Goal: Task Accomplishment & Management: Manage account settings

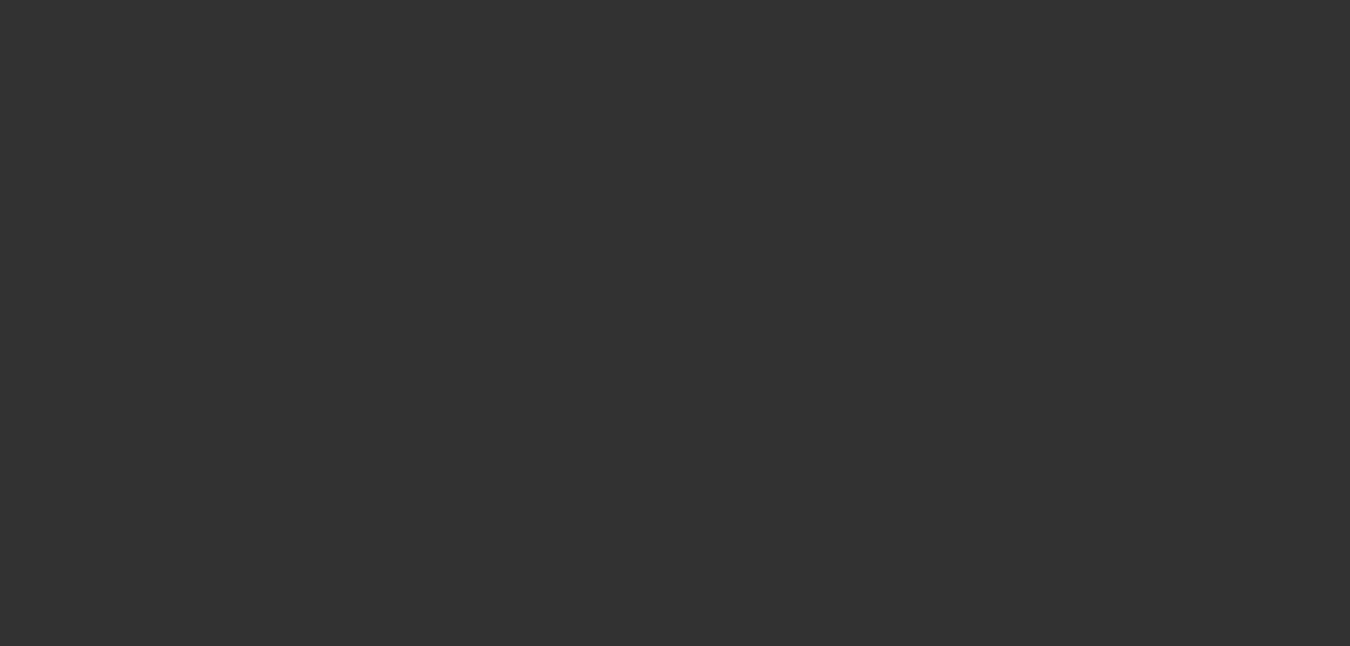
select select "0"
select select "2"
select select "0.1"
select select "4"
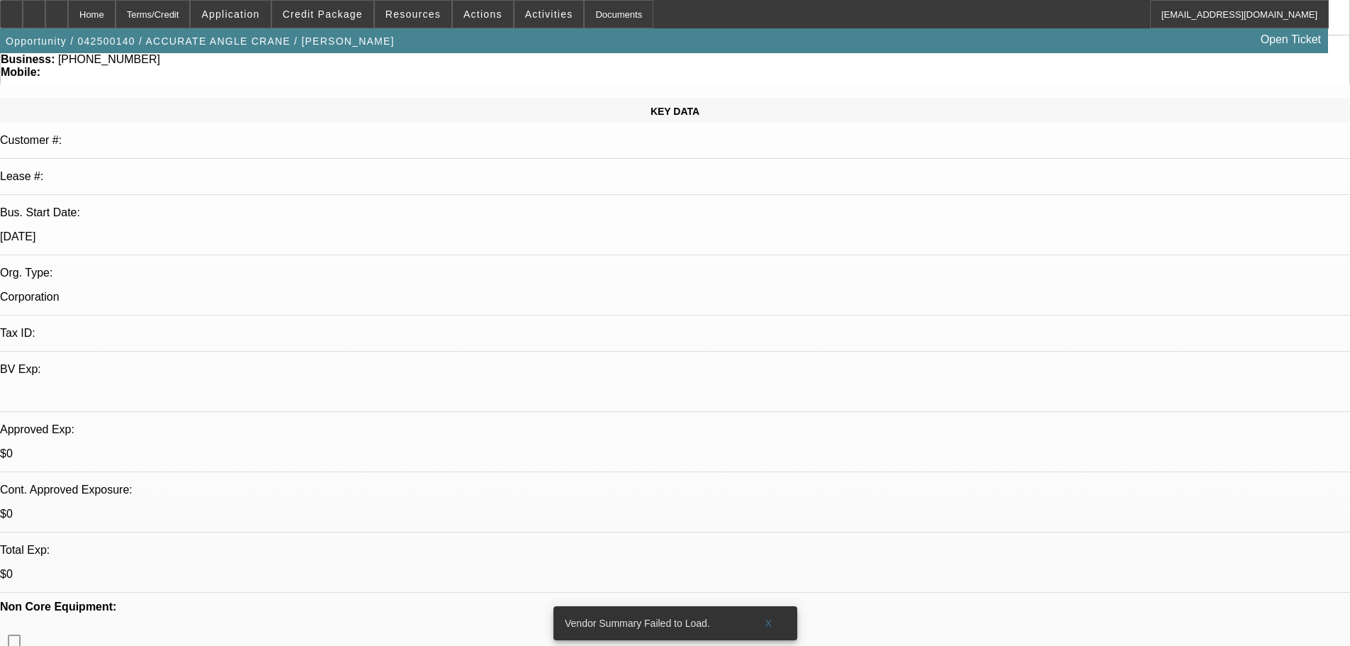
scroll to position [142, 0]
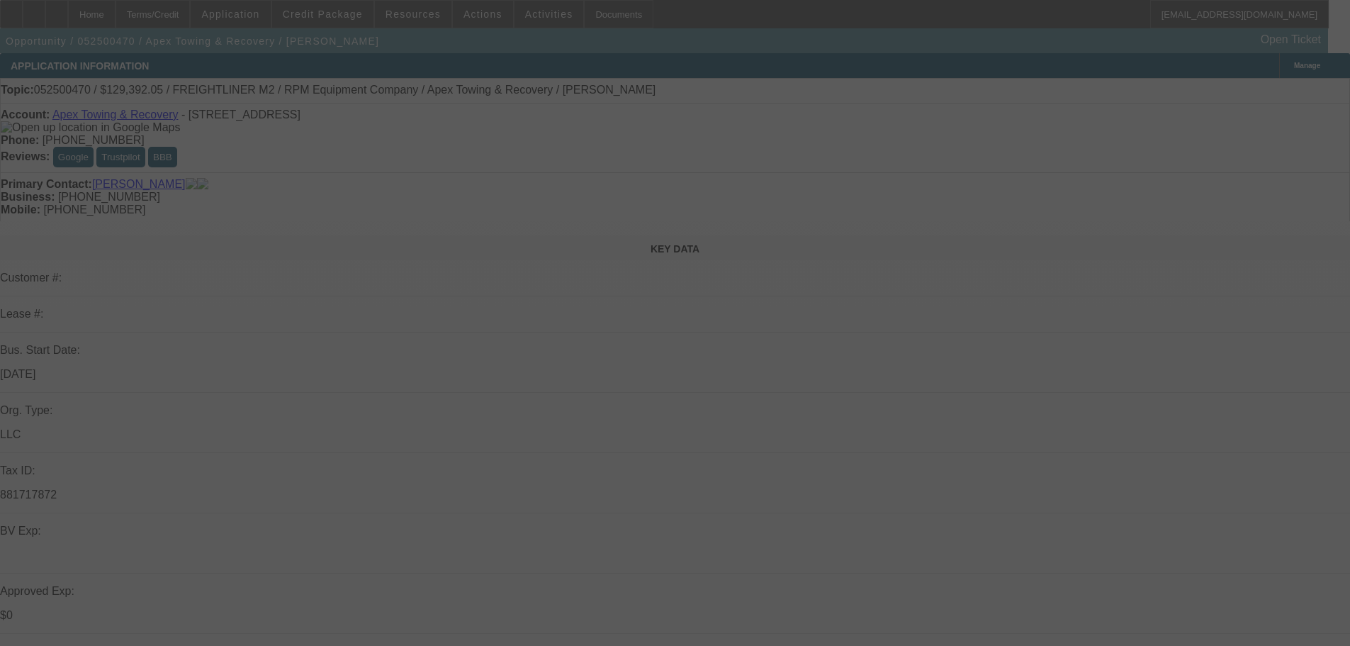
scroll to position [284, 0]
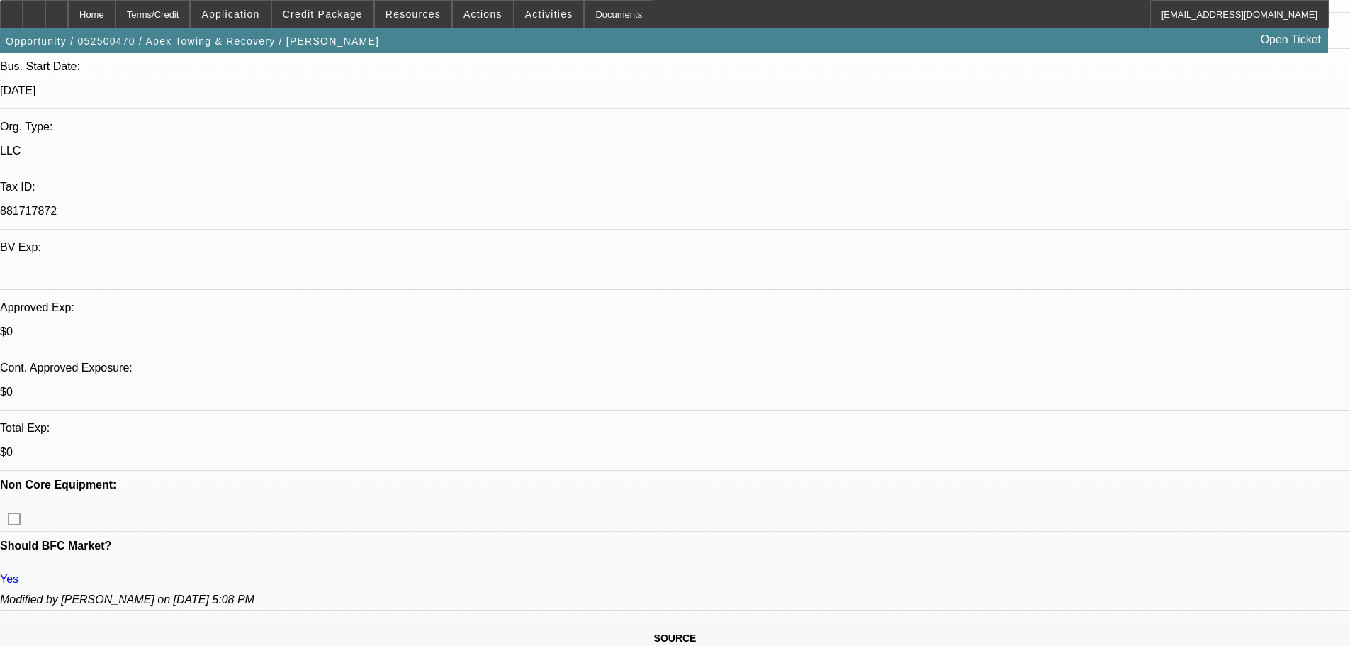
select select "0"
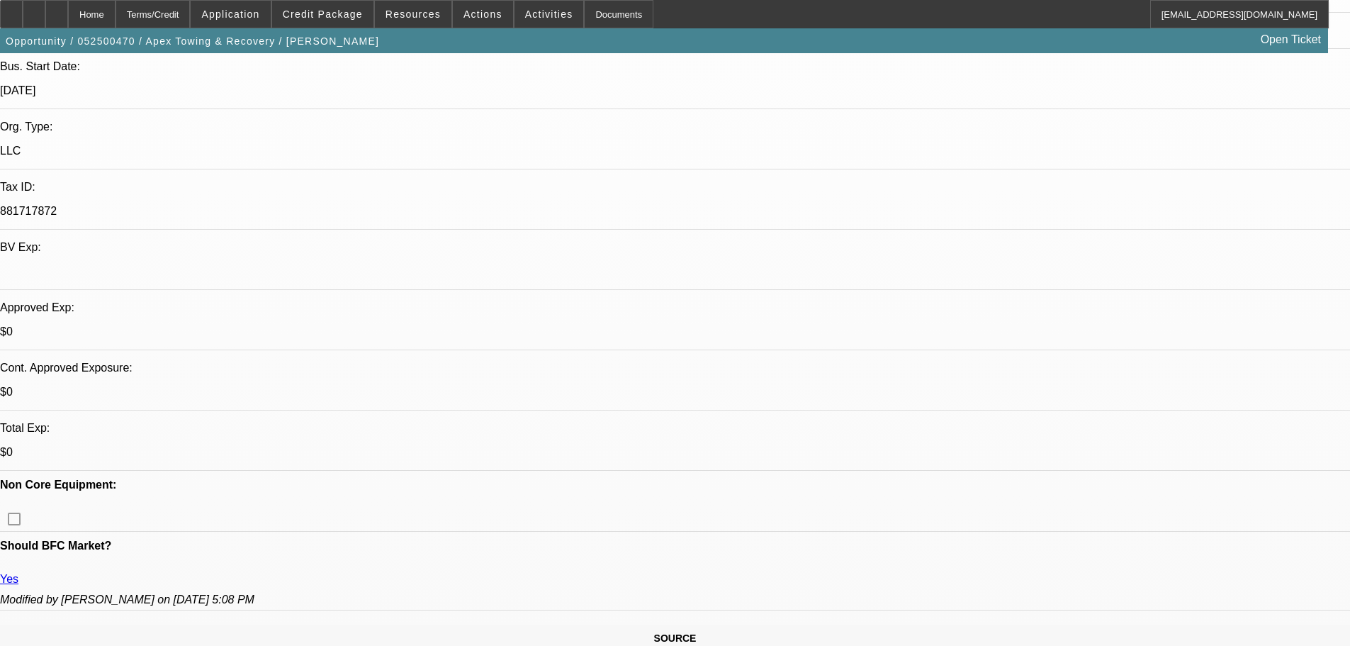
select select "0"
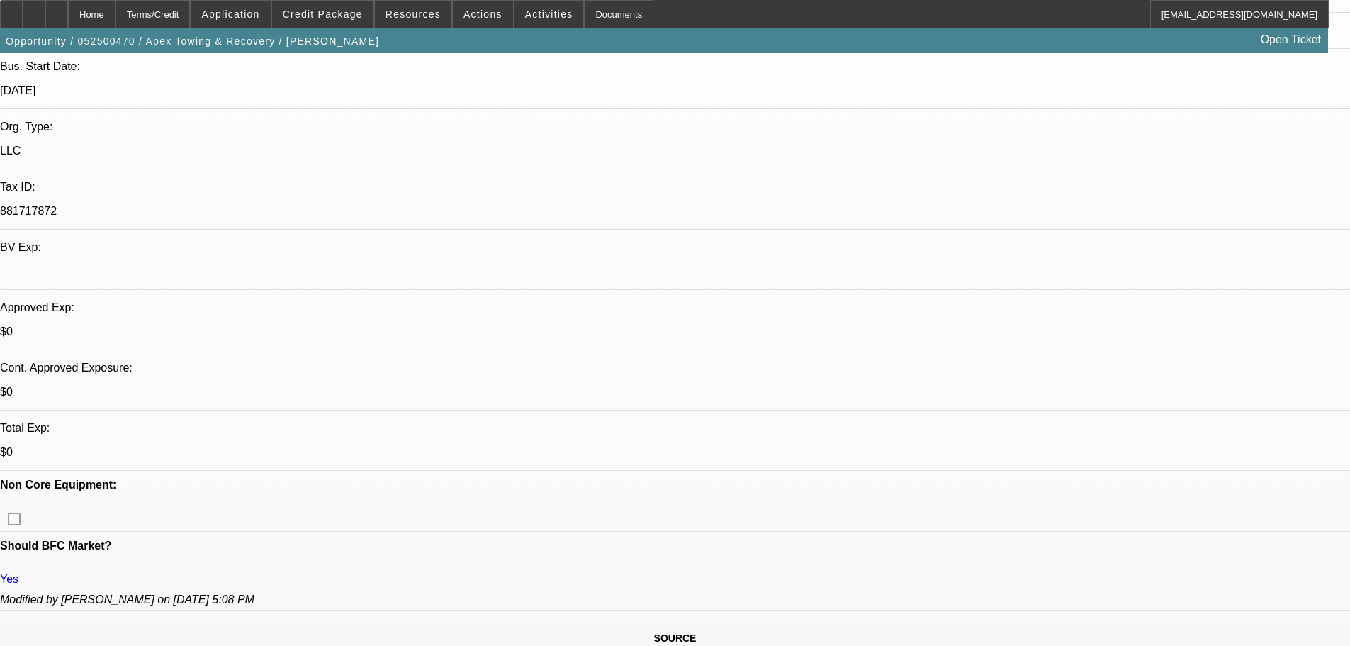
select select "0"
select select "6"
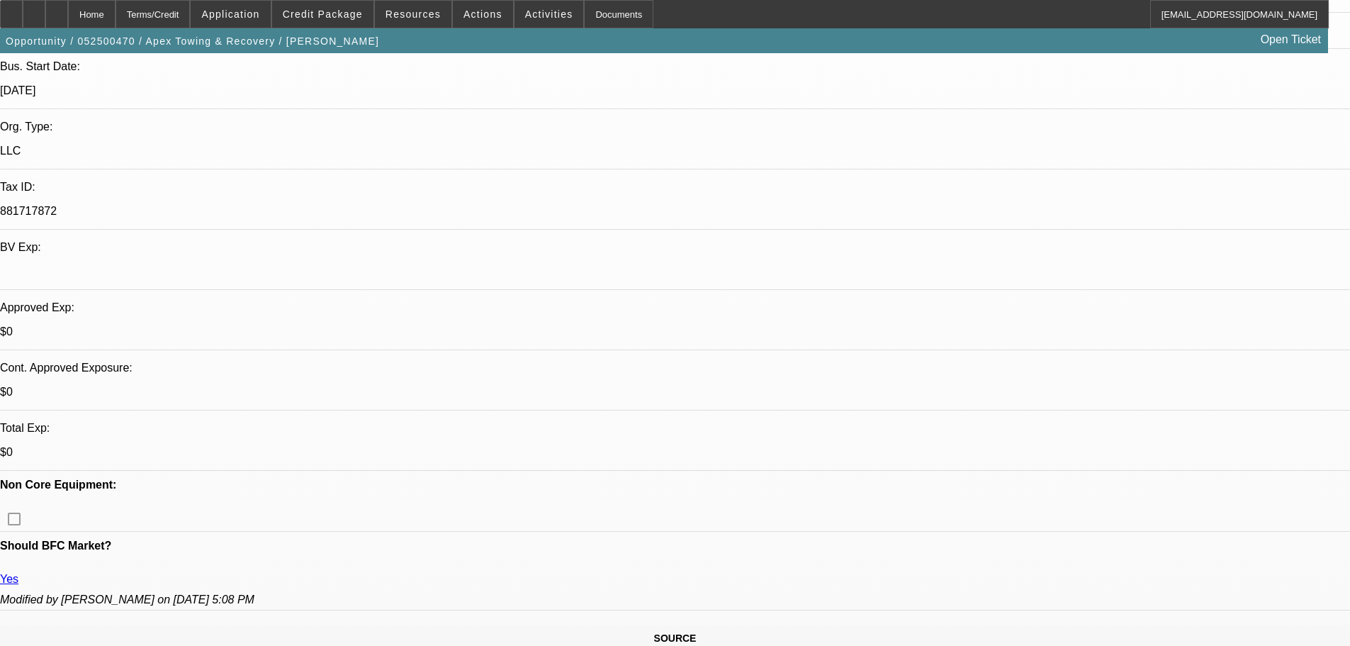
select select "6"
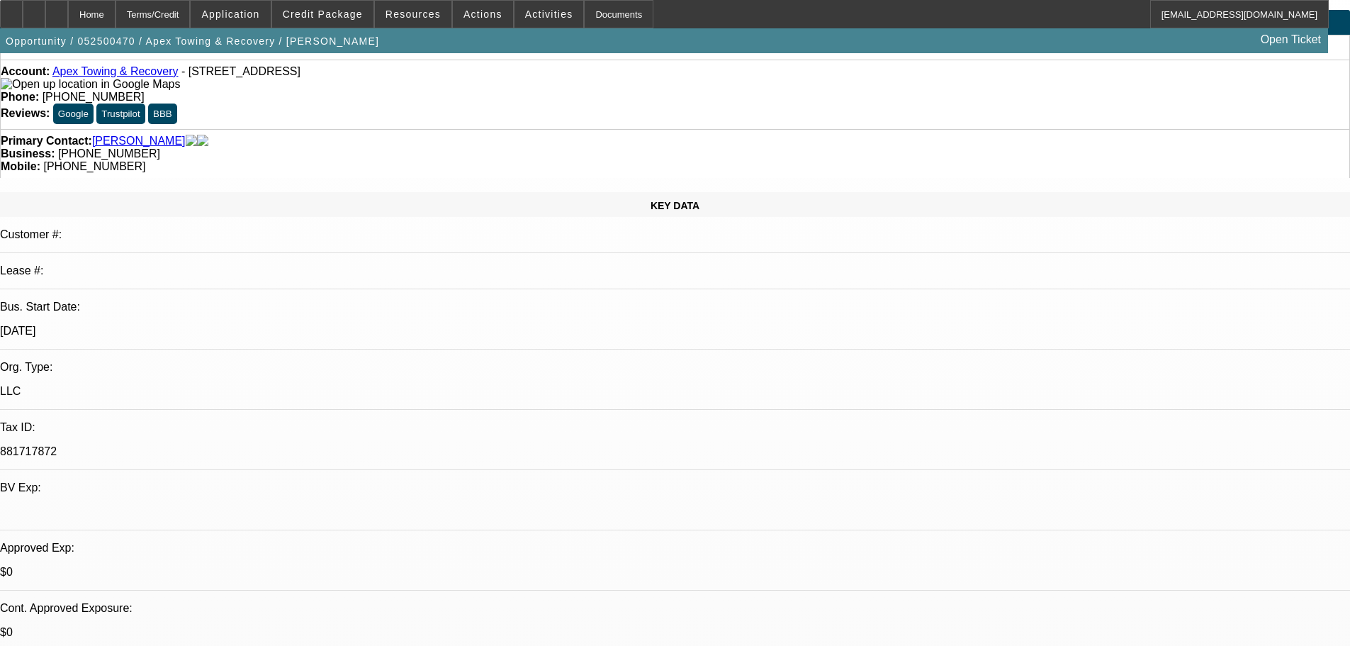
scroll to position [0, 0]
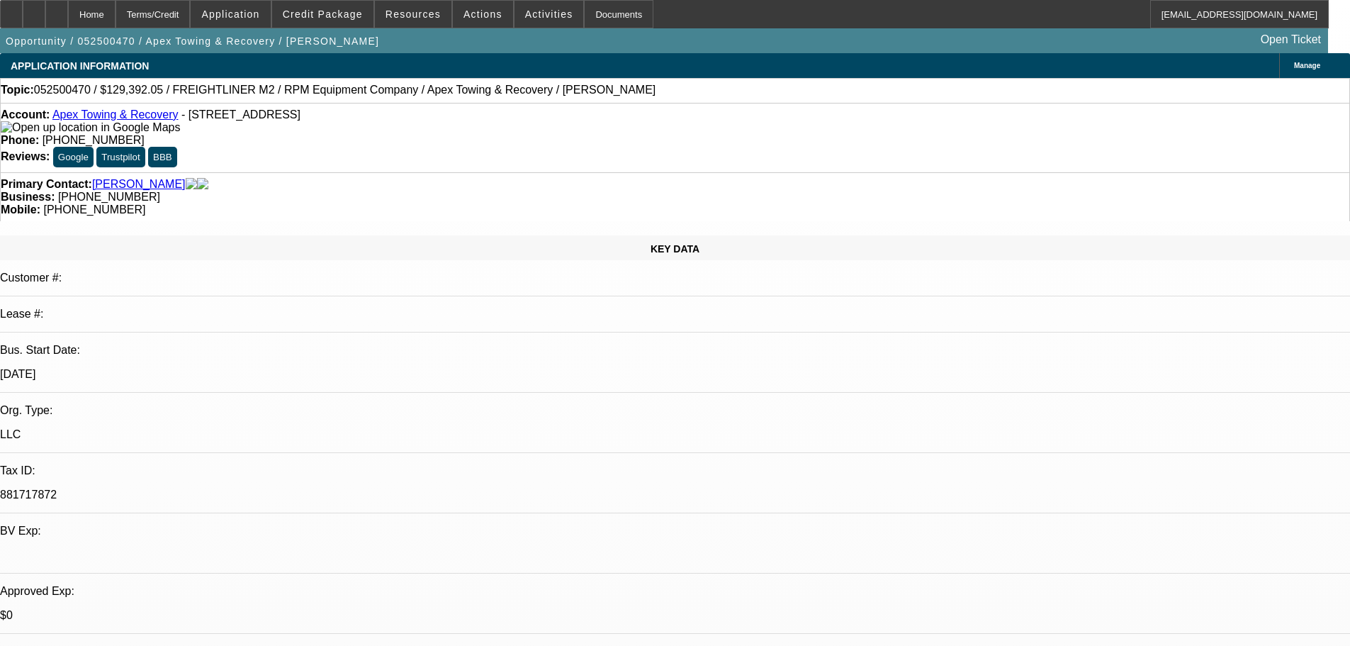
click at [1350, 296] on html "Home Terms/Credit Application Credit Package Resources Actions Activities Docum…" at bounding box center [675, 323] width 1350 height 646
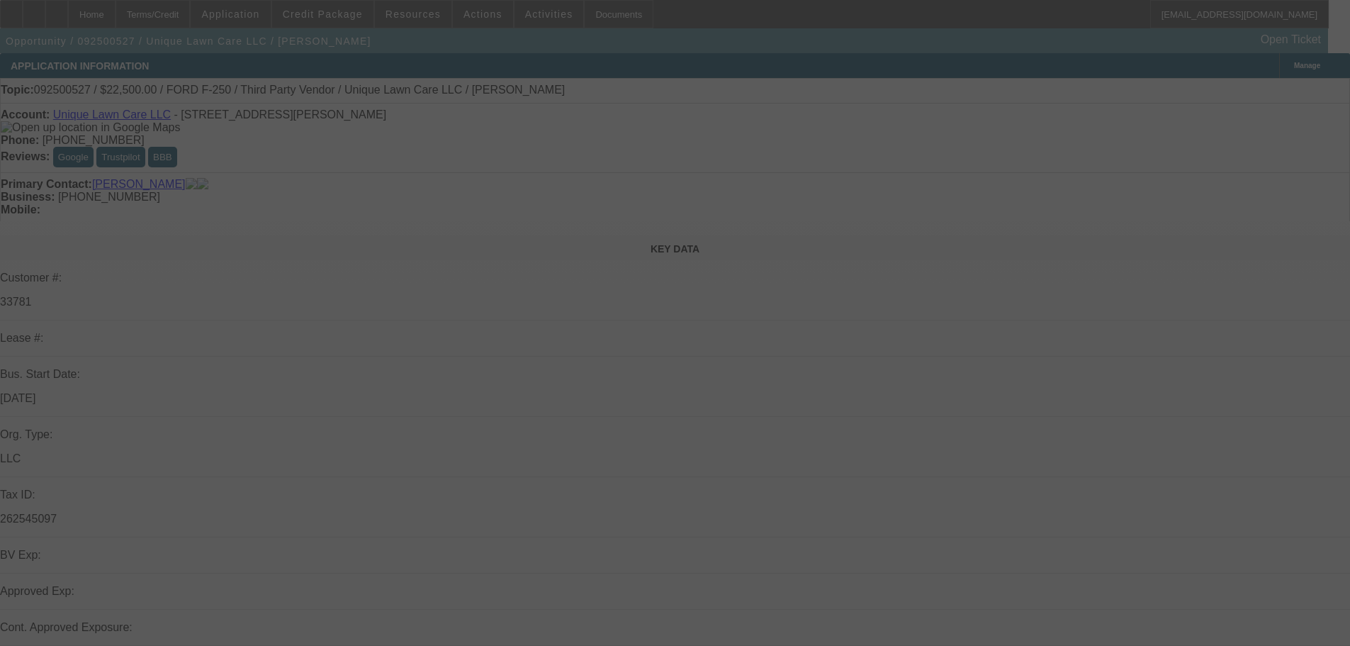
select select "0"
select select "6"
select select "0"
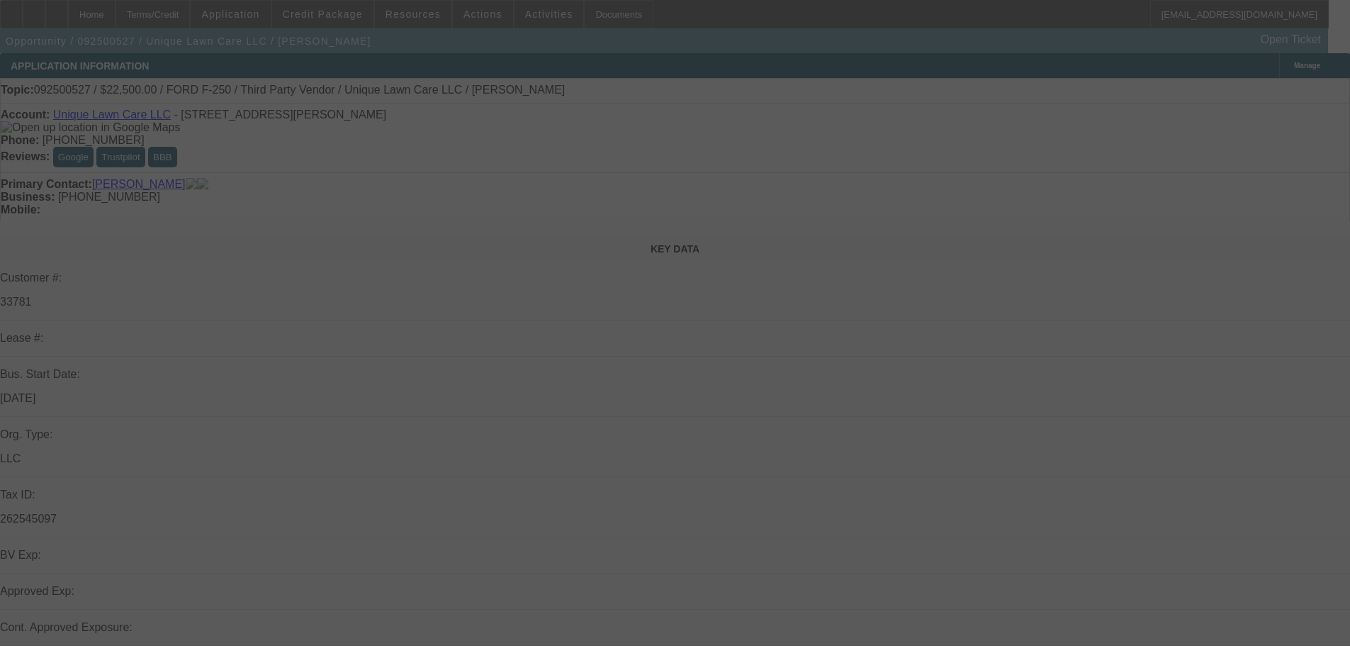
select select "0"
select select "6"
select select "0"
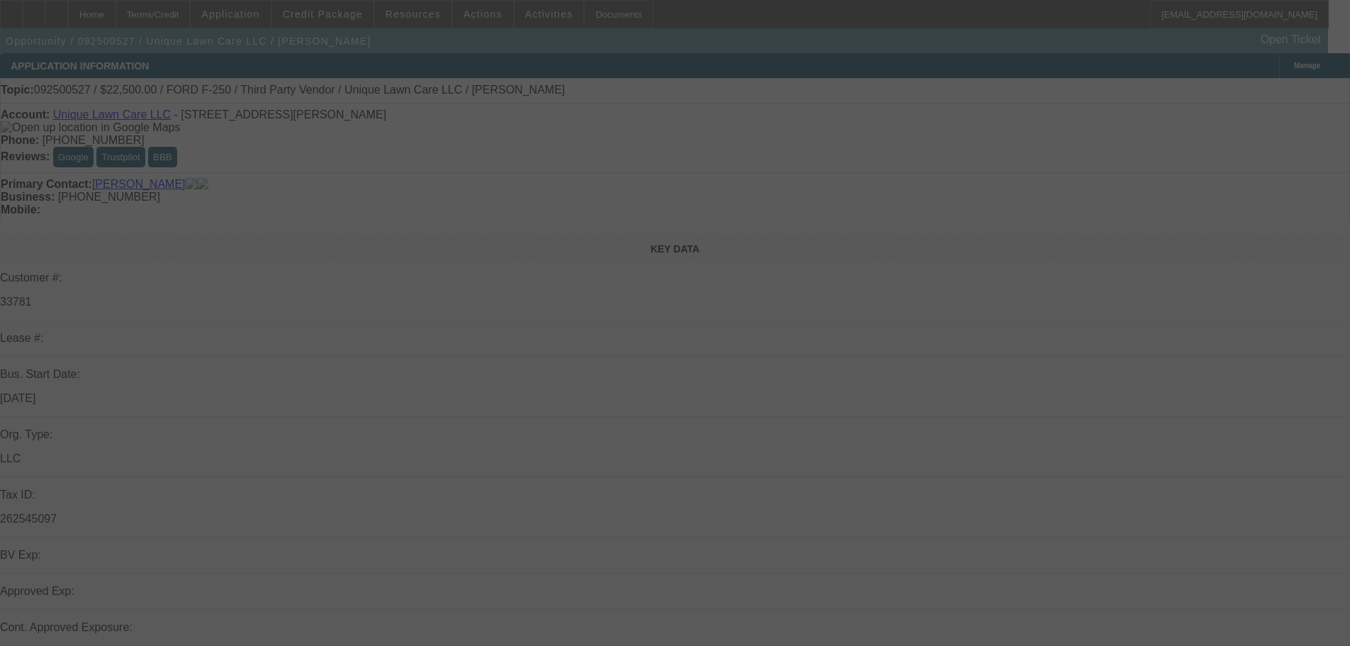
select select "0"
select select "6"
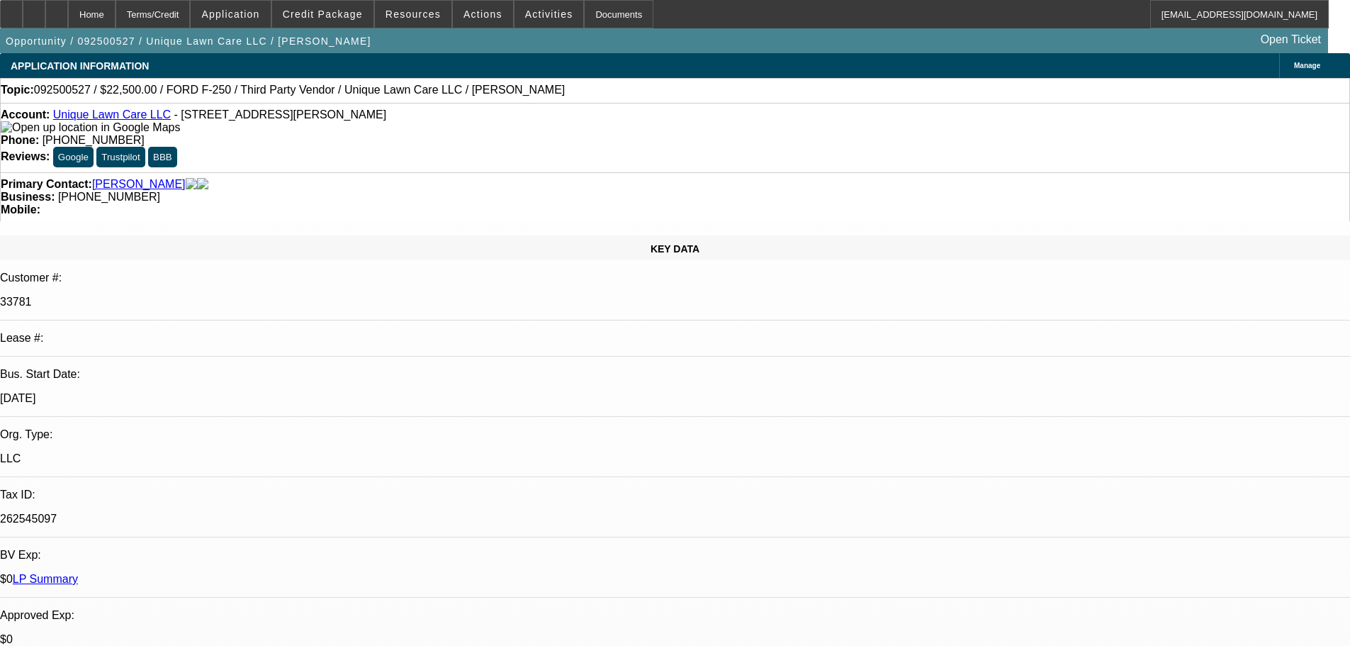
click at [130, 114] on link "Unique Lawn Care LLC" at bounding box center [112, 114] width 118 height 12
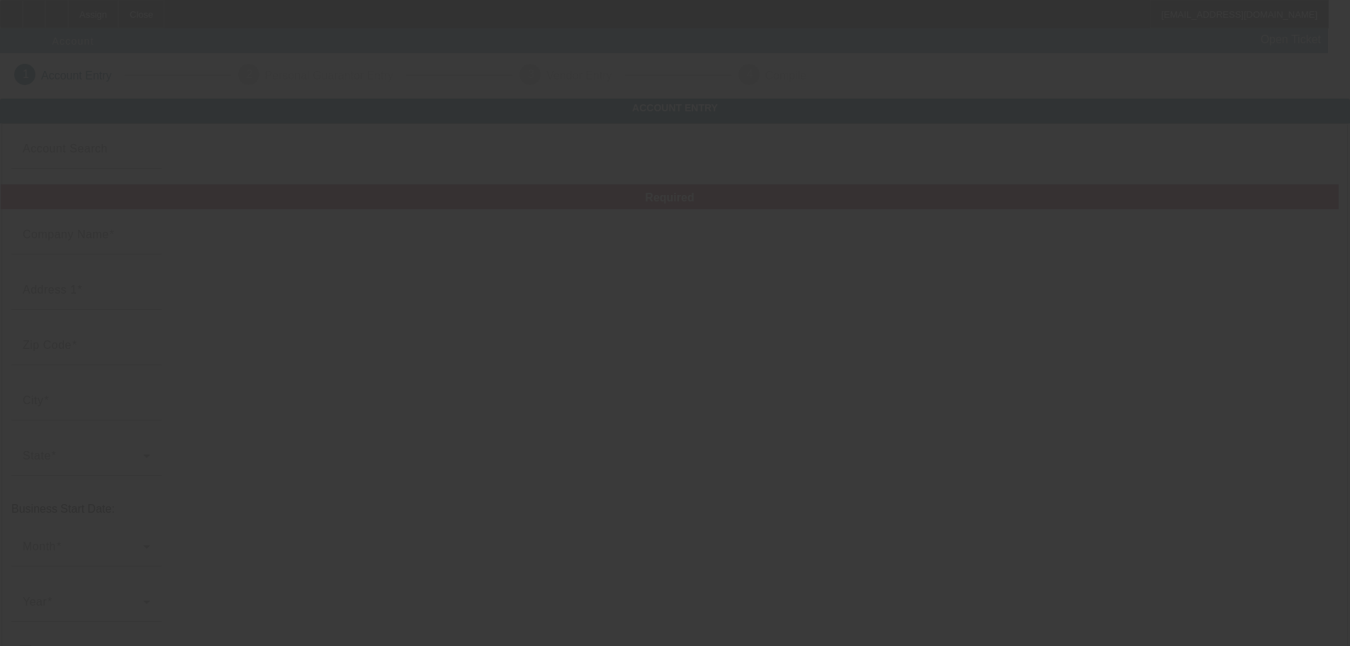
type input "[DATE]"
type input "[PERSON_NAME] Body Repair & Towing"
type input "[STREET_ADDRESS]"
type input "75961"
type input "Nacogdoches"
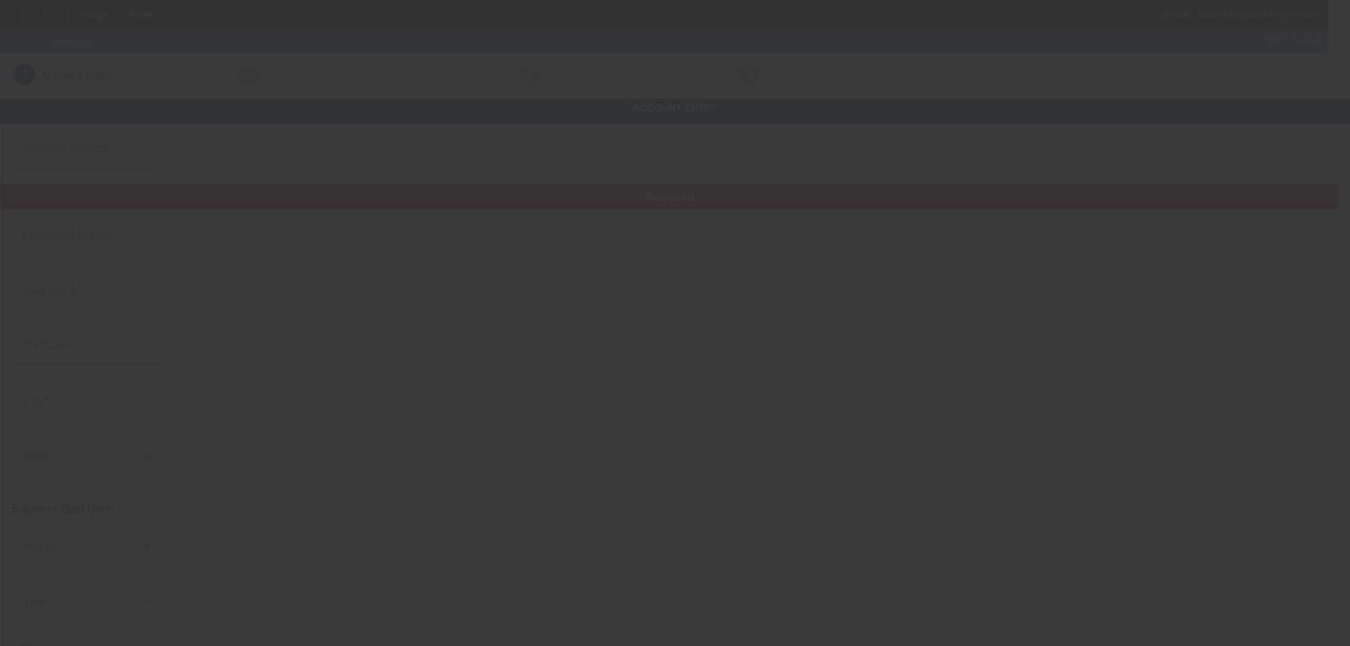
type input "(936) 564-7718"
type input "crtowing20@gmail.com"
type input "823320413"
type input "https://Coreyspainttowing.Com"
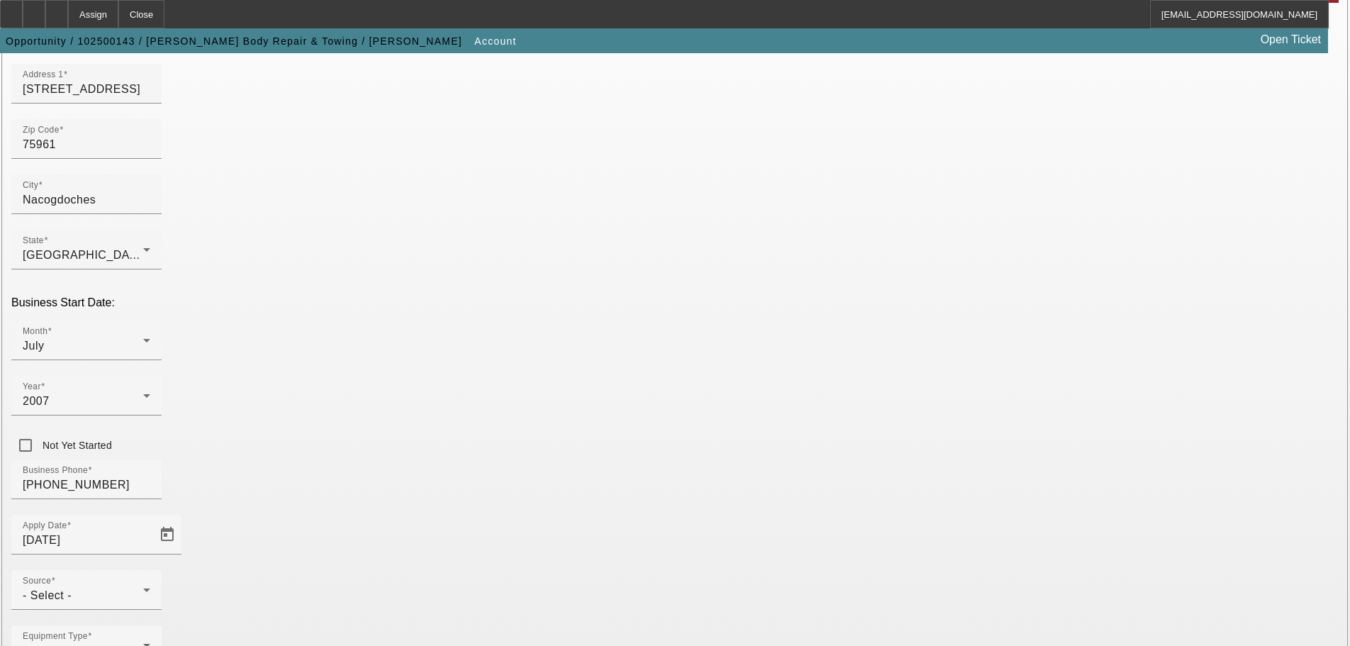
scroll to position [263, 0]
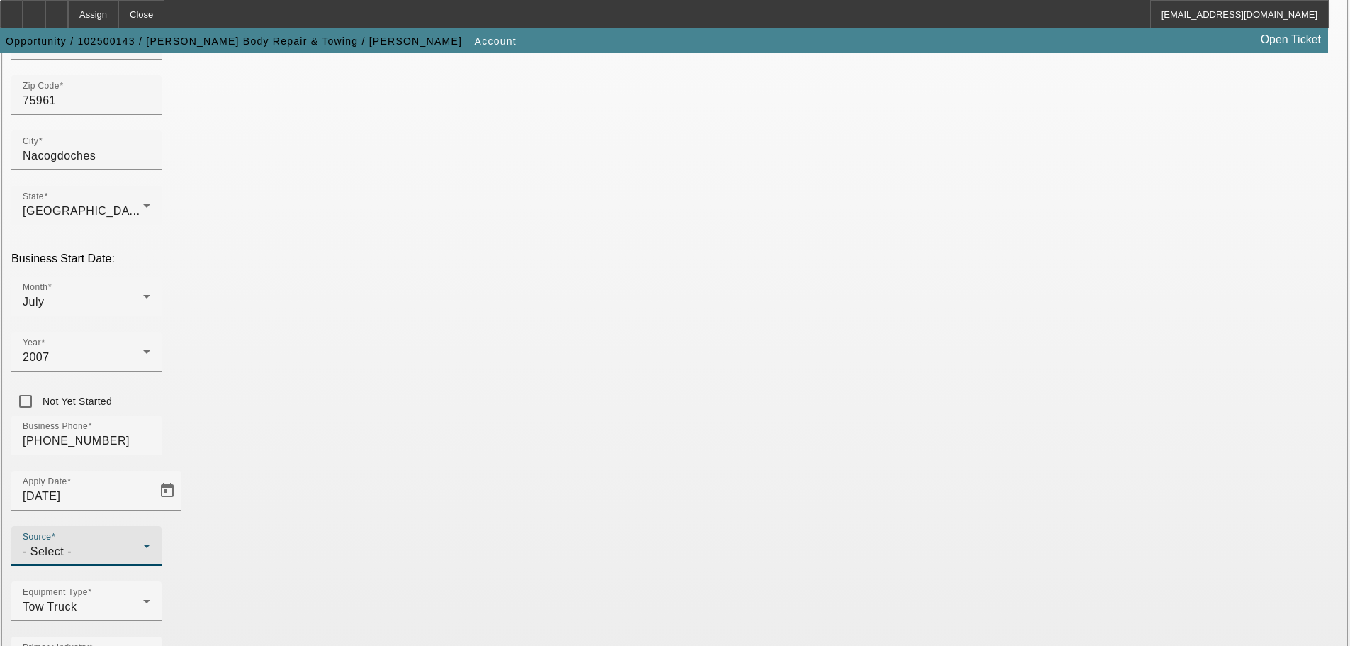
click at [143, 543] on div "- Select -" at bounding box center [83, 551] width 121 height 17
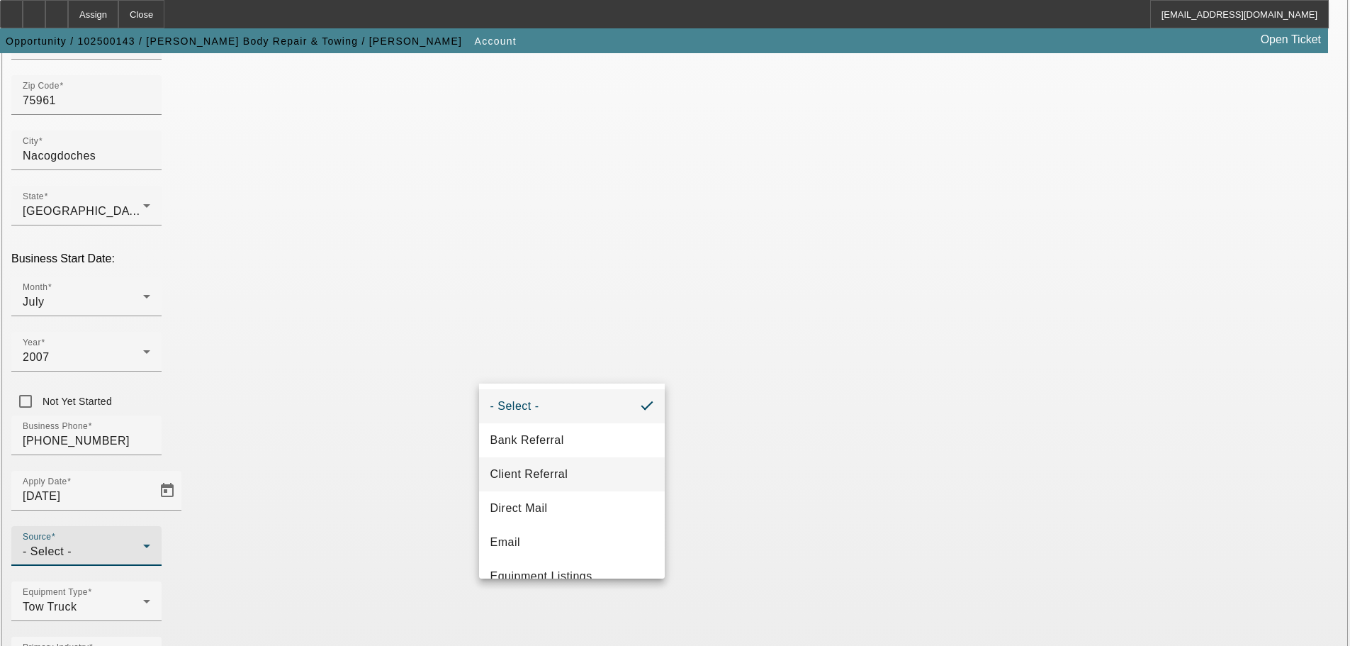
click at [581, 487] on mat-option "Client Referral" at bounding box center [572, 474] width 186 height 34
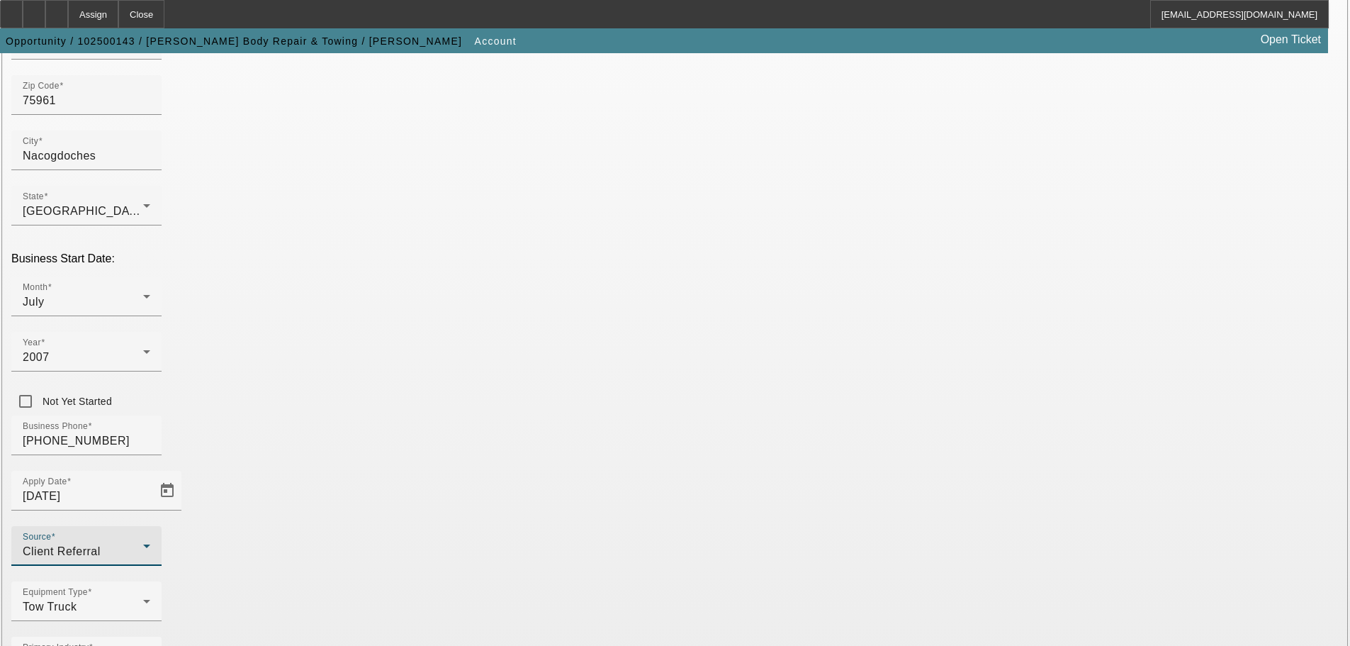
click at [143, 543] on div "Client Referral" at bounding box center [83, 551] width 121 height 17
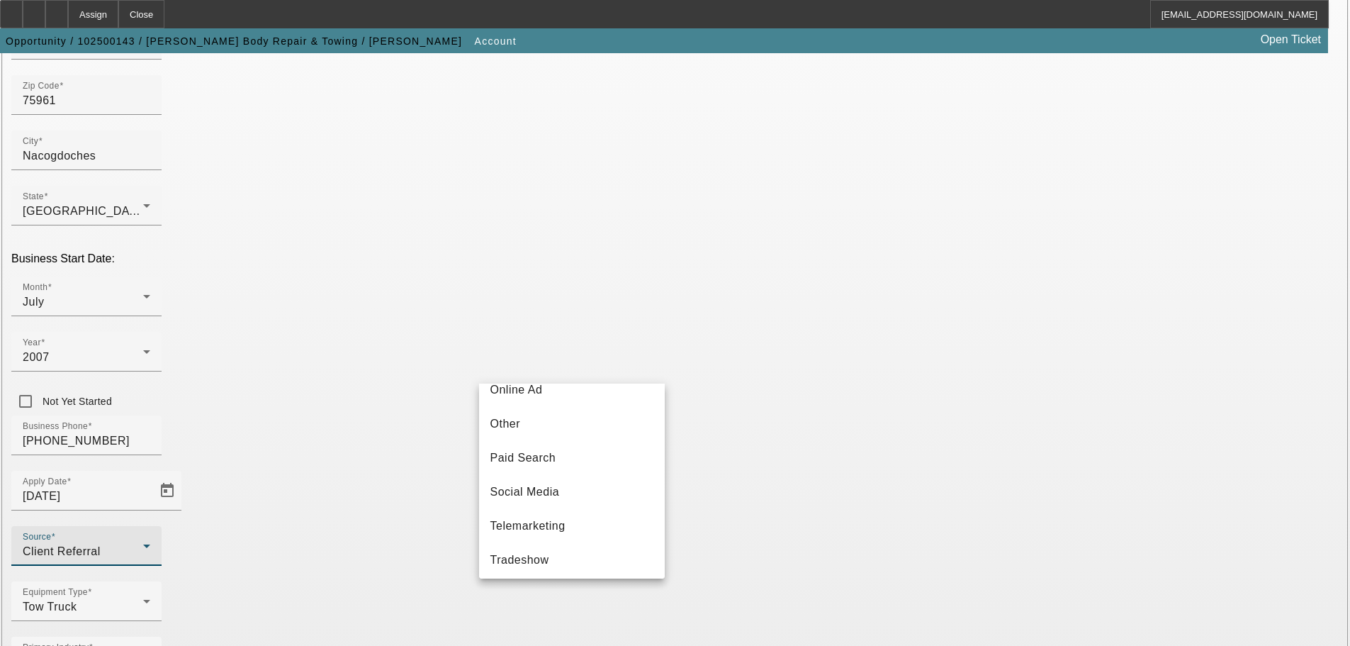
scroll to position [425, 0]
click at [593, 530] on mat-option "Telemarketing" at bounding box center [572, 525] width 186 height 34
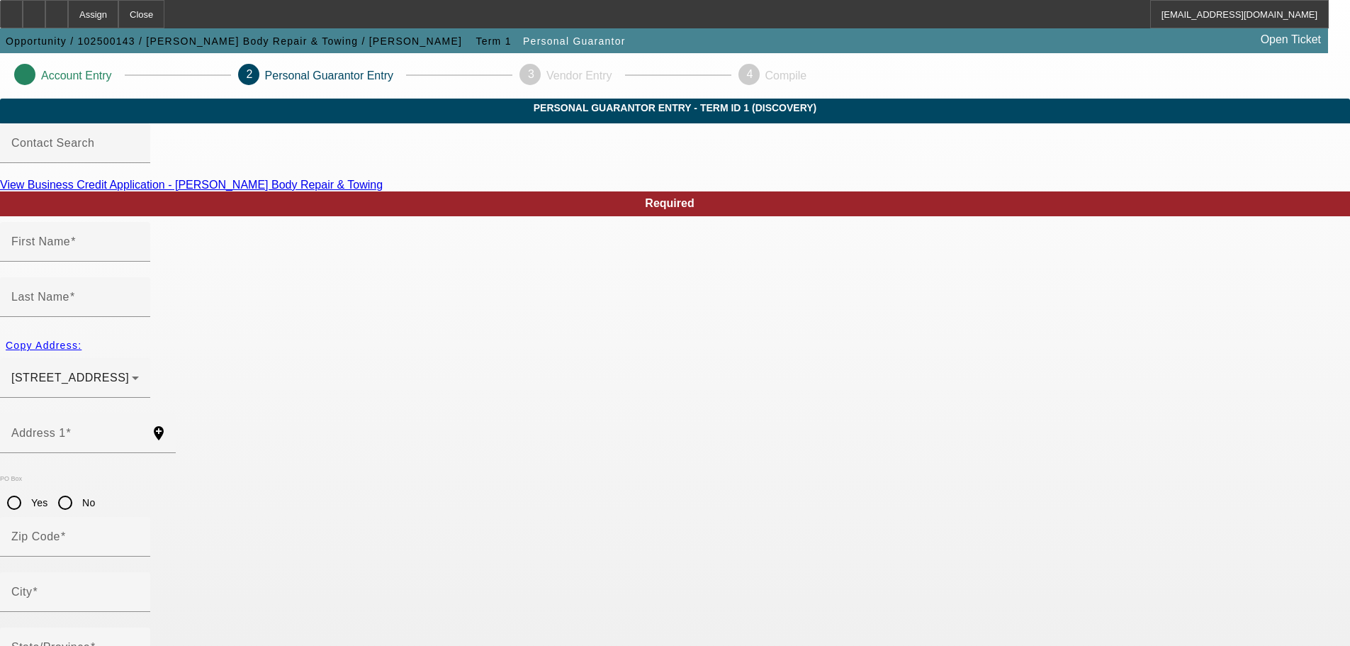
type input "Corey"
type input "Richardson"
type input "3511 Rosebud Street"
radio input "true"
type input "75961"
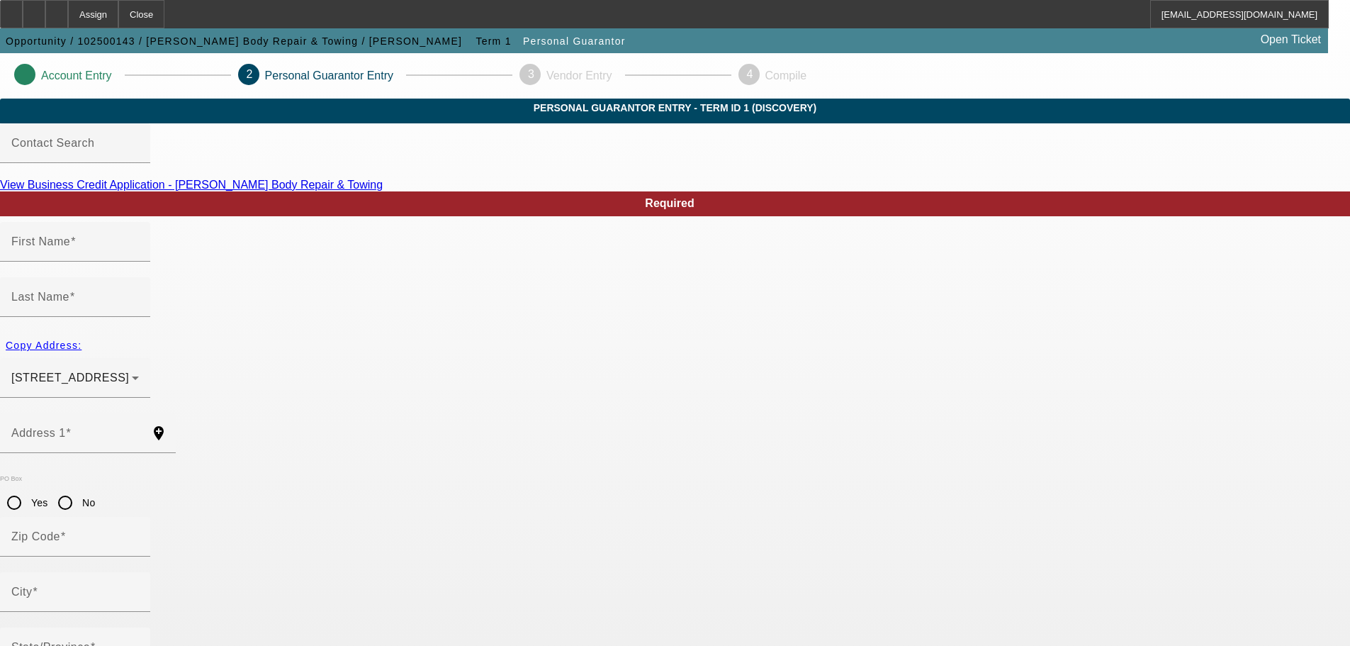
type input "Nacogdoches"
type input "(936) 564-7718"
type input "100"
type input "453-71-6136"
type input "crtowing20@gmail.com"
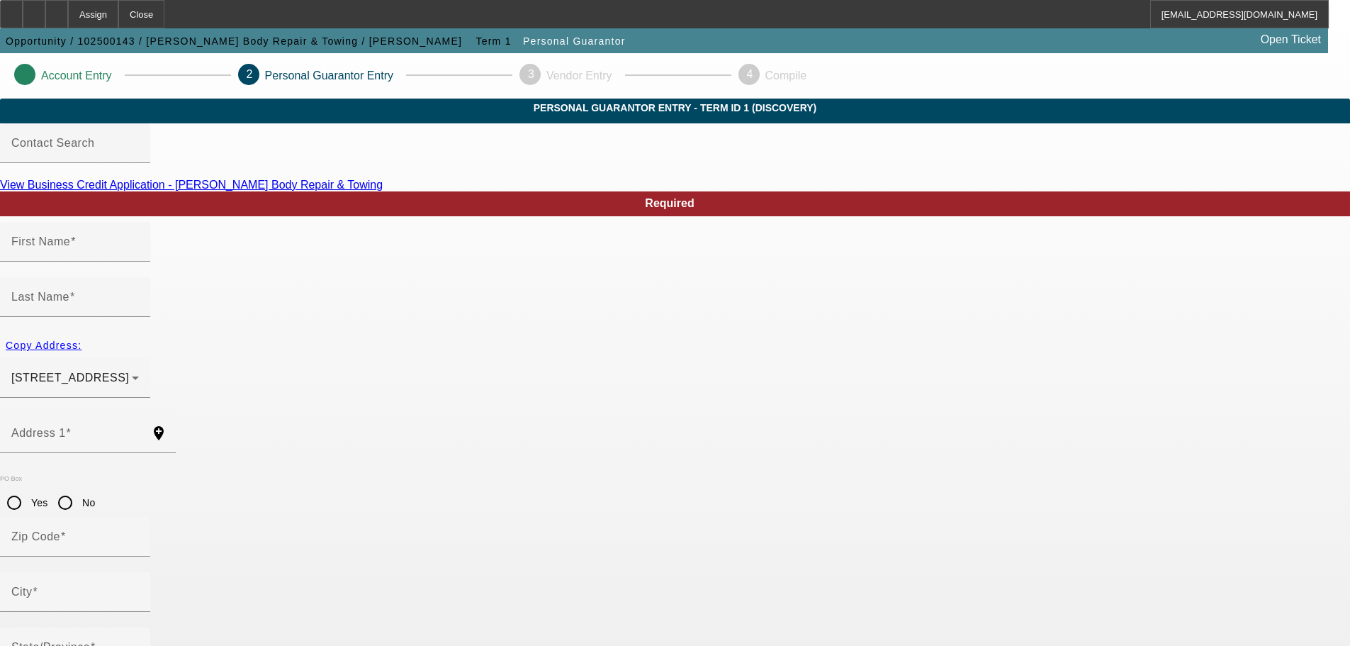
type input "(936) 552-1446"
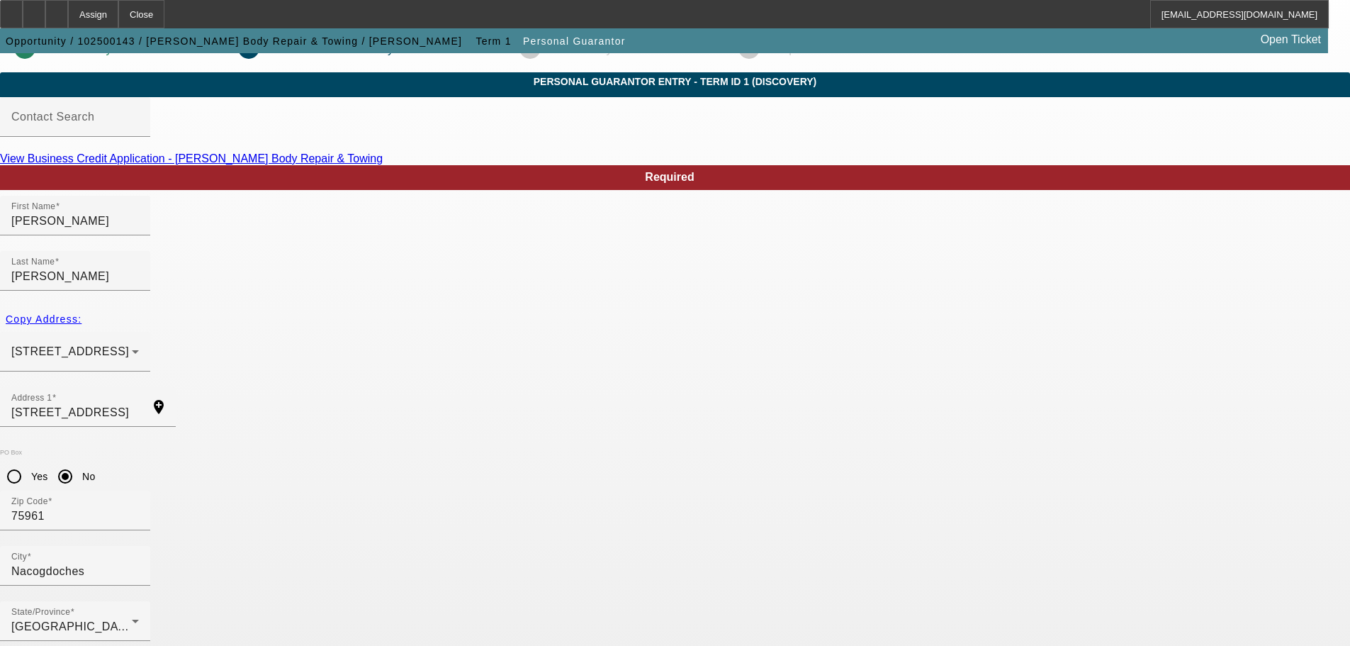
scroll to position [48, 0]
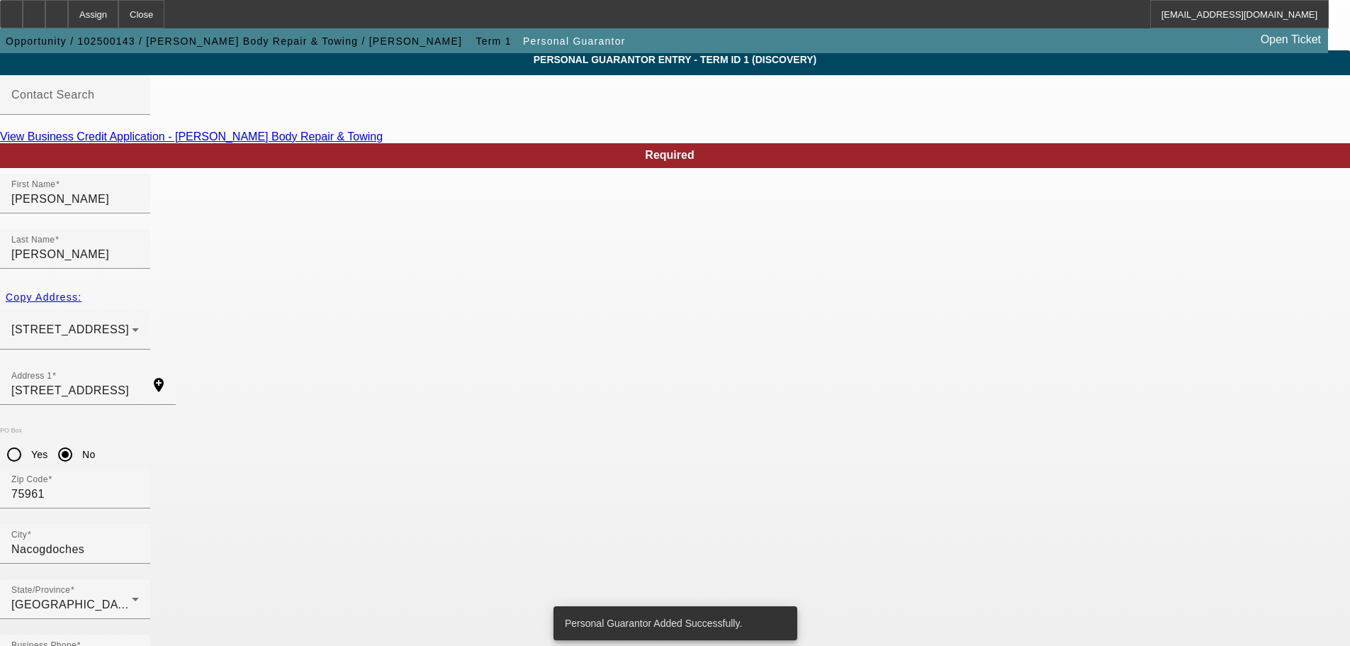
scroll to position [0, 0]
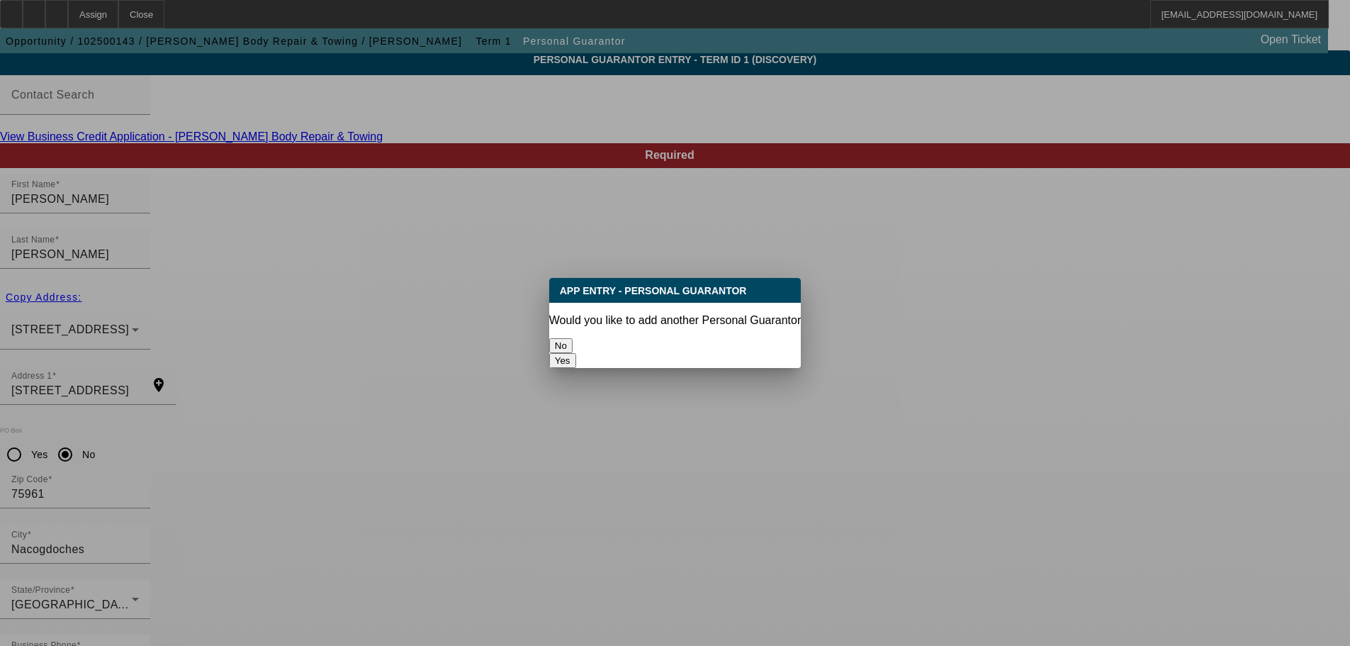
click at [573, 341] on button "No" at bounding box center [560, 345] width 23 height 15
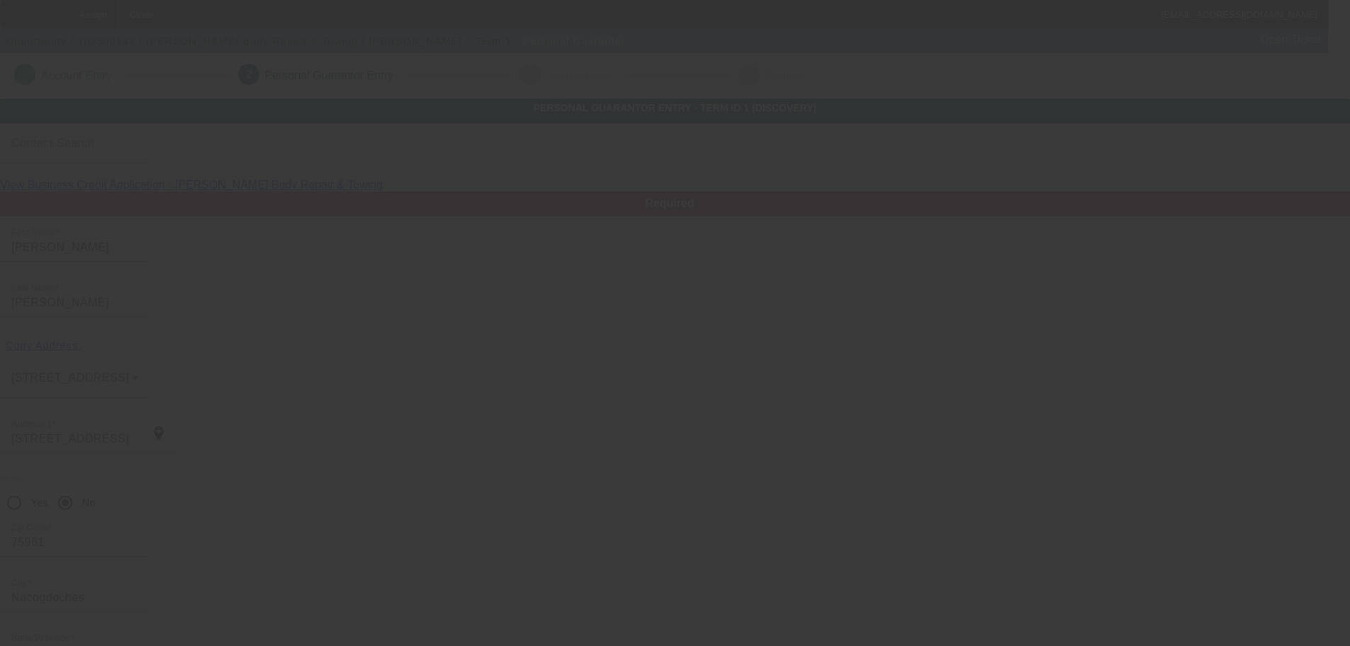
scroll to position [48, 0]
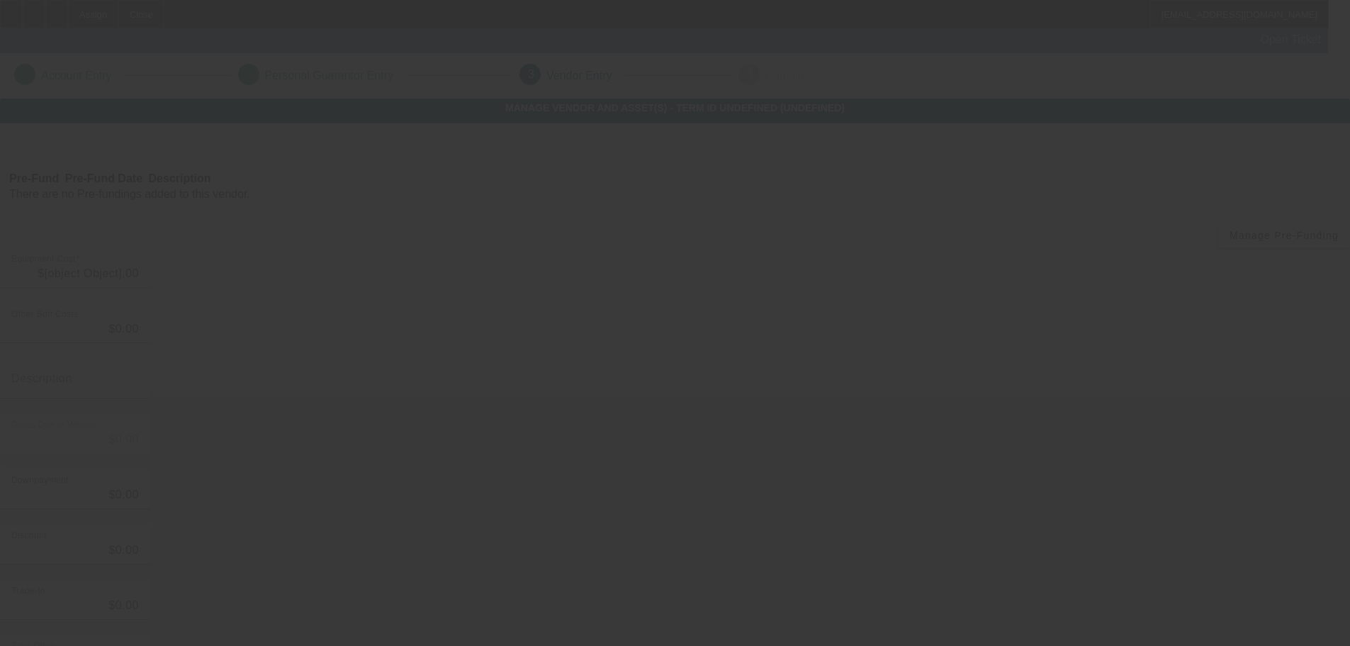
type input "$63,700.00"
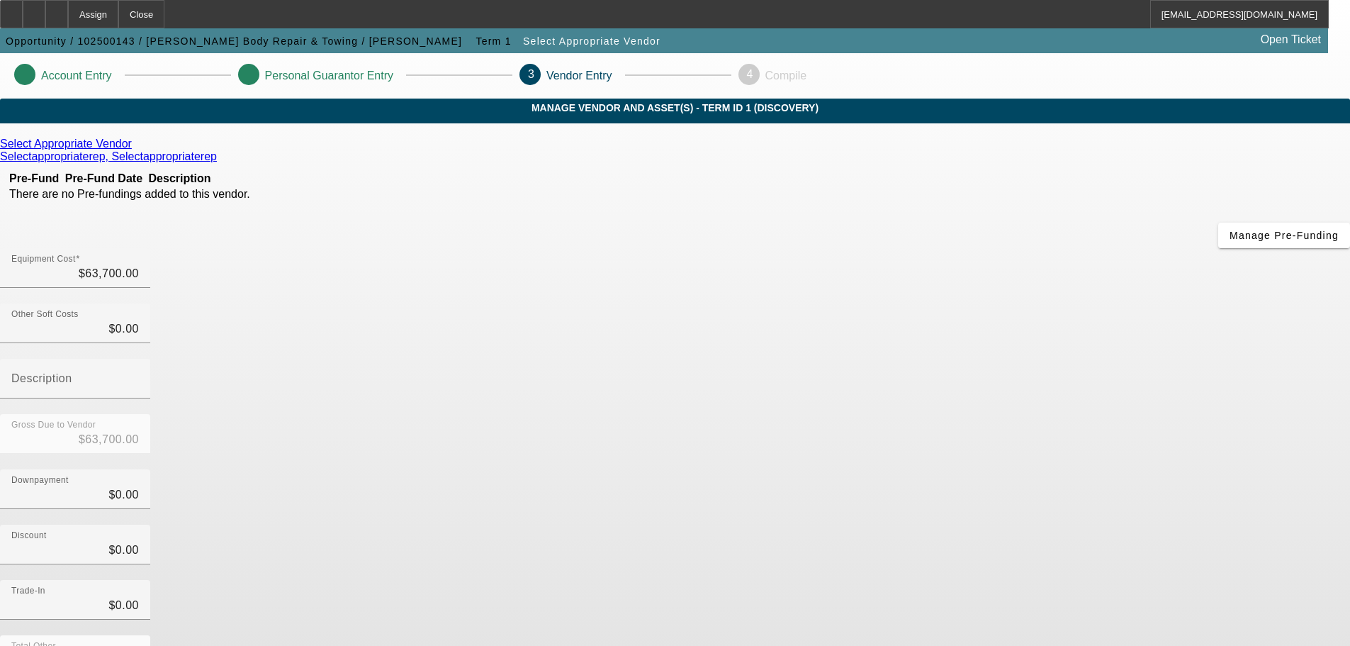
click at [135, 150] on icon at bounding box center [135, 144] width 0 height 12
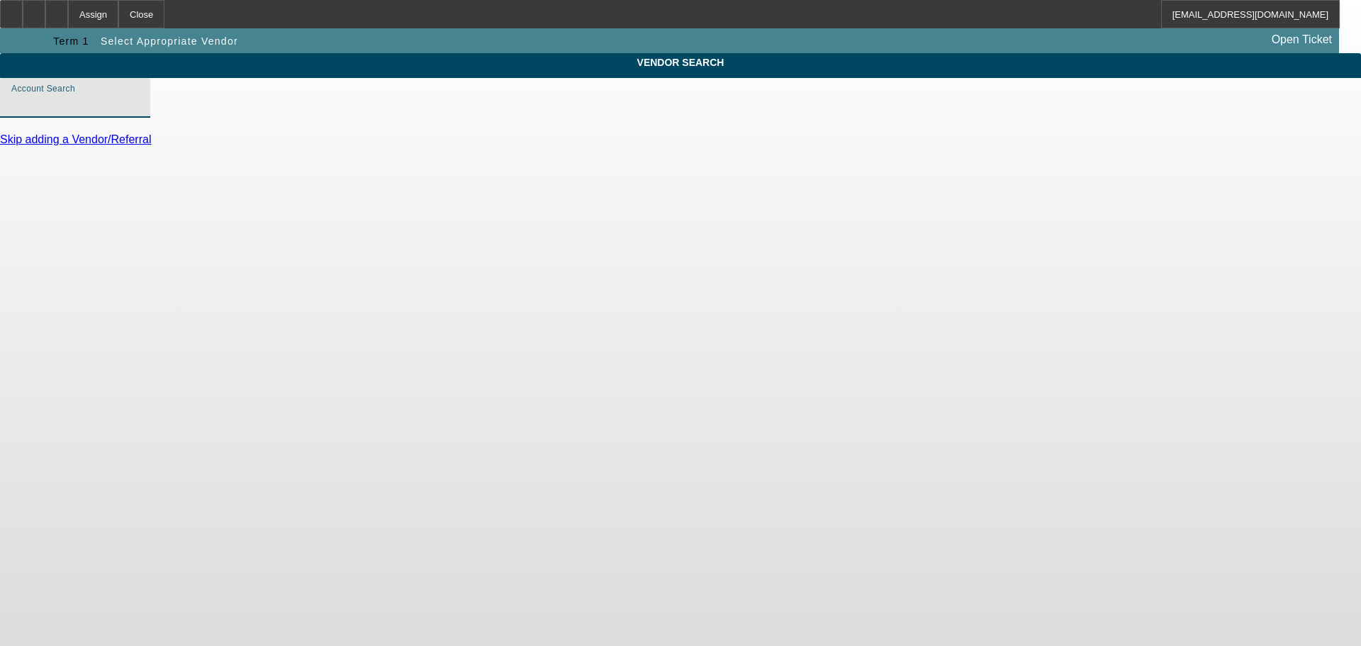
click at [139, 112] on input "Account Search" at bounding box center [75, 103] width 128 height 17
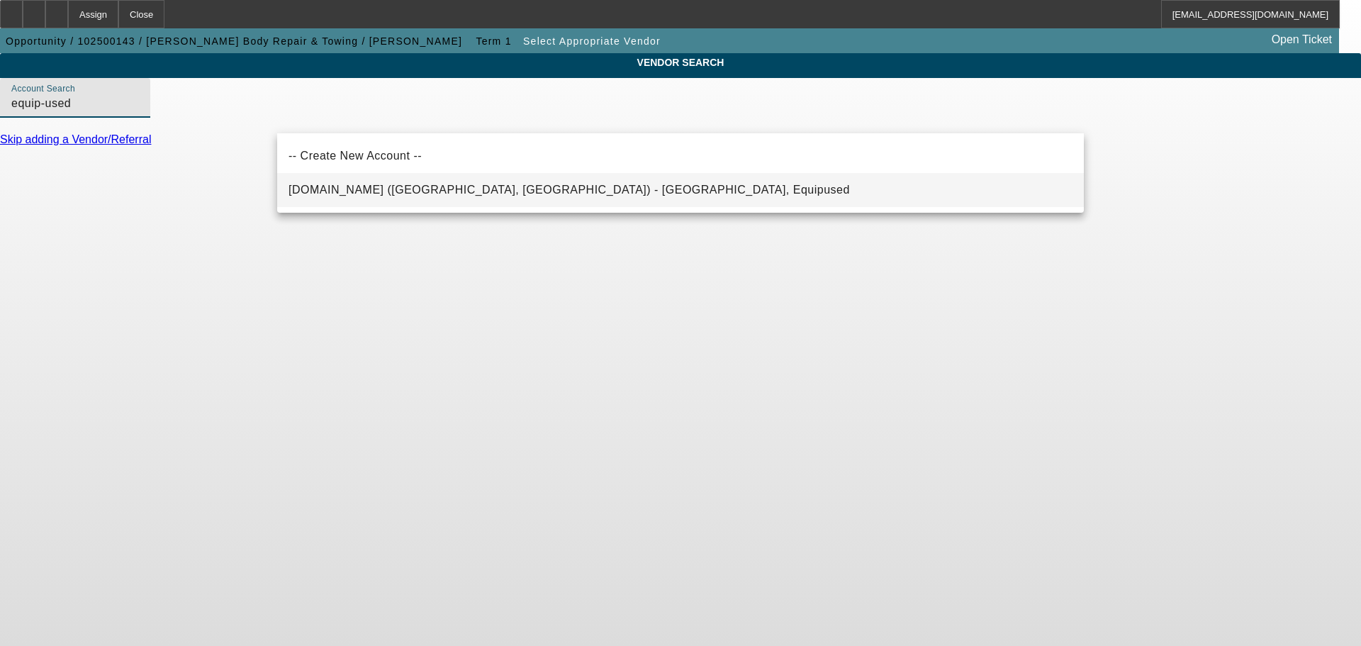
click at [538, 180] on mat-option "Equip-Used.com (Northbrook, IL) - Equipused, Equipused" at bounding box center [680, 190] width 807 height 34
type input "Equip-Used.com (Northbrook, IL) - Equipused, Equipused"
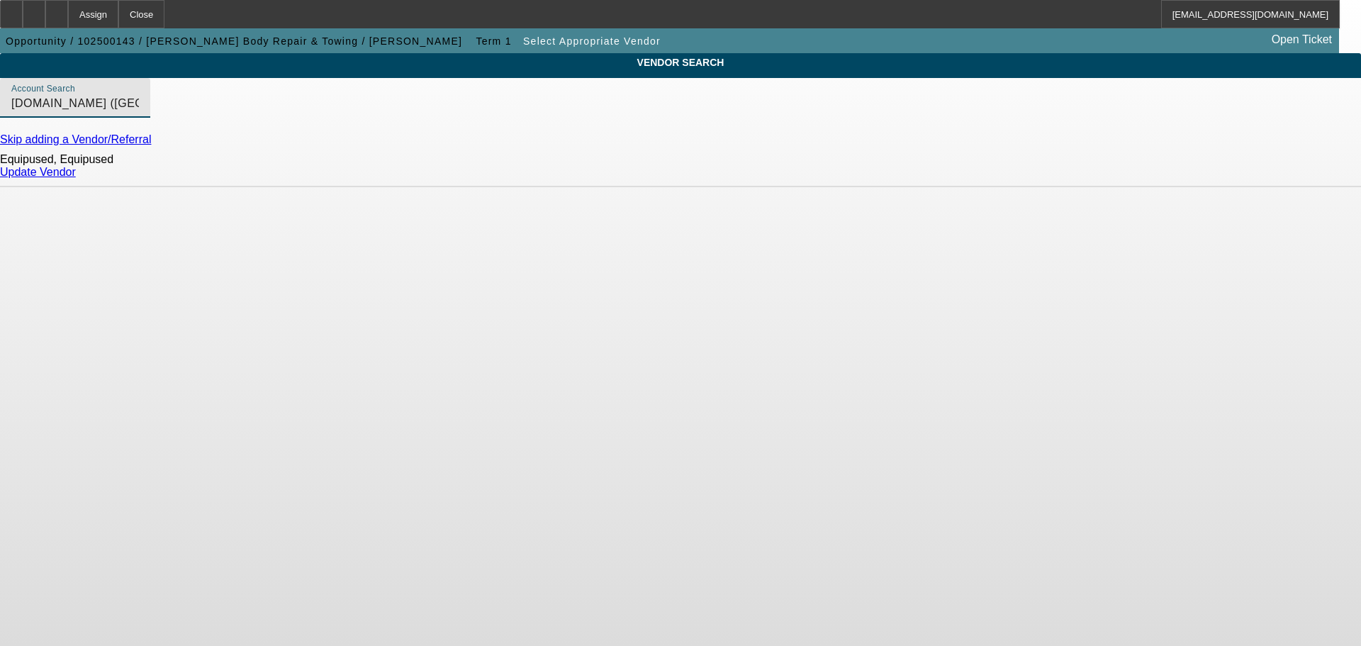
click at [76, 178] on link "Update Vendor" at bounding box center [38, 172] width 76 height 12
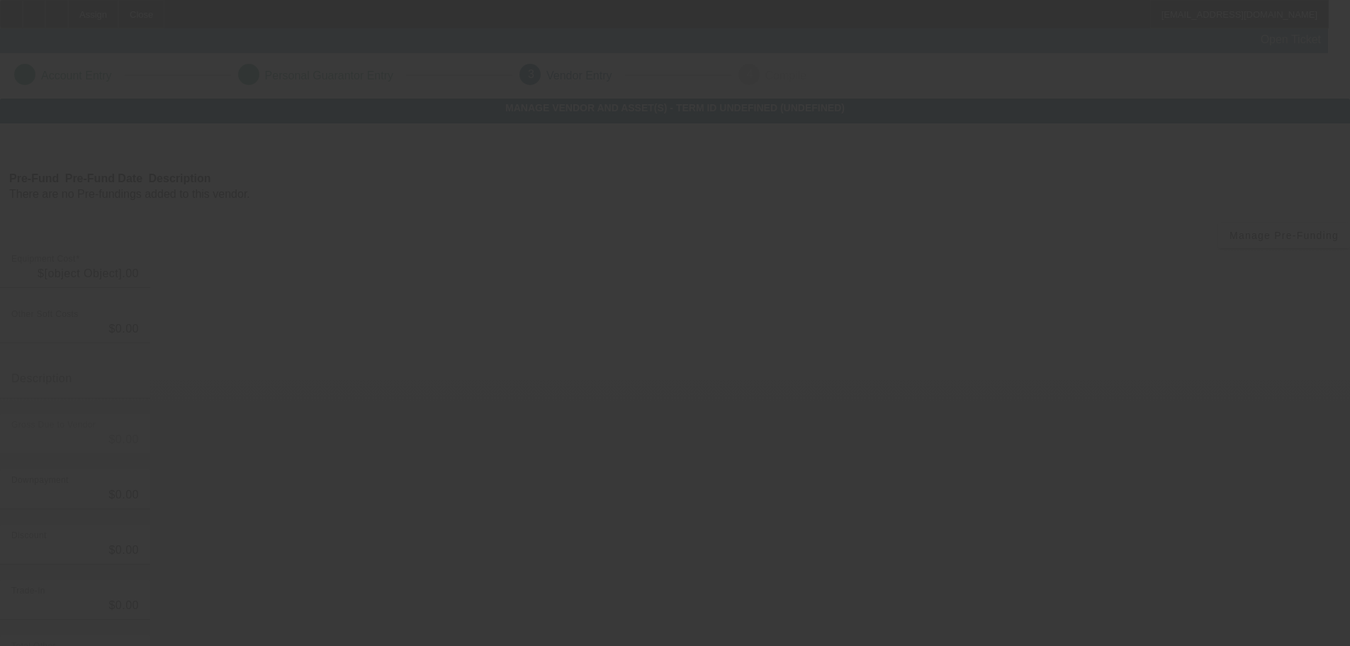
type input "$63,700.00"
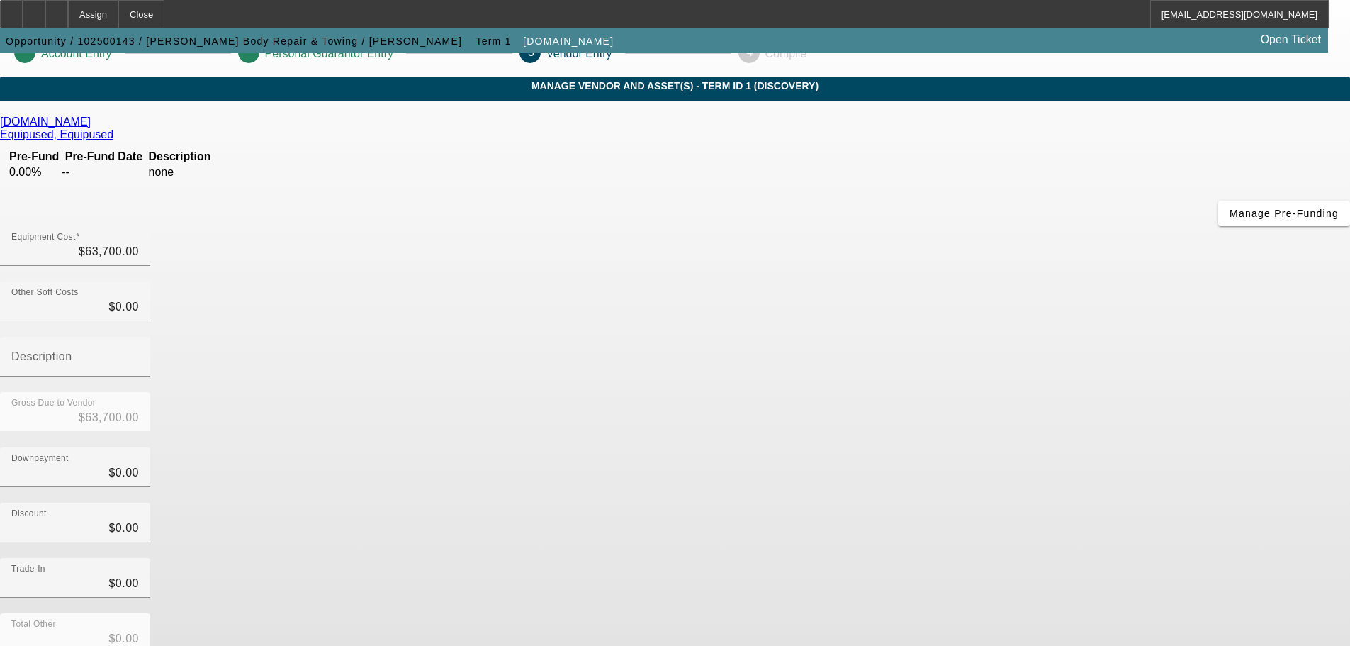
scroll to position [73, 0]
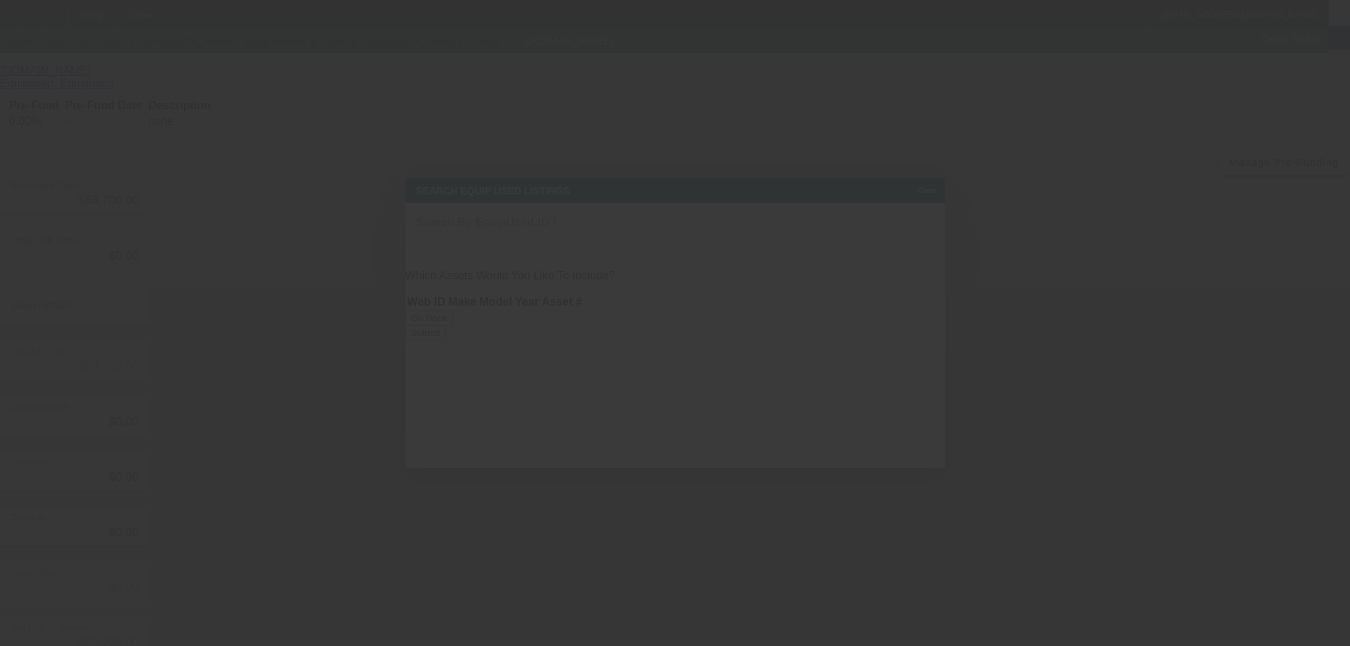
scroll to position [0, 0]
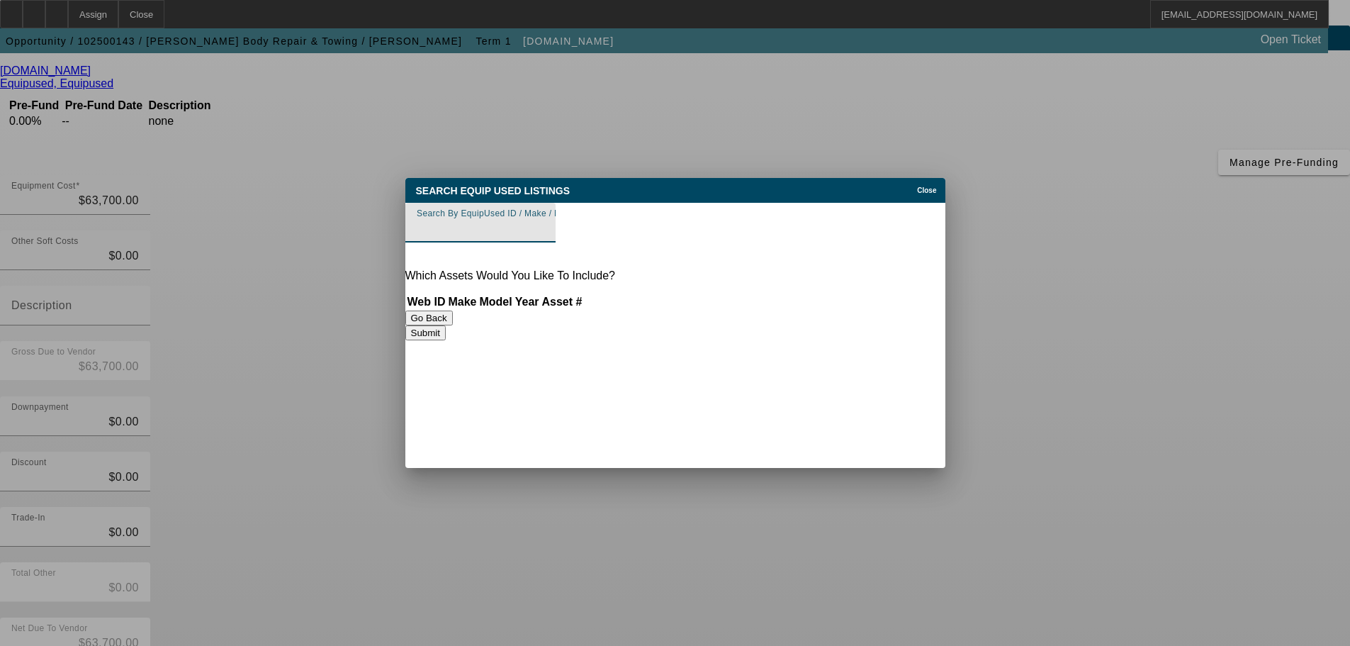
click at [544, 232] on input "Search By EquipUsed ID / Make / Model" at bounding box center [481, 228] width 128 height 17
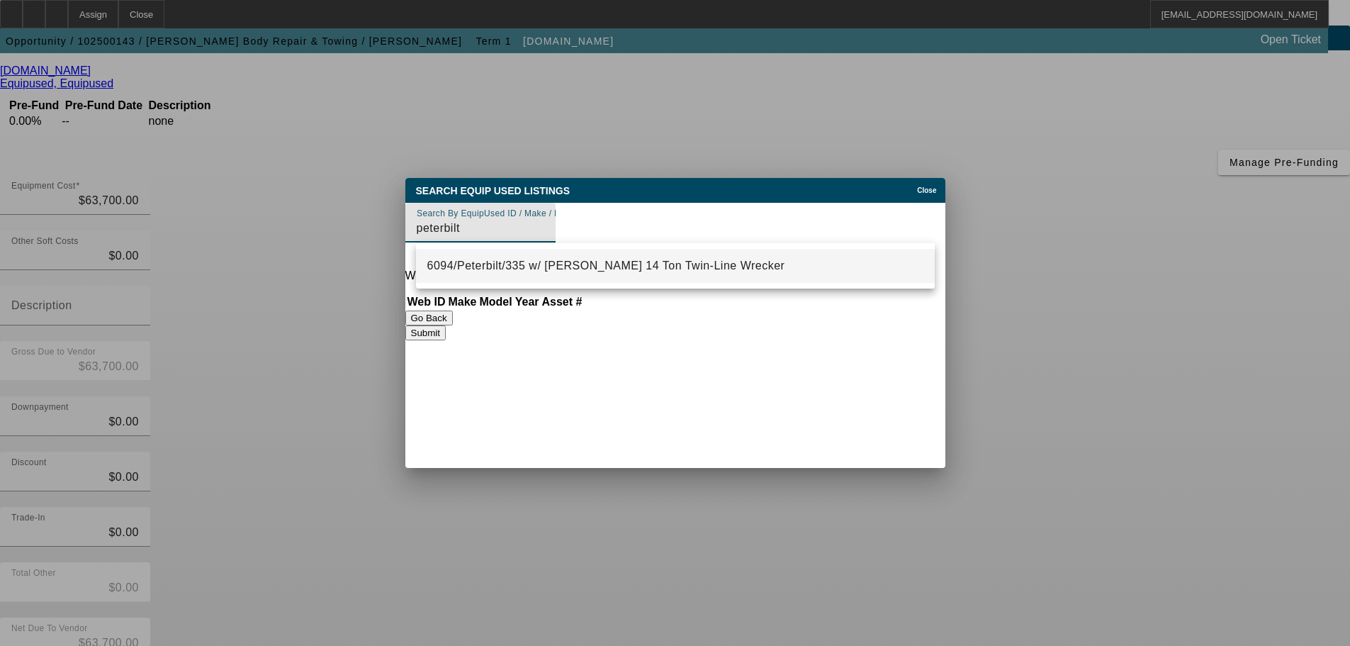
click at [614, 266] on span "6094/Peterbilt/335 w/ Jerr-Dan 14 Ton Twin-Line Wrecker" at bounding box center [606, 265] width 358 height 12
type input "6094/Peterbilt/335 w/ Jerr-Dan 14 Ton Twin-Line Wrecker"
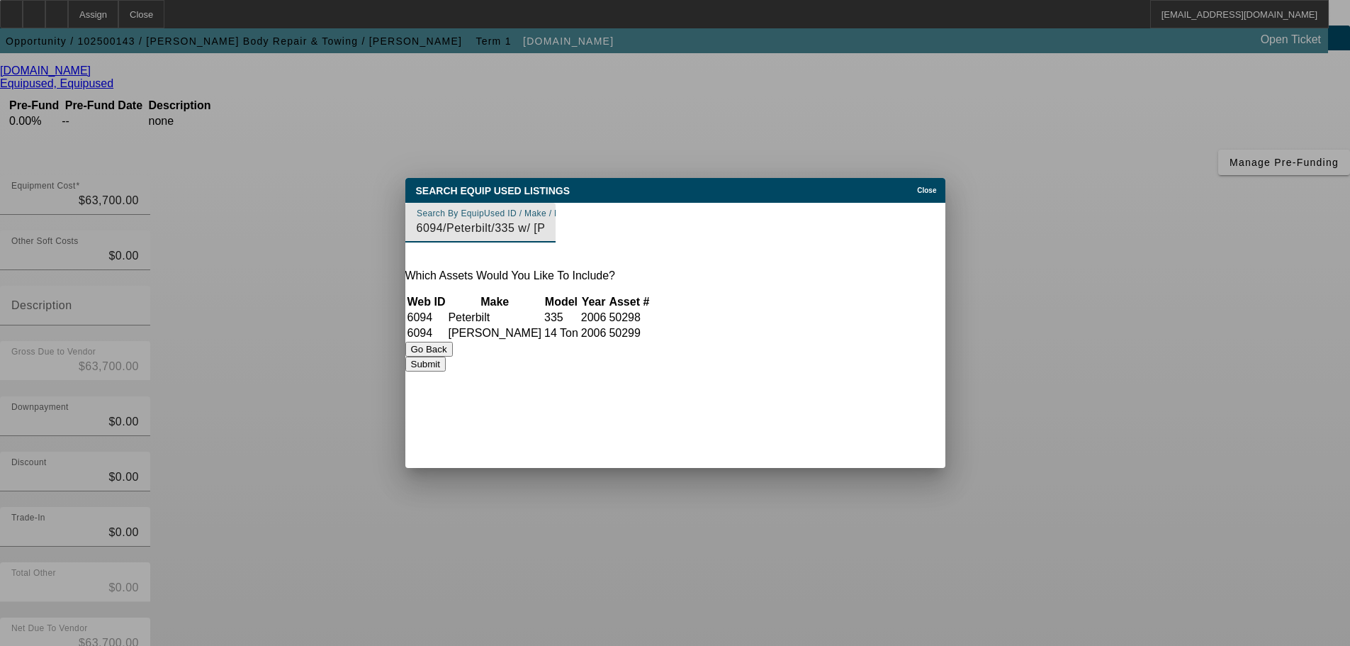
click at [446, 367] on button "Submit" at bounding box center [426, 364] width 40 height 15
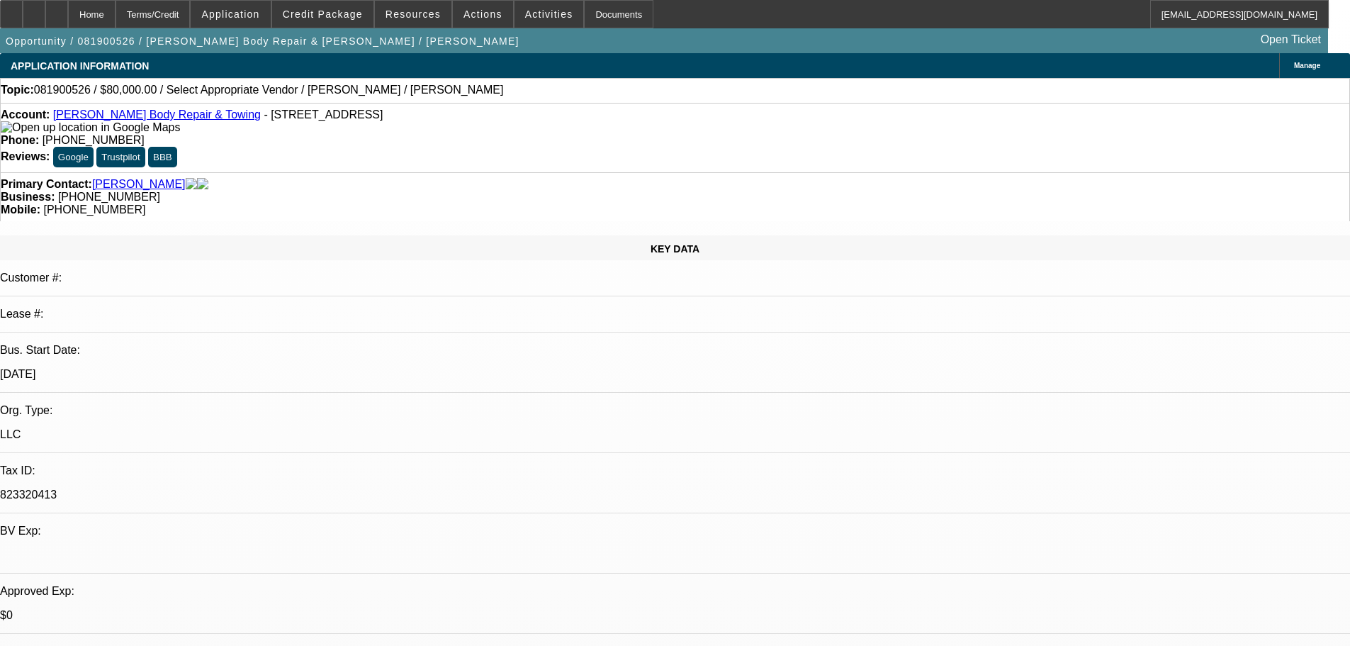
select select "0"
select select "0.1"
select select "4"
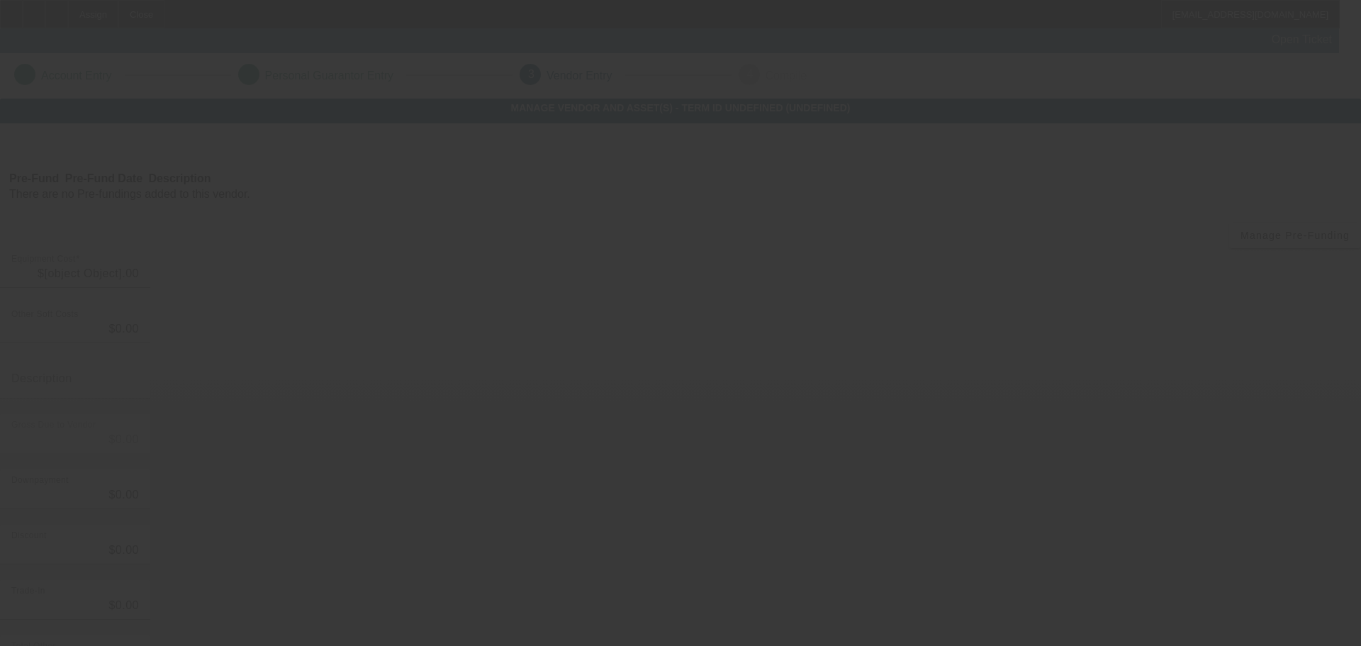
type input "$63,700.00"
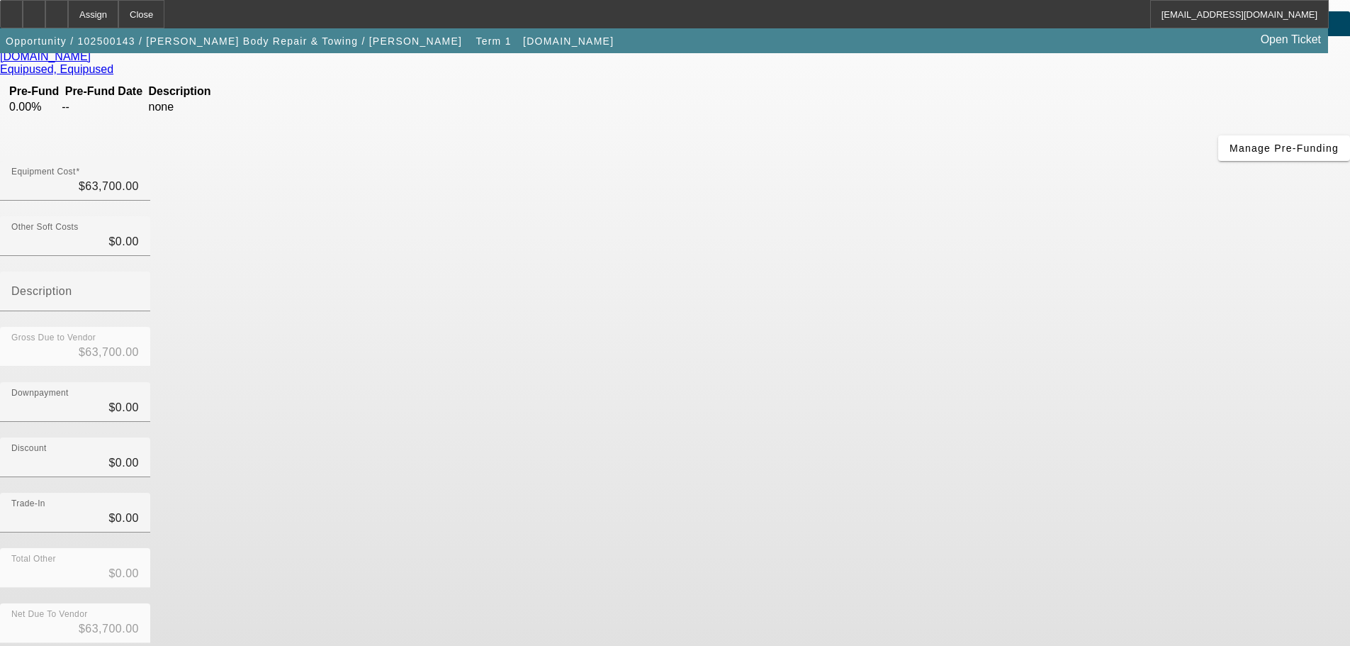
scroll to position [99, 0]
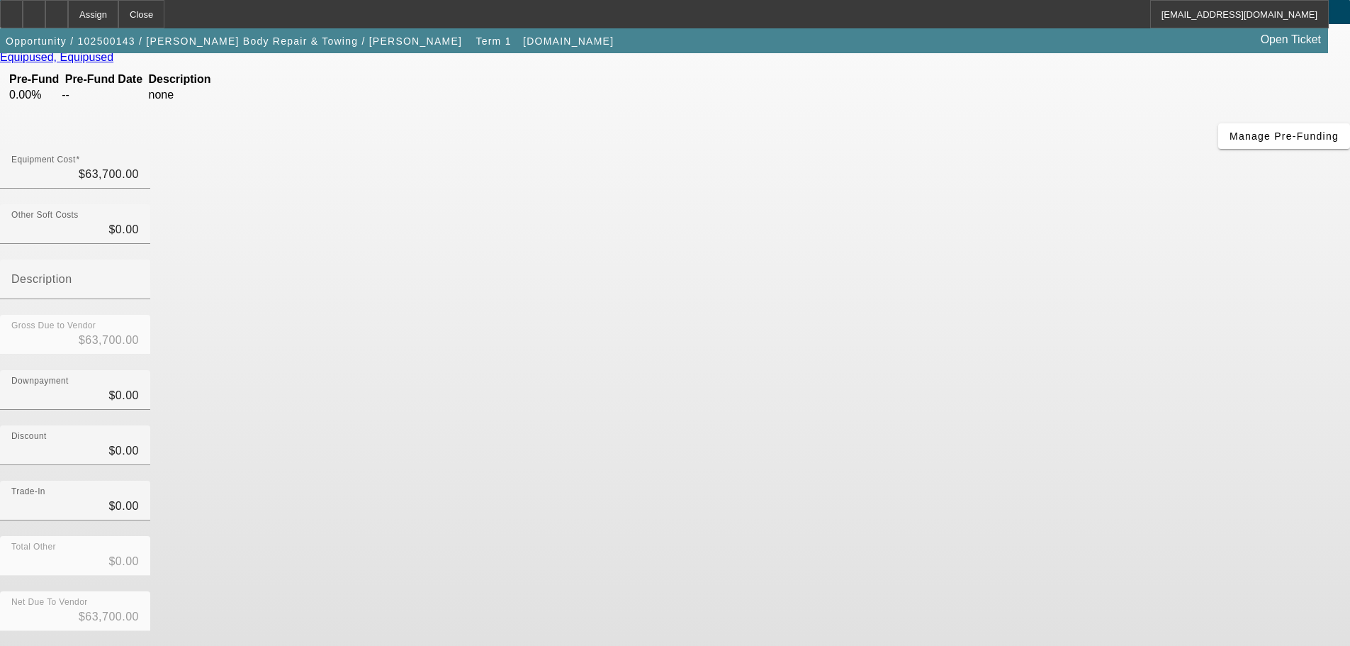
click at [40, 645] on button "Submit" at bounding box center [20, 654] width 40 height 15
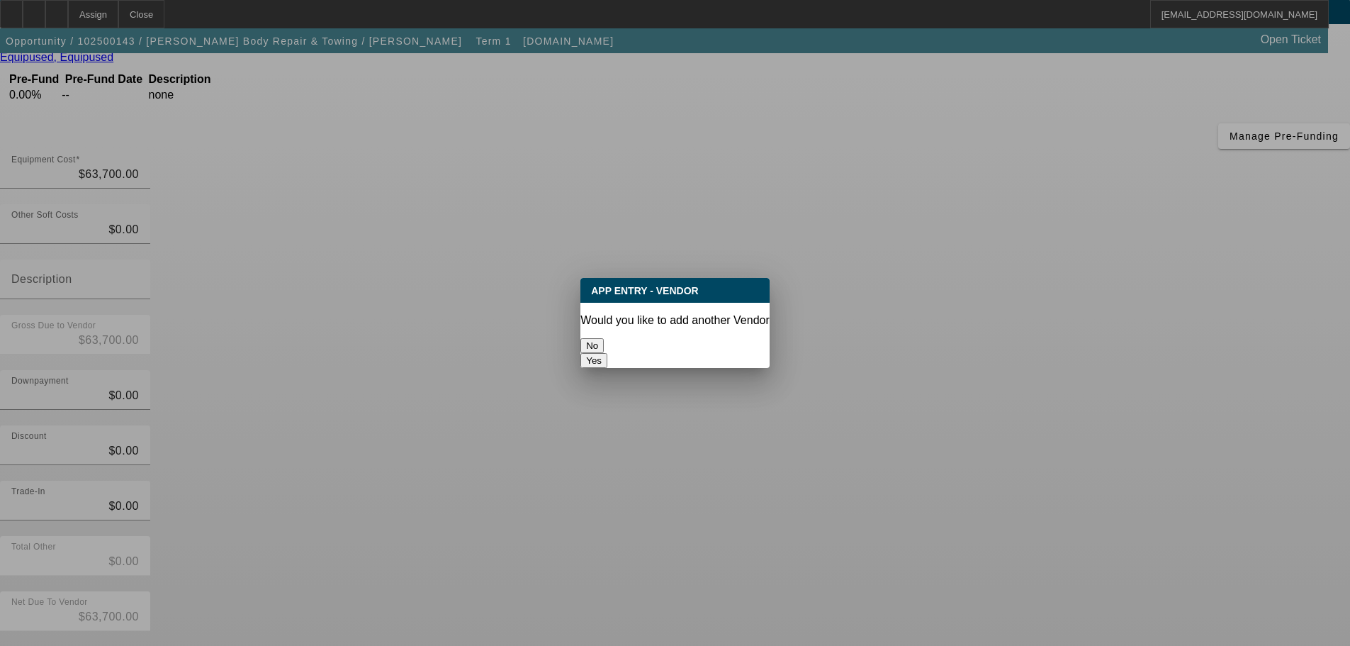
scroll to position [0, 0]
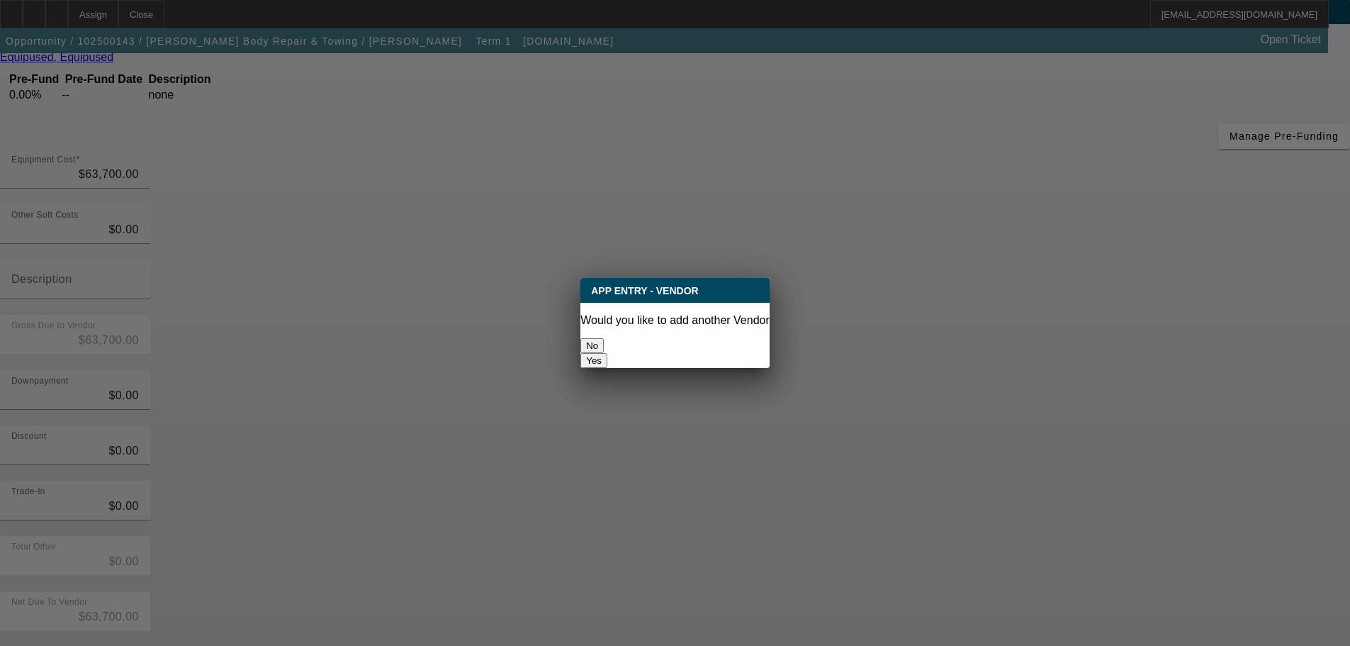
click at [604, 347] on button "No" at bounding box center [592, 345] width 23 height 15
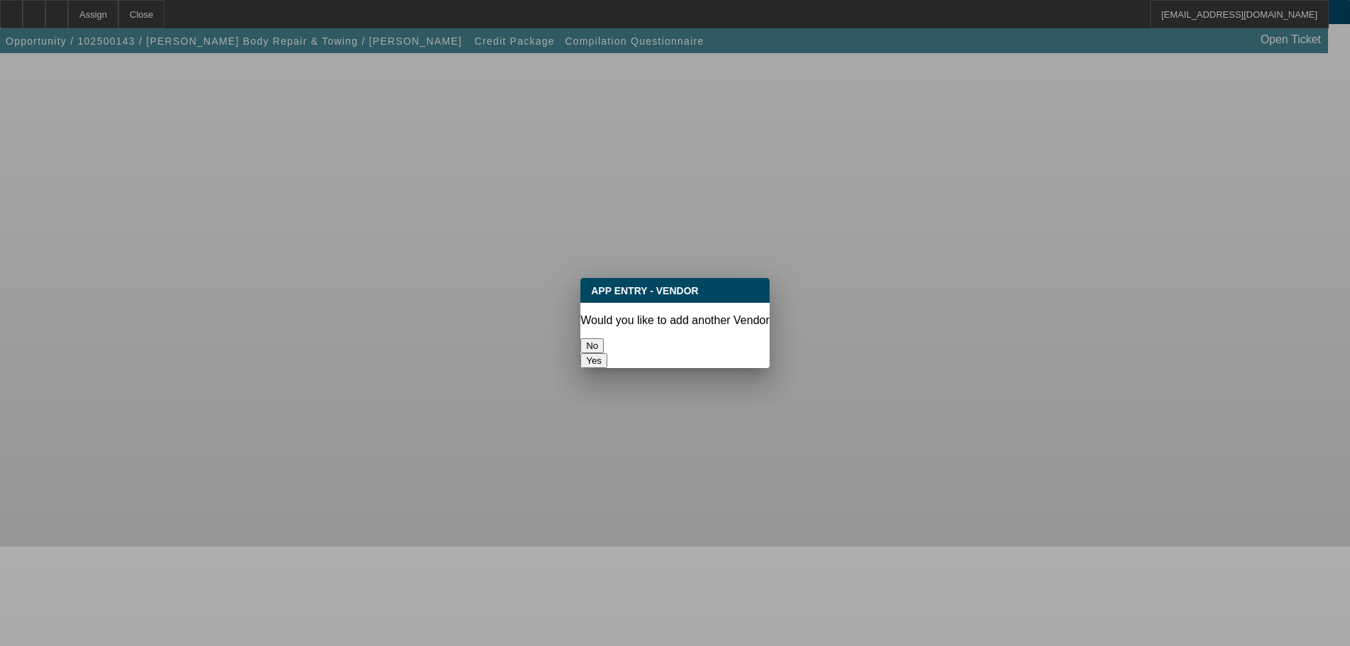
click at [604, 342] on button "No" at bounding box center [592, 345] width 23 height 15
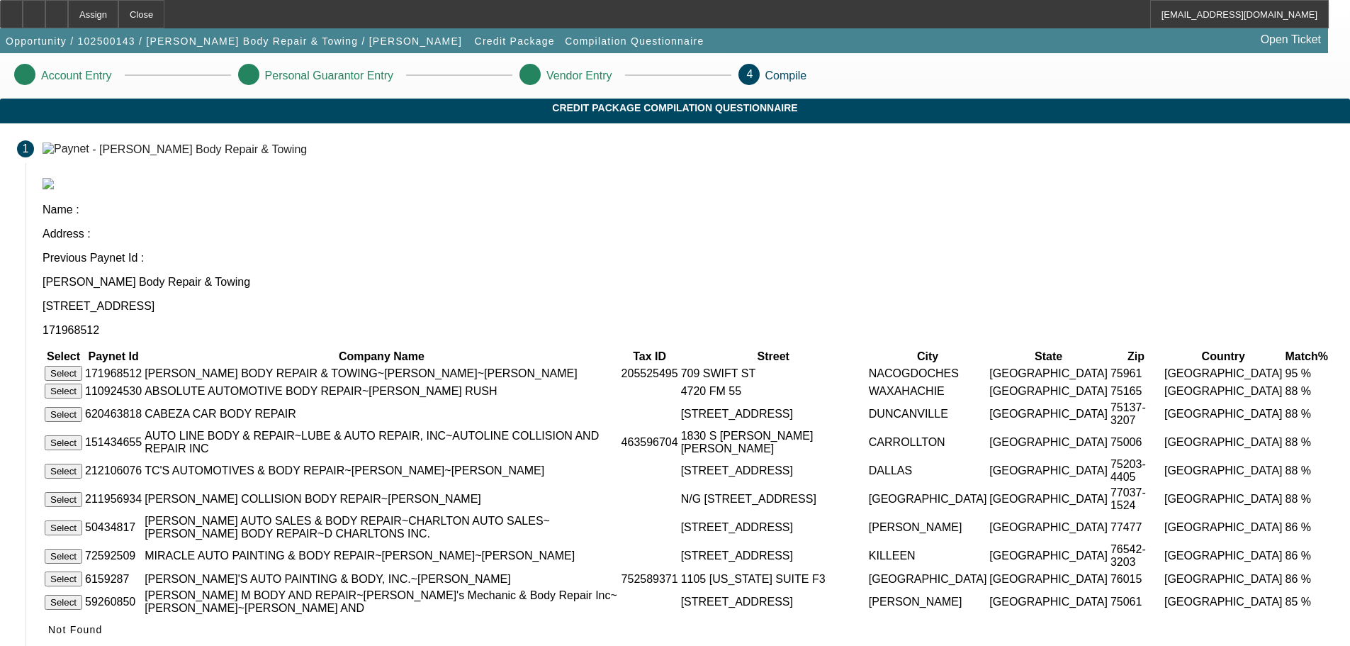
click at [82, 366] on button "Select" at bounding box center [64, 373] width 38 height 15
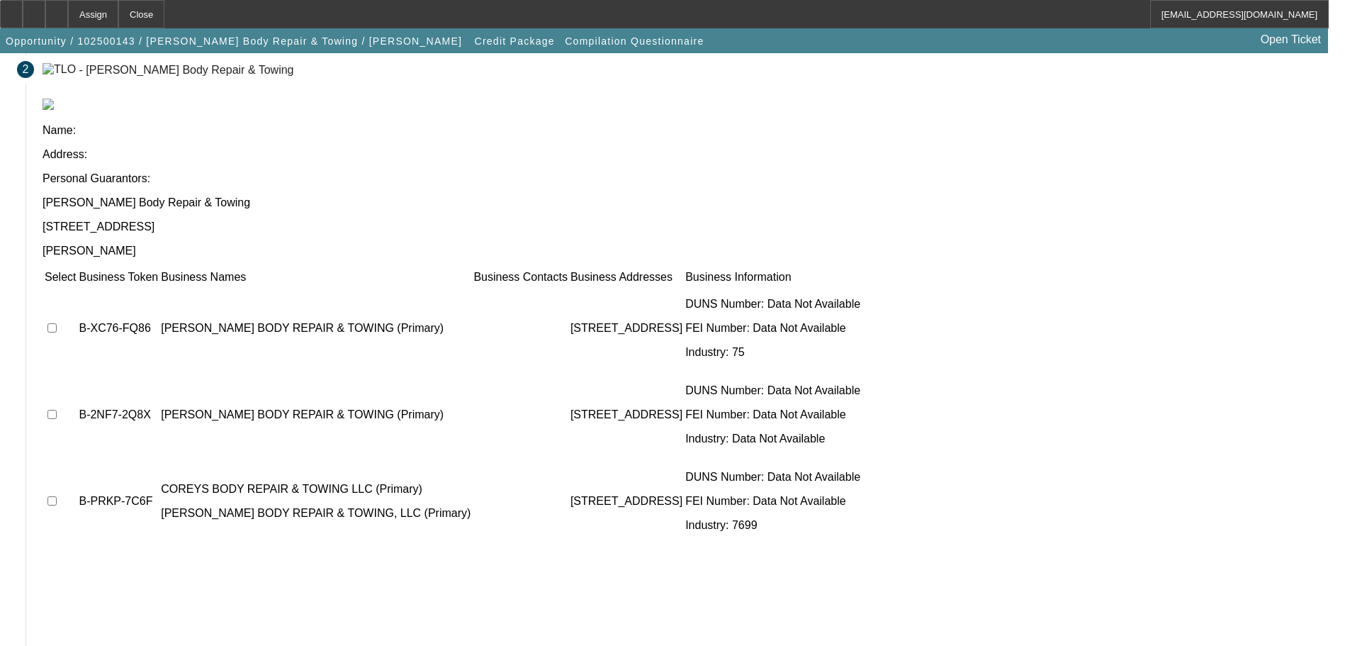
click at [57, 410] on input "checkbox" at bounding box center [51, 414] width 9 height 9
checkbox input "true"
click at [57, 496] on input "checkbox" at bounding box center [51, 500] width 9 height 9
checkbox input "true"
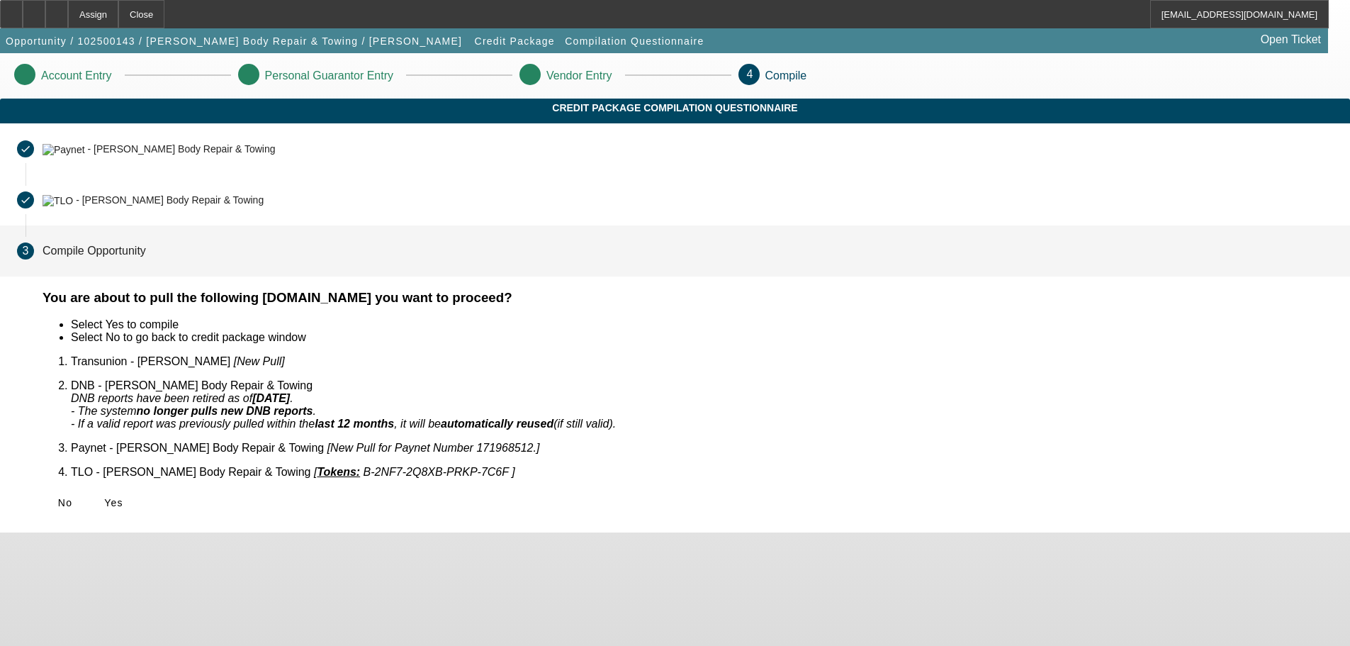
scroll to position [0, 0]
click at [123, 497] on span "Yes" at bounding box center [113, 502] width 19 height 11
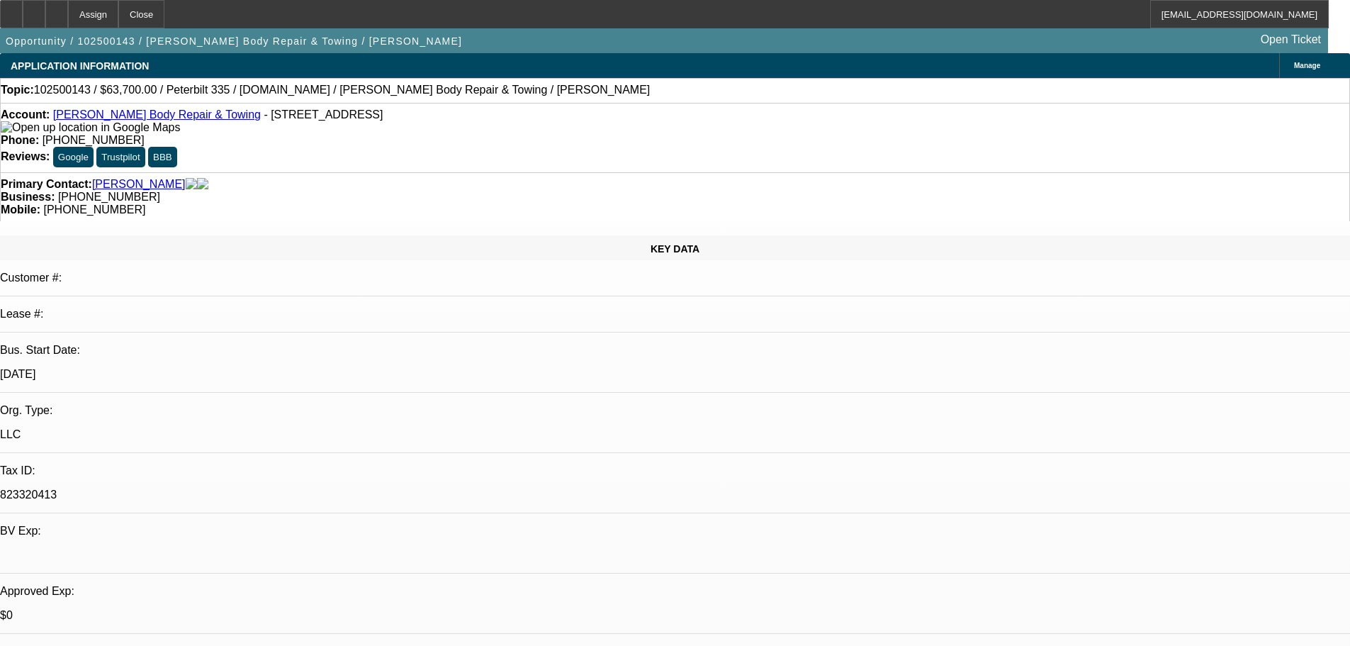
select select "0"
select select "2"
select select "0.1"
select select "4"
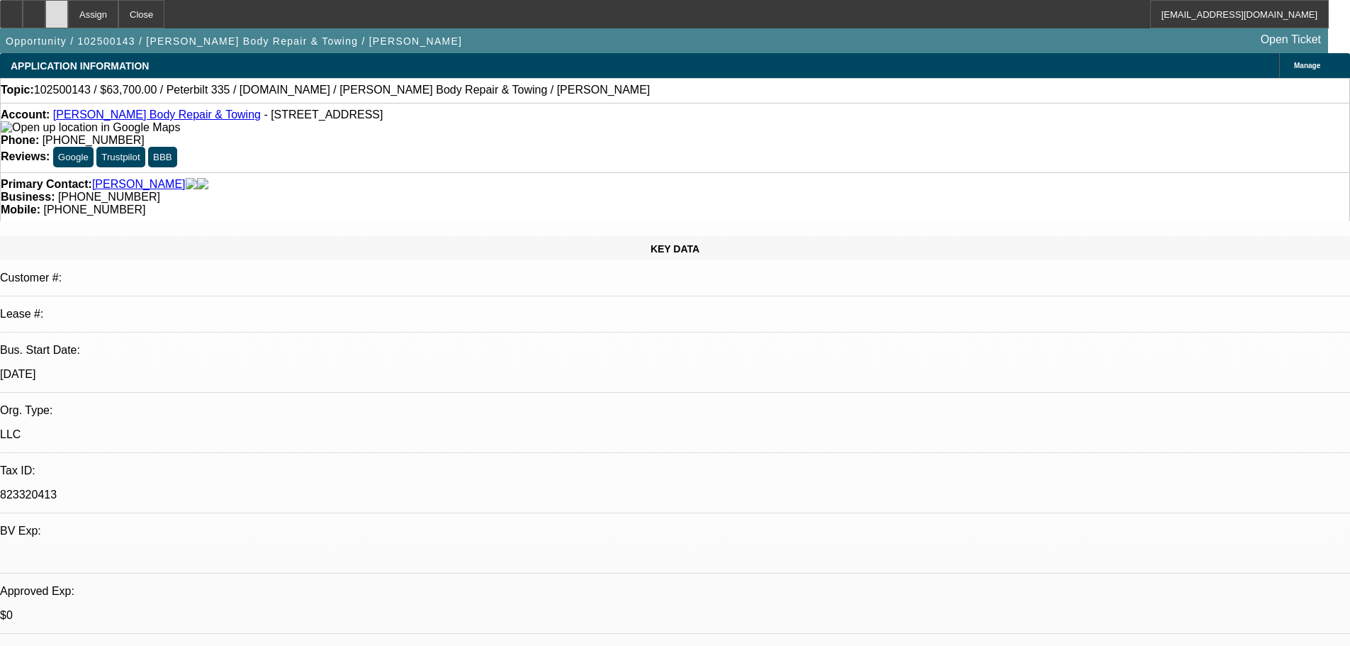
click at [68, 21] on div at bounding box center [56, 14] width 23 height 28
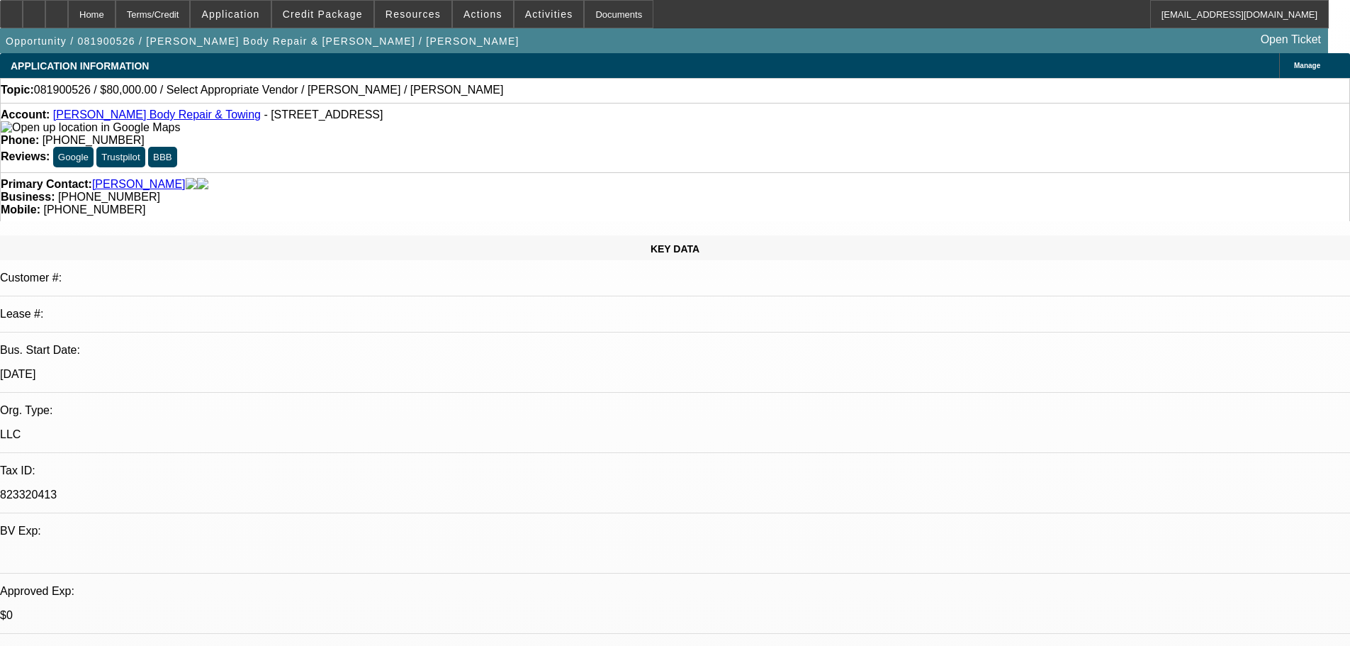
select select "0"
select select "0.1"
select select "4"
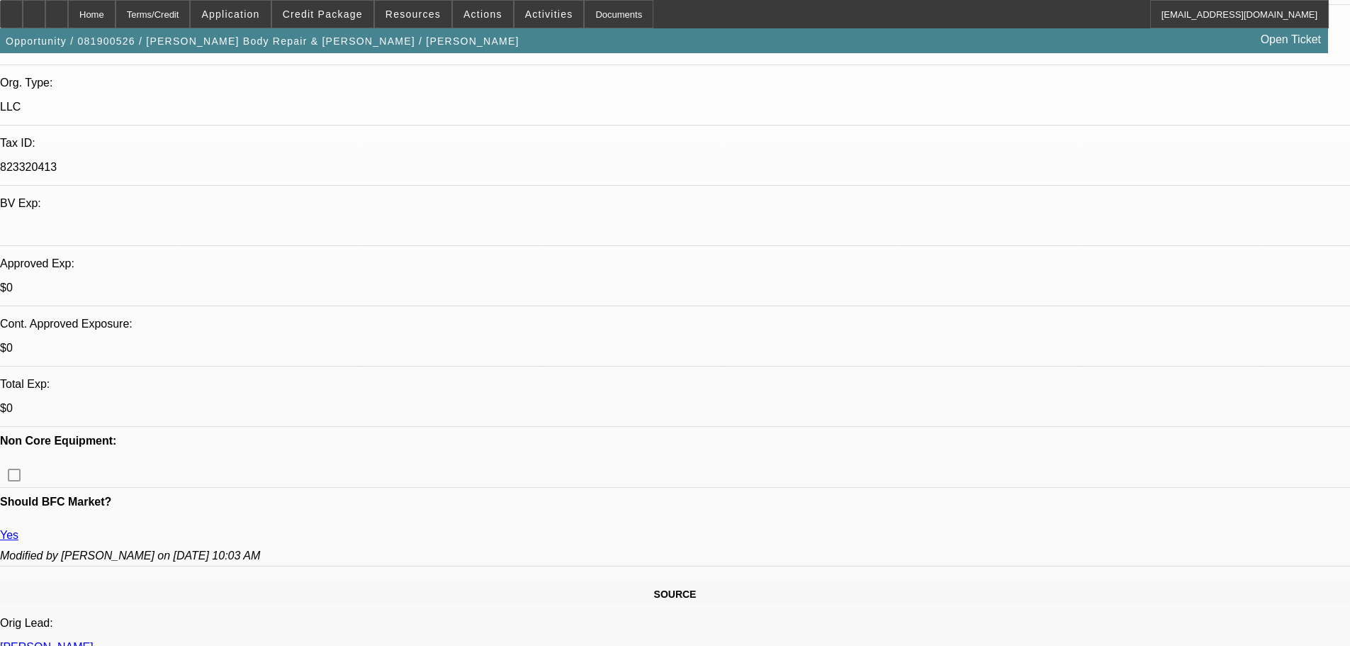
scroll to position [425, 0]
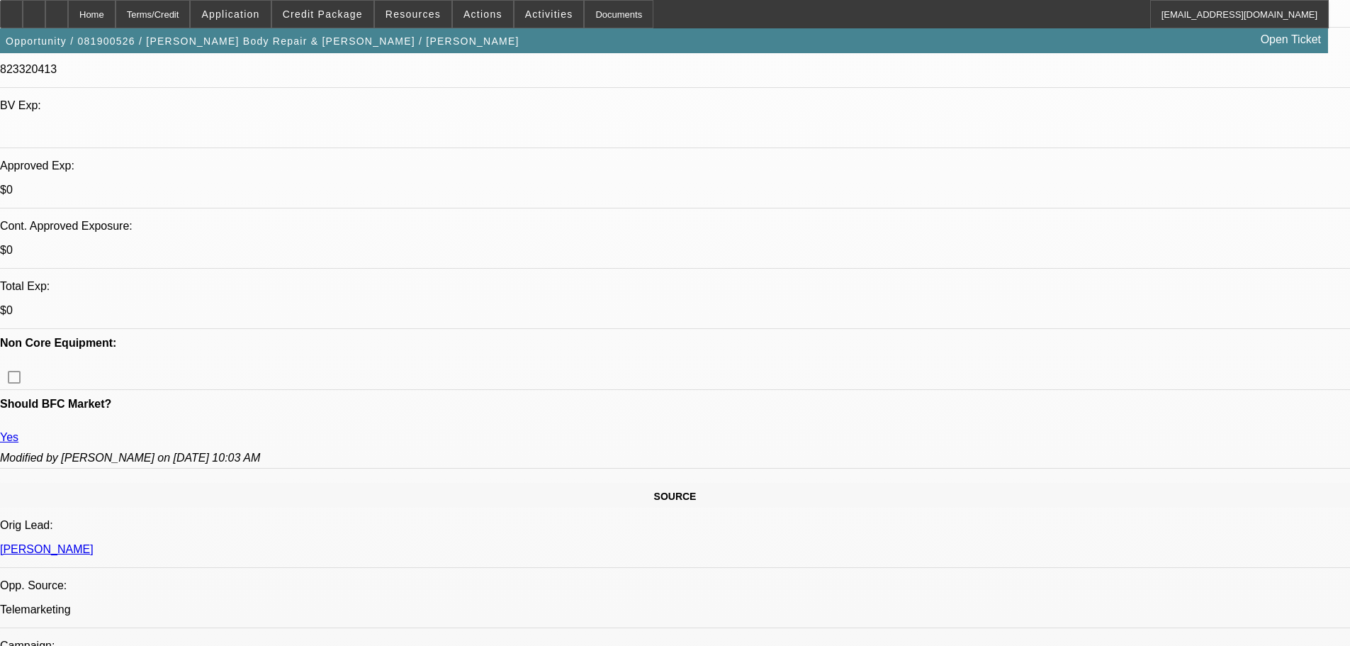
click at [308, 11] on span "Credit Package" at bounding box center [323, 14] width 80 height 11
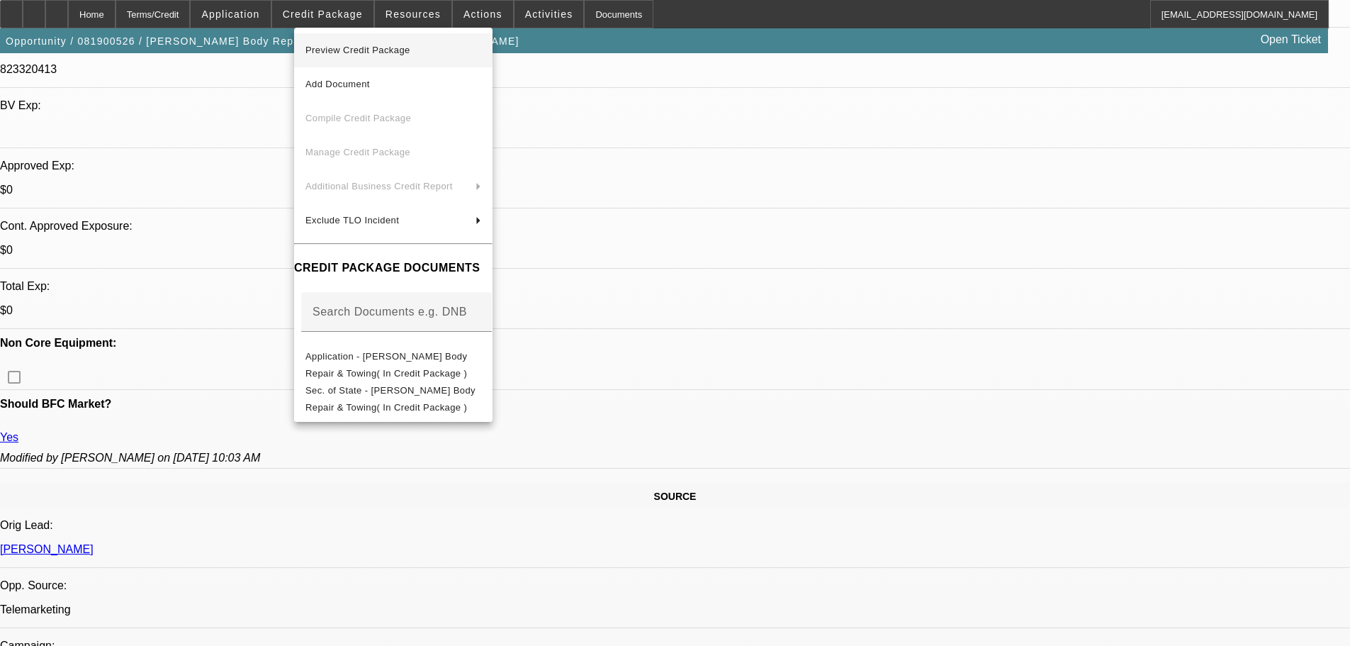
click at [342, 52] on span "Preview Credit Package" at bounding box center [358, 50] width 105 height 11
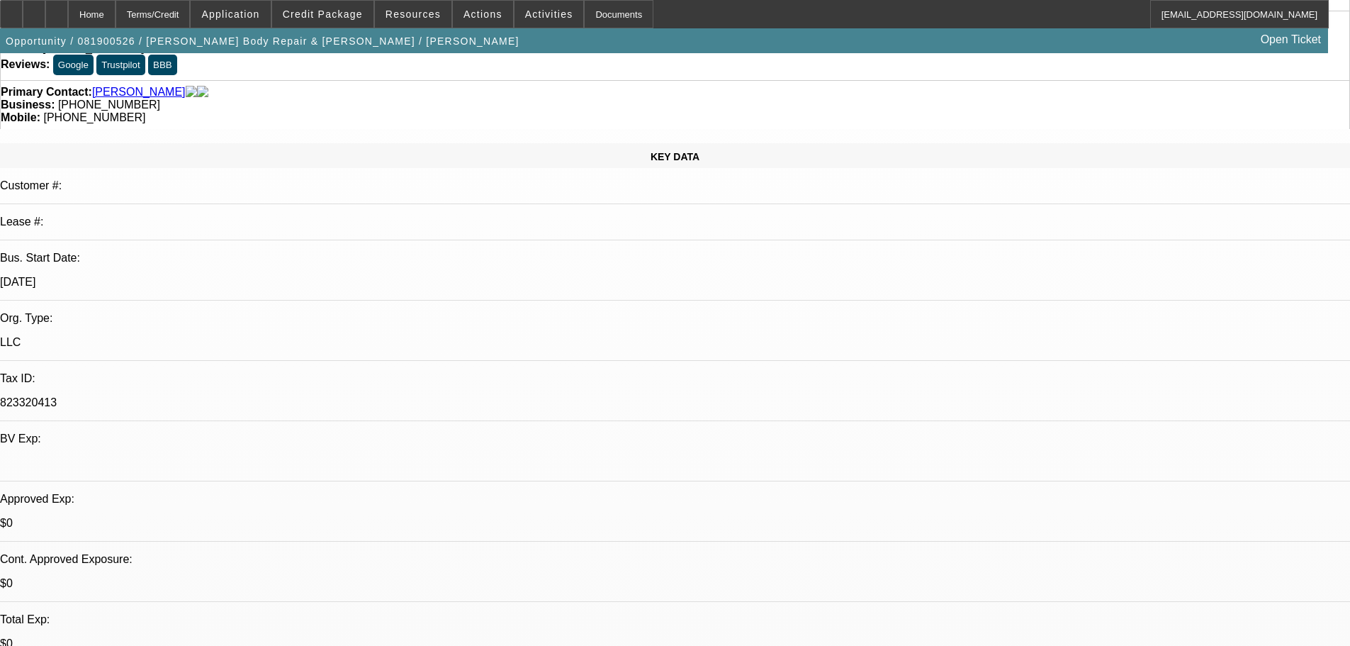
scroll to position [0, 0]
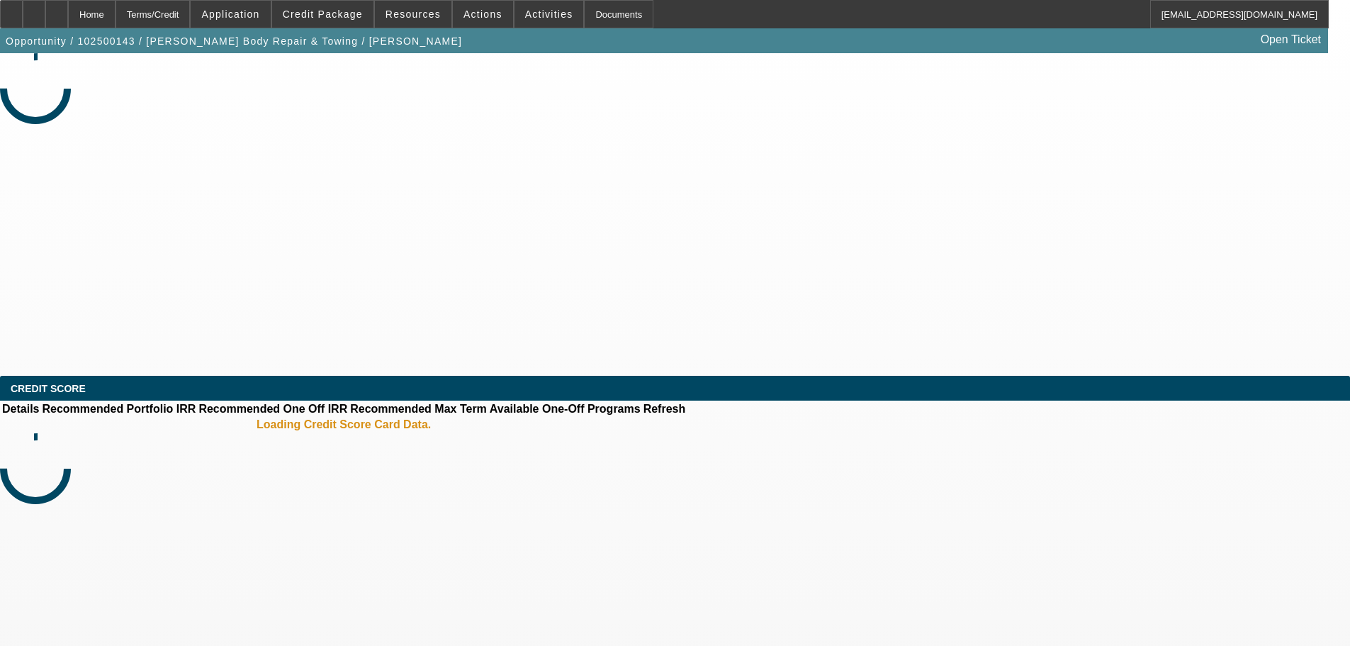
select select "0"
select select "2"
select select "0.1"
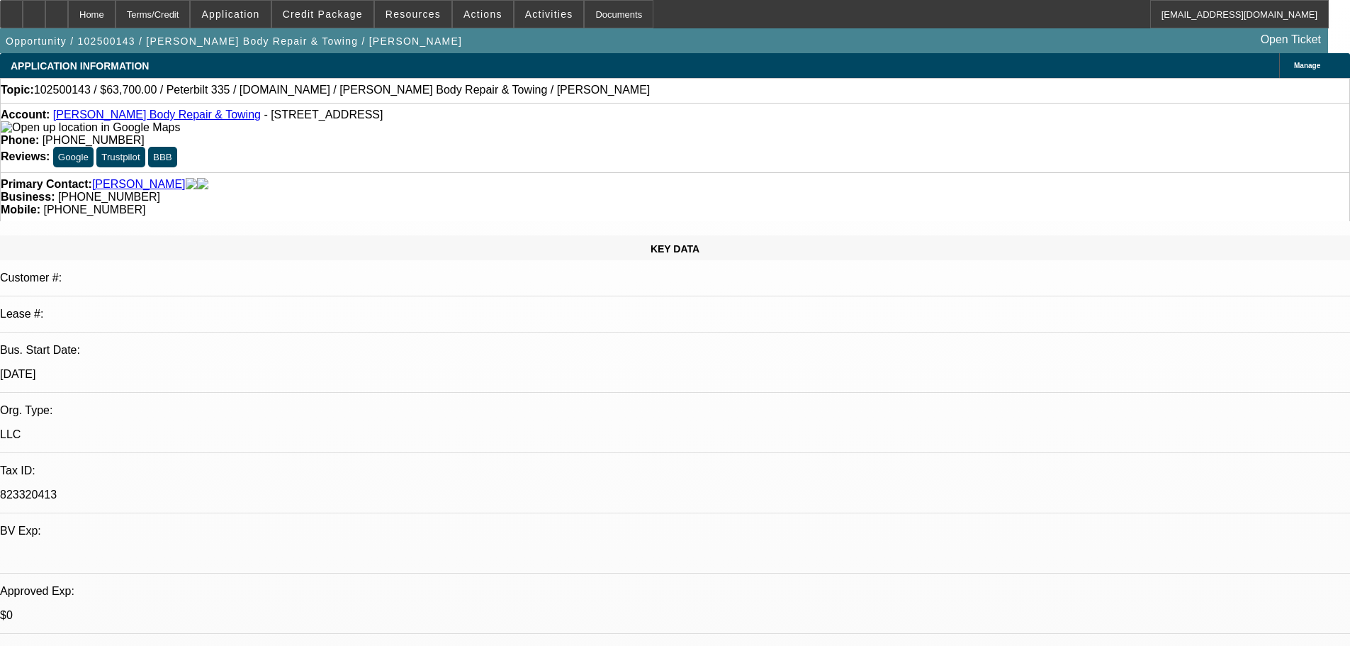
select select "1"
select select "2"
select select "4"
click at [528, 6] on span at bounding box center [549, 14] width 69 height 34
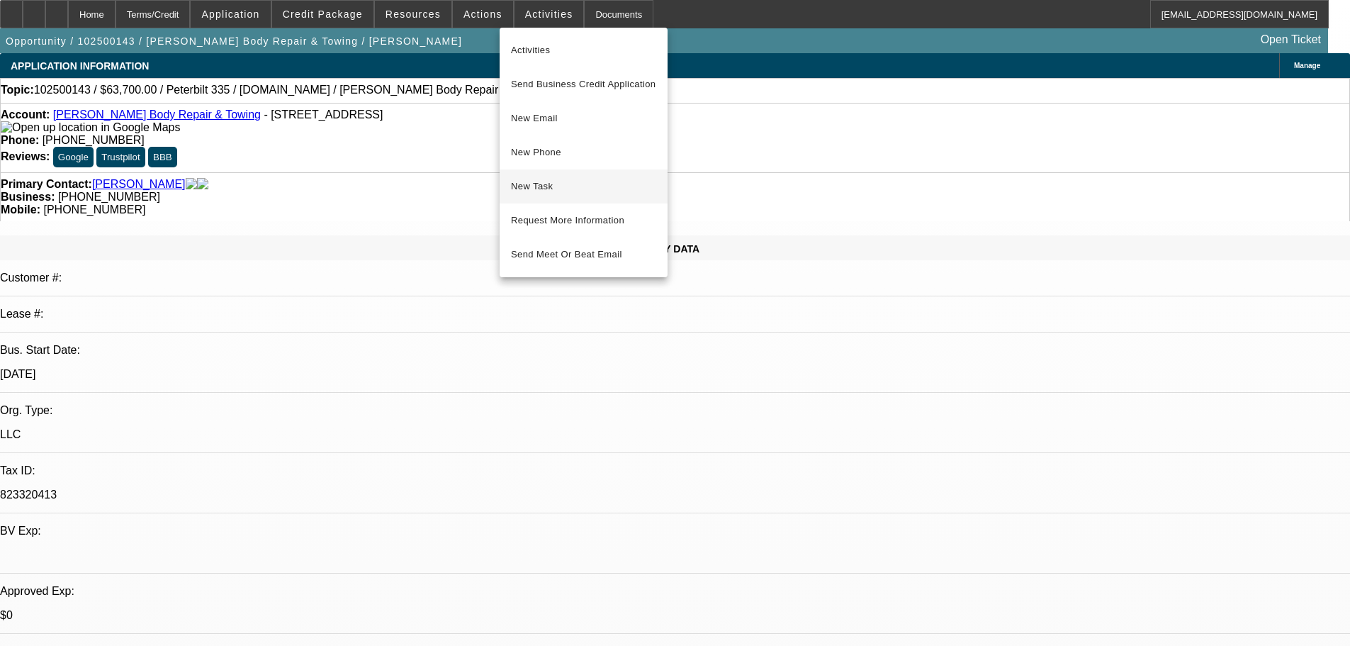
click at [574, 177] on button "New Task" at bounding box center [584, 186] width 168 height 34
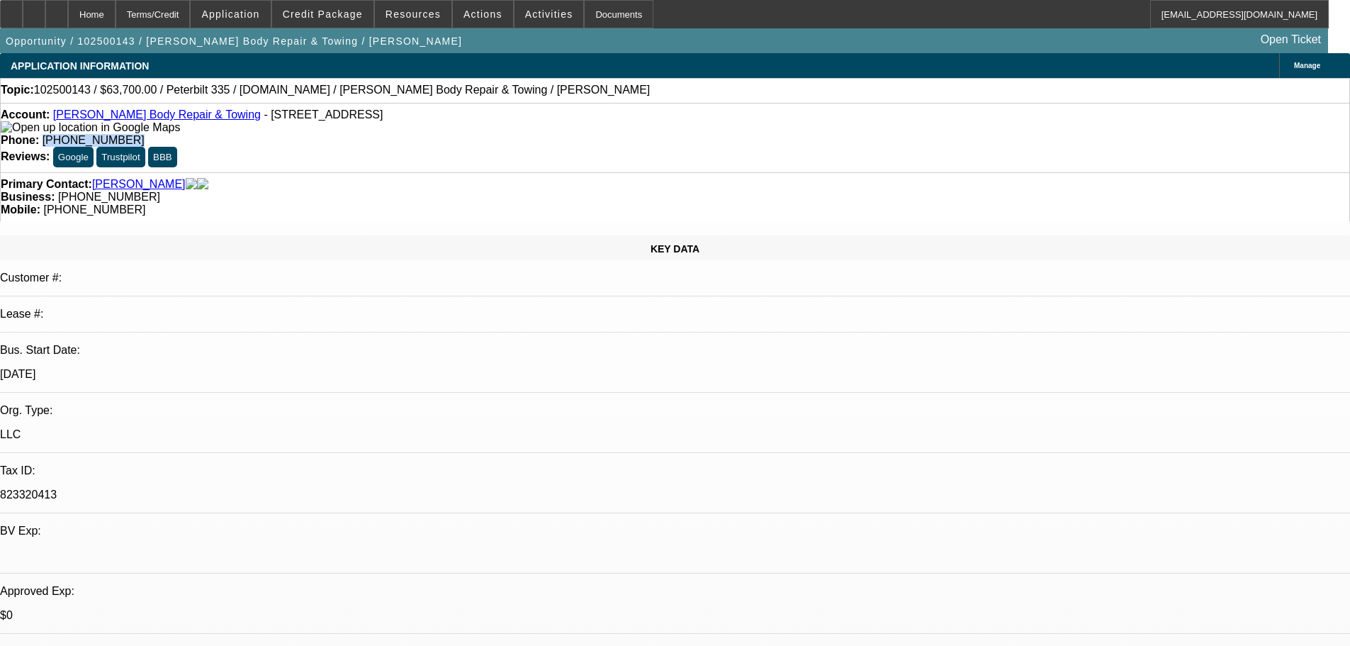
drag, startPoint x: 496, startPoint y: 119, endPoint x: 560, endPoint y: 118, distance: 64.5
click at [560, 134] on div "Phone: (936) 564-7718" at bounding box center [675, 140] width 1349 height 13
copy span "[PHONE_NUMBER]"
drag, startPoint x: 759, startPoint y: 154, endPoint x: 714, endPoint y: 159, distance: 45.6
click at [714, 203] on div "Mobile: (936) 552-1446" at bounding box center [675, 209] width 1349 height 13
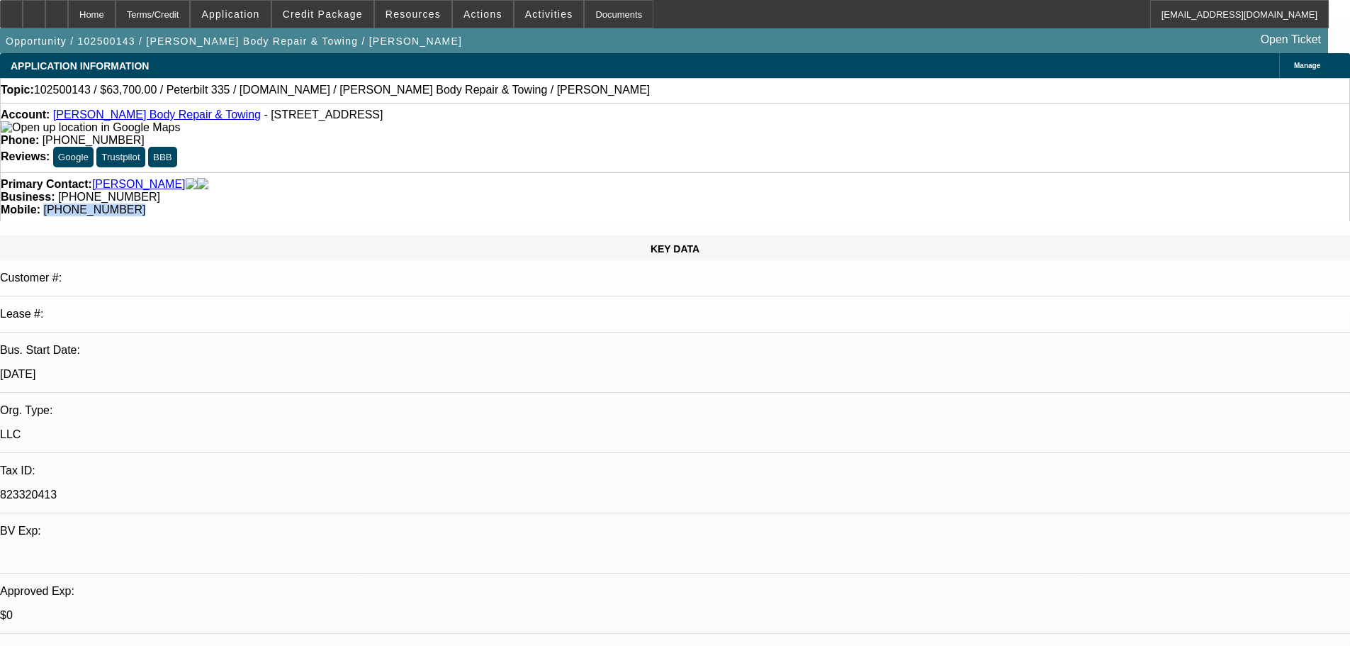
copy span "[PHONE_NUMBER]"
click at [68, 13] on div at bounding box center [56, 14] width 23 height 28
select select "0"
select select "2"
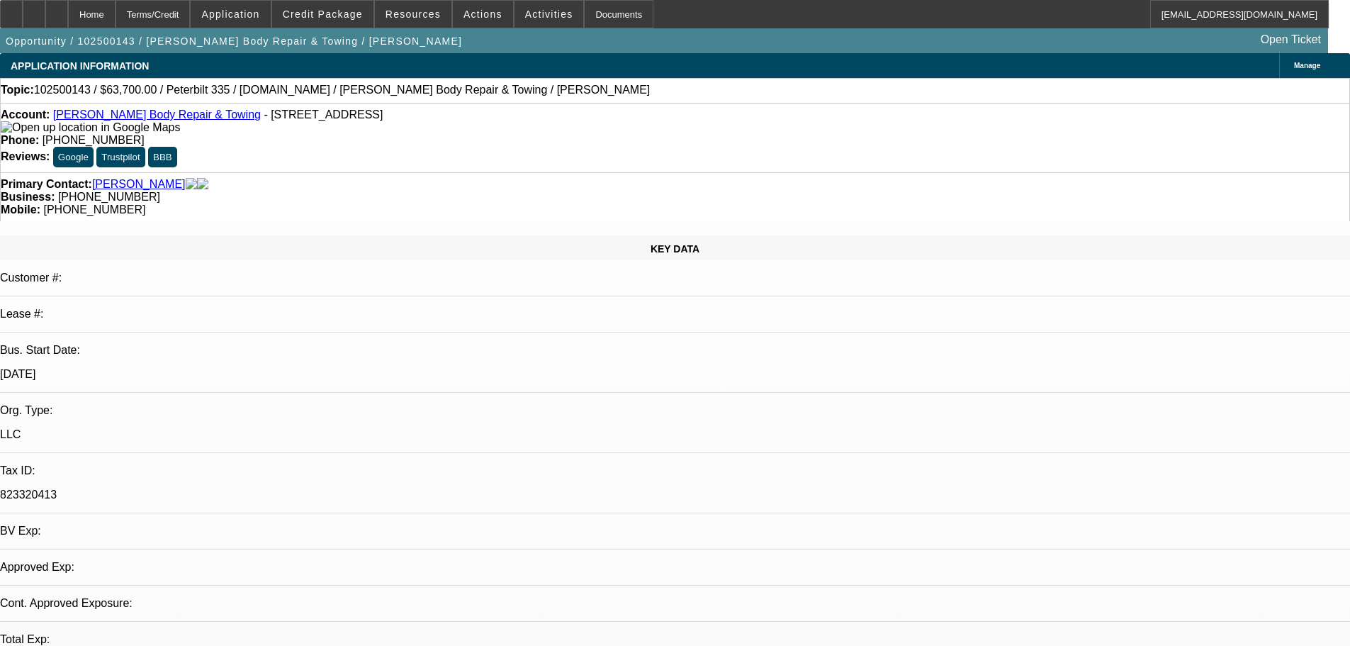
select select "0.1"
select select "4"
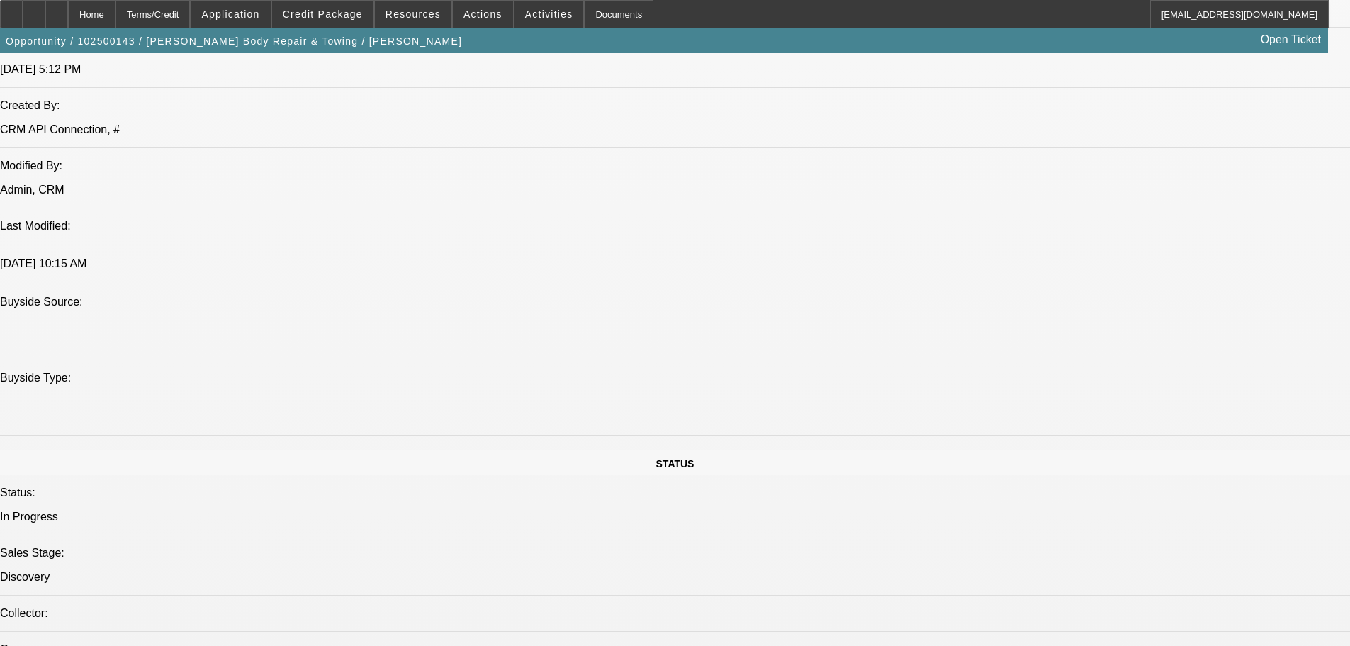
scroll to position [1276, 0]
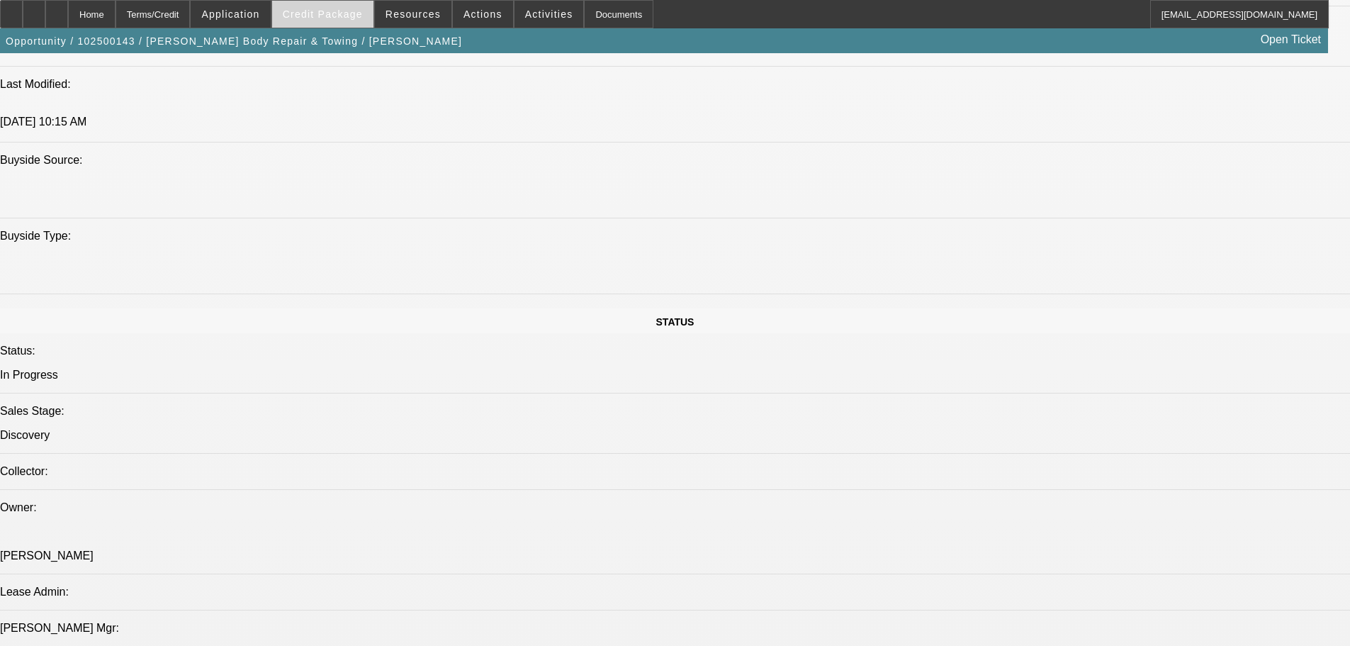
click at [313, 19] on span "Credit Package" at bounding box center [323, 14] width 80 height 11
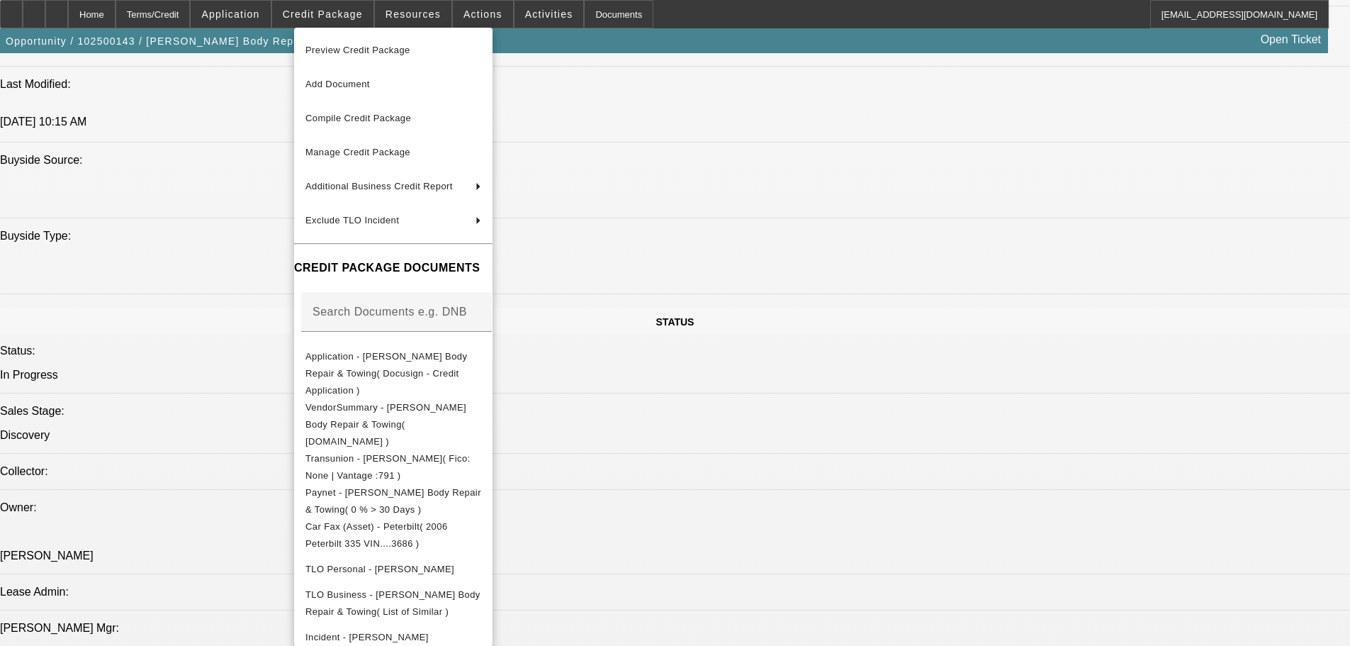
click at [790, 160] on div at bounding box center [675, 323] width 1350 height 646
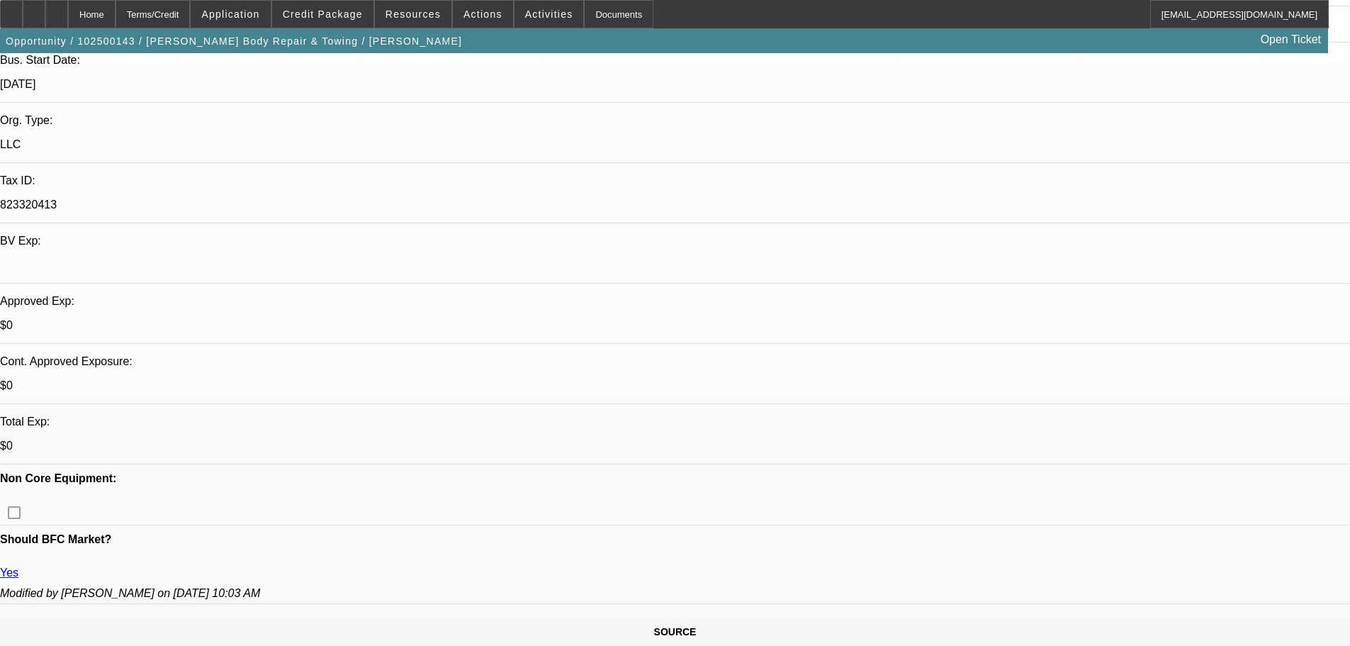
scroll to position [425, 0]
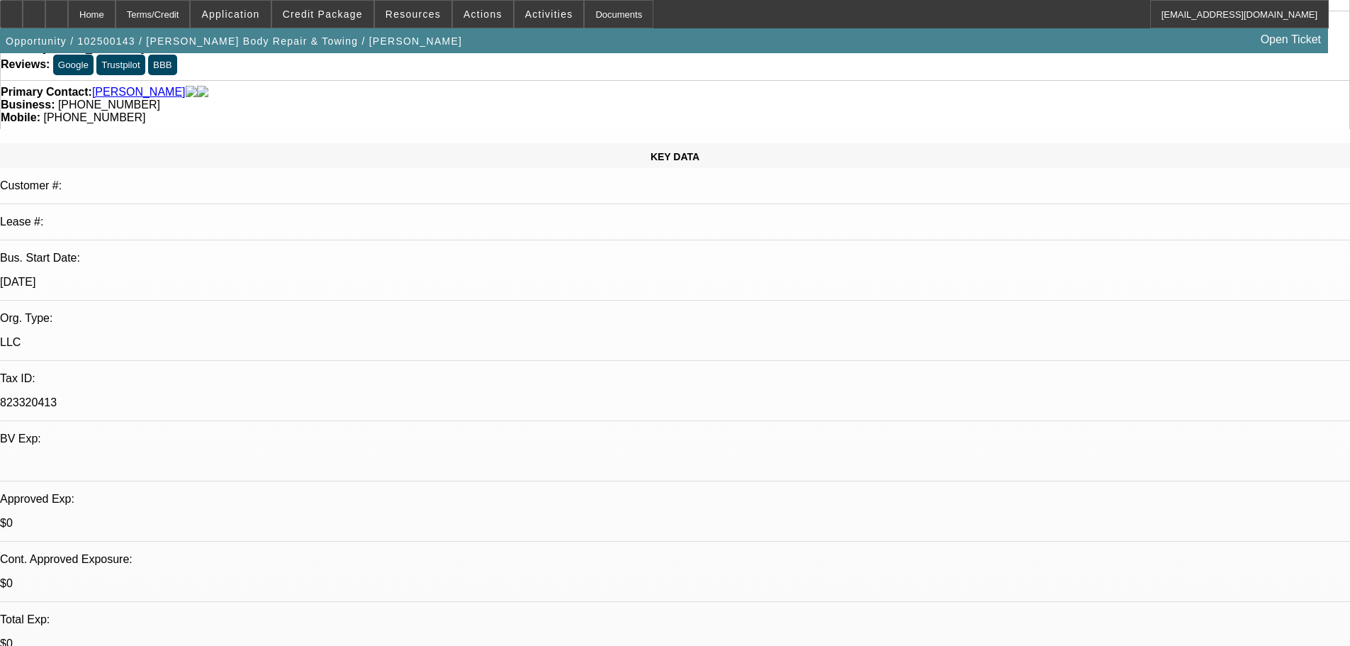
scroll to position [0, 0]
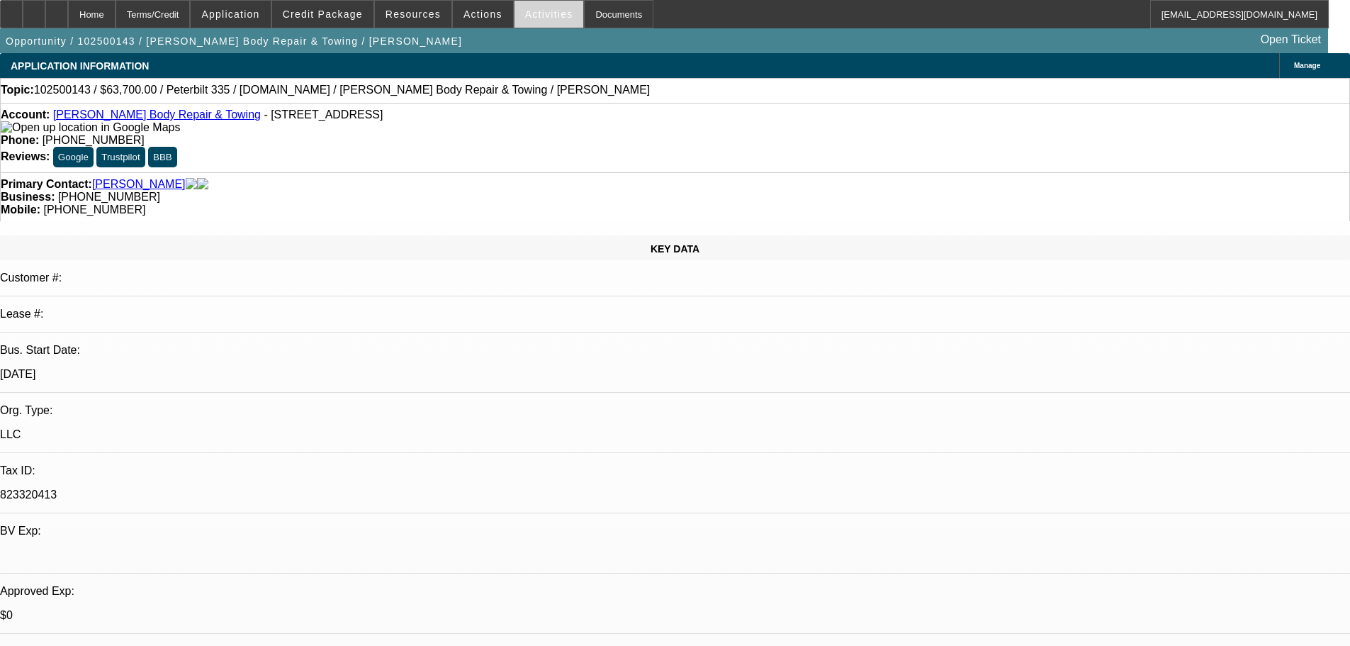
click at [527, 12] on span "Activities" at bounding box center [549, 14] width 48 height 11
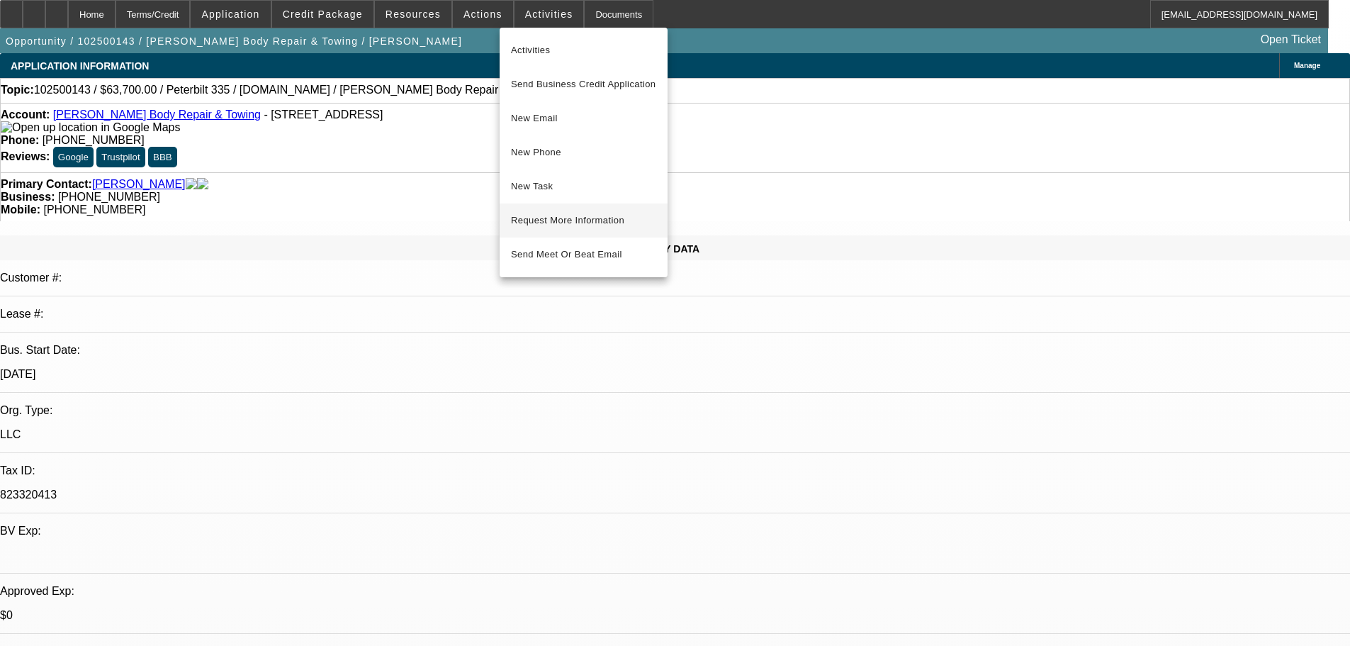
click at [583, 217] on span "Request More Information" at bounding box center [583, 220] width 145 height 17
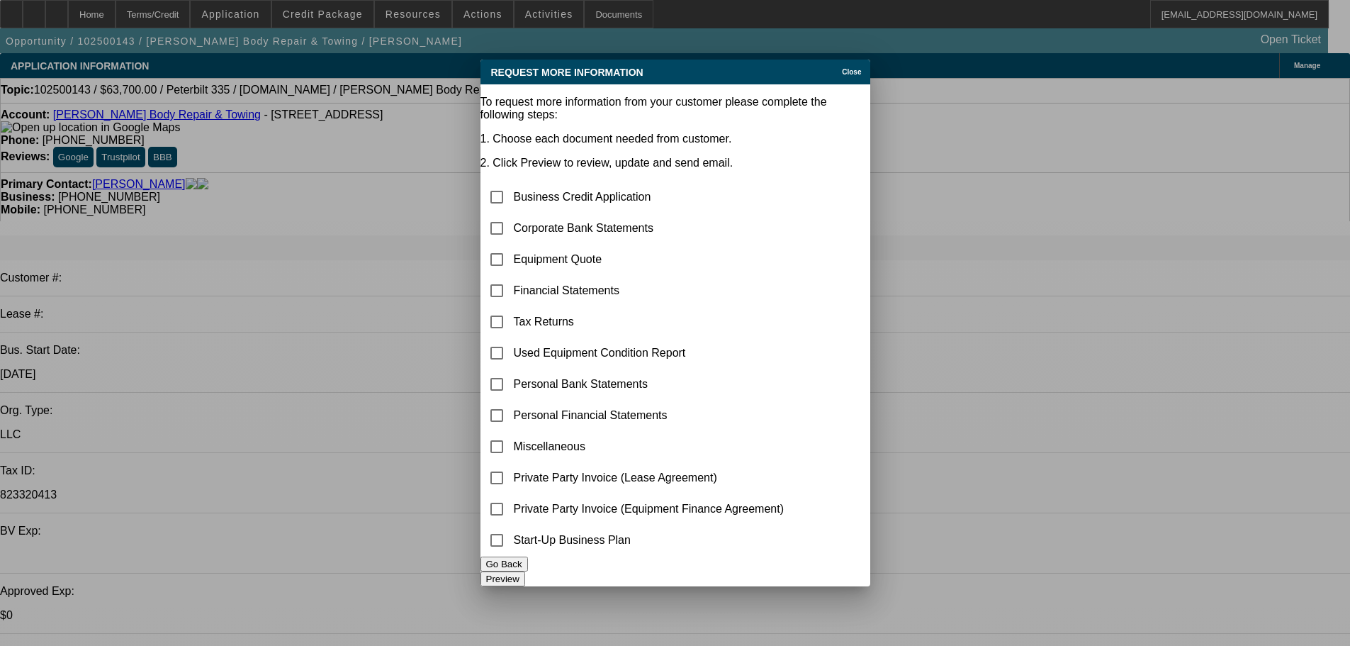
click at [842, 68] on span "Close" at bounding box center [851, 72] width 19 height 8
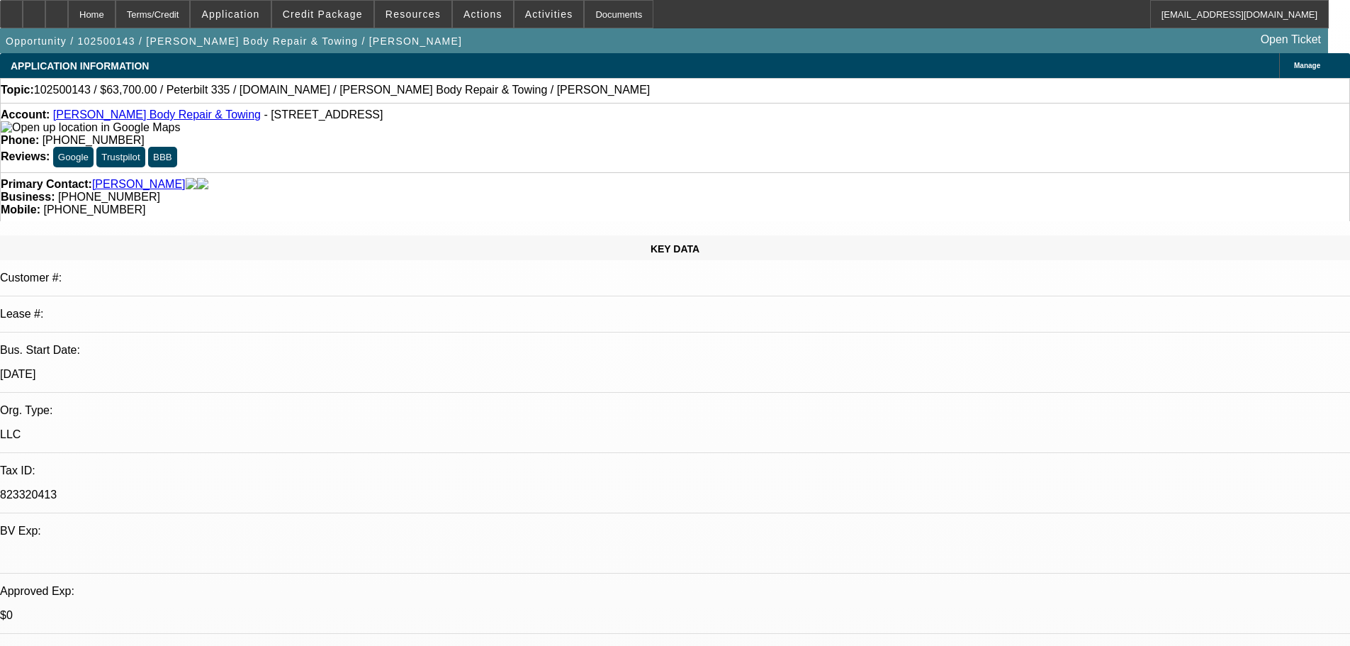
drag, startPoint x: 1015, startPoint y: 259, endPoint x: 1256, endPoint y: 274, distance: 241.5
drag, startPoint x: 1016, startPoint y: 261, endPoint x: 1258, endPoint y: 276, distance: 242.2
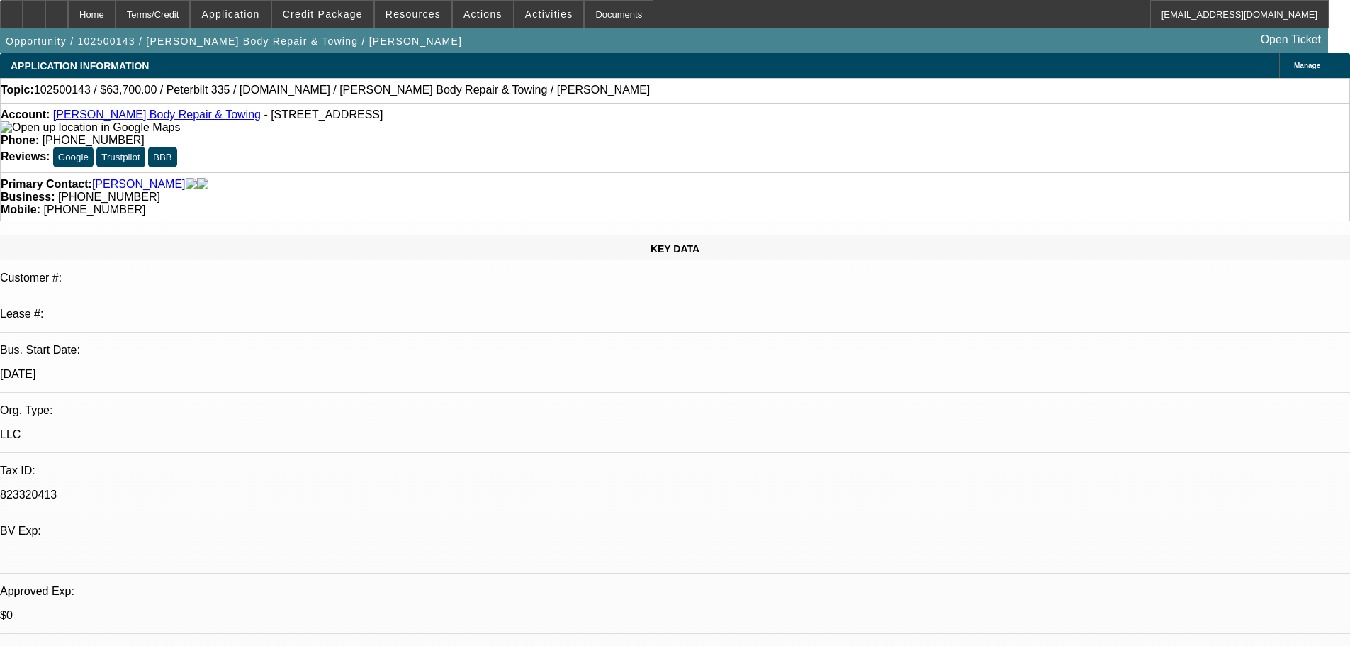
copy div "https://www.equip-used.com/category/used-tow-trucks-for-sale/2006-Peterbilt-335…"
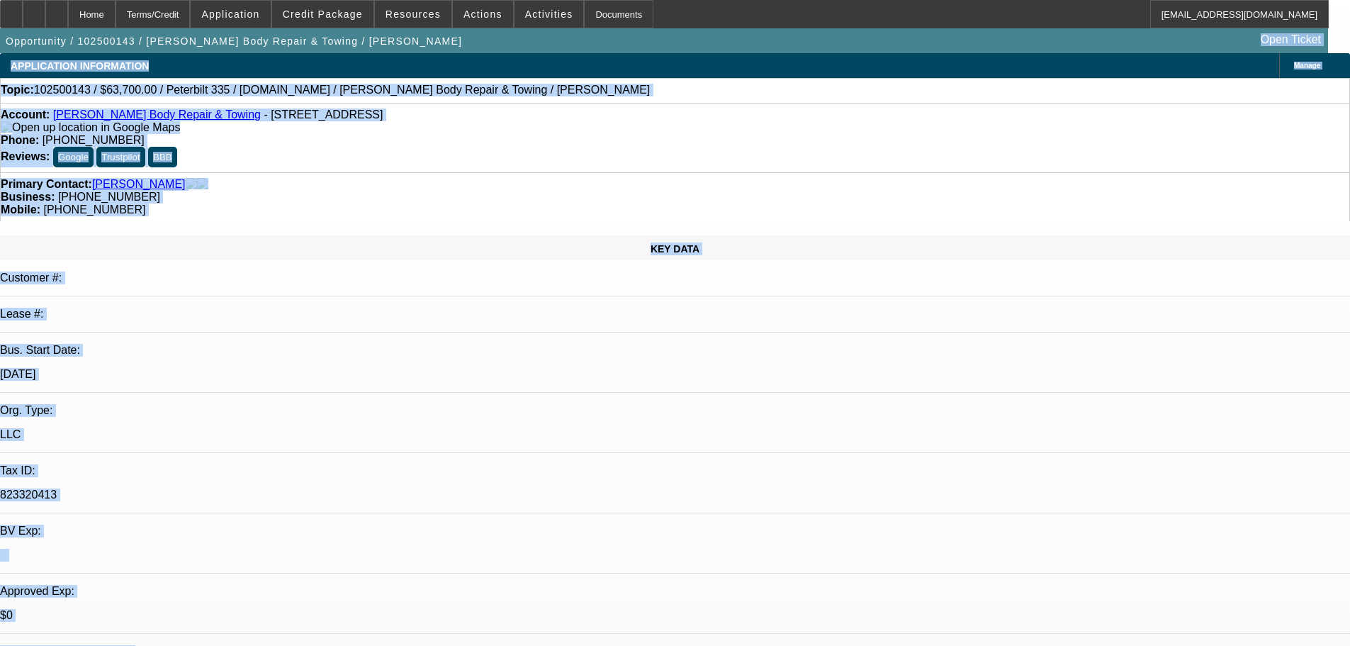
drag, startPoint x: 336, startPoint y: -47, endPoint x: 169, endPoint y: -78, distance: 169.5
click at [169, 0] on html "Home Terms/Credit Application Credit Package Resources Actions Activities Docum…" at bounding box center [675, 323] width 1350 height 646
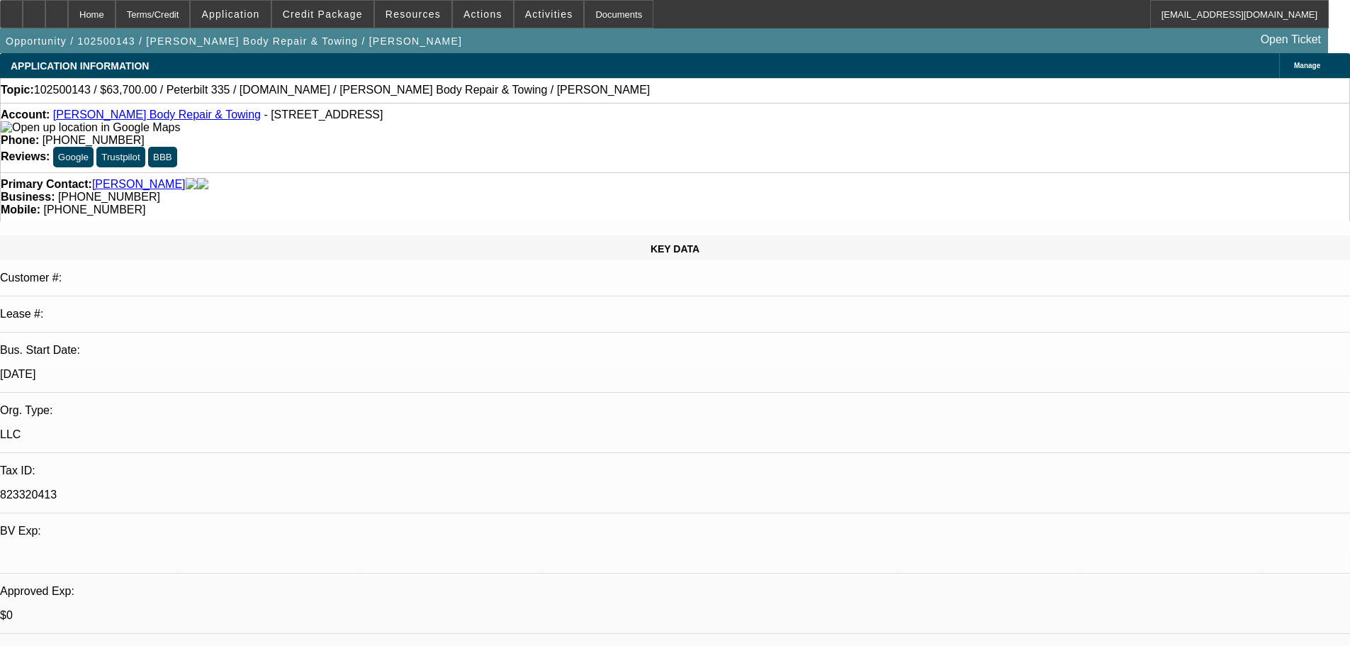
drag, startPoint x: 980, startPoint y: 262, endPoint x: 1256, endPoint y: 273, distance: 276.0
copy div "Wants https://www.equip-used.com/category/used-tow-trucks-for-sale/2006-Peterbi…"
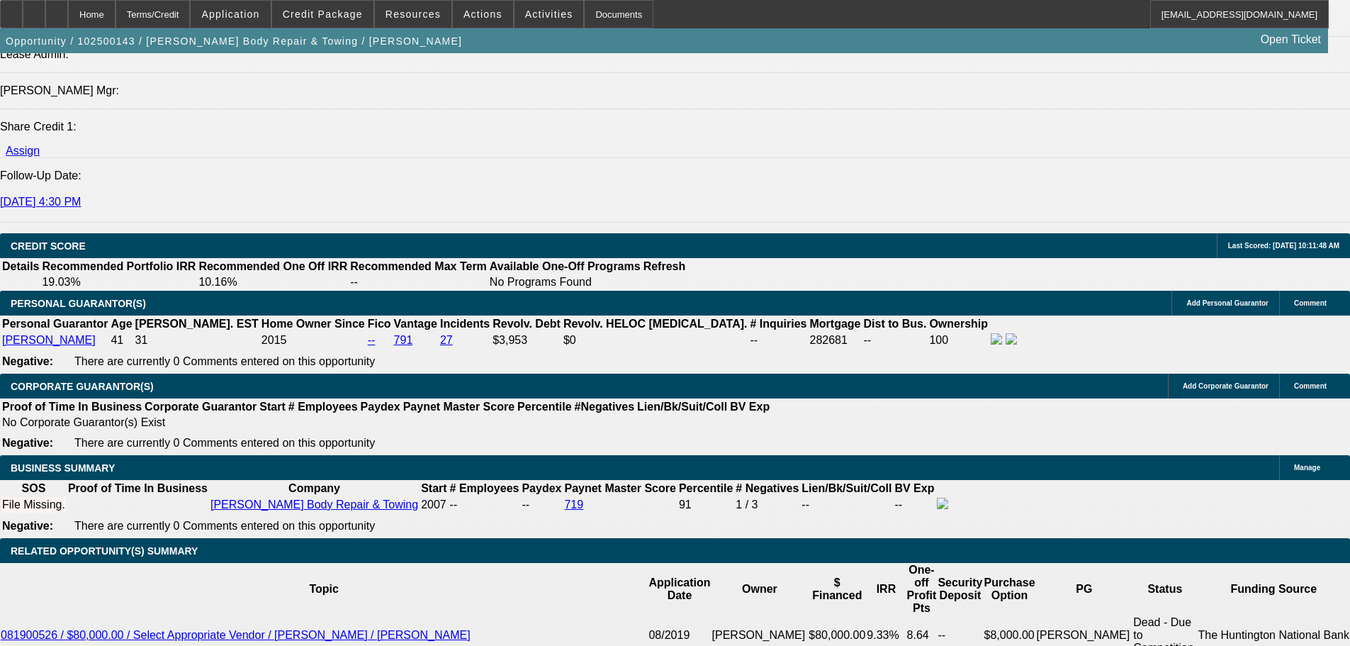
scroll to position [1799, 0]
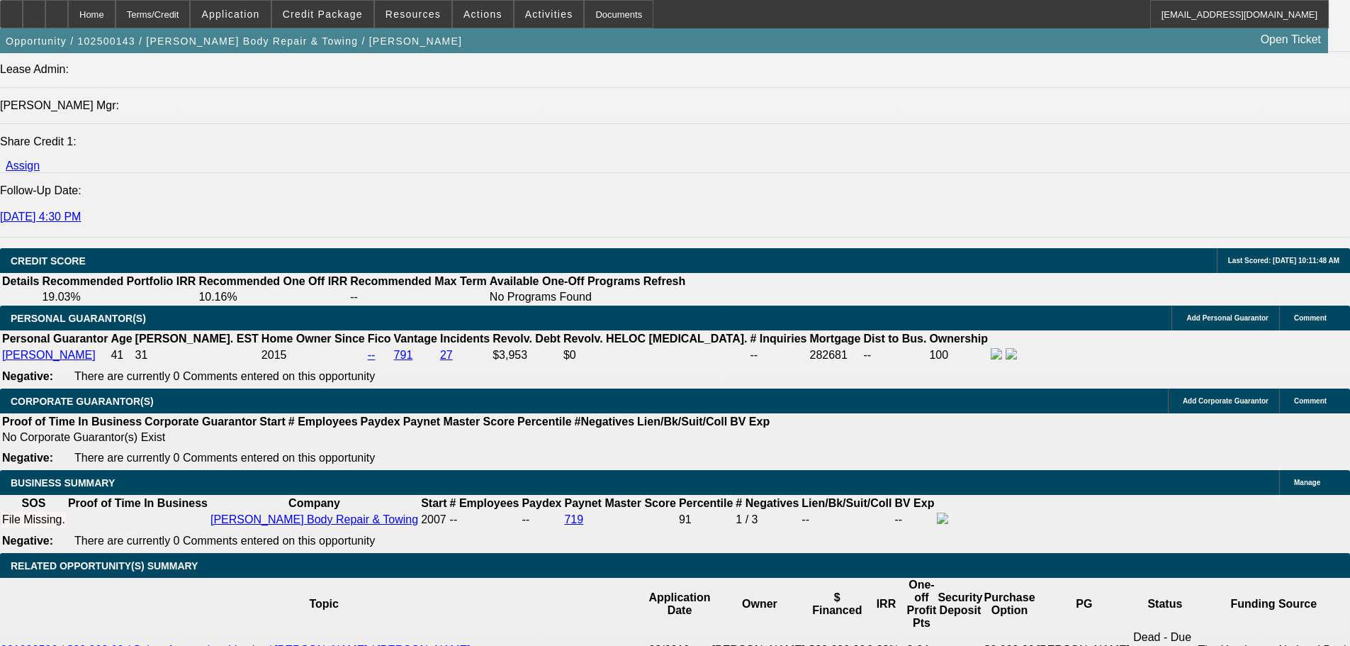
drag, startPoint x: 308, startPoint y: 252, endPoint x: 351, endPoint y: 255, distance: 42.6
copy p "63,700.00"
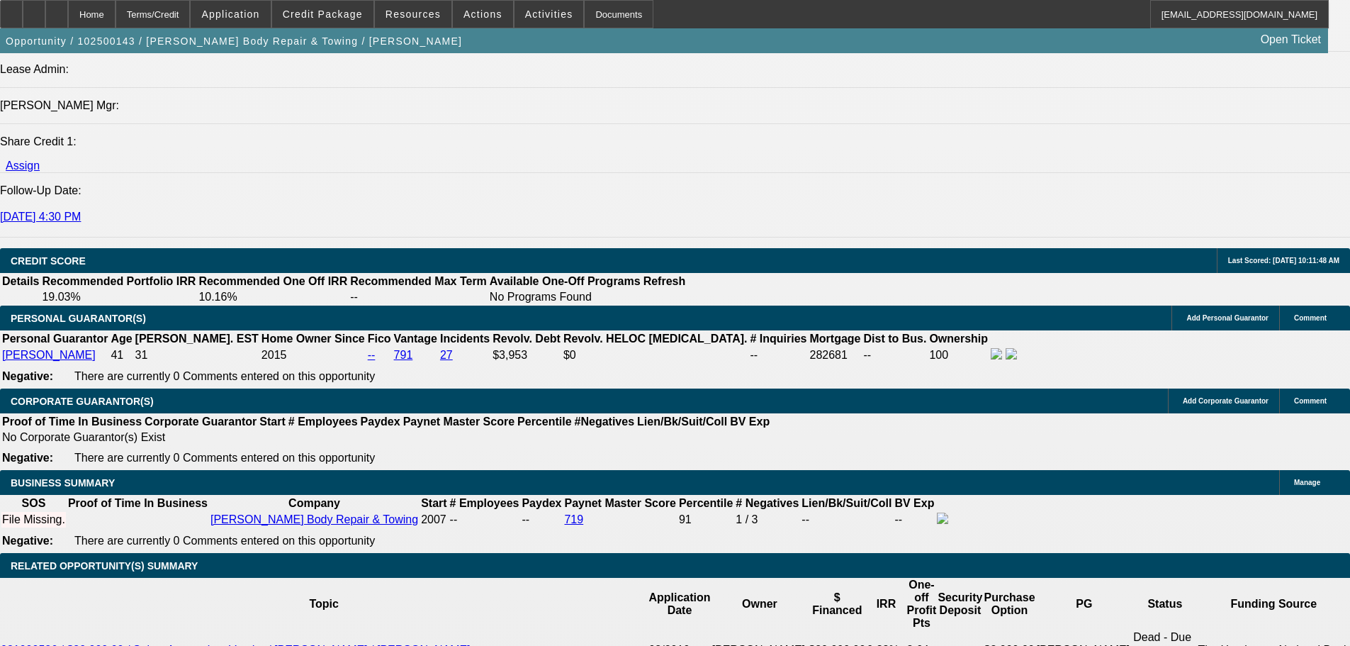
drag, startPoint x: 308, startPoint y: 261, endPoint x: 359, endPoint y: 263, distance: 51.1
drag, startPoint x: 348, startPoint y: 264, endPoint x: 308, endPoint y: 267, distance: 39.8
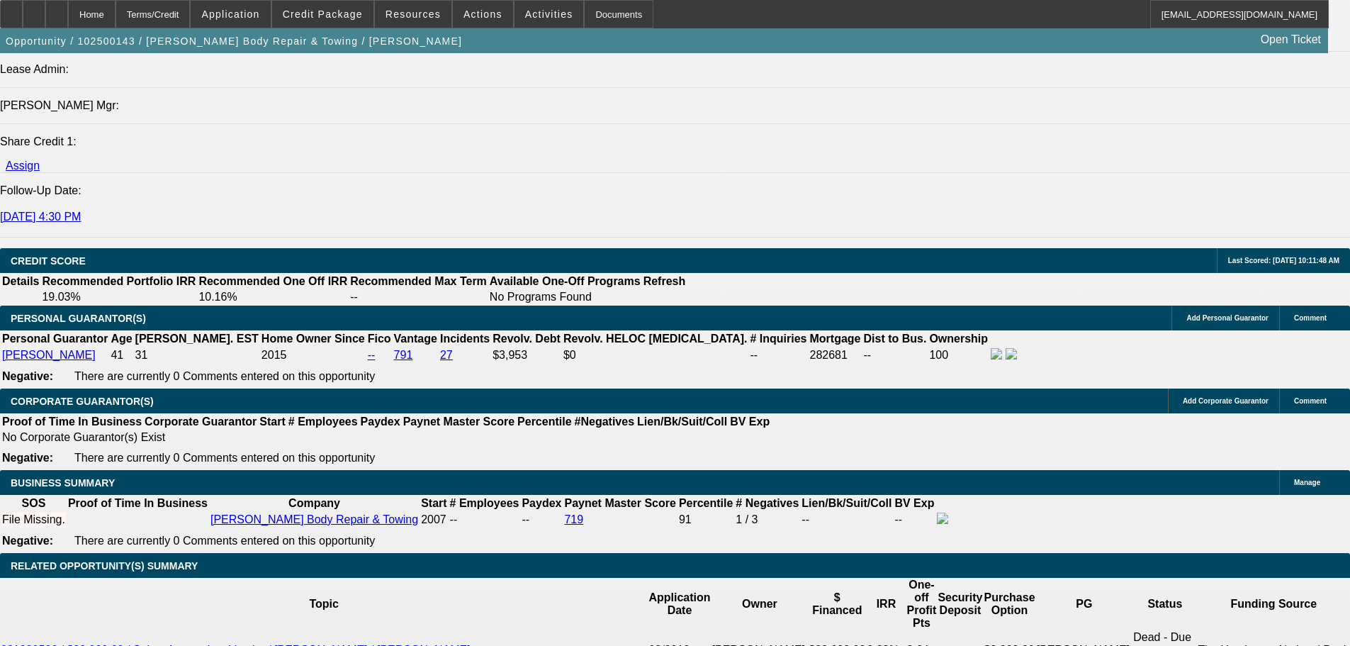
copy p "63,700.00"
click at [315, 20] on span at bounding box center [322, 14] width 101 height 34
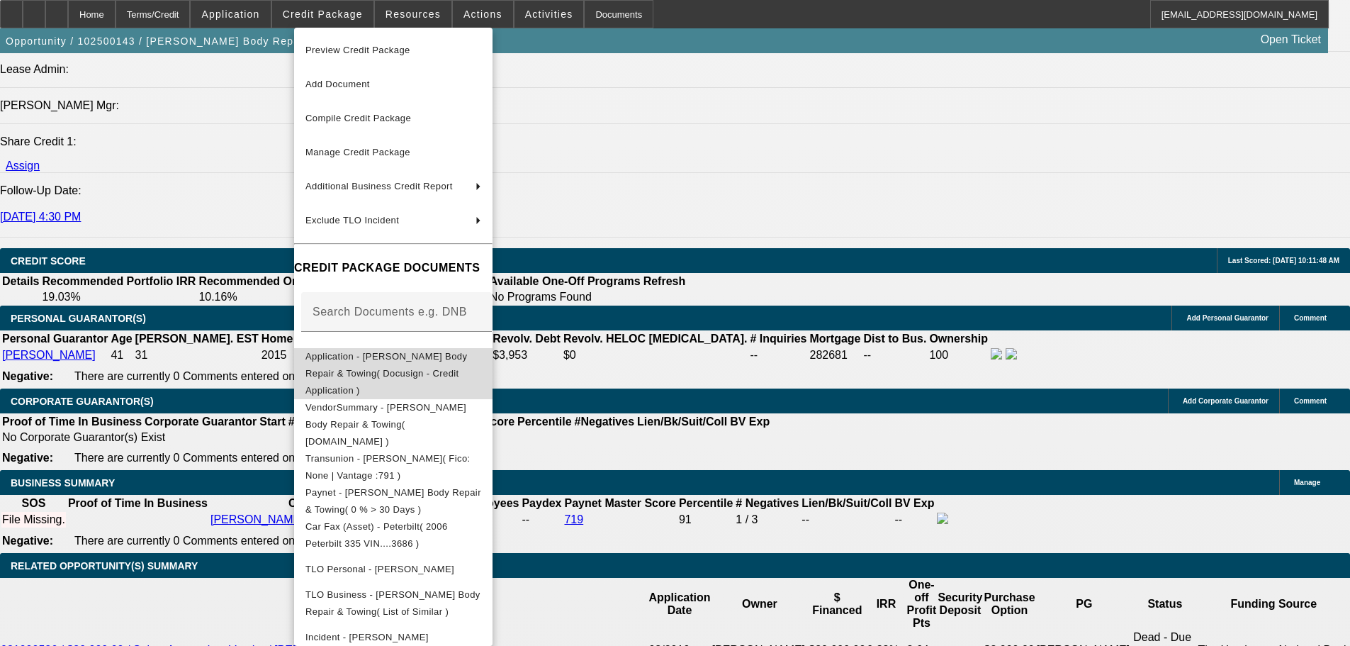
click at [395, 367] on span "Application - Corey's Body Repair & Towing( Docusign - Credit Application )" at bounding box center [394, 373] width 176 height 51
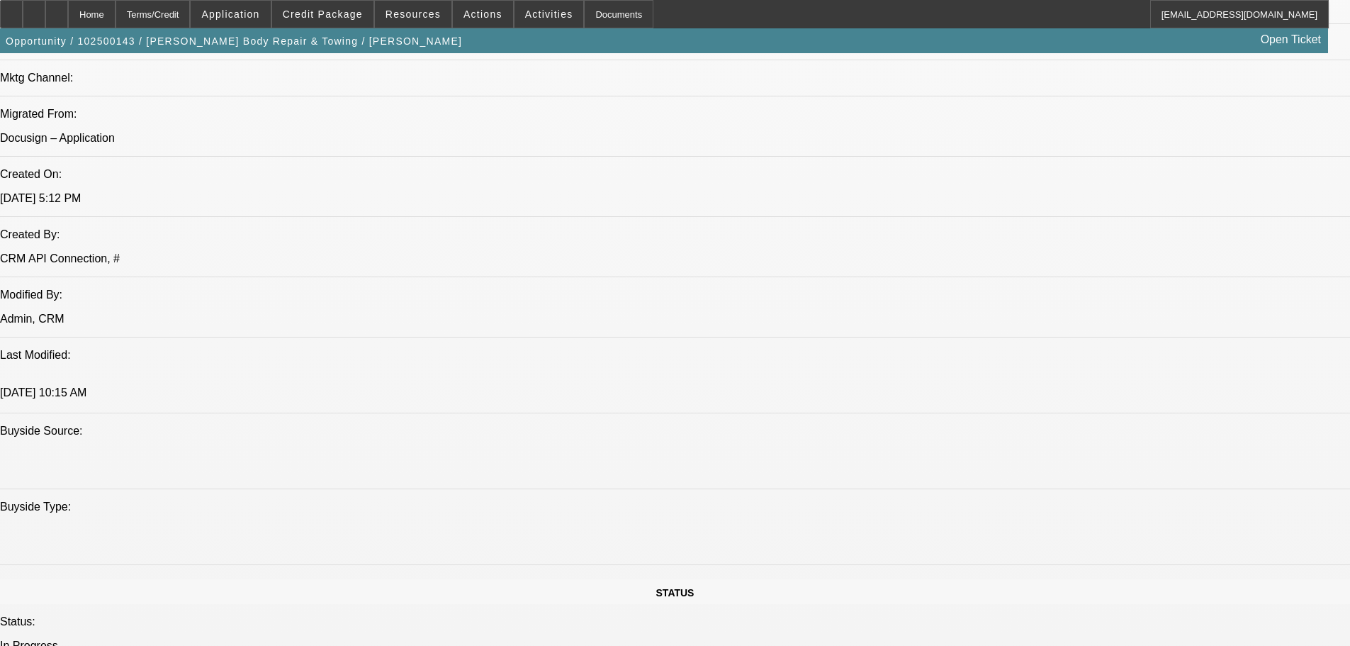
scroll to position [0, 0]
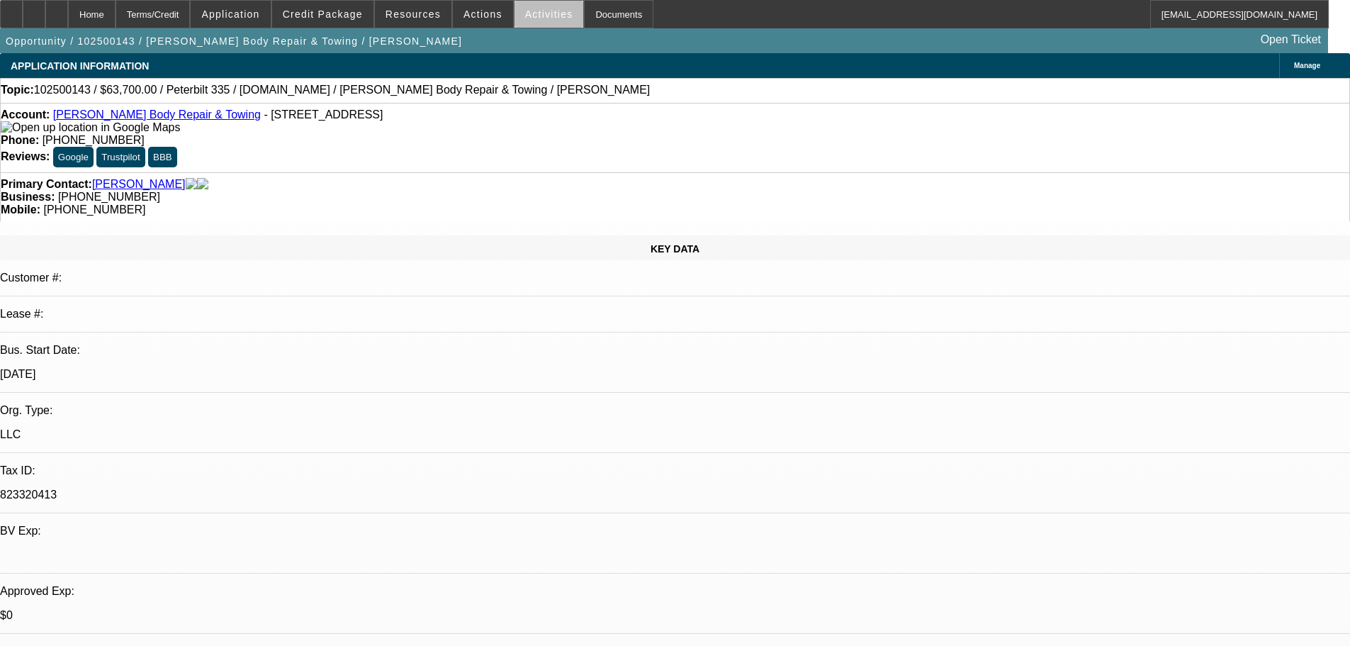
click at [535, 20] on span at bounding box center [549, 14] width 69 height 34
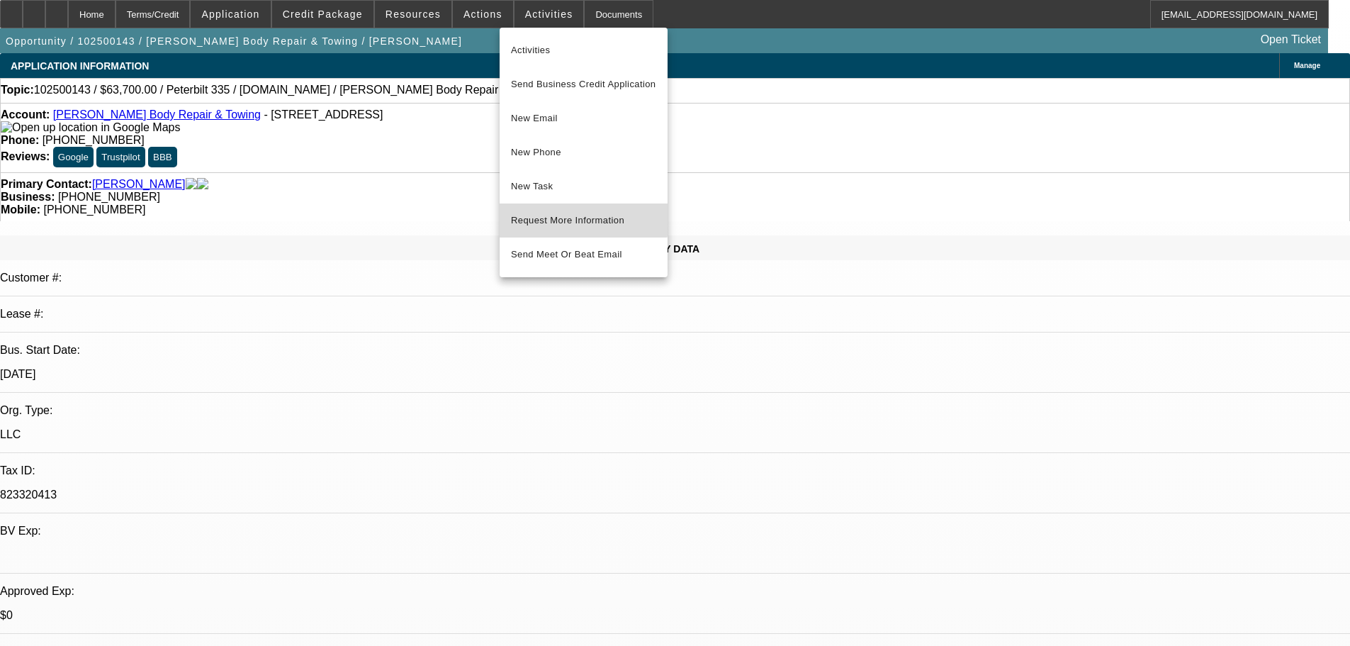
click at [574, 213] on span "Request More Information" at bounding box center [583, 220] width 145 height 17
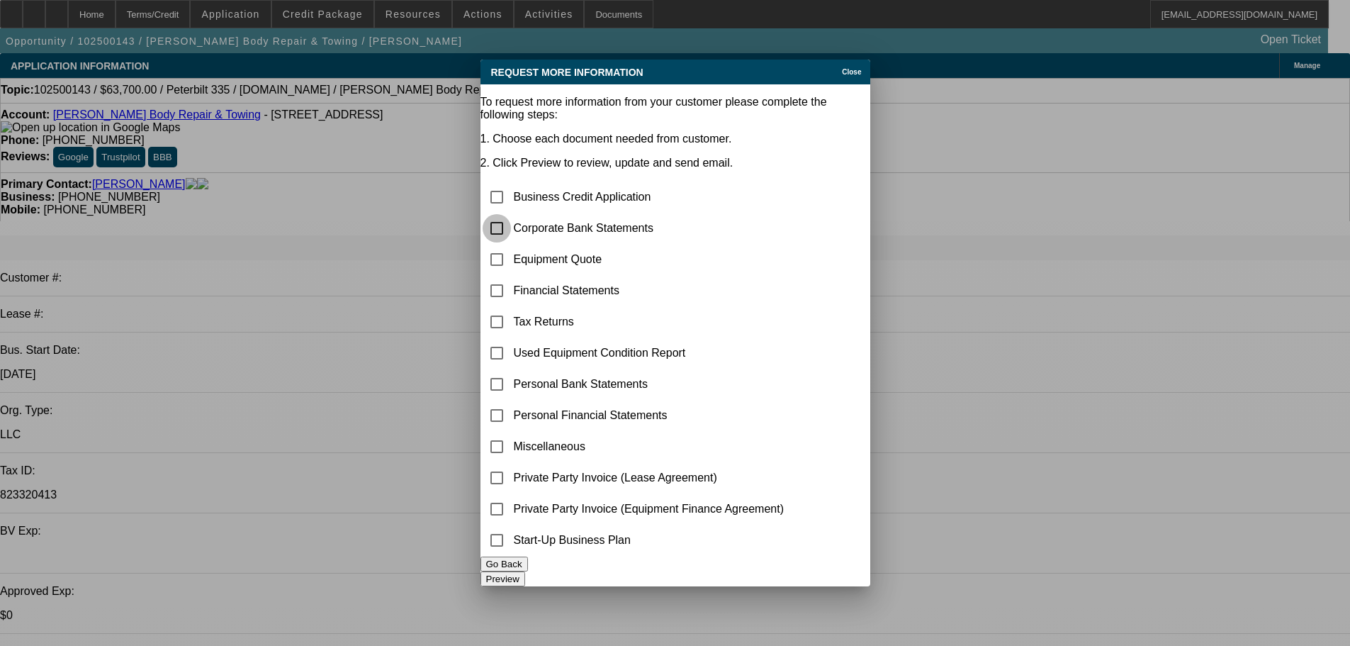
click at [511, 214] on input "checkbox" at bounding box center [497, 228] width 28 height 28
checkbox input "true"
click at [511, 432] on input "checkbox" at bounding box center [497, 446] width 28 height 28
checkbox input "true"
click at [525, 573] on button "Preview" at bounding box center [503, 578] width 45 height 15
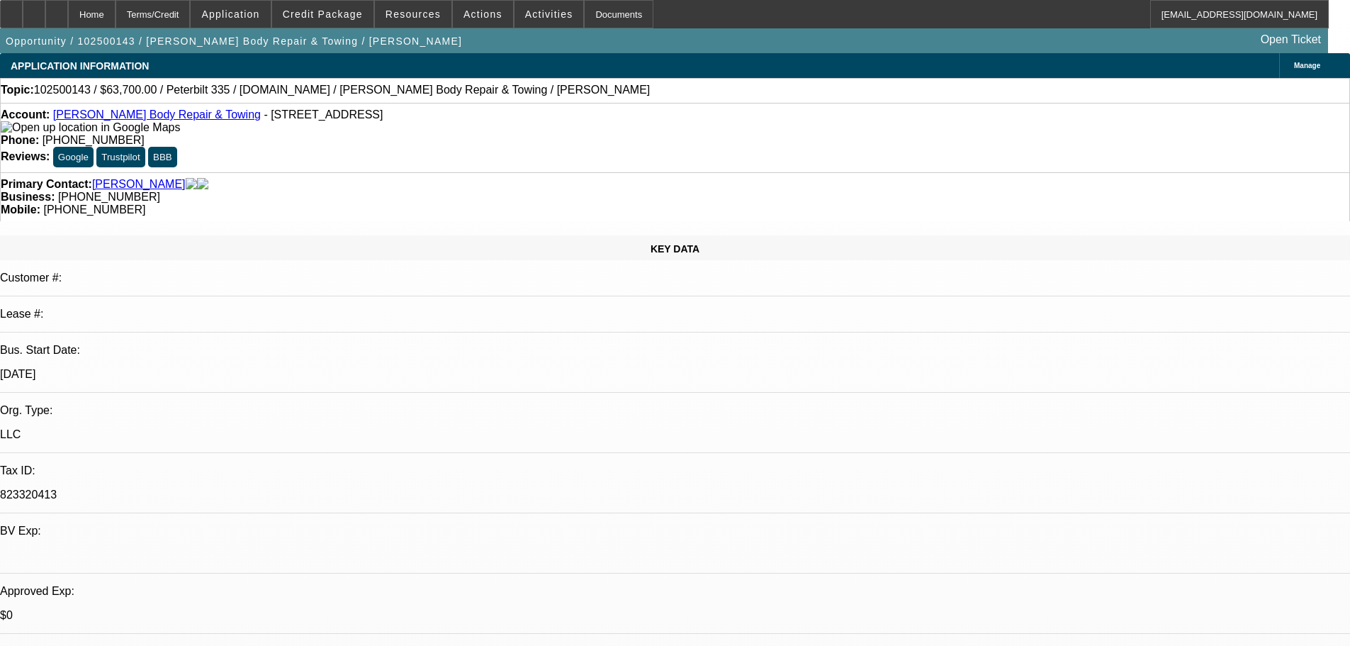
click at [124, 112] on div "Account: Corey's Body Repair & Towing - 709 Swift St, Nacogdoches, TX 75961 Pho…" at bounding box center [675, 137] width 1350 height 69
click at [125, 117] on link "Corey's Body Repair & Towing" at bounding box center [157, 114] width 208 height 12
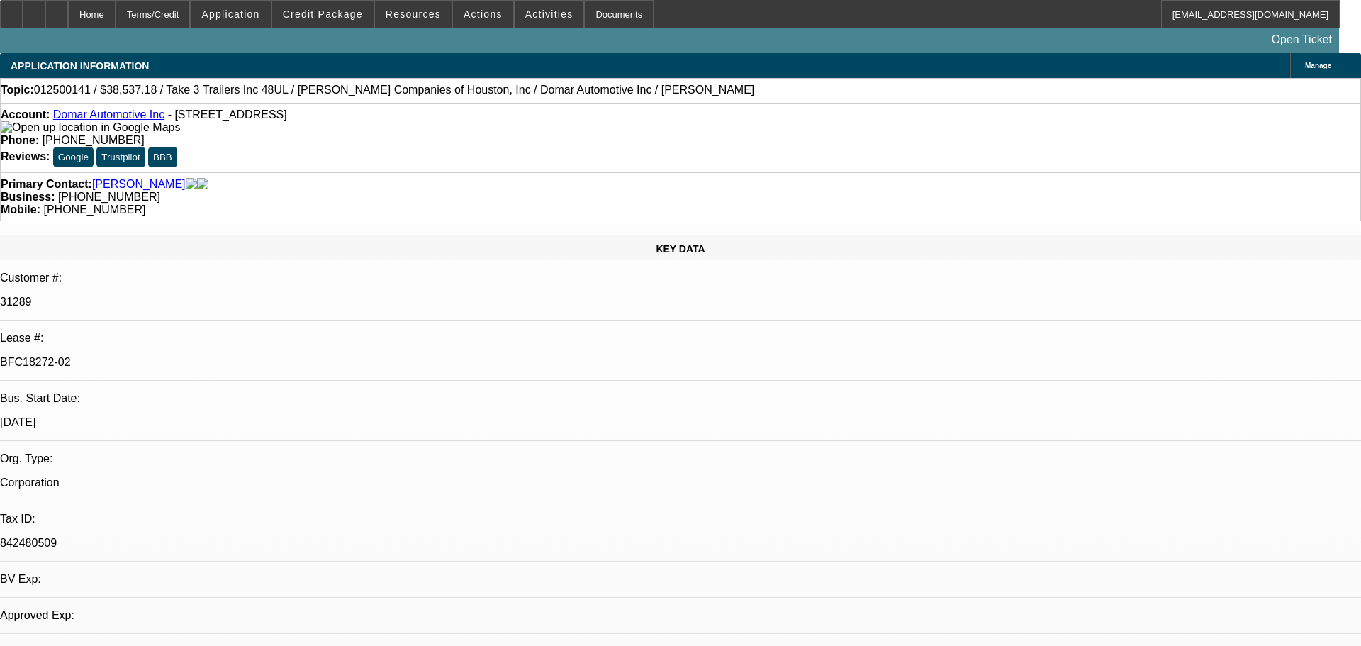
select select "0"
select select "2"
select select "0"
select select "6"
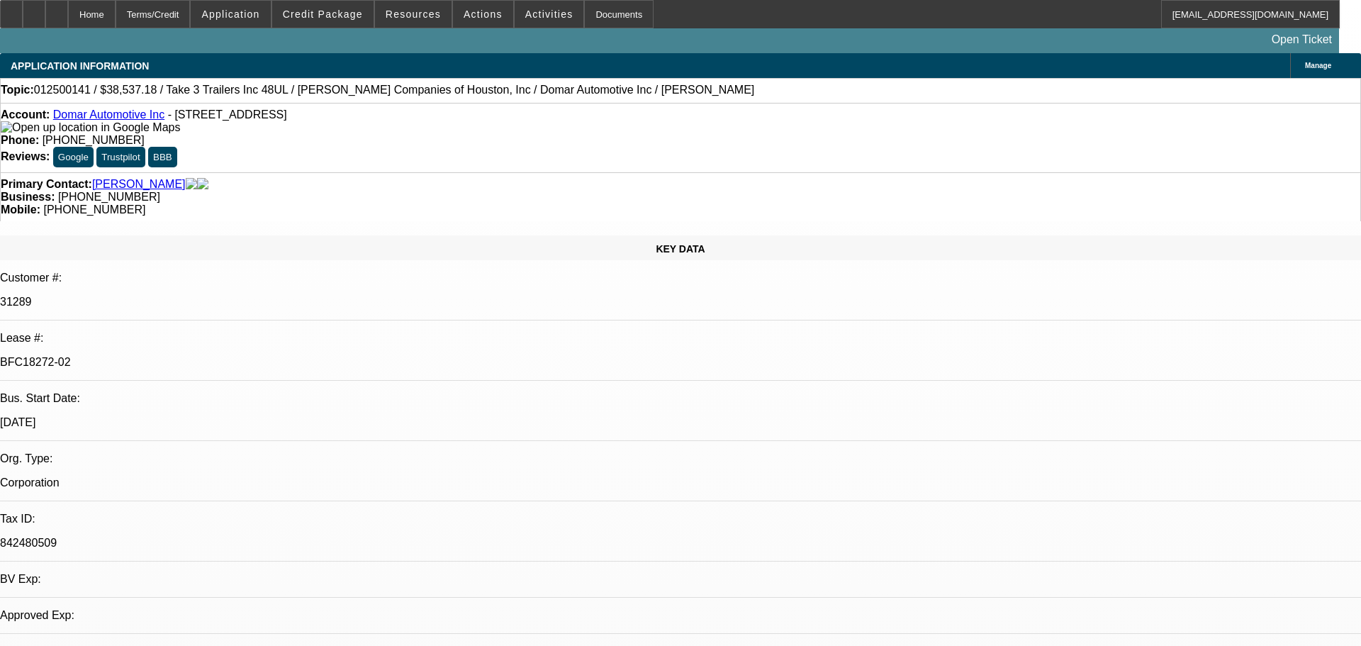
select select "0"
select select "2"
select select "0"
select select "6"
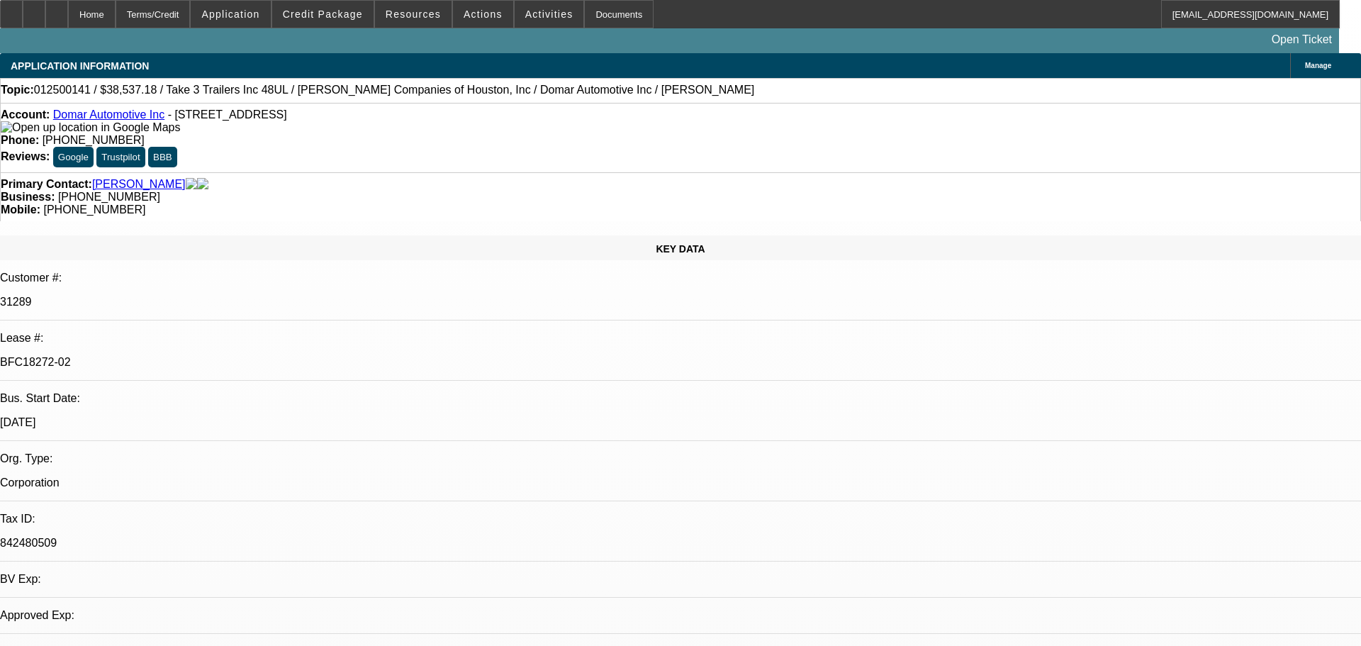
select select "0"
select select "2"
select select "0"
select select "6"
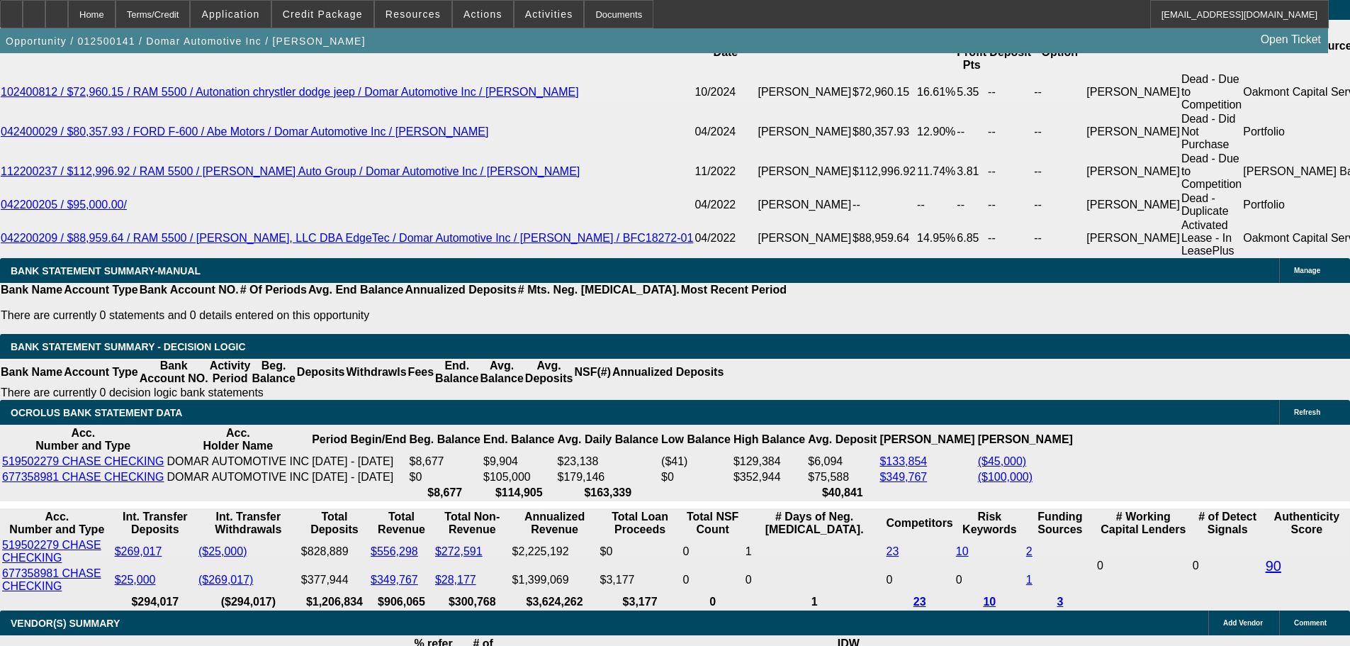
scroll to position [2730, 0]
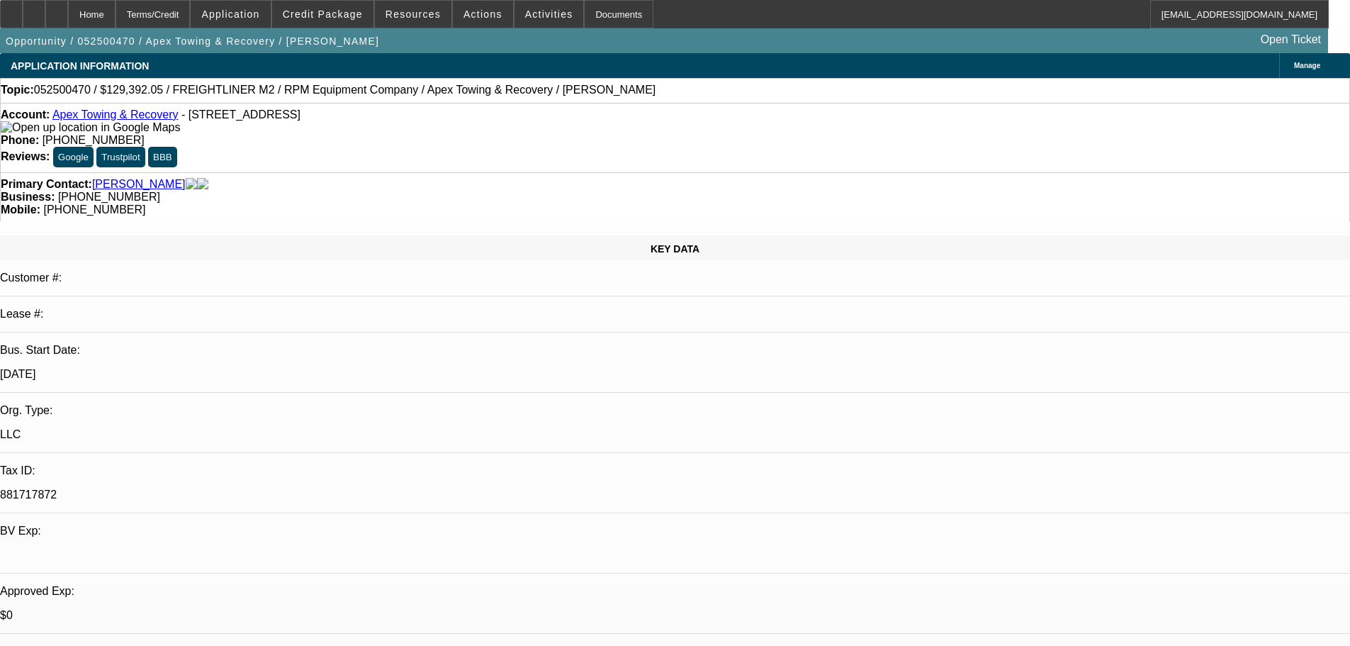
select select "0"
select select "6"
select select "0"
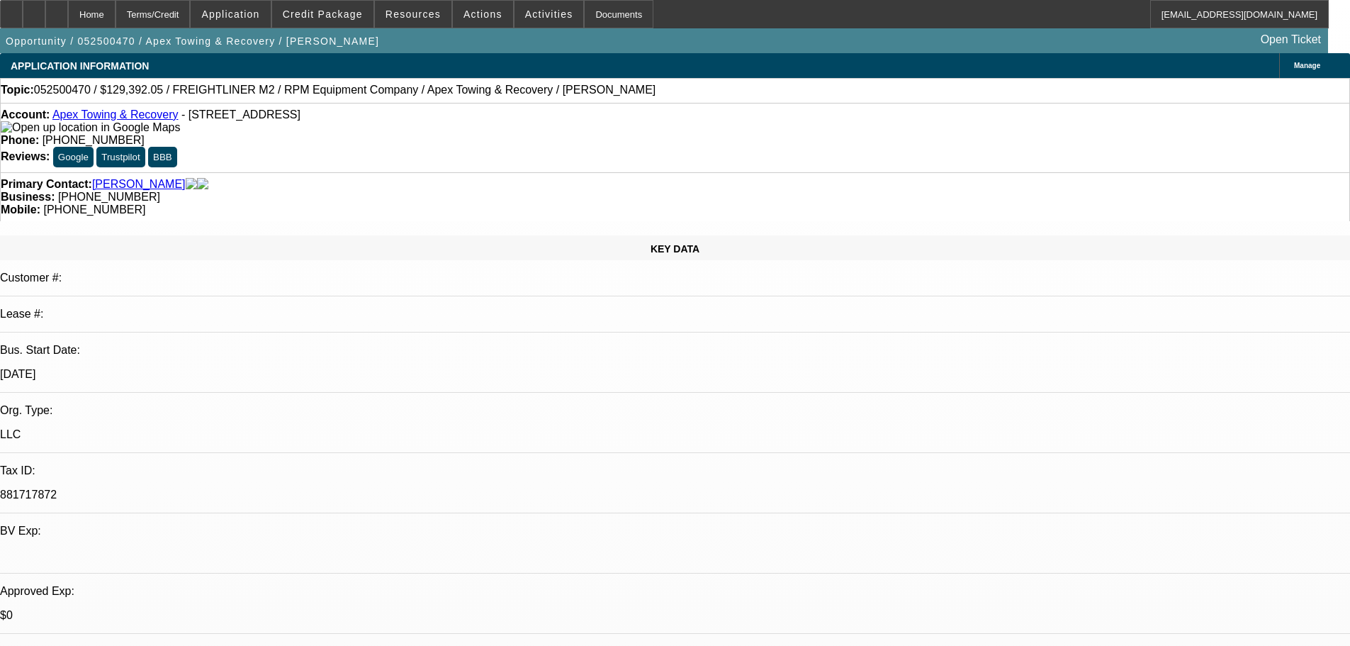
select select "0"
select select "6"
select select "0"
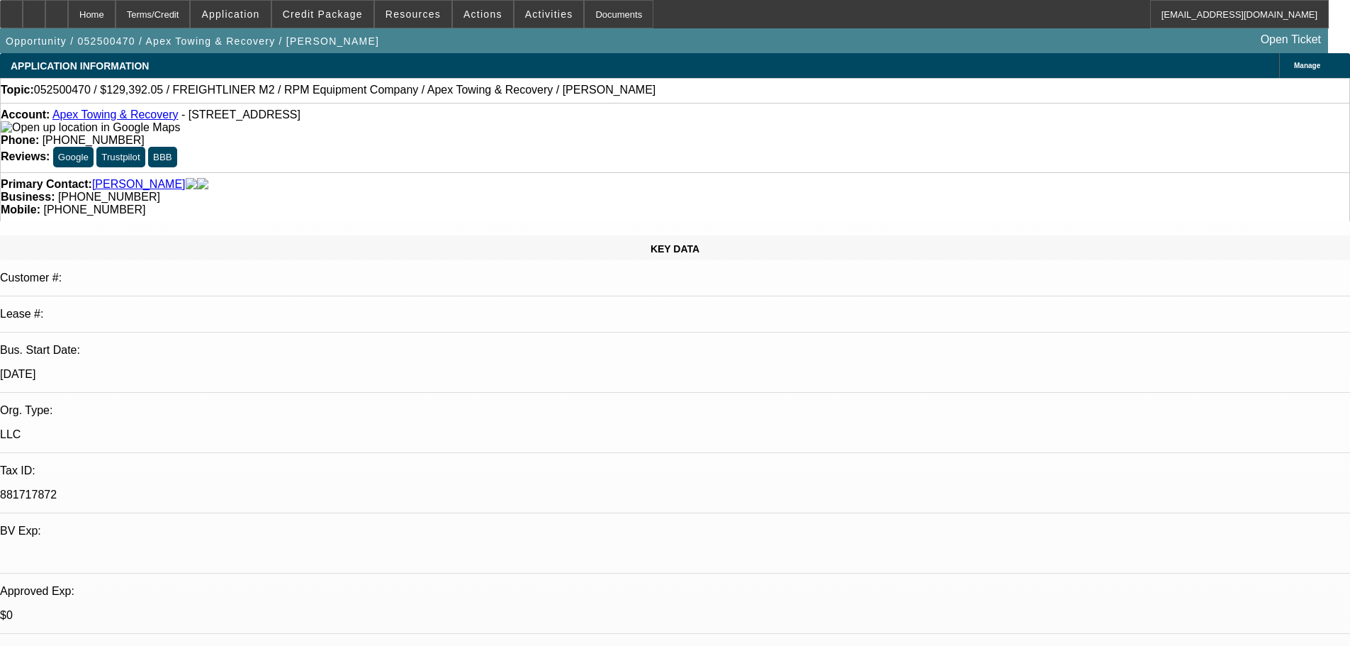
select select "0"
select select "6"
select select "0"
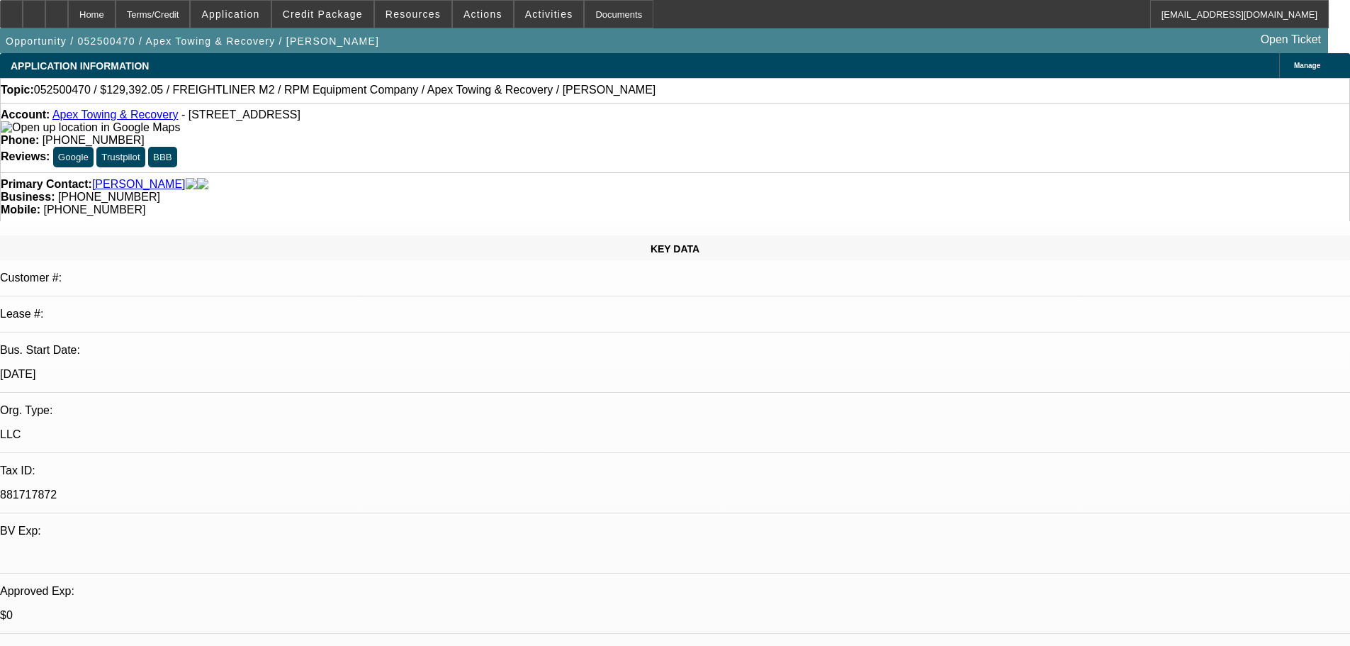
select select "6"
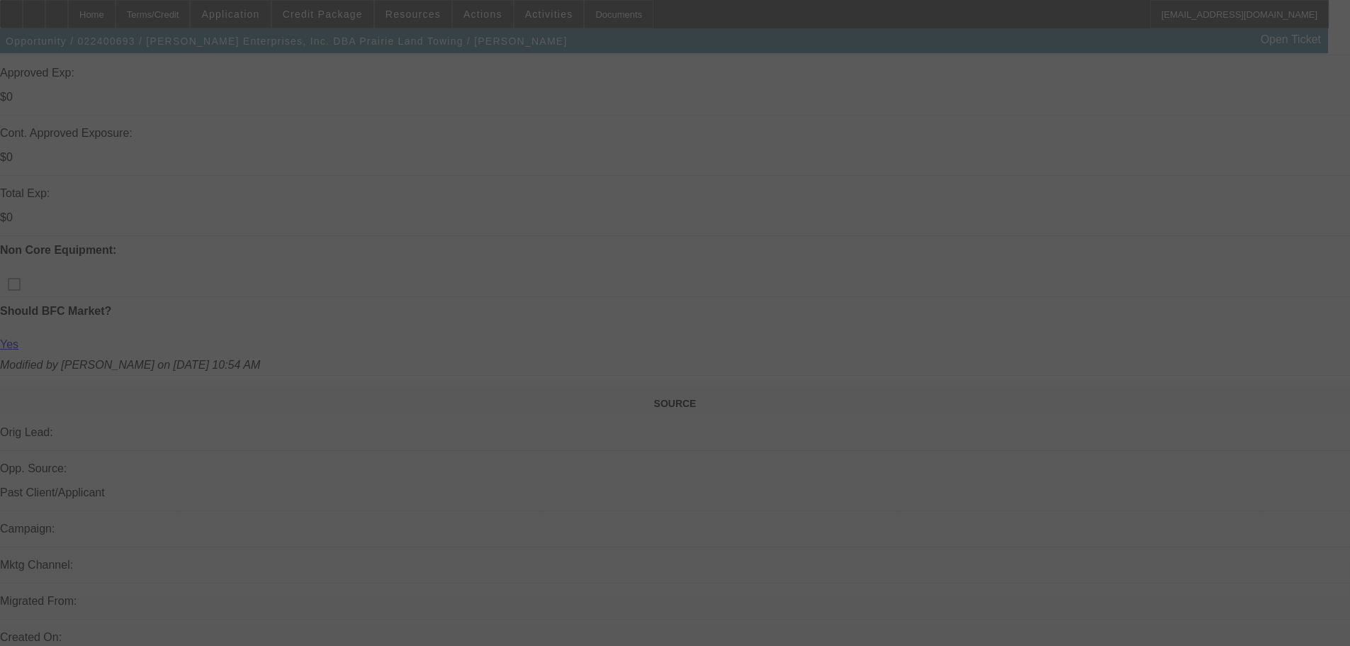
scroll to position [567, 0]
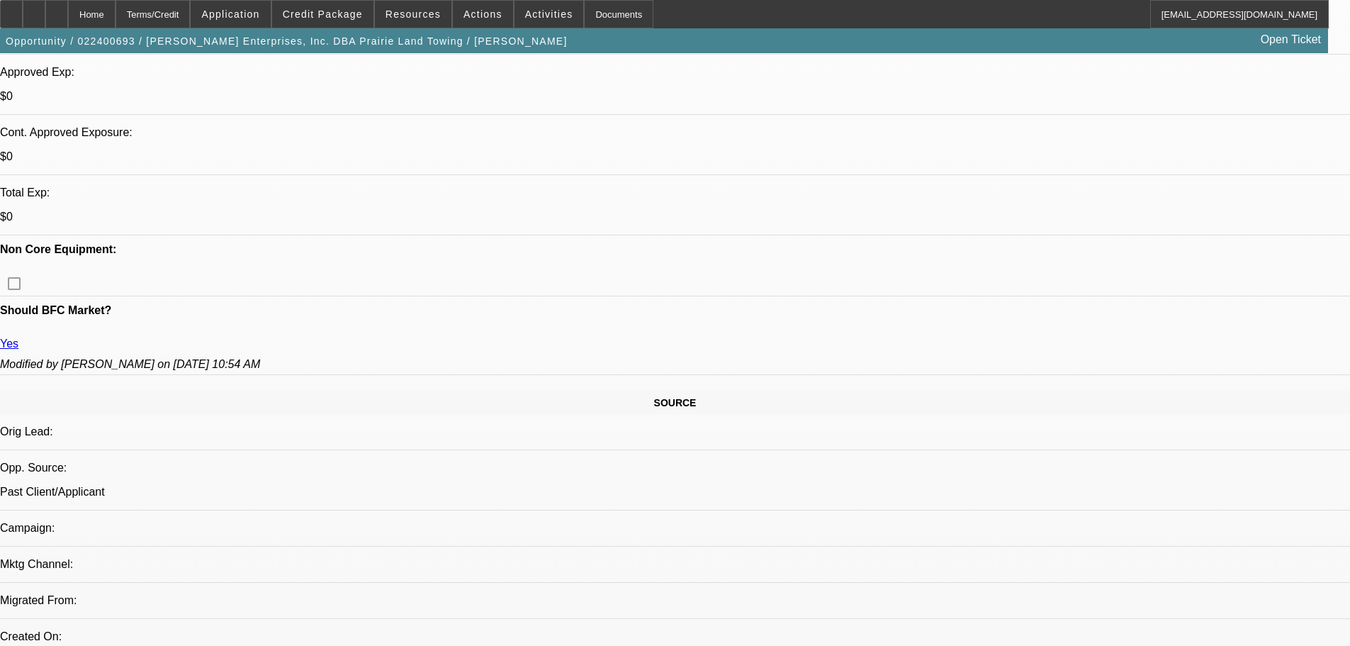
select select "0"
select select "3"
select select "0"
select select "6"
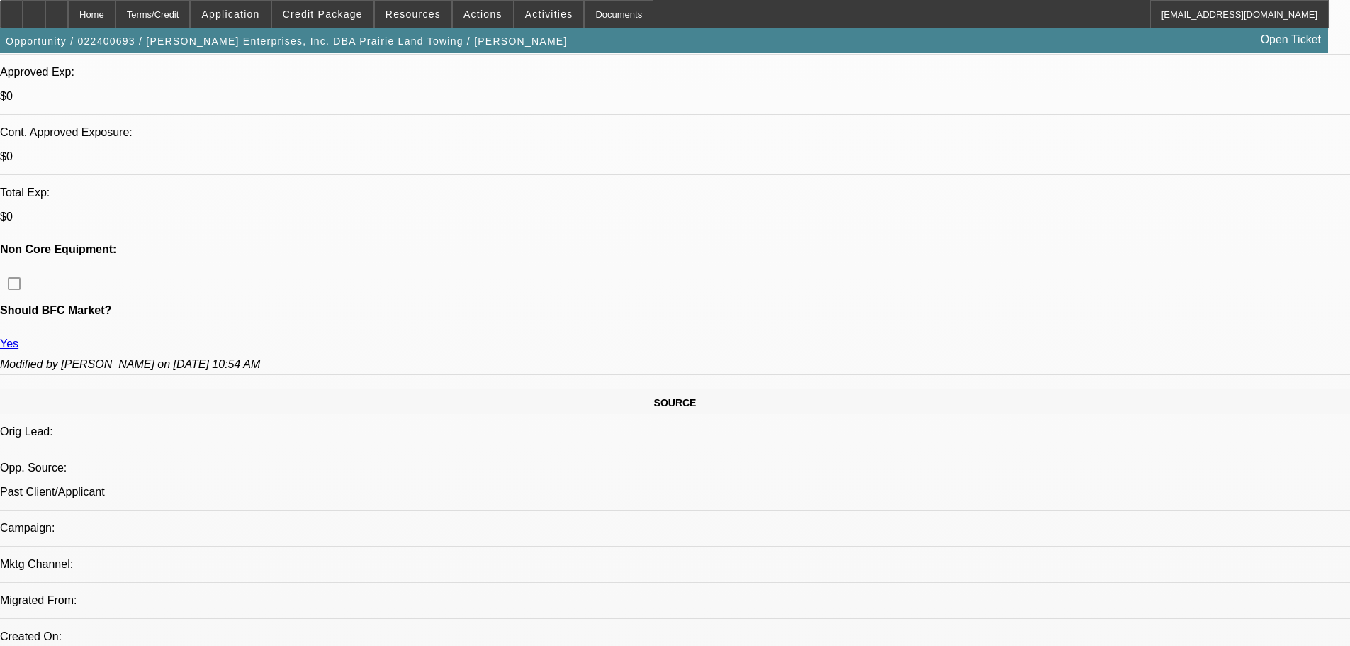
select select "0"
select select "3"
select select "0"
select select "6"
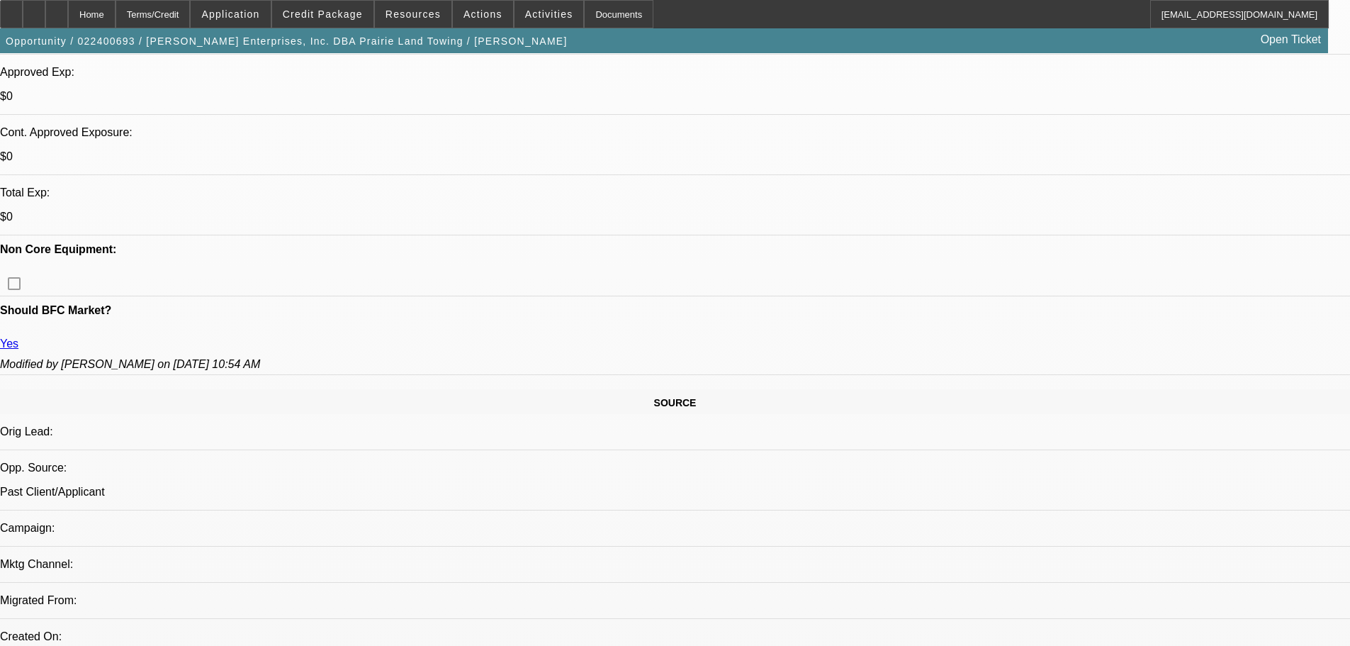
select select "0"
select select "3"
select select "0"
select select "6"
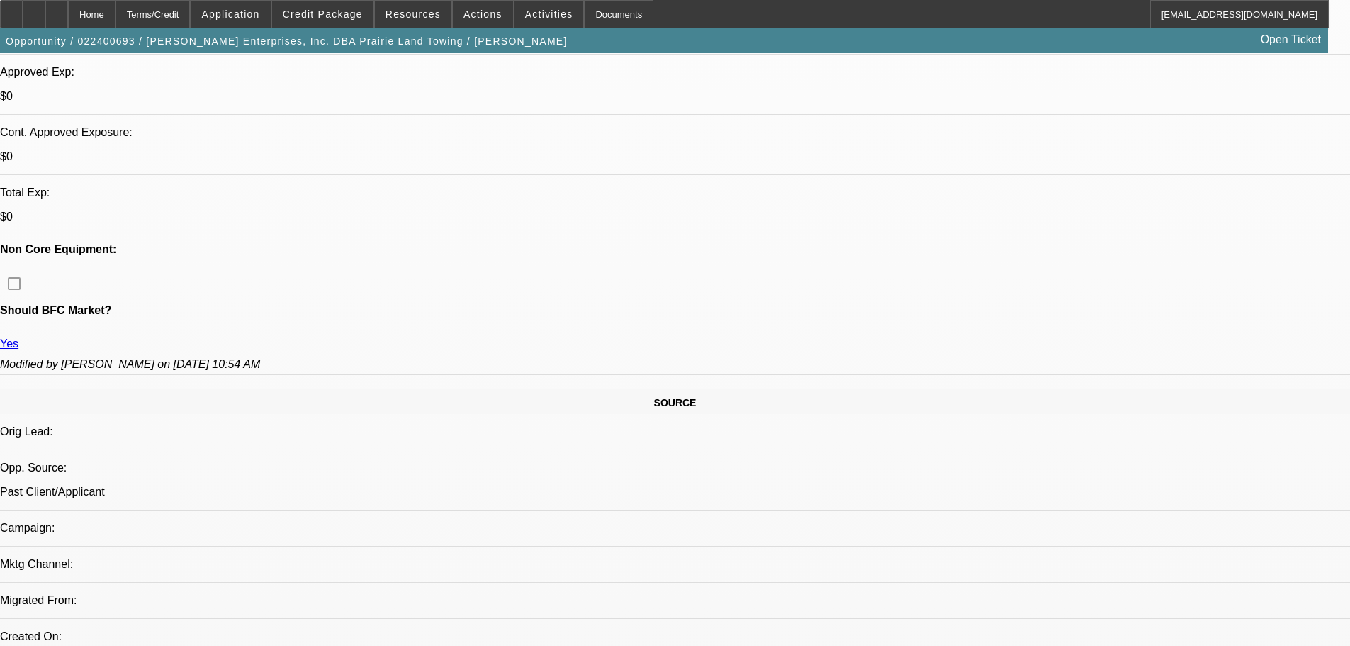
select select "0"
select select "6"
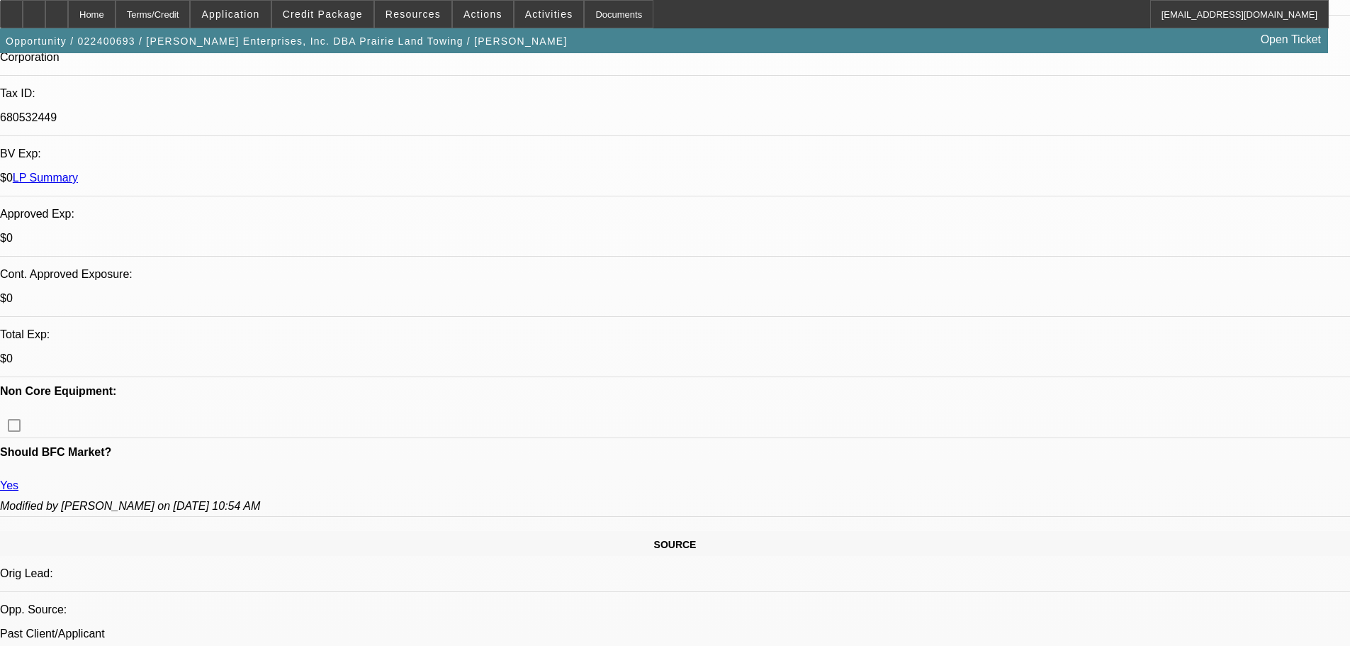
scroll to position [142, 0]
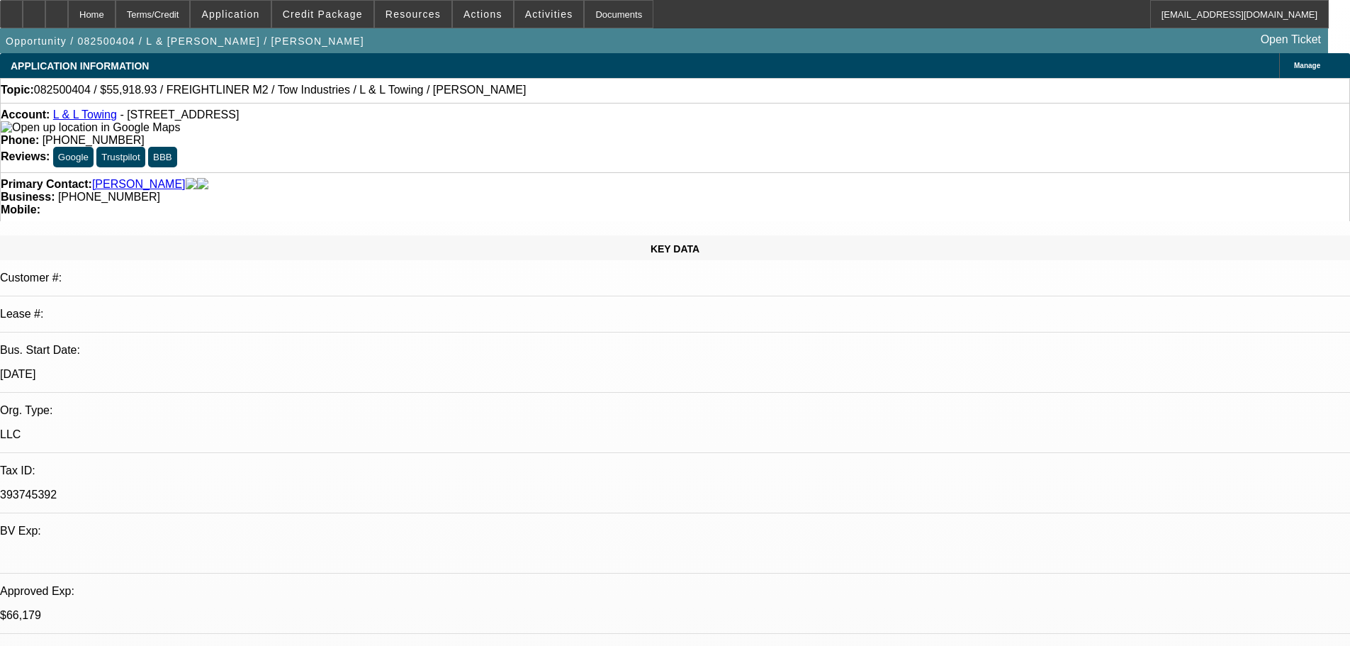
select select "0"
select select "2"
select select "0.1"
select select "4"
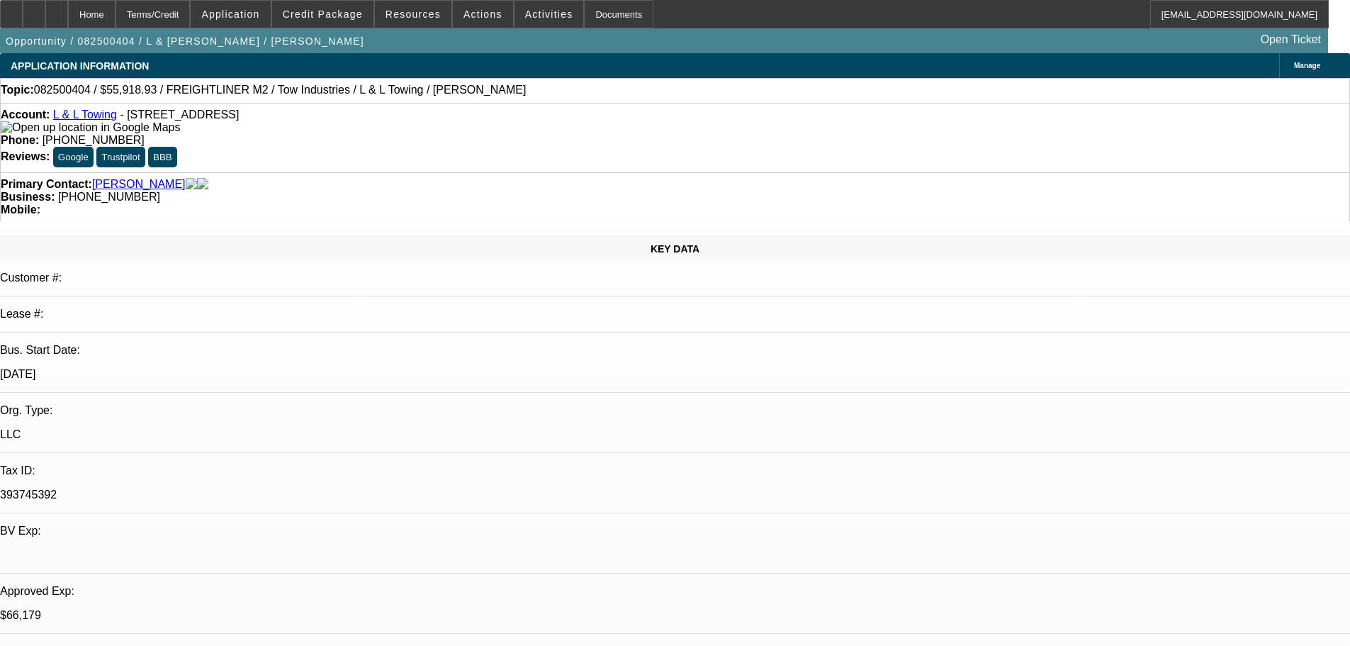
select select "0"
select select "2"
select select "0.1"
select select "4"
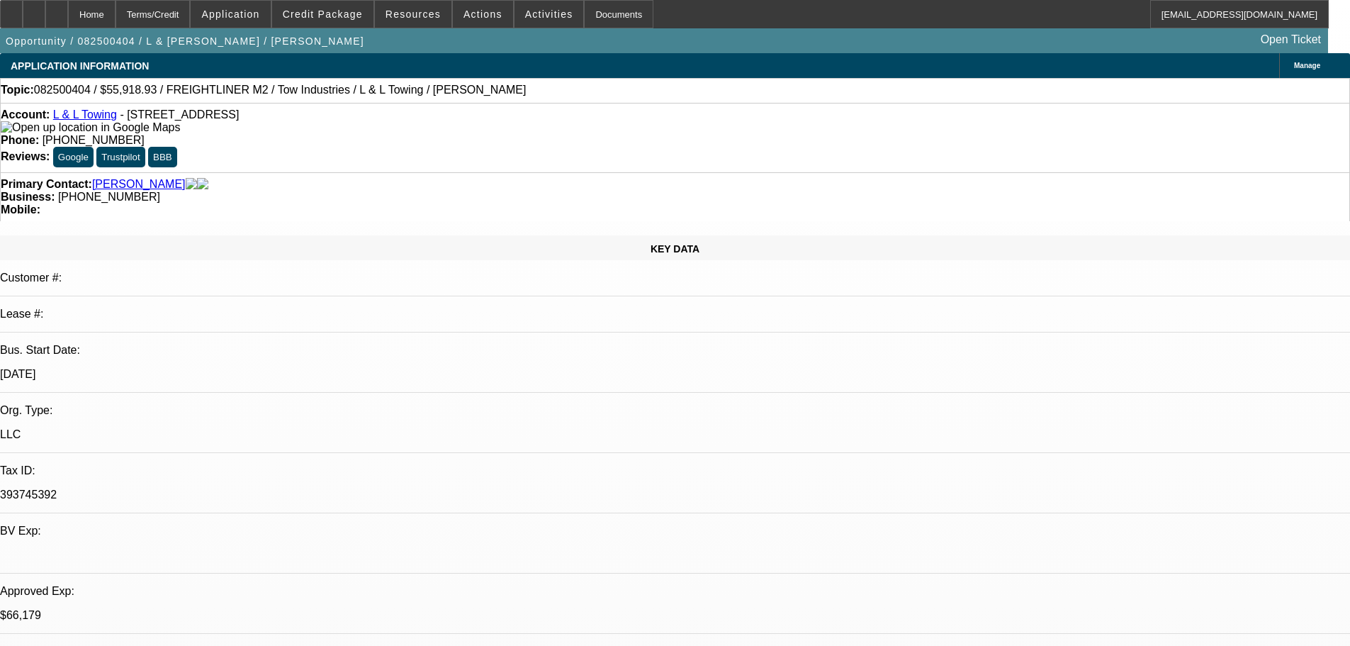
select select "0"
select select "2"
select select "0.1"
select select "4"
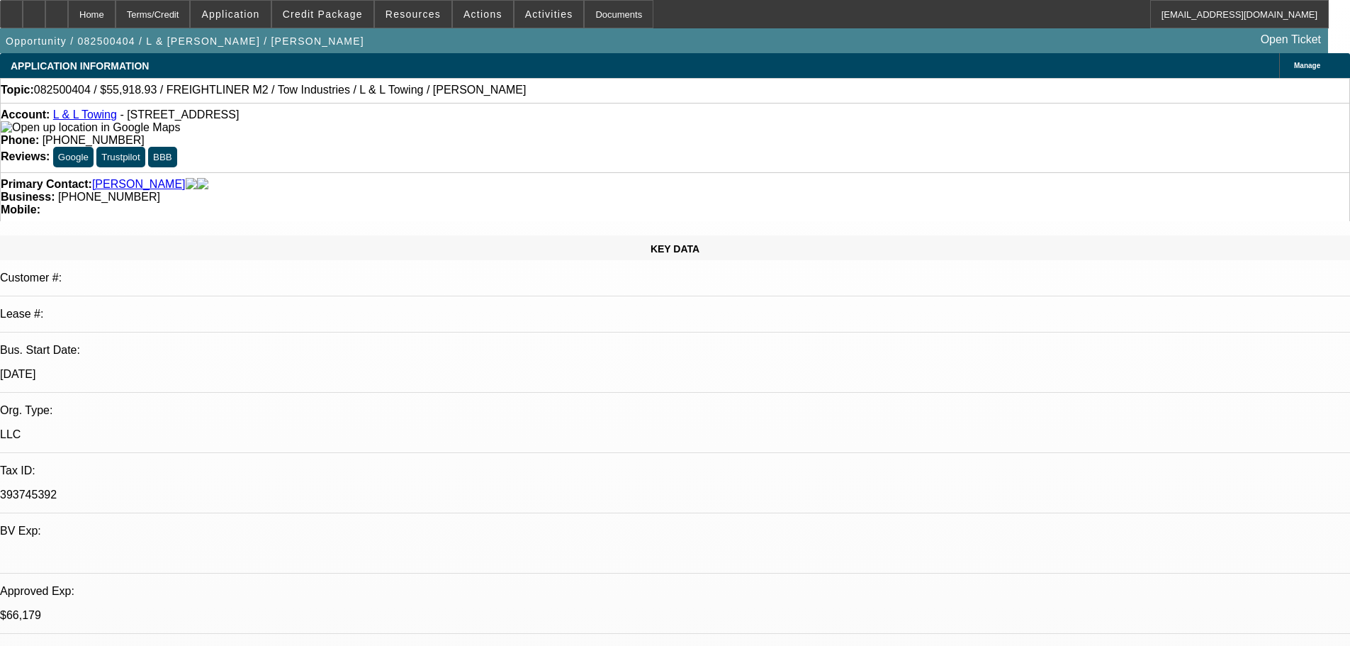
select select "0"
select select "2"
select select "0.1"
select select "4"
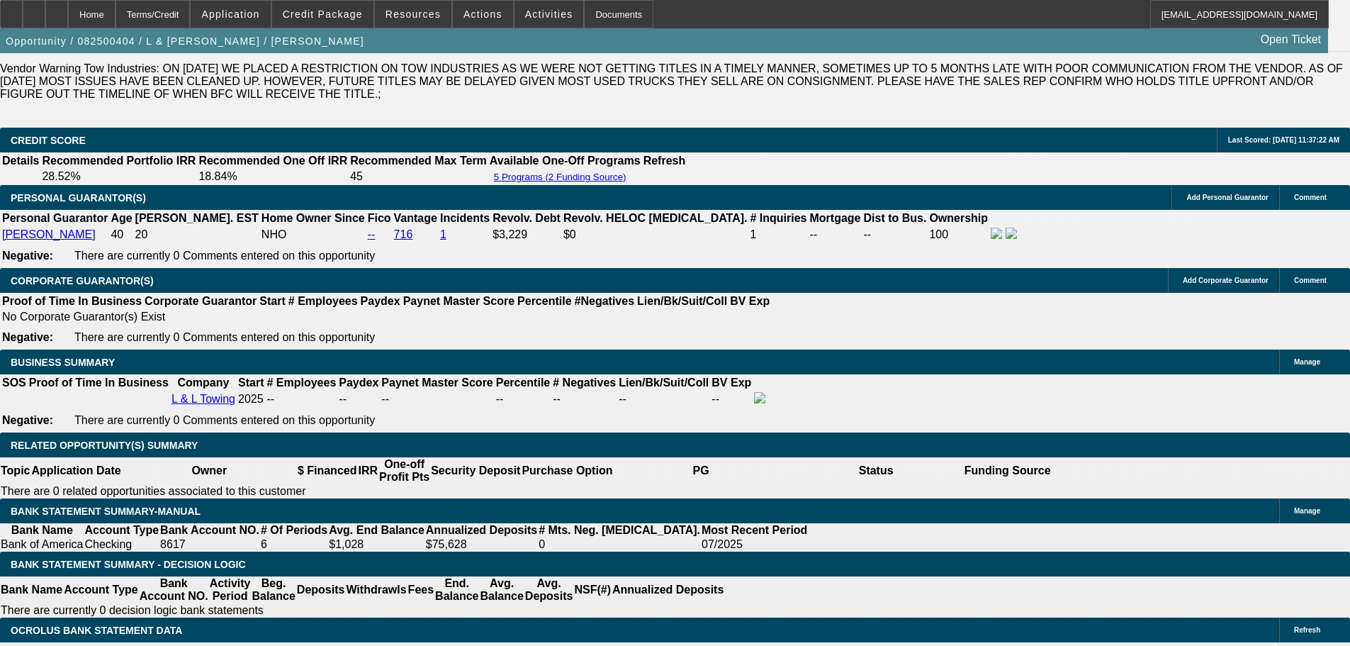
scroll to position [2269, 0]
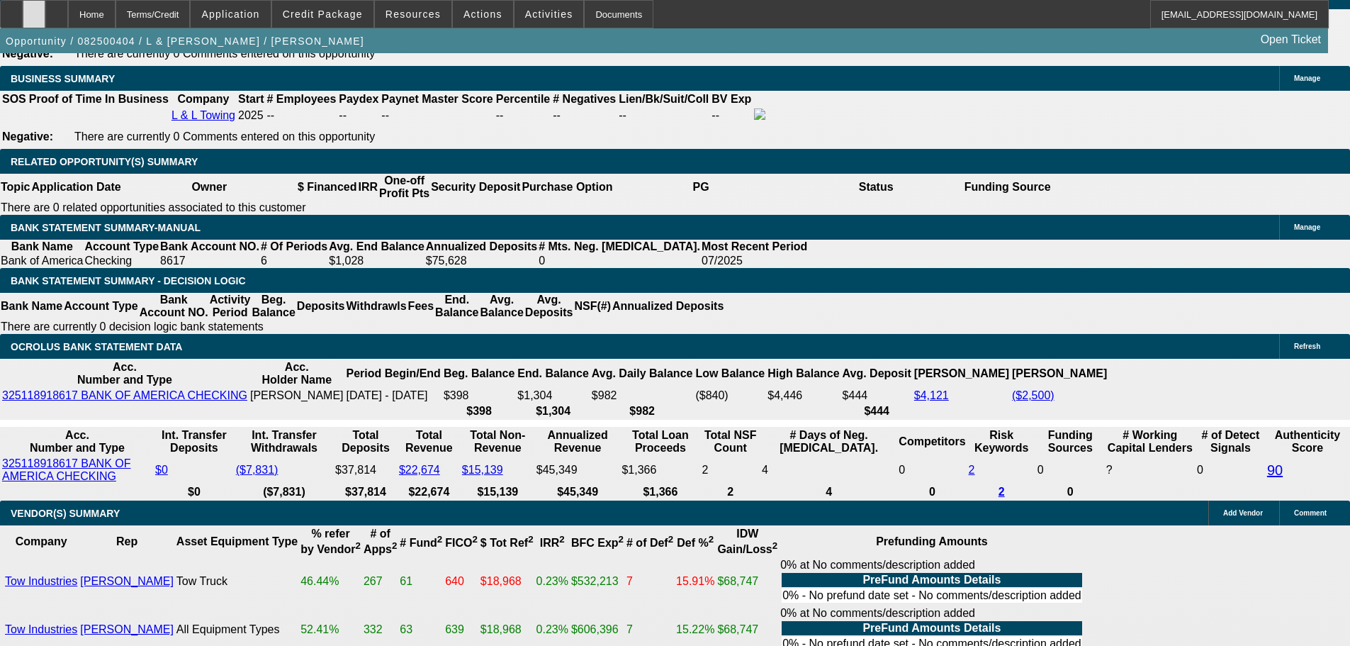
click at [45, 22] on div at bounding box center [34, 14] width 23 height 28
click at [34, 9] on icon at bounding box center [34, 9] width 0 height 0
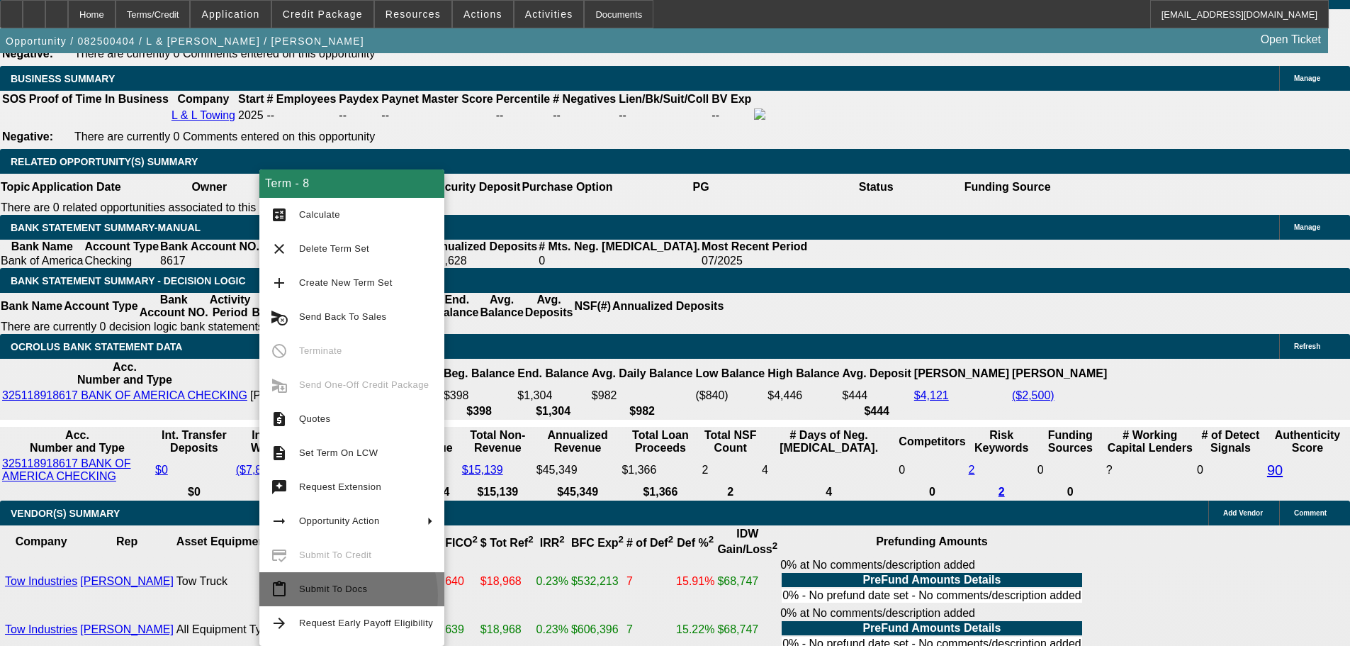
click at [337, 595] on span "Submit To Docs" at bounding box center [366, 589] width 134 height 17
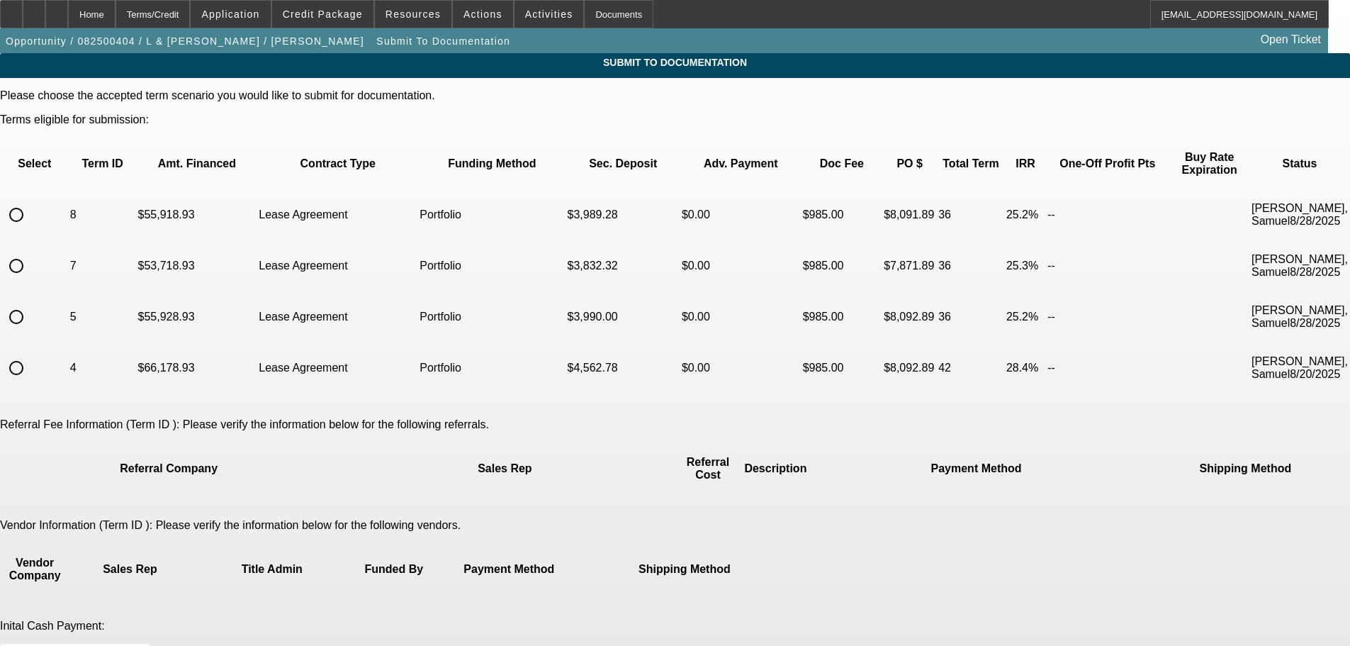
click at [30, 201] on input "radio" at bounding box center [16, 215] width 28 height 28
radio input "true"
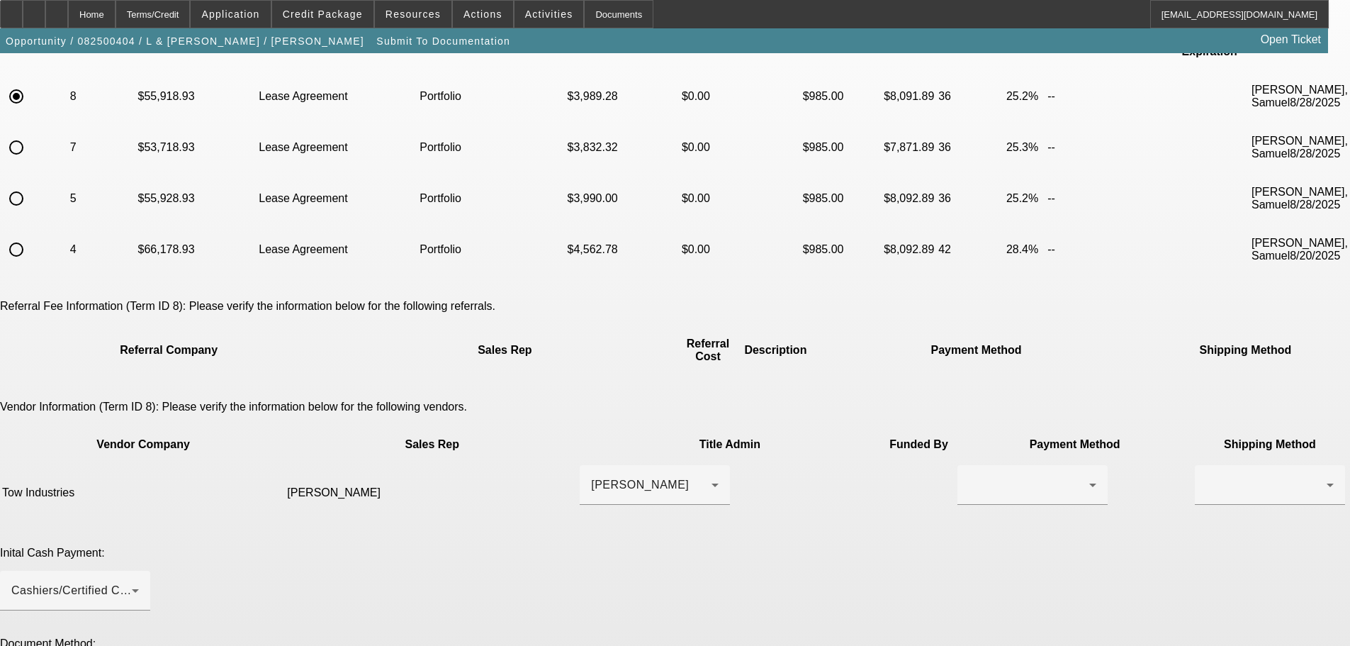
scroll to position [142, 0]
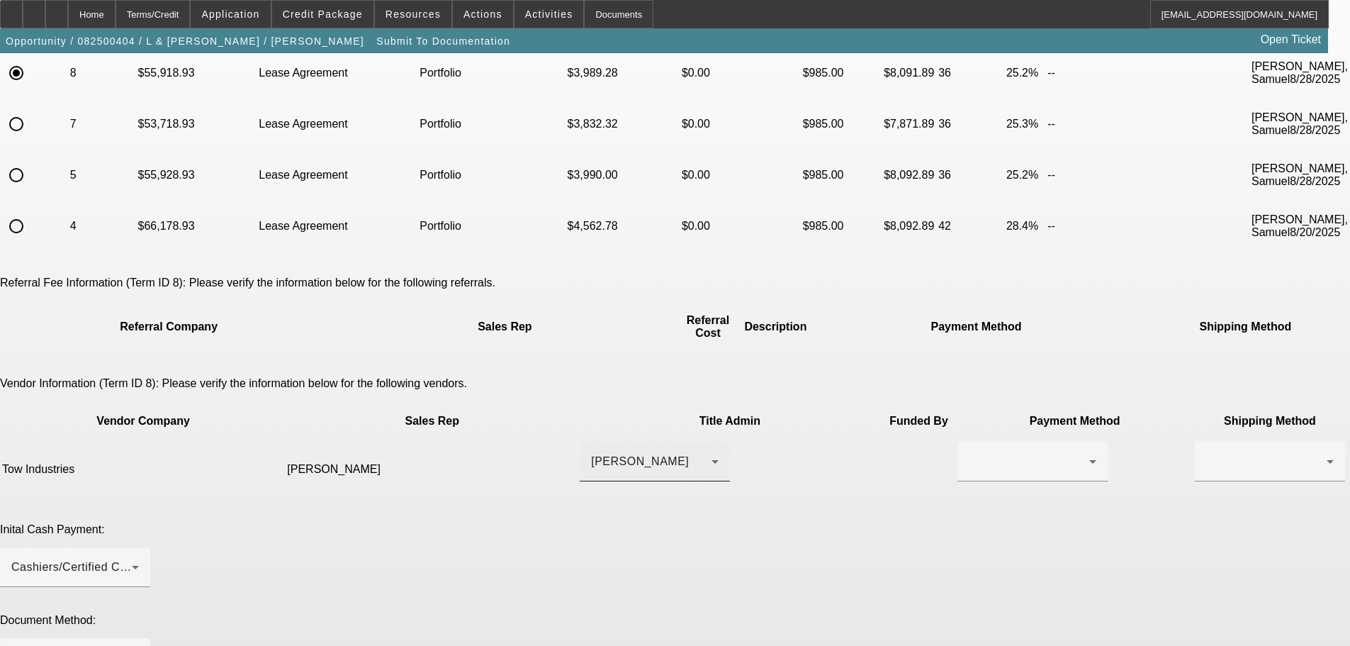
click at [627, 453] on div "[PERSON_NAME]" at bounding box center [651, 461] width 121 height 17
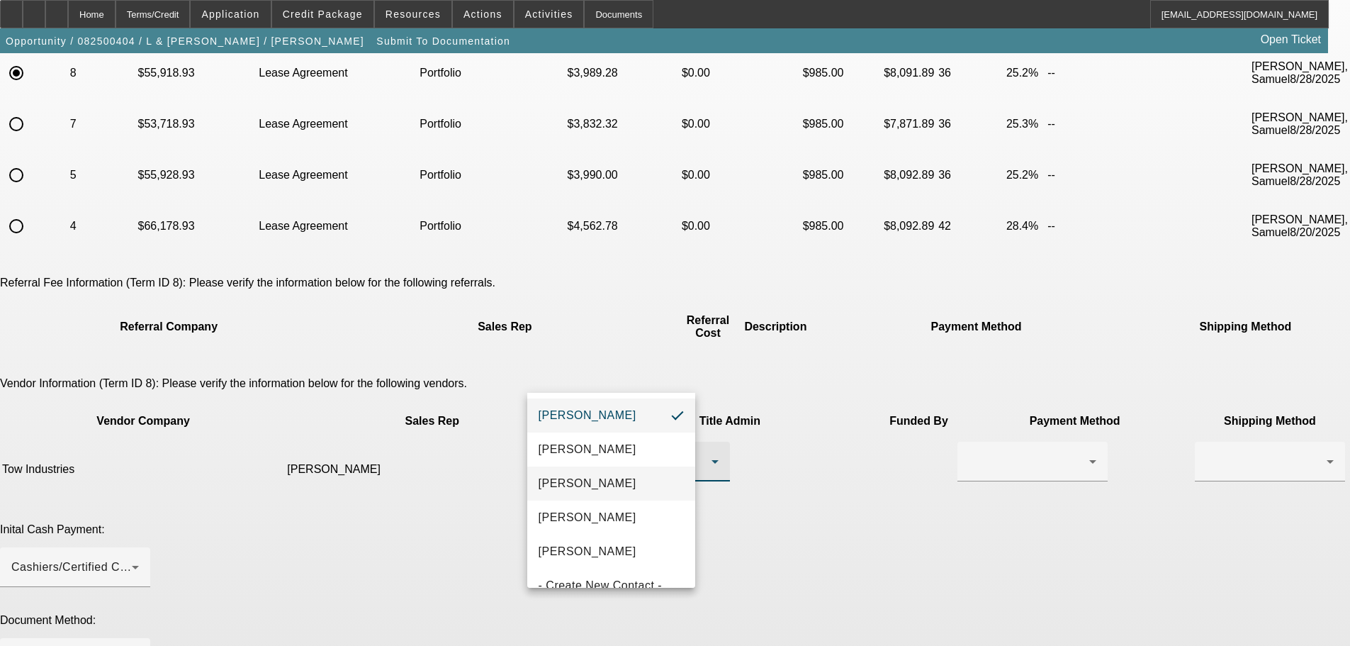
scroll to position [21, 0]
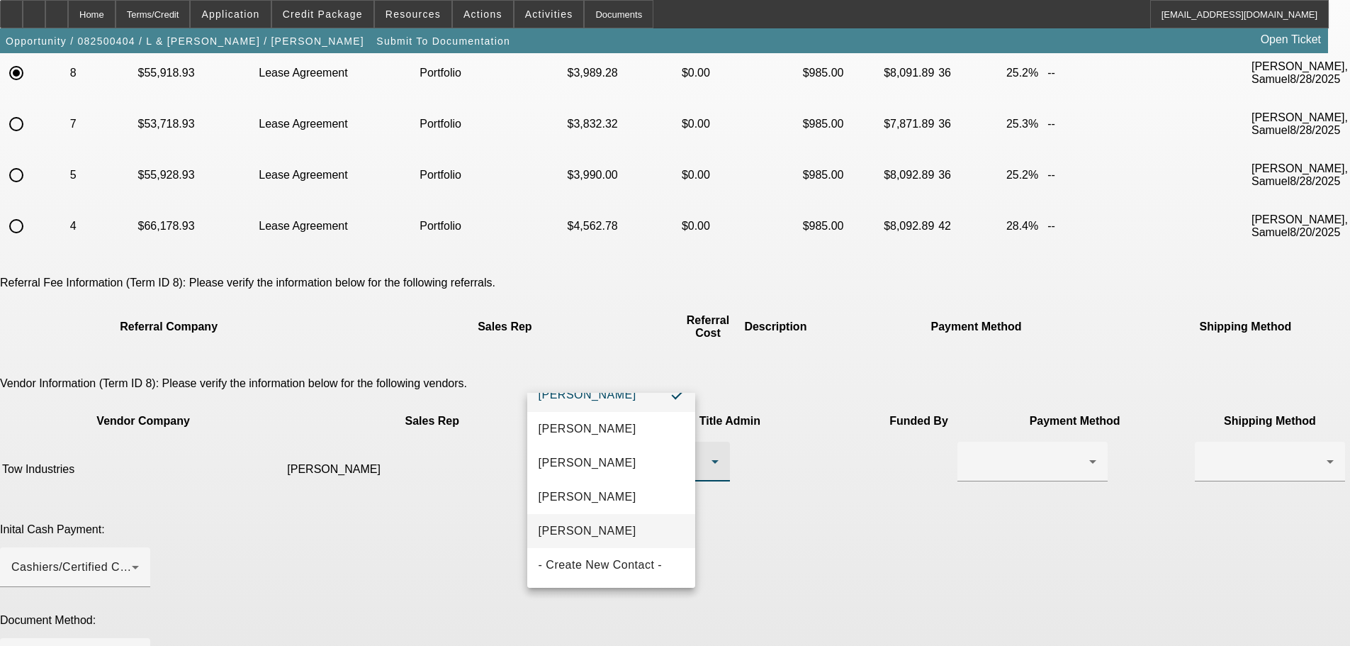
click at [608, 531] on span "[PERSON_NAME]" at bounding box center [588, 530] width 98 height 17
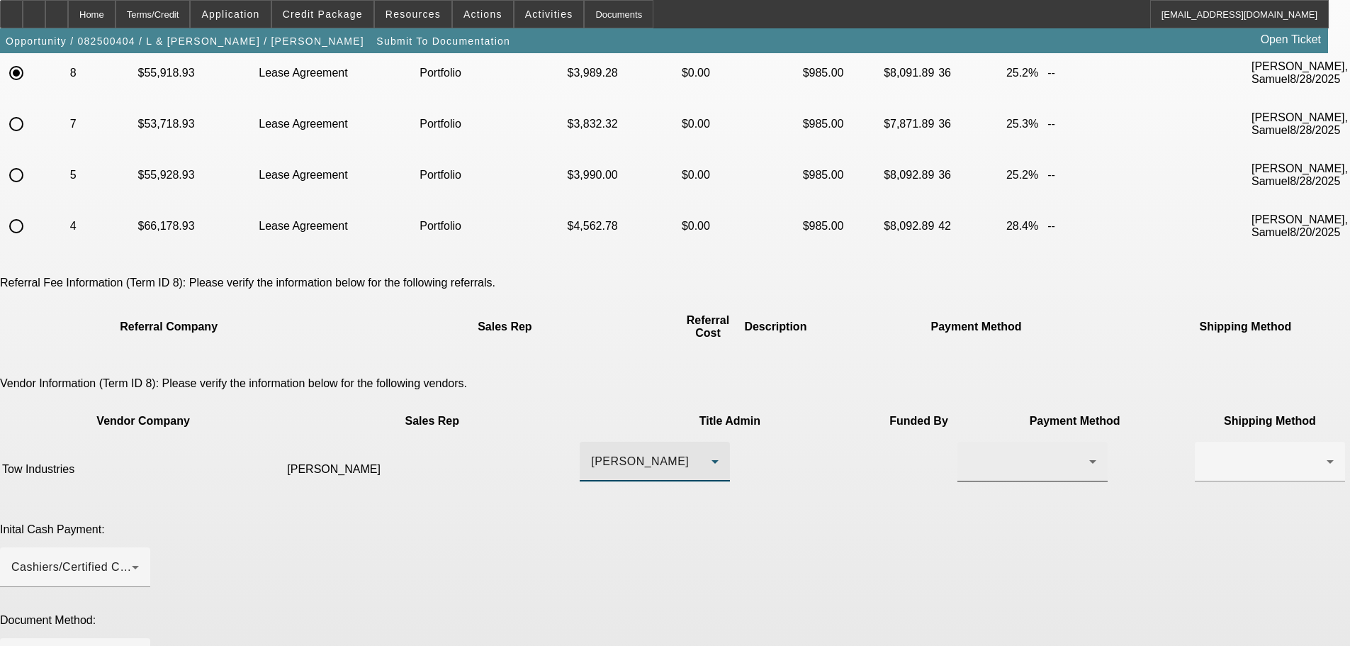
click at [969, 453] on div at bounding box center [1029, 461] width 121 height 17
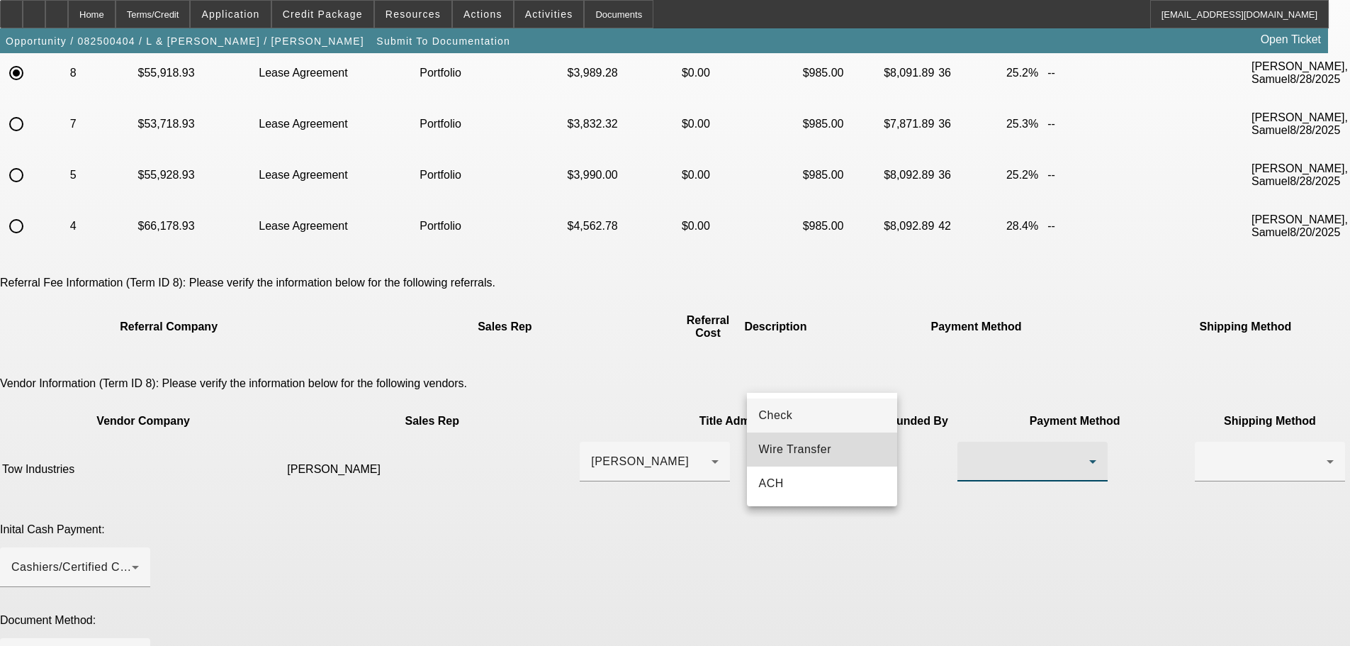
click at [810, 447] on span "Wire Transfer" at bounding box center [795, 449] width 73 height 17
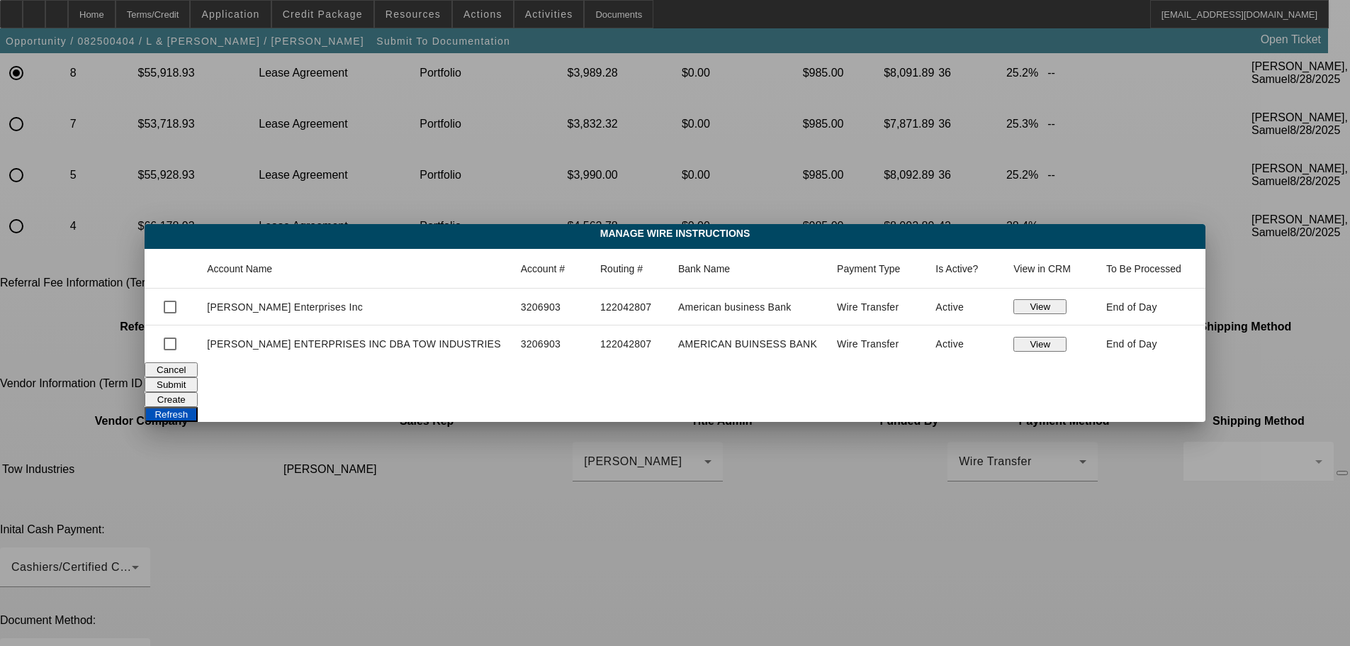
click at [1019, 347] on button "View" at bounding box center [1040, 344] width 53 height 15
click at [1041, 307] on button "View" at bounding box center [1040, 306] width 53 height 15
click at [184, 341] on input "checkbox" at bounding box center [170, 344] width 28 height 28
checkbox input "true"
click at [198, 381] on button "Submit" at bounding box center [171, 384] width 53 height 15
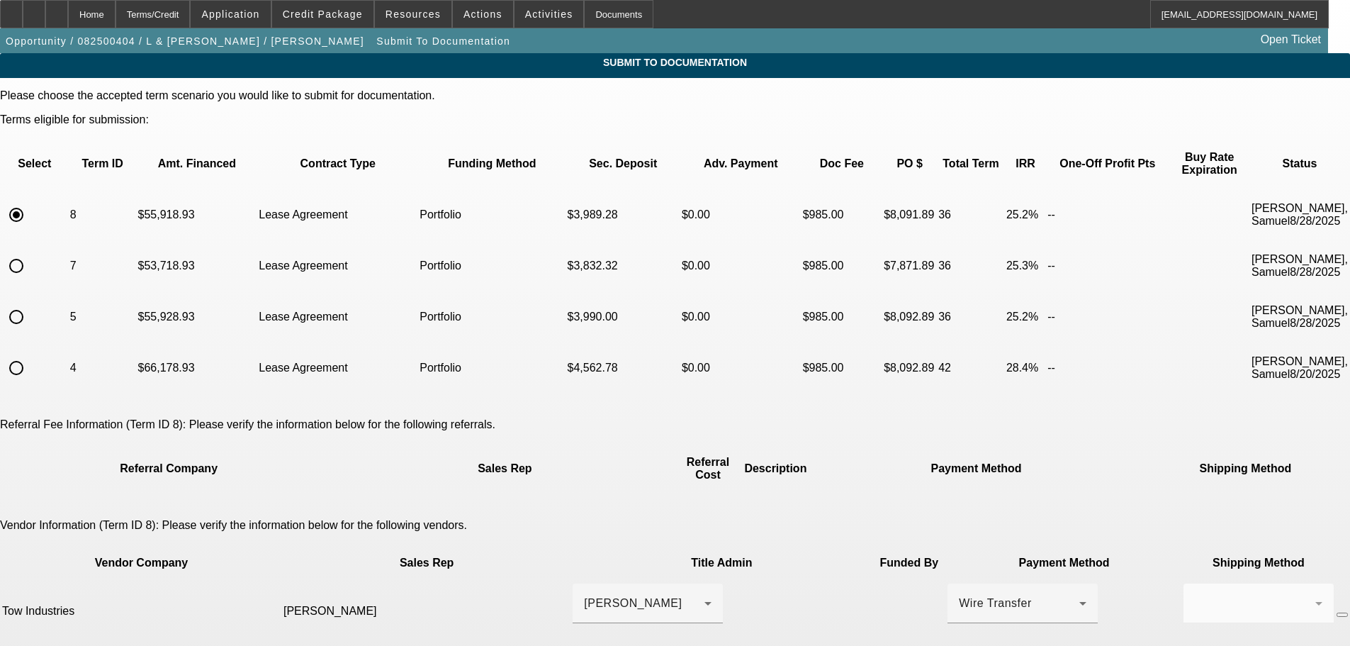
scroll to position [142, 0]
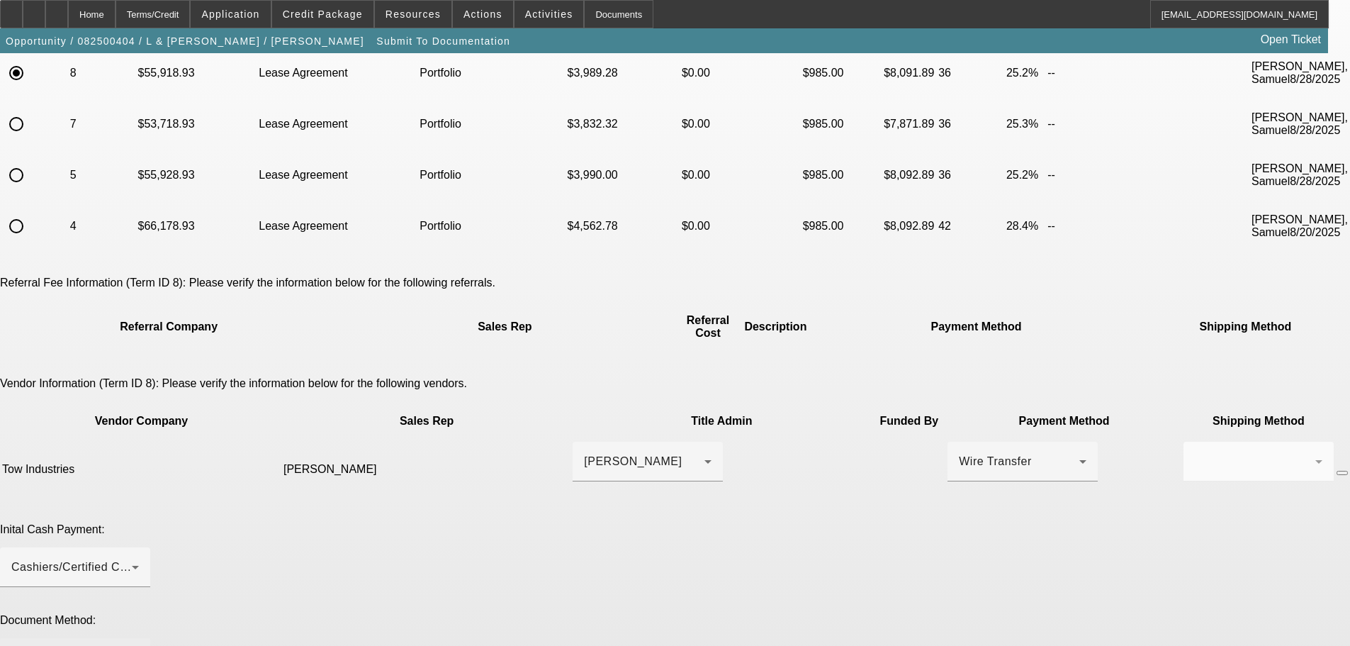
click at [132, 645] on div at bounding box center [71, 657] width 121 height 17
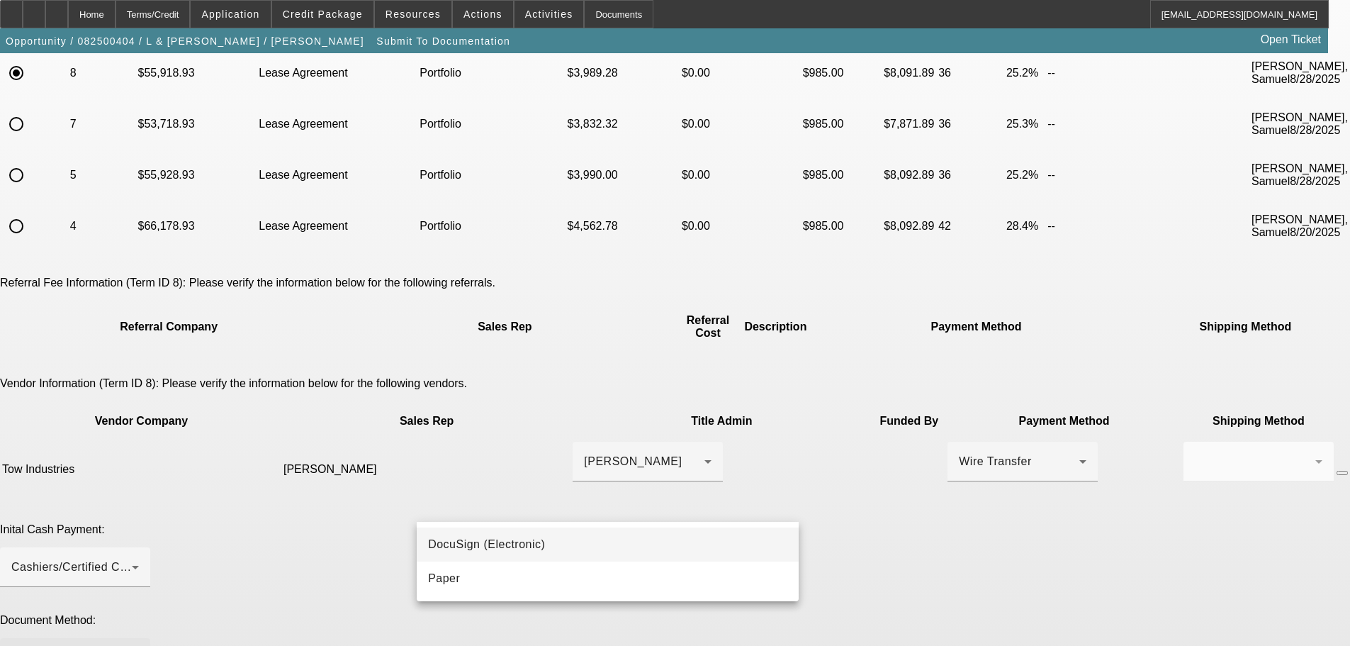
click at [529, 557] on mat-option "DocuSign (Electronic)" at bounding box center [608, 544] width 382 height 34
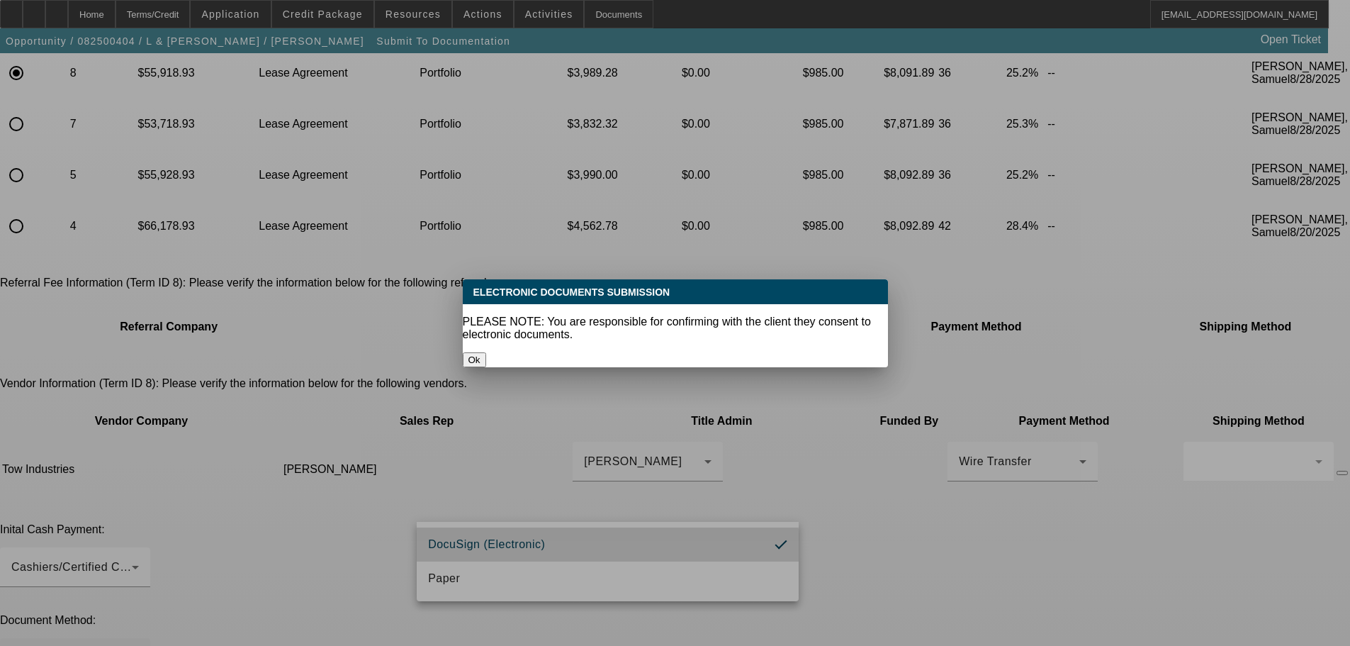
scroll to position [0, 0]
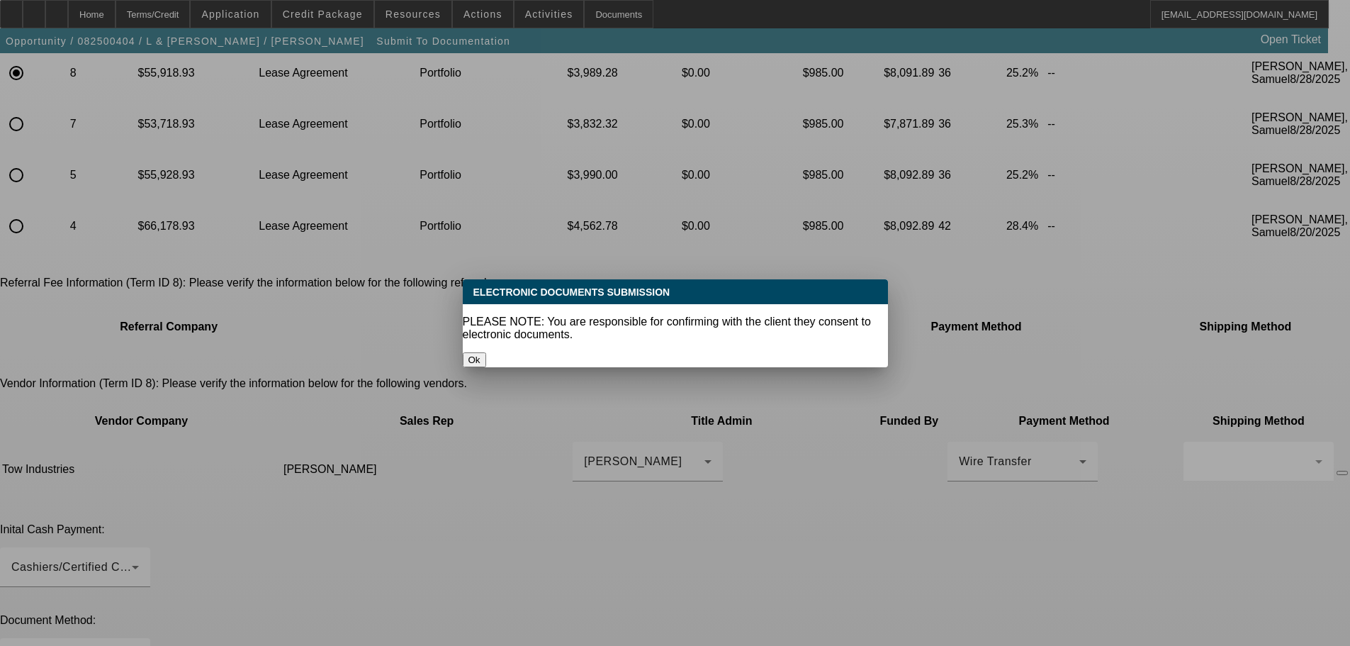
click at [486, 352] on button "Ok" at bounding box center [474, 359] width 23 height 15
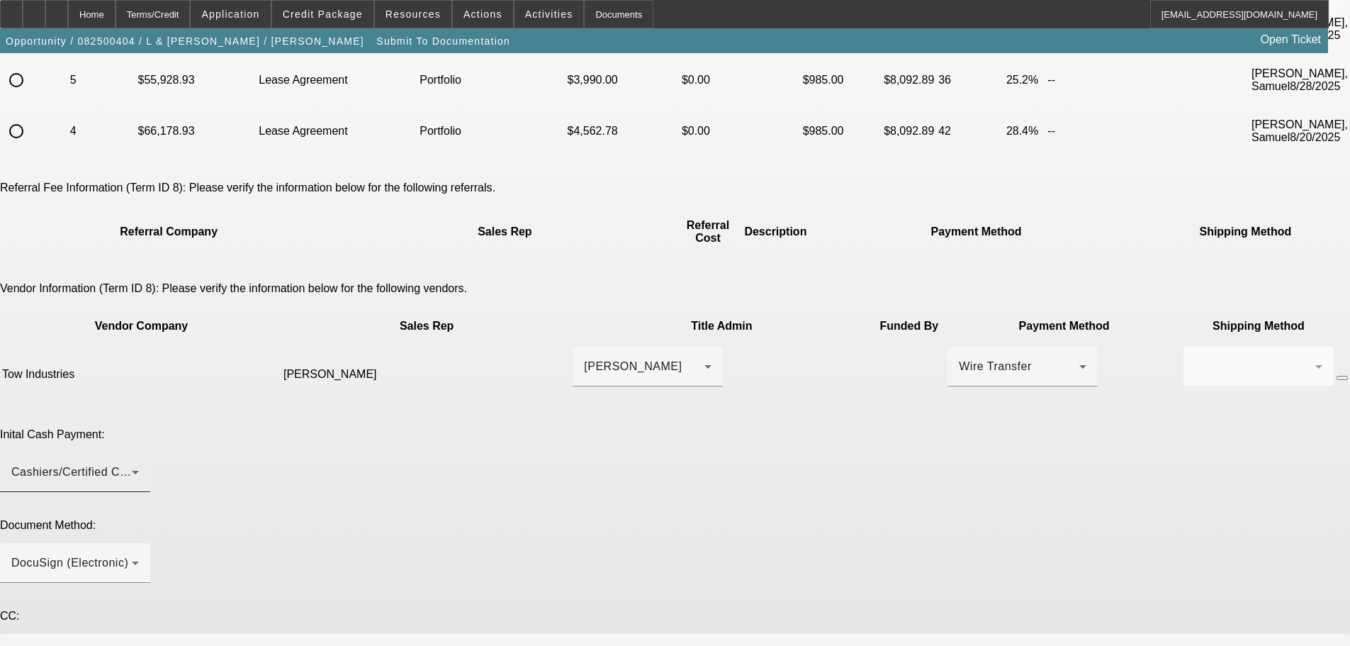
scroll to position [284, 0]
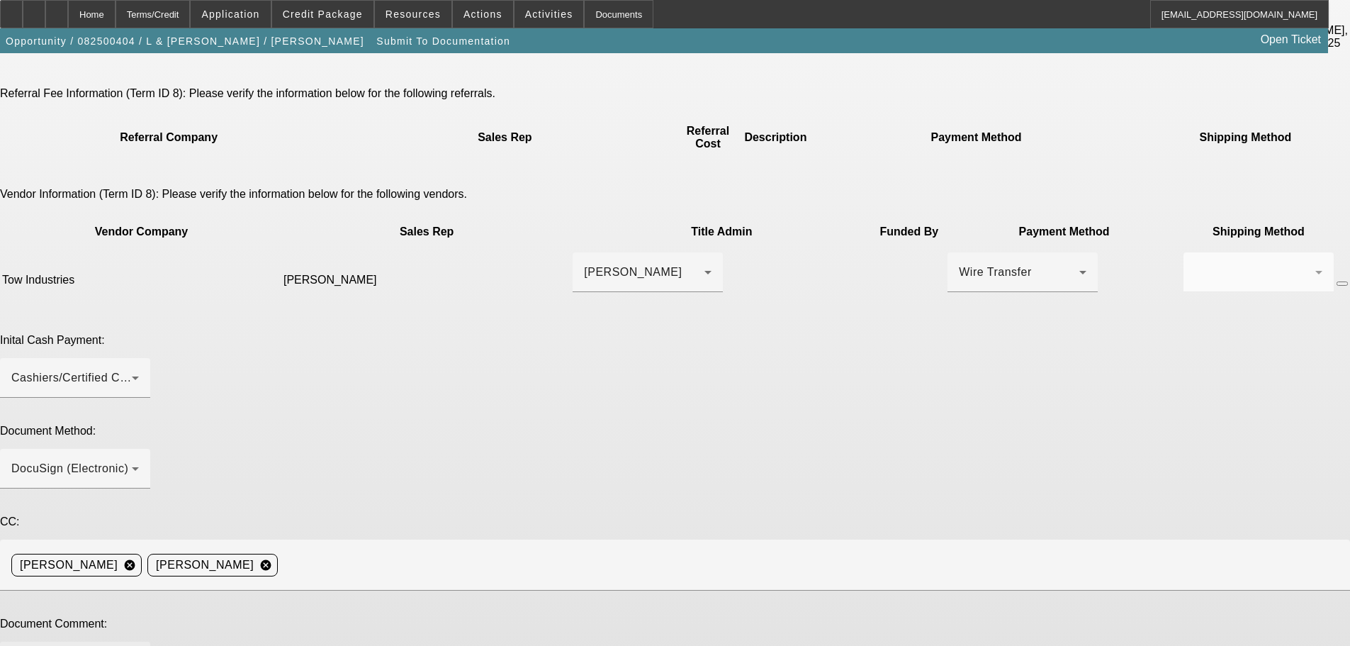
drag, startPoint x: 624, startPoint y: 528, endPoint x: 374, endPoint y: 519, distance: 250.4
type textarea "Customer negotiated price down and had to modify via new invoice in file."
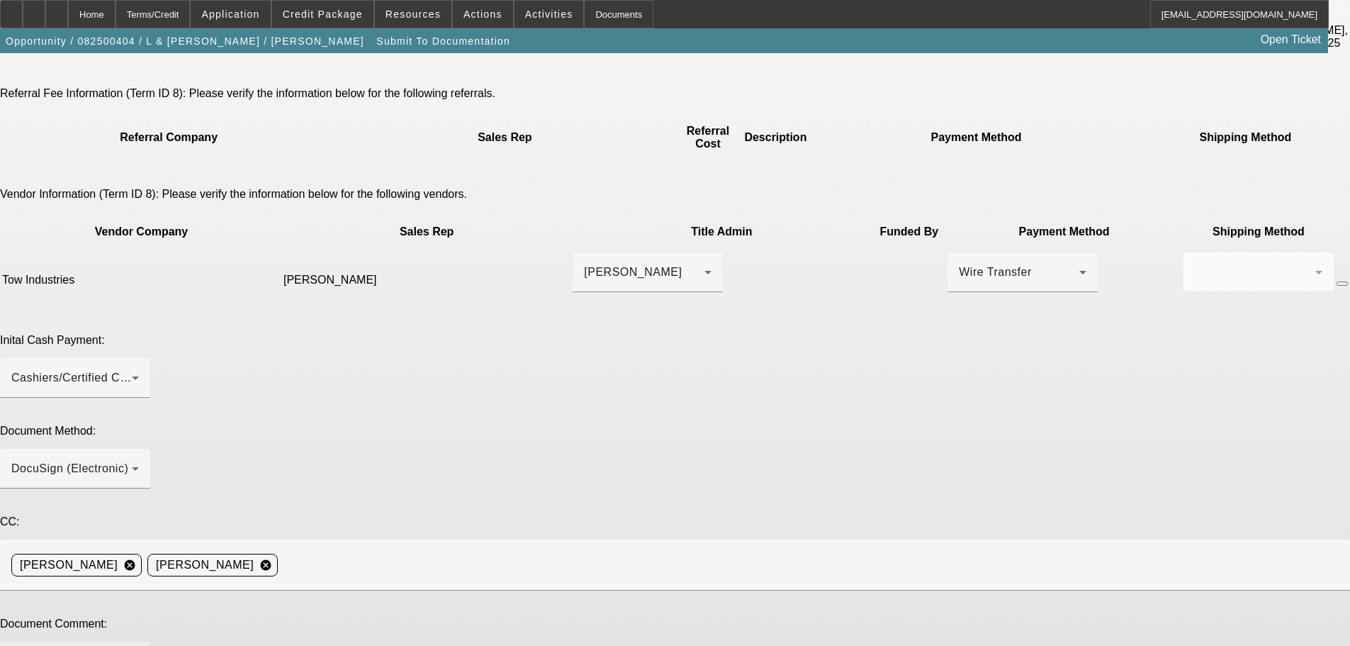
paste textarea "323-807-5648"
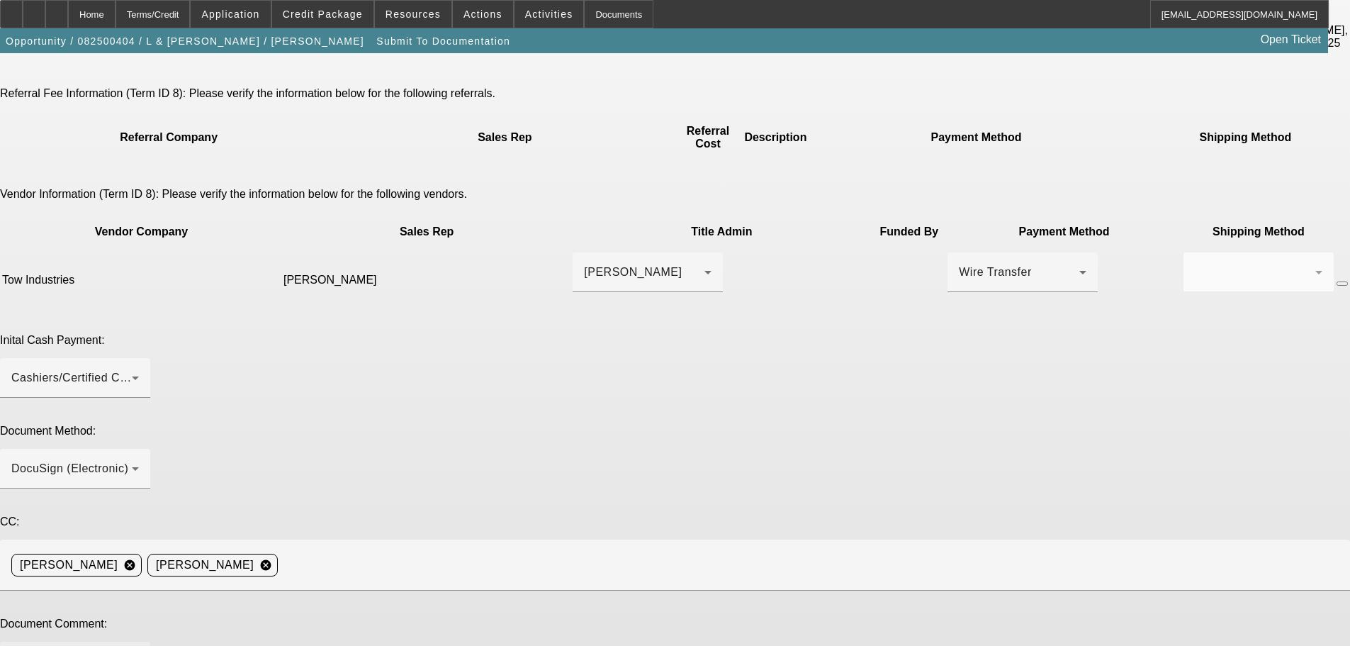
paste textarea "323-807-5648"
drag, startPoint x: 776, startPoint y: 434, endPoint x: 705, endPoint y: 442, distance: 71.3
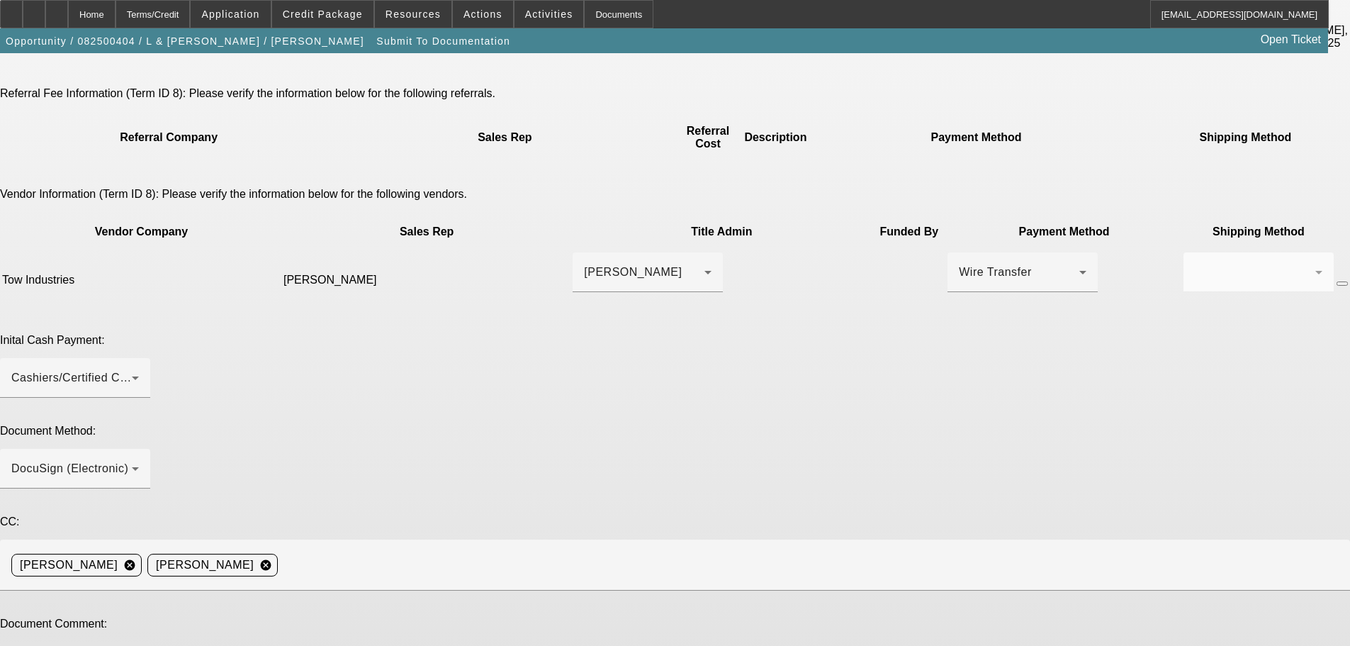
paste textarea "elemjaimes85@gmail.com"
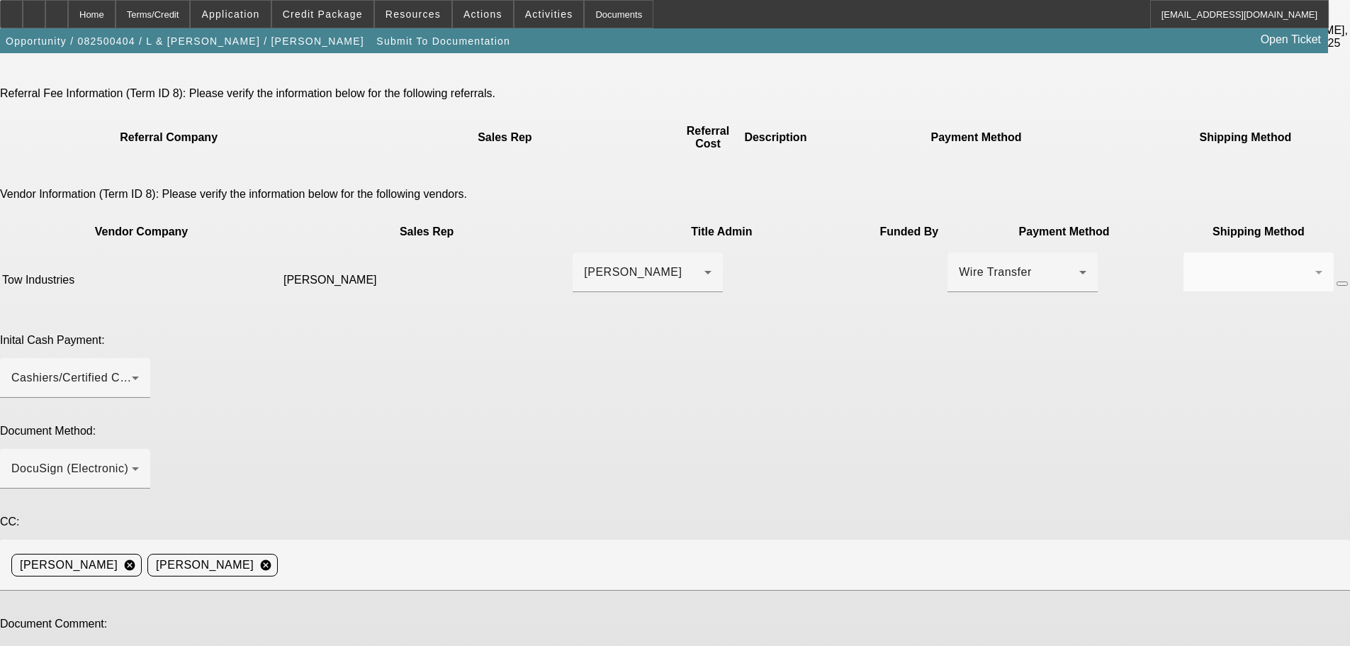
click at [321, 20] on span at bounding box center [322, 14] width 101 height 34
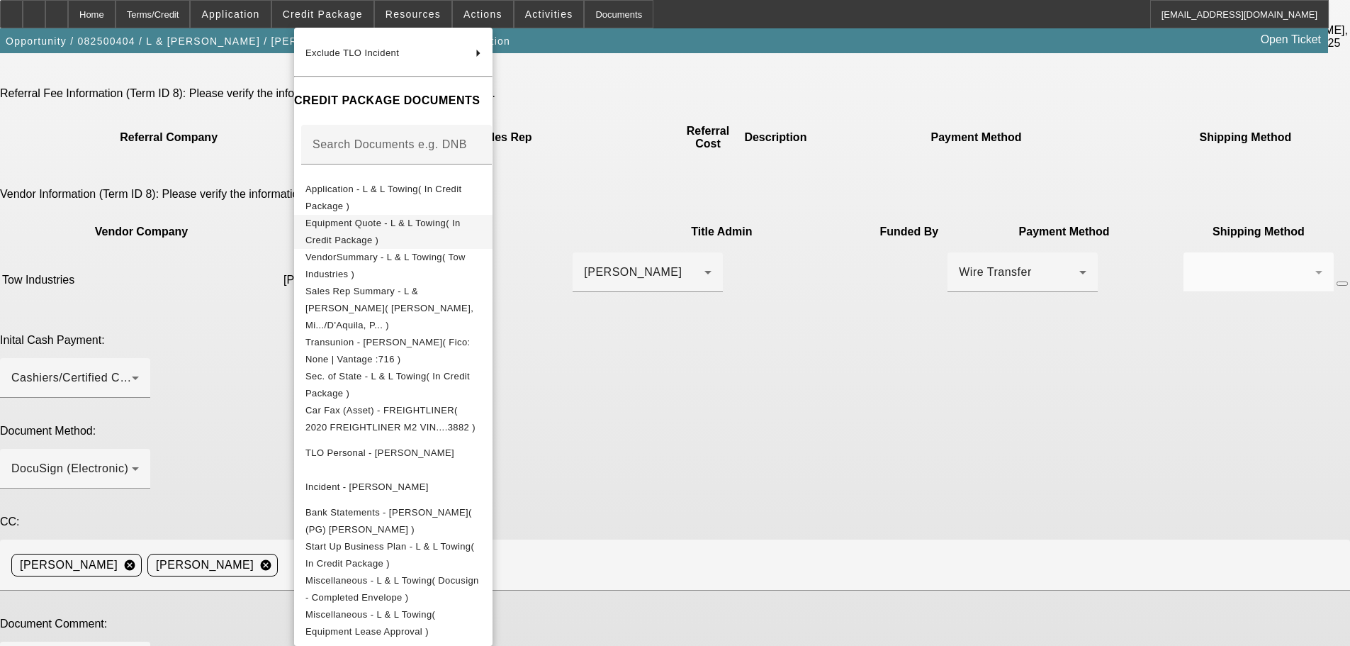
scroll to position [223, 0]
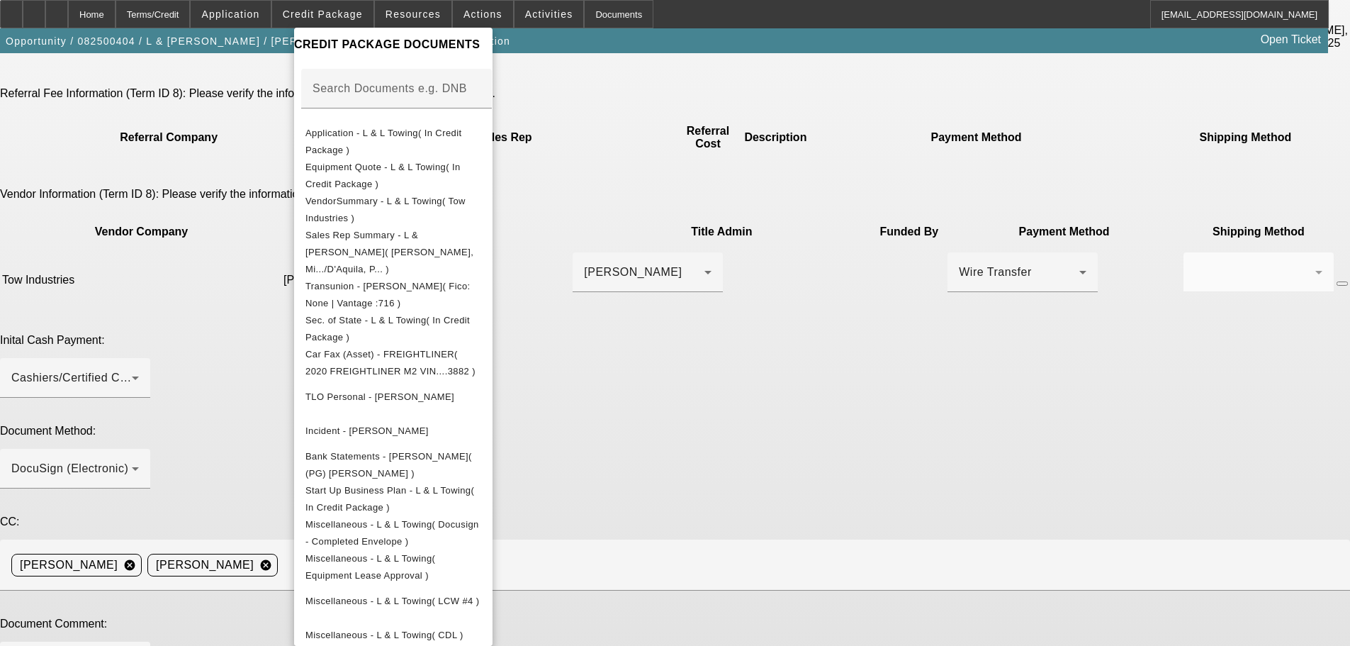
click at [802, 459] on div at bounding box center [675, 323] width 1350 height 646
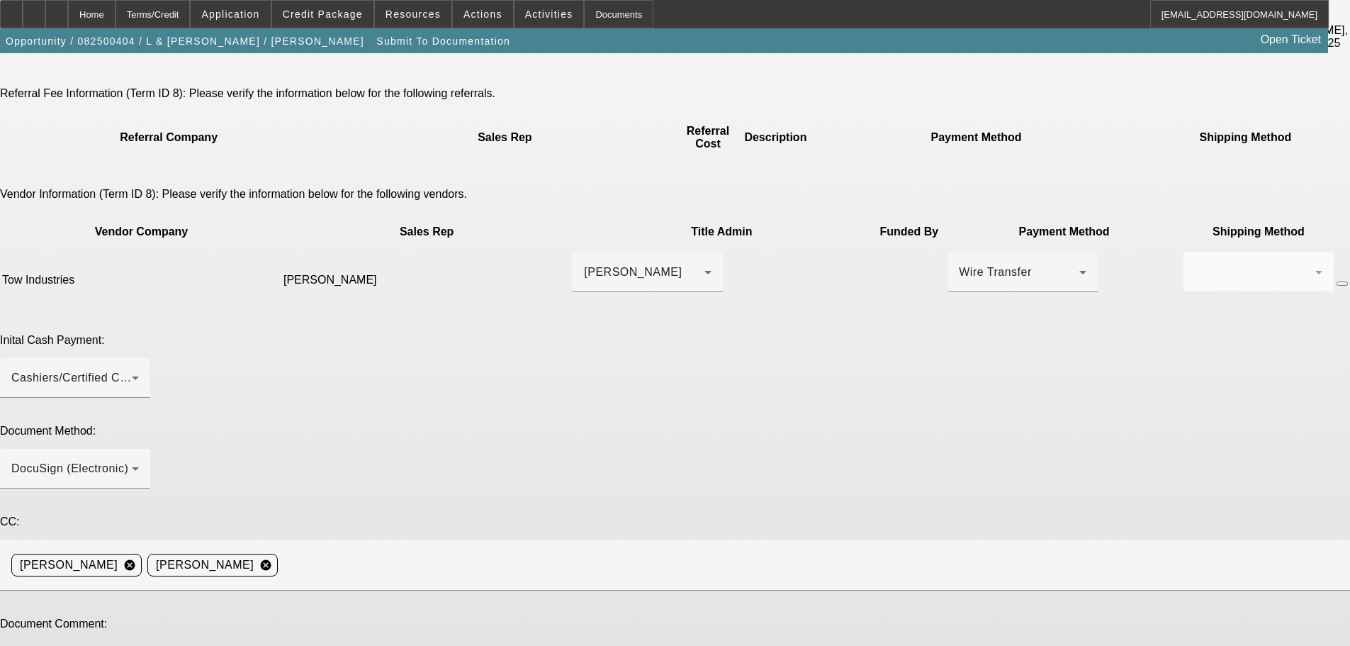
type textarea "Best contact for customer, Luis Jaimes, is either (323) 807-5648 or elemjaimes8…"
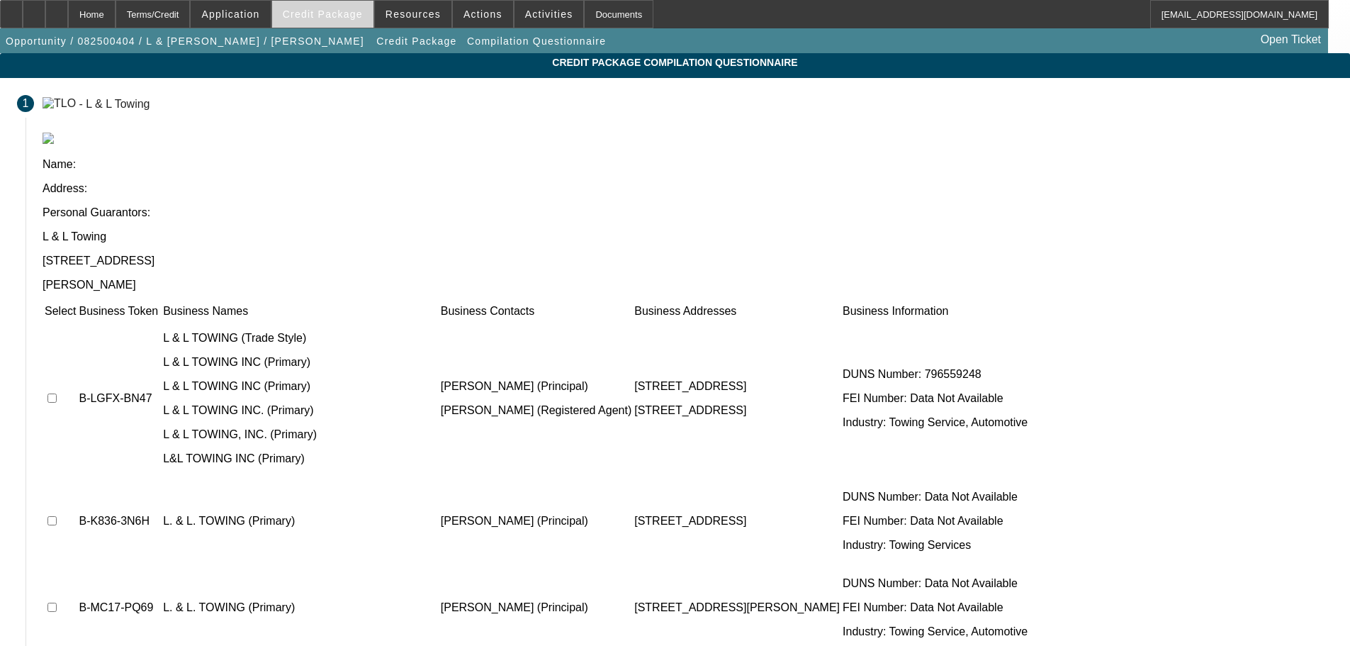
click at [345, 11] on span "Credit Package" at bounding box center [323, 14] width 80 height 11
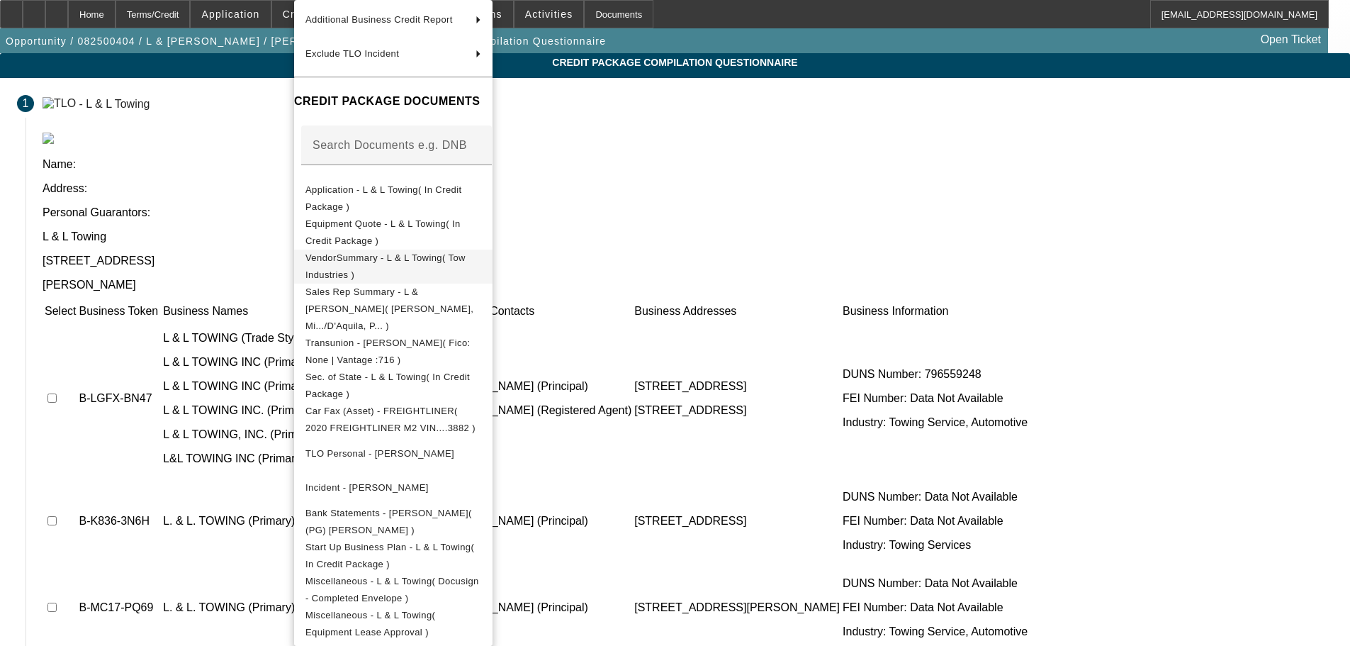
scroll to position [142, 0]
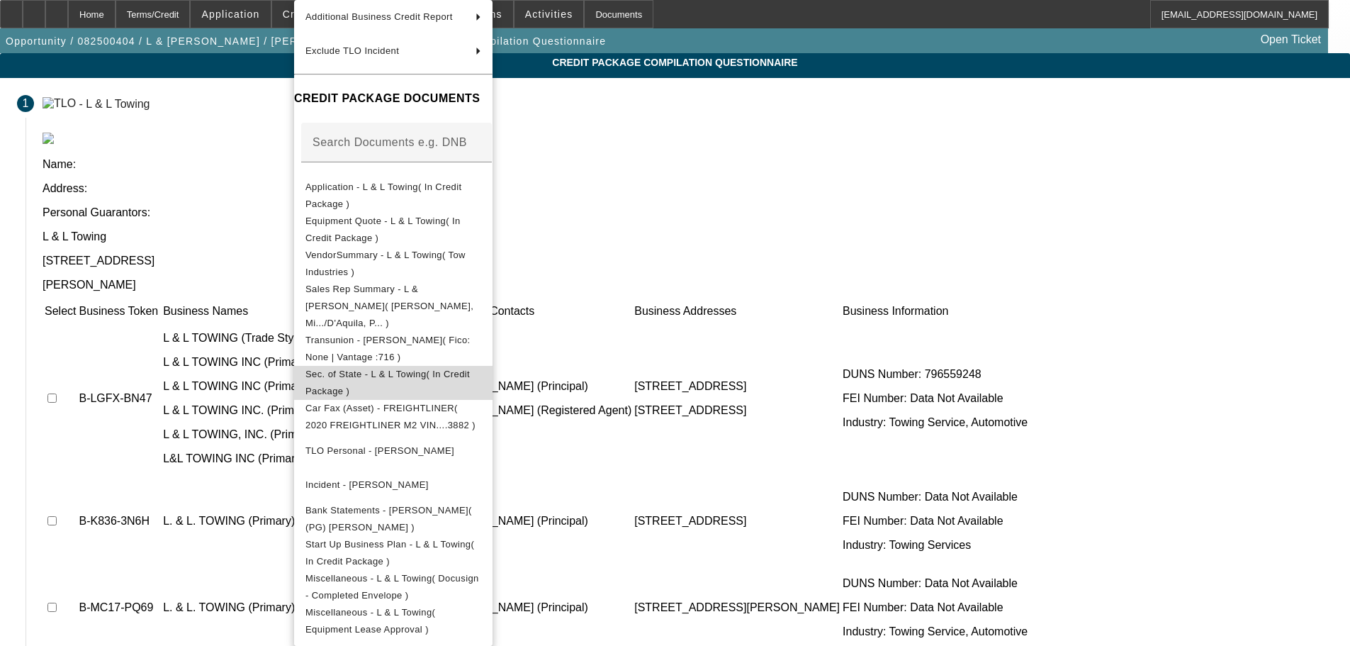
click at [466, 366] on span "Sec. of State - L & L Towing( In Credit Package )" at bounding box center [394, 383] width 176 height 34
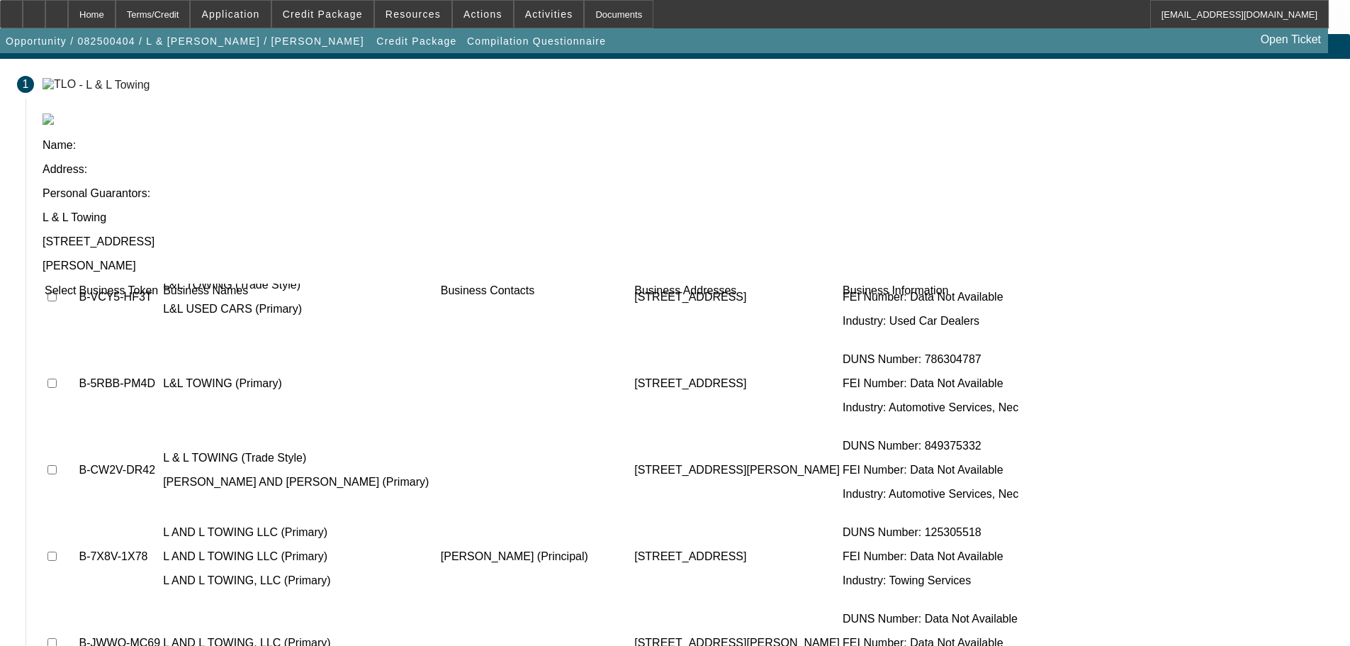
scroll to position [30, 0]
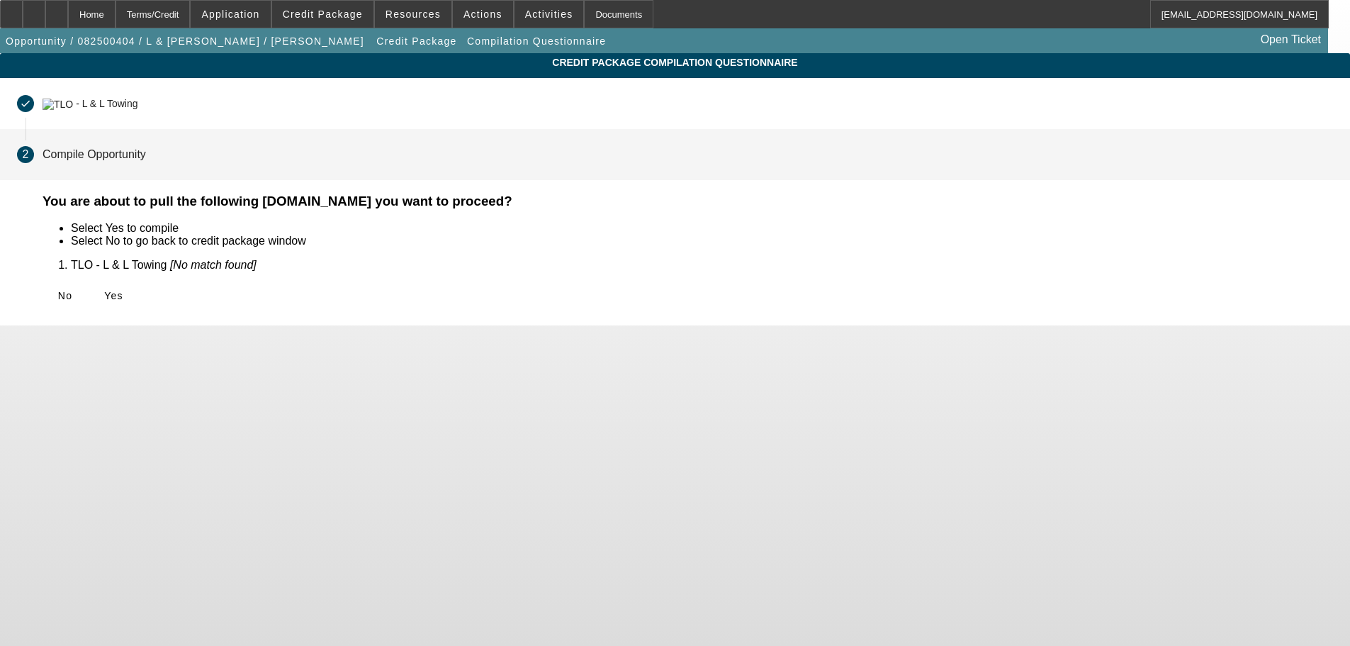
scroll to position [0, 0]
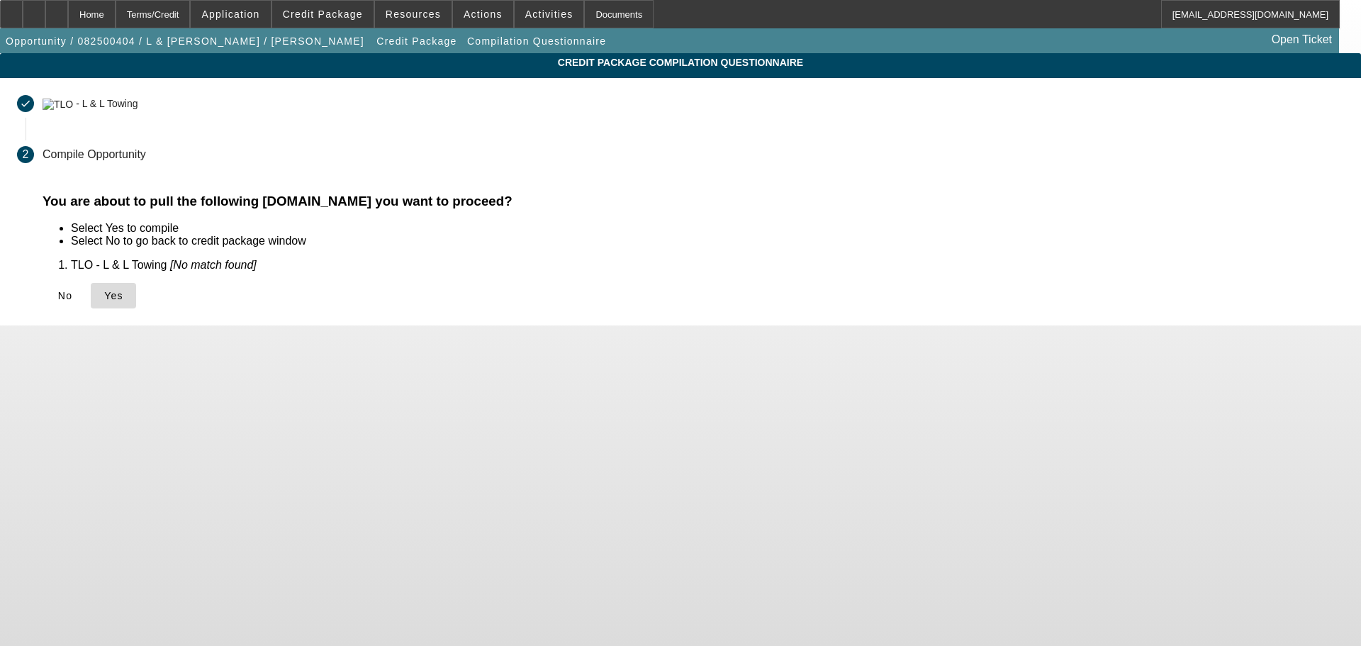
click at [136, 301] on span at bounding box center [113, 296] width 45 height 34
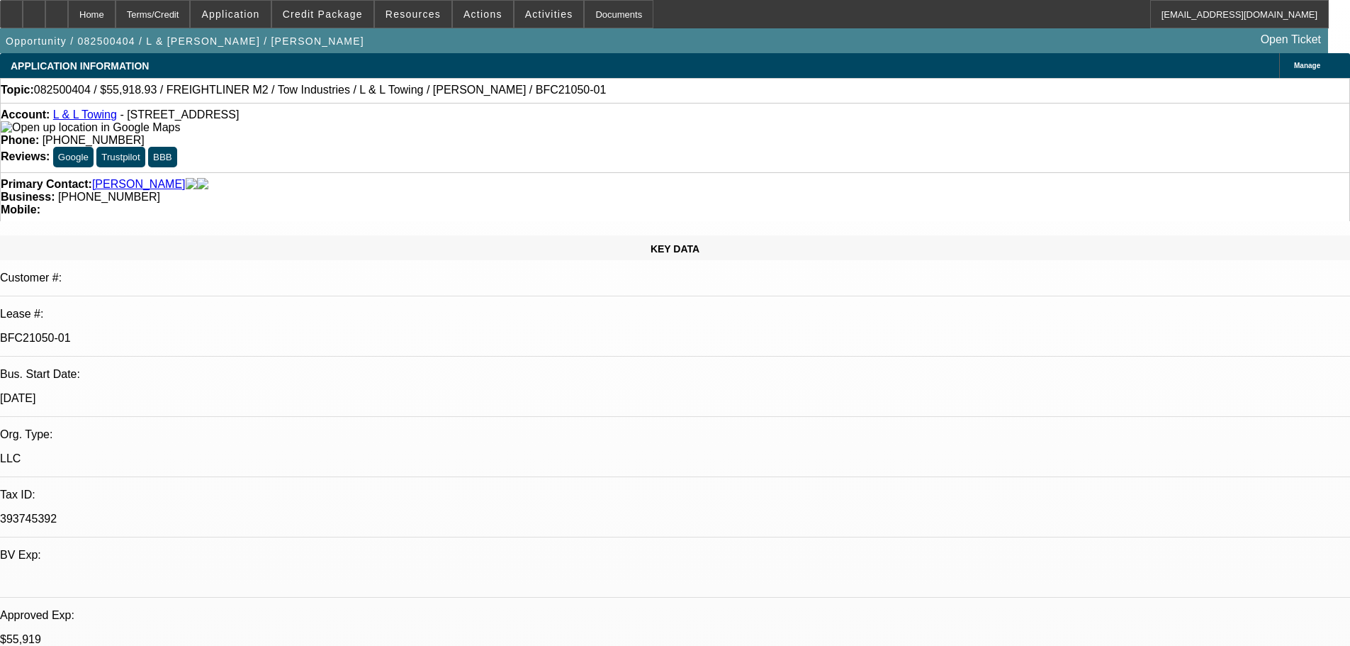
select select "0"
select select "2"
select select "0.1"
select select "4"
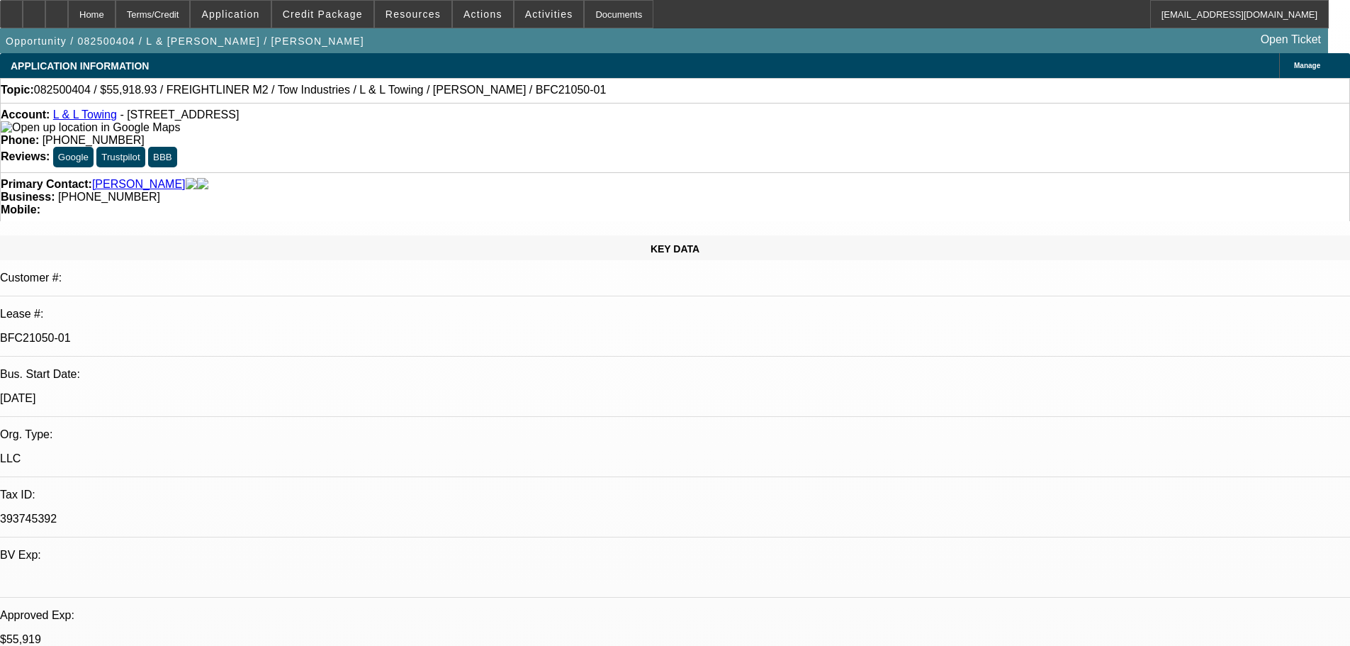
select select "0"
select select "2"
select select "0.1"
select select "4"
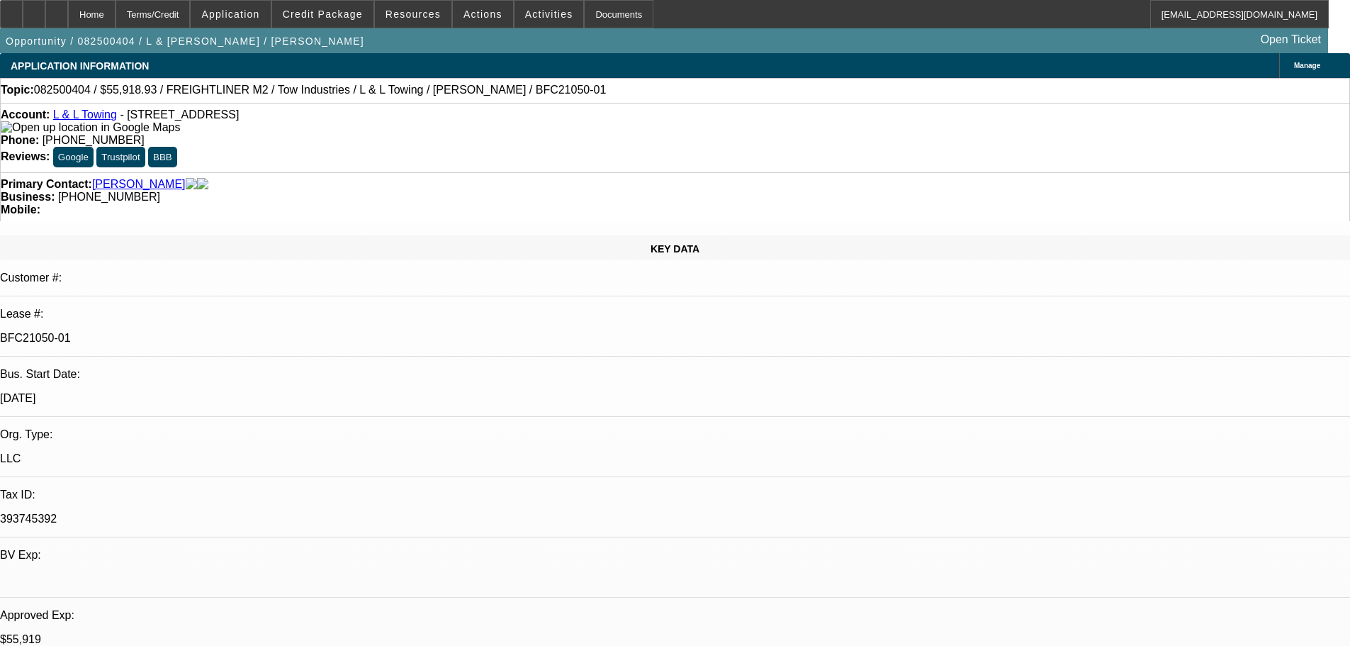
select select "0"
select select "2"
select select "0.1"
select select "4"
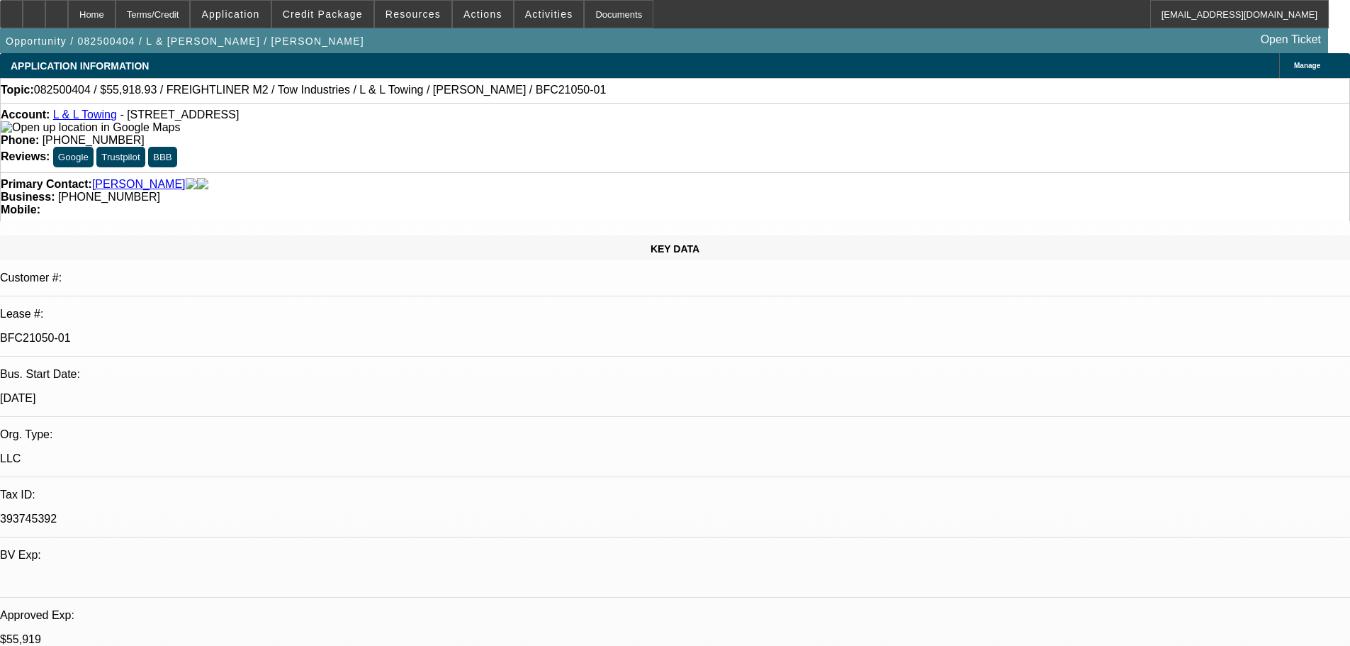
select select "0"
select select "2"
select select "0.1"
select select "4"
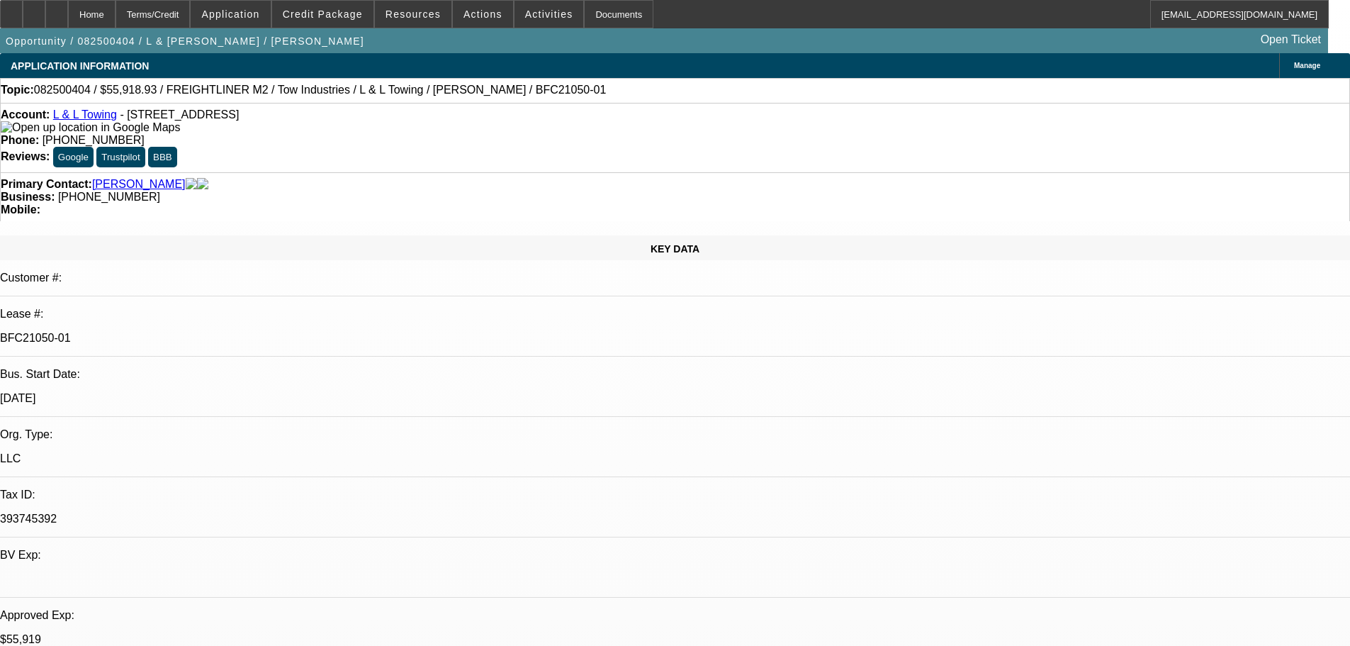
click at [102, 117] on link "L & L Towing" at bounding box center [85, 114] width 64 height 12
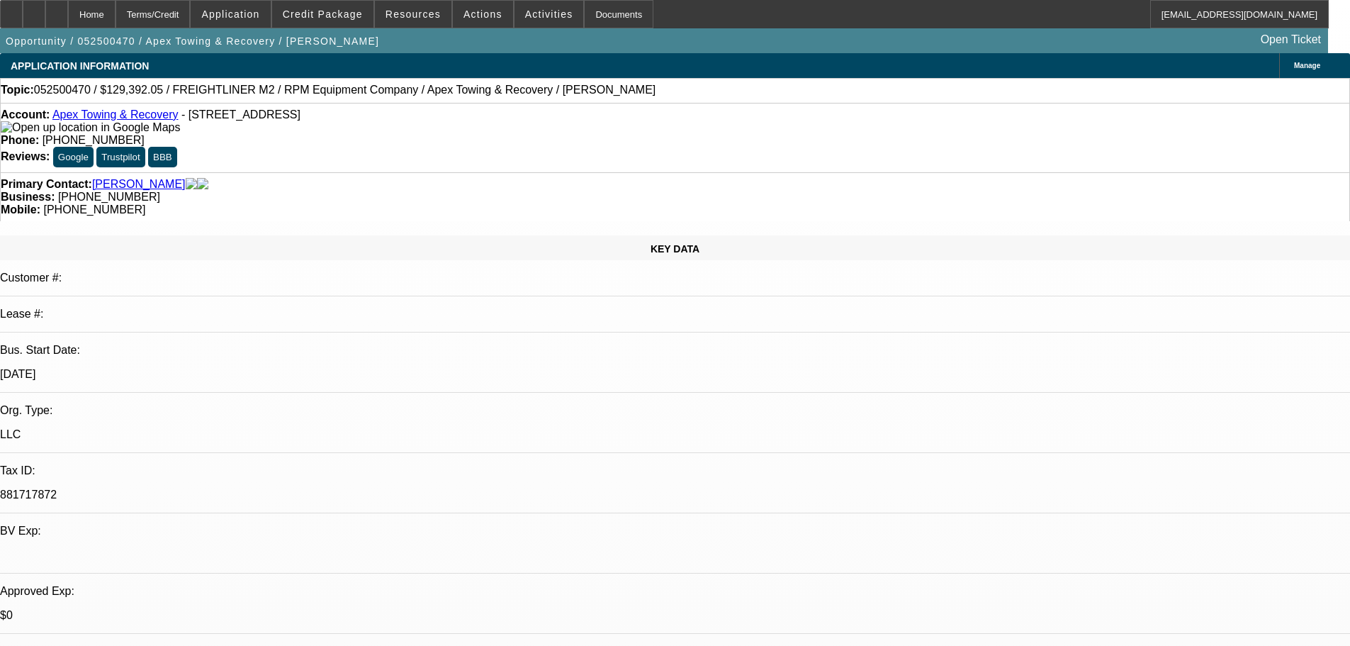
select select "0"
select select "6"
select select "0"
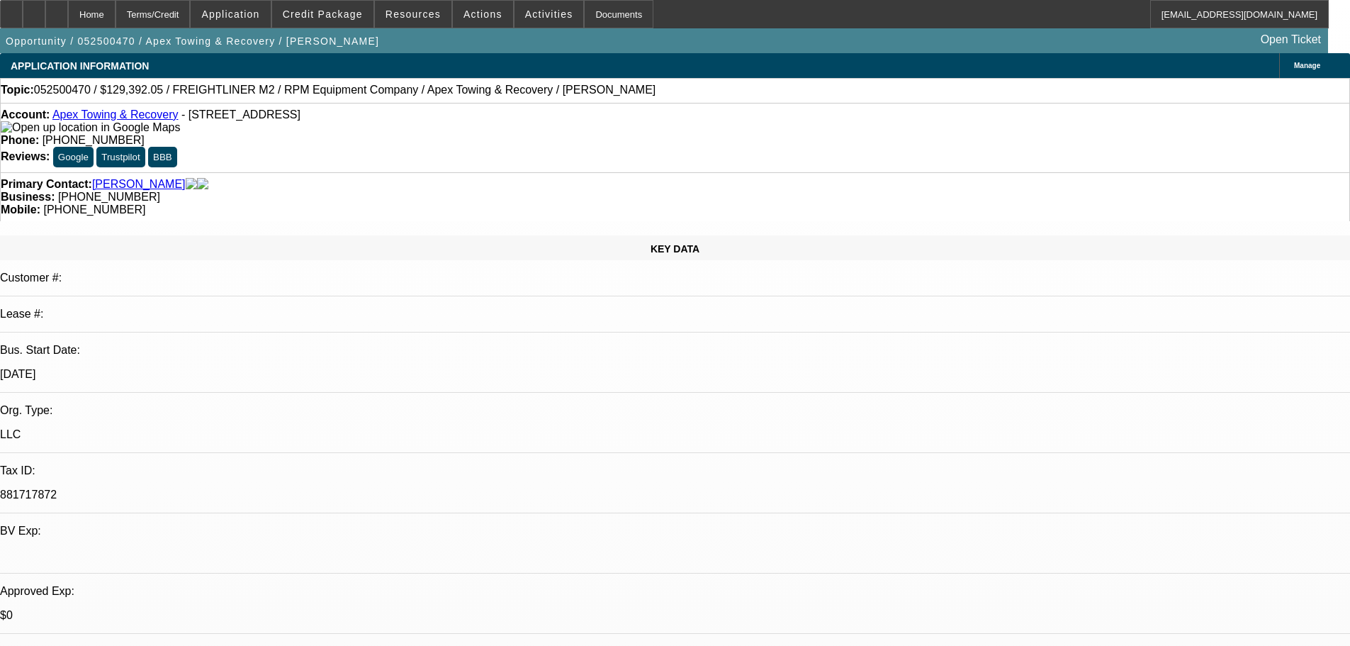
select select "0"
select select "6"
select select "0"
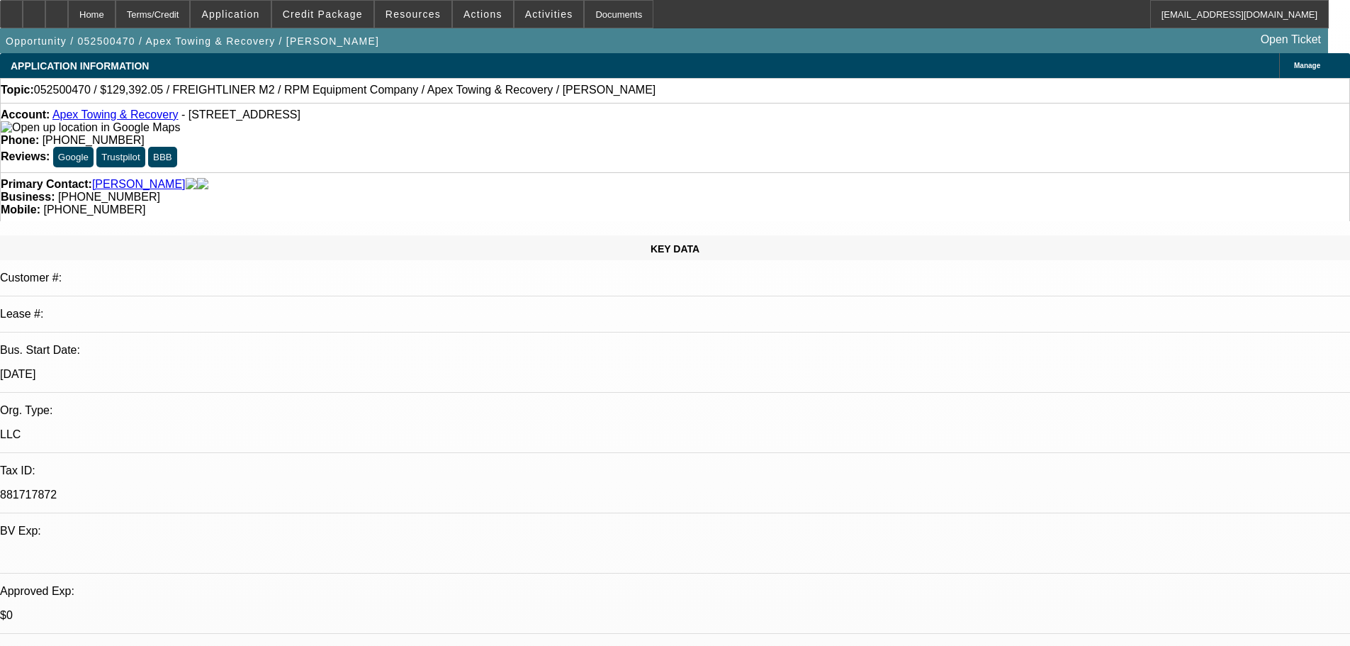
select select "0"
select select "6"
select select "0"
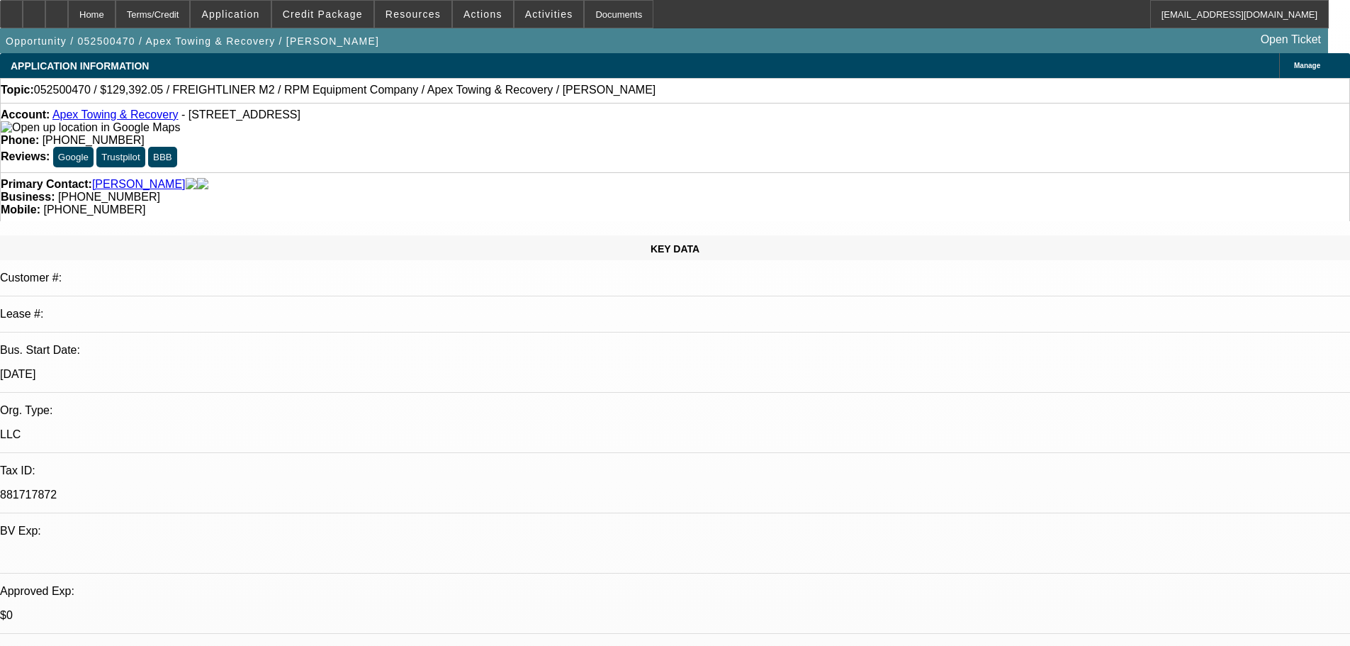
select select "6"
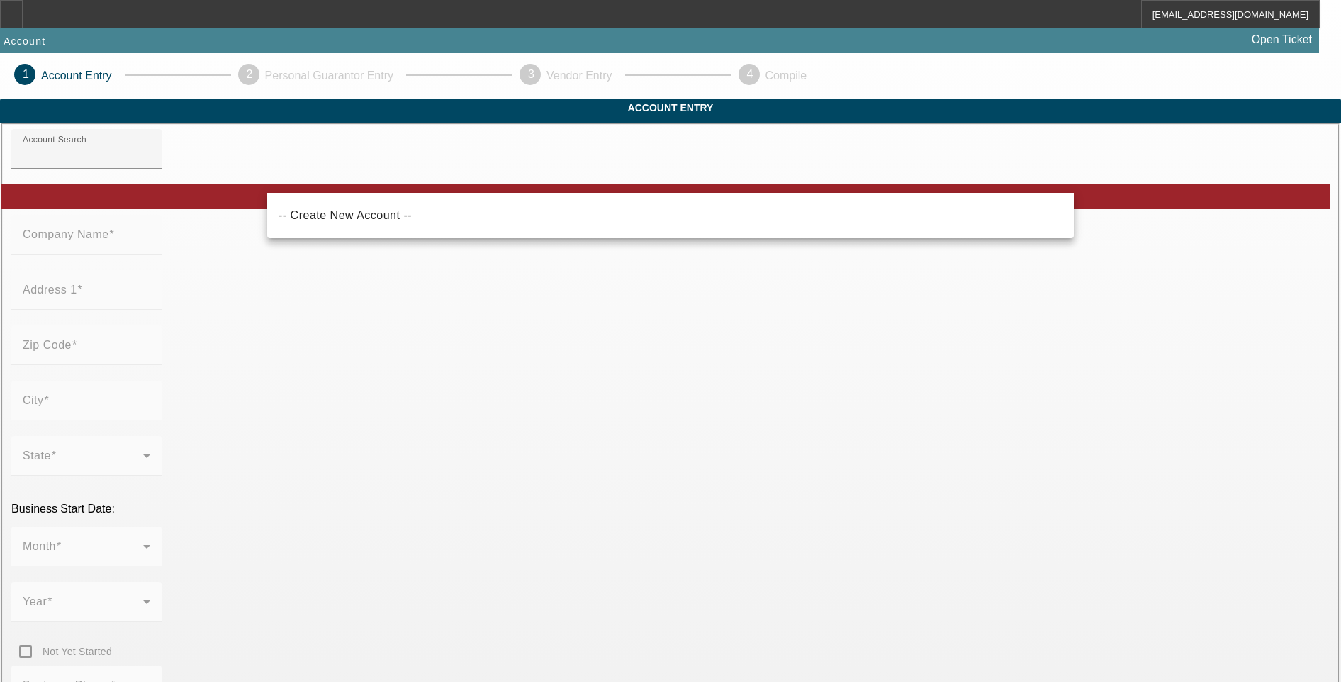
click at [360, 211] on span "-- Create New Account --" at bounding box center [345, 215] width 133 height 12
type input "-- Create New Account --"
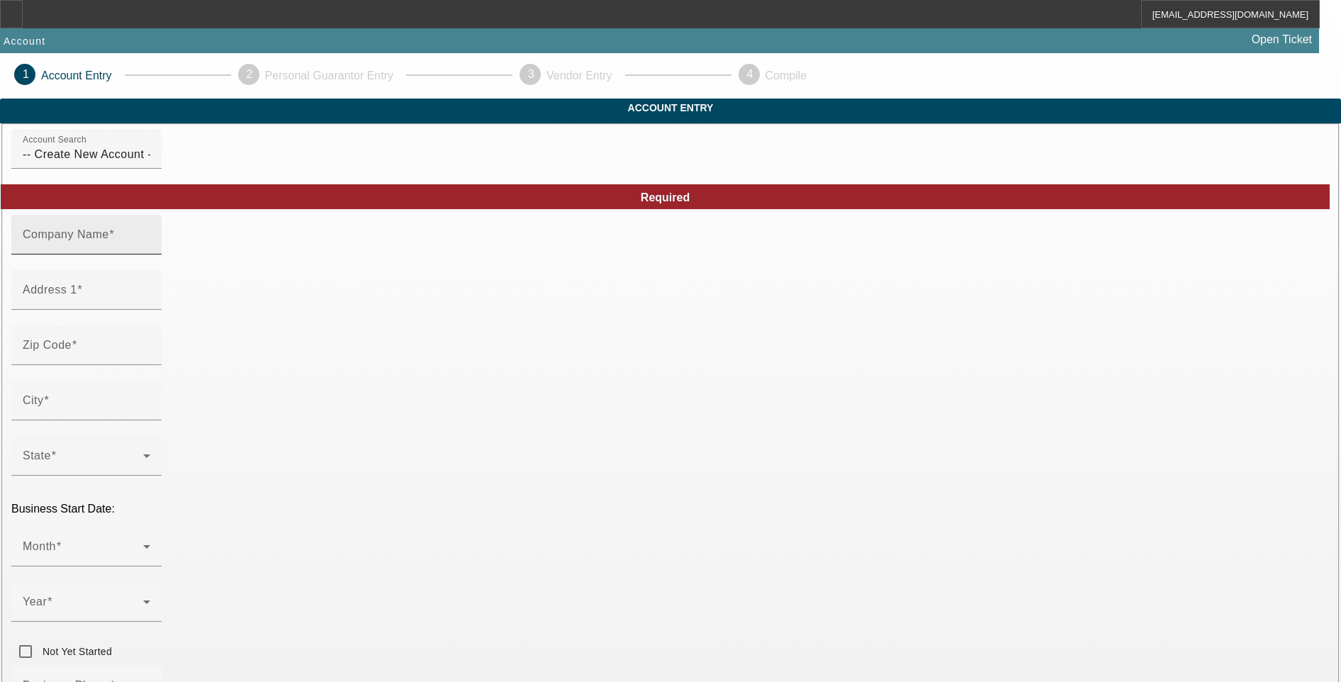
click at [109, 240] on mat-label "Company Name" at bounding box center [66, 234] width 86 height 12
click at [150, 249] on input "Company Name" at bounding box center [87, 240] width 128 height 17
paste input "SER Transportation LLC"
type input "SER Transportation LLC"
drag, startPoint x: 397, startPoint y: 325, endPoint x: 400, endPoint y: 315, distance: 9.6
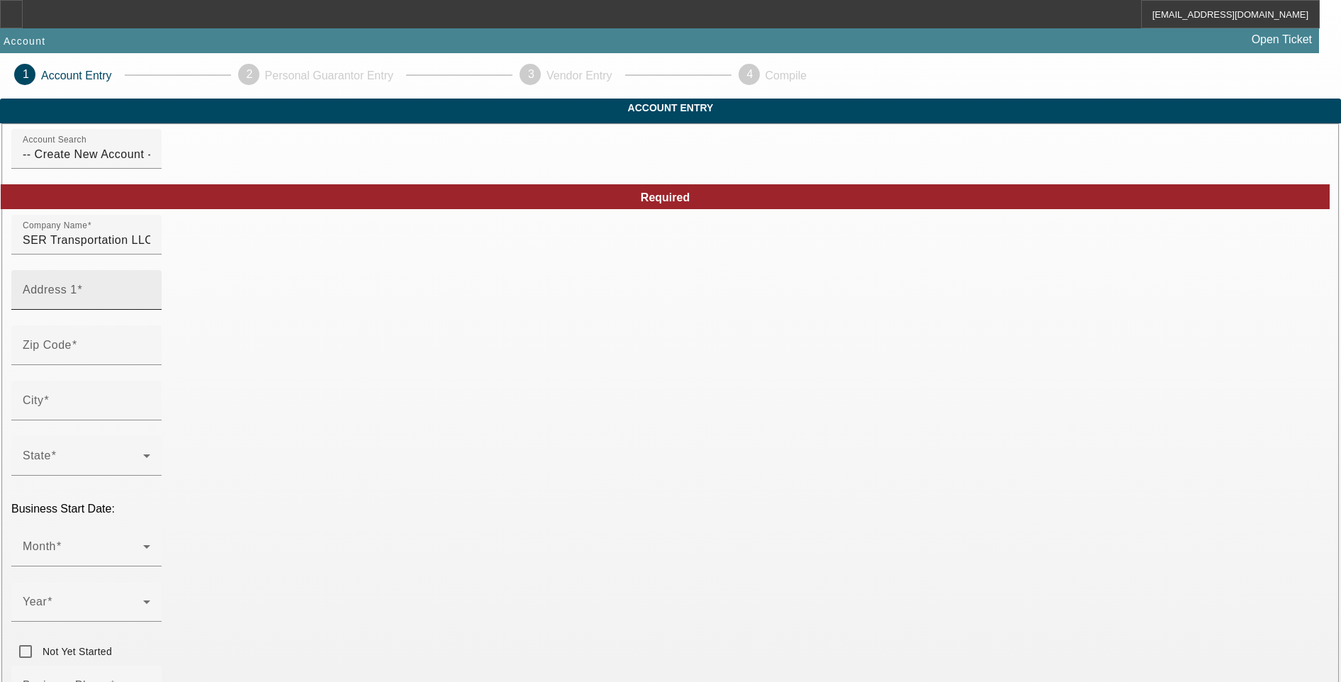
click at [150, 304] on input "Address 1" at bounding box center [87, 295] width 128 height 17
paste input "117 General Pender Ct"
type input "117 General Pender Ct"
click at [150, 359] on input "Zip Code" at bounding box center [87, 350] width 128 height 17
type input "25425"
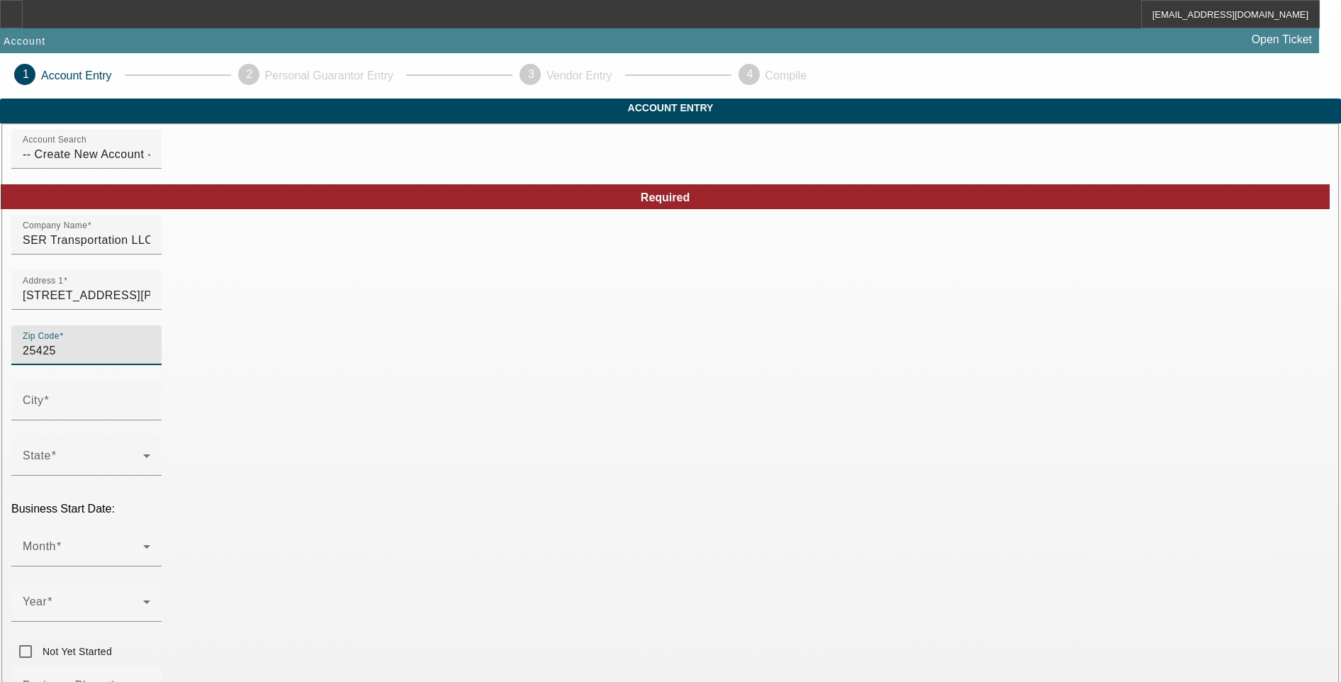
type input "Harpers Ferry"
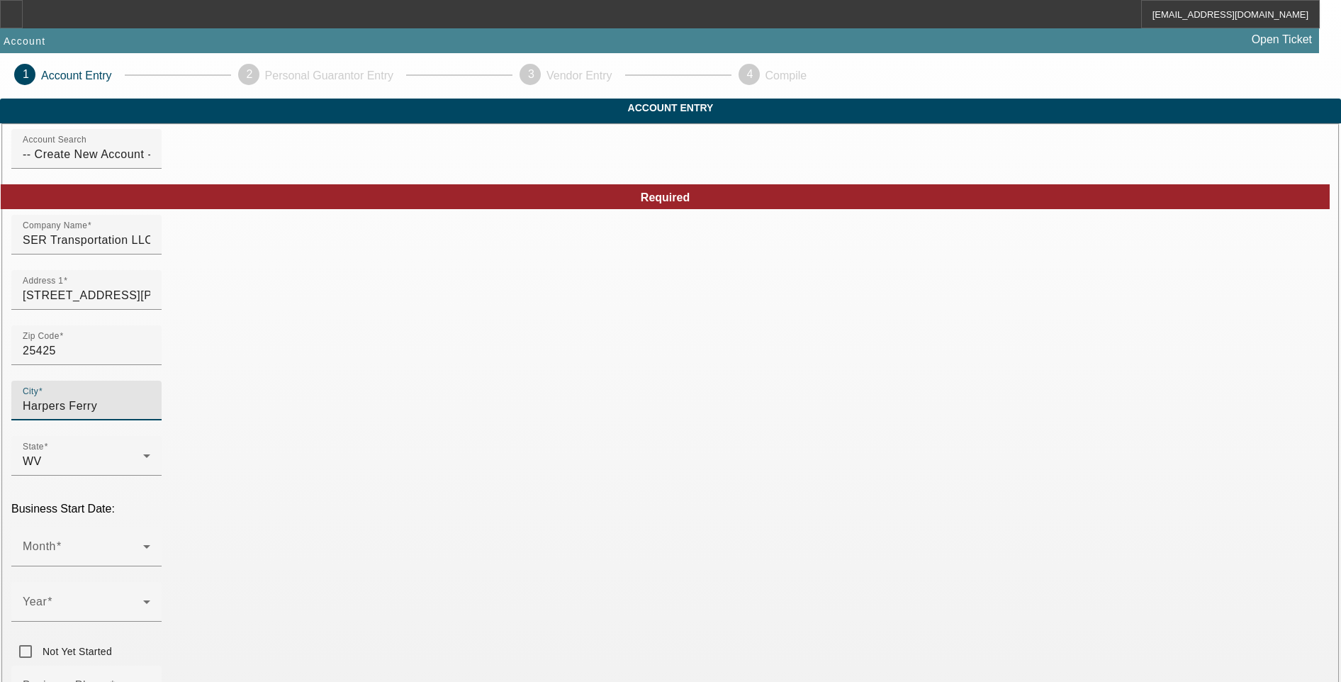
type input "Jefferson"
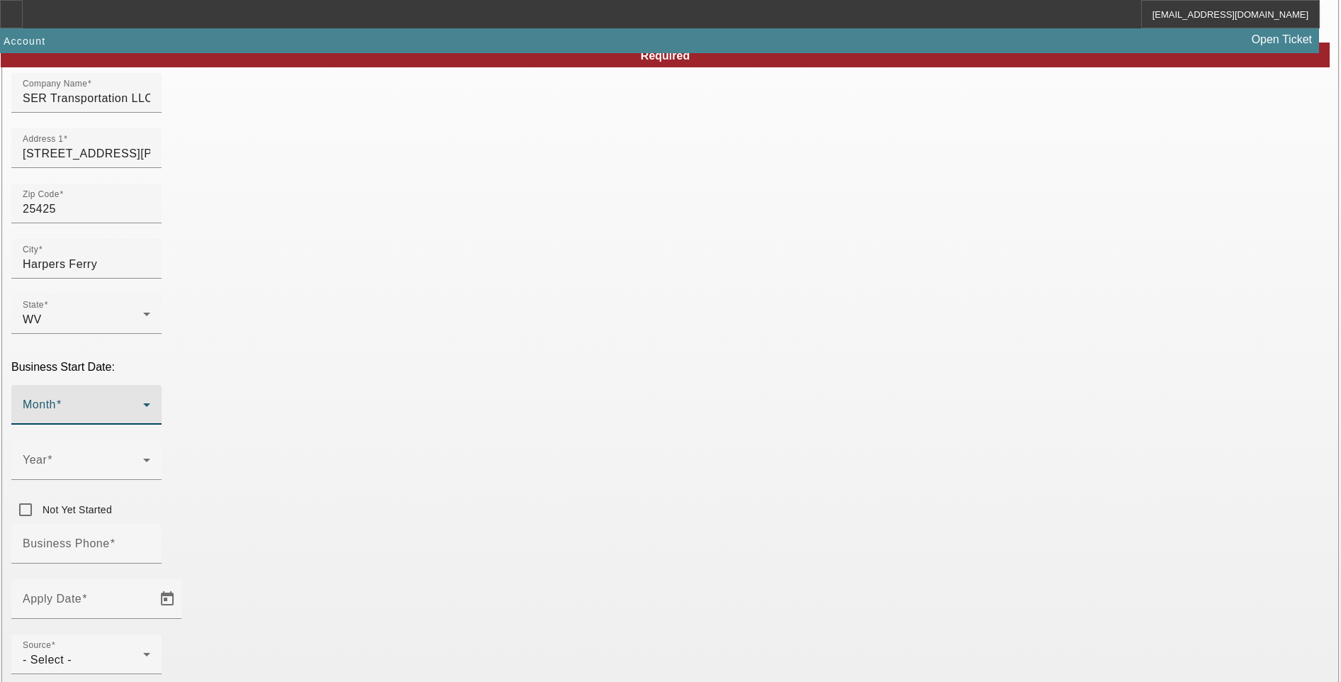
click at [143, 402] on span at bounding box center [83, 410] width 121 height 17
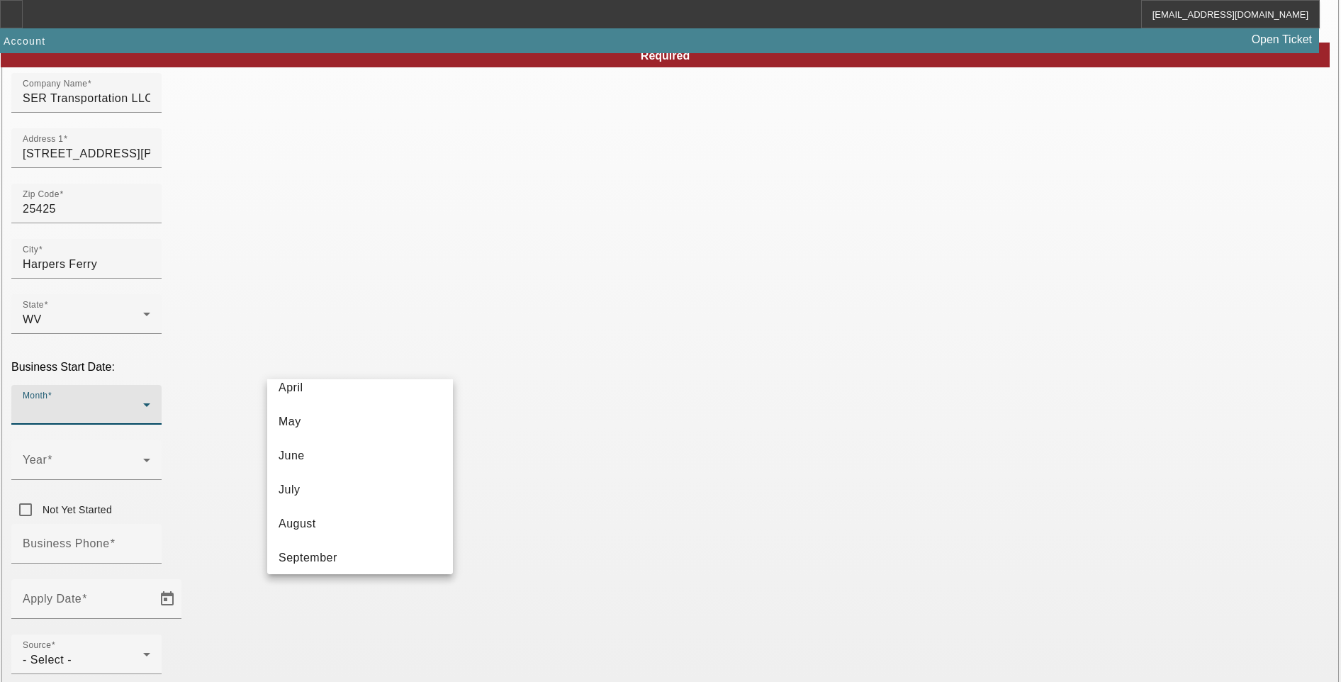
scroll to position [259, 0]
click at [375, 422] on mat-option "August" at bounding box center [360, 415] width 186 height 34
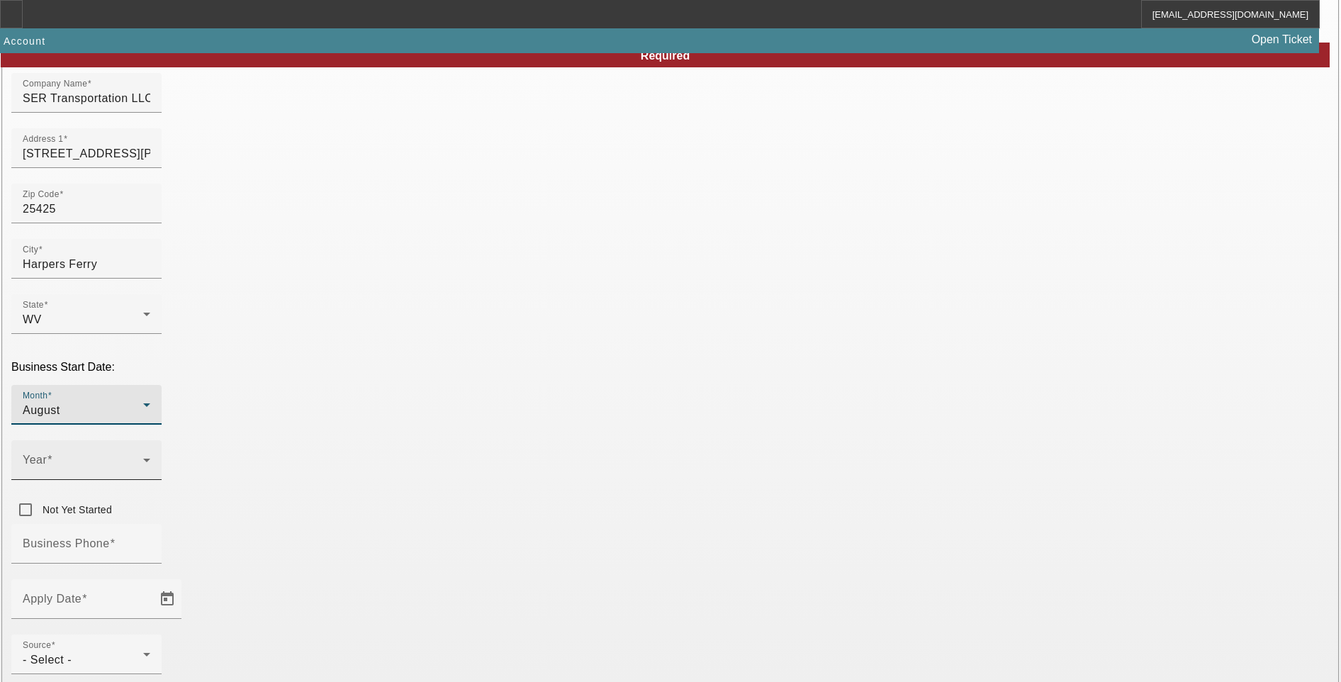
click at [143, 457] on span at bounding box center [83, 465] width 121 height 17
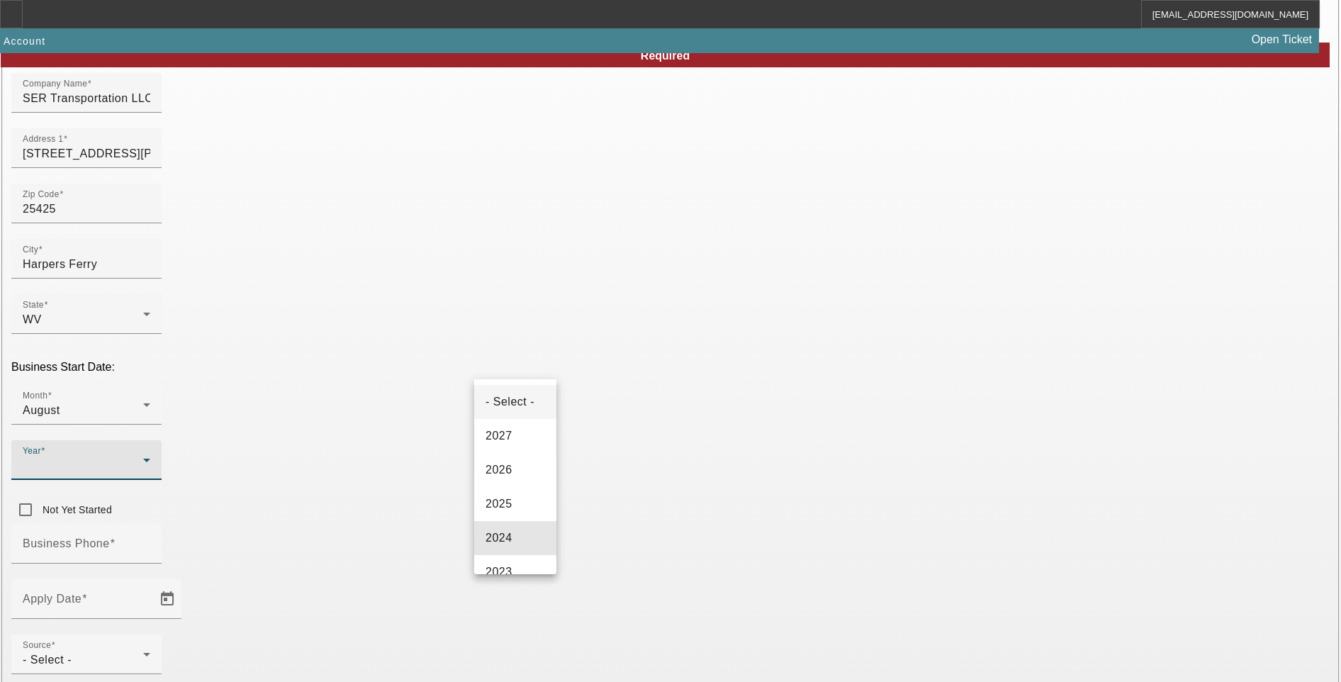
drag, startPoint x: 516, startPoint y: 545, endPoint x: 501, endPoint y: 518, distance: 30.8
click at [518, 542] on mat-option "2024" at bounding box center [515, 538] width 82 height 34
click at [150, 541] on input "Business Phone" at bounding box center [87, 549] width 128 height 17
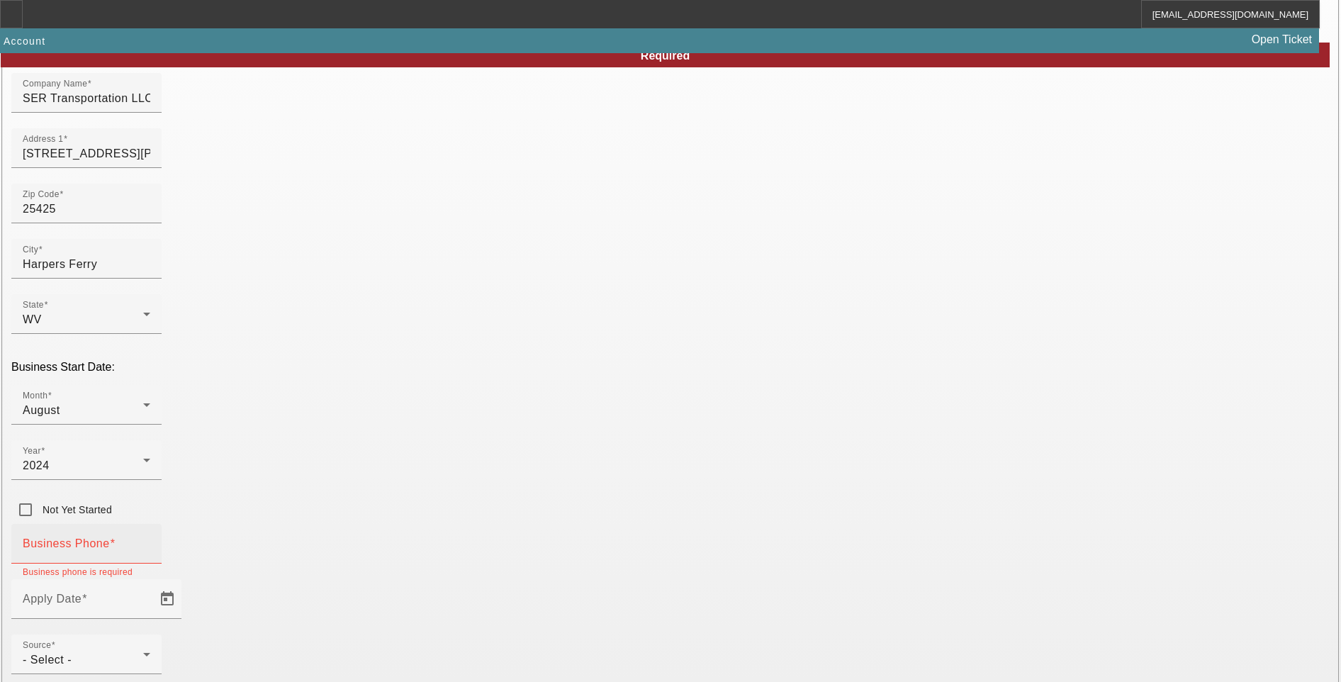
click at [150, 541] on input "Business Phone" at bounding box center [87, 549] width 128 height 17
paste input "[PHONE_NUMBER]"
type input "[PHONE_NUMBER]"
click at [150, 596] on input "Apply Date" at bounding box center [87, 604] width 128 height 17
click at [184, 582] on span "Open calendar" at bounding box center [167, 599] width 34 height 34
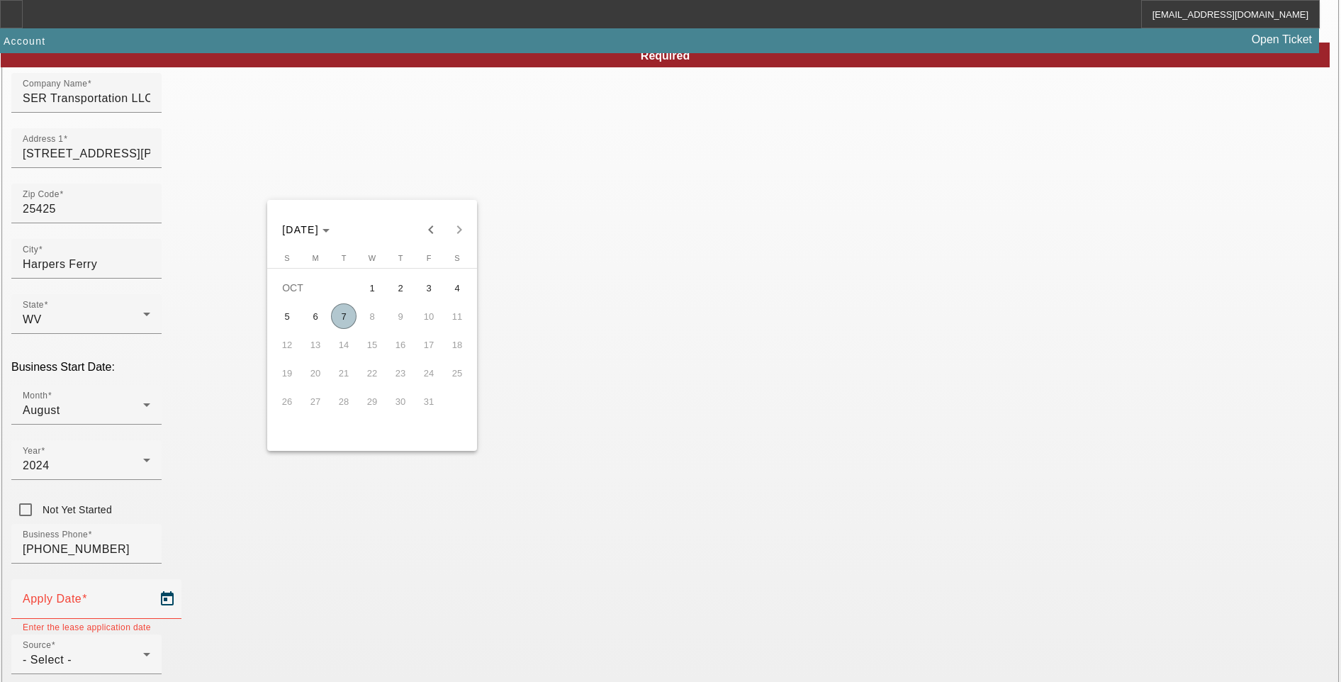
click at [345, 328] on span "7" at bounding box center [344, 316] width 26 height 26
type input "10/7/2025"
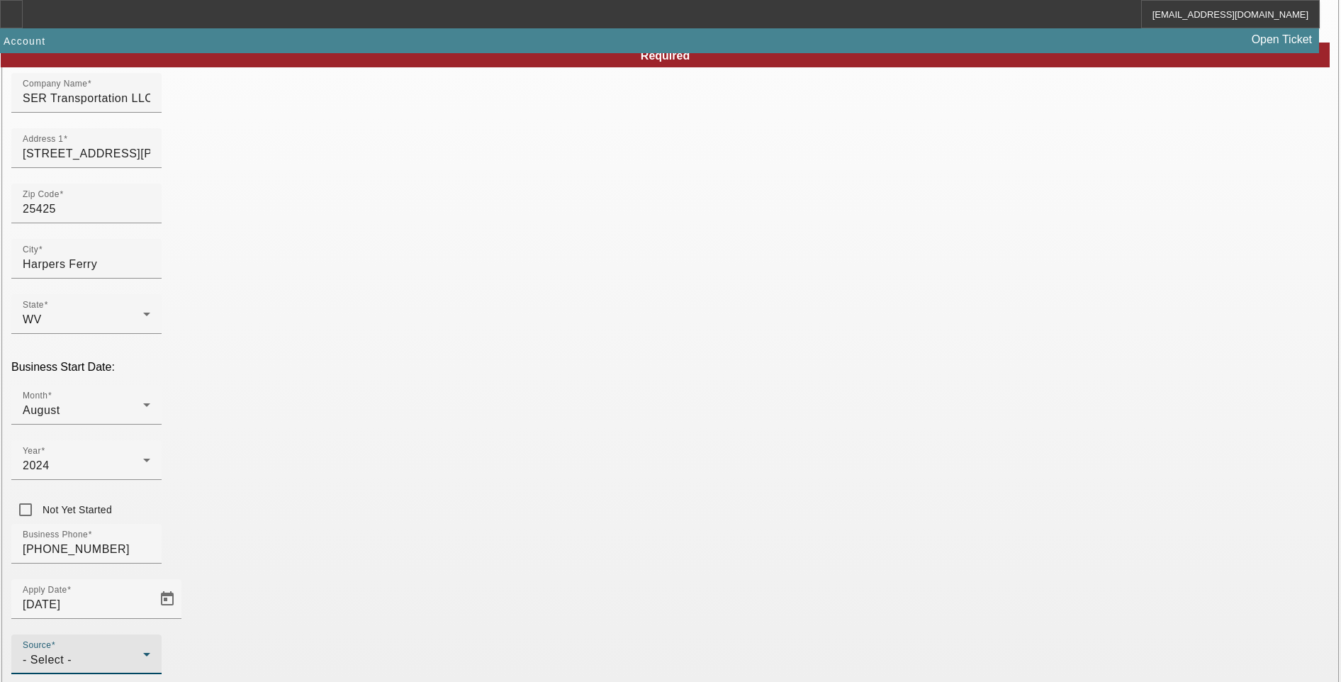
click at [143, 652] on div "- Select -" at bounding box center [83, 660] width 121 height 17
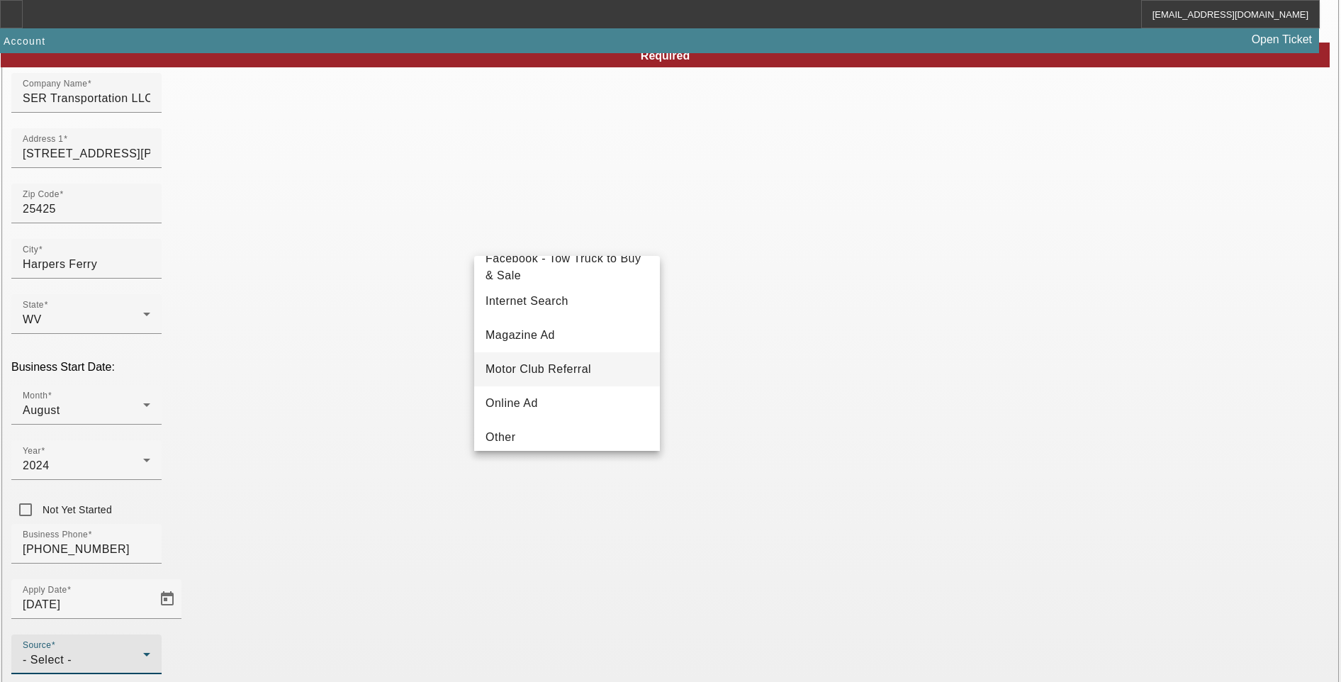
scroll to position [0, 0]
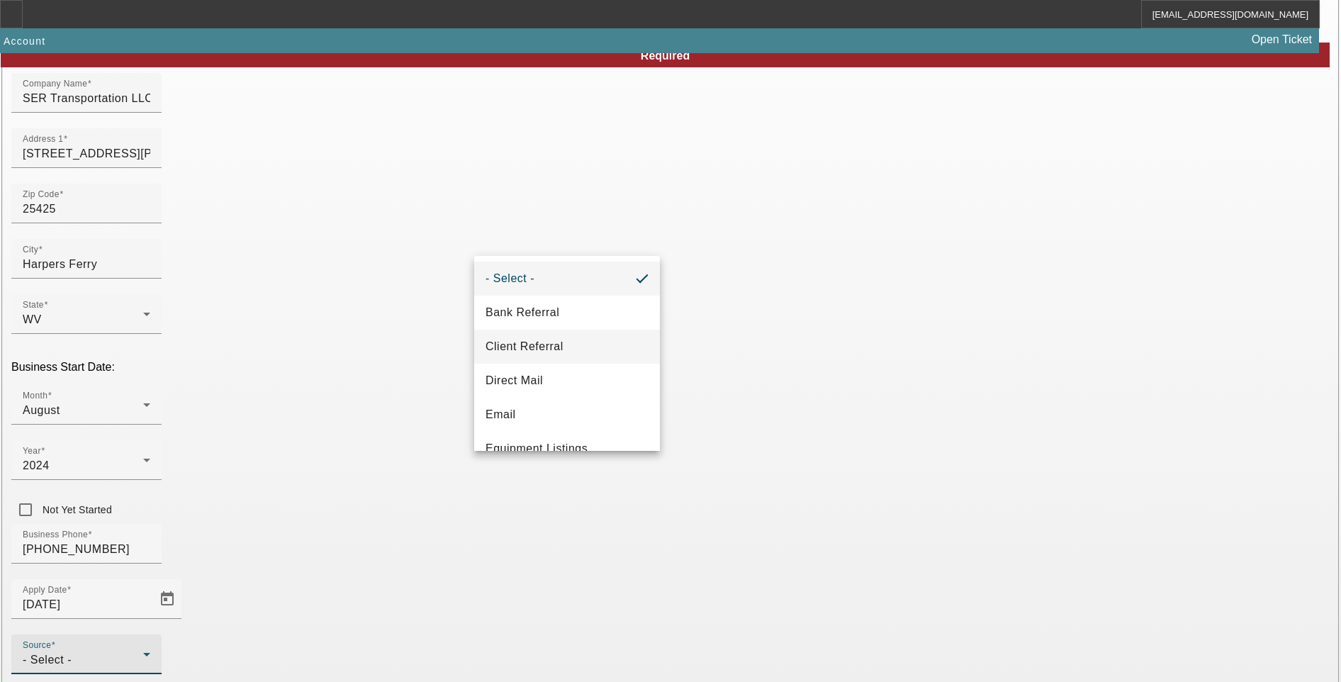
click at [561, 349] on span "Client Referral" at bounding box center [525, 346] width 78 height 17
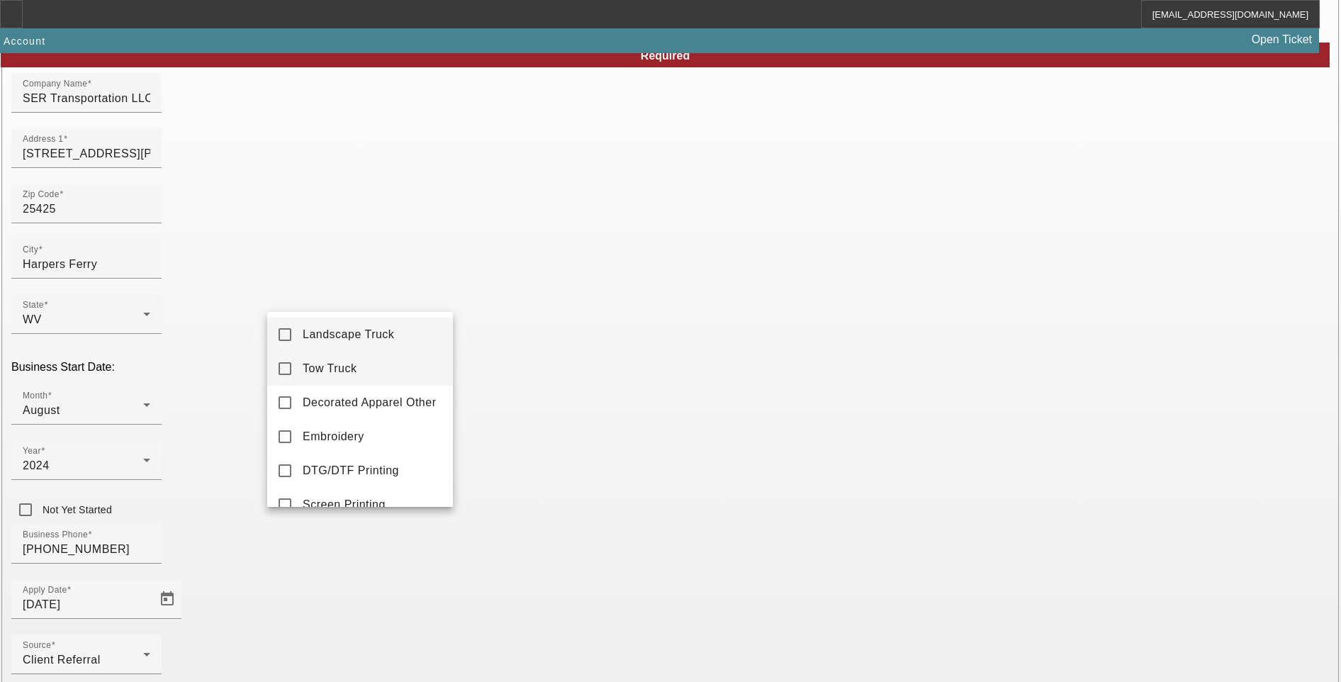
click at [374, 370] on mat-option "Tow Truck" at bounding box center [360, 369] width 186 height 34
click at [493, 530] on div at bounding box center [670, 341] width 1341 height 682
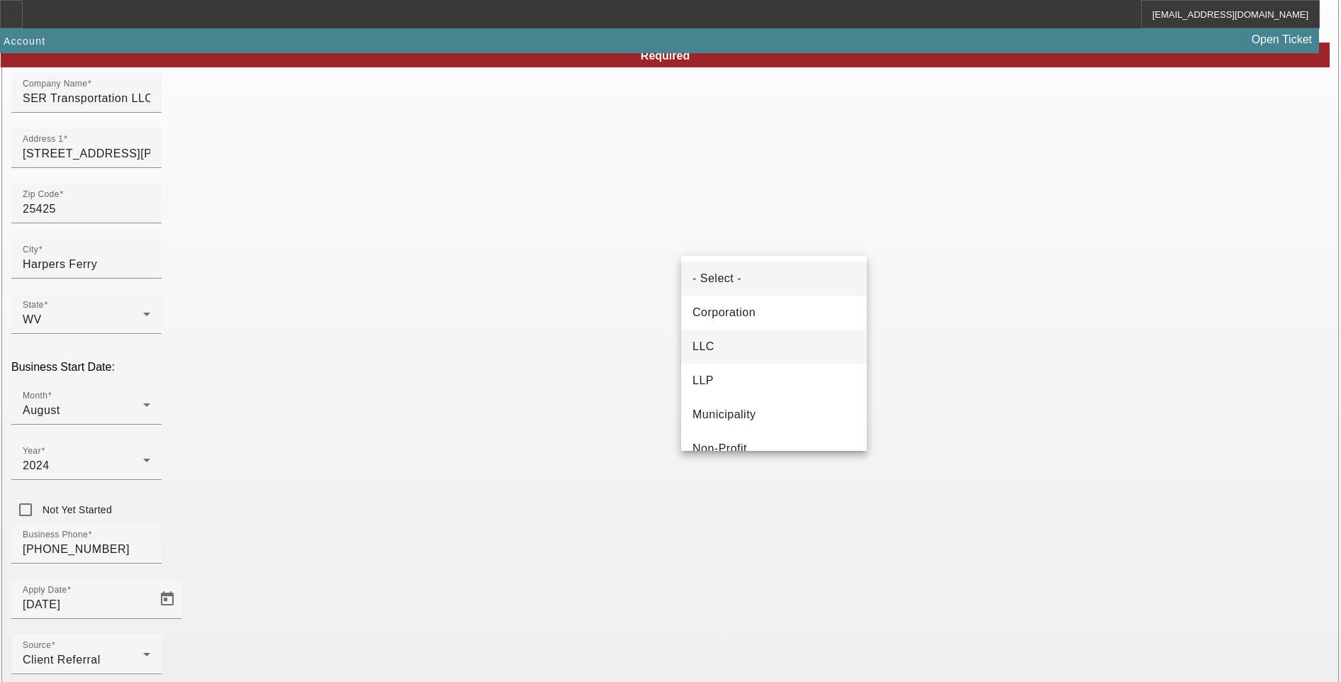
click at [783, 350] on mat-option "LLC" at bounding box center [774, 347] width 186 height 34
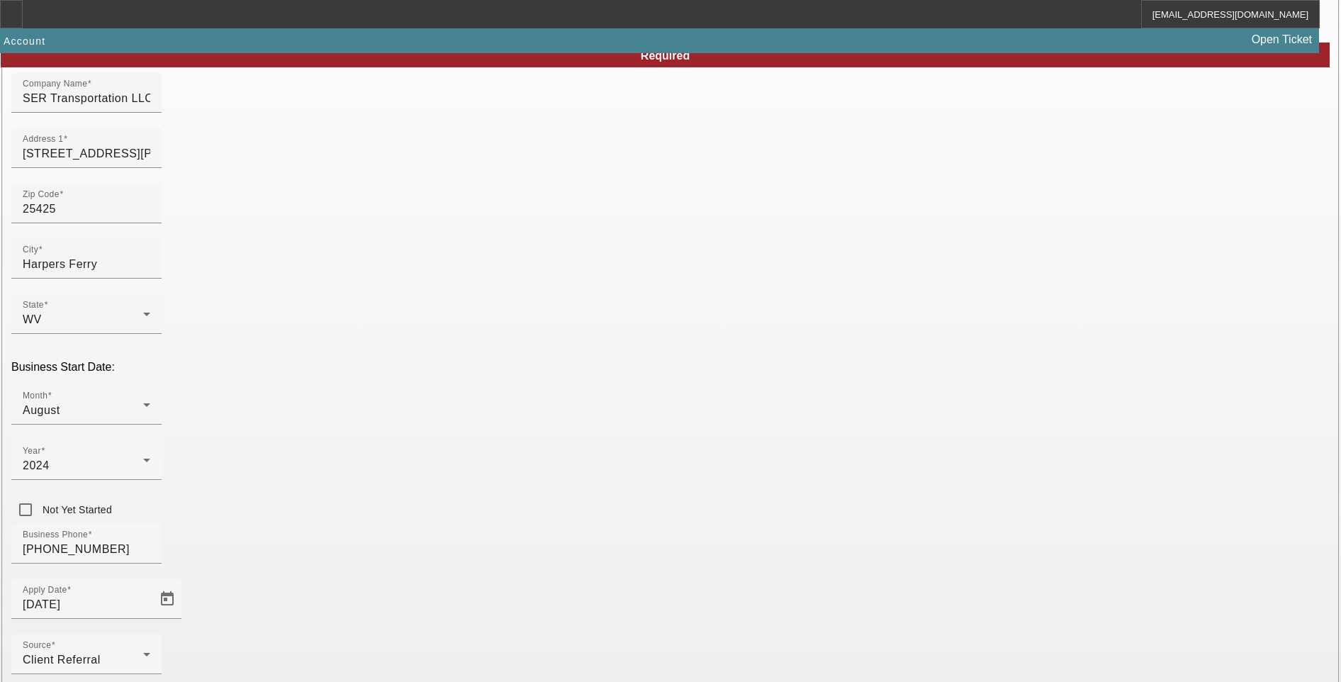
paste input "99-2545075"
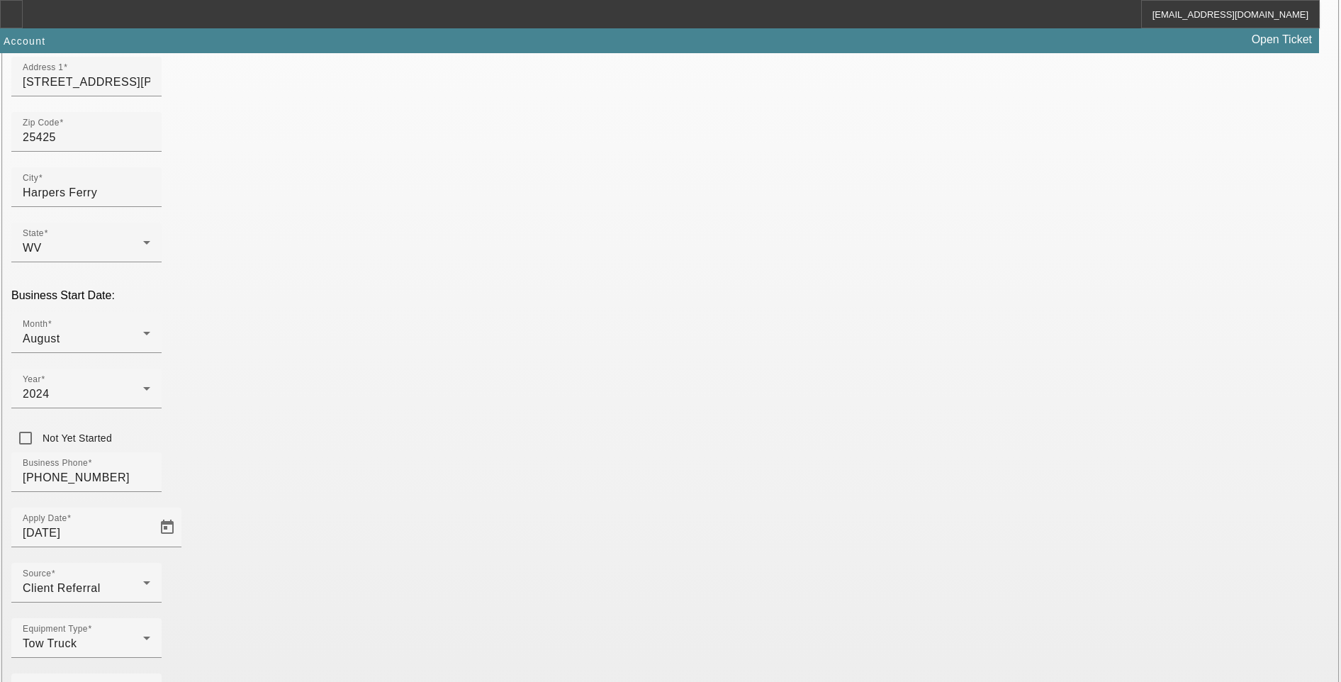
type input "99-2545075"
drag, startPoint x: 826, startPoint y: 592, endPoint x: 863, endPoint y: 598, distance: 37.3
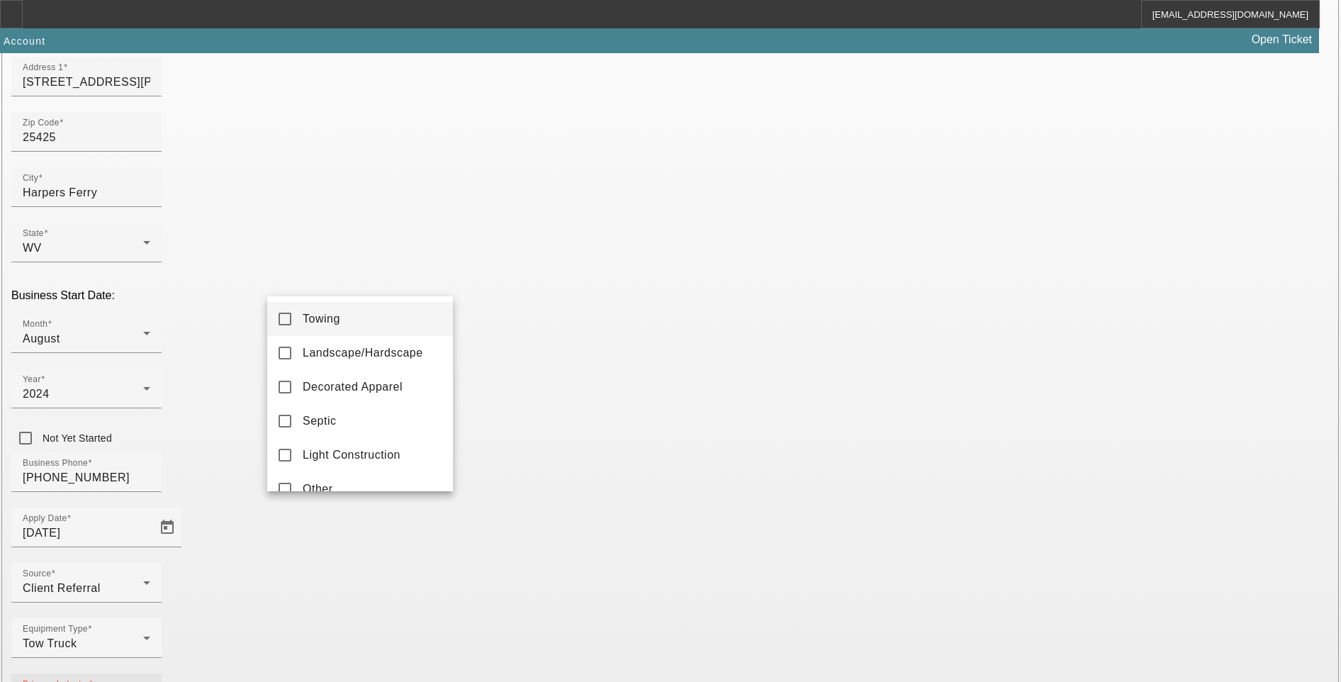
click at [385, 315] on mat-option "Towing" at bounding box center [360, 319] width 186 height 34
click at [590, 503] on div at bounding box center [670, 341] width 1341 height 682
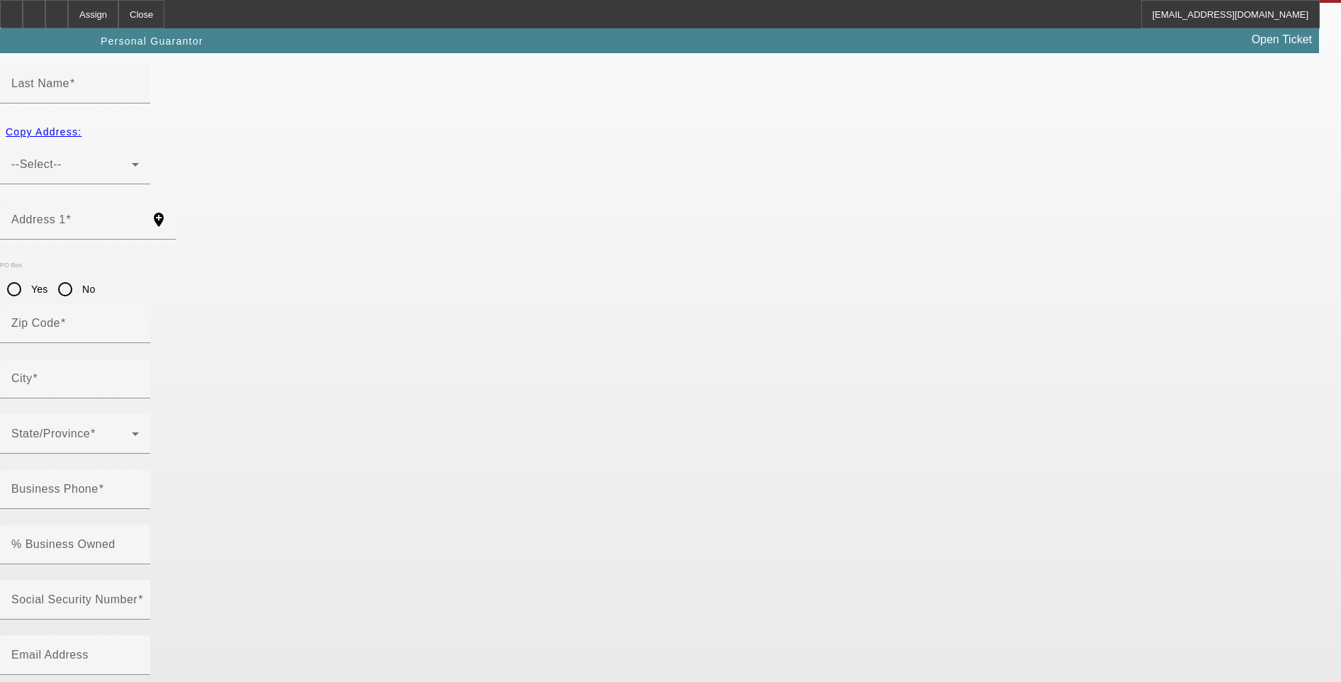
scroll to position [12, 0]
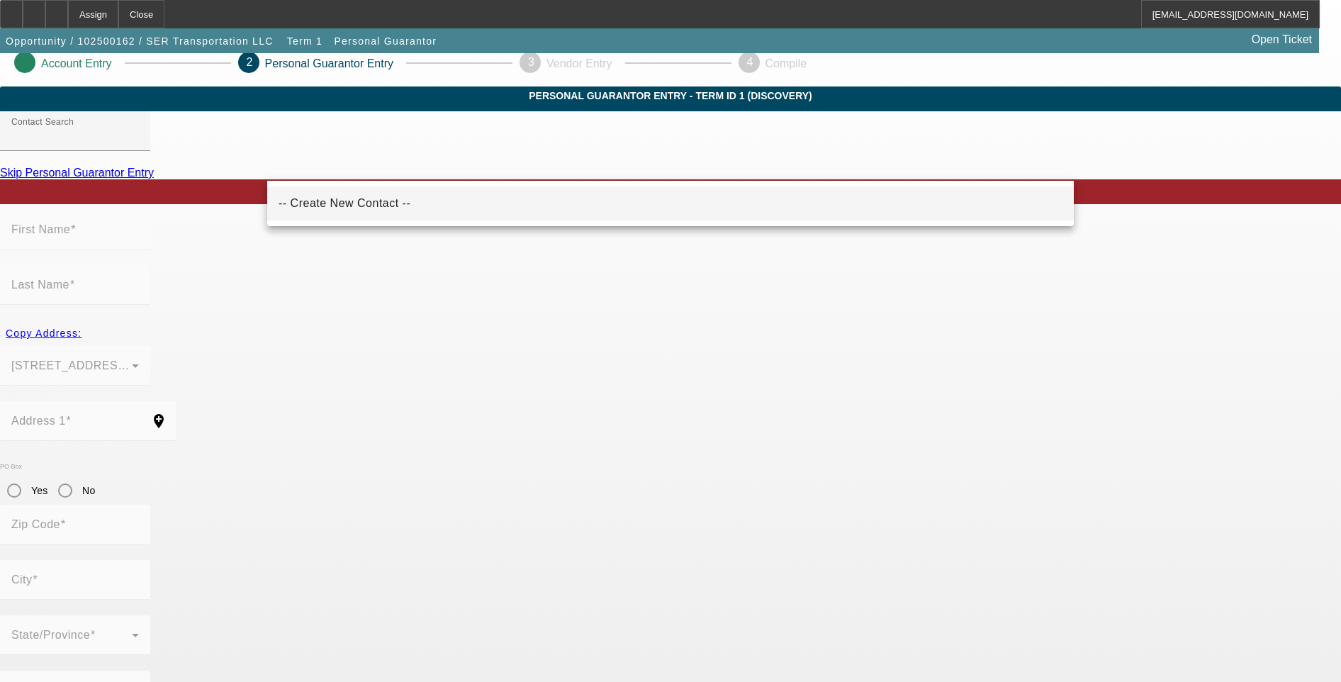
click at [379, 194] on mat-option "-- Create New Contact --" at bounding box center [670, 203] width 807 height 34
type input "-- Create New Contact --"
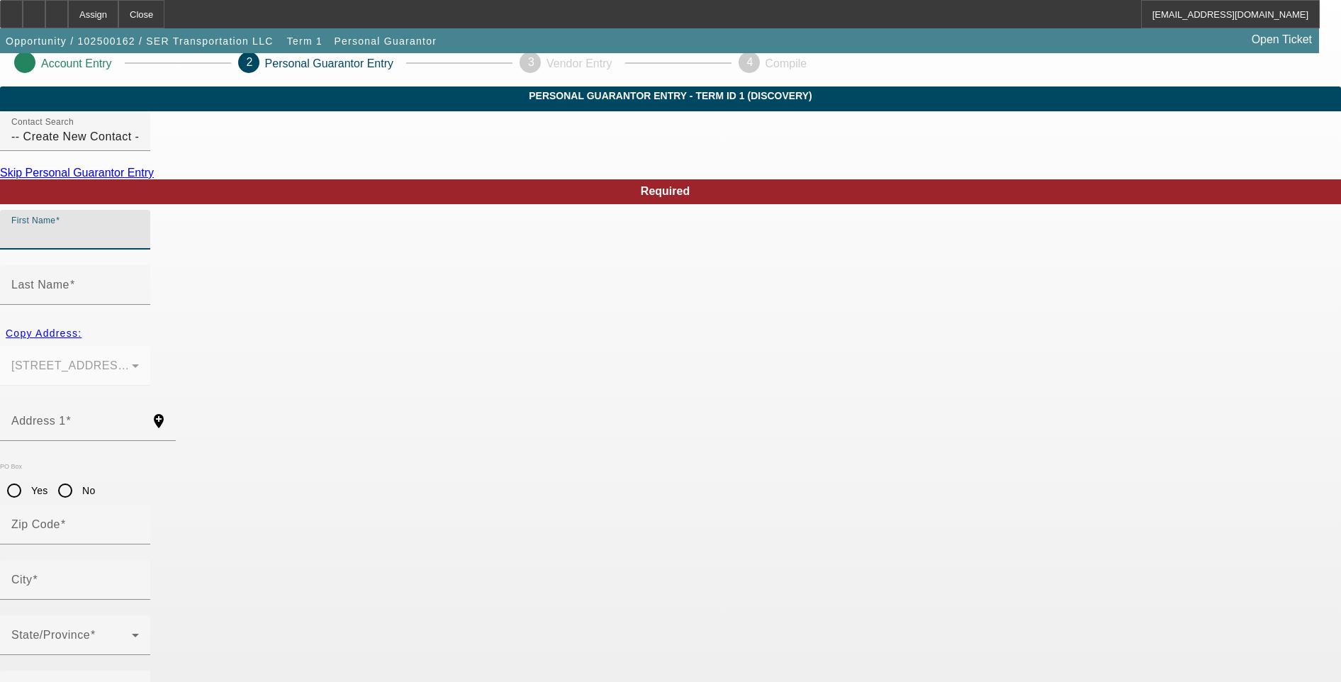
click at [139, 244] on input "First Name" at bounding box center [75, 235] width 128 height 17
type input "Efrain"
click at [139, 265] on div "Last Name" at bounding box center [75, 285] width 128 height 40
type input "Ramos"
click at [82, 328] on span "Copy Address:" at bounding box center [44, 333] width 76 height 11
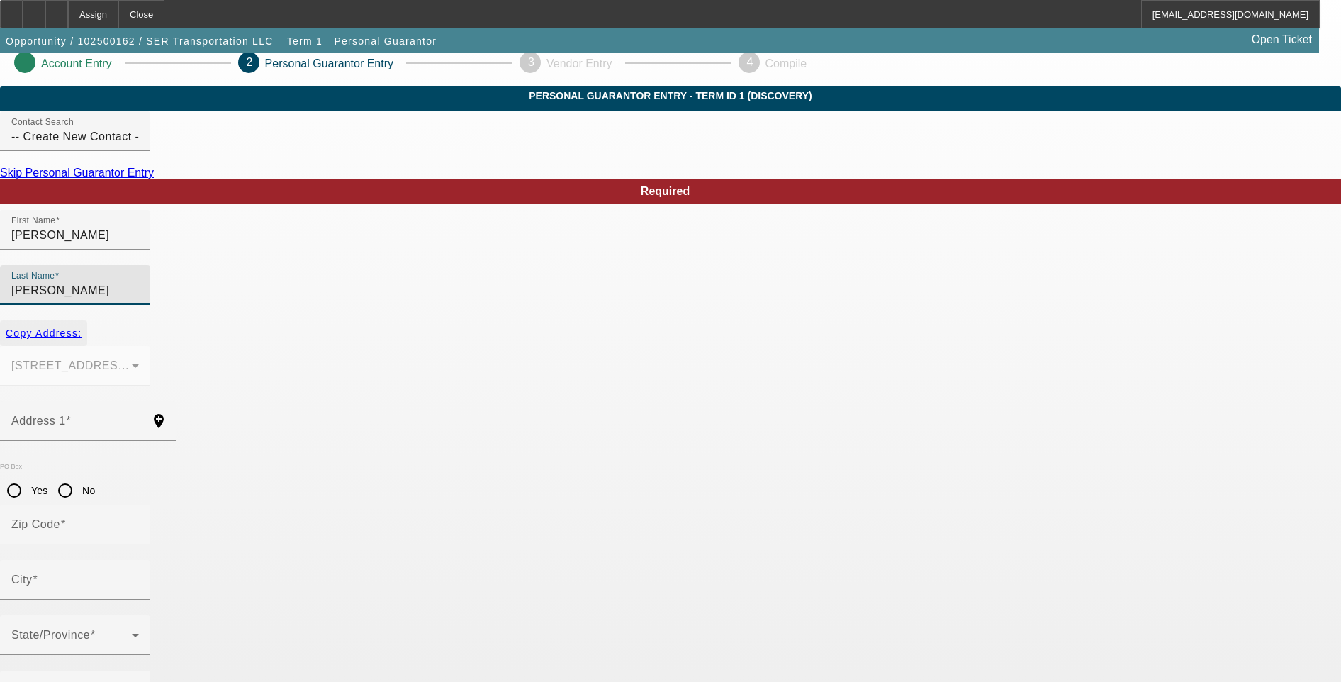
type input "117 General Pender Ct"
type input "25425"
type input "Harpers Ferry"
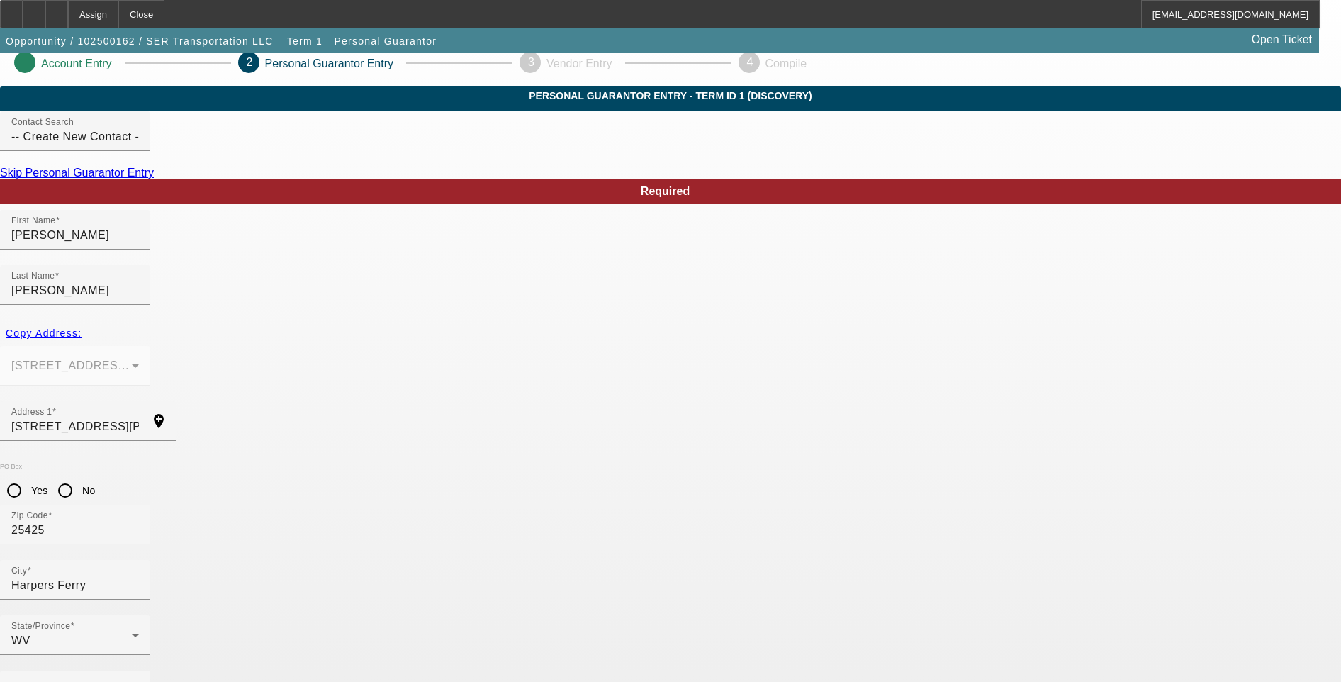
type input "100"
paste input "228-61-6857"
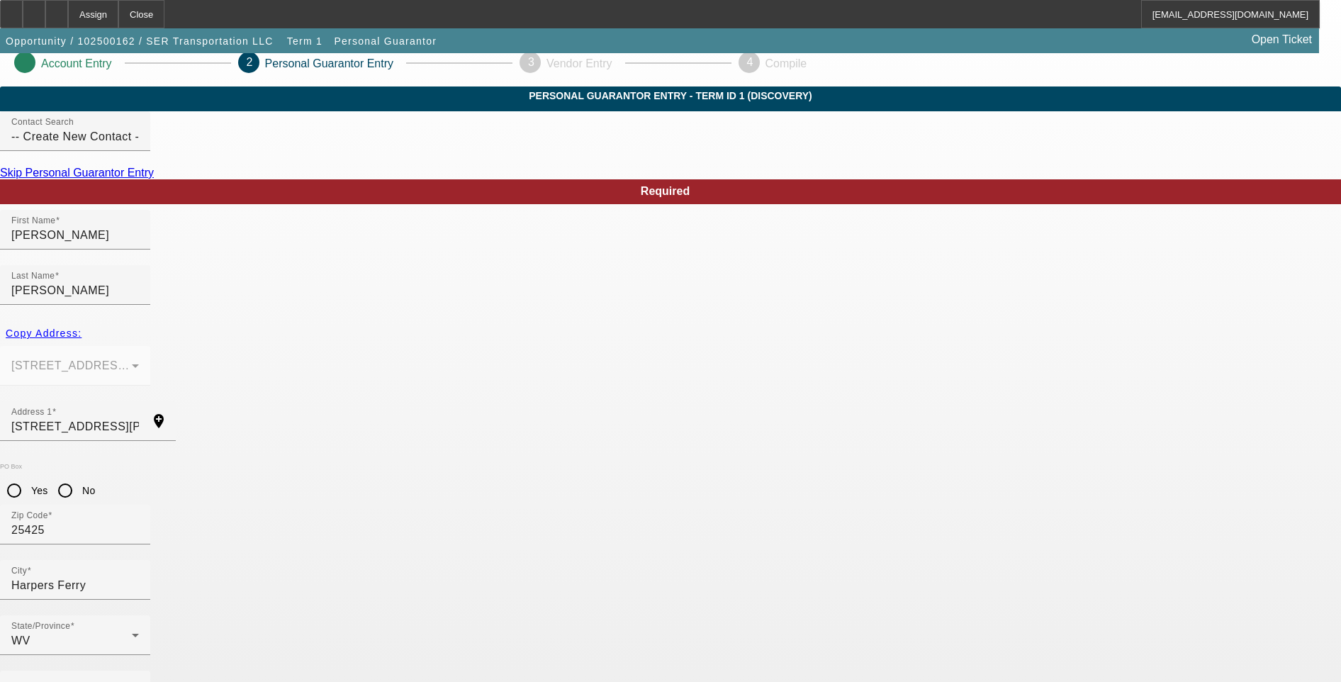
type input "228-61-6857"
type input "ramose2277@gmail.com"
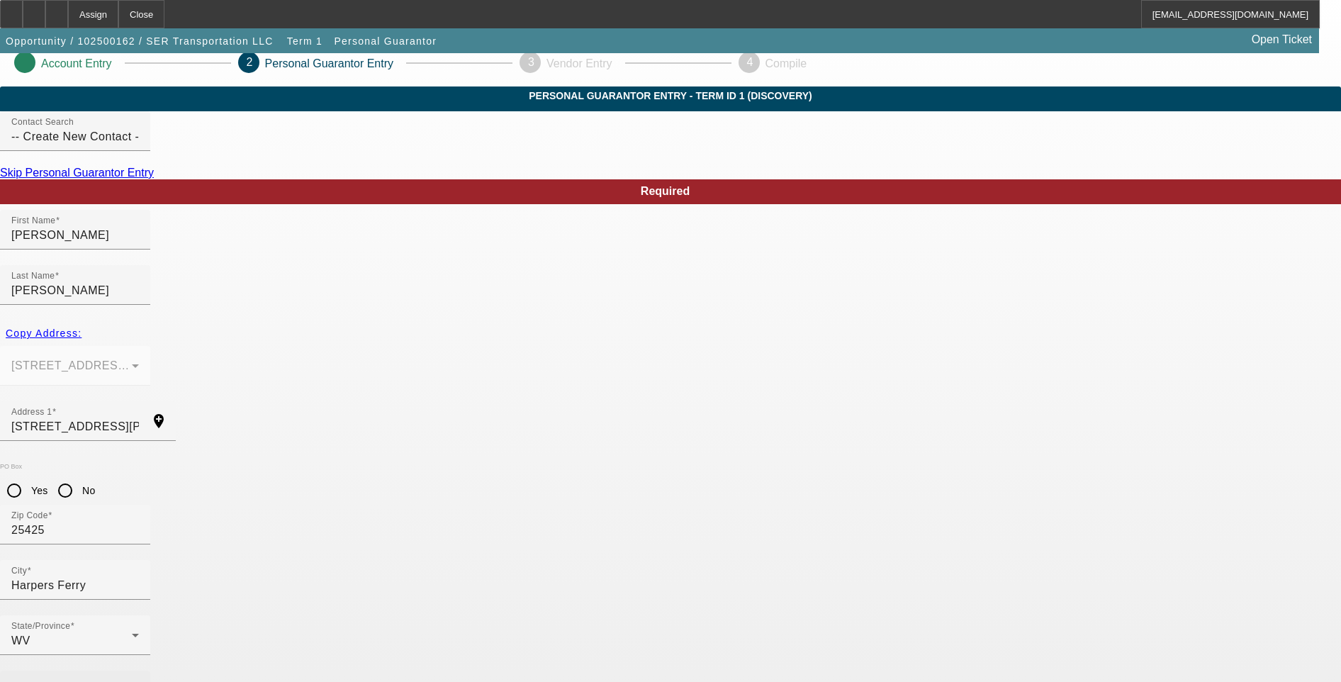
drag, startPoint x: 356, startPoint y: 547, endPoint x: 364, endPoint y: 548, distance: 8.5
click at [99, 681] on mat-label "Business Phone" at bounding box center [54, 690] width 87 height 12
paste input "(571) 354-1320"
type input "(571) 354-1320"
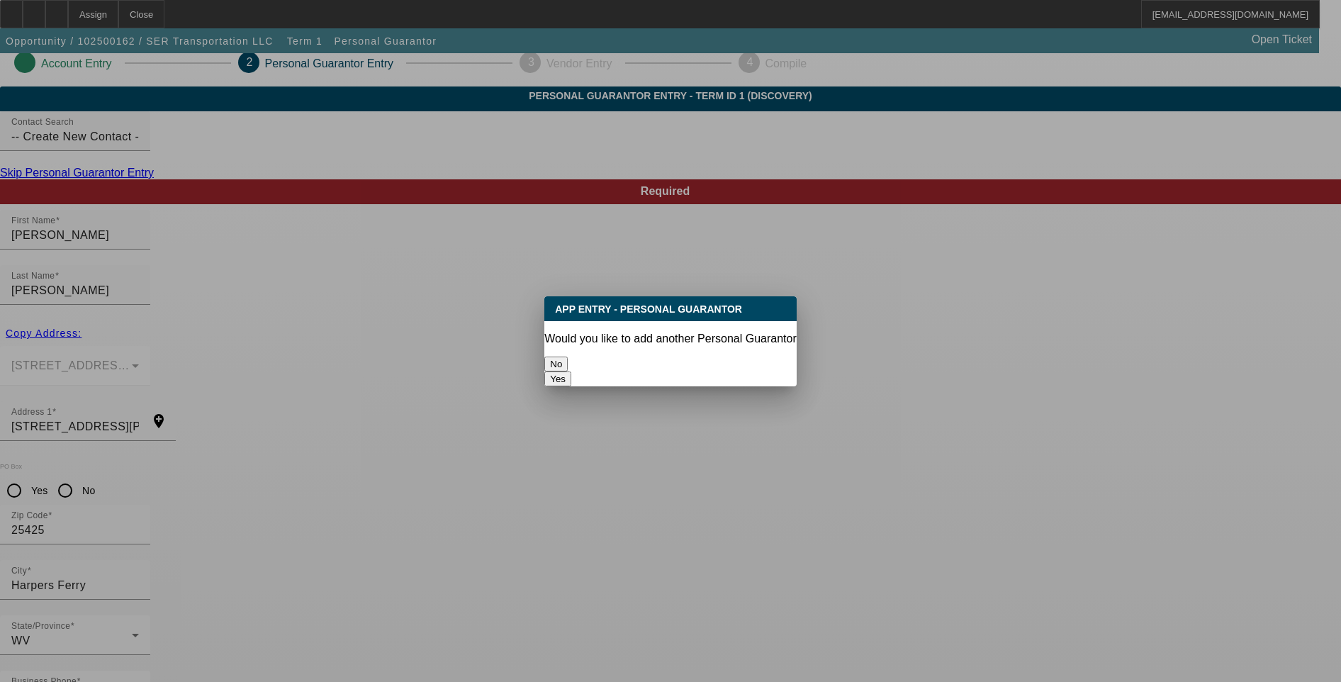
scroll to position [0, 0]
click at [568, 357] on button "No" at bounding box center [555, 364] width 23 height 15
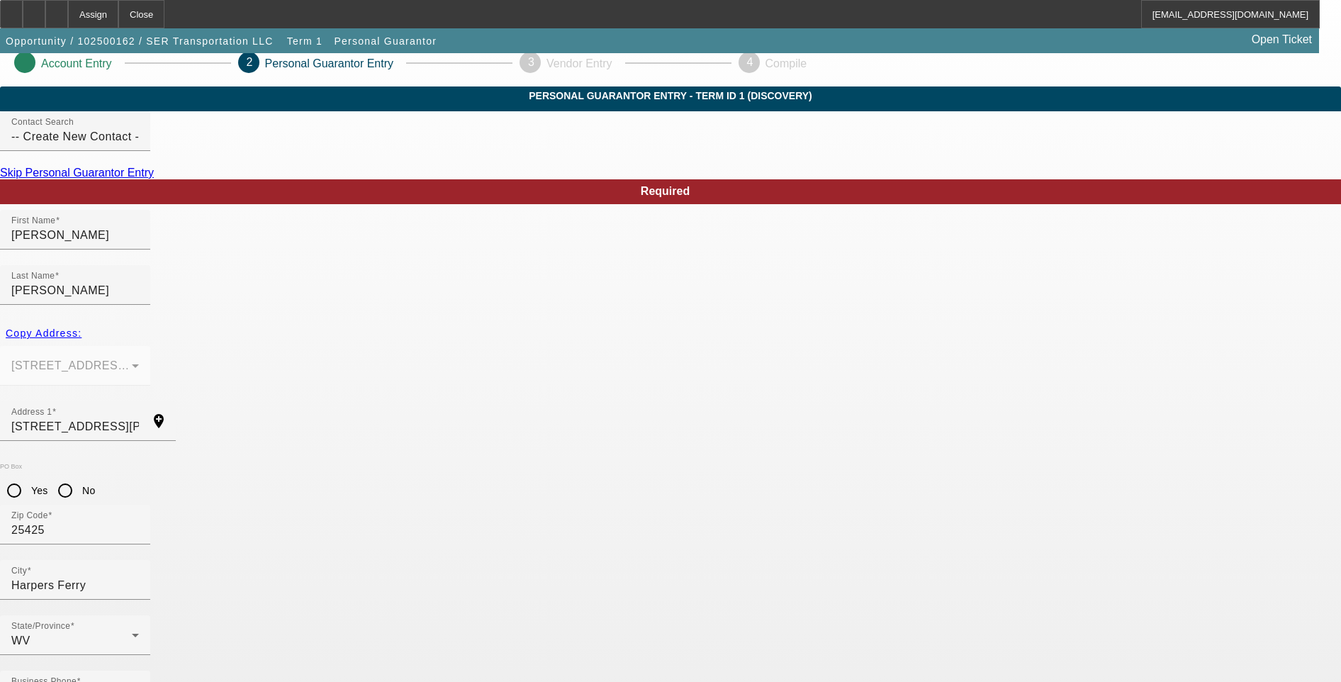
scroll to position [12, 0]
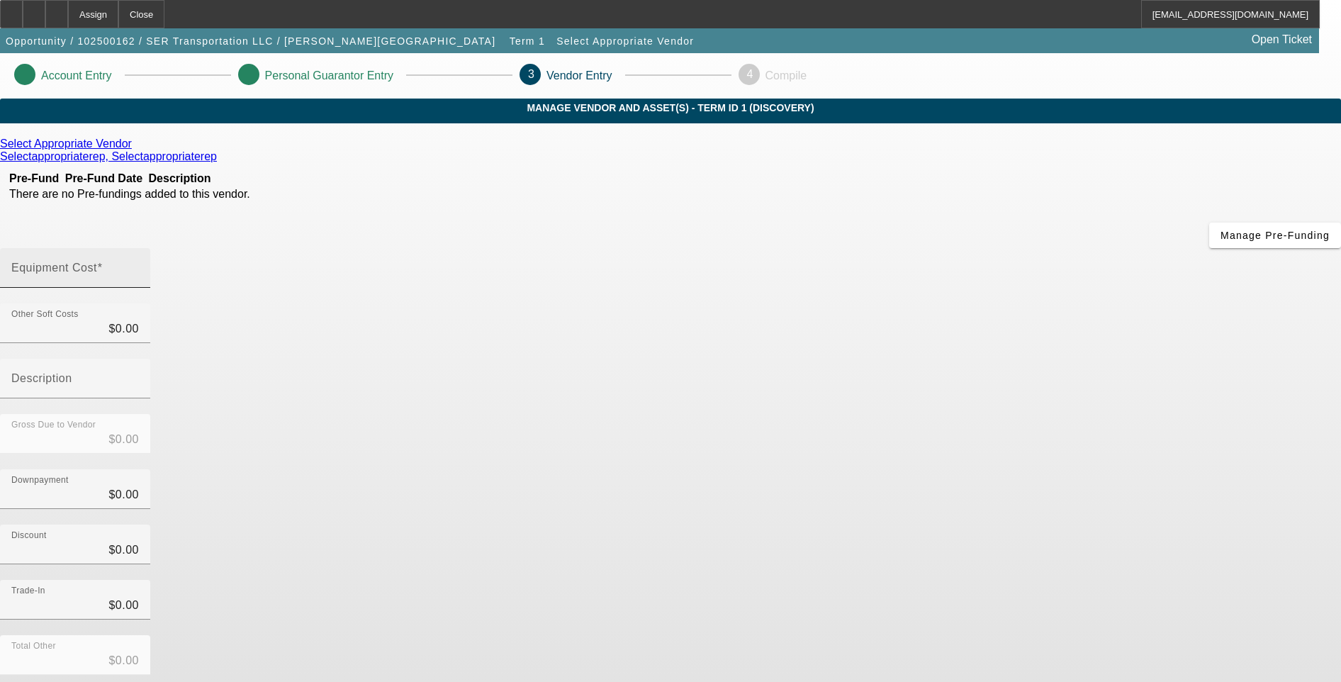
click at [139, 265] on input "Equipment Cost" at bounding box center [75, 273] width 128 height 17
type input "7"
type input "$7.00"
type input "70"
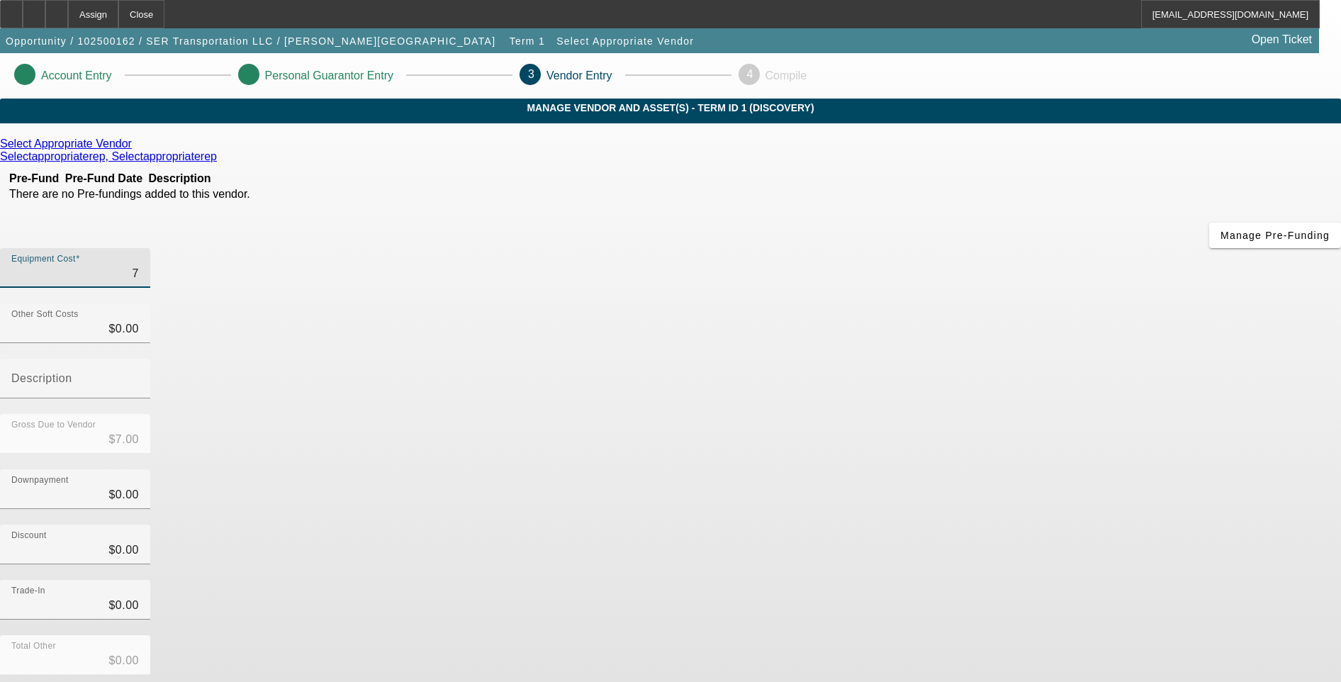
type input "$70.00"
type input "700"
type input "$700.00"
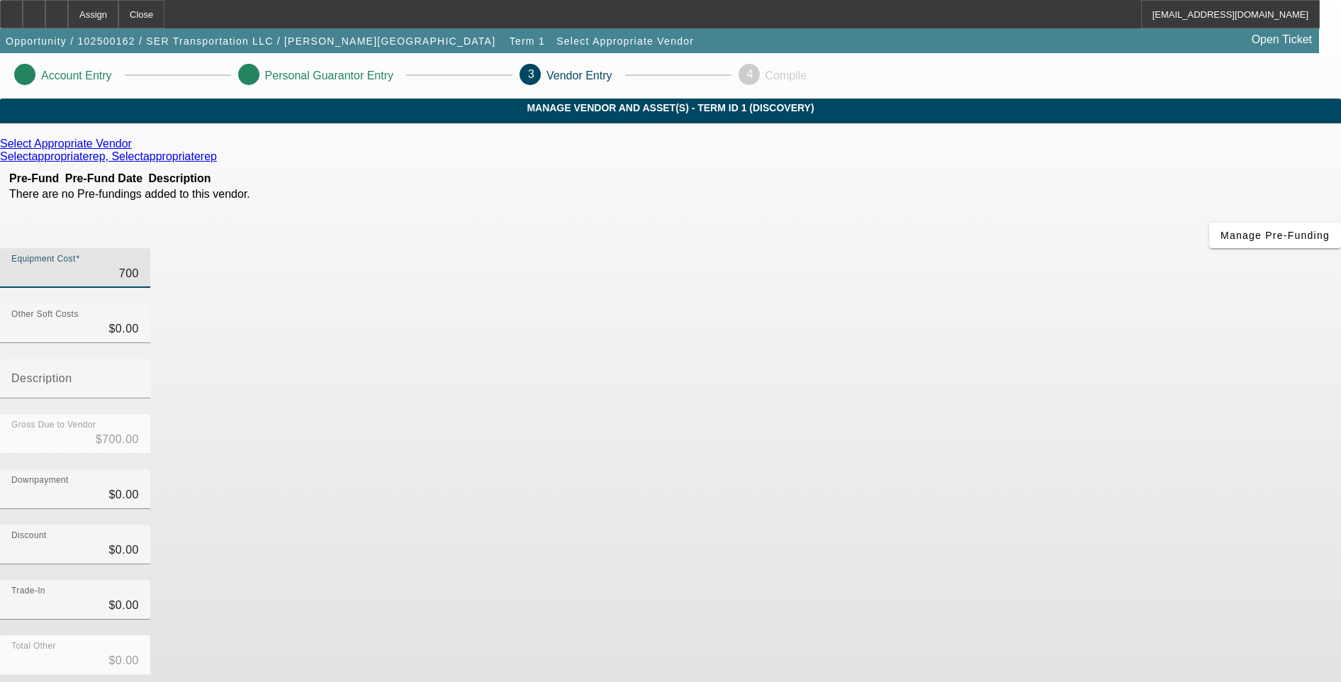
type input "7000"
type input "$7,000.00"
type input "70000"
type input "$70,000.00"
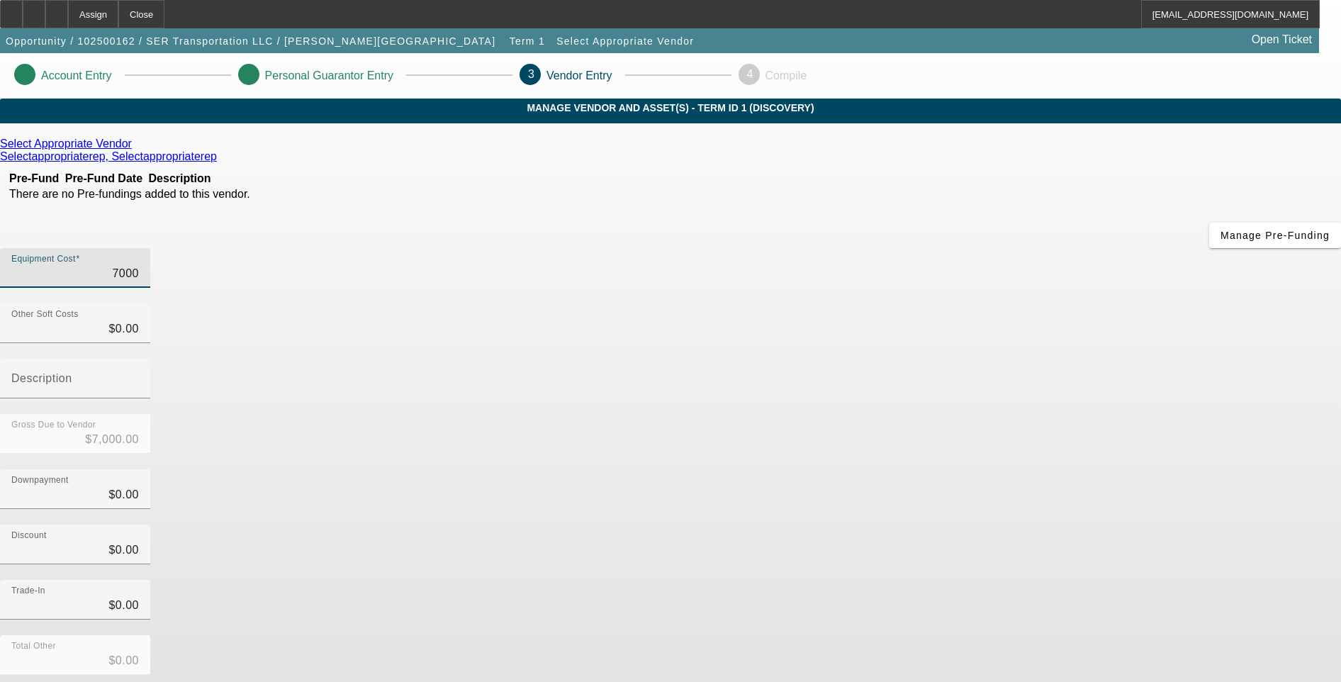
type input "$70,000.00"
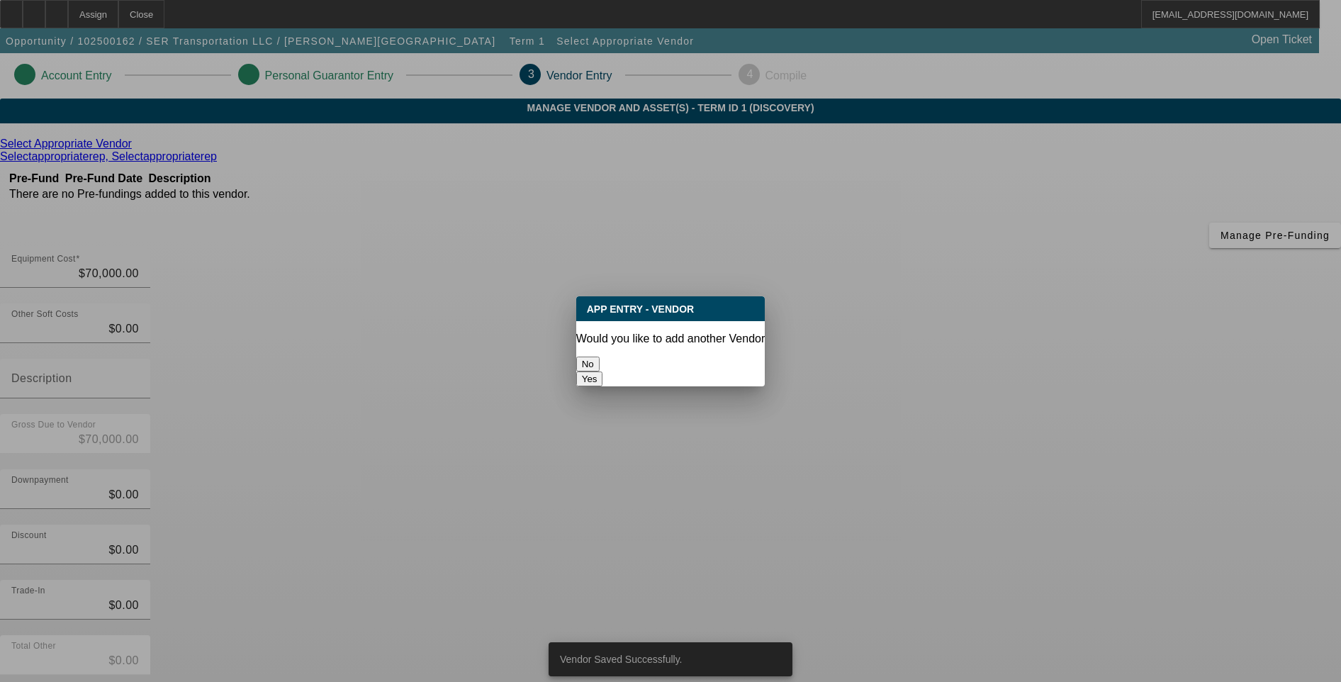
click at [600, 358] on button "No" at bounding box center [587, 364] width 23 height 15
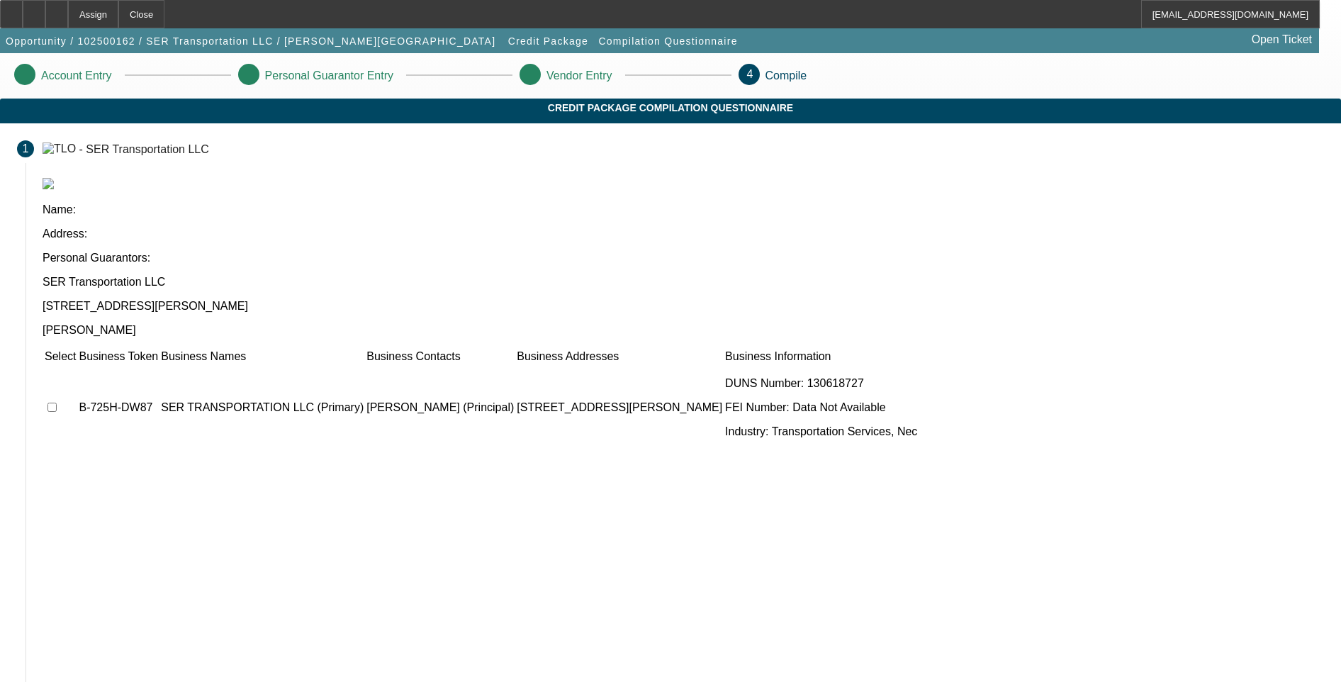
click at [57, 403] on input "checkbox" at bounding box center [51, 407] width 9 height 9
checkbox input "true"
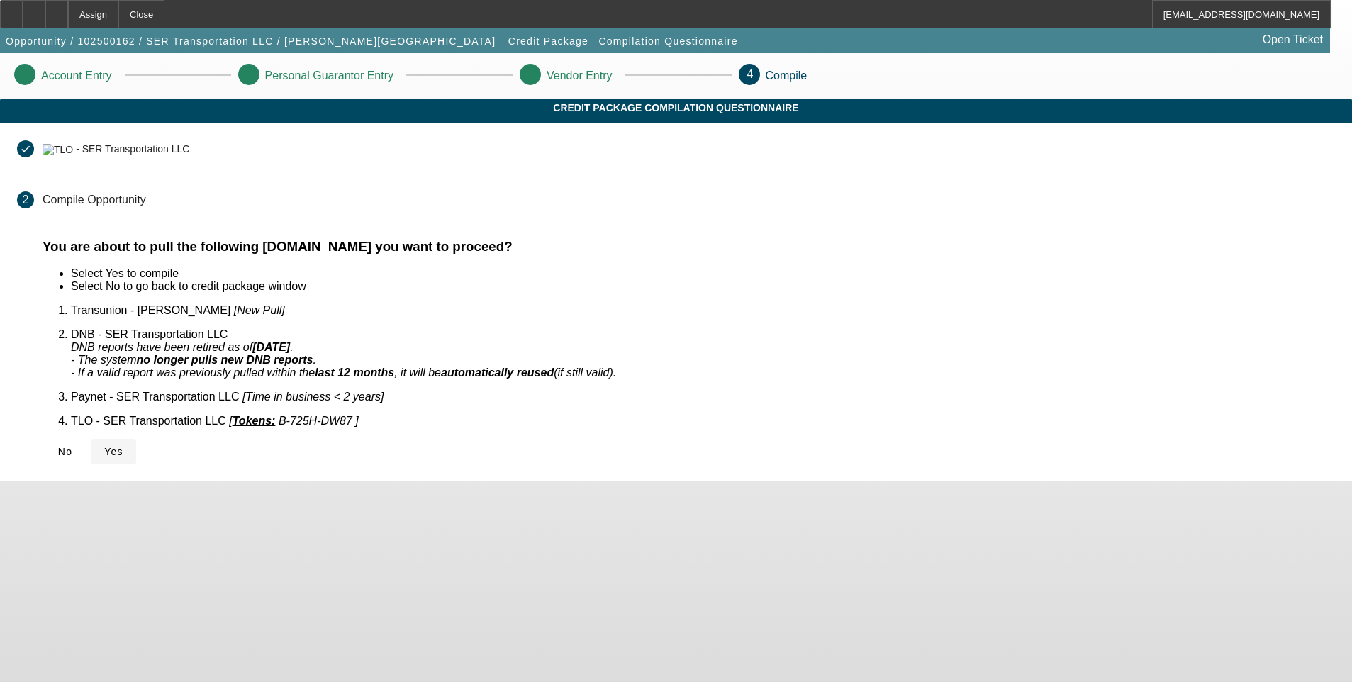
click at [123, 446] on span "Yes" at bounding box center [113, 451] width 19 height 11
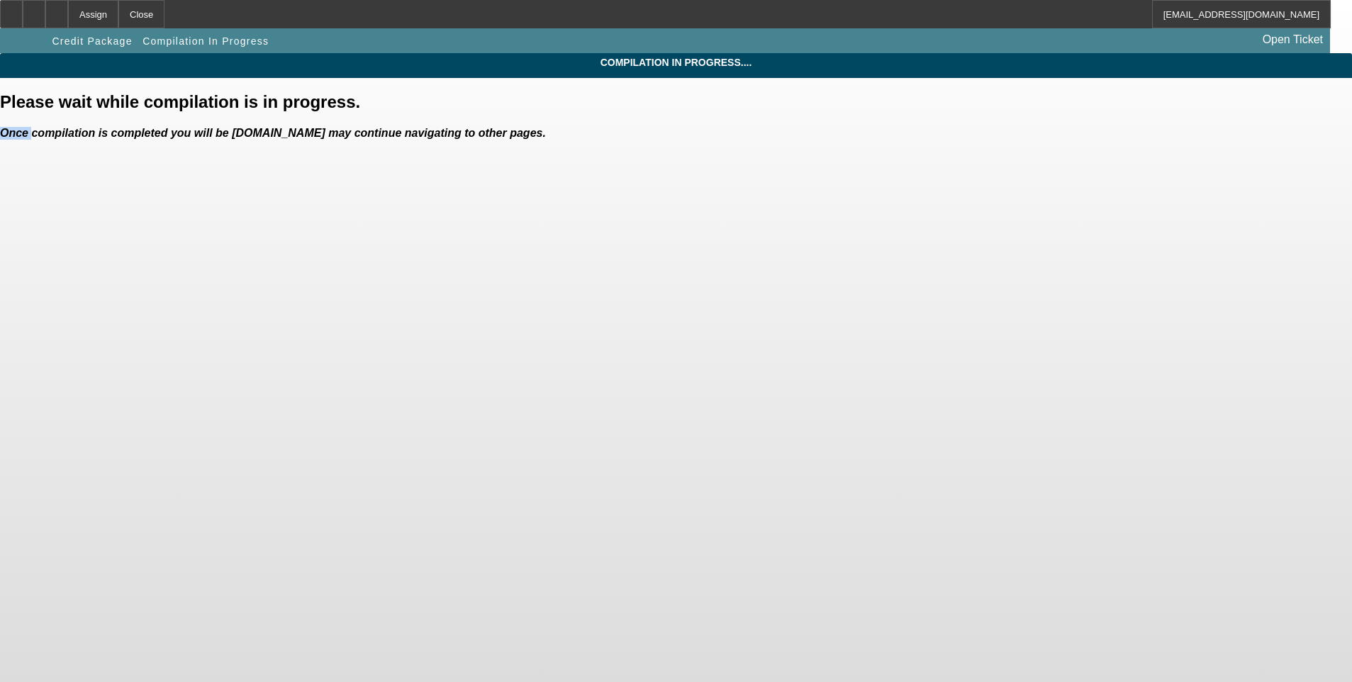
click at [376, 442] on body "Assign Close MCulligan@beaconfunding.com Credit Package Compilation In Progress…" at bounding box center [676, 341] width 1352 height 682
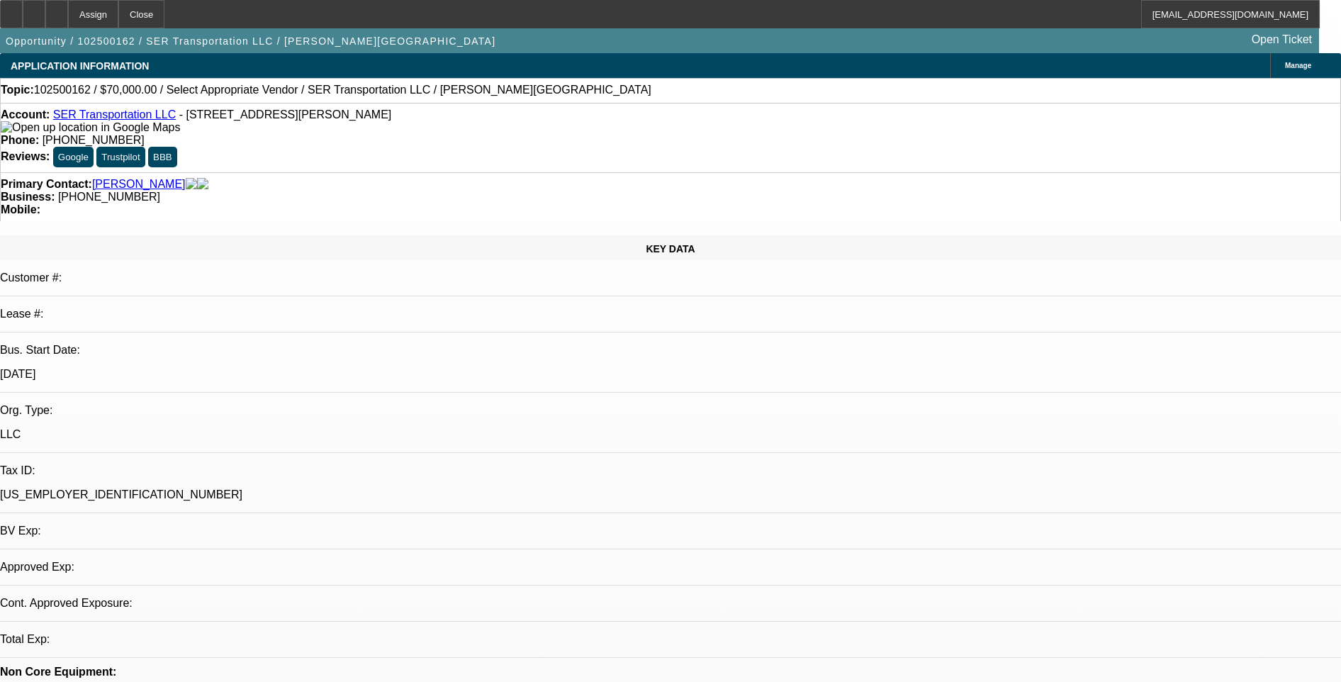
select select "0"
select select "2"
select select "0.1"
select select "1"
select select "2"
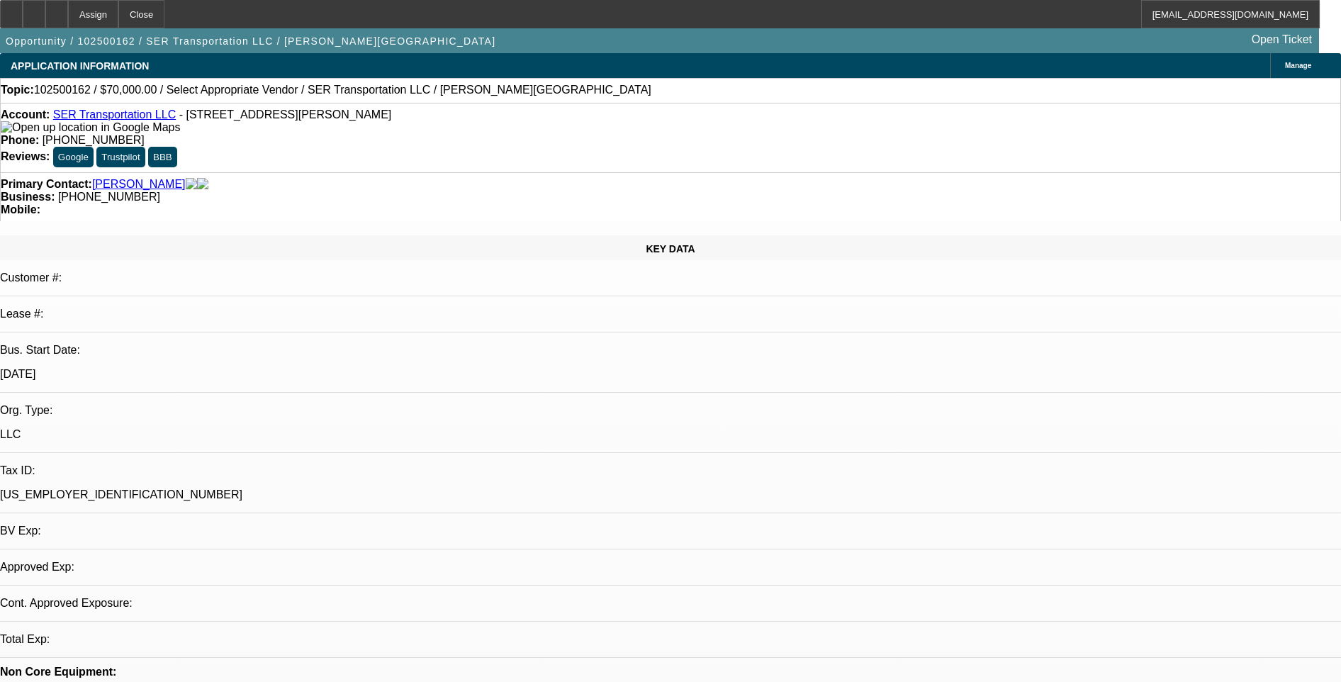
select select "4"
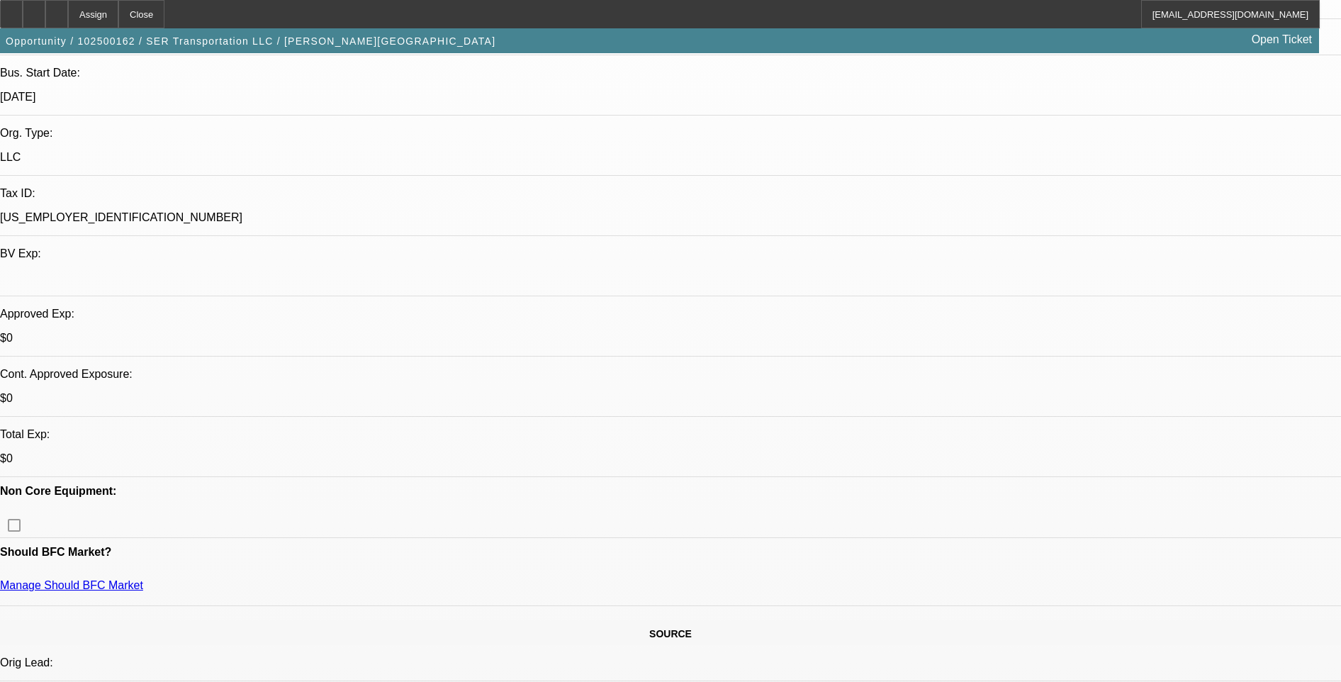
scroll to position [284, 0]
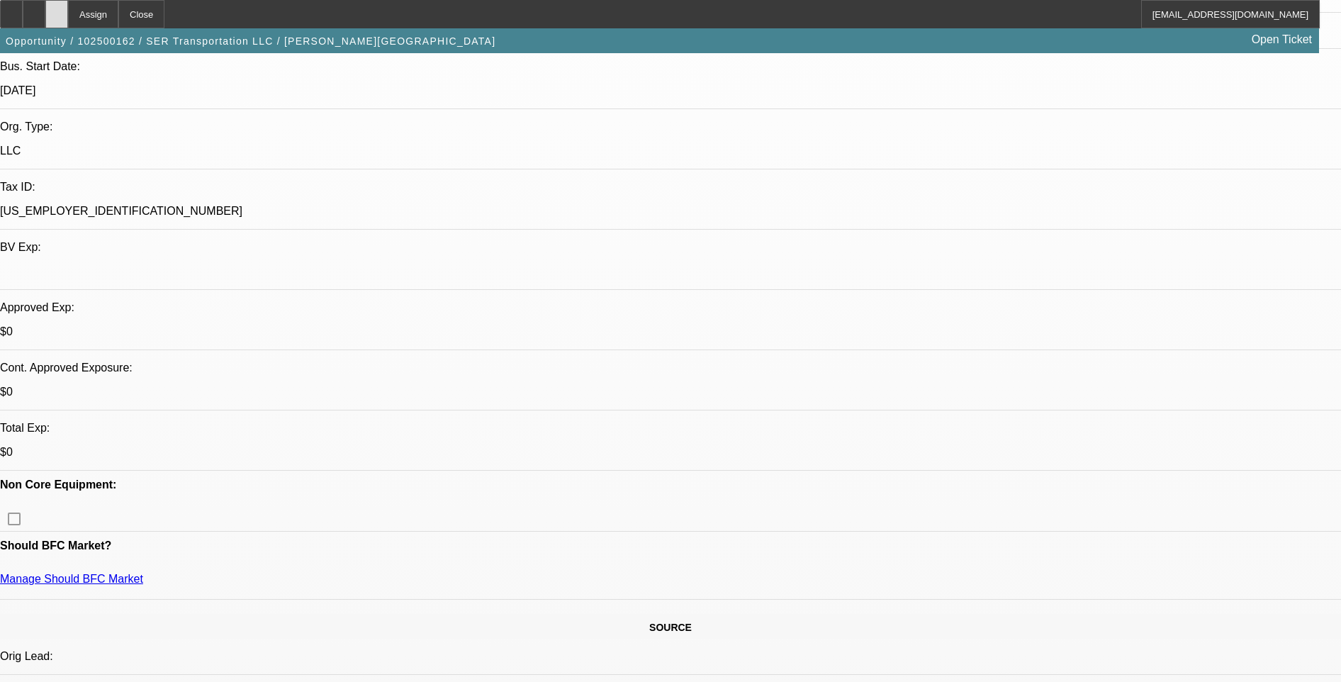
click at [57, 9] on icon at bounding box center [57, 9] width 0 height 0
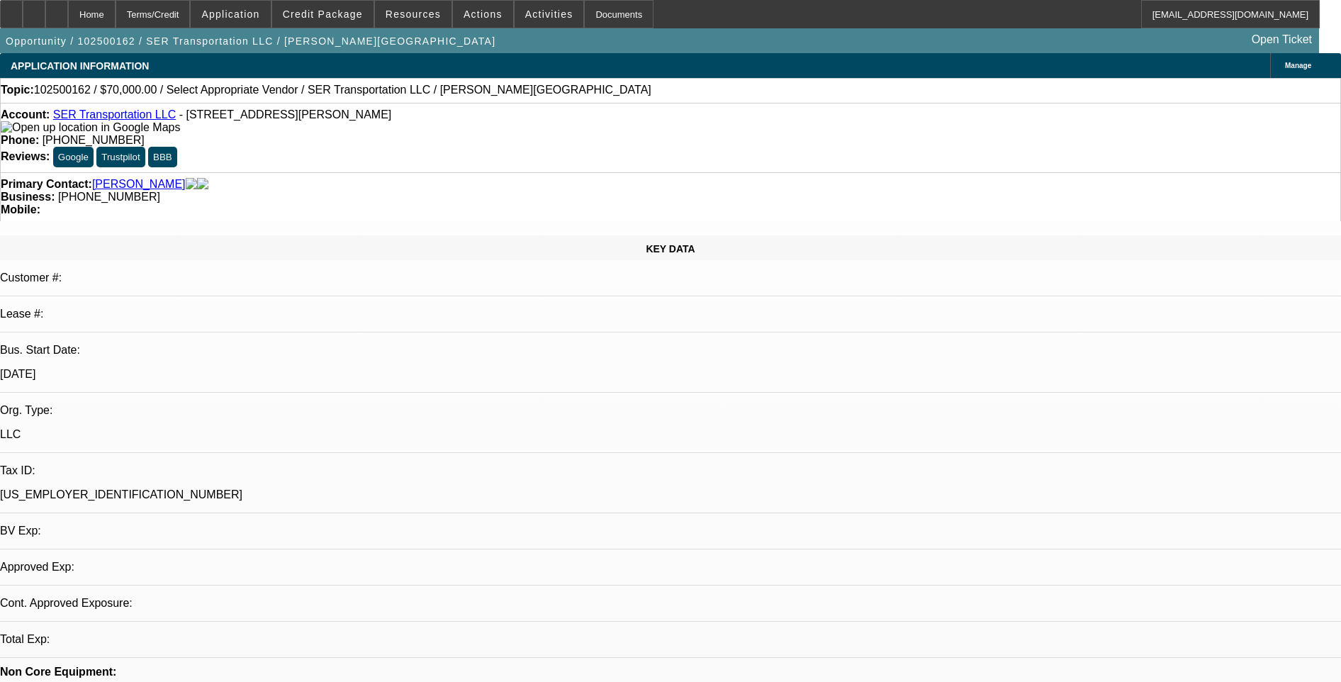
select select "0"
select select "2"
select select "0.1"
select select "4"
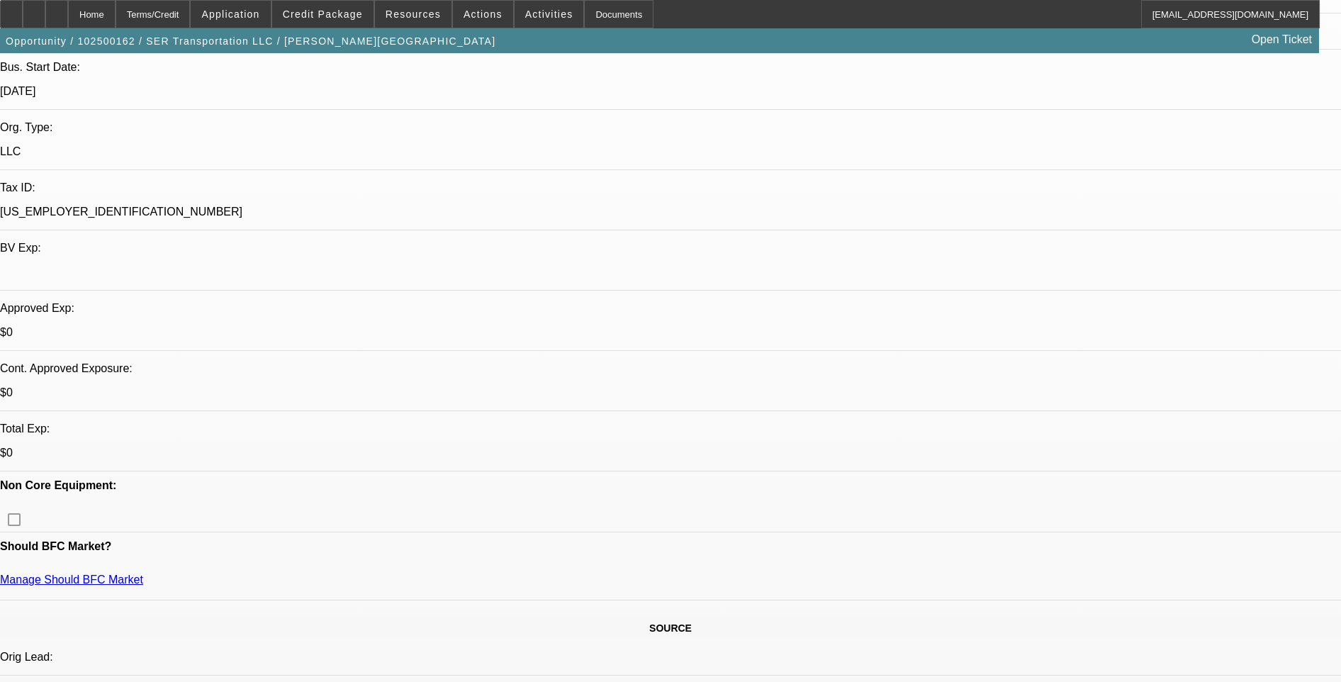
scroll to position [284, 0]
click at [34, 9] on icon at bounding box center [34, 9] width 0 height 0
click at [68, 22] on div at bounding box center [56, 14] width 23 height 28
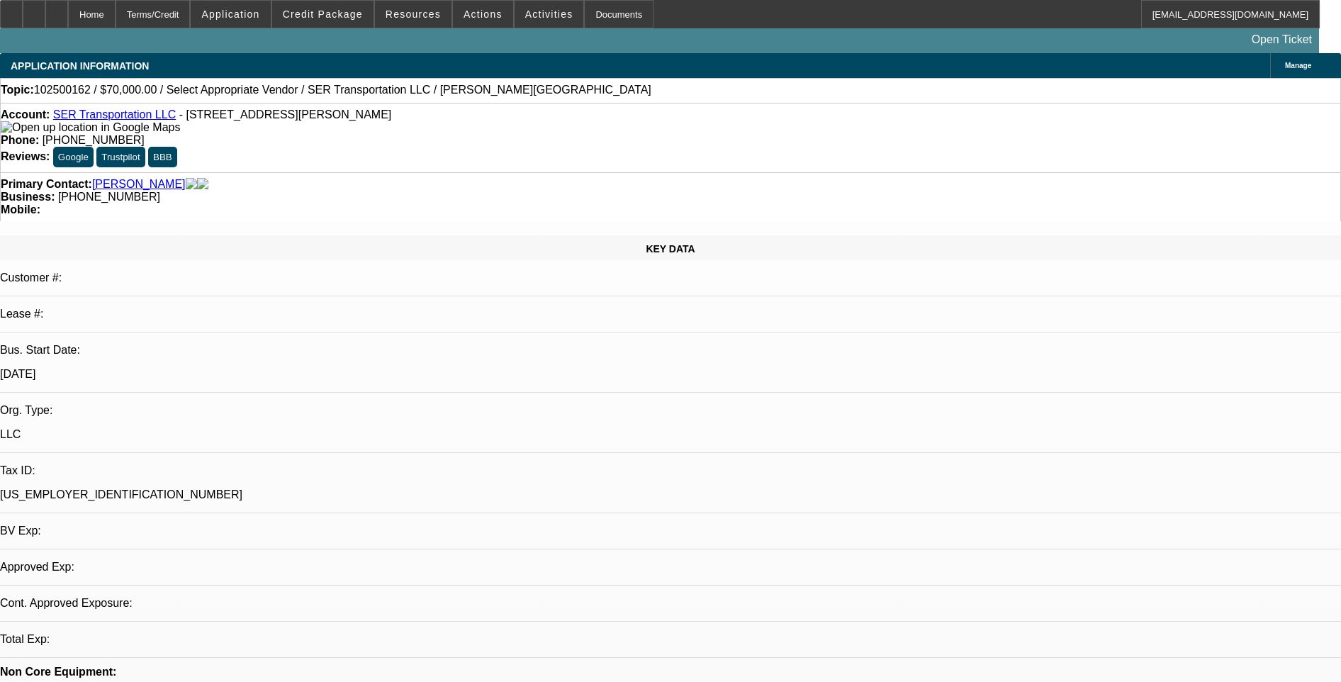
select select "0"
select select "2"
select select "0.1"
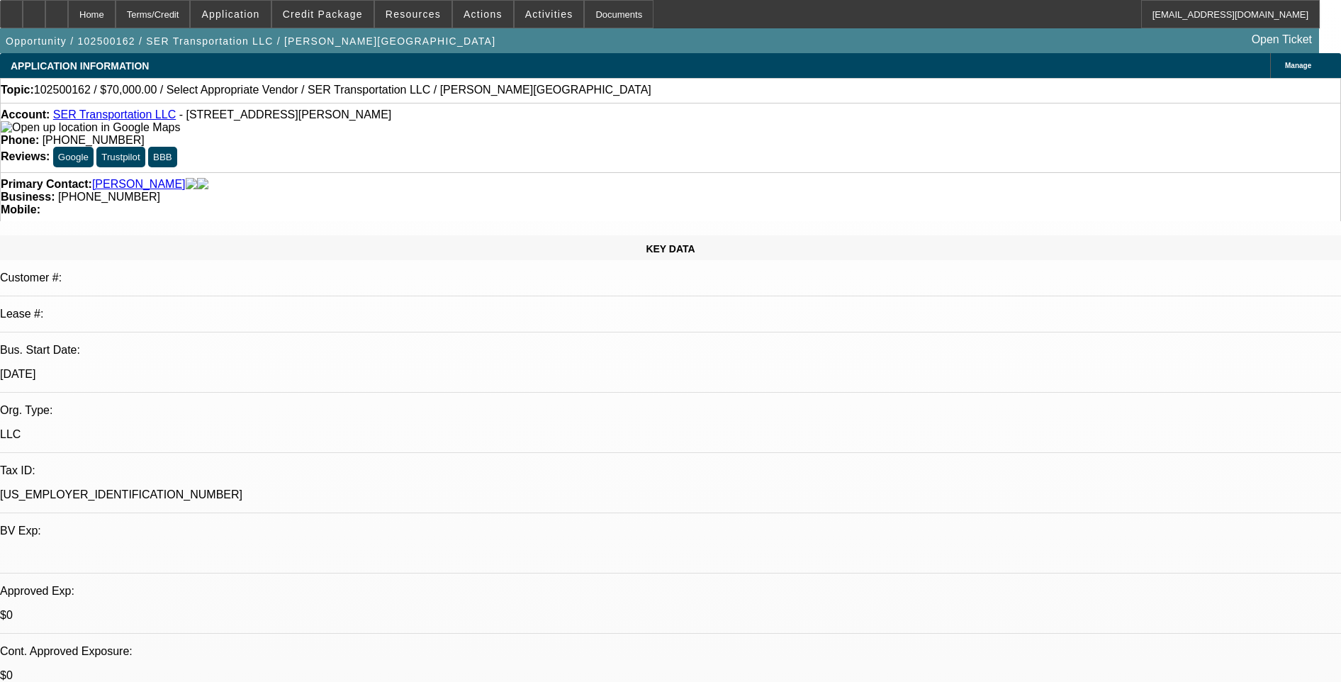
select select "1"
select select "2"
select select "4"
click at [525, 13] on span "Activities" at bounding box center [549, 14] width 48 height 11
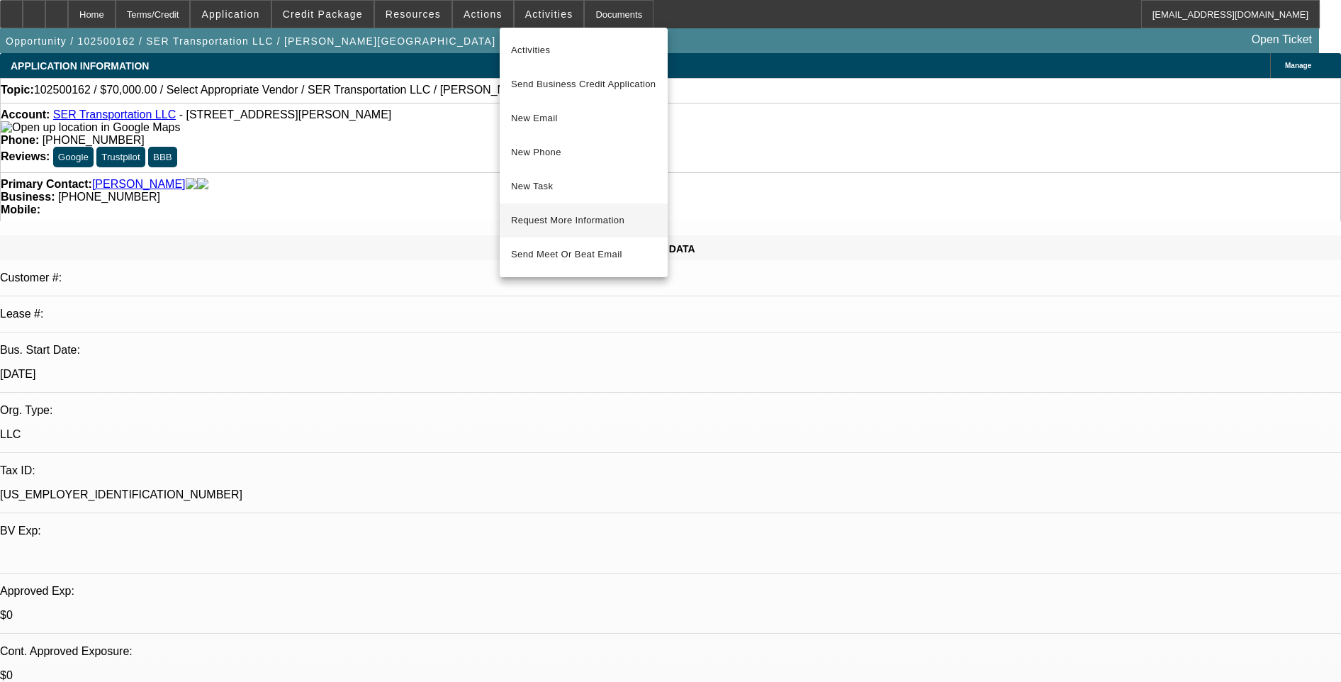
click at [562, 213] on span "Request More Information" at bounding box center [583, 220] width 145 height 17
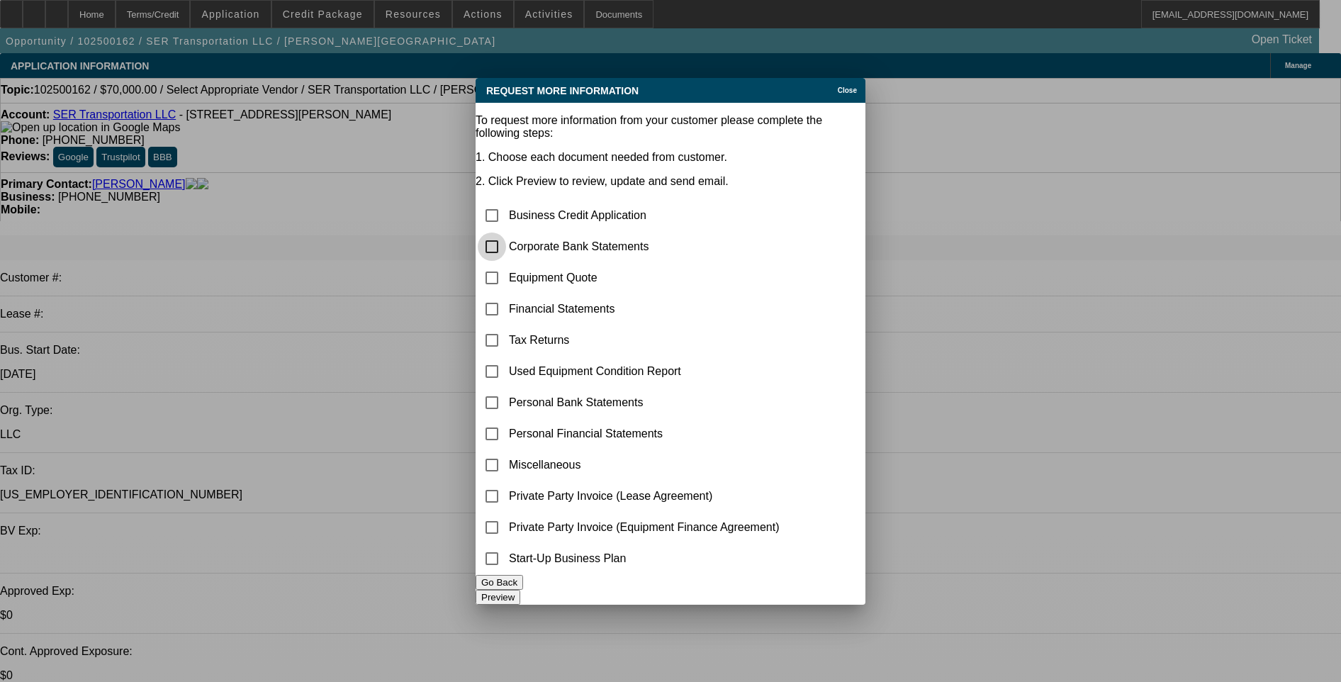
click at [506, 233] on input "checkbox" at bounding box center [492, 247] width 28 height 28
checkbox input "true"
click at [506, 264] on input "checkbox" at bounding box center [492, 278] width 28 height 28
checkbox input "true"
click at [520, 590] on button "Preview" at bounding box center [498, 597] width 45 height 15
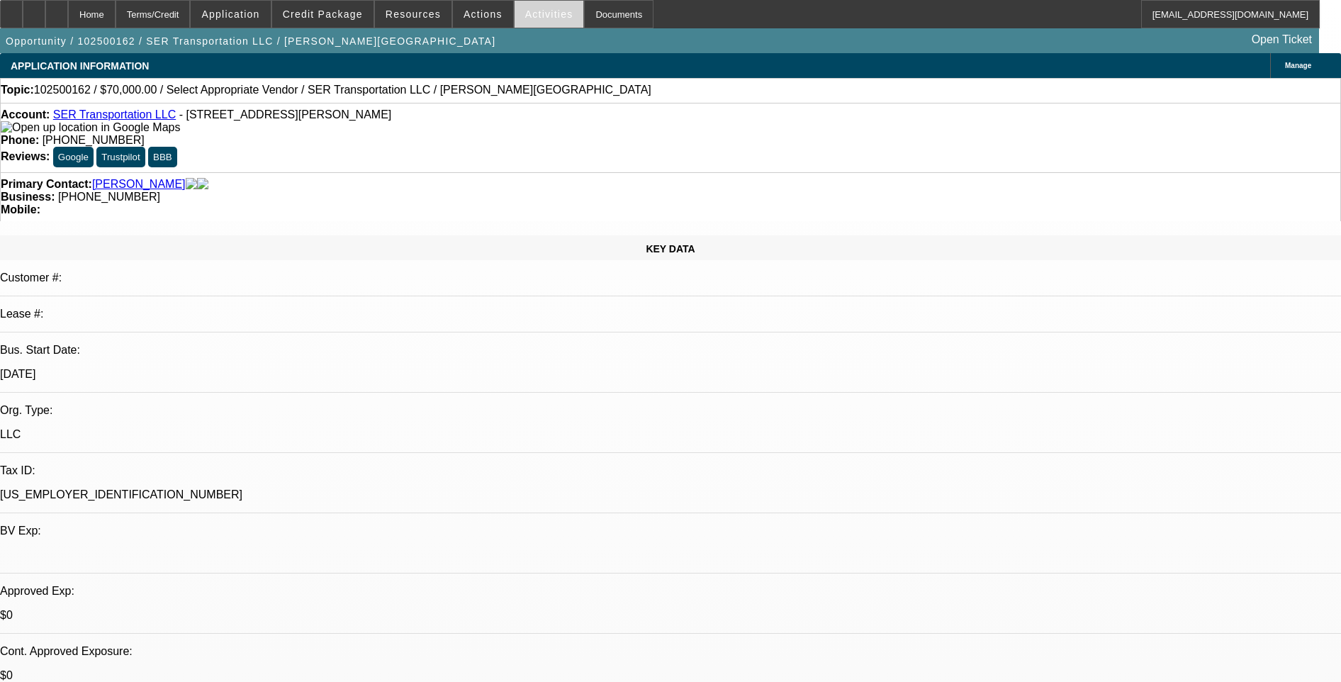
click at [525, 18] on span "Activities" at bounding box center [549, 14] width 48 height 11
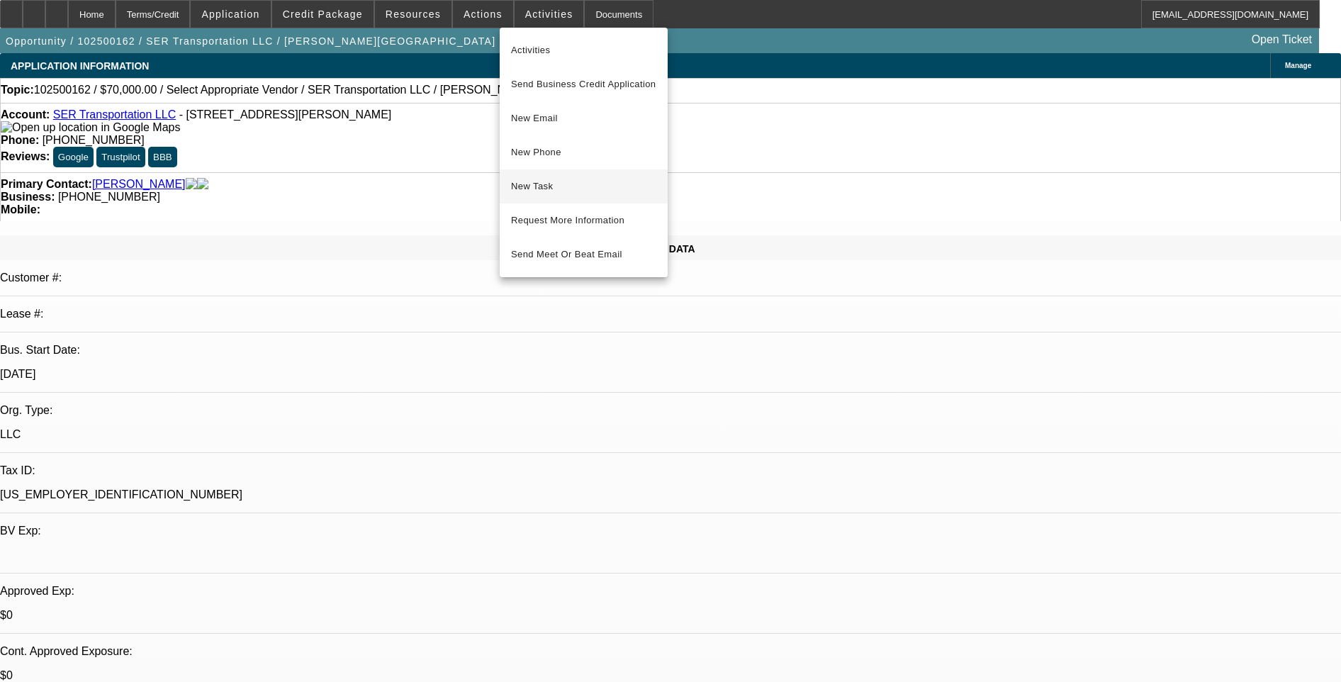
click at [573, 184] on span "New Task" at bounding box center [583, 186] width 145 height 17
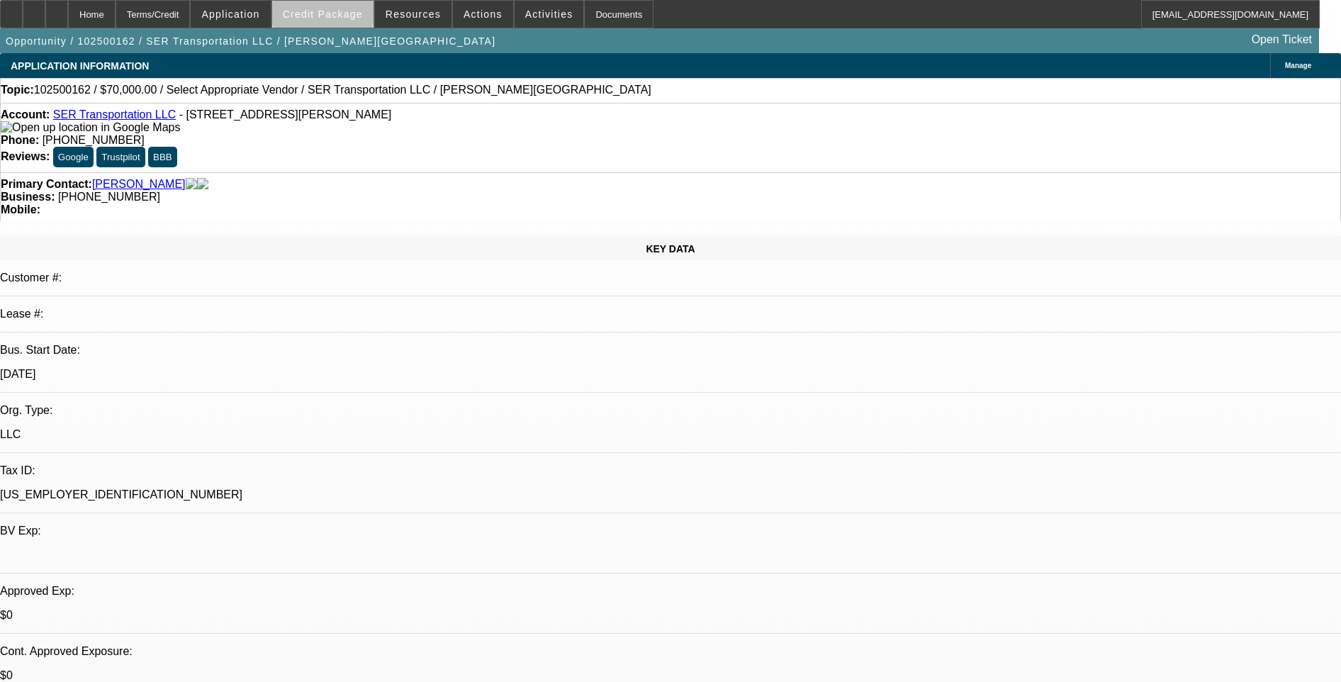
click at [345, 13] on span "Credit Package" at bounding box center [323, 14] width 80 height 11
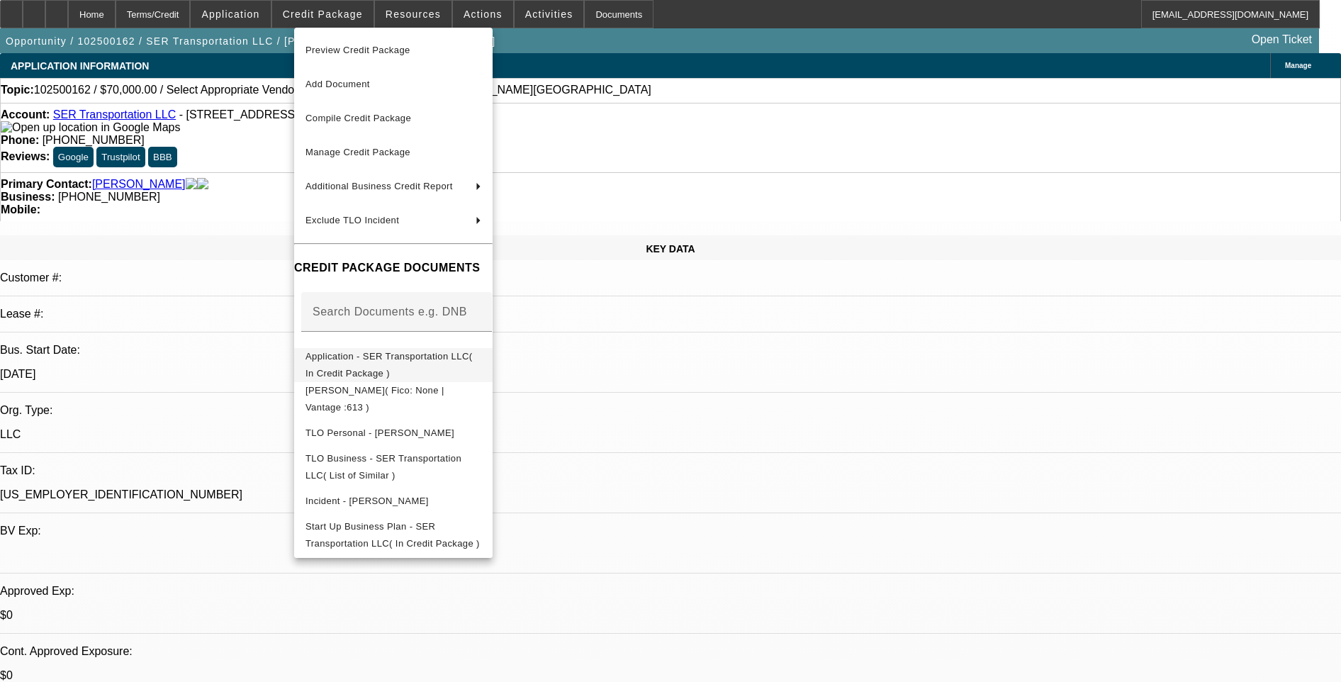
click at [439, 356] on span "Application - SER Transportation LLC( In Credit Package )" at bounding box center [389, 365] width 167 height 28
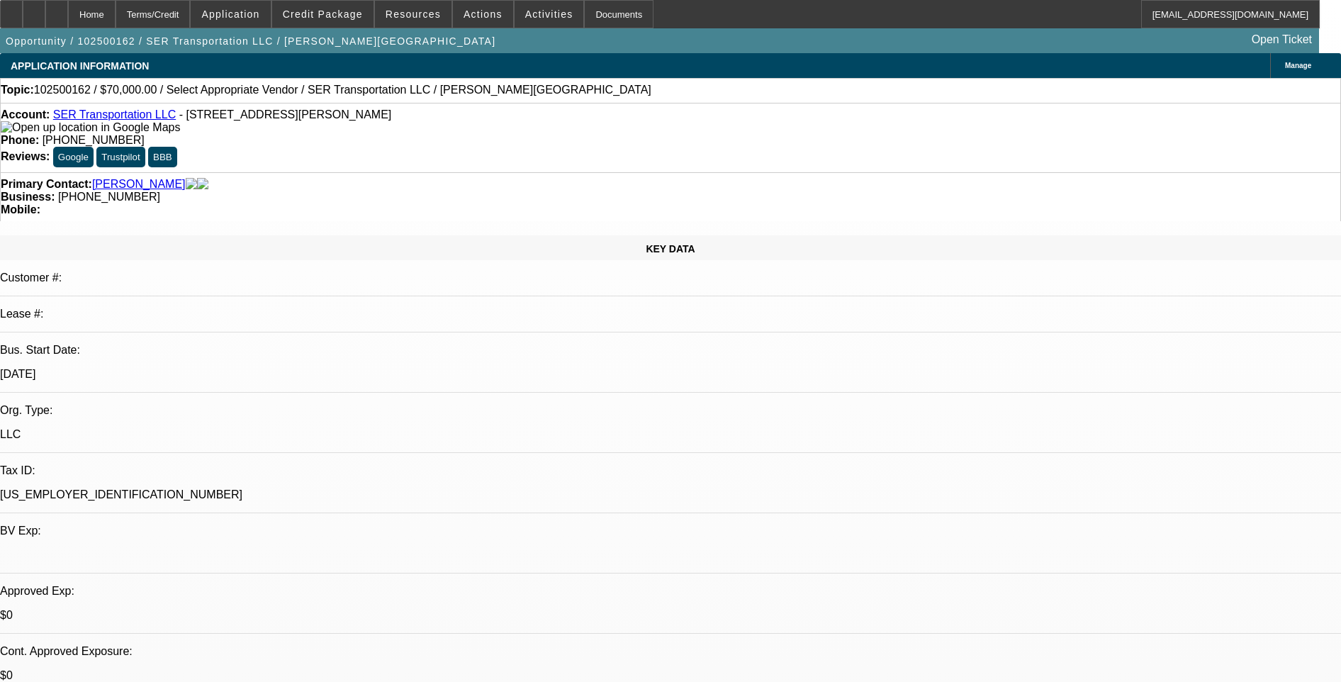
click at [117, 119] on link "SER Transportation LLC" at bounding box center [114, 114] width 123 height 12
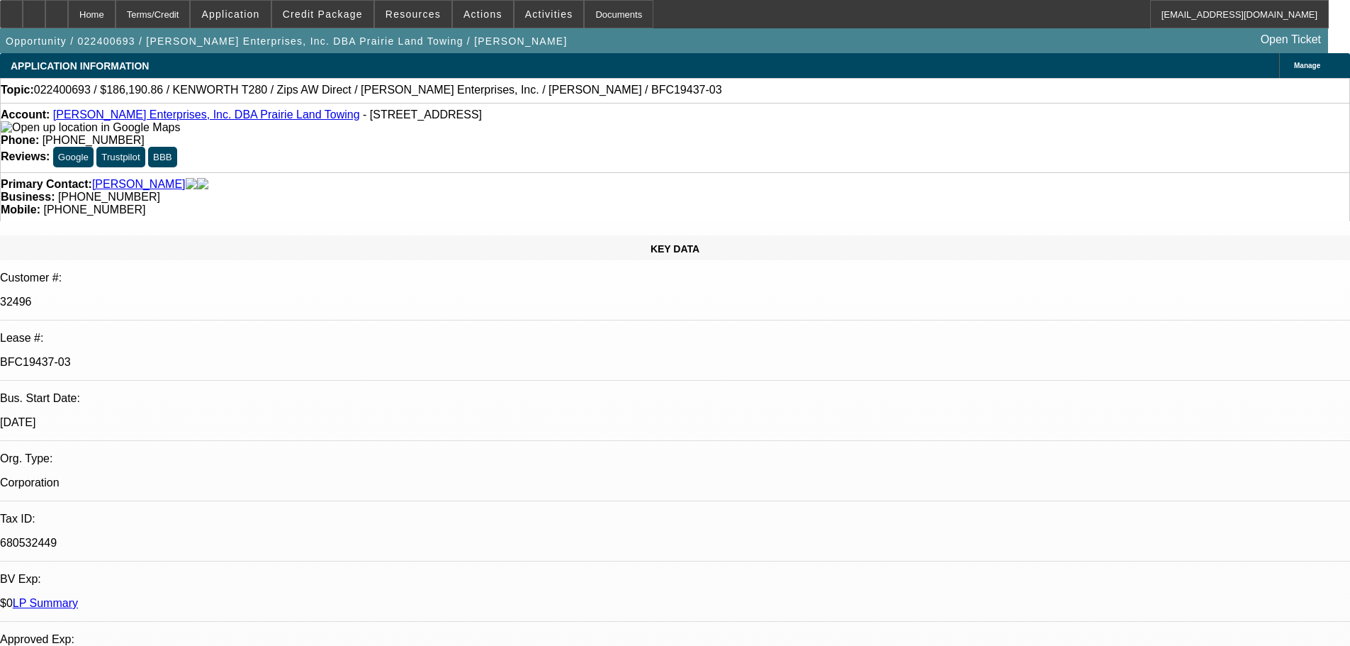
select select "0"
select select "3"
select select "0"
select select "6"
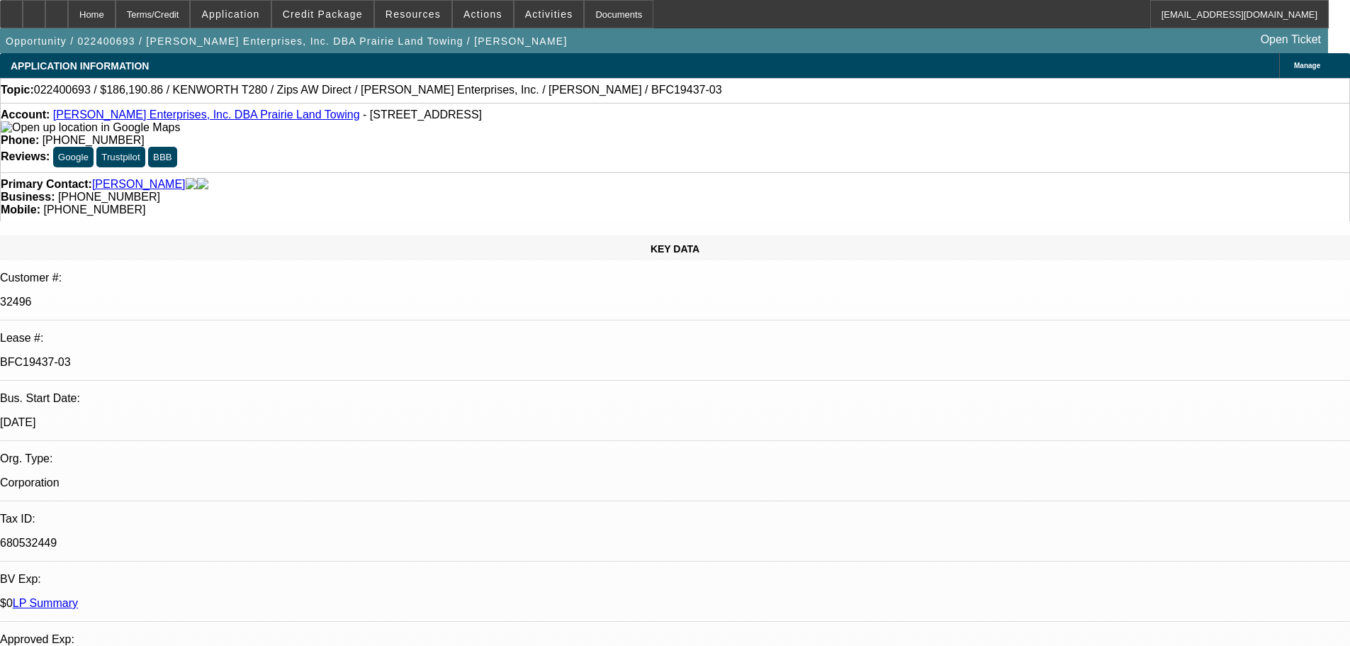
select select "0"
select select "3"
select select "0"
select select "6"
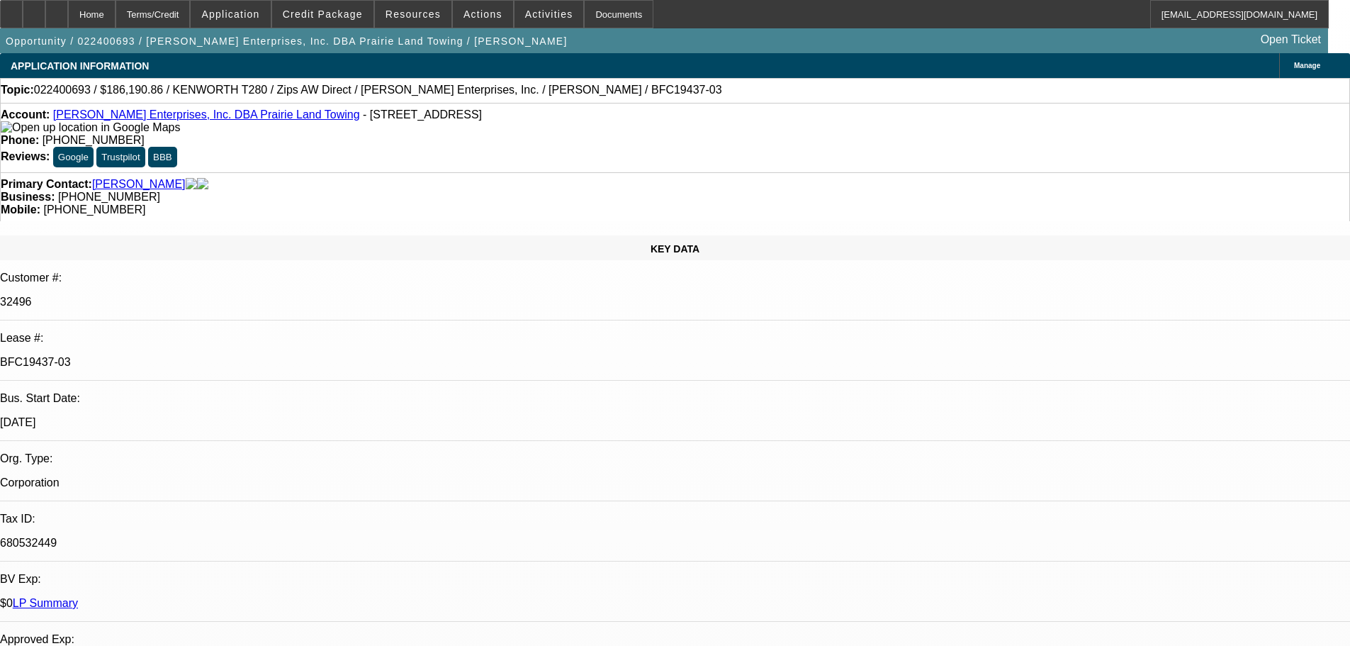
select select "0"
select select "3"
select select "0"
select select "6"
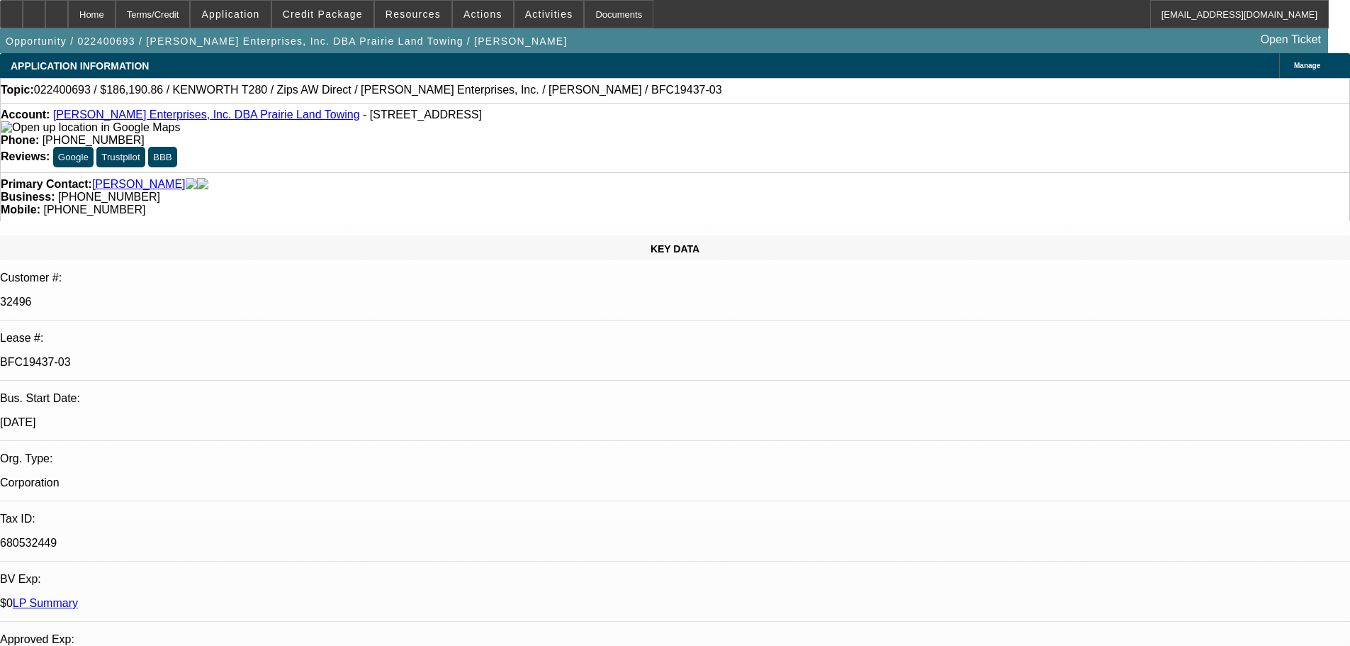
select select "0"
select select "6"
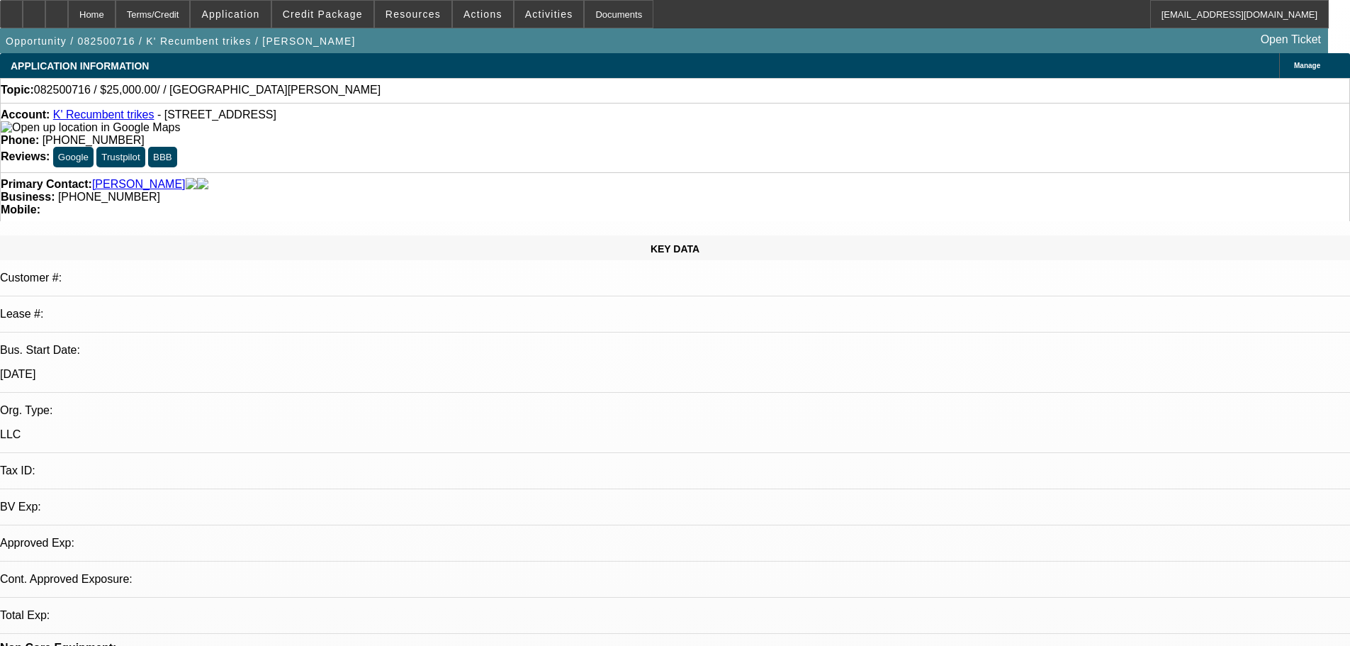
select select "0"
select select "2"
select select "0.1"
select select "4"
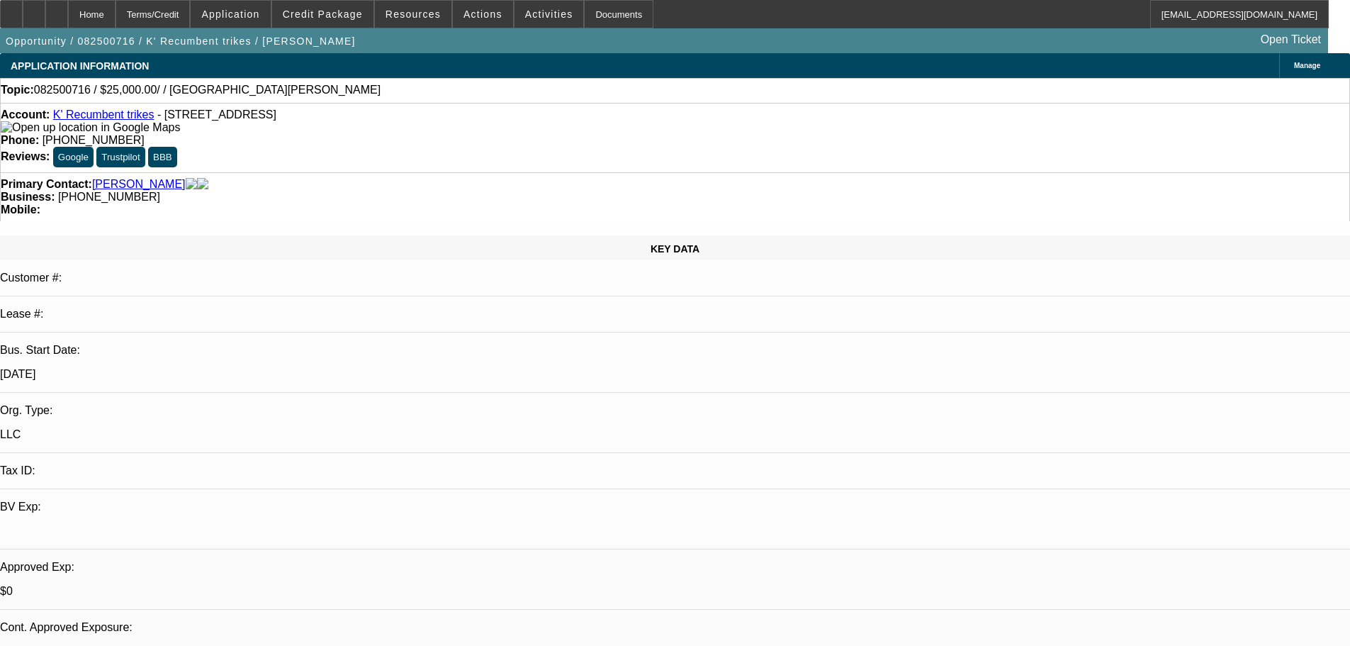
click at [45, 22] on div at bounding box center [34, 14] width 23 height 28
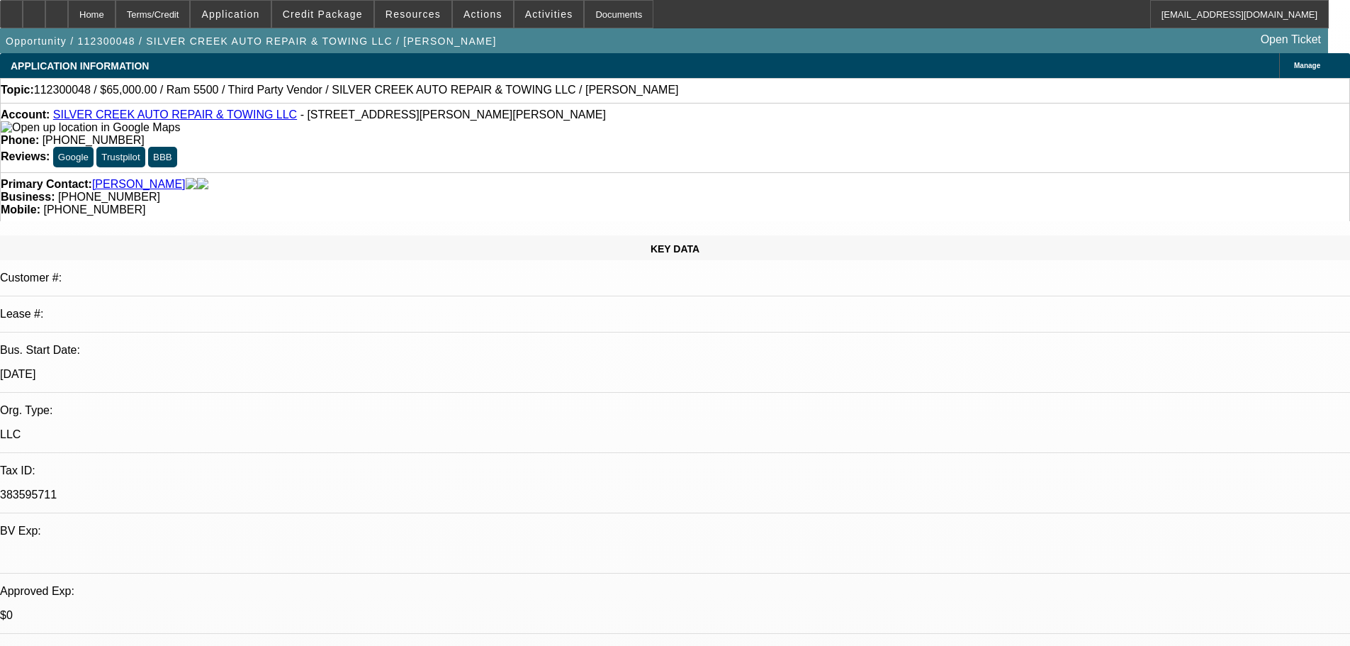
select select "0"
select select "6"
select select "0"
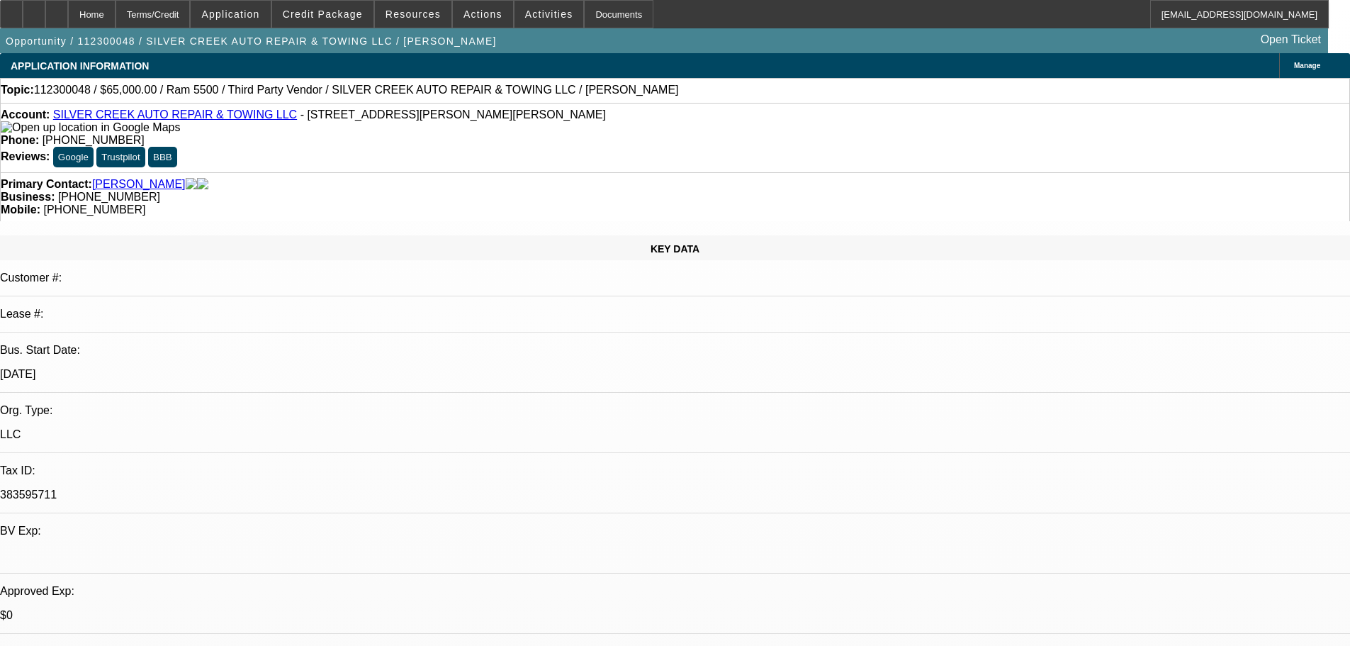
select select "0"
select select "6"
select select "0"
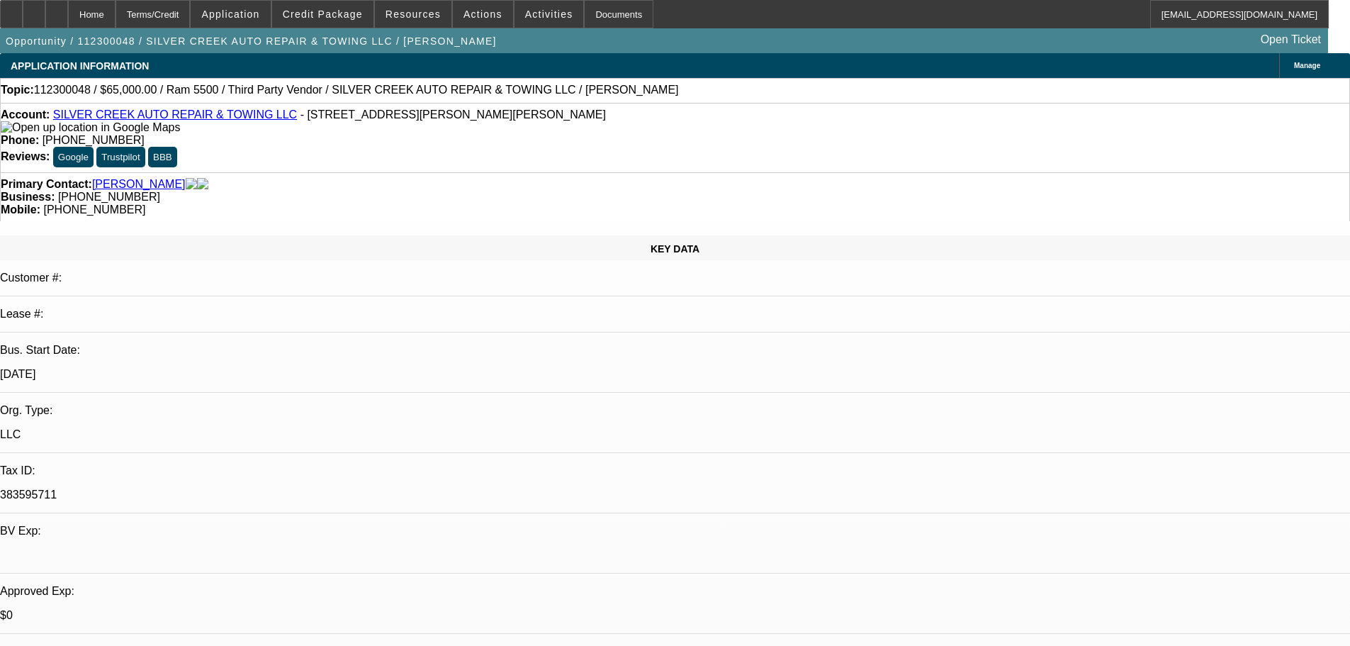
select select "0"
select select "6"
select select "0"
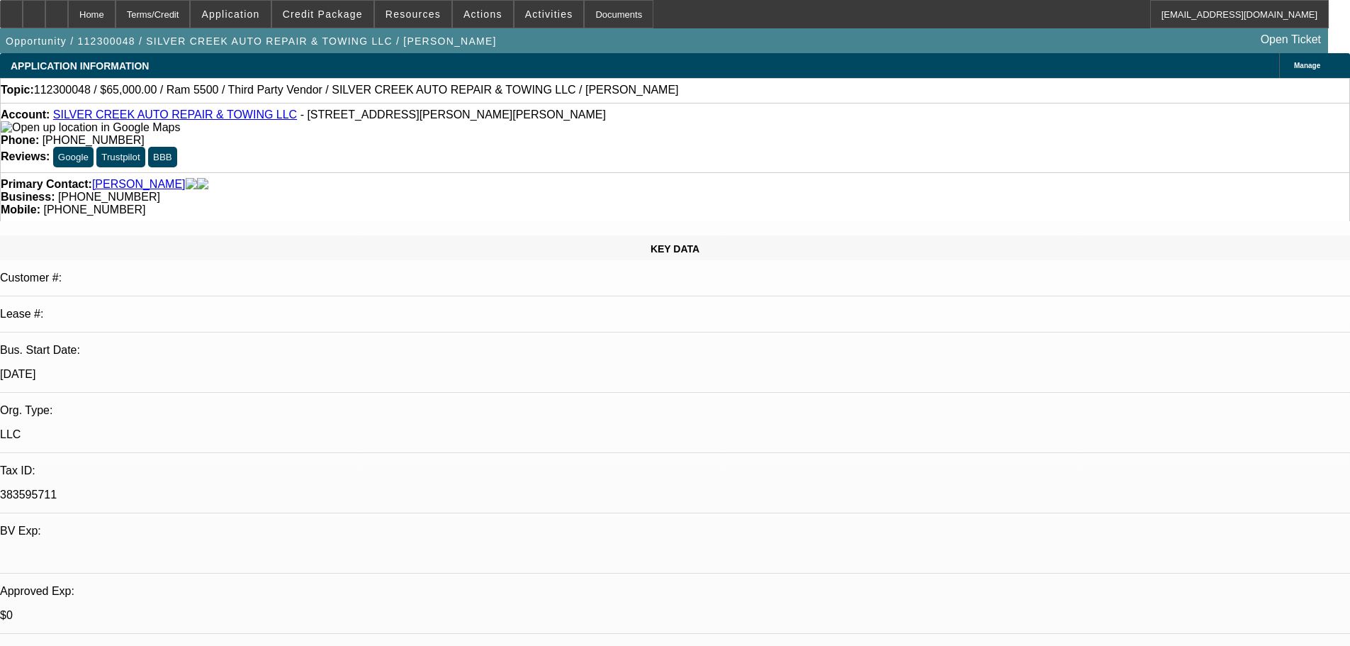
select select "6"
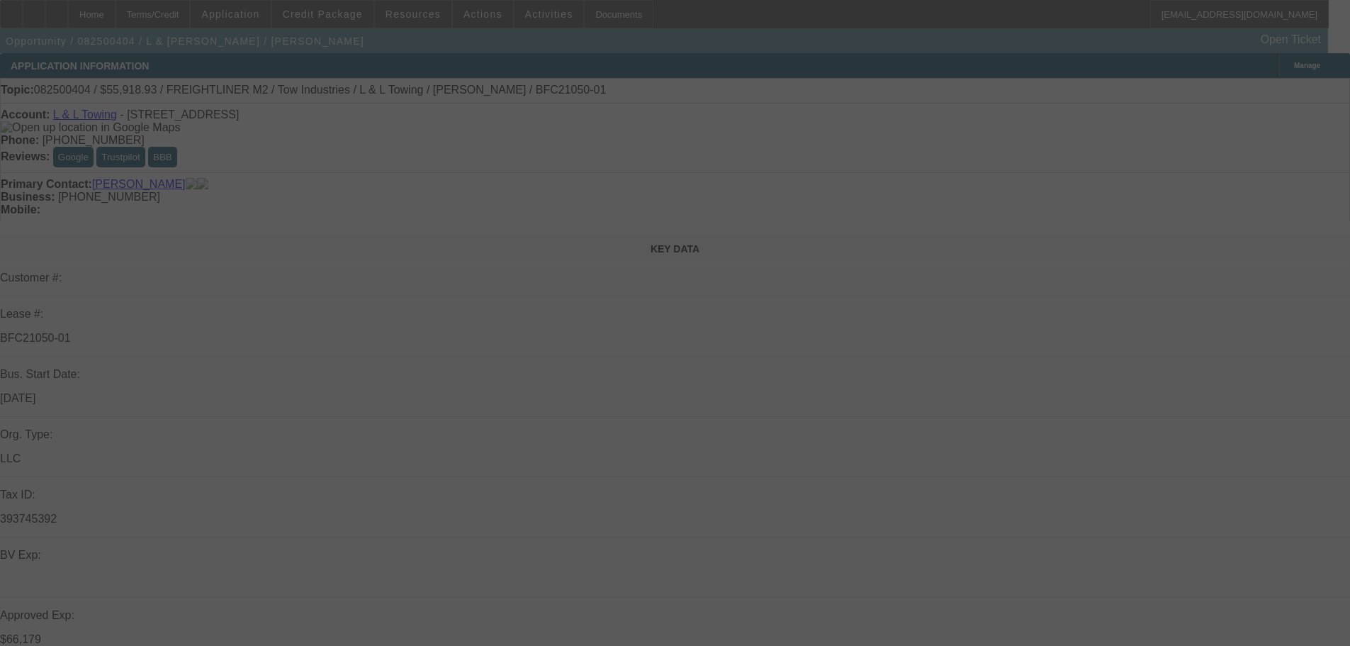
select select "0"
select select "2"
select select "0.1"
select select "4"
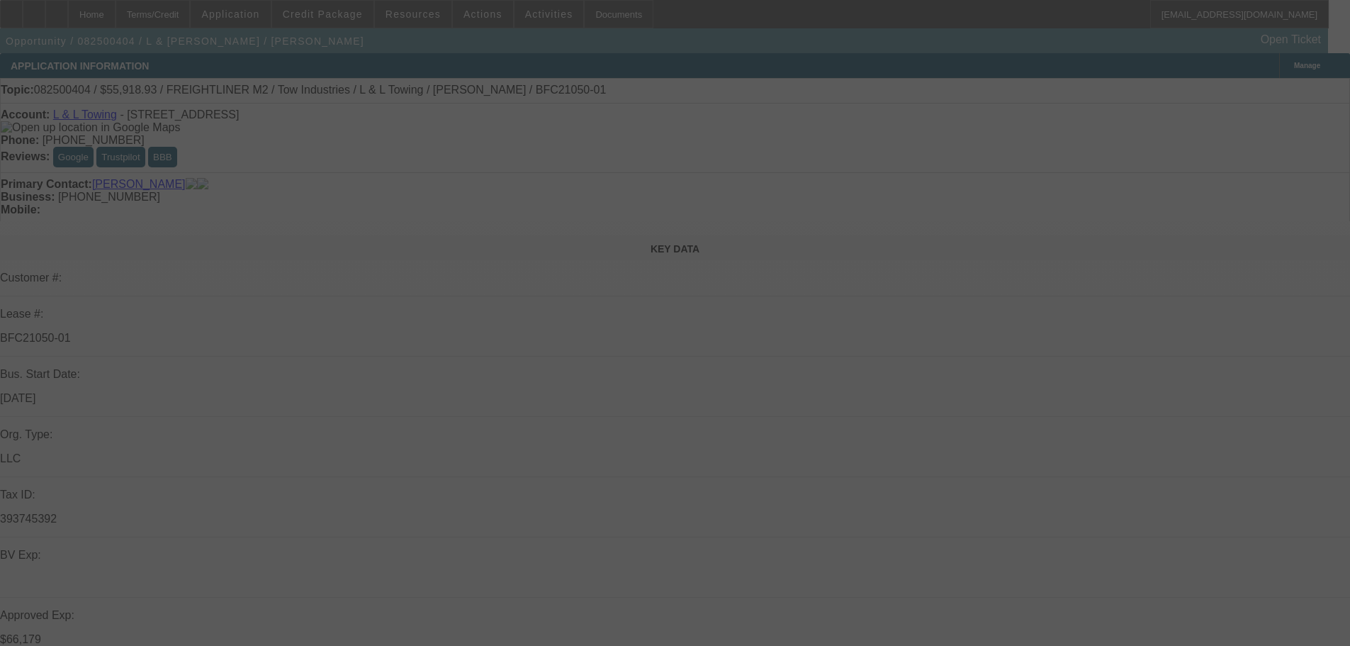
select select "0"
select select "2"
select select "0.1"
select select "4"
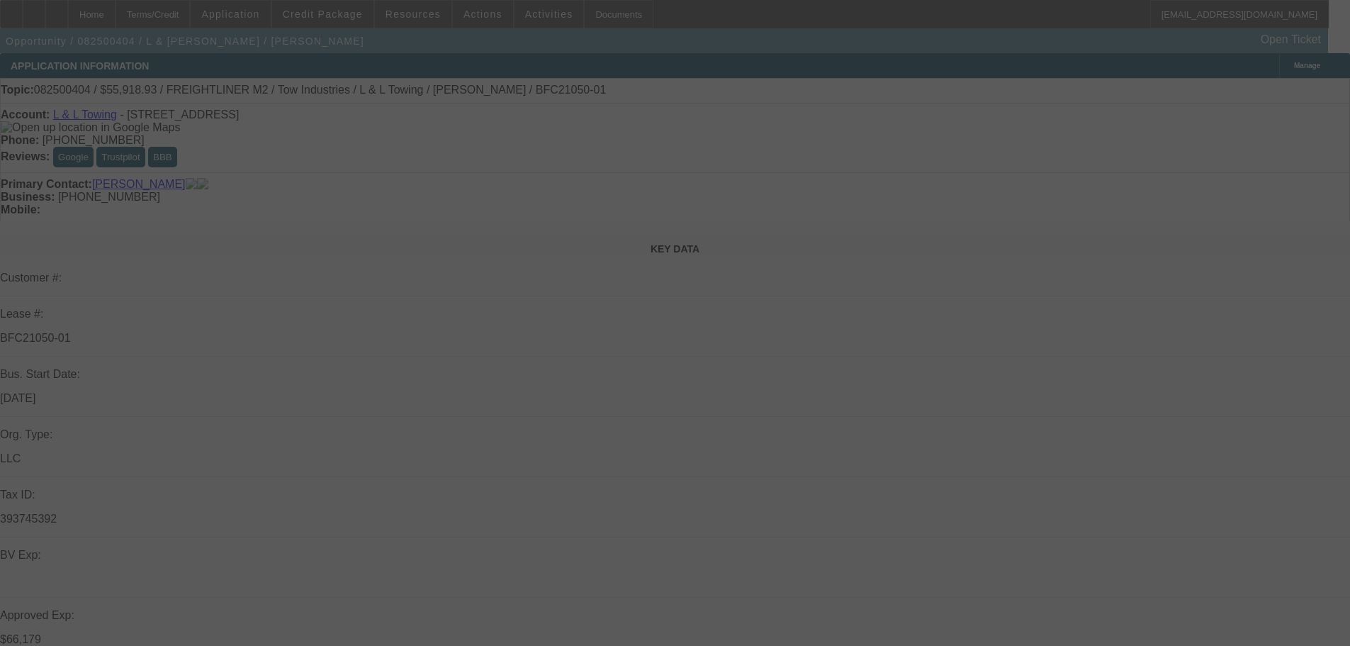
select select "0"
select select "2"
select select "0.1"
select select "4"
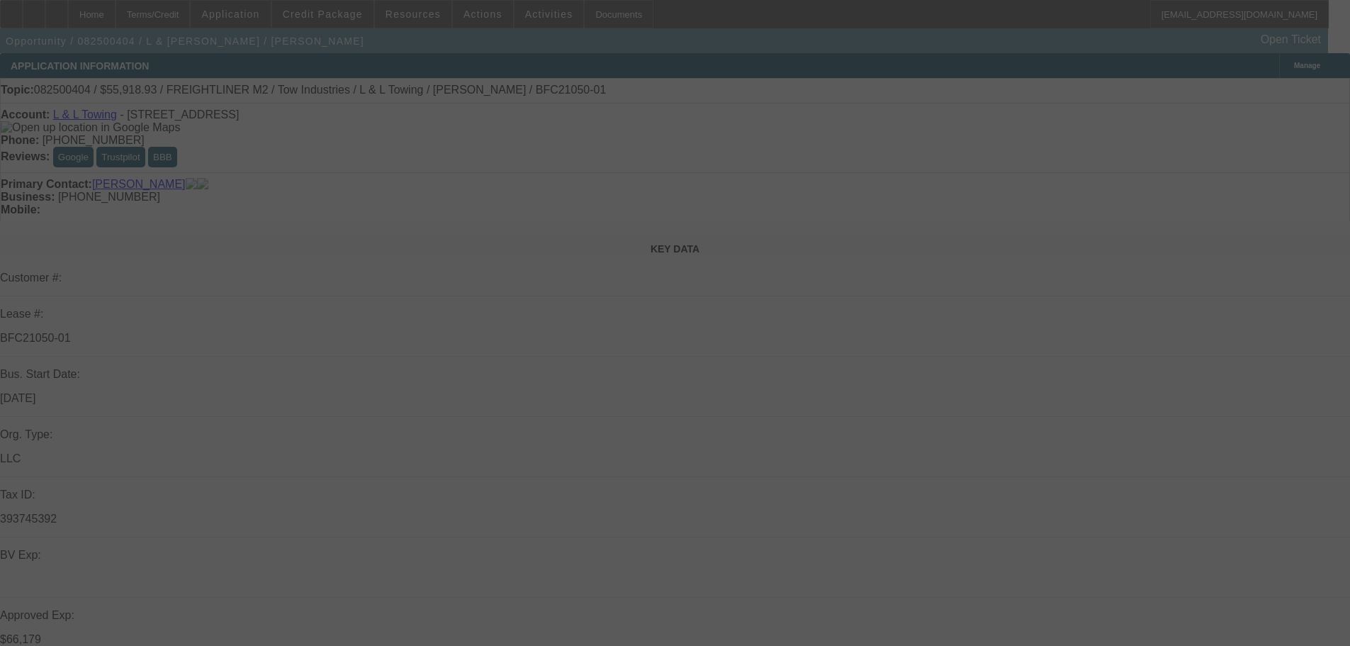
select select "0"
select select "2"
select select "0.1"
select select "4"
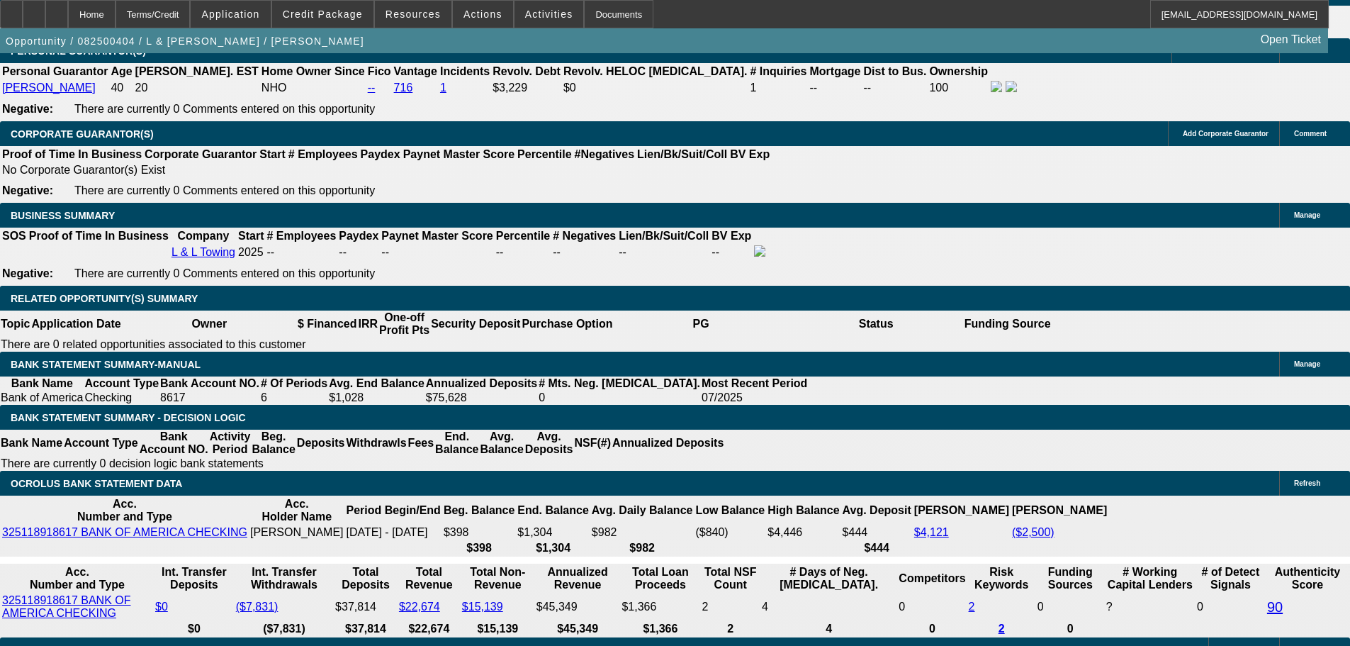
scroll to position [2155, 0]
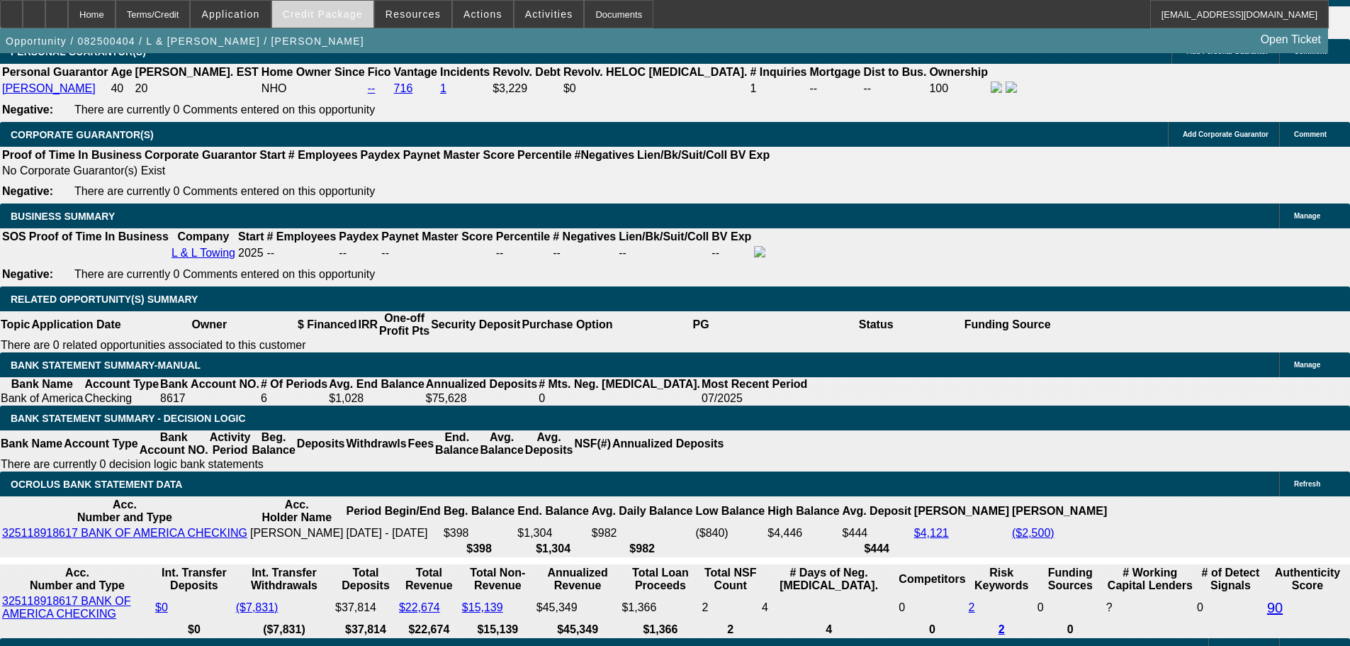
click at [345, 19] on span "Credit Package" at bounding box center [323, 14] width 80 height 11
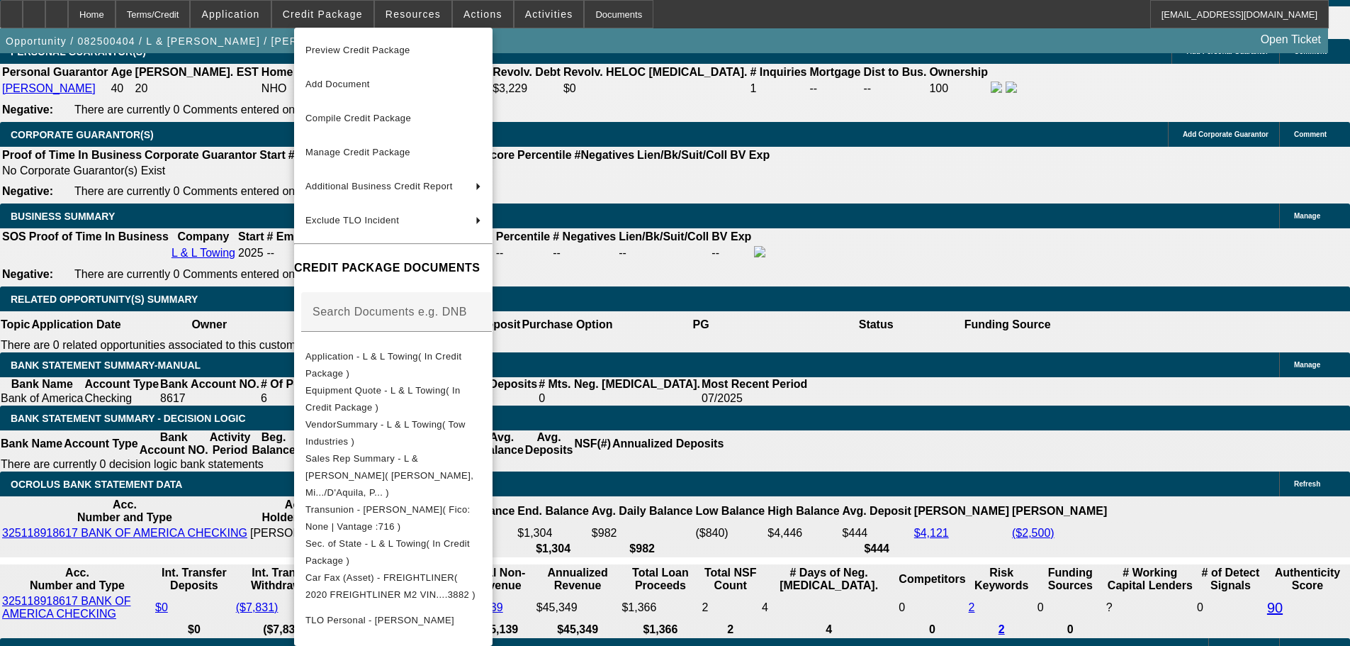
drag, startPoint x: 430, startPoint y: 388, endPoint x: 442, endPoint y: 274, distance: 114.8
click at [431, 388] on span "Equipment Quote - L & L Towing( In Credit Package )" at bounding box center [383, 399] width 155 height 28
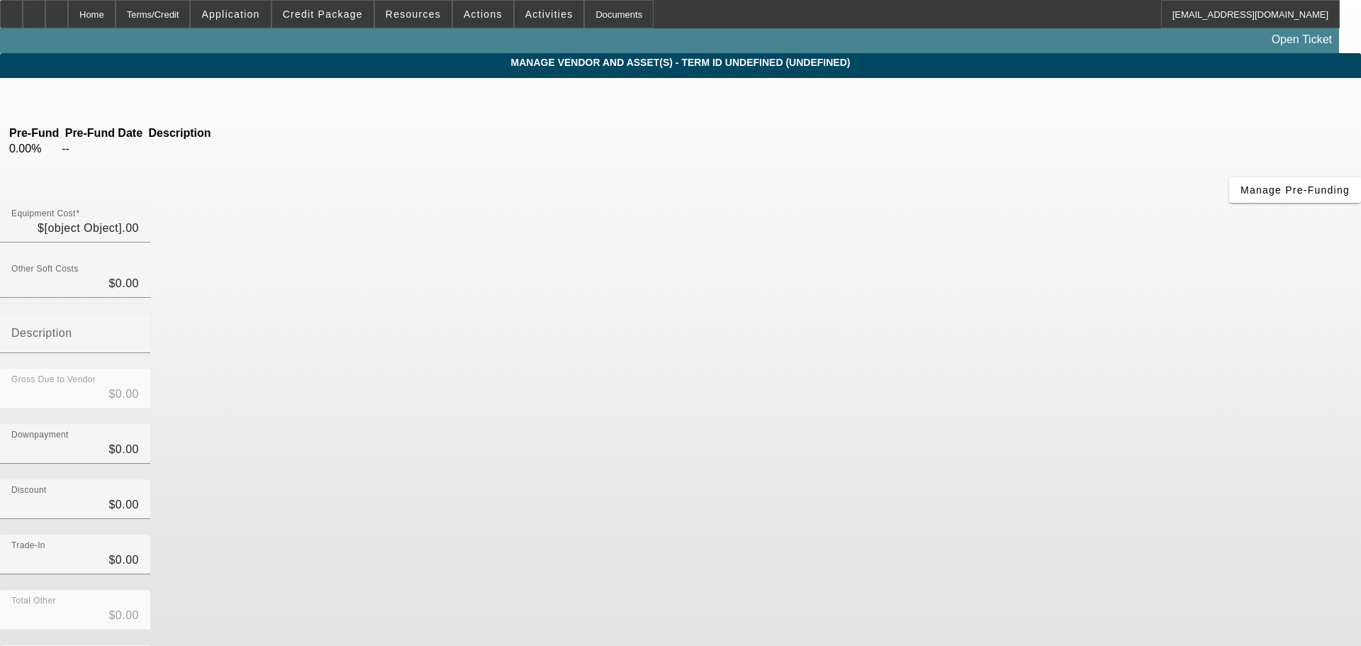
type input "$80,918.93"
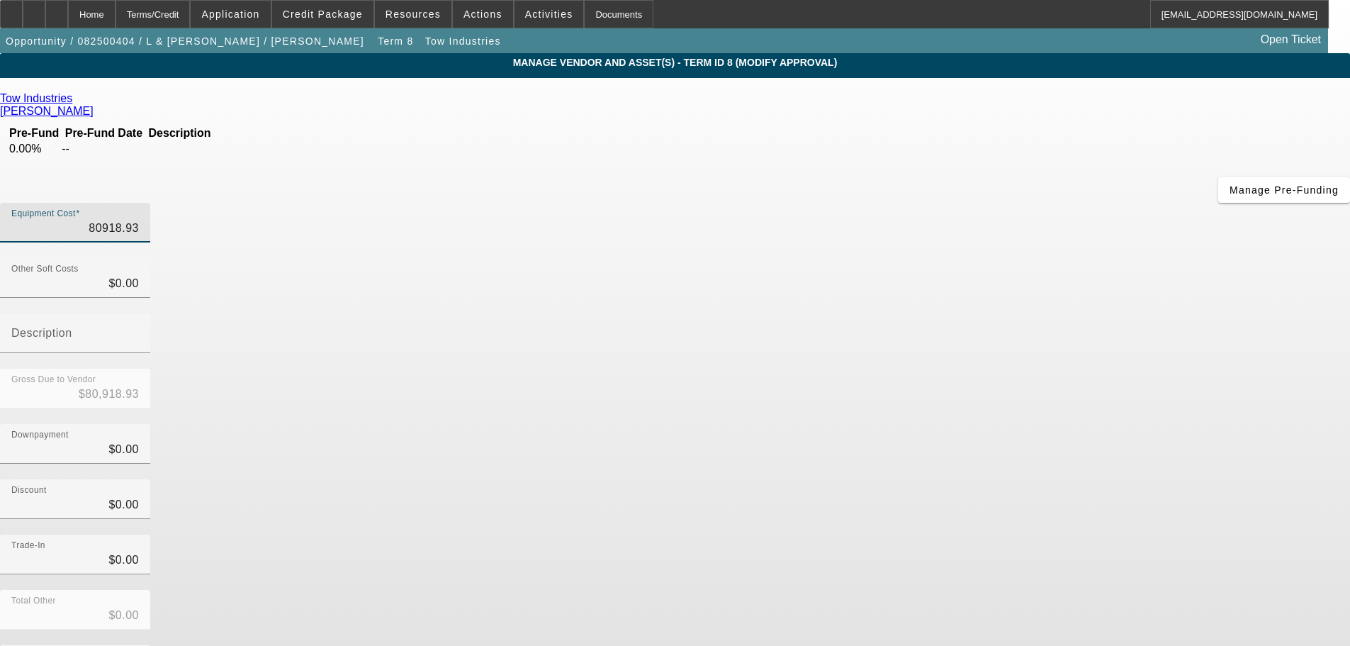
drag, startPoint x: 817, startPoint y: 120, endPoint x: 871, endPoint y: 121, distance: 53.2
click at [150, 203] on div "Equipment Cost 80918.93" at bounding box center [75, 223] width 150 height 40
drag, startPoint x: 804, startPoint y: 121, endPoint x: 924, endPoint y: 116, distance: 119.9
click at [915, 203] on div "Equipment Cost 80918.93" at bounding box center [675, 230] width 1350 height 55
paste input "73,560"
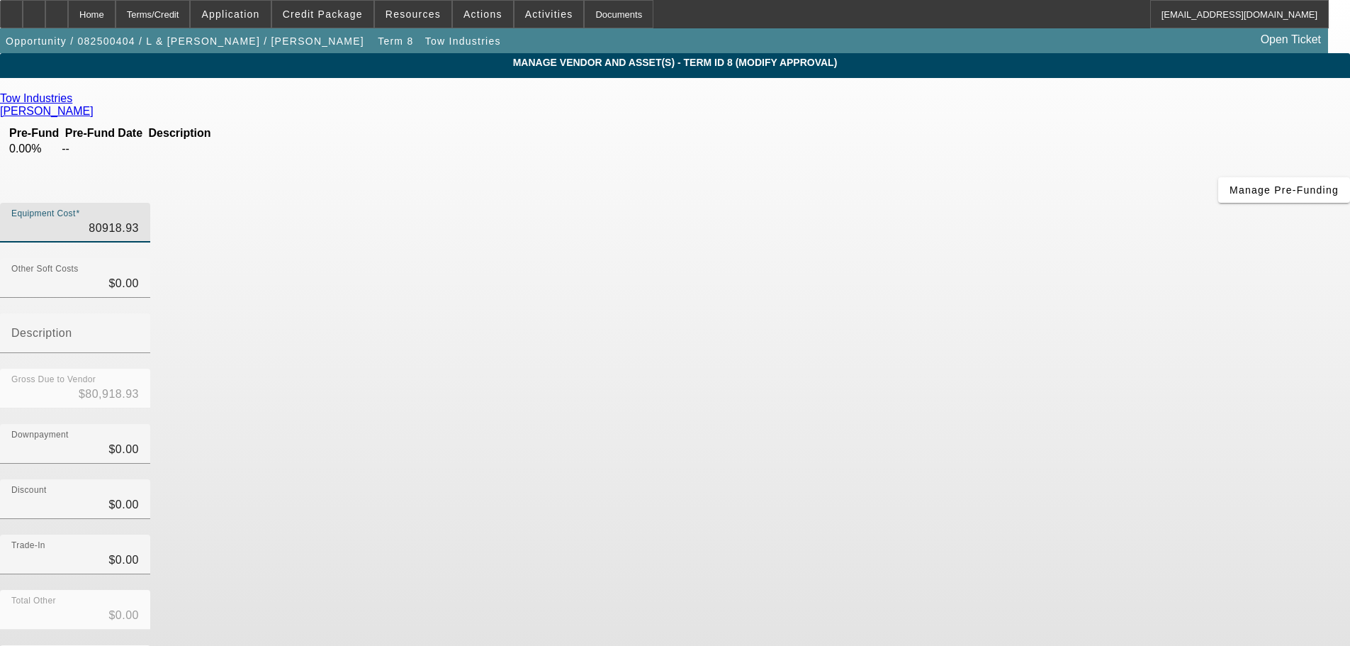
type input "73,560"
type input "$73,560.00"
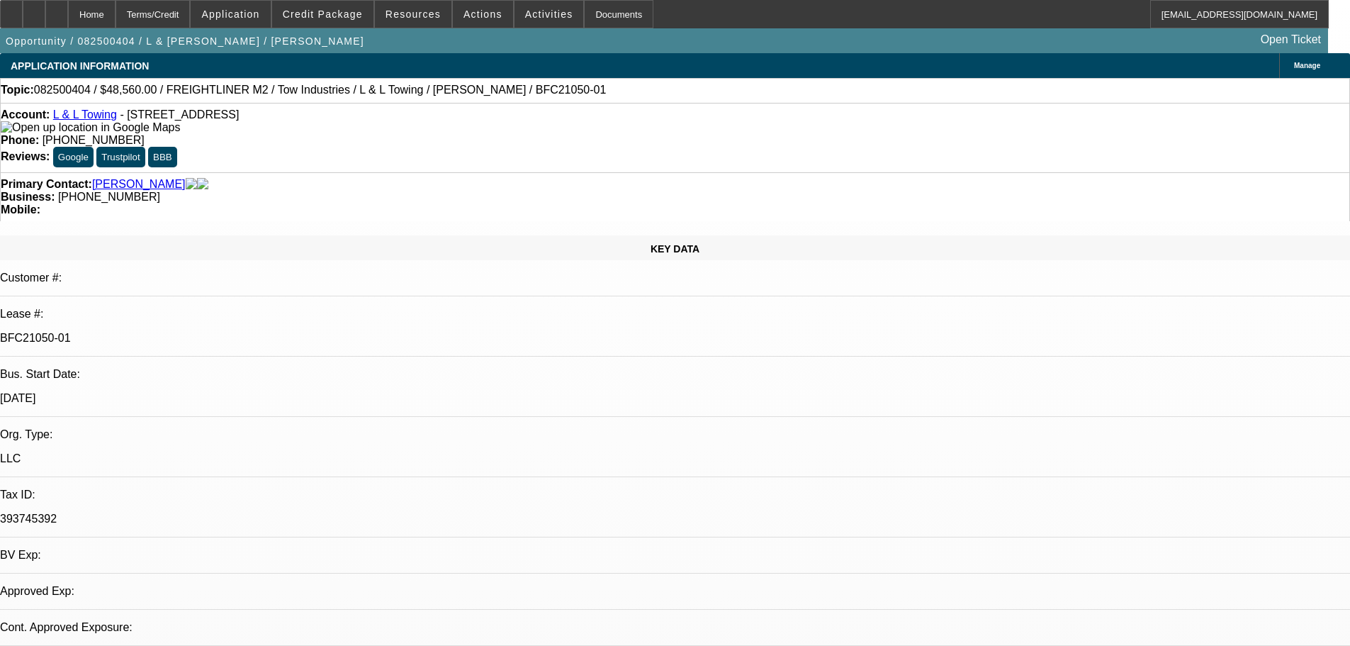
select select "0"
select select "2"
select select "0.1"
select select "4"
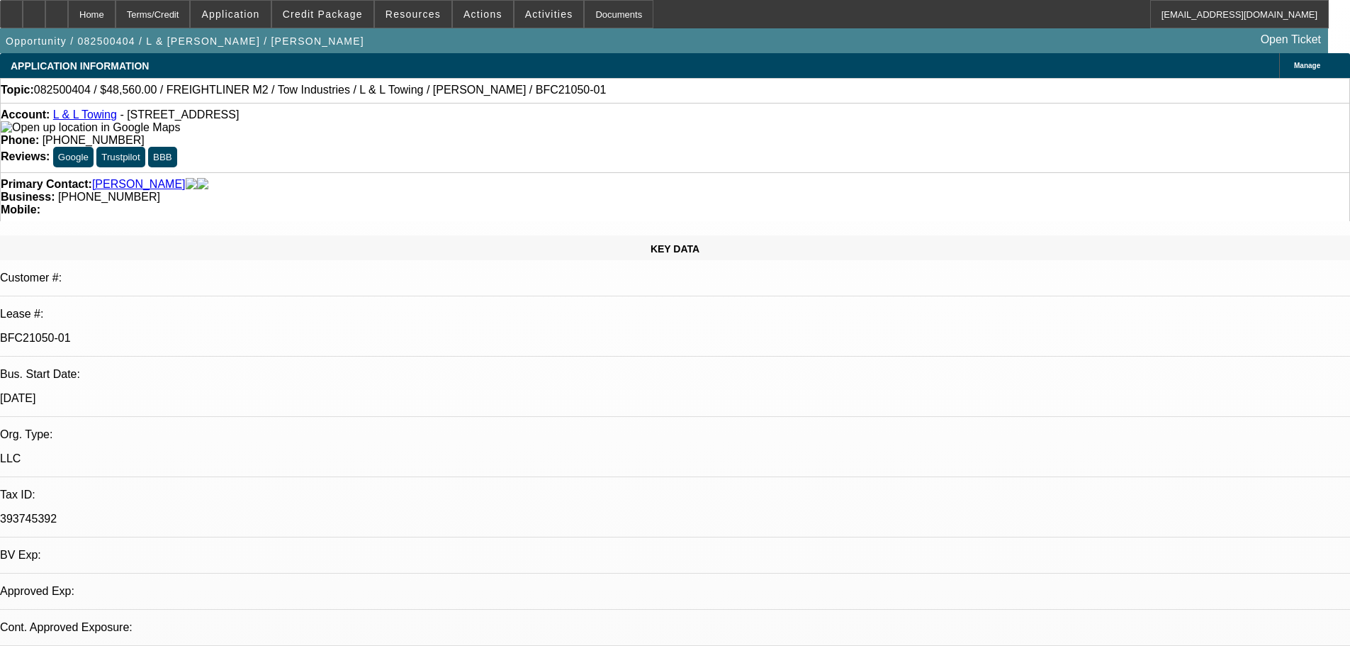
select select "0"
select select "2"
select select "0.1"
select select "4"
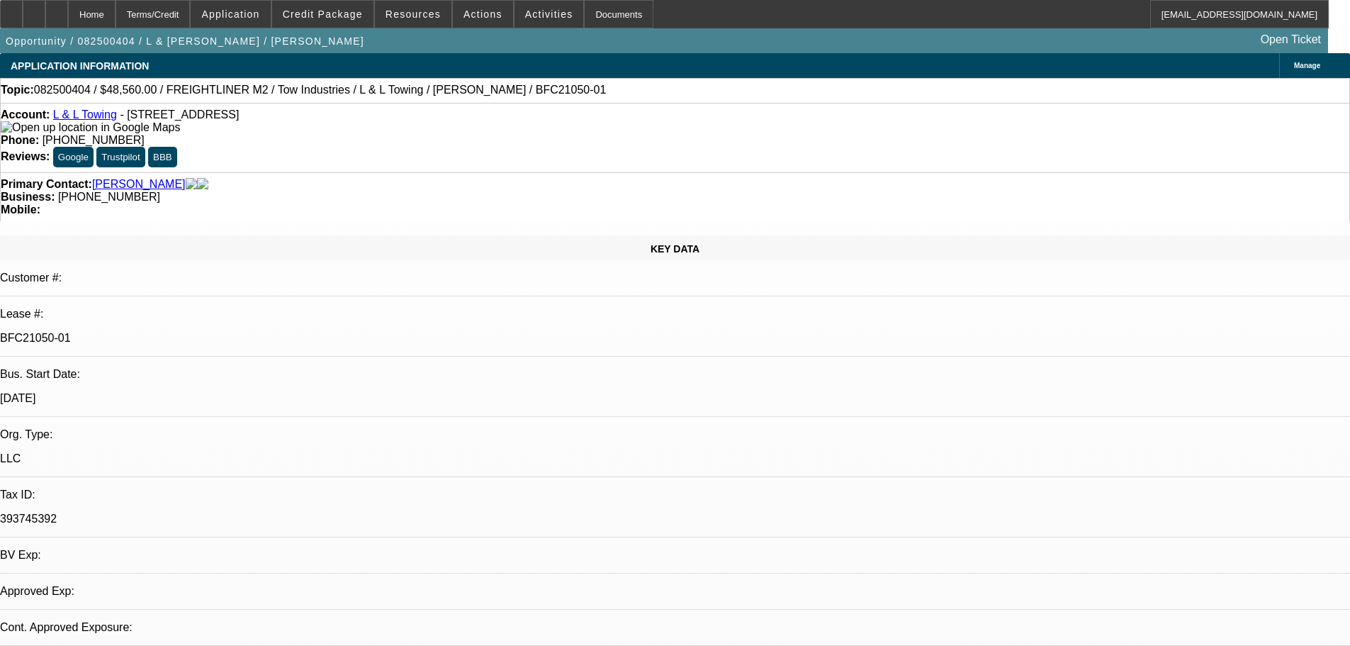
select select "0"
select select "2"
select select "0.1"
select select "4"
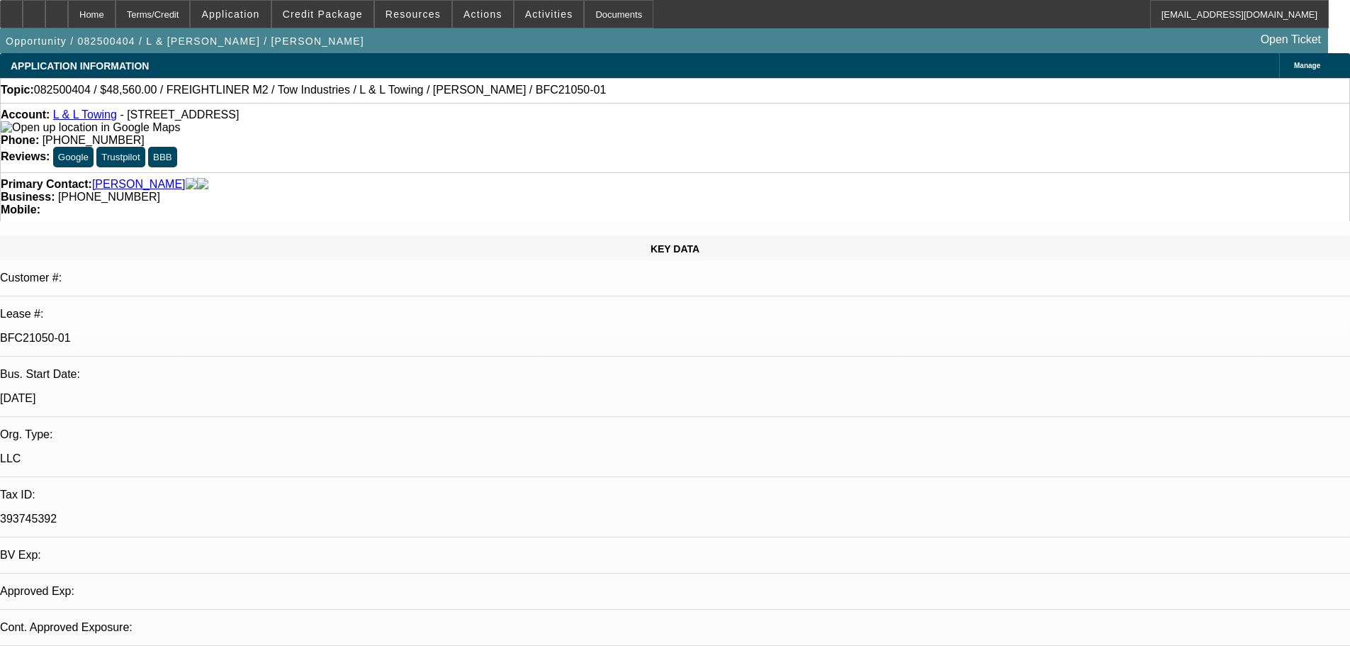
select select "0"
select select "2"
select select "0.1"
select select "4"
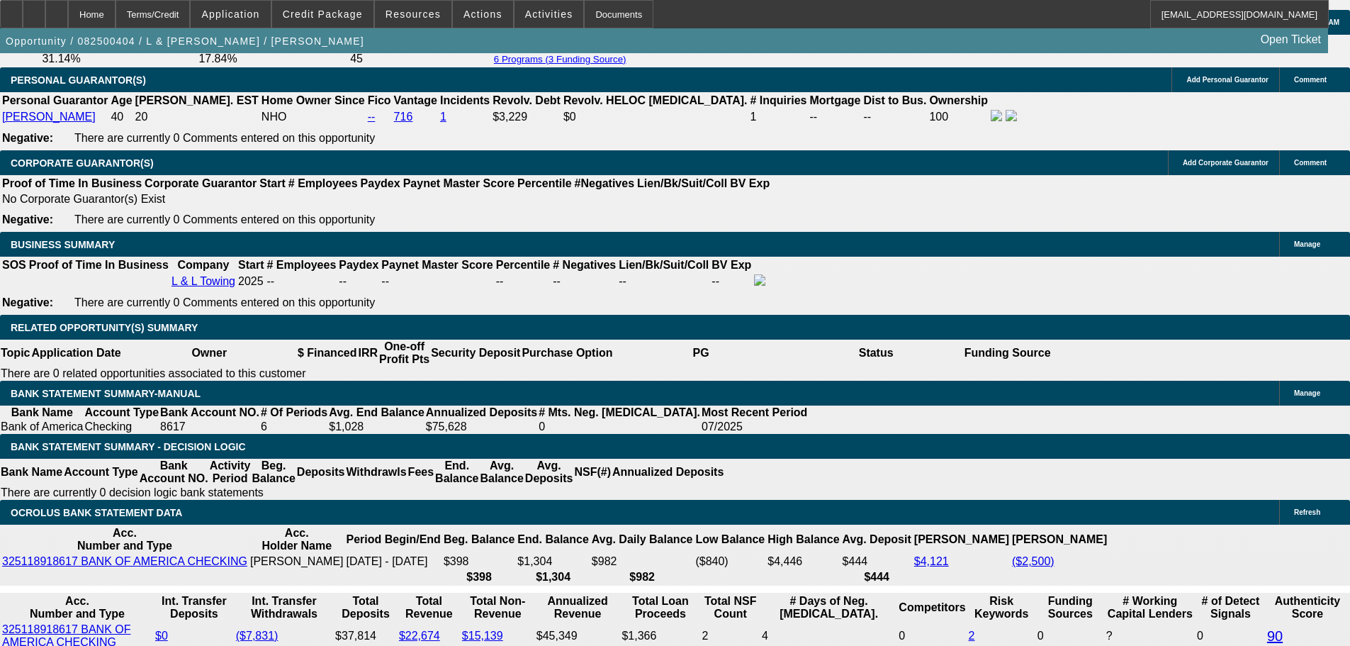
scroll to position [2208, 0]
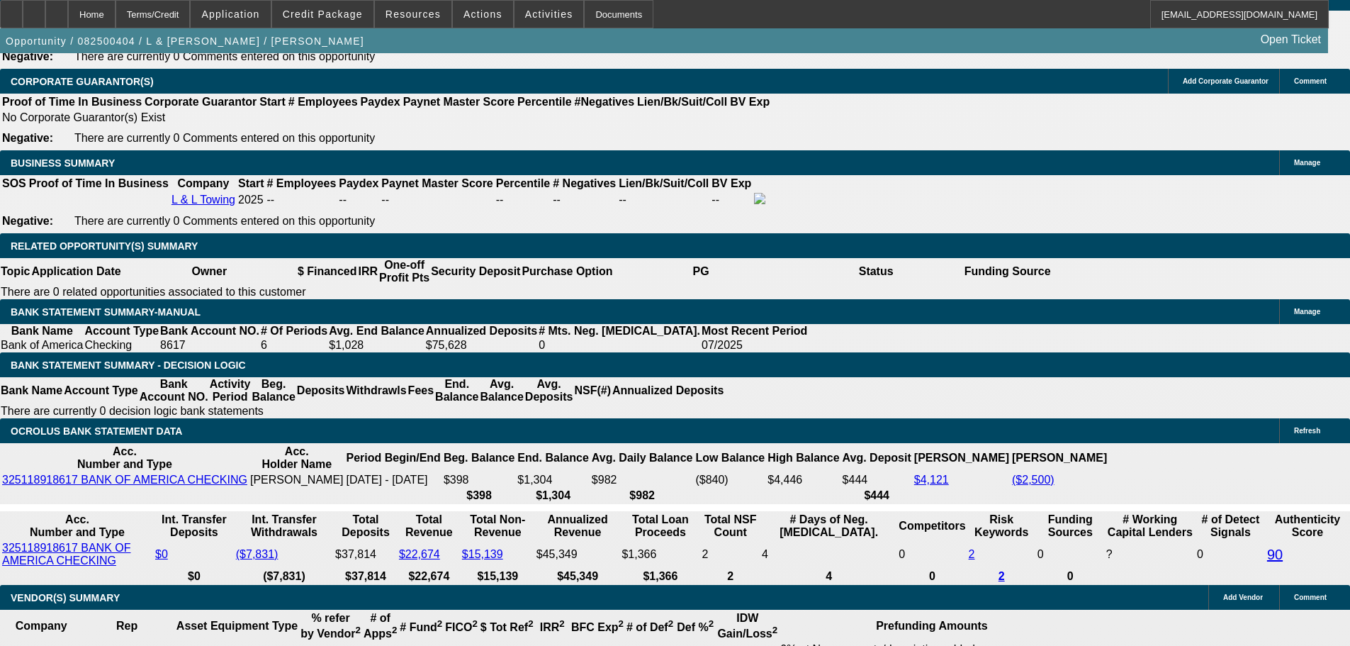
drag, startPoint x: 229, startPoint y: 280, endPoint x: 218, endPoint y: 288, distance: 13.2
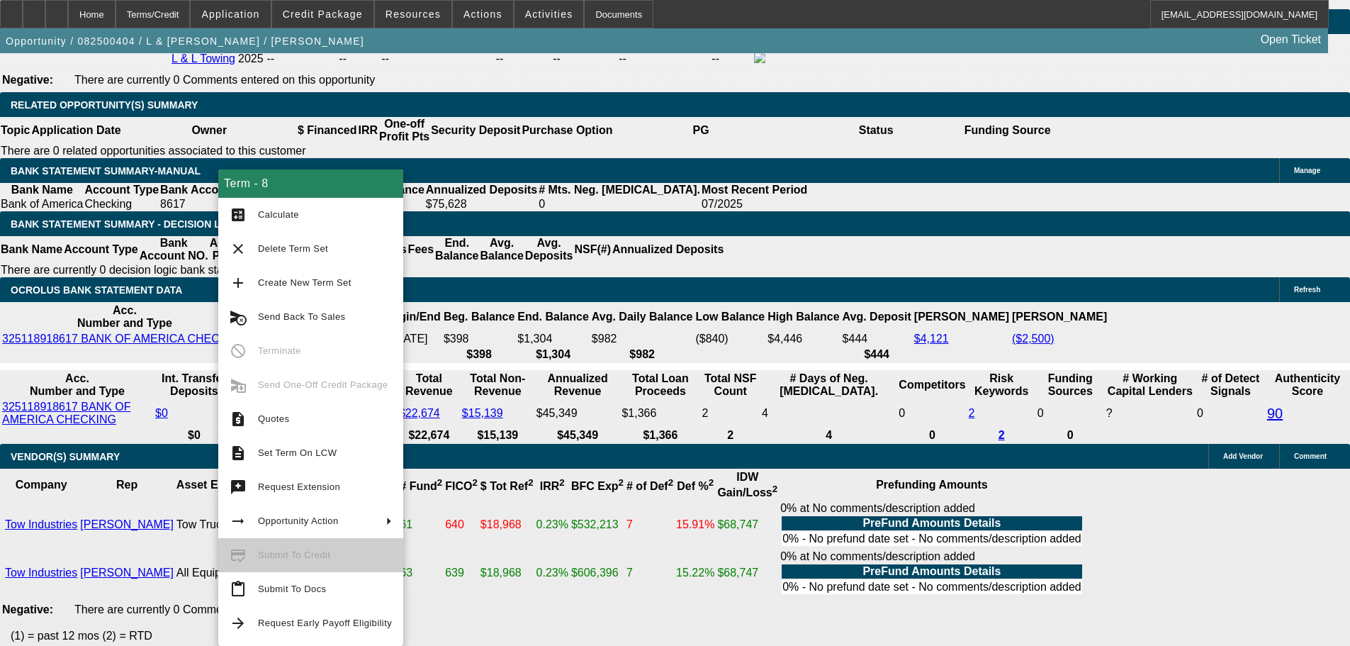
scroll to position [2350, 0]
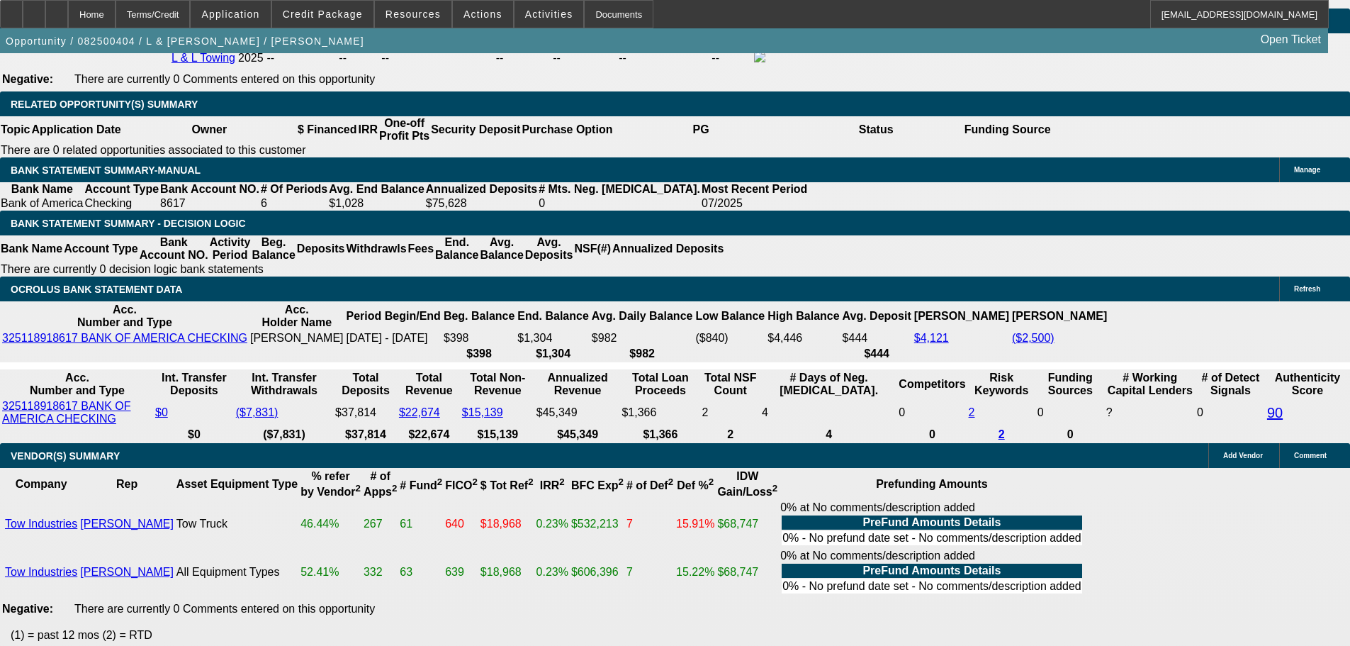
drag, startPoint x: 1103, startPoint y: 527, endPoint x: 1096, endPoint y: 484, distance: 43.8
copy td "Best contact for customer, Luis Jaimes, is either (323) 807-5648 or elemjaimes8…"
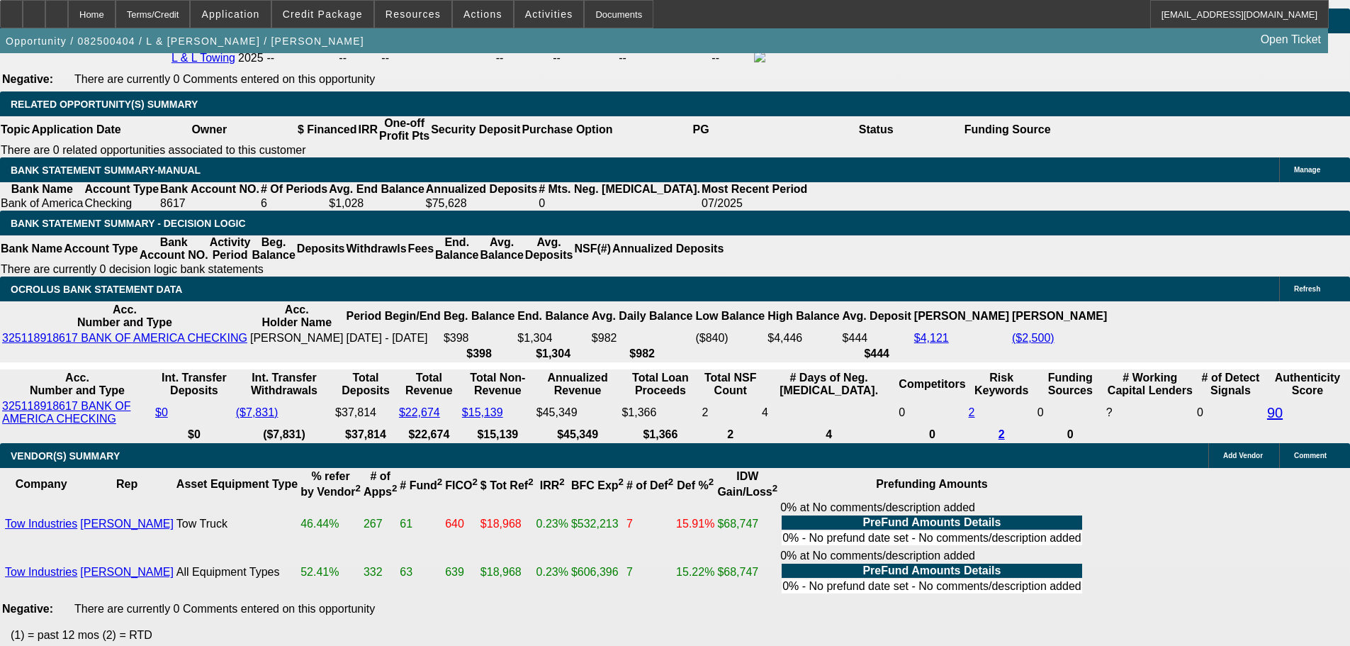
scroll to position [155, 11]
drag, startPoint x: 1092, startPoint y: 223, endPoint x: 1089, endPoint y: 230, distance: 8.3
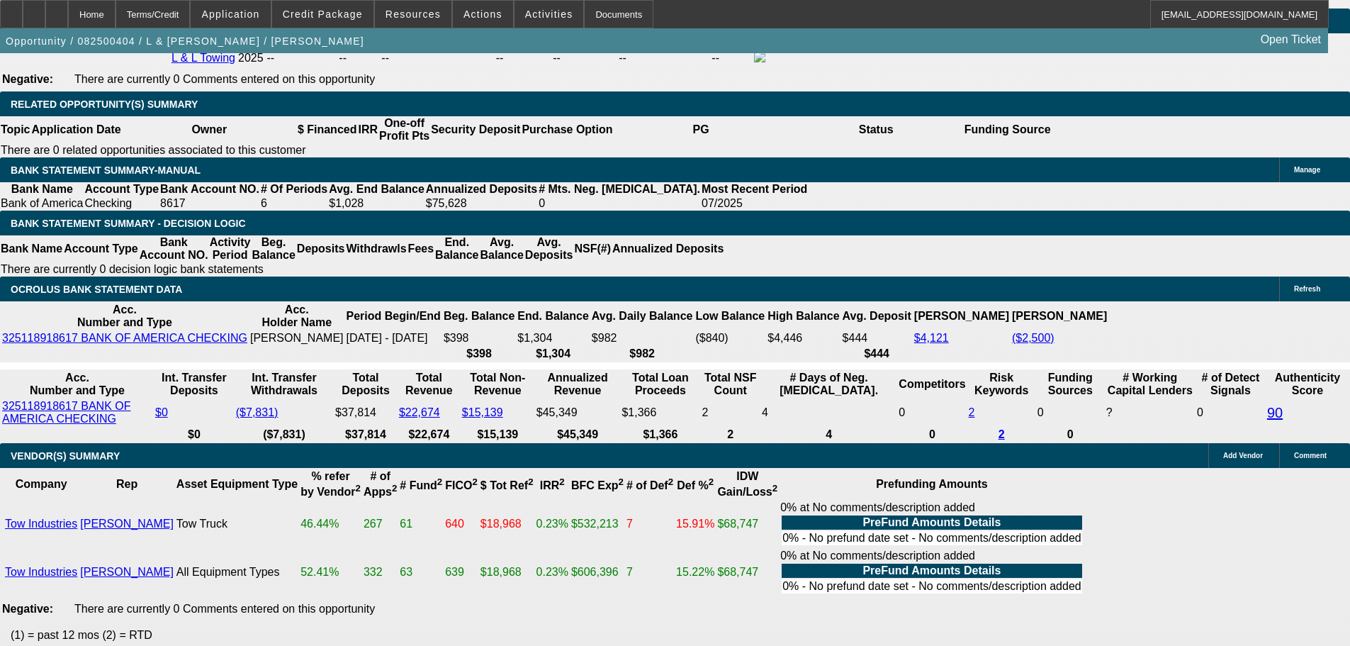
scroll to position [773, 0]
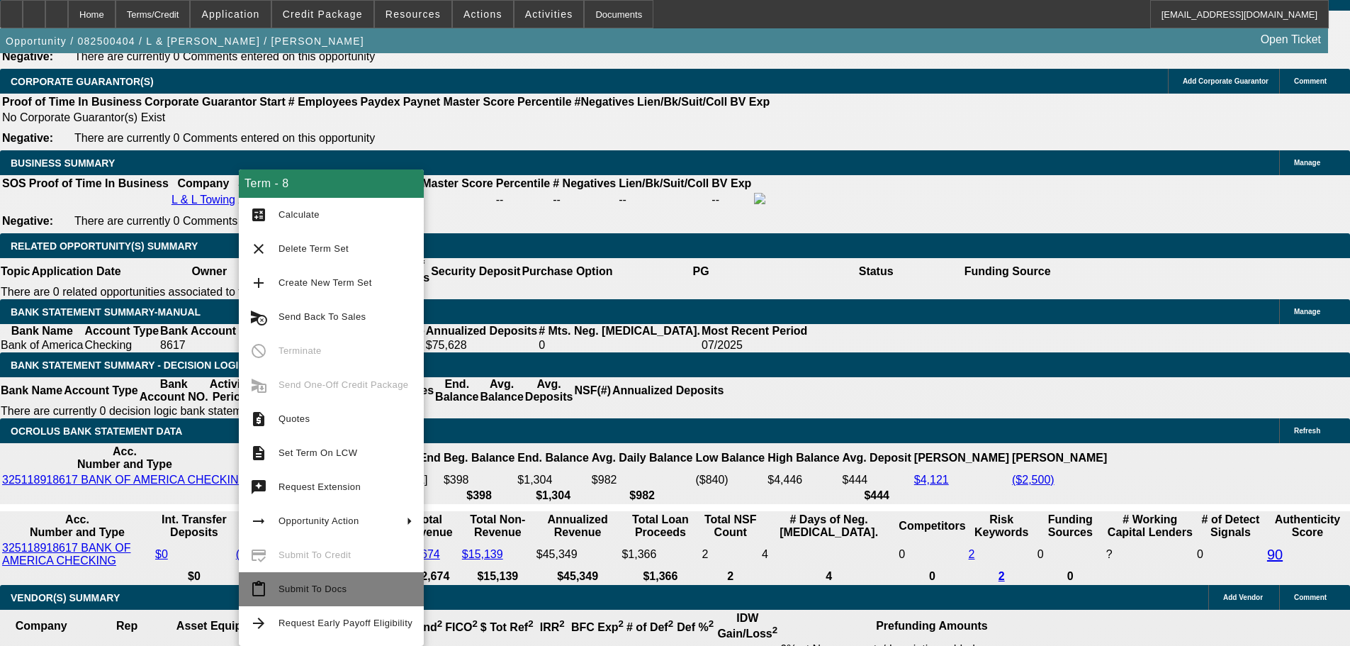
click at [372, 597] on span "Submit To Docs" at bounding box center [346, 589] width 134 height 17
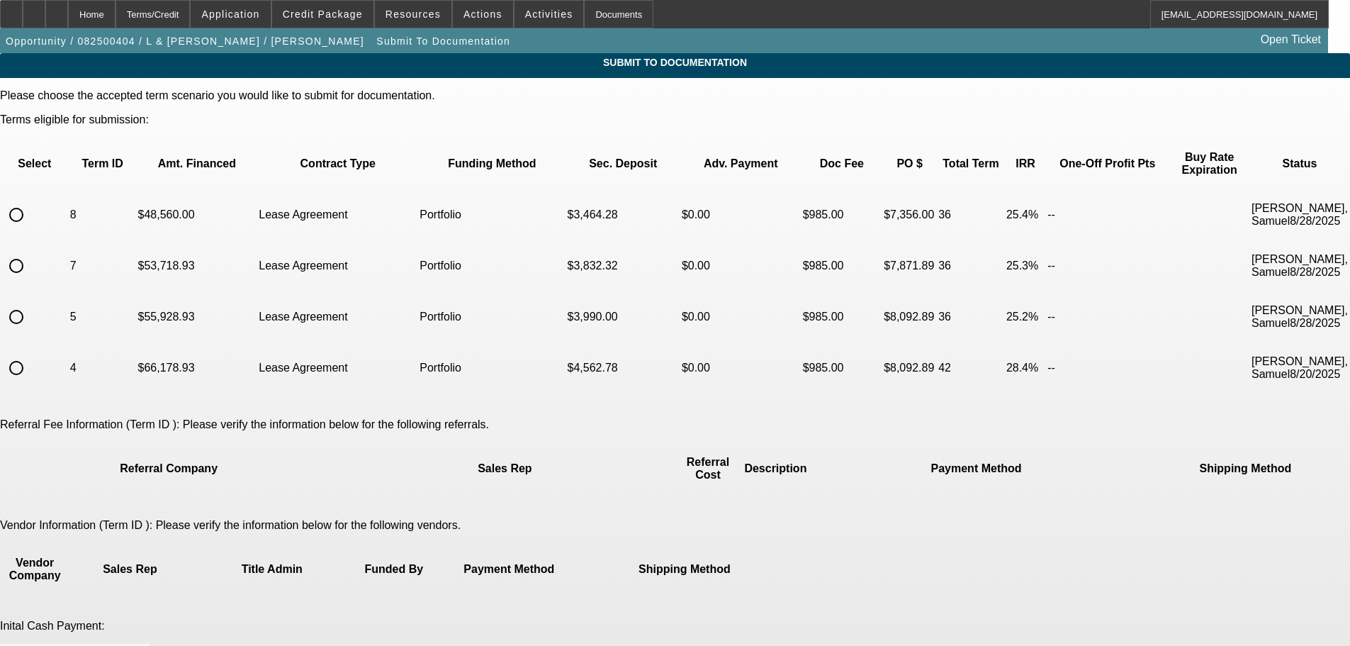
click at [30, 204] on input "radio" at bounding box center [16, 215] width 28 height 28
radio input "true"
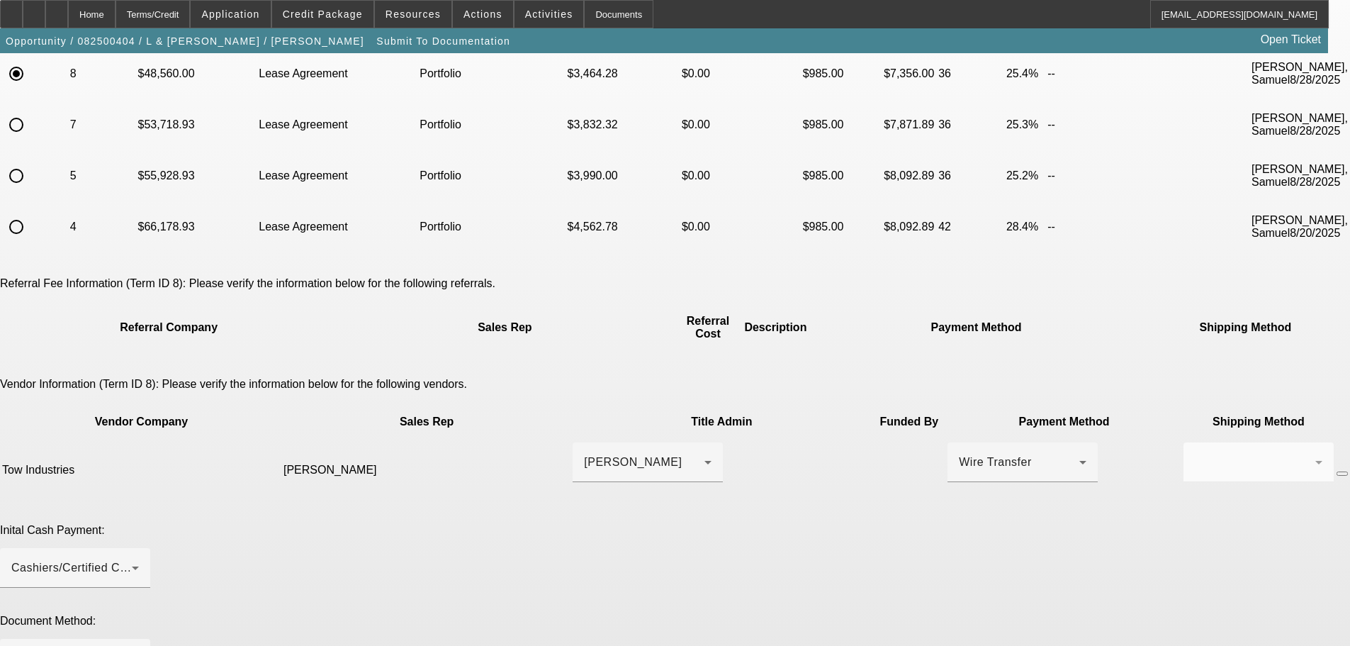
scroll to position [142, 0]
click at [132, 559] on div "Cashiers/Certified Check" at bounding box center [71, 567] width 121 height 17
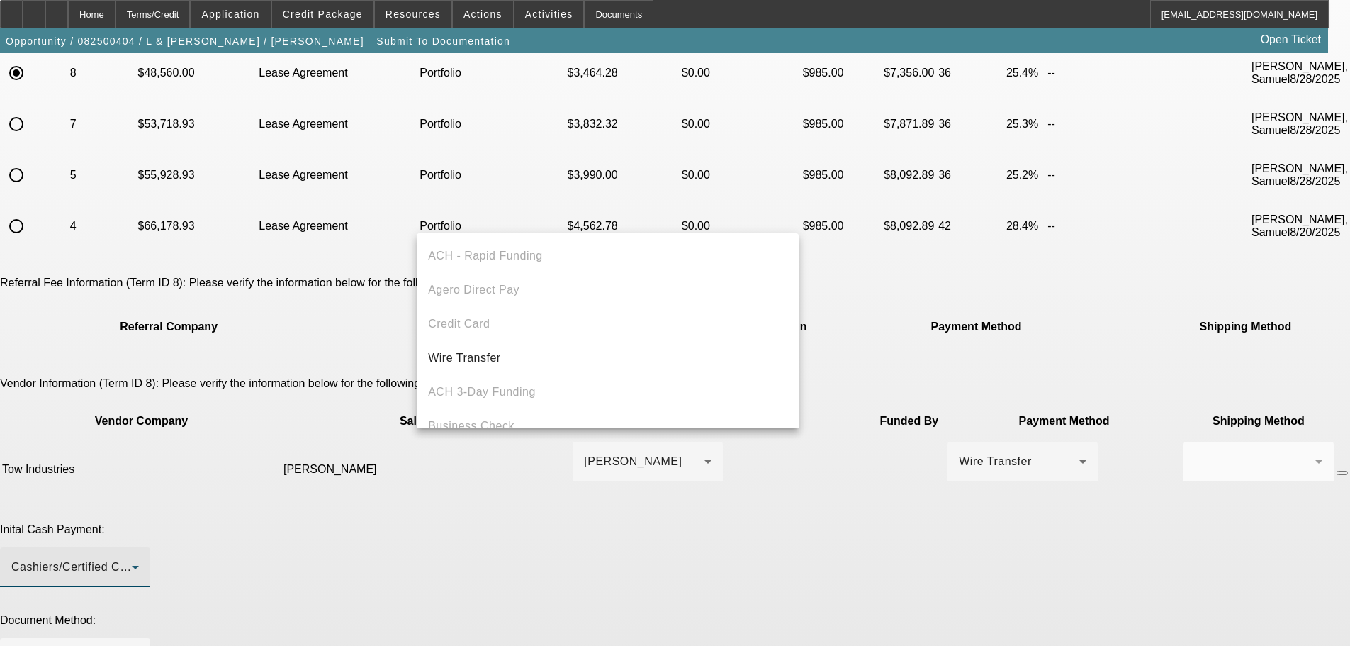
scroll to position [49, 0]
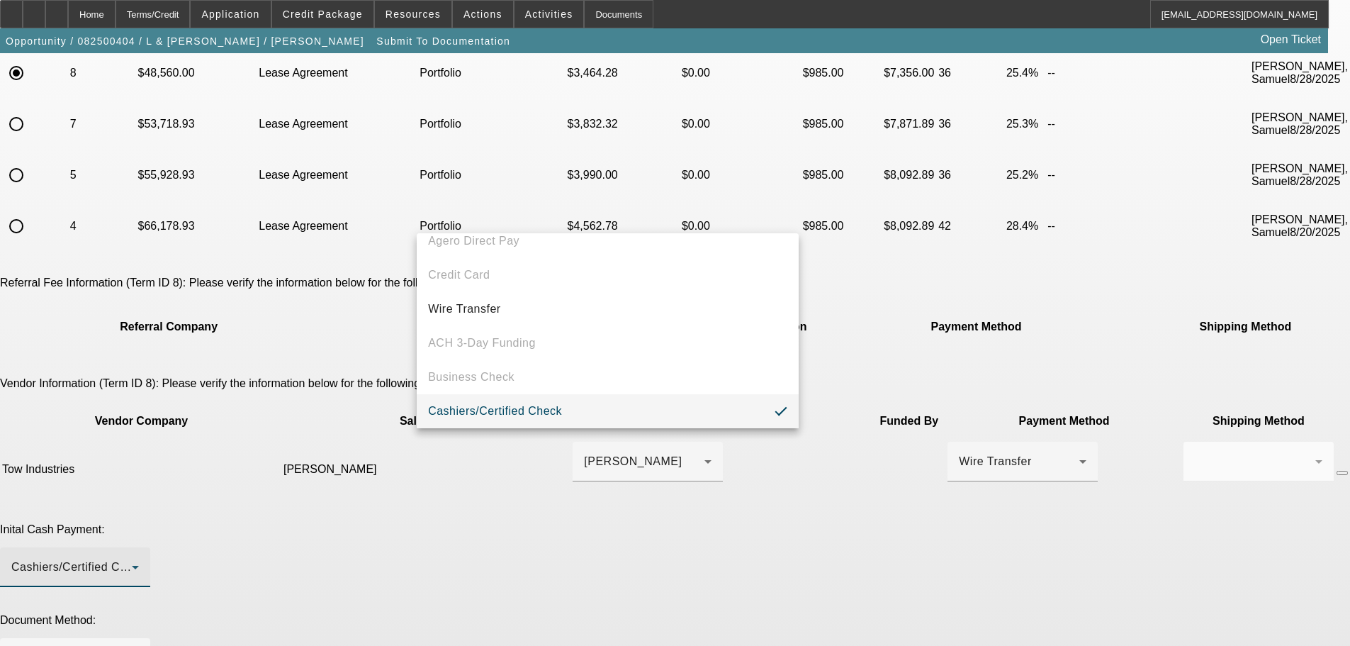
click at [1039, 505] on div at bounding box center [675, 323] width 1350 height 646
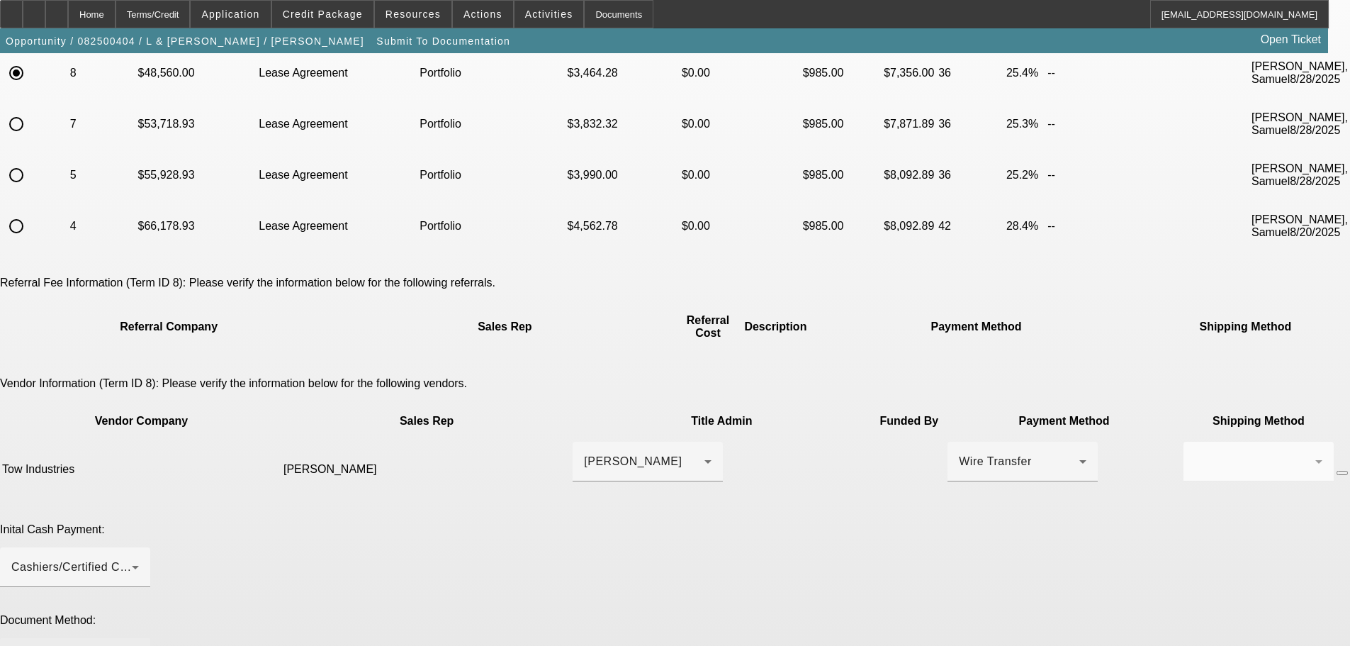
click at [139, 638] on div at bounding box center [75, 658] width 128 height 40
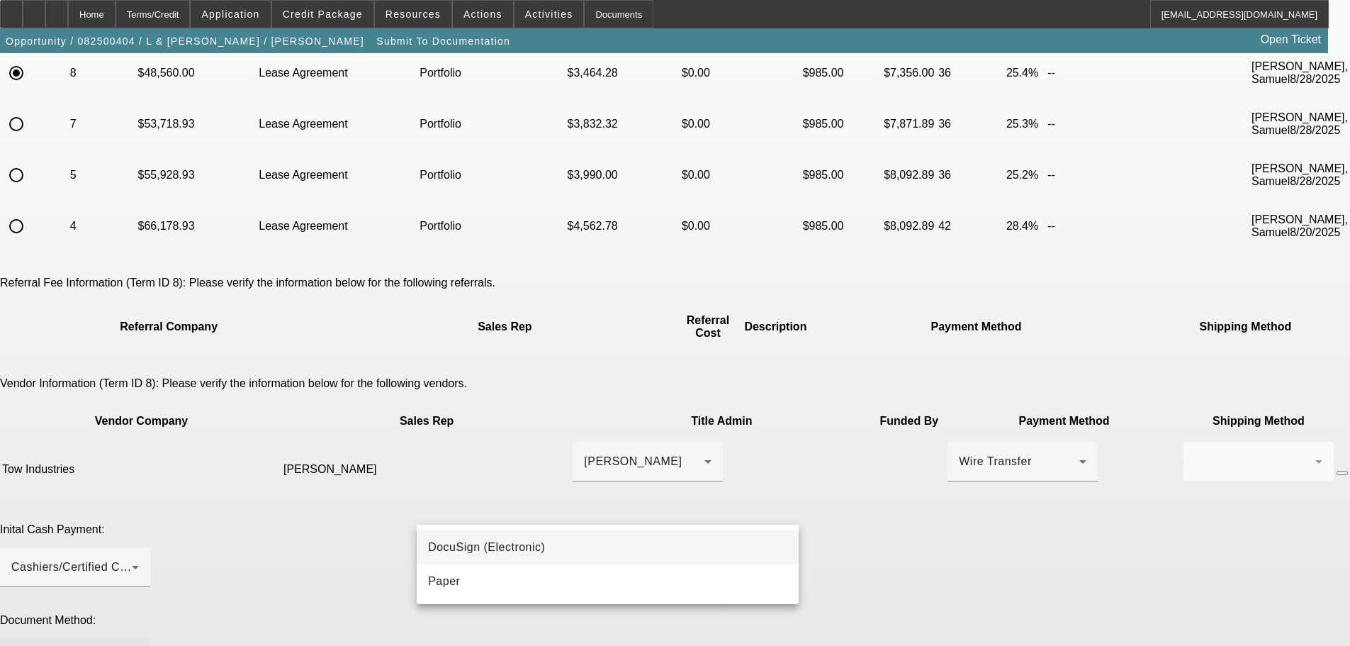
click at [669, 542] on mat-option "DocuSign (Electronic)" at bounding box center [608, 547] width 382 height 34
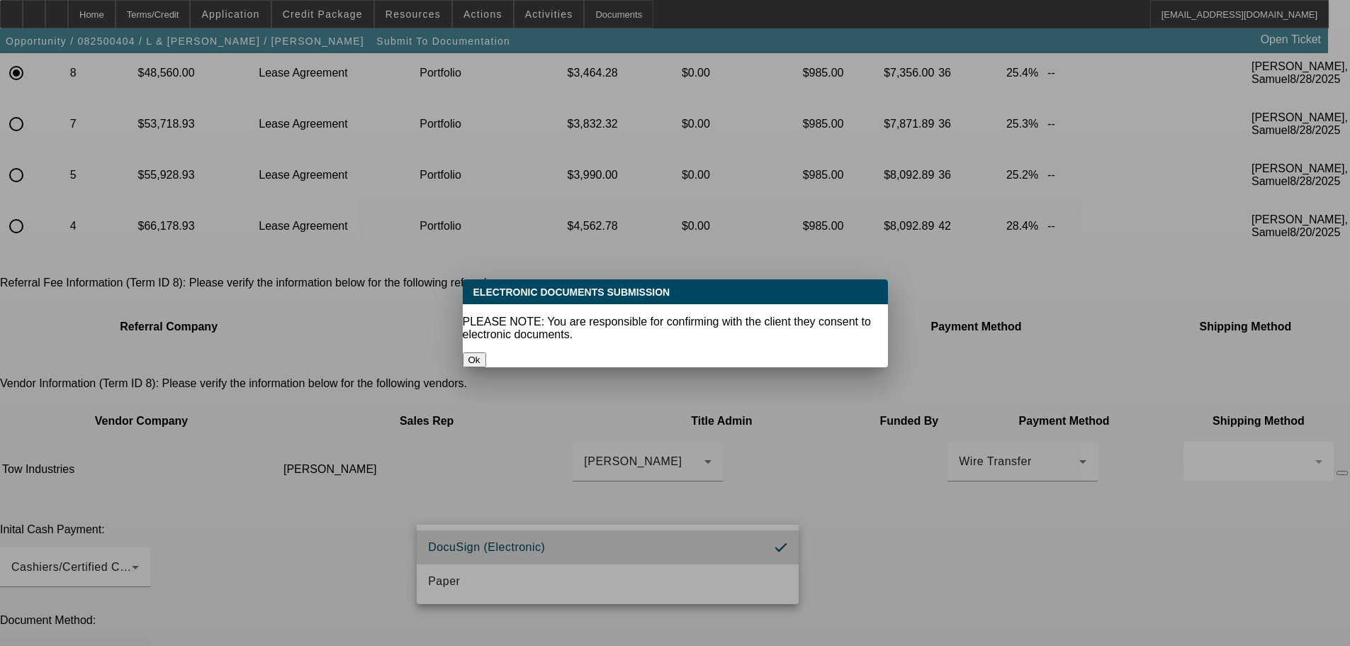
scroll to position [0, 0]
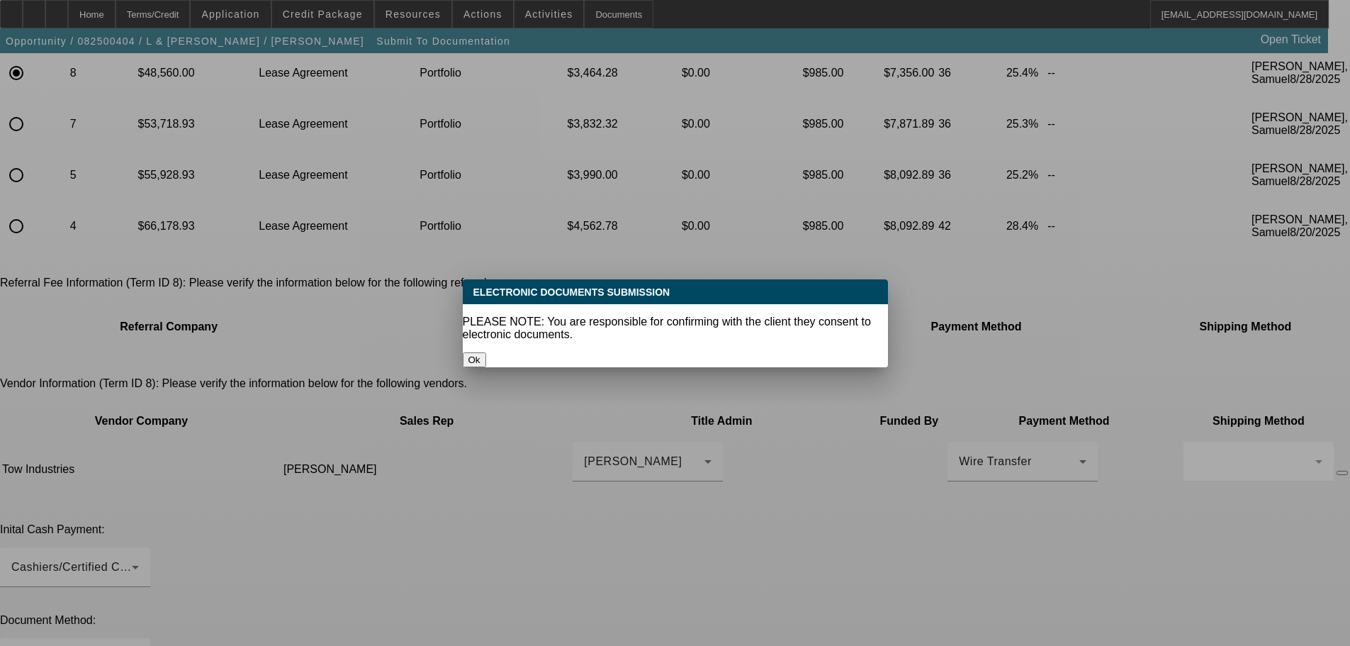
click at [486, 352] on button "Ok" at bounding box center [474, 359] width 23 height 15
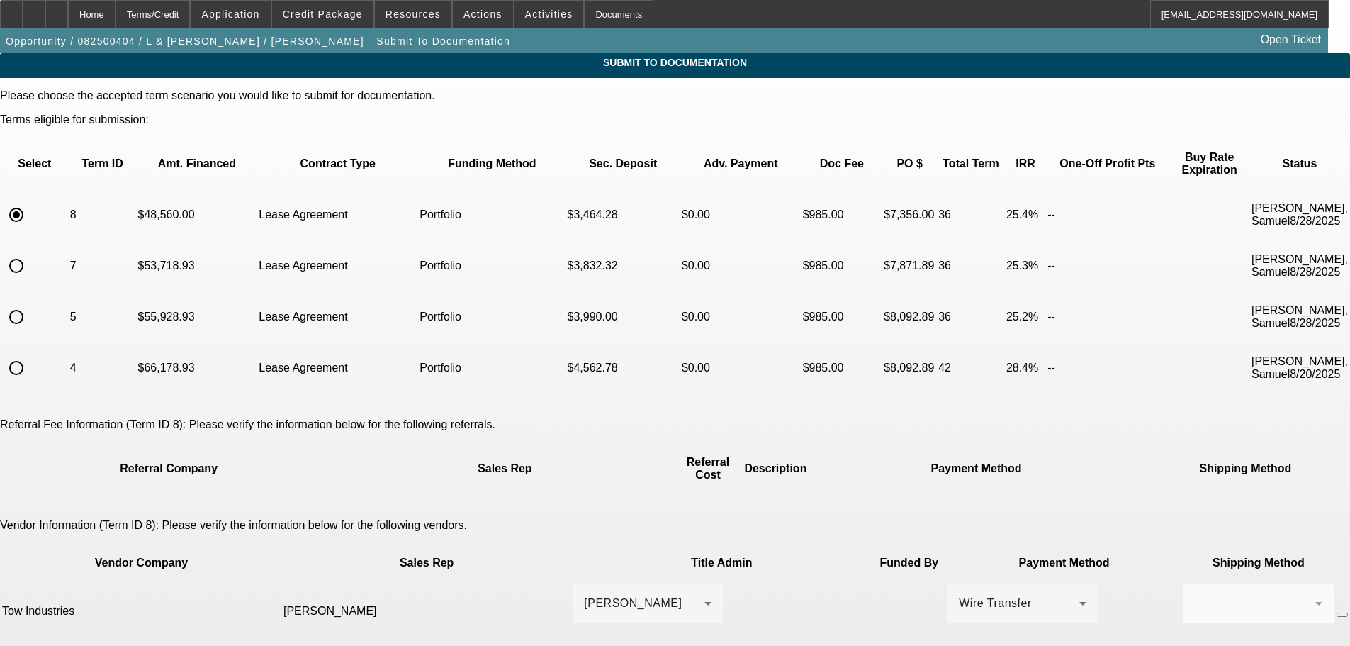
scroll to position [142, 0]
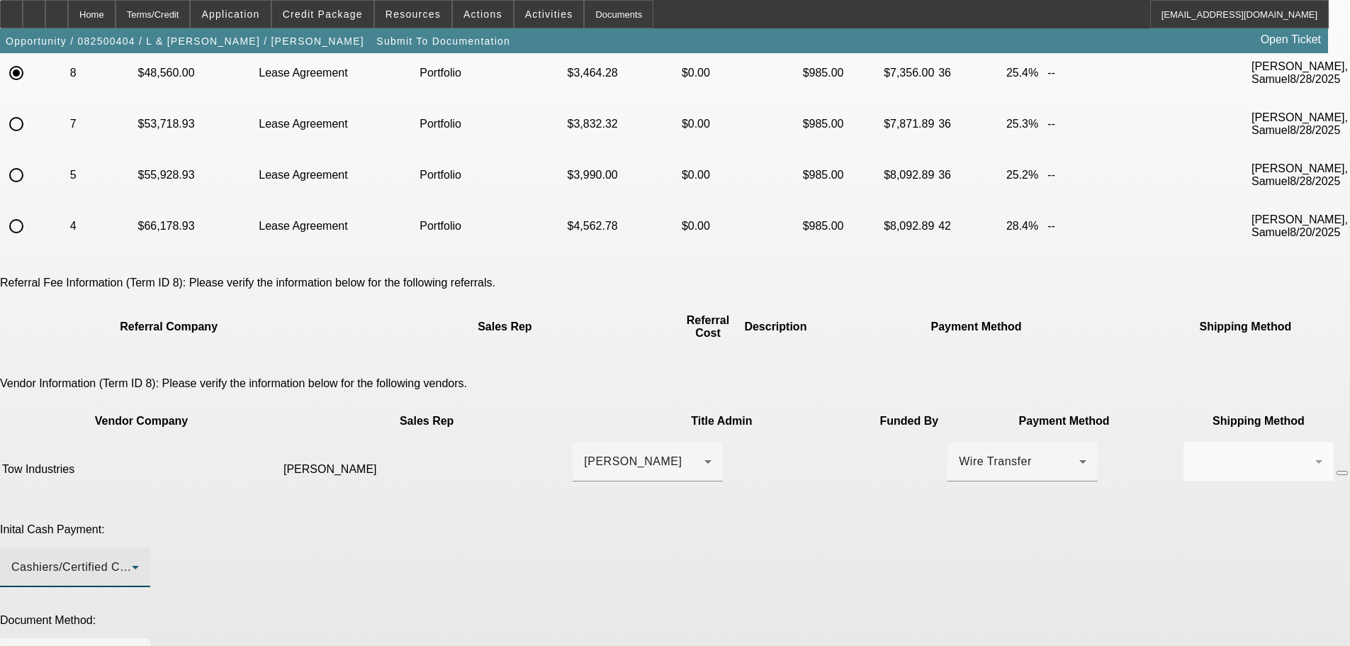
click at [132, 559] on div "Cashiers/Certified Check" at bounding box center [71, 567] width 121 height 17
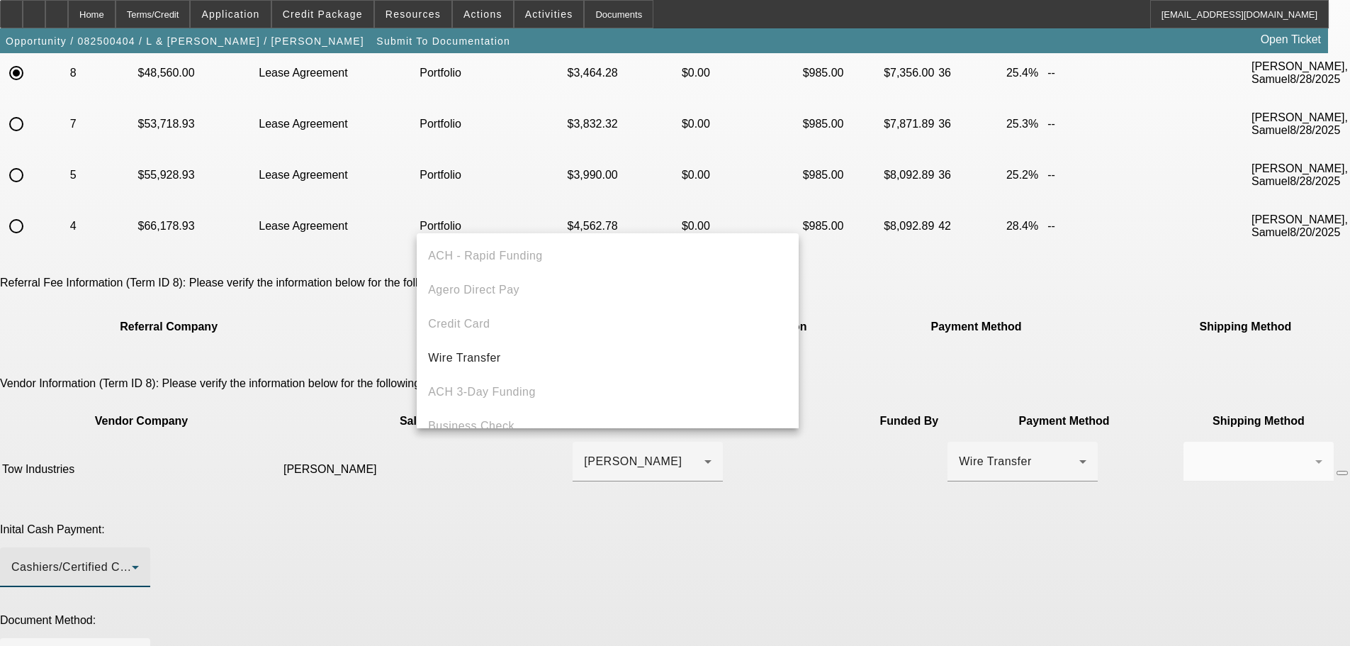
scroll to position [49, 0]
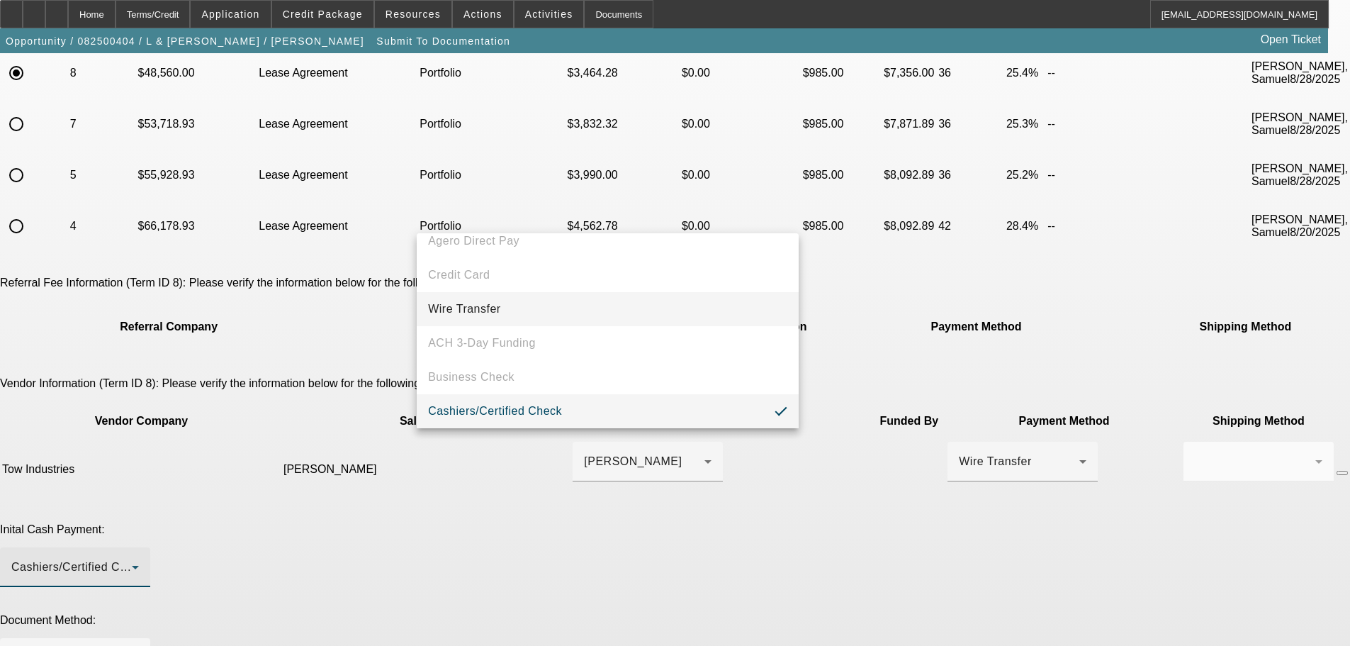
click at [557, 320] on mat-option "Wire Transfer" at bounding box center [608, 309] width 382 height 34
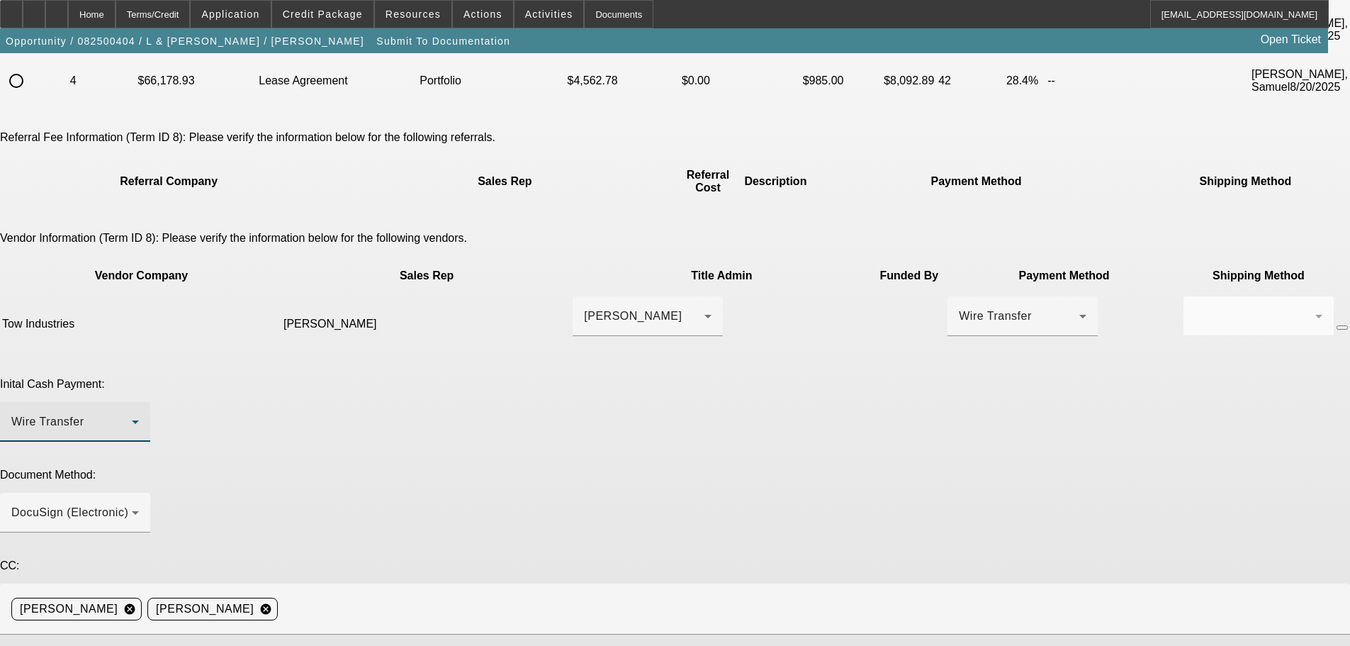
scroll to position [335, 0]
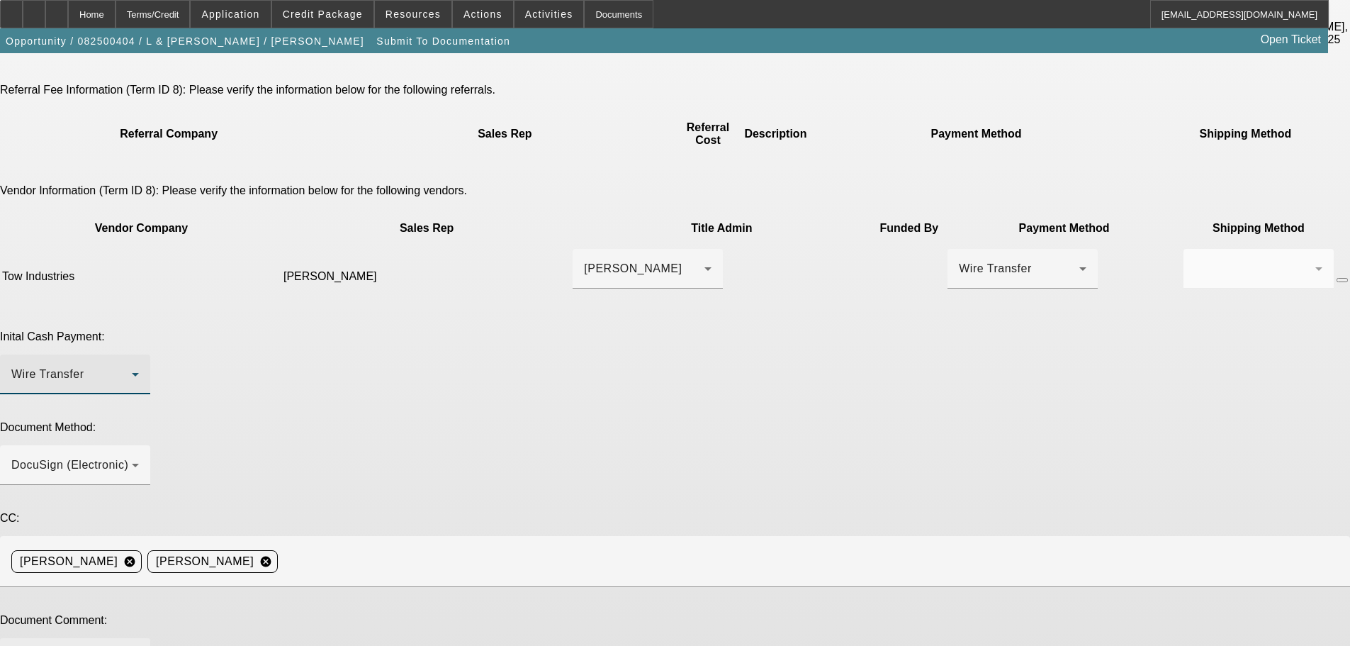
paste textarea "Best contact for customer, Luis Jaimes, is either (323) 807-5648 or elemjaimes8…"
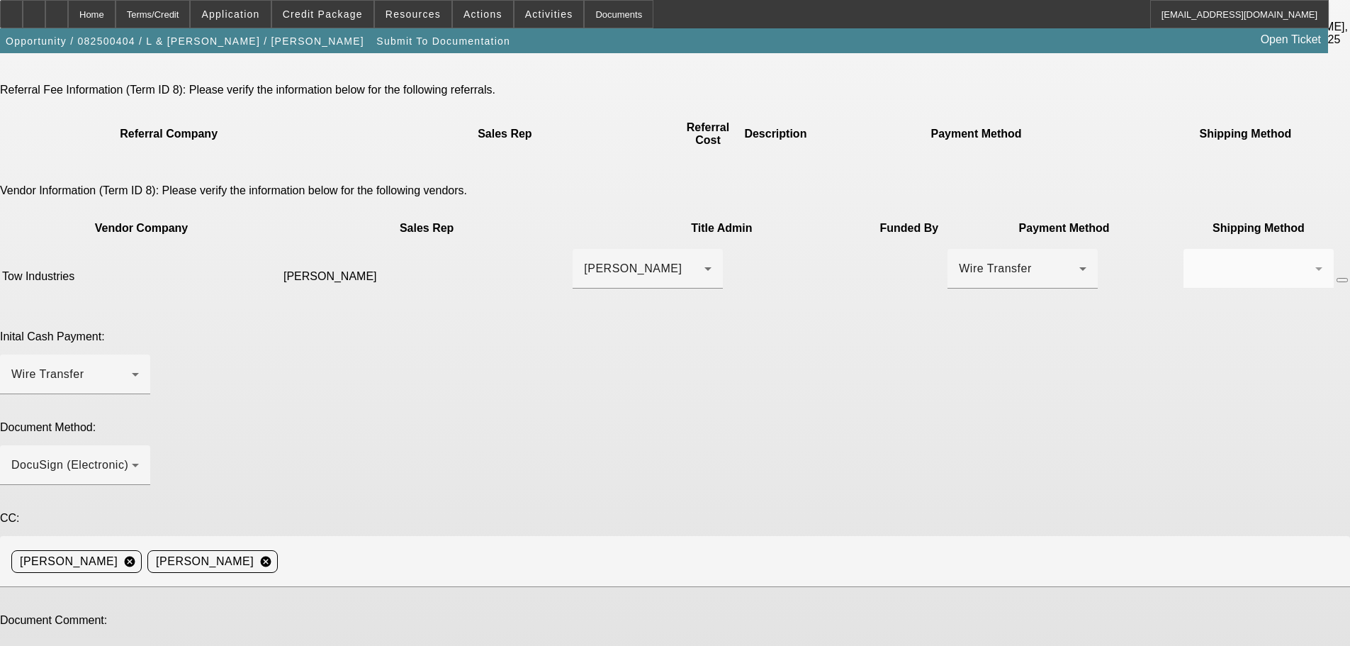
scroll to position [14, 0]
type textarea "Best contact for customer, Luis Jaimes, is either (323) 807-5648 or elemjaimes8…"
type textarea "Had to adjust price down due to customer negotiations."
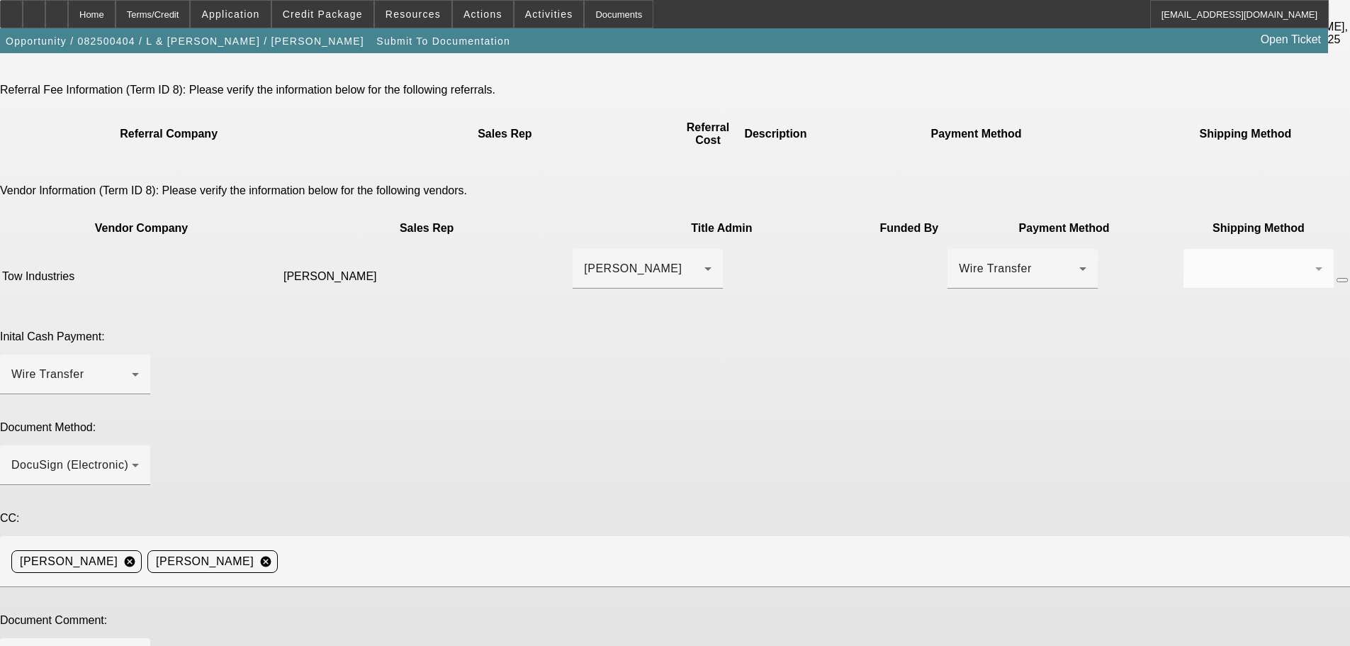
drag, startPoint x: 943, startPoint y: 621, endPoint x: 628, endPoint y: 474, distance: 347.6
click at [727, 502] on div "Please choose the accepted term scenario you would like to submit for documenta…" at bounding box center [675, 332] width 1350 height 1154
type textarea "Best contact for customer, Luis Jaimes, is either (323) 807-5648 or elemjaimes8…"
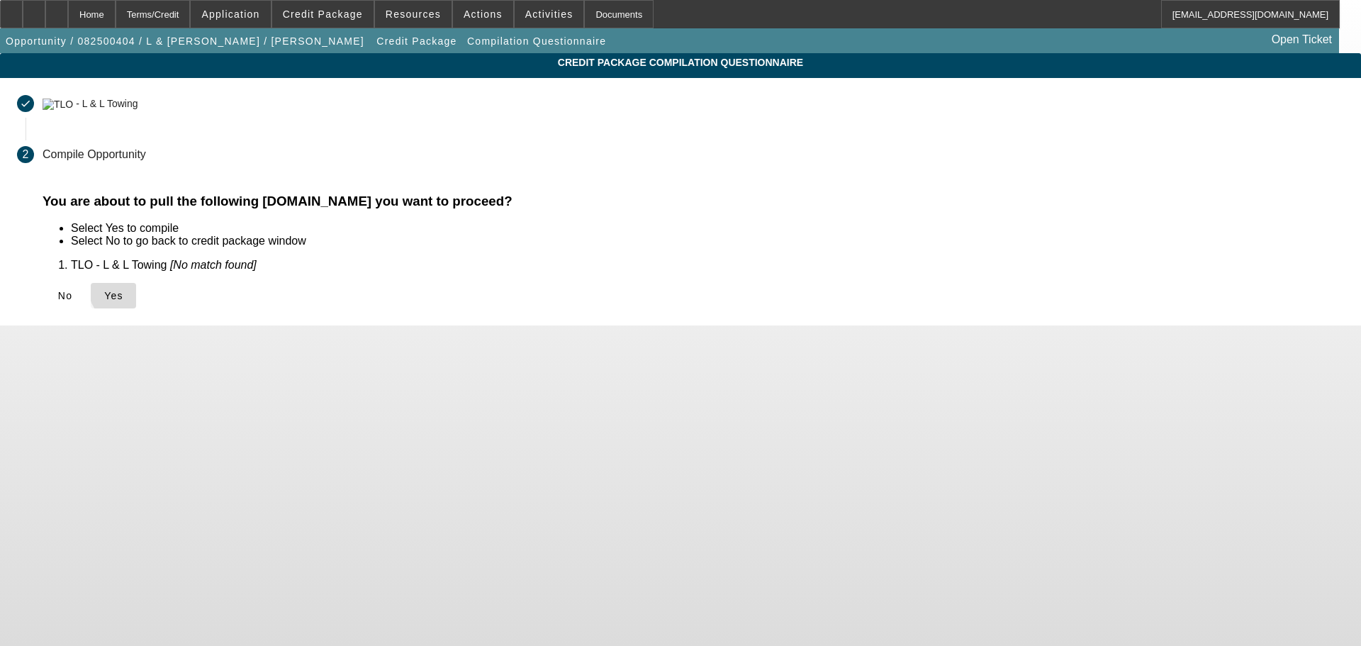
click at [123, 292] on span "Yes" at bounding box center [113, 295] width 19 height 11
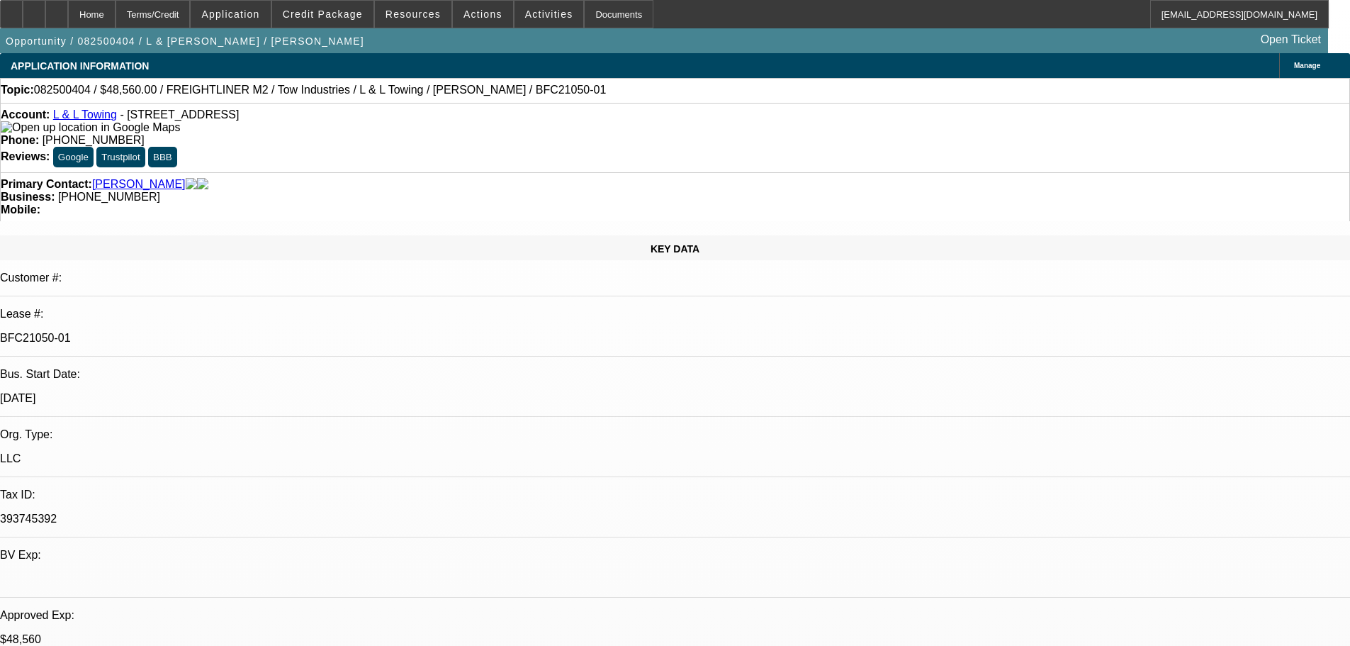
select select "0"
select select "2"
select select "0.1"
select select "4"
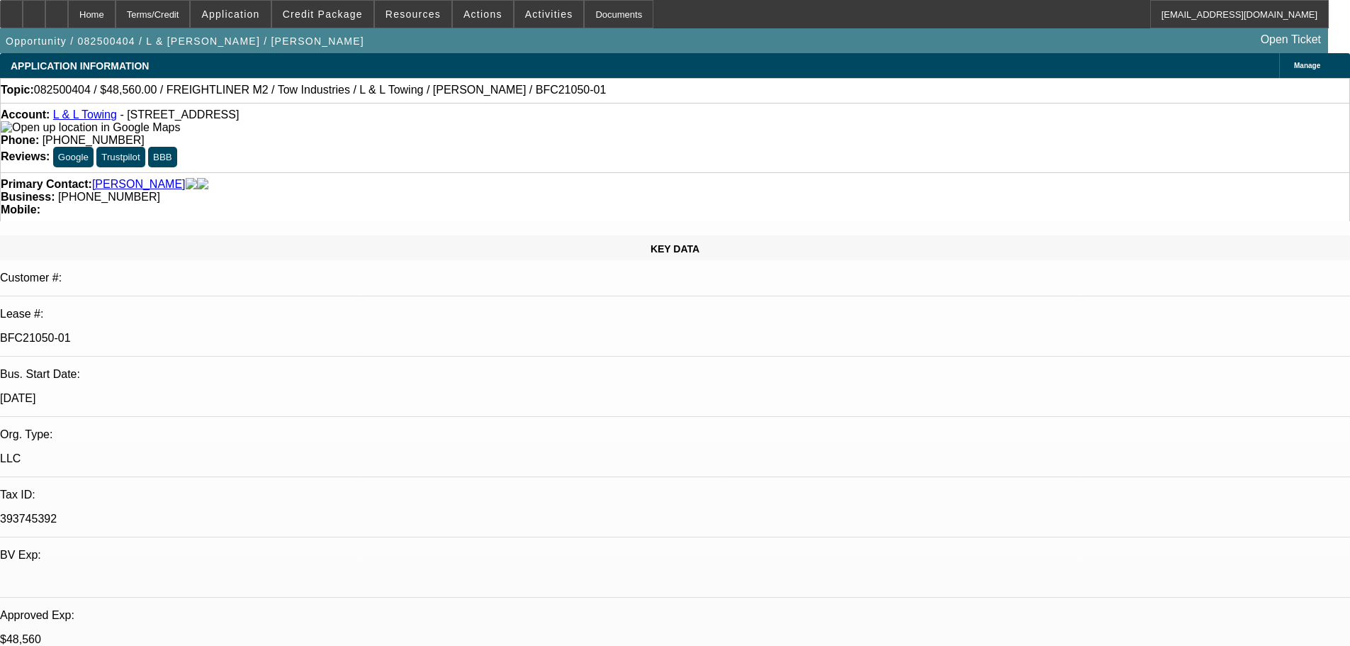
select select "0"
select select "2"
select select "0.1"
select select "4"
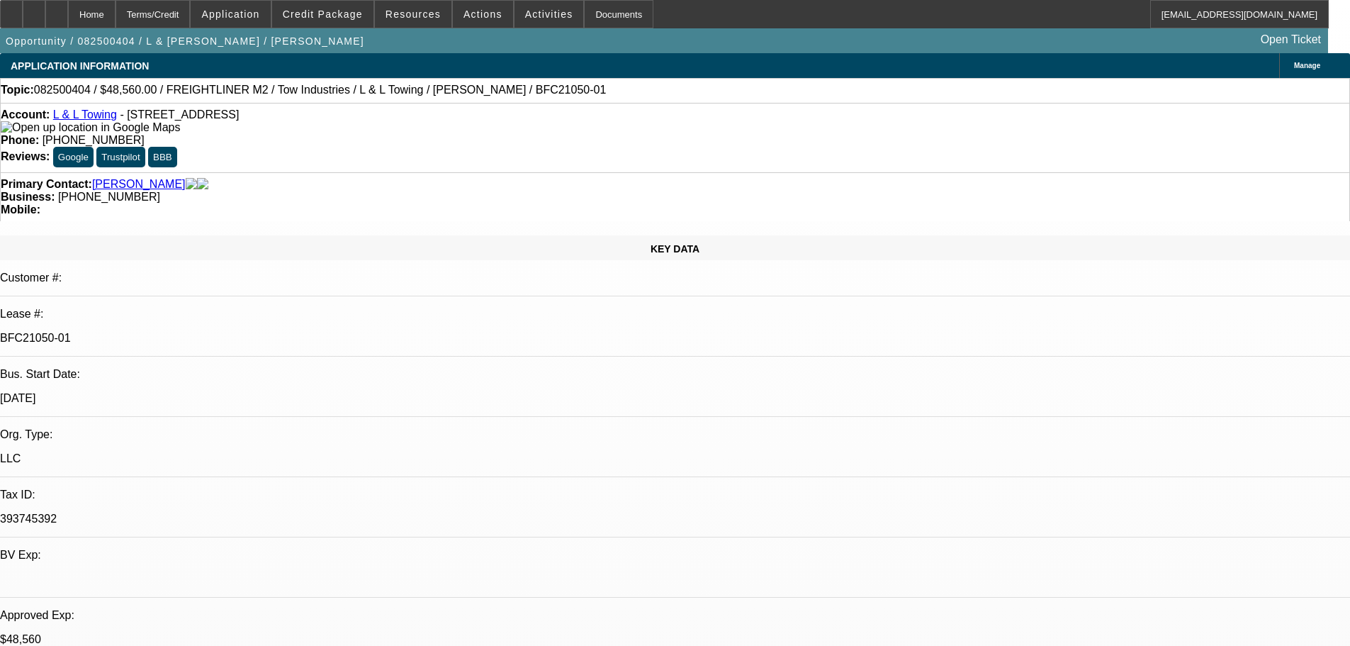
select select "0"
select select "2"
select select "0.1"
select select "4"
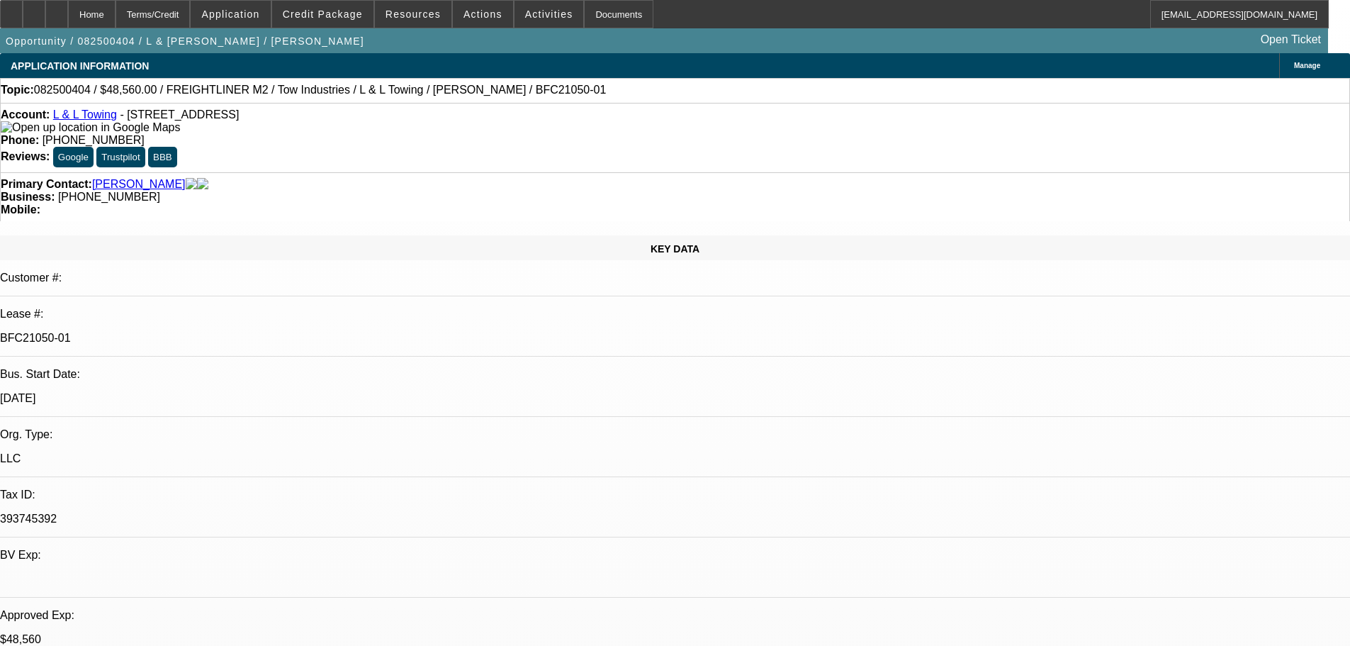
select select "0"
select select "2"
select select "0.1"
select select "4"
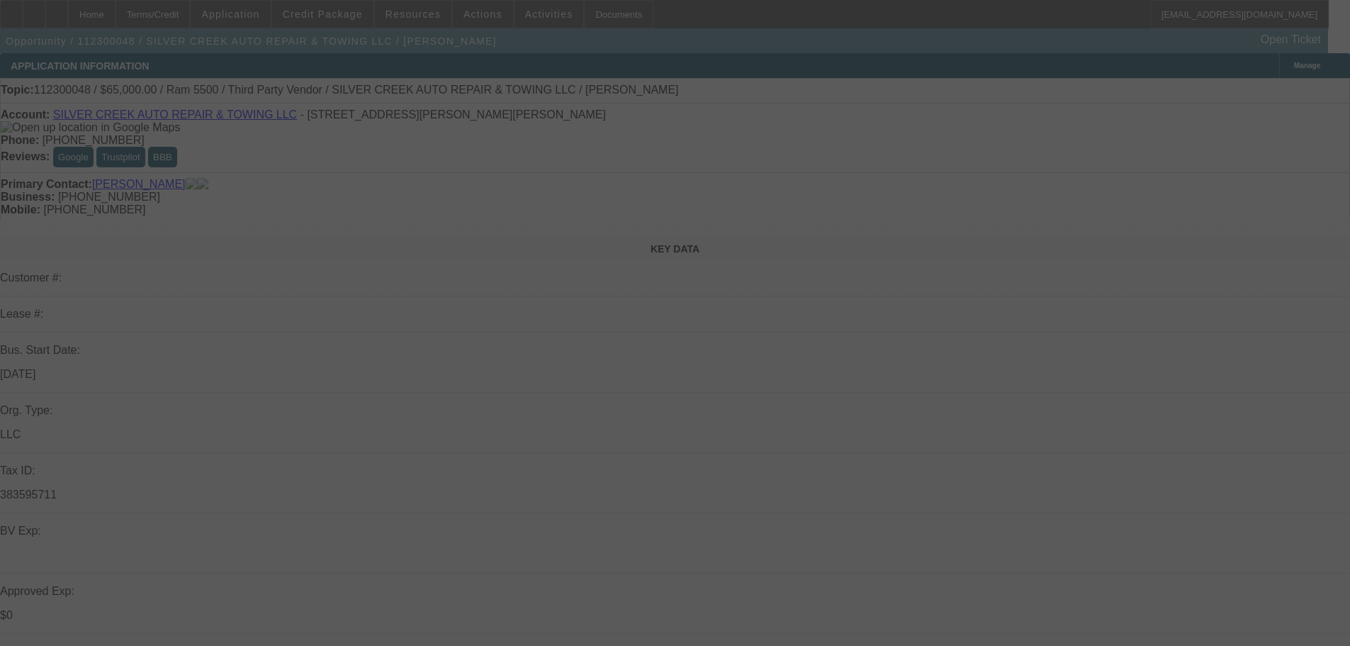
select select "0"
select select "6"
select select "0"
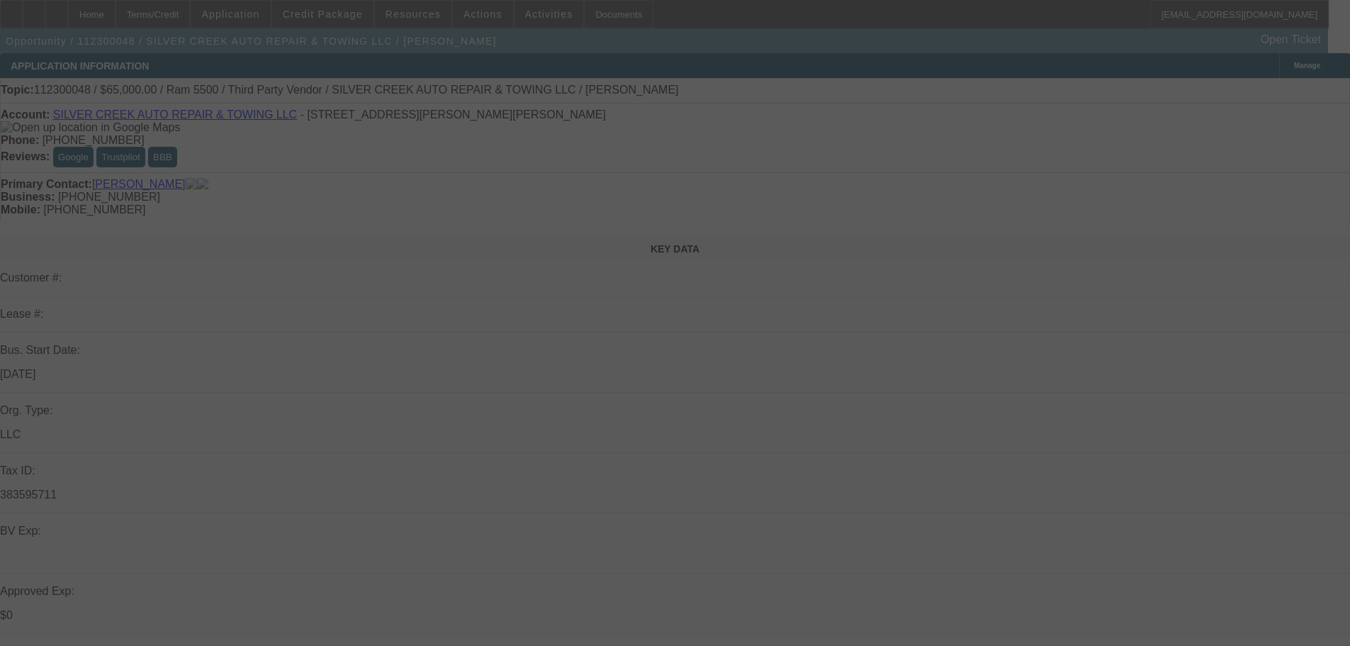
select select "0"
select select "6"
select select "0"
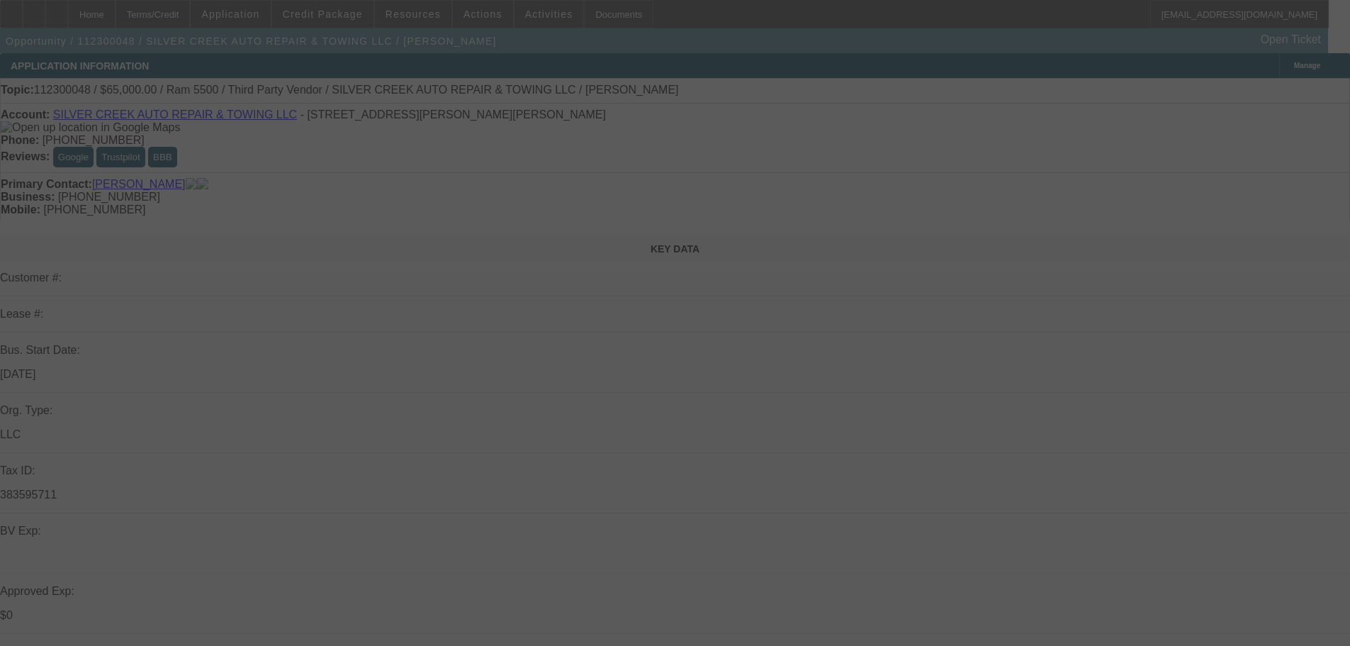
select select "0"
select select "6"
select select "0"
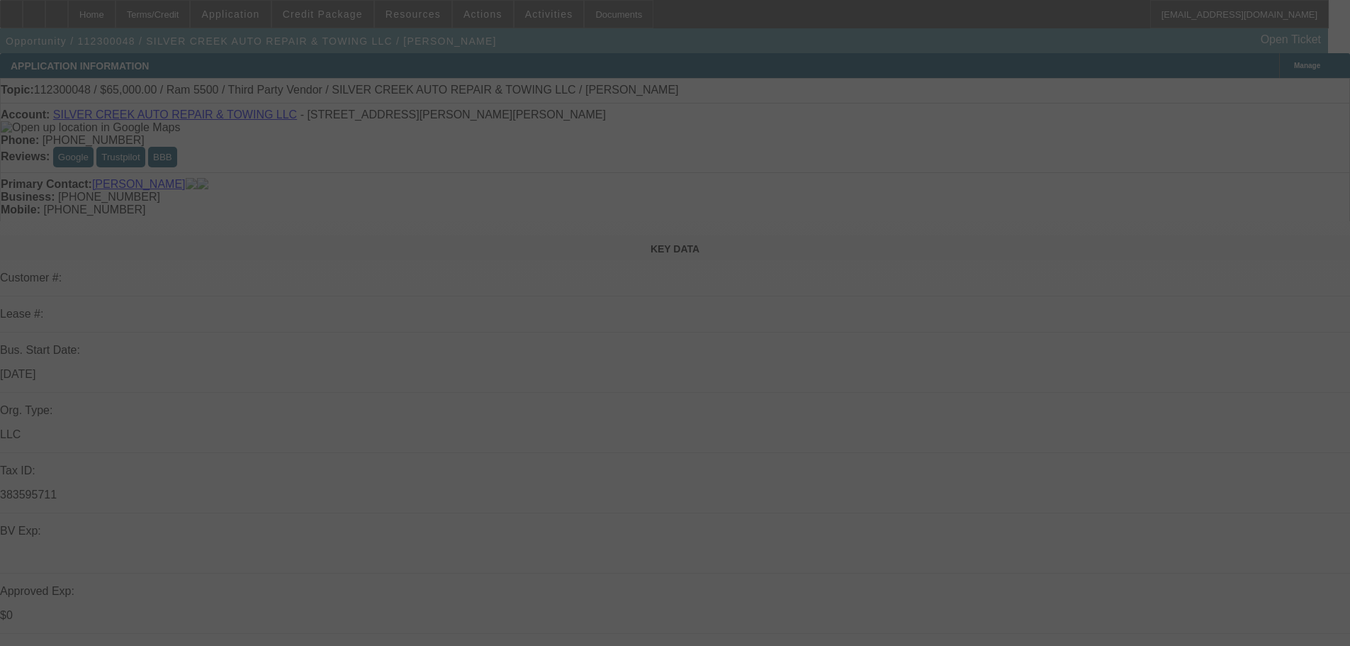
select select "6"
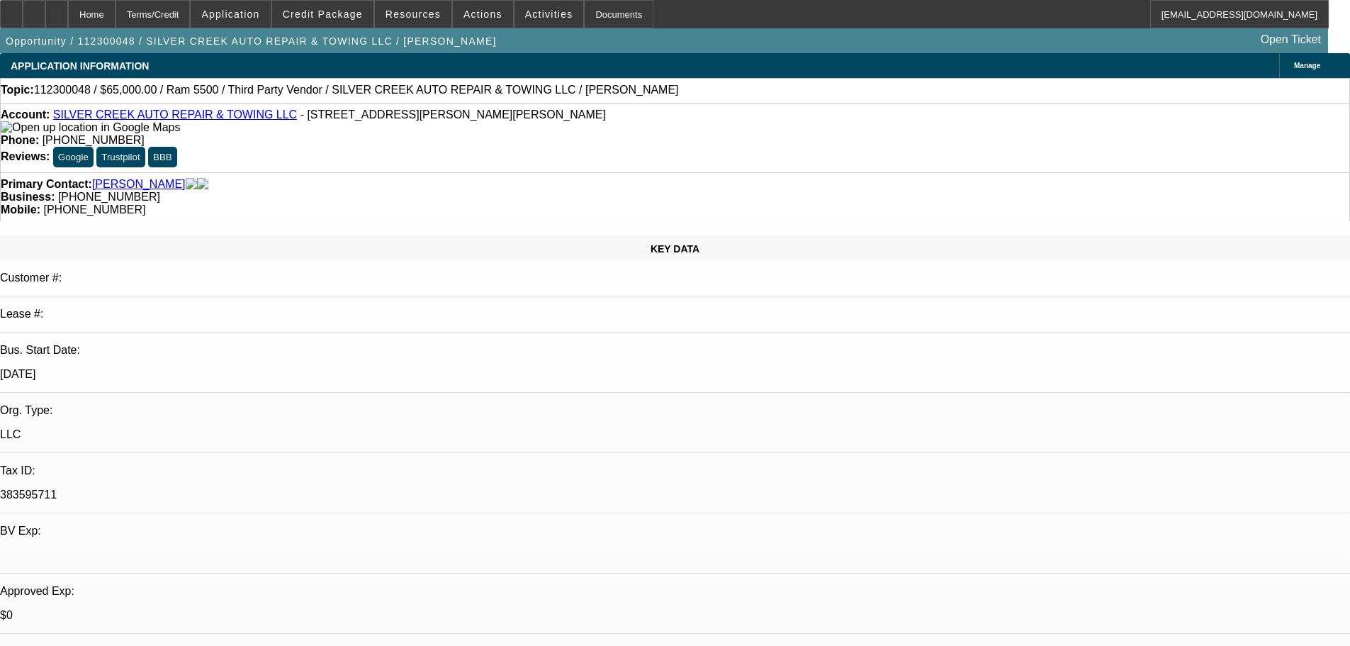
drag, startPoint x: 1174, startPoint y: 301, endPoint x: 1088, endPoint y: 307, distance: 86.0
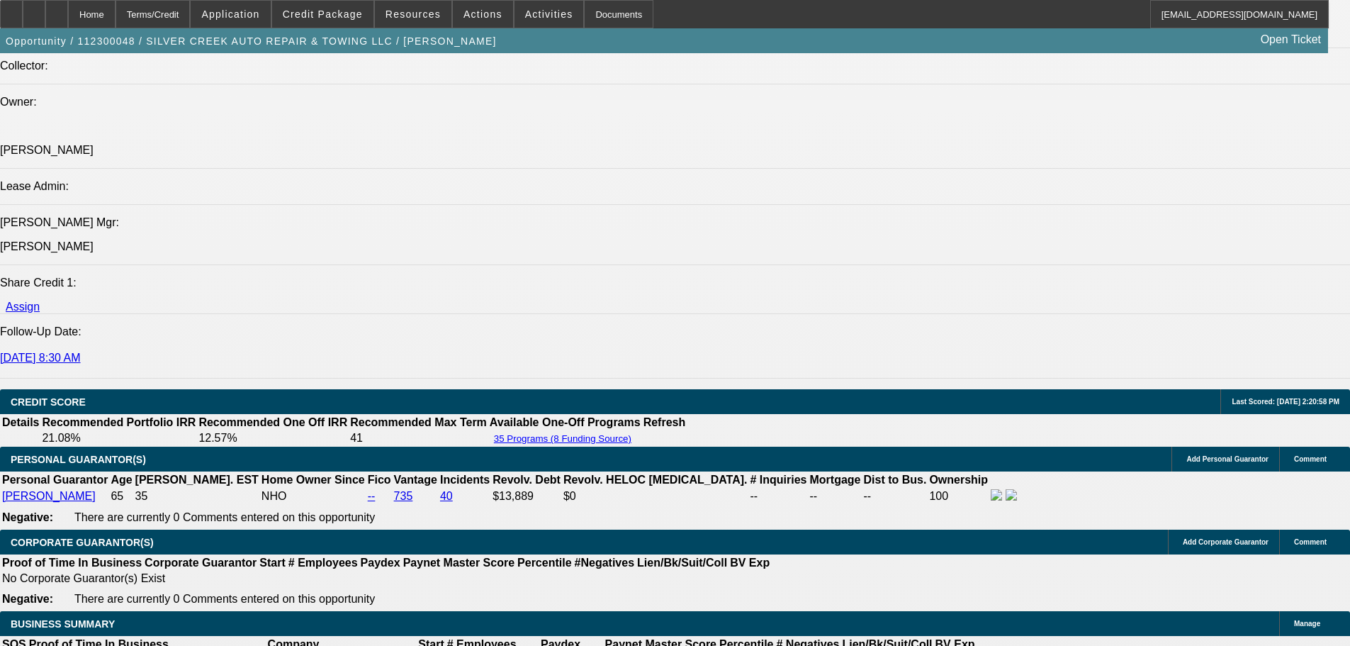
scroll to position [1701, 0]
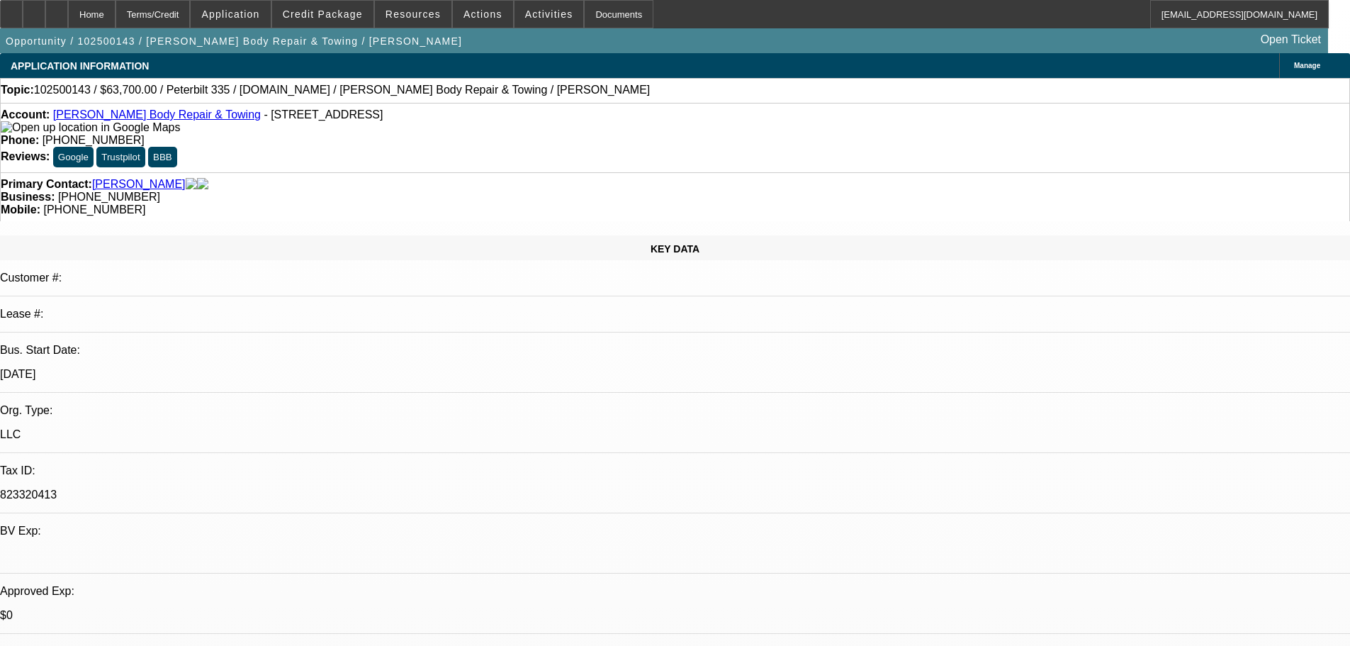
select select "0"
select select "2"
select select "0.1"
select select "4"
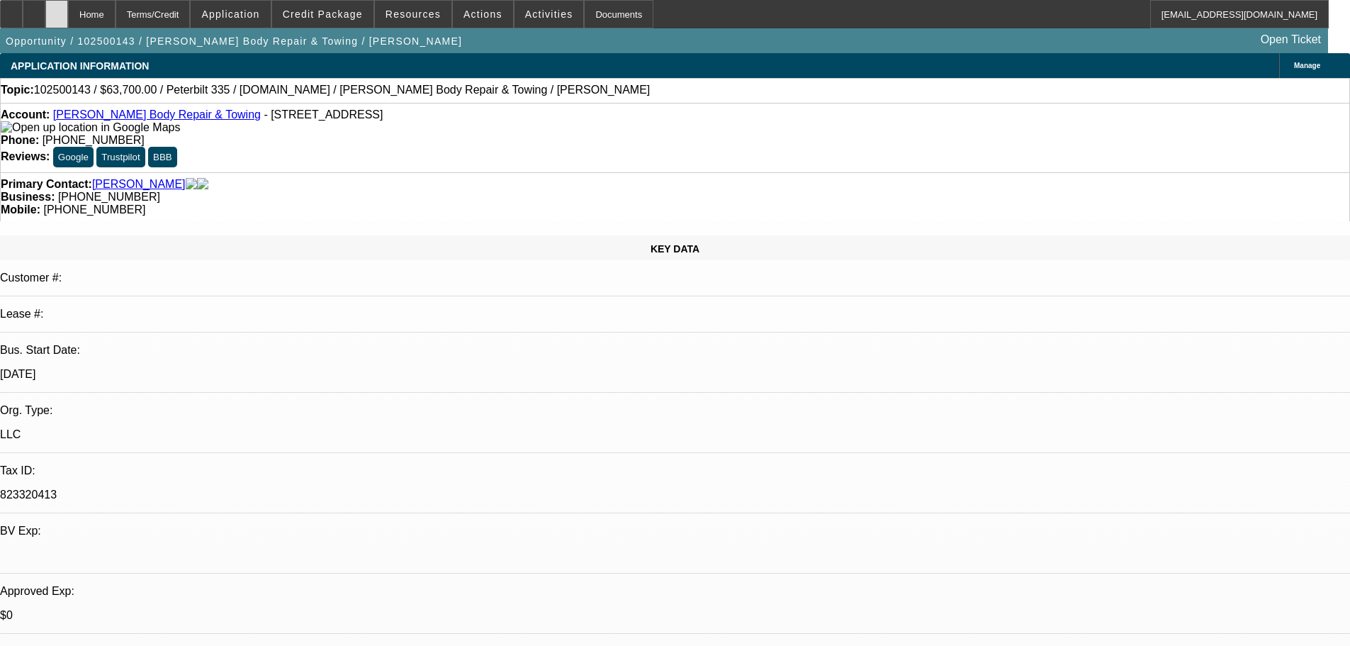
click at [68, 9] on div at bounding box center [56, 14] width 23 height 28
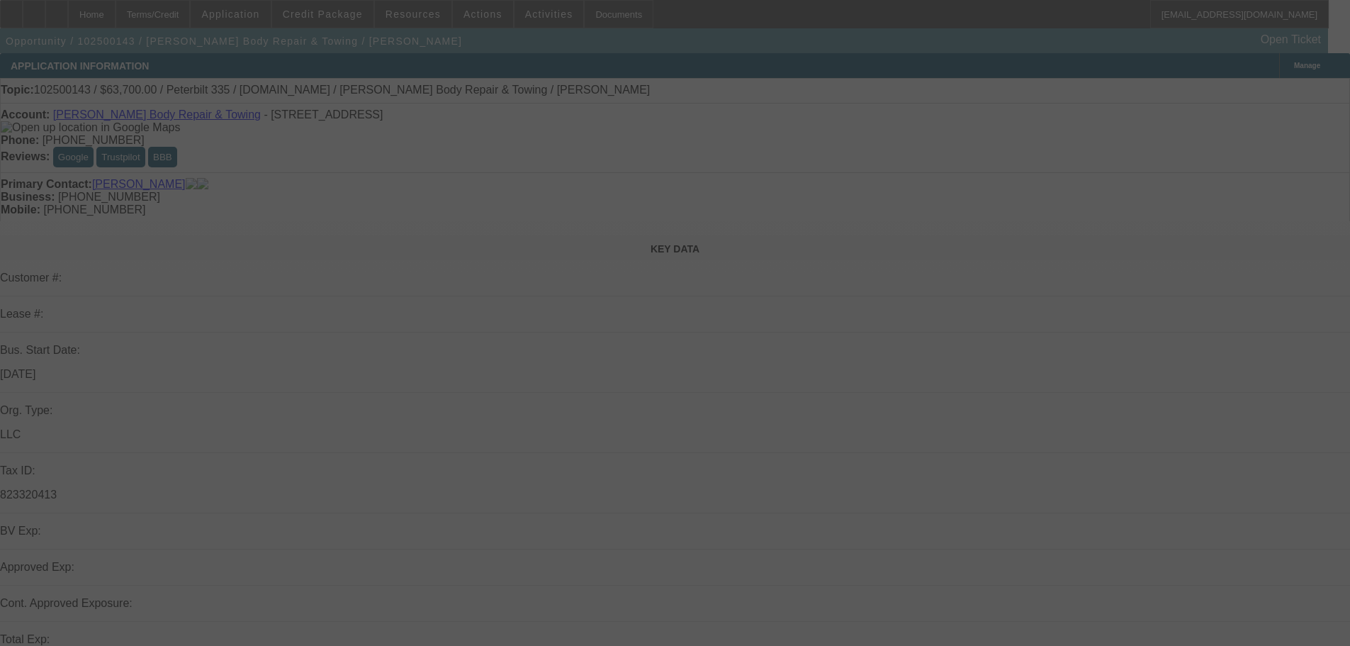
select select "0"
select select "2"
select select "0.1"
select select "4"
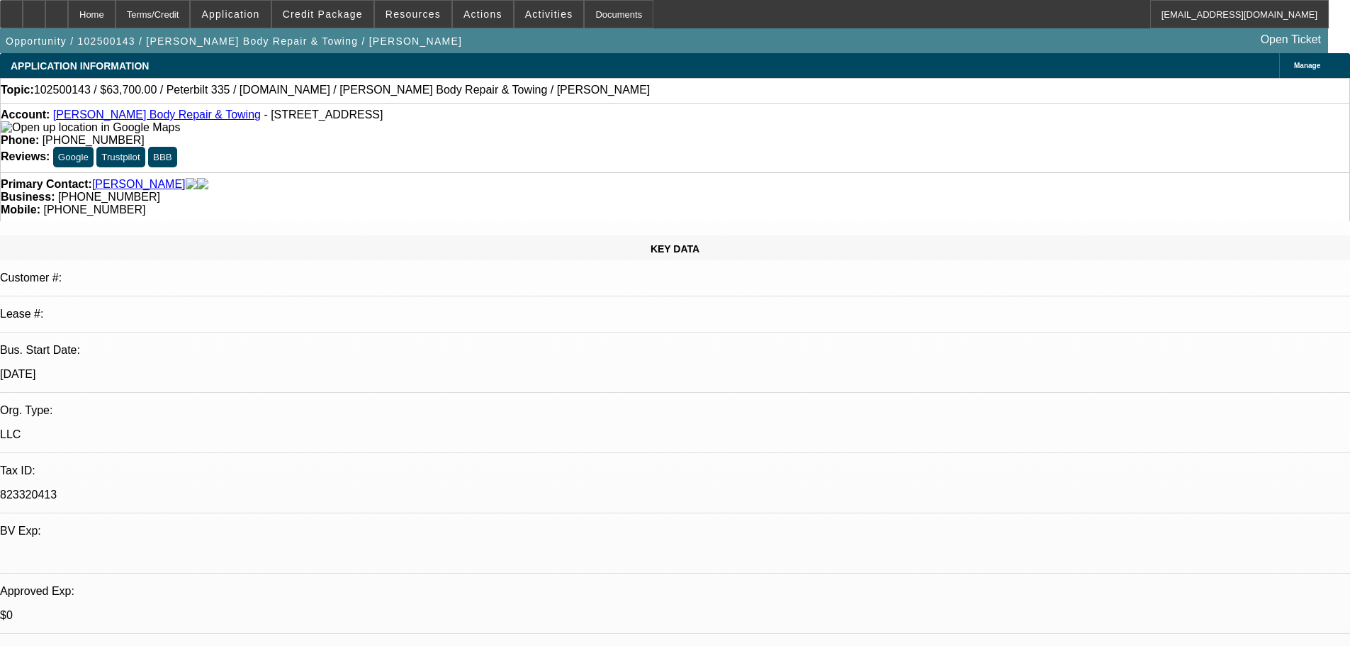
scroll to position [142, 0]
click at [124, 114] on link "Corey's Body Repair & Towing" at bounding box center [157, 114] width 208 height 12
select select "0"
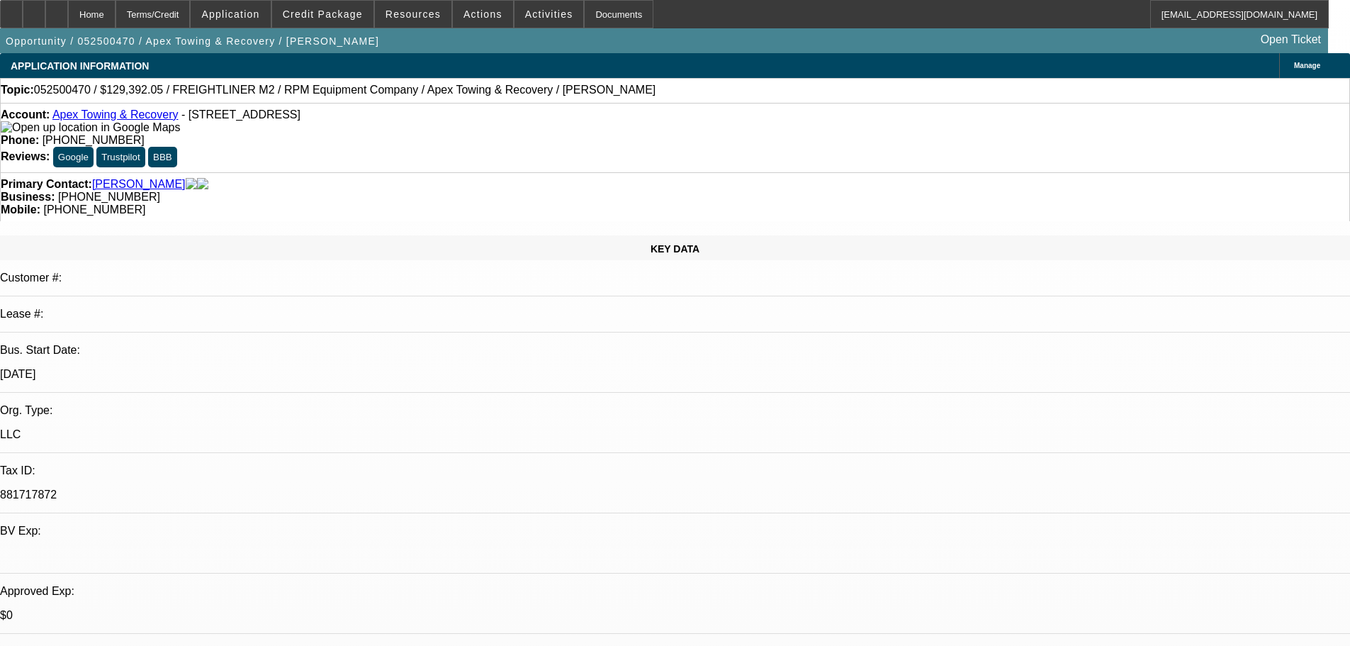
select select "0"
select select "6"
select select "0"
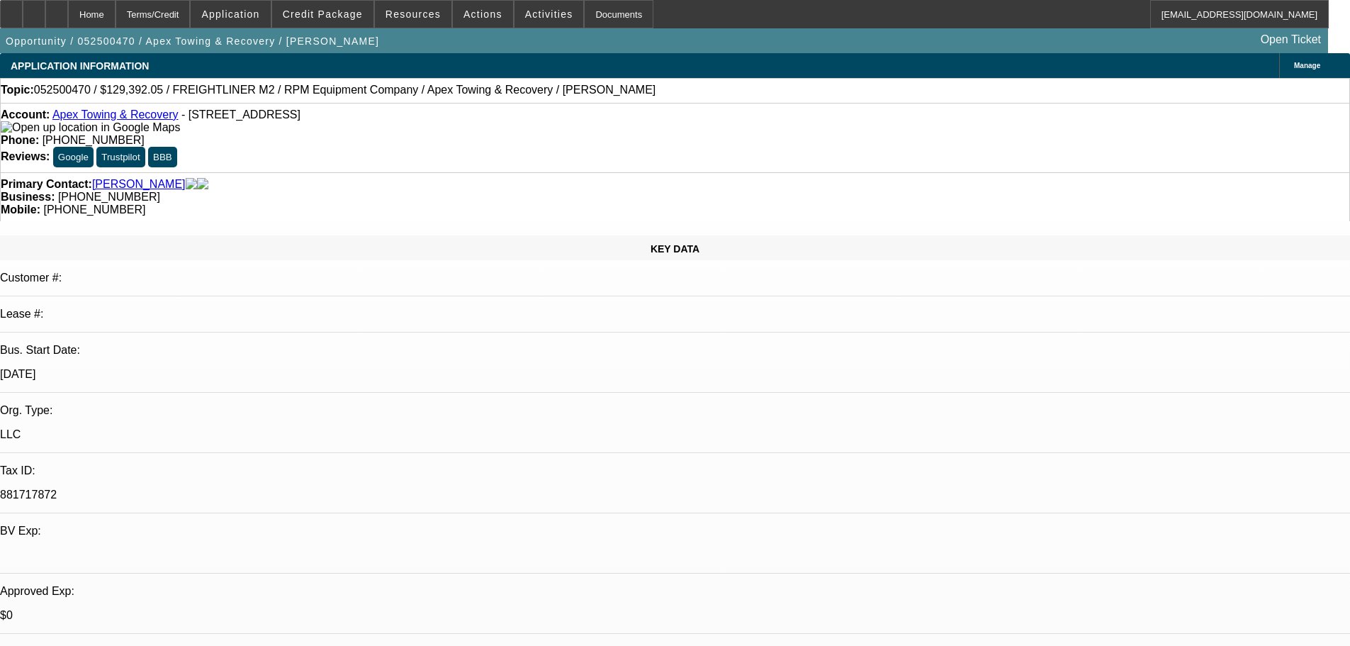
select select "0"
select select "6"
select select "0"
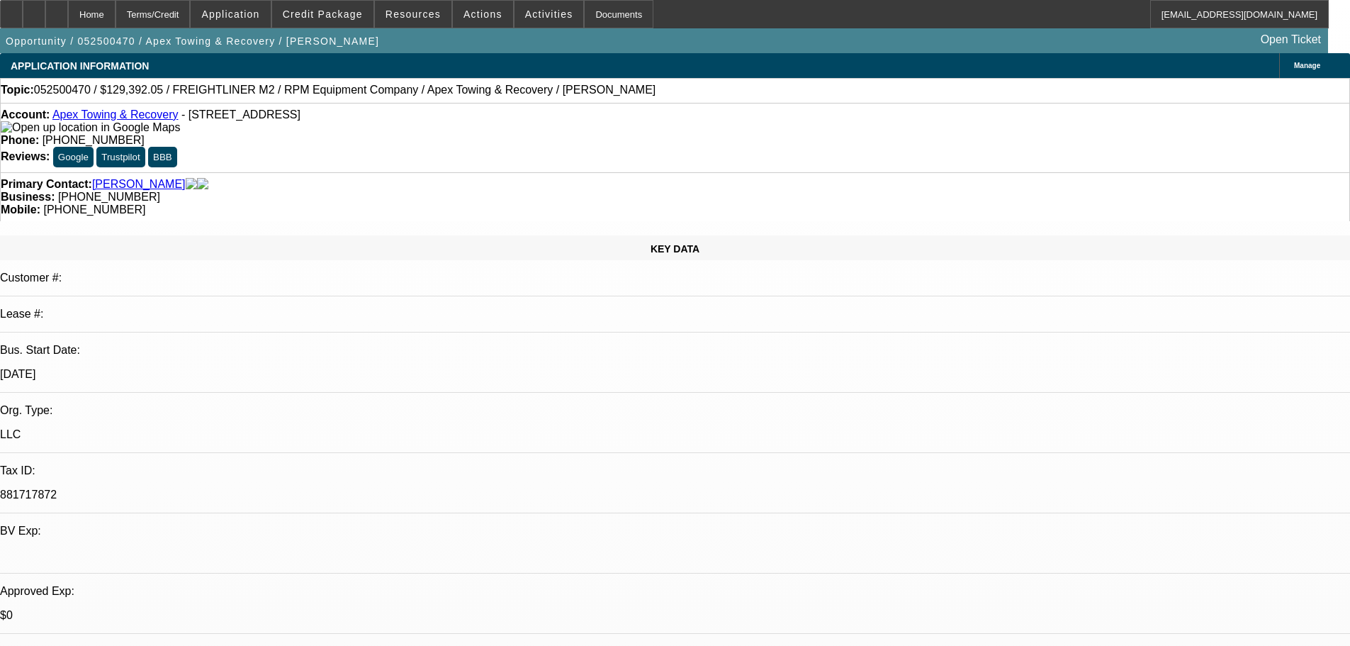
select select "6"
select select "0"
select select "6"
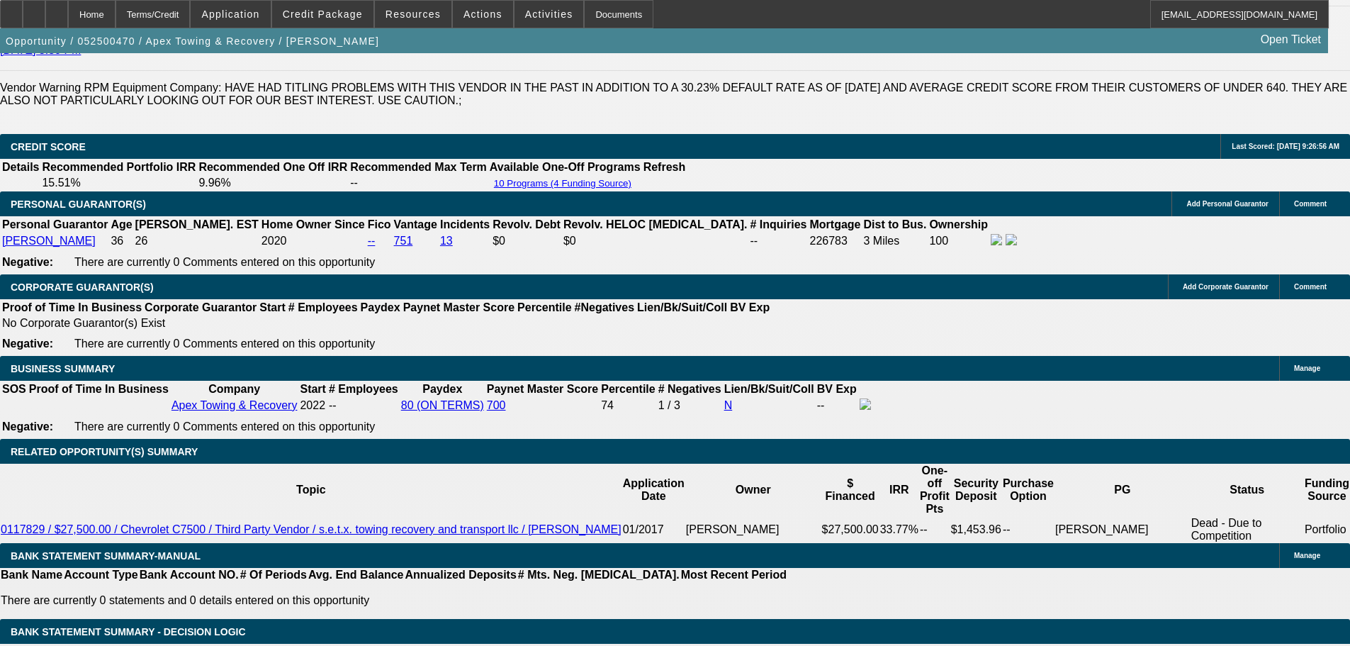
scroll to position [1985, 0]
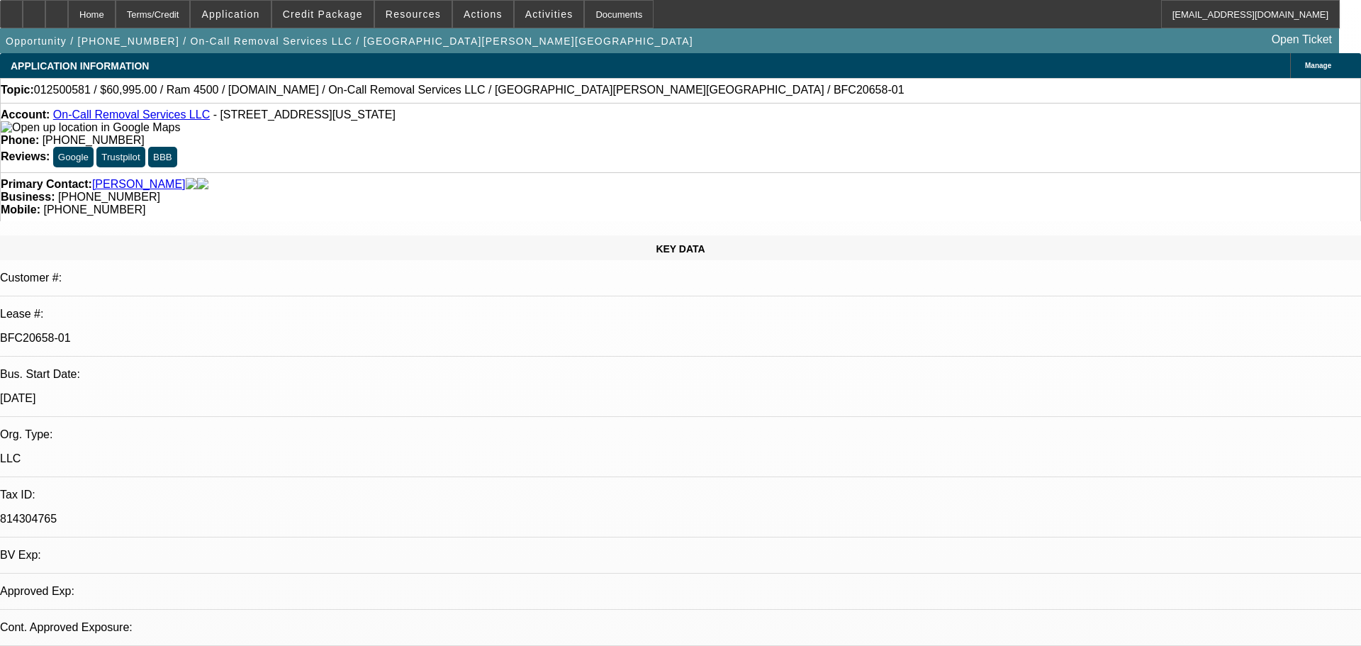
select select "0"
select select "2"
select select "0"
select select "6"
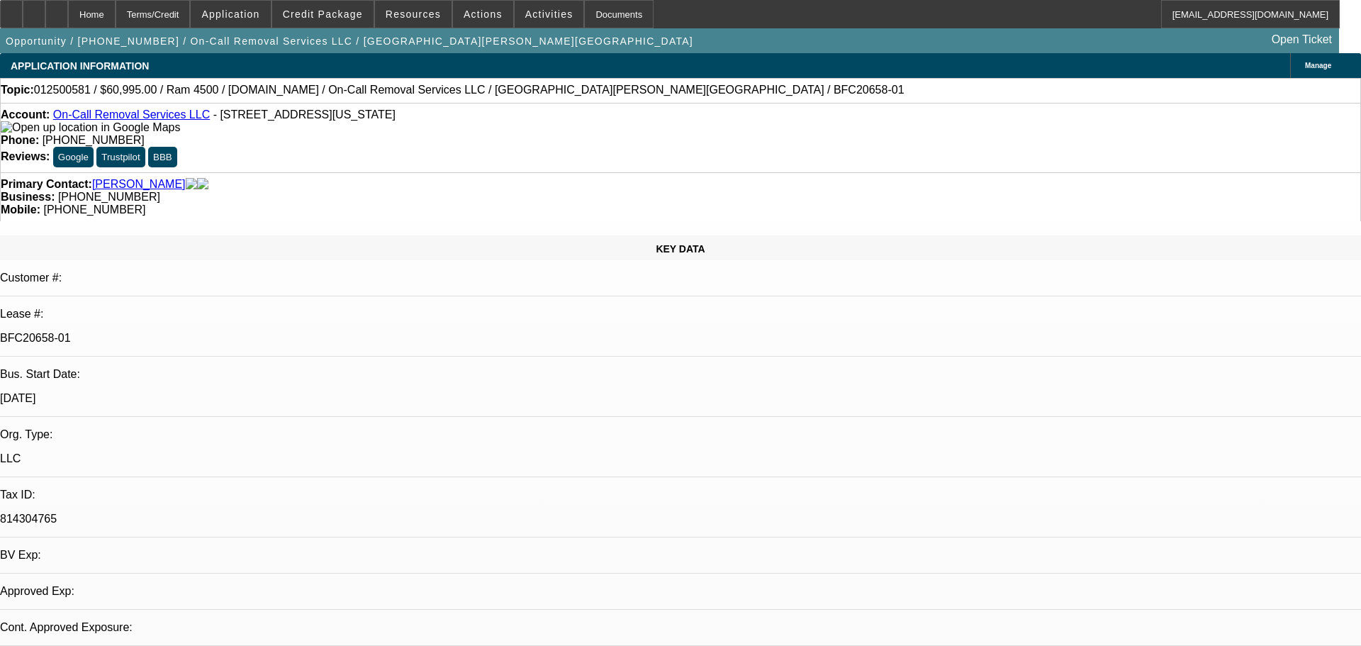
select select "0"
select select "2"
select select "0"
select select "6"
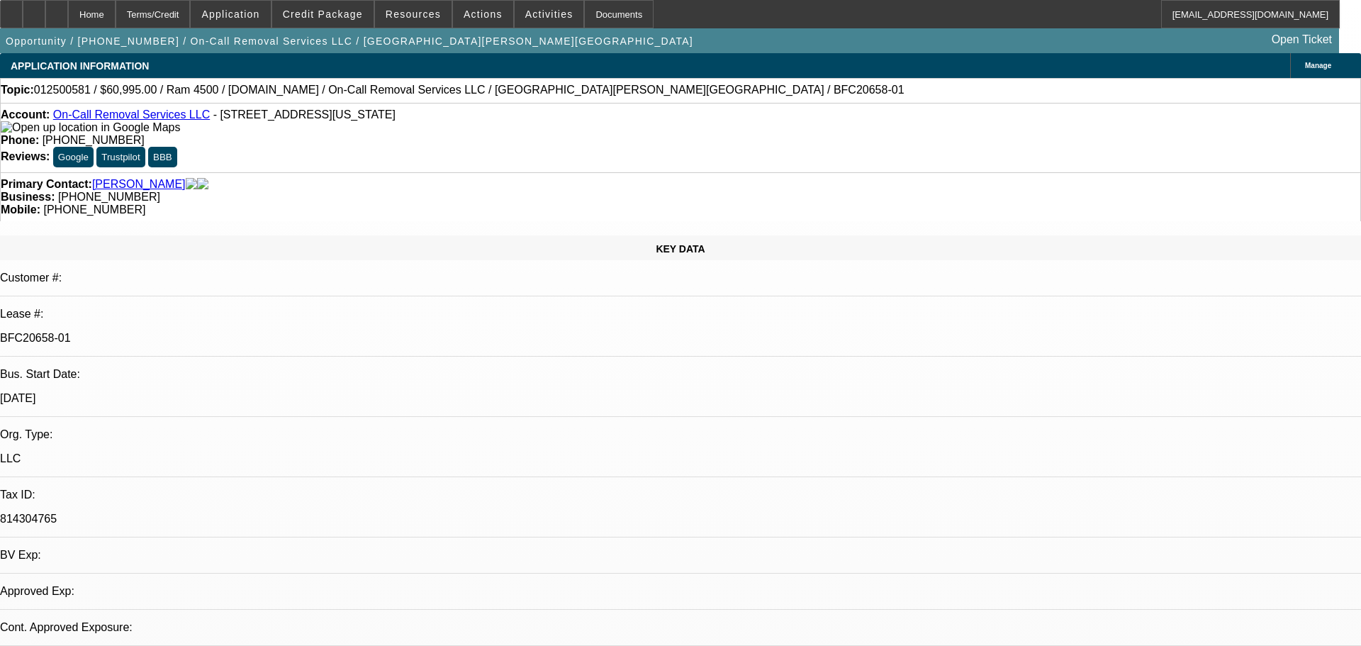
select select "0"
select select "2"
select select "0"
select select "6"
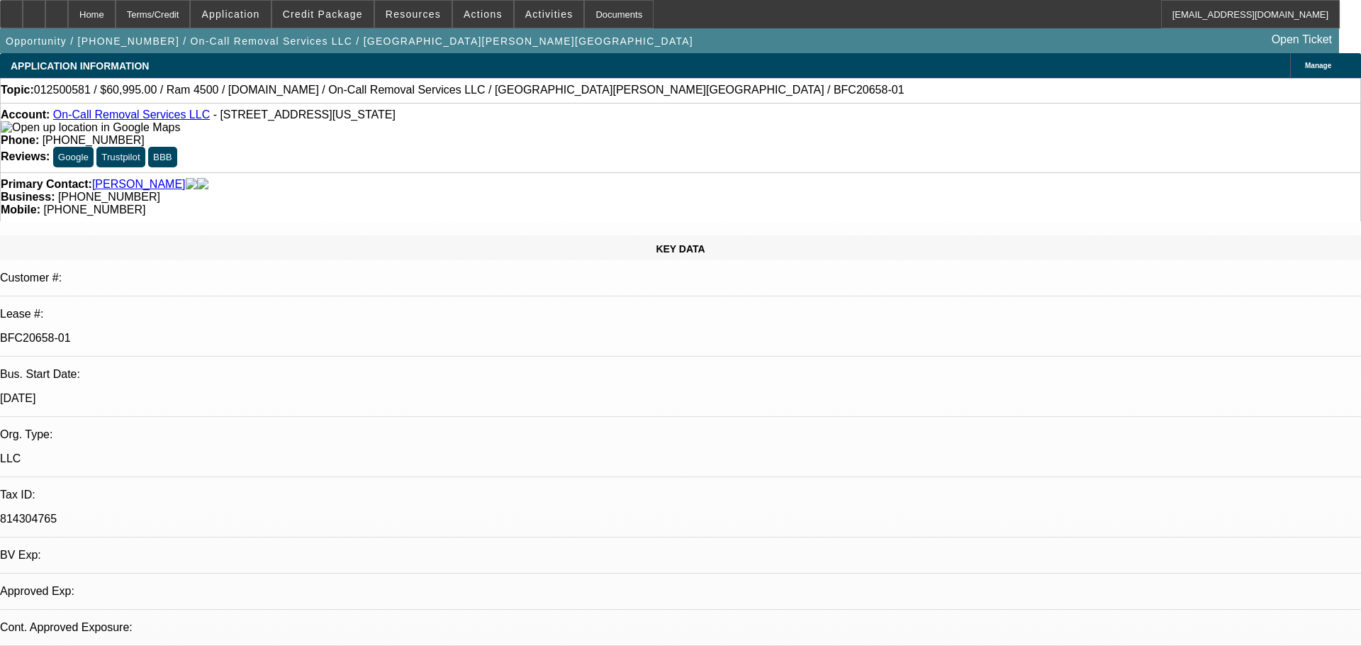
select select "0"
select select "2"
select select "0"
select select "6"
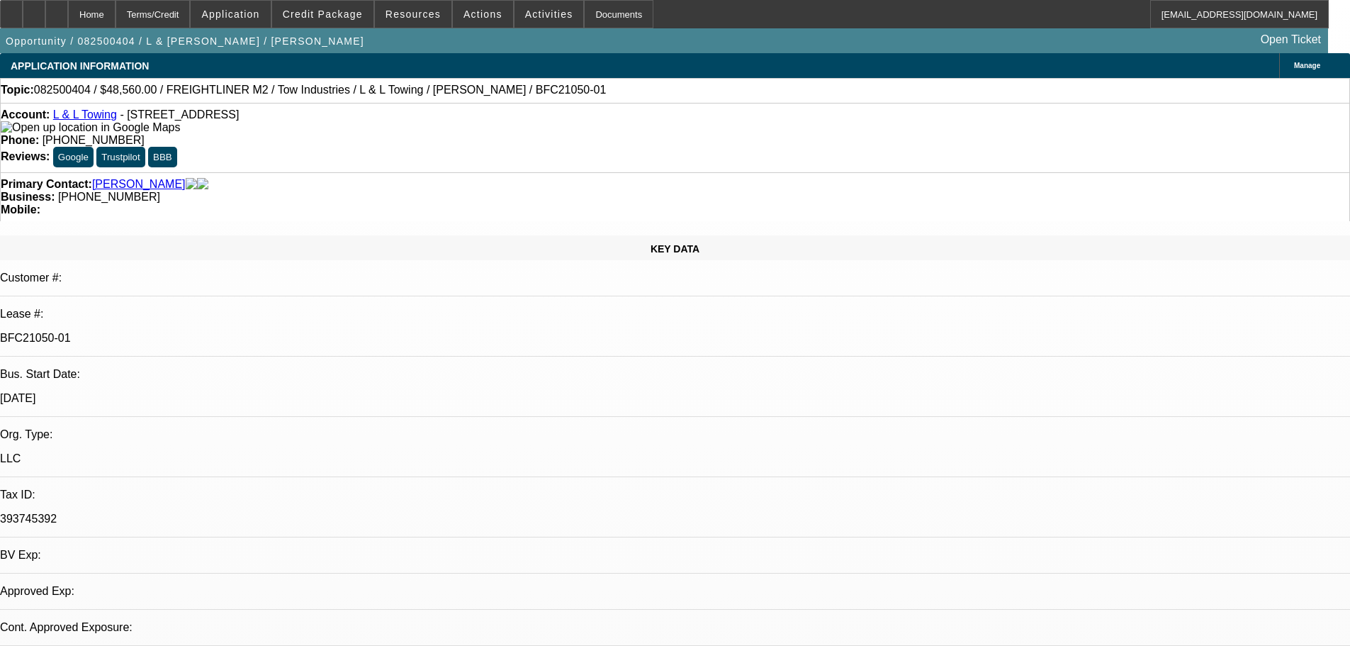
select select "0"
select select "2"
select select "0.1"
select select "4"
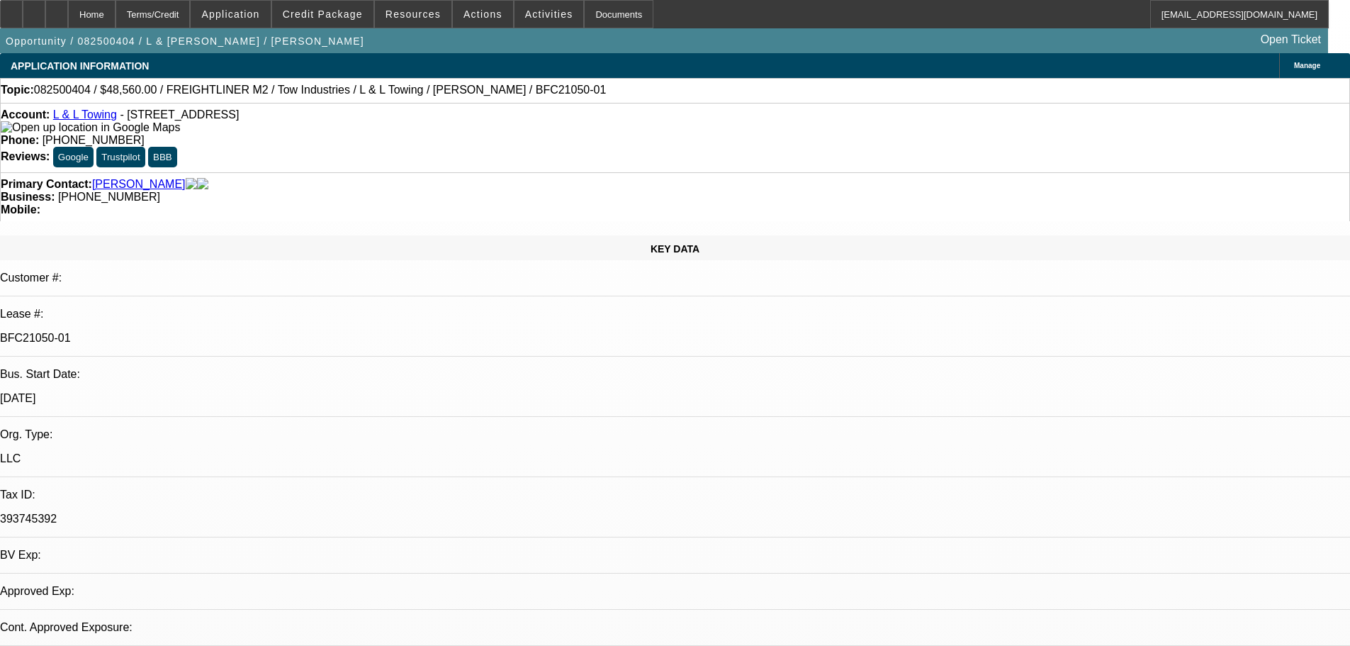
select select "0"
select select "2"
select select "0.1"
select select "4"
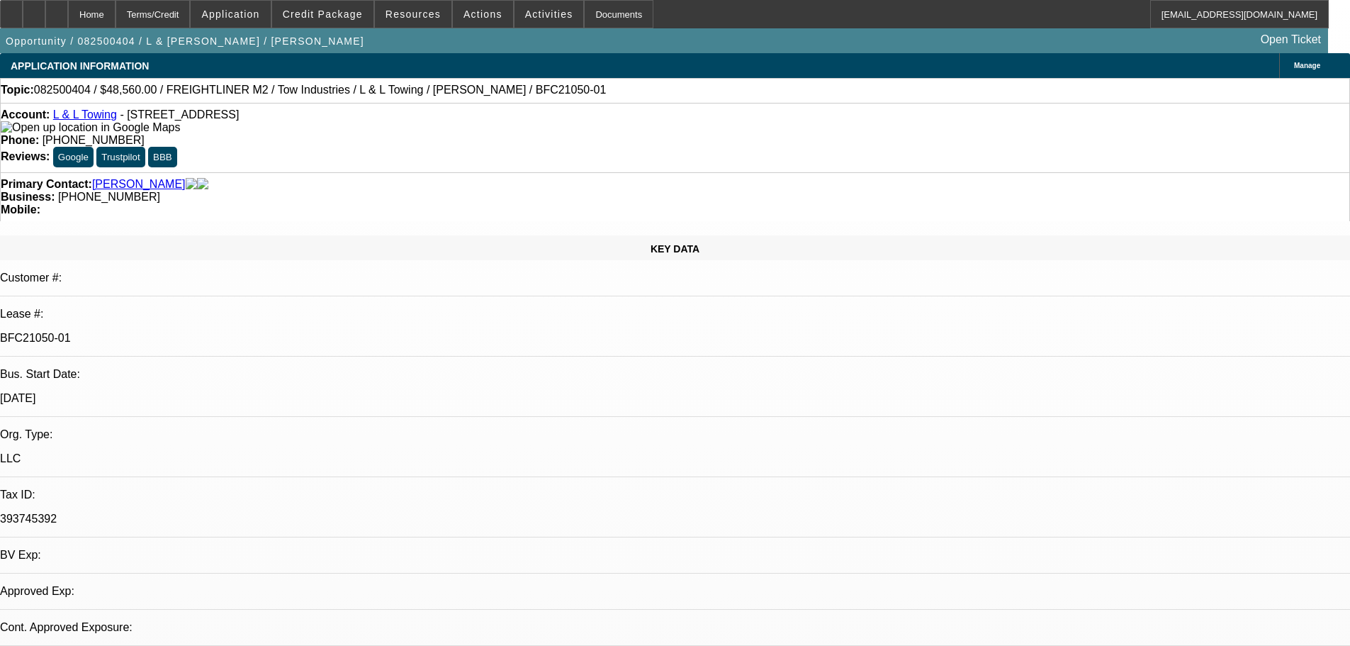
select select "0"
select select "2"
select select "0.1"
select select "4"
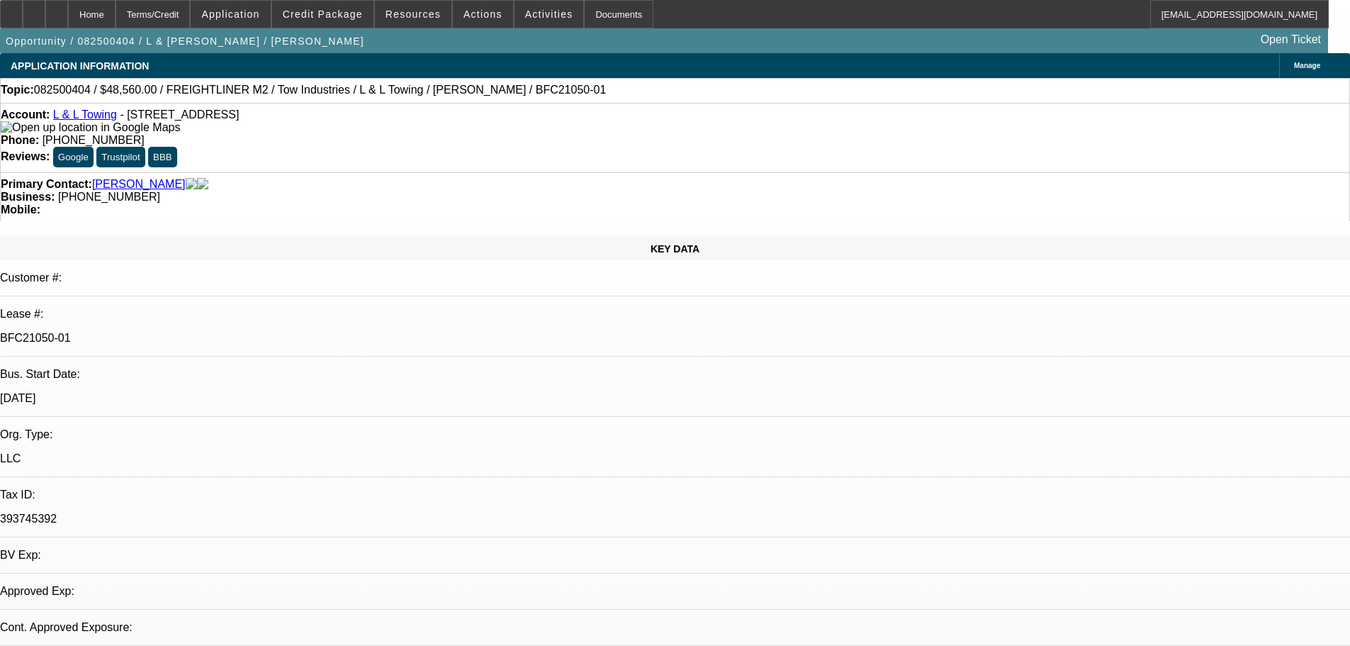
select select "0"
select select "2"
select select "0.1"
select select "4"
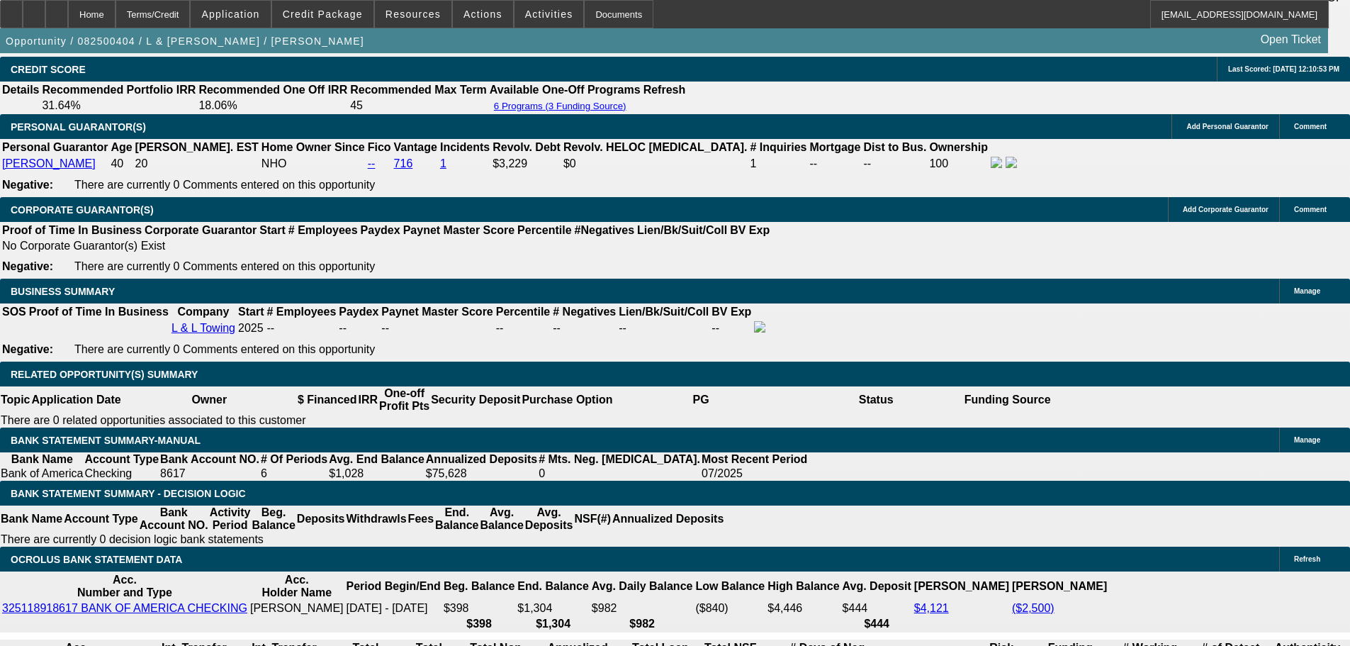
scroll to position [2074, 0]
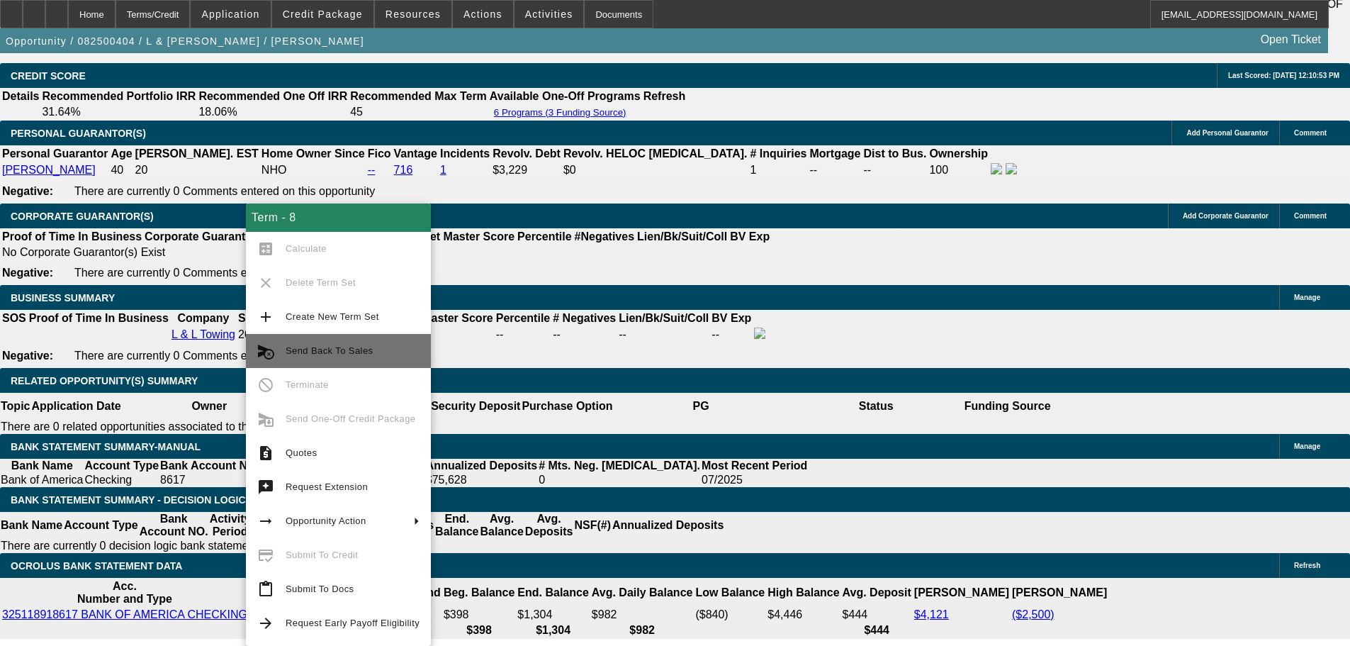
click at [344, 354] on span "Send Back To Sales" at bounding box center [329, 350] width 87 height 11
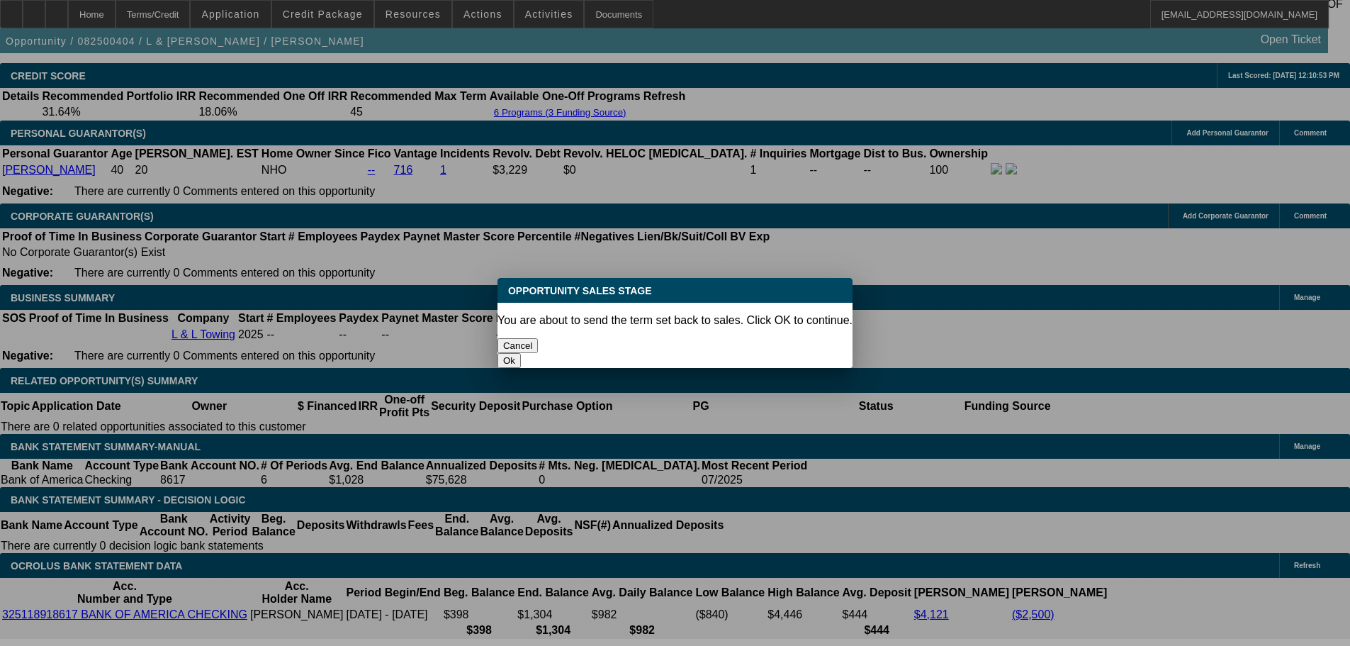
click at [521, 353] on button "Ok" at bounding box center [509, 360] width 23 height 15
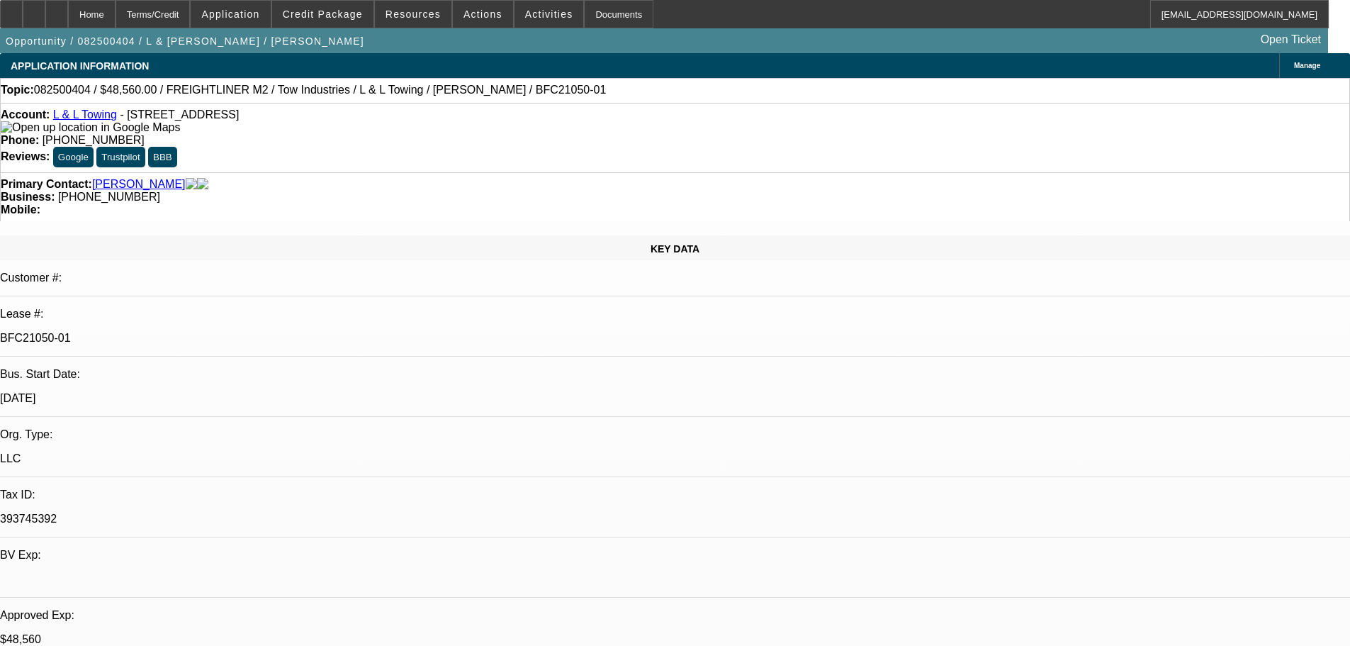
drag, startPoint x: 1064, startPoint y: 170, endPoint x: 1061, endPoint y: 179, distance: 9.6
type textarea "Need to send back structure with sales tax upfront."
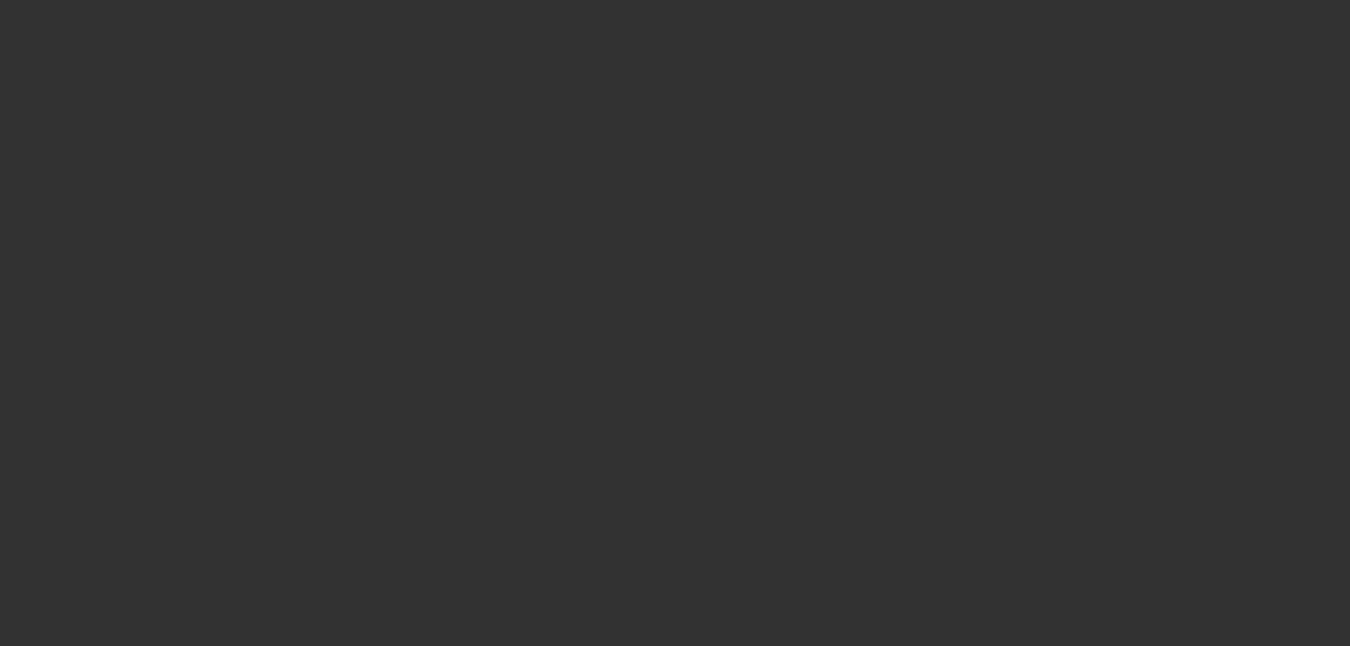
select select "0"
select select "2"
select select "0.1"
select select "4"
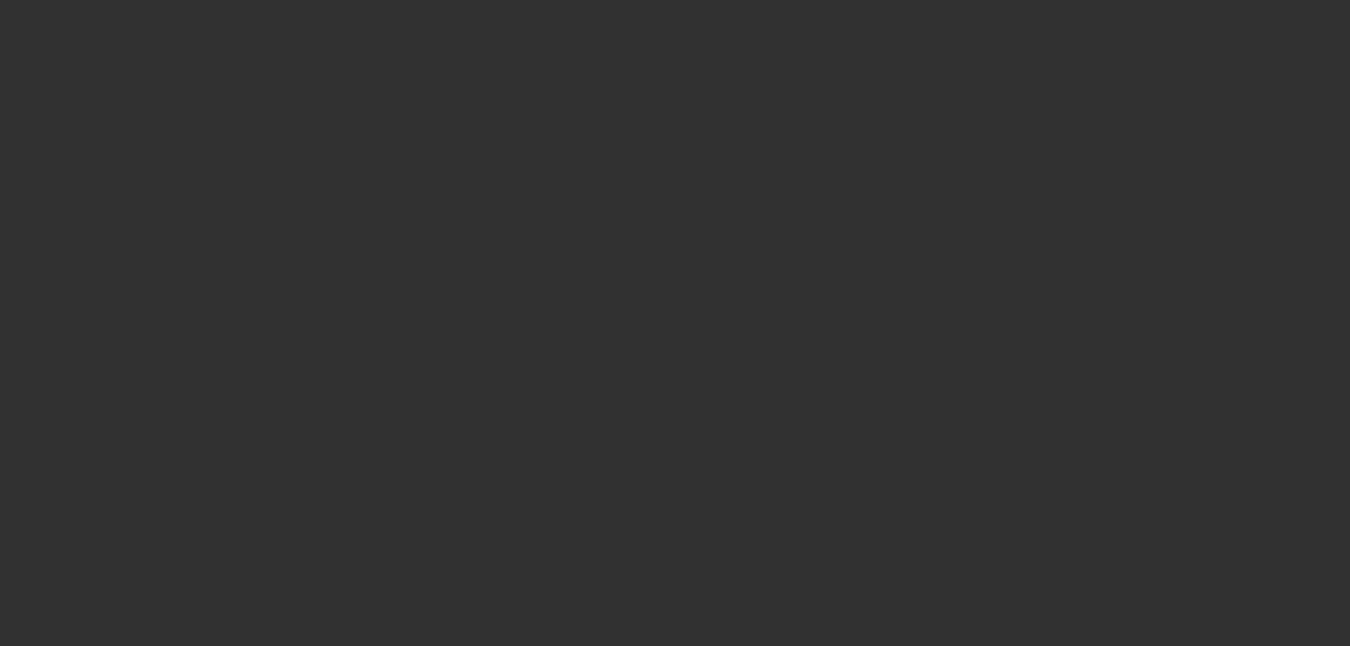
select select "0"
select select "2"
select select "0.1"
select select "4"
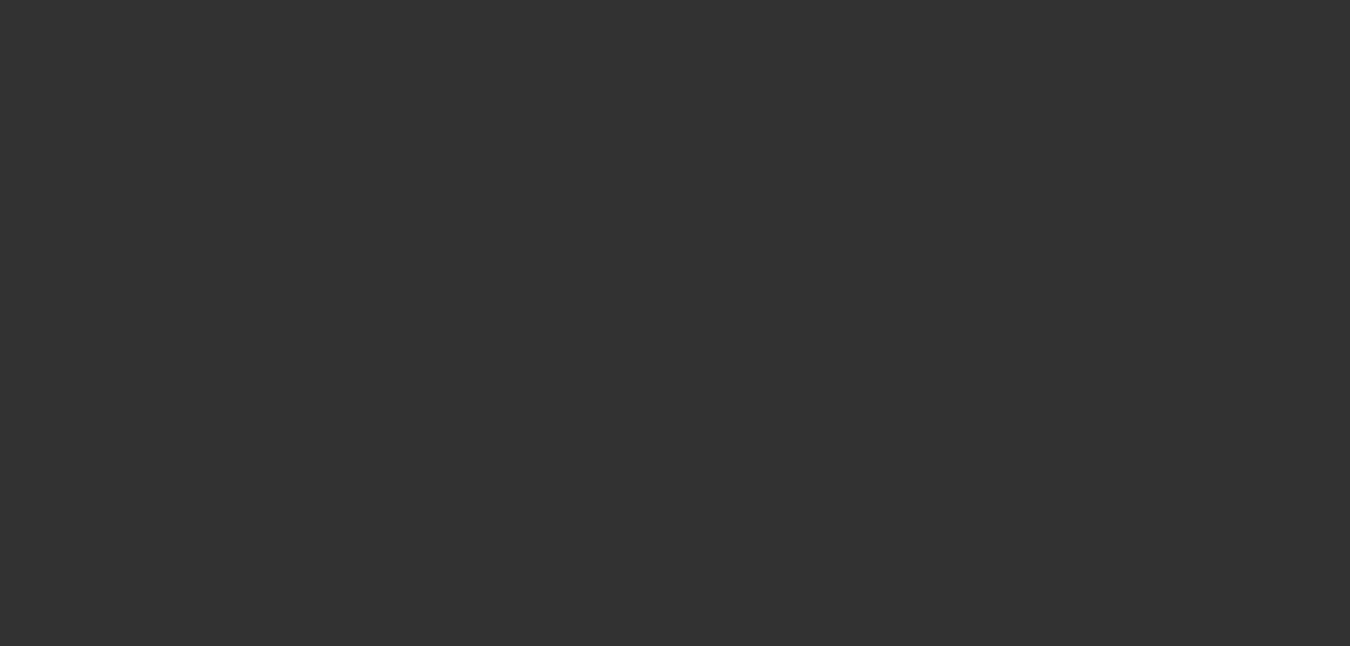
select select "0"
select select "2"
select select "0.1"
select select "4"
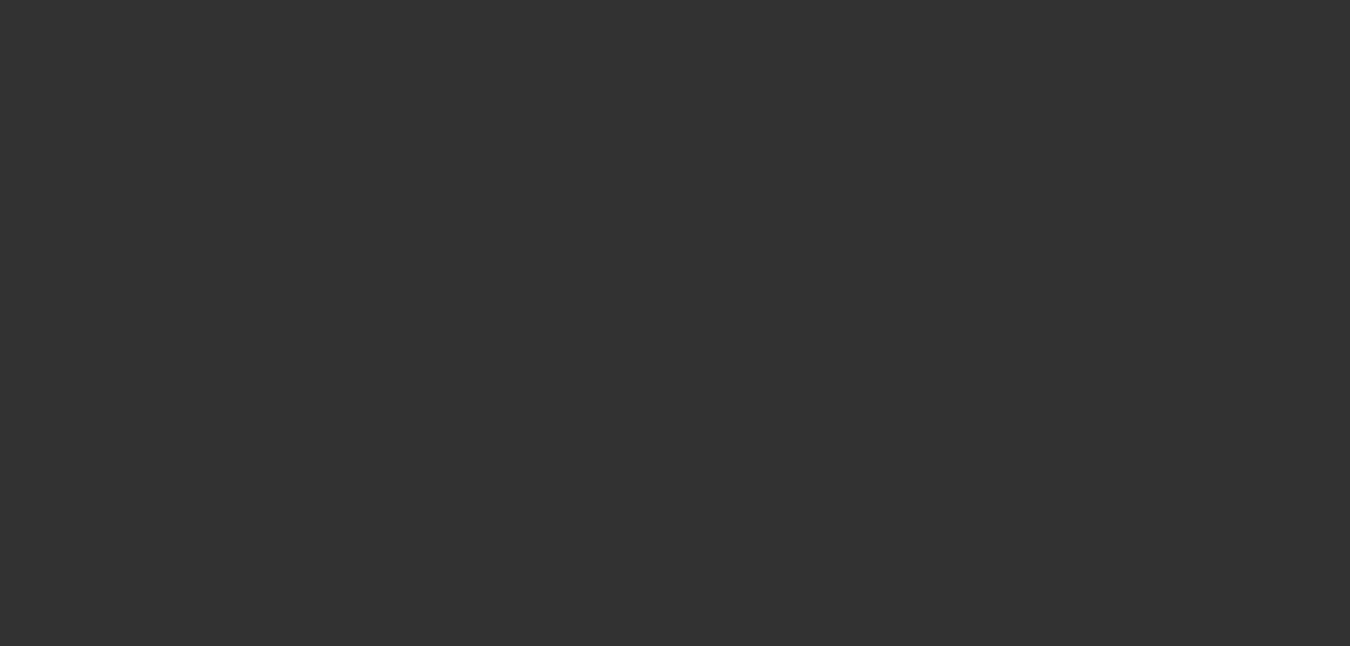
select select "0"
select select "2"
select select "0.1"
select select "4"
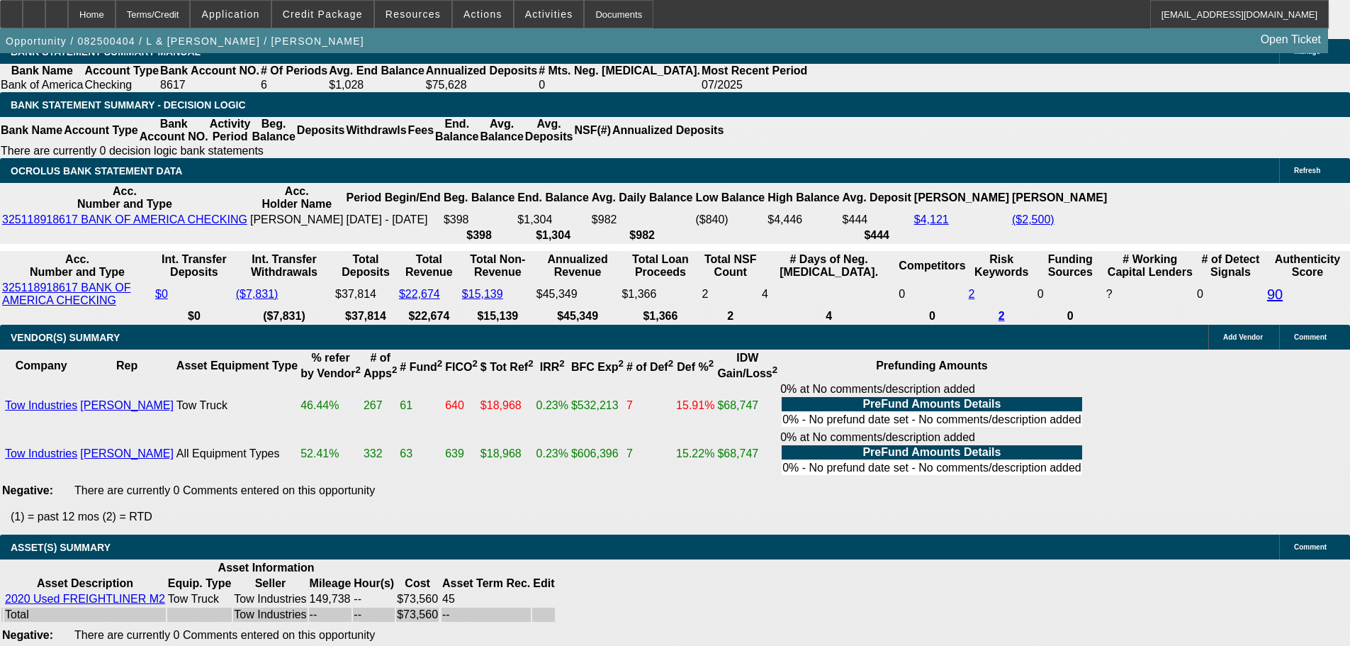
scroll to position [2297, 0]
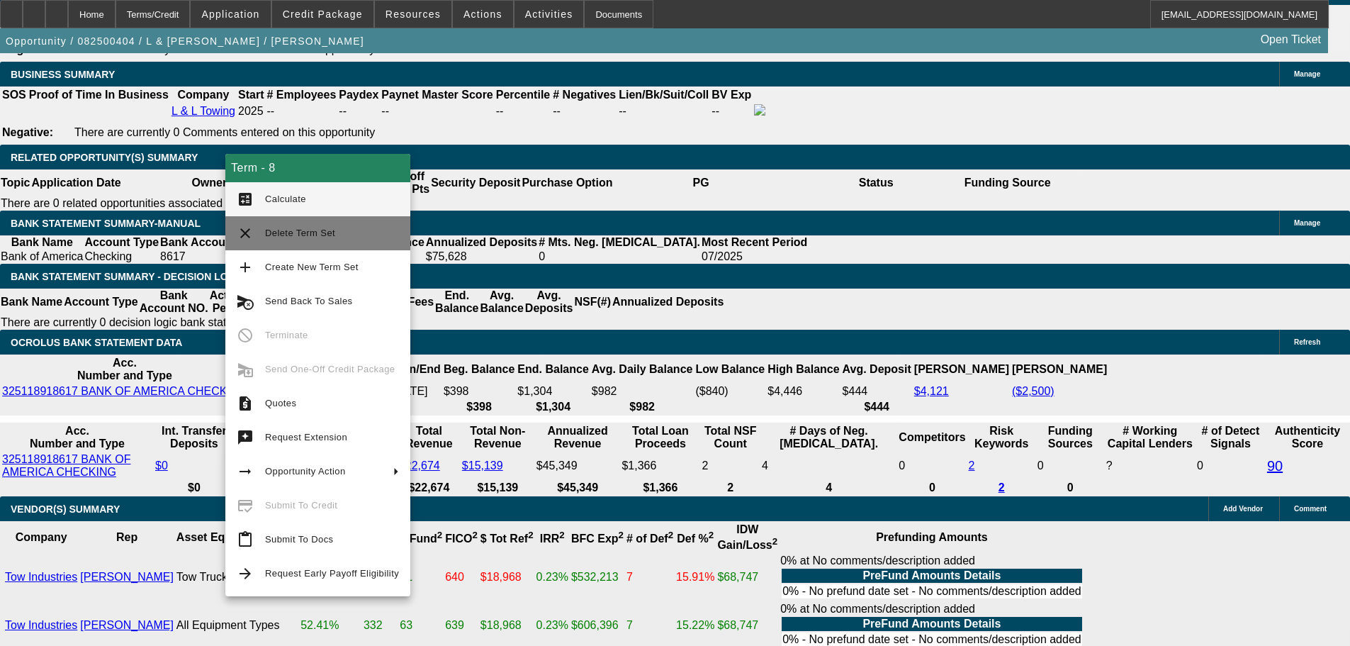
click at [330, 239] on span "Delete Term Set" at bounding box center [332, 233] width 134 height 17
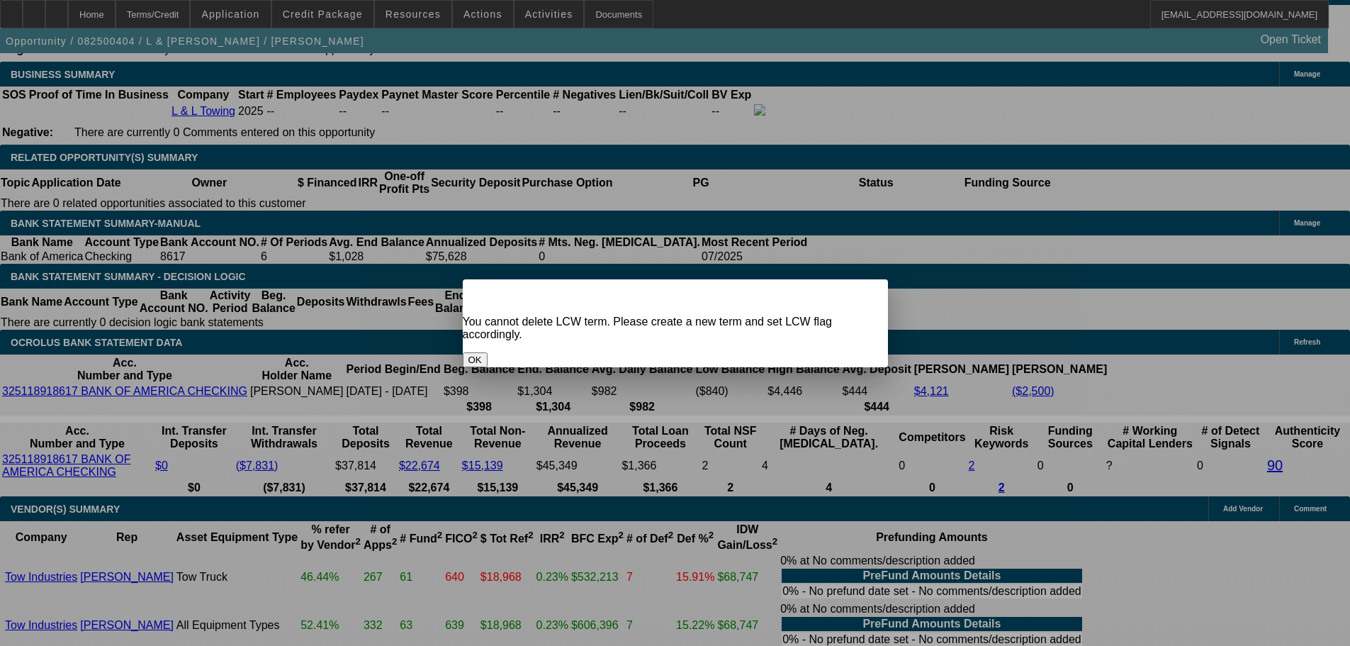
scroll to position [0, 0]
click at [630, 355] on div "OK" at bounding box center [675, 359] width 425 height 15
click at [630, 352] on div "OK" at bounding box center [675, 359] width 425 height 15
click at [488, 352] on button "OK" at bounding box center [475, 359] width 25 height 15
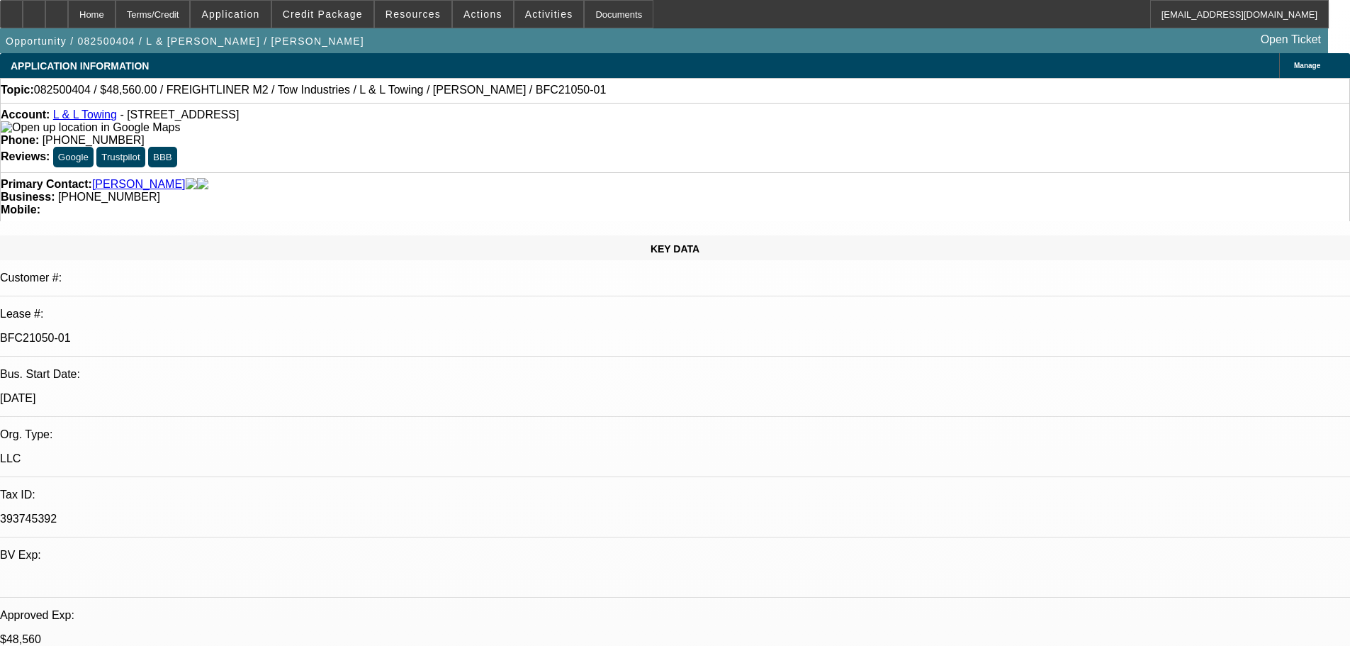
scroll to position [2297, 0]
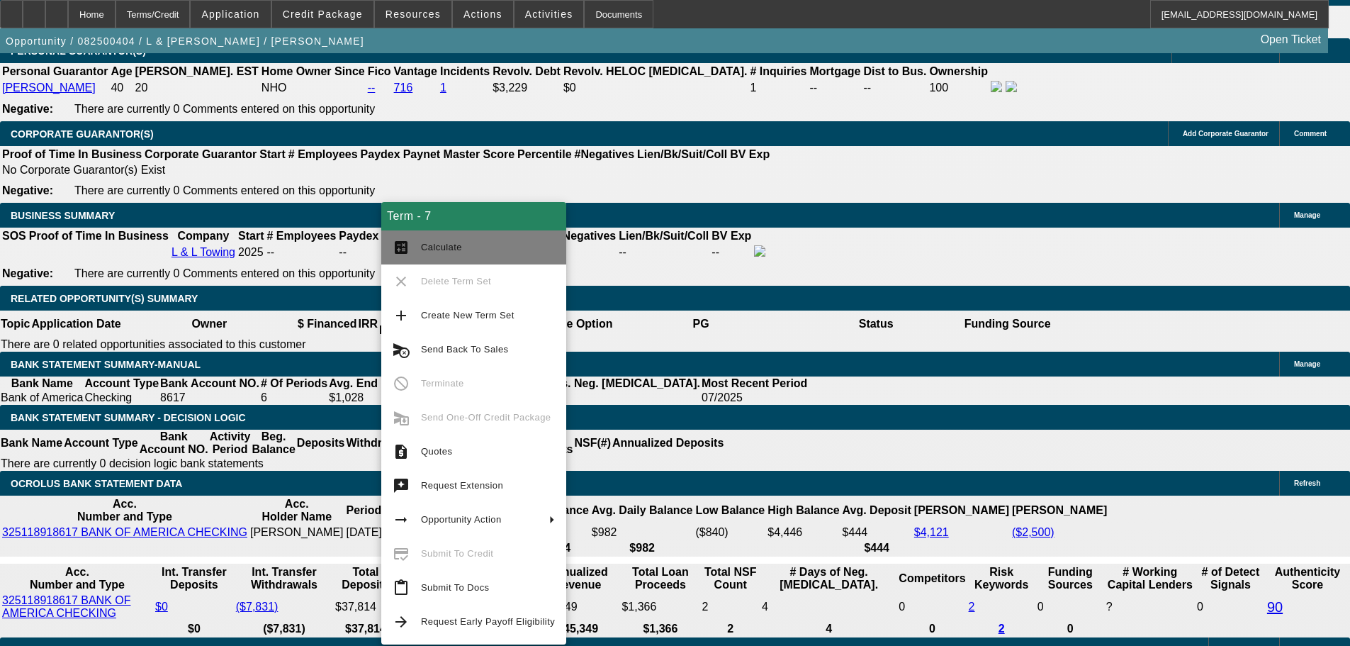
scroll to position [2155, 0]
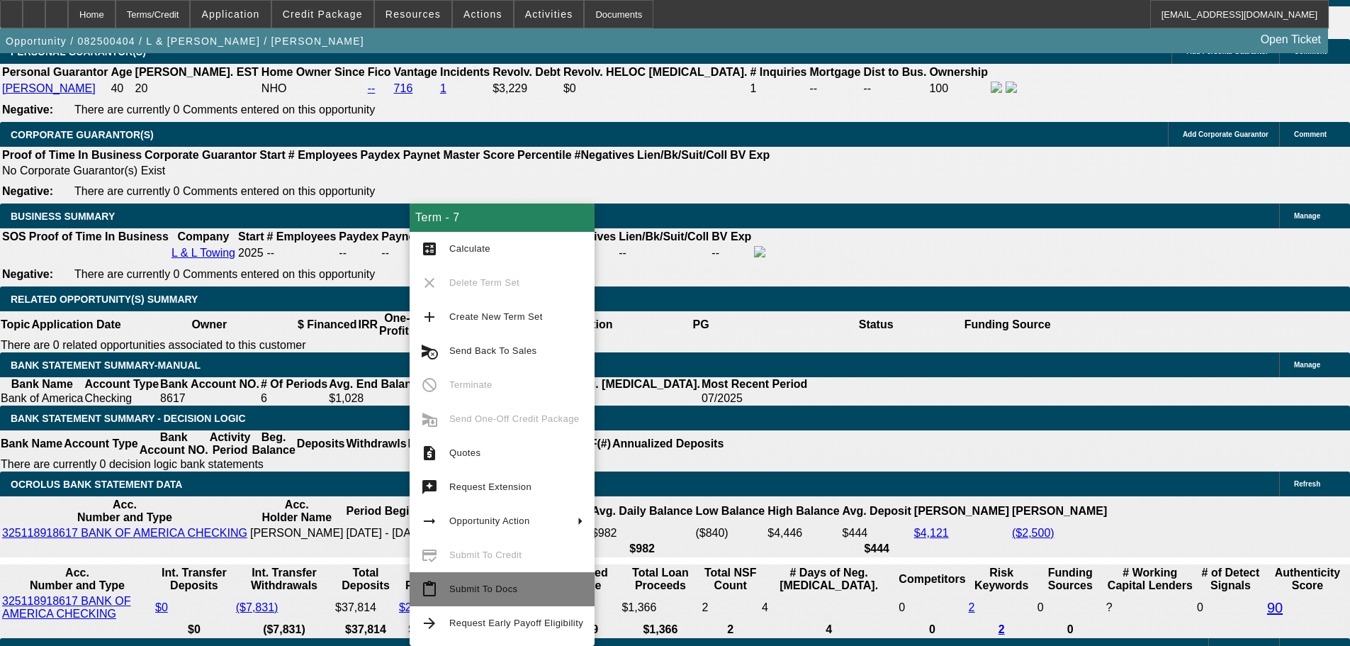
click at [508, 573] on button "content_paste Submit To Docs" at bounding box center [502, 589] width 185 height 34
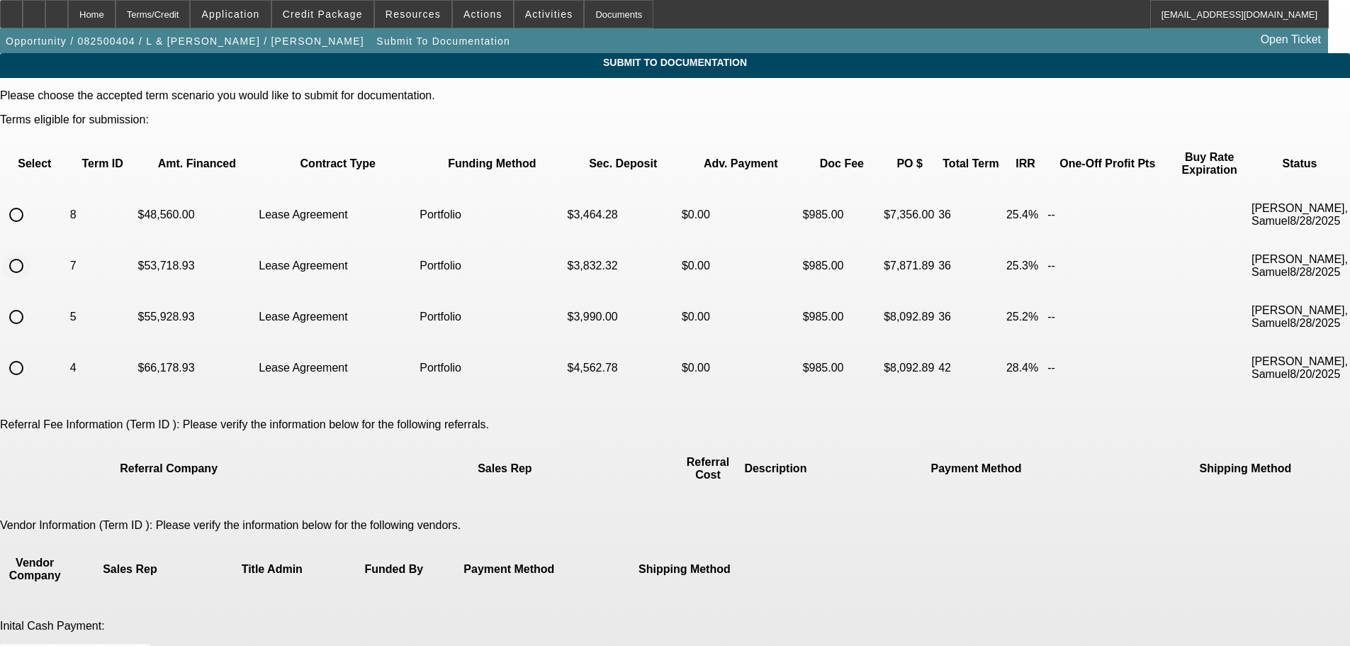
click at [30, 252] on input "radio" at bounding box center [16, 266] width 28 height 28
radio input "true"
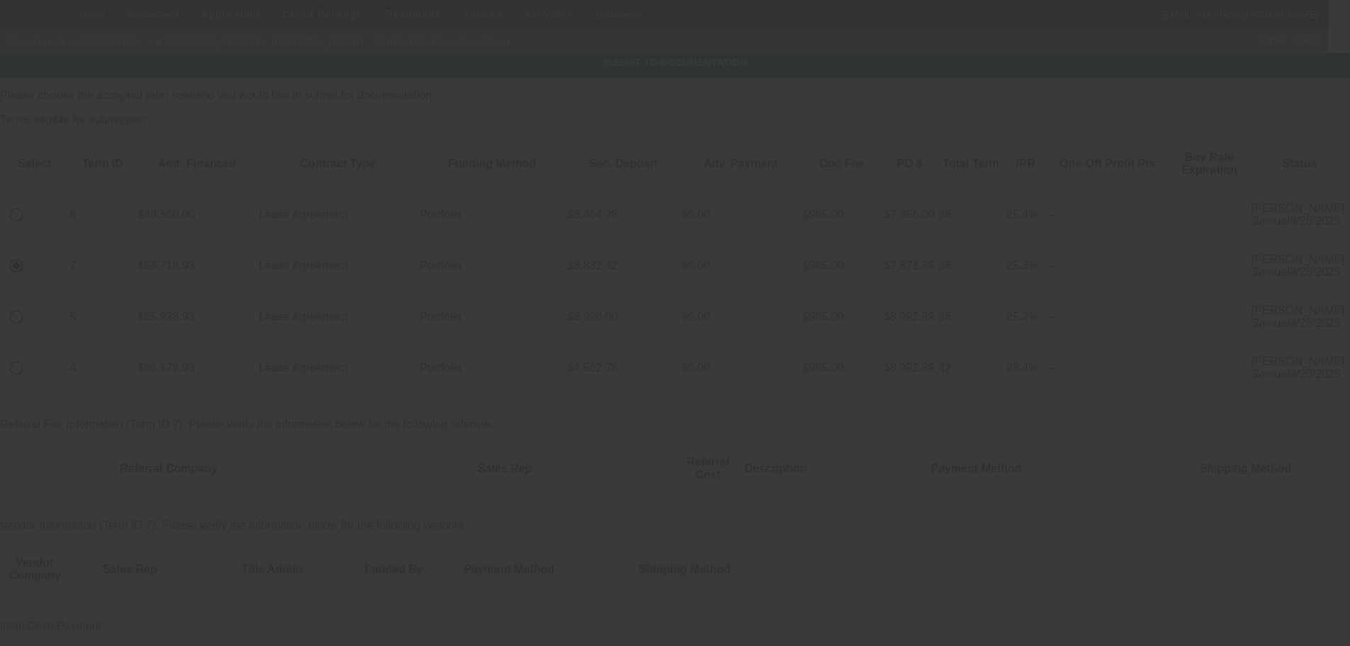
scroll to position [142, 0]
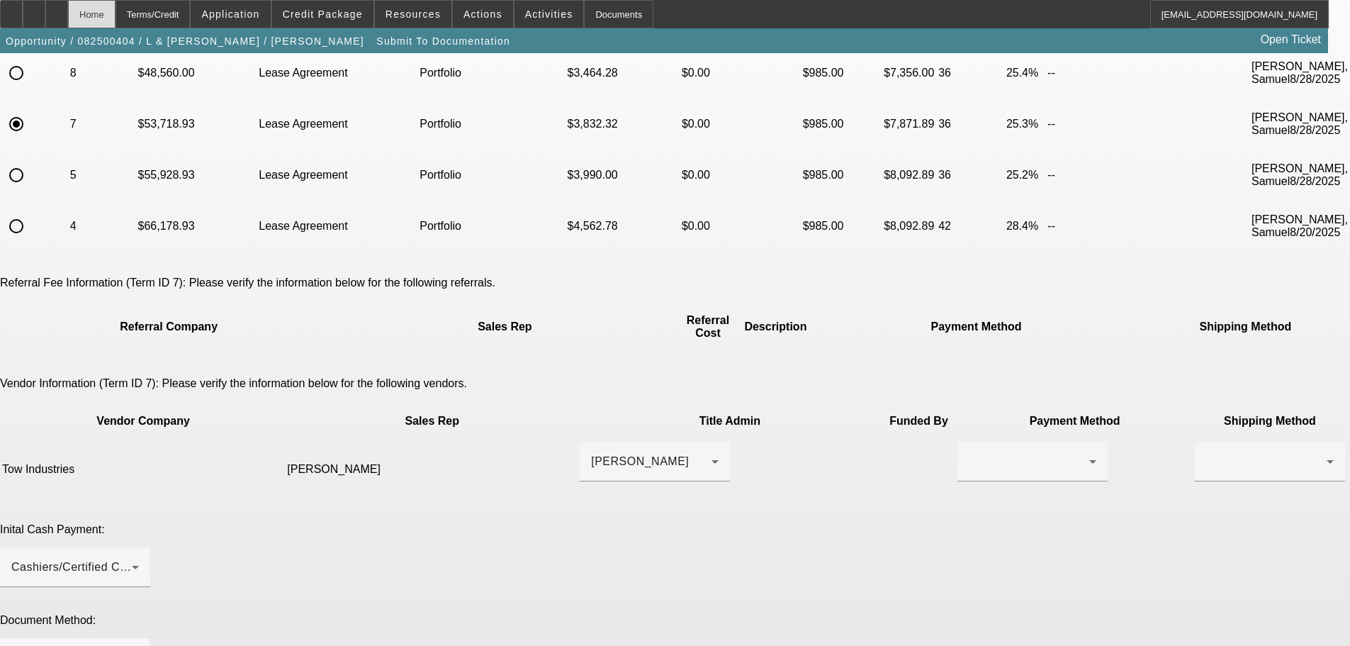
click at [116, 13] on div "Home" at bounding box center [91, 14] width 47 height 28
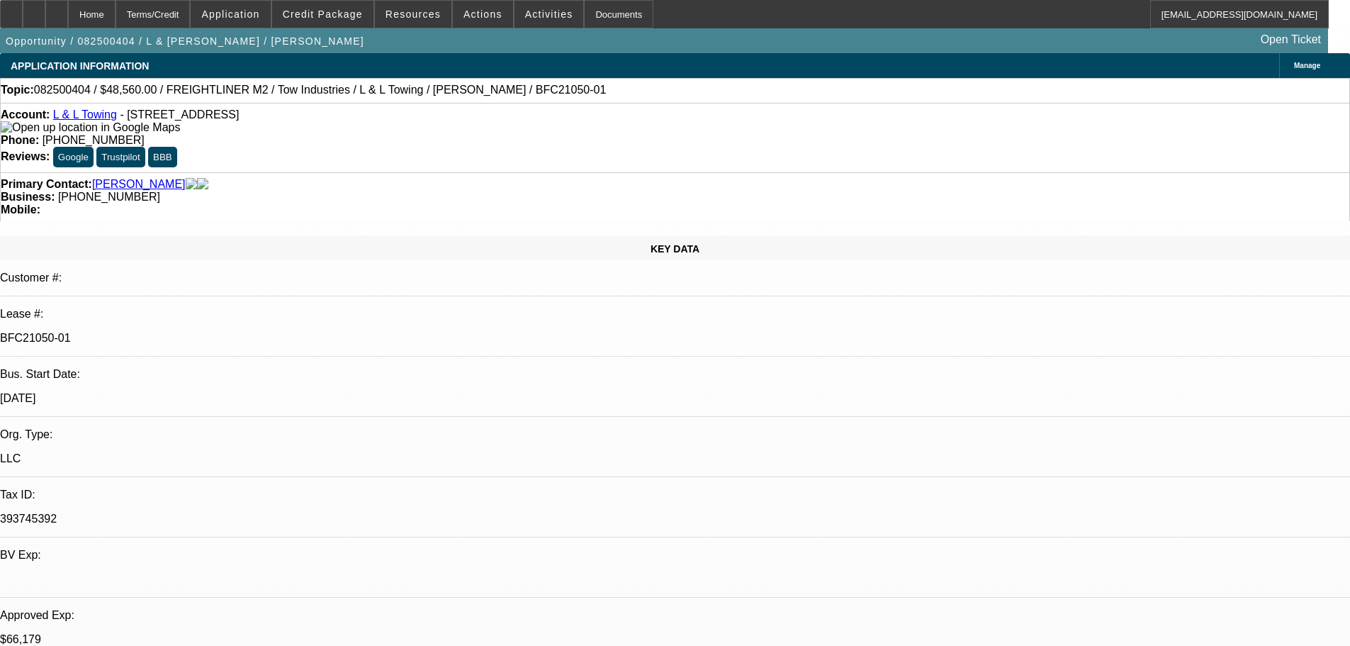
select select "0"
select select "2"
select select "0.1"
select select "4"
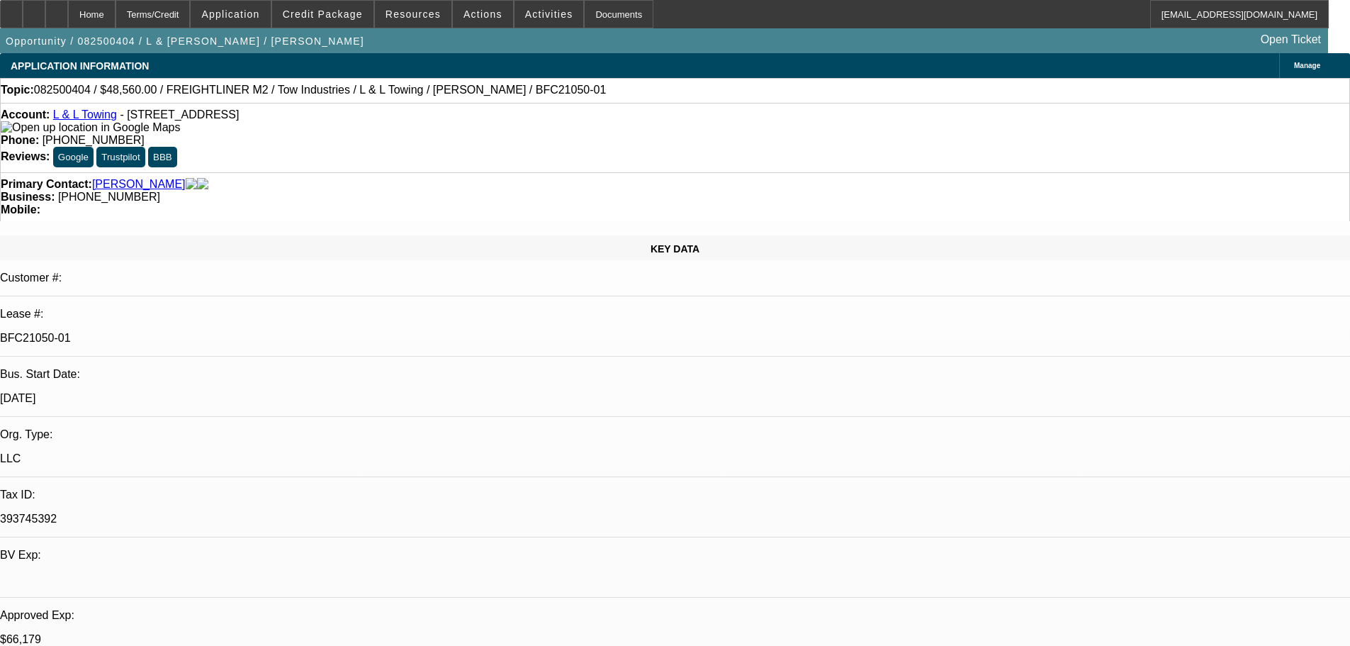
select select "0"
select select "2"
select select "0.1"
select select "4"
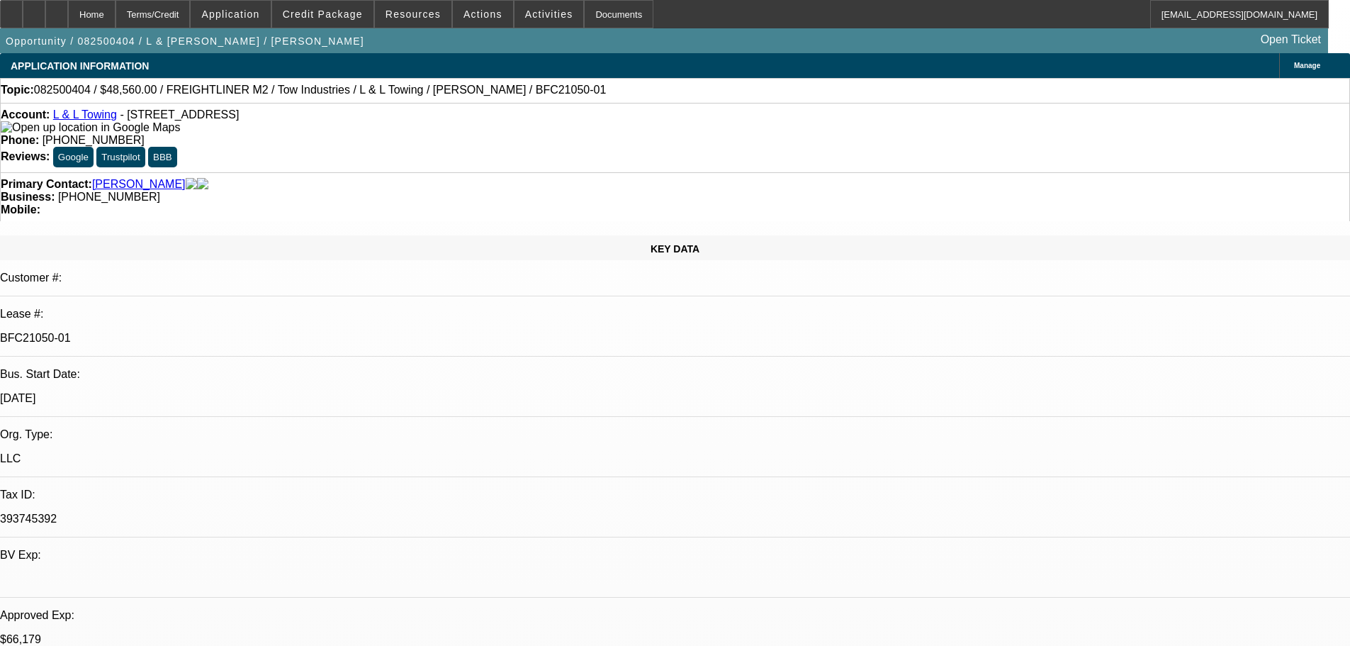
select select "0"
select select "2"
select select "0.1"
select select "4"
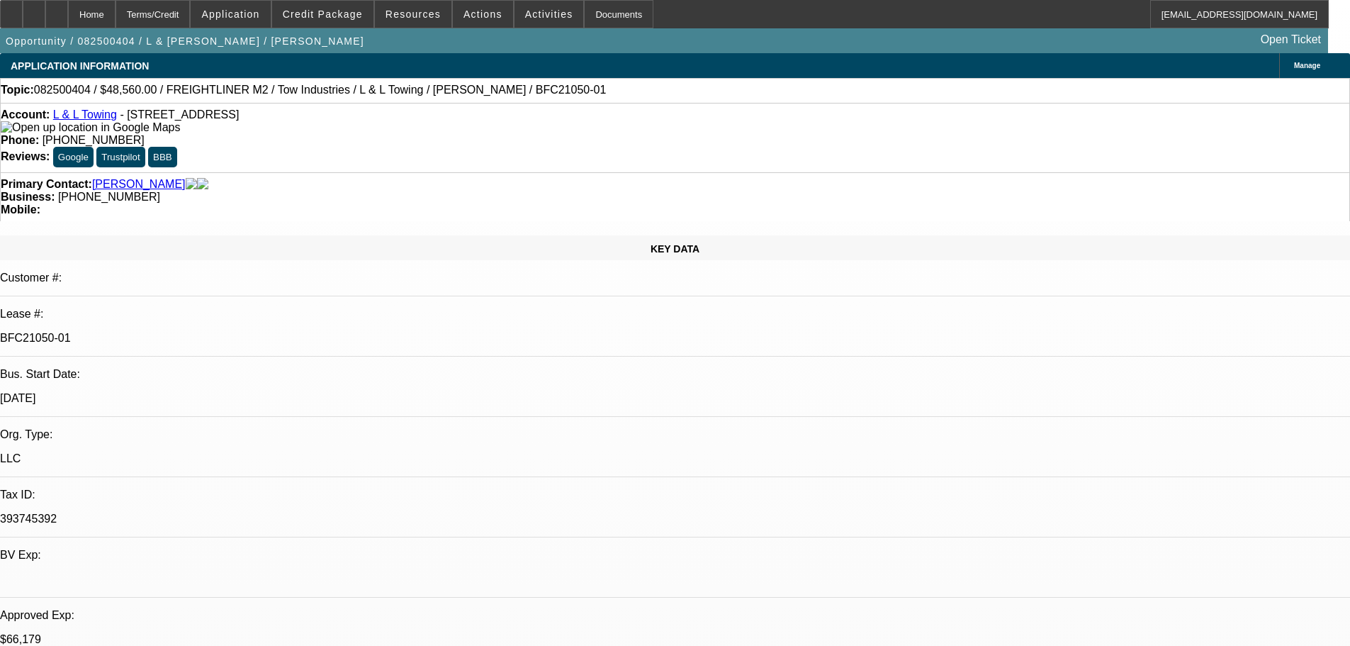
select select "0"
select select "2"
select select "0.1"
select select "4"
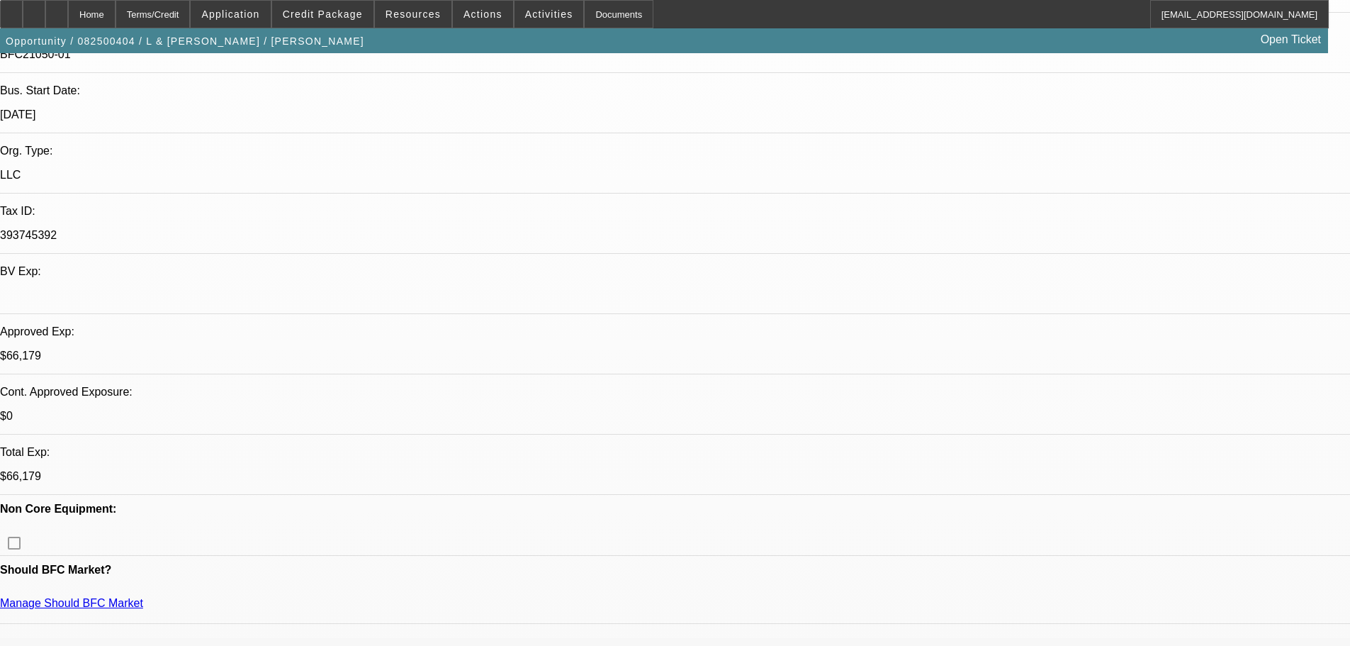
scroll to position [425, 0]
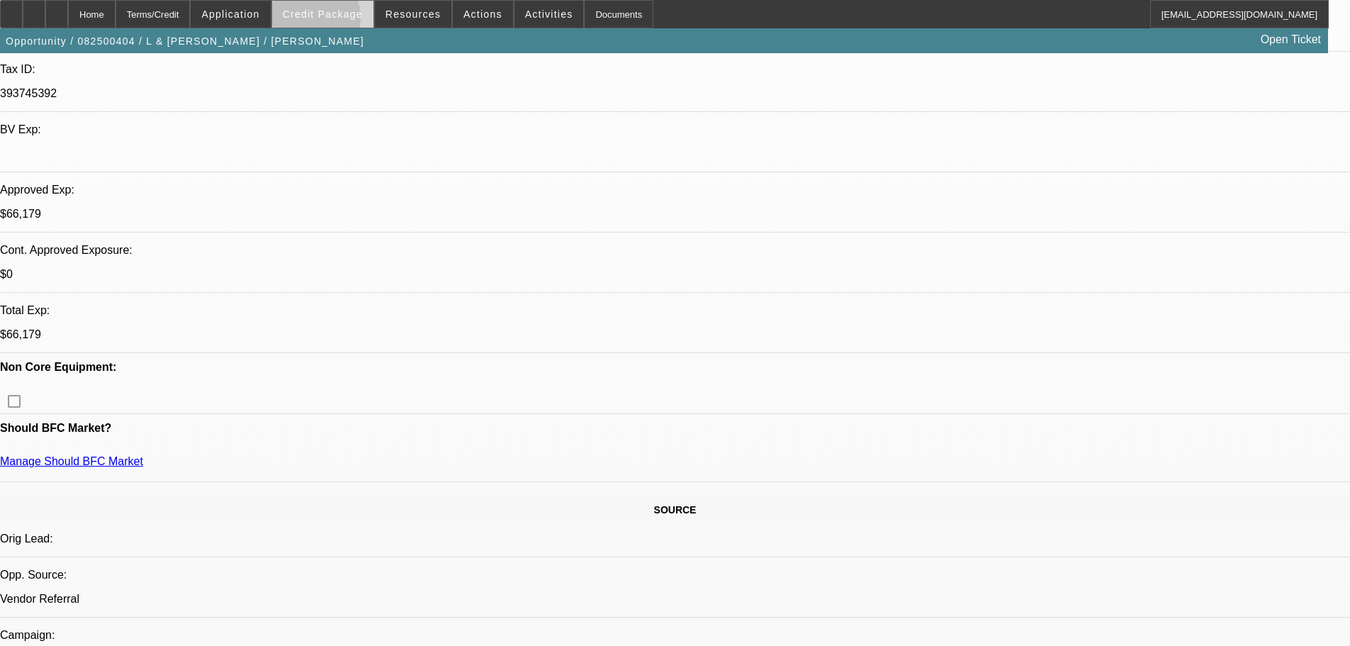
click at [337, 21] on span at bounding box center [322, 14] width 101 height 34
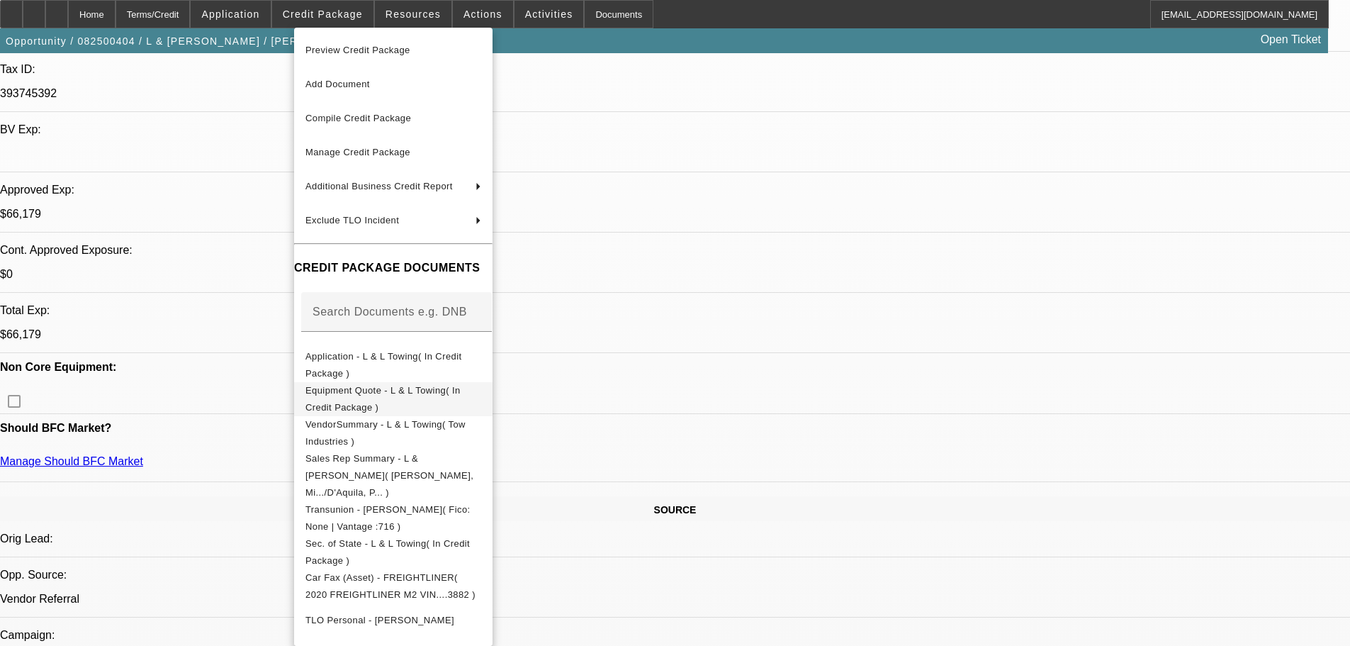
click at [444, 392] on span "Equipment Quote - L & L Towing( In Credit Package )" at bounding box center [383, 399] width 155 height 28
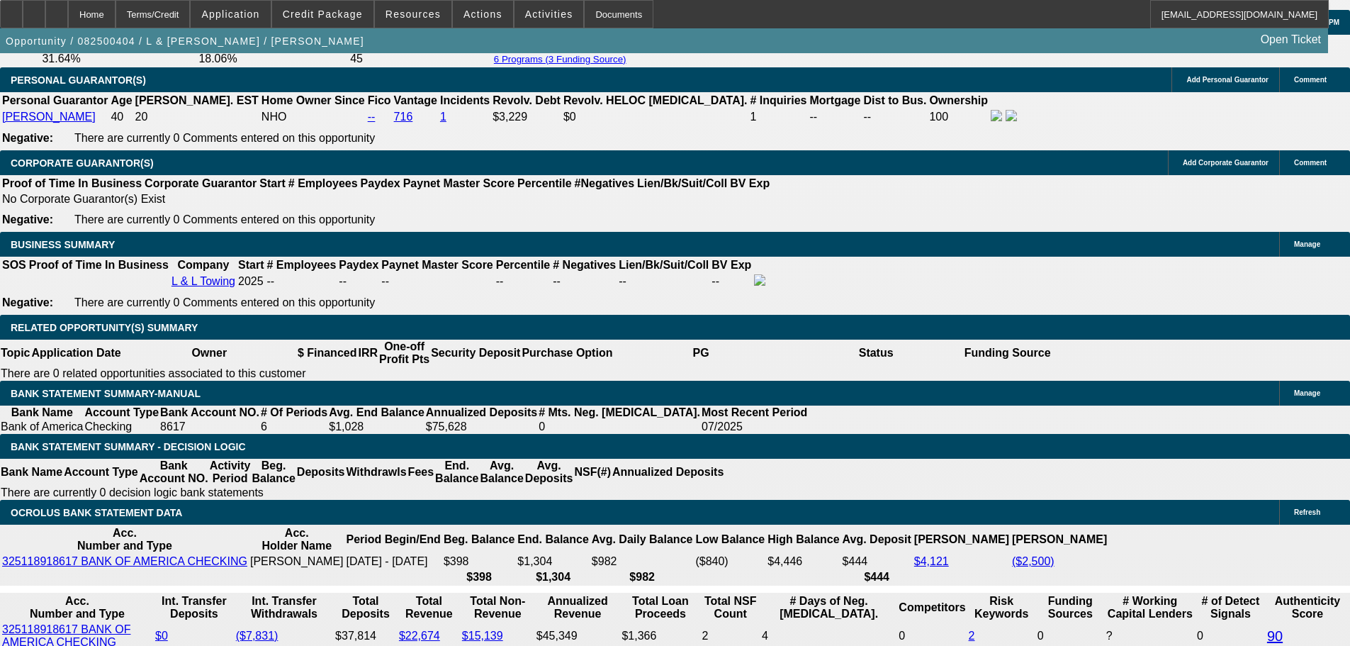
scroll to position [2127, 0]
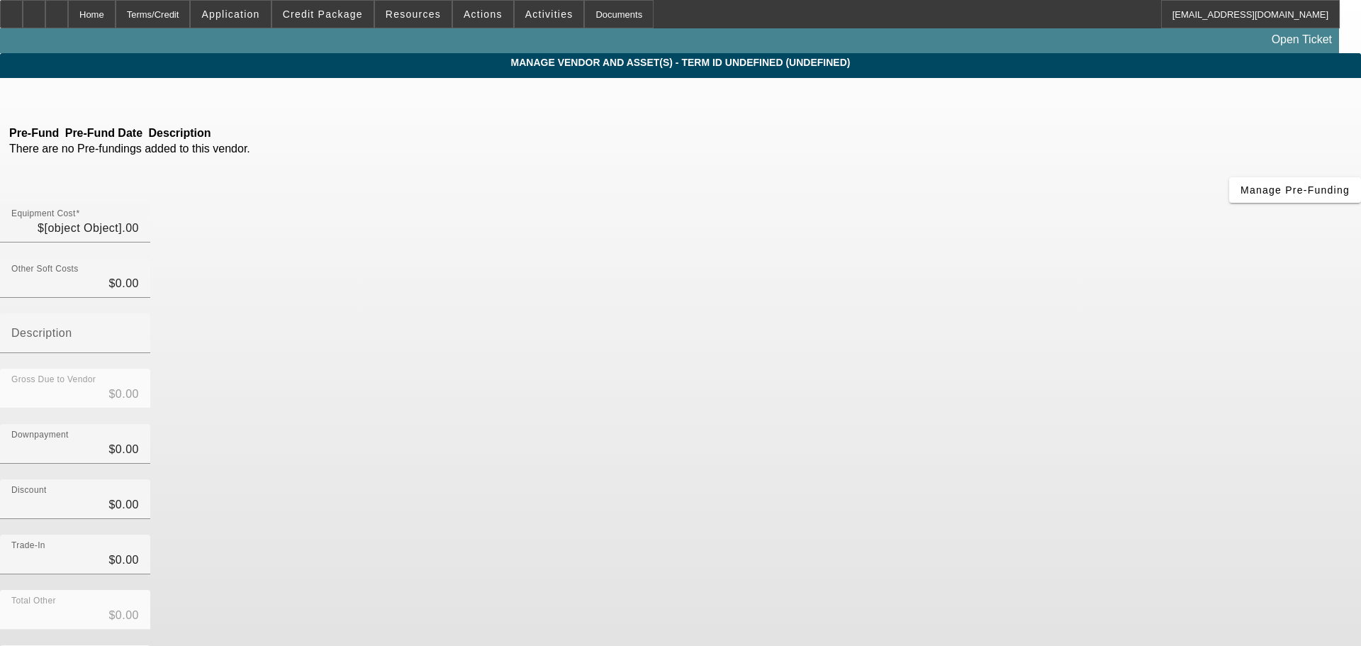
type input "$73,560.00"
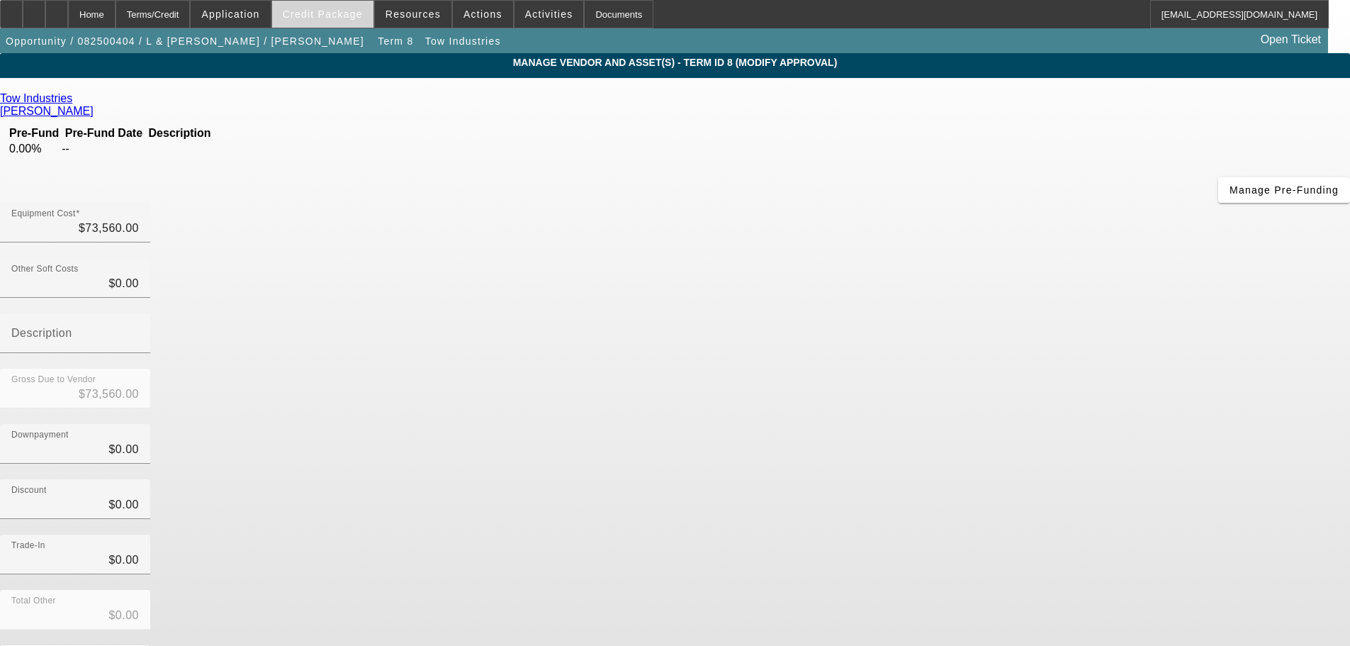
click at [352, 21] on span at bounding box center [322, 14] width 101 height 34
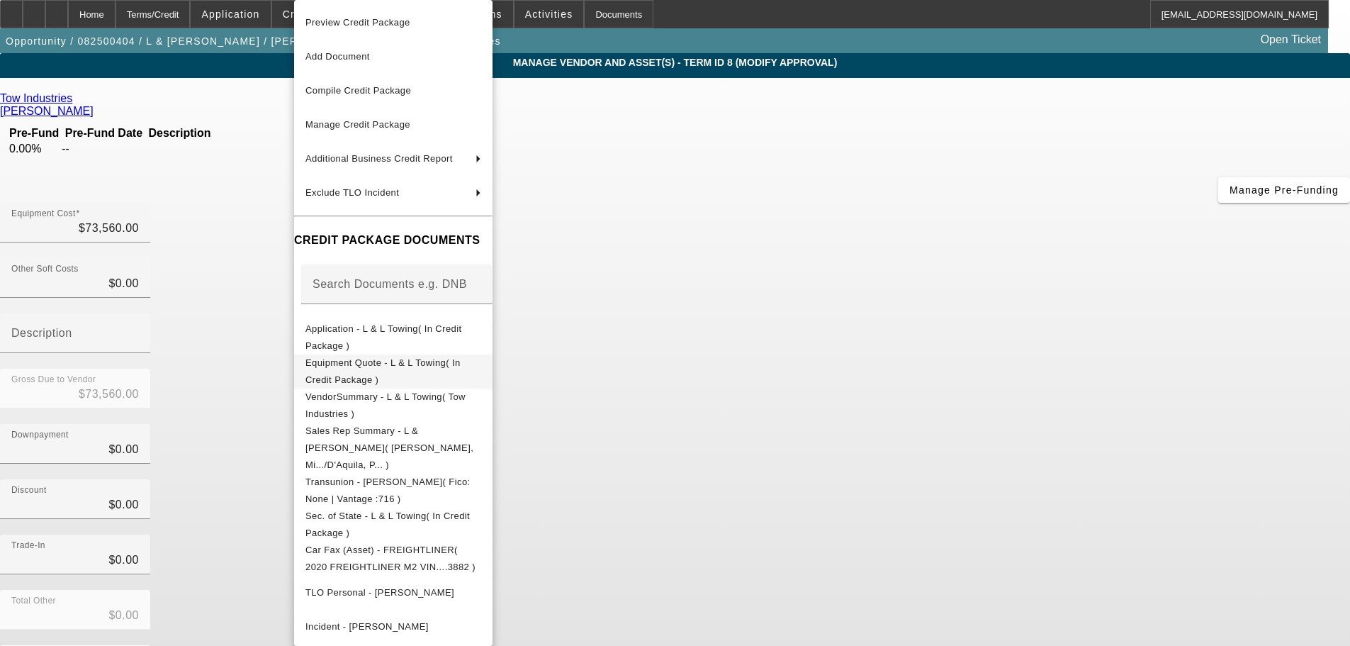
click at [423, 359] on span "Equipment Quote - L & L Towing( In Credit Package )" at bounding box center [394, 371] width 176 height 34
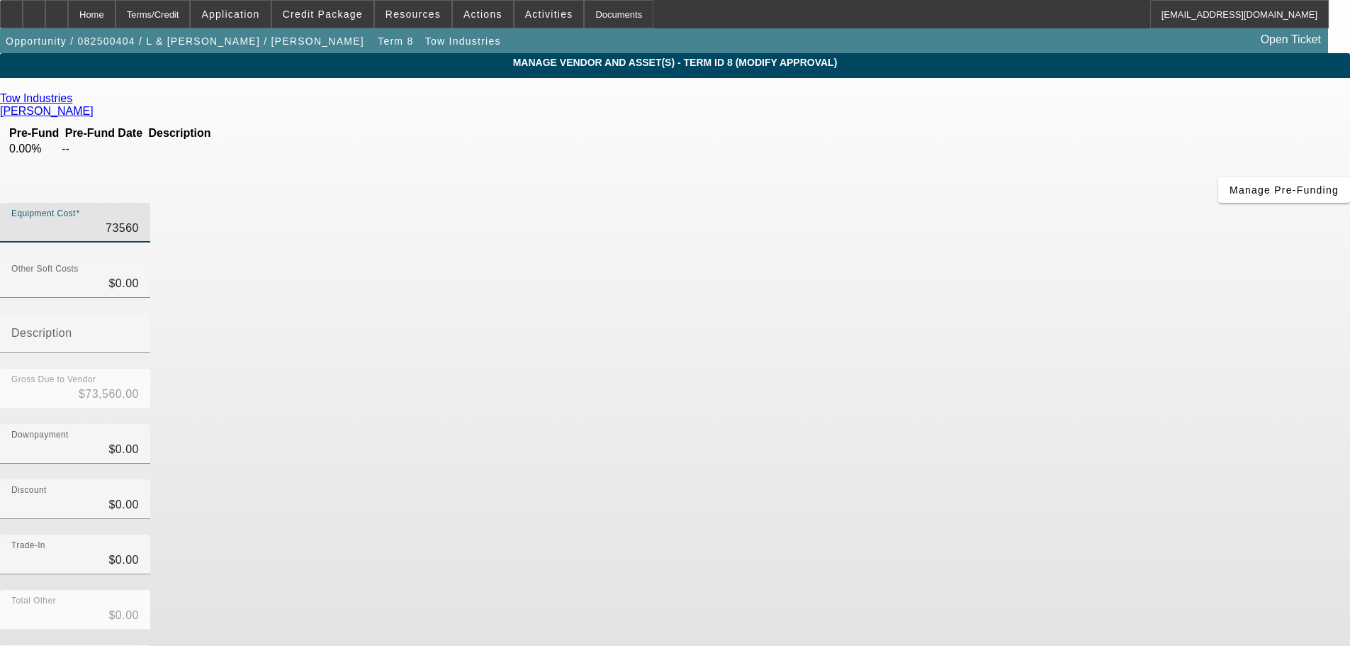
drag, startPoint x: 872, startPoint y: 121, endPoint x: 939, endPoint y: 120, distance: 67.4
click at [939, 203] on div "Equipment Cost 73560" at bounding box center [675, 230] width 1350 height 55
paste input "80,918.93"
type input "80,918.93"
type input "$80,918.93"
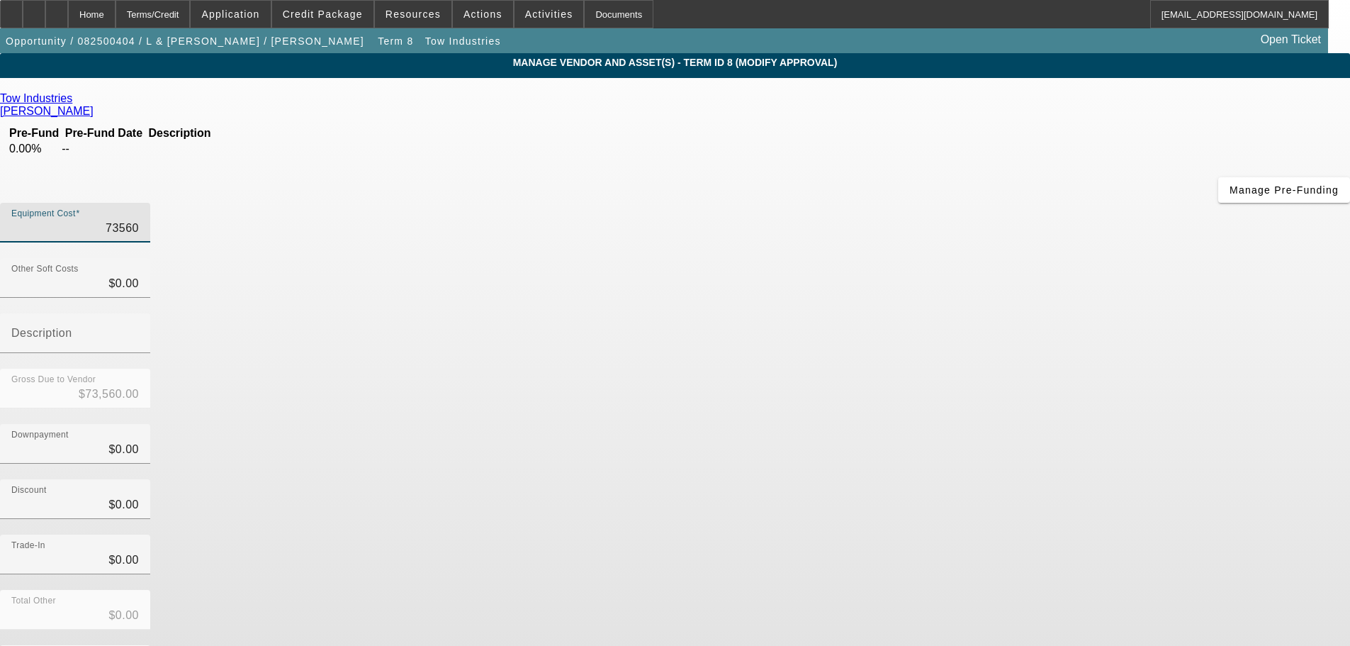
type input "$80,918.93"
click at [949, 479] on div "Discount $0.00" at bounding box center [675, 506] width 1350 height 55
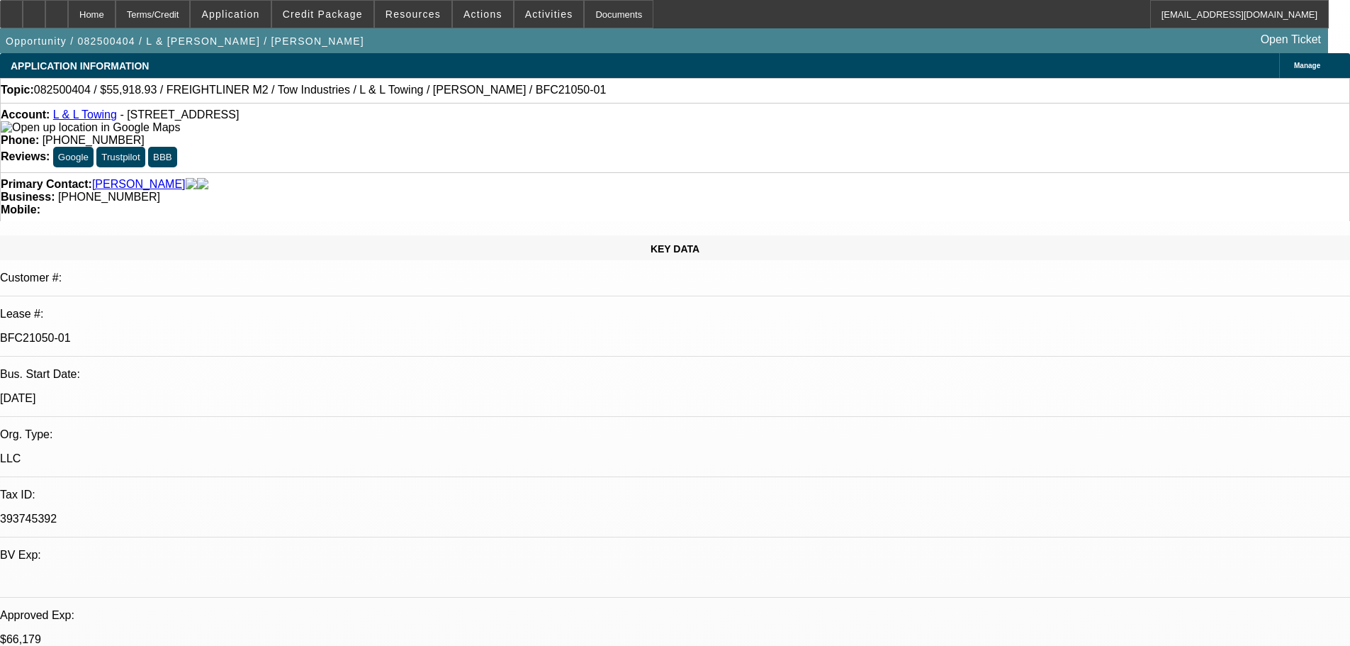
select select "0"
select select "2"
select select "0.1"
select select "4"
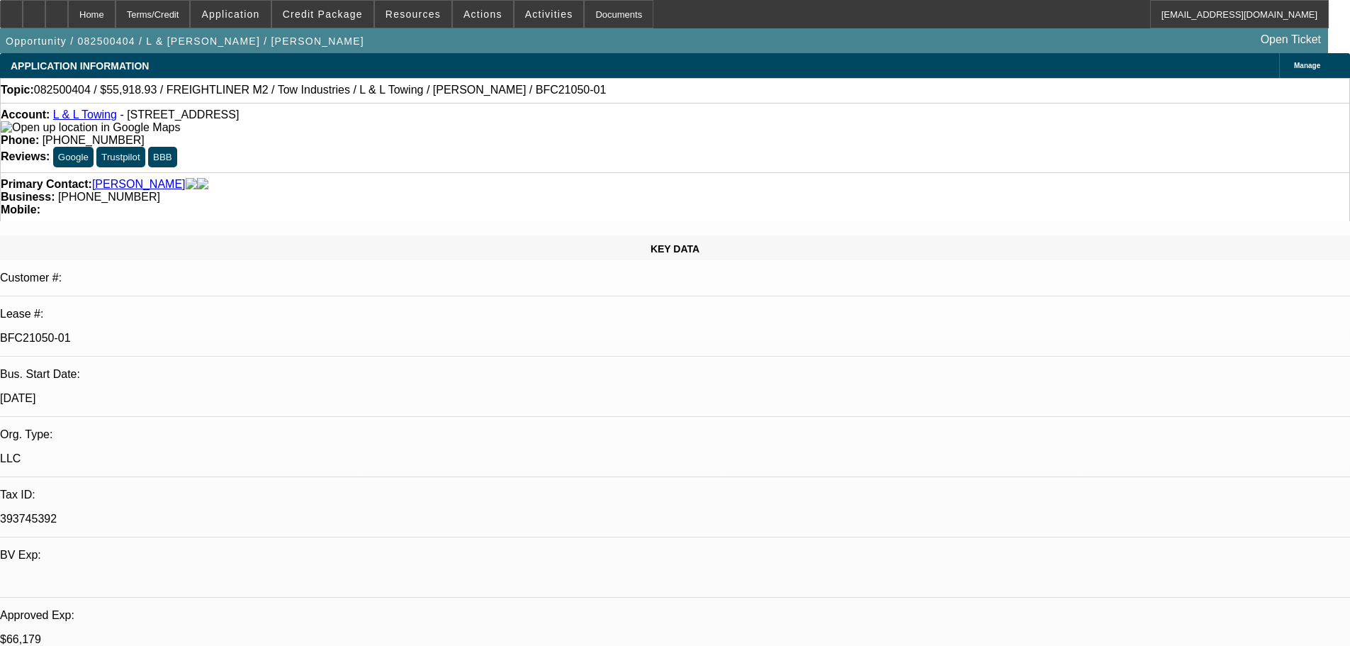
select select "0"
select select "2"
select select "0.1"
select select "4"
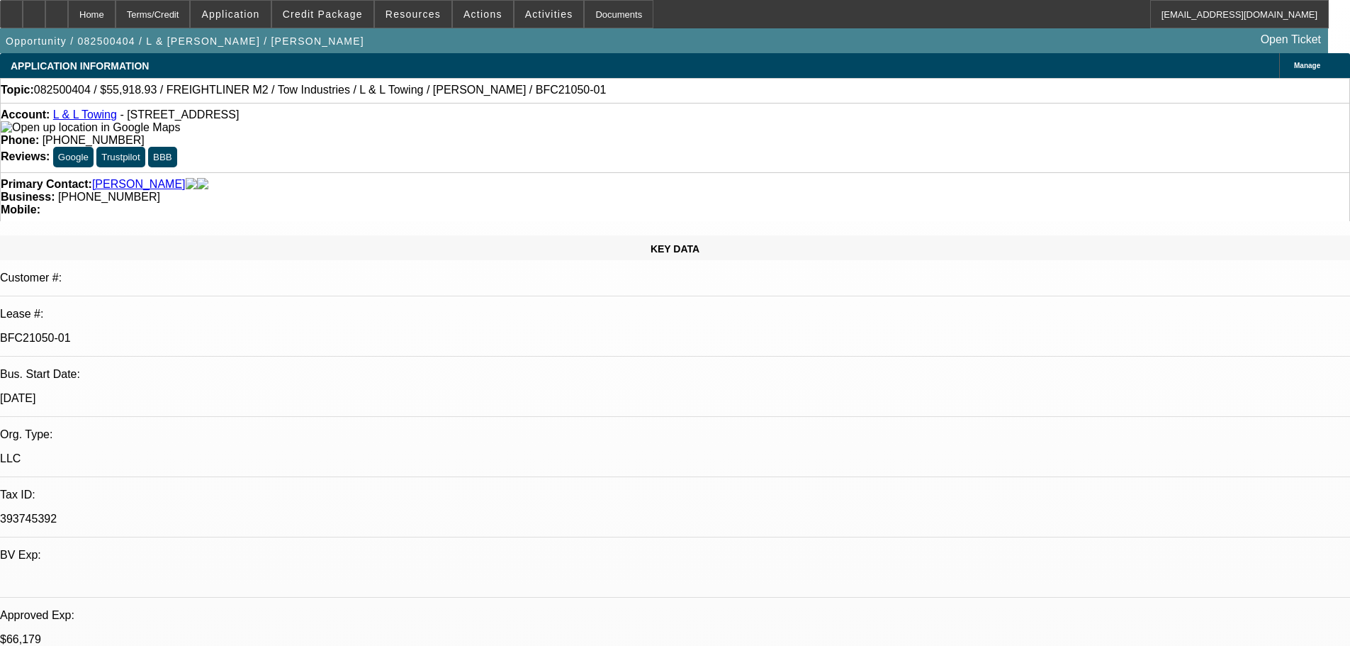
select select "0"
select select "2"
select select "0.1"
select select "4"
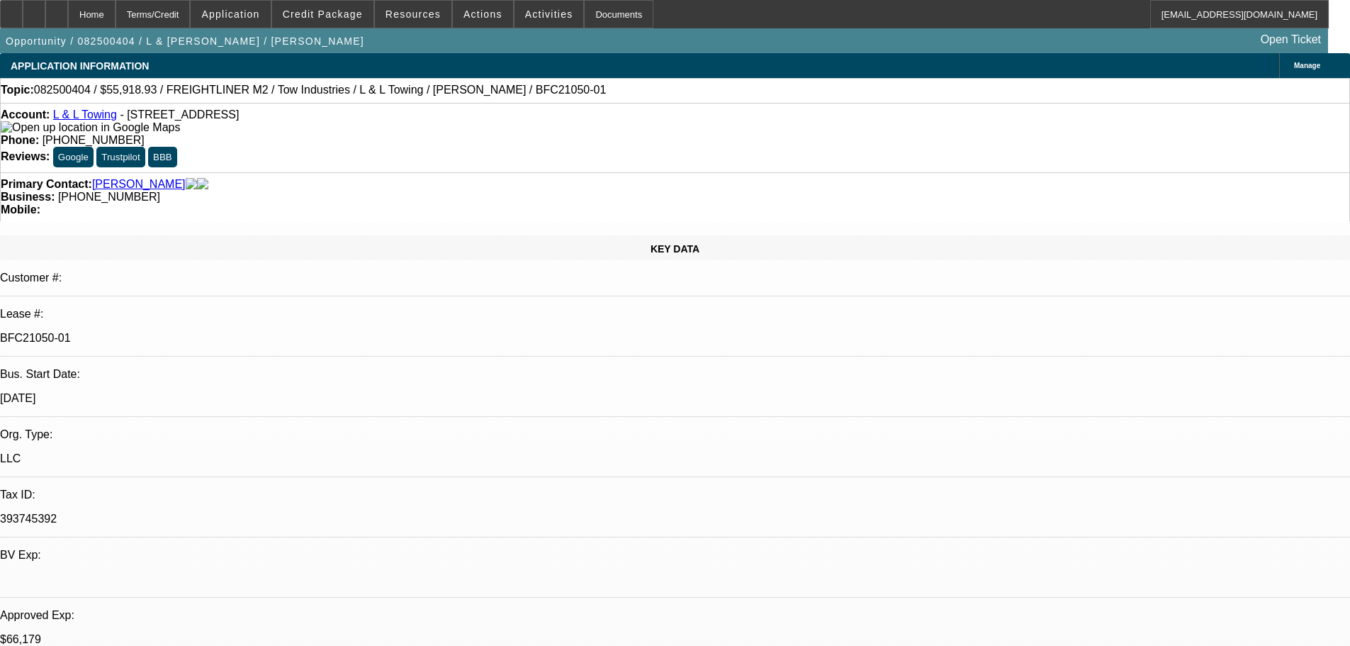
select select "0"
select select "2"
select select "0.1"
select select "4"
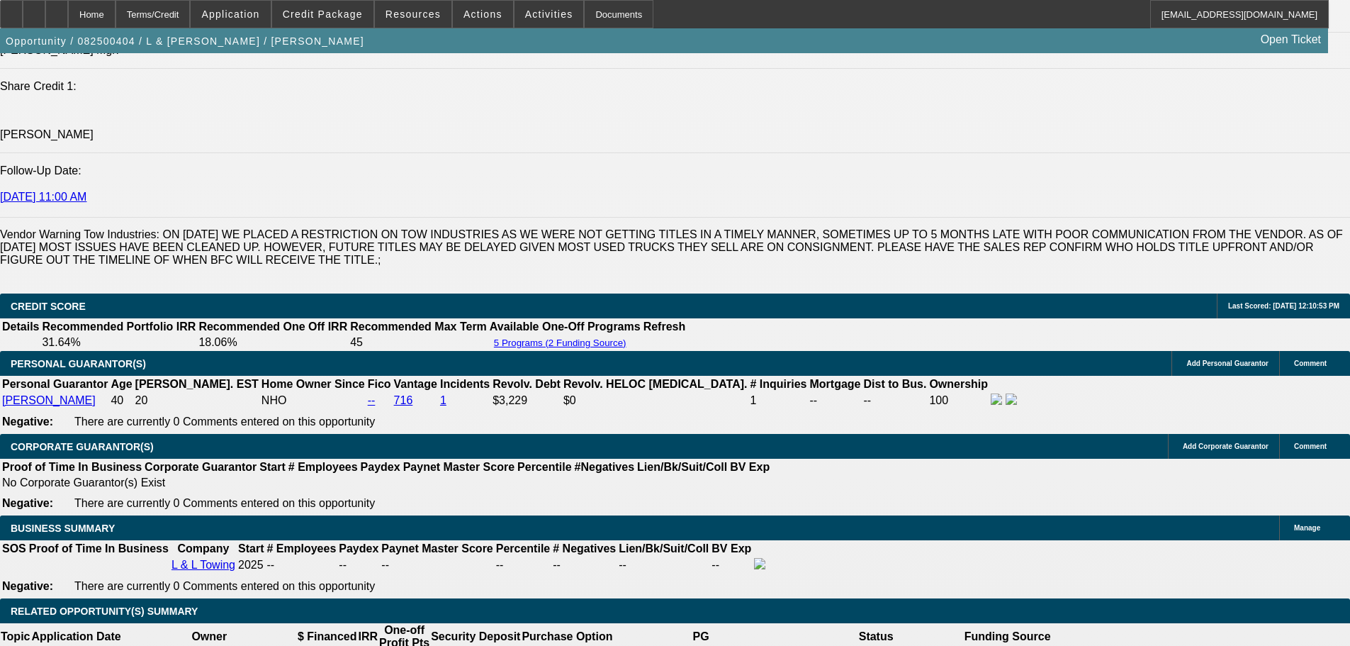
scroll to position [1985, 0]
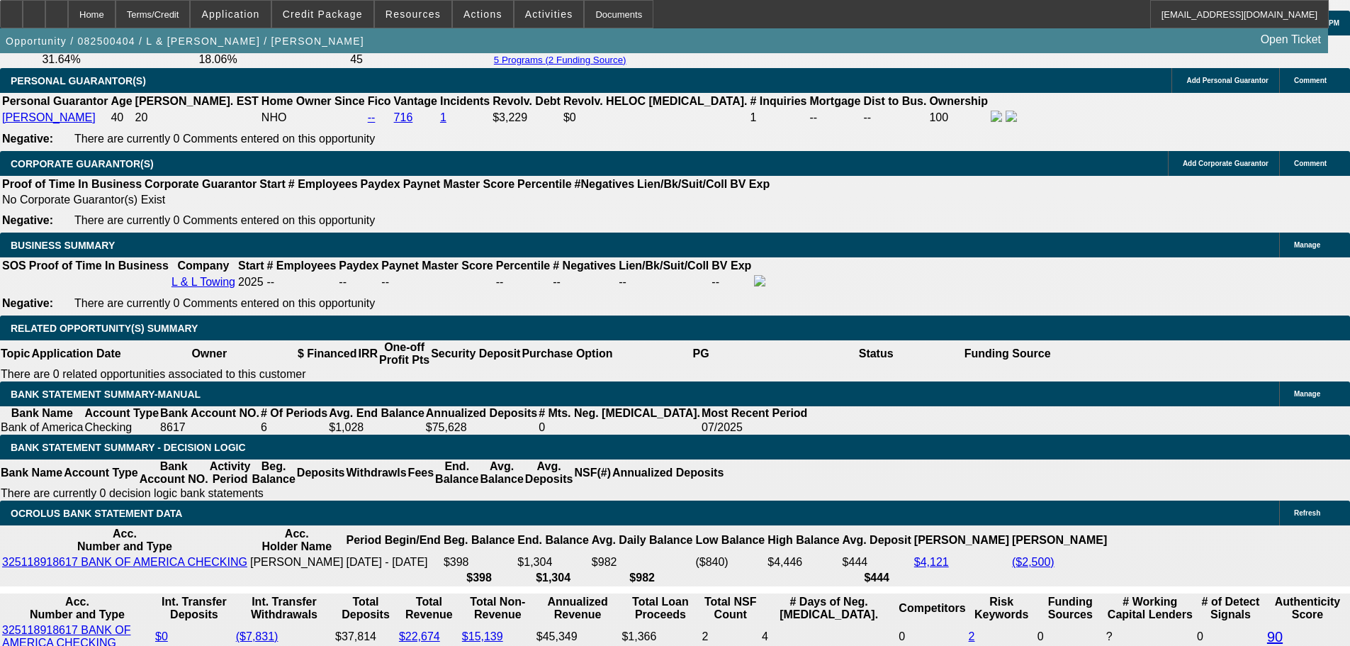
scroll to position [2127, 0]
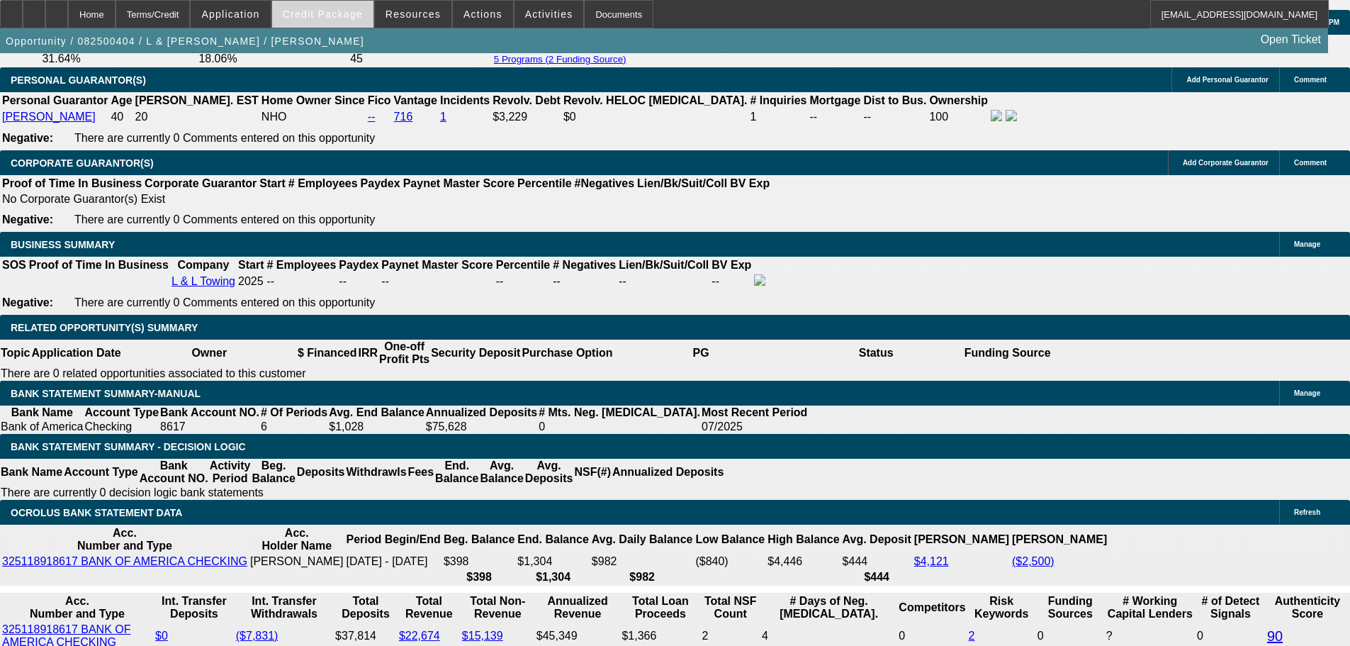
click at [347, 22] on span at bounding box center [322, 14] width 101 height 34
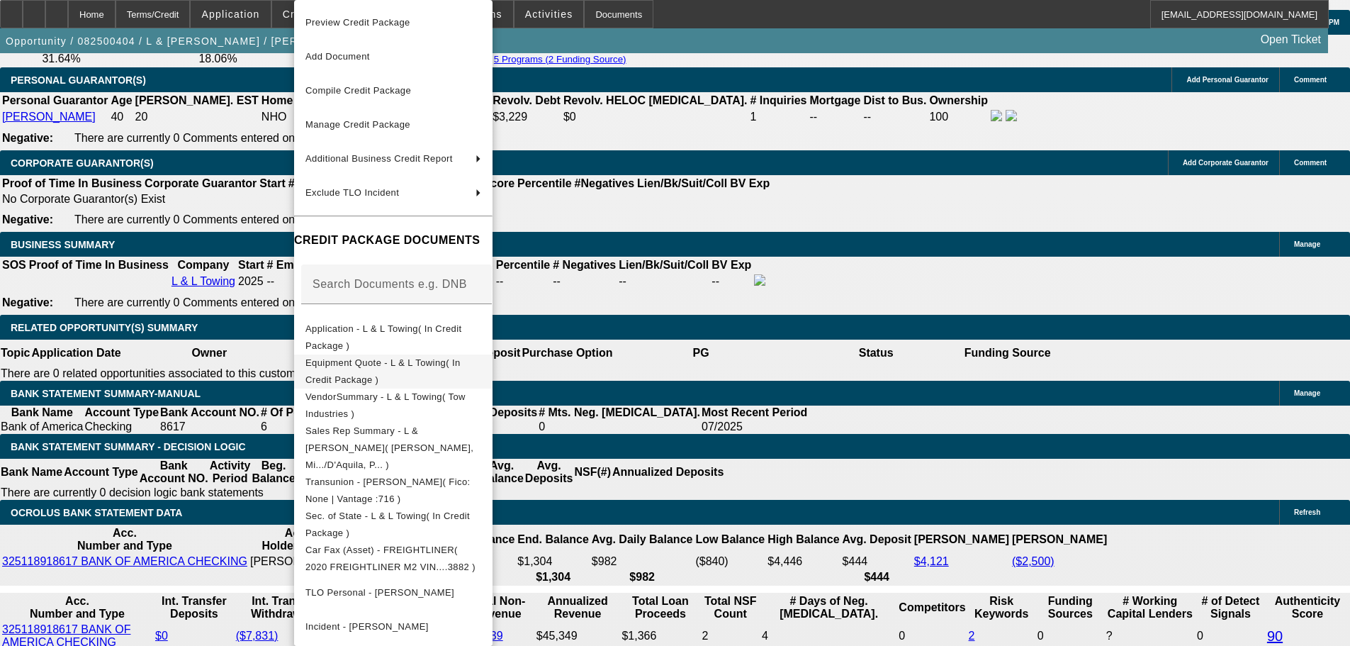
click at [402, 363] on span "Equipment Quote - L & L Towing( In Credit Package )" at bounding box center [383, 371] width 155 height 28
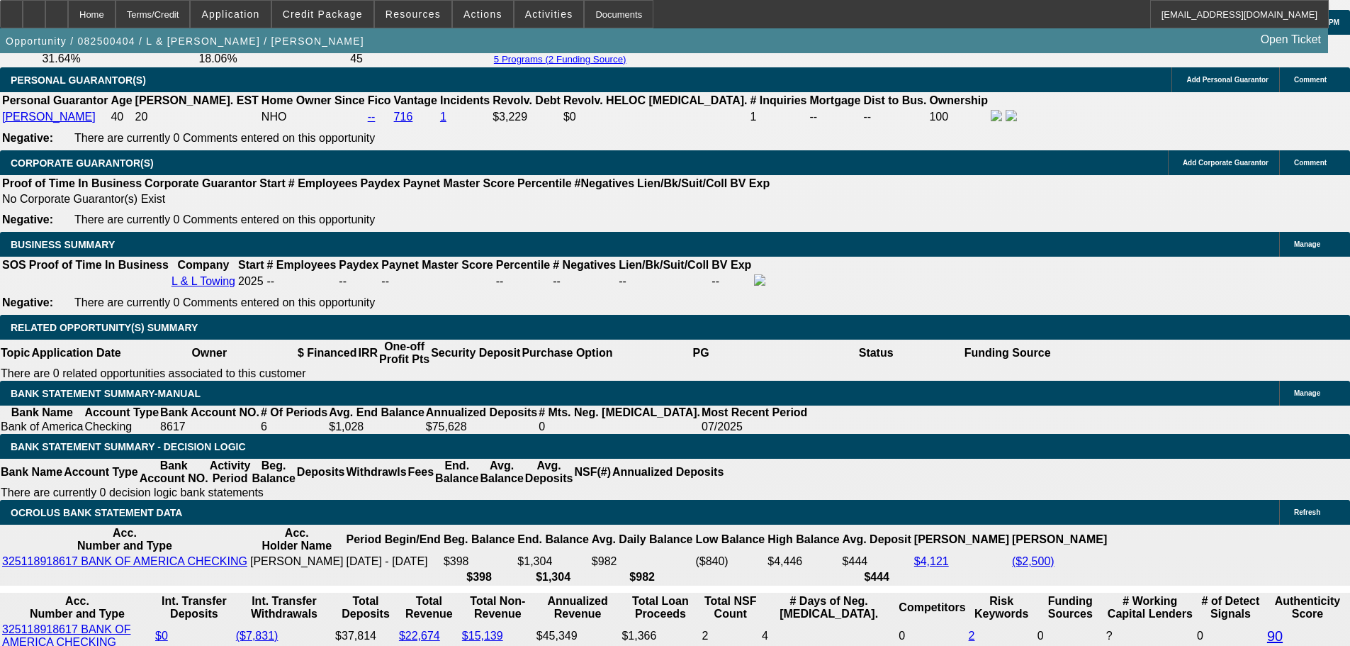
scroll to position [2208, 0]
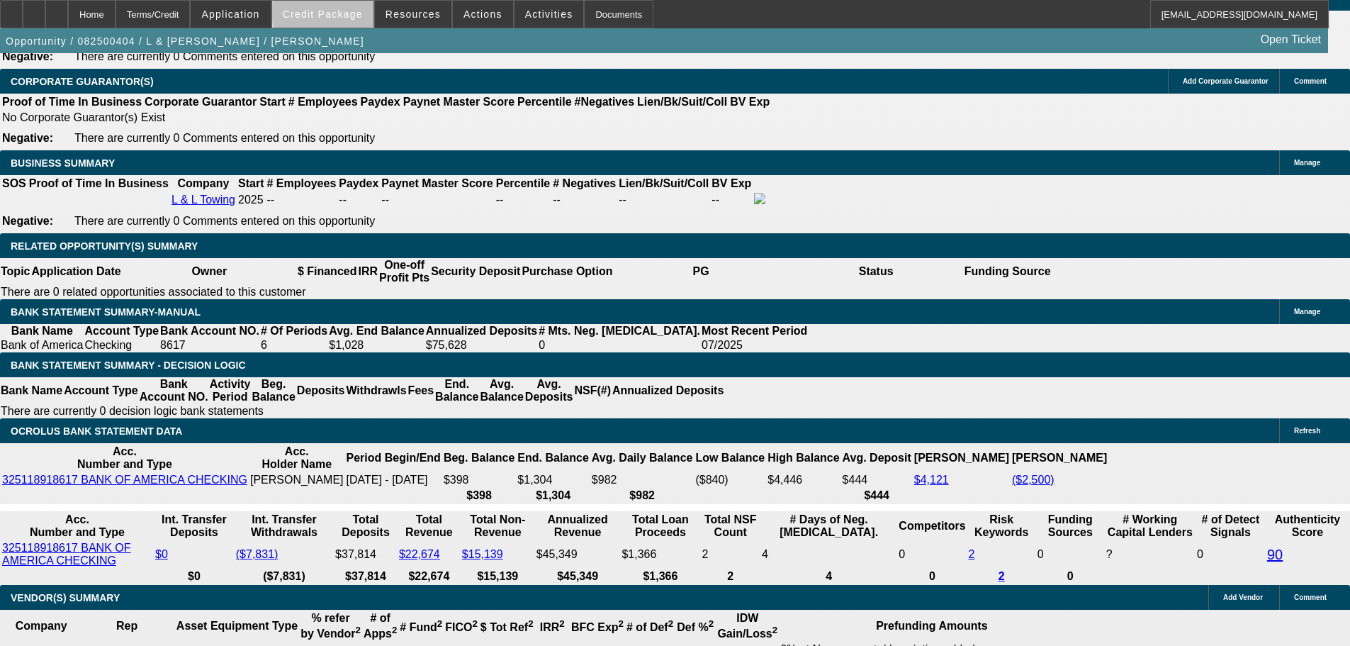
click at [358, 11] on span "Credit Package" at bounding box center [323, 14] width 80 height 11
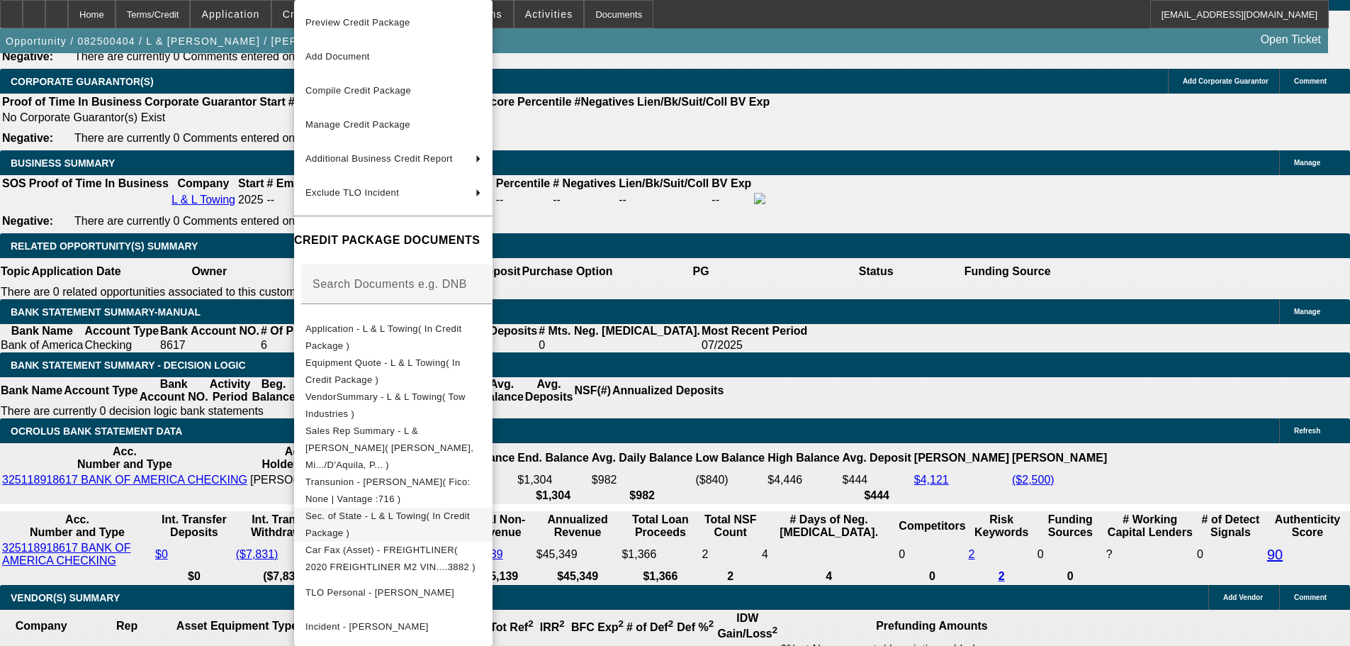
scroll to position [196, 0]
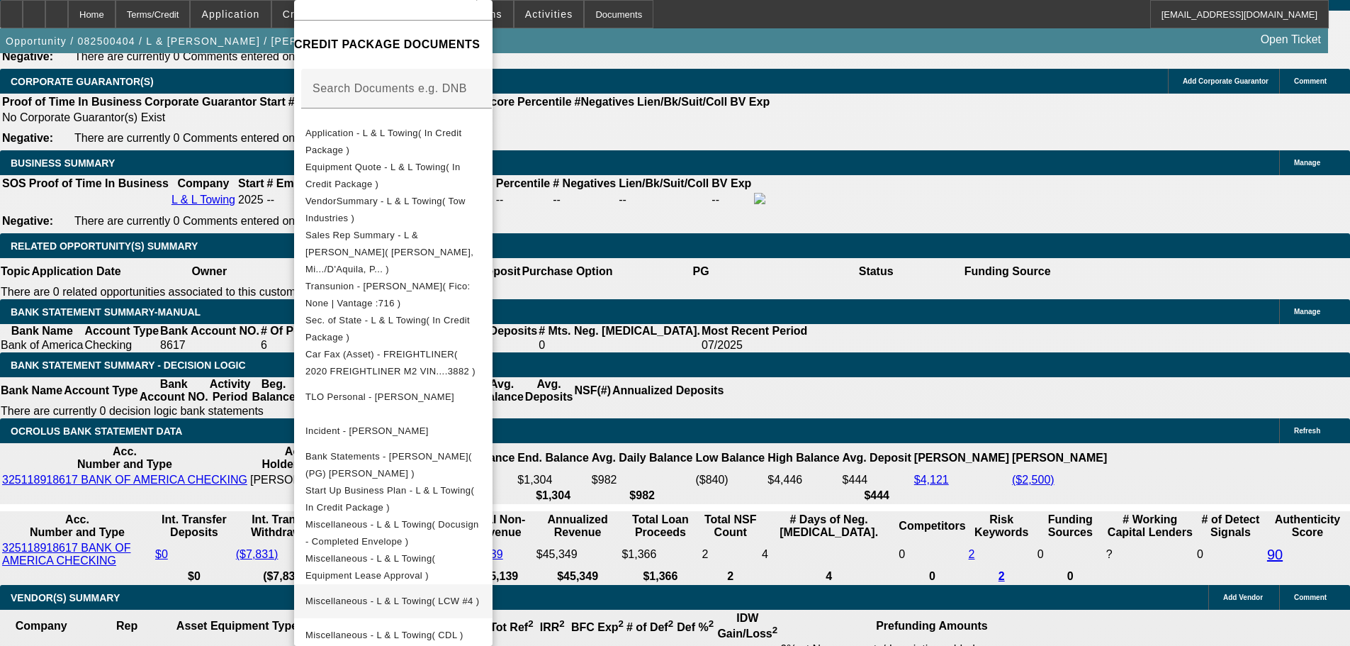
click at [481, 593] on span "Miscellaneous - L & L Towing( LCW #4 )" at bounding box center [394, 601] width 176 height 17
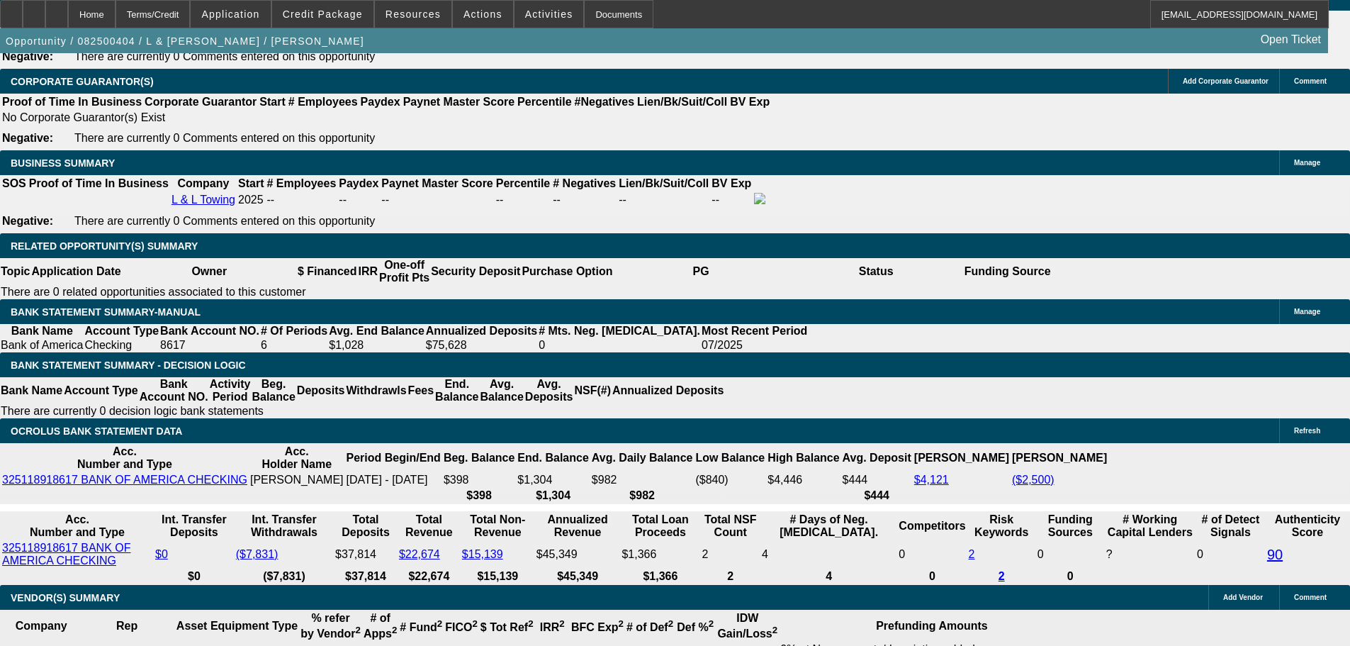
scroll to position [2350, 0]
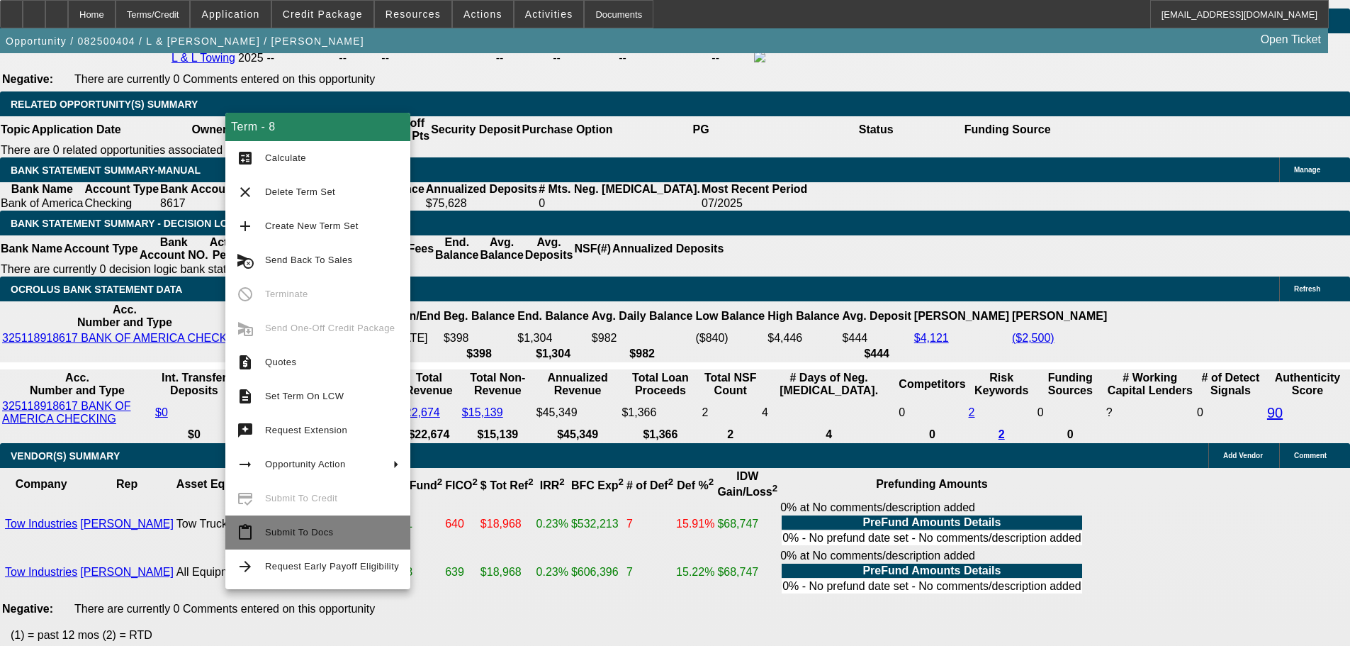
click at [306, 534] on span "Submit To Docs" at bounding box center [299, 532] width 68 height 11
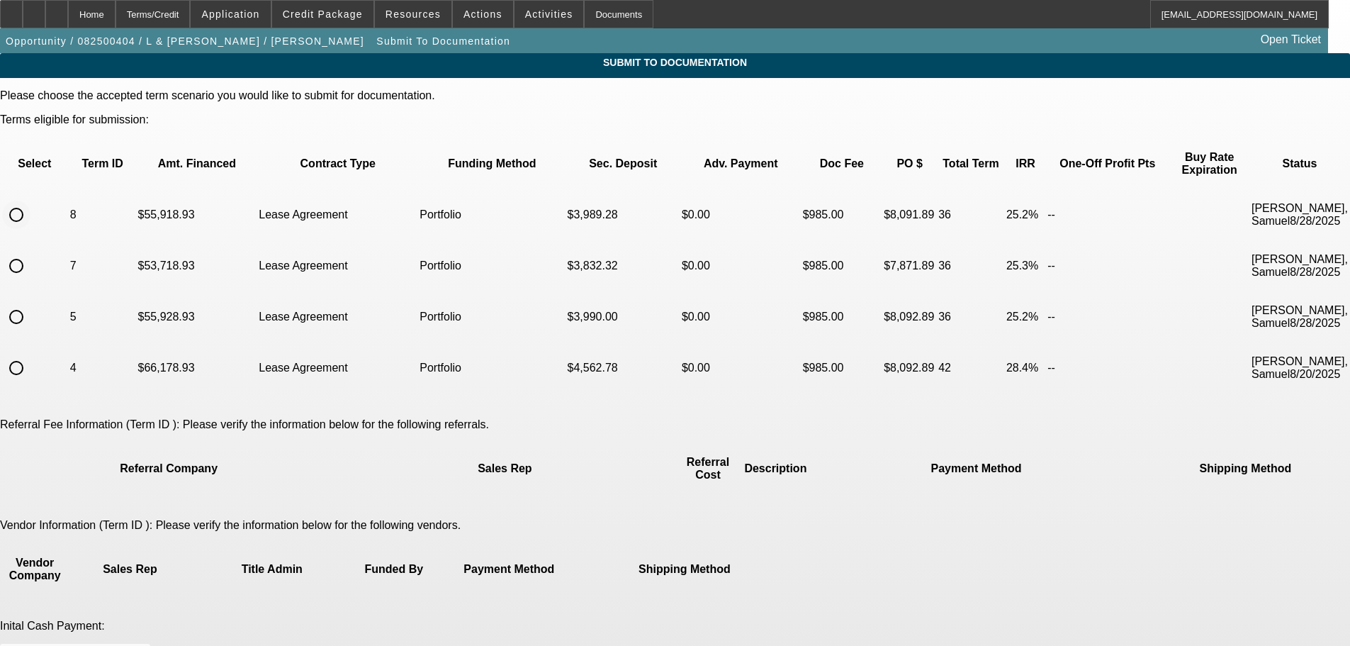
click at [30, 201] on input "radio" at bounding box center [16, 215] width 28 height 28
radio input "true"
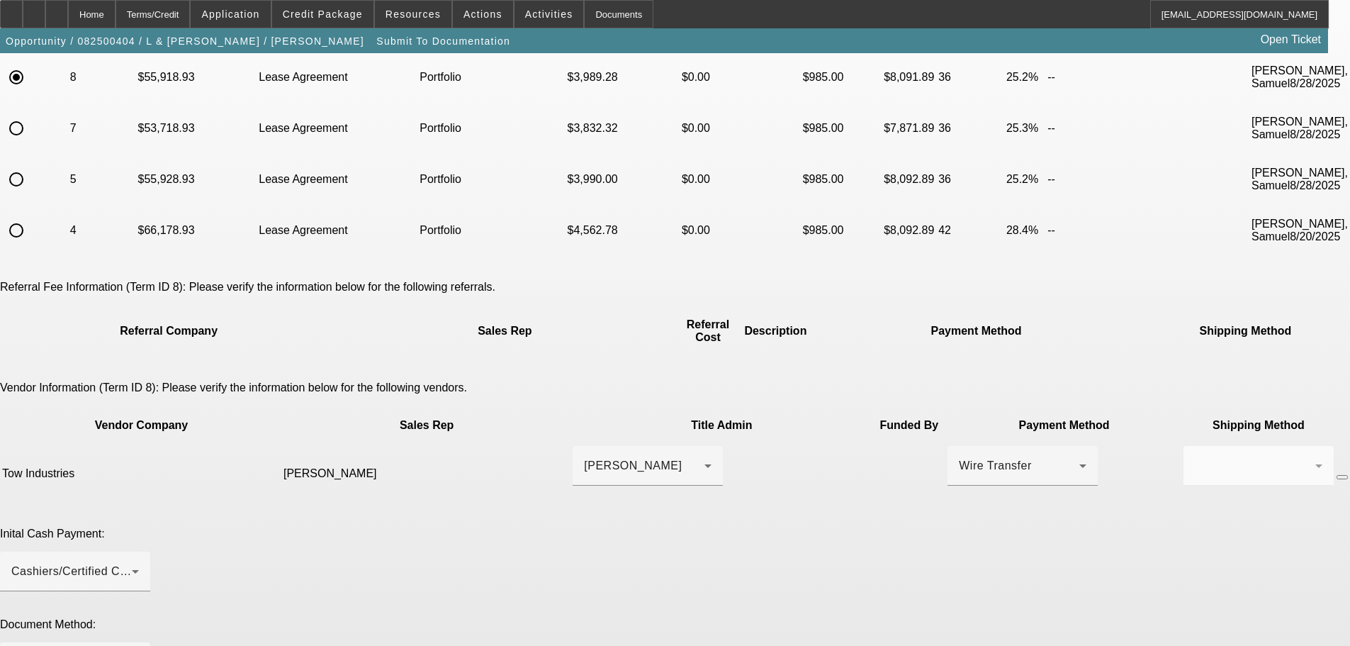
scroll to position [142, 0]
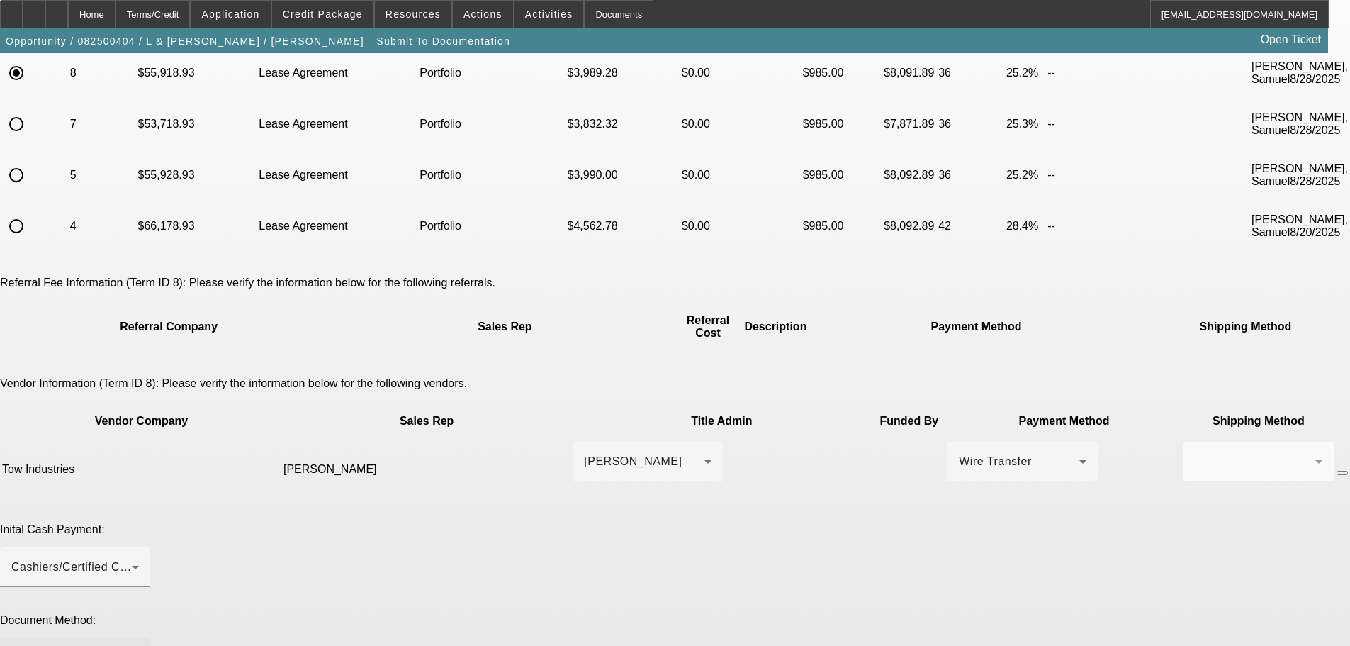
click at [132, 645] on div at bounding box center [71, 657] width 121 height 17
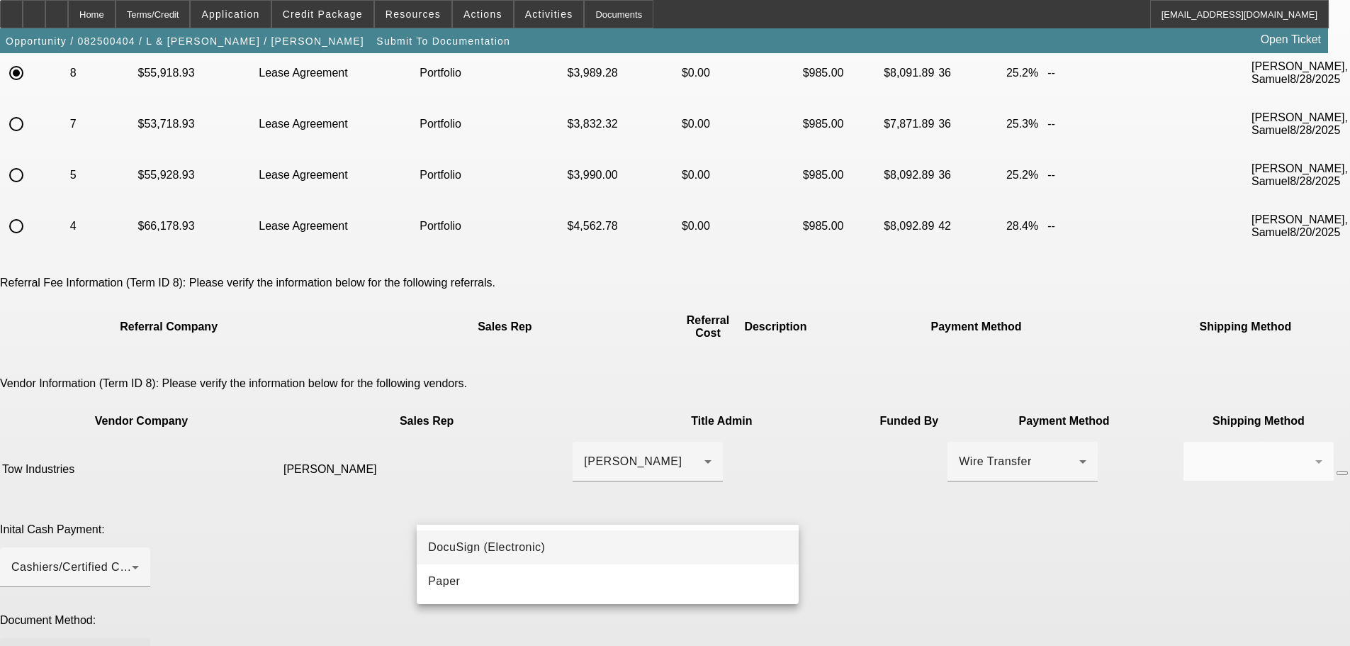
click at [593, 538] on mat-option "DocuSign (Electronic)" at bounding box center [608, 547] width 382 height 34
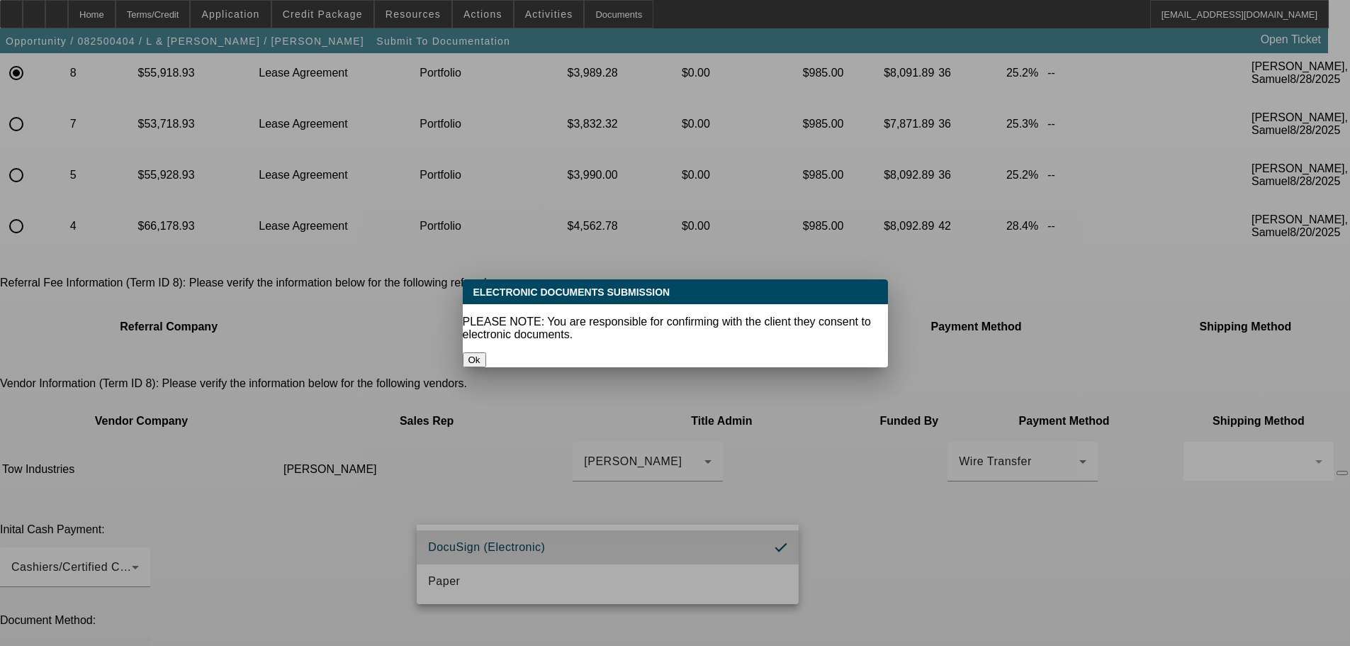
scroll to position [0, 0]
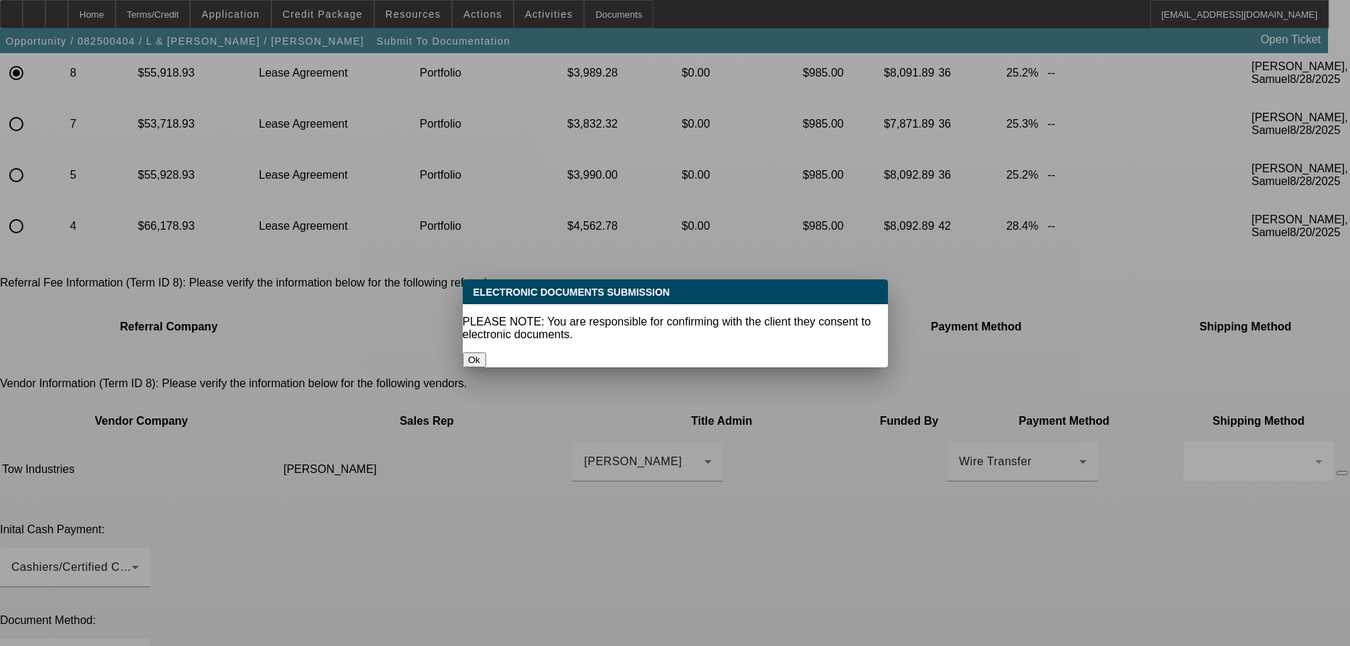
click at [486, 352] on button "Ok" at bounding box center [474, 359] width 23 height 15
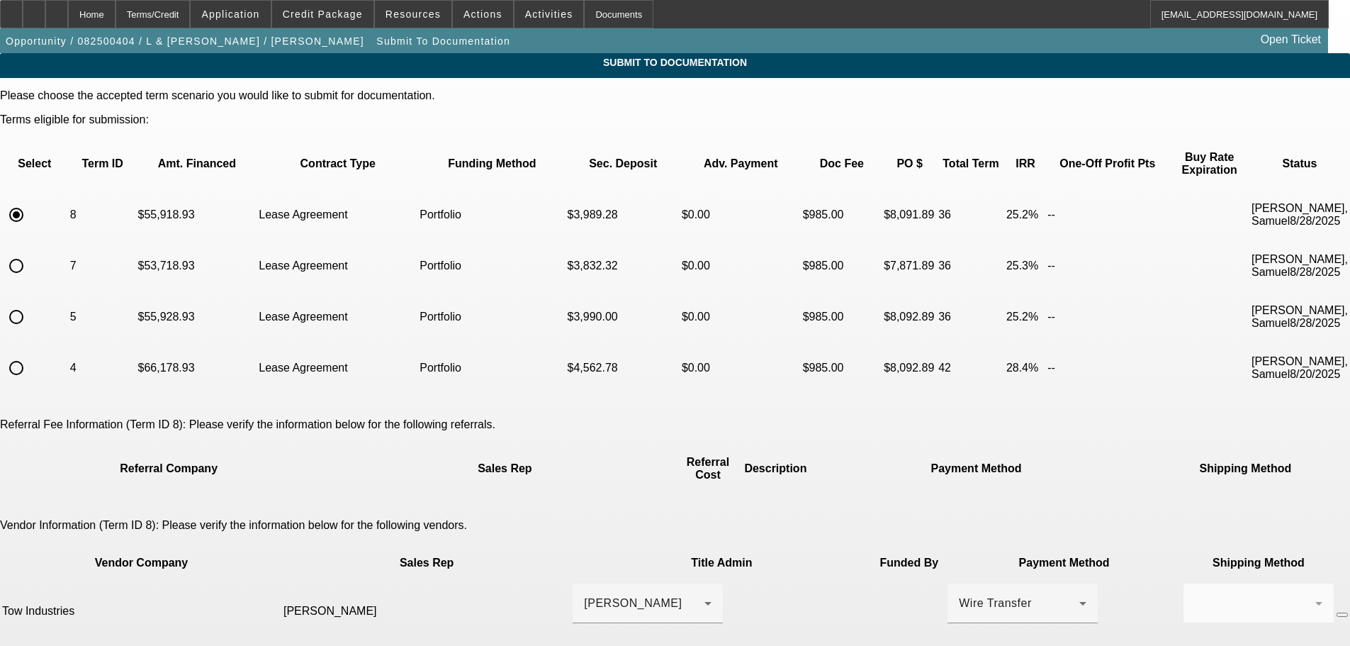
scroll to position [142, 0]
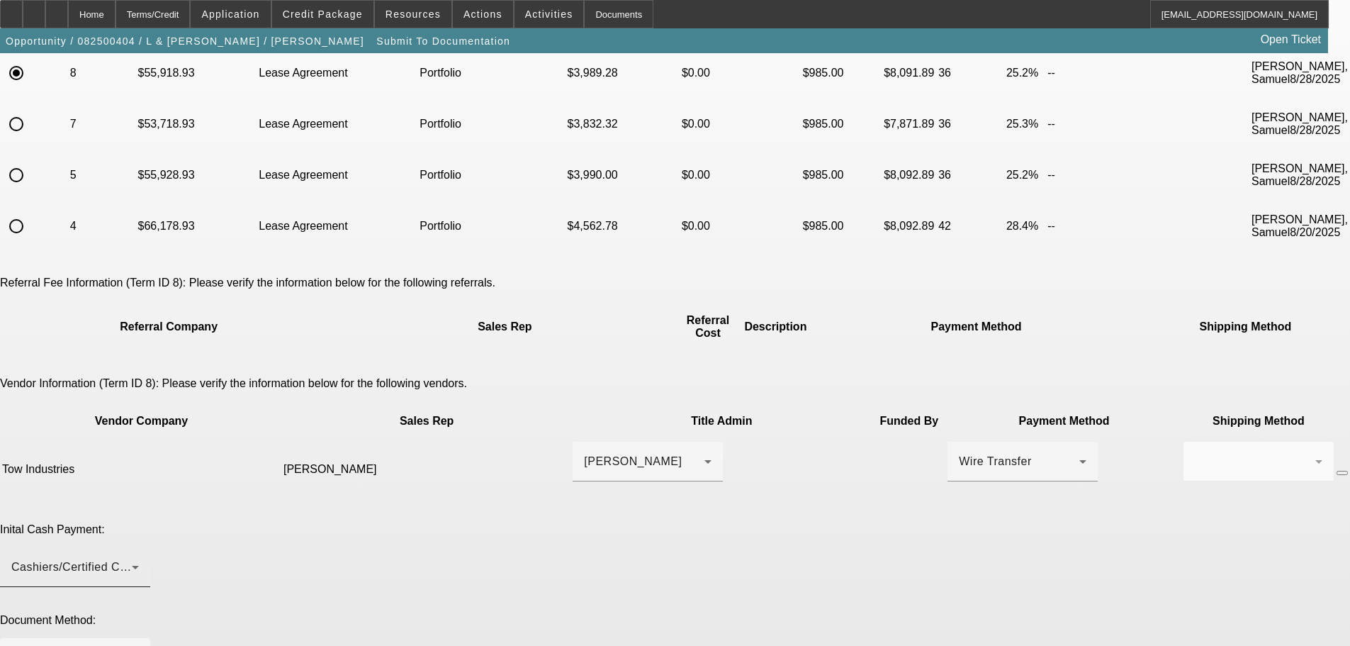
click at [132, 559] on div "Cashiers/Certified Check" at bounding box center [71, 567] width 121 height 17
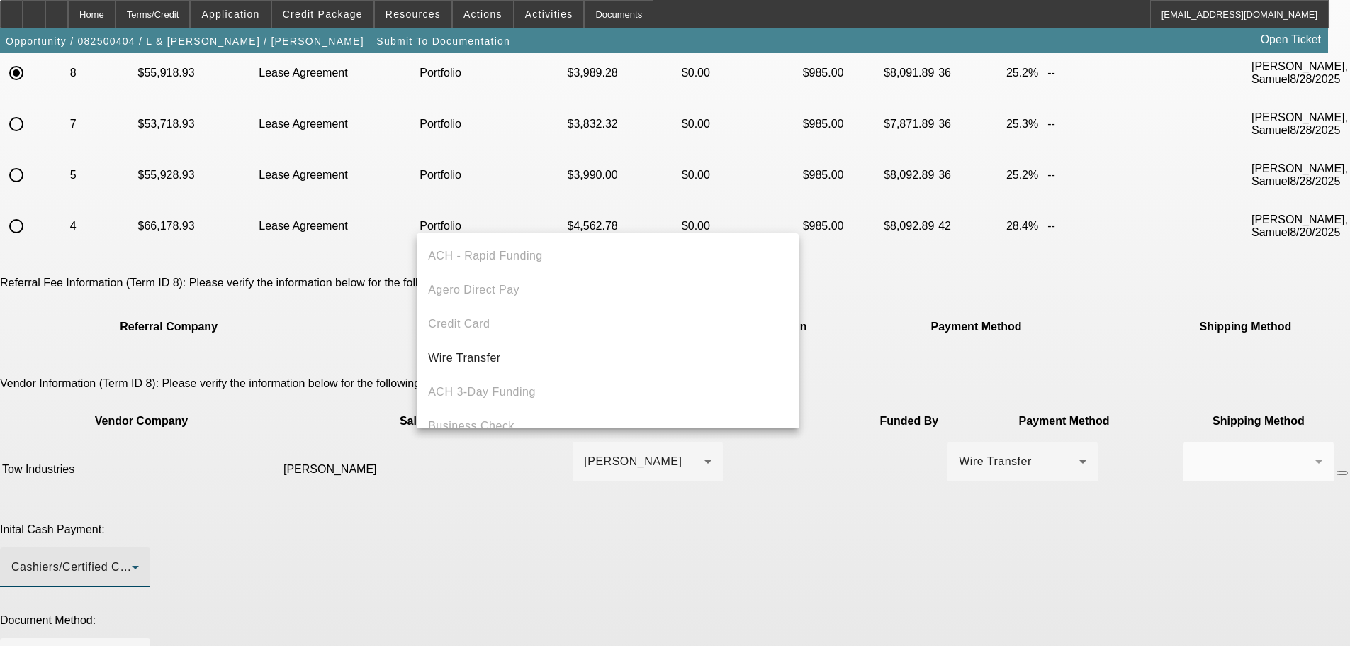
scroll to position [49, 0]
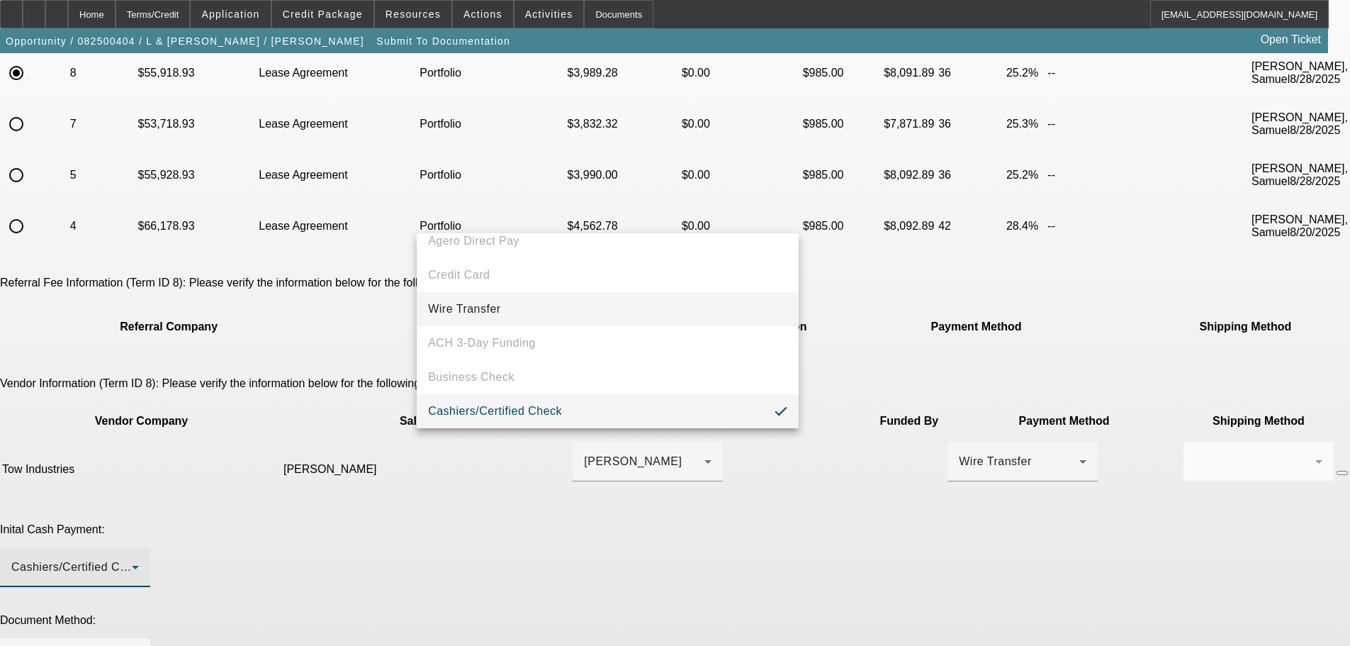
click at [634, 313] on mat-option "Wire Transfer" at bounding box center [608, 309] width 382 height 34
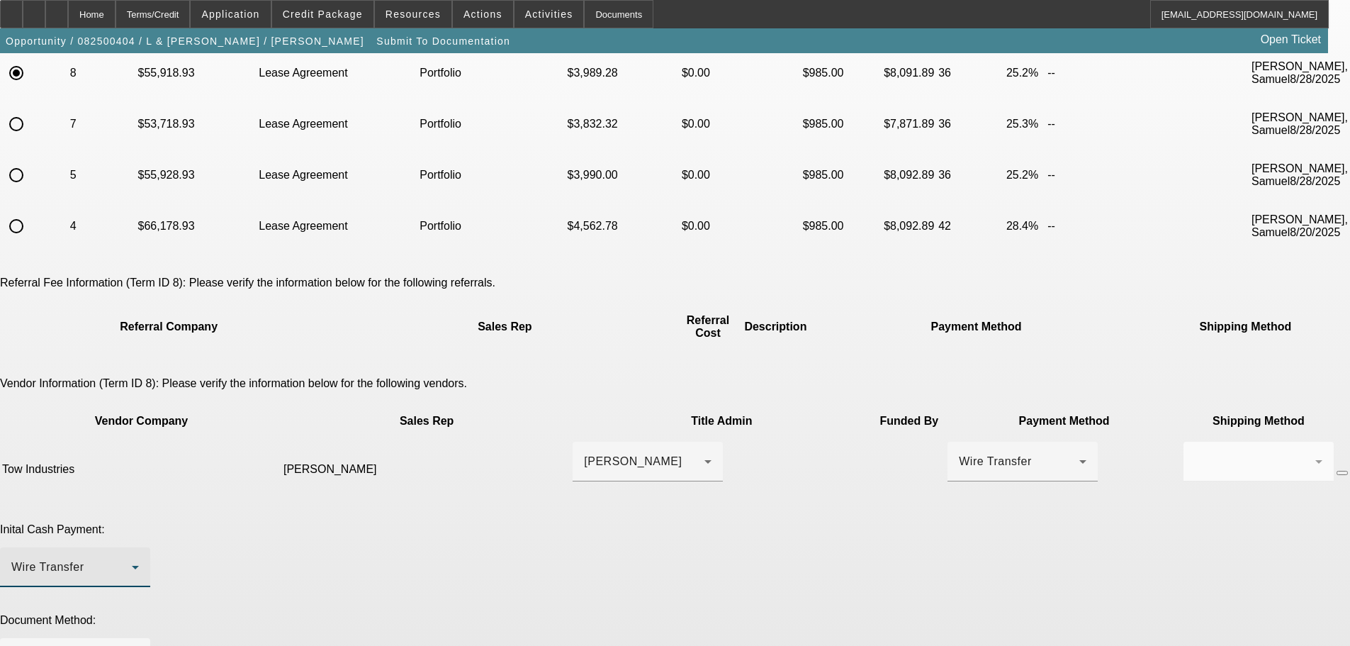
scroll to position [284, 0]
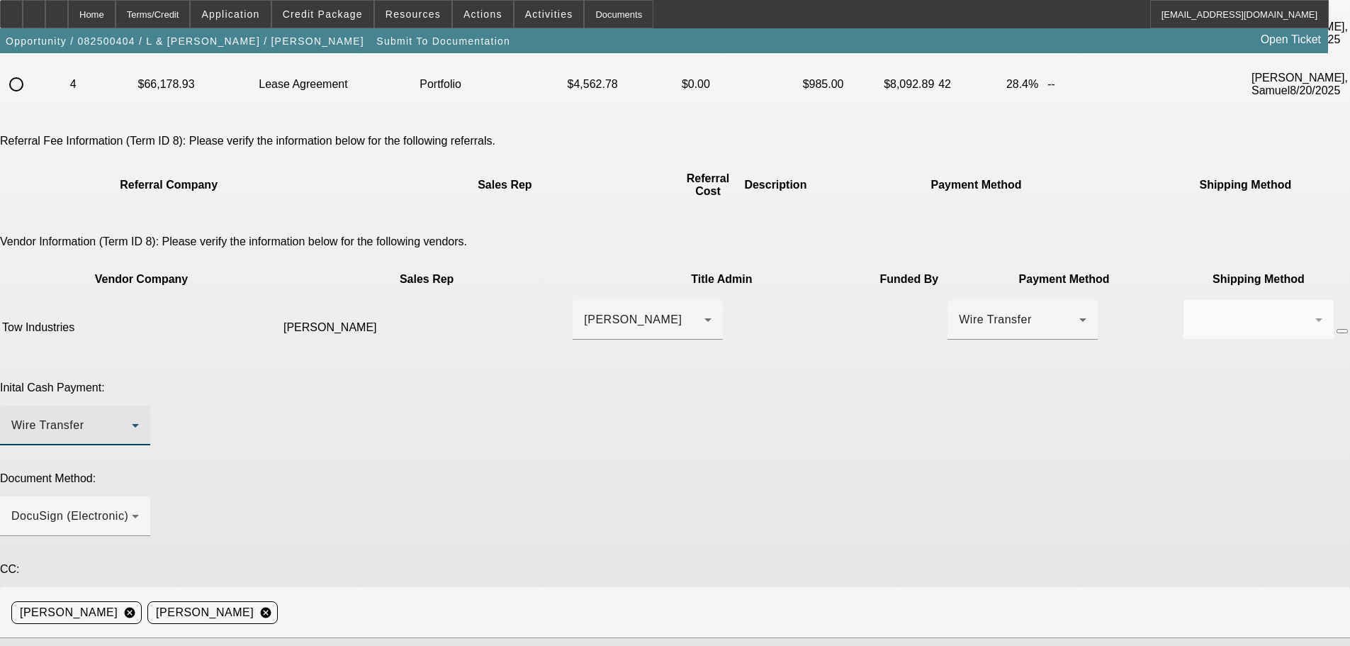
type textarea "Confirmed customer does want to finance sales tax and pay upfront."
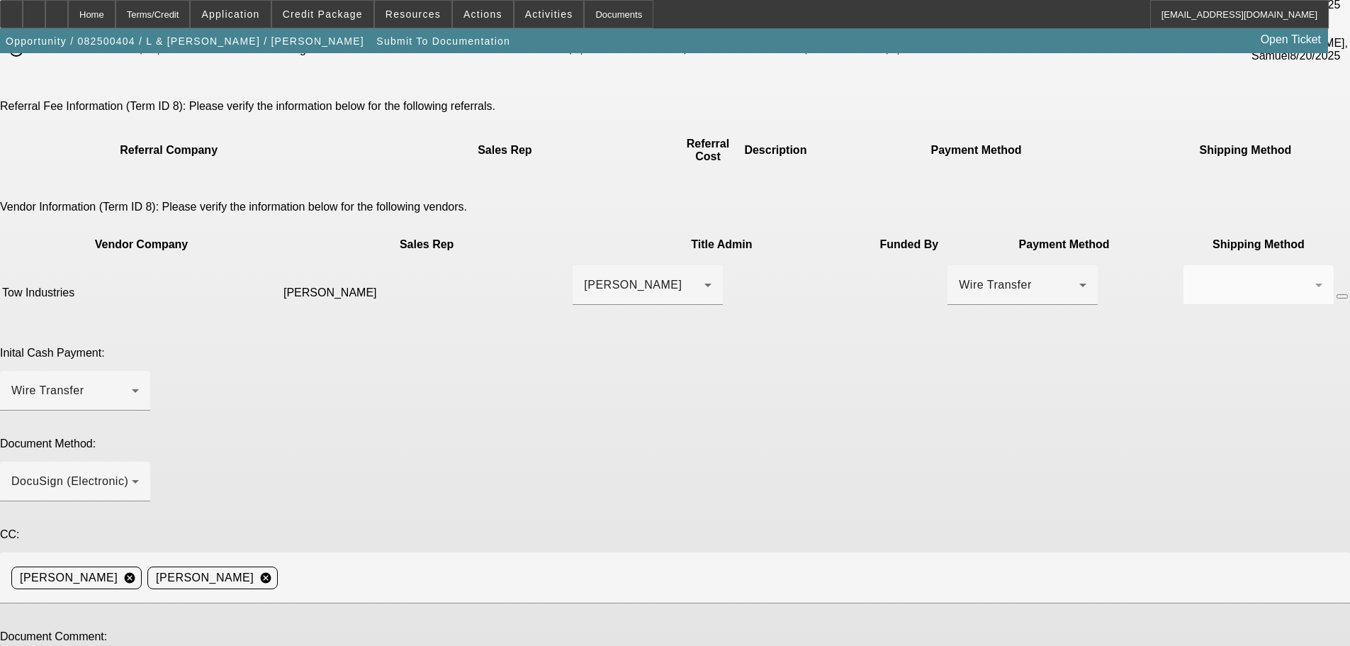
scroll to position [335, 0]
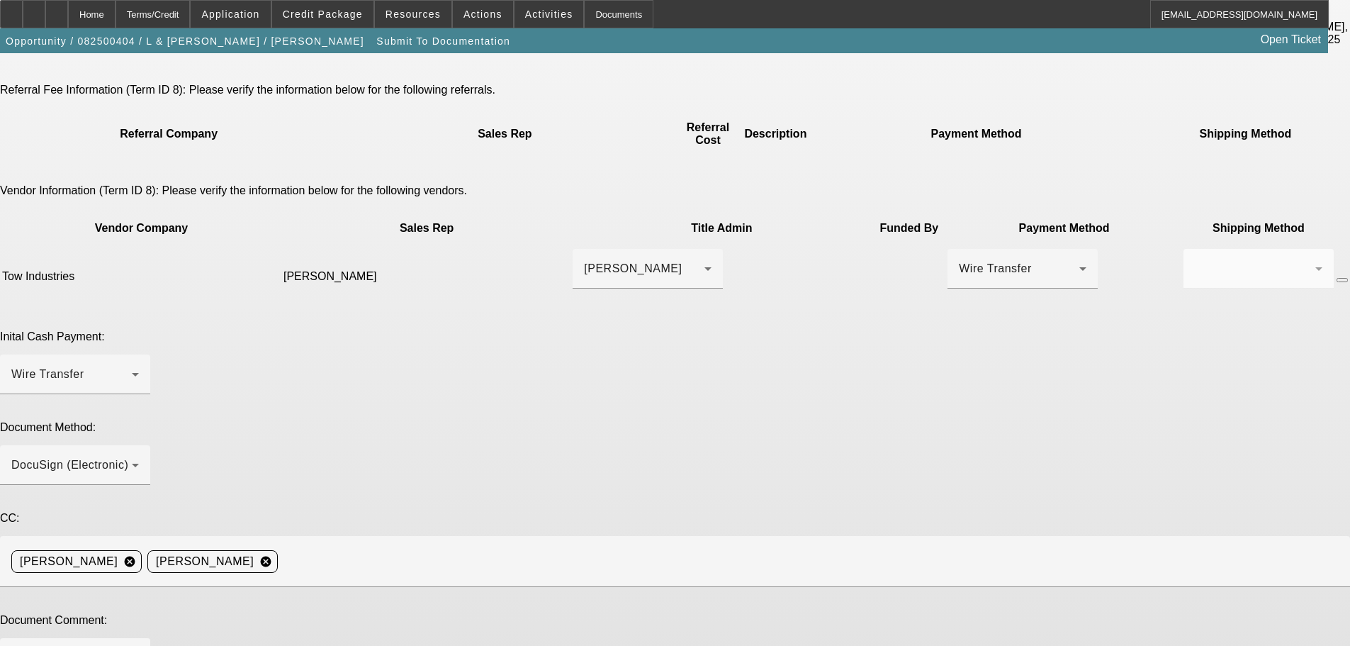
type textarea "Invoice."
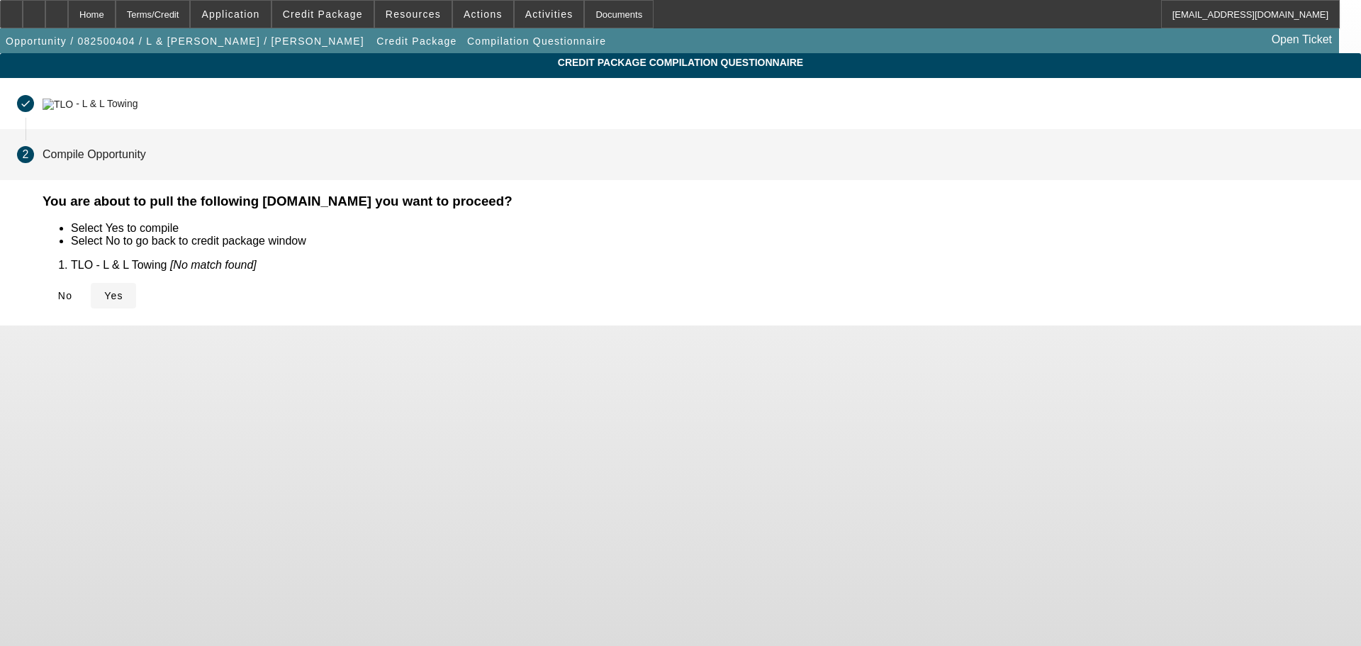
click at [104, 290] on icon at bounding box center [104, 295] width 0 height 11
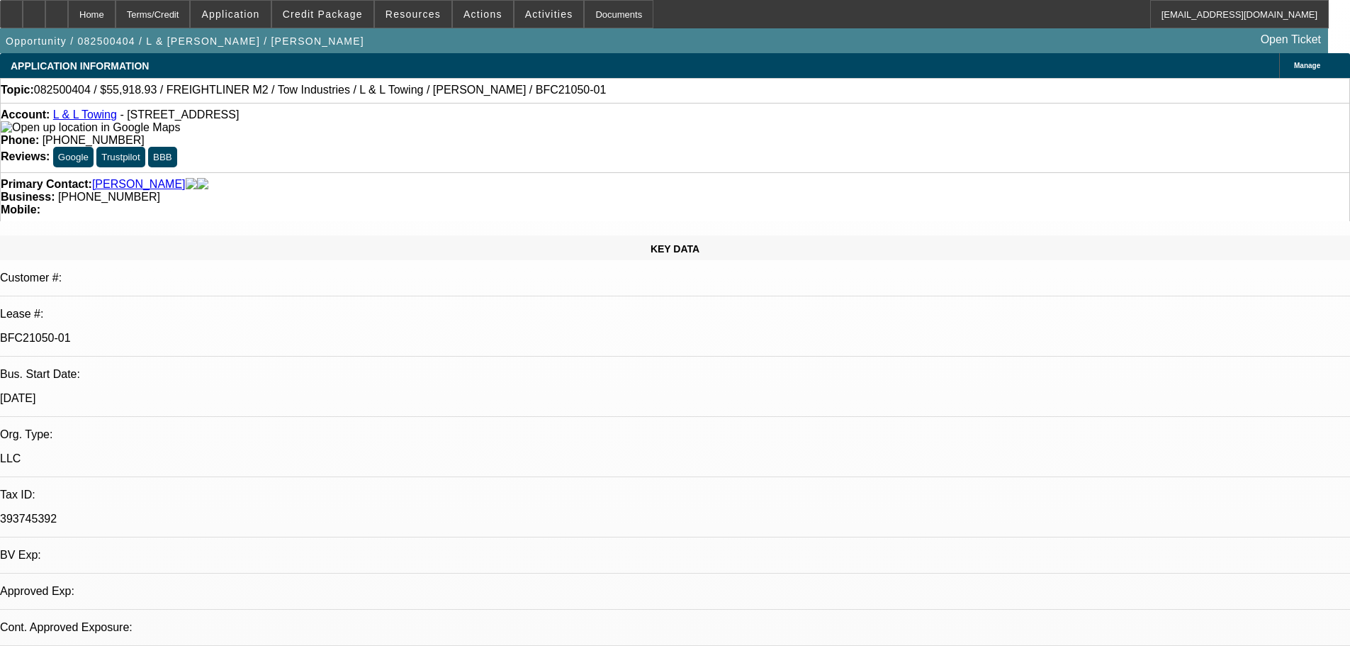
select select "0"
select select "2"
select select "0.1"
select select "4"
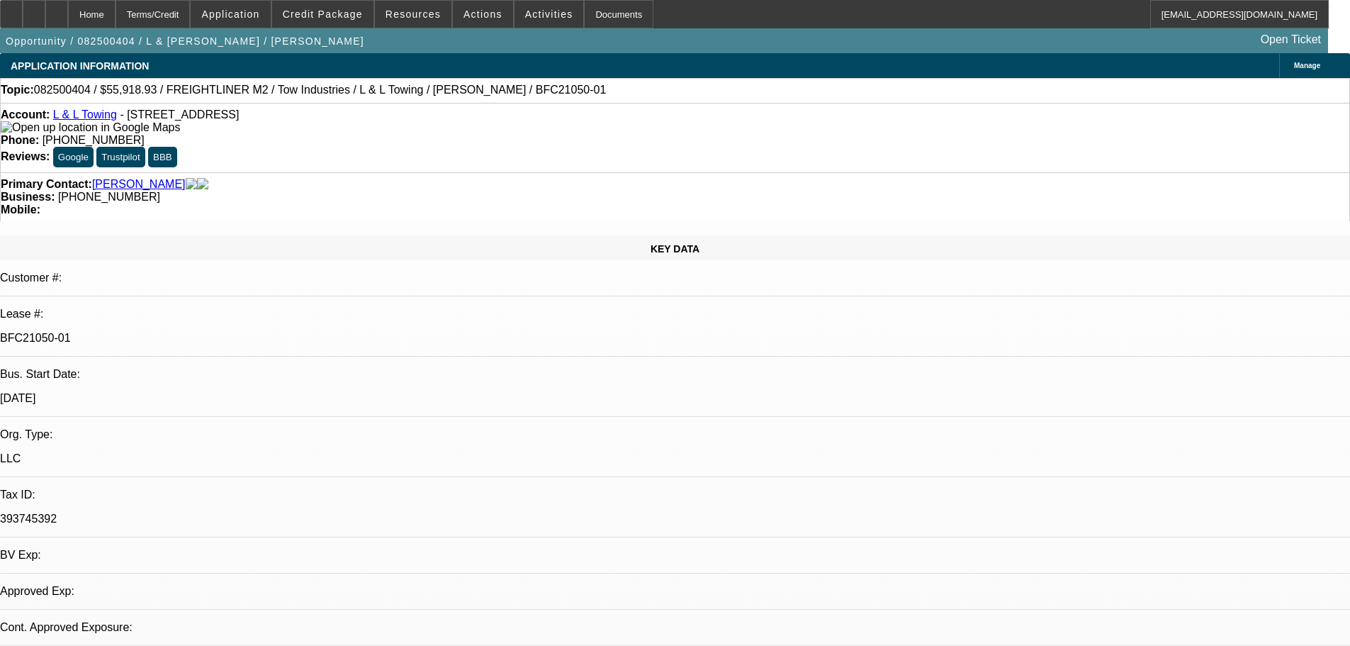
select select "0"
select select "2"
select select "0.1"
select select "4"
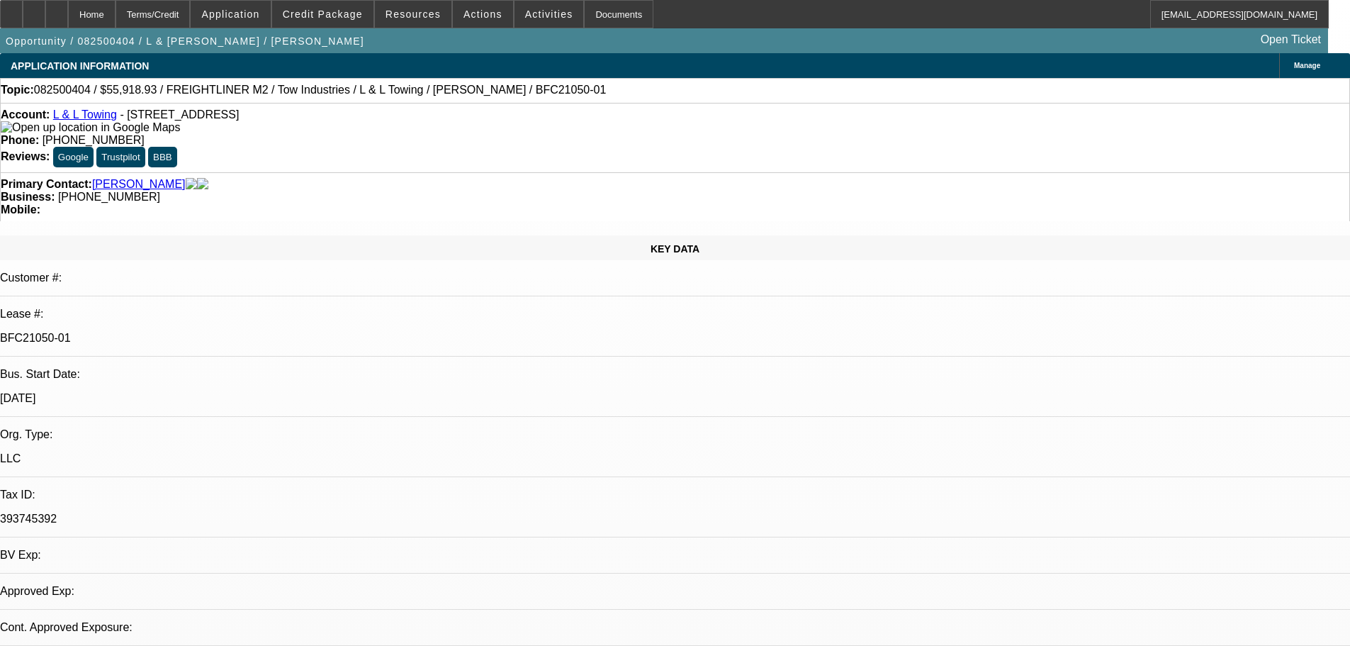
select select "0"
select select "2"
select select "0.1"
select select "4"
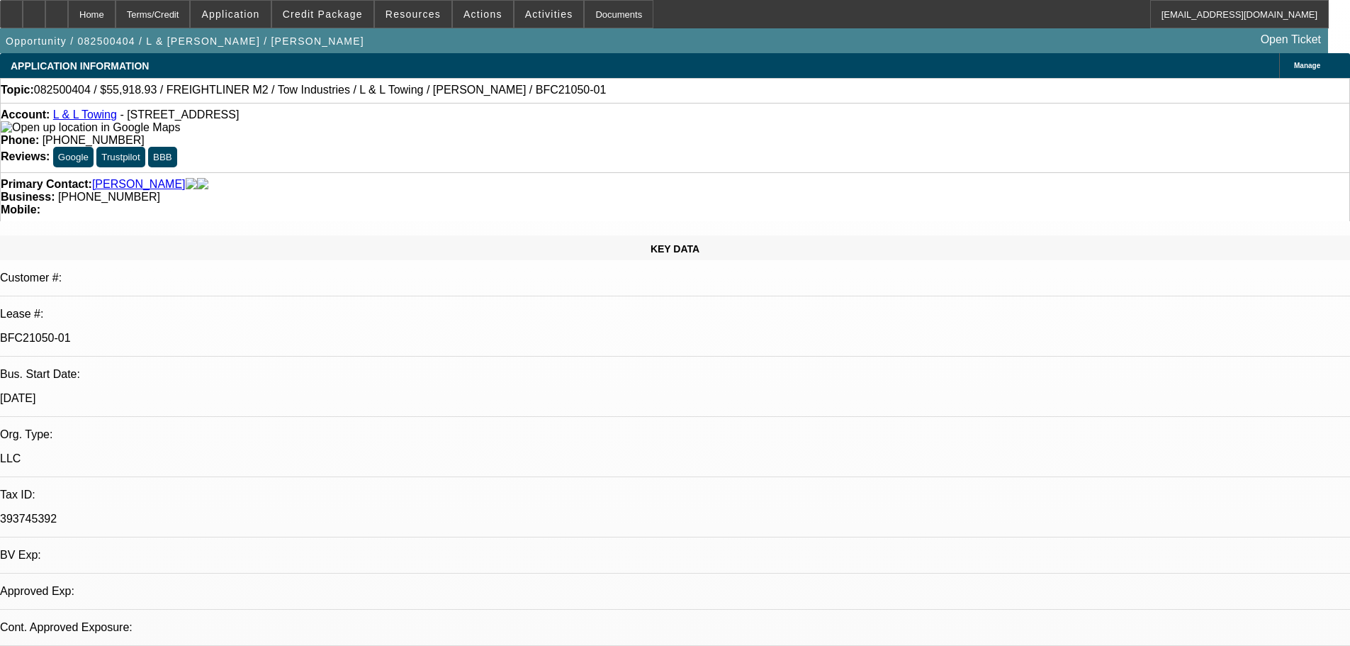
select select "0"
select select "2"
select select "0.1"
select select "4"
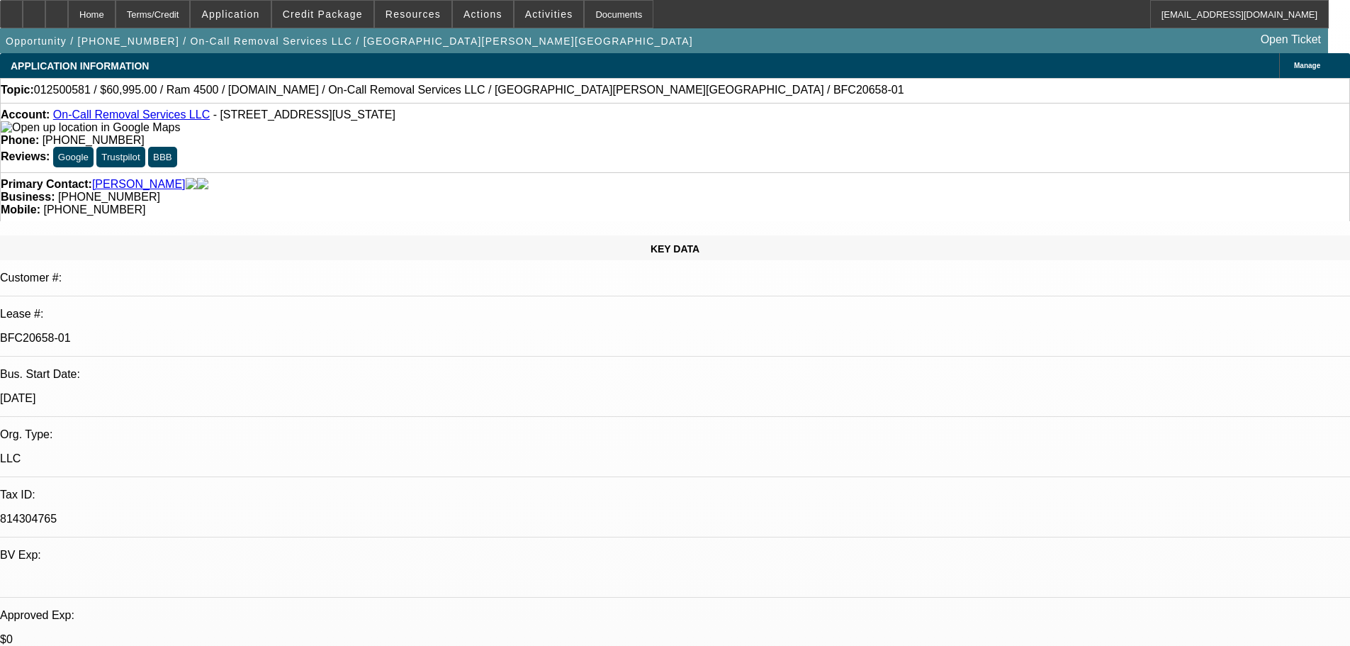
select select "0"
select select "2"
select select "0"
select select "2"
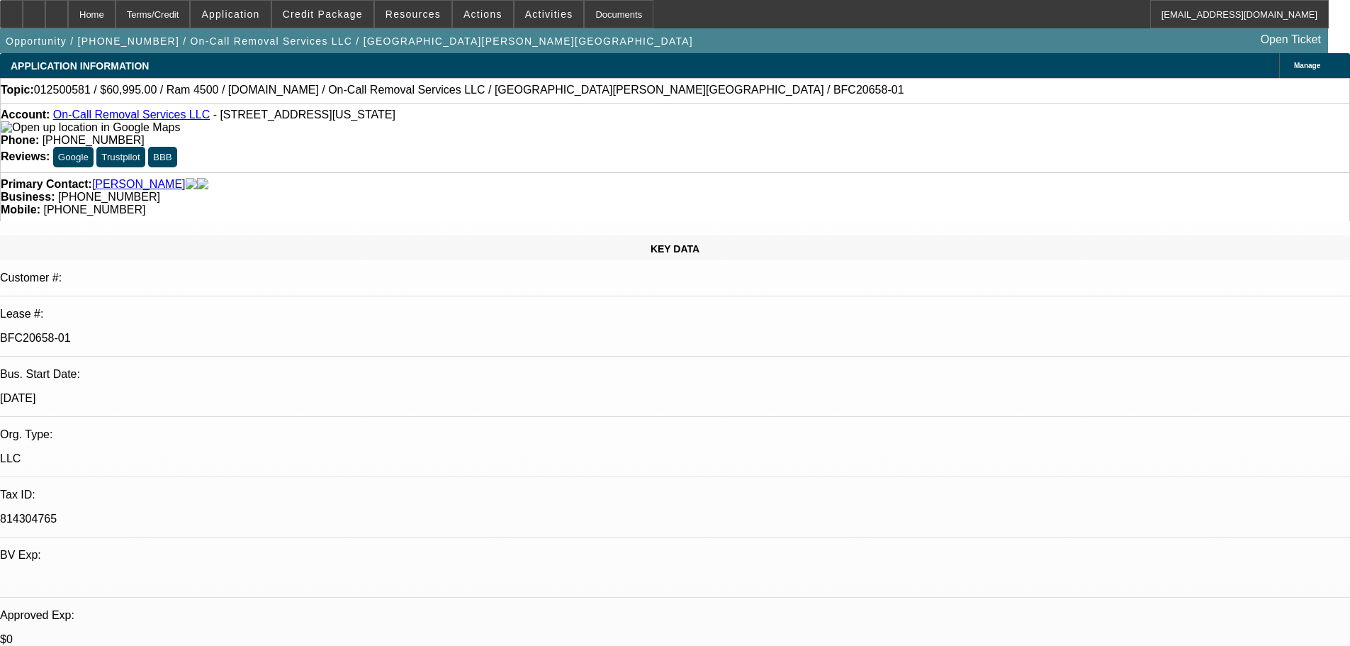
select select "0"
select select "2"
select select "0"
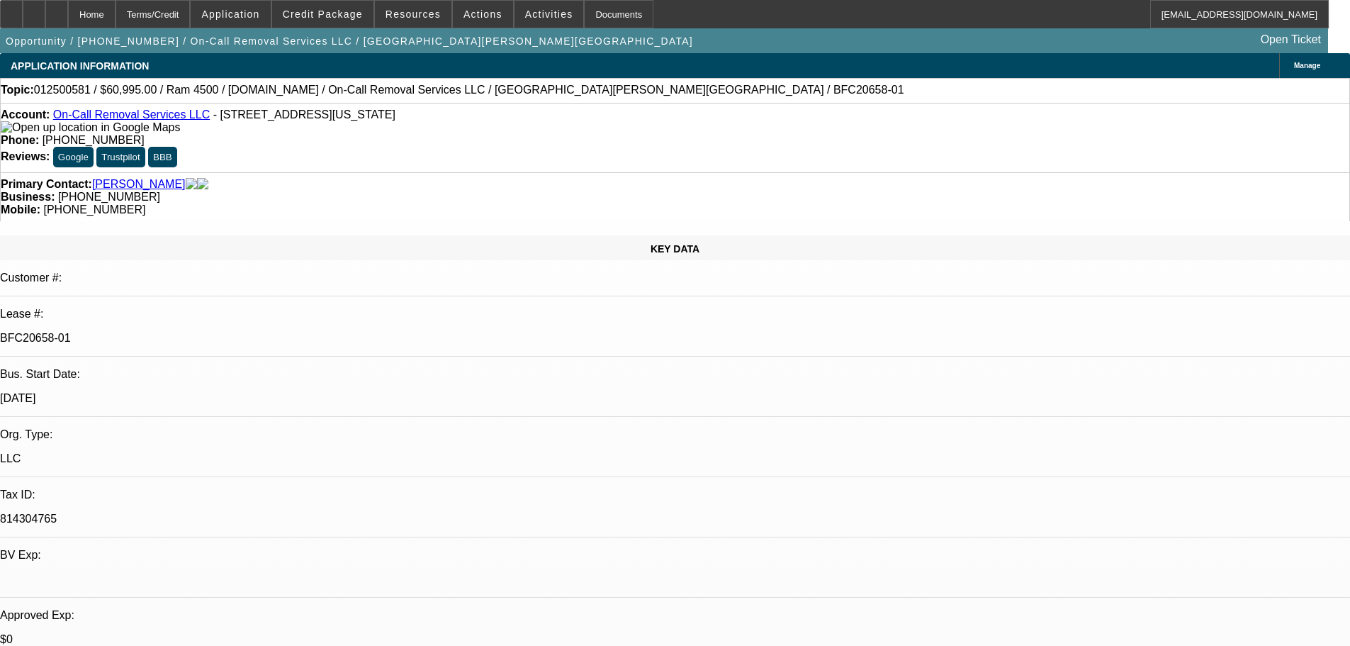
select select "2"
select select "0"
select select "1"
select select "2"
select select "6"
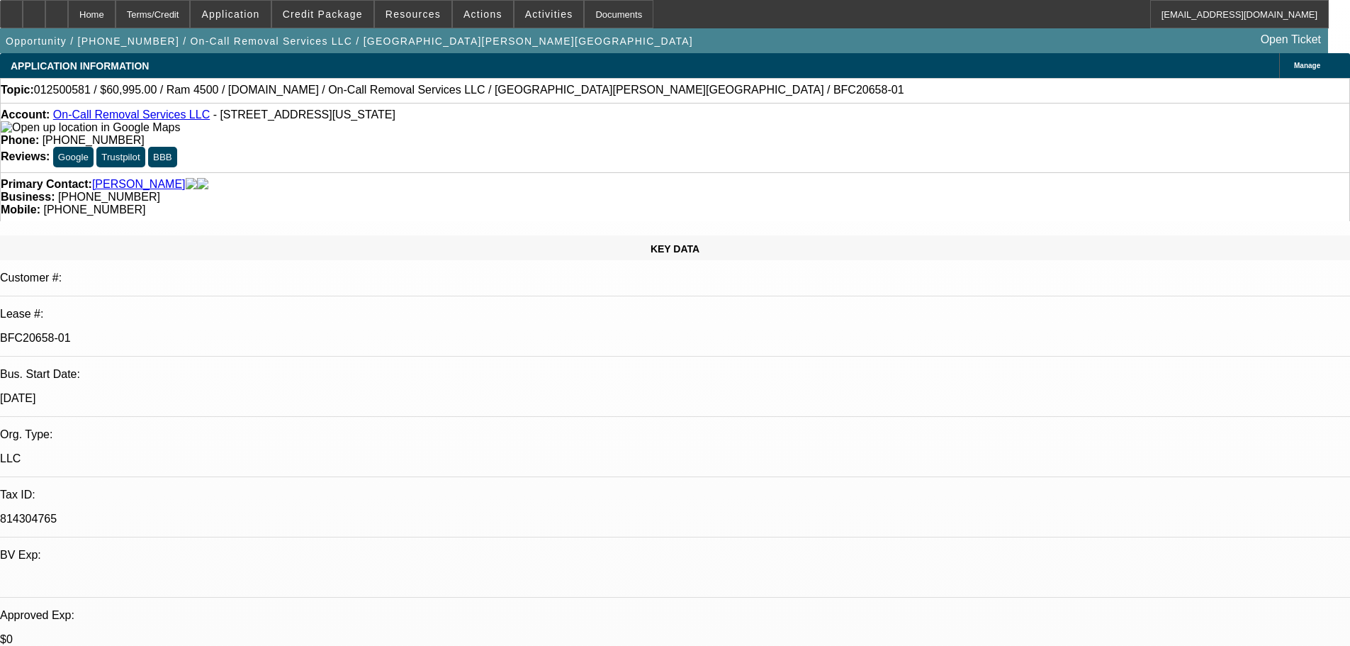
select select "1"
select select "2"
select select "6"
select select "1"
select select "2"
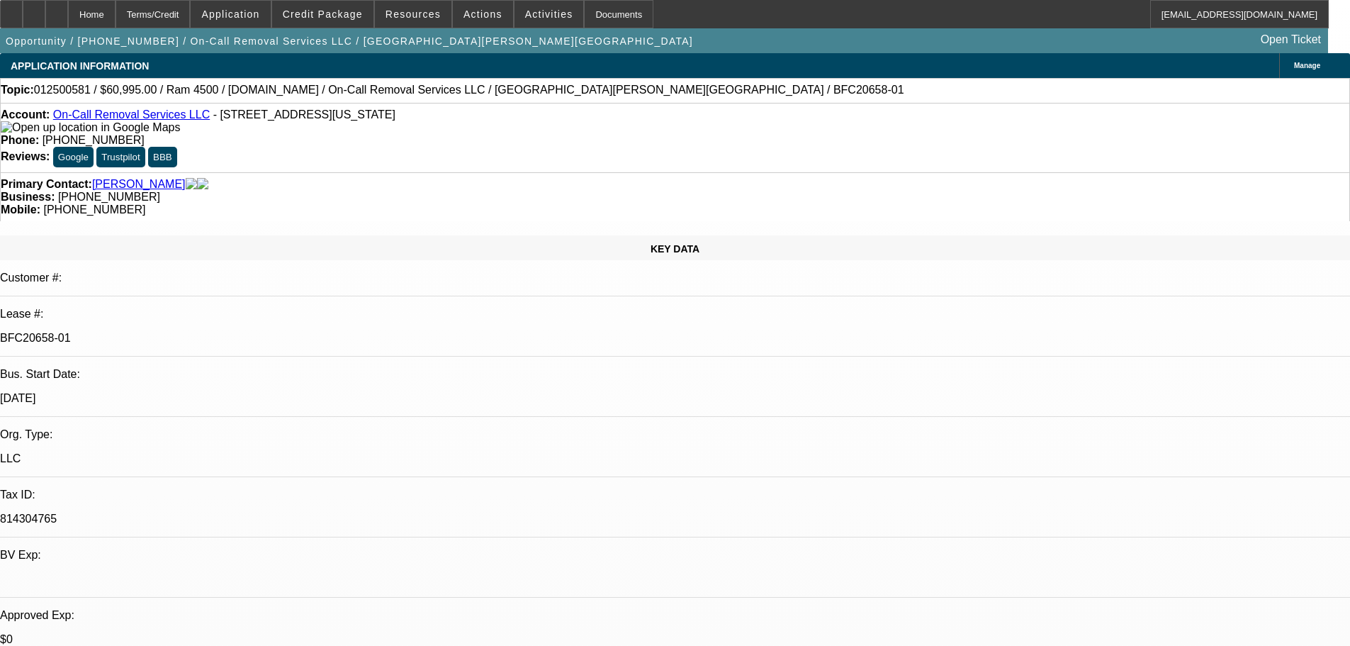
select select "6"
select select "1"
select select "2"
select select "6"
select select "0"
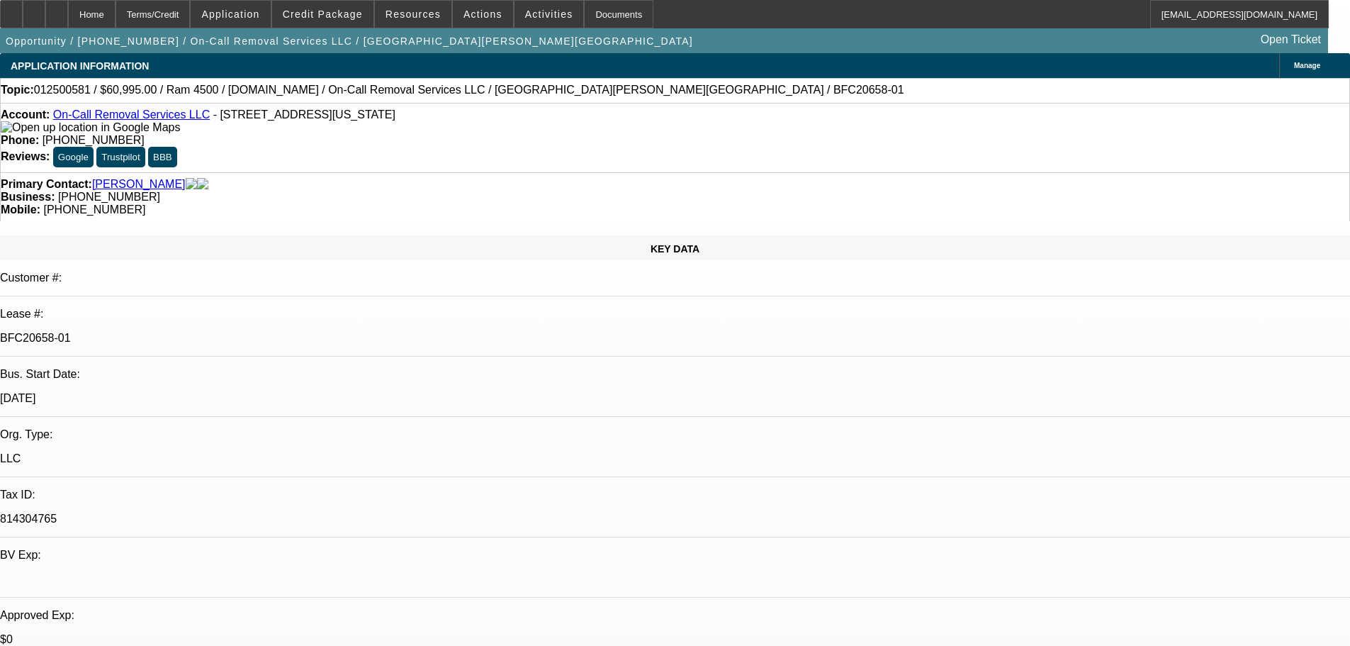
select select "2"
select select "0"
select select "2"
select select "0"
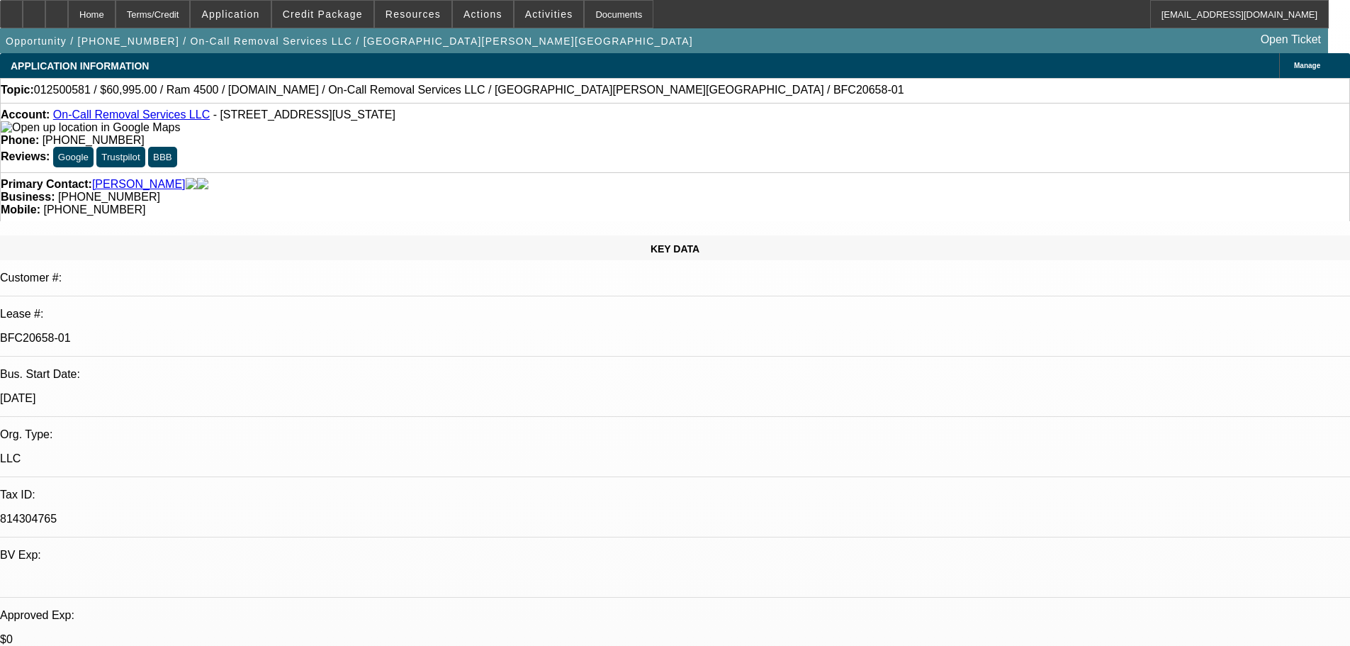
select select "0"
select select "2"
select select "0"
select select "2"
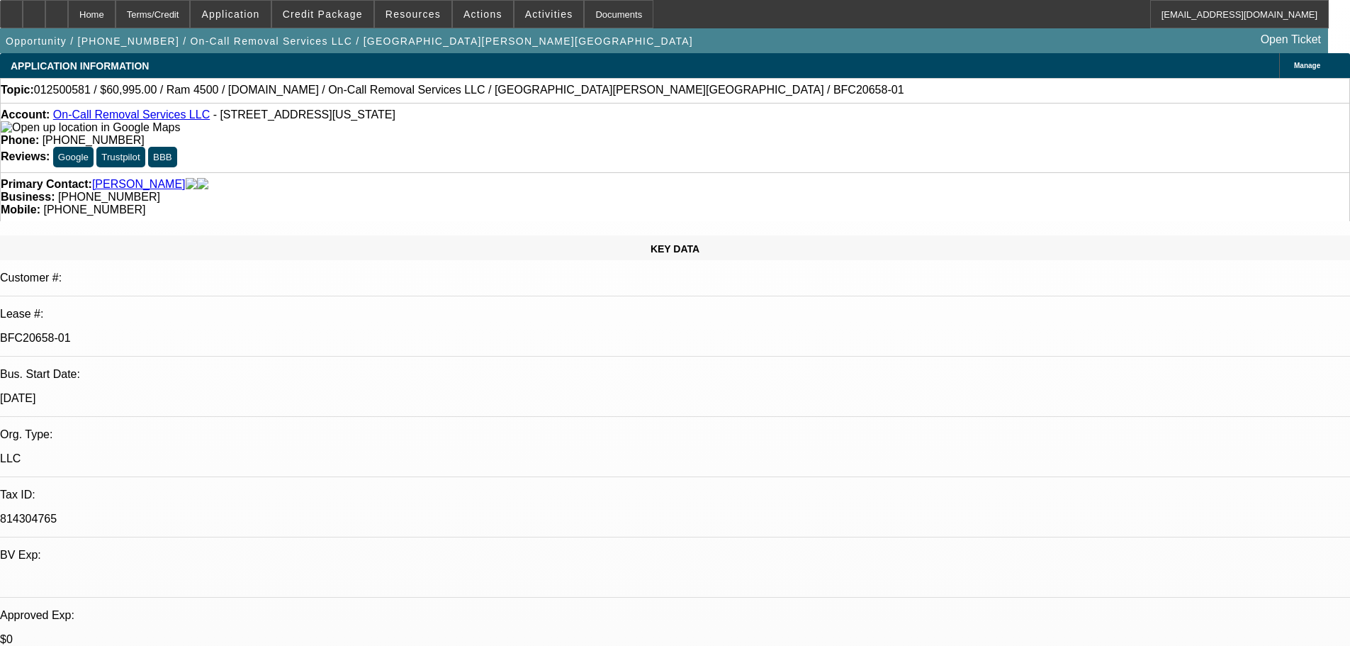
select select "0"
select select "1"
select select "2"
select select "6"
select select "1"
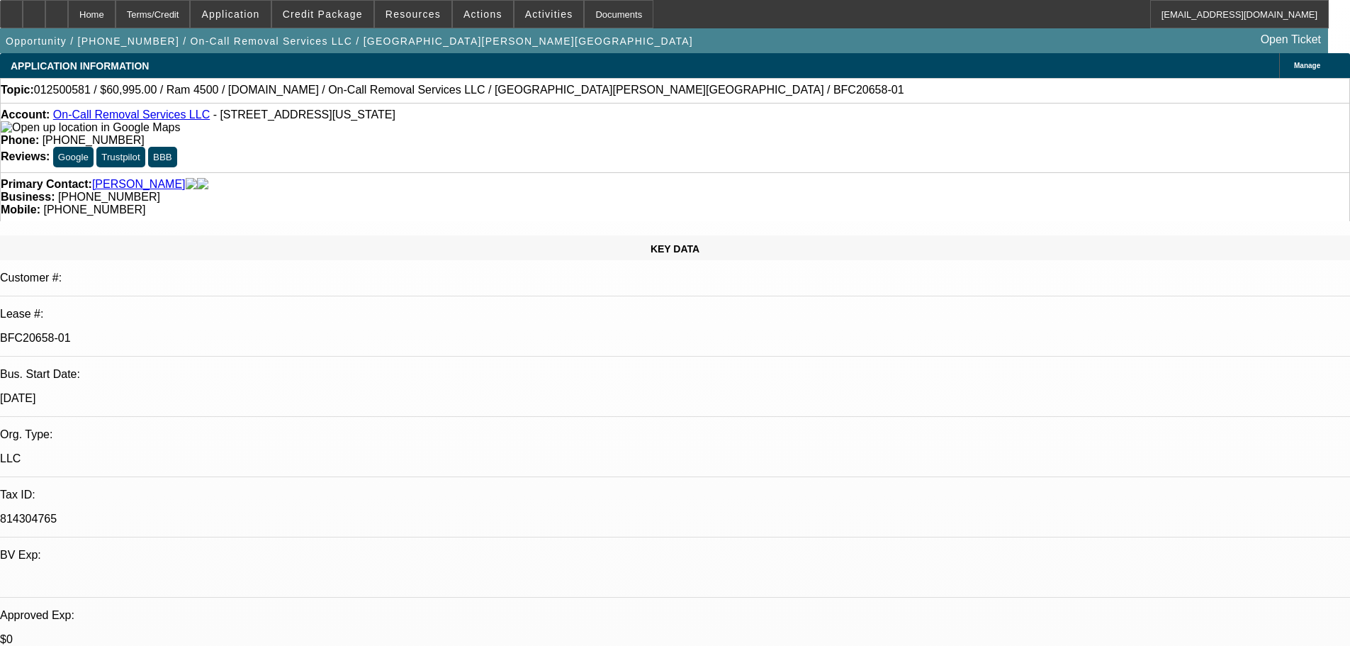
select select "2"
select select "6"
select select "1"
select select "2"
select select "6"
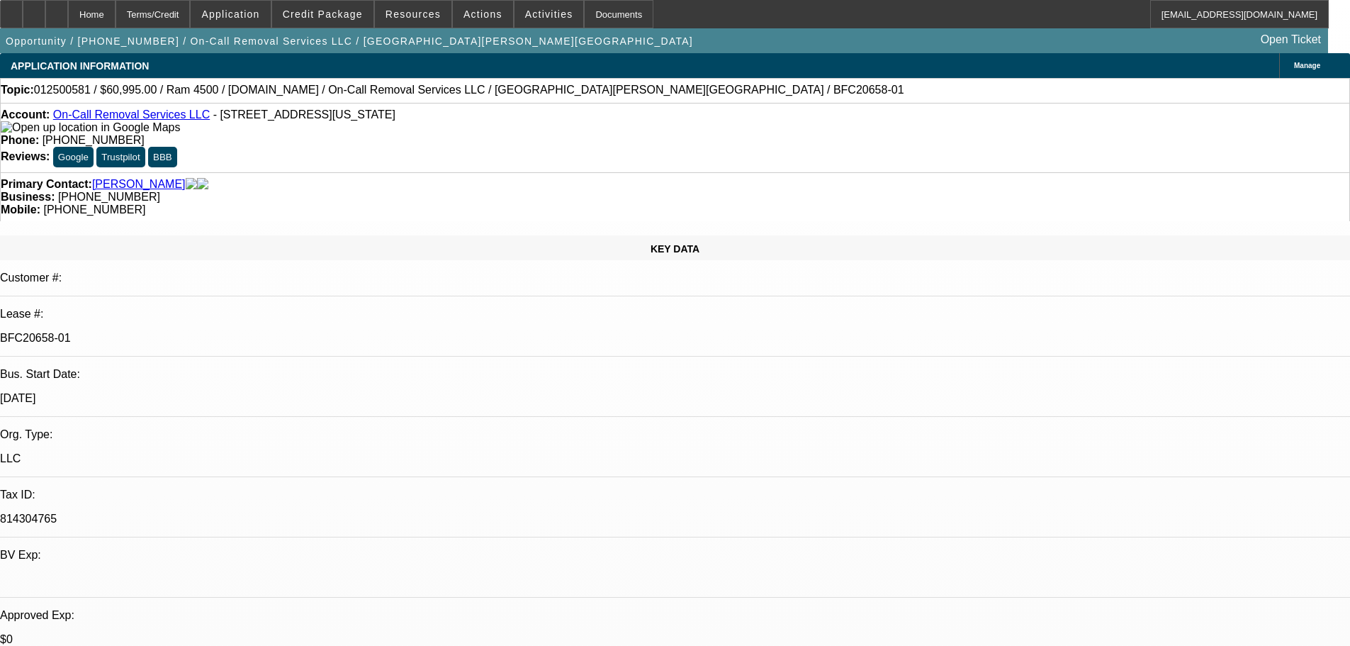
select select "1"
select select "2"
select select "6"
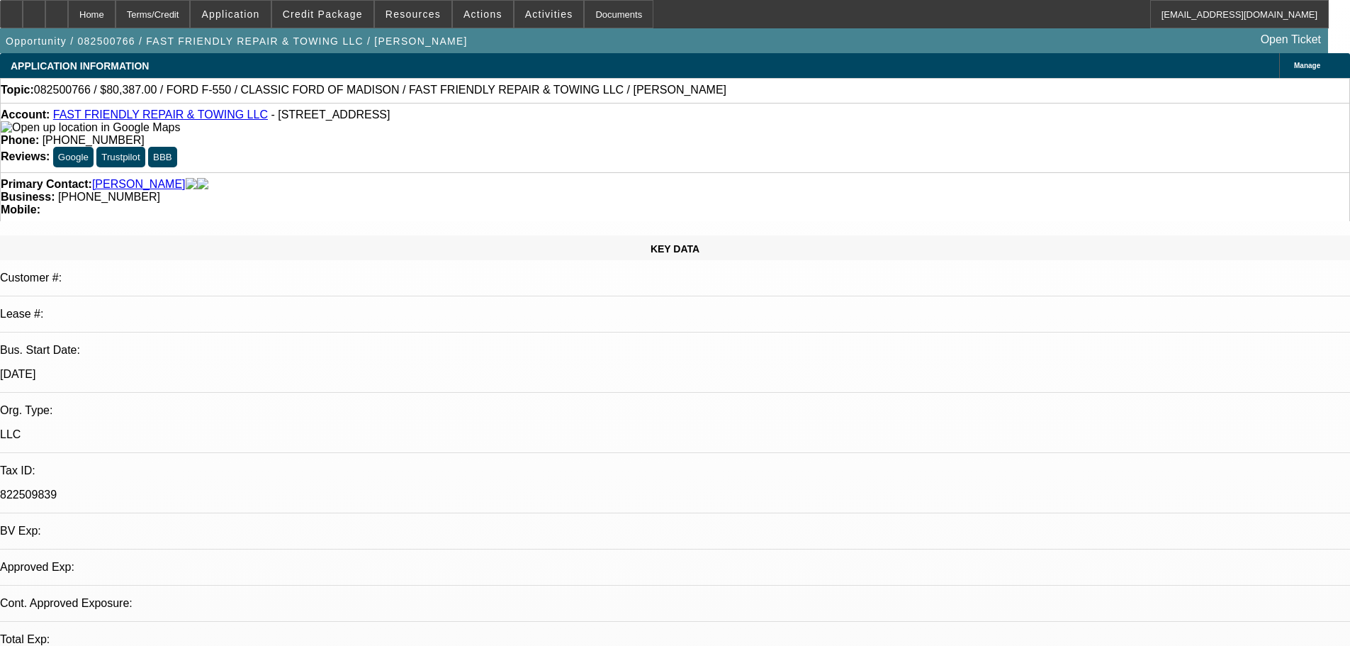
select select "0"
select select "2"
select select "0"
select select "6"
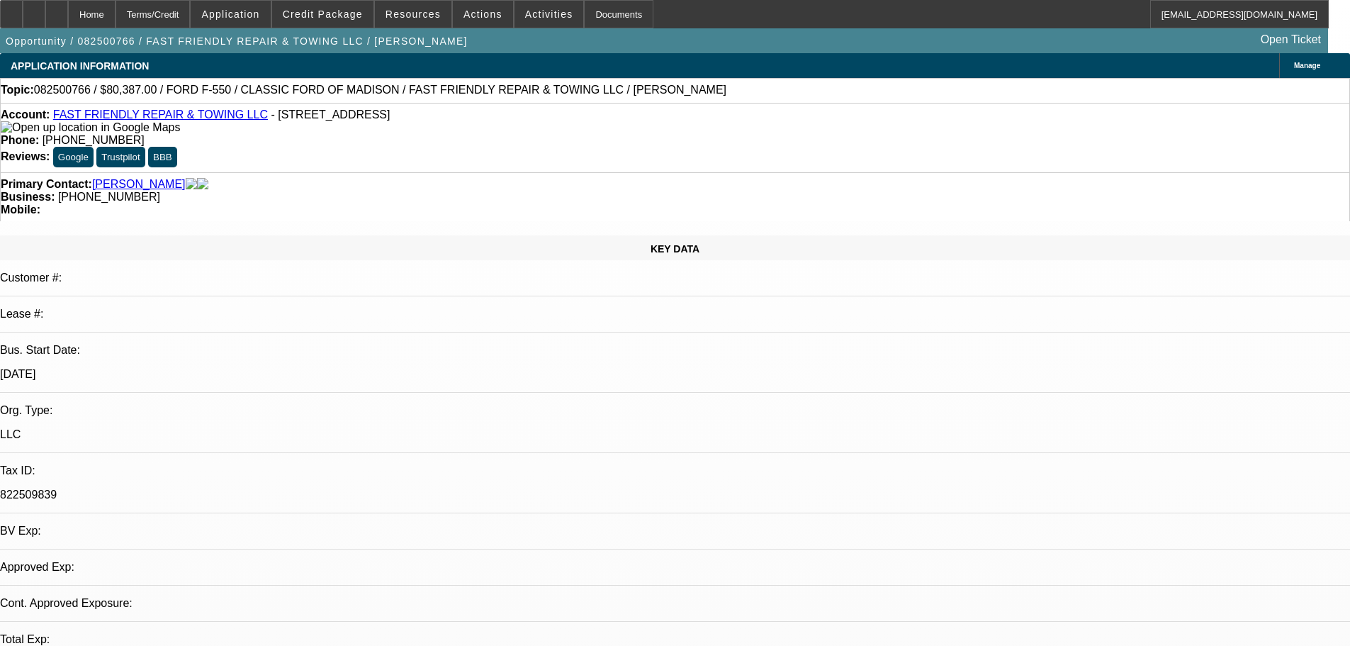
select select "0"
select select "2"
select select "0.15"
select select "16"
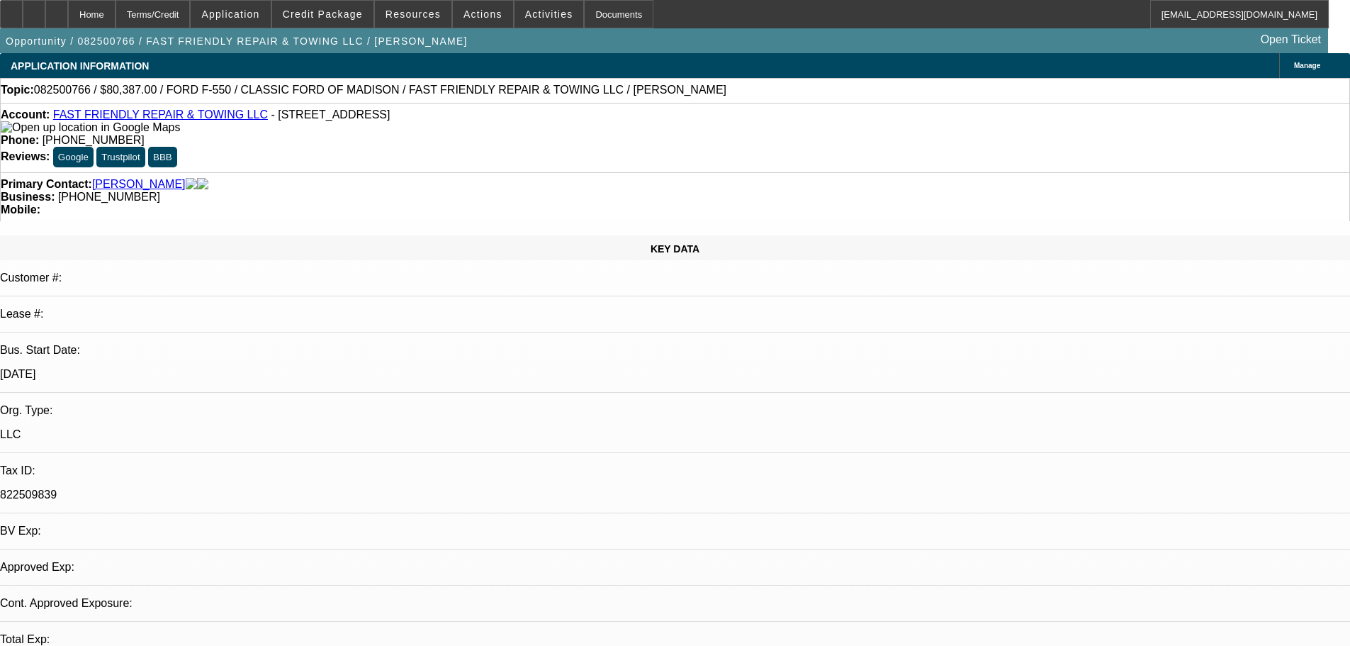
select select "0"
select select "2"
select select "0.15"
select select "16"
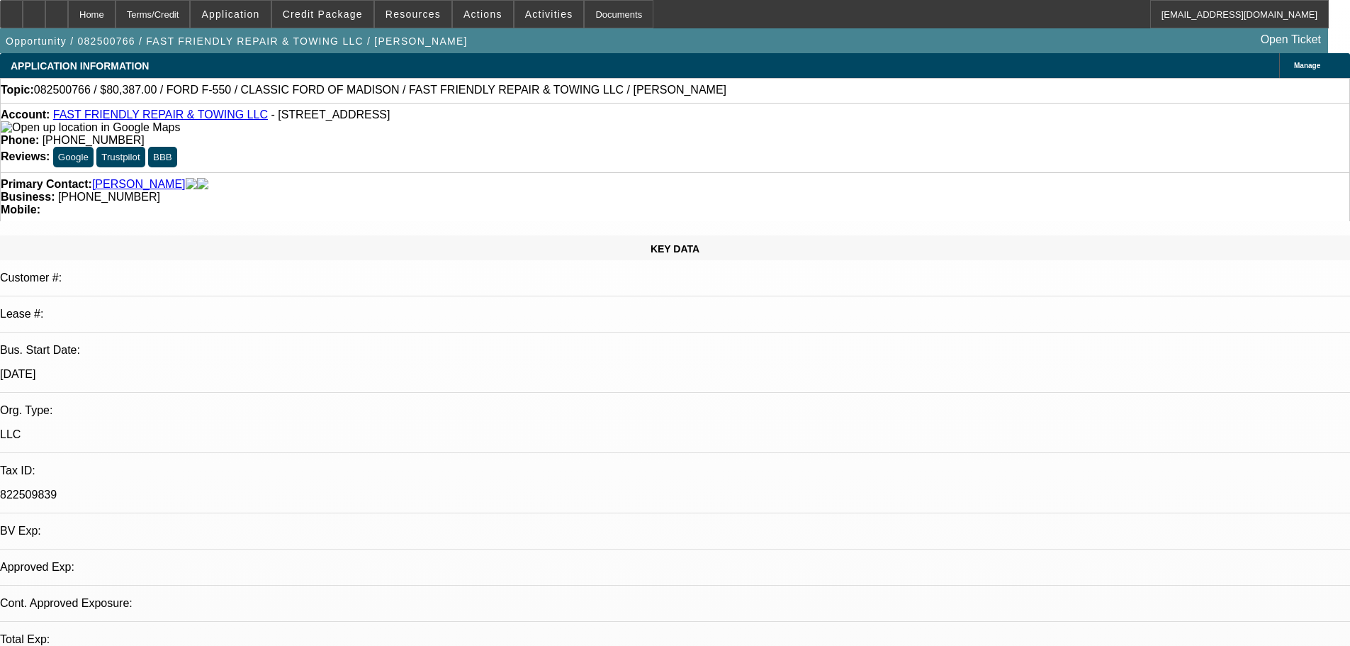
select select "0"
select select "2"
select select "0.2"
select select "17"
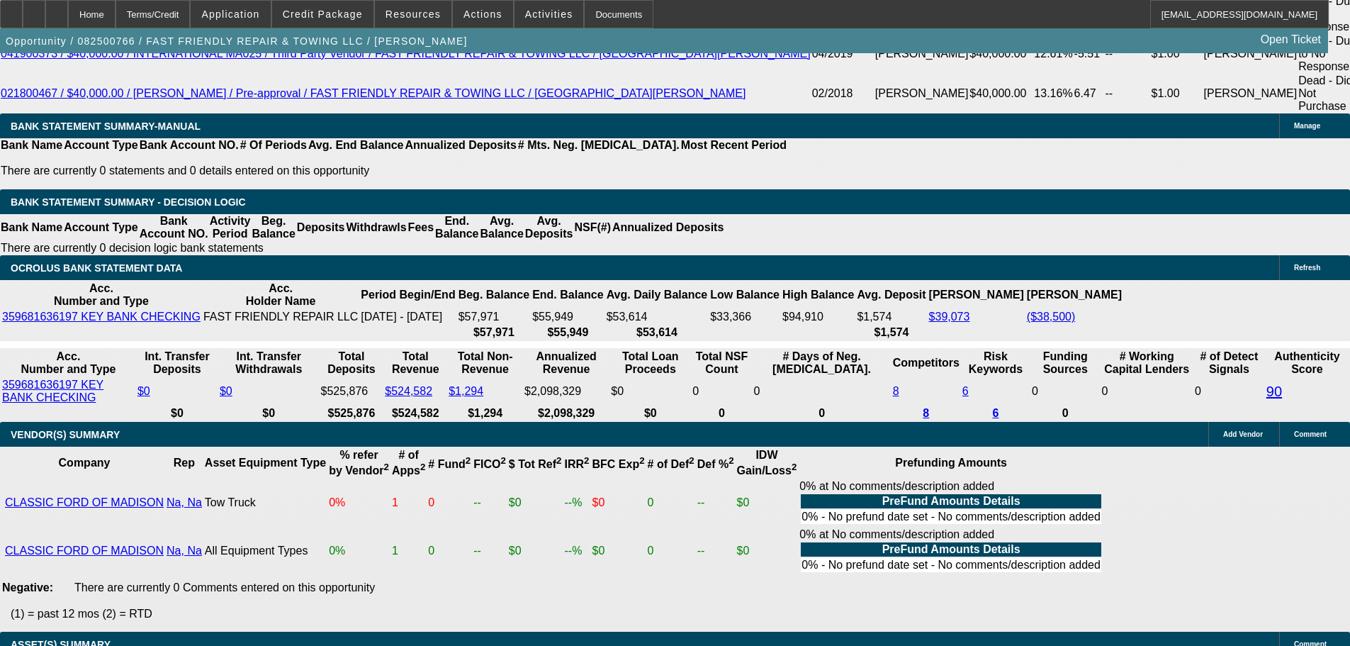
scroll to position [328, 0]
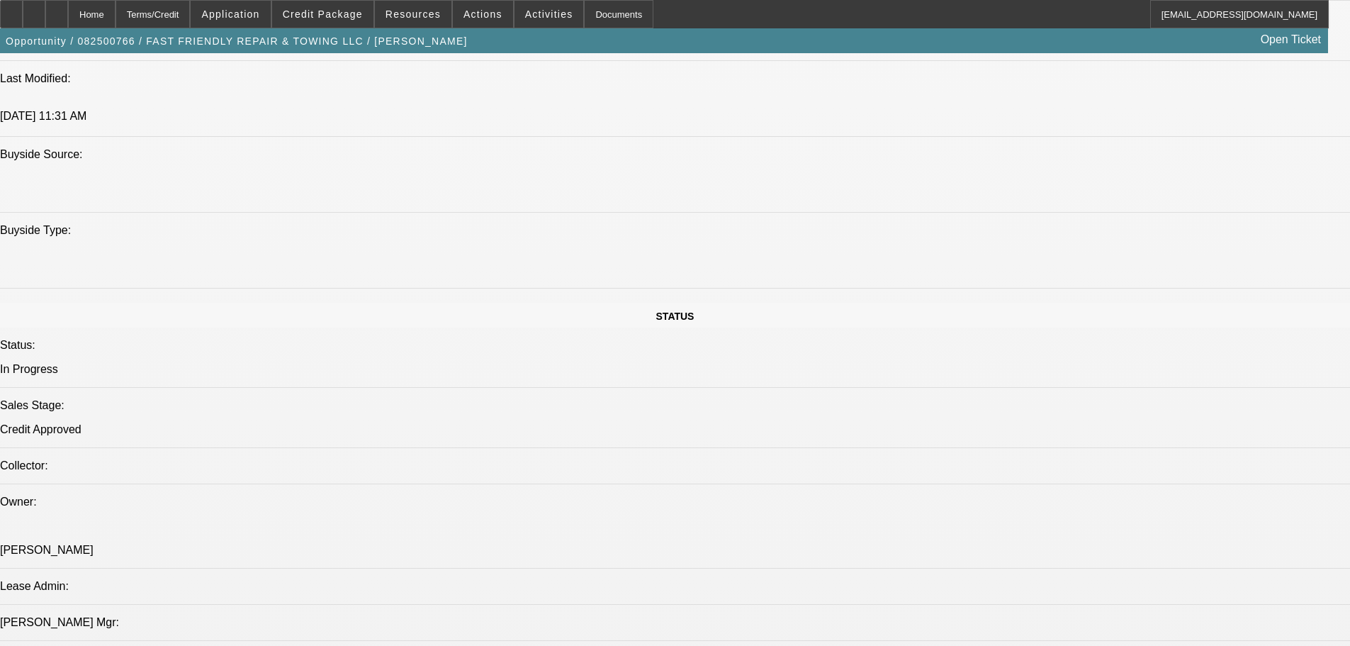
scroll to position [709, 0]
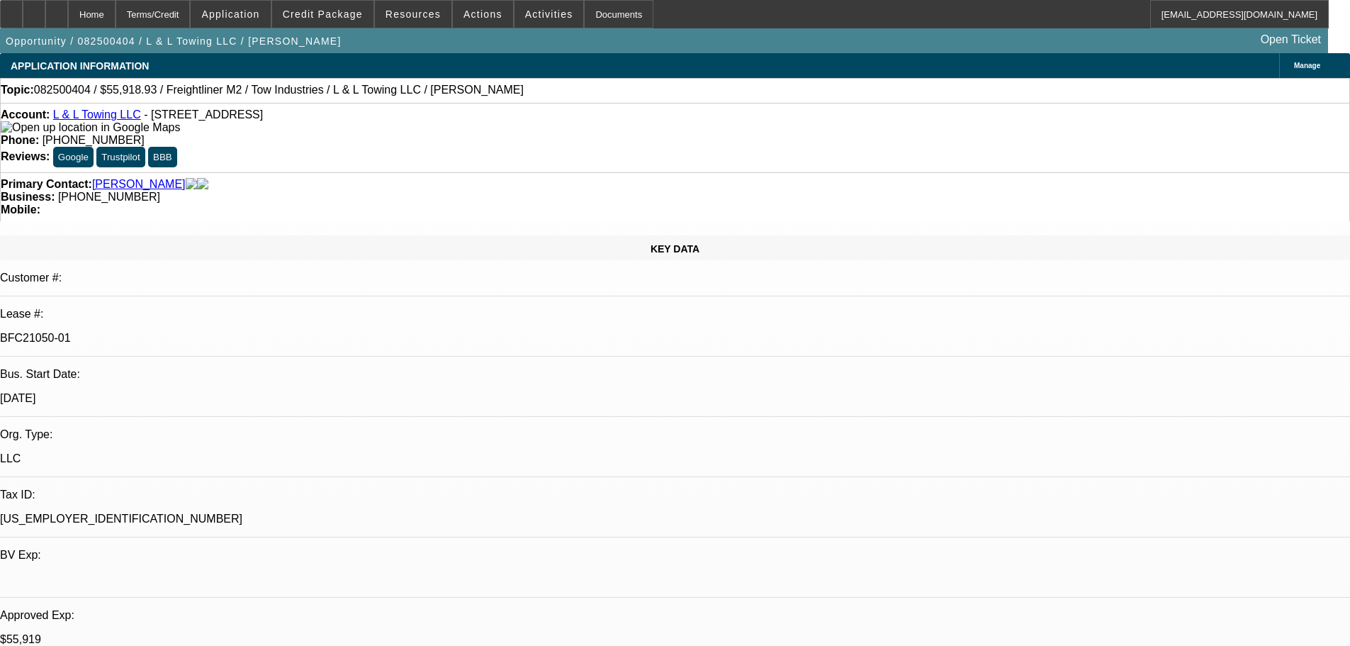
select select "0"
select select "2"
select select "0.1"
select select "4"
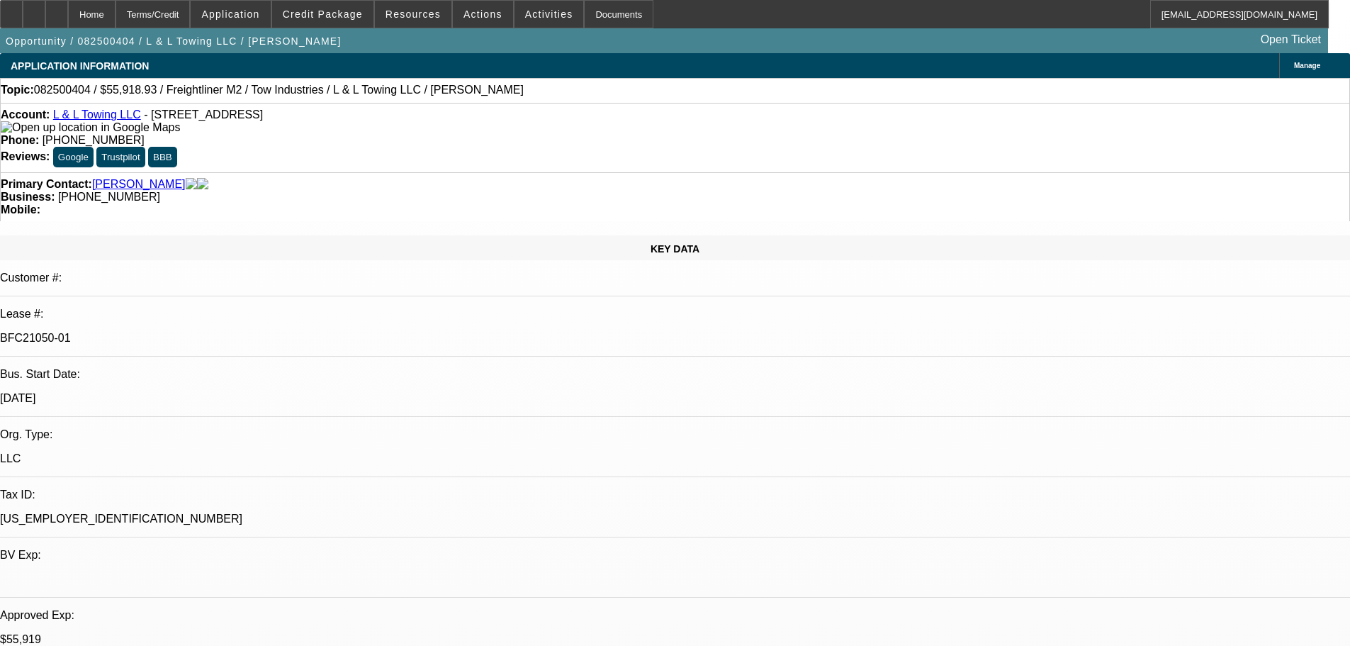
select select "0"
select select "2"
select select "0.1"
select select "4"
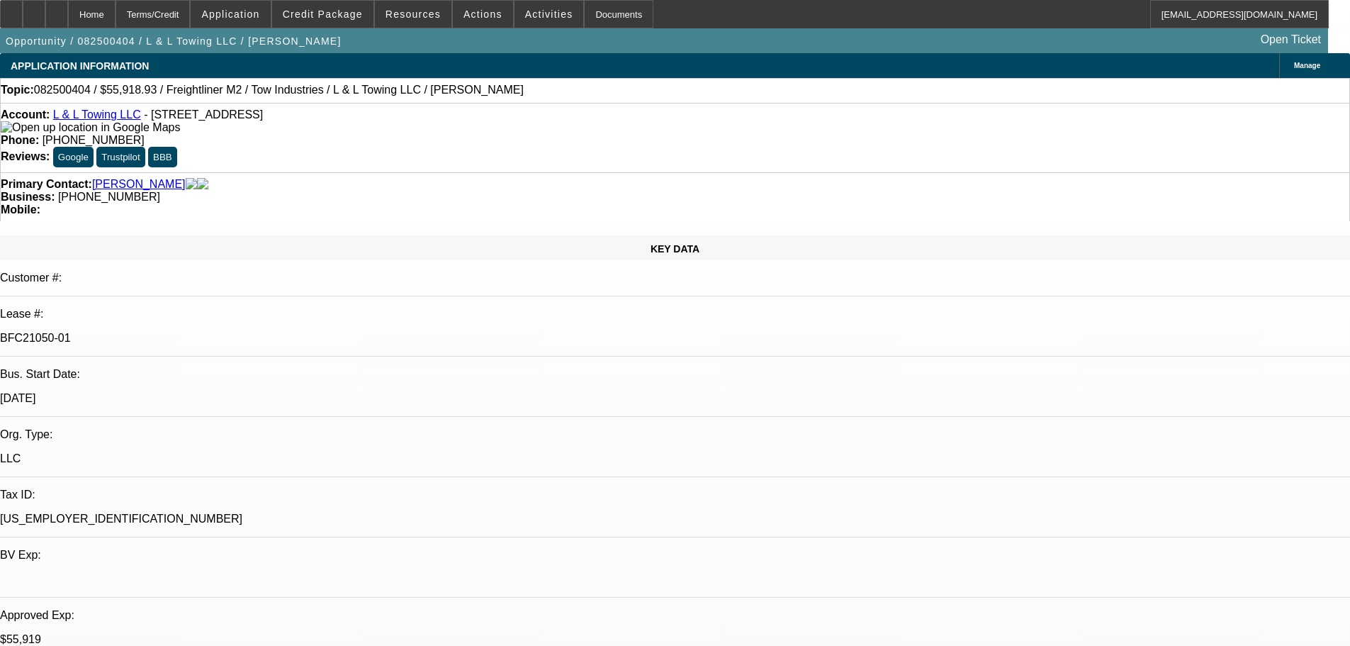
select select "0"
select select "2"
select select "0.1"
select select "4"
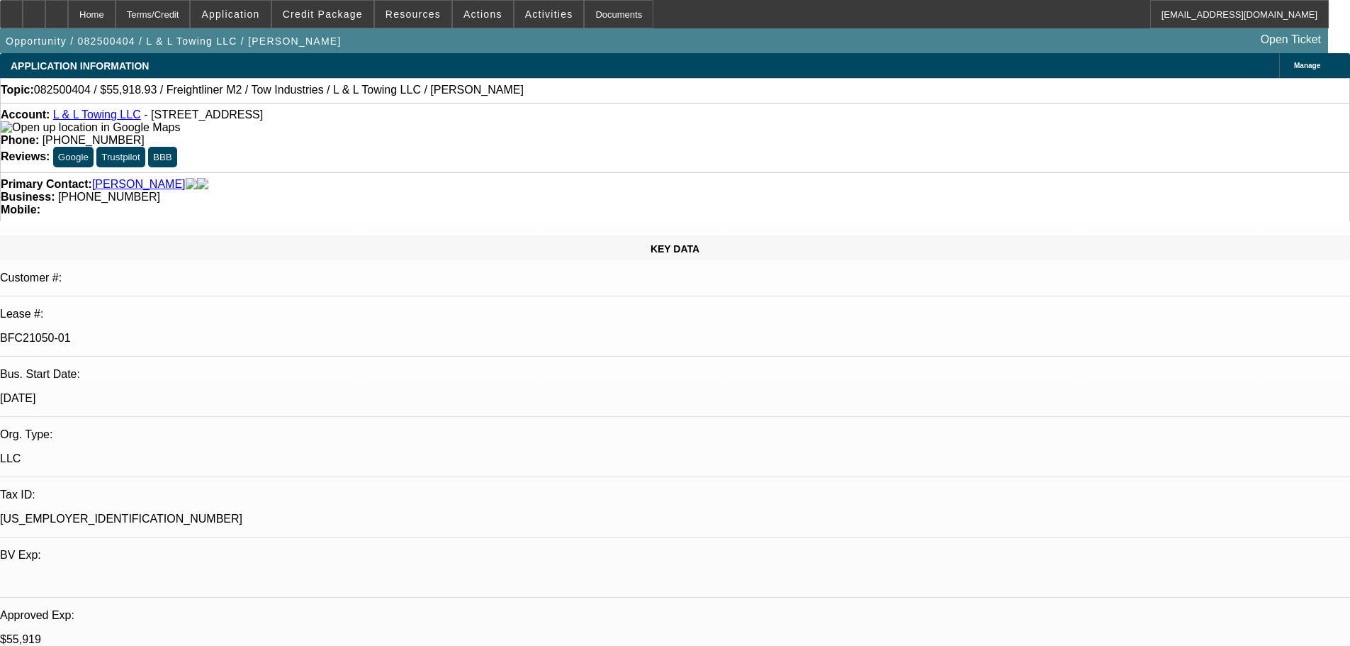
select select "0"
select select "2"
select select "0.1"
select select "4"
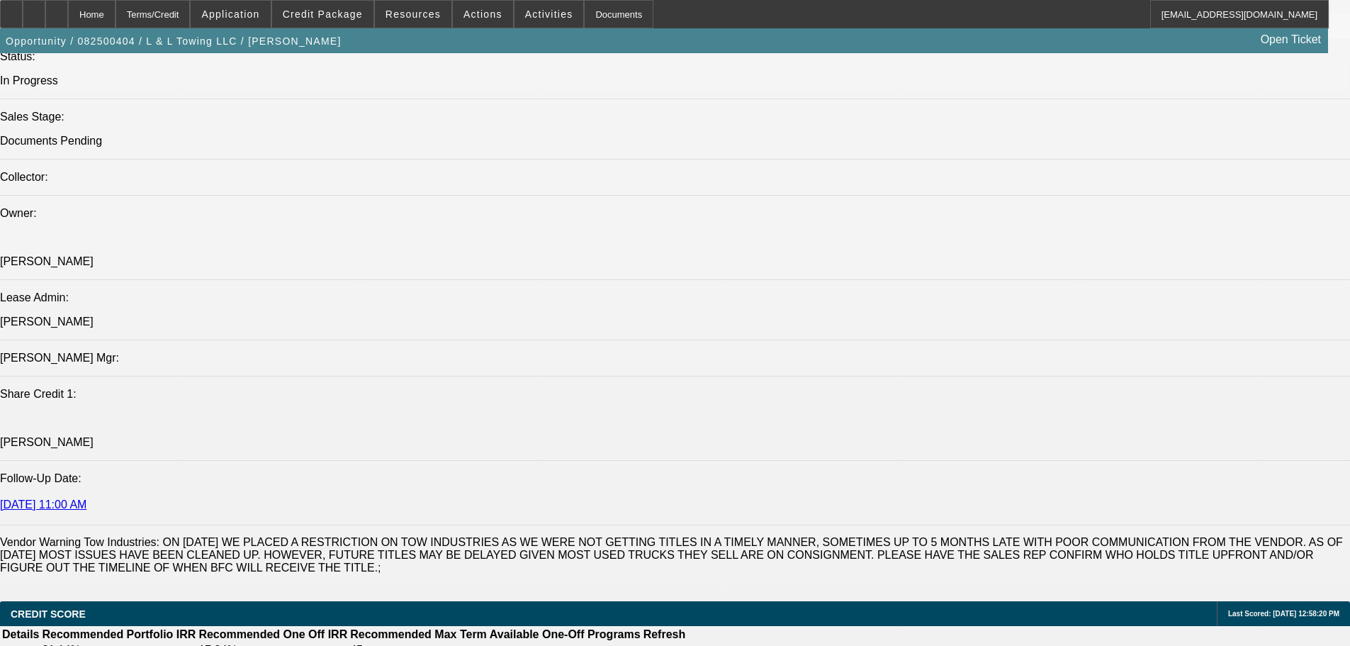
scroll to position [1418, 0]
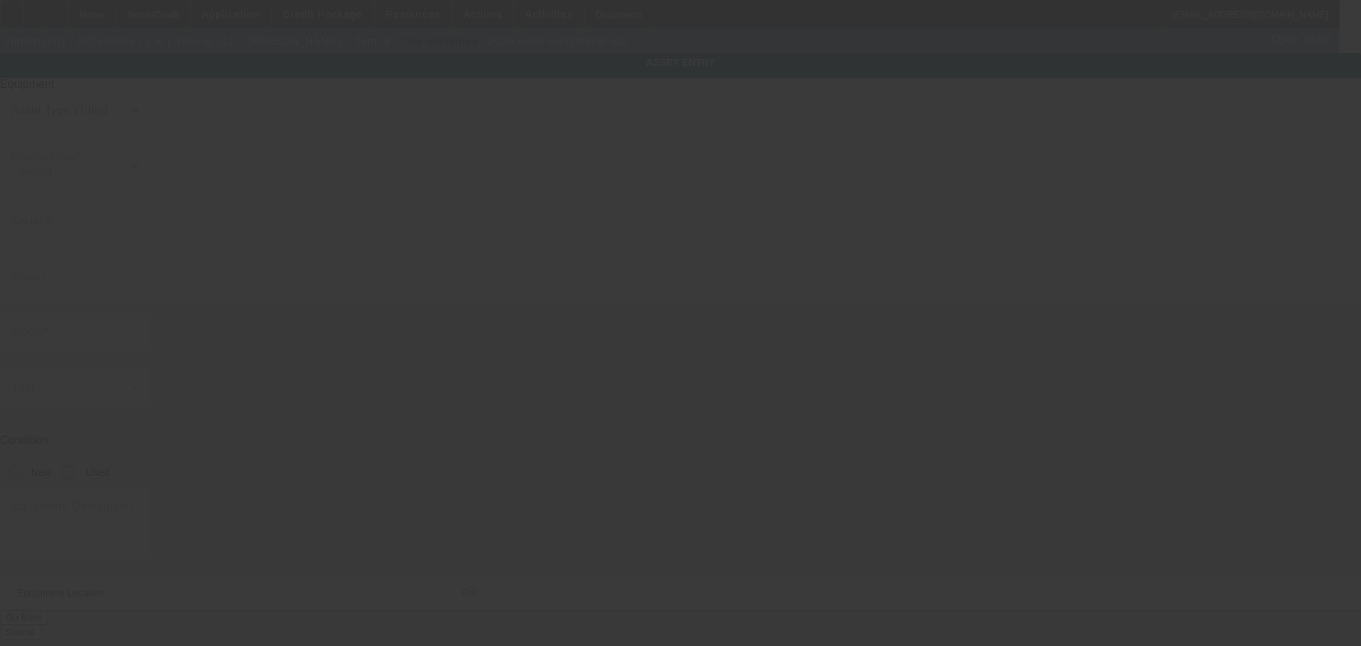
type input "1FVACWFC5LHLD3882"
type input "Freightliner"
type input "M2"
radio input "true"
type textarea "with"
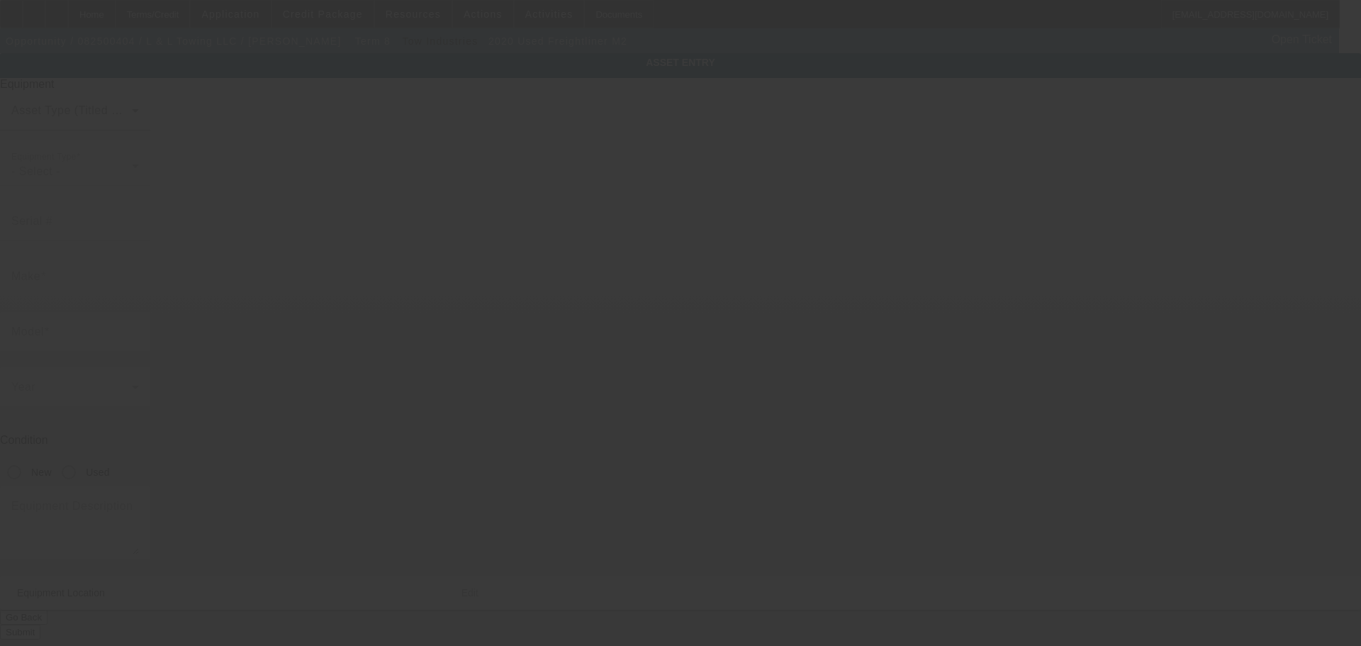
type input "1412 N Grand Ave"
type input "Apt P"
type input "Covina"
type input "91724"
type input "Los Angeles"
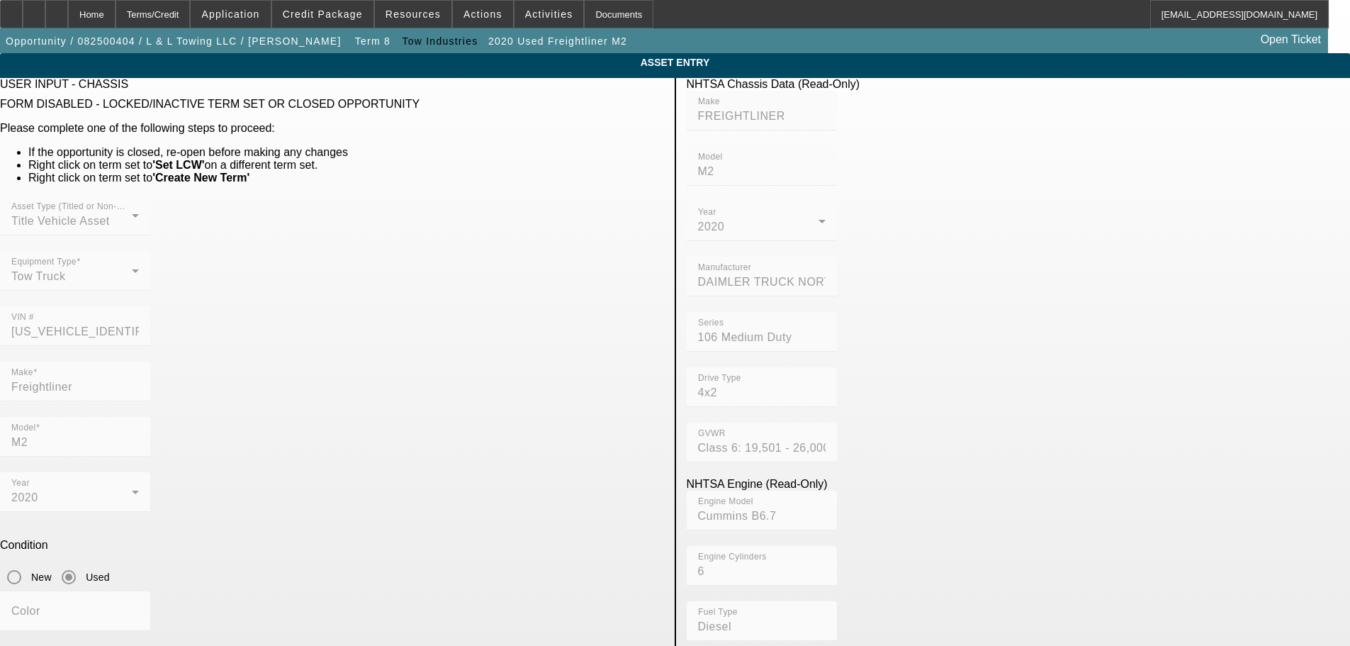
click at [150, 306] on mat-form-field "VIN # 1FVACWFC5LHLD3882" at bounding box center [75, 333] width 150 height 55
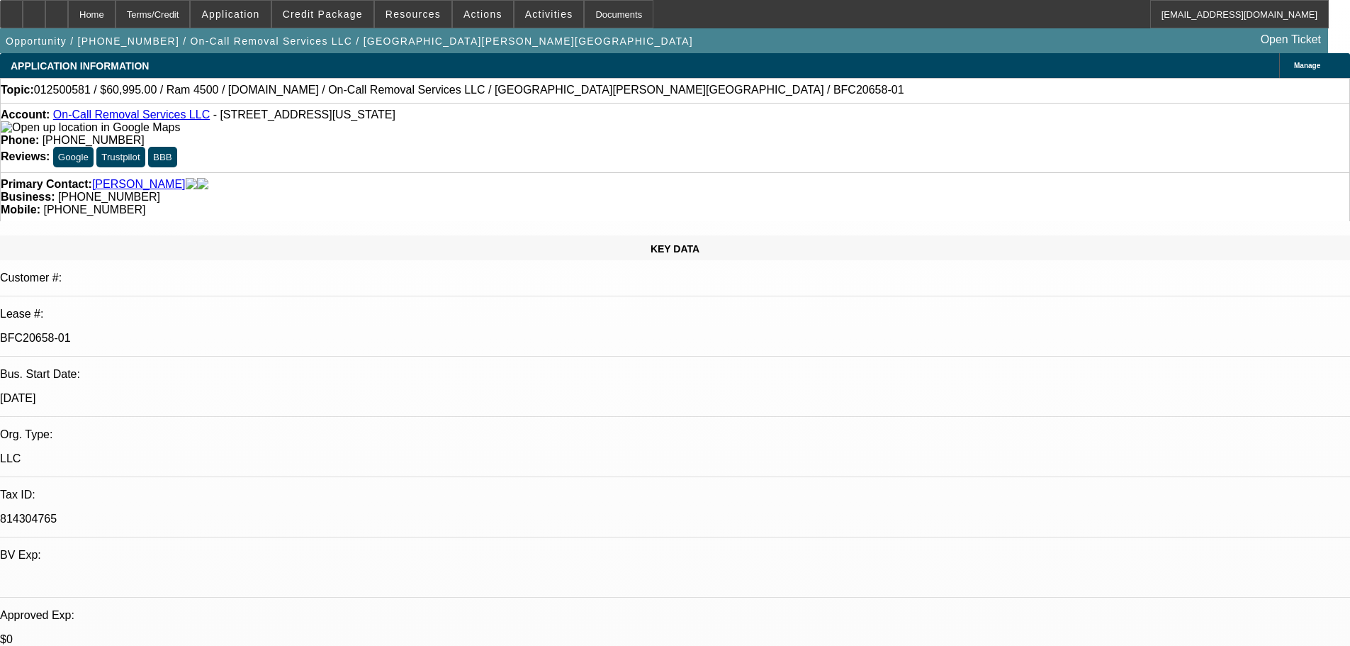
select select "0"
select select "2"
select select "0"
select select "6"
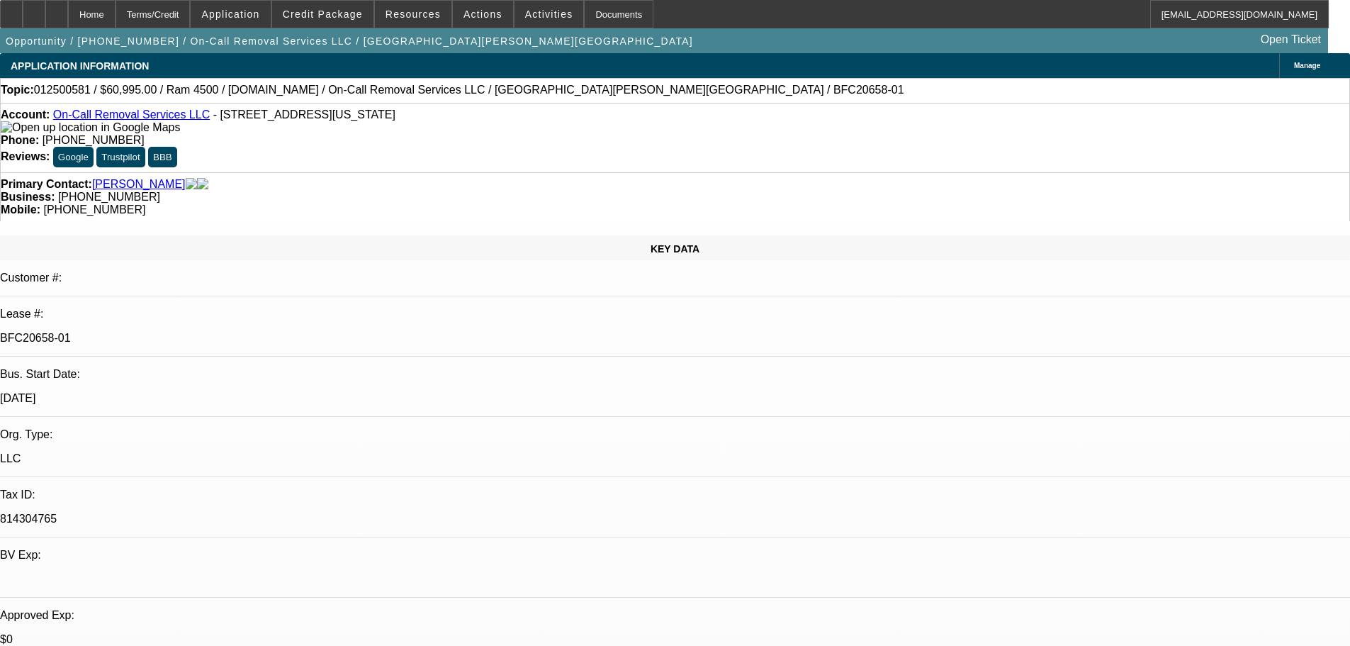
select select "0"
select select "2"
select select "0"
select select "6"
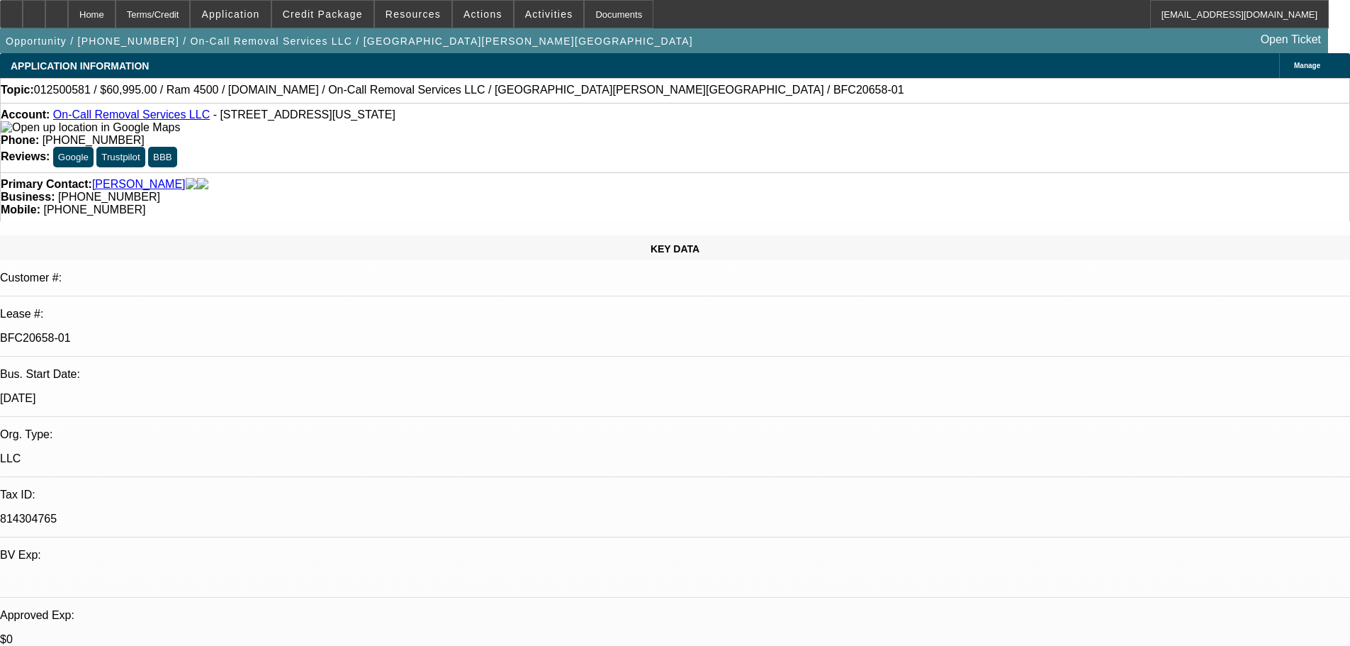
select select "0"
select select "2"
select select "0"
select select "6"
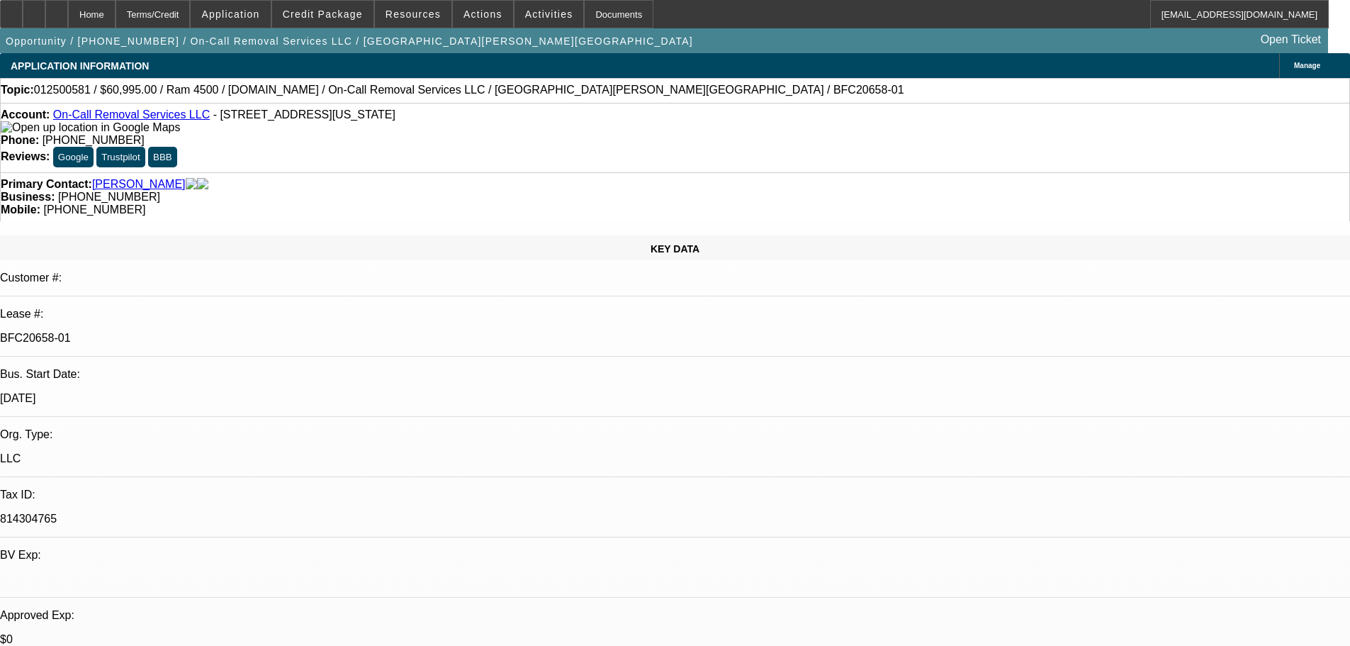
select select "0"
select select "2"
select select "0"
select select "6"
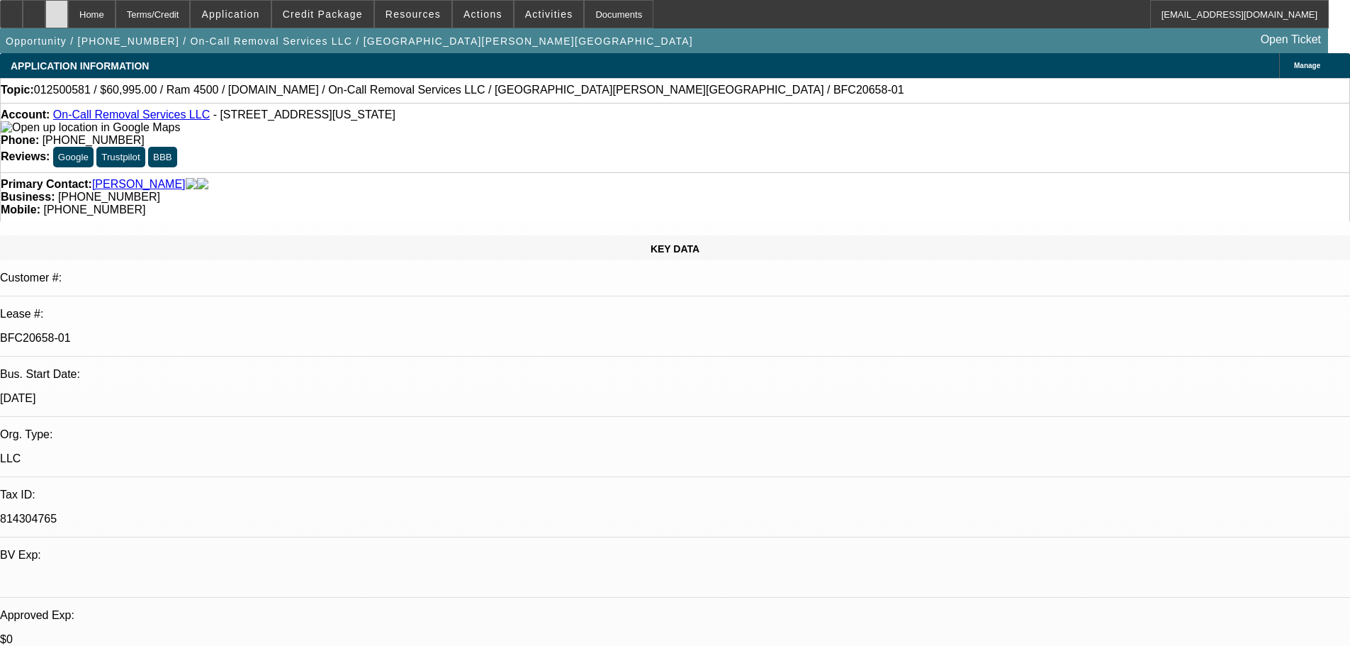
click at [57, 9] on icon at bounding box center [57, 9] width 0 height 0
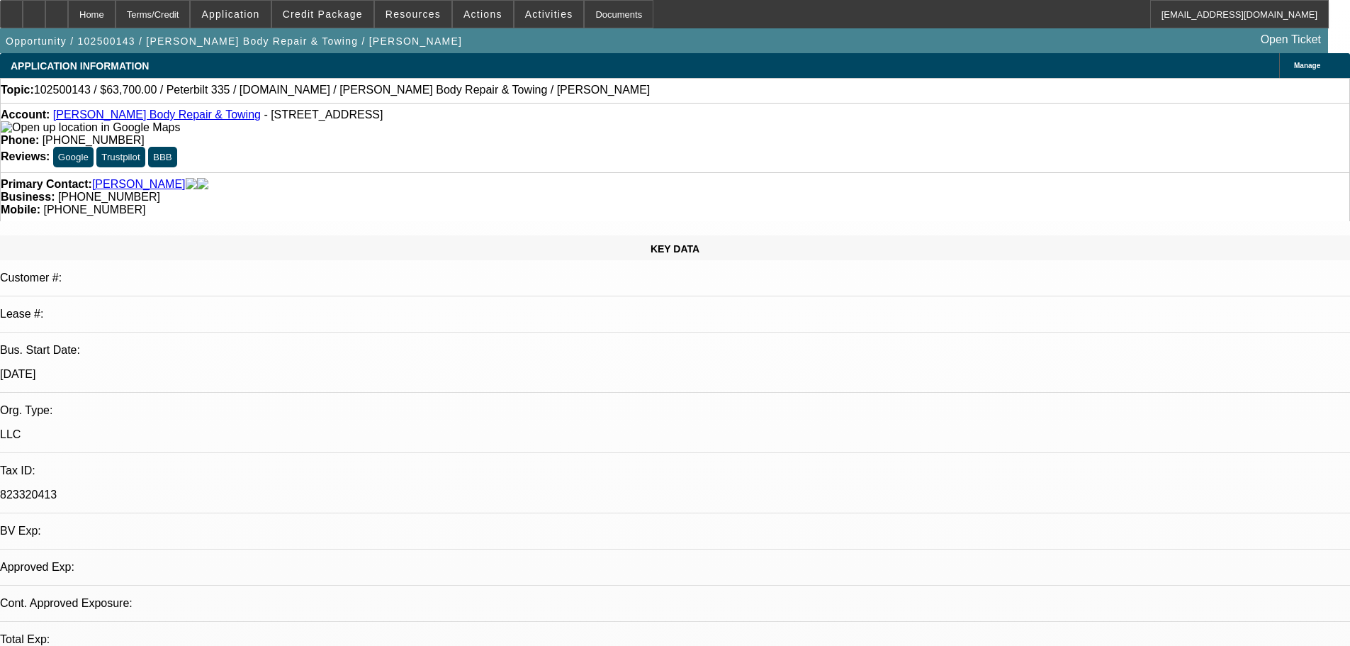
select select "0"
select select "2"
select select "0.1"
select select "1"
select select "2"
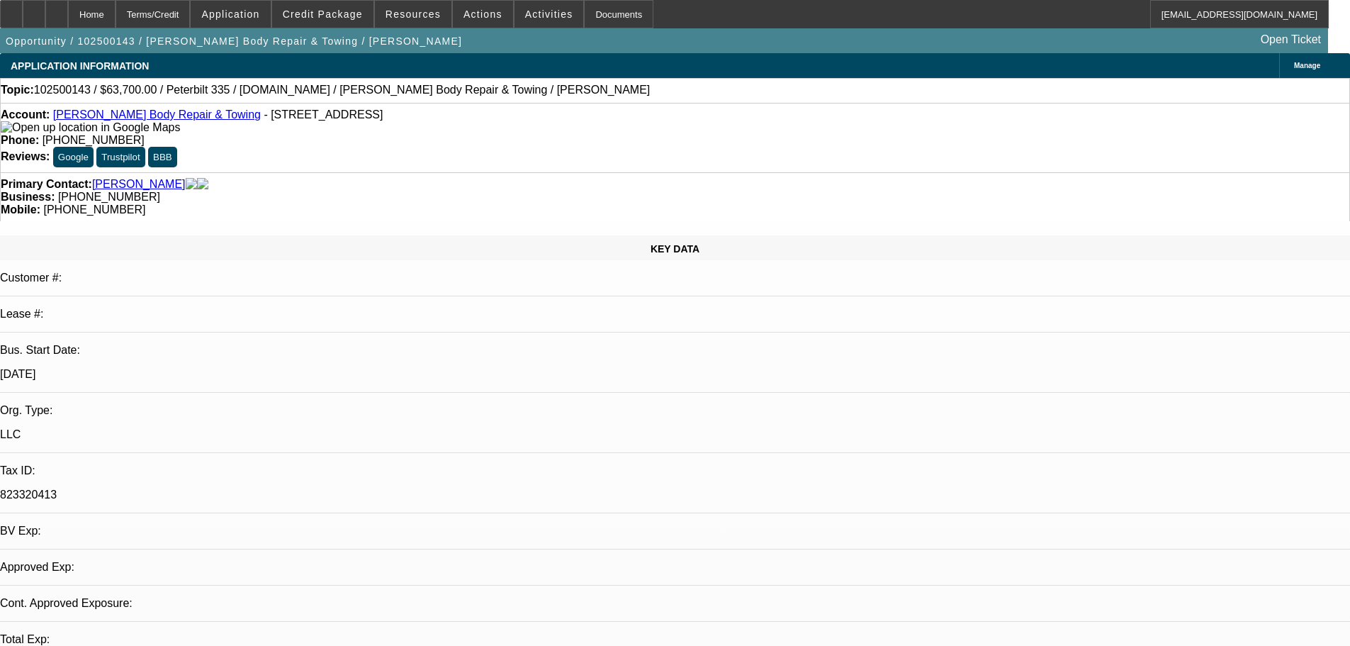
select select "4"
drag, startPoint x: 1039, startPoint y: 237, endPoint x: 985, endPoint y: 239, distance: 53.9
copy b "936) 564-7718"
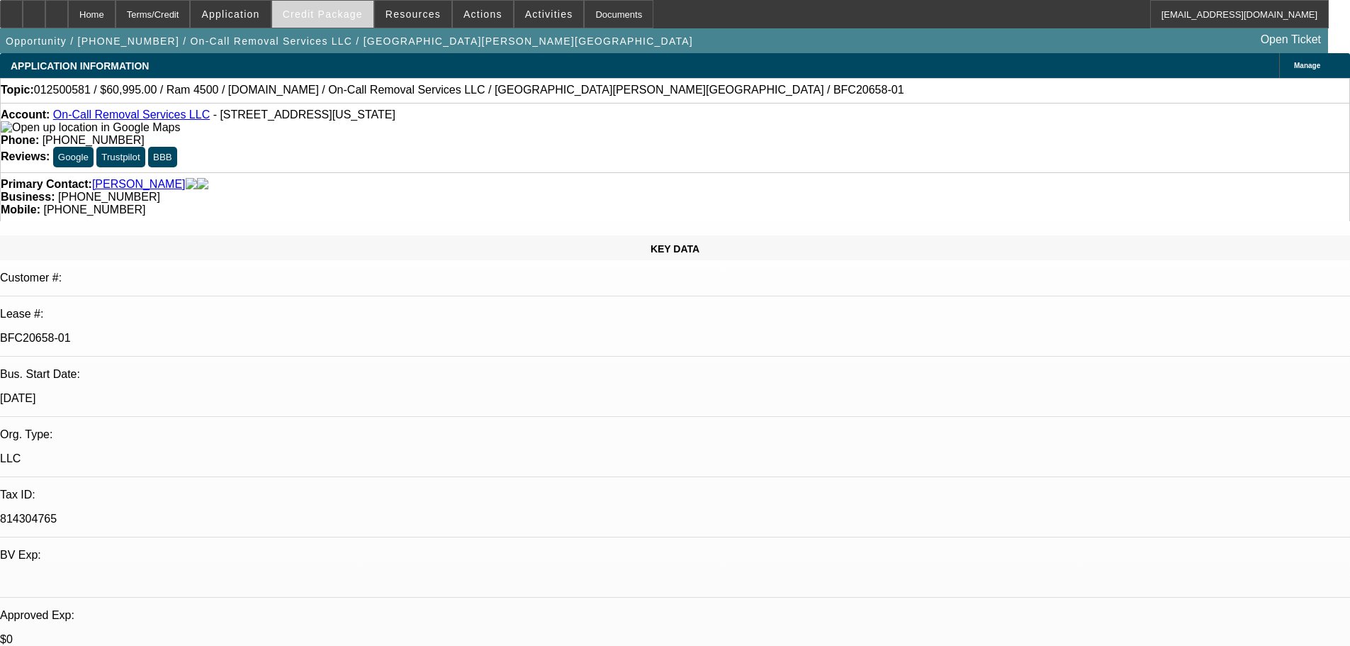
select select "0"
select select "2"
select select "0"
select select "6"
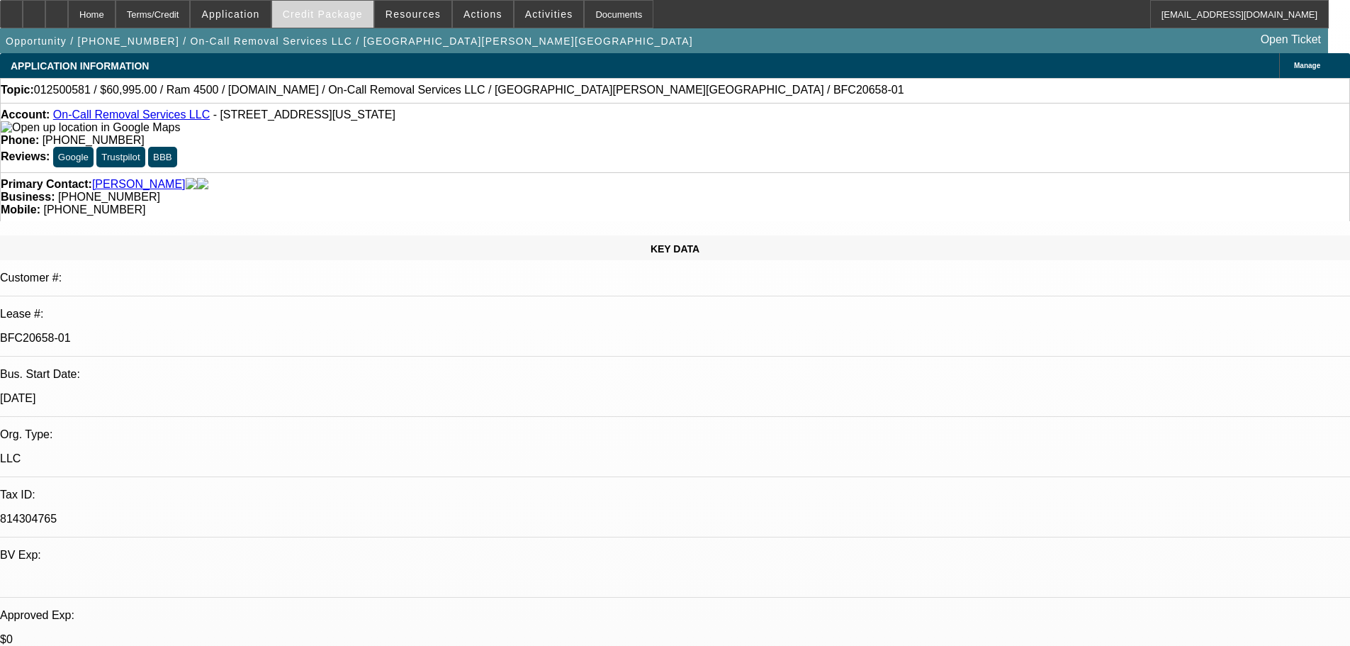
select select "0"
select select "2"
select select "0"
select select "6"
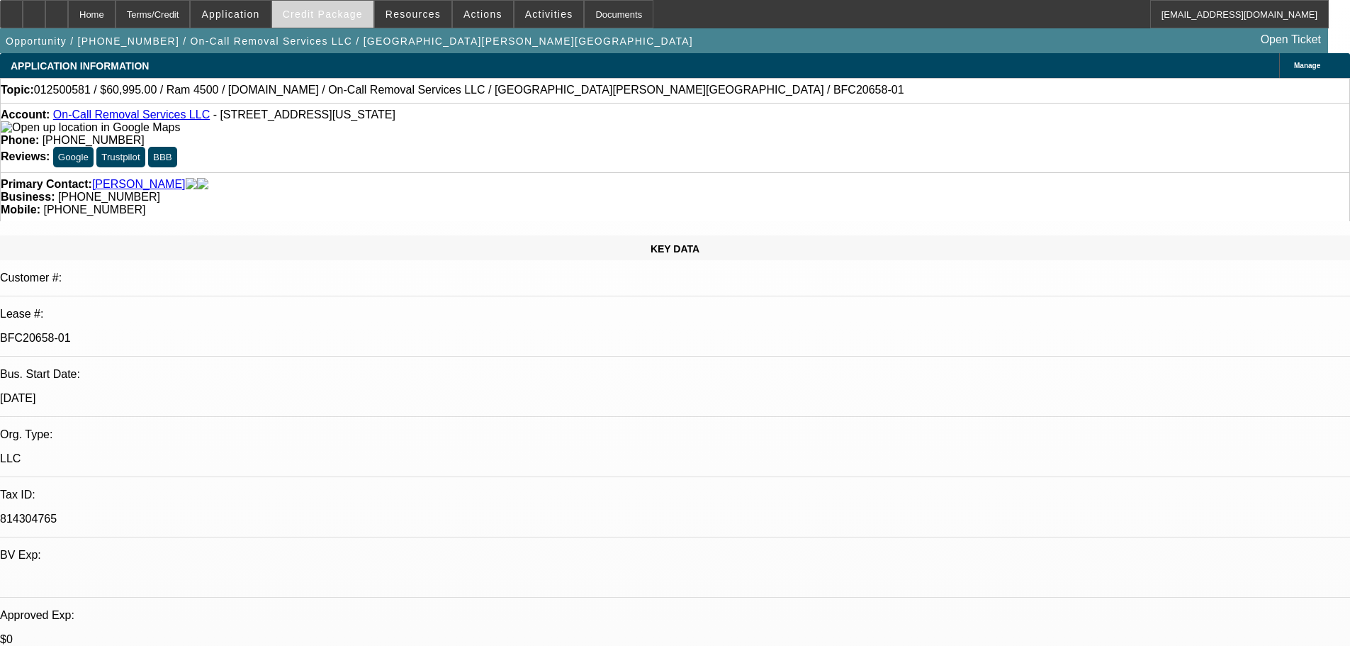
select select "0"
select select "2"
select select "0"
select select "6"
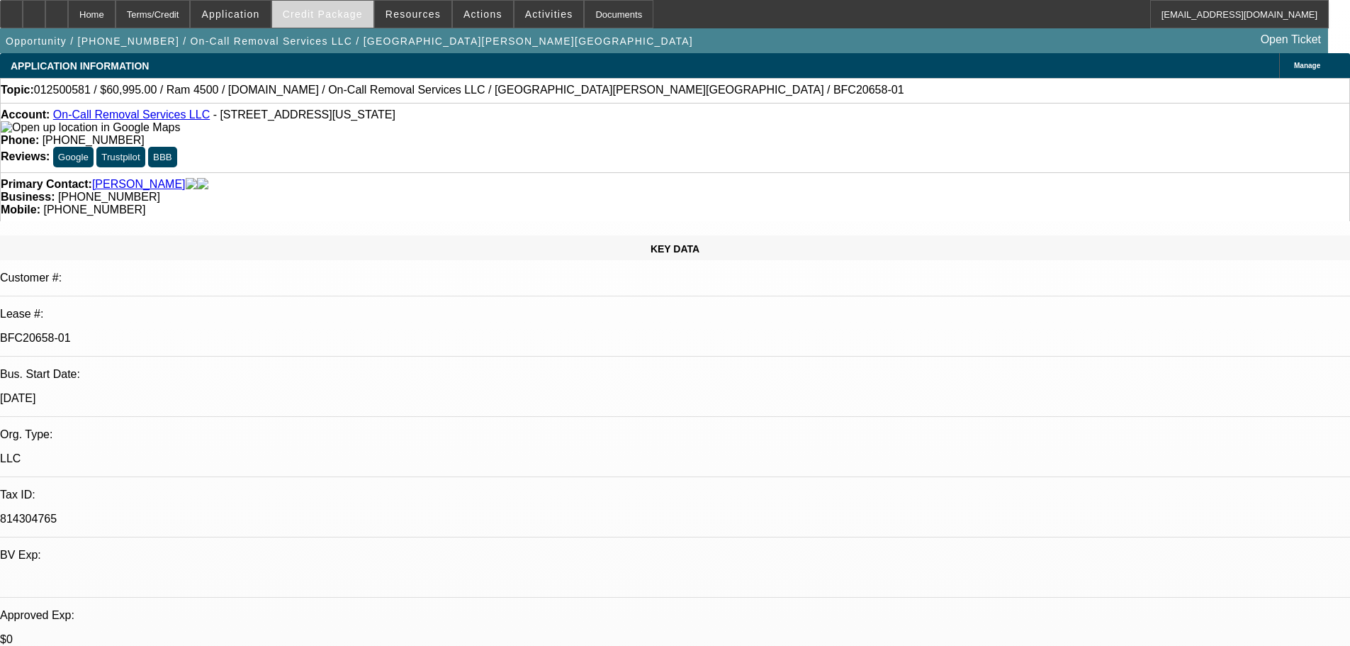
select select "0"
select select "2"
select select "0"
select select "6"
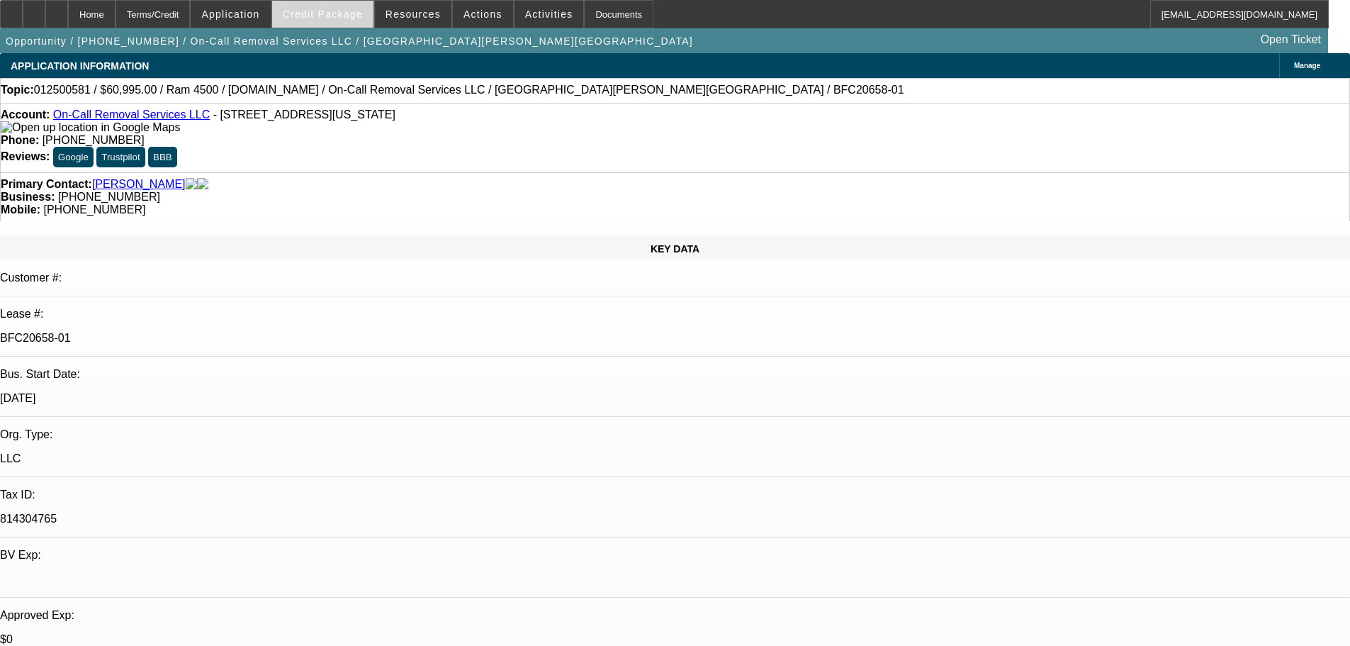
click at [328, 21] on span at bounding box center [322, 14] width 101 height 34
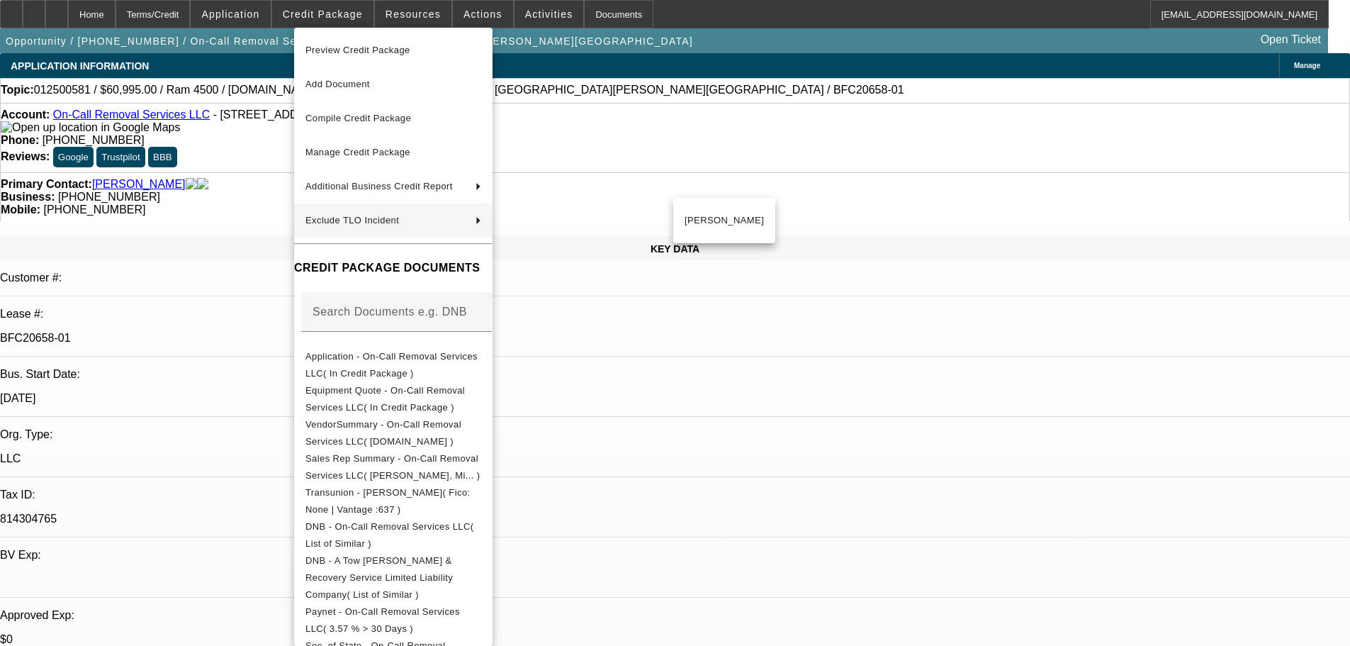
click at [284, 141] on div at bounding box center [675, 323] width 1350 height 646
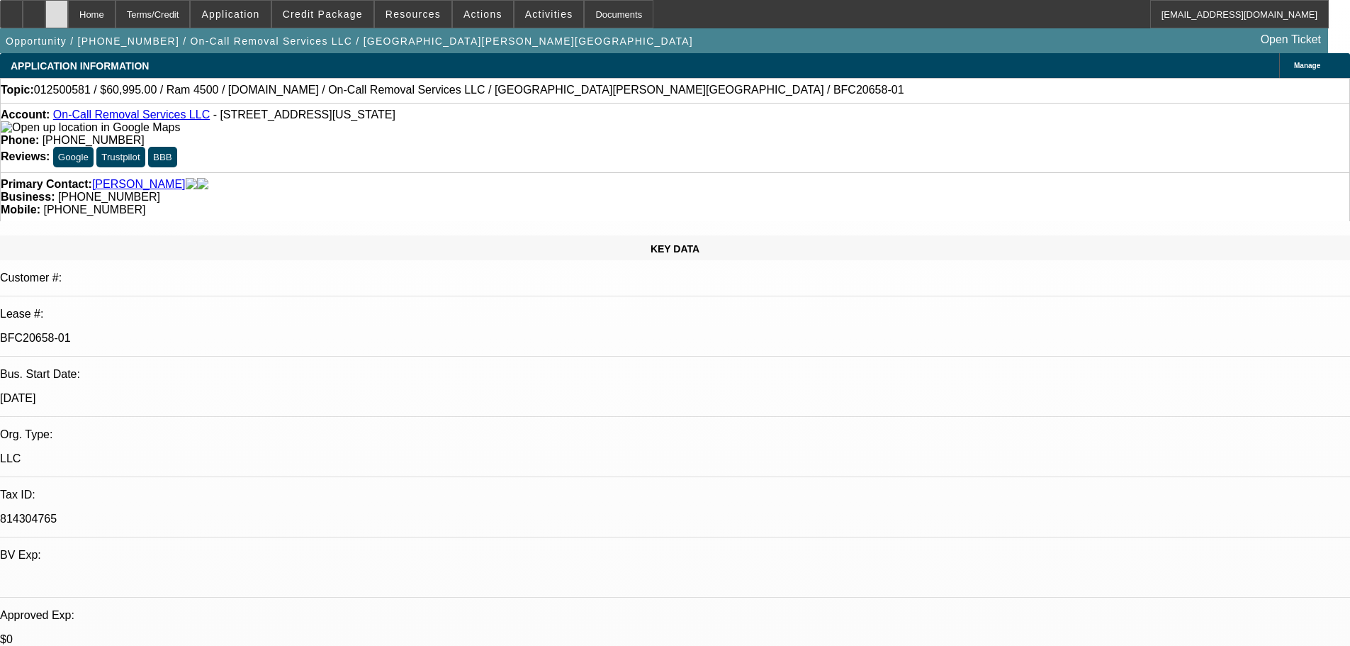
click at [68, 22] on div at bounding box center [56, 14] width 23 height 28
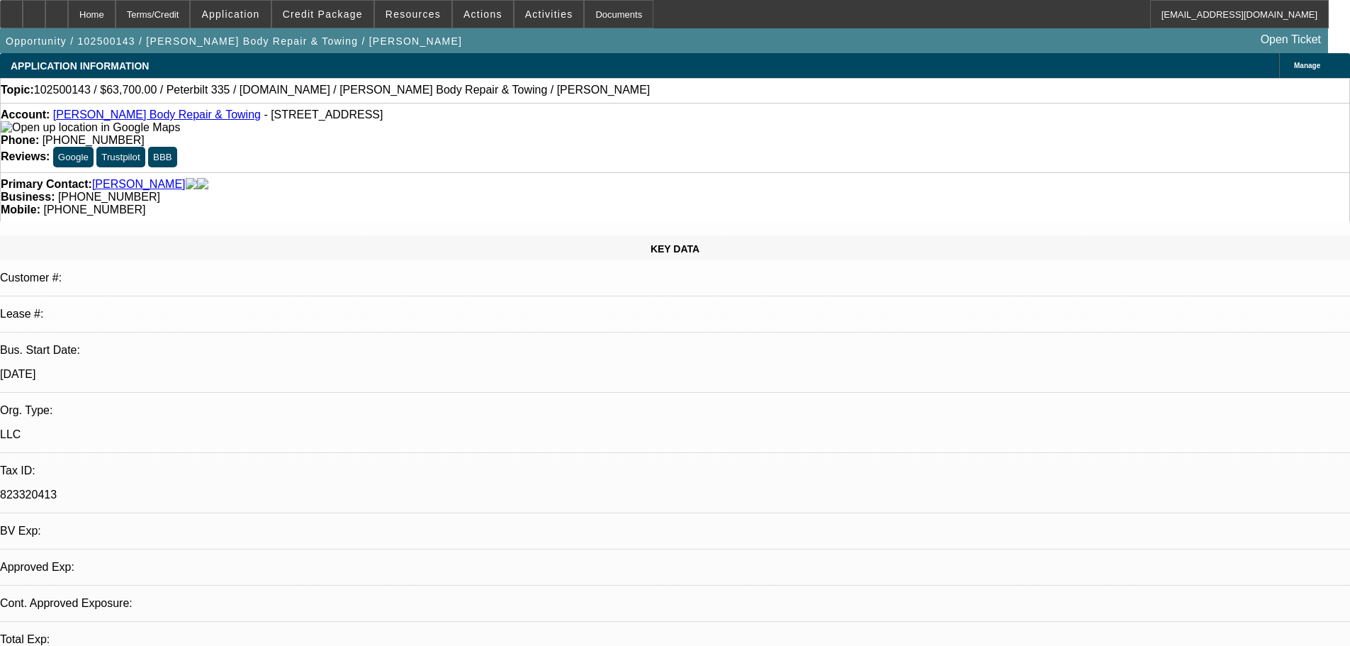
select select "0"
select select "2"
select select "0.1"
select select "4"
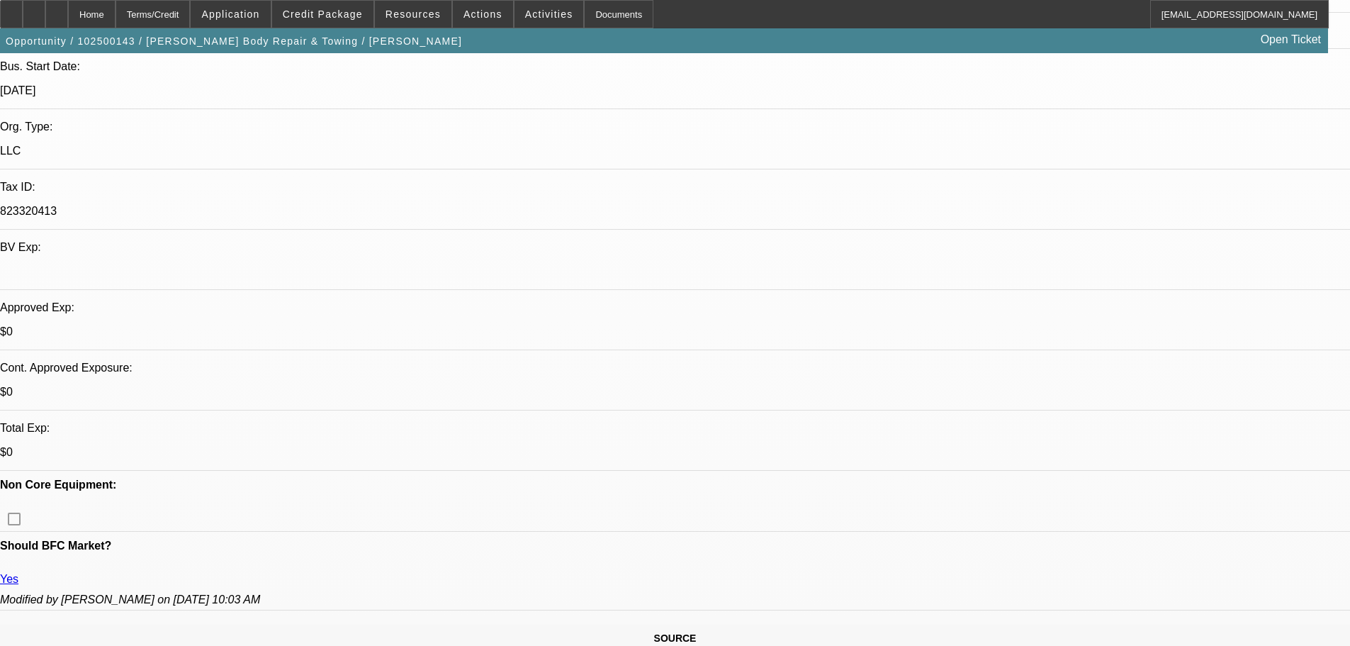
scroll to position [425, 0]
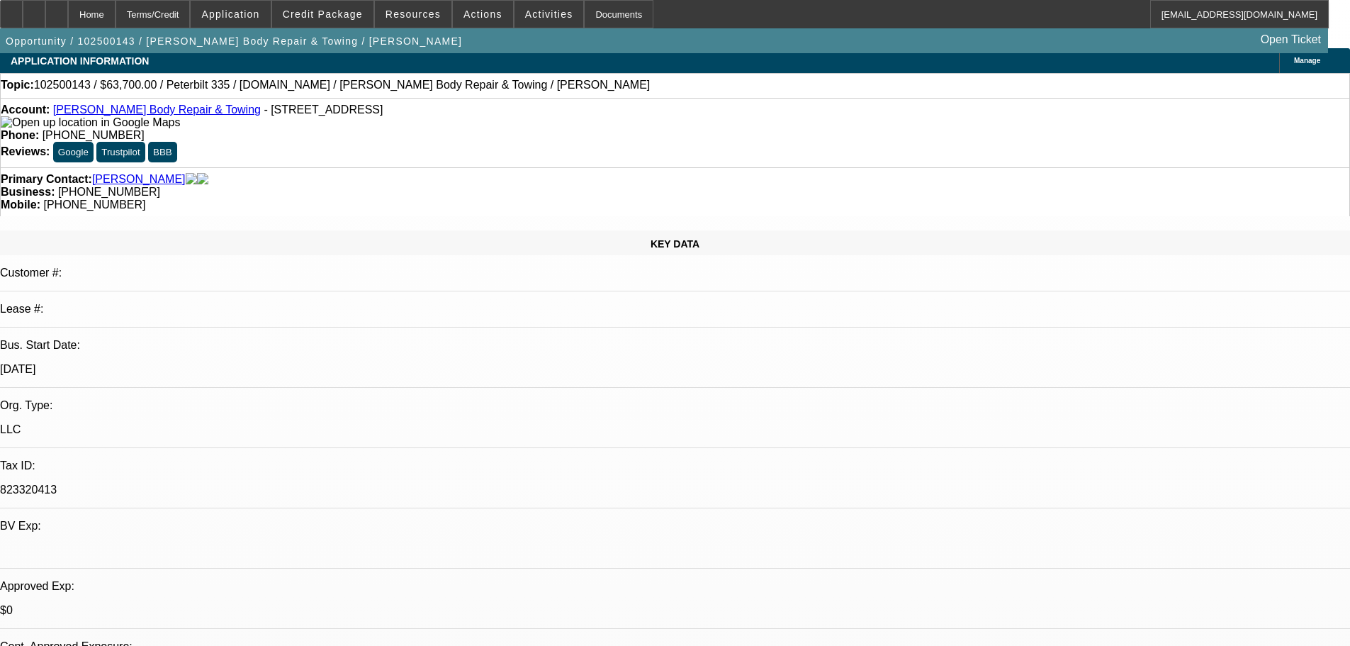
scroll to position [0, 0]
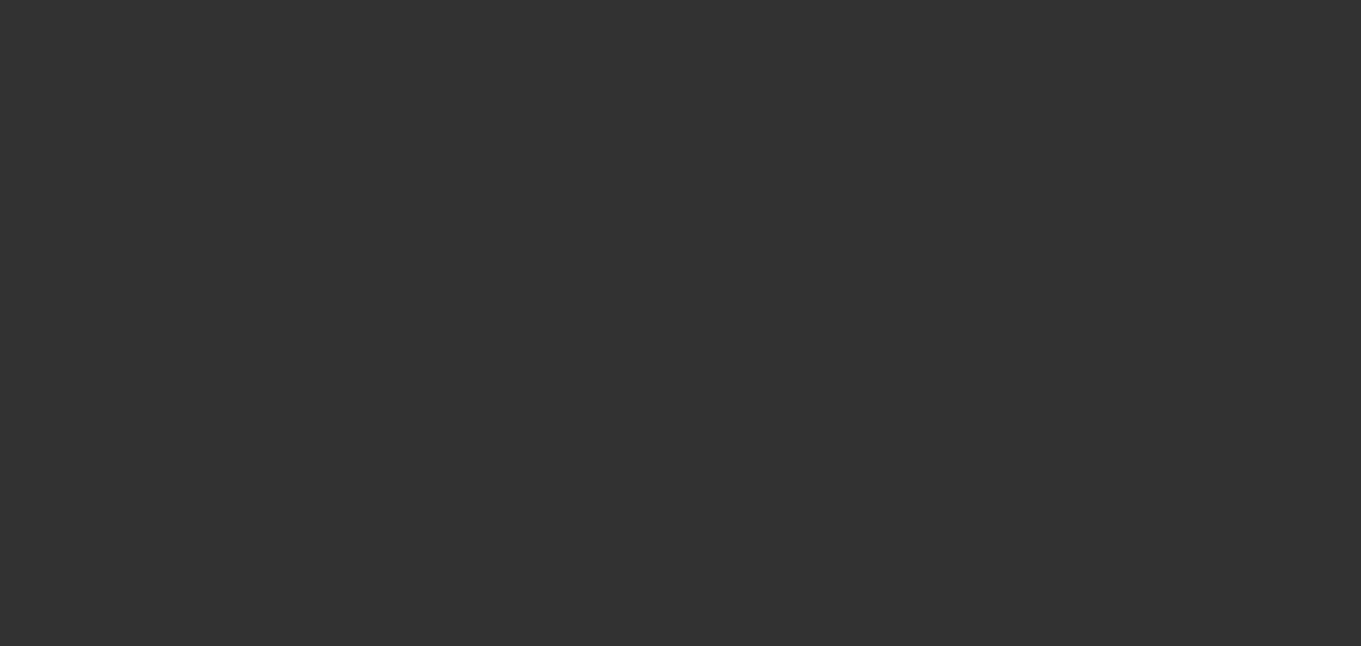
select select "0"
select select "2"
select select "0.1"
select select "4"
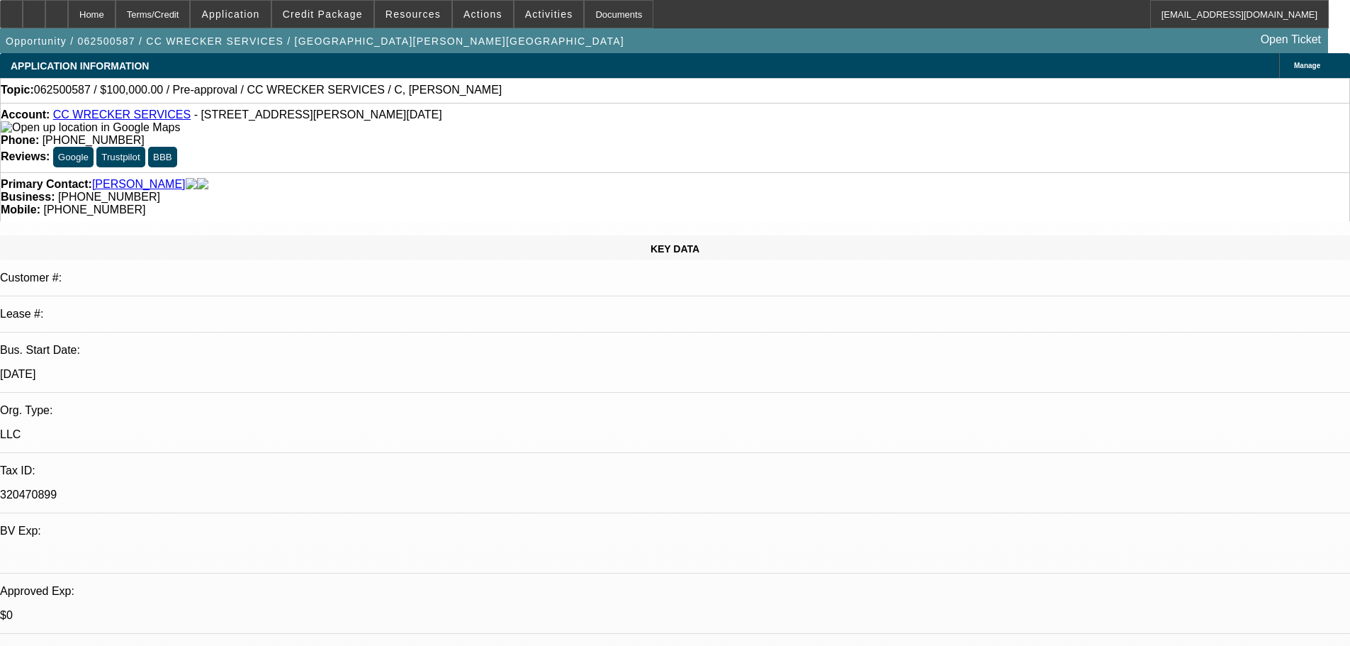
scroll to position [142, 0]
drag, startPoint x: 966, startPoint y: 447, endPoint x: 946, endPoint y: 437, distance: 21.6
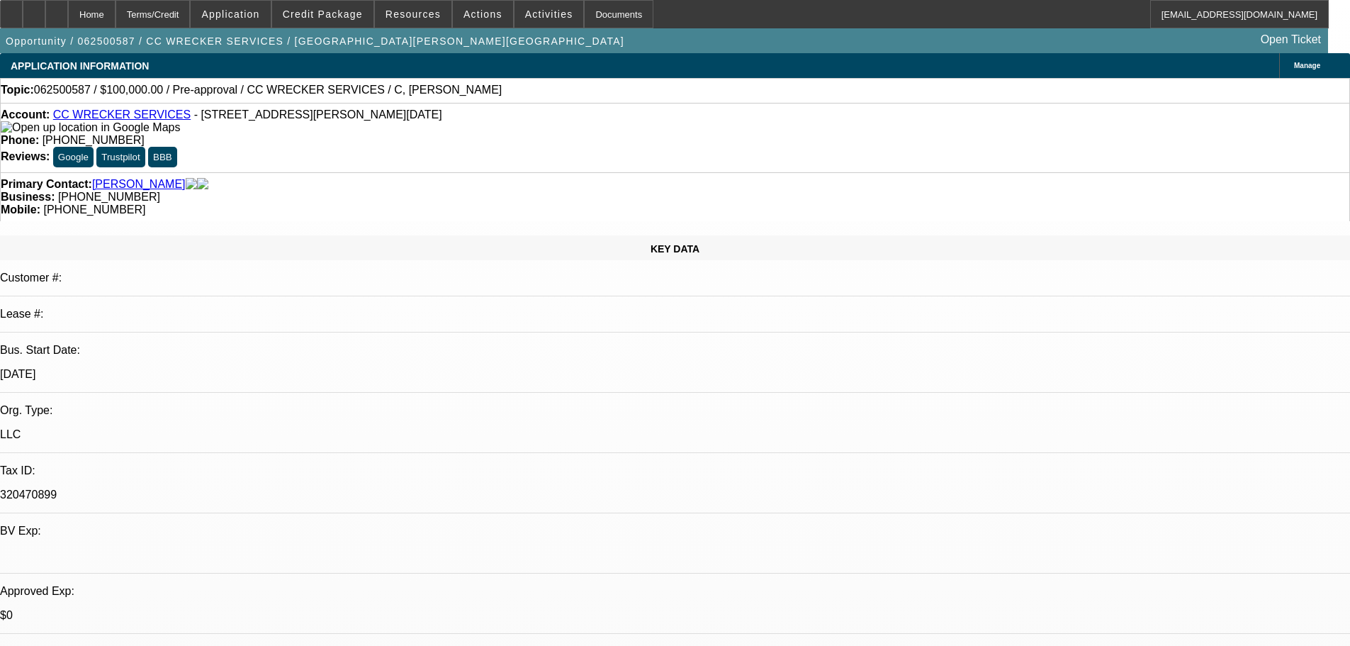
drag, startPoint x: 948, startPoint y: 442, endPoint x: 951, endPoint y: 435, distance: 8.3
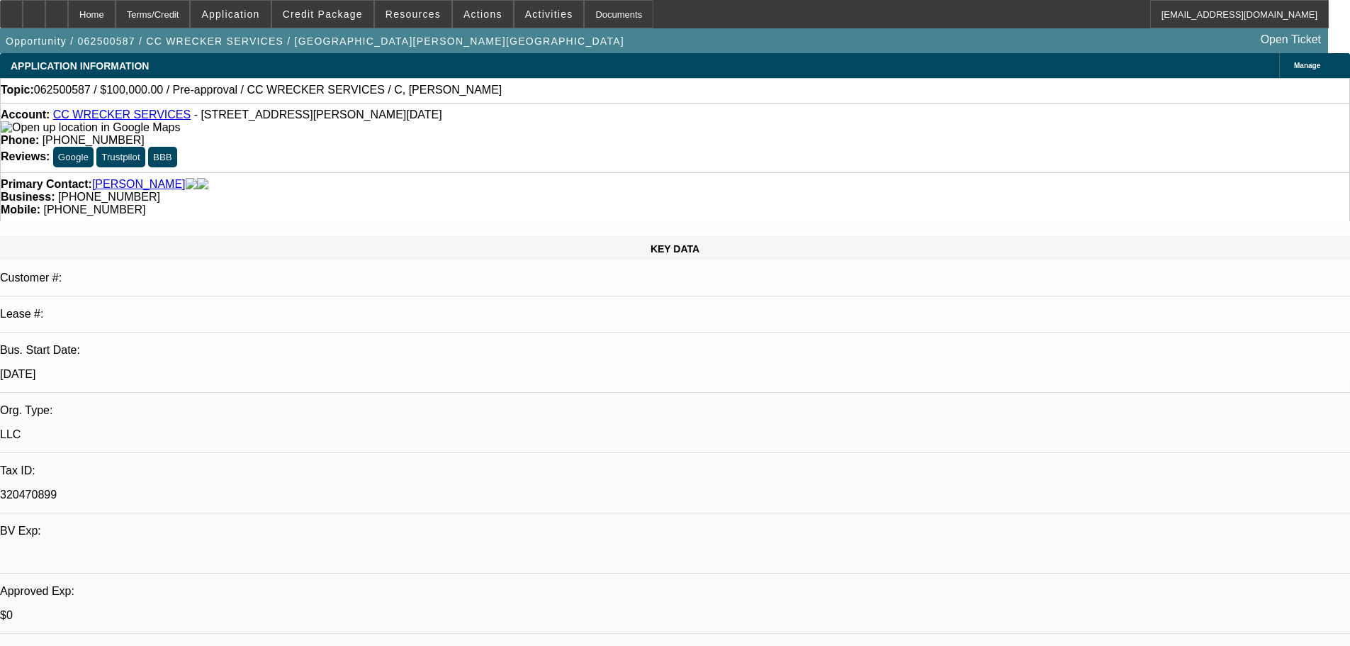
drag, startPoint x: 950, startPoint y: 408, endPoint x: 948, endPoint y: 396, distance: 11.5
drag, startPoint x: 948, startPoint y: 396, endPoint x: 956, endPoint y: 404, distance: 11.0
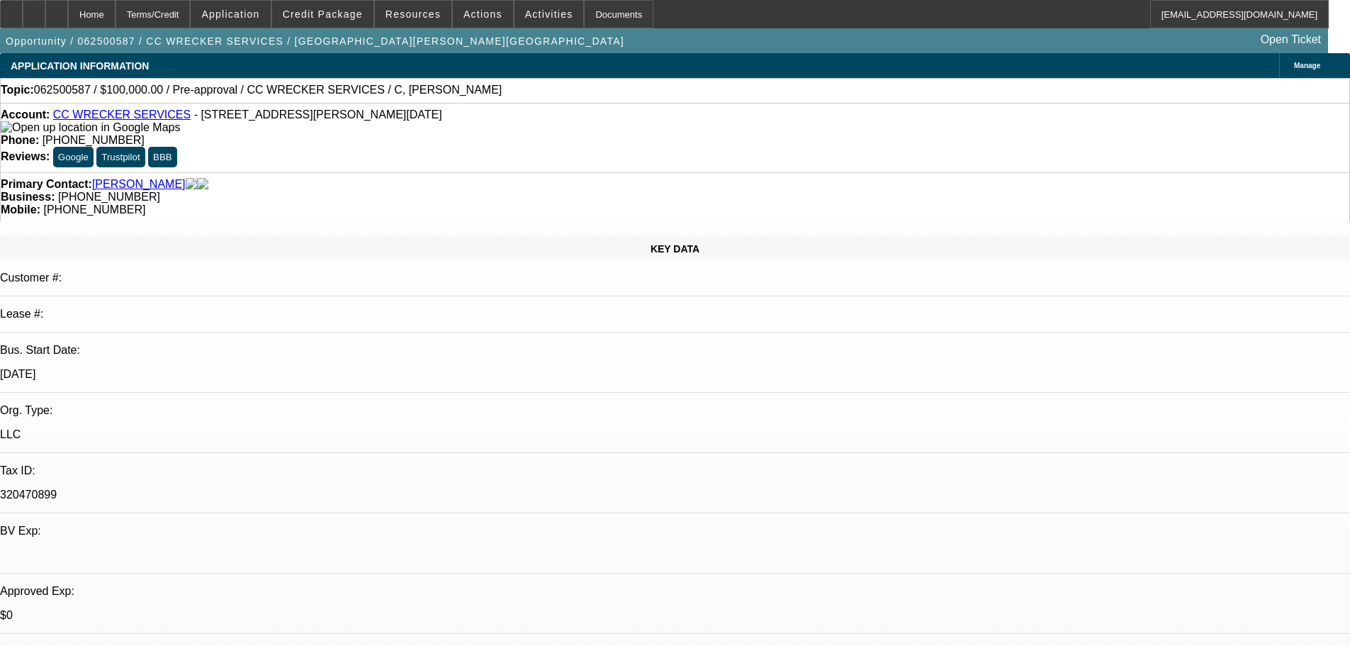
drag, startPoint x: 954, startPoint y: 406, endPoint x: 944, endPoint y: 388, distance: 19.7
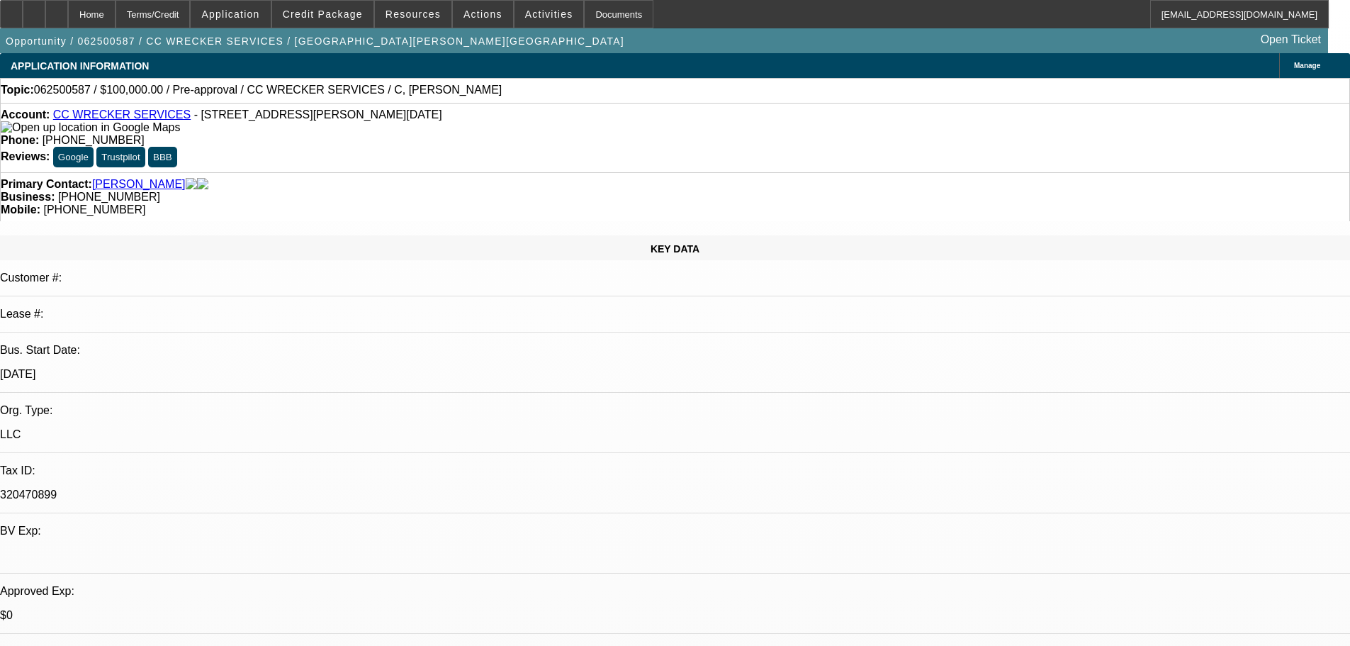
drag, startPoint x: 1095, startPoint y: 367, endPoint x: 943, endPoint y: 345, distance: 154.0
drag, startPoint x: 1102, startPoint y: 369, endPoint x: 907, endPoint y: 331, distance: 198.0
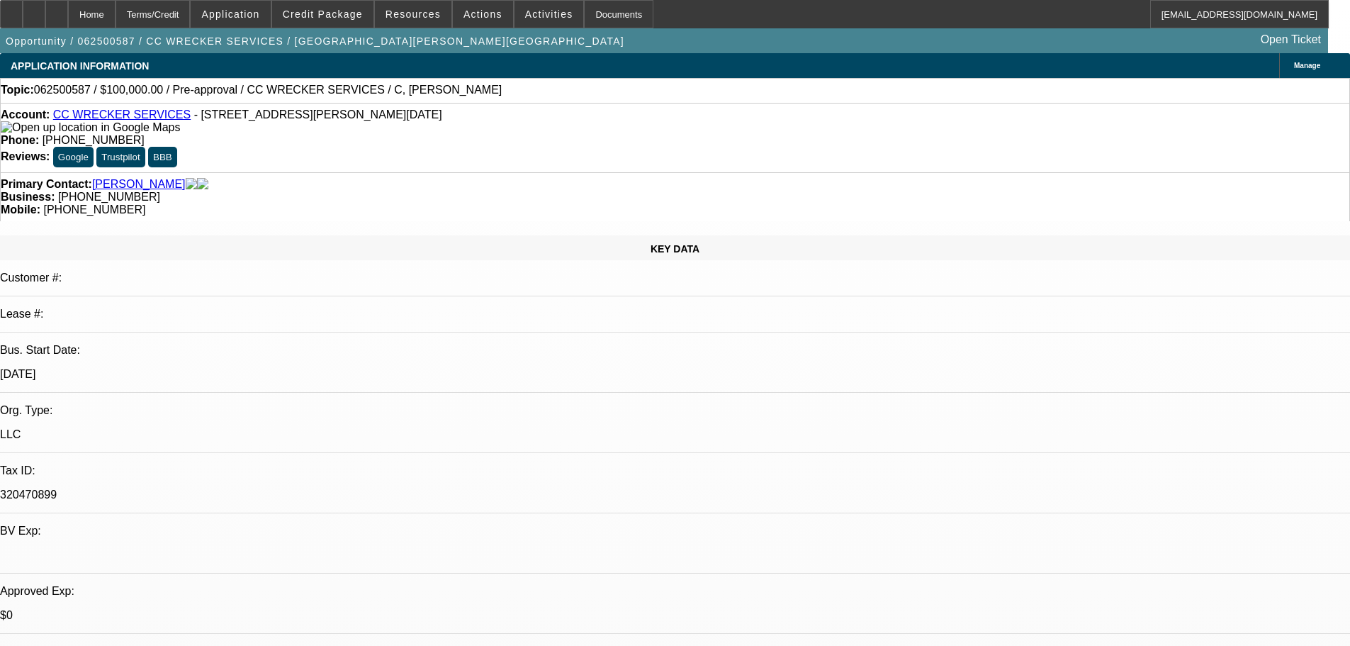
drag, startPoint x: 915, startPoint y: 326, endPoint x: 1098, endPoint y: 370, distance: 188.8
drag, startPoint x: 1098, startPoint y: 368, endPoint x: 915, endPoint y: 328, distance: 188.0
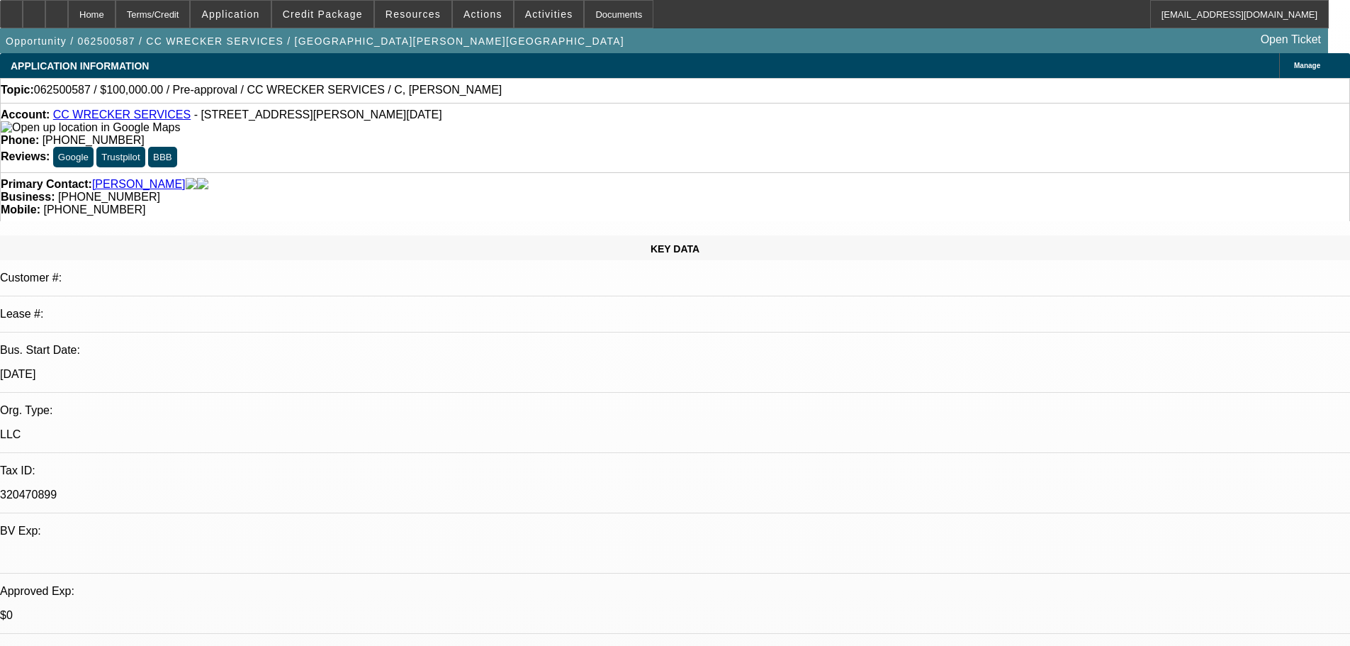
drag, startPoint x: 915, startPoint y: 327, endPoint x: 1147, endPoint y: 366, distance: 235.8
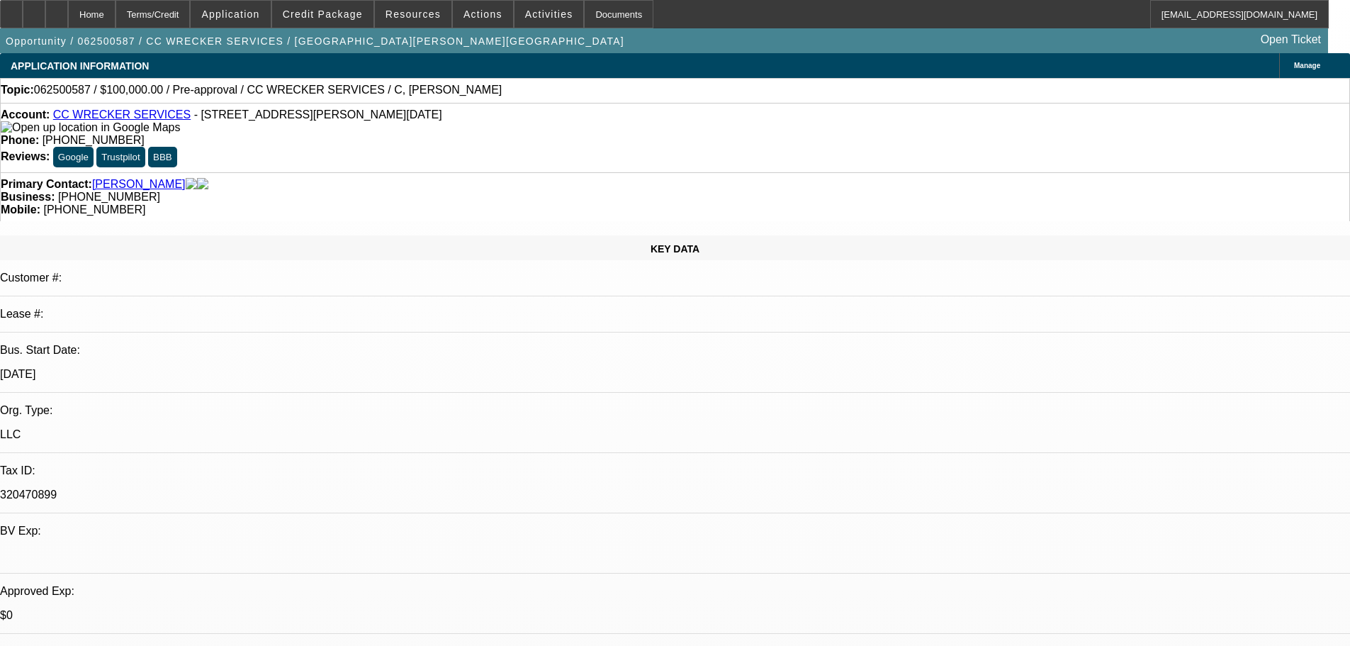
drag, startPoint x: 1105, startPoint y: 362, endPoint x: 908, endPoint y: 328, distance: 199.3
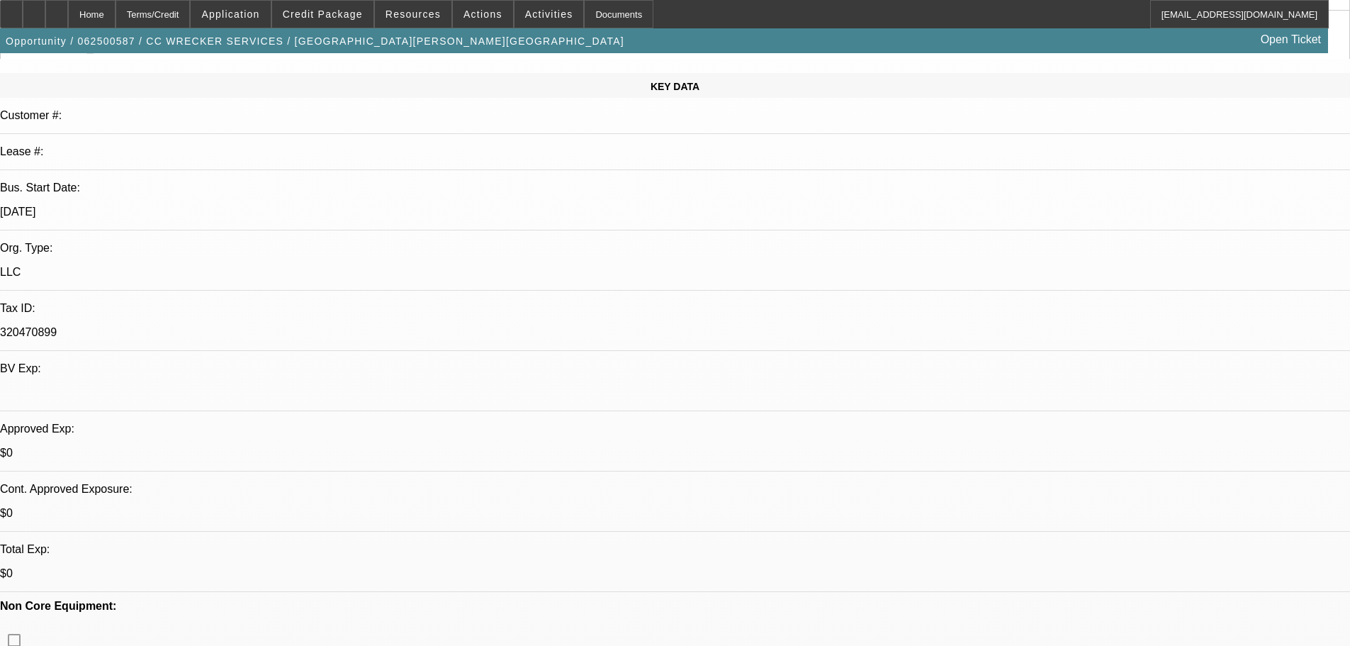
scroll to position [0, 0]
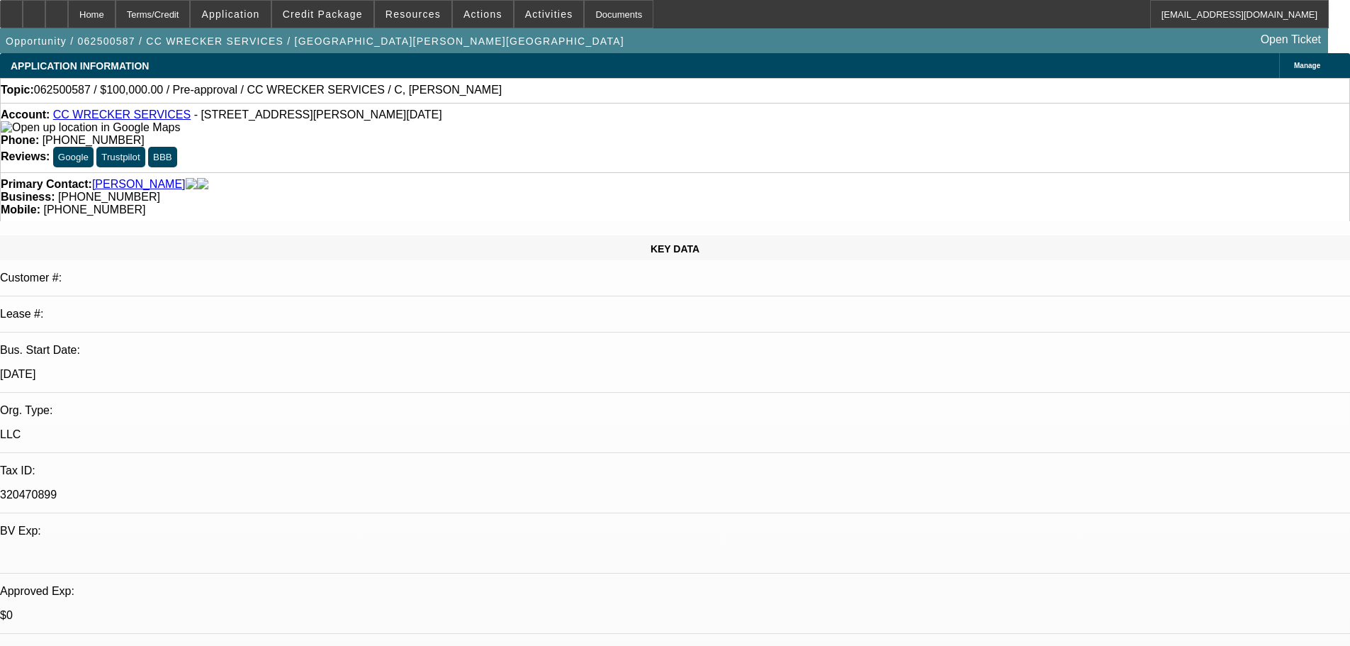
click at [134, 178] on link "Castillo, Eloy" at bounding box center [139, 184] width 94 height 13
click at [347, 11] on span "Credit Package" at bounding box center [323, 14] width 80 height 11
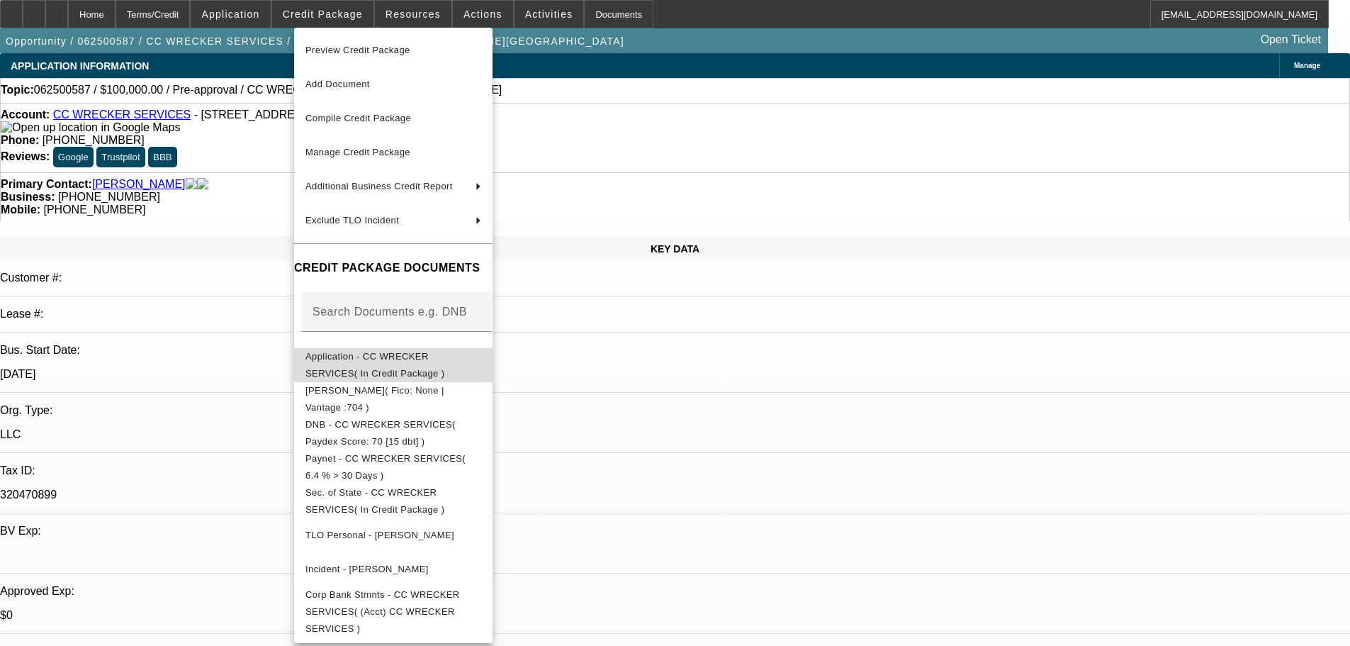
click at [421, 361] on span "Application - CC WRECKER SERVICES( In Credit Package )" at bounding box center [376, 365] width 140 height 28
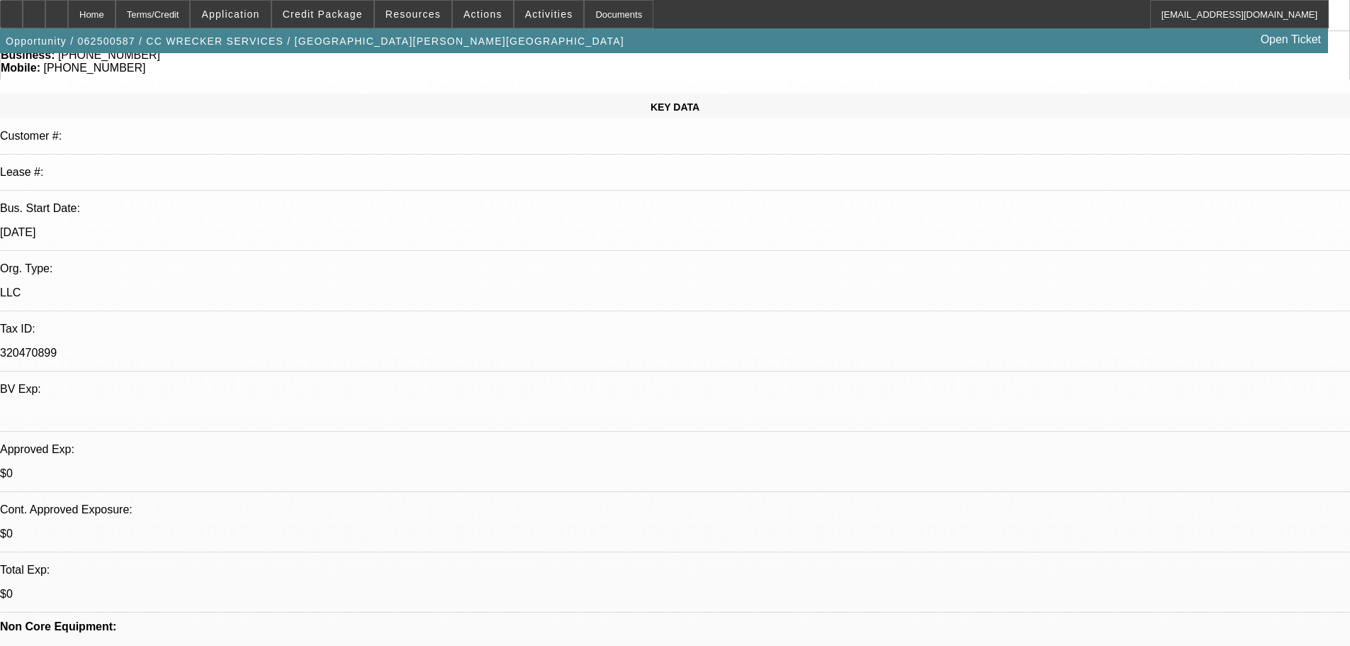
click at [318, 13] on span "Credit Package" at bounding box center [323, 14] width 80 height 11
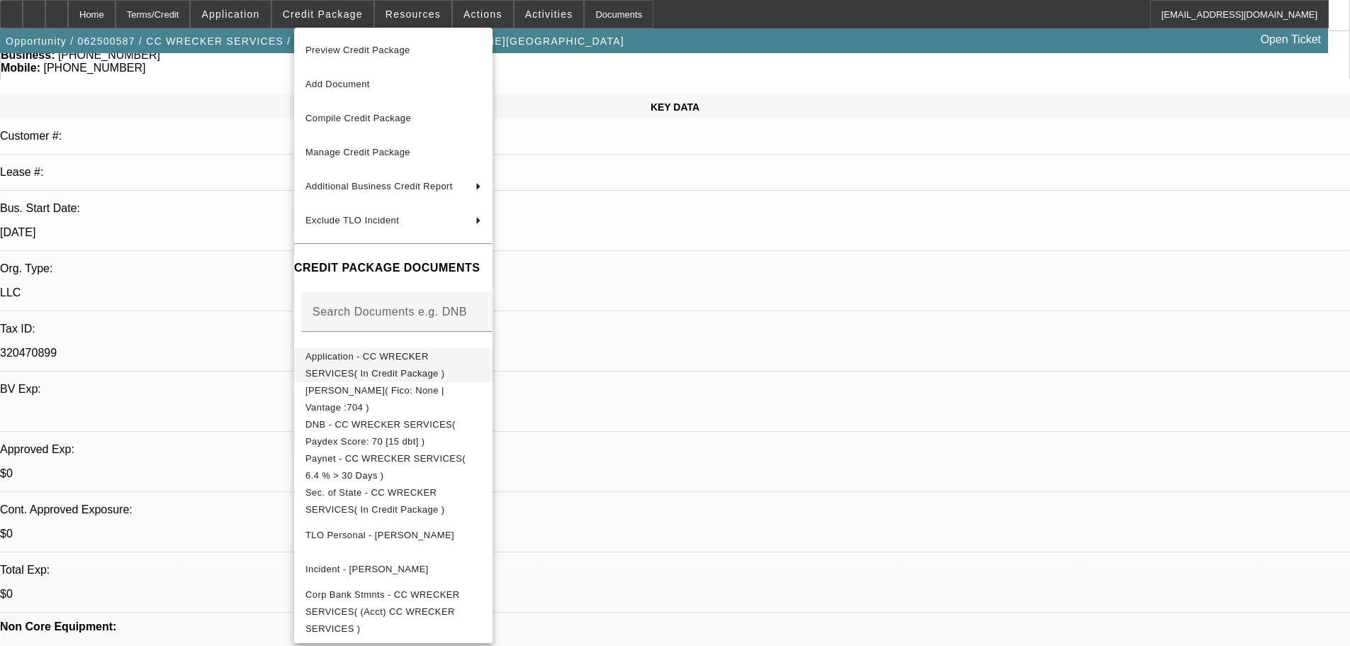
click at [465, 370] on button "Application - CC WRECKER SERVICES( In Credit Package )" at bounding box center [393, 365] width 198 height 34
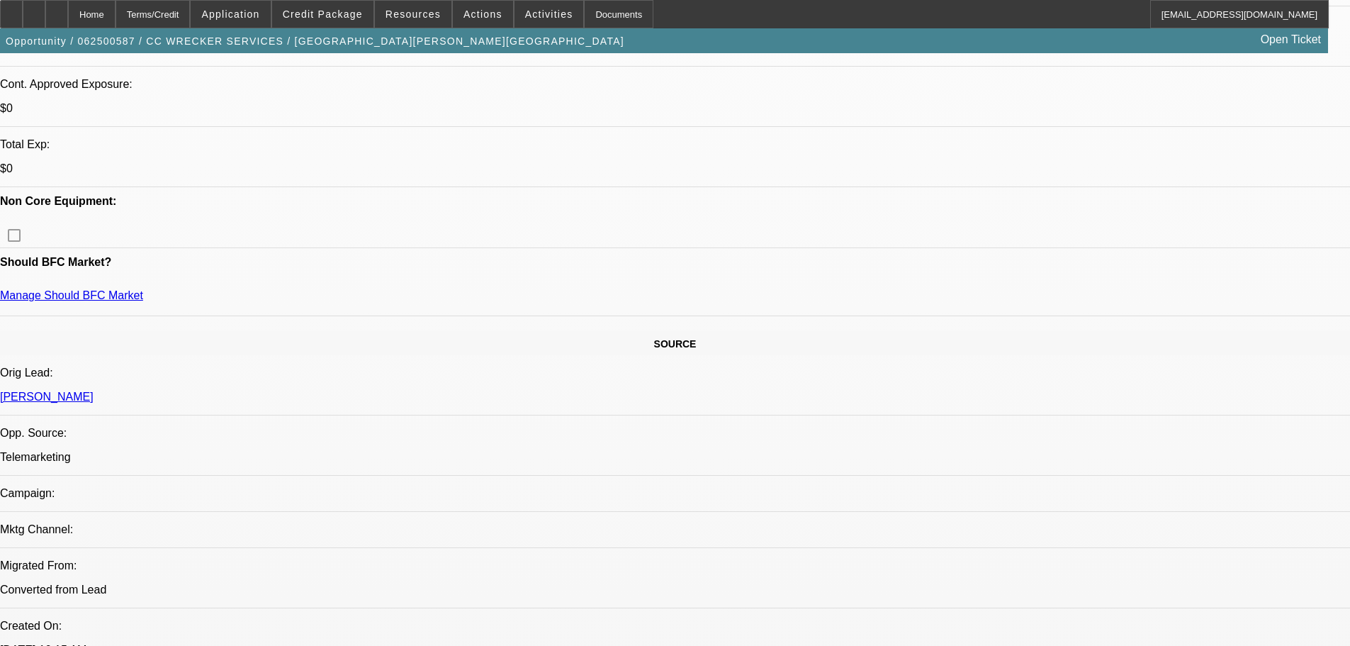
scroll to position [425, 0]
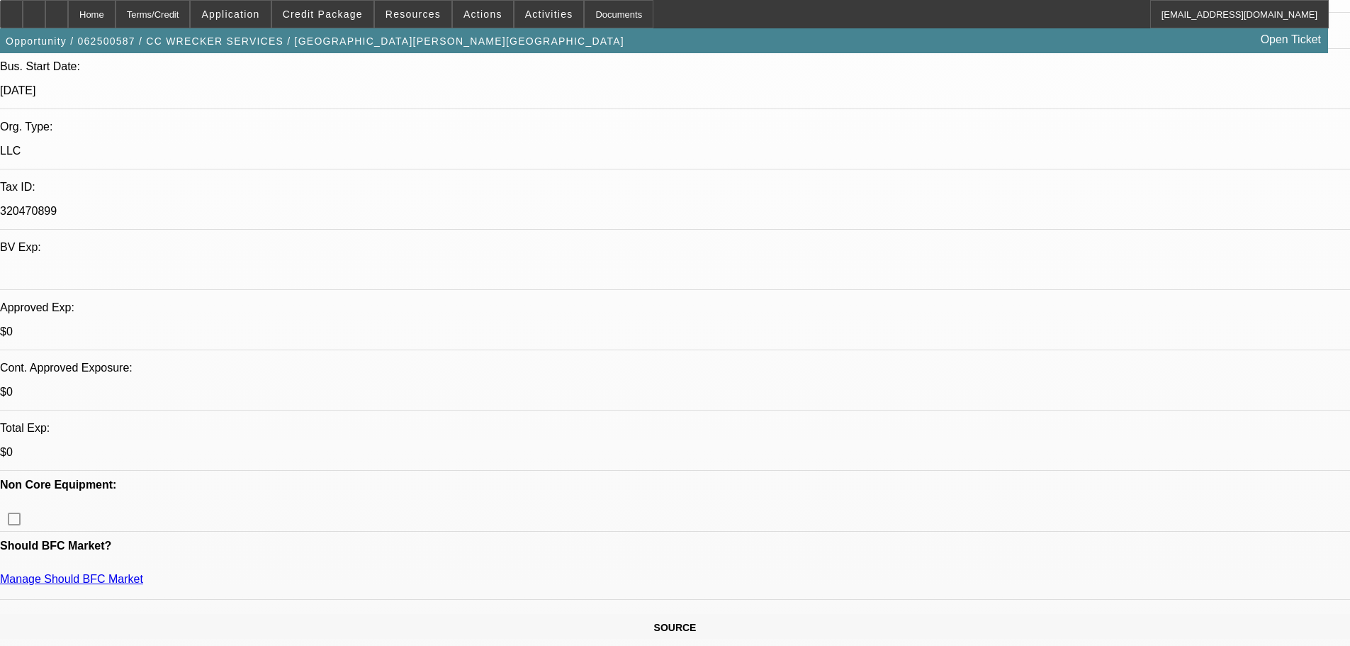
scroll to position [284, 0]
drag, startPoint x: 819, startPoint y: 250, endPoint x: 0, endPoint y: 222, distance: 819.3
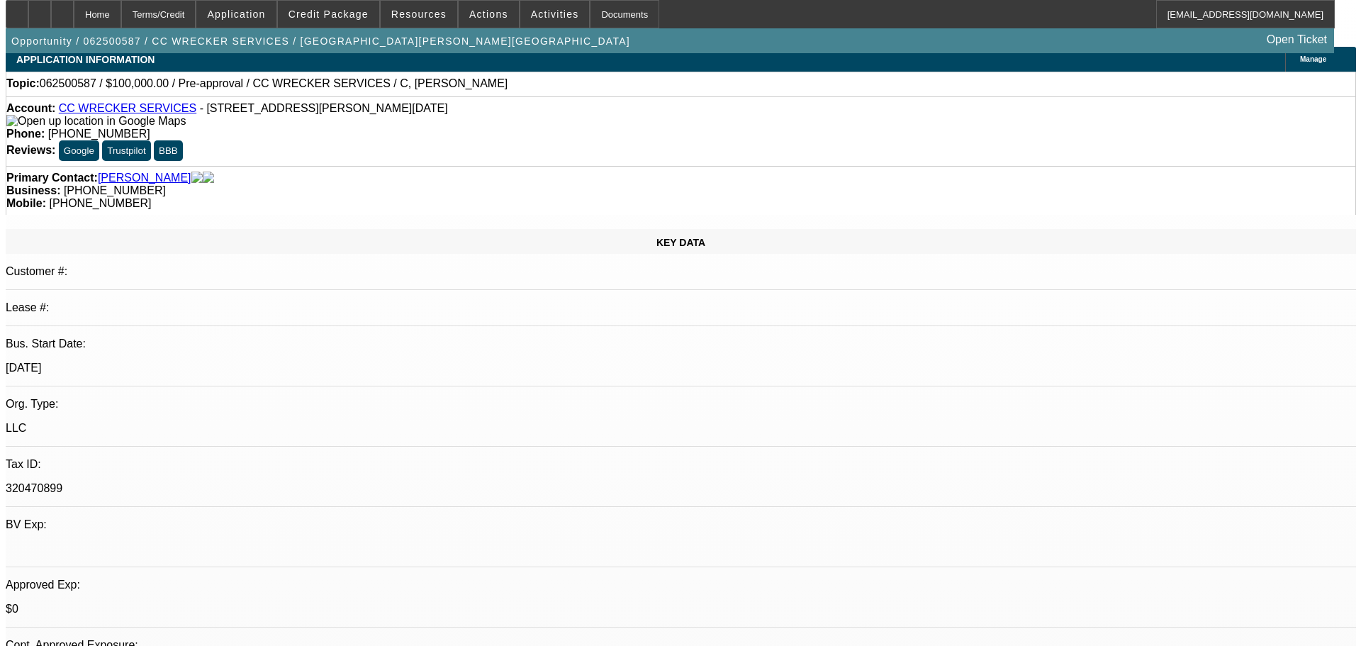
scroll to position [0, 0]
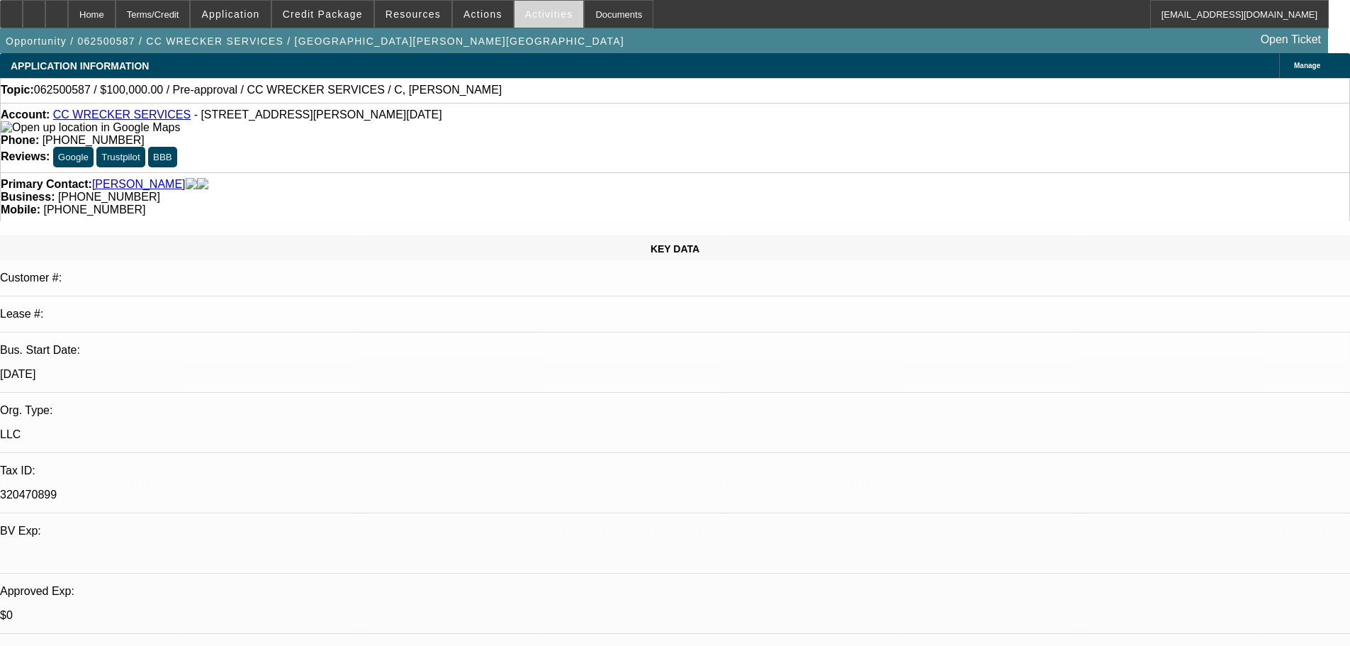
click at [525, 19] on span "Activities" at bounding box center [549, 14] width 48 height 11
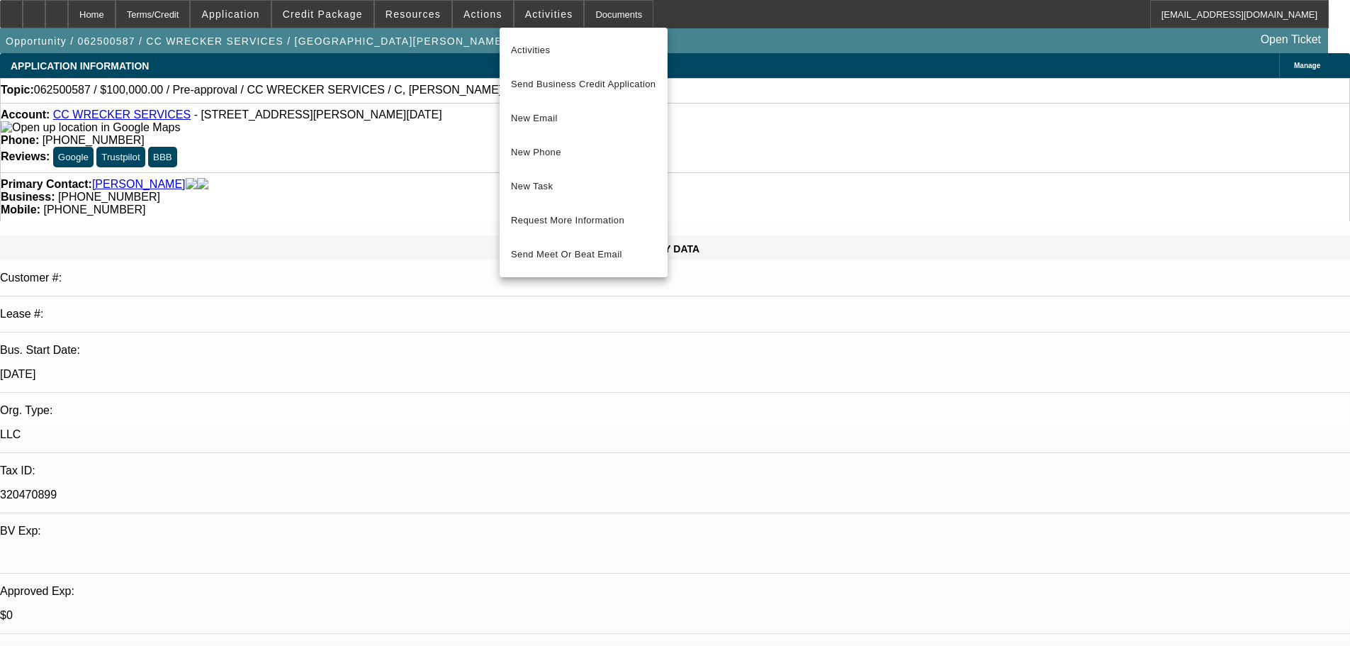
click at [477, 21] on div at bounding box center [675, 323] width 1350 height 646
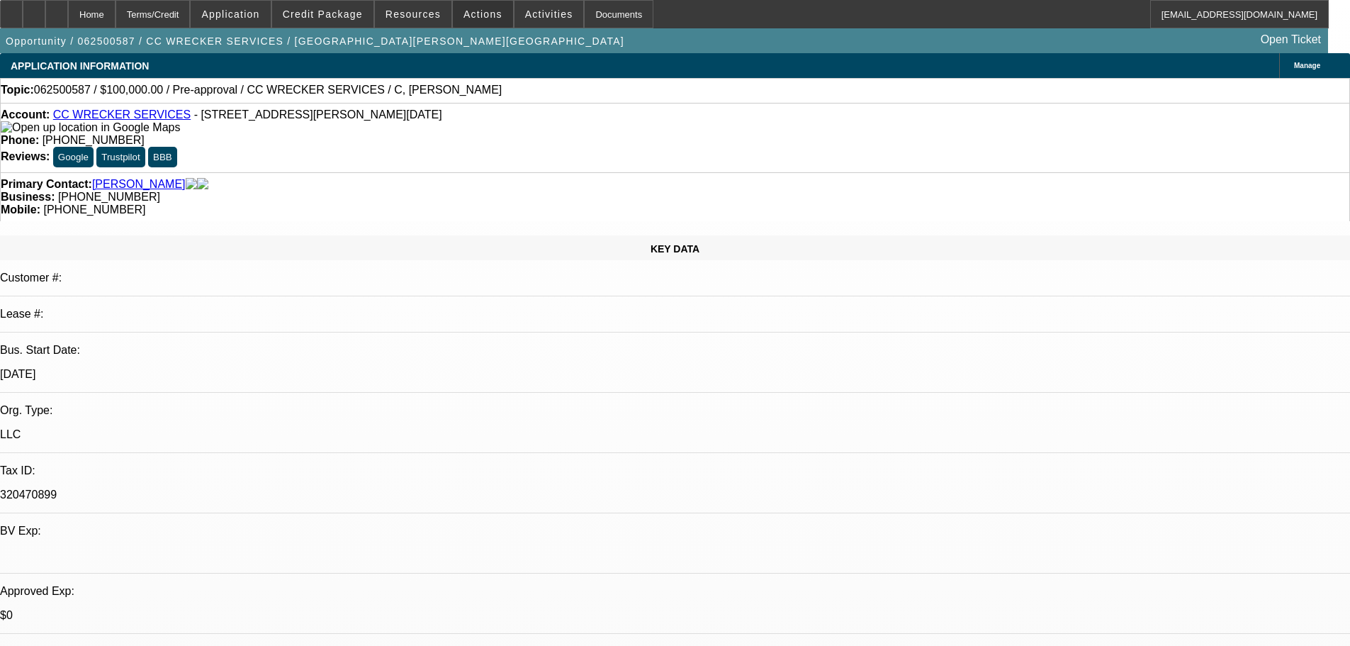
click at [477, 19] on span "Actions" at bounding box center [483, 14] width 39 height 11
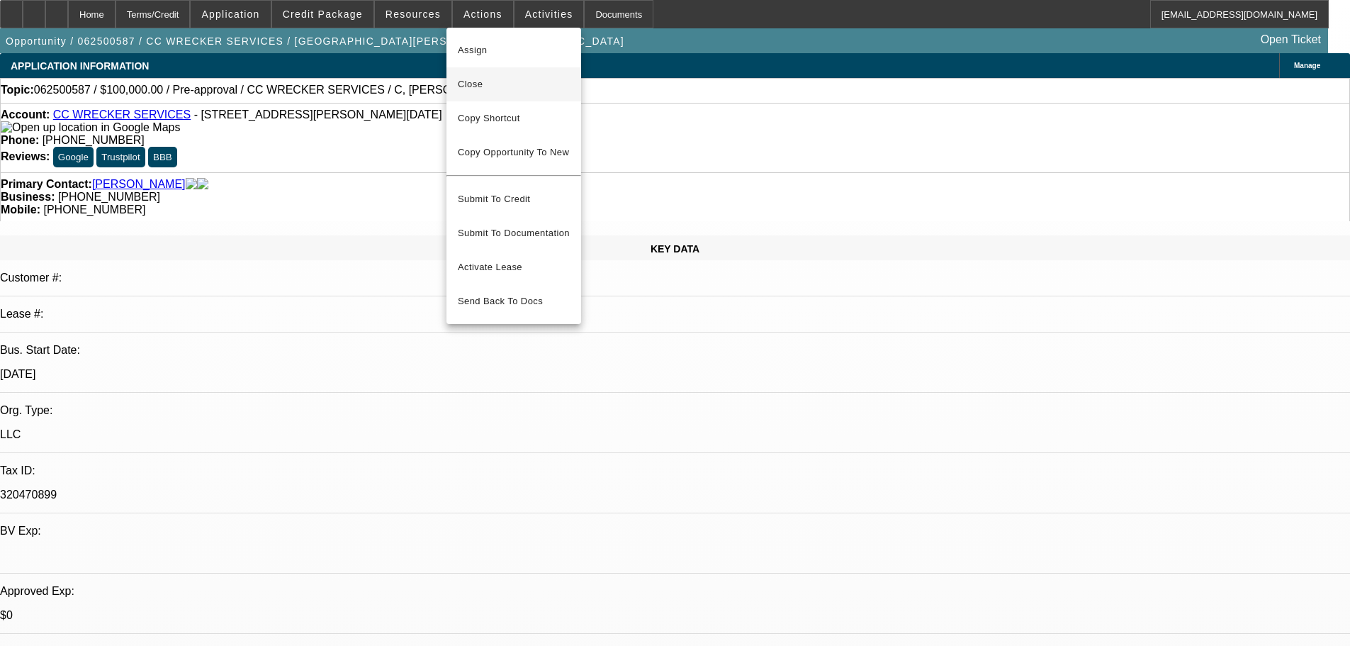
click at [516, 77] on span "Close" at bounding box center [514, 84] width 112 height 17
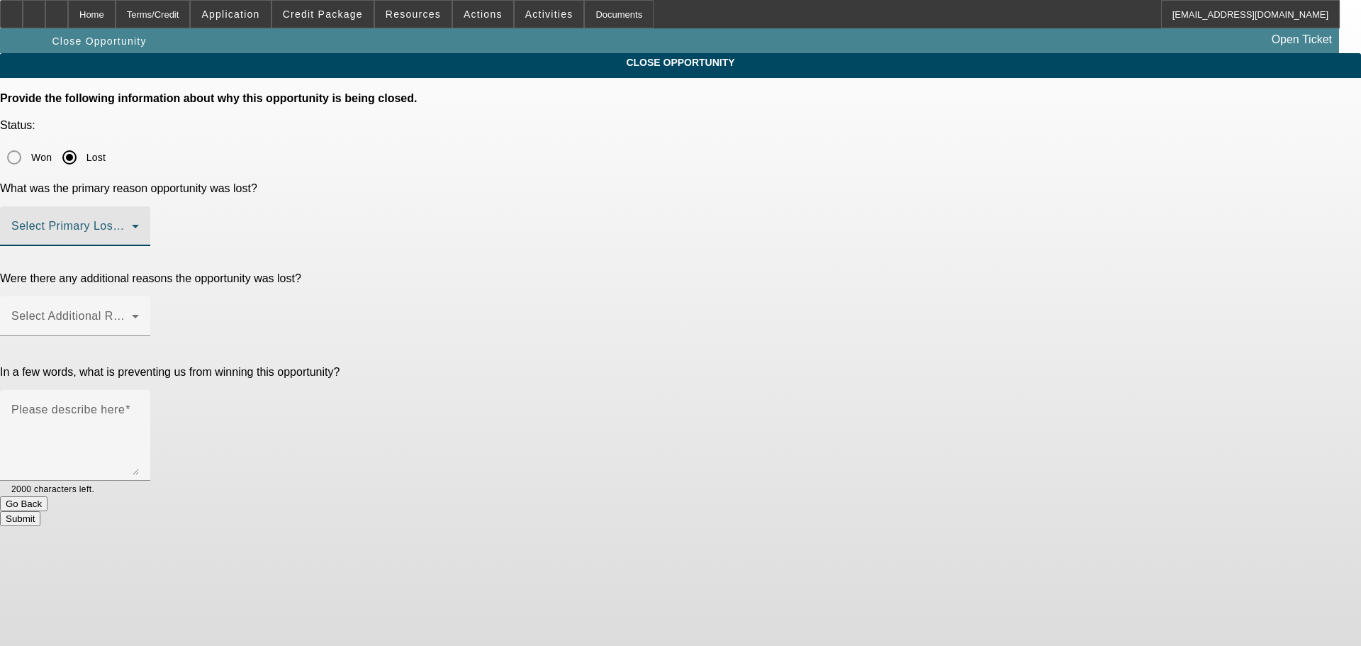
click at [132, 223] on span at bounding box center [71, 231] width 121 height 17
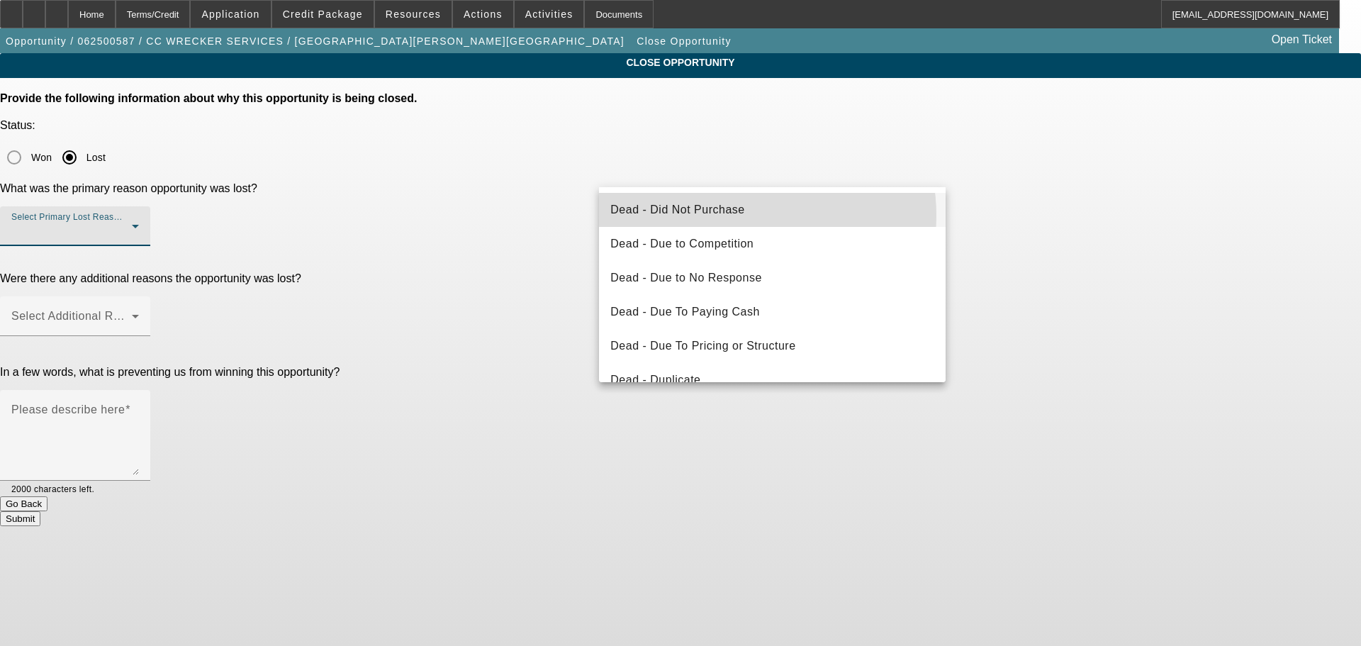
click at [738, 216] on span "Dead - Did Not Purchase" at bounding box center [677, 209] width 134 height 17
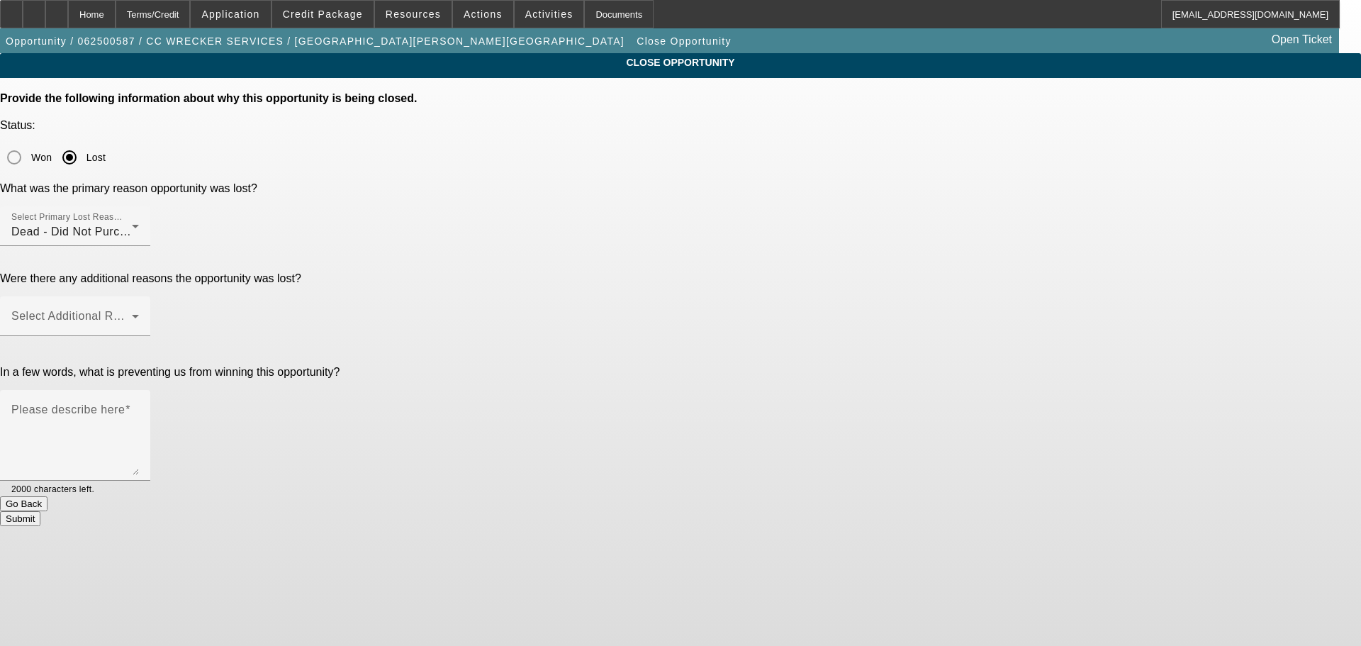
click at [152, 310] on mat-label "Select Additional Reasons" at bounding box center [81, 316] width 140 height 12
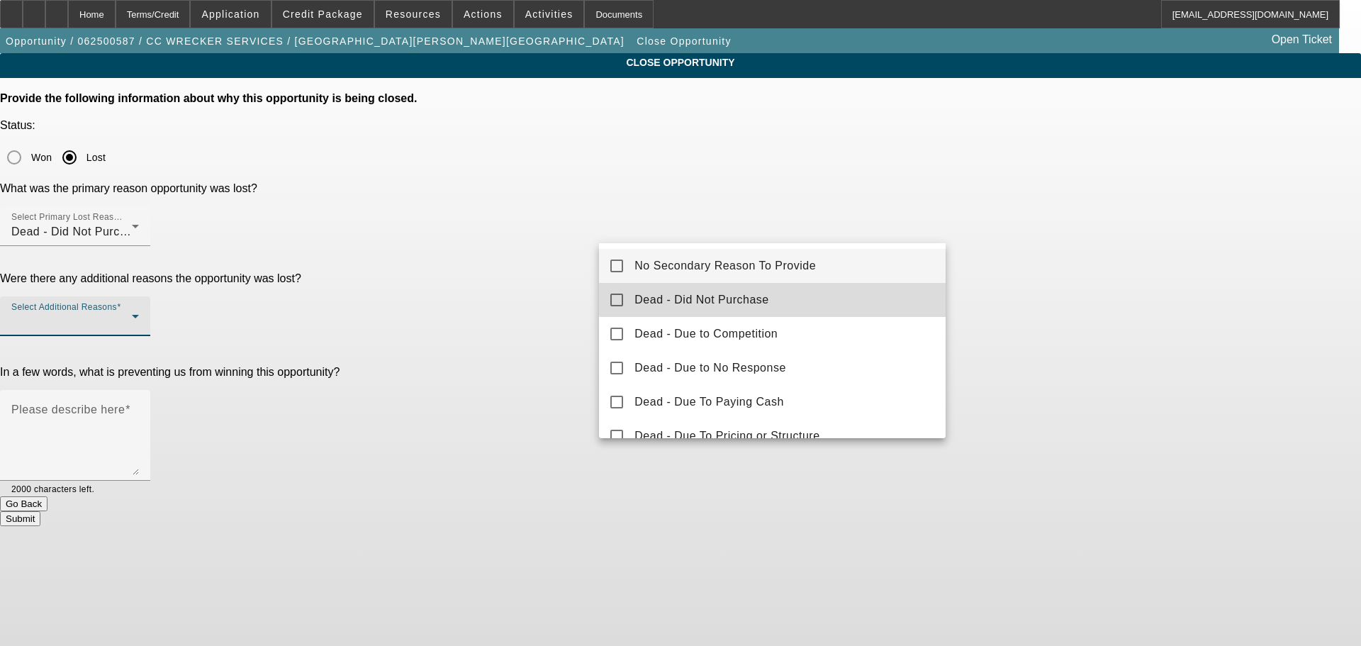
click at [778, 291] on mat-option "Dead - Did Not Purchase" at bounding box center [772, 300] width 347 height 34
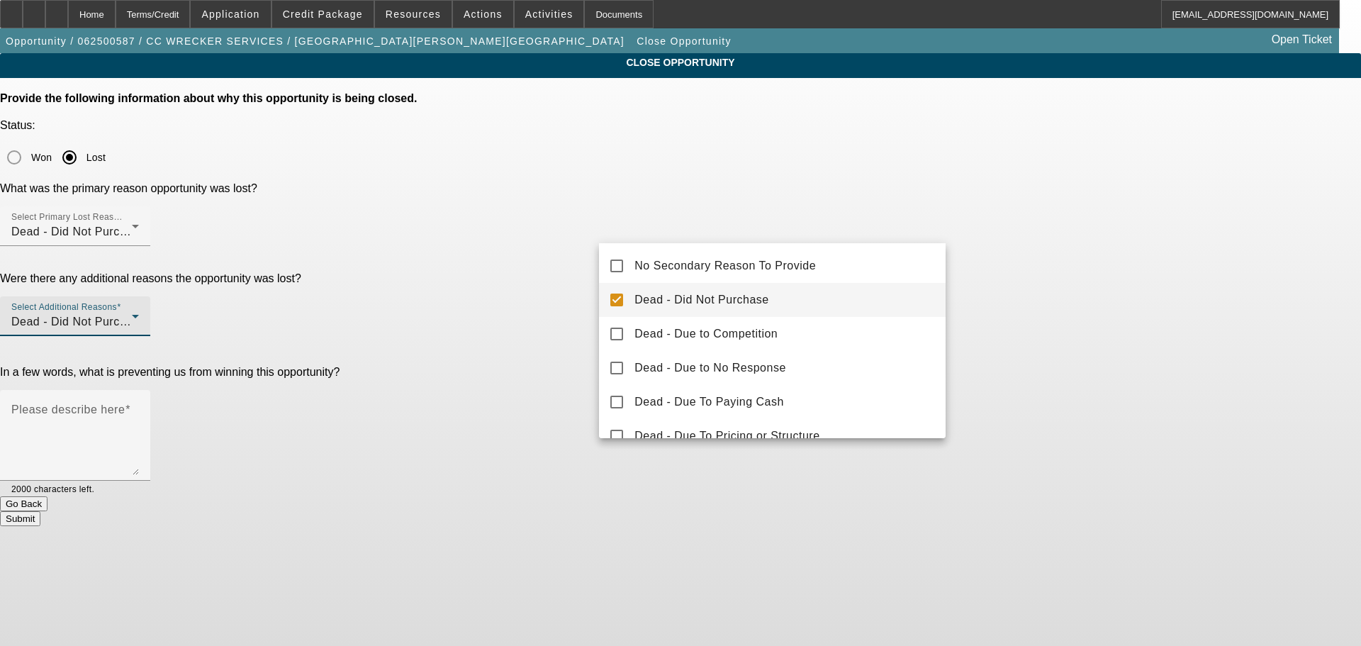
click at [1130, 259] on div at bounding box center [680, 323] width 1361 height 646
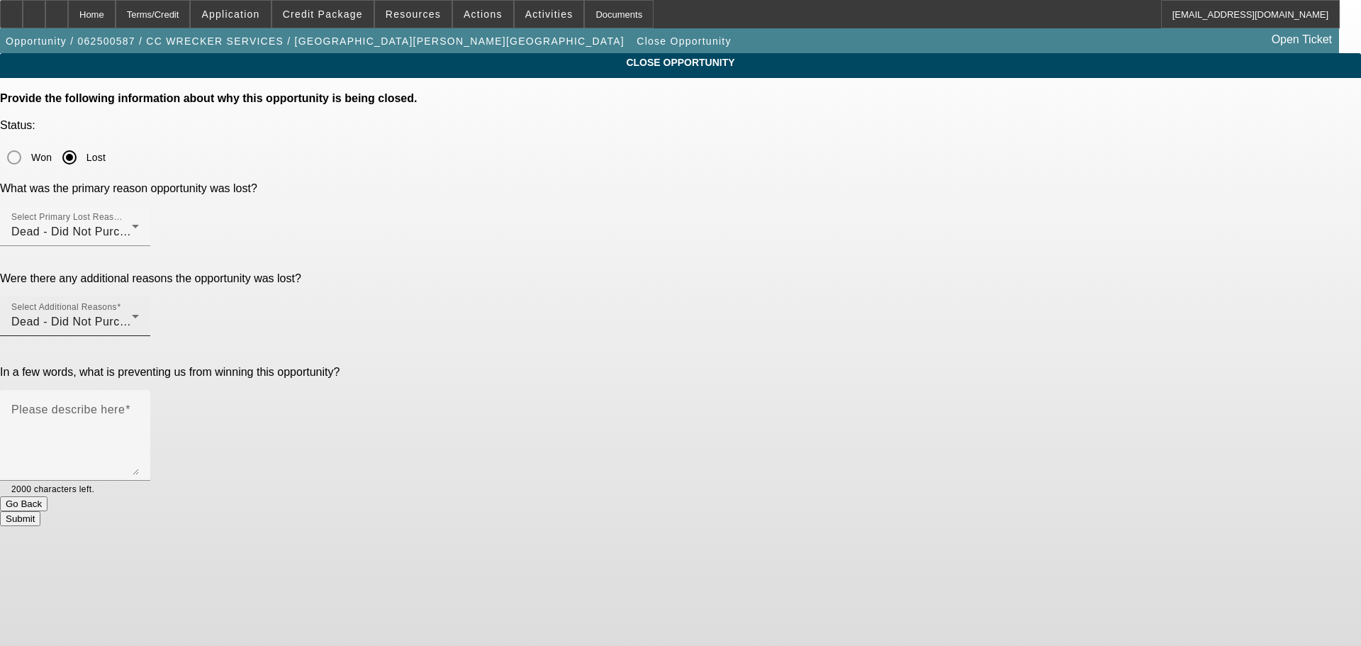
click at [132, 313] on div "Dead - Did Not Purchase" at bounding box center [71, 321] width 121 height 17
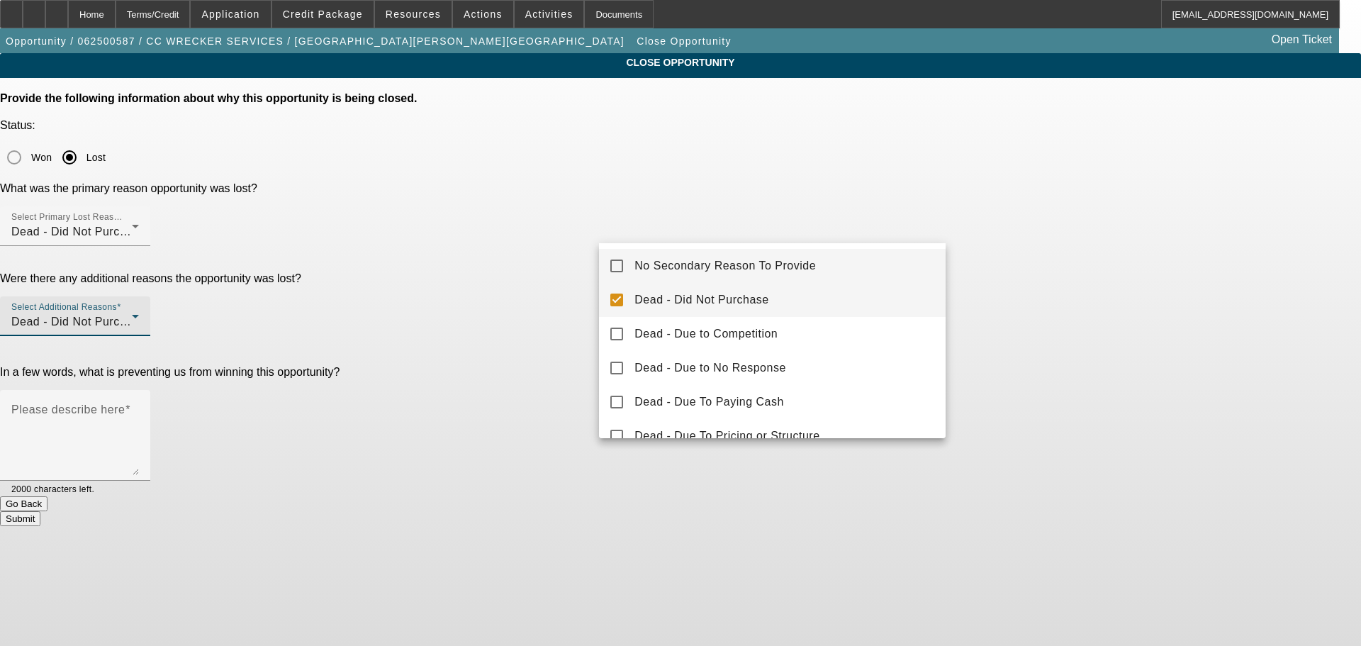
click at [854, 269] on mat-option "No Secondary Reason To Provide" at bounding box center [772, 266] width 347 height 34
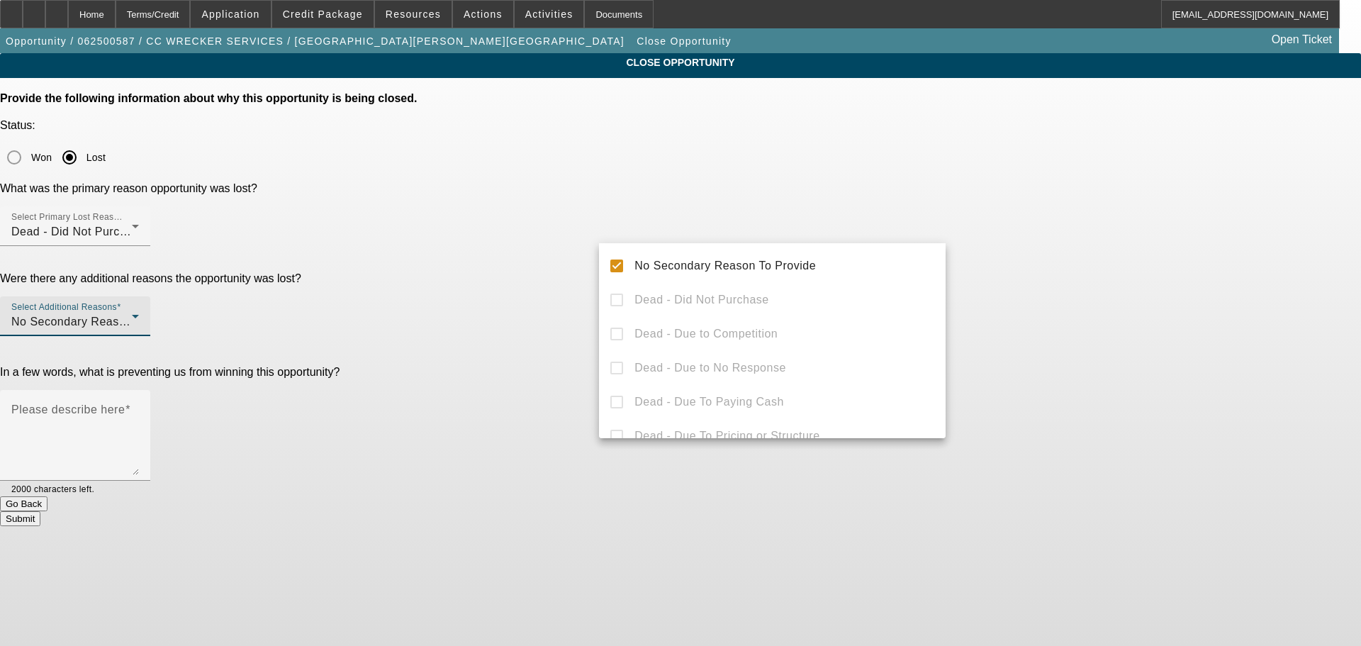
click at [1094, 225] on div at bounding box center [680, 323] width 1361 height 646
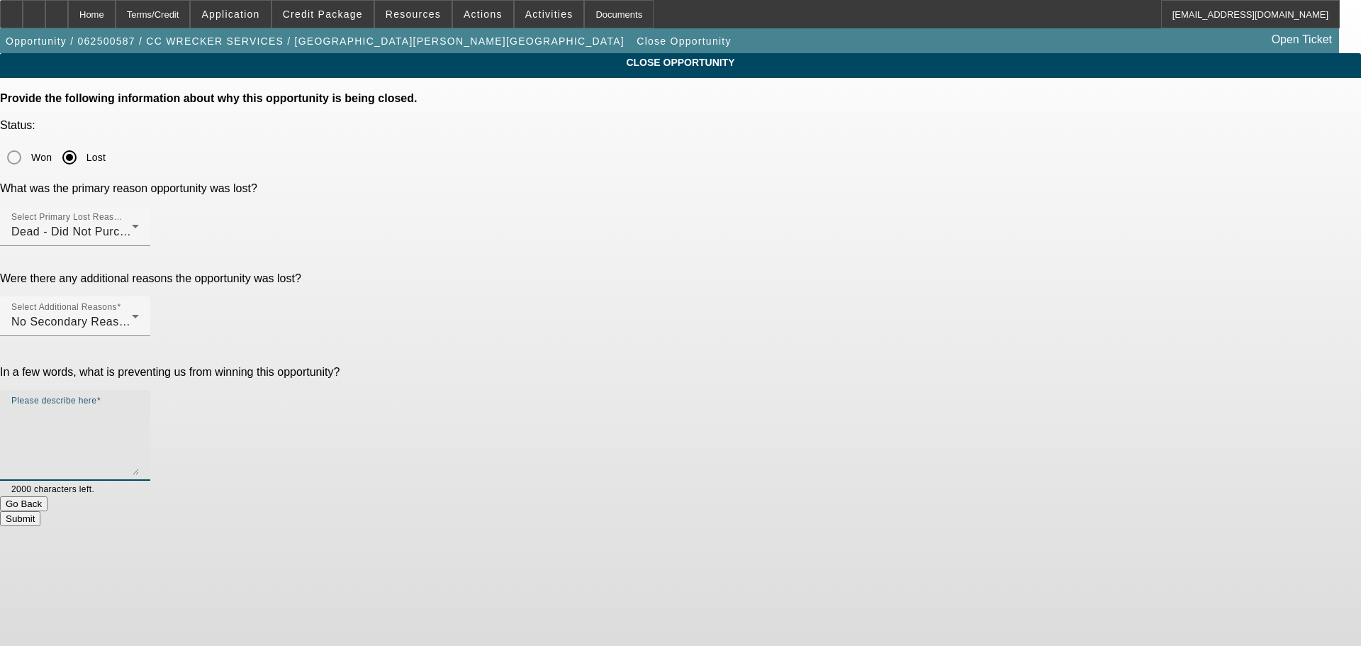
click at [139, 407] on textarea "Please describe here" at bounding box center [75, 441] width 128 height 68
type textarea "Insurance premiums just doubled and will go up even more if he adds another pie…"
click at [838, 511] on div "Submit" at bounding box center [680, 518] width 1361 height 15
click at [40, 511] on button "Submit" at bounding box center [20, 518] width 40 height 15
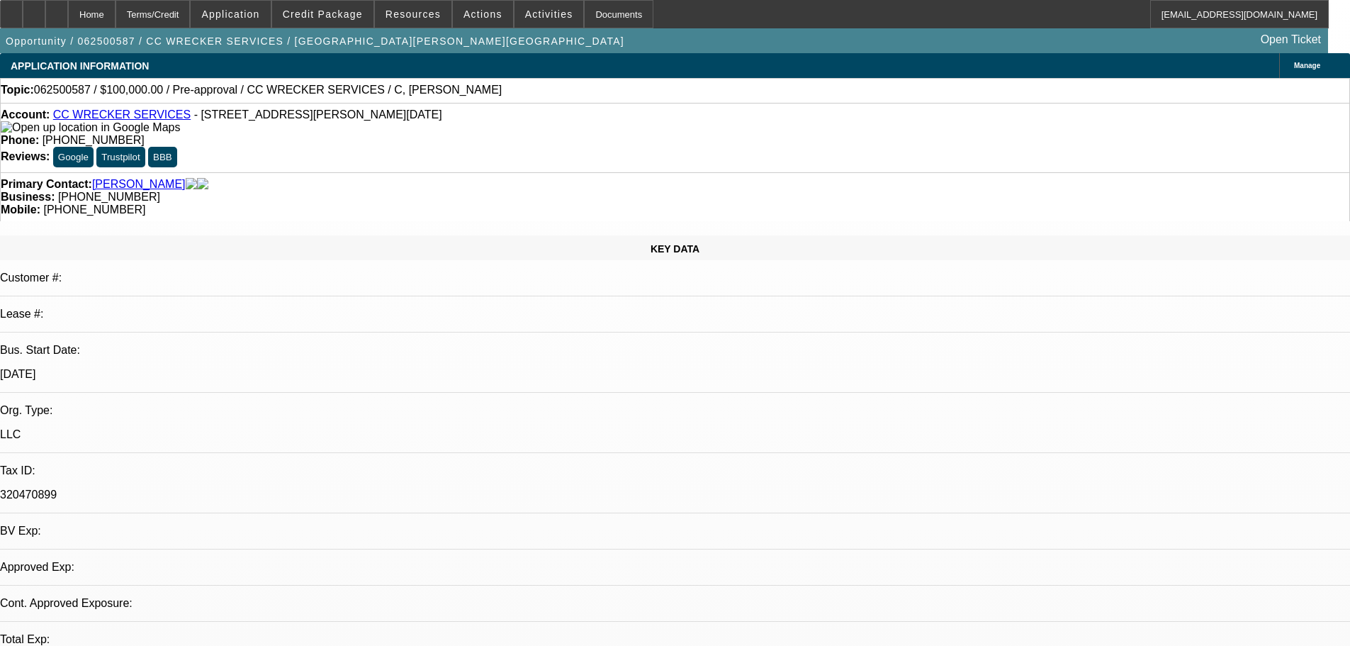
select select "0"
select select "2"
select select "0.1"
select select "4"
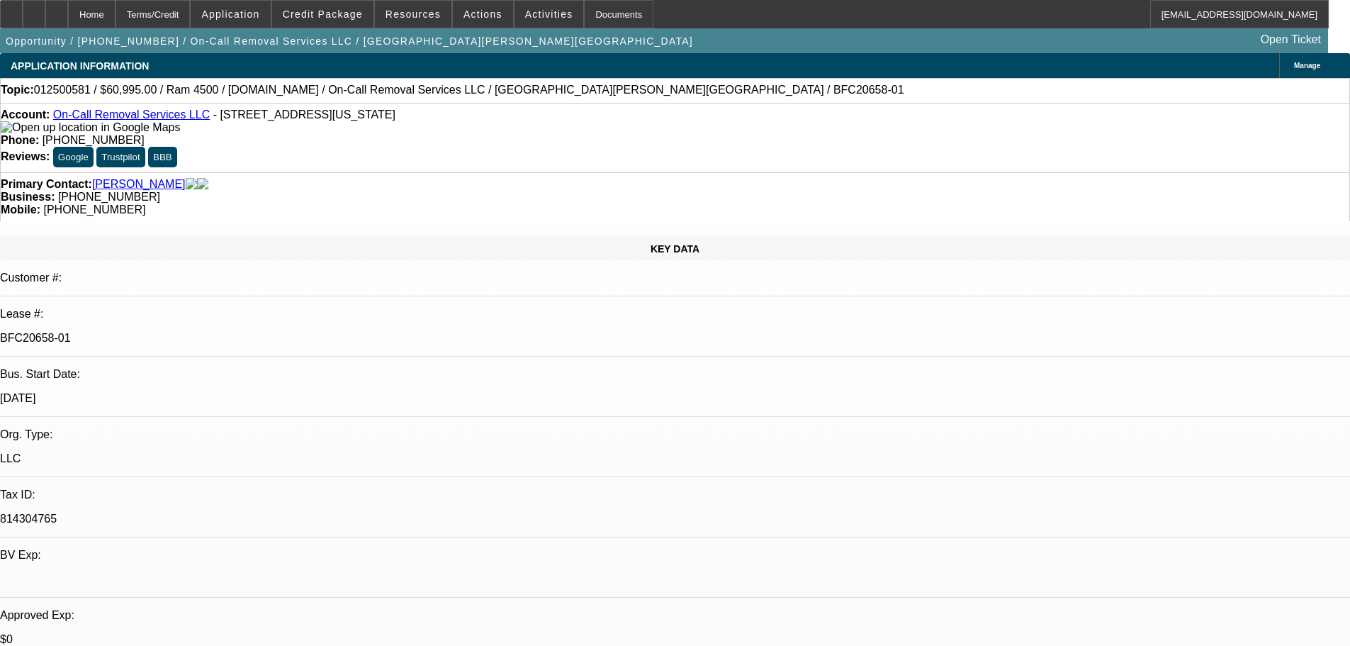
select select "0"
select select "2"
select select "0"
select select "2"
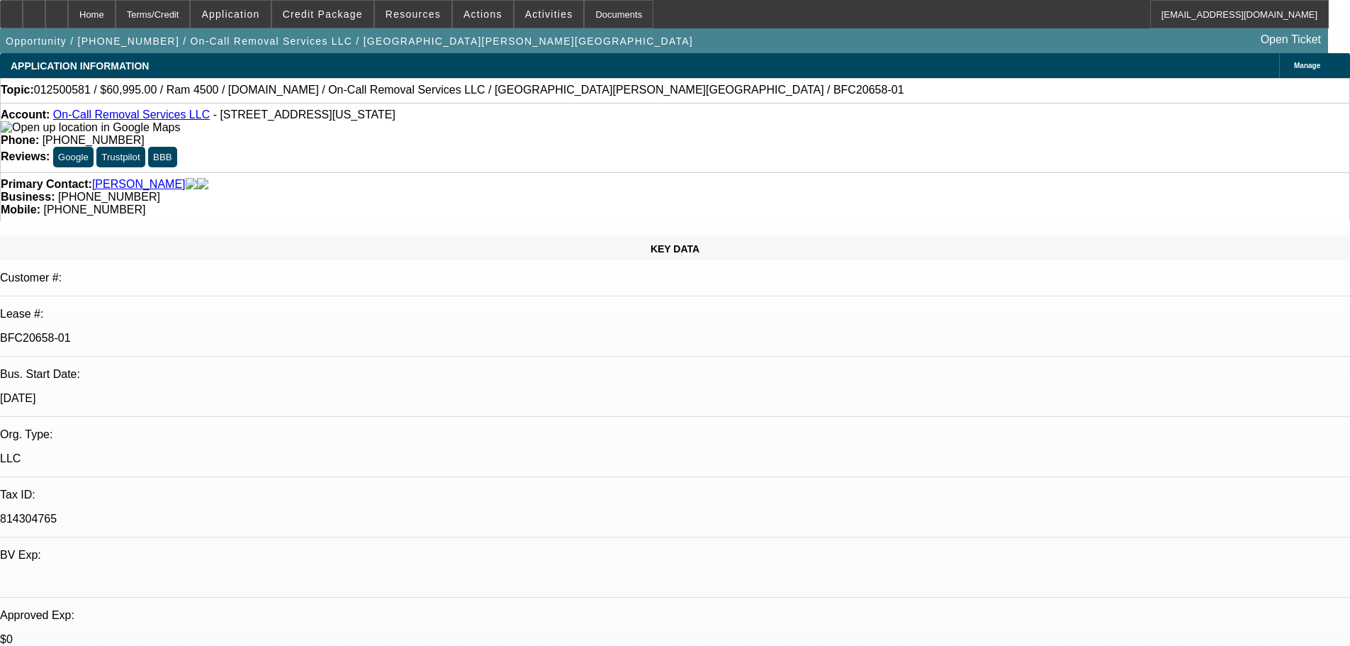
select select "0"
select select "2"
select select "0"
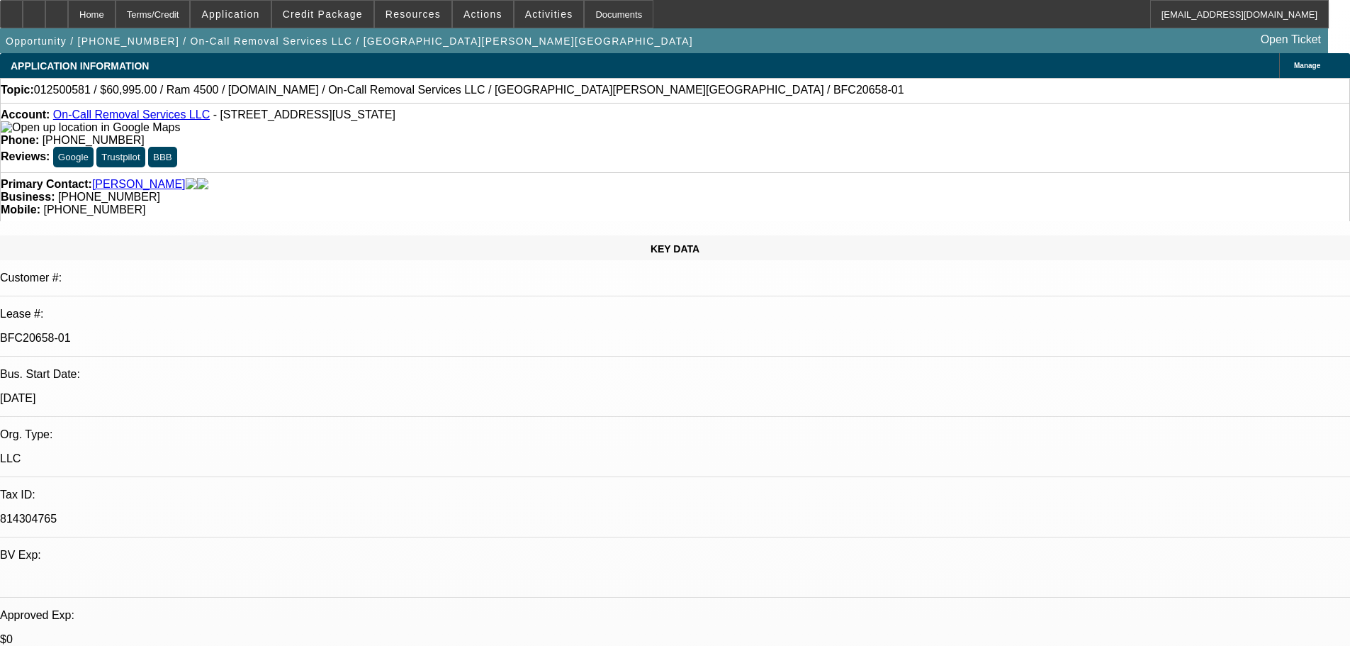
select select "2"
select select "0"
select select "1"
select select "2"
select select "6"
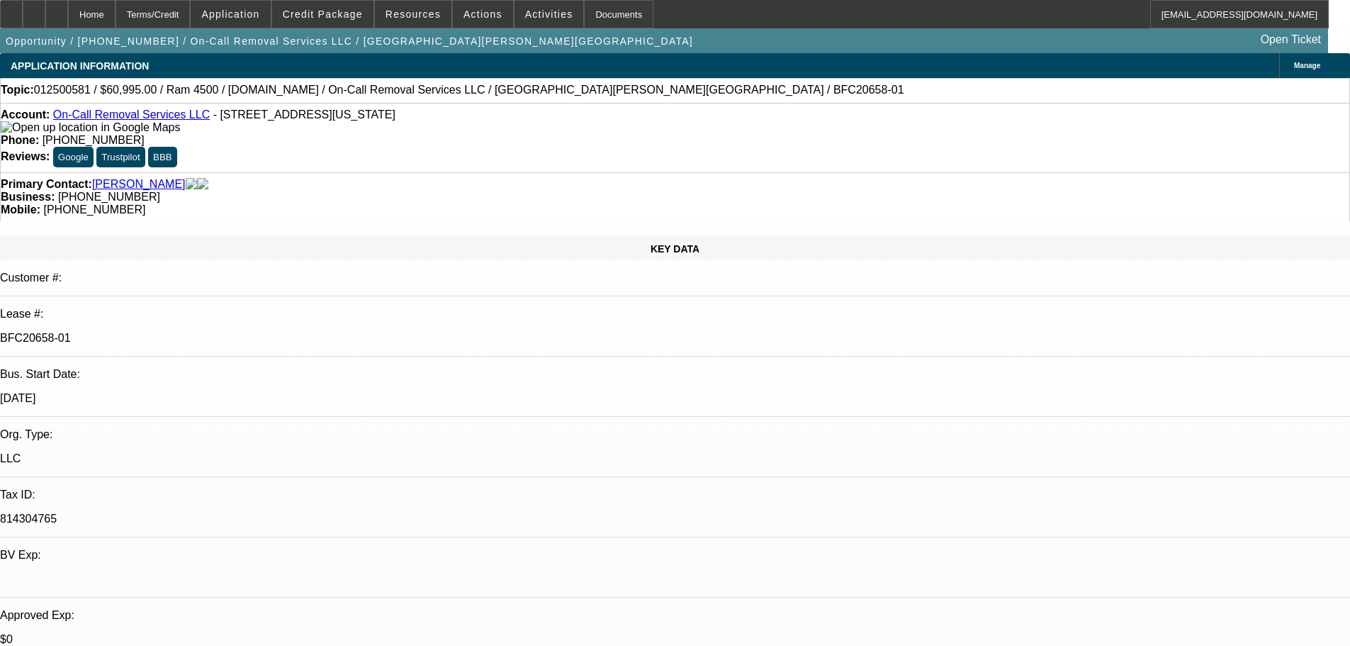
select select "1"
select select "2"
select select "6"
select select "1"
select select "2"
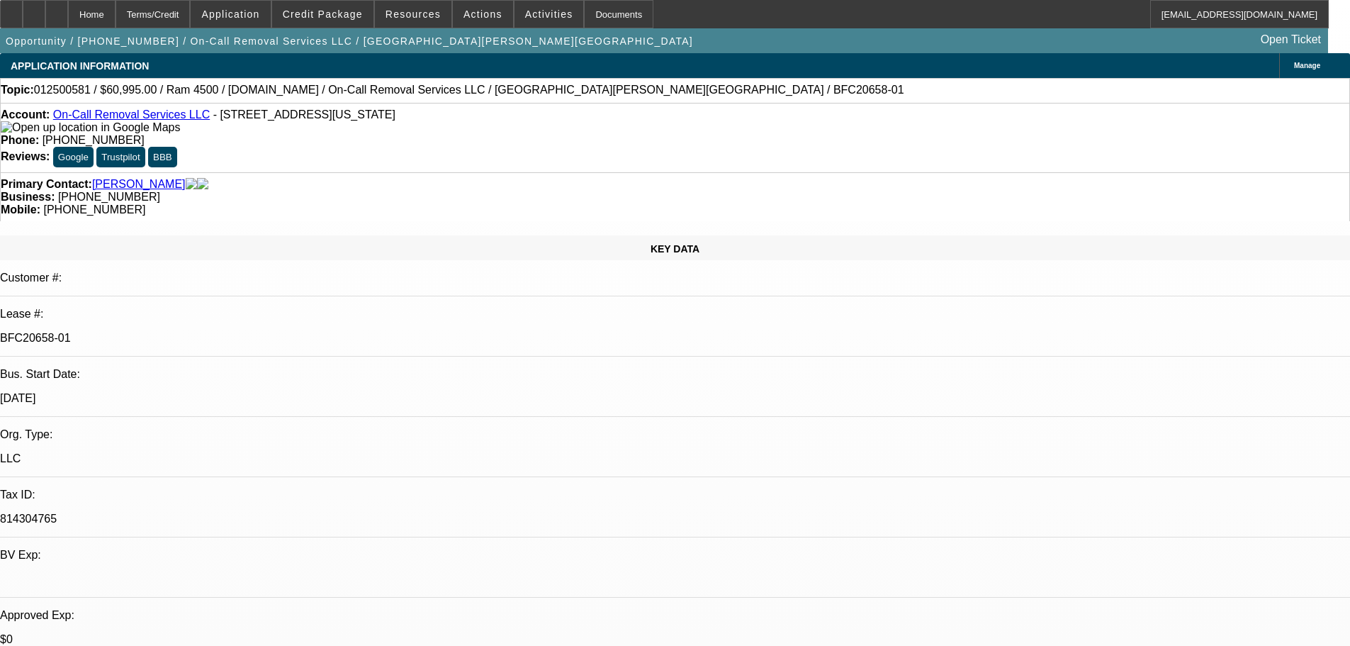
select select "6"
select select "1"
select select "2"
select select "6"
click at [57, 9] on icon at bounding box center [57, 9] width 0 height 0
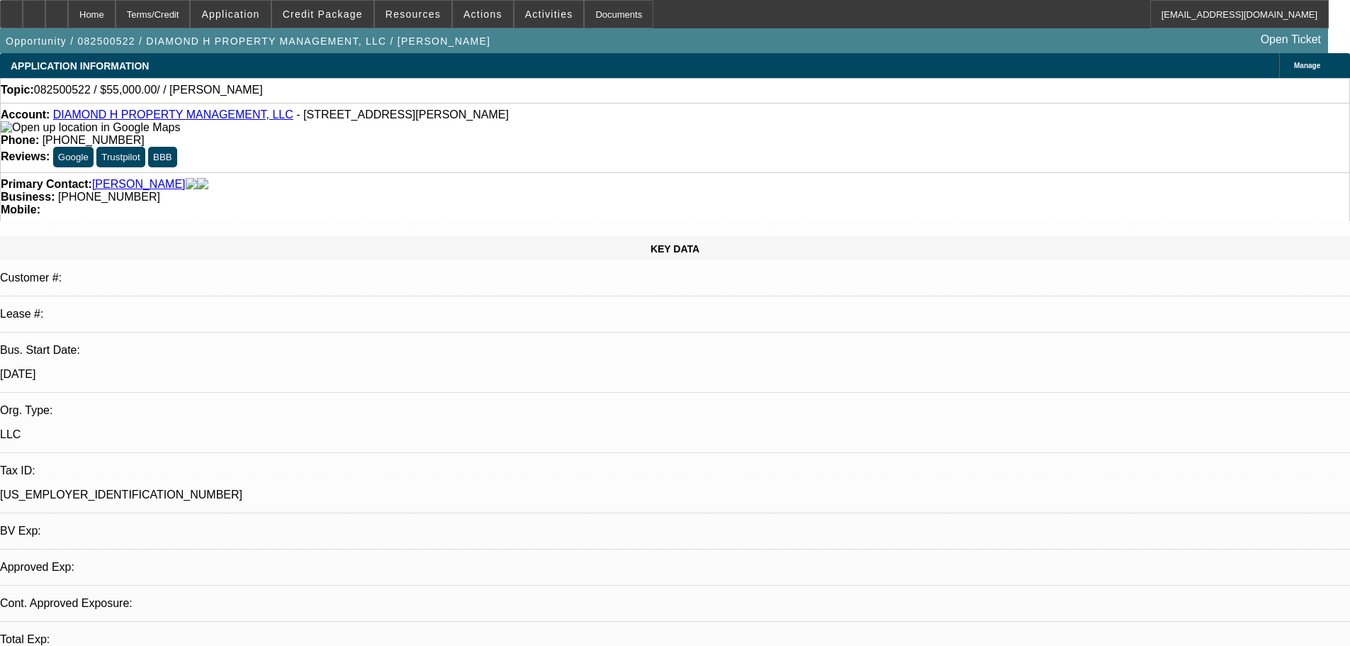
select select "0"
select select "2"
select select "0.1"
select select "1"
select select "2"
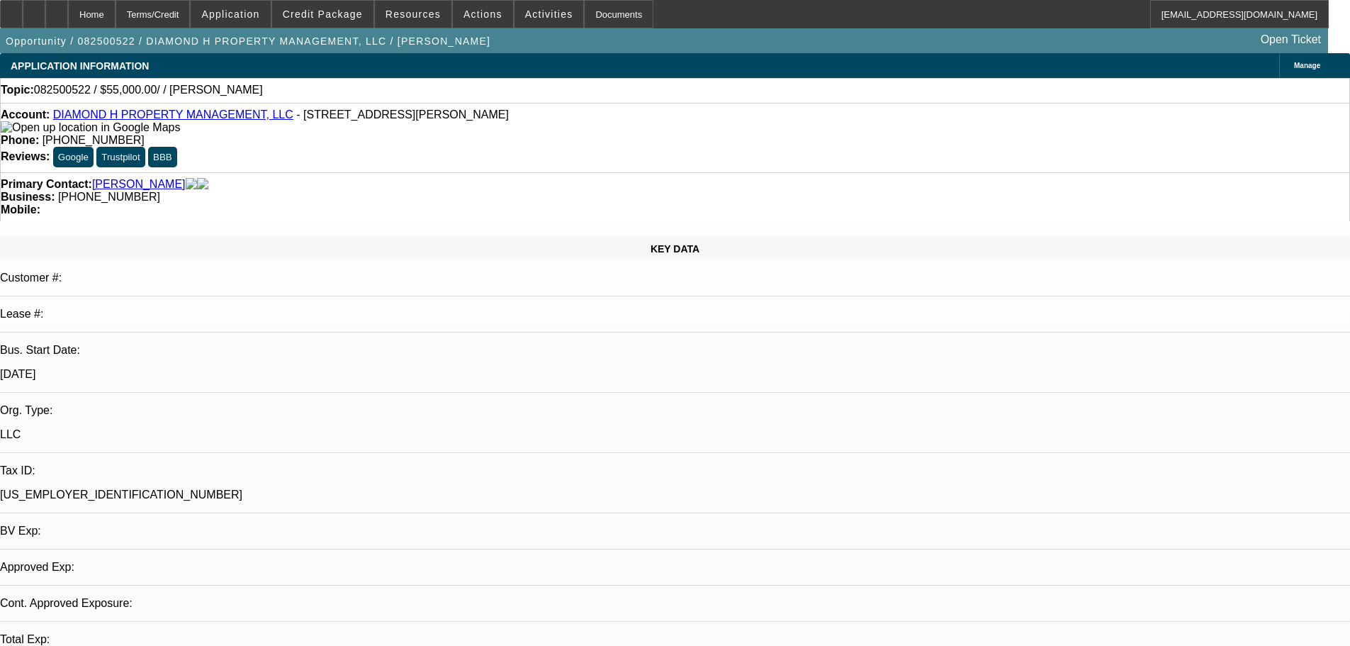
select select "4"
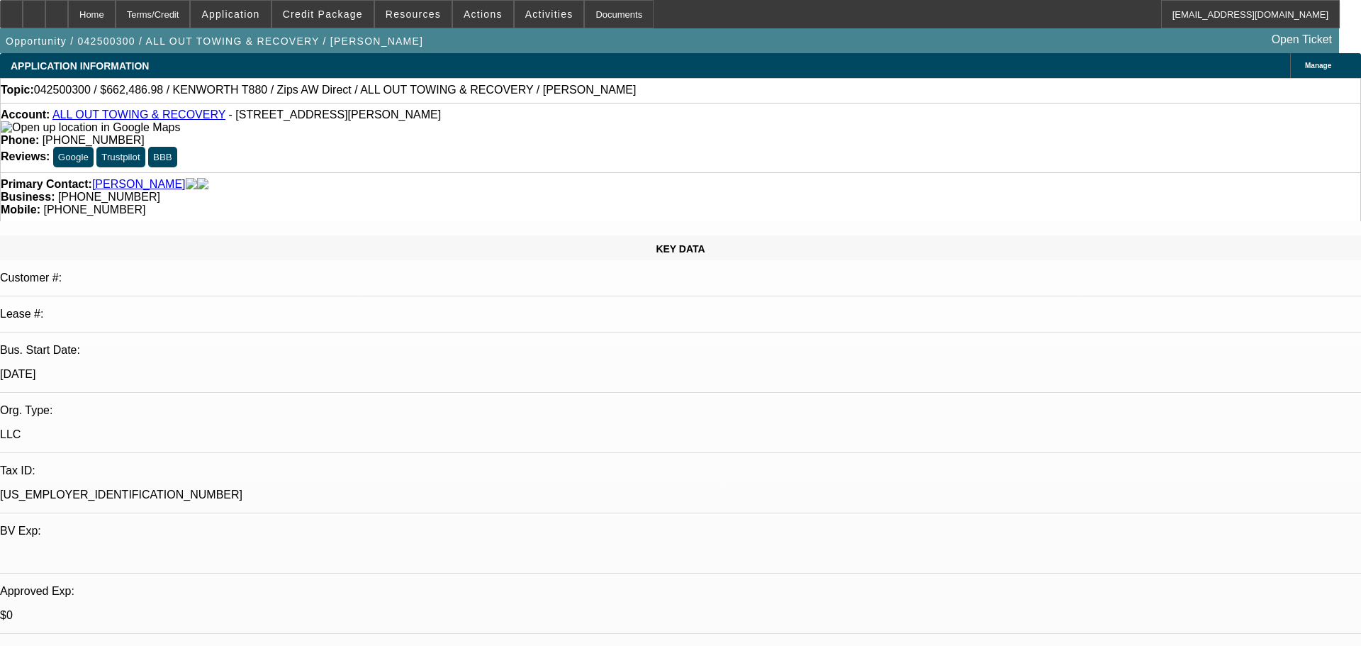
select select "0"
select select "2"
select select "0"
select select "6"
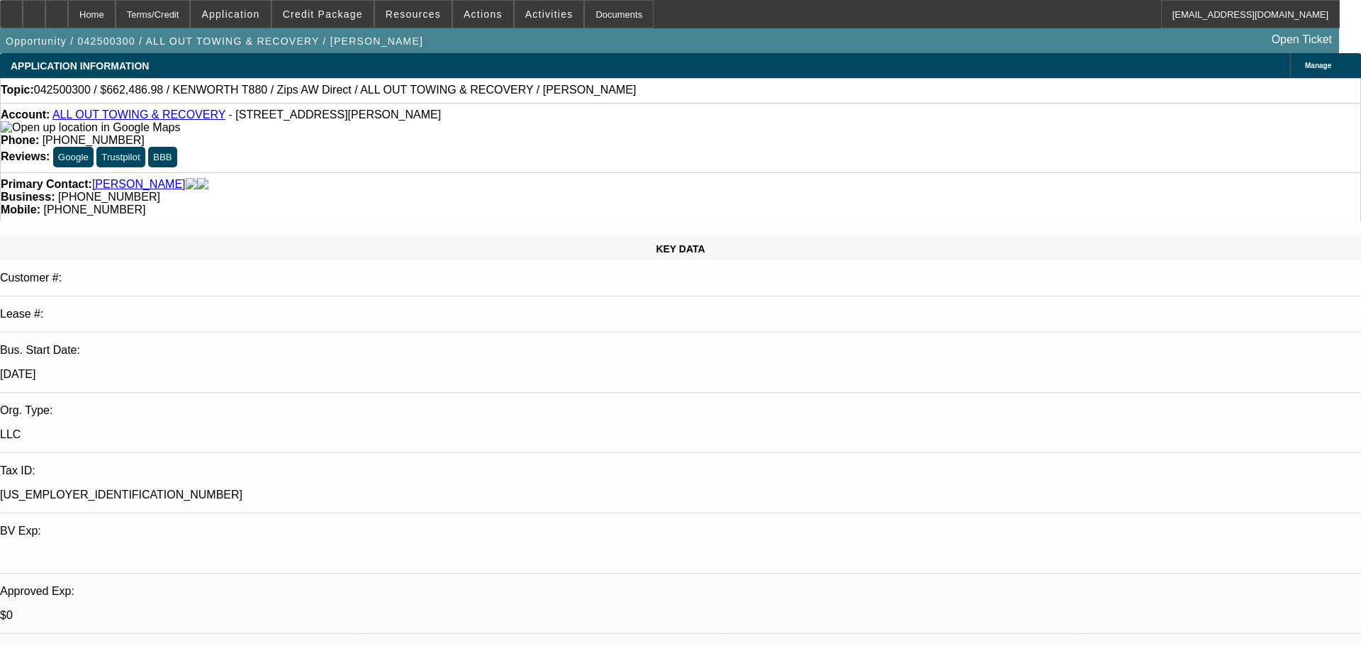
select select "0"
select select "6"
select select "0"
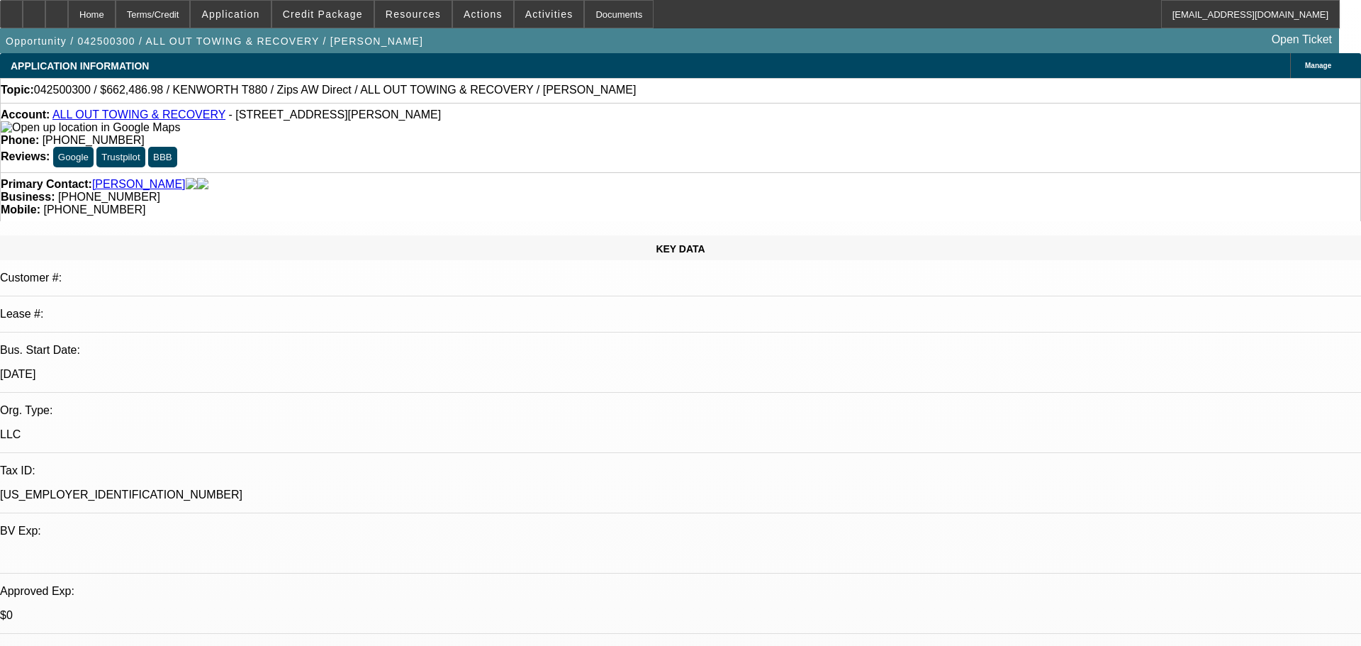
select select "0"
select select "3"
select select "0"
select select "6"
select select "0"
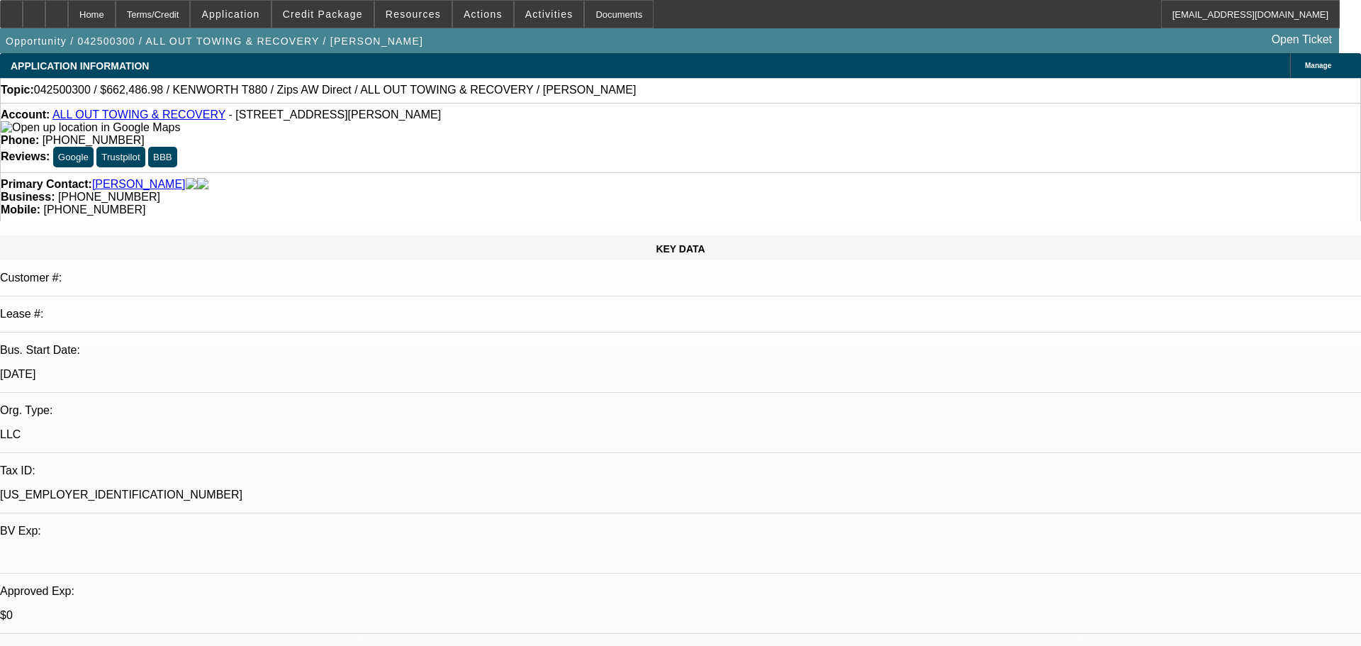
select select "0"
select select "2"
select select "0"
select select "6"
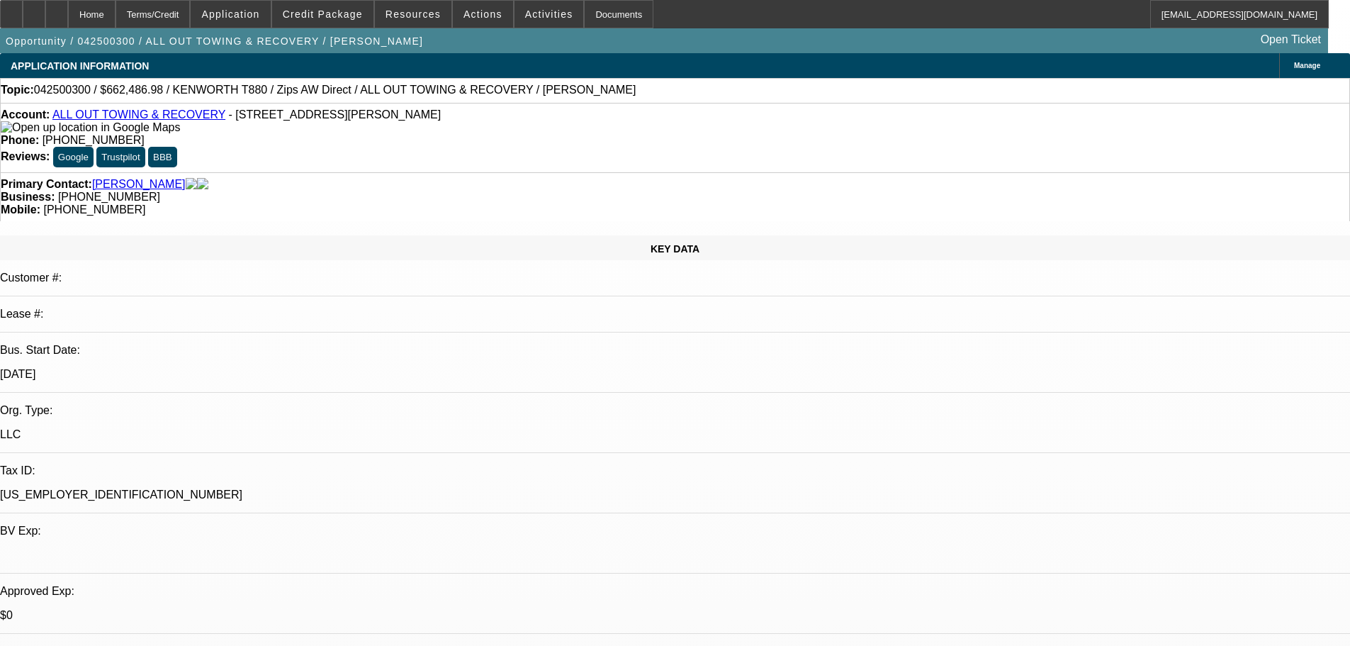
scroll to position [354, 0]
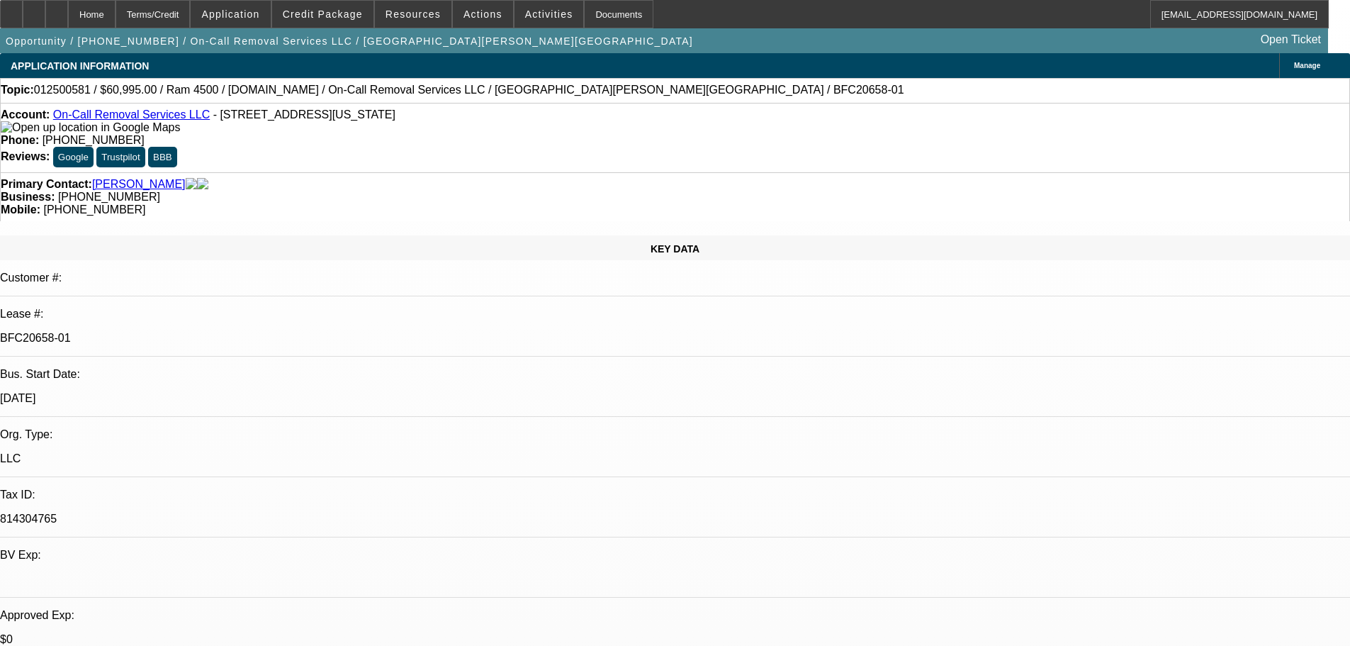
select select "0"
select select "2"
select select "0"
select select "2"
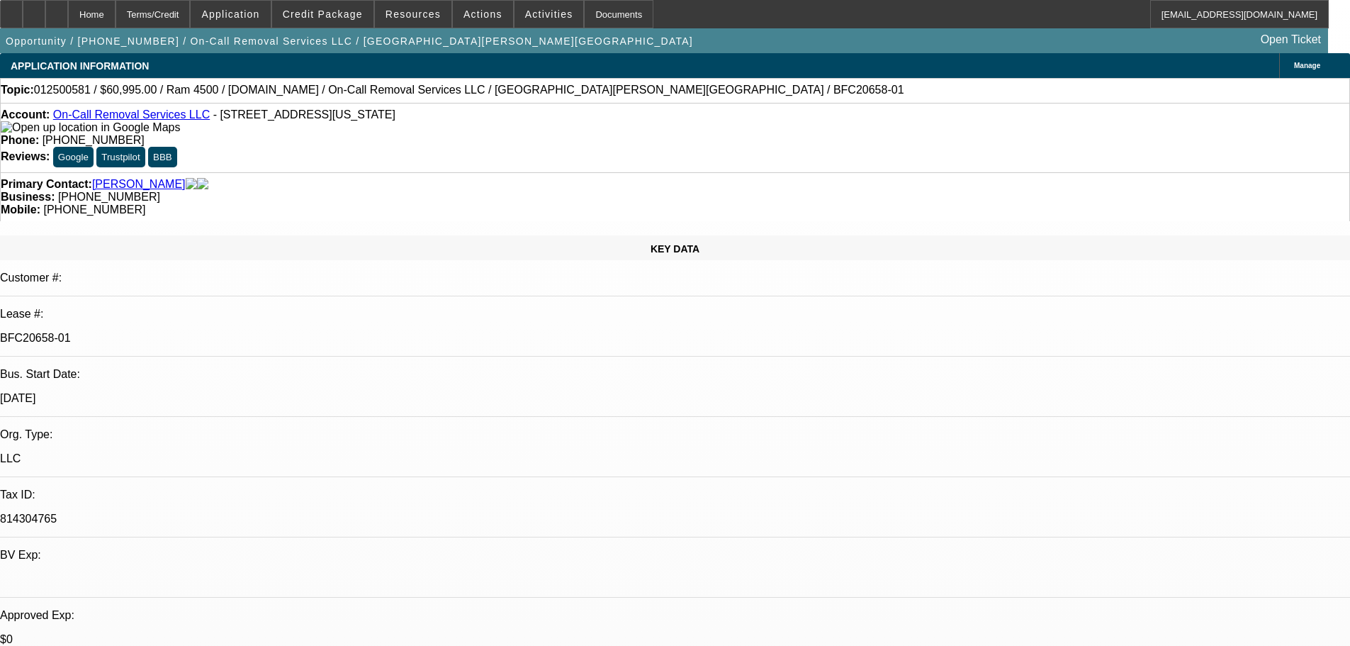
select select "0"
select select "2"
select select "0"
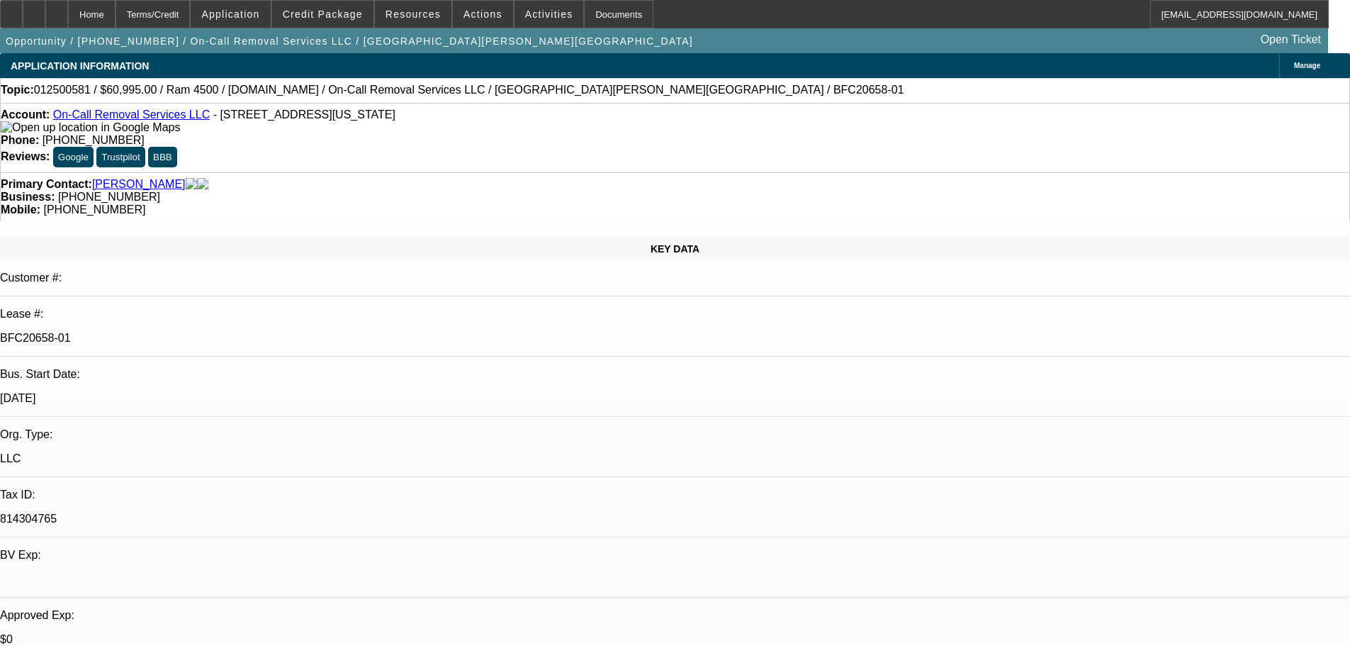
select select "2"
select select "0"
select select "1"
select select "2"
select select "6"
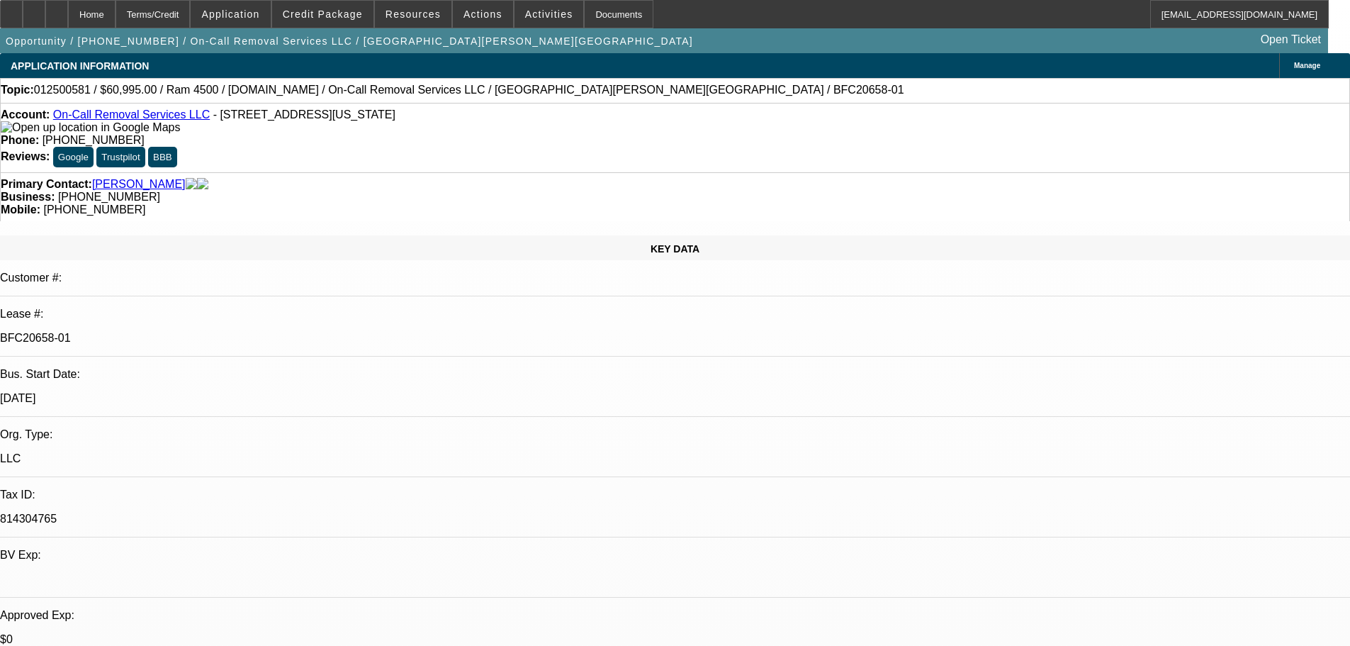
select select "1"
select select "2"
select select "6"
select select "1"
select select "2"
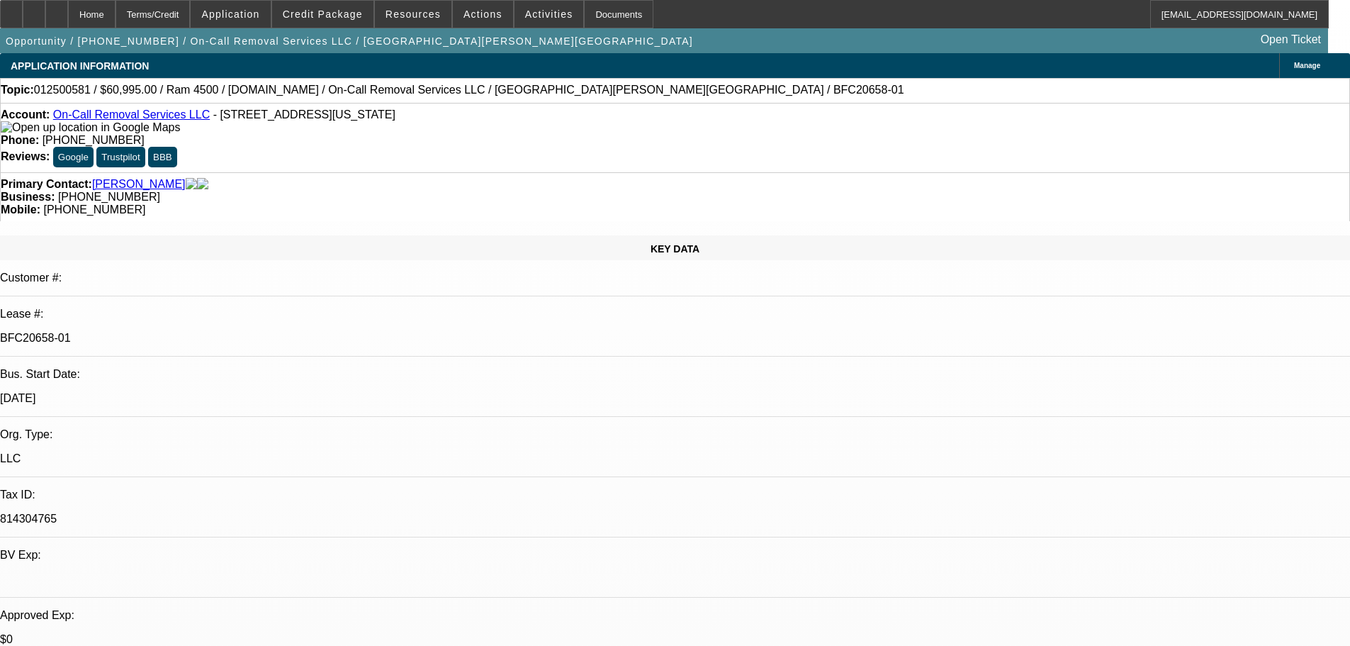
select select "6"
select select "1"
select select "2"
select select "6"
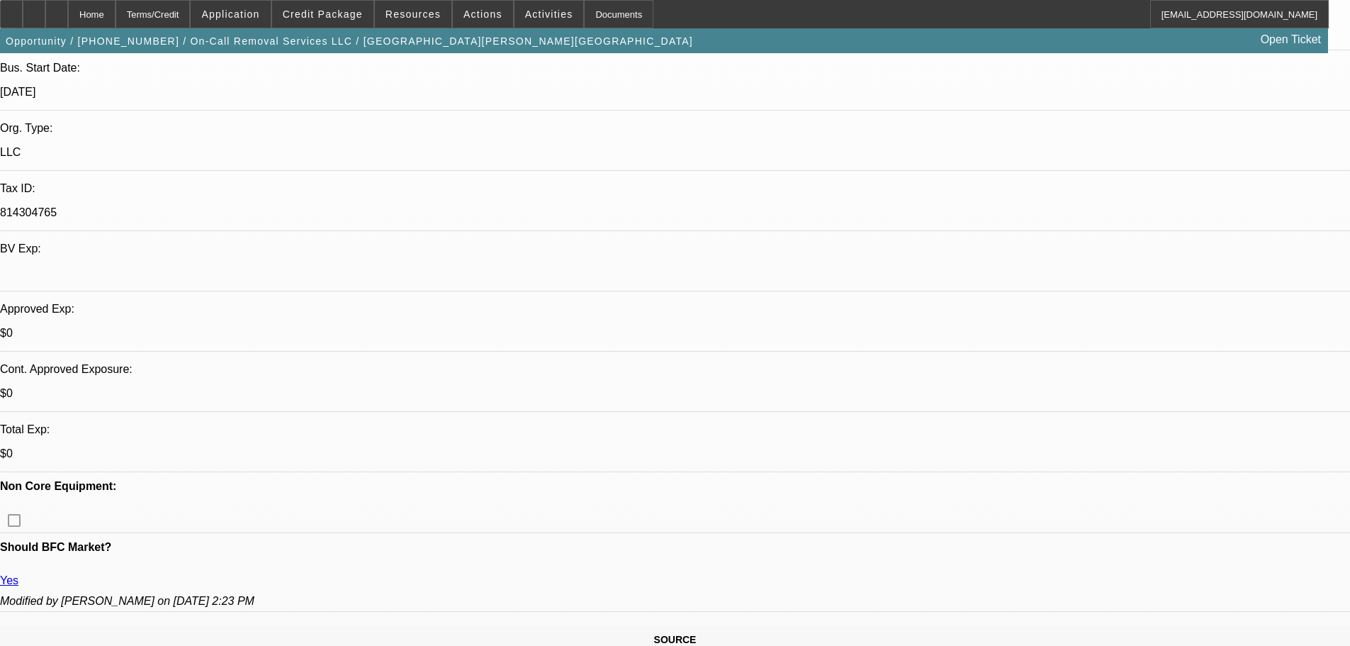
scroll to position [425, 0]
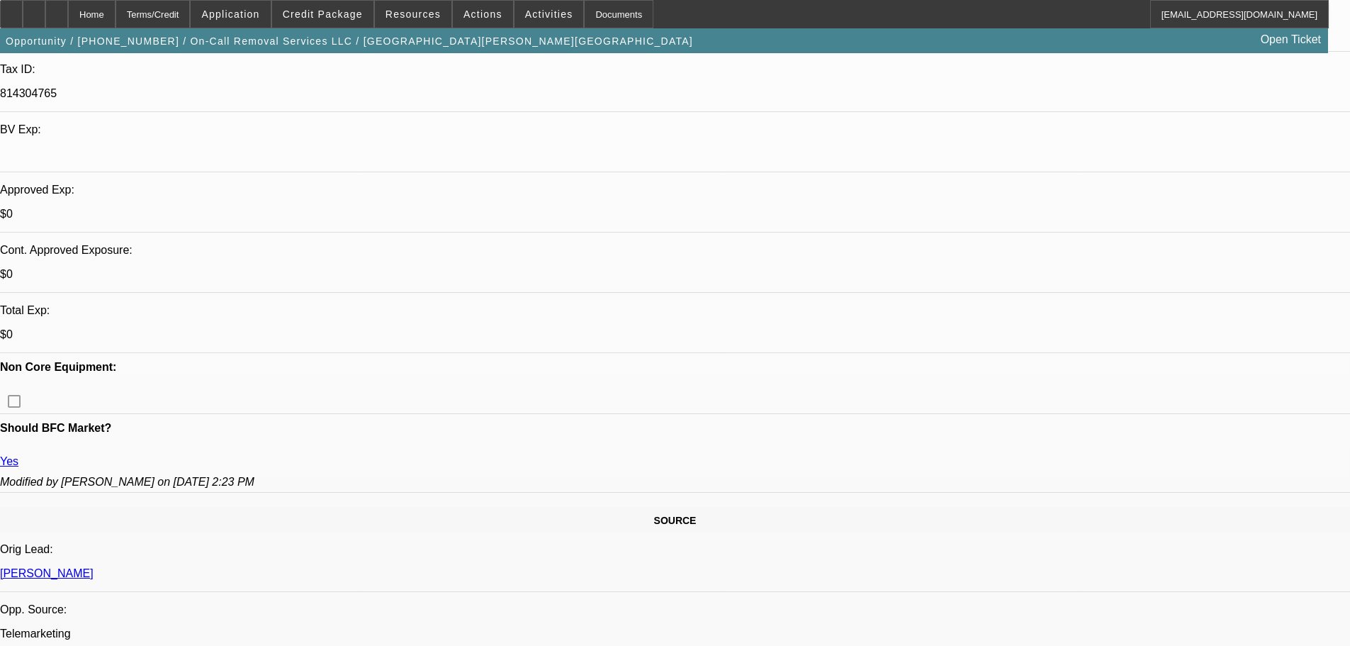
click at [313, 17] on span "Credit Package" at bounding box center [323, 14] width 80 height 11
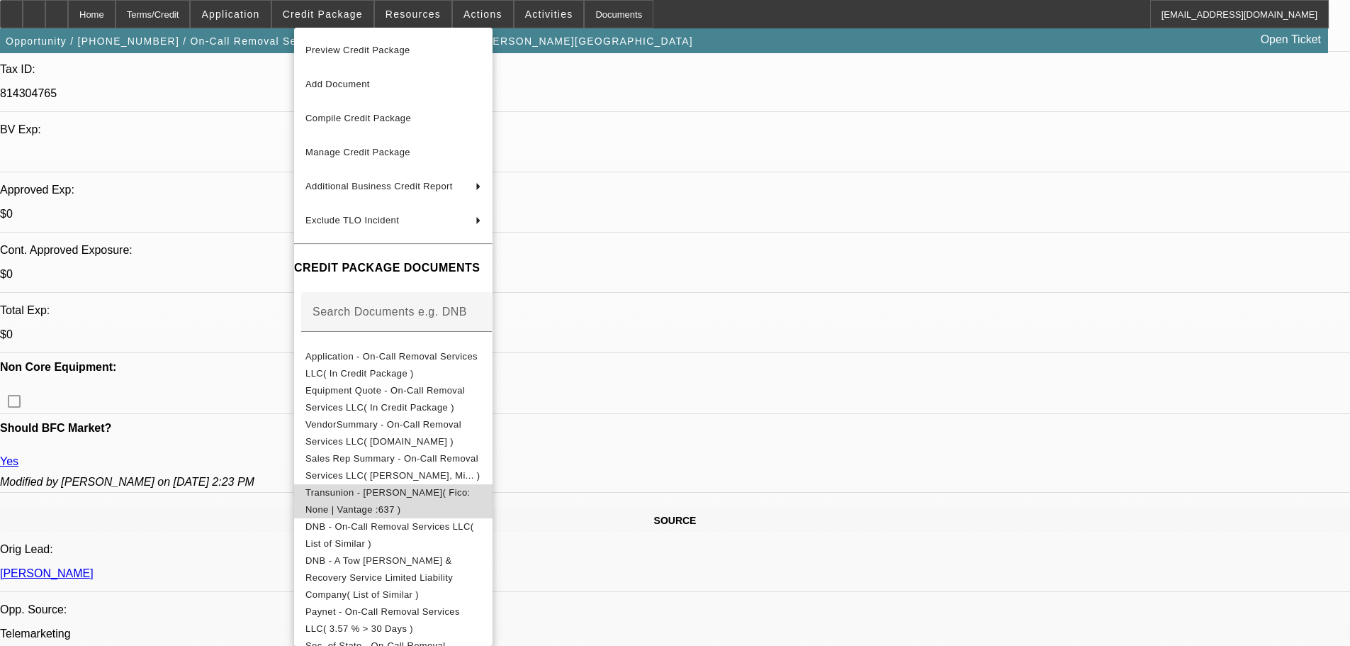
click at [471, 490] on span "Transunion - [PERSON_NAME]( Fico: None | Vantage :637 )" at bounding box center [388, 501] width 165 height 28
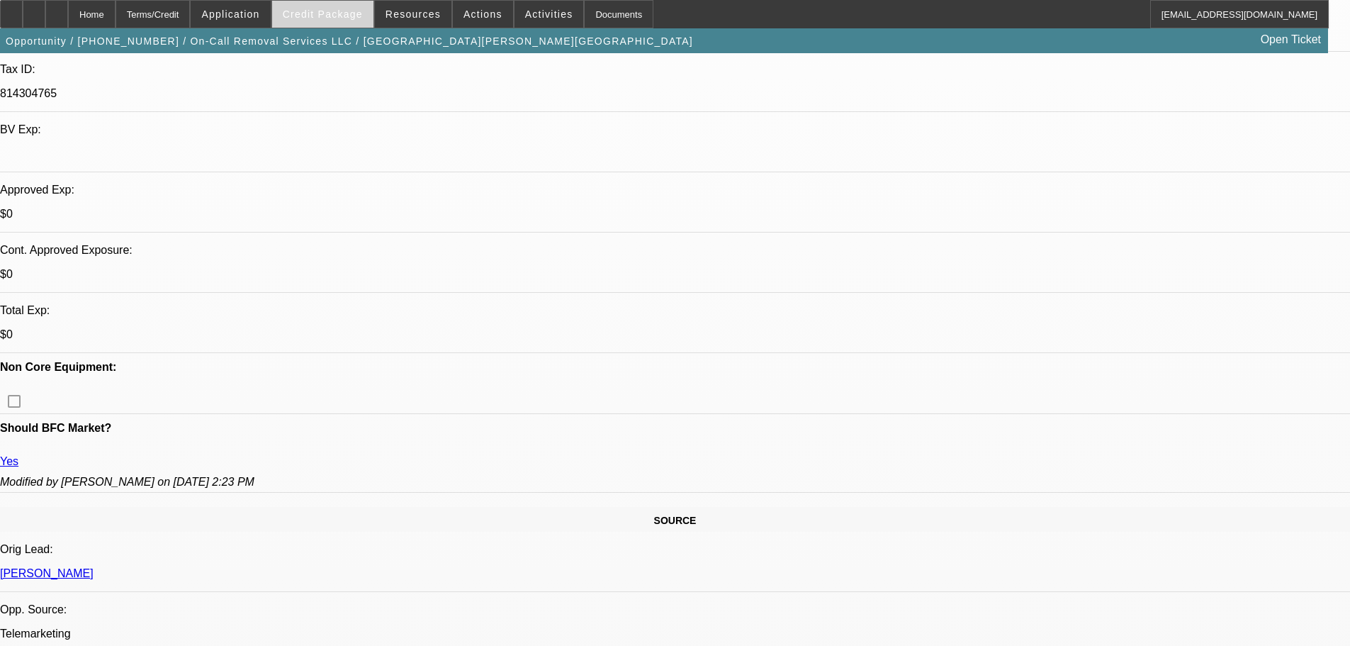
click at [355, 24] on span at bounding box center [322, 14] width 101 height 34
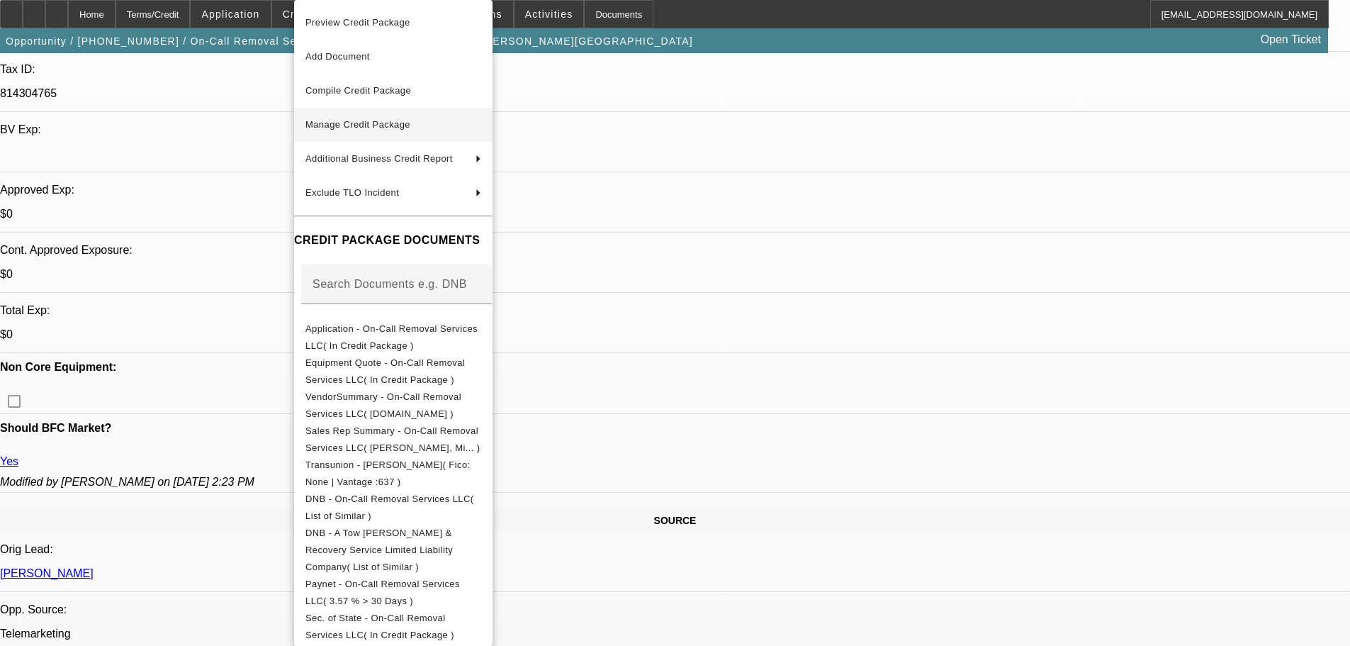
click at [399, 139] on button "Manage Credit Package" at bounding box center [393, 125] width 198 height 34
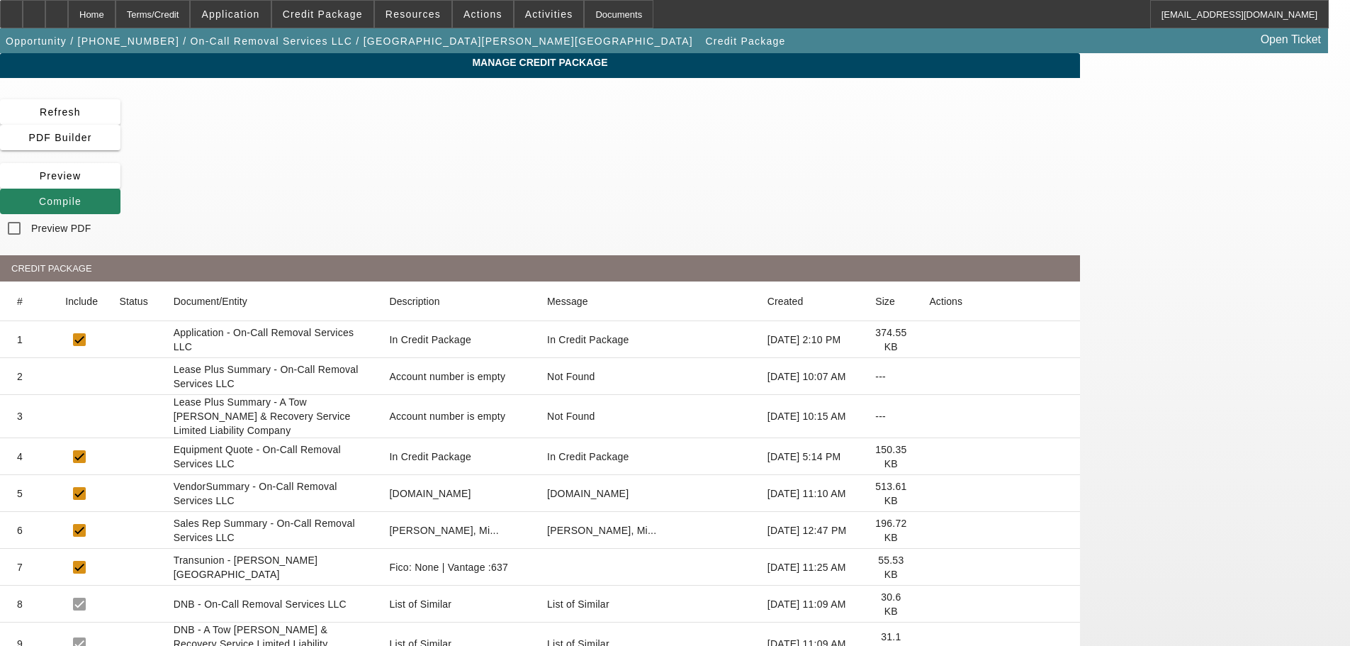
click at [929, 567] on icon at bounding box center [929, 567] width 0 height 0
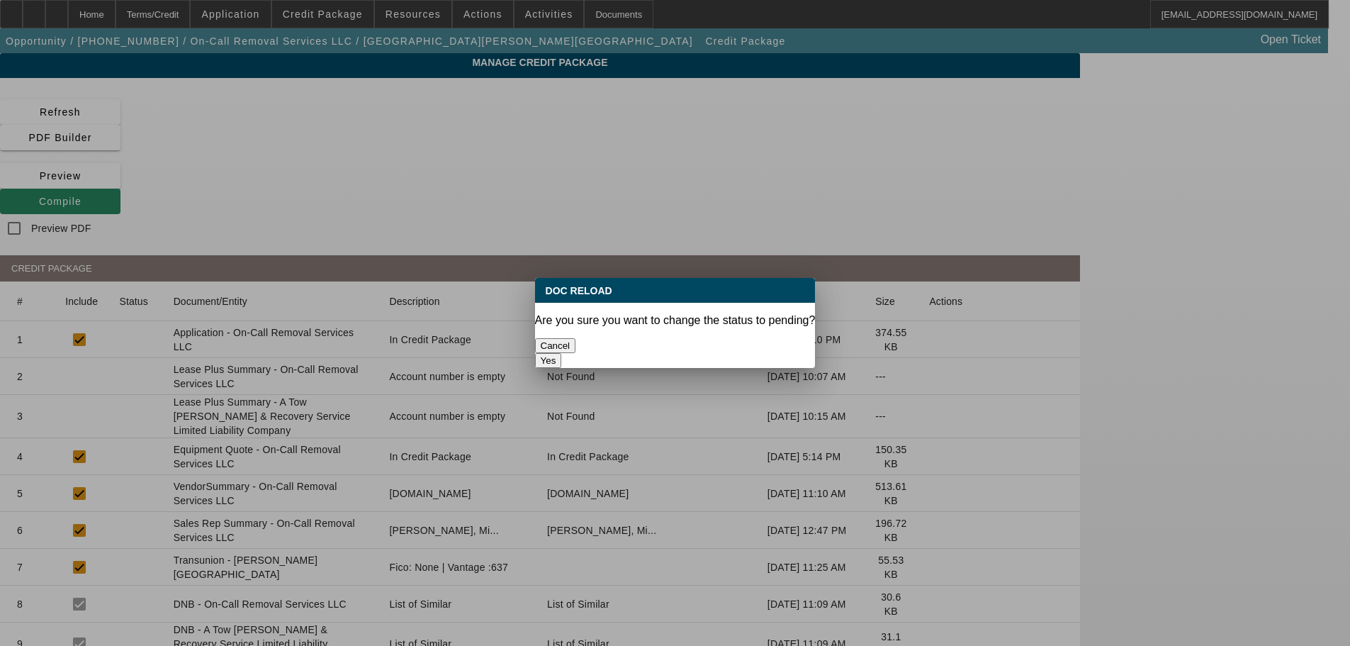
click at [562, 353] on button "Yes" at bounding box center [548, 360] width 27 height 15
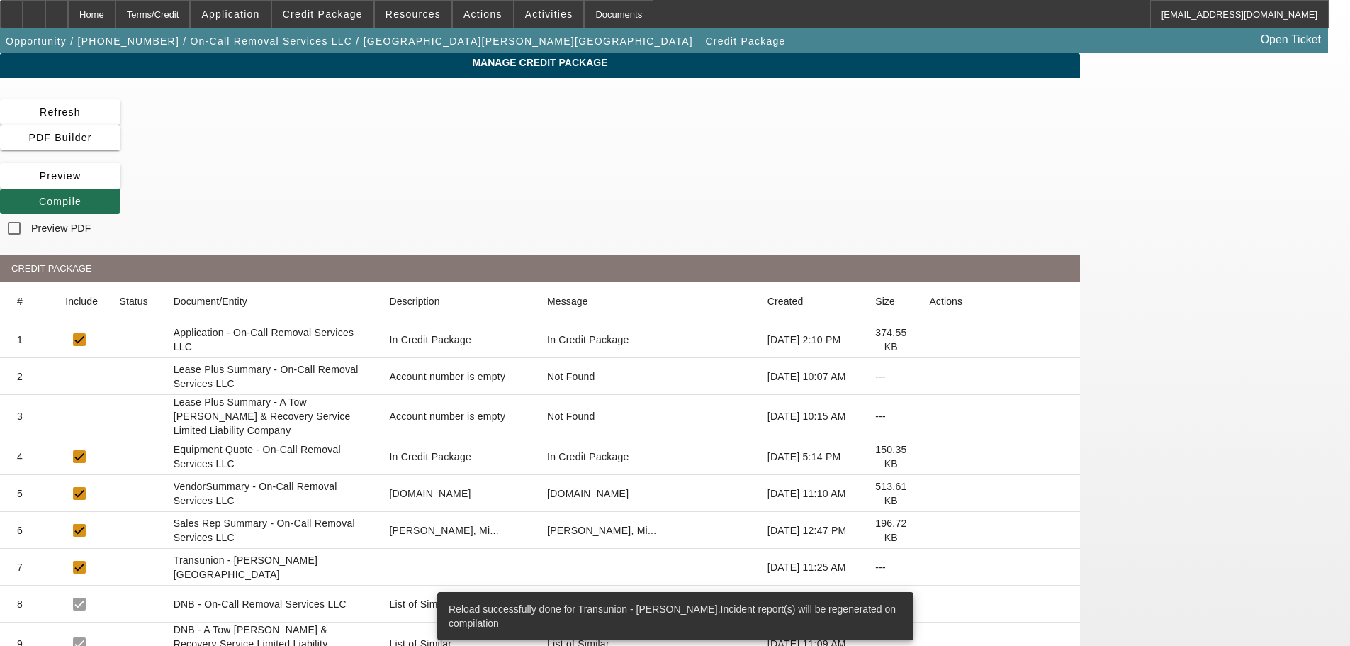
click at [82, 196] on span "Compile" at bounding box center [60, 201] width 43 height 11
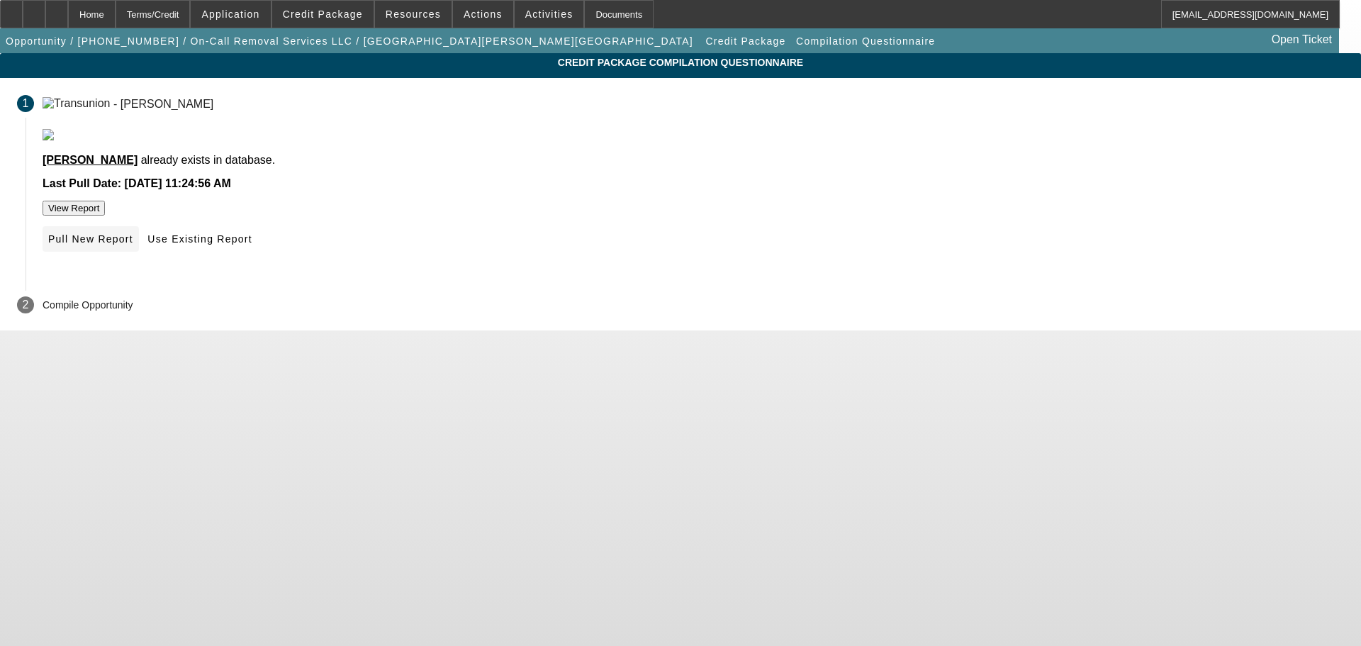
click at [133, 245] on span "Pull New Report" at bounding box center [90, 238] width 85 height 11
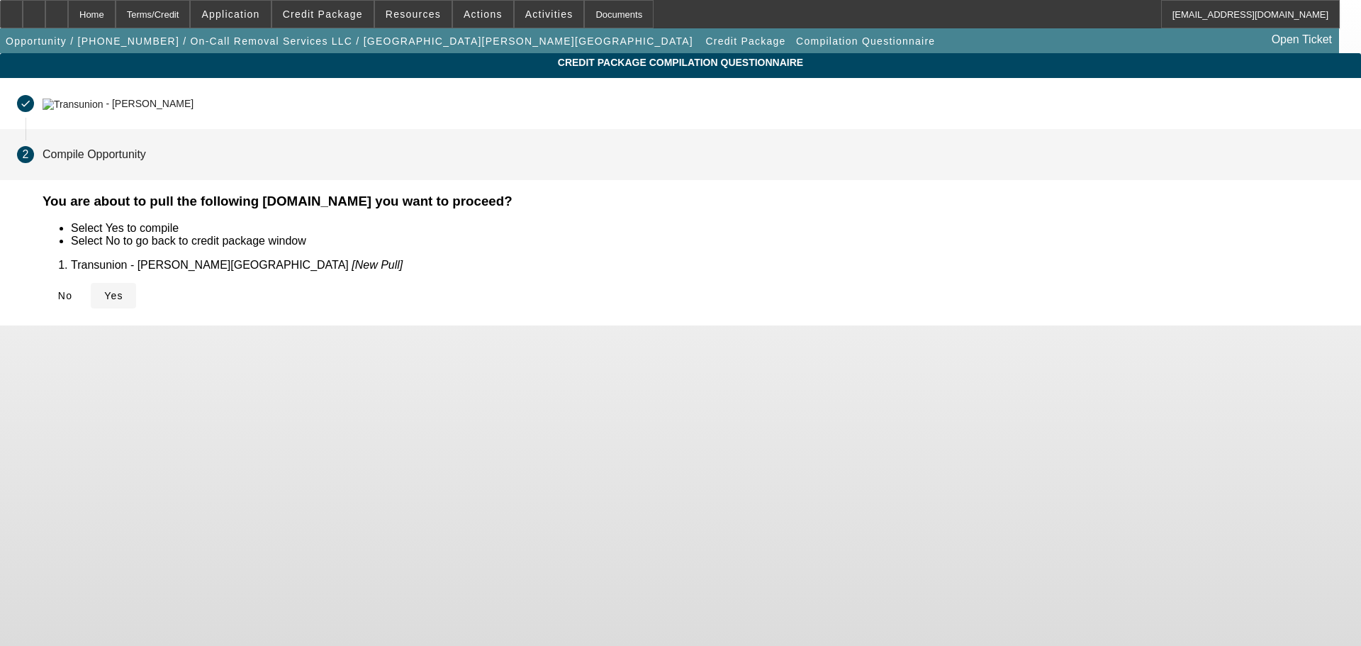
click at [123, 293] on span "Yes" at bounding box center [113, 295] width 19 height 11
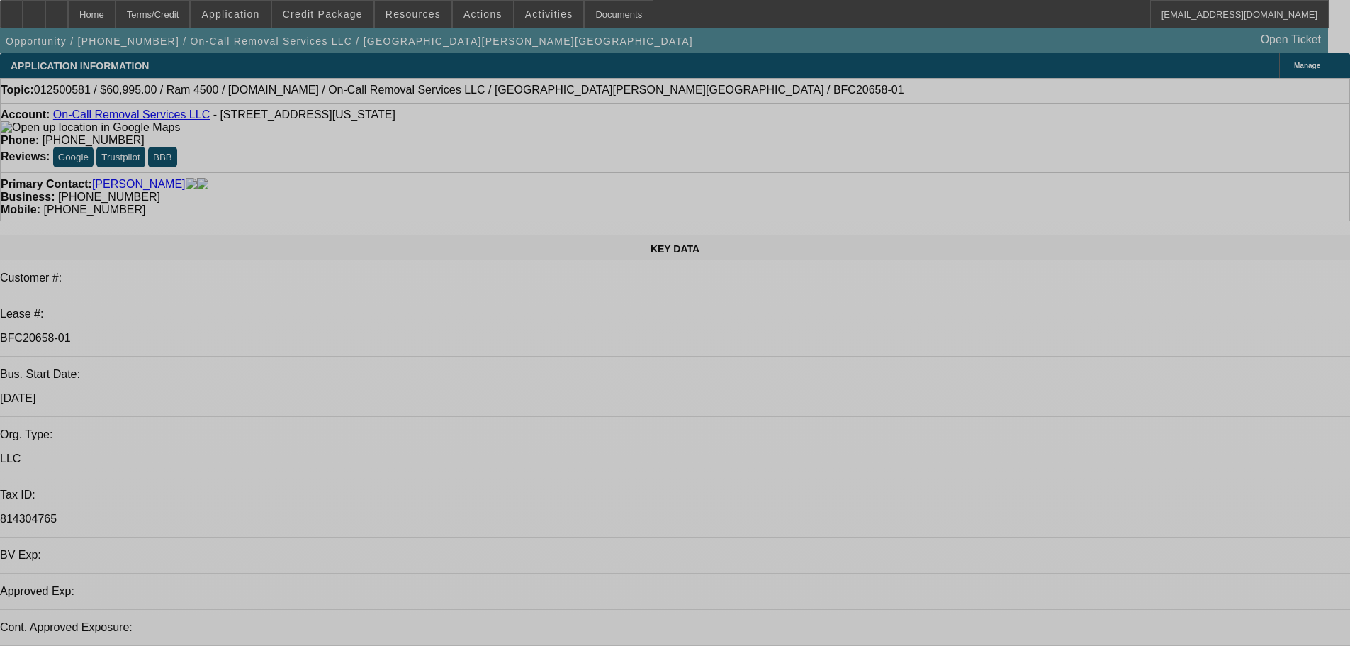
select select "0"
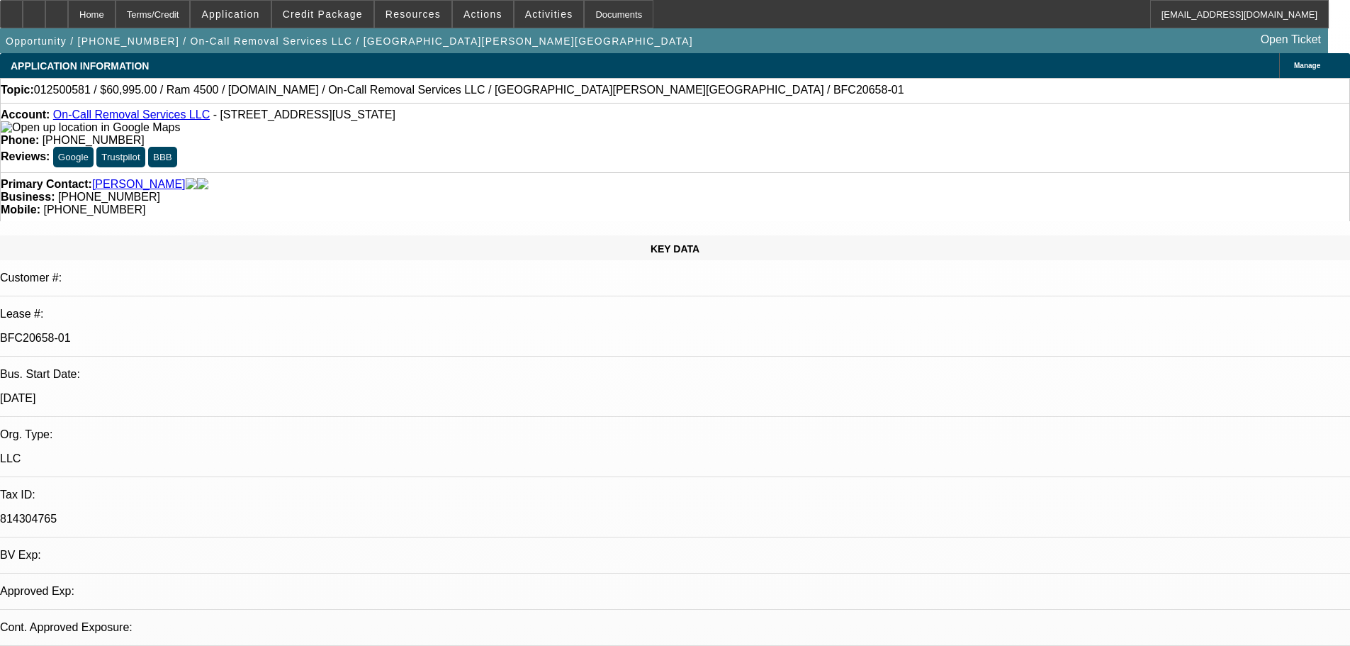
select select "2"
select select "0"
select select "6"
select select "0"
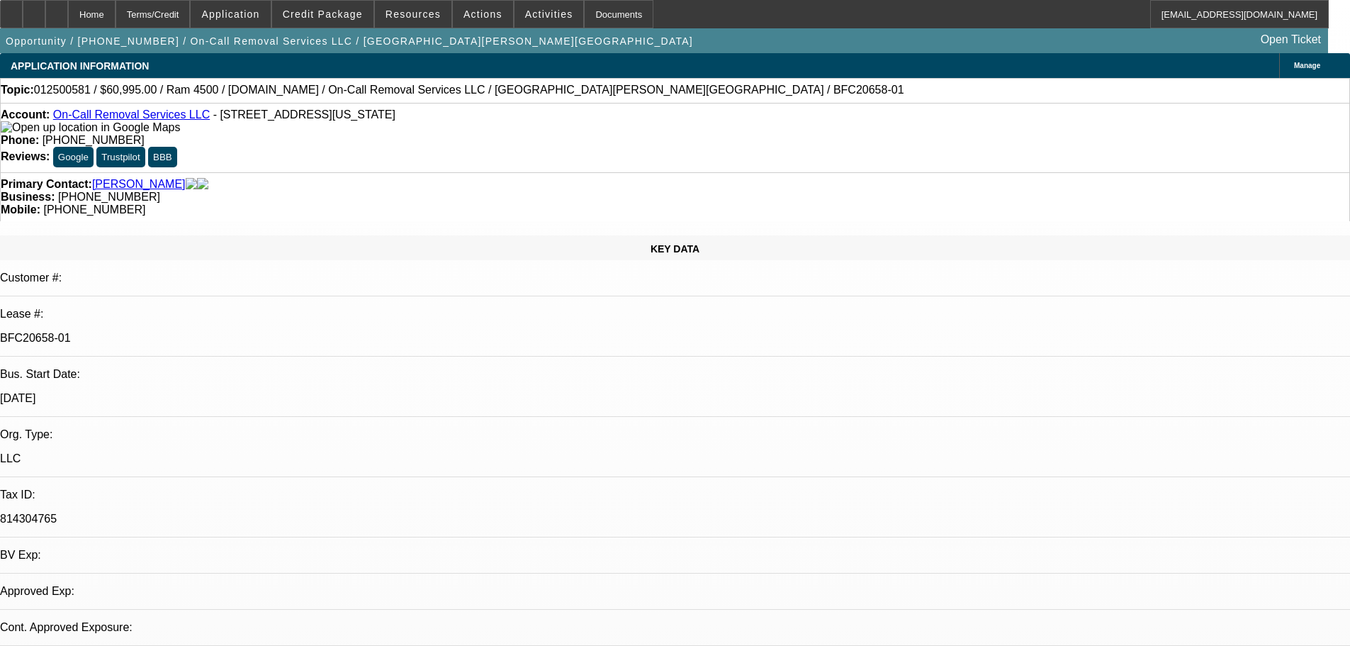
select select "2"
select select "0"
select select "6"
select select "0"
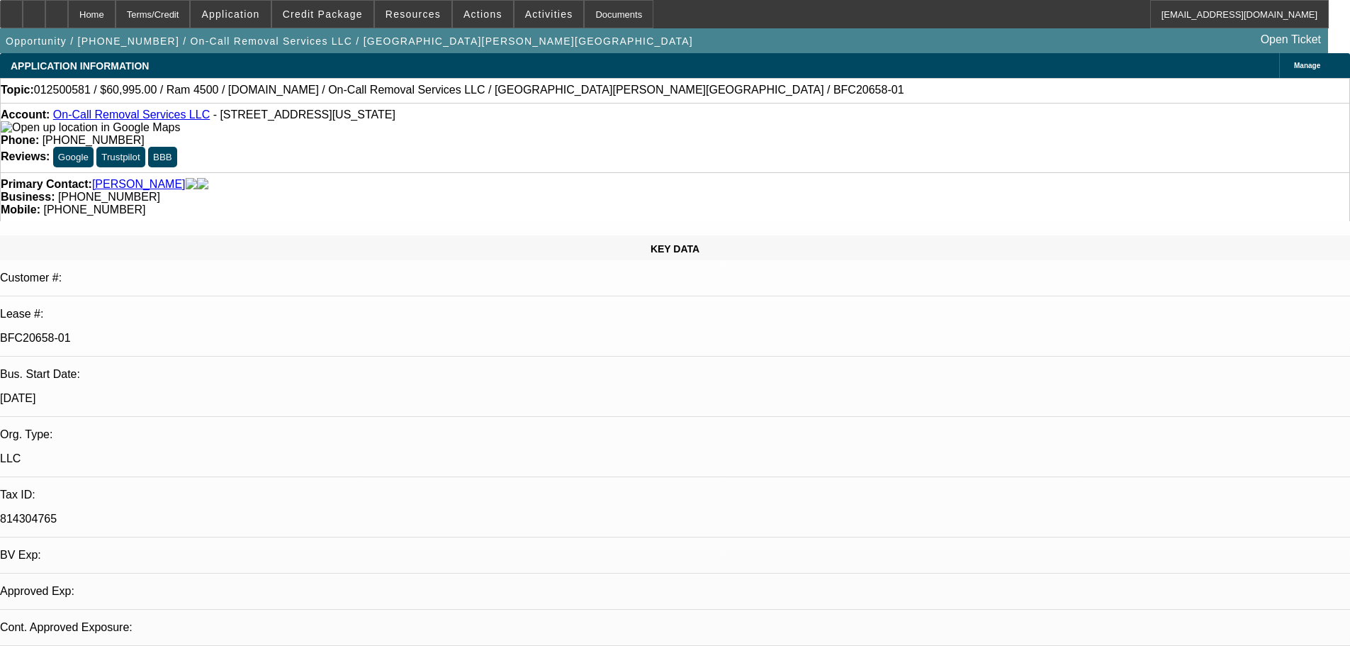
select select "2"
select select "0"
select select "6"
select select "0"
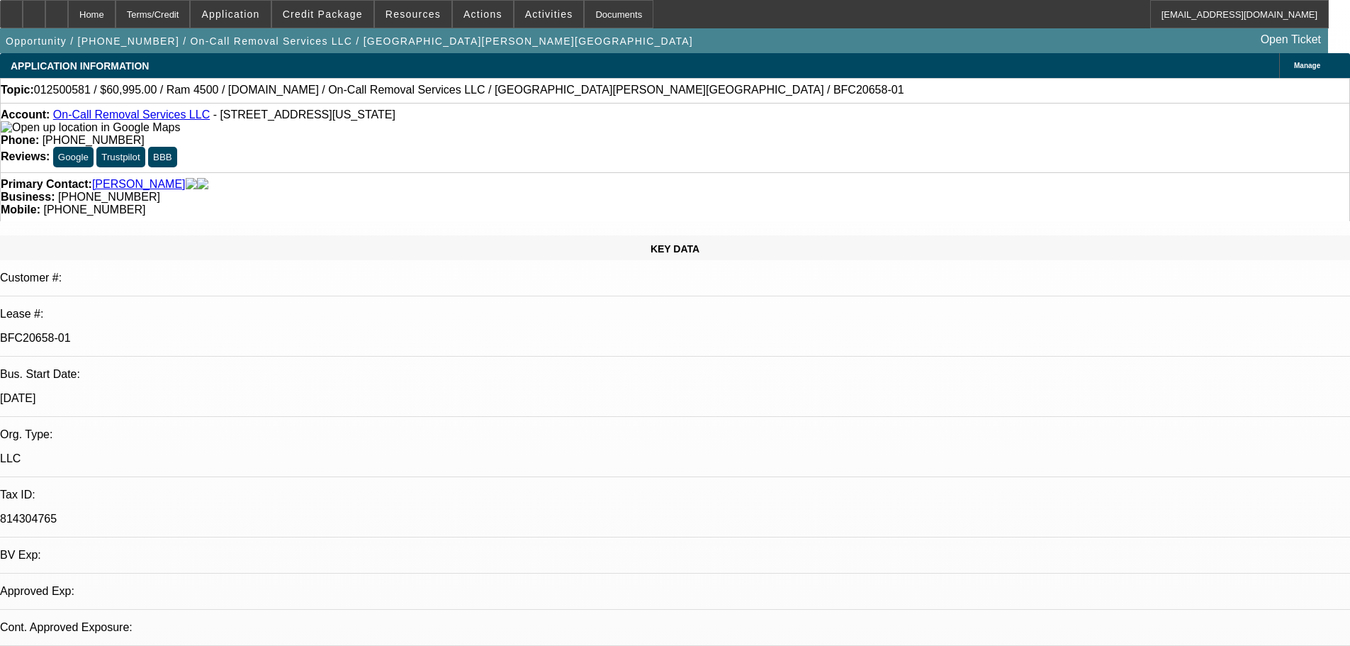
select select "2"
select select "0"
select select "6"
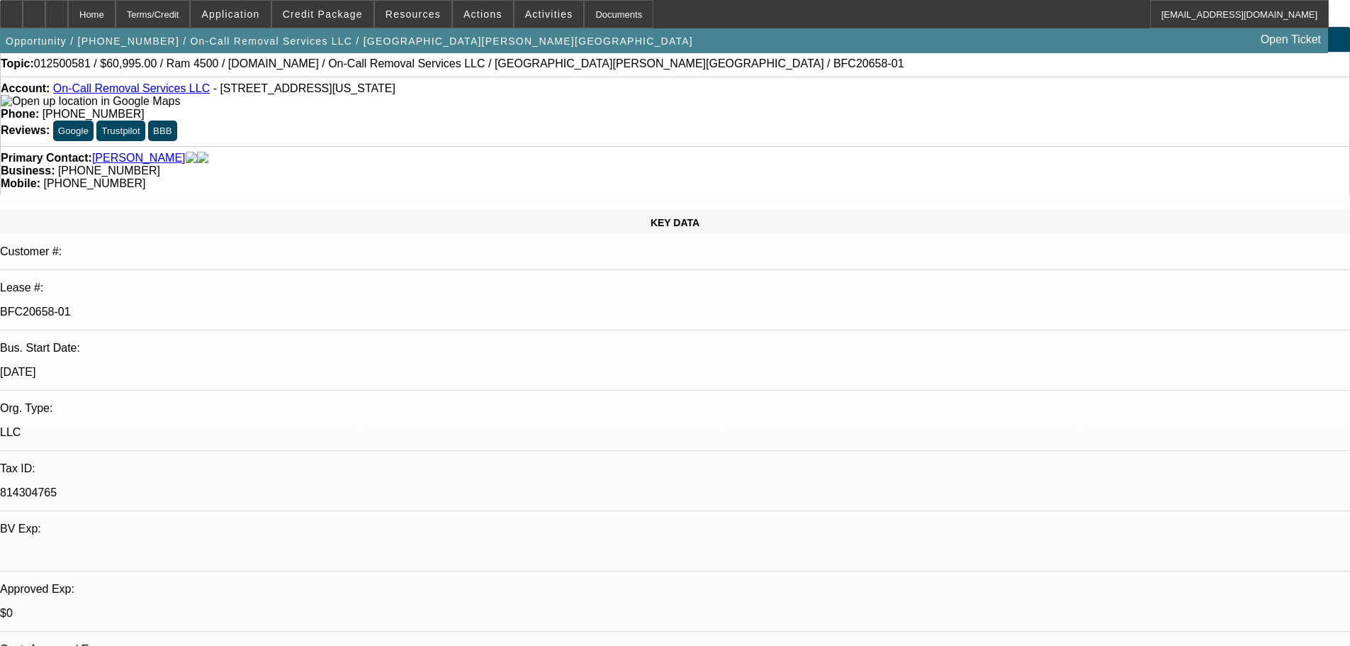
scroll to position [142, 0]
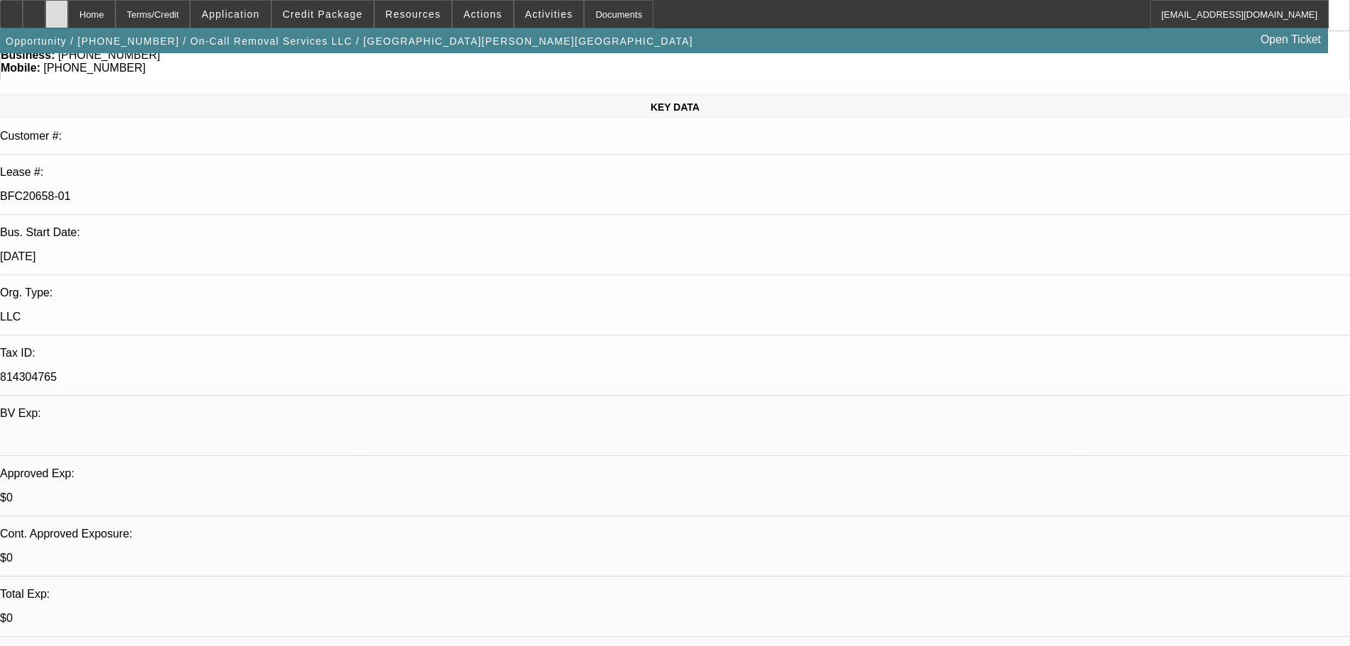
click at [68, 20] on div at bounding box center [56, 14] width 23 height 28
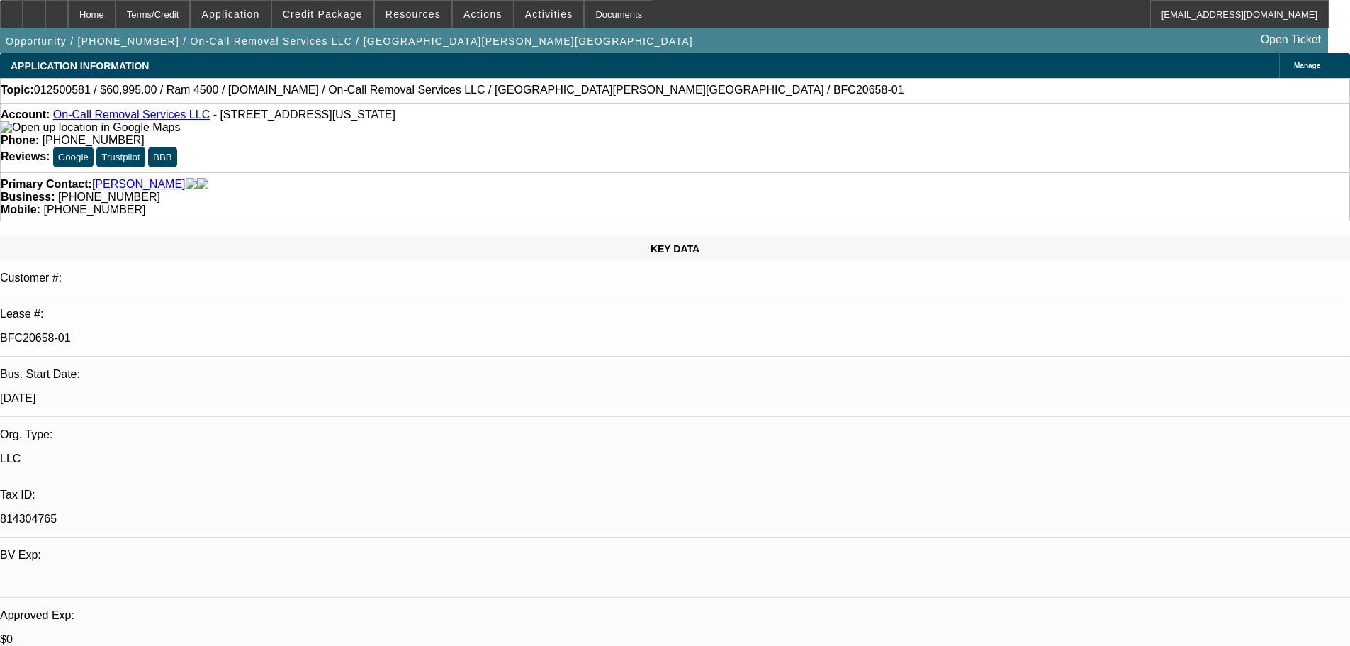
select select "0"
select select "2"
select select "0"
select select "2"
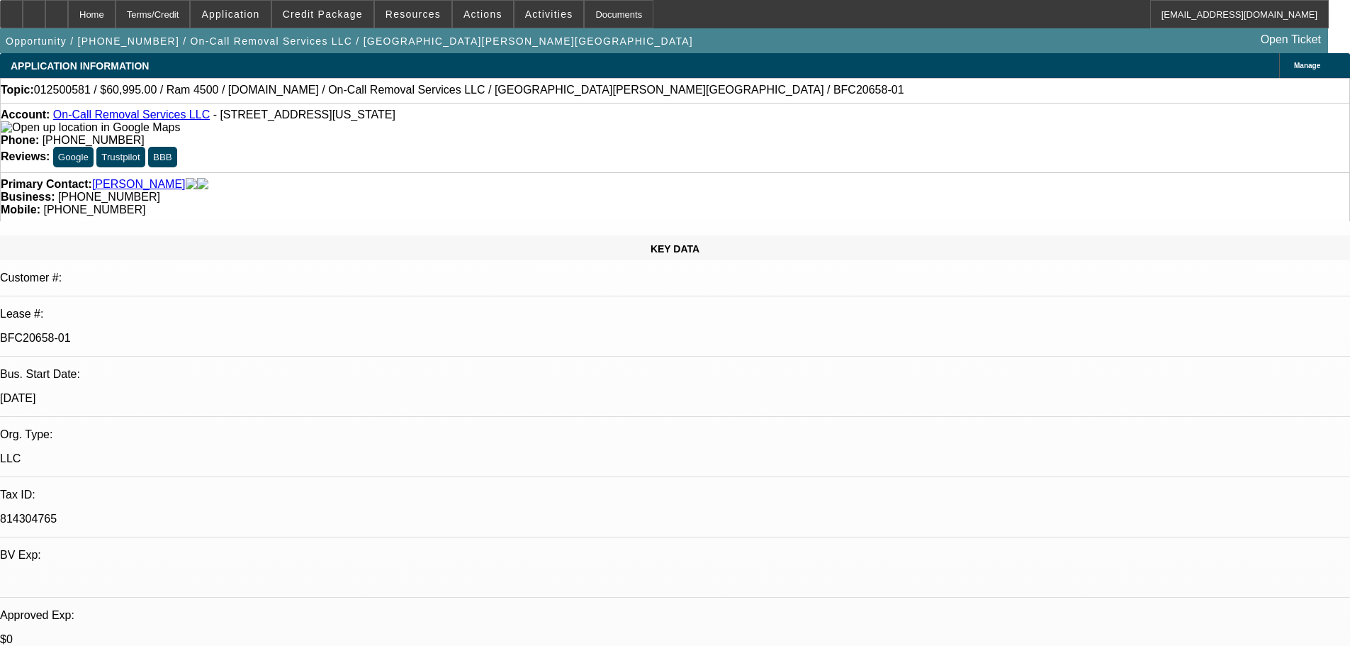
select select "0"
select select "2"
select select "0"
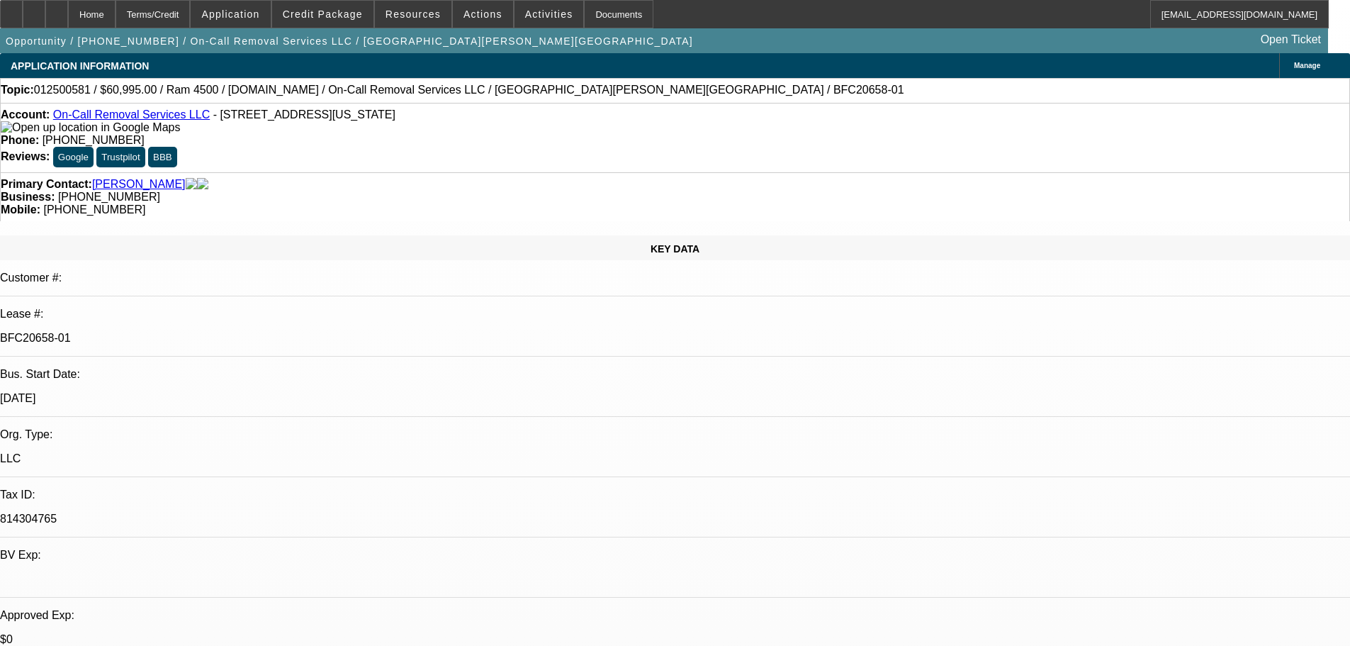
select select "2"
select select "0"
select select "1"
select select "2"
select select "6"
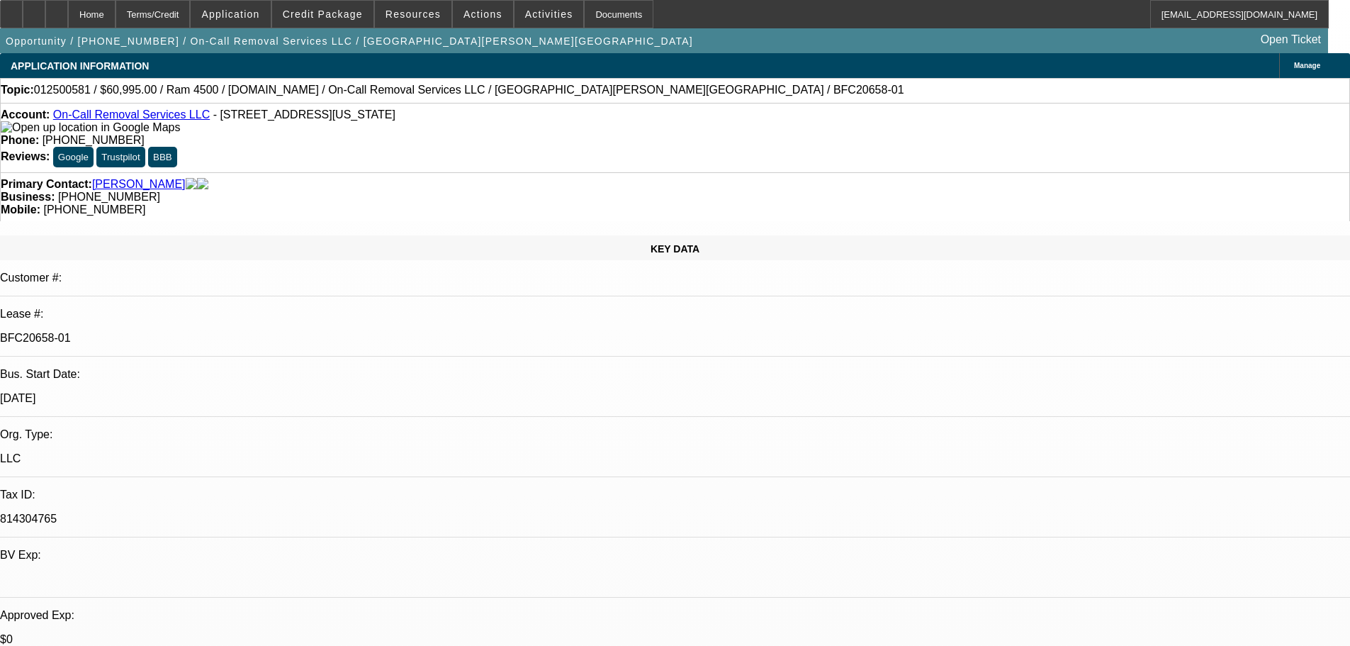
select select "1"
select select "2"
select select "6"
select select "1"
select select "2"
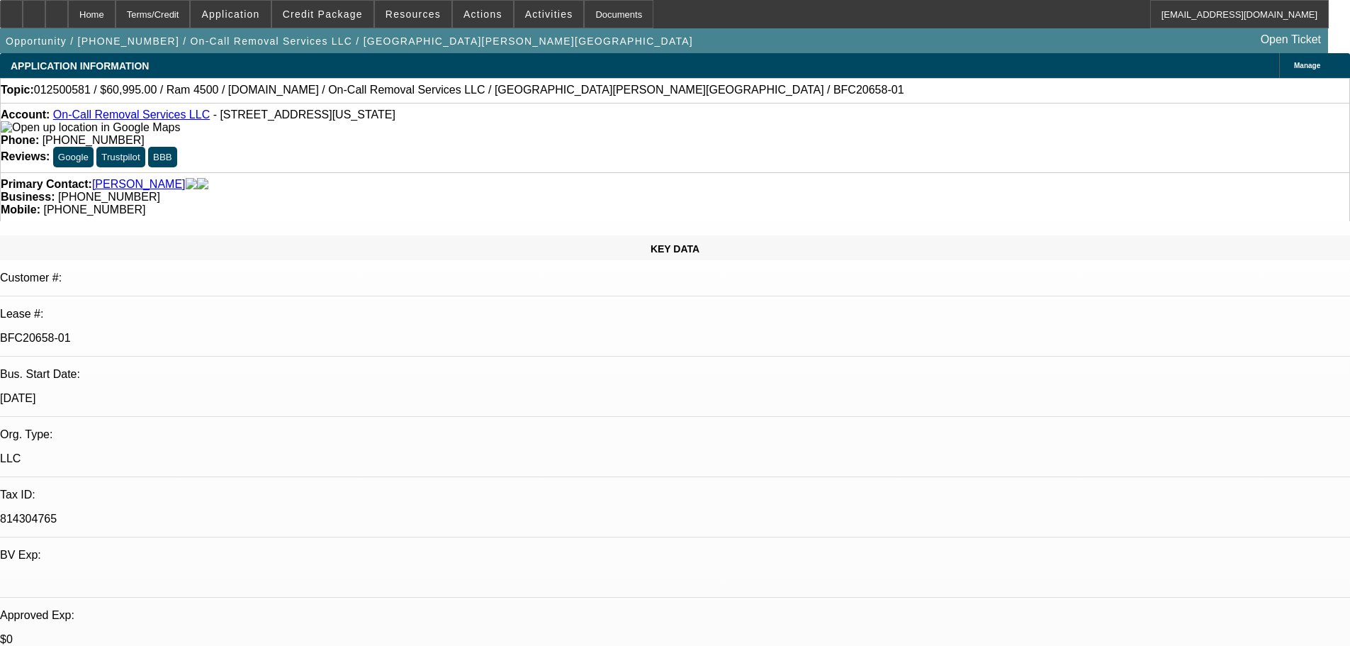
select select "6"
select select "1"
select select "2"
select select "6"
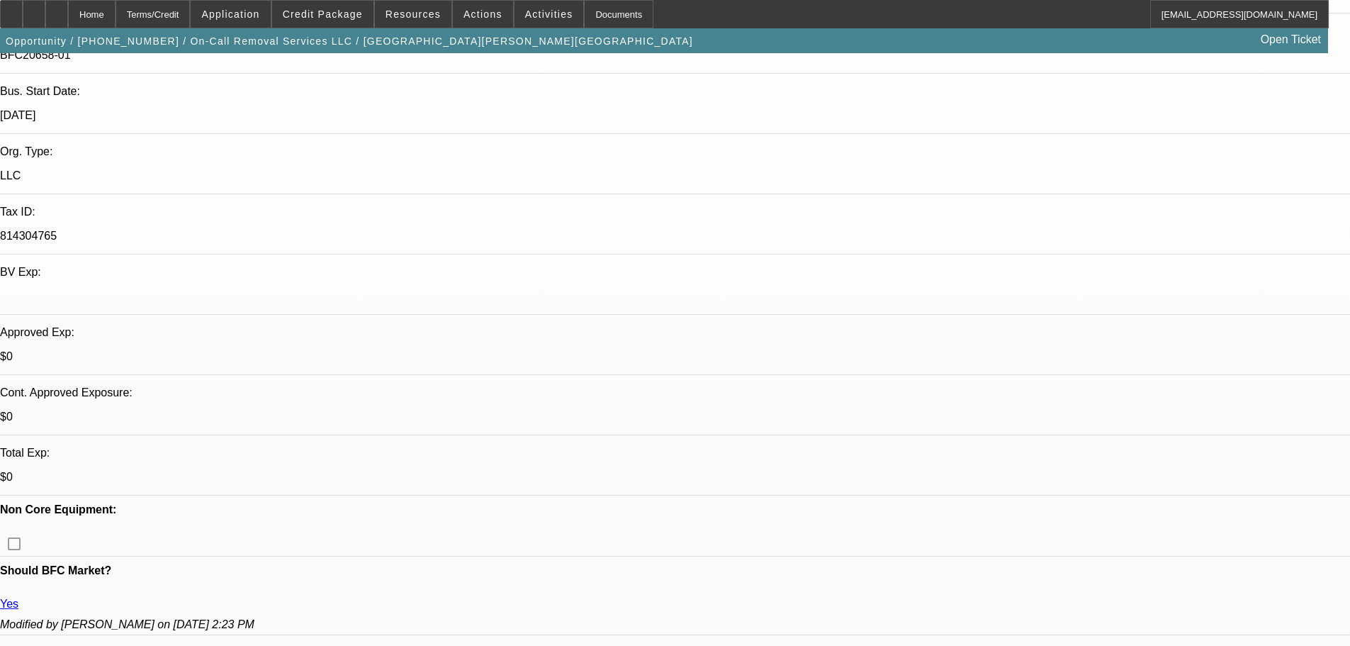
scroll to position [284, 0]
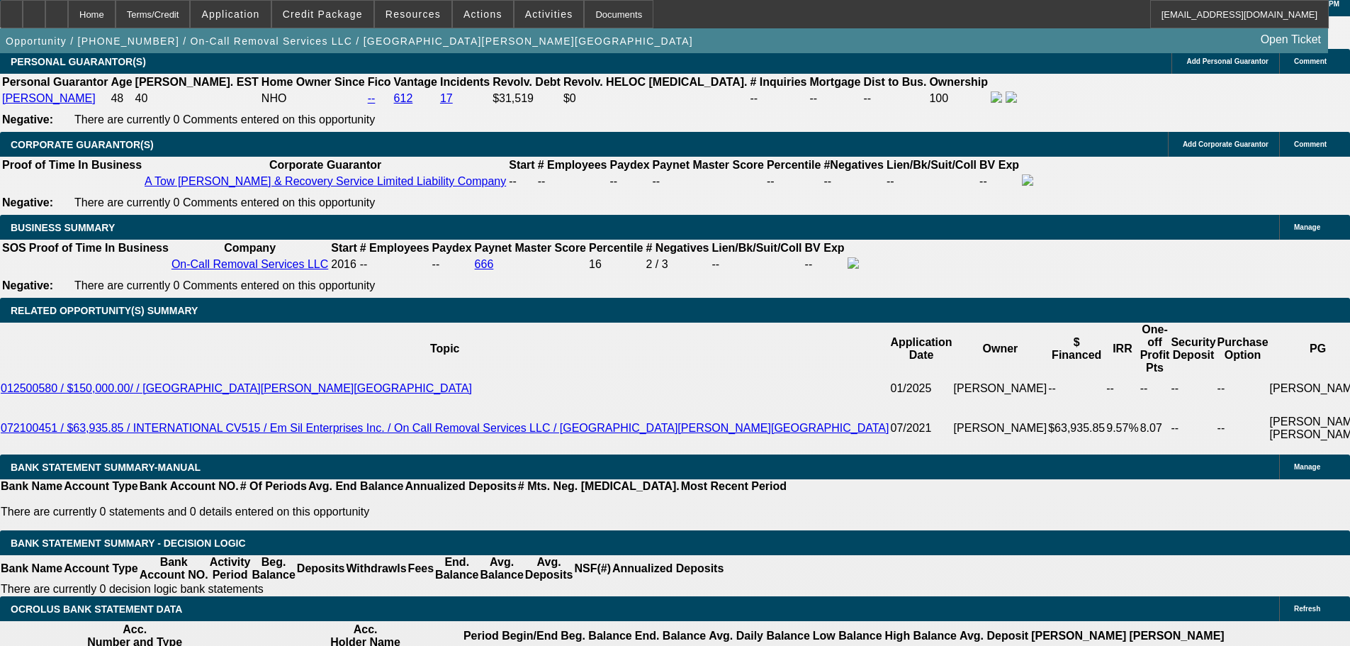
scroll to position [2269, 0]
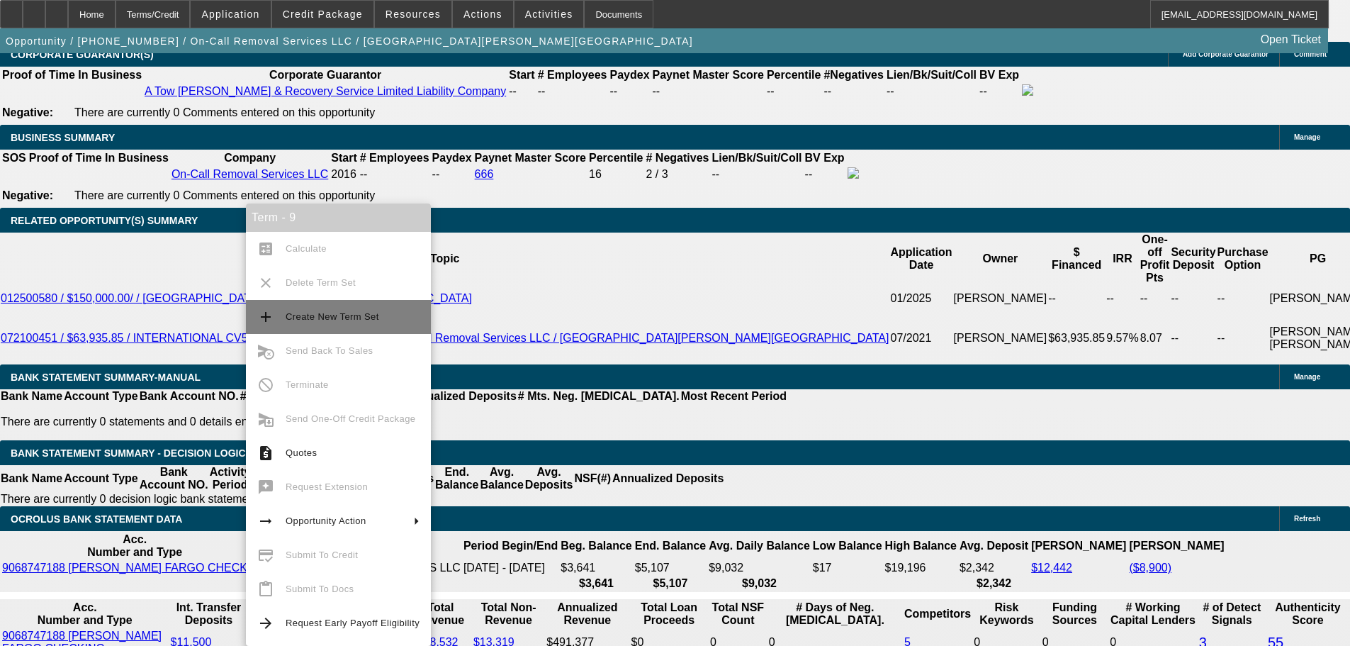
click at [321, 319] on span "Create New Term Set" at bounding box center [333, 316] width 94 height 11
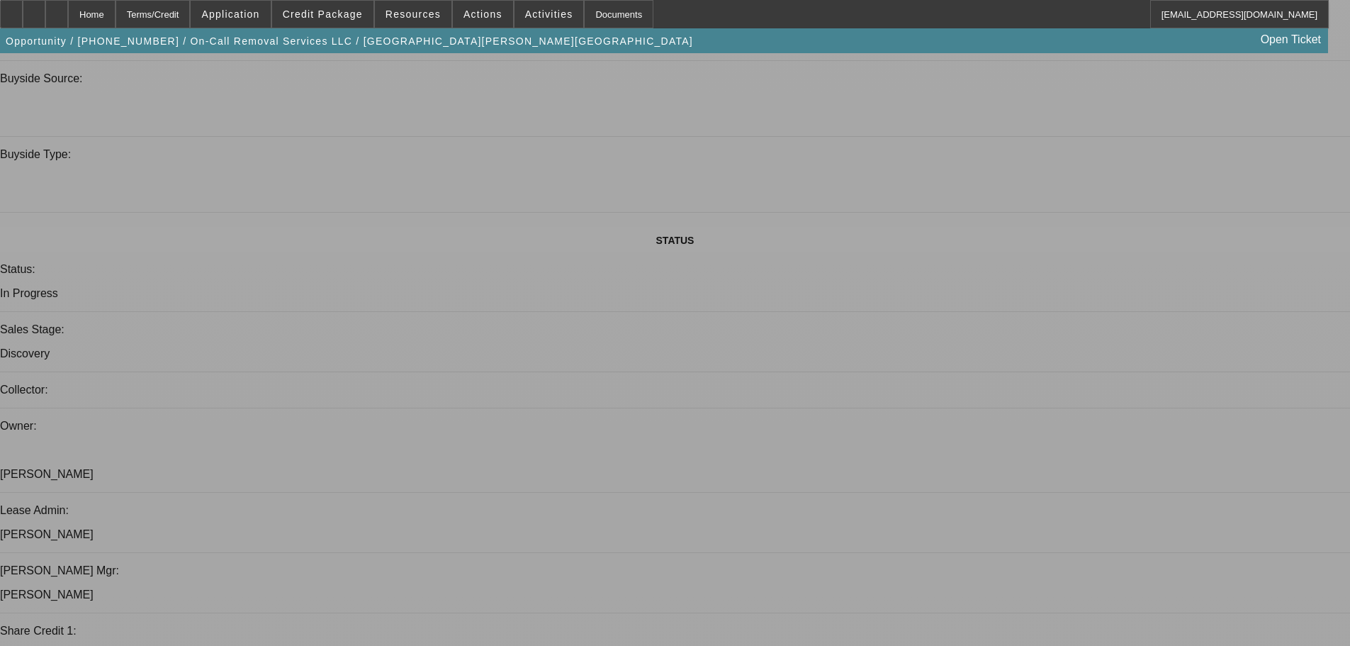
scroll to position [1276, 0]
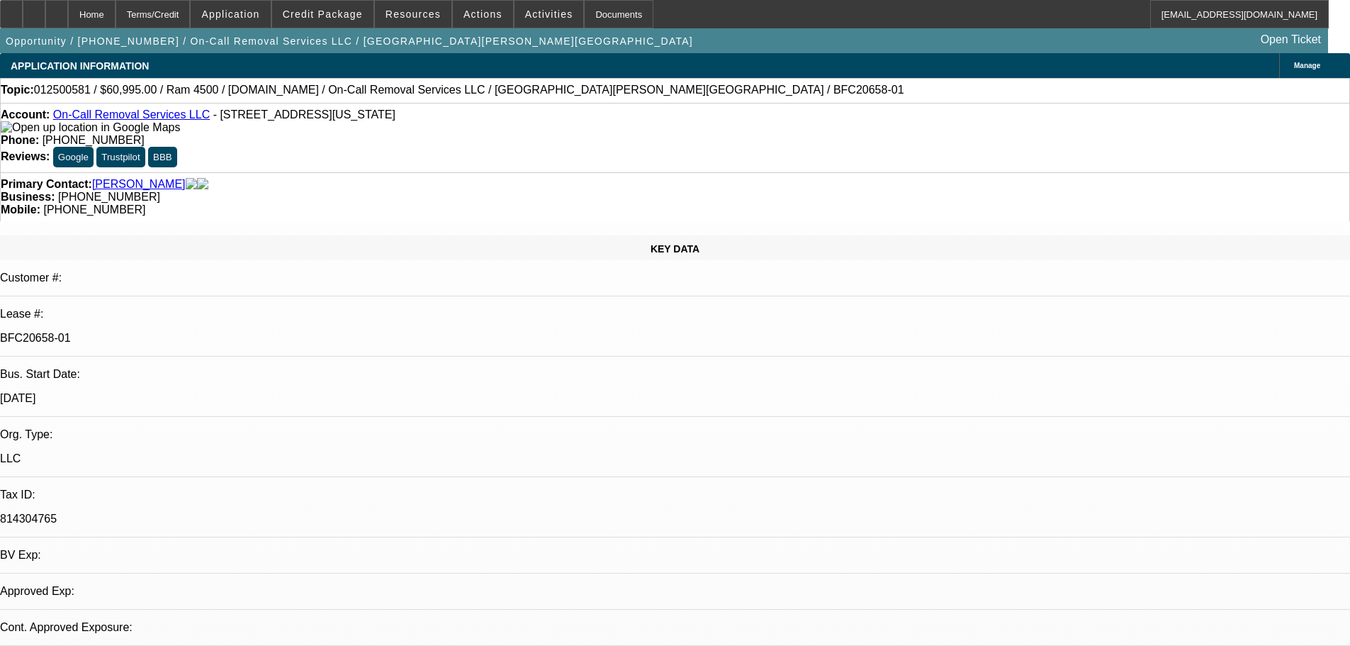
select select "0"
select select "2"
select select "0"
select select "6"
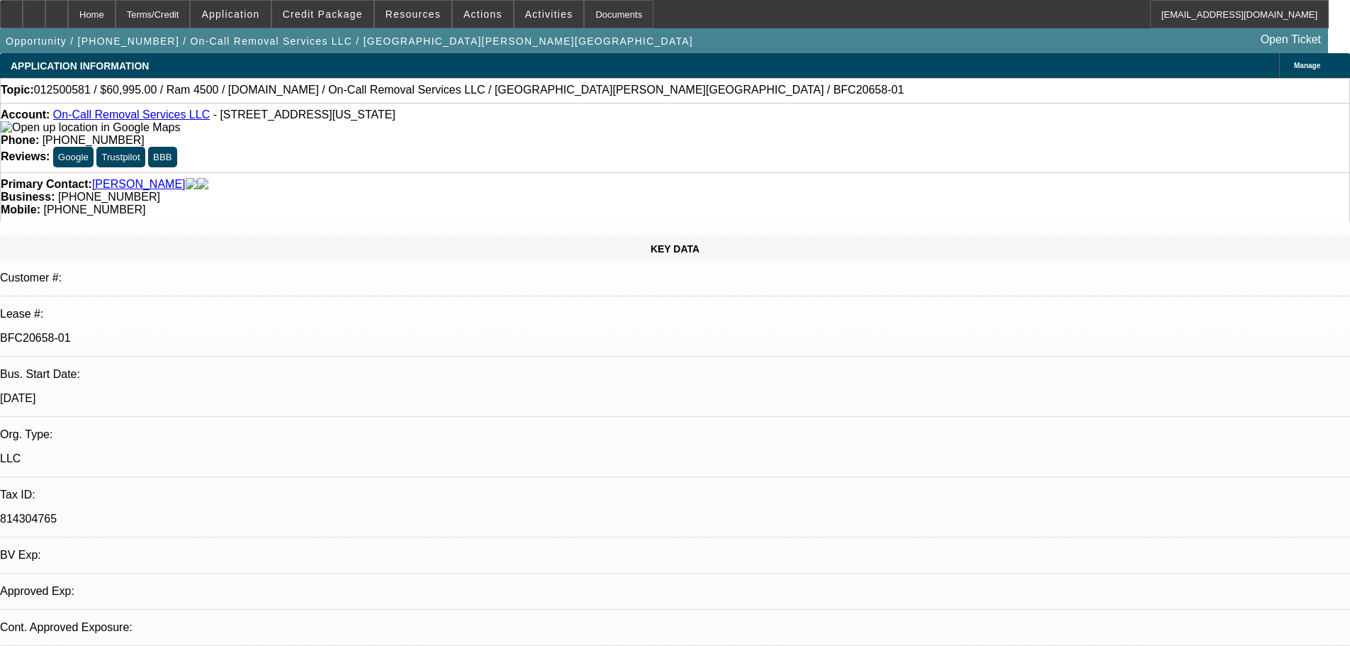
select select "0"
select select "2"
select select "0"
select select "6"
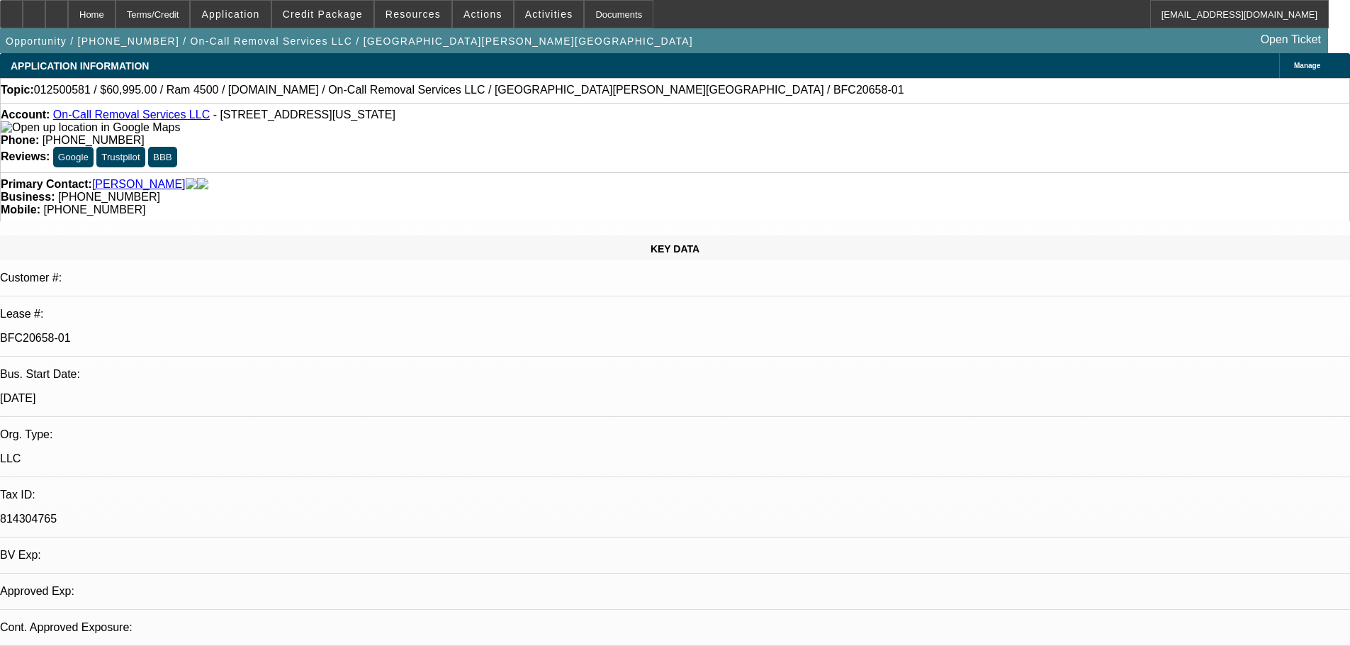
select select "0"
select select "2"
select select "0"
select select "6"
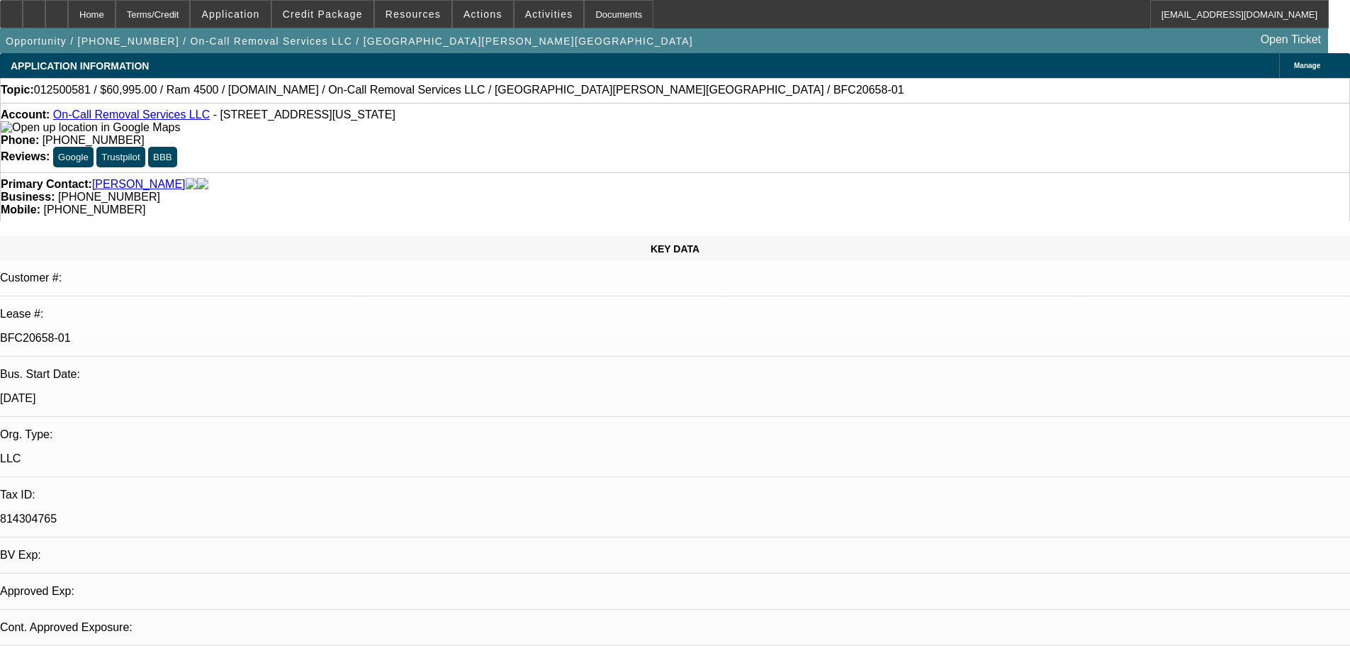
select select "0"
select select "2"
select select "0"
select select "6"
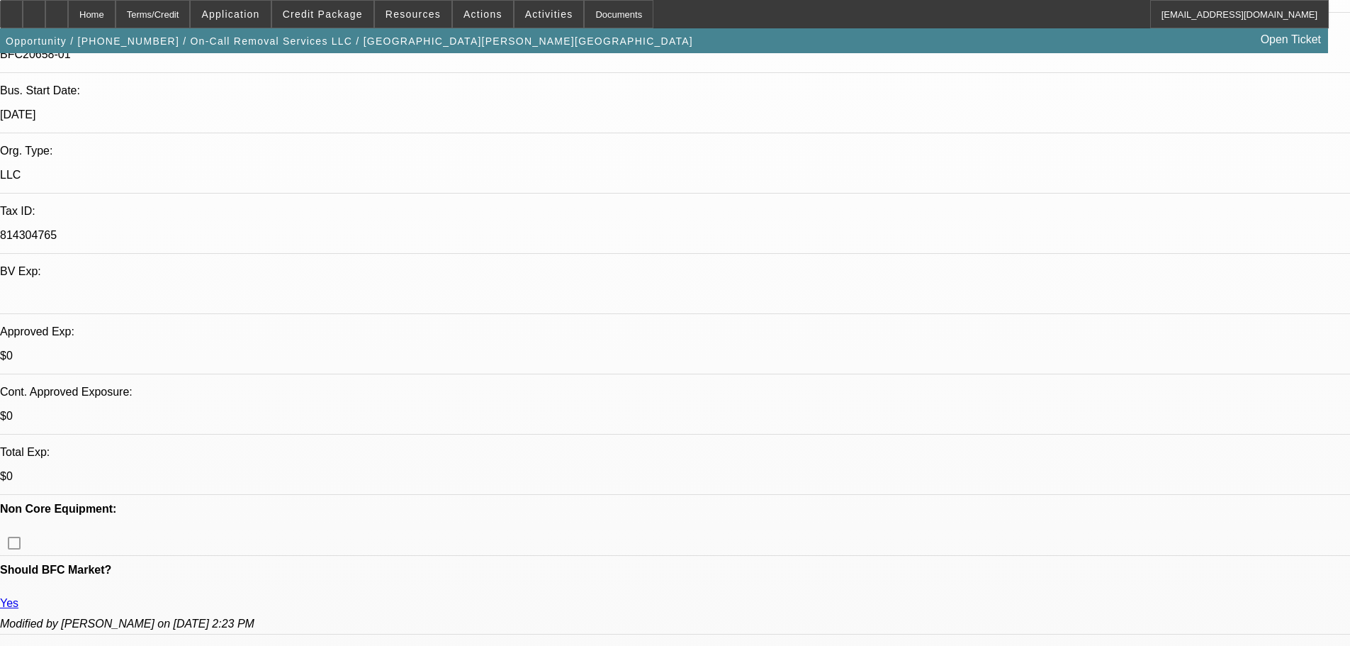
scroll to position [425, 0]
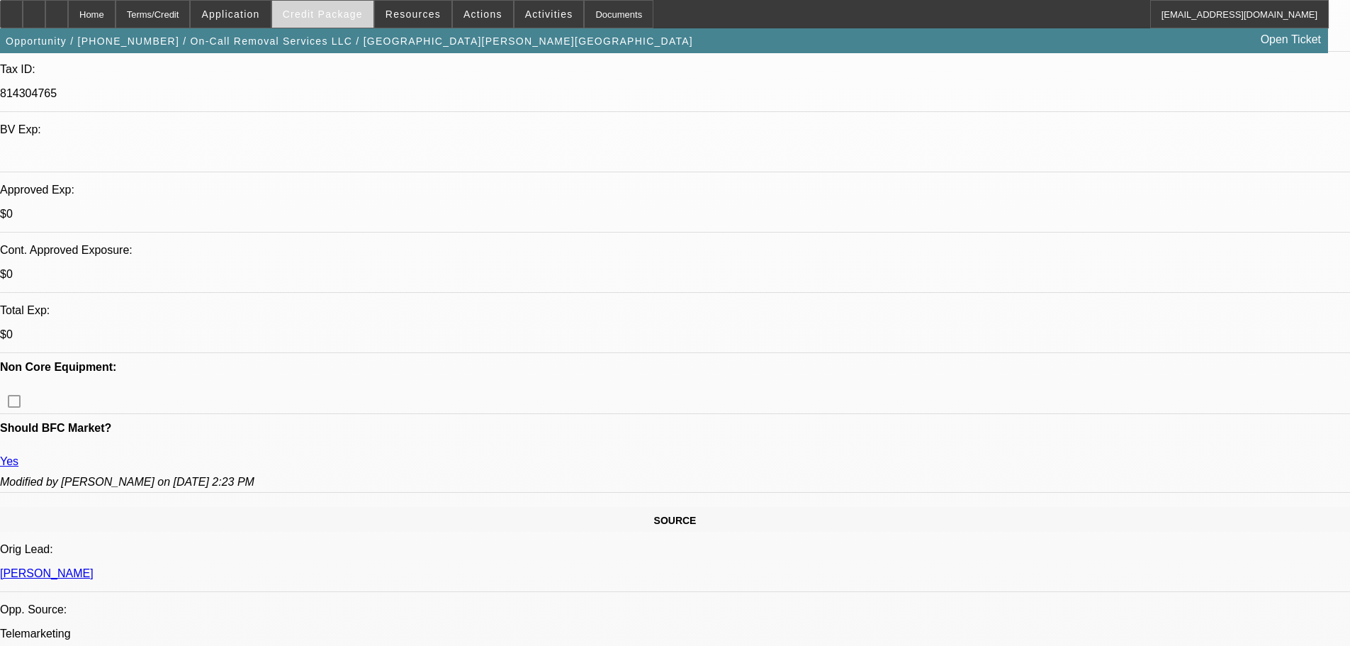
click at [342, 3] on span at bounding box center [322, 14] width 101 height 34
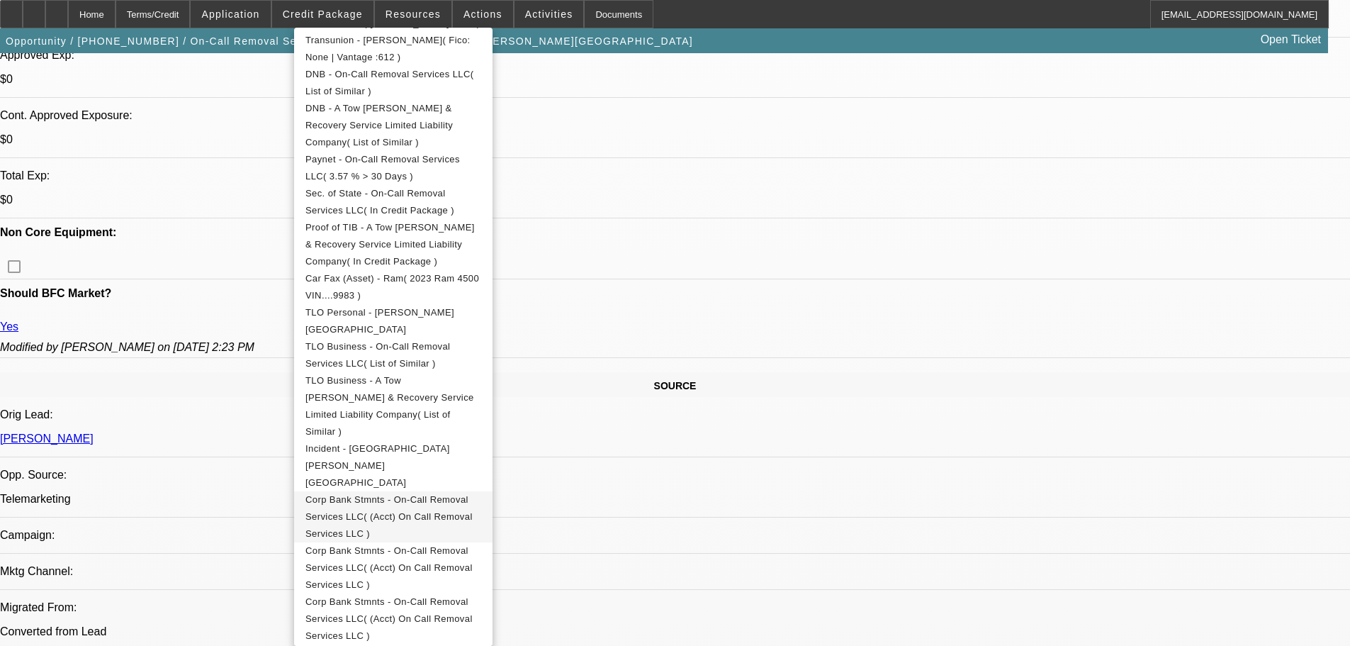
scroll to position [567, 0]
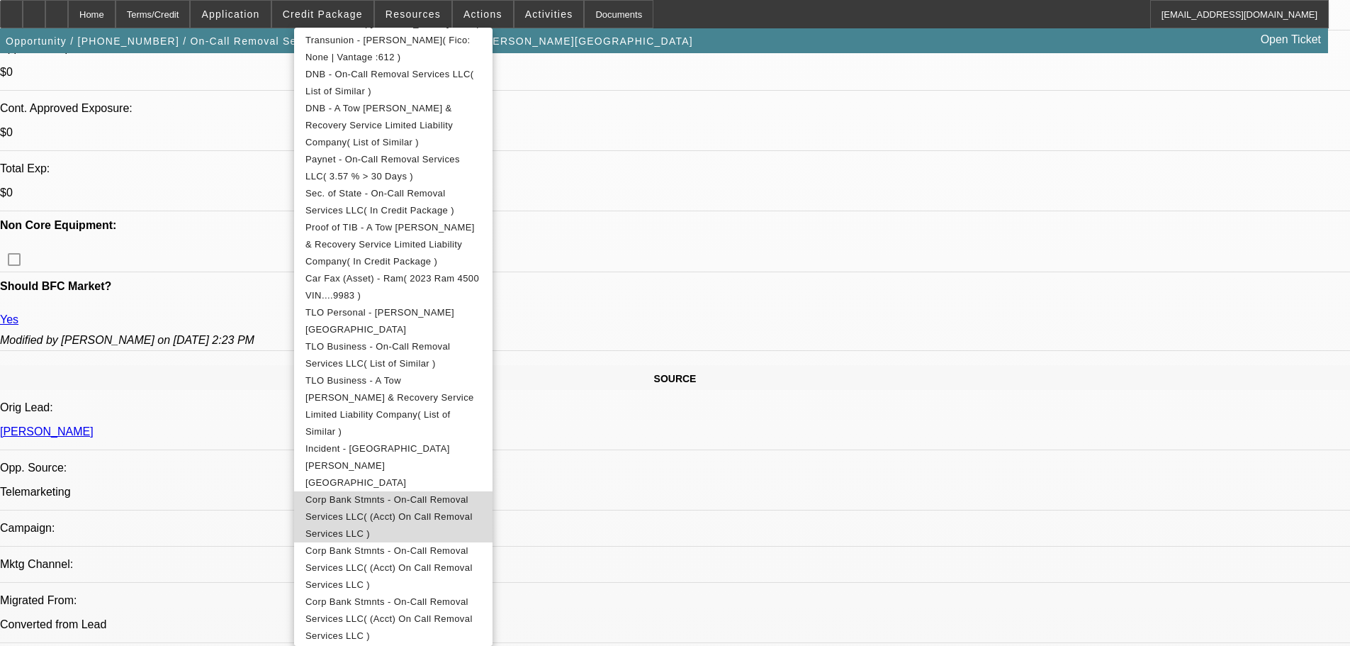
click at [482, 491] on button "Corp Bank Stmnts - On-Call Removal Services LLC( (Acct) On Call Removal Service…" at bounding box center [393, 516] width 198 height 51
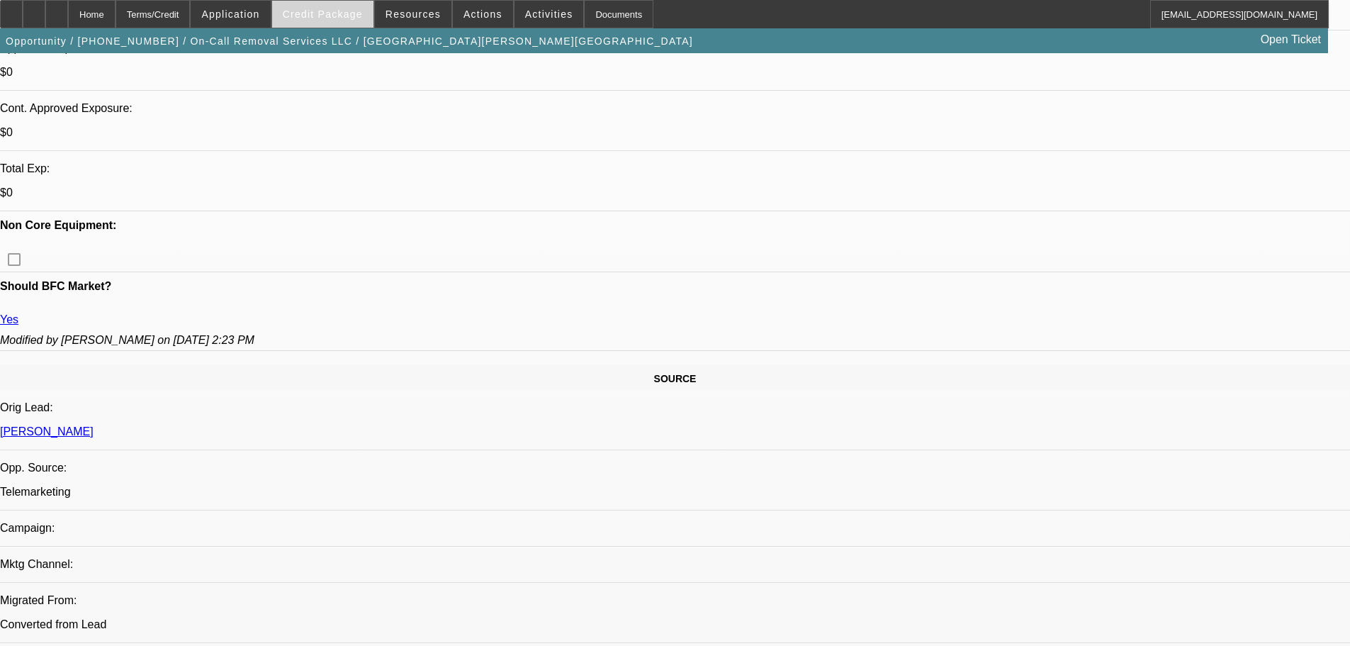
click at [340, 18] on span "Credit Package" at bounding box center [323, 14] width 80 height 11
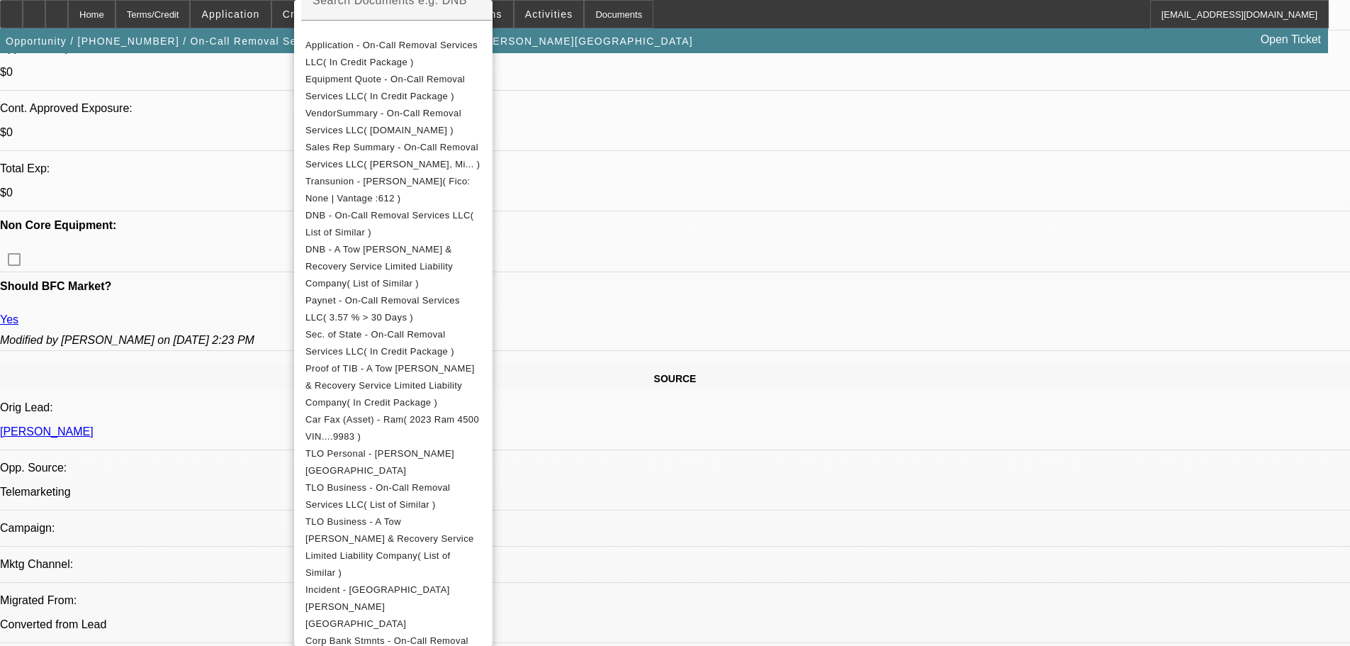
scroll to position [425, 0]
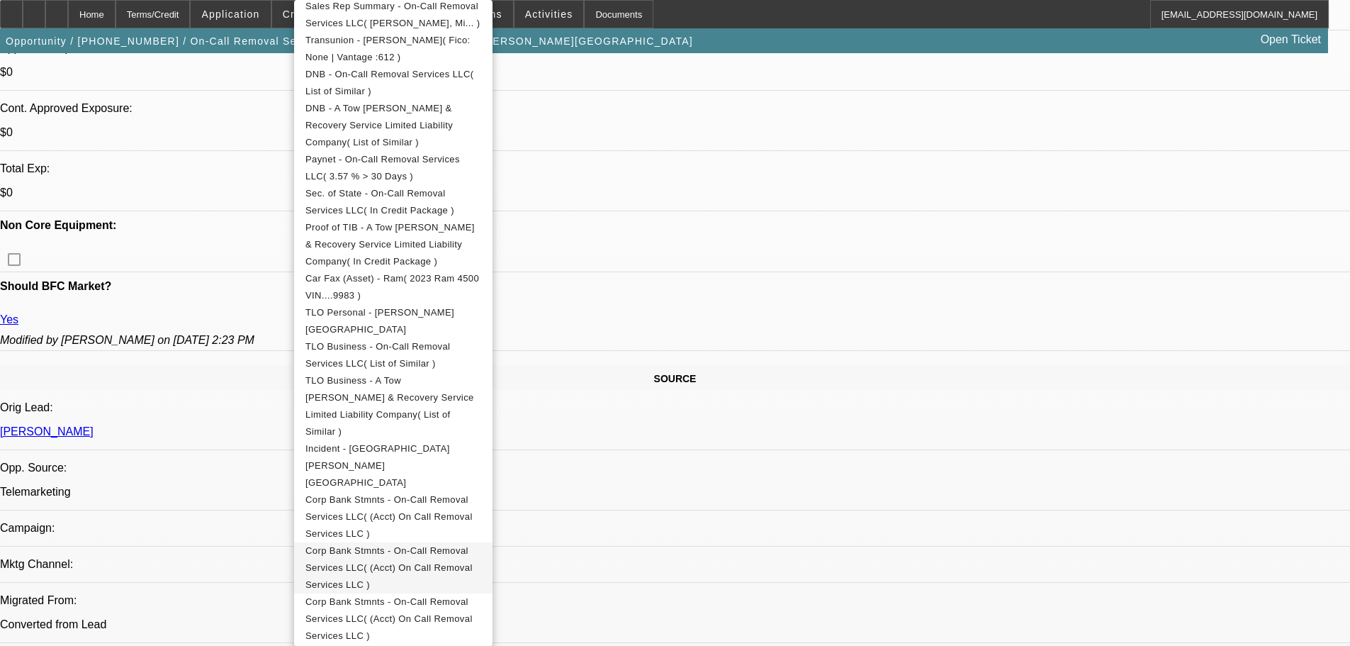
click at [457, 542] on span "Corp Bank Stmnts - On-Call Removal Services LLC( (Acct) On Call Removal Service…" at bounding box center [394, 567] width 176 height 51
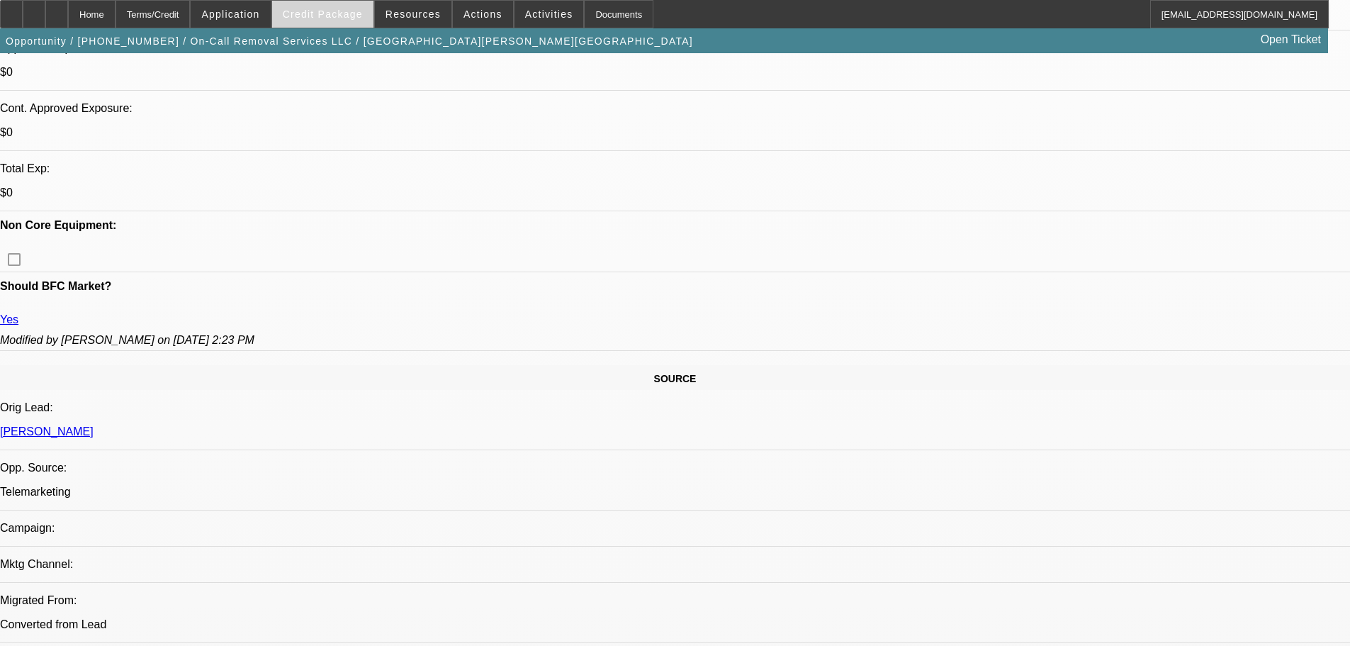
click at [333, 1] on span at bounding box center [322, 14] width 101 height 34
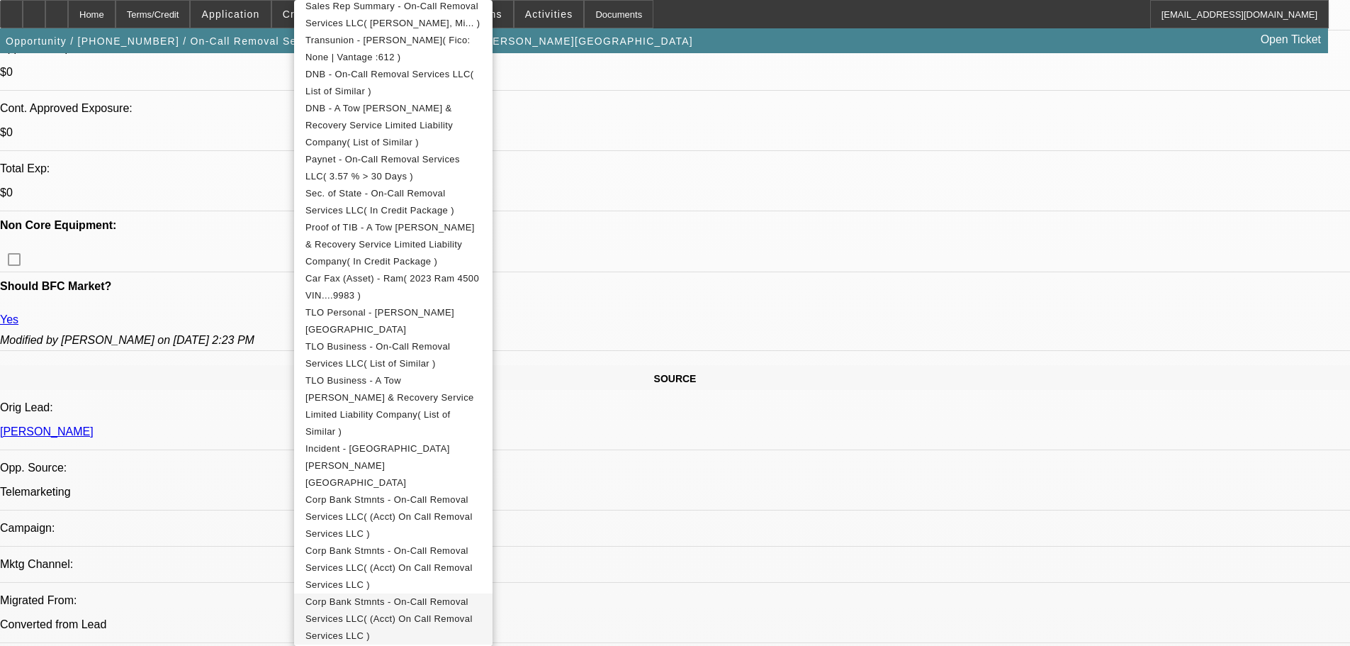
click at [473, 596] on span "Corp Bank Stmnts - On-Call Removal Services LLC( (Acct) On Call Removal Service…" at bounding box center [389, 618] width 167 height 45
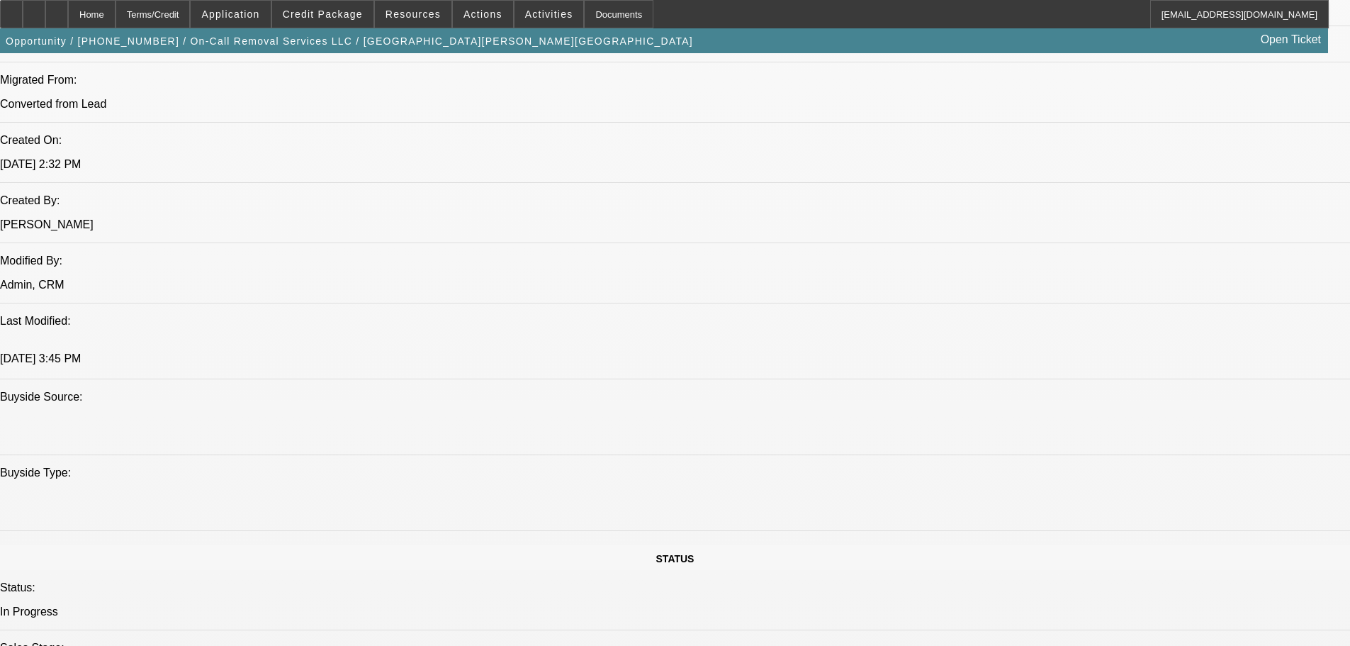
scroll to position [1134, 0]
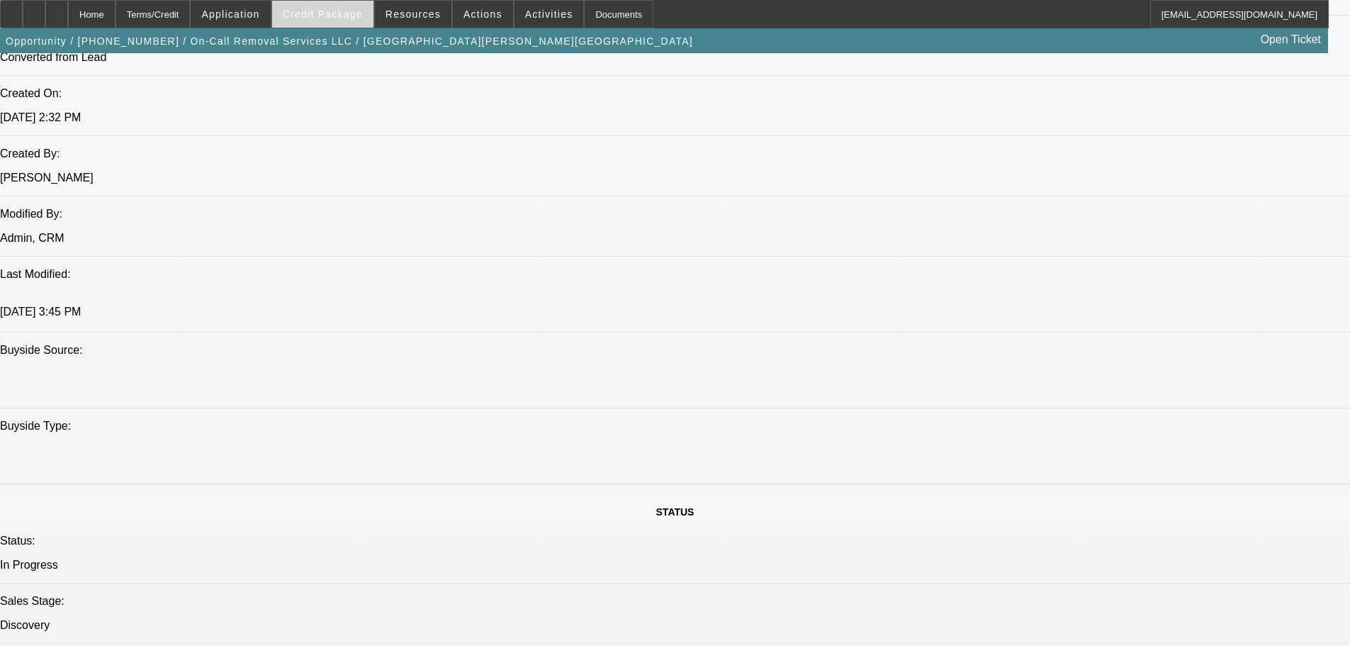
click at [362, 20] on span at bounding box center [322, 14] width 101 height 34
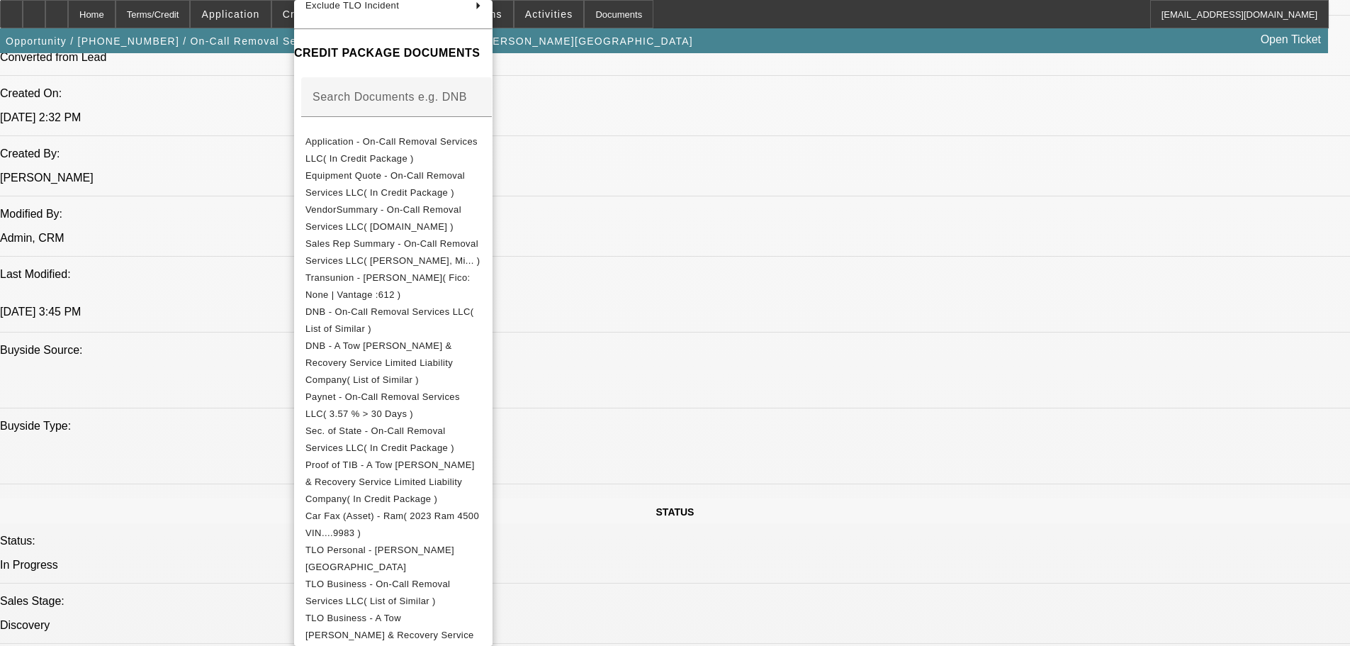
scroll to position [425, 0]
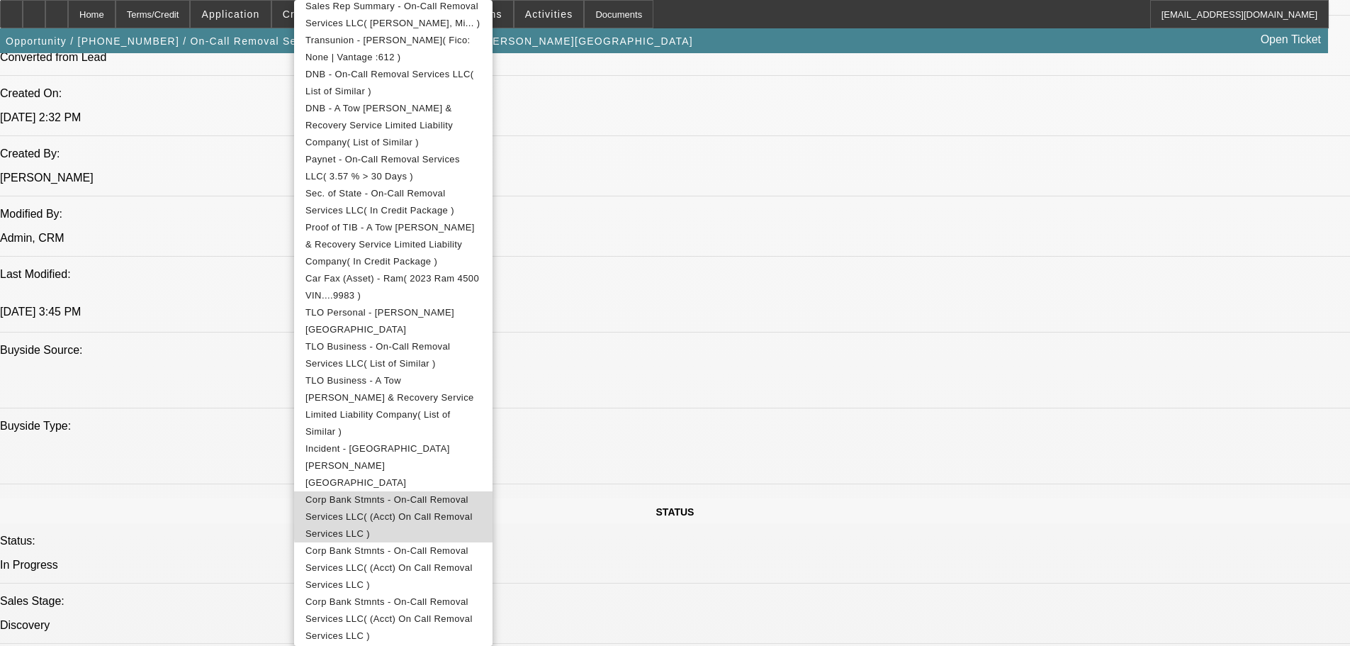
click at [481, 491] on span "Corp Bank Stmnts - On-Call Removal Services LLC( (Acct) On Call Removal Service…" at bounding box center [394, 516] width 176 height 51
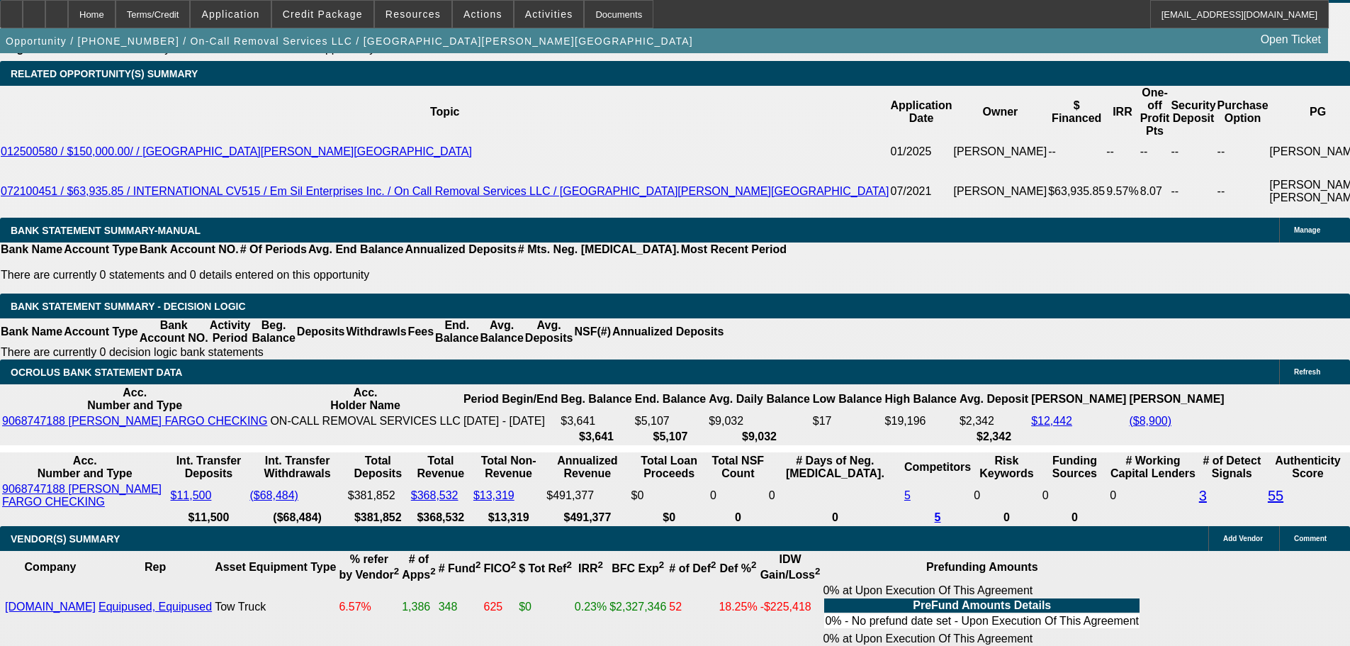
scroll to position [2410, 0]
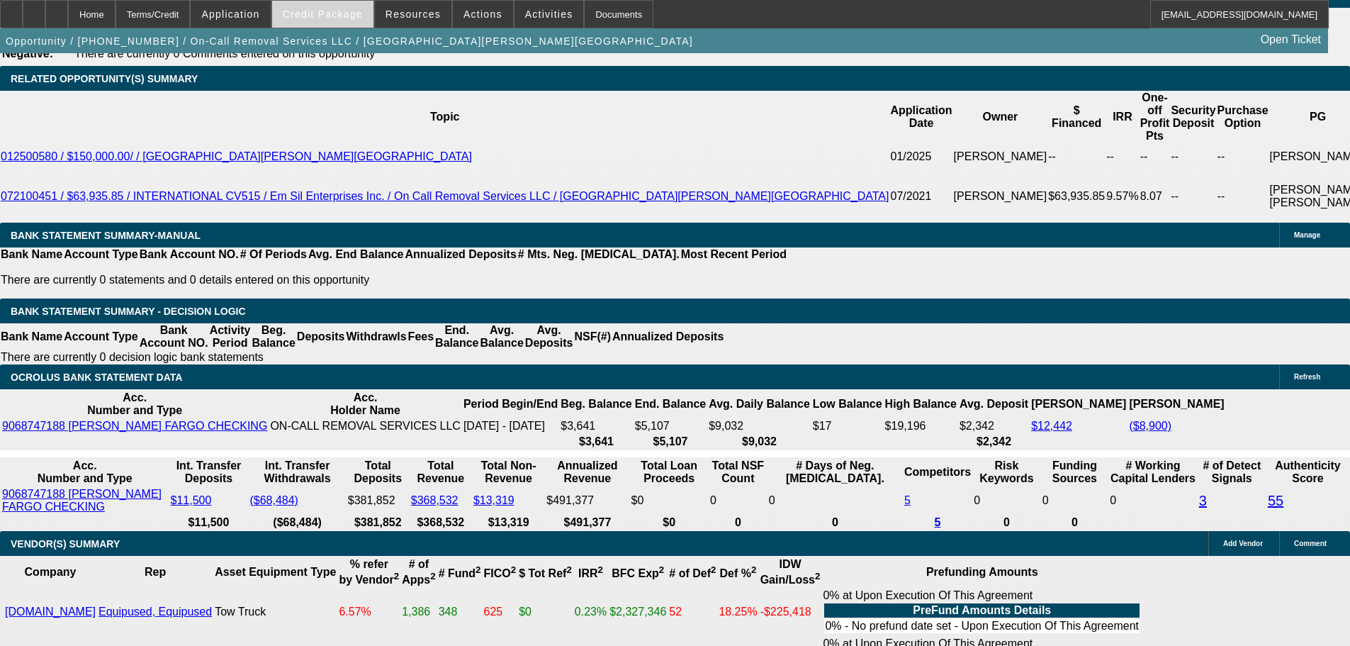
click at [364, 21] on span at bounding box center [322, 14] width 101 height 34
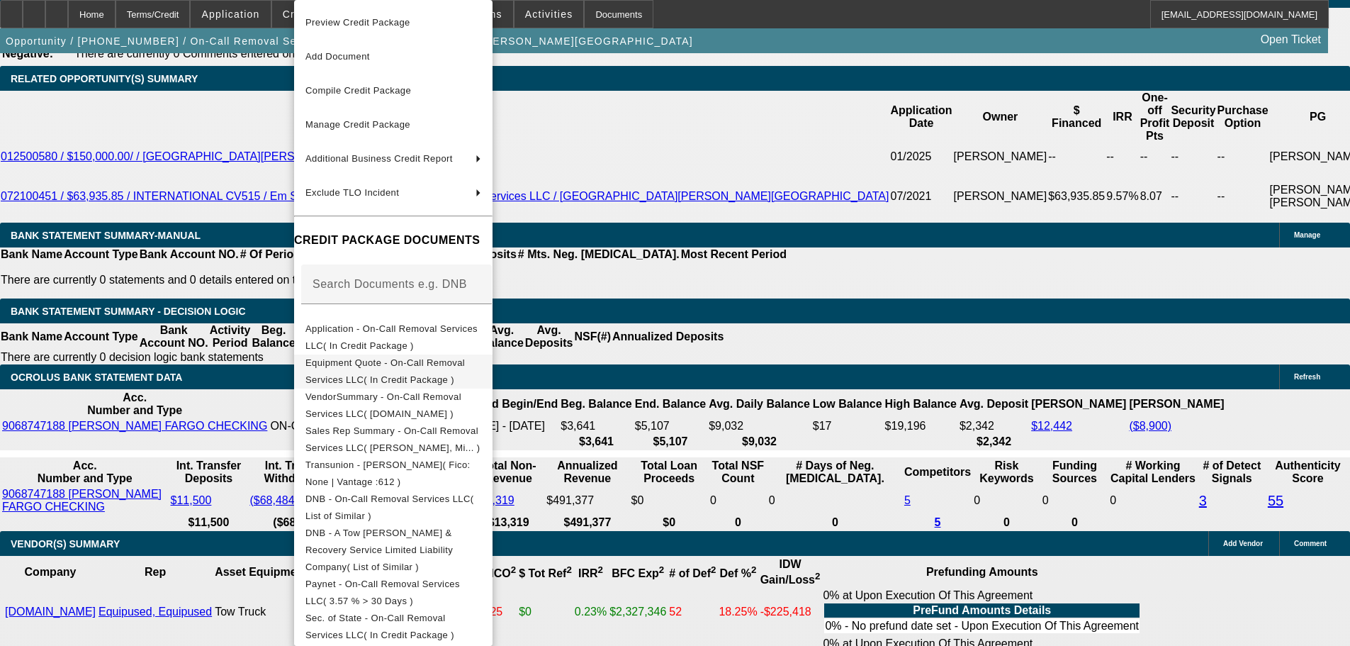
click at [430, 369] on span "Equipment Quote - On-Call Removal Services LLC( In Credit Package )" at bounding box center [386, 371] width 160 height 28
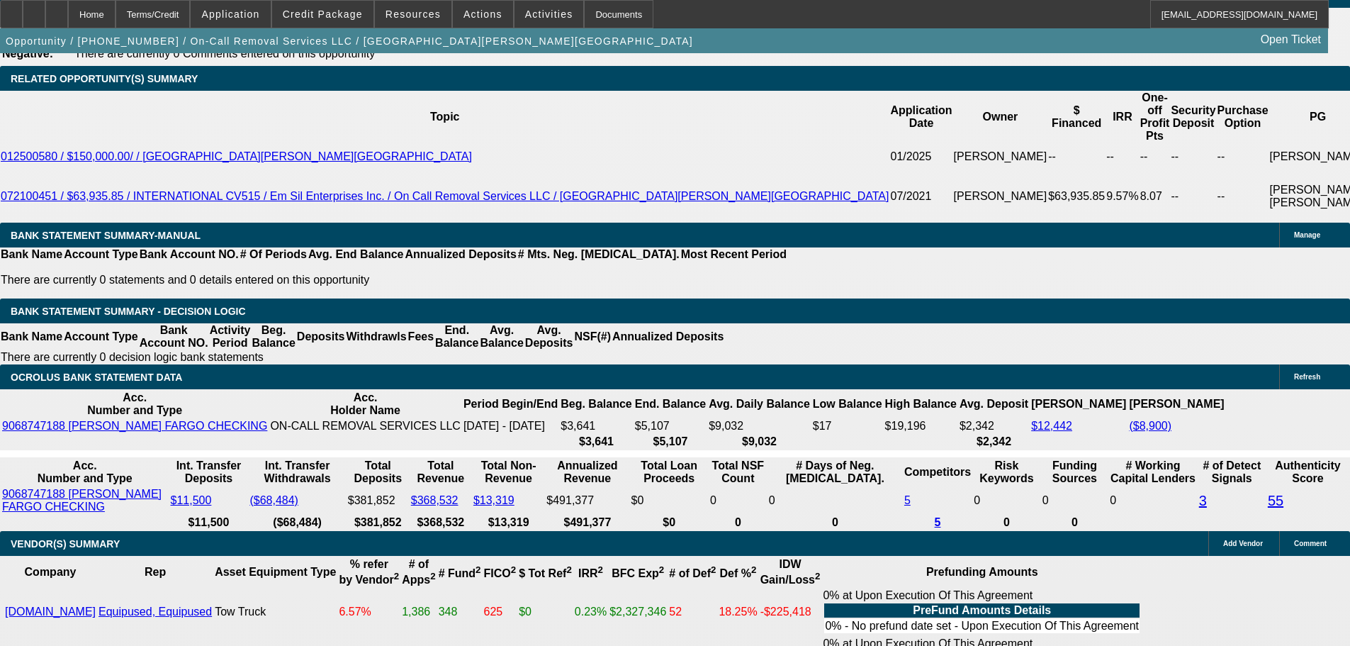
drag, startPoint x: 311, startPoint y: 169, endPoint x: 340, endPoint y: 175, distance: 30.5
copy p "79,995."
drag, startPoint x: 266, startPoint y: 272, endPoint x: 345, endPoint y: 276, distance: 79.5
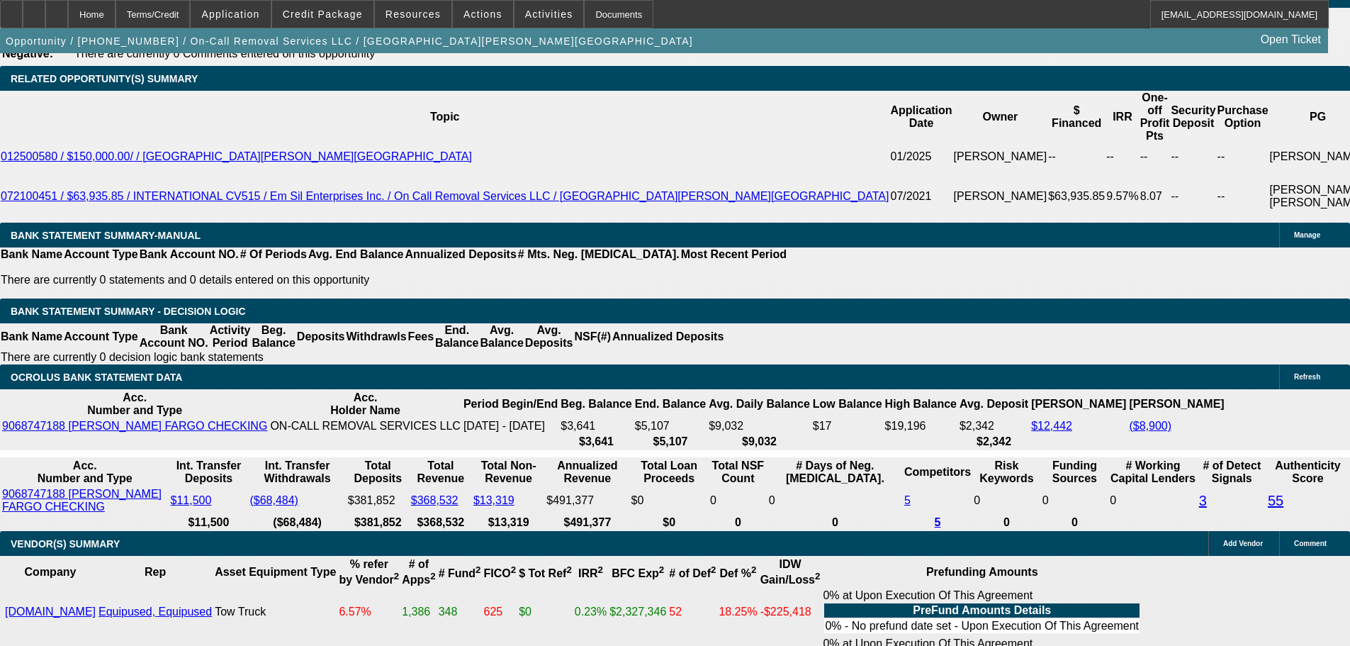
paste input "28,71"
type input "$28,710.00"
type input "UNKNOWN"
type input "$1,594.17"
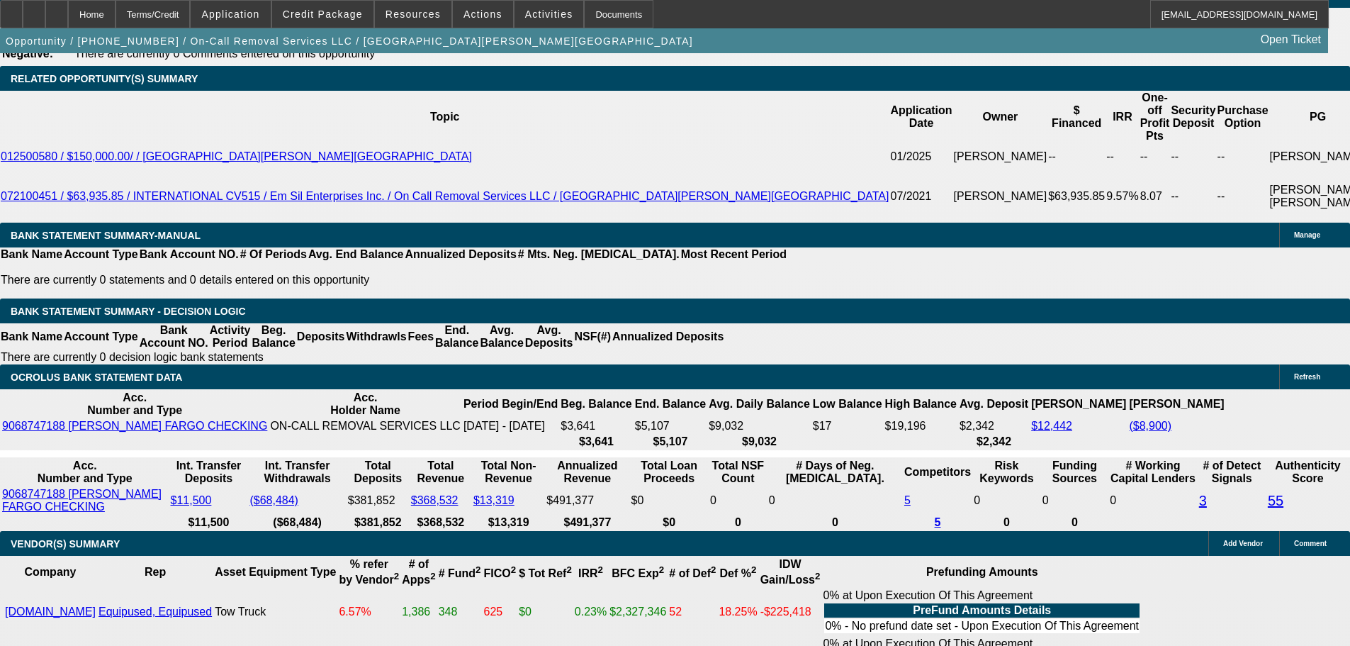
type input "$3,188.34"
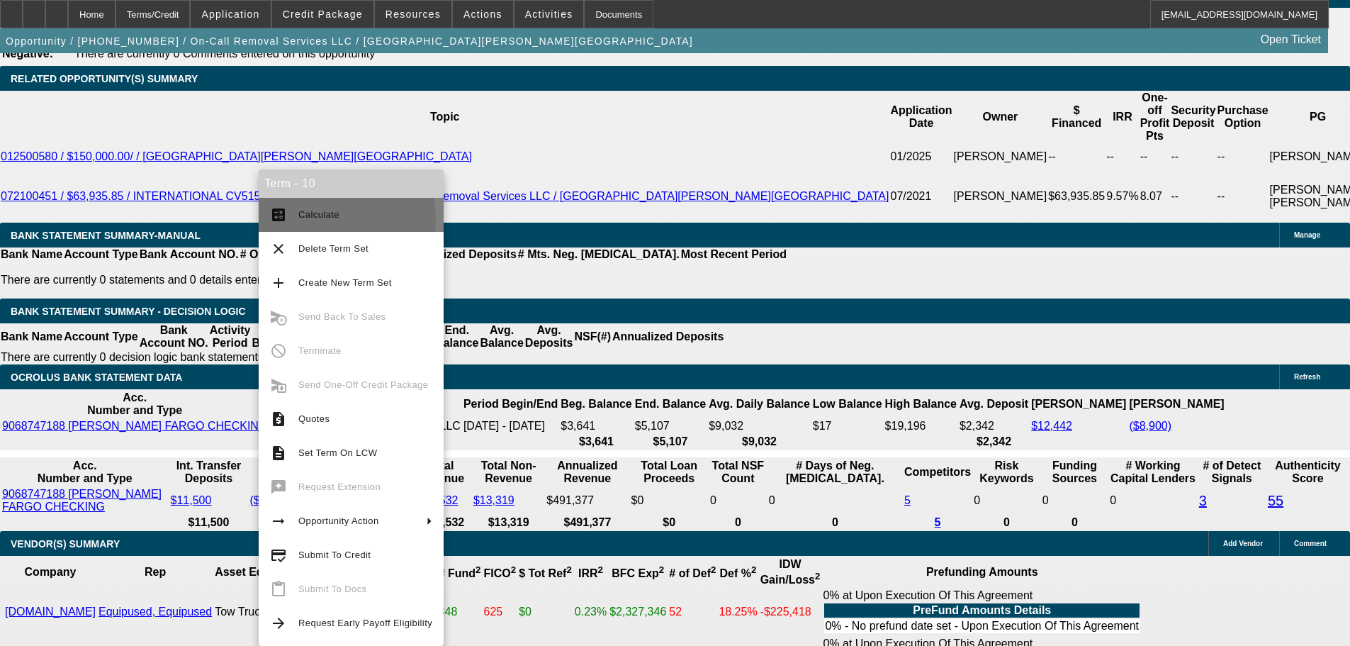
click at [303, 219] on span "Calculate" at bounding box center [318, 214] width 41 height 11
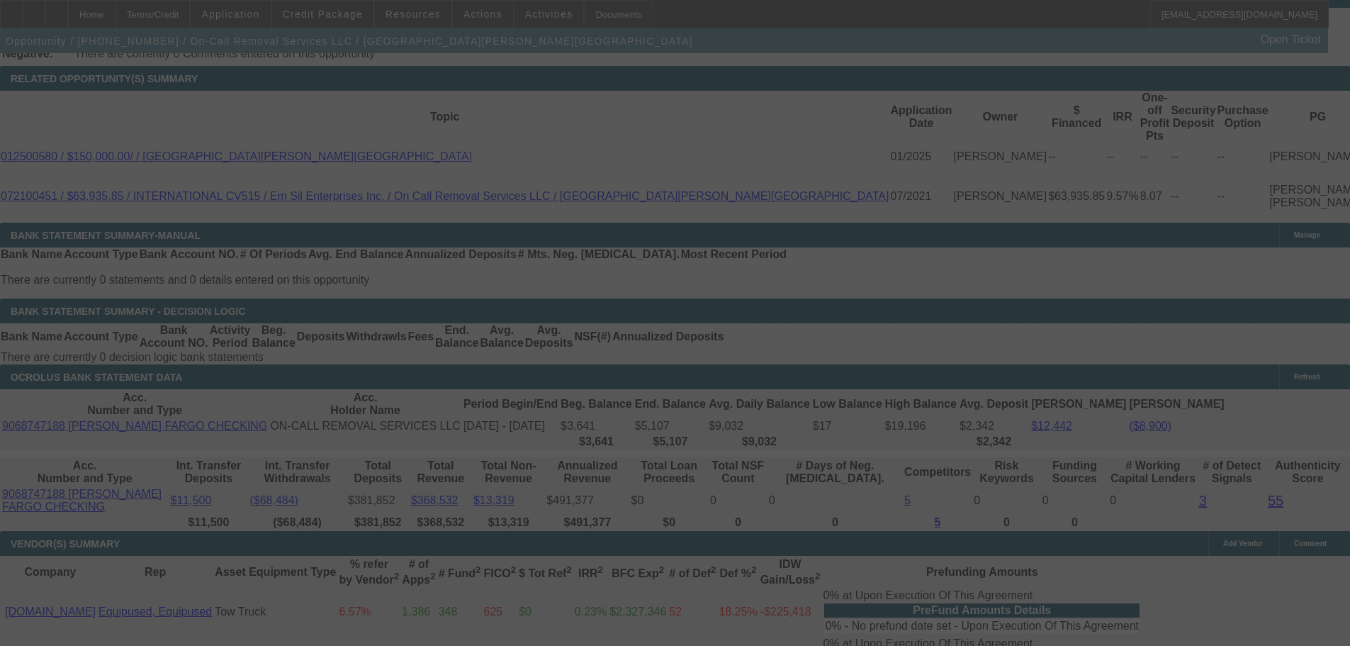
select select "0"
select select "2"
select select "0"
select select "6"
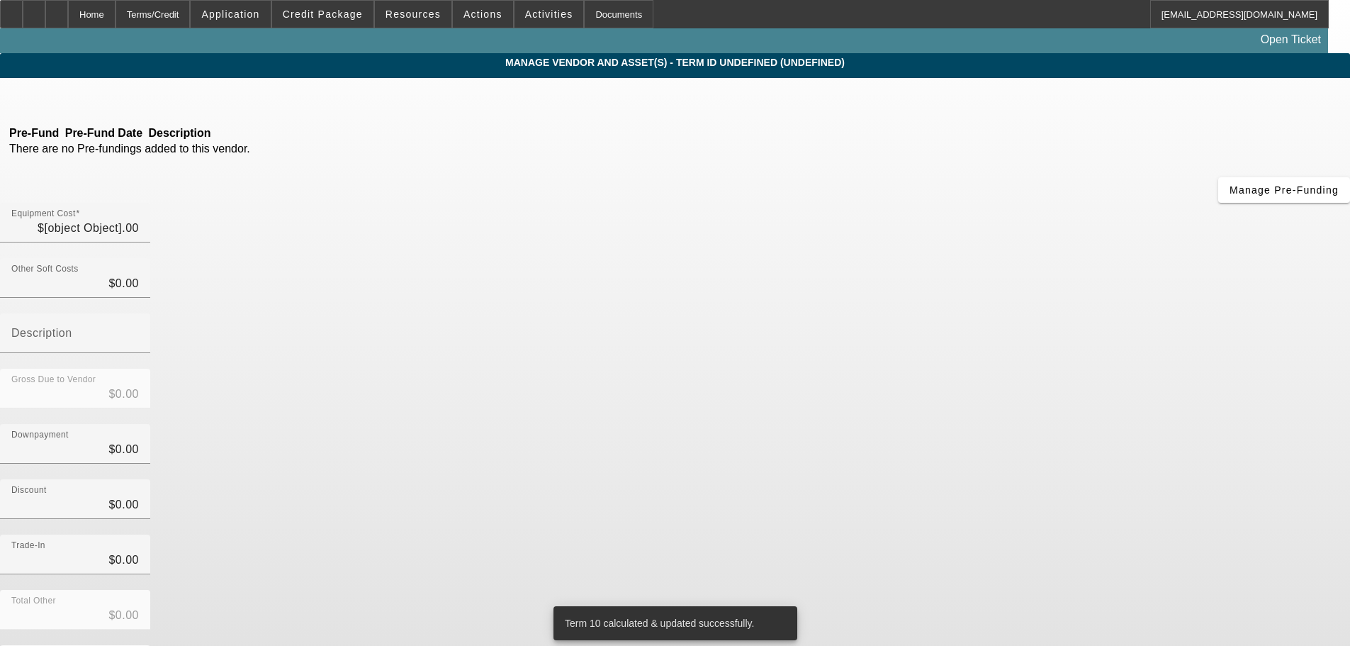
type input "$79,995.00"
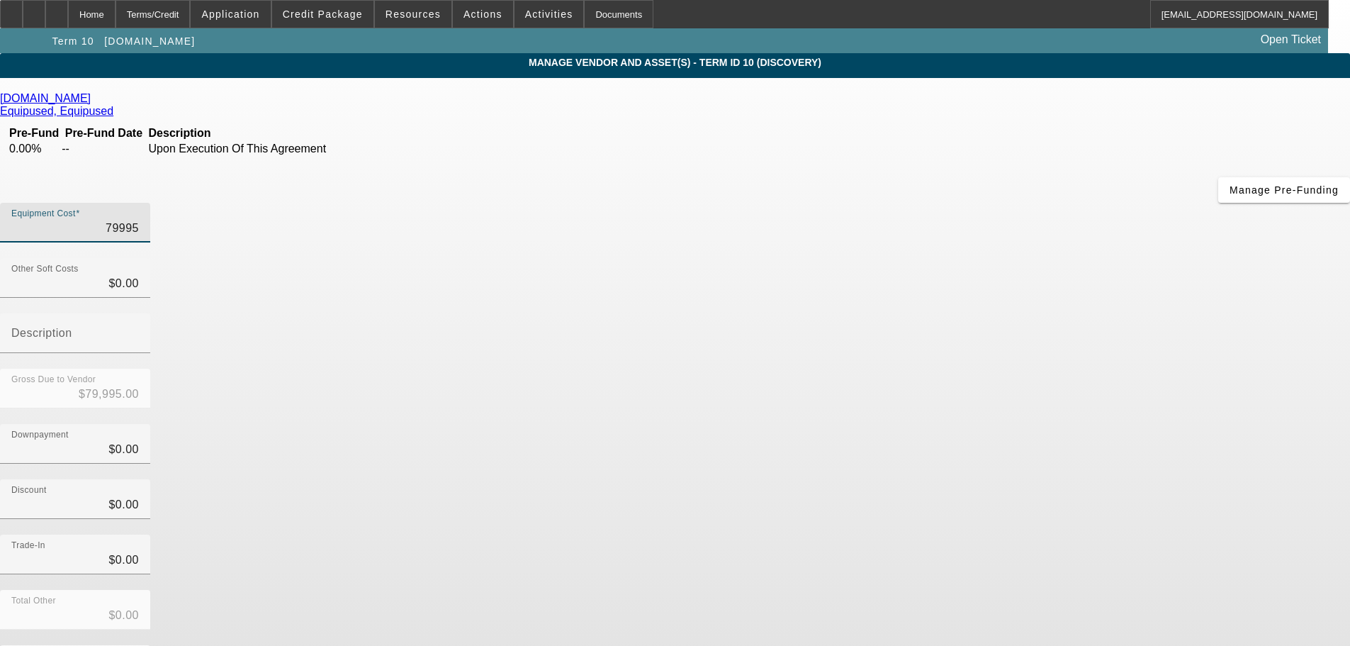
drag, startPoint x: 810, startPoint y: 119, endPoint x: 820, endPoint y: 119, distance: 9.9
click at [139, 220] on input "79995" at bounding box center [75, 228] width 128 height 17
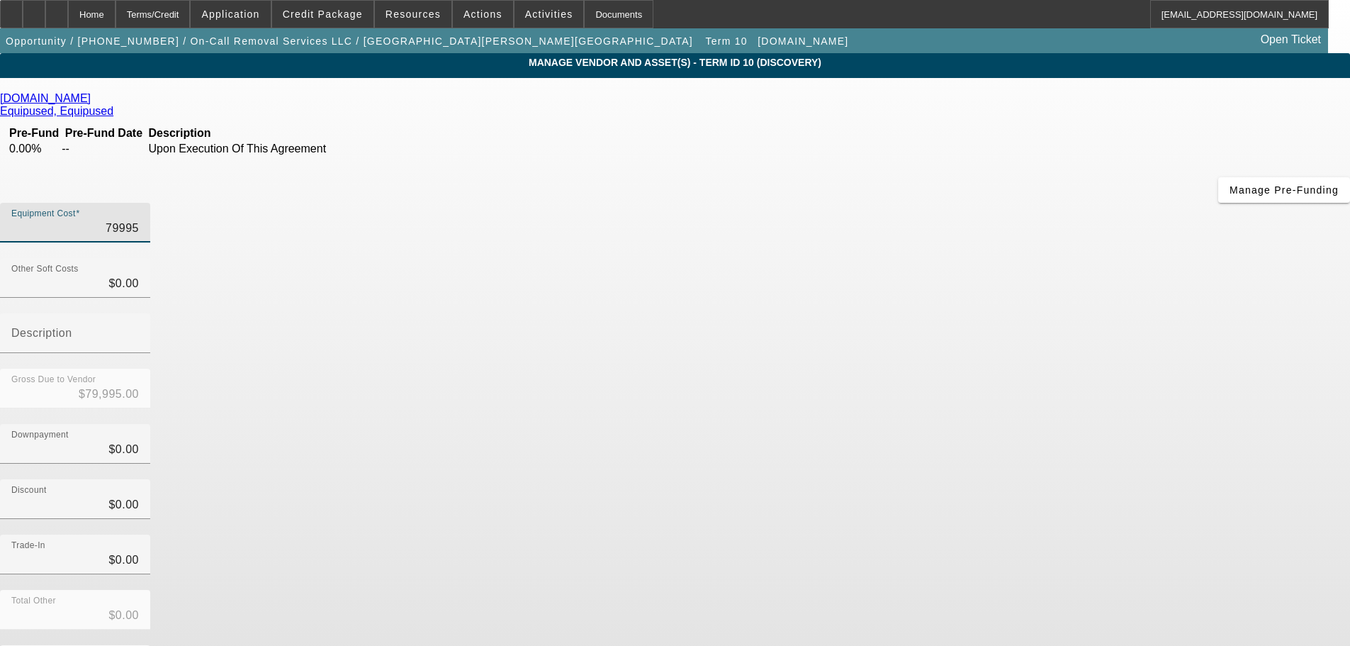
drag, startPoint x: 818, startPoint y: 122, endPoint x: 897, endPoint y: 132, distance: 79.3
click at [896, 203] on div "Equipment Cost 79995" at bounding box center [675, 230] width 1350 height 55
type input "1"
type input "$1.00"
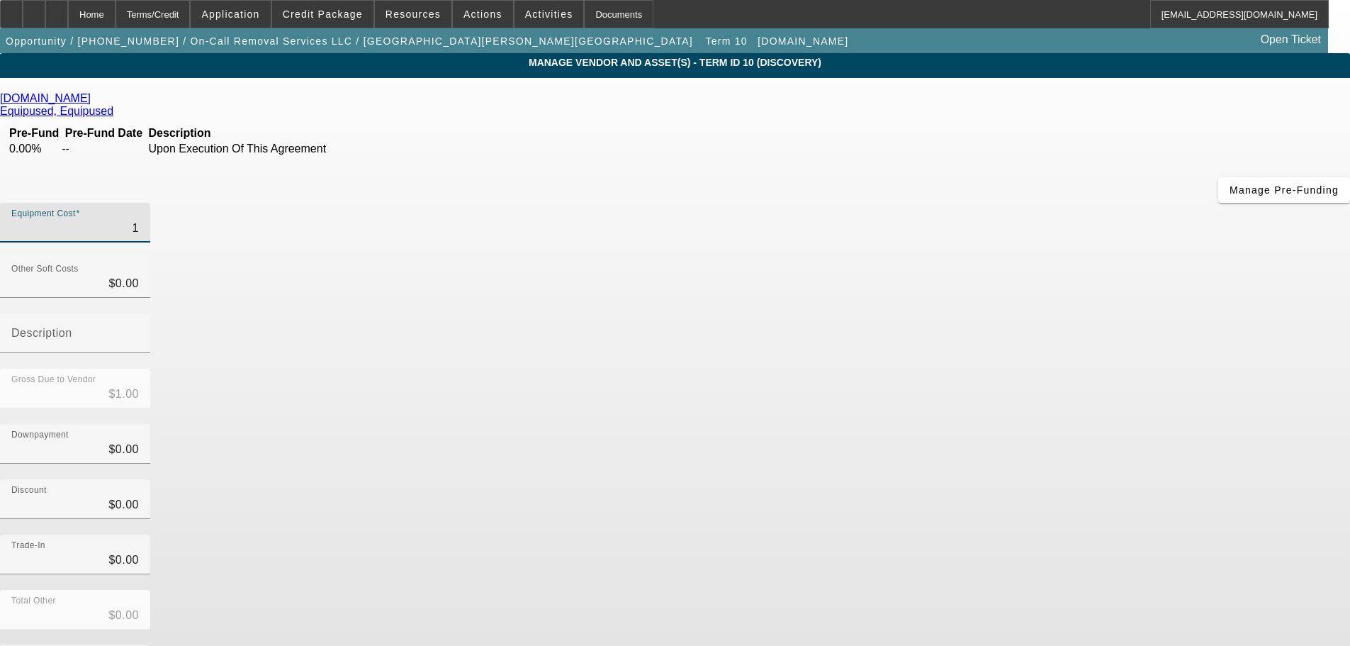
type input "12"
type input "$12.00"
type input "120"
type input "$120.00"
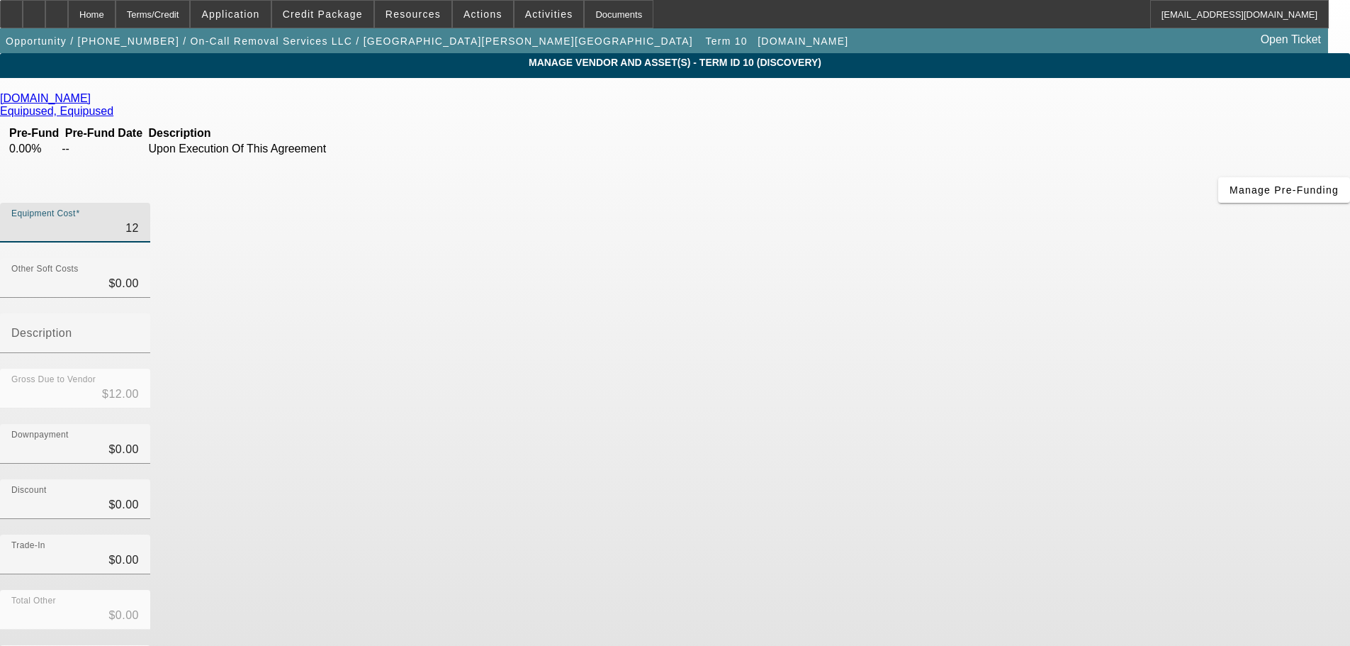
type input "$120.00"
type input "1208"
type input "$1,208.00"
type input "12087"
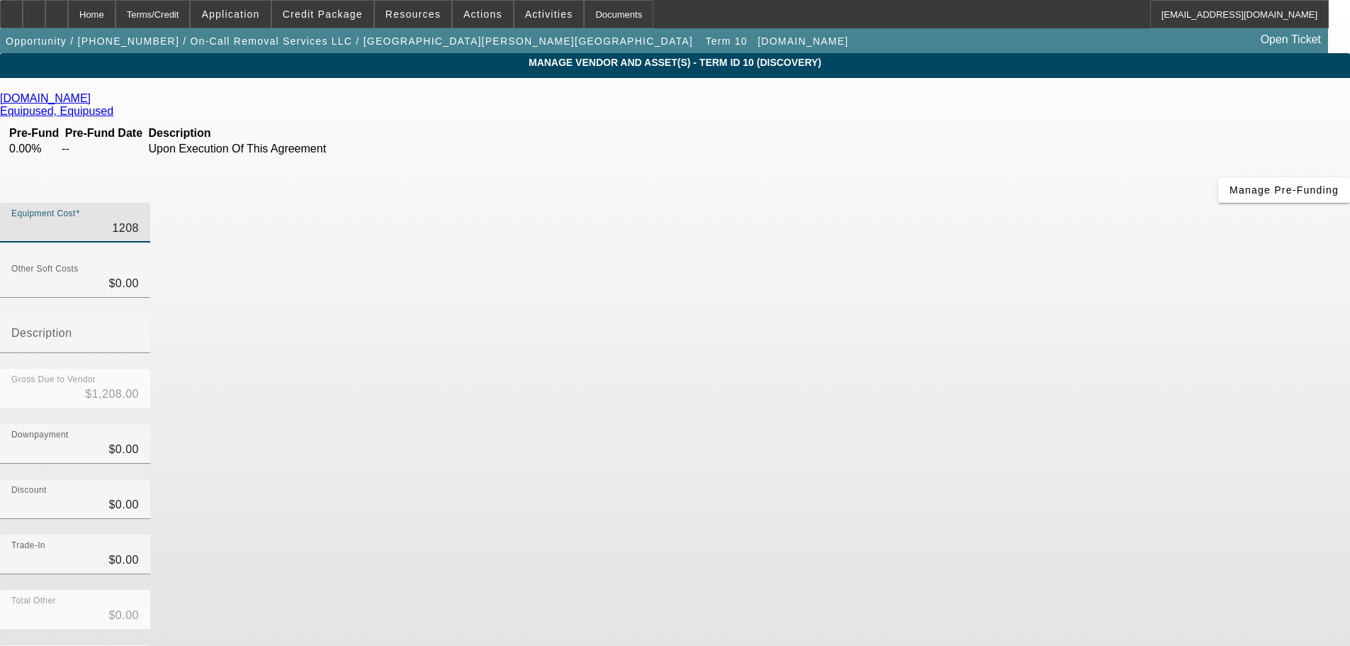
type input "$12,087.00"
type input "120878"
type input "$120,878.00"
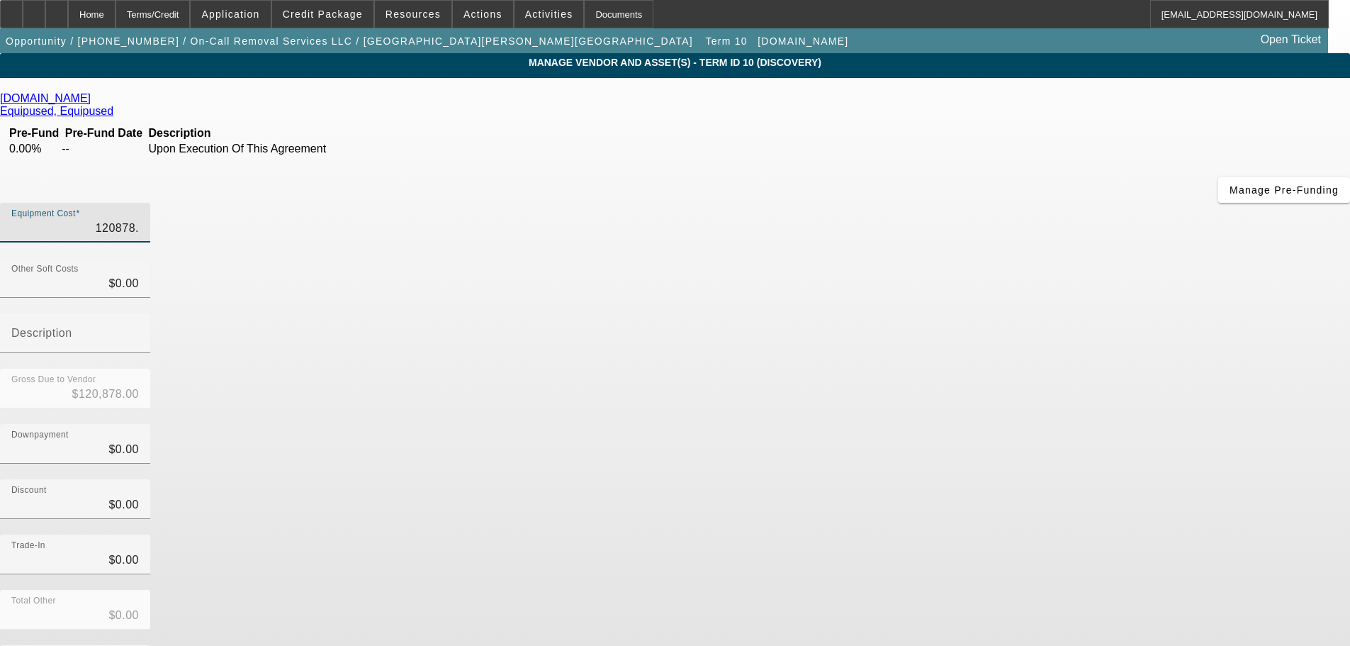
type input "120878.8"
type input "$120,878.80"
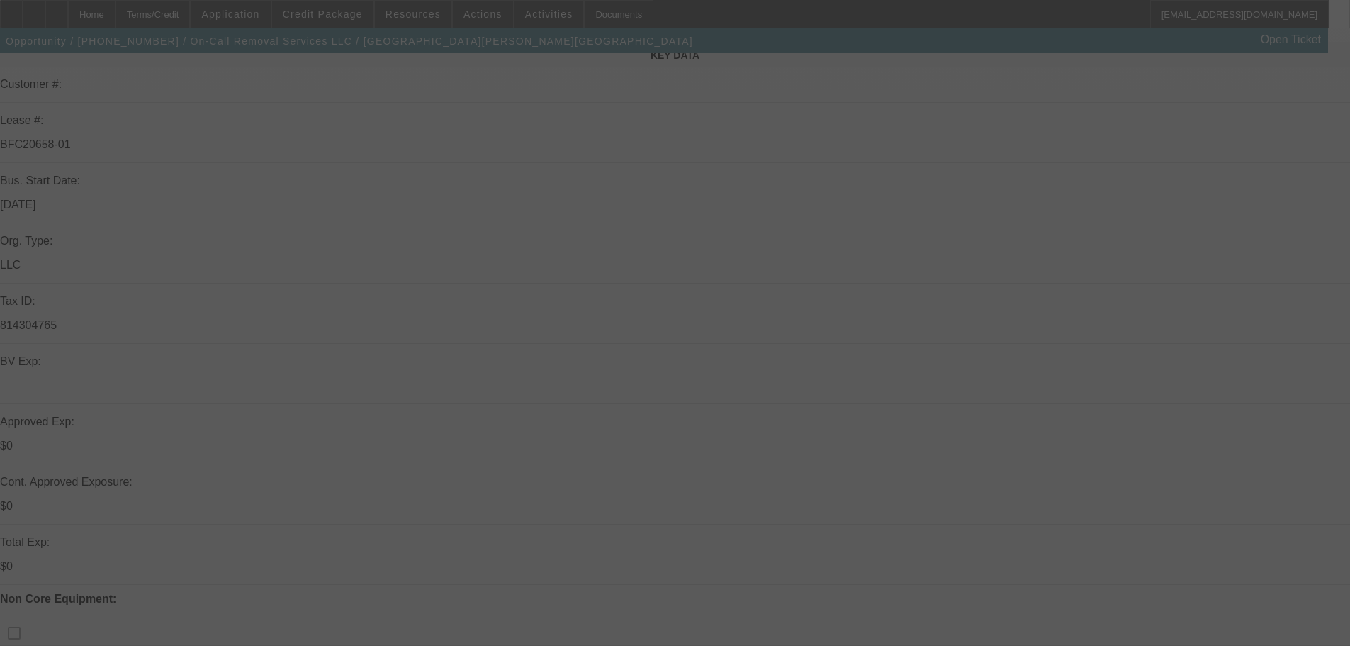
select select "0"
select select "2"
select select "0"
select select "6"
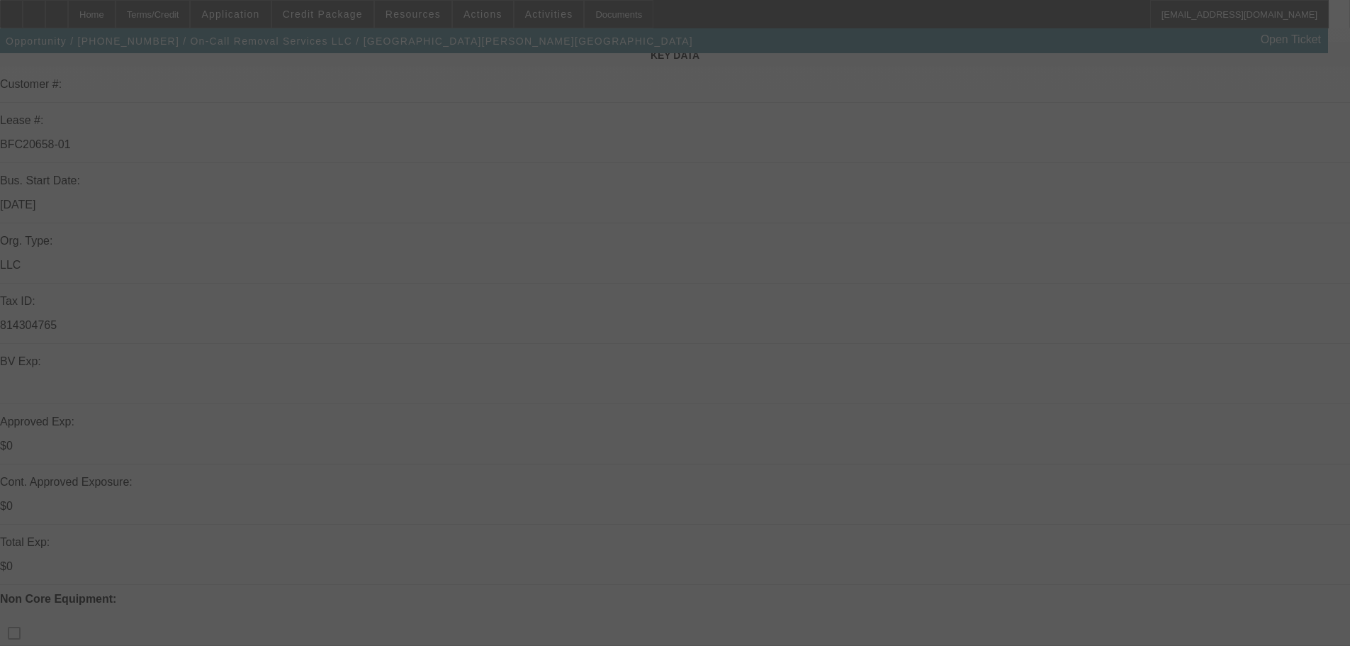
select select "0"
select select "2"
select select "0"
select select "6"
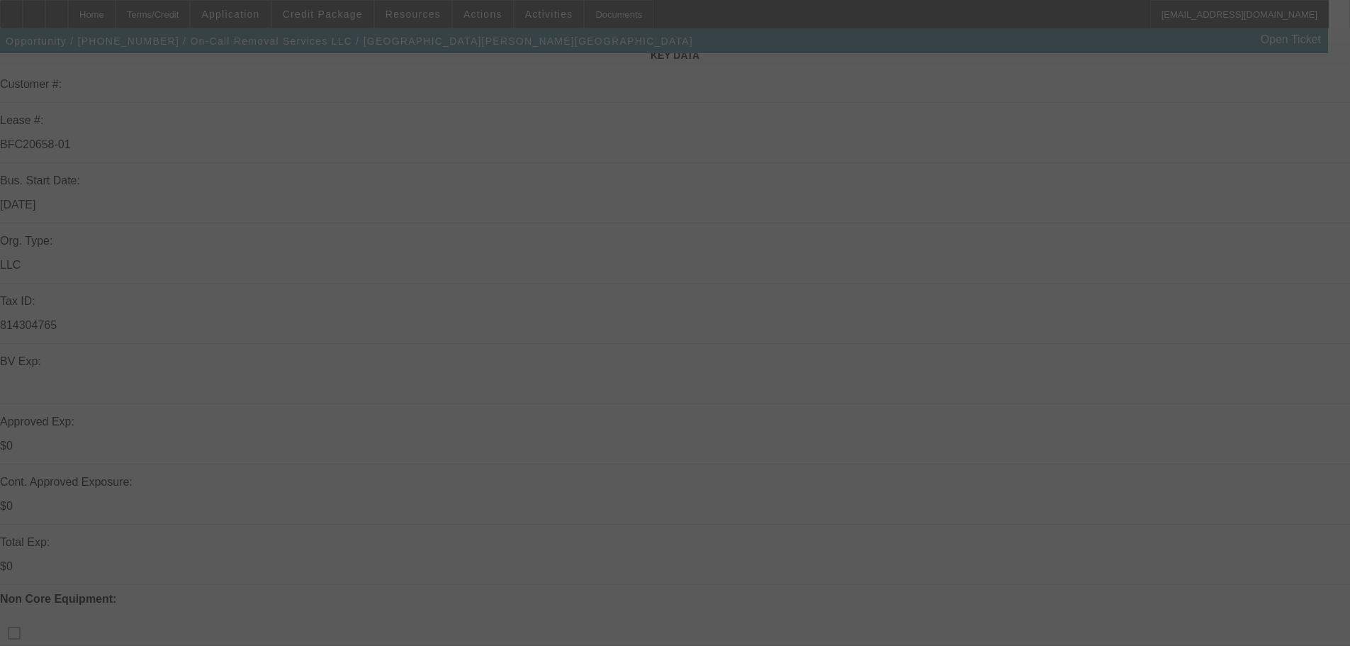
select select "0"
select select "2"
select select "0"
select select "6"
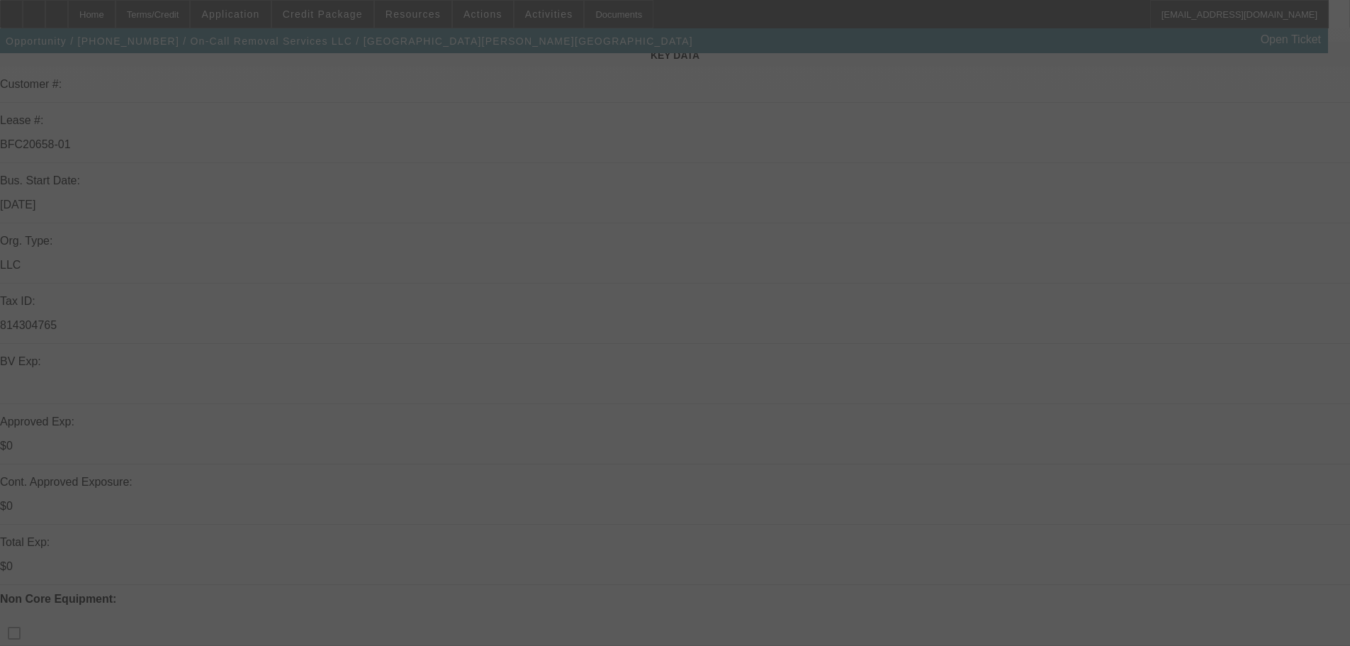
select select "0"
select select "2"
select select "0"
select select "6"
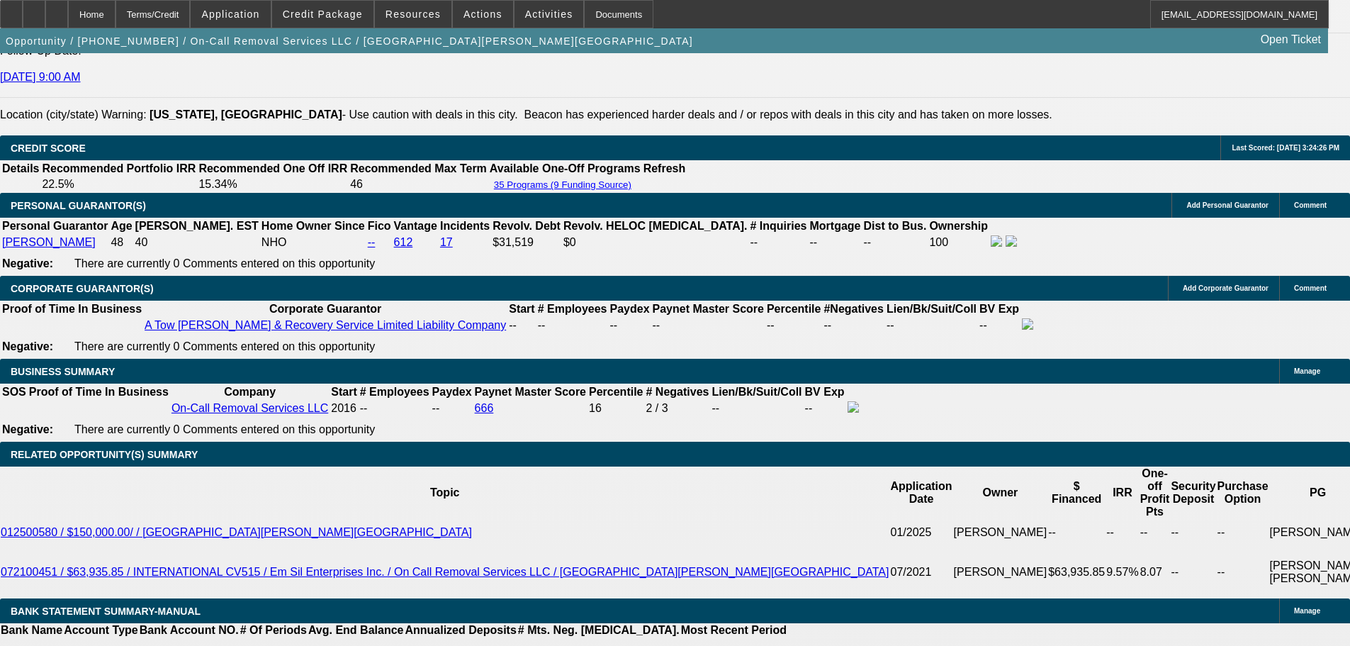
scroll to position [2176, 0]
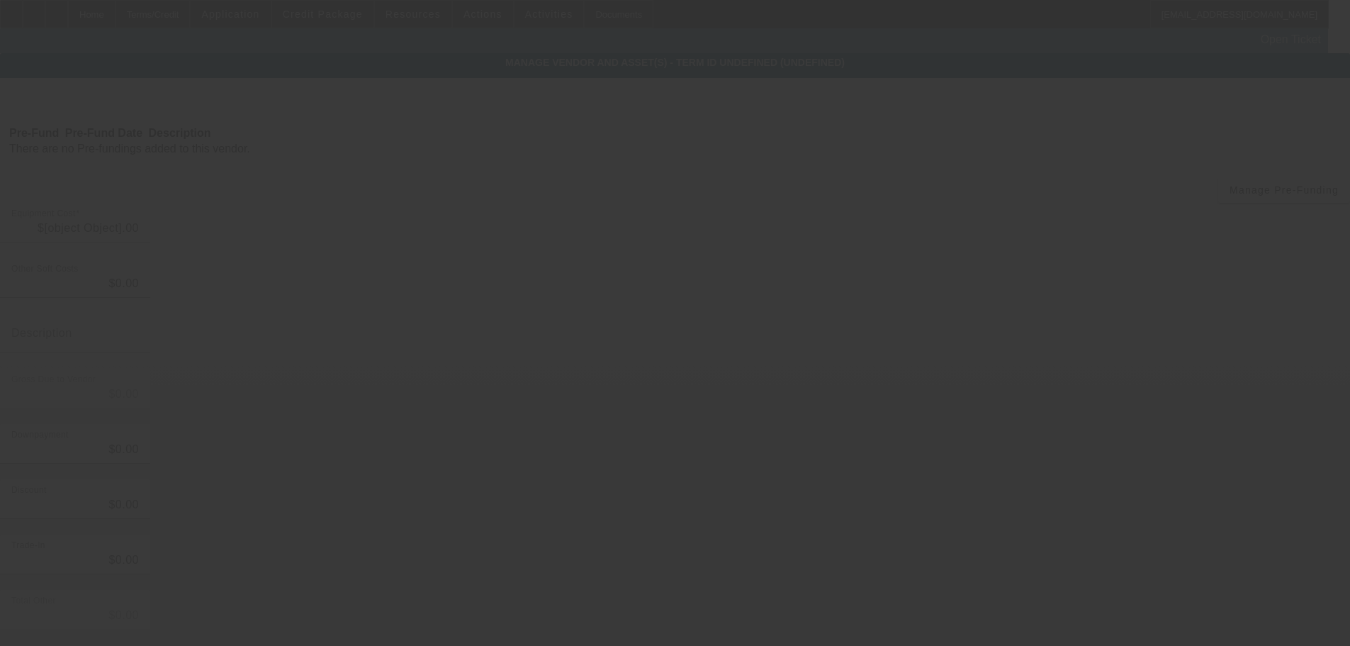
type input "$120,878.80"
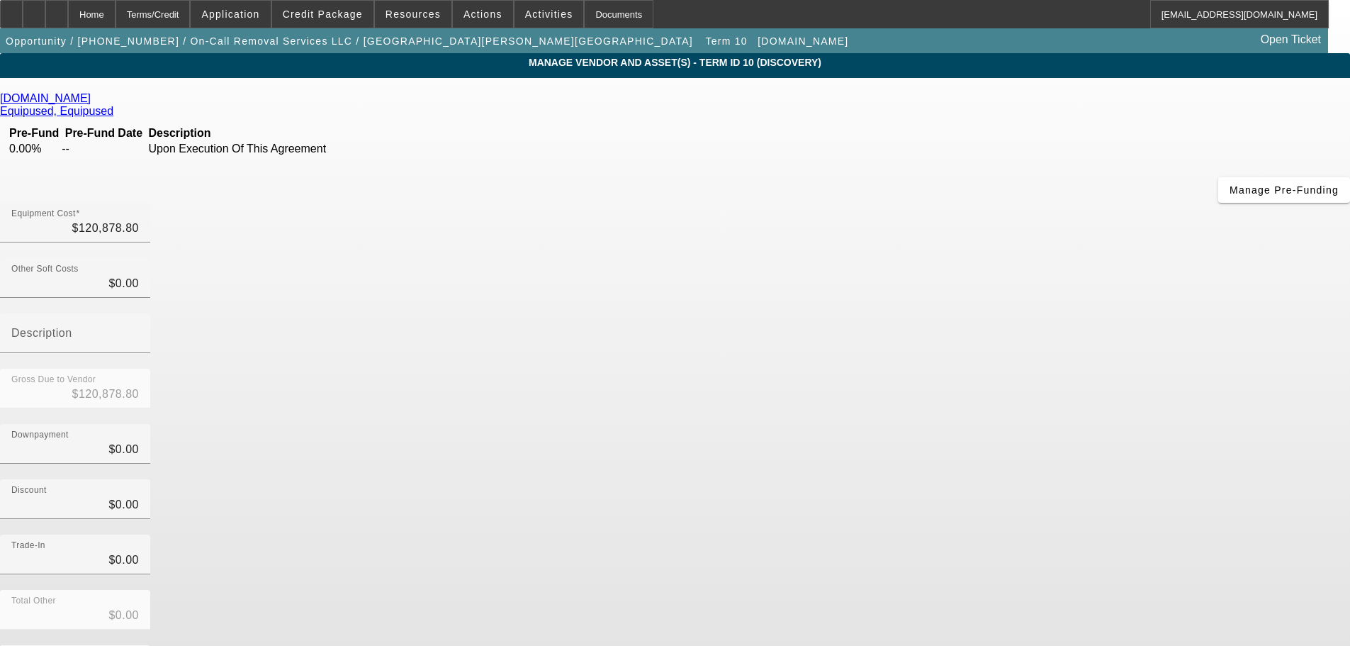
click at [94, 100] on icon at bounding box center [94, 98] width 0 height 12
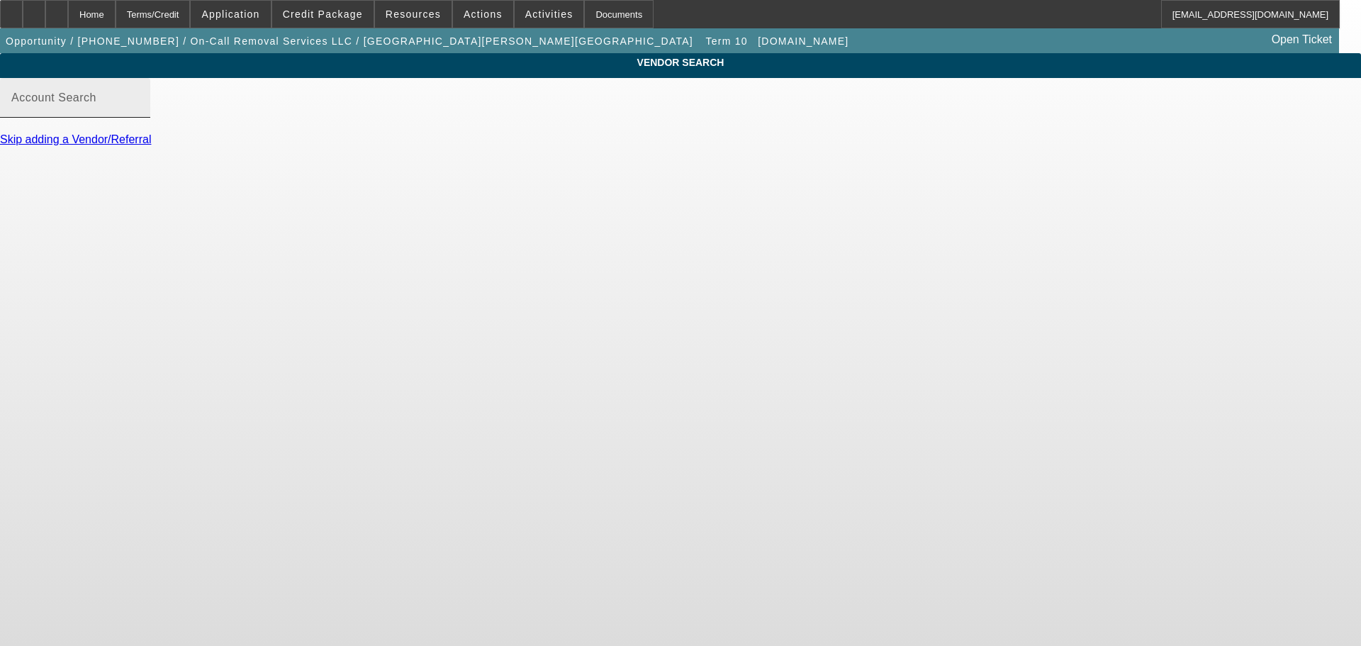
click at [96, 104] on mat-label "Account Search" at bounding box center [53, 97] width 85 height 12
click at [139, 112] on input "Account Search" at bounding box center [75, 103] width 128 height 17
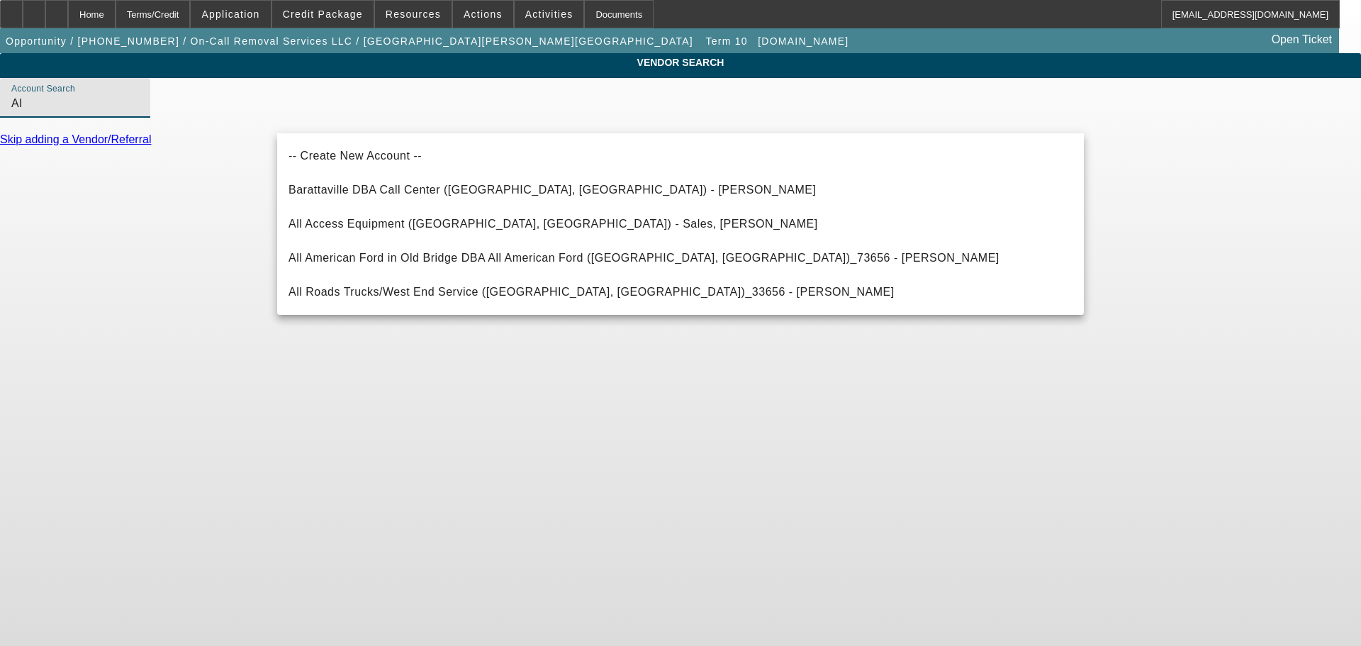
type input "A"
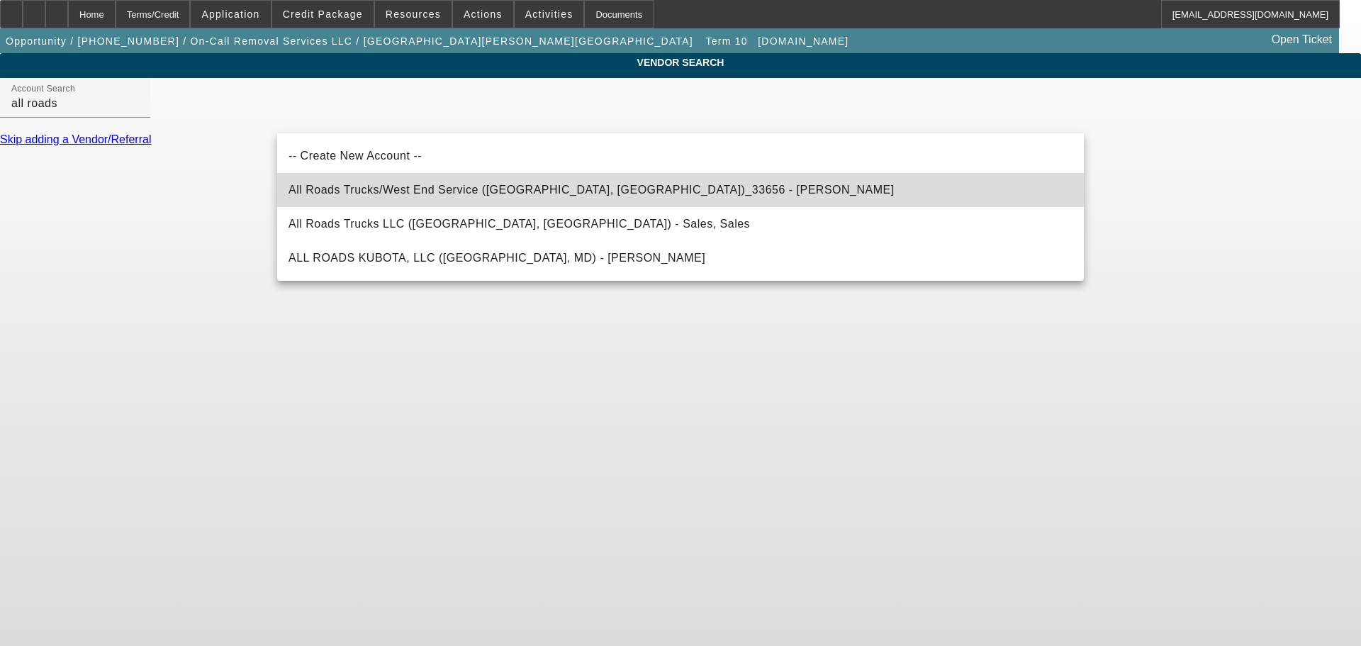
click at [583, 194] on span "All Roads Trucks/West End Service (Ellicott City, MD)_33656 - Bloom, Kevin" at bounding box center [592, 190] width 606 height 12
type input "All Roads Trucks/West End Service (Ellicott City, MD)_33656 - Bloom, Kevin"
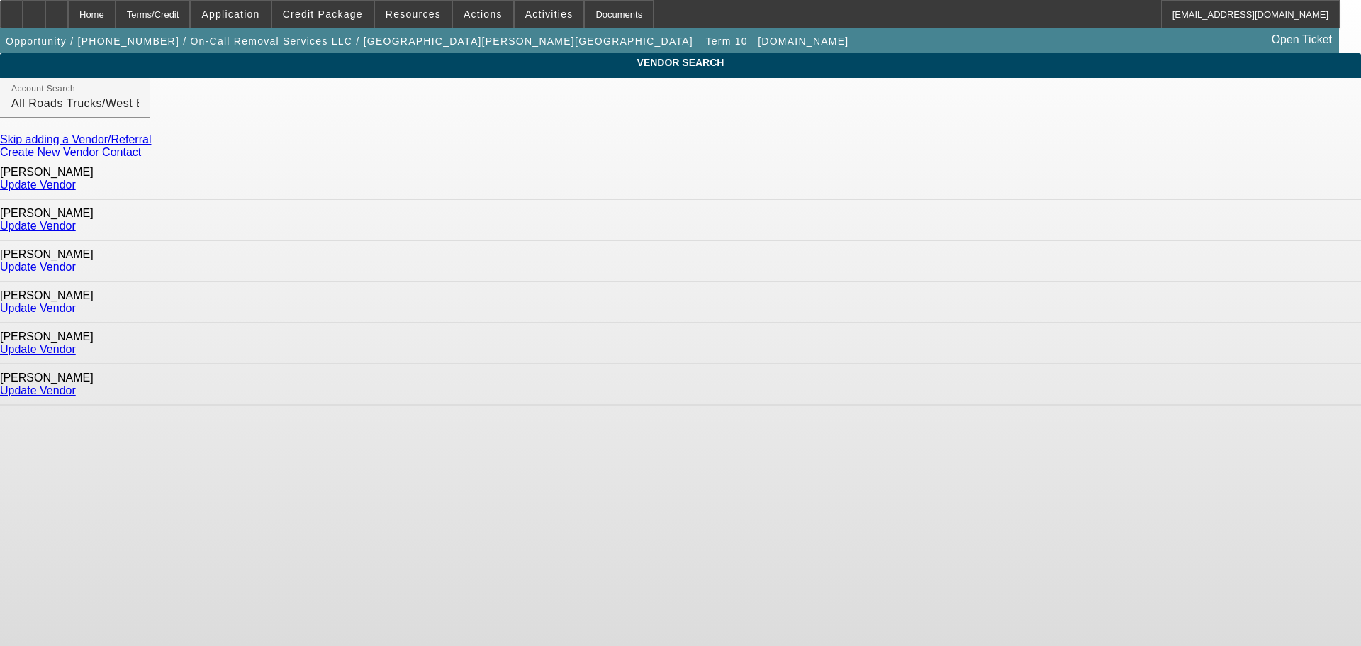
click at [76, 261] on link "Update Vendor" at bounding box center [38, 267] width 76 height 12
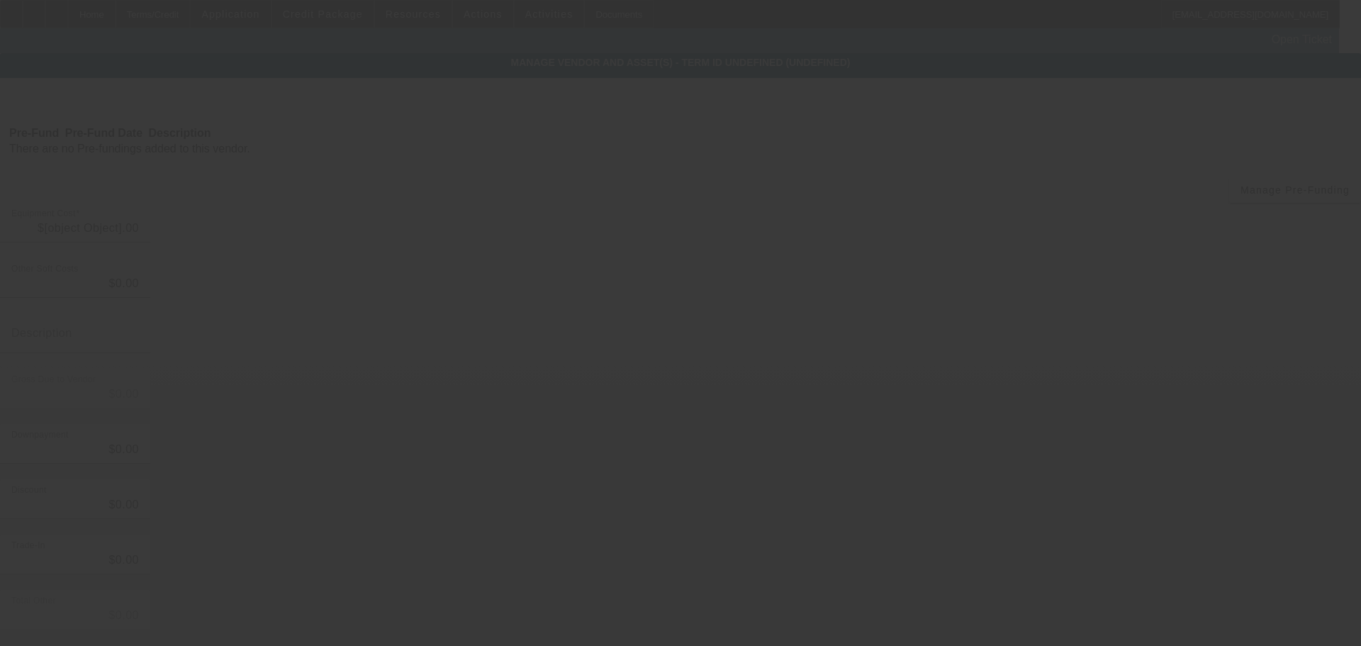
type input "$120,878.80"
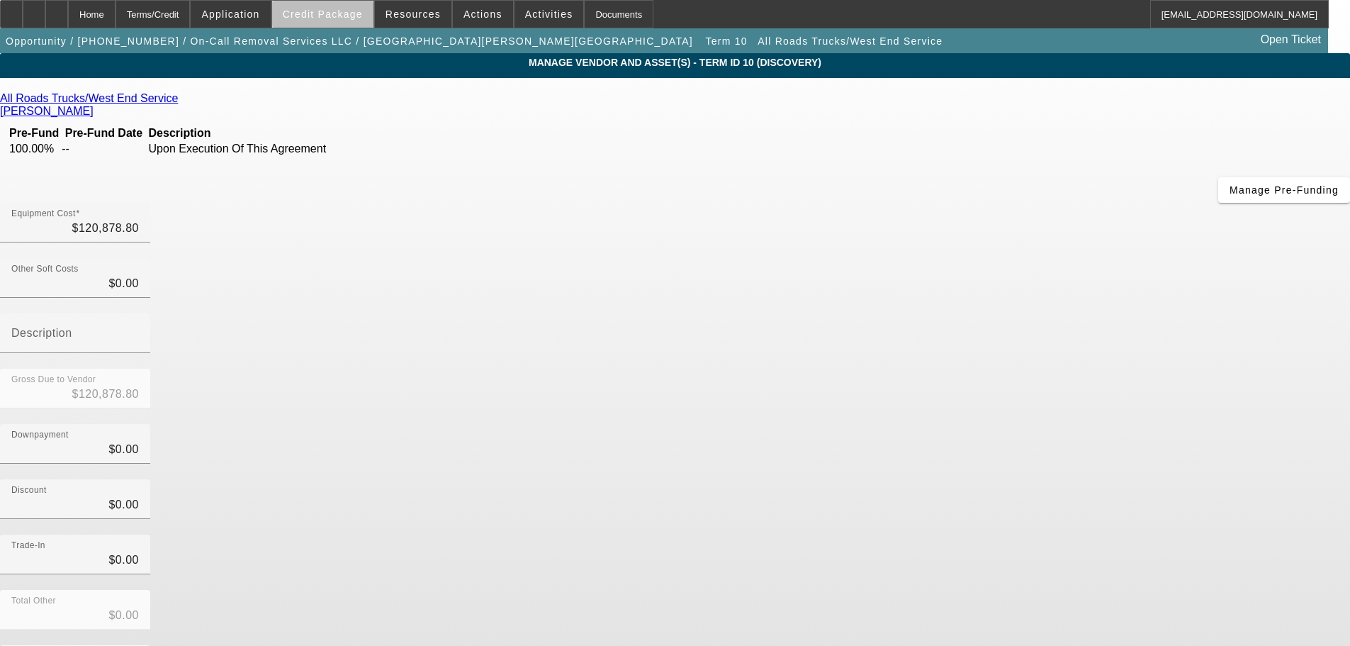
click at [351, 17] on span "Credit Package" at bounding box center [323, 14] width 80 height 11
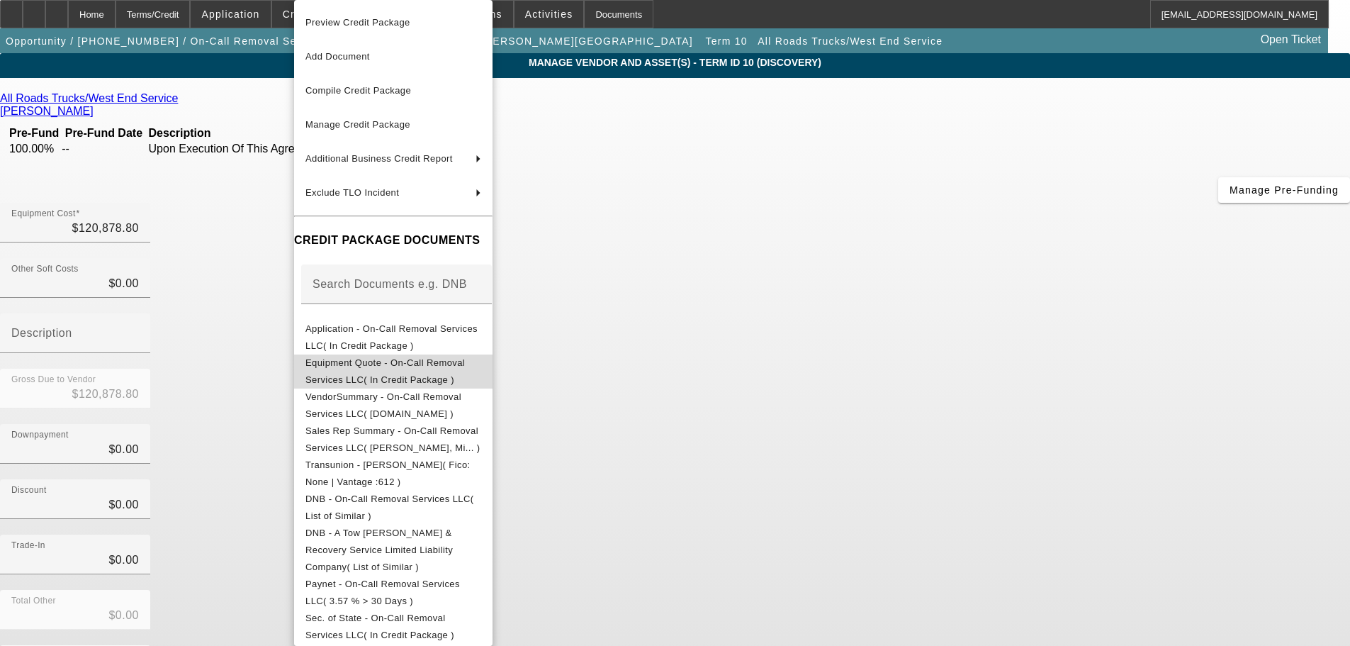
click at [432, 357] on span "Equipment Quote - On-Call Removal Services LLC( In Credit Package )" at bounding box center [394, 371] width 176 height 34
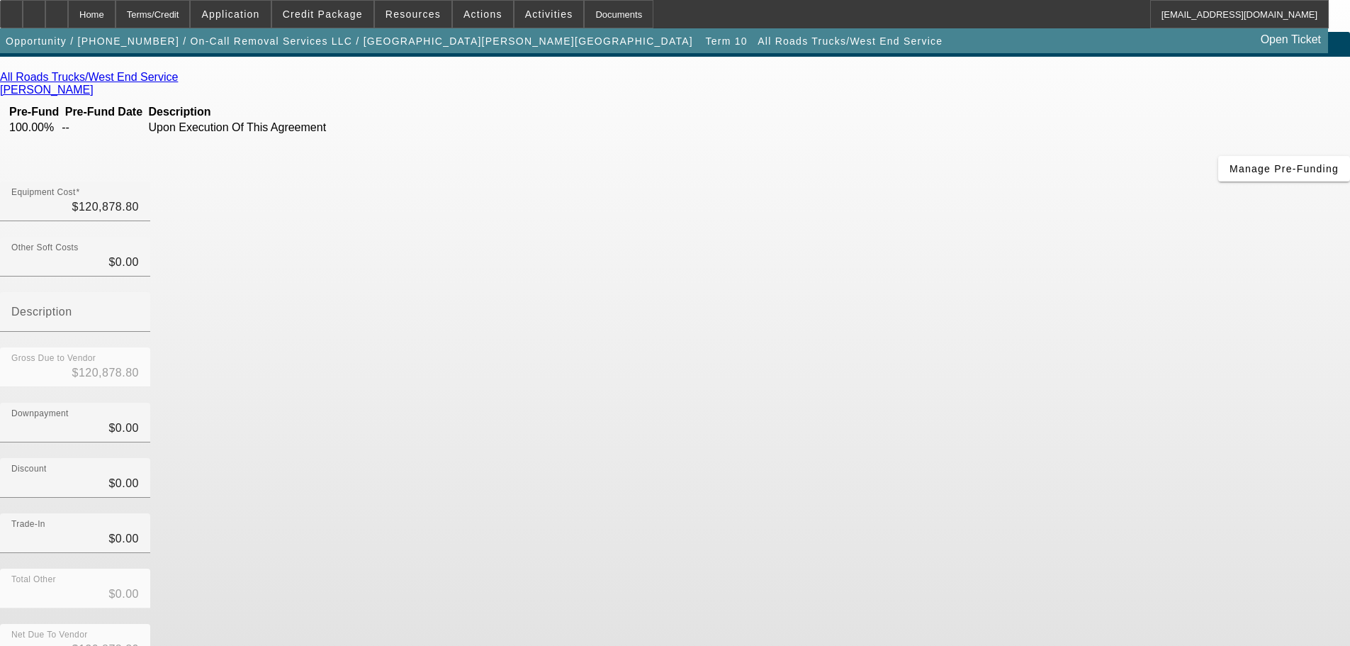
scroll to position [40, 0]
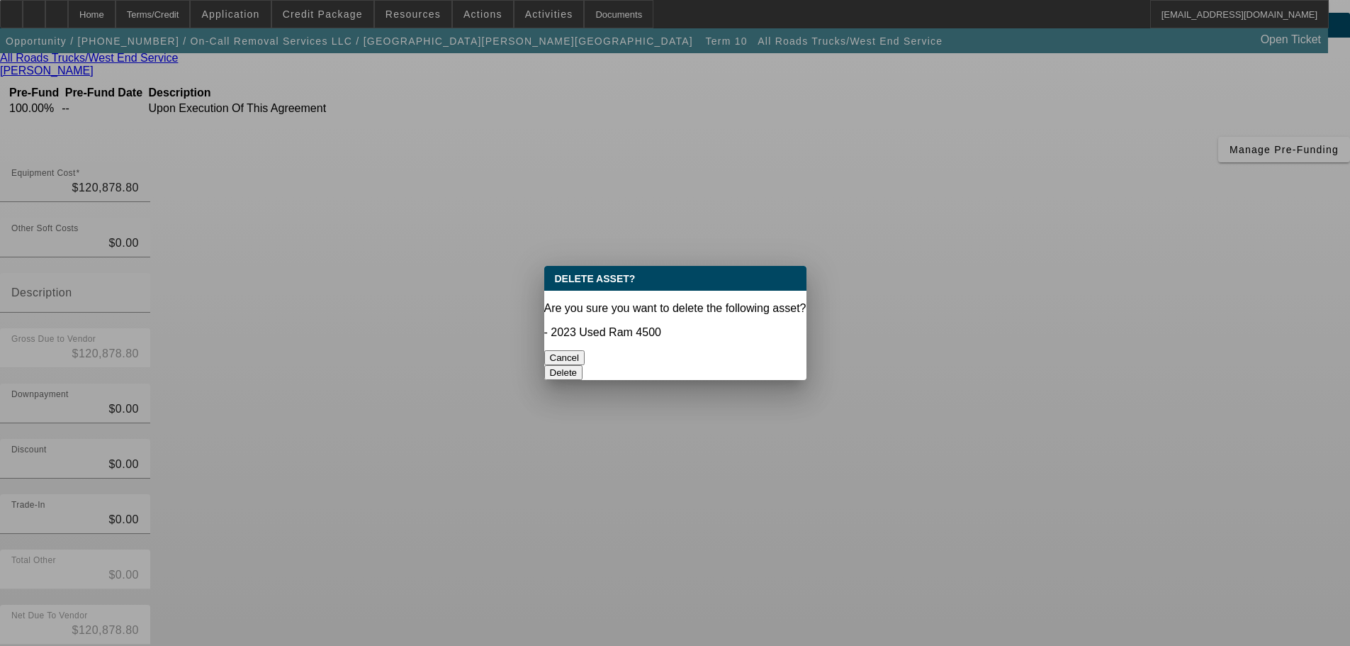
scroll to position [0, 0]
click at [583, 365] on button "Delete" at bounding box center [563, 372] width 39 height 15
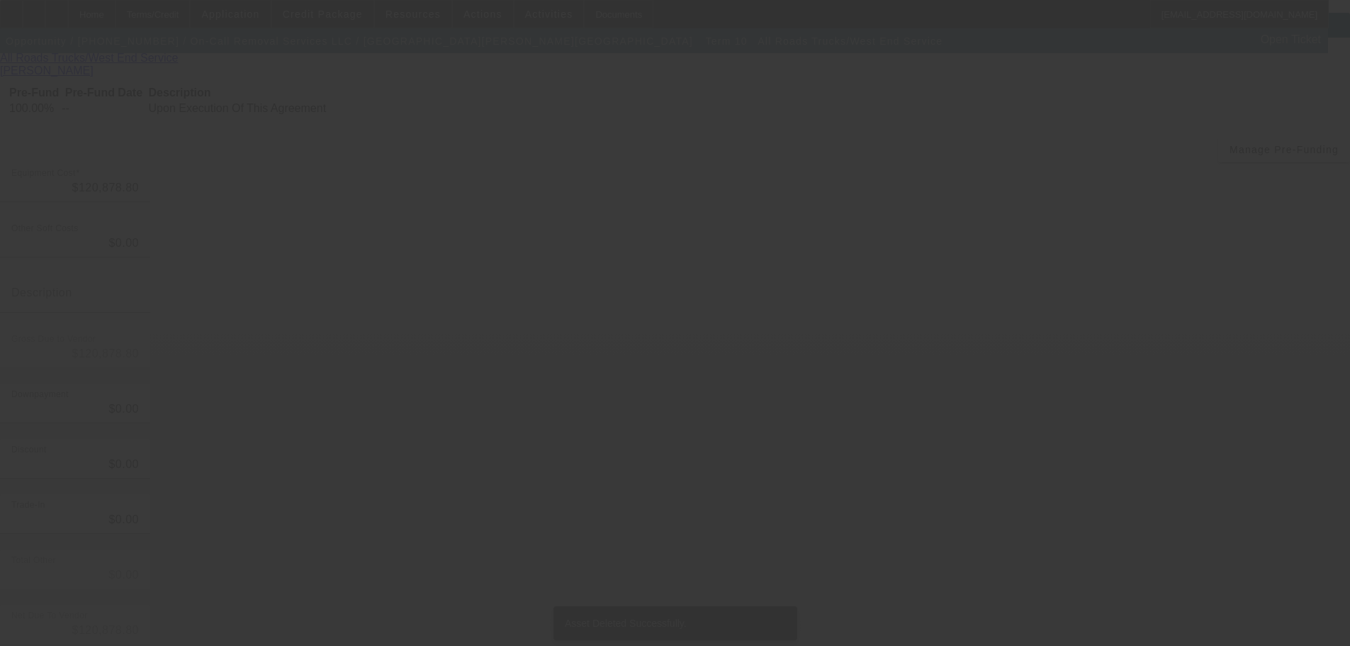
scroll to position [19, 0]
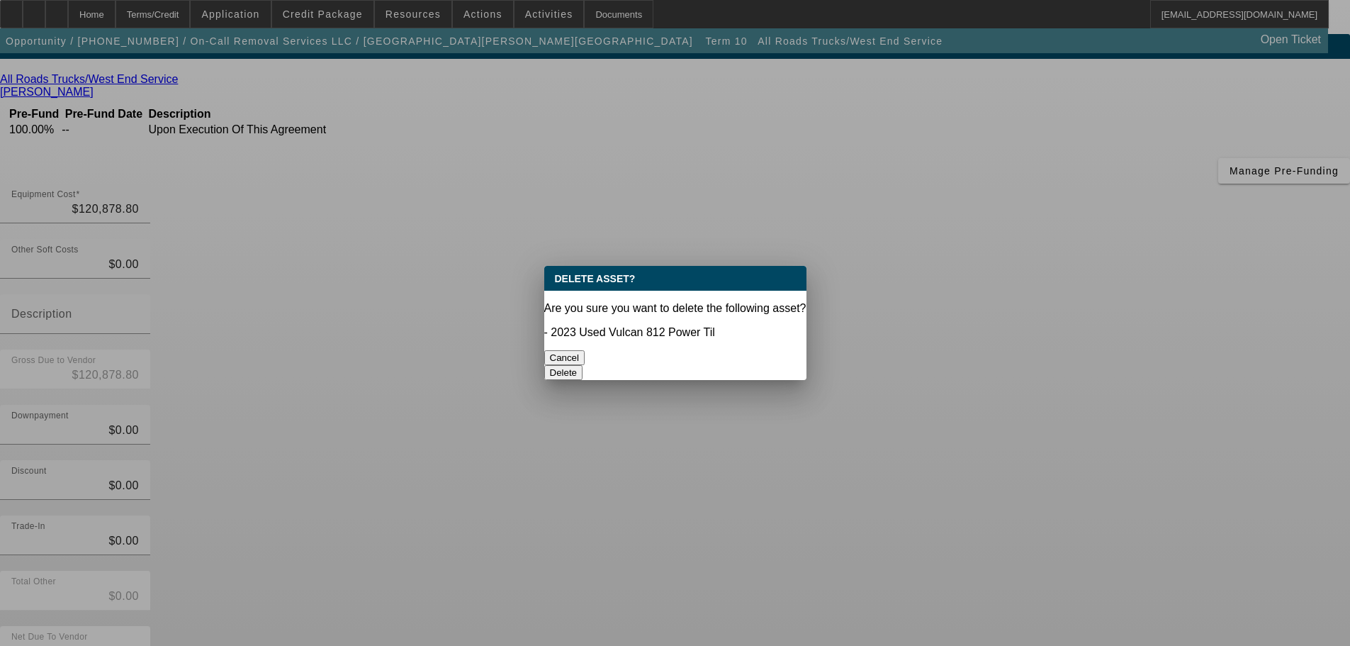
click at [1062, 617] on div at bounding box center [675, 323] width 1350 height 646
click at [583, 365] on button "Delete" at bounding box center [563, 372] width 39 height 15
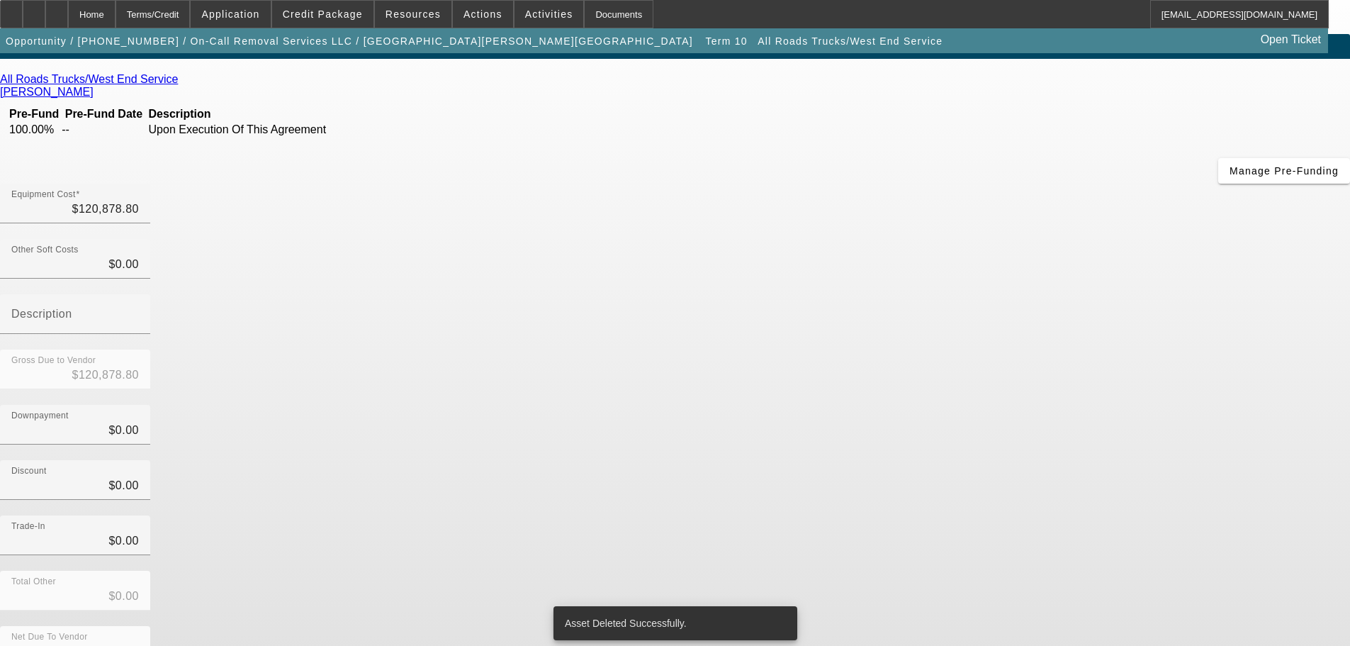
scroll to position [13, 0]
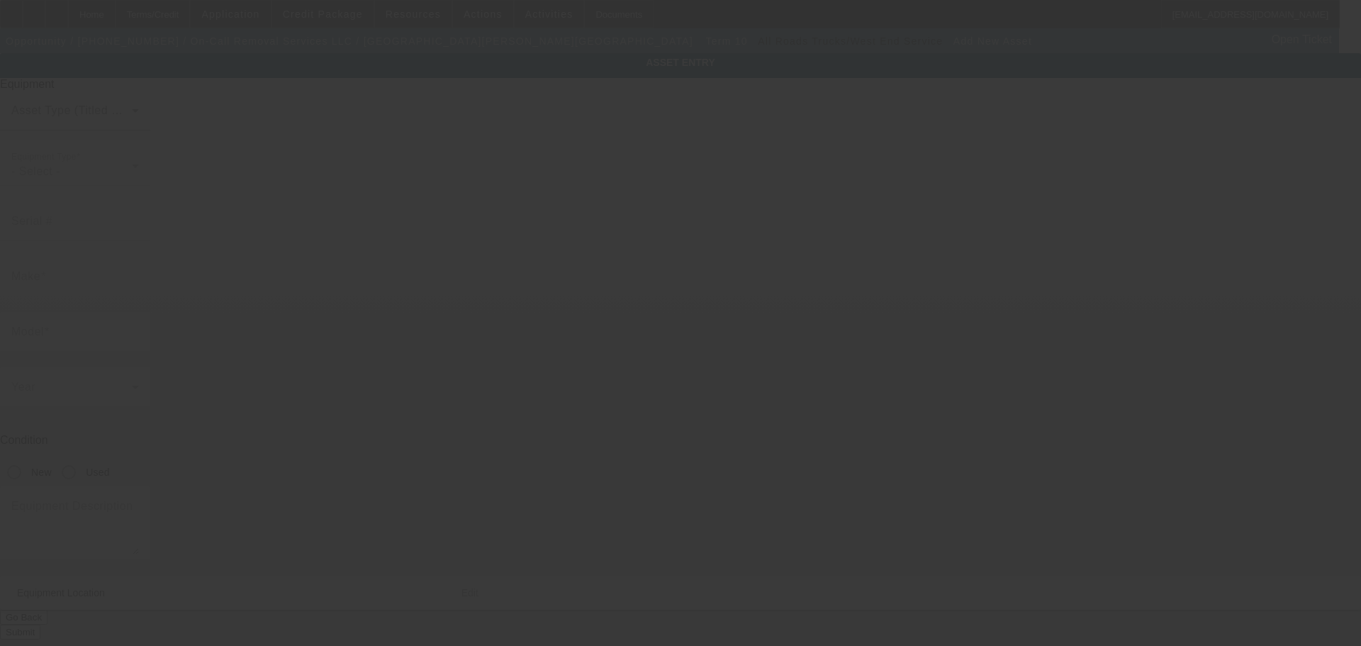
type input "1239 Kenilworth Ave NE"
type input "Ste G"
type input "Washington"
type input "20019"
type input "Washington"
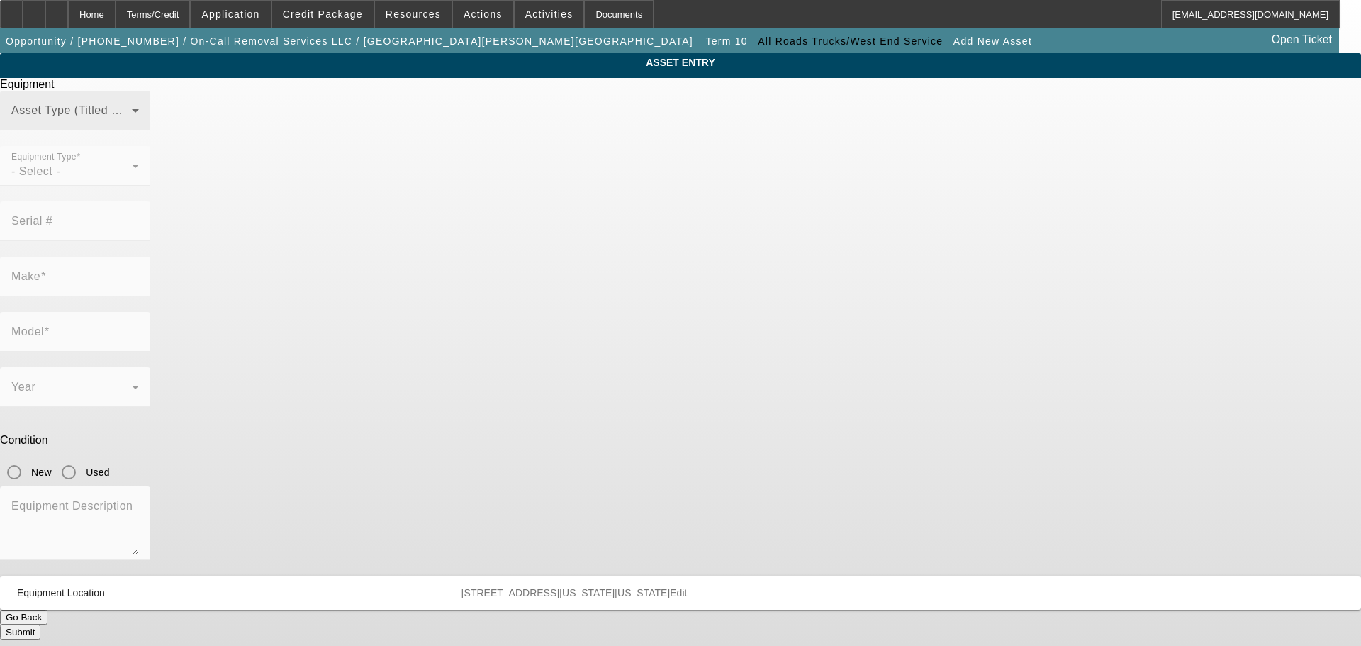
click at [139, 125] on mat-select at bounding box center [75, 116] width 128 height 17
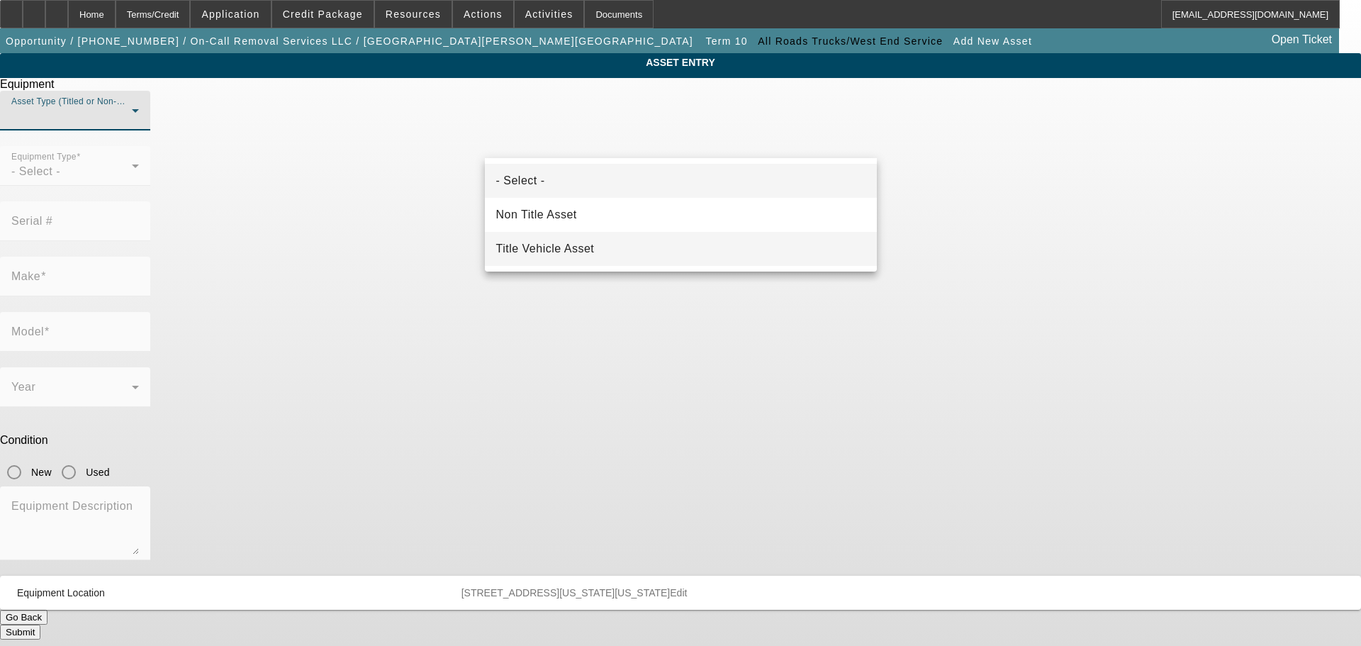
click at [669, 240] on mat-option "Title Vehicle Asset" at bounding box center [681, 249] width 392 height 34
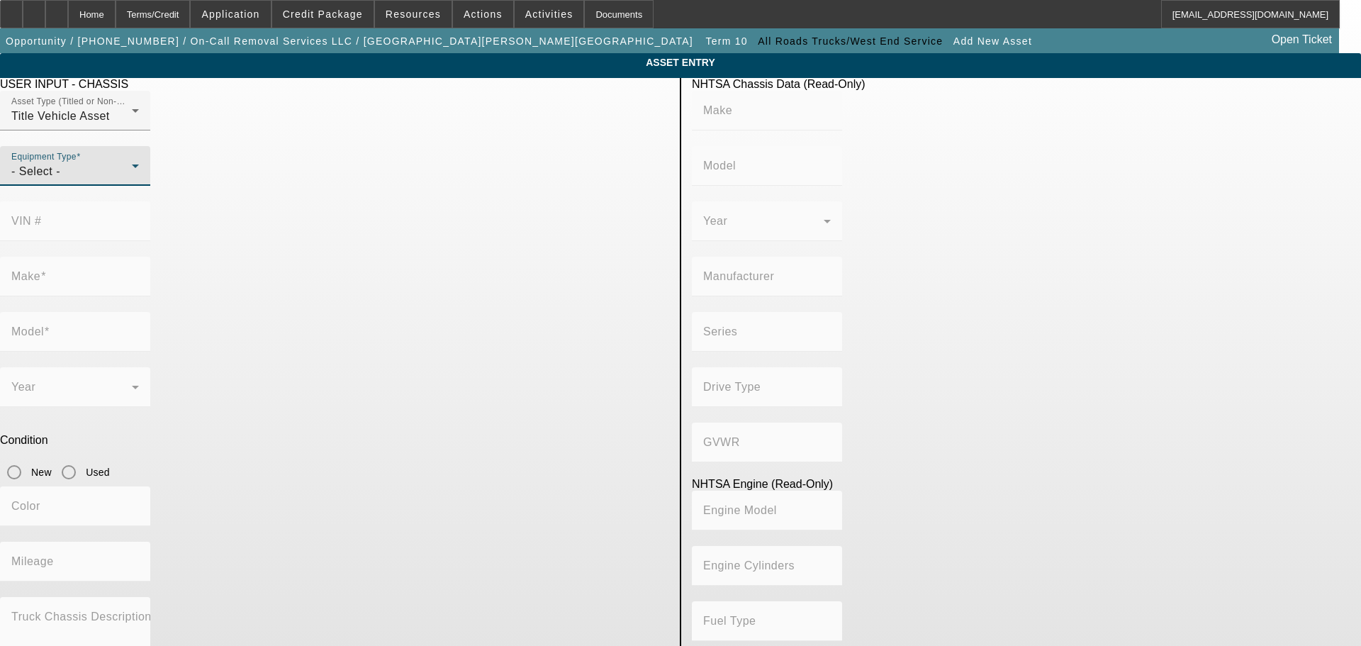
click at [132, 180] on div "- Select -" at bounding box center [71, 171] width 121 height 17
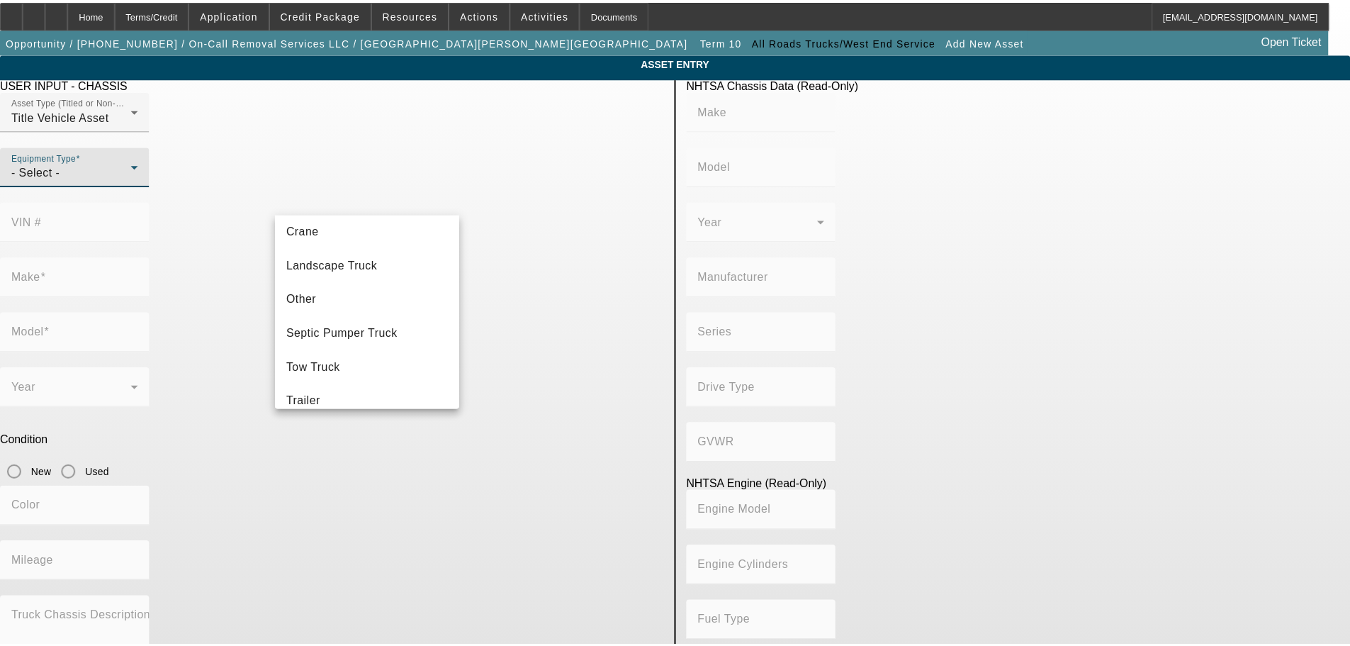
scroll to position [157, 0]
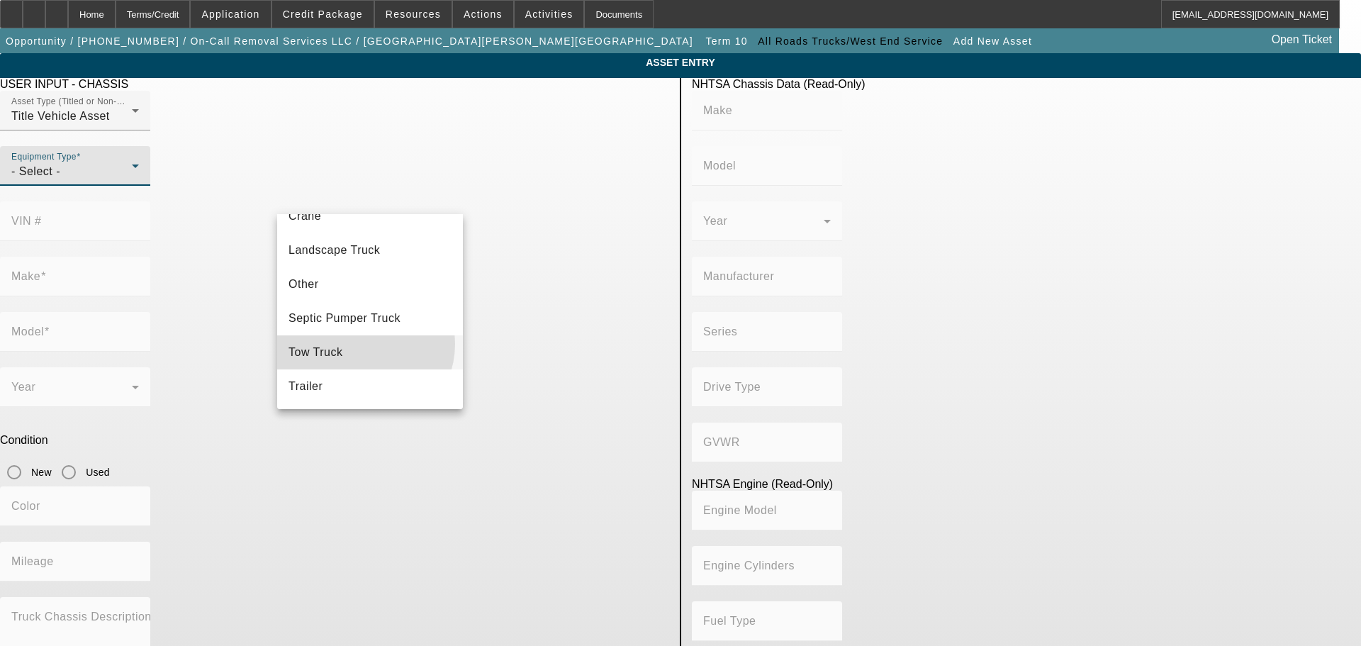
click at [359, 344] on mat-option "Tow Truck" at bounding box center [370, 352] width 186 height 34
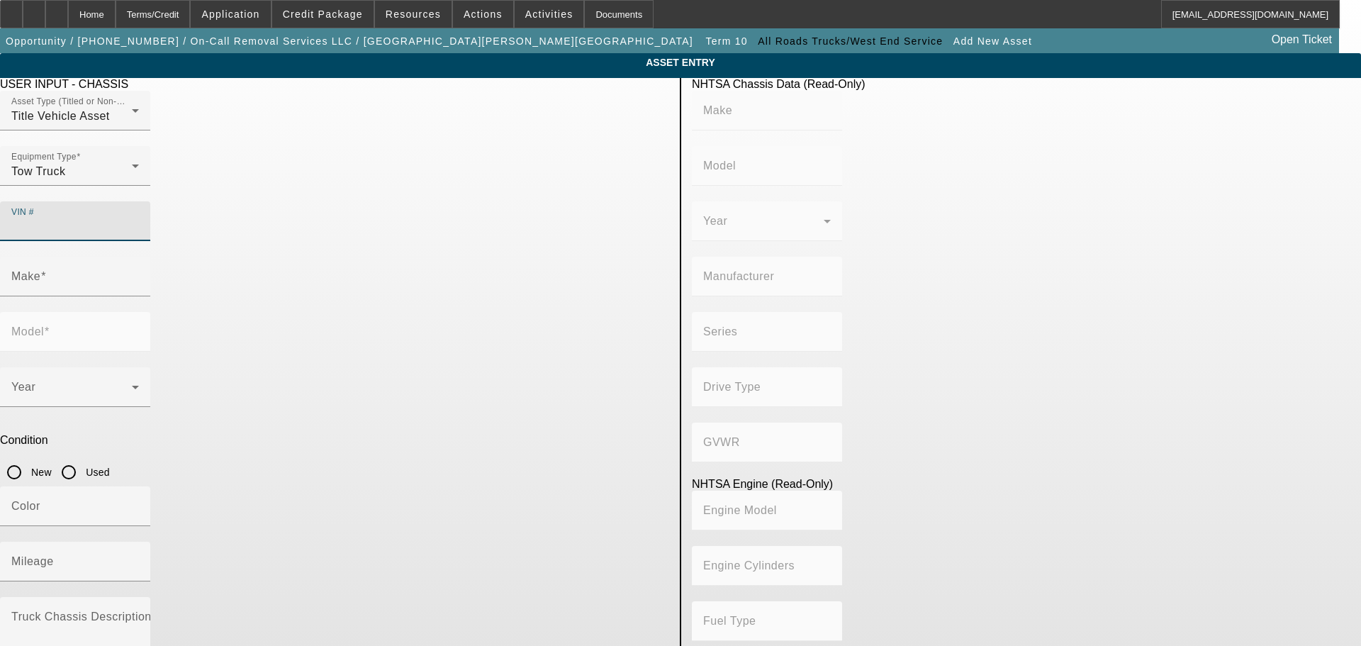
click at [139, 218] on input "VIN #" at bounding box center [75, 226] width 128 height 17
paste input "1FDUF4HT8REC39149"
type input "1FDUF4HT8REC39149"
type input "FORD"
type input "F-450"
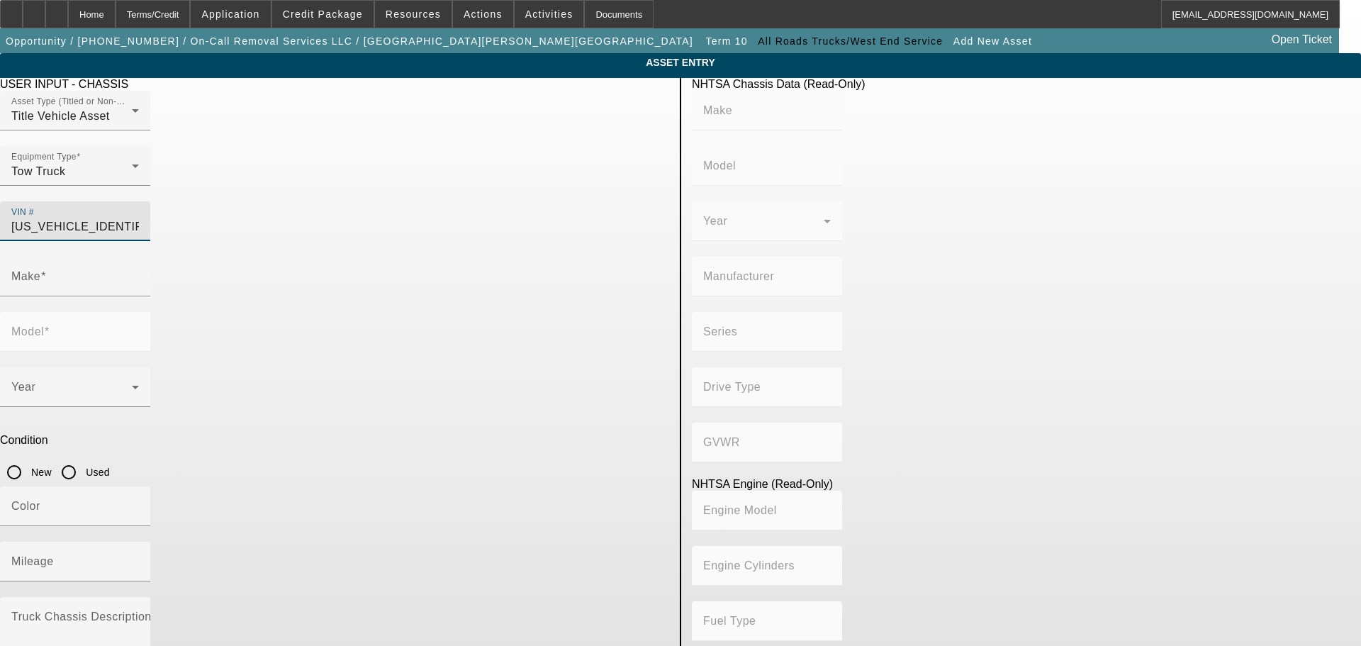
type input "FORD MOTOR COMPANY"
type input "4WD/4-Wheel Drive/4x4"
type input "Class 5: 16,001 - 19,500 lb (7,258 - 8,845 kg)"
type input "8"
type input "Diesel"
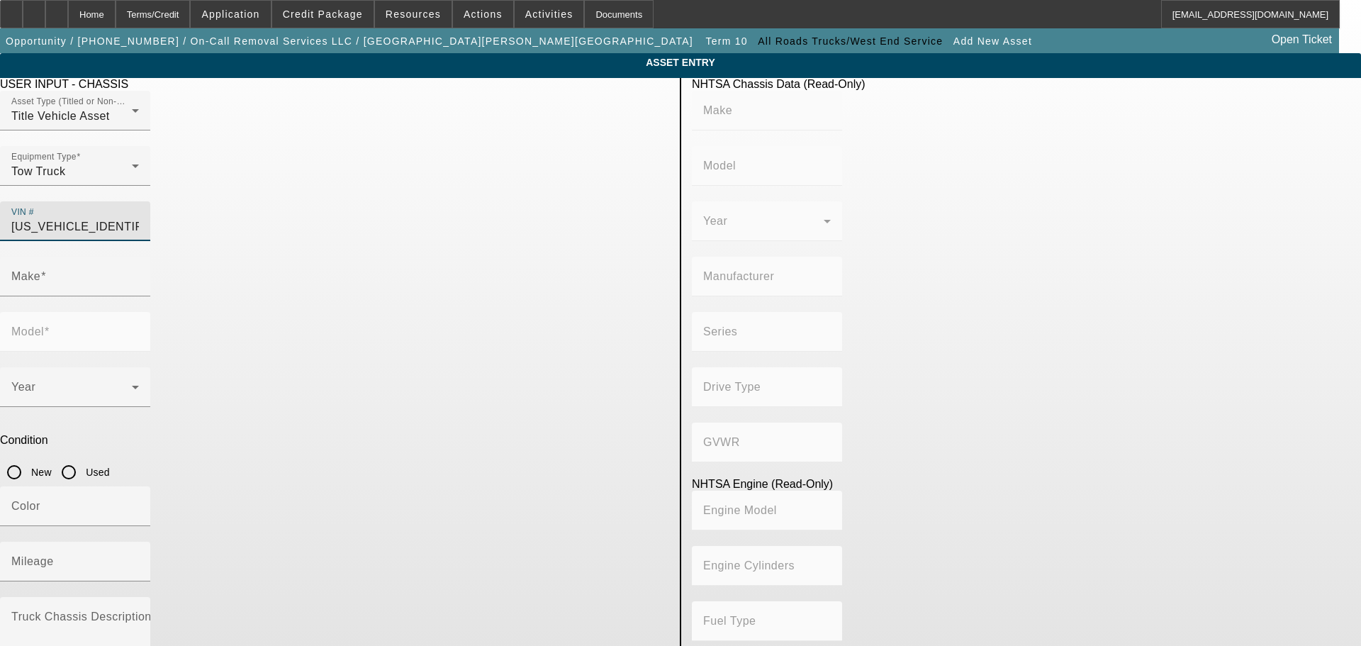
type input "408.85908543470"
type input "6.7"
type input "1FDUF4HT8REC39149"
click at [139, 274] on input "Make" at bounding box center [75, 282] width 128 height 17
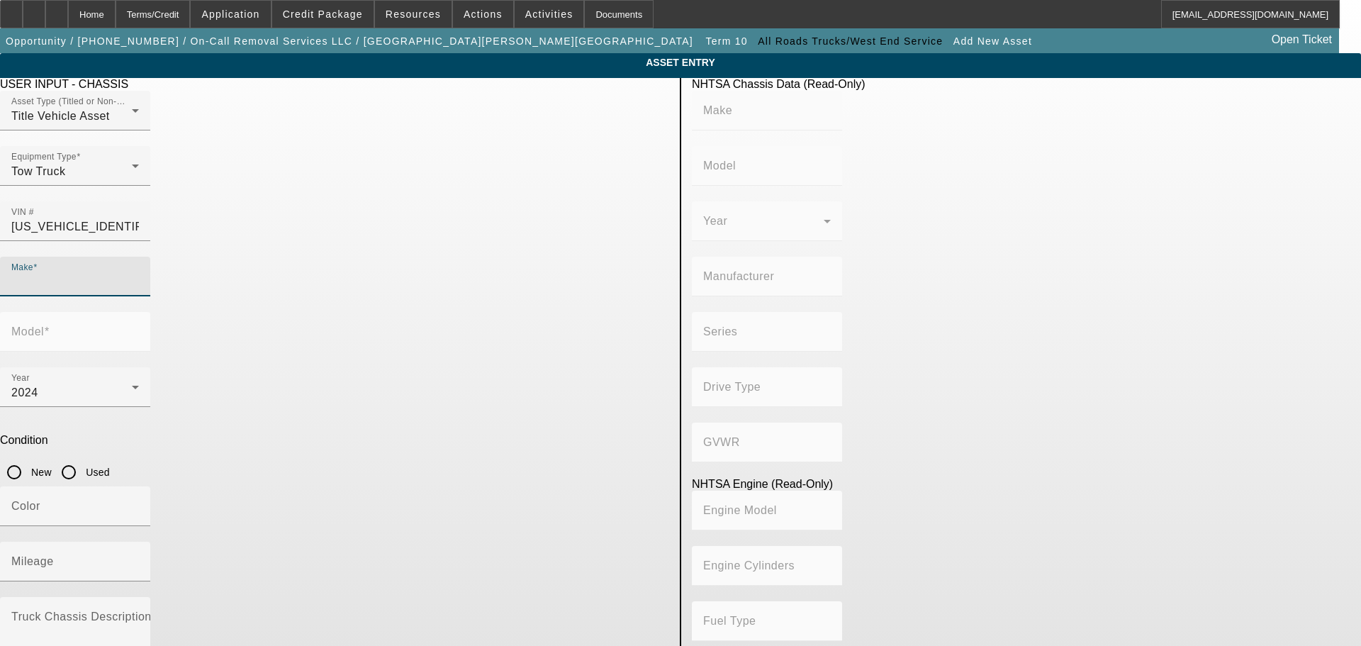
type input "FORD"
type input "F-450"
type input "FORD"
type input "F-450"
type input "FORD MOTOR COMPANY"
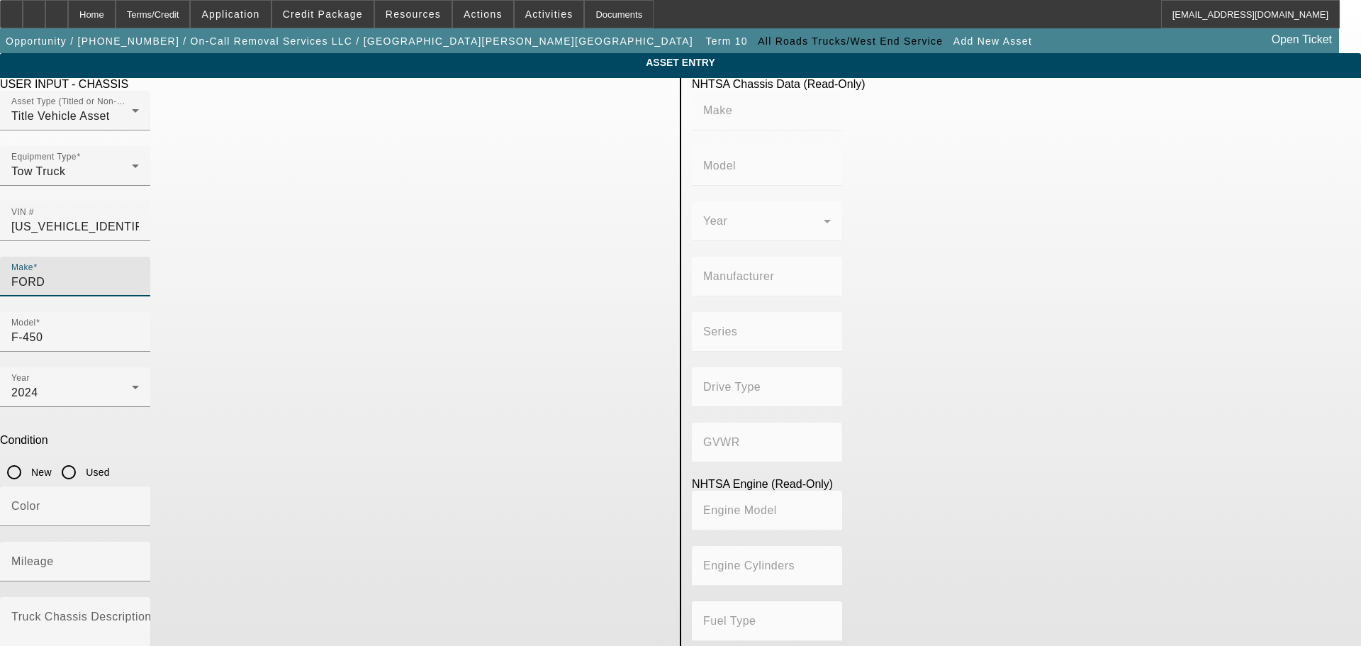
type input "4WD/4-Wheel Drive/4x4"
type input "Class 5: 16,001 - 19,500 lb (7,258 - 8,845 kg)"
type input "8"
type input "Diesel"
type input "408.85908543470"
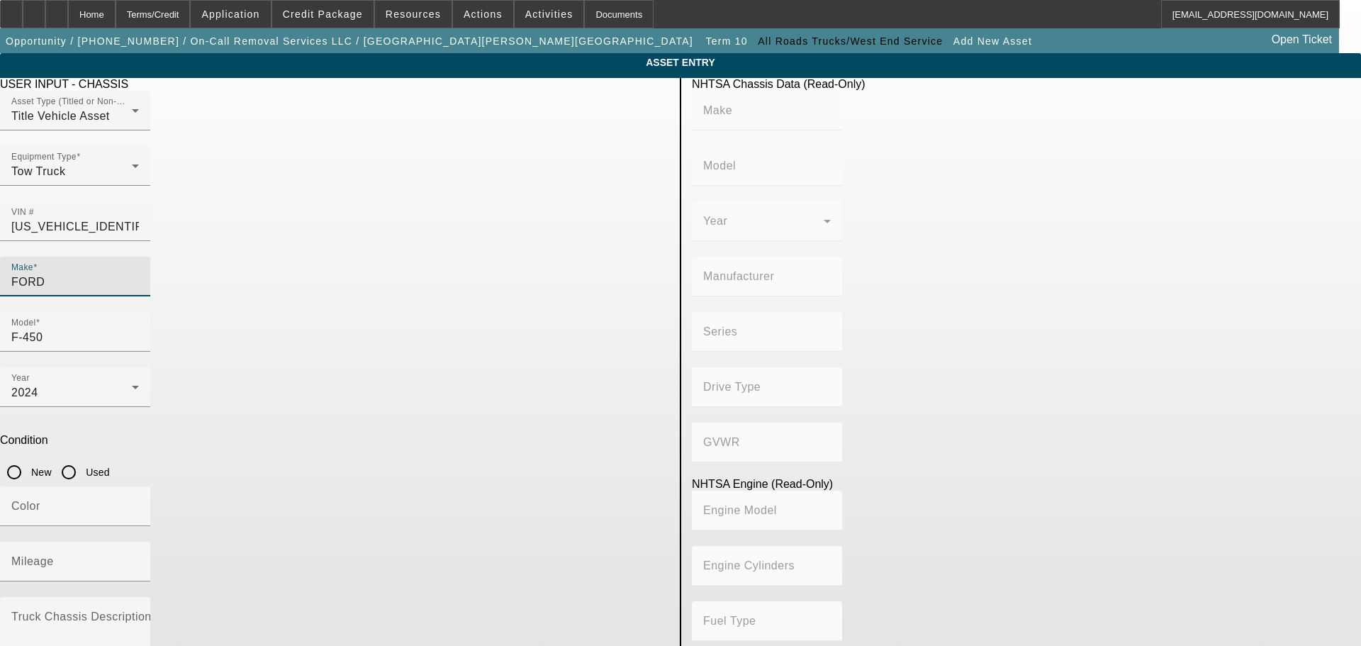
type input "6.7"
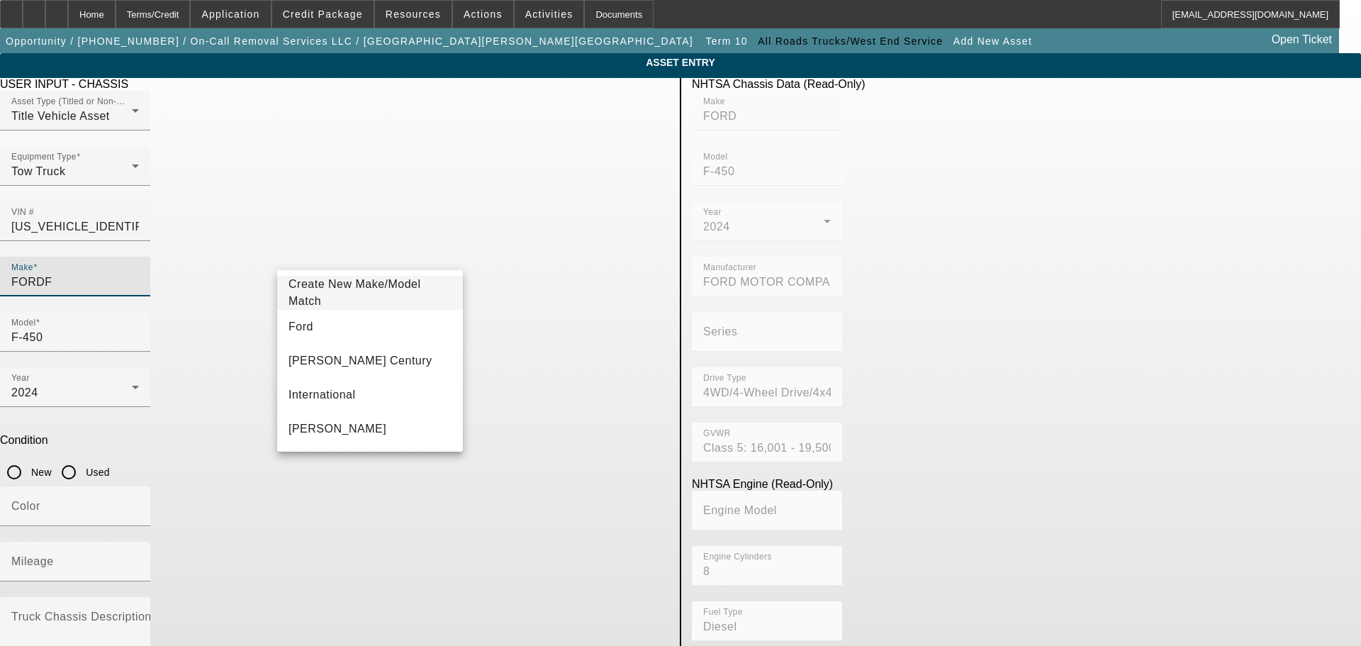
type input "FORD"
click at [28, 458] on input "New" at bounding box center [14, 472] width 28 height 28
radio input "true"
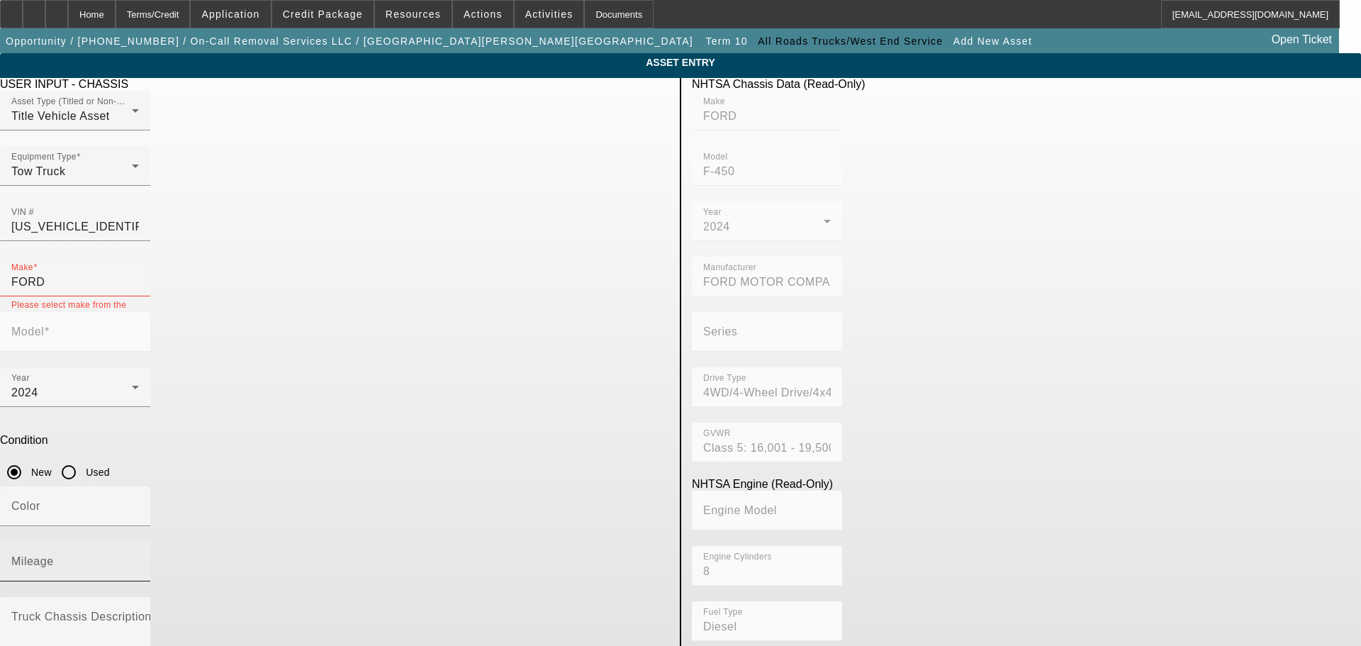
drag, startPoint x: 522, startPoint y: 383, endPoint x: 528, endPoint y: 377, distance: 8.0
click at [150, 581] on div at bounding box center [75, 589] width 150 height 16
click at [139, 559] on input "Mileage" at bounding box center [75, 567] width 128 height 17
type input "1"
click at [139, 257] on div "Make FORD" at bounding box center [75, 277] width 128 height 40
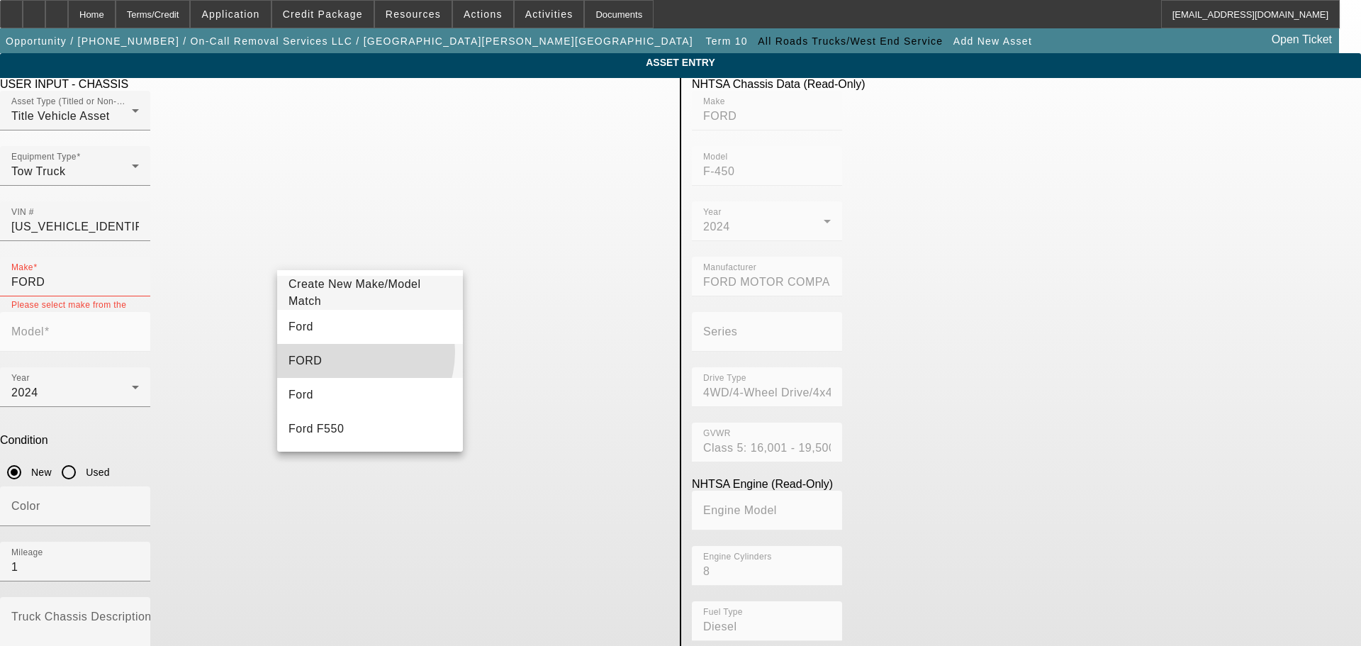
click at [345, 352] on mat-option "FORD" at bounding box center [370, 361] width 186 height 34
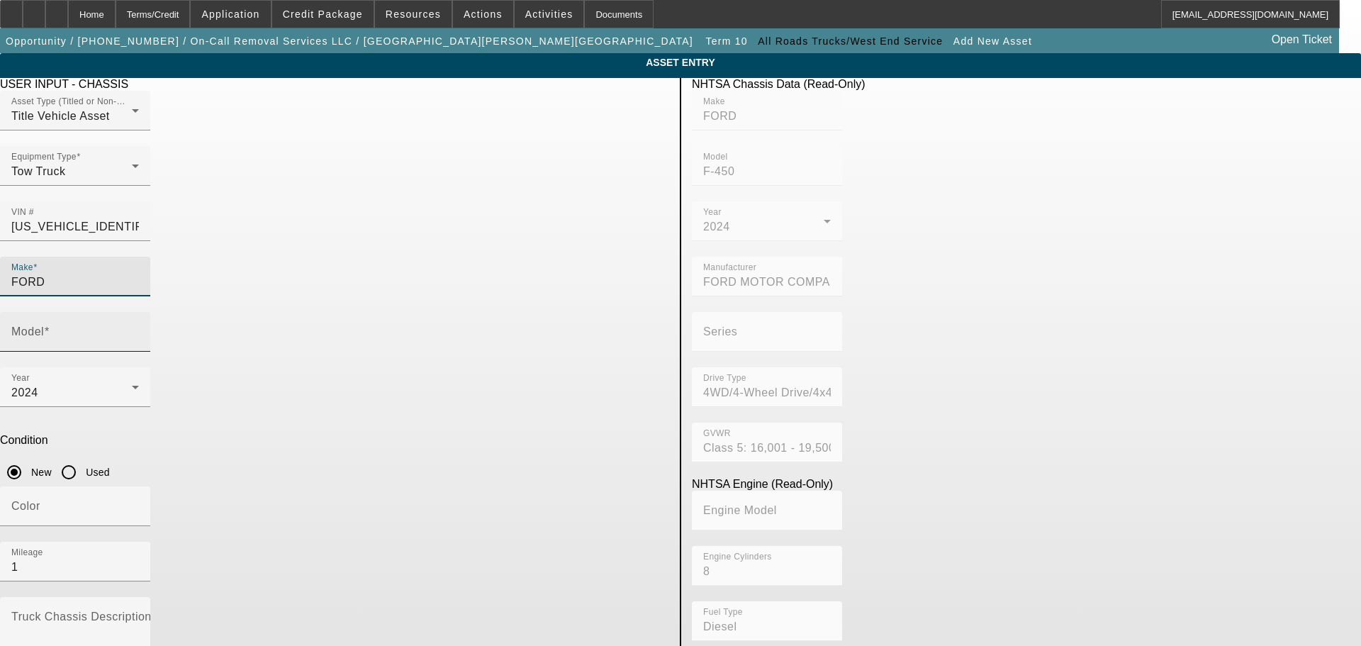
click at [139, 312] on div "Model" at bounding box center [75, 332] width 128 height 40
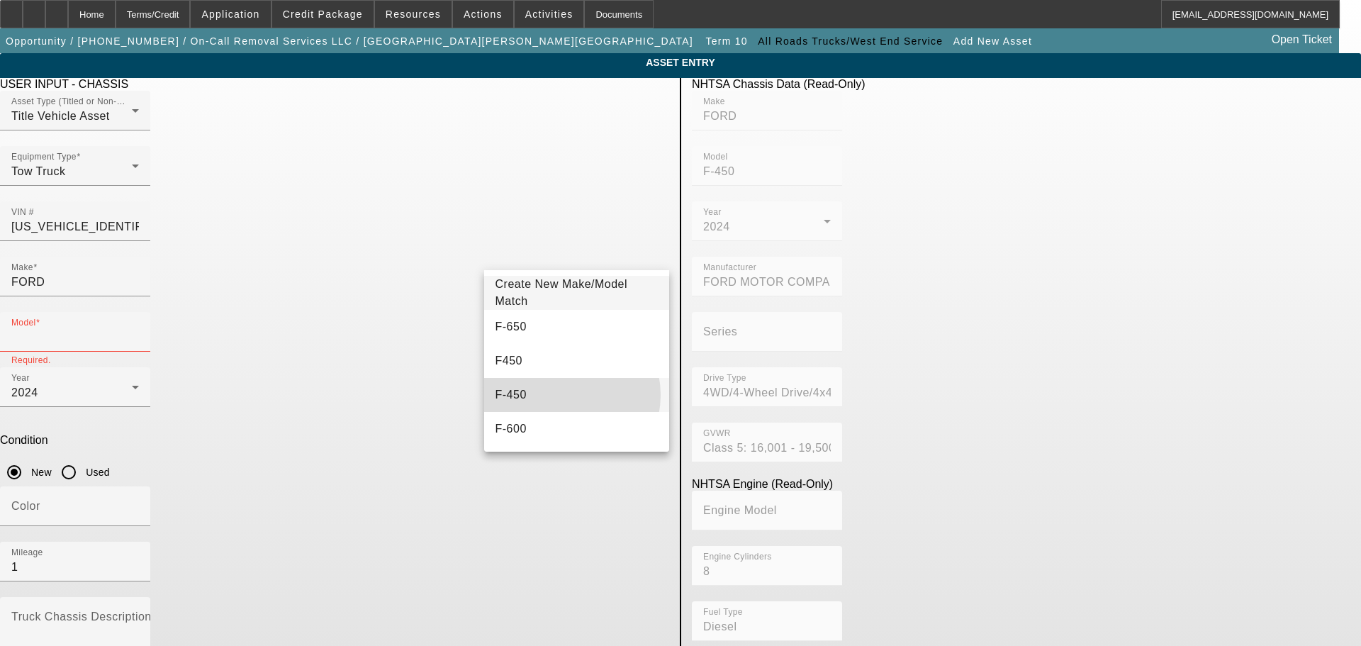
click at [560, 395] on mat-option "F-450" at bounding box center [577, 395] width 186 height 34
type input "F-450"
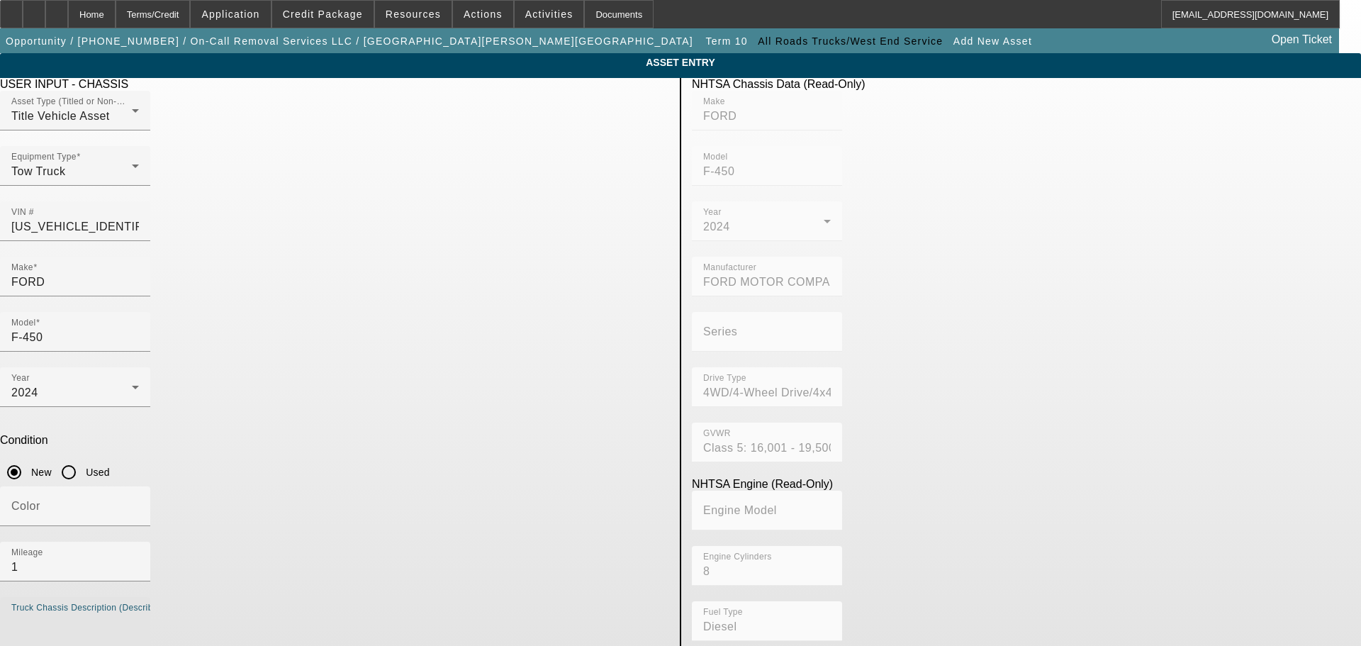
click at [139, 614] on textarea "Truck Chassis Description (Describe the truck chassis only)" at bounding box center [75, 639] width 128 height 51
click at [330, 610] on mat-label "Truck Chassis Description (Describe the truck chassis only)" at bounding box center [170, 616] width 319 height 12
click at [139, 614] on textarea "Truck Chassis Description (Describe the truck chassis only)" at bounding box center [75, 639] width 128 height 51
type textarea "T"
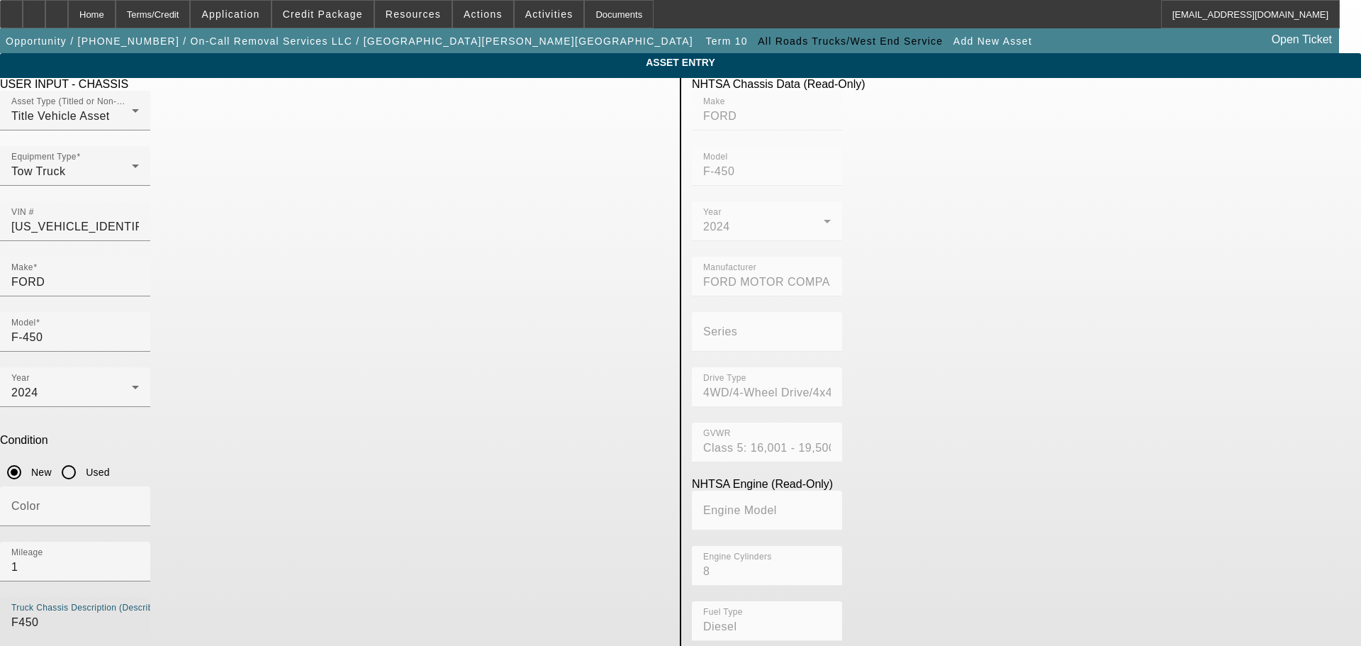
type textarea "F450"
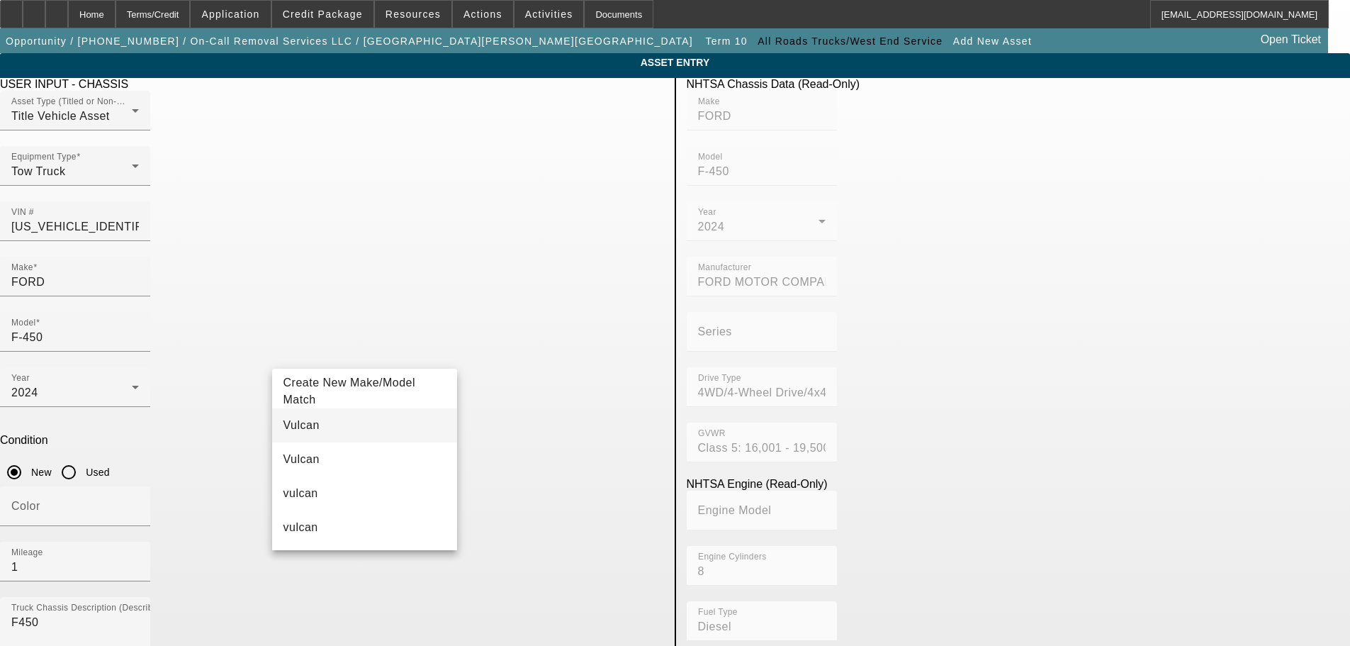
click at [352, 433] on mat-option "Vulcan" at bounding box center [365, 425] width 186 height 34
type input "Vulcan"
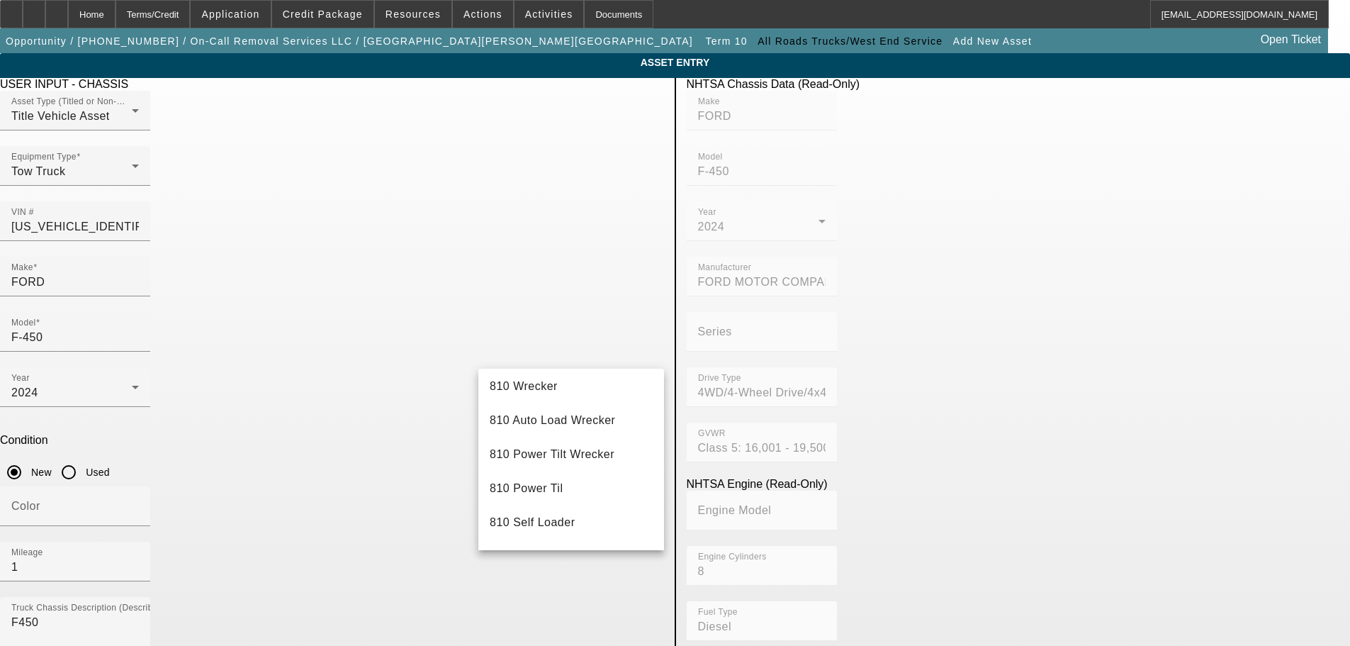
scroll to position [142, 0]
click at [586, 454] on mat-option "810 Power Tilt Wrecker" at bounding box center [572, 454] width 186 height 34
type input "810 Power Tilt Wrecker"
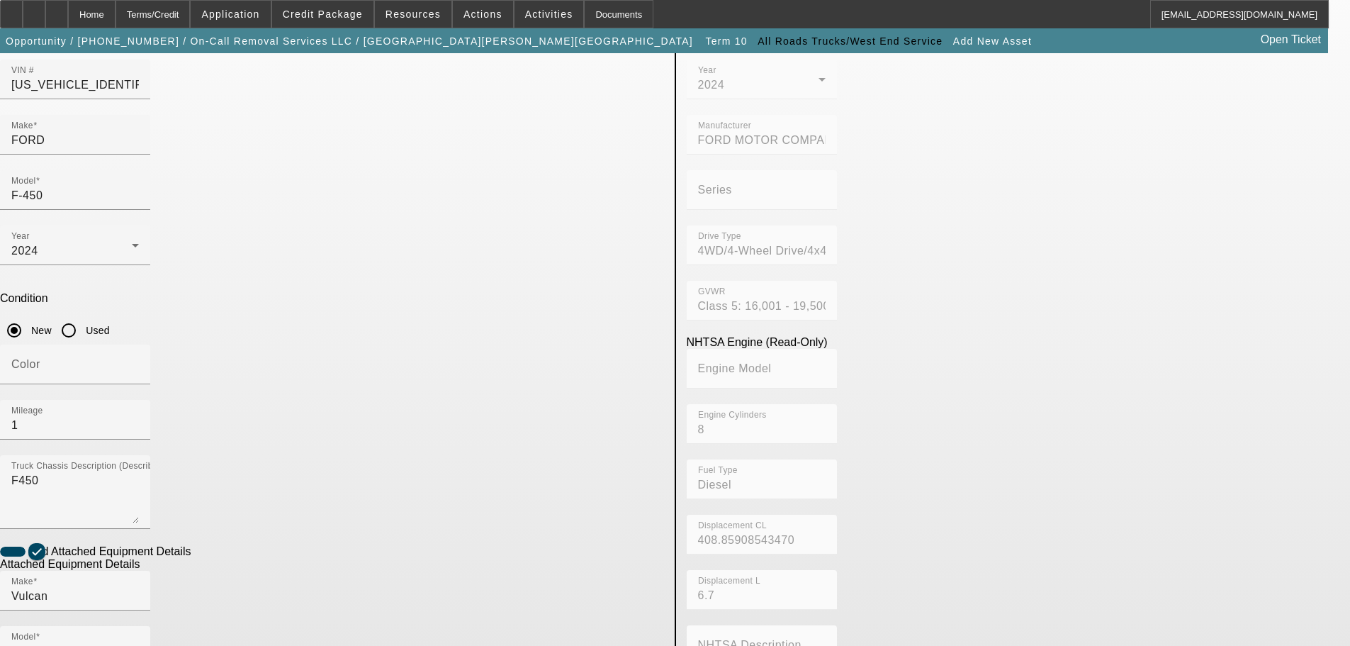
radio input "true"
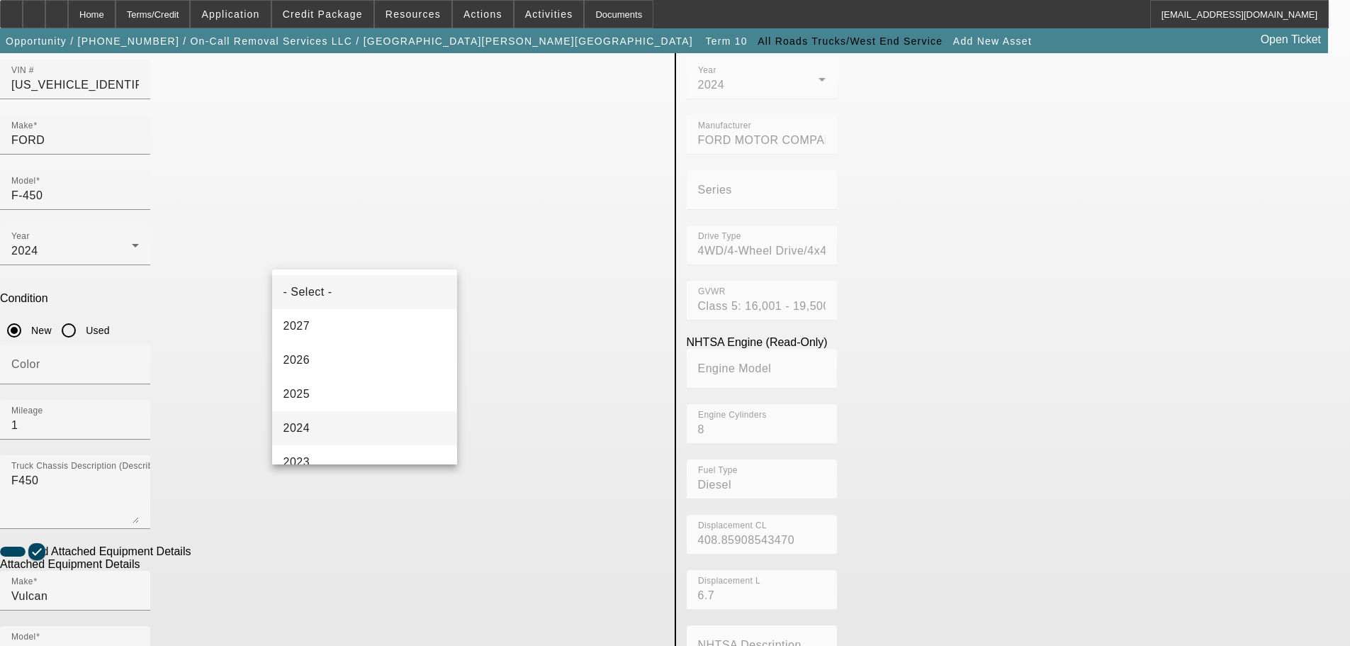
click at [361, 432] on mat-option "2024" at bounding box center [365, 428] width 186 height 34
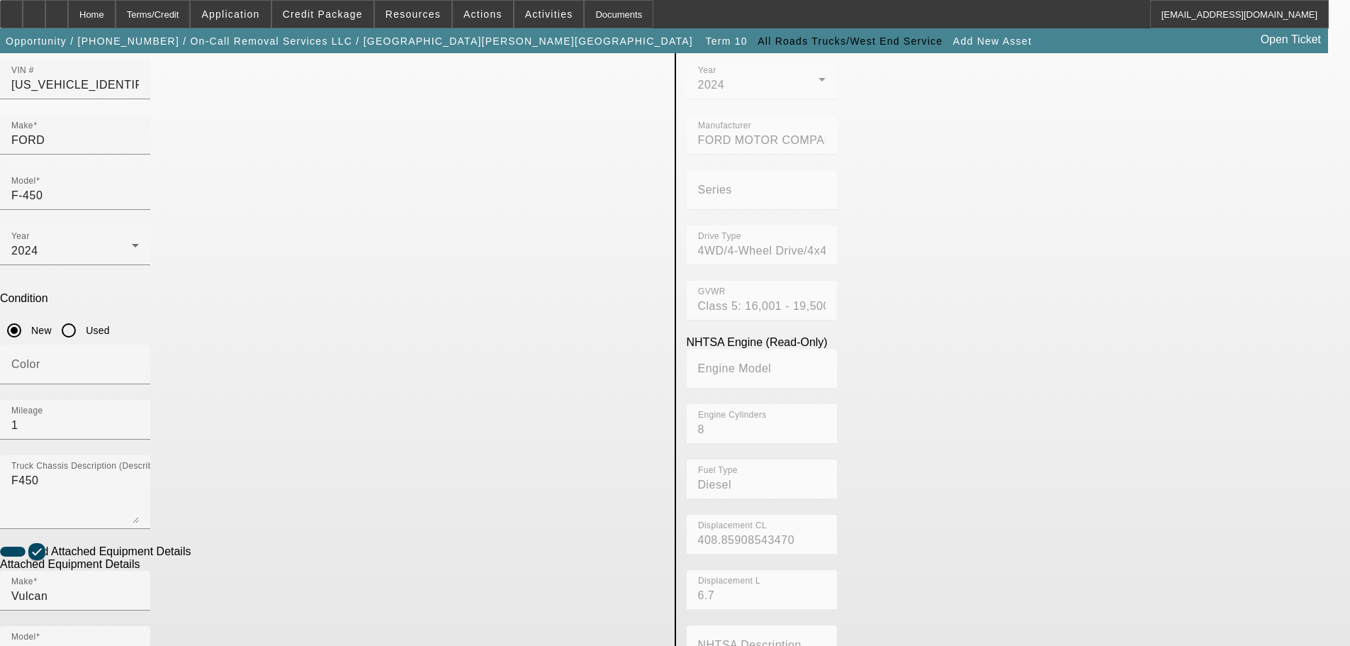
paste input "8121D242714"
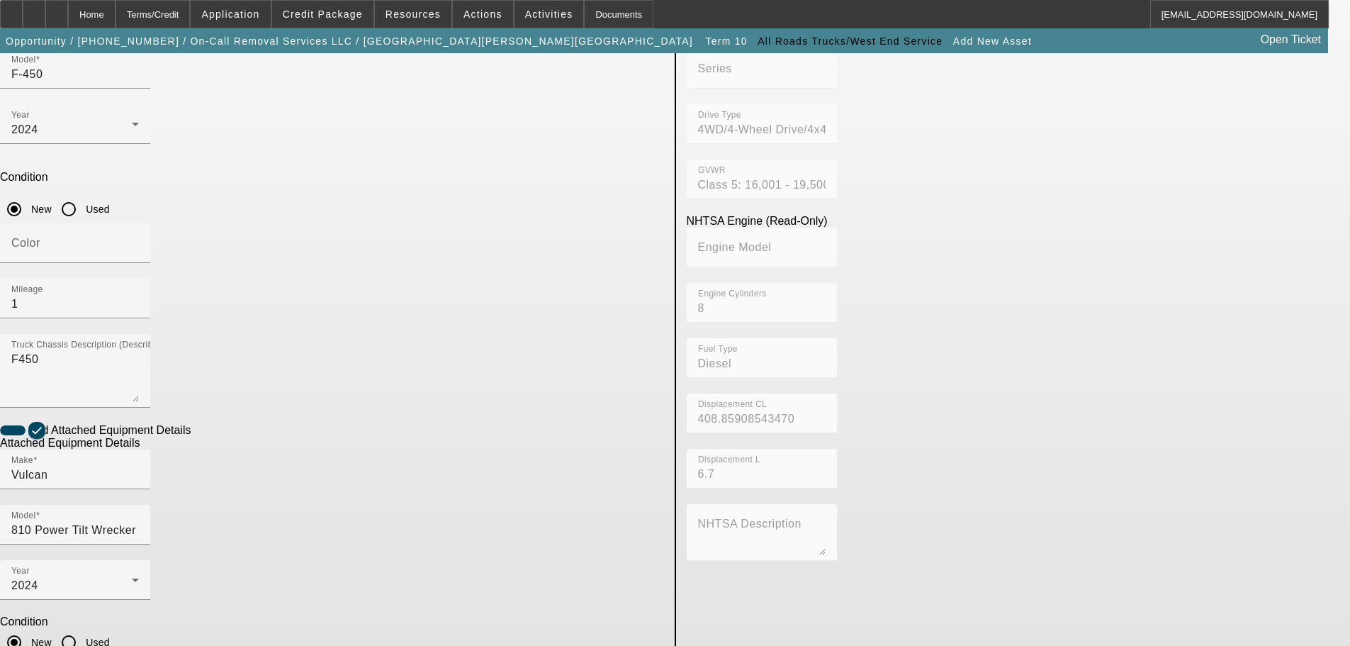
scroll to position [267, 0]
type input "8121D242714"
type textarea "Wrecker"
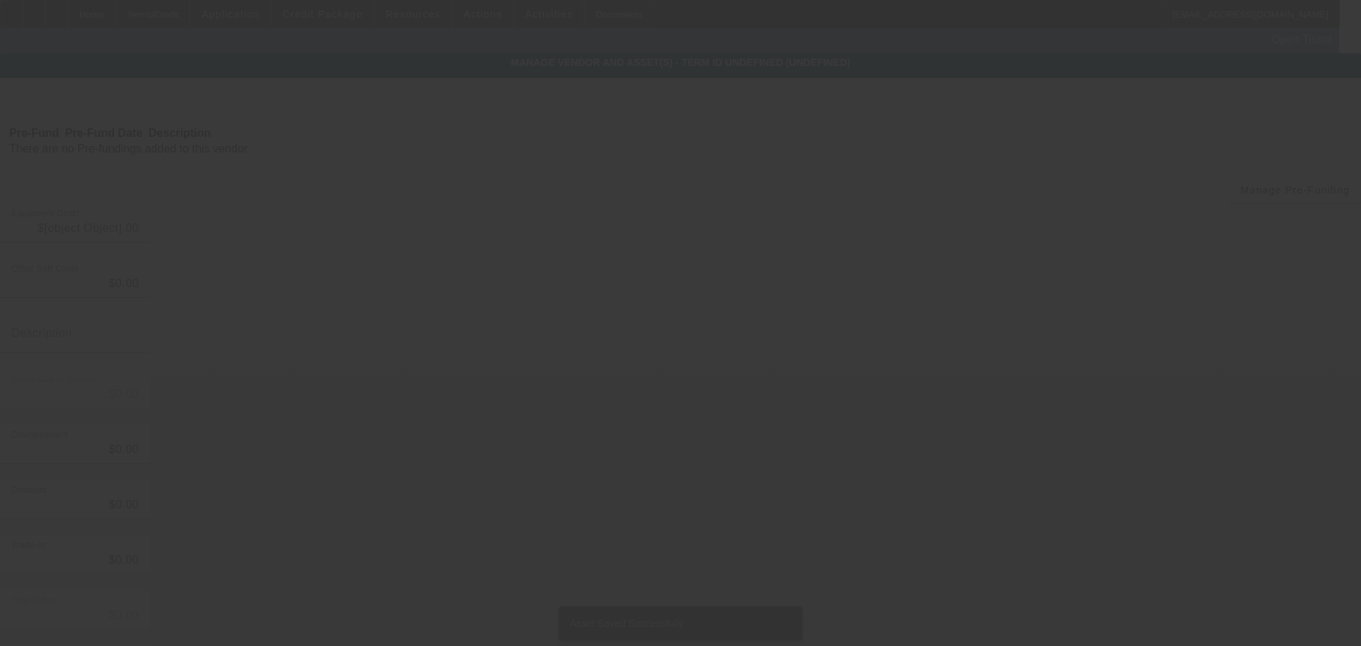
type input "$120,878.80"
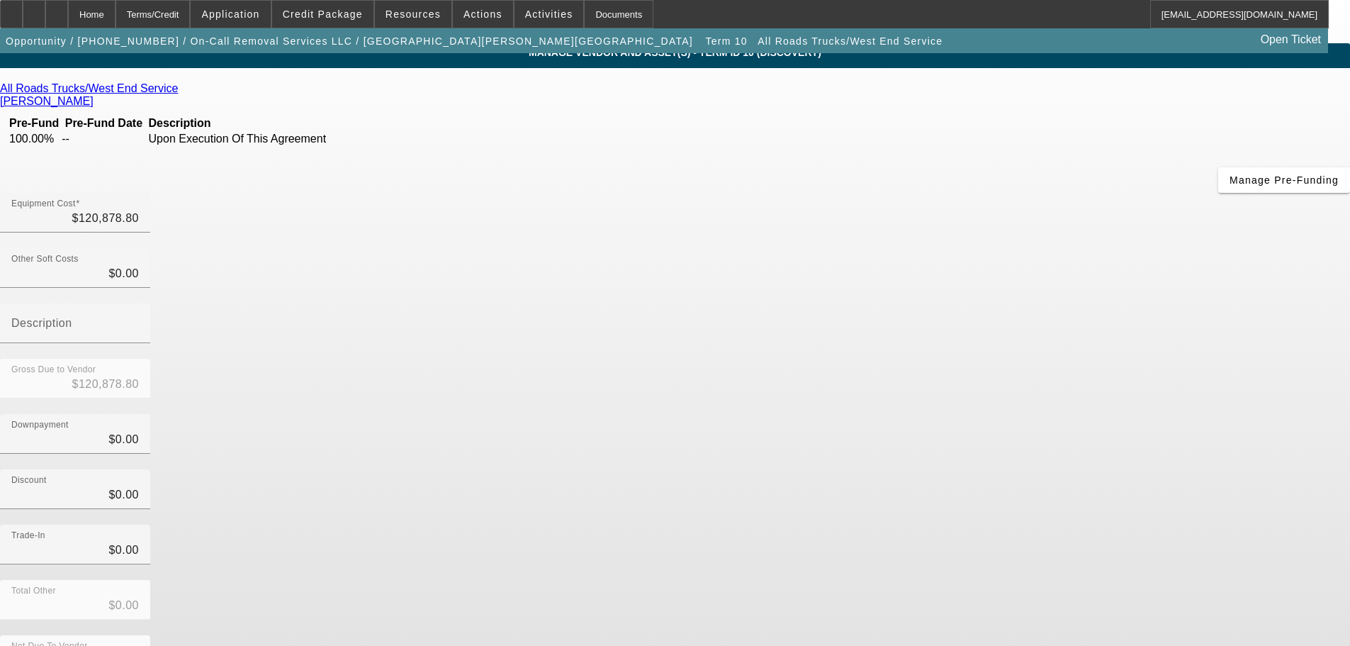
scroll to position [19, 0]
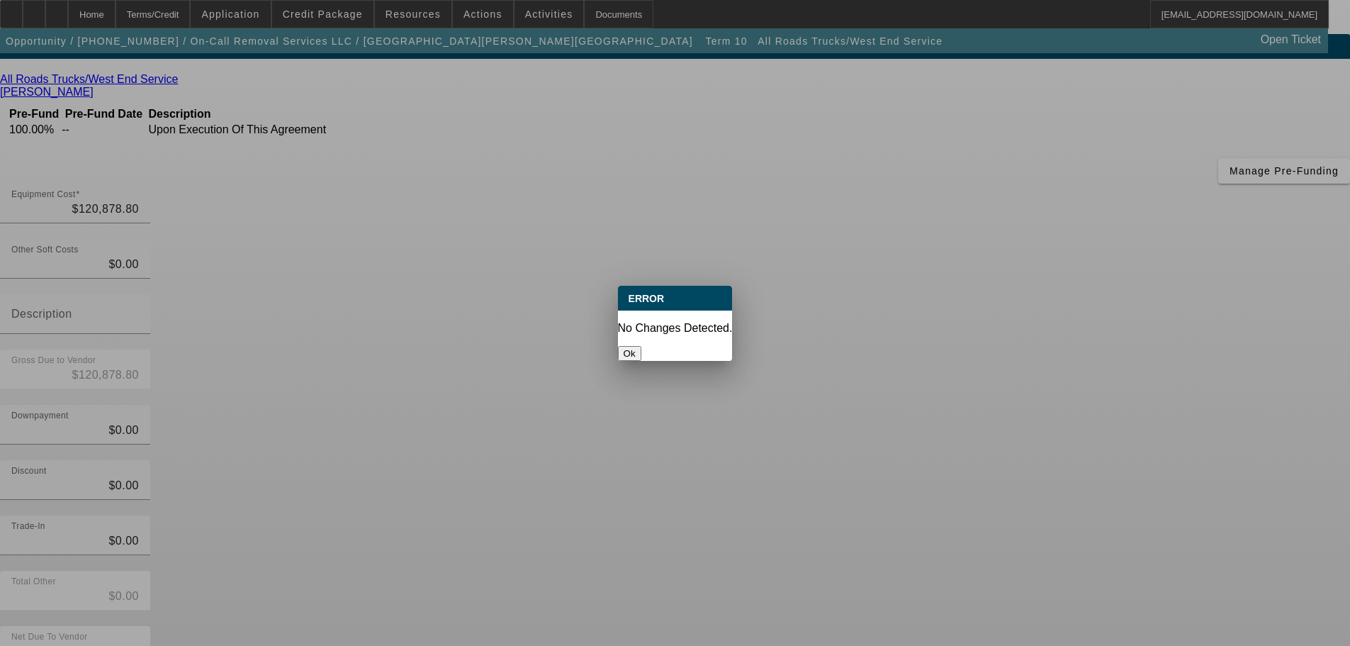
scroll to position [0, 0]
click at [642, 346] on button "Ok" at bounding box center [629, 353] width 23 height 15
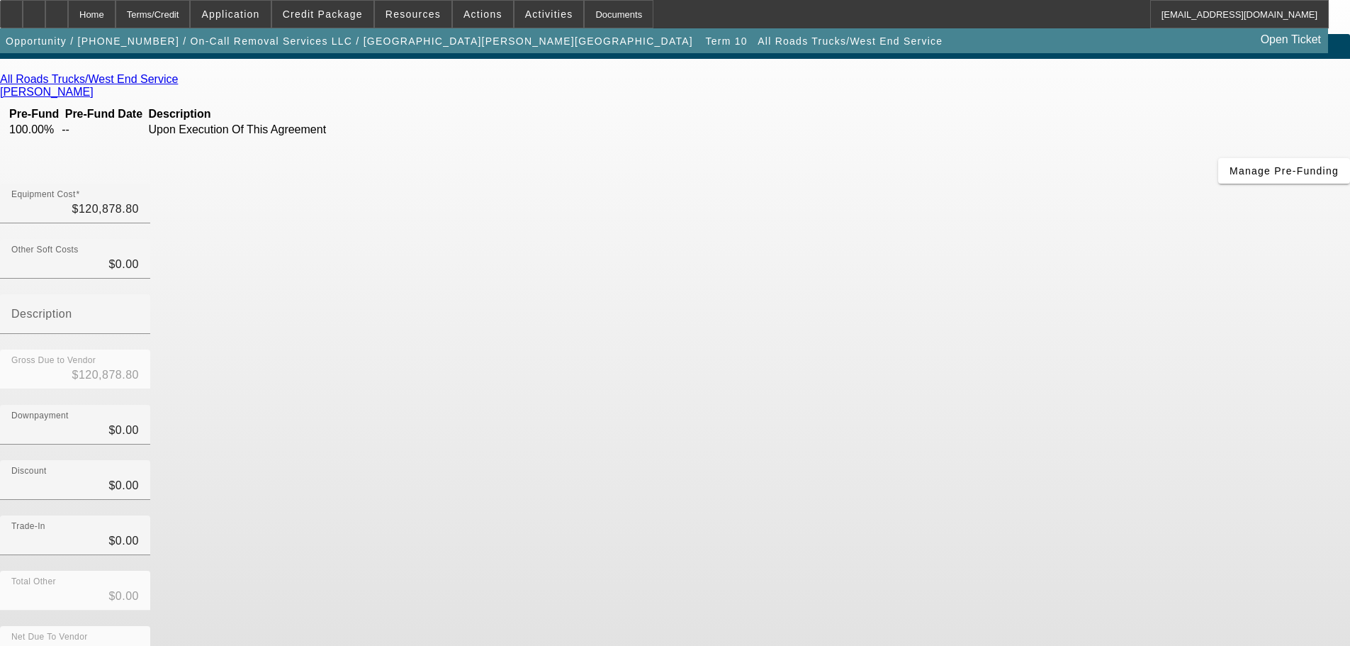
scroll to position [19, 0]
click at [116, 5] on div "Home" at bounding box center [91, 14] width 47 height 28
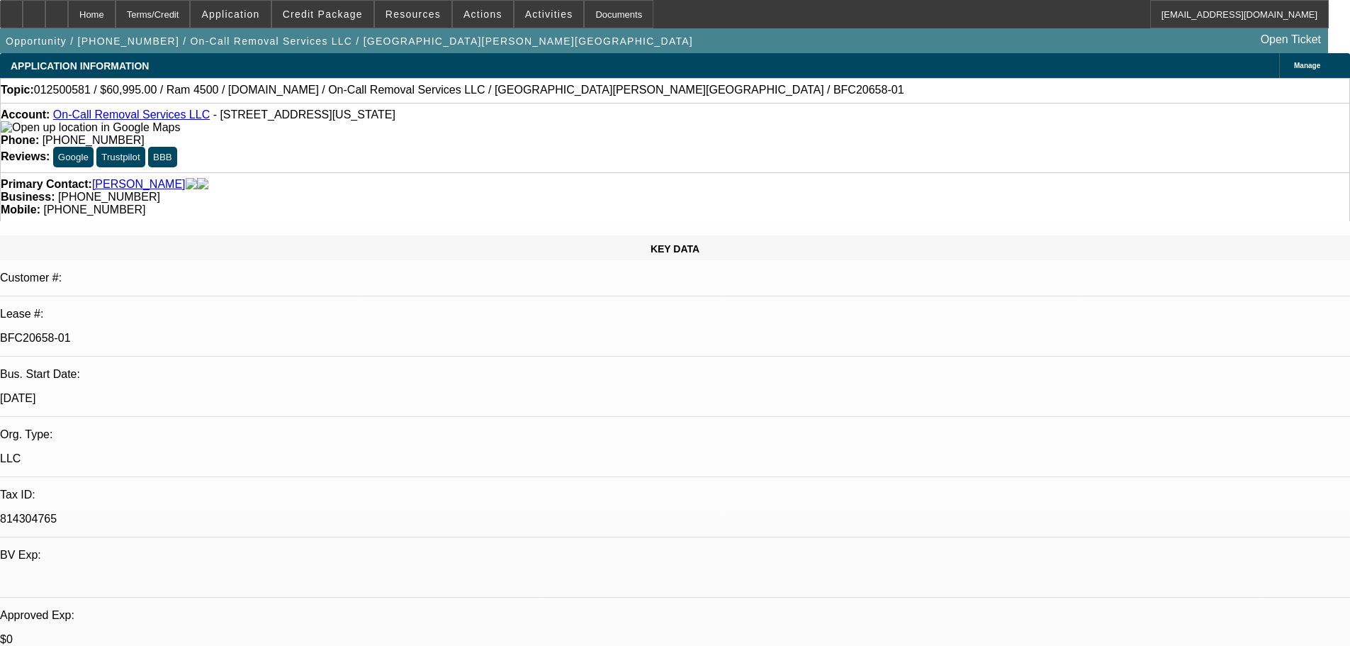
select select "0"
select select "2"
select select "0"
select select "6"
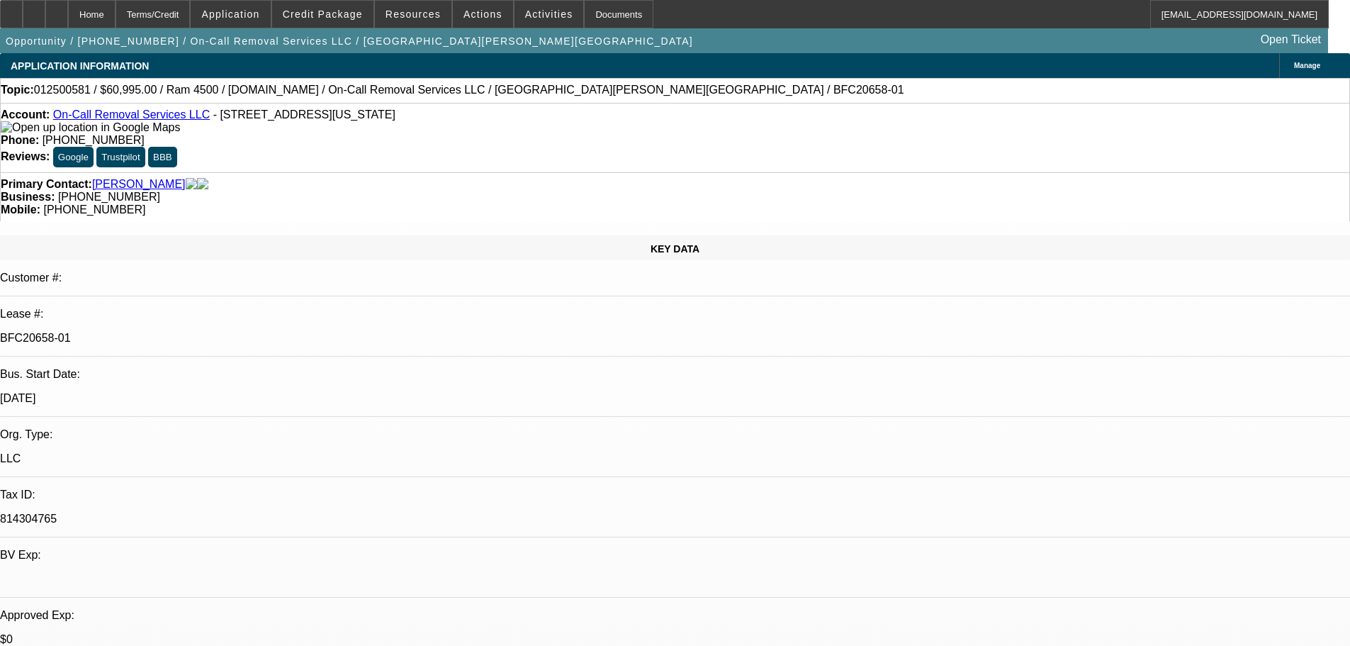
select select "0"
select select "2"
select select "0"
select select "6"
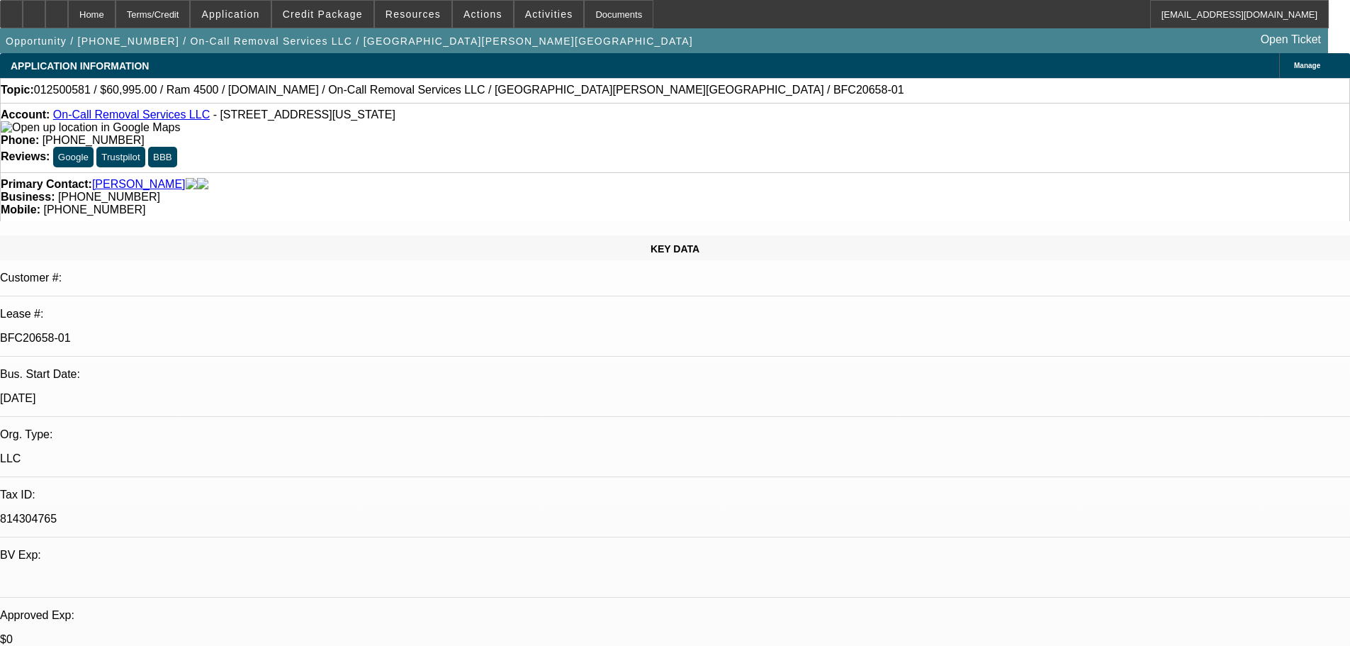
select select "0"
select select "2"
select select "0"
select select "6"
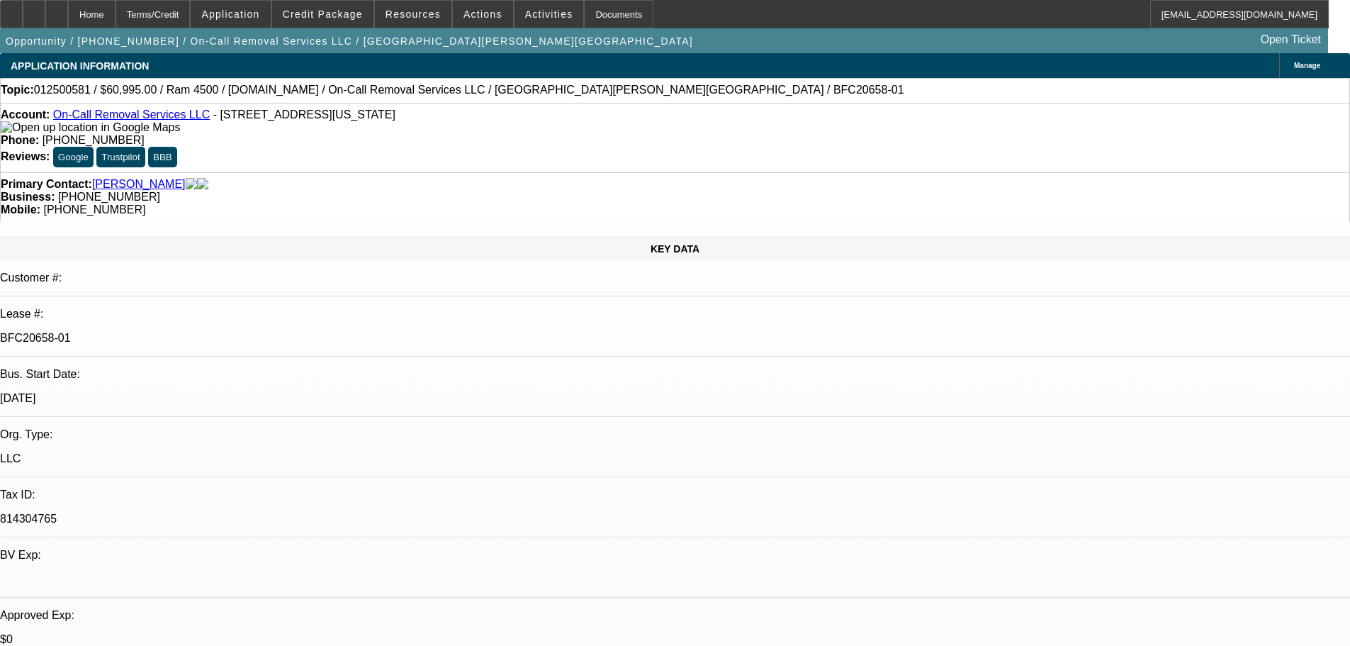
select select "0"
select select "2"
select select "0"
select select "6"
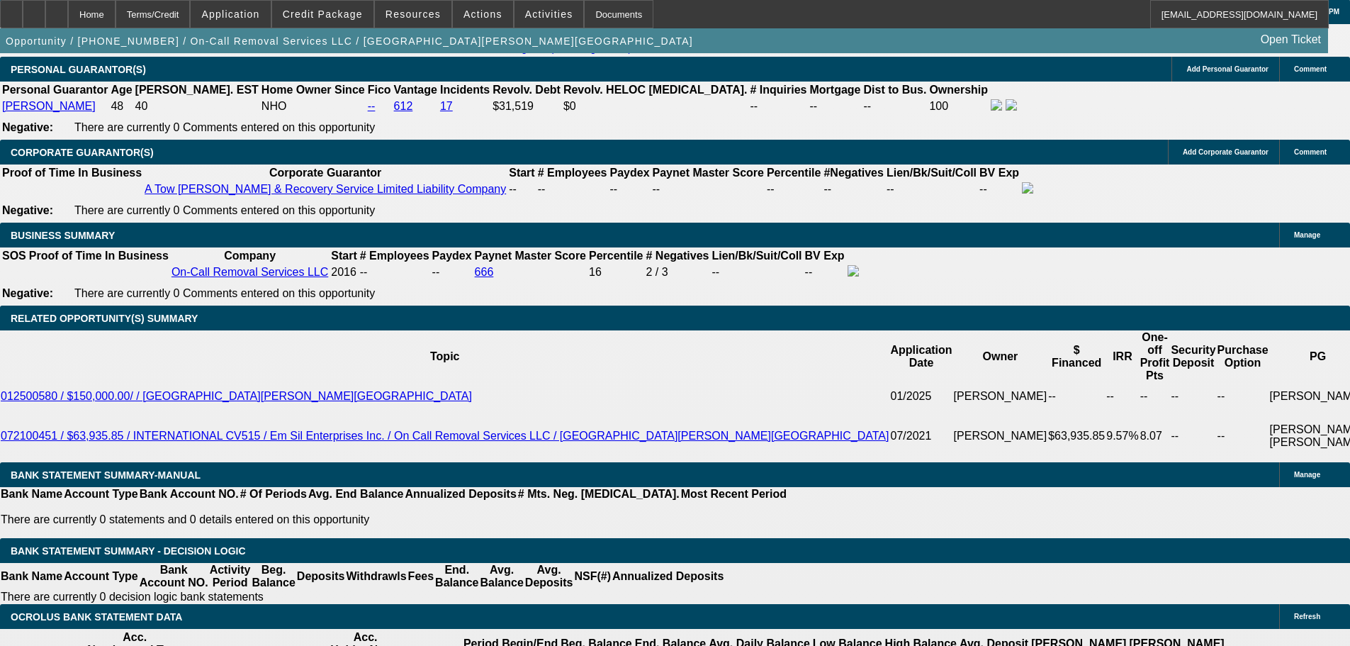
scroll to position [2313, 0]
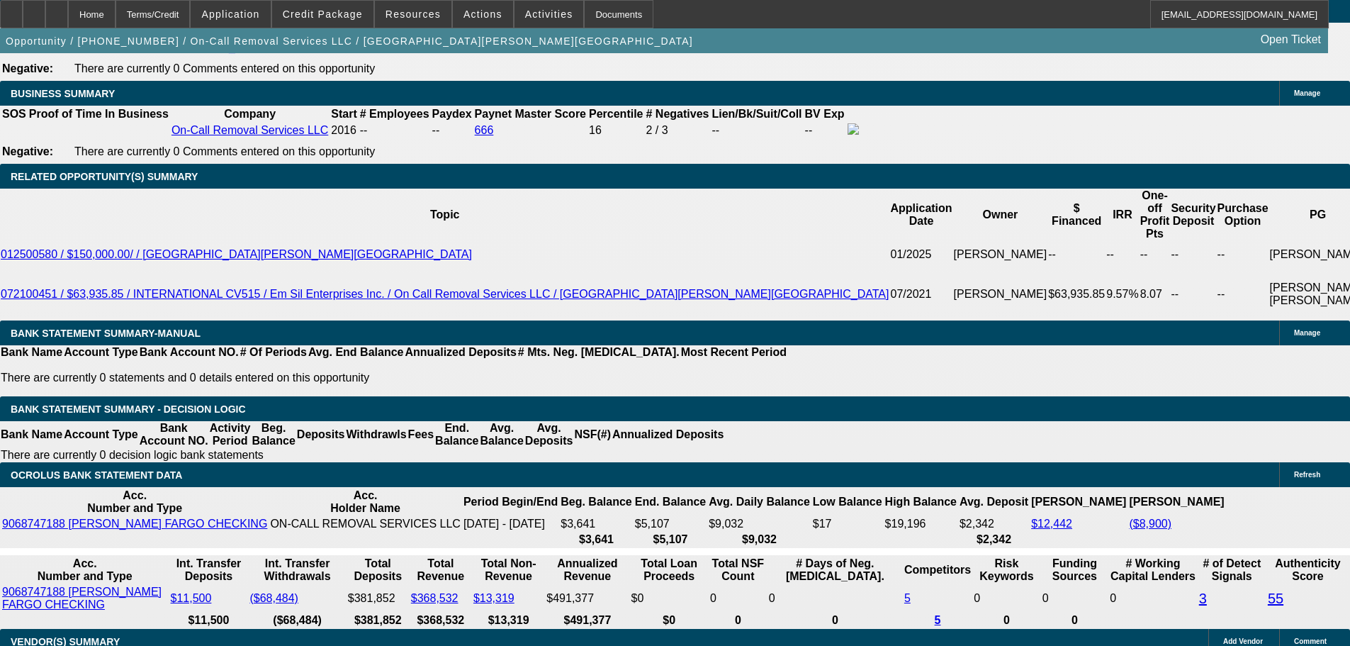
drag, startPoint x: 264, startPoint y: 375, endPoint x: 302, endPoint y: 374, distance: 37.6
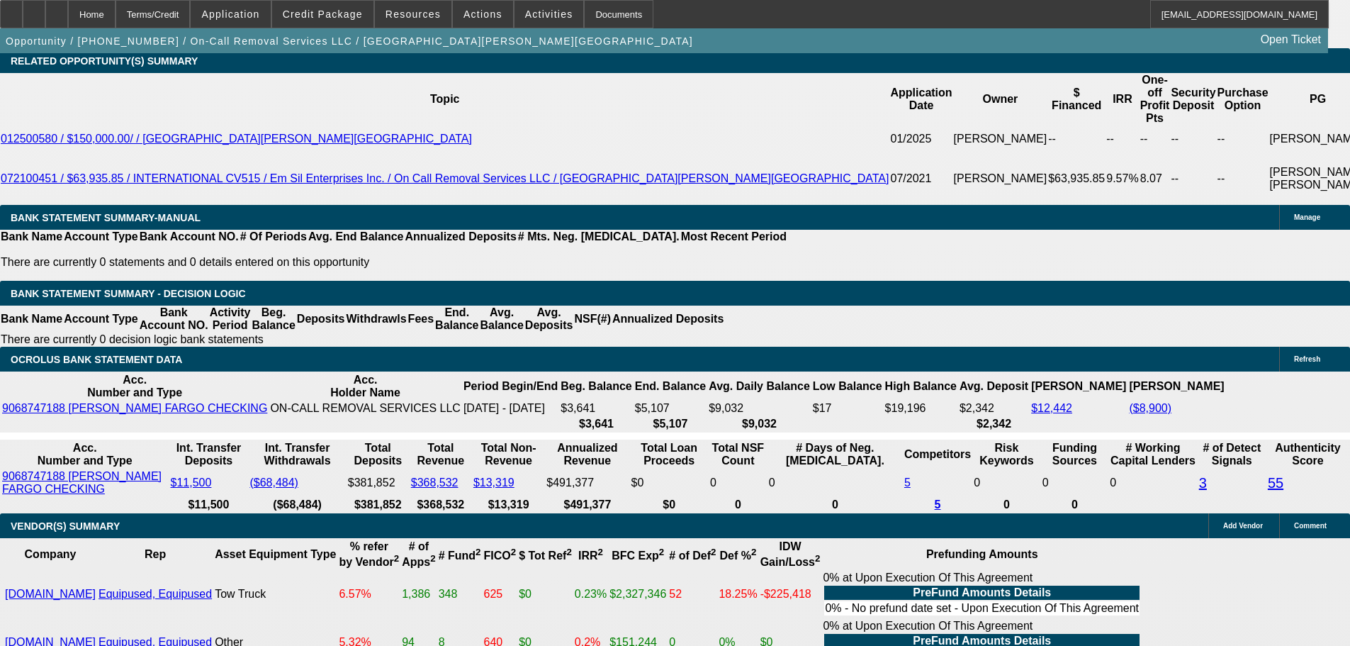
drag, startPoint x: 276, startPoint y: 367, endPoint x: 291, endPoint y: 368, distance: 14.9
type input "6"
type input "UNKNOWN"
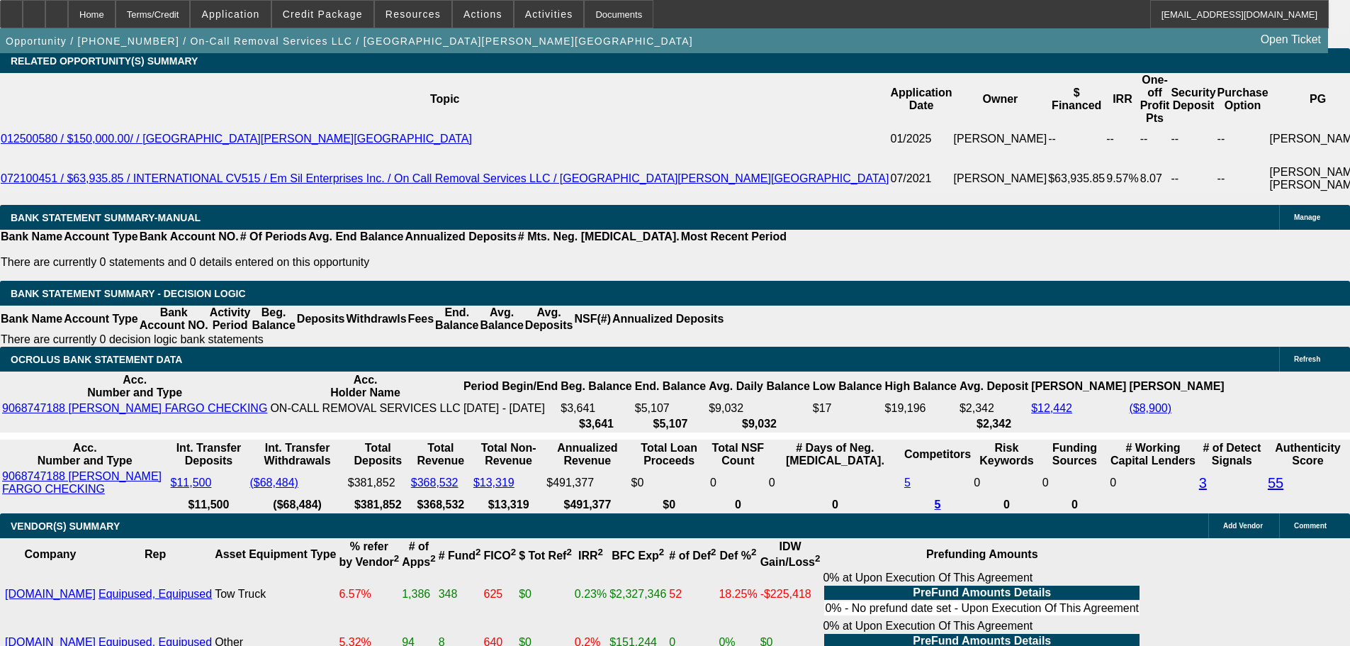
type input "60"
type input "$2,375.87"
type input "$4,751.74"
type input "60"
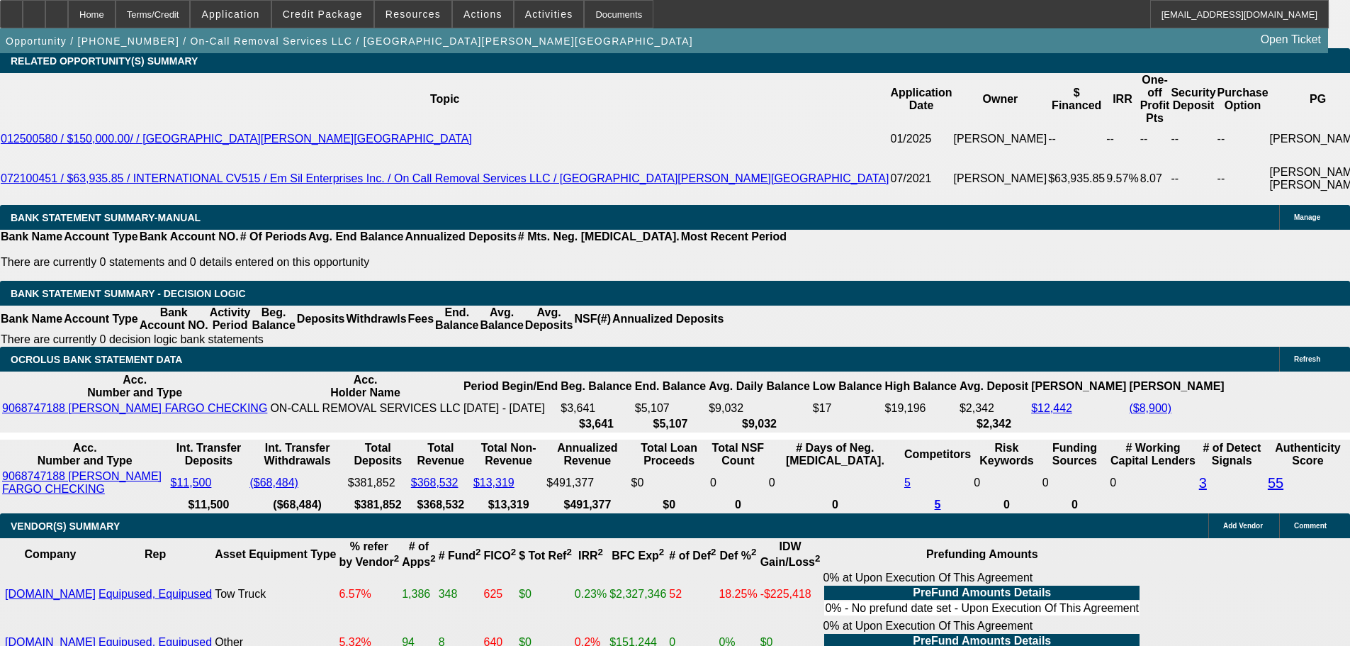
drag, startPoint x: 306, startPoint y: 259, endPoint x: 286, endPoint y: 264, distance: 20.5
type input "$29,000.00"
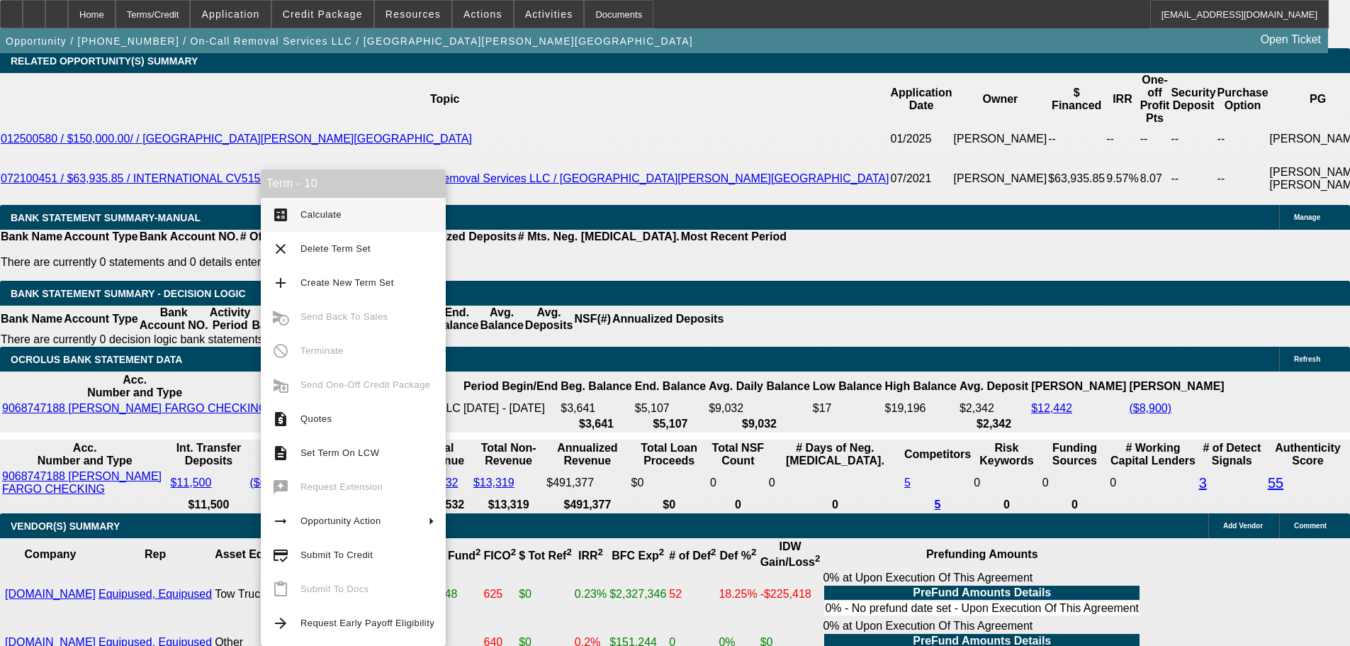
type input "$2,368.40"
type input "$4,736.80"
click at [309, 218] on span "Calculate" at bounding box center [321, 214] width 41 height 11
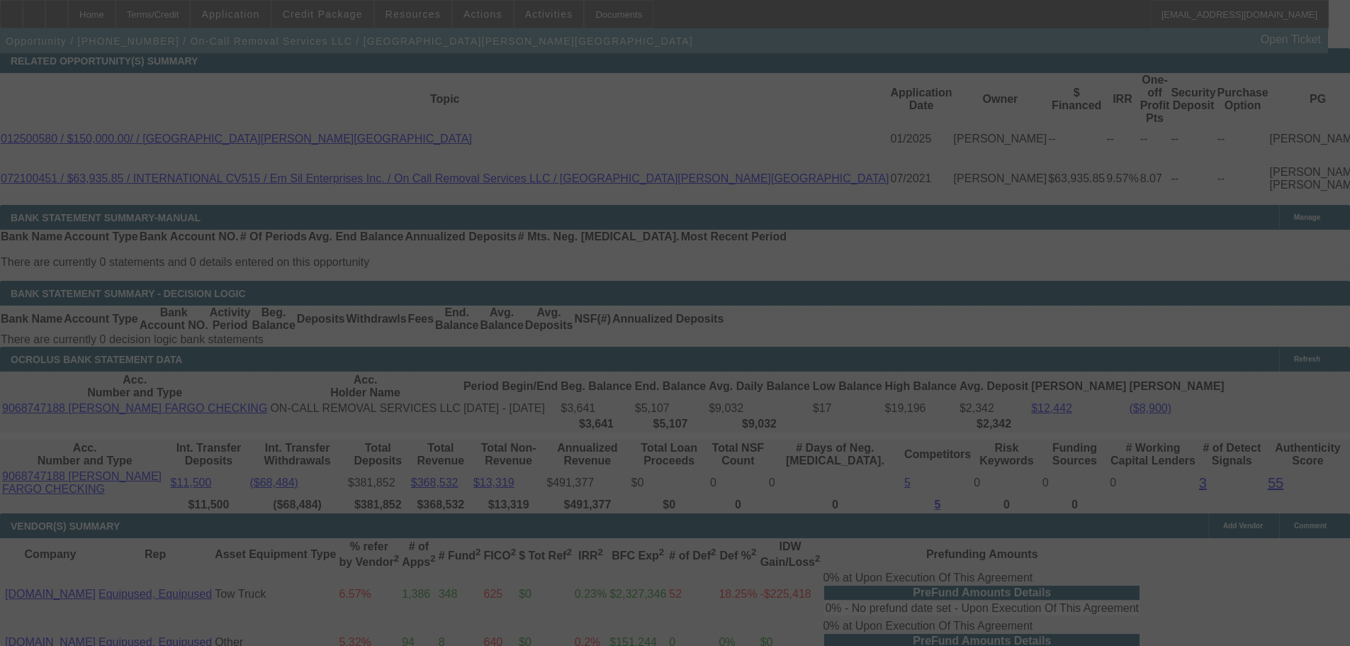
select select "0"
select select "2"
select select "0"
select select "6"
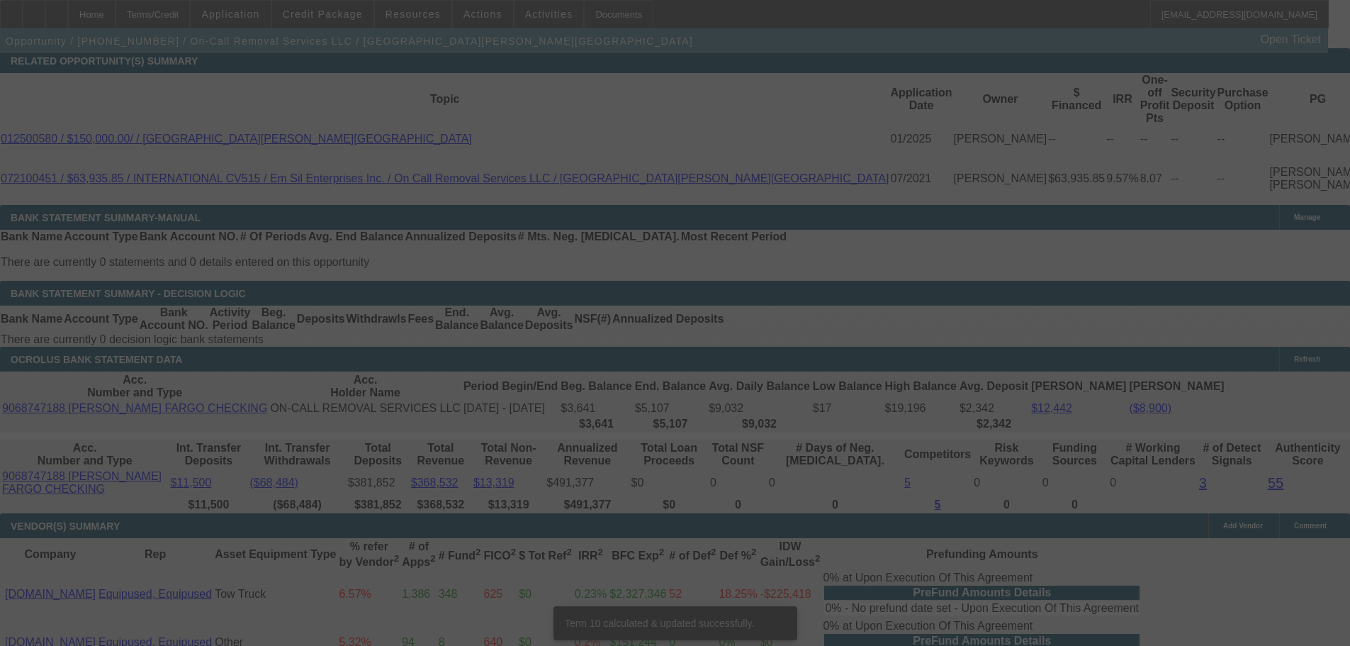
scroll to position [2412, 0]
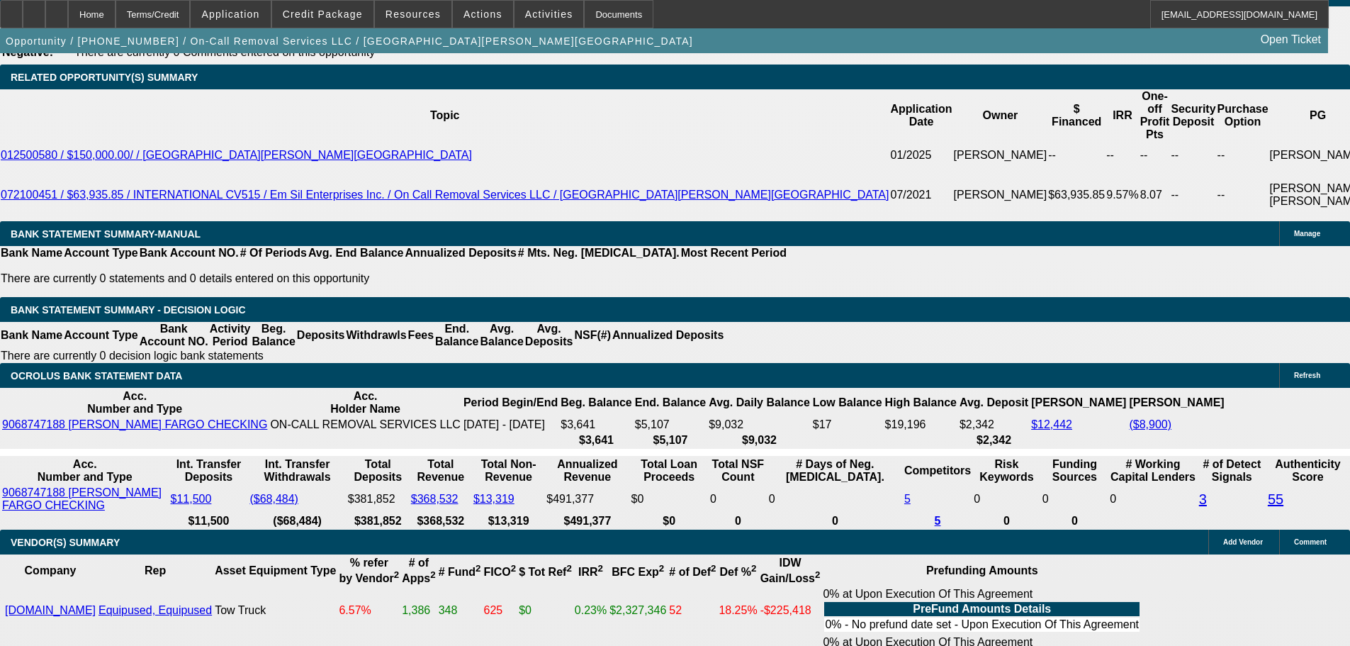
drag, startPoint x: 305, startPoint y: 279, endPoint x: 216, endPoint y: 280, distance: 89.3
type input "$35,000.00"
type input "UNKNOWN"
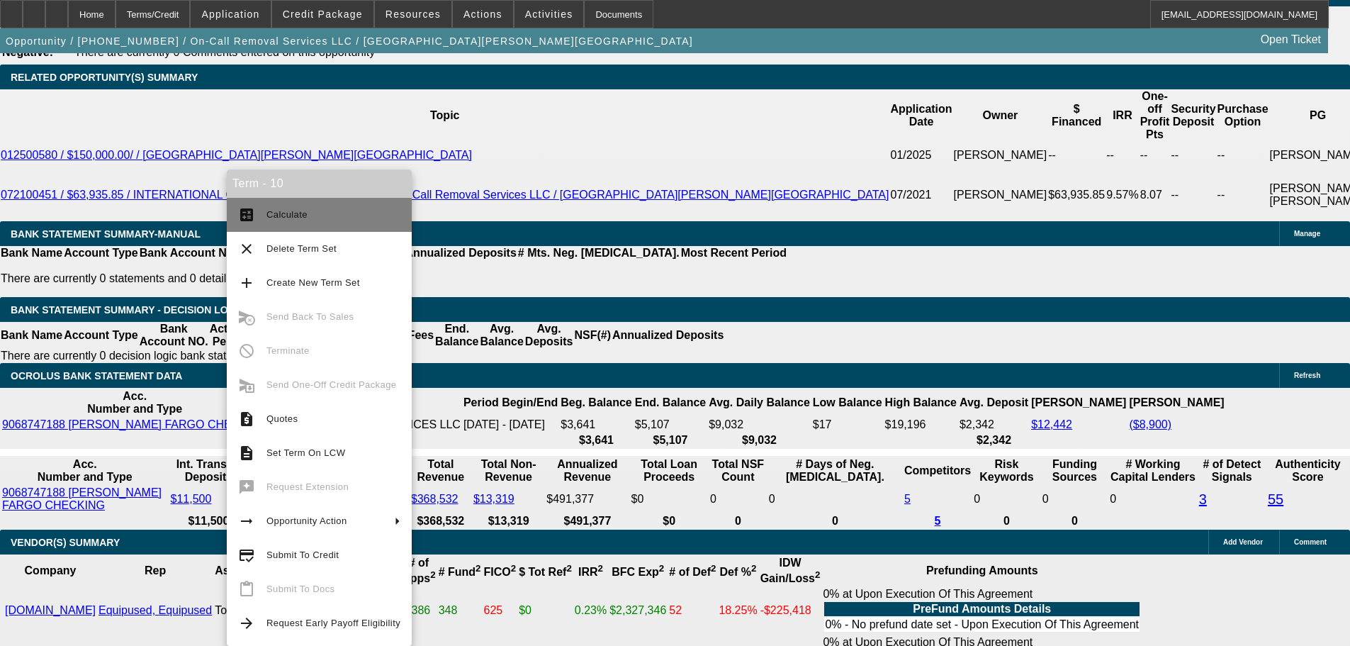
type input "$4,427.46"
type input "$2,213.73"
click at [315, 220] on span "Calculate" at bounding box center [334, 214] width 134 height 17
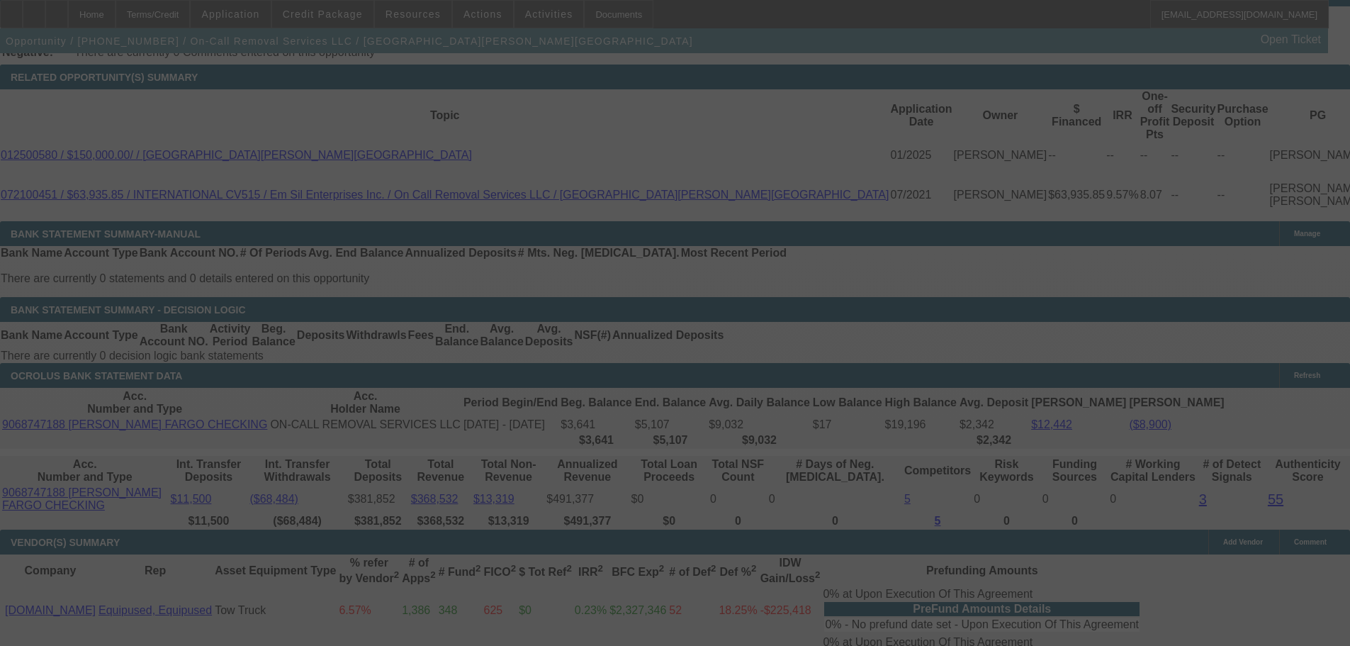
select select "0"
select select "2"
select select "0"
select select "6"
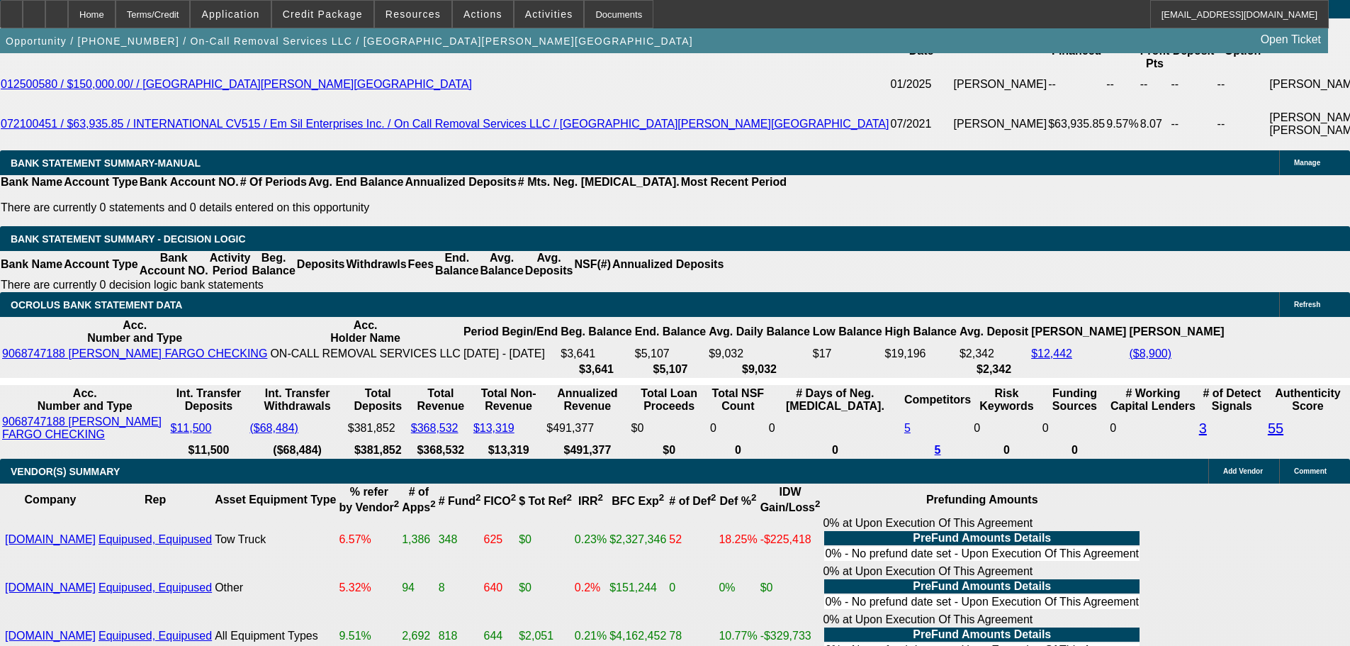
scroll to position [2554, 0]
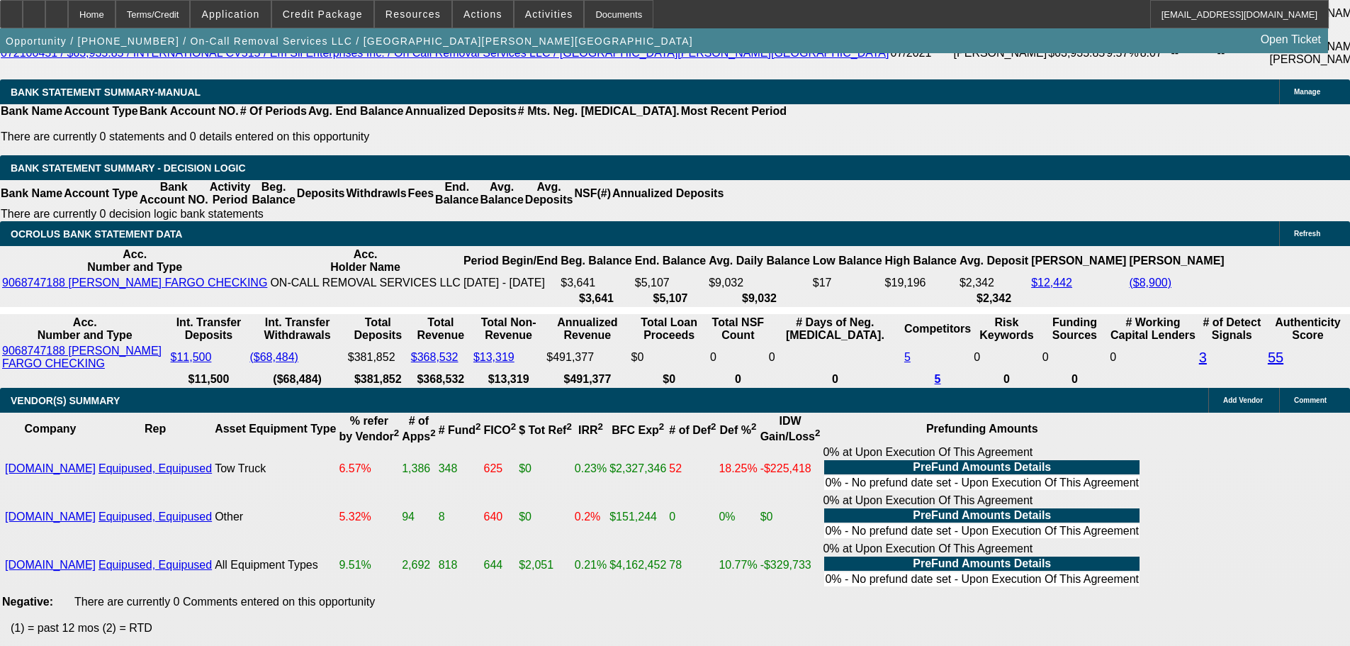
drag, startPoint x: 264, startPoint y: 133, endPoint x: 363, endPoint y: 136, distance: 99.3
type input "$32,000.00"
type input "UNKNOWN"
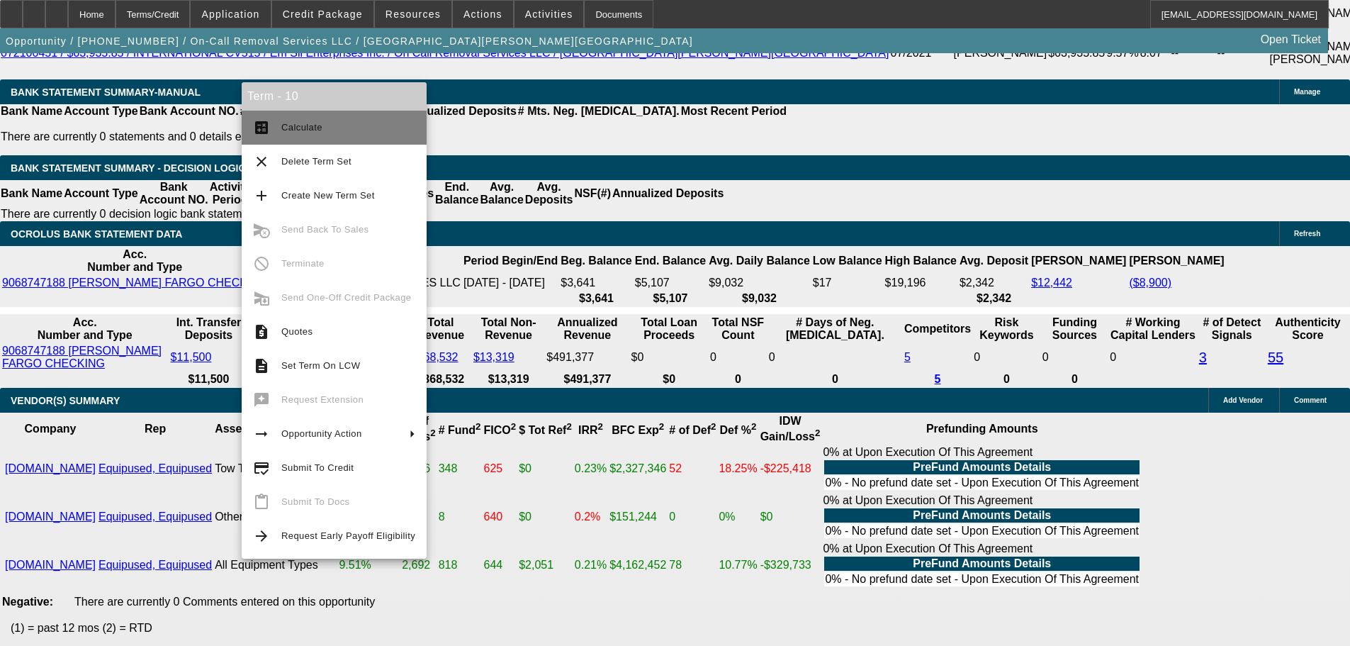
click at [279, 135] on button "calculate Calculate" at bounding box center [334, 128] width 185 height 34
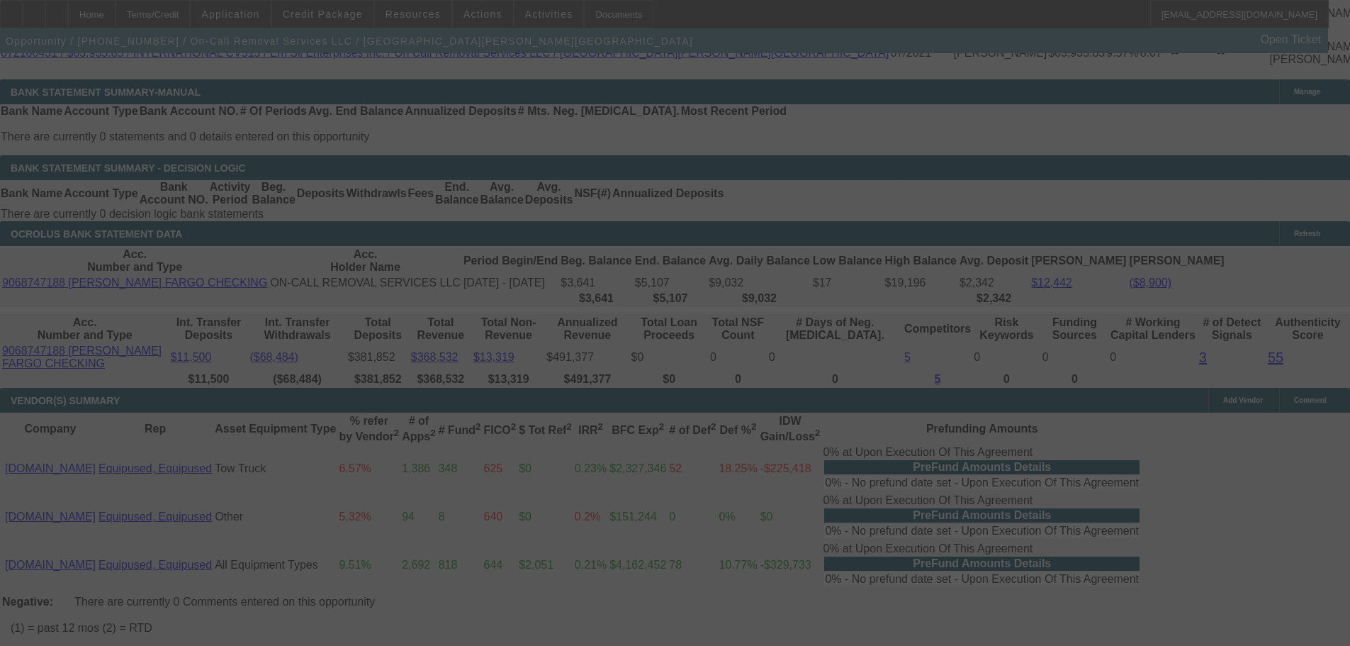
type input "$4,582.12"
type input "$2,291.06"
select select "0"
select select "2"
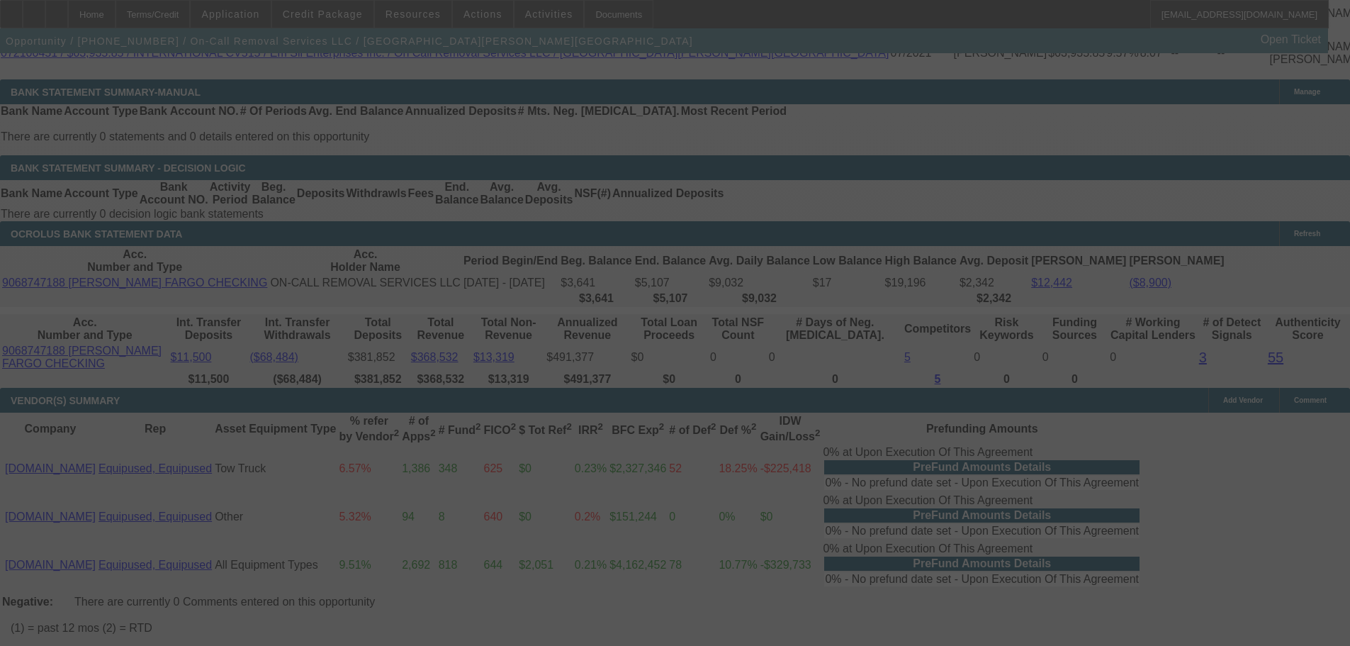
select select "0"
select select "6"
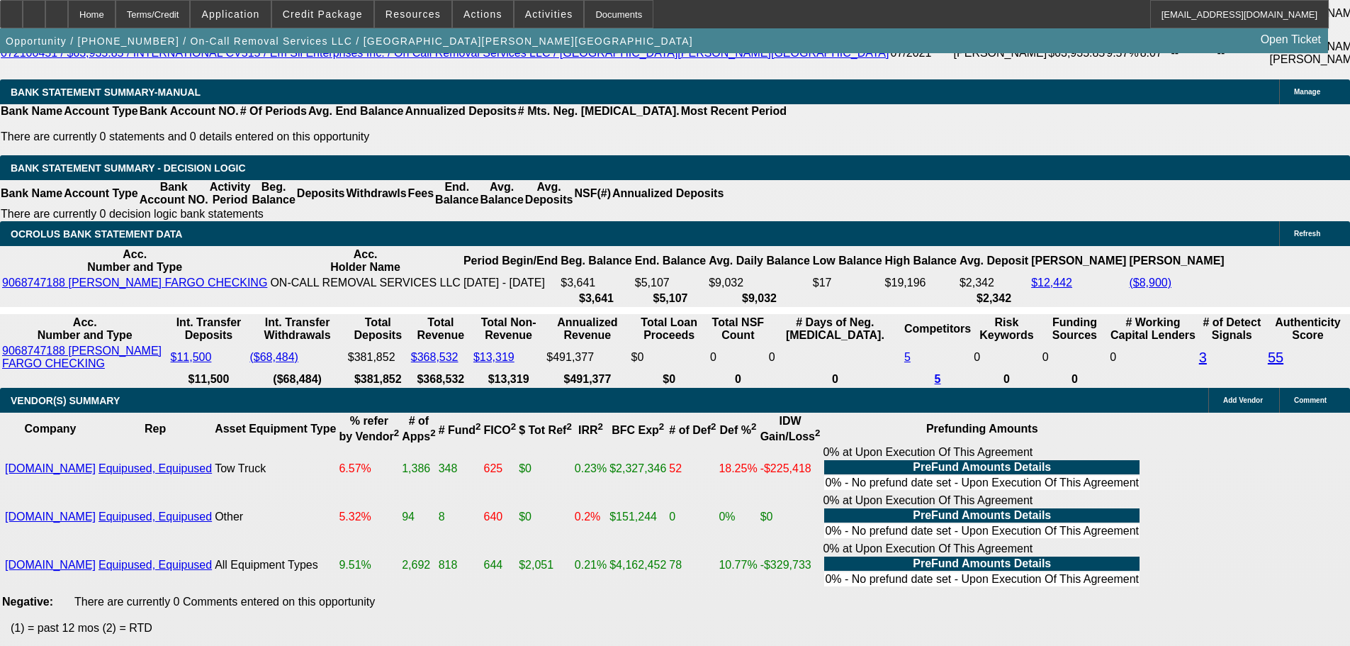
drag, startPoint x: 269, startPoint y: 132, endPoint x: 347, endPoint y: 134, distance: 78.0
drag, startPoint x: 286, startPoint y: 133, endPoint x: 344, endPoint y: 134, distance: 57.4
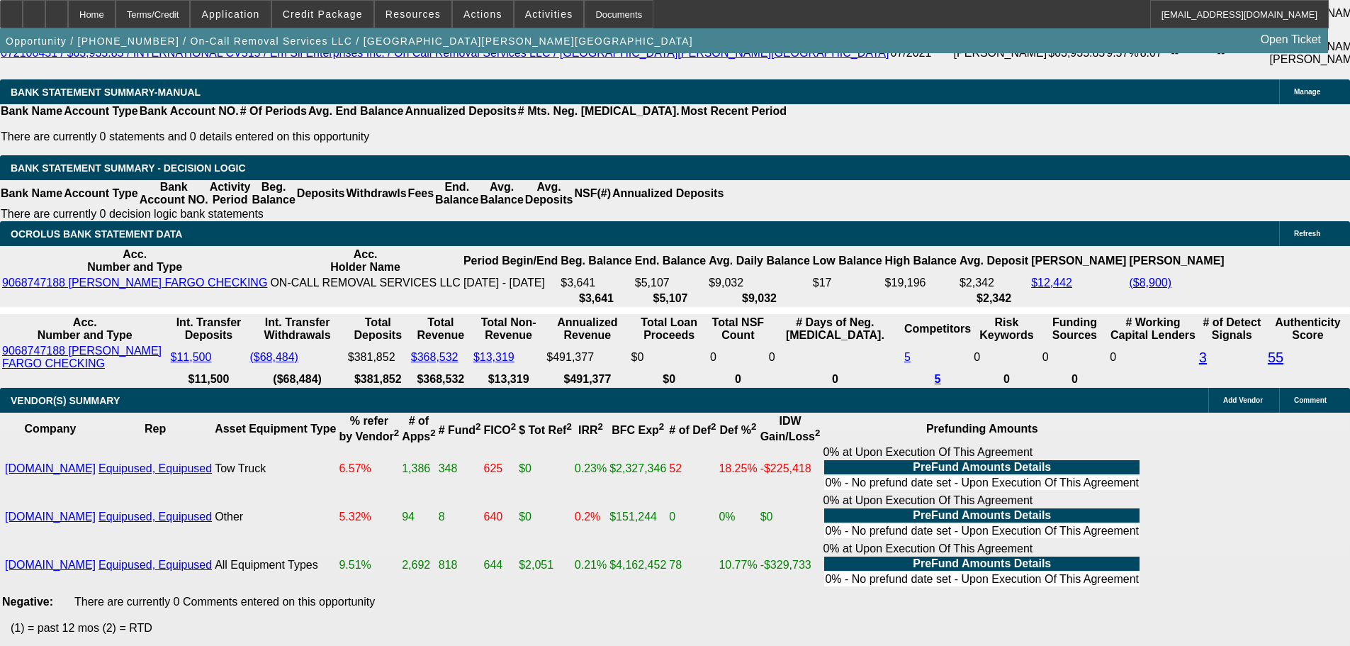
type input "$31,500.00"
type input "UNKNOWN"
type input "$4,607.90"
type input "$2,303.95"
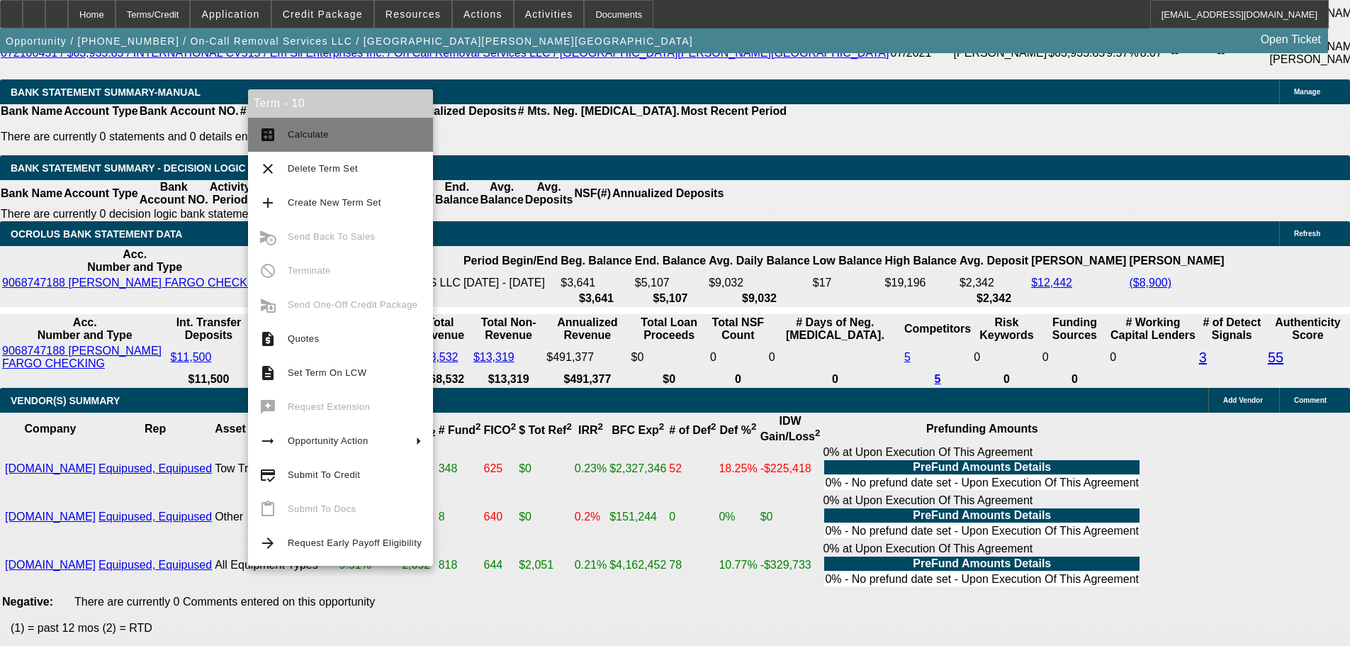
click at [298, 122] on button "calculate Calculate" at bounding box center [340, 135] width 185 height 34
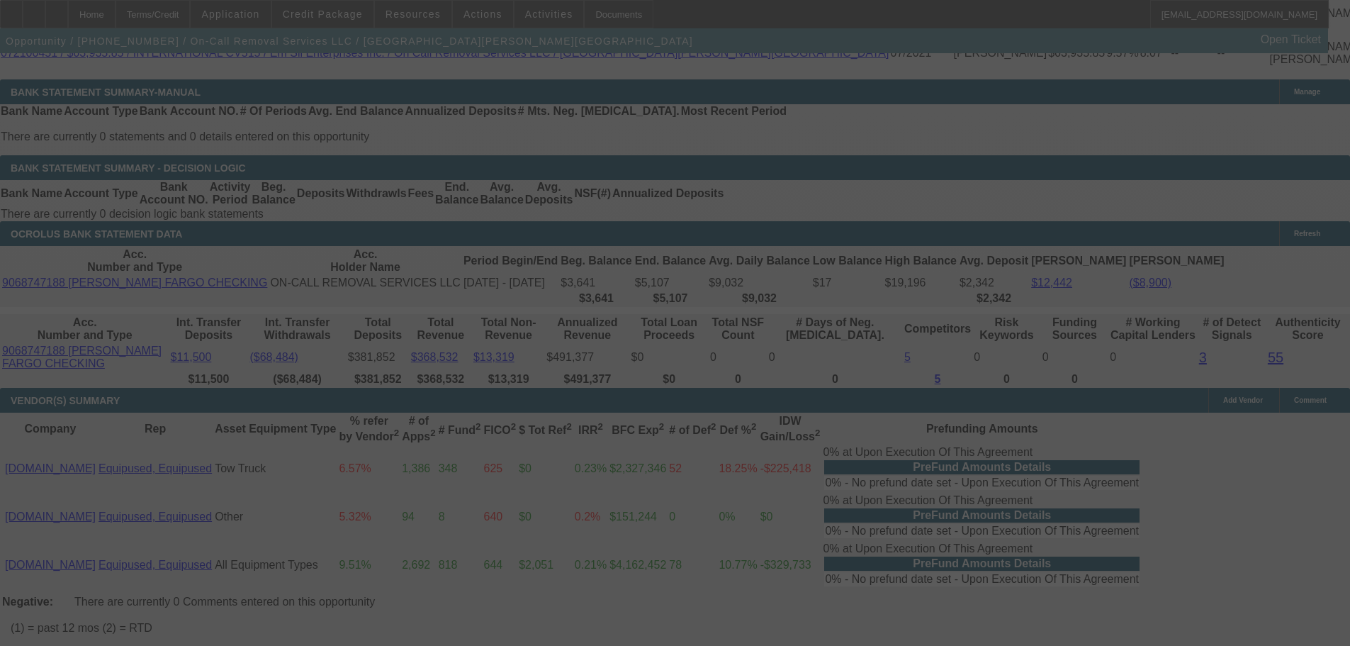
select select "0"
select select "2"
select select "0"
select select "6"
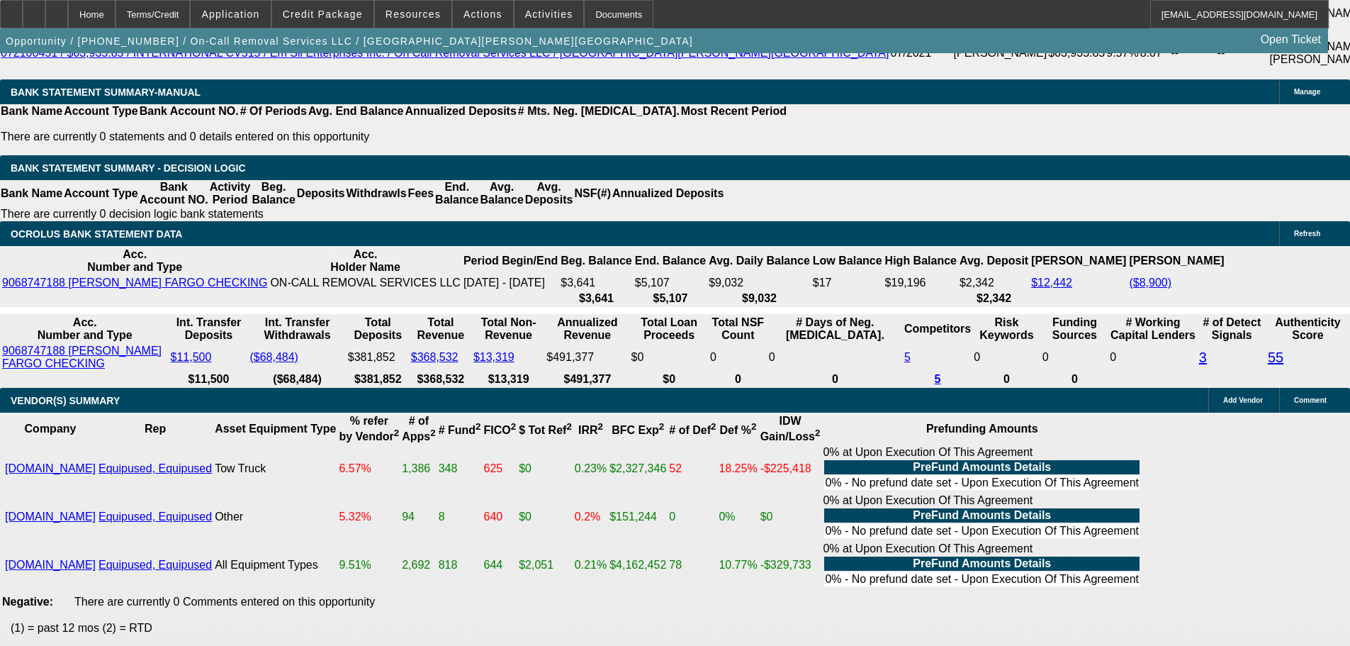
type input "18.9"
type input "UNKNOWN"
type input "18.999"
type input "$2,313.62"
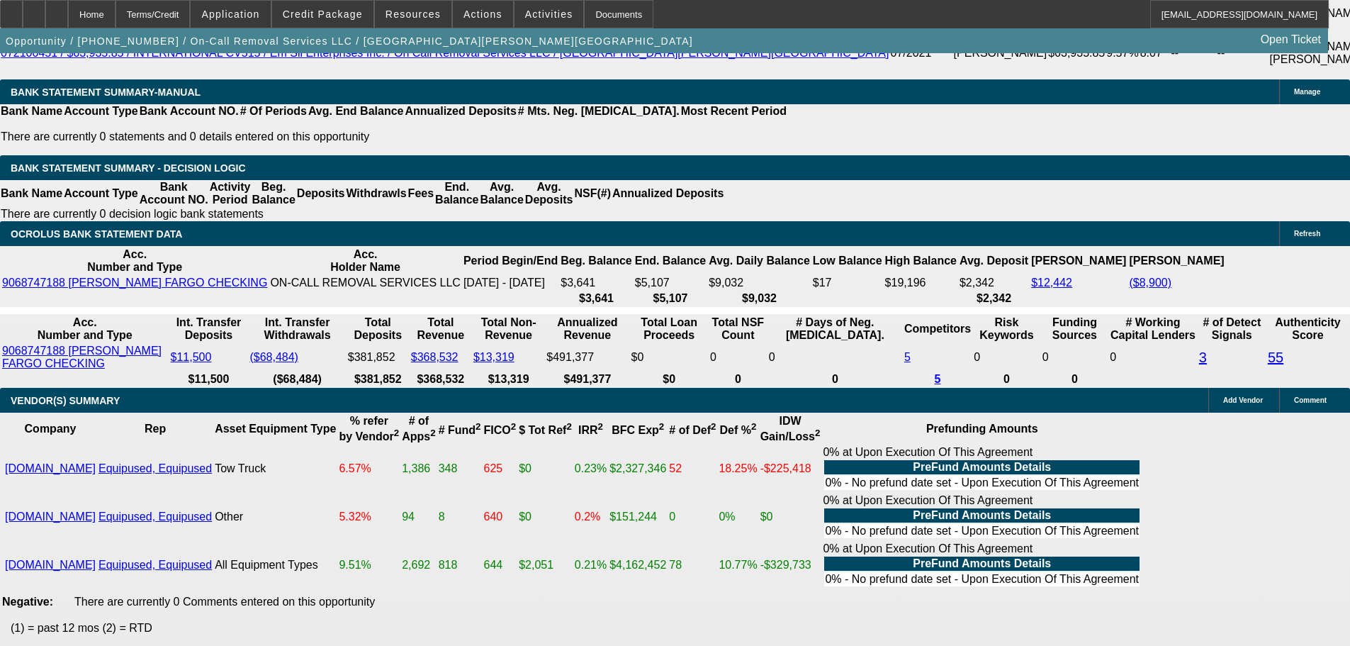
type input "$4,627.24"
type input "$2,318.04"
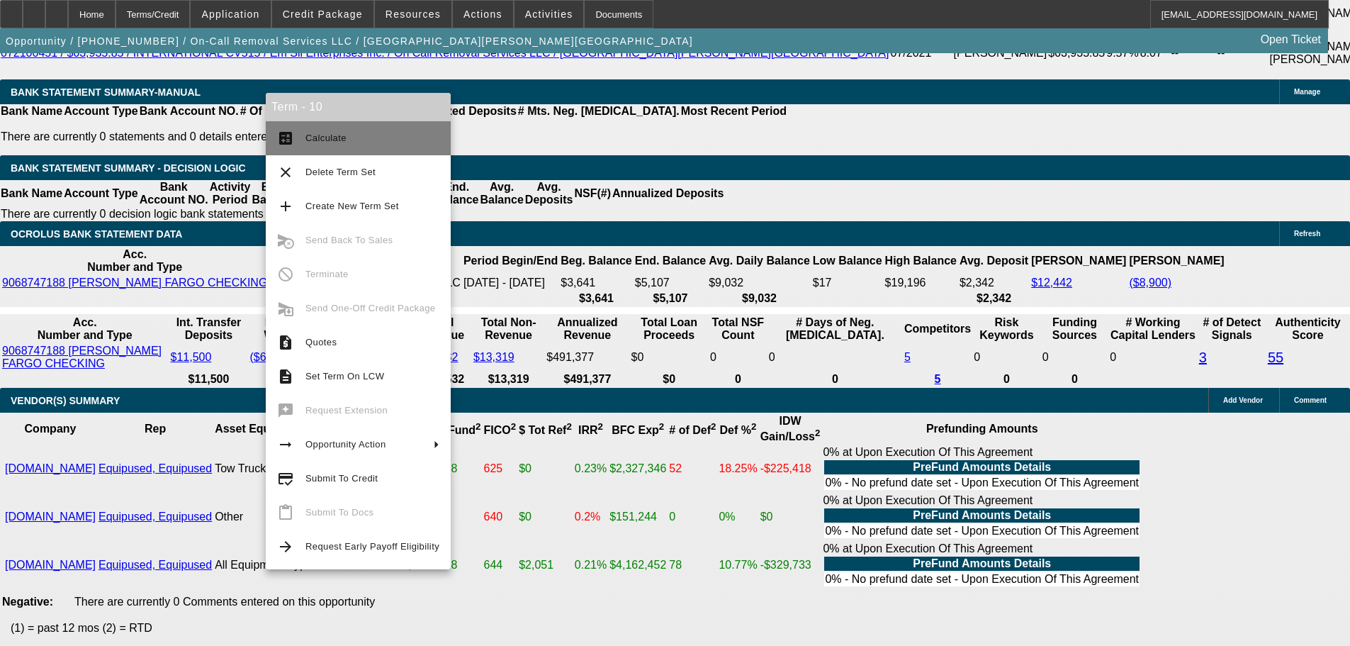
scroll to position [0, 0]
click at [298, 132] on button "calculate Calculate" at bounding box center [358, 138] width 185 height 34
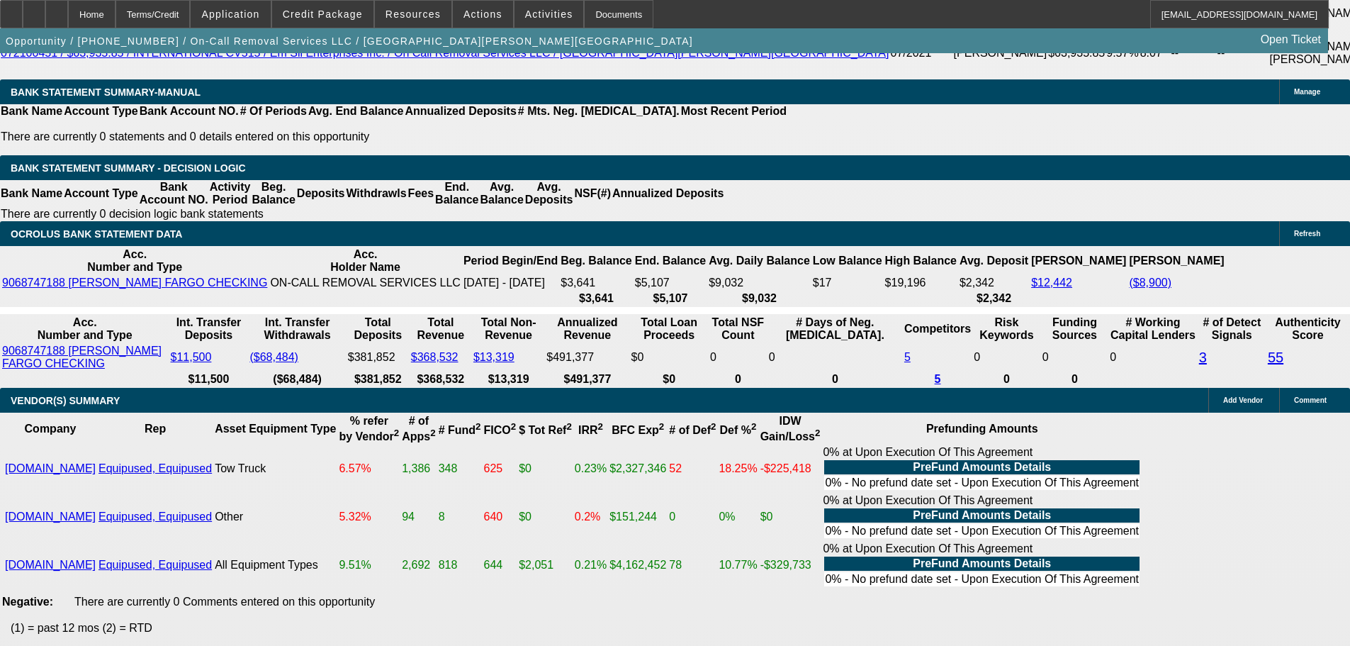
drag, startPoint x: 275, startPoint y: 132, endPoint x: 298, endPoint y: 130, distance: 22.7
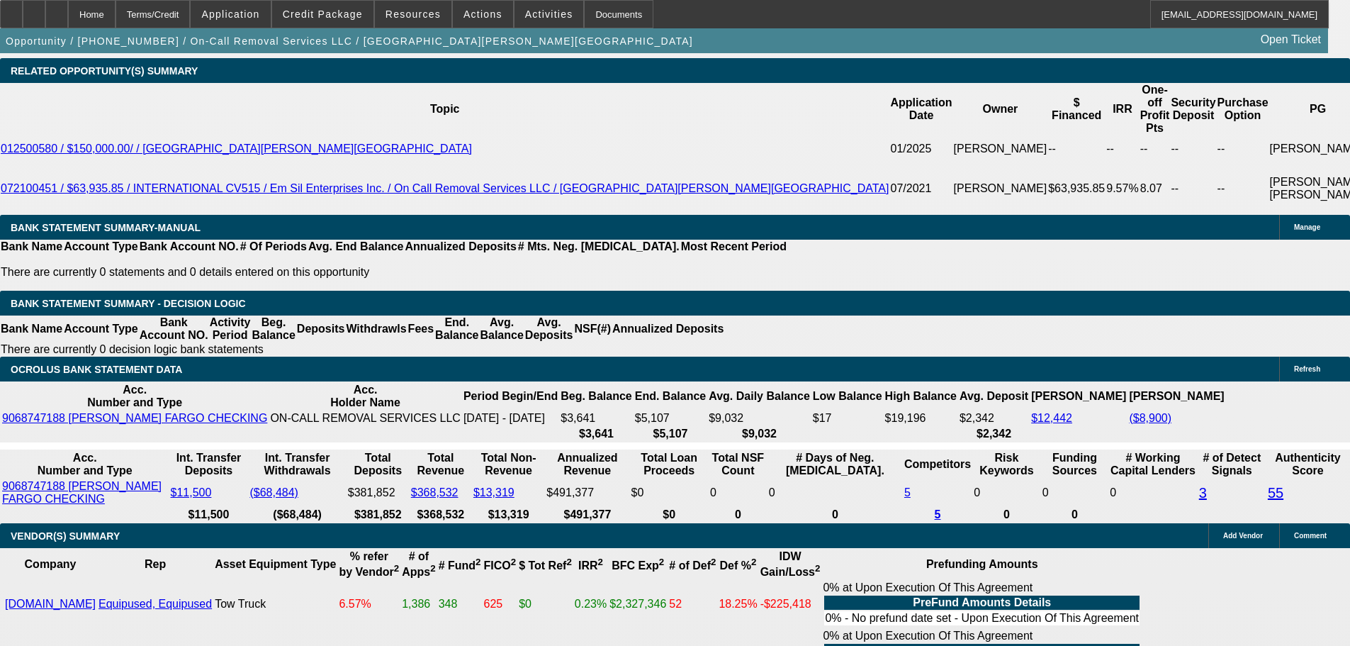
scroll to position [2412, 0]
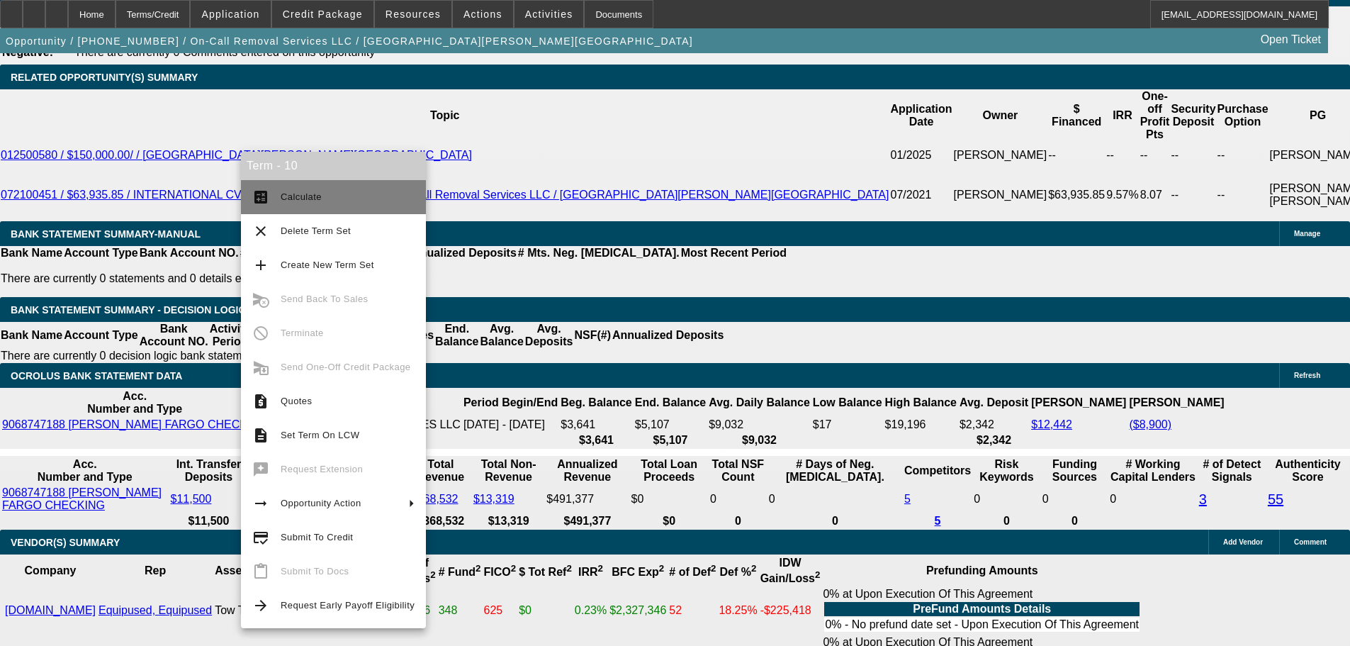
drag, startPoint x: 300, startPoint y: 196, endPoint x: 293, endPoint y: 191, distance: 7.7
click at [300, 196] on span "Calculate" at bounding box center [301, 196] width 41 height 11
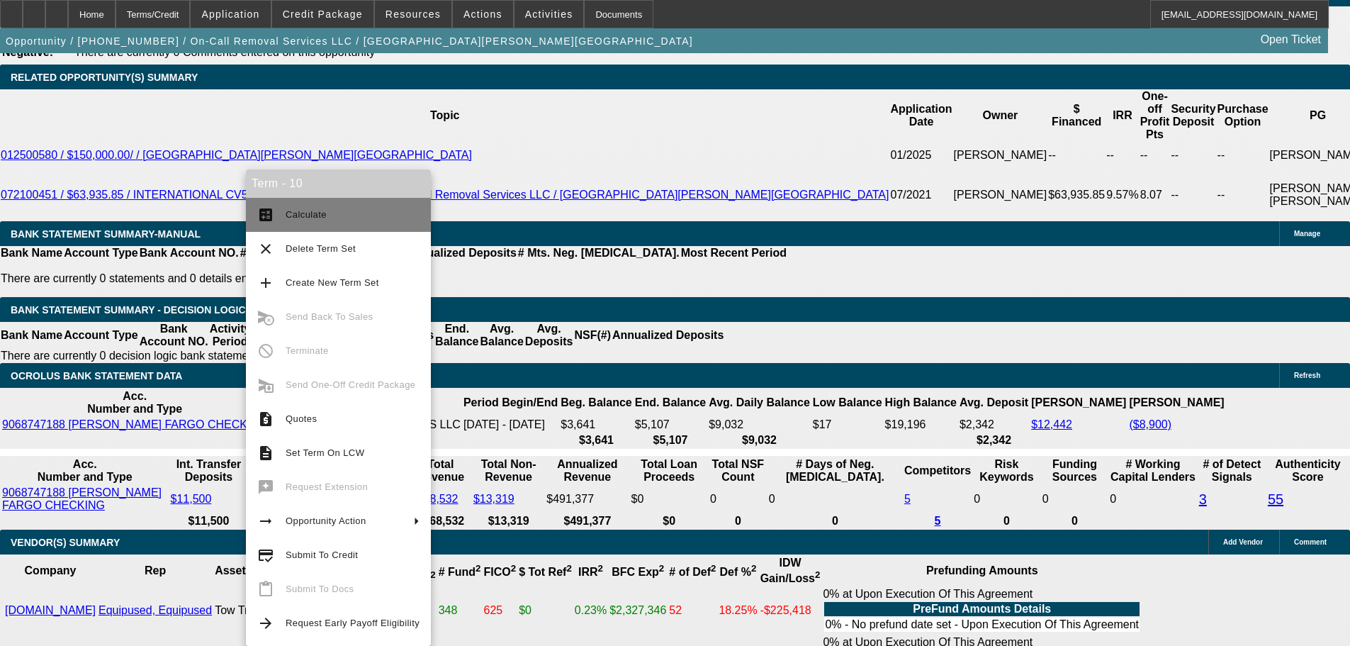
click at [313, 221] on span "Calculate" at bounding box center [353, 214] width 134 height 17
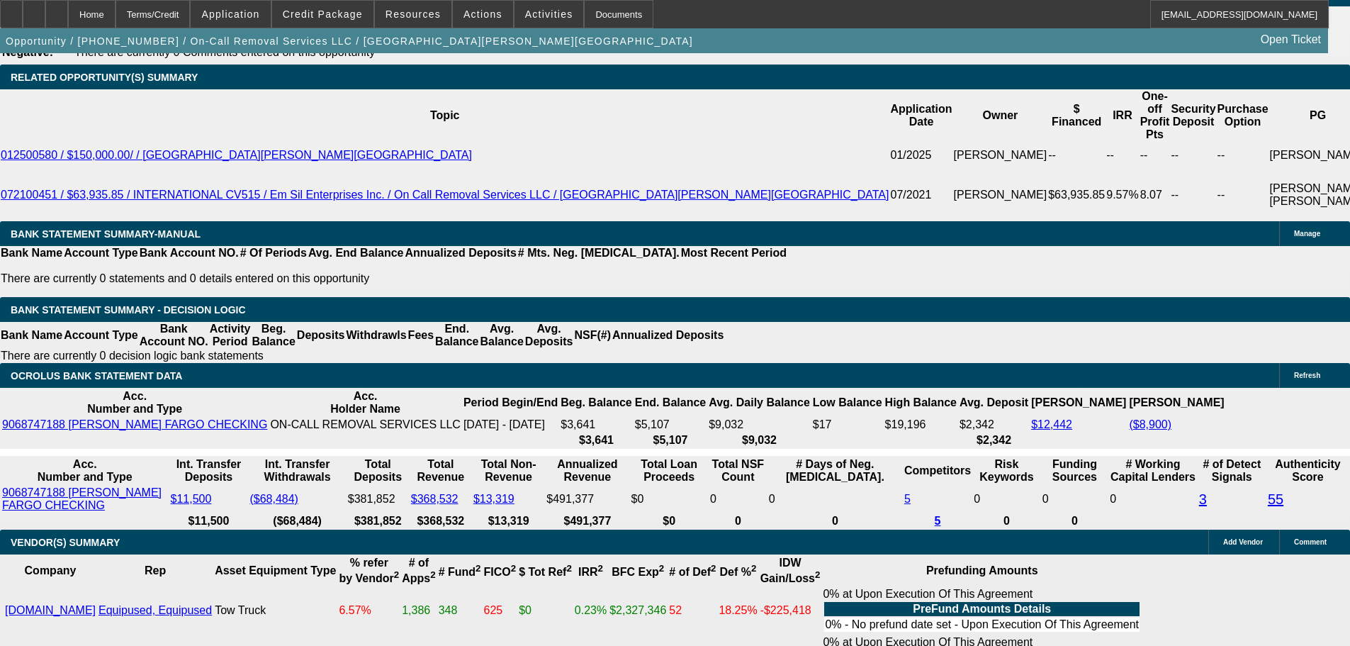
scroll to position [284, 0]
drag, startPoint x: 1031, startPoint y: 312, endPoint x: 1031, endPoint y: 322, distance: 10.0
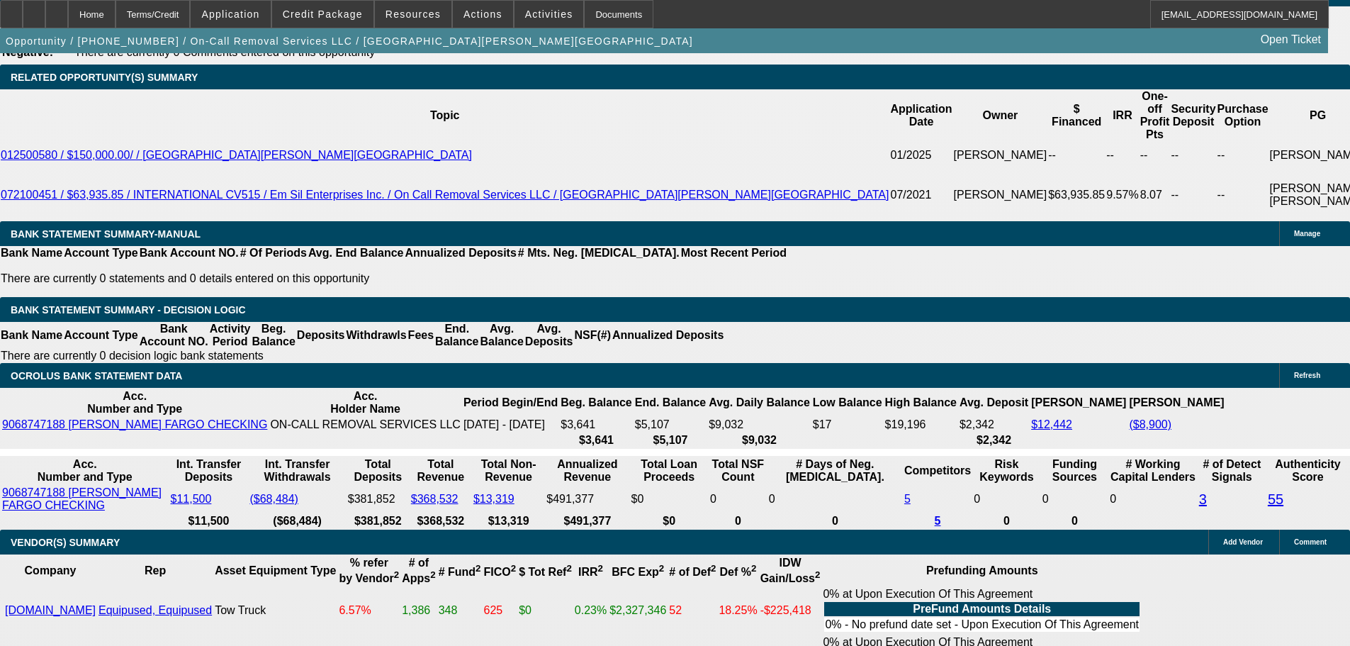
scroll to position [425, 0]
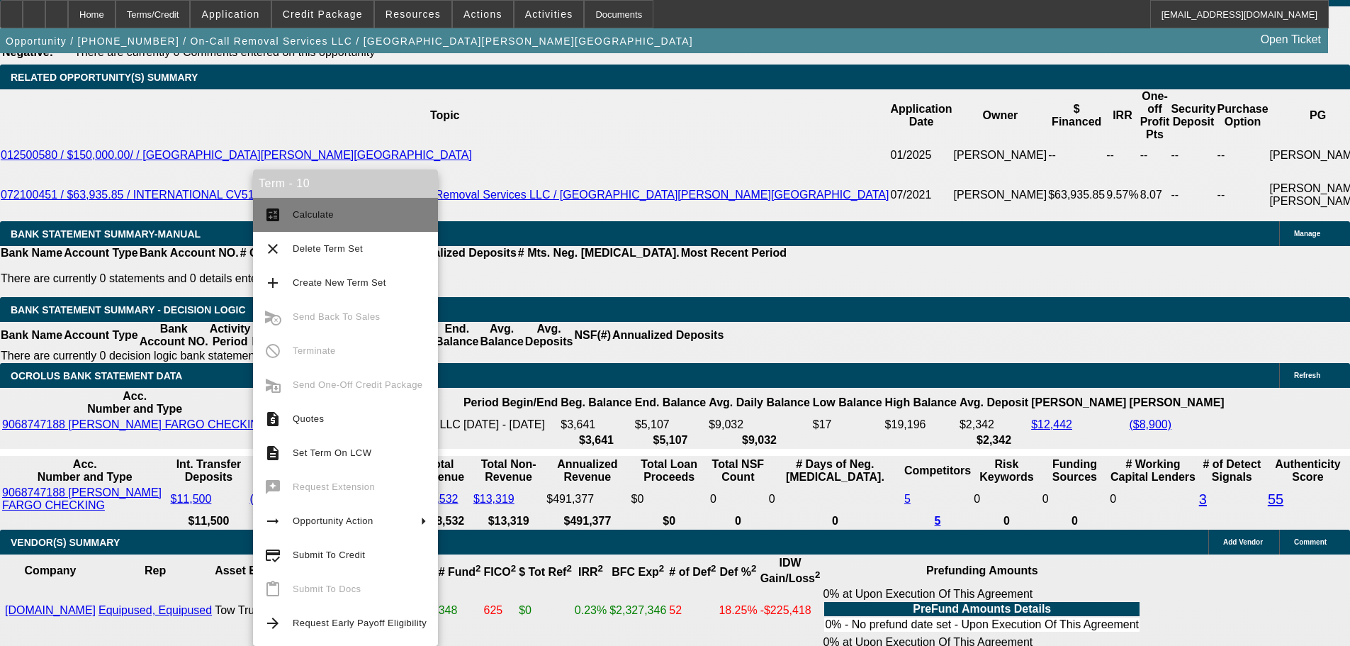
click at [284, 211] on button "calculate Calculate" at bounding box center [345, 215] width 185 height 34
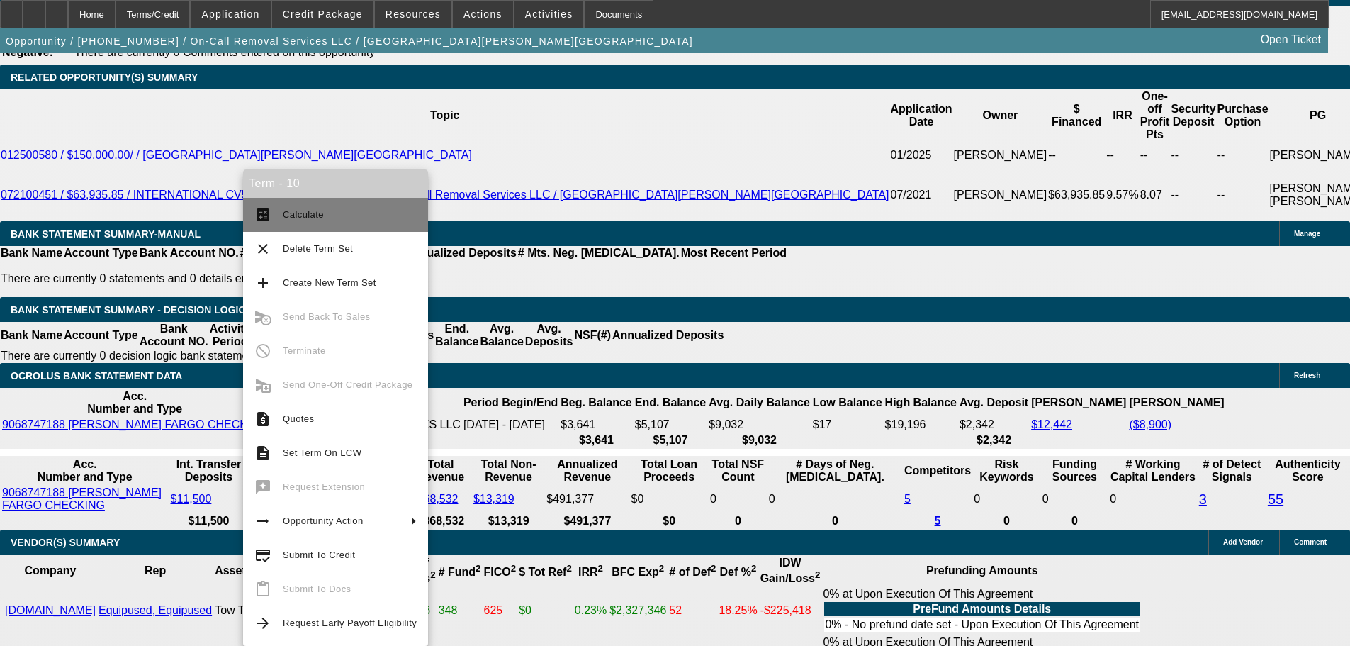
click at [288, 217] on span "Calculate" at bounding box center [303, 214] width 41 height 11
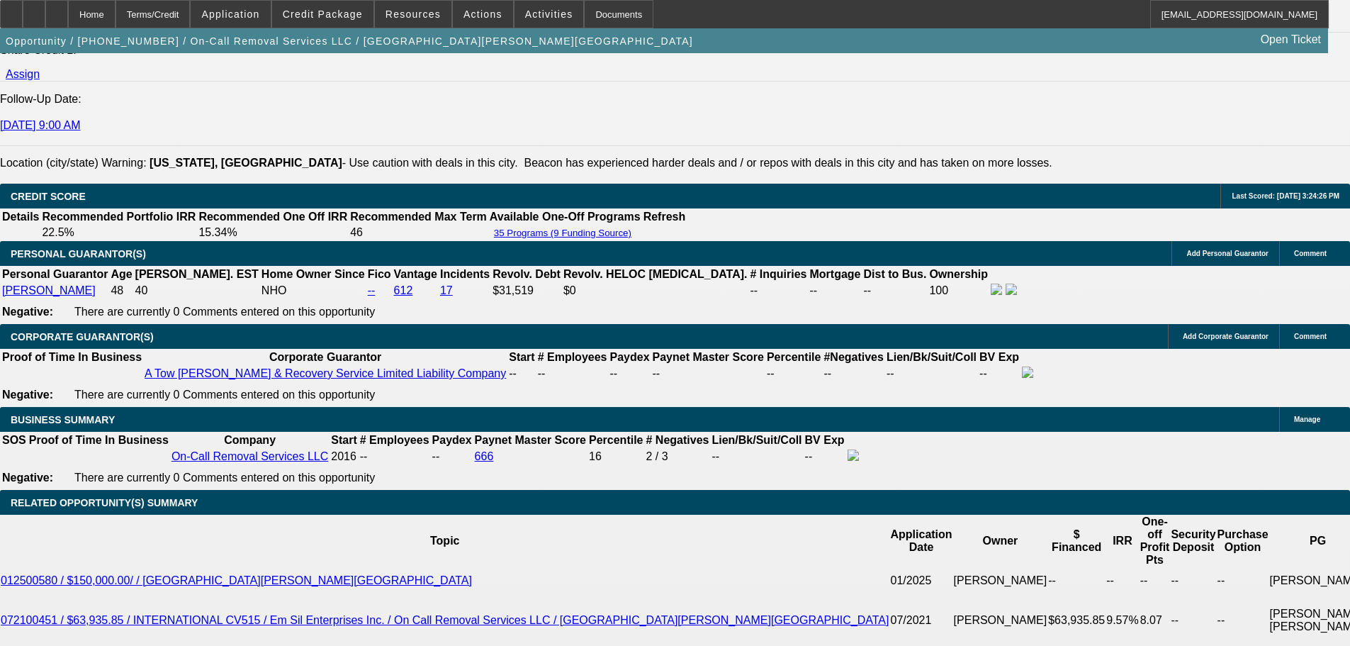
scroll to position [2270, 0]
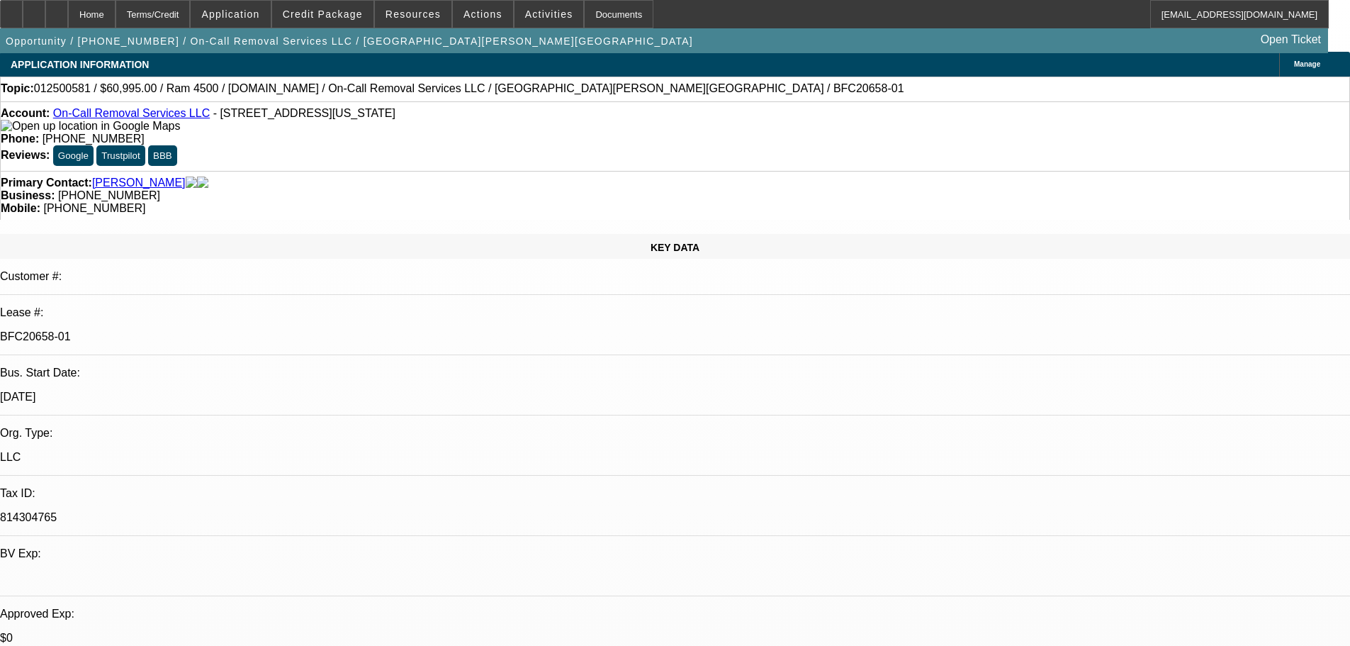
scroll to position [0, 0]
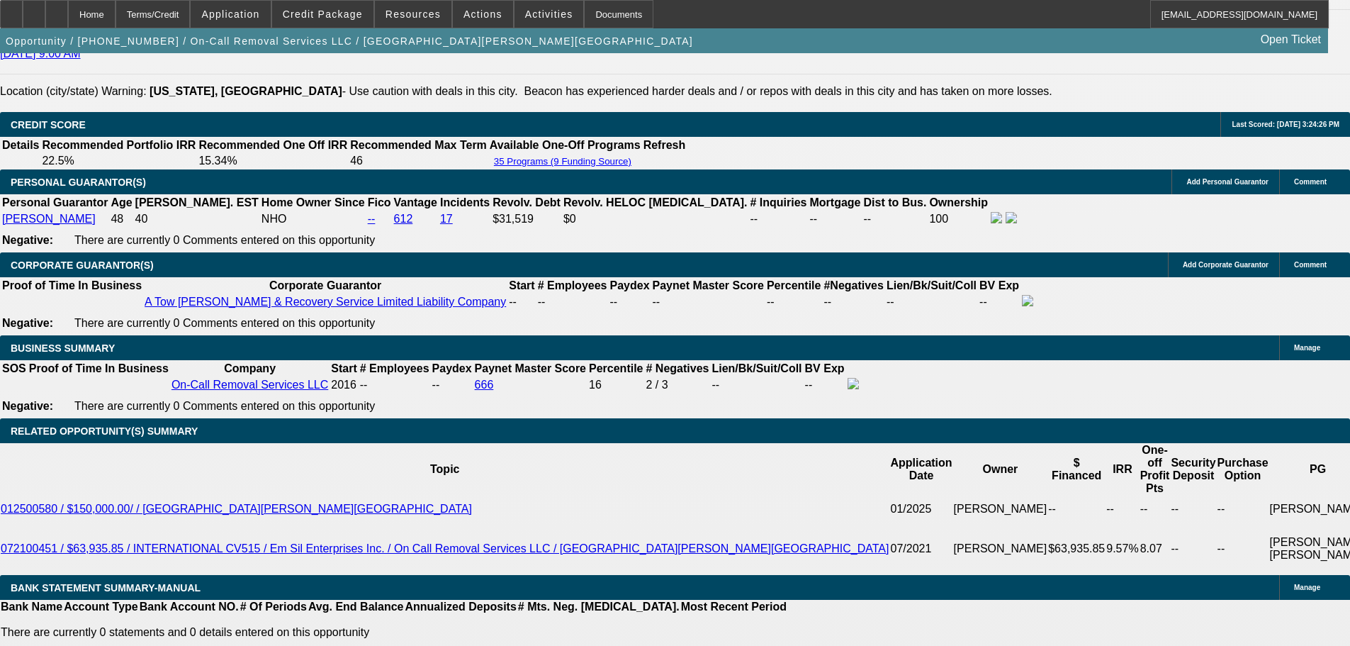
scroll to position [2045, 0]
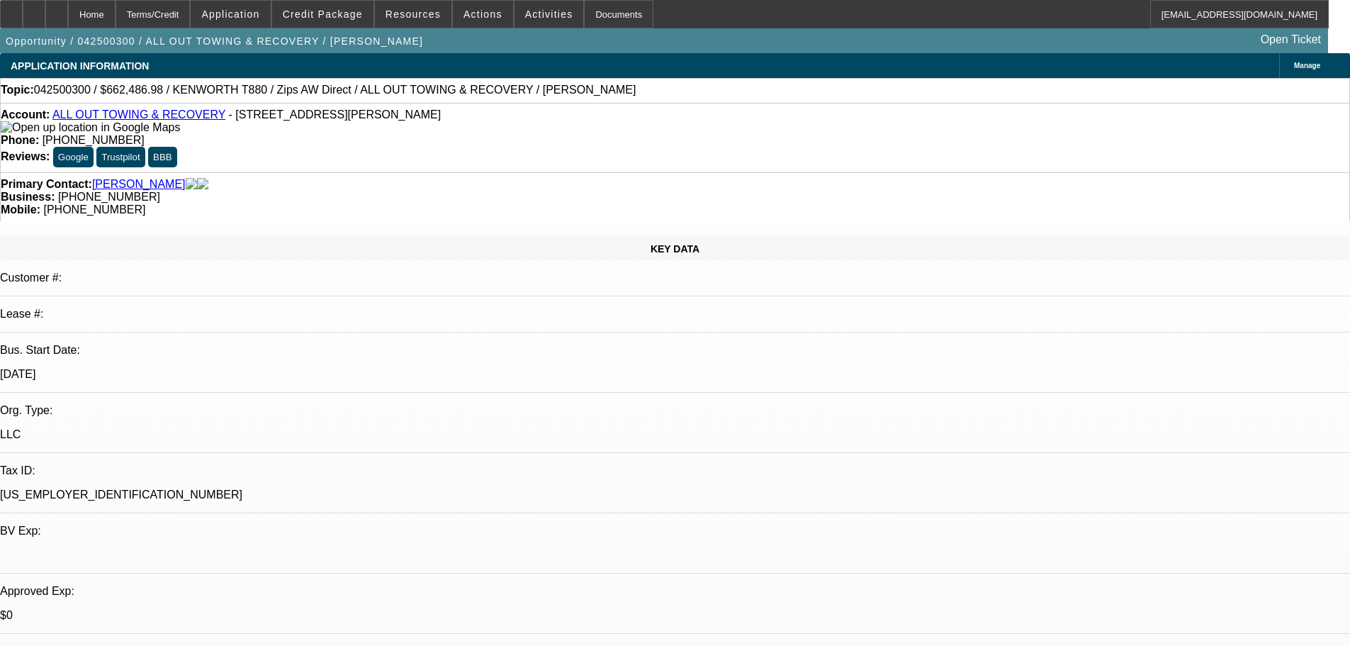
select select "0"
select select "2"
select select "0"
select select "6"
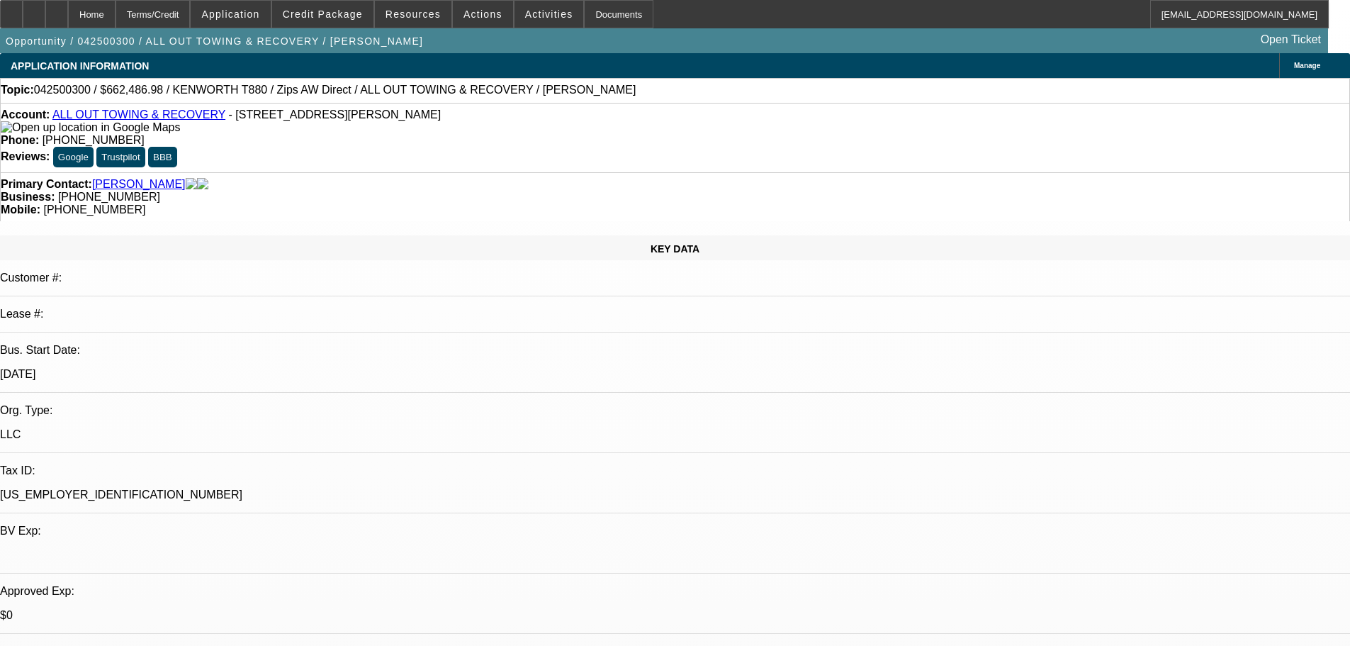
select select "0"
select select "6"
select select "0"
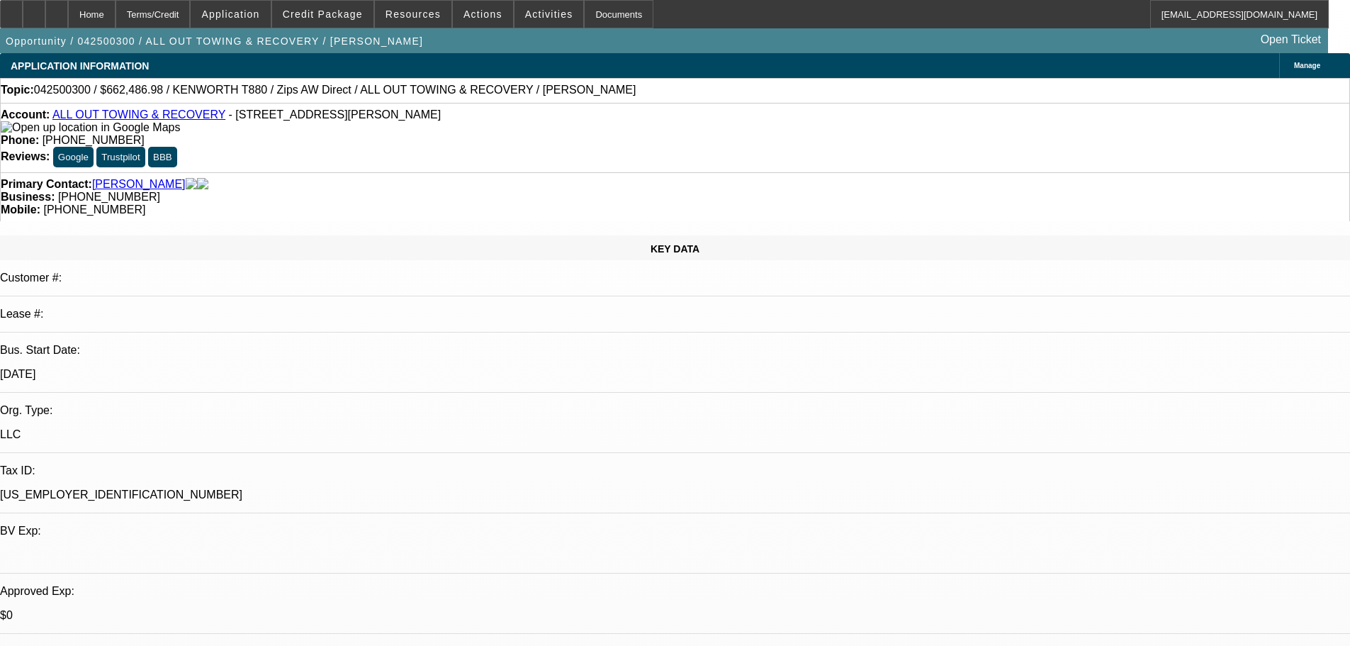
select select "0"
select select "3"
select select "0"
select select "6"
select select "0"
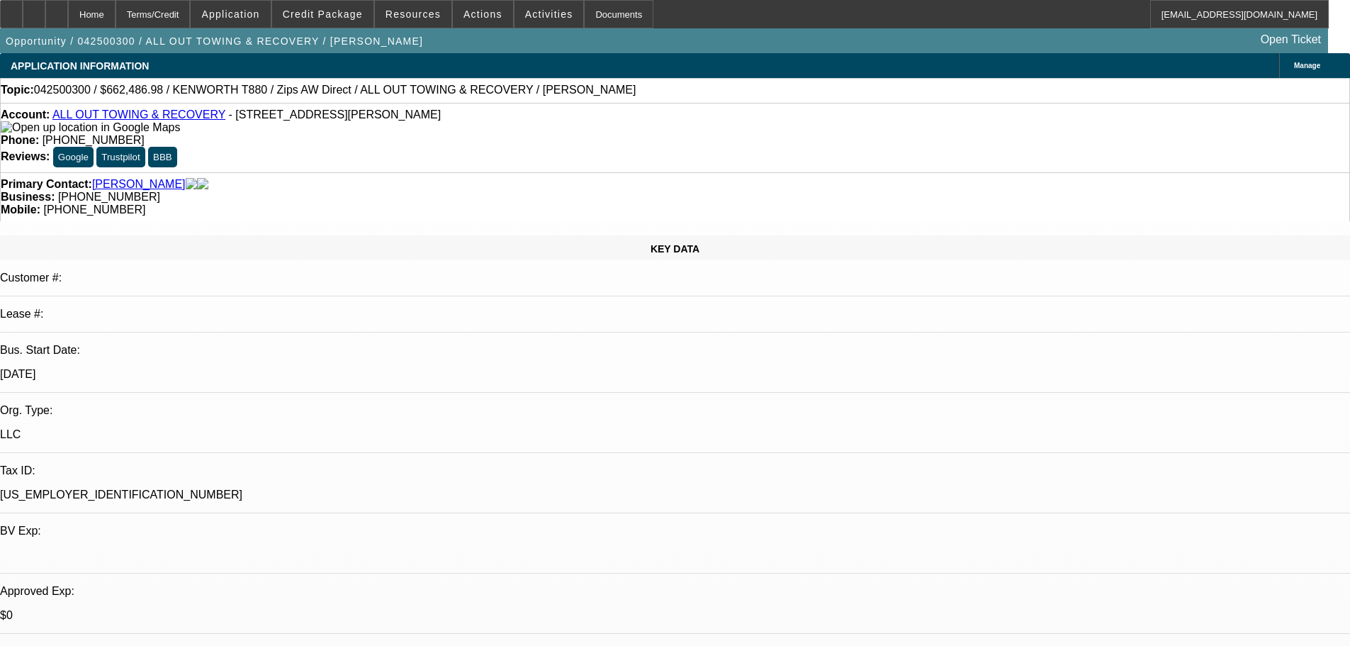
select select "0"
select select "2"
select select "0"
select select "6"
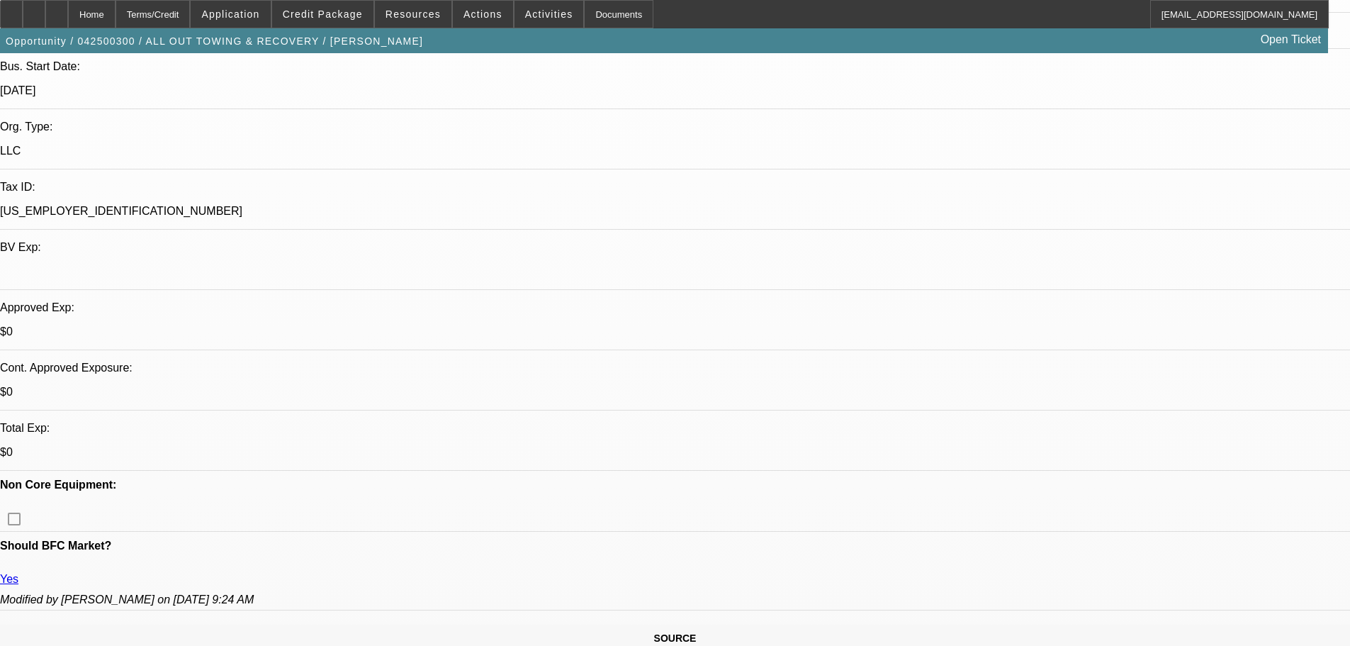
scroll to position [284, 0]
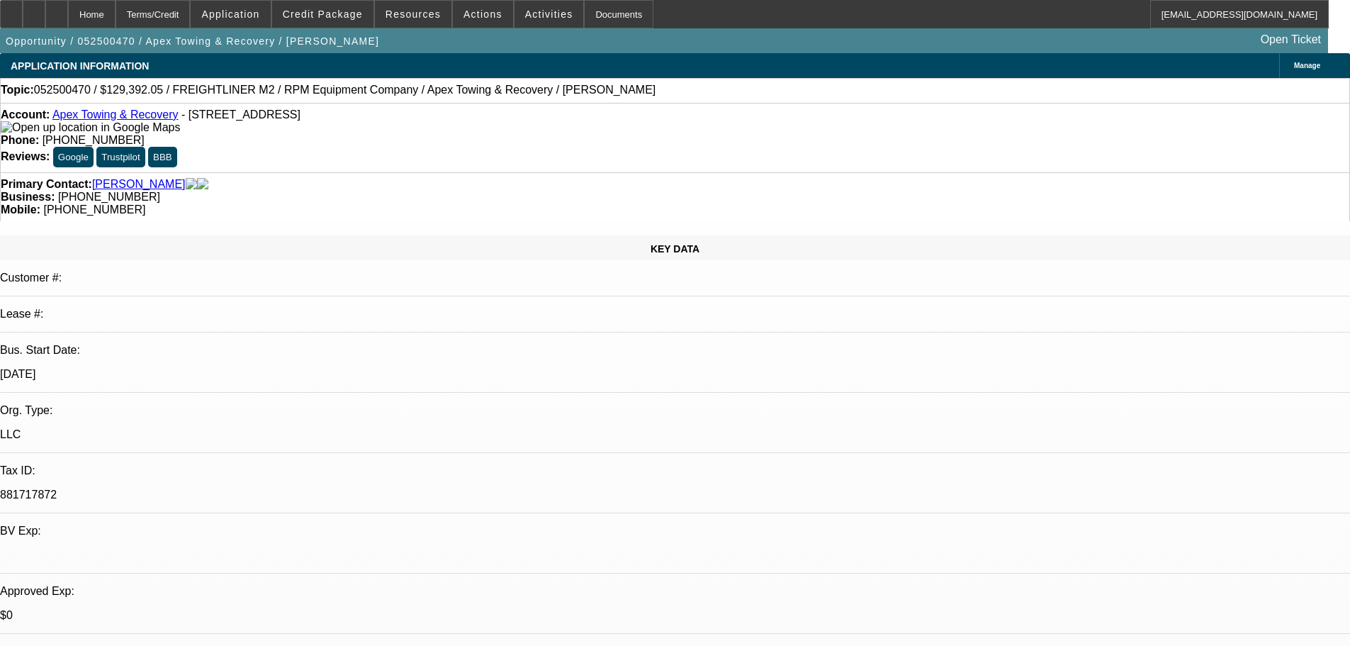
select select "0"
select select "6"
select select "0"
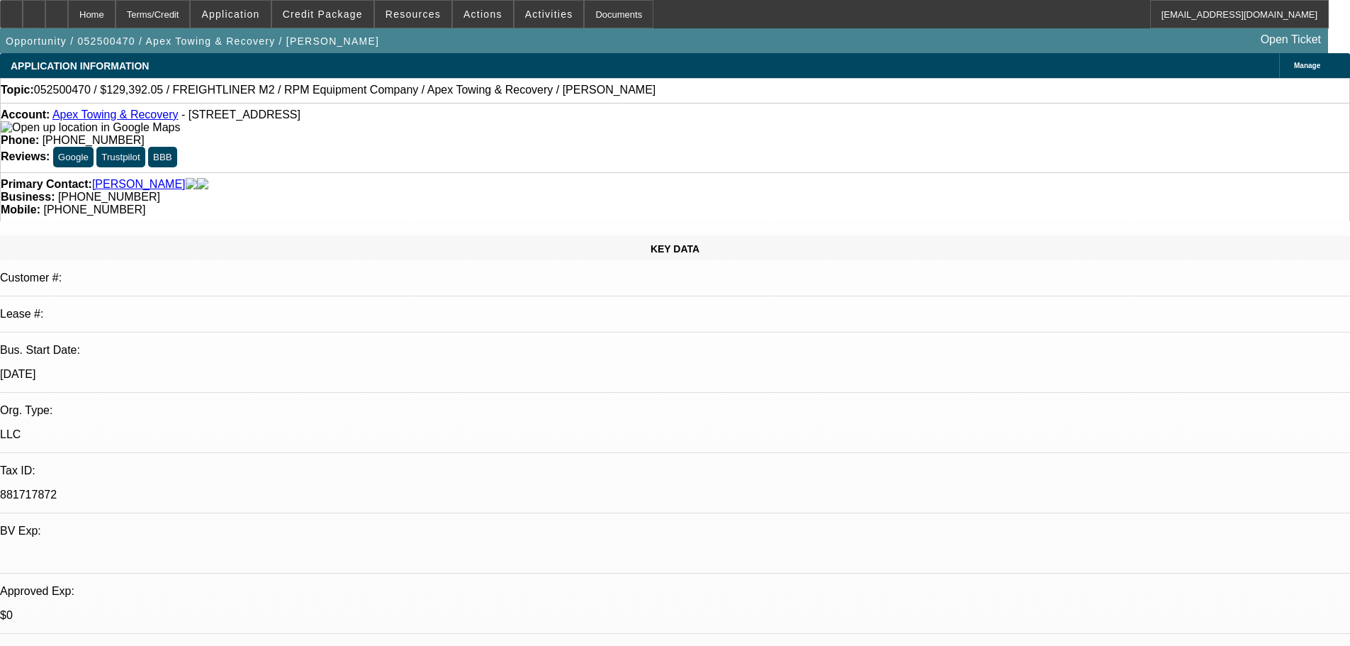
select select "0"
select select "6"
select select "0"
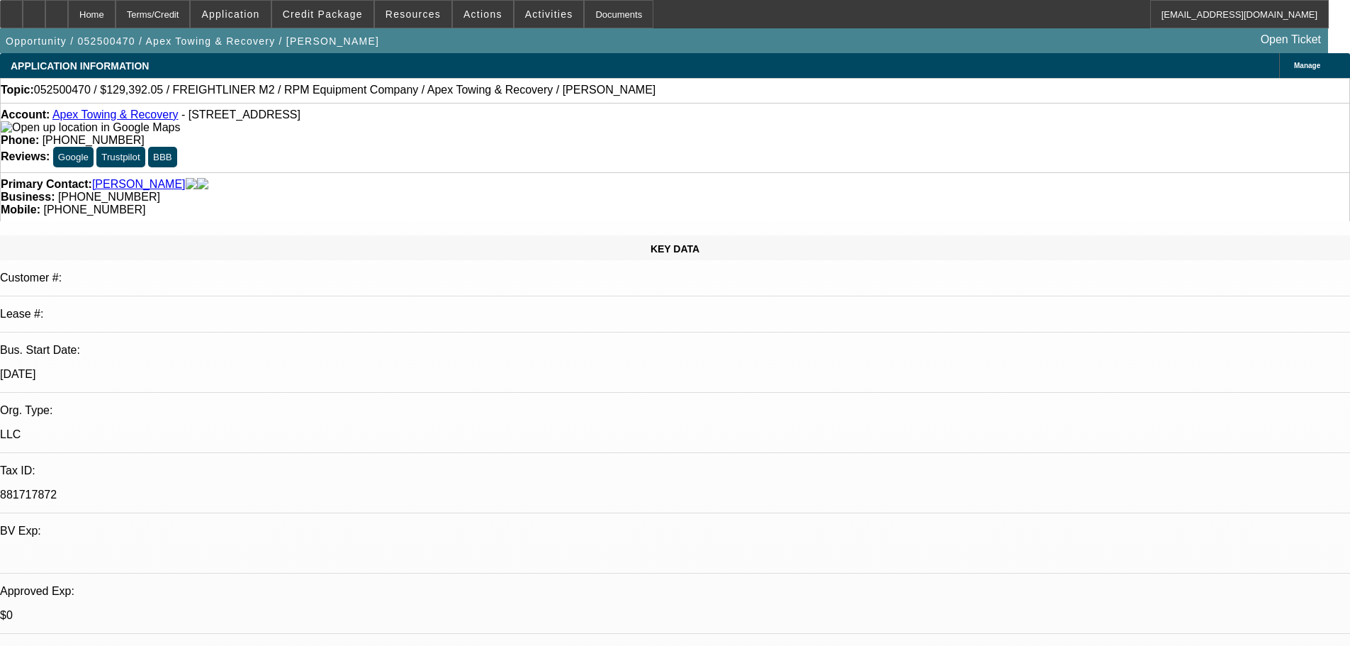
select select "0"
select select "6"
select select "0"
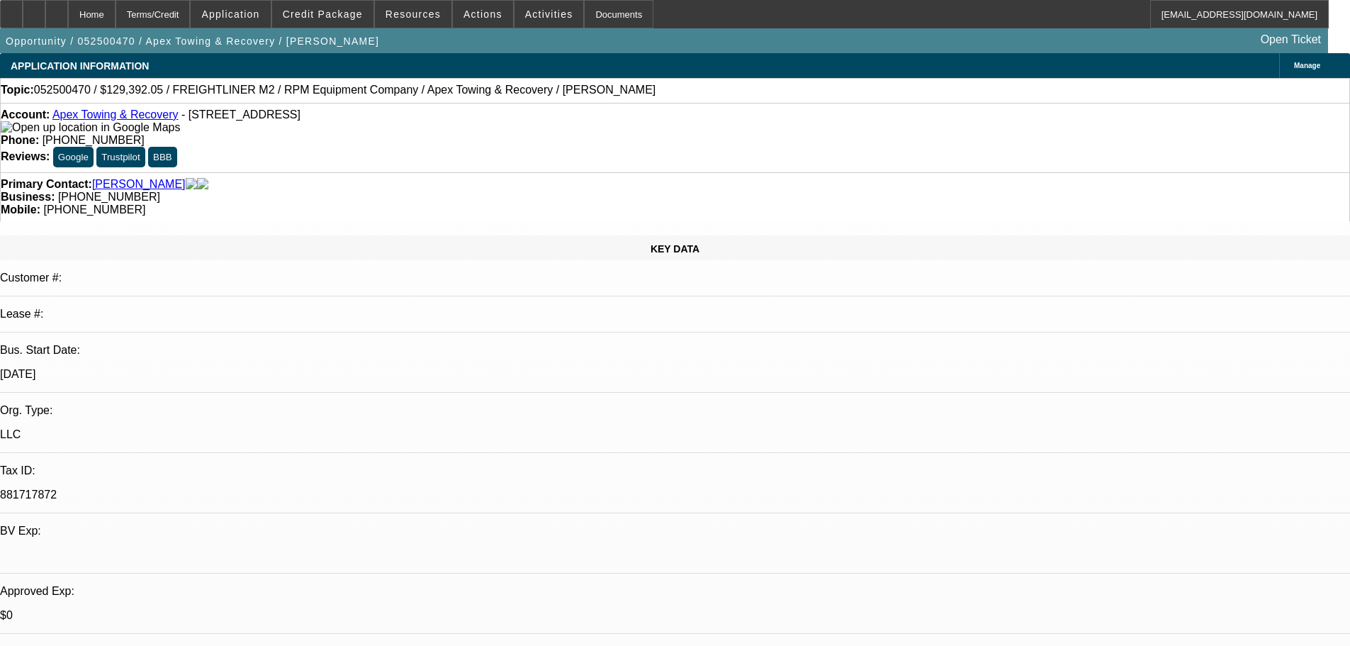
select select "6"
select select "0"
select select "0.1"
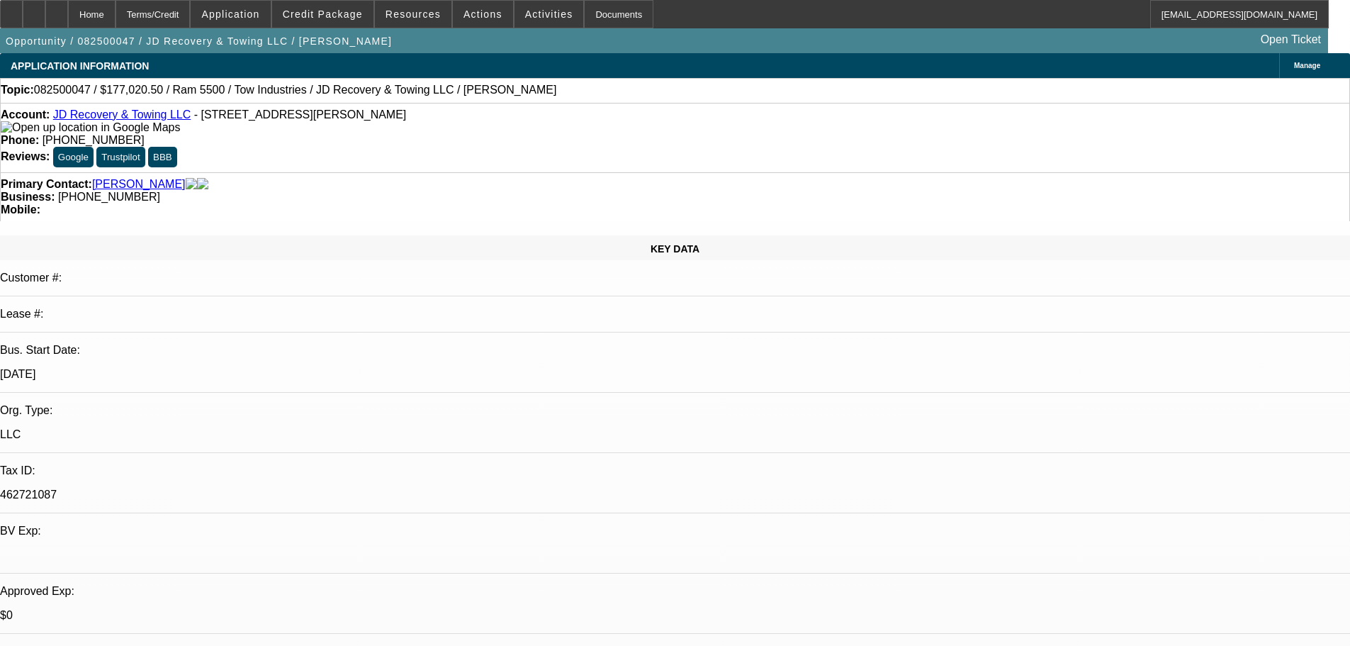
select select "5"
select select "0"
select select "0.1"
select select "5"
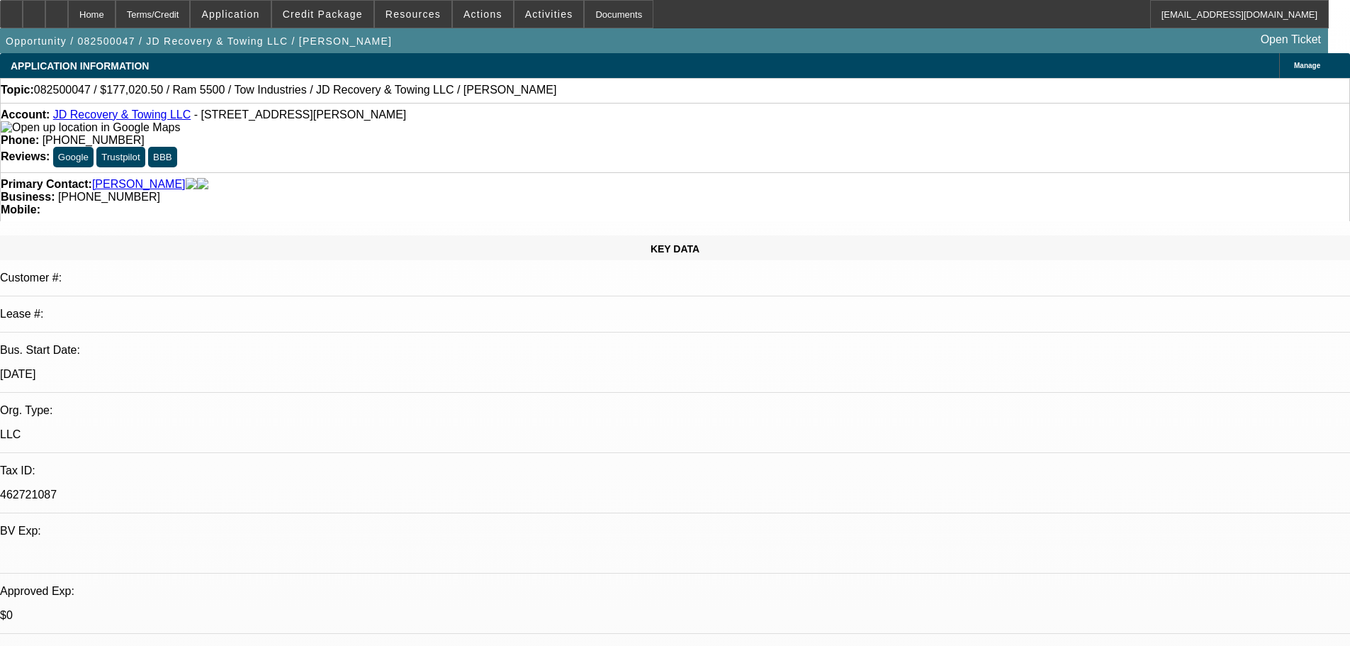
select select "0"
select select "0.1"
select select "4"
select select "0"
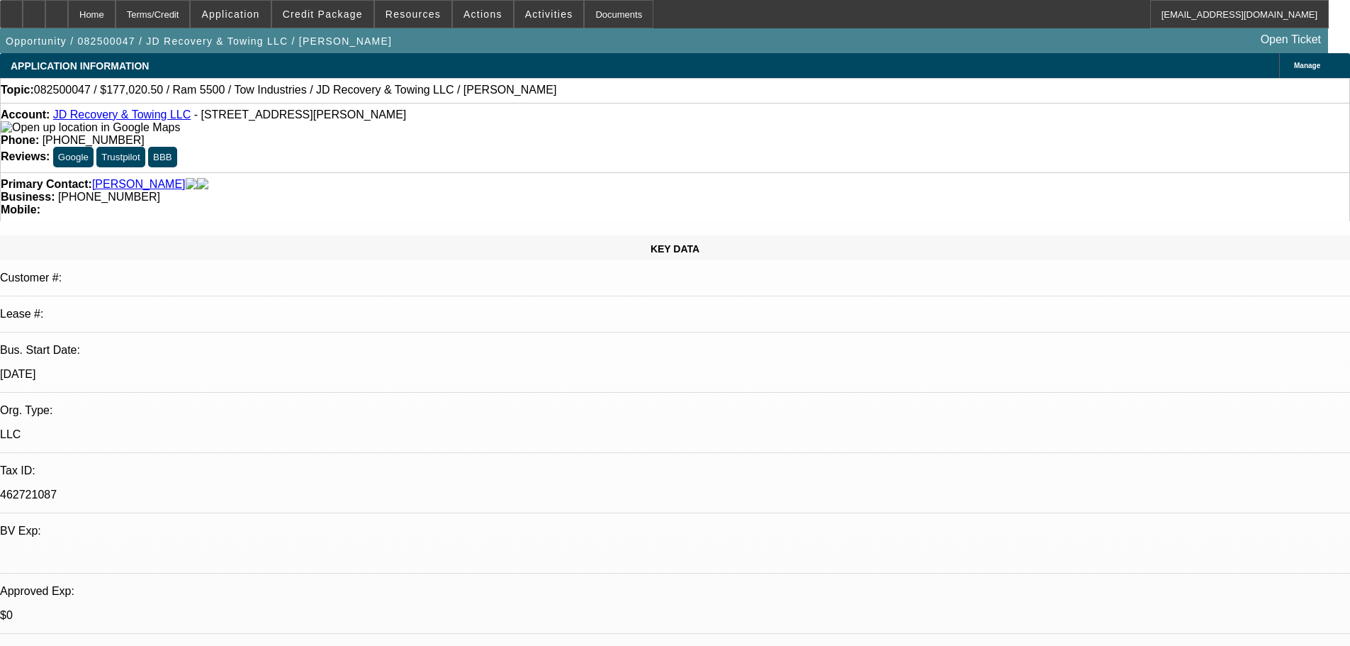
select select "0"
select select "0.1"
select select "4"
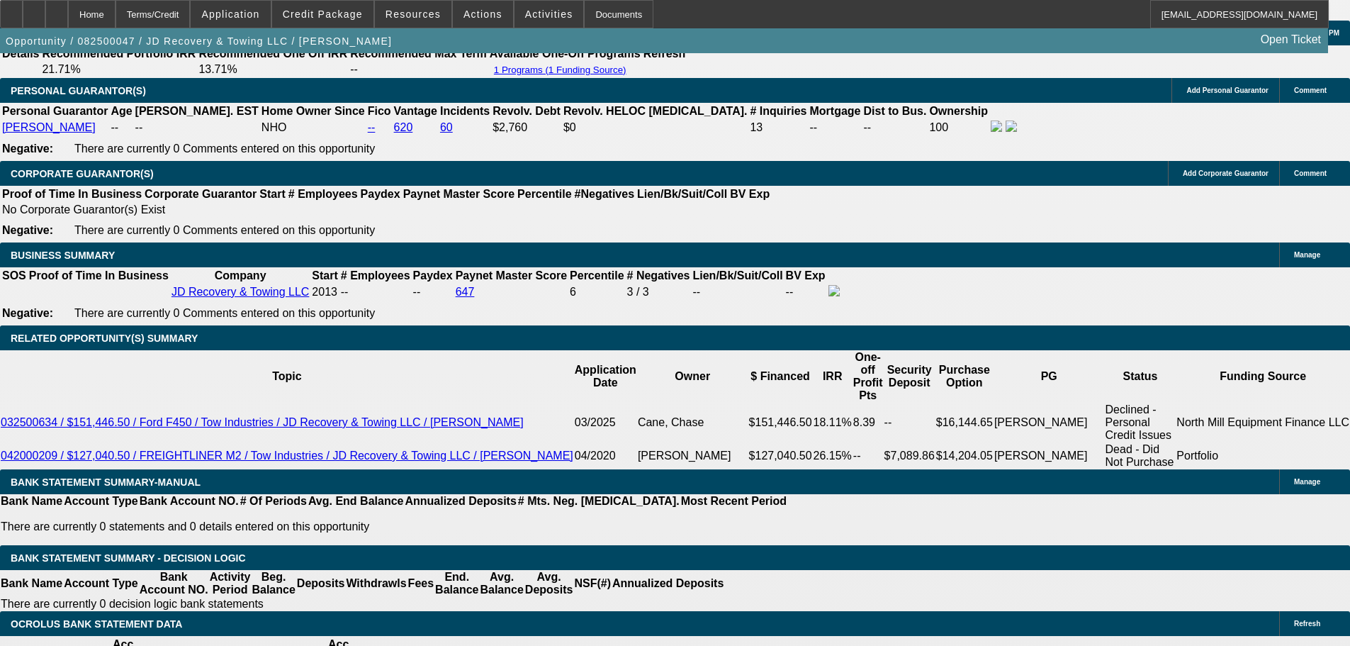
scroll to position [2269, 0]
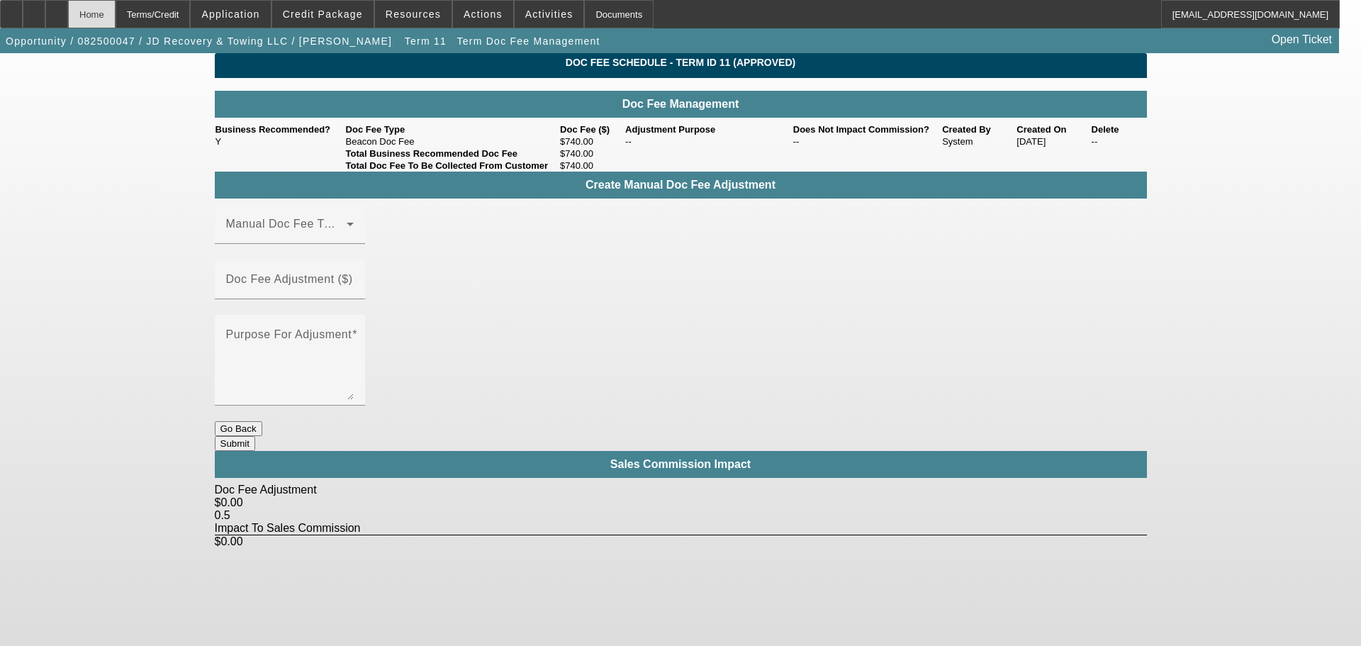
click at [116, 22] on div "Home" at bounding box center [91, 14] width 47 height 28
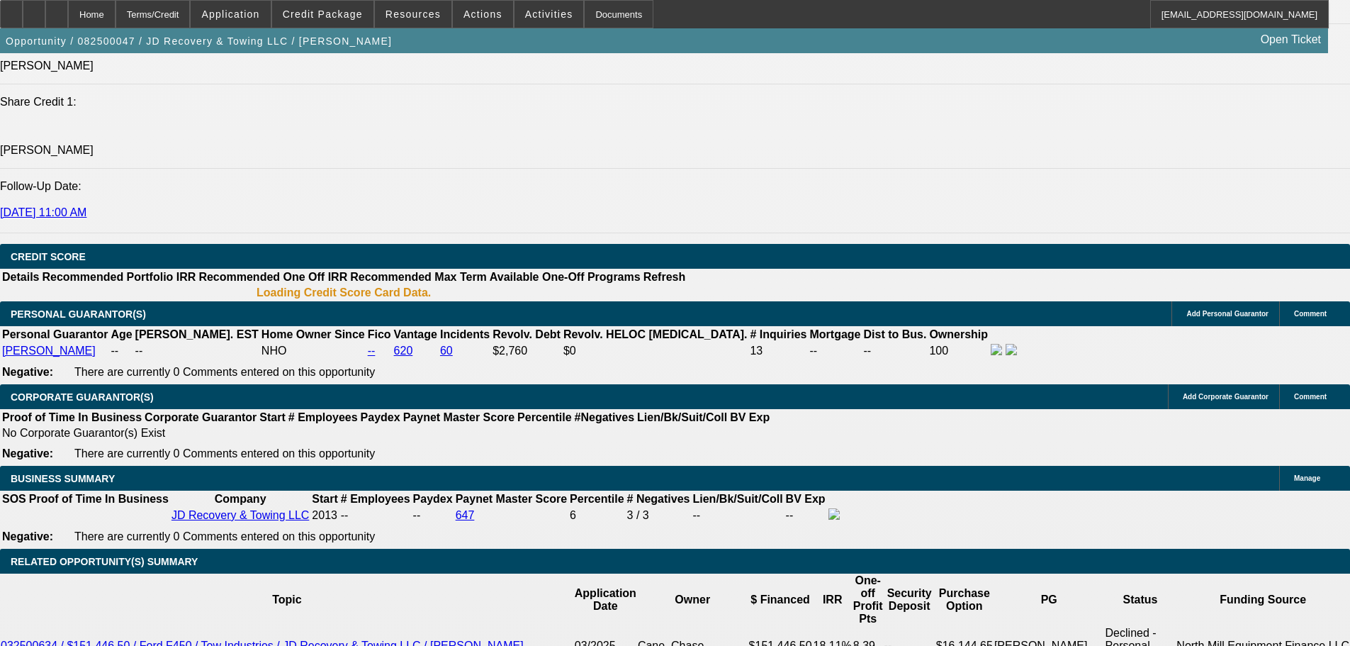
select select "0"
select select "0.1"
select select "5"
select select "0"
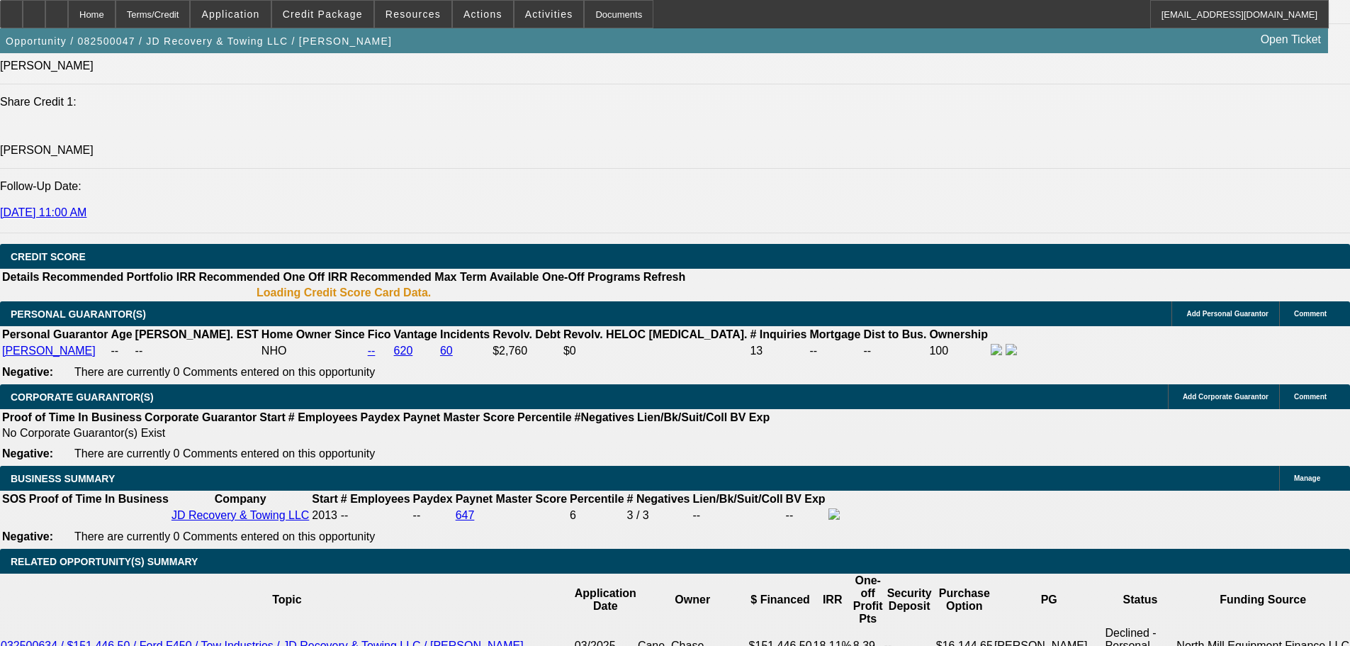
select select "0"
select select "0.1"
select select "5"
select select "0"
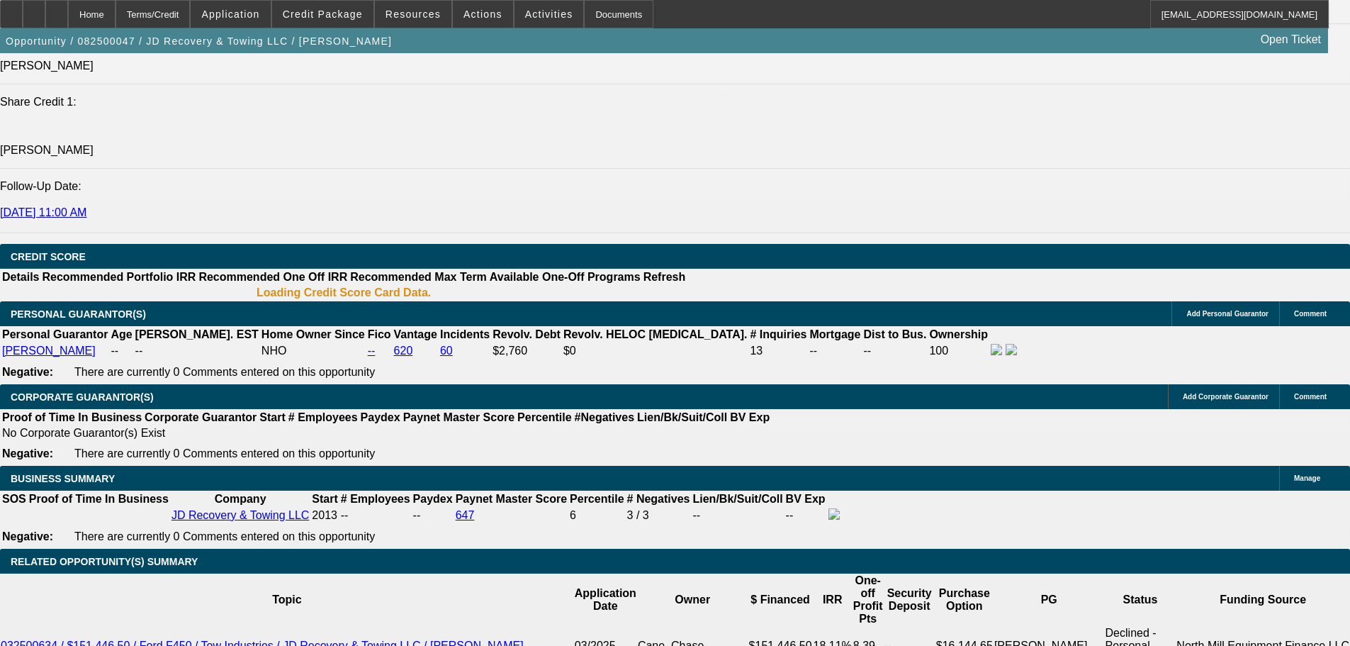
select select "0.1"
select select "4"
select select "0"
select select "0.1"
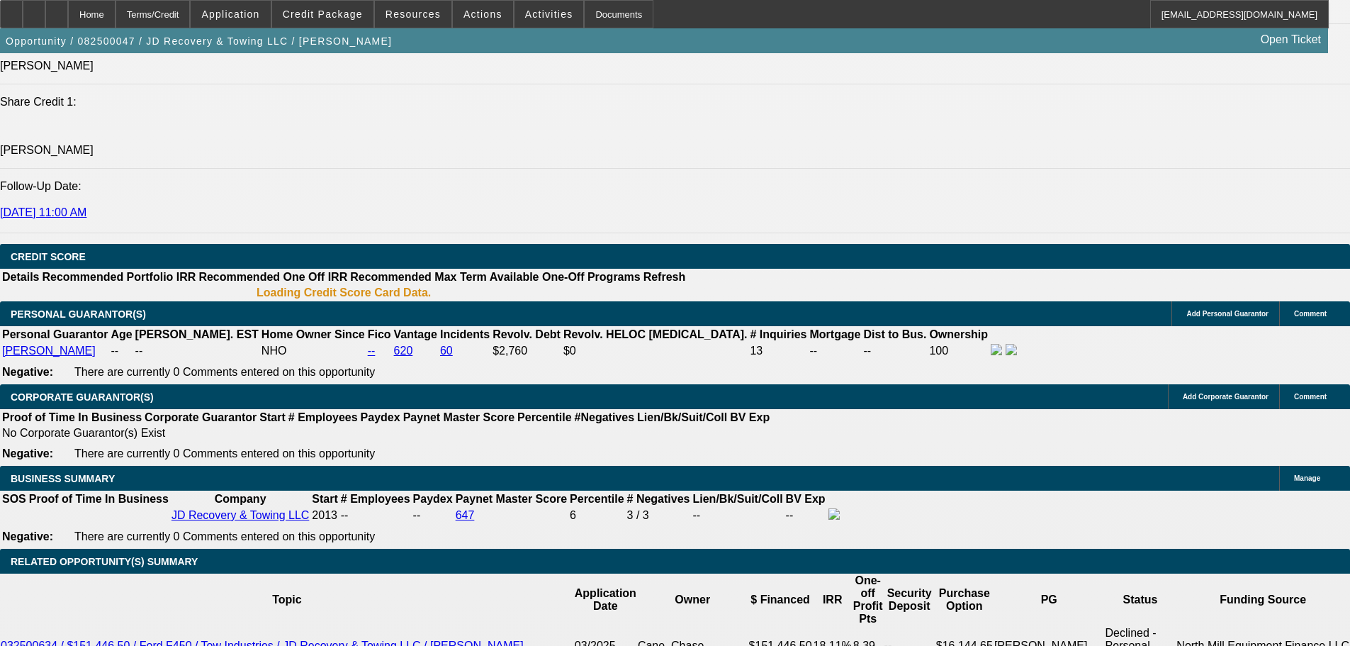
select select "4"
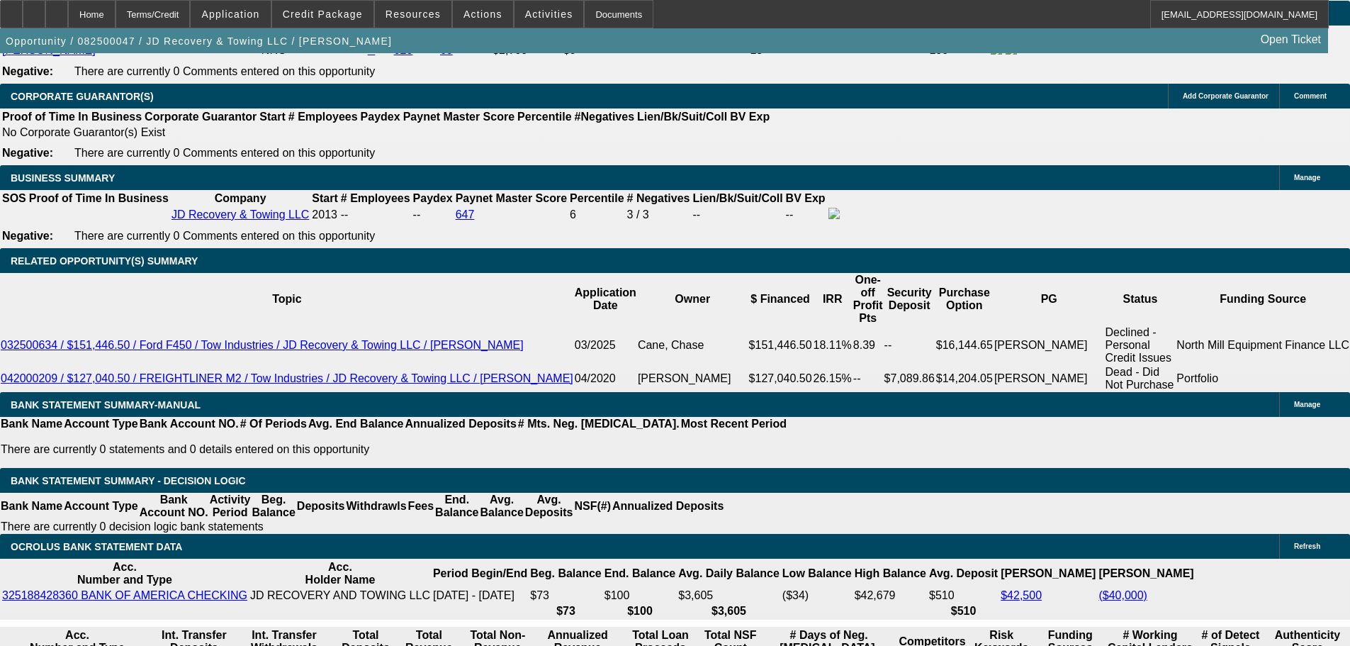
scroll to position [2286, 0]
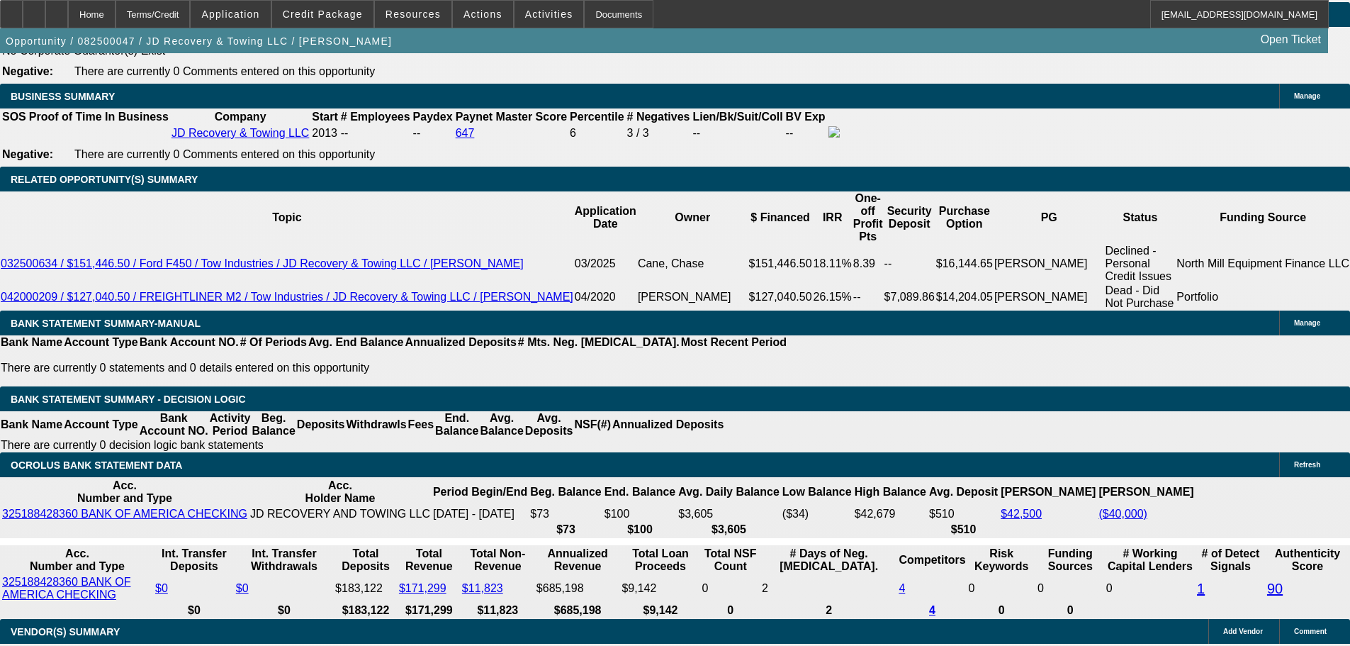
click at [45, 23] on div at bounding box center [34, 14] width 23 height 28
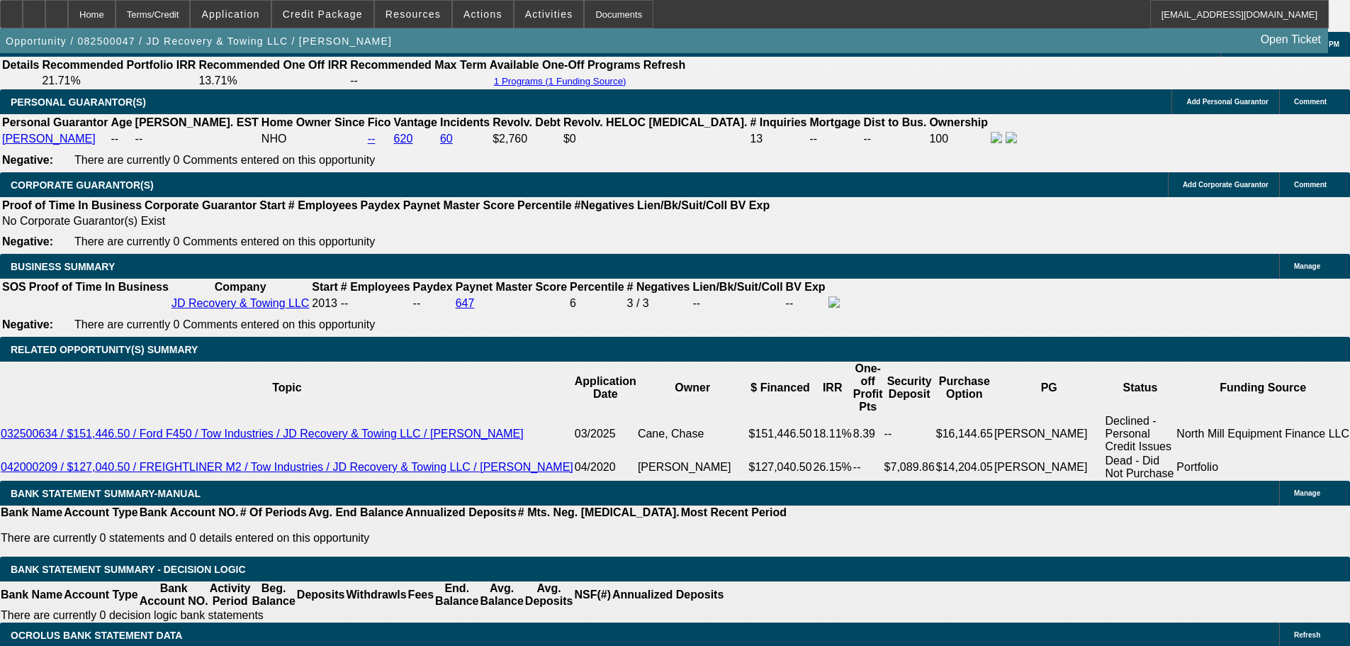
scroll to position [2127, 0]
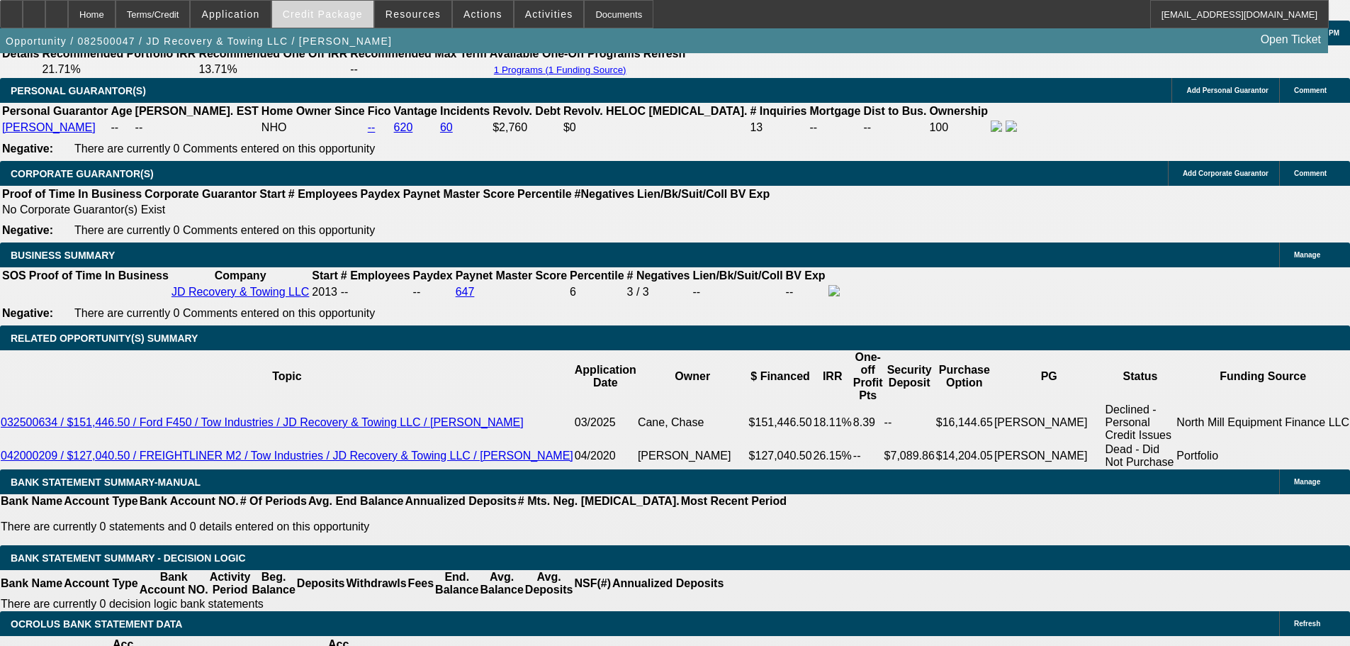
click at [323, 15] on span "Credit Package" at bounding box center [323, 14] width 80 height 11
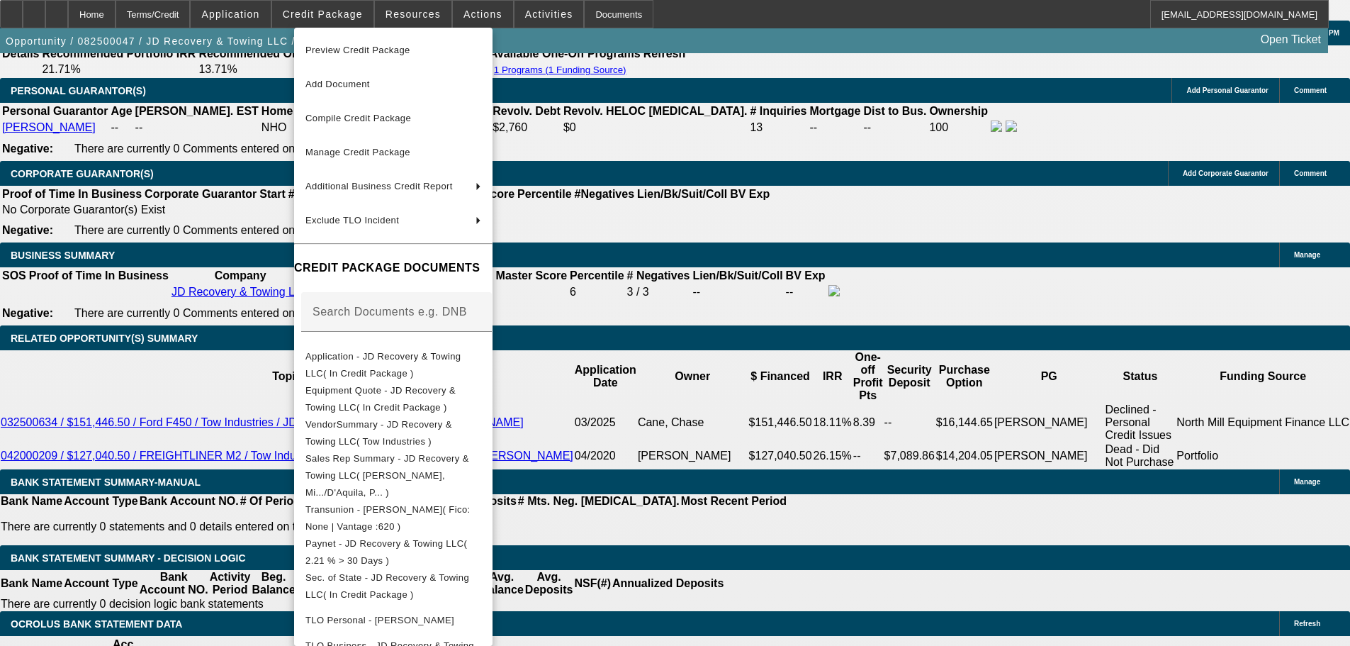
drag, startPoint x: 547, startPoint y: 399, endPoint x: 556, endPoint y: 334, distance: 65.8
click at [481, 399] on span "Equipment Quote - JD Recovery & Towing LLC( In Credit Package )" at bounding box center [394, 399] width 176 height 34
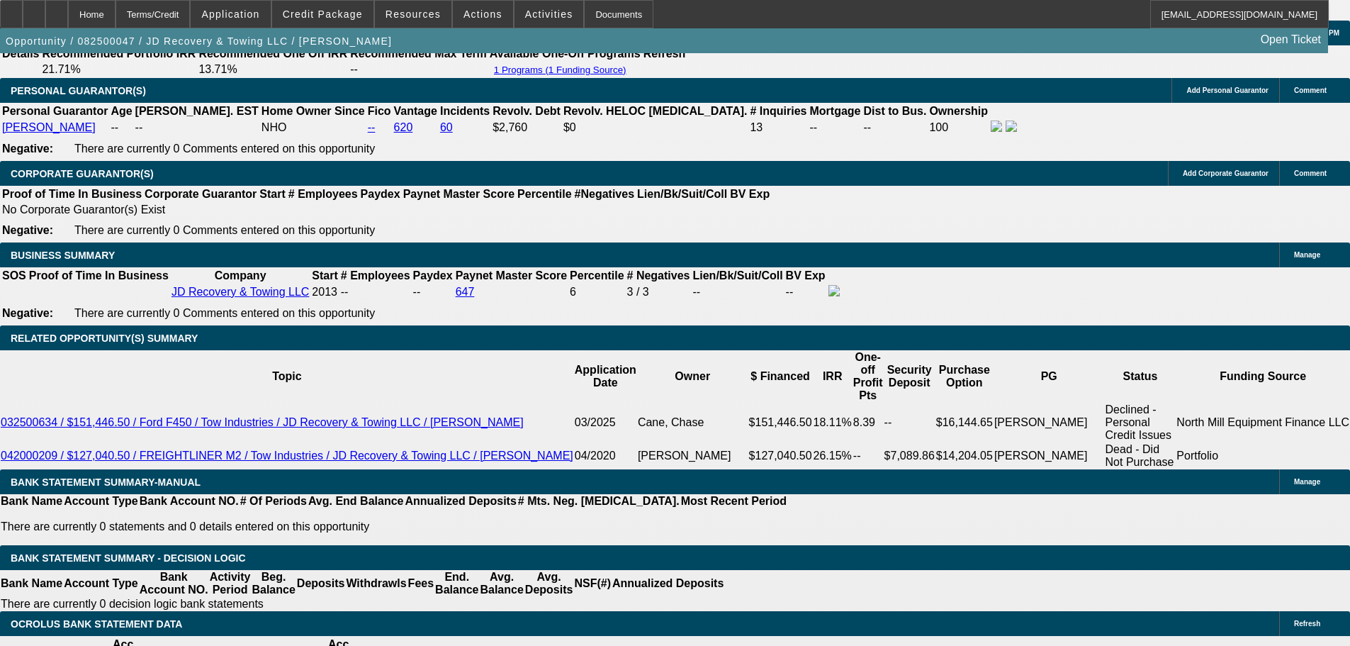
scroll to position [2269, 0]
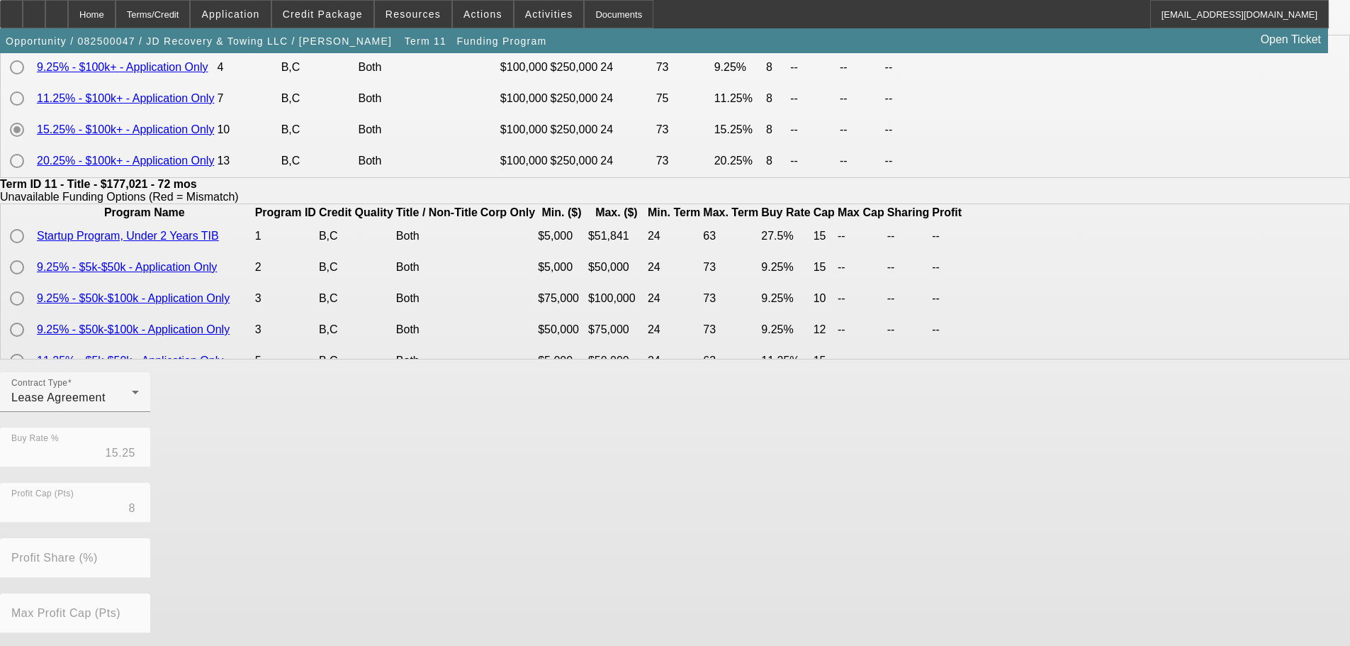
scroll to position [284, 0]
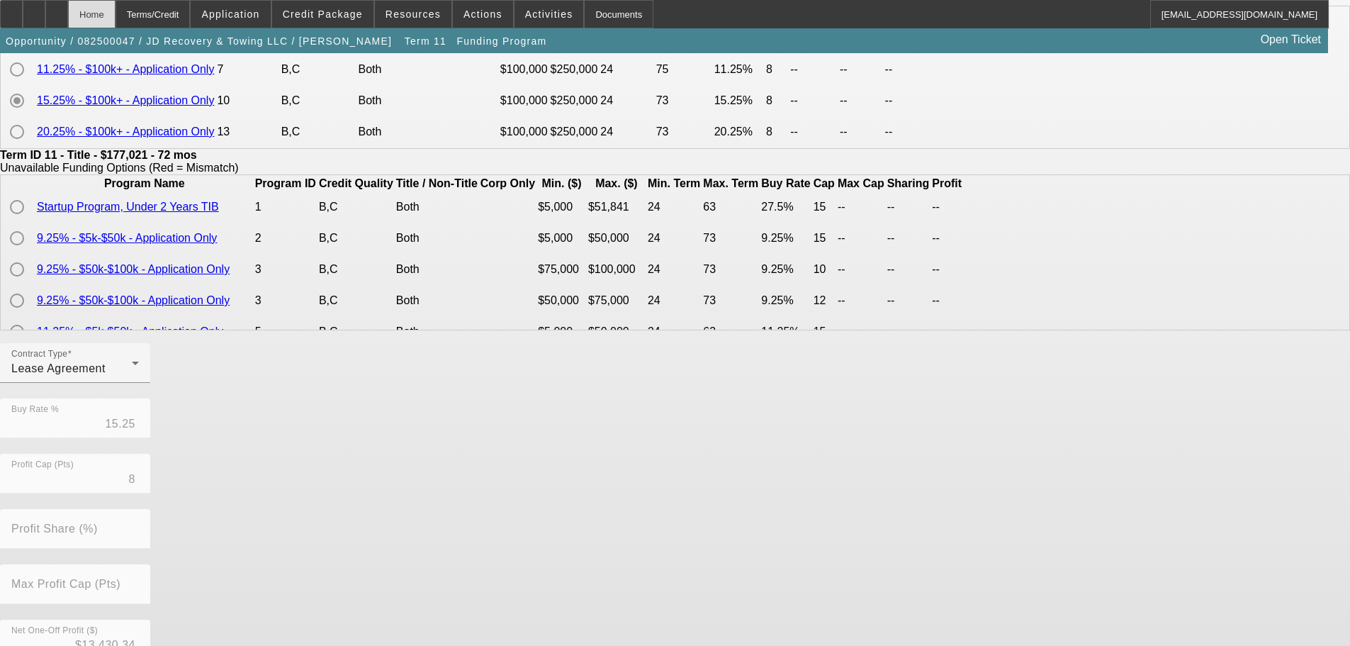
click at [116, 11] on div "Home" at bounding box center [91, 14] width 47 height 28
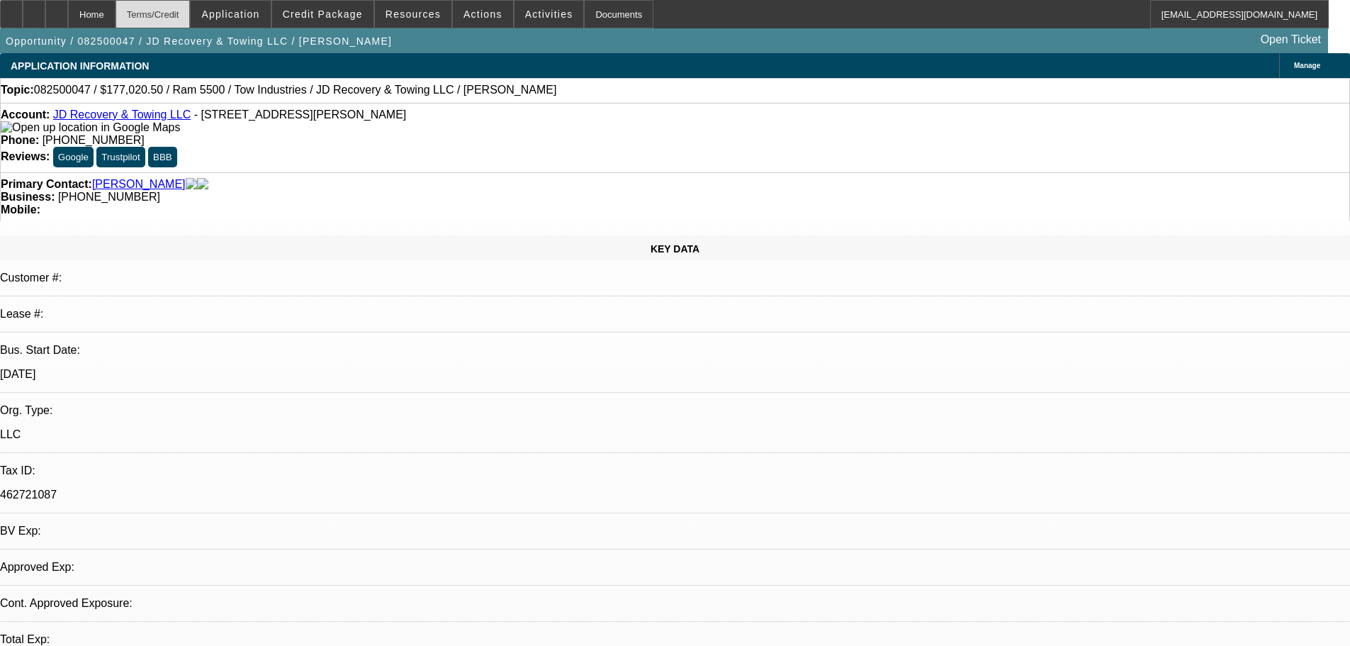
select select "0"
select select "0.1"
select select "5"
select select "0"
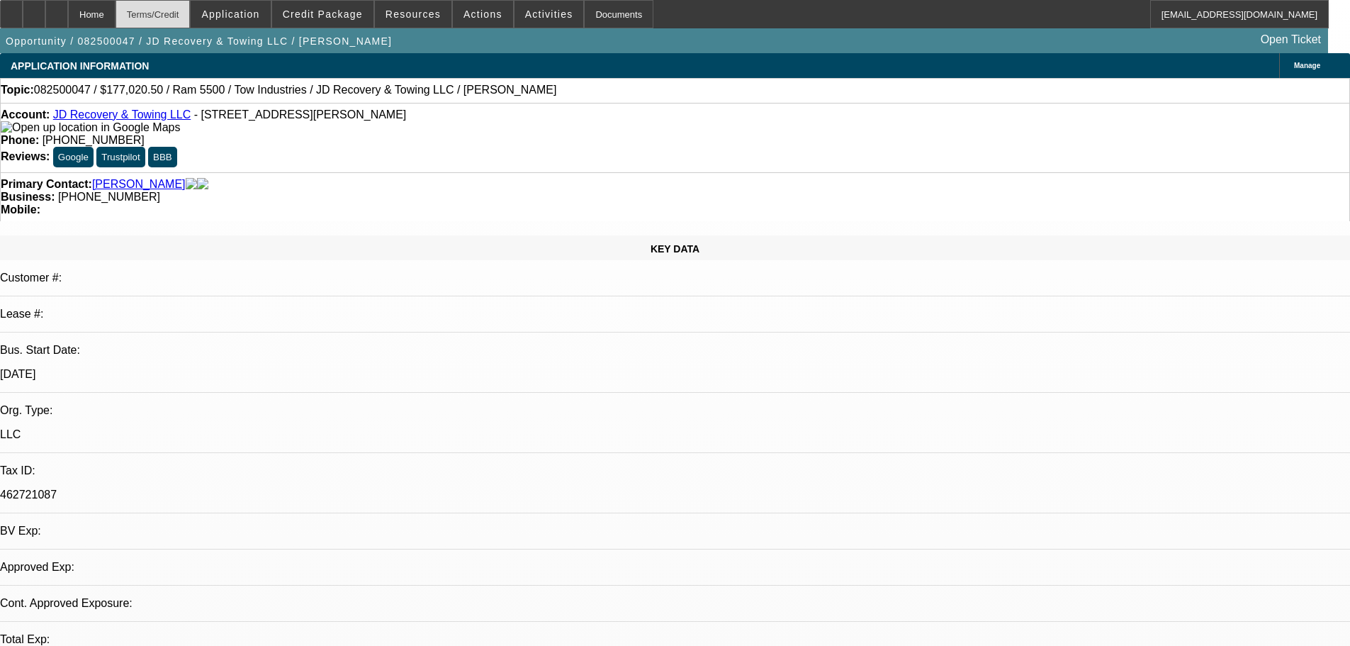
select select "0"
select select "0.1"
select select "5"
select select "0"
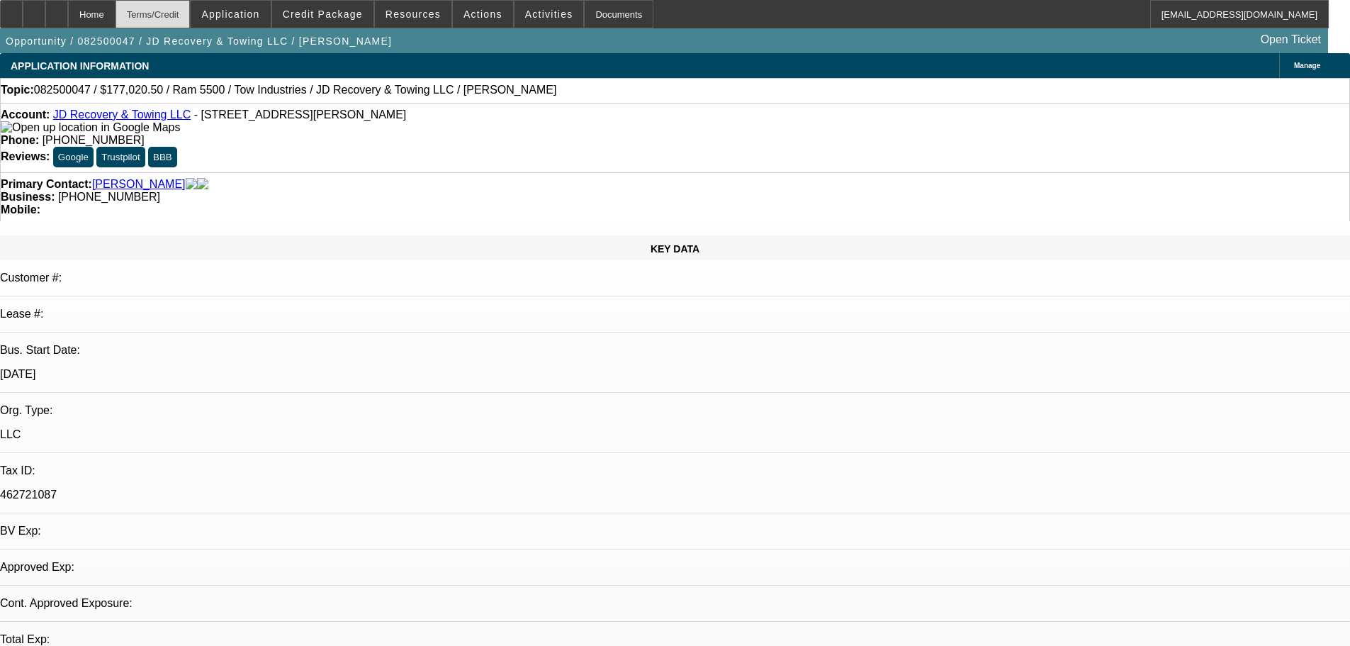
select select "0.1"
select select "4"
select select "0"
select select "0.1"
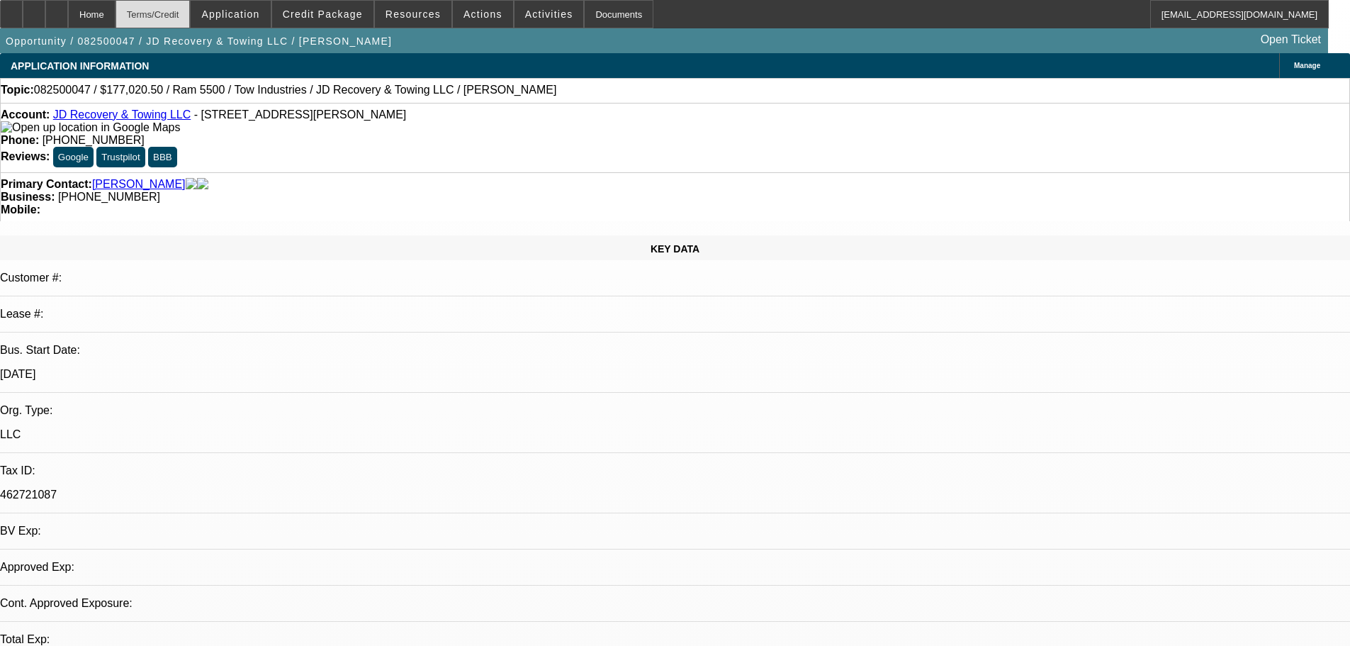
select select "4"
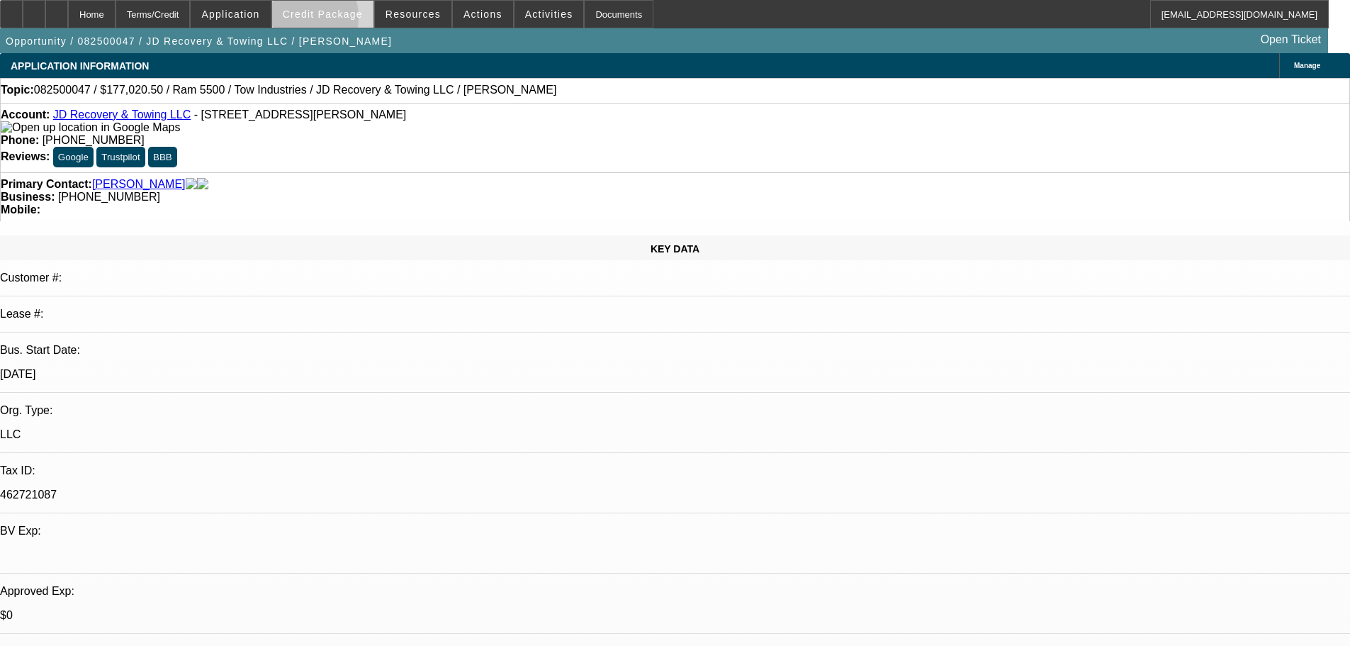
click at [318, 22] on span at bounding box center [322, 14] width 101 height 34
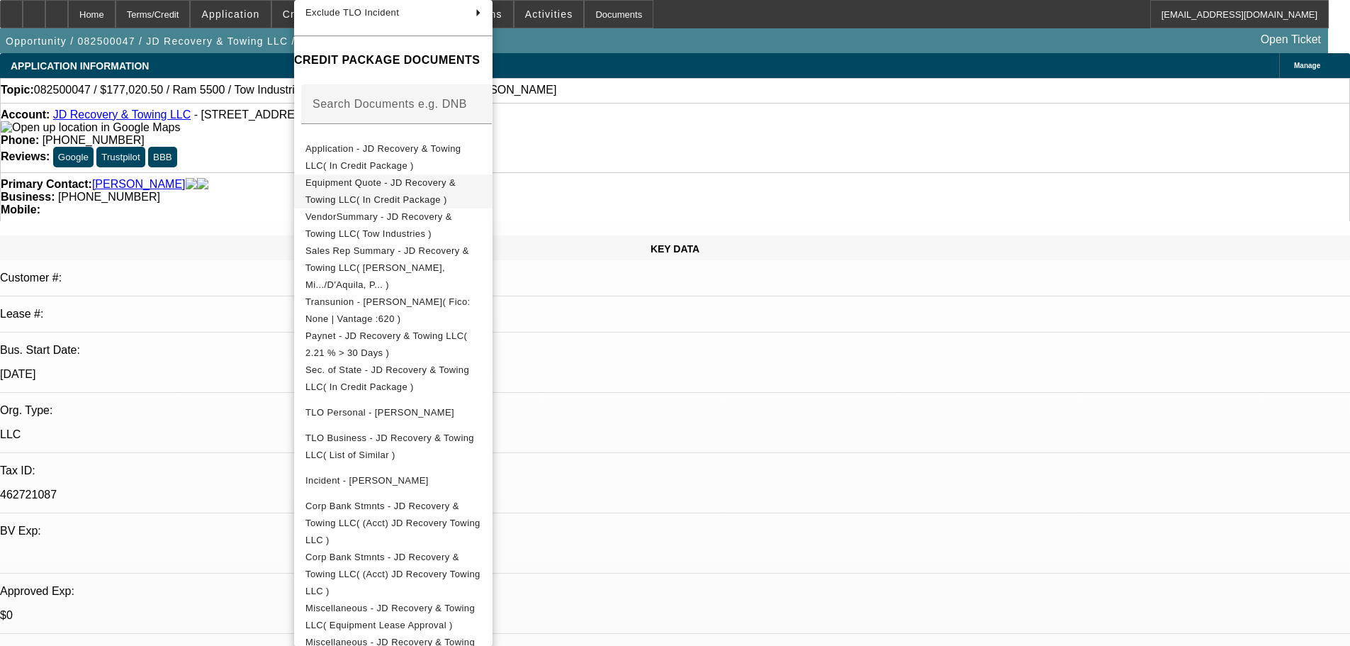
scroll to position [219, 0]
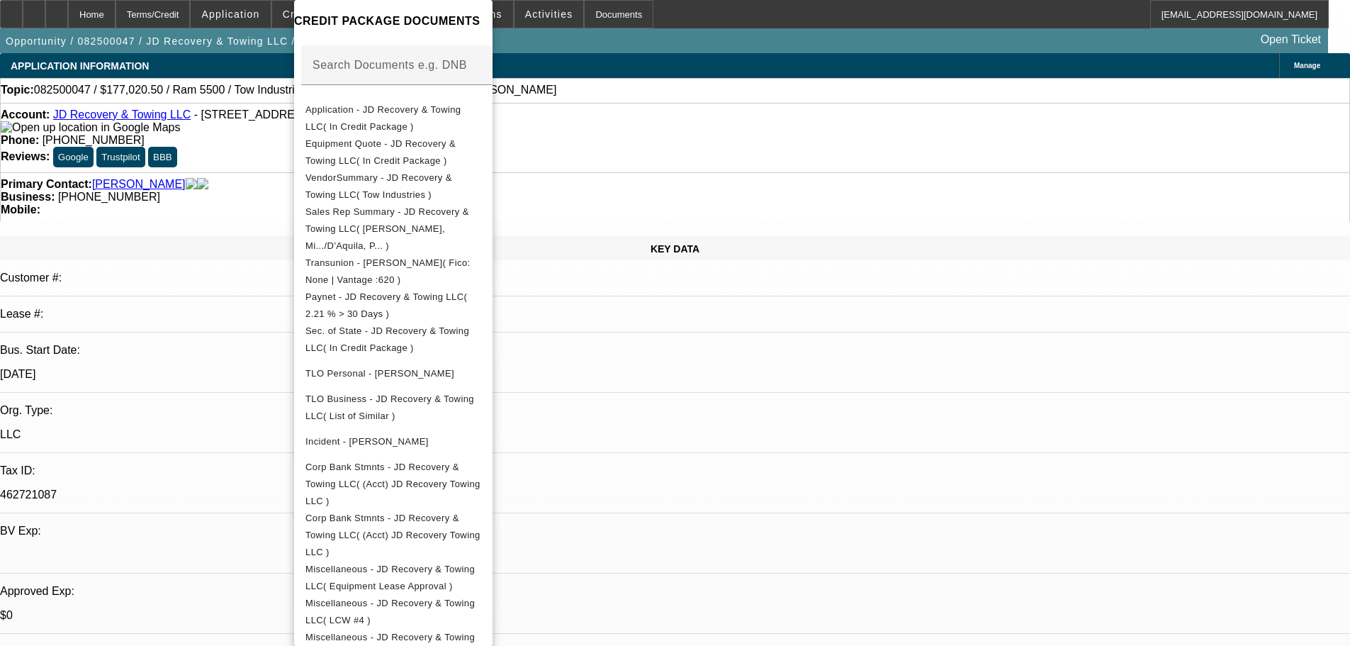
click at [224, 232] on div at bounding box center [675, 323] width 1350 height 646
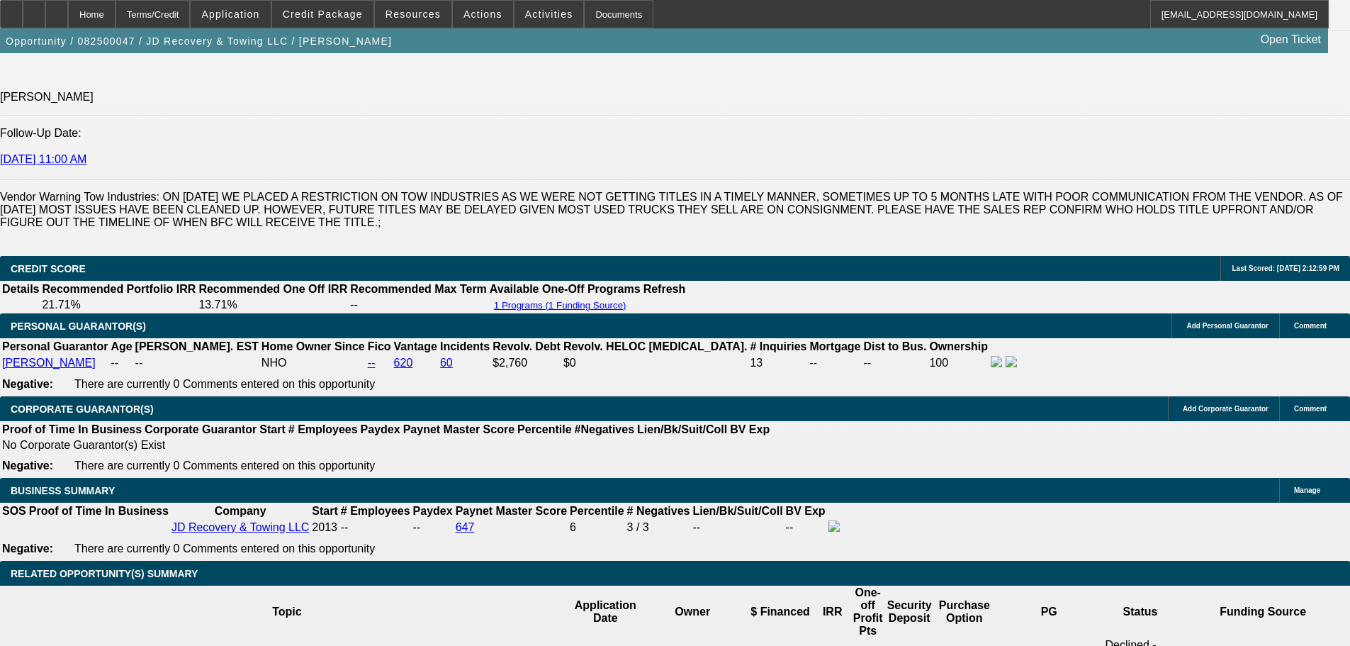
scroll to position [2410, 0]
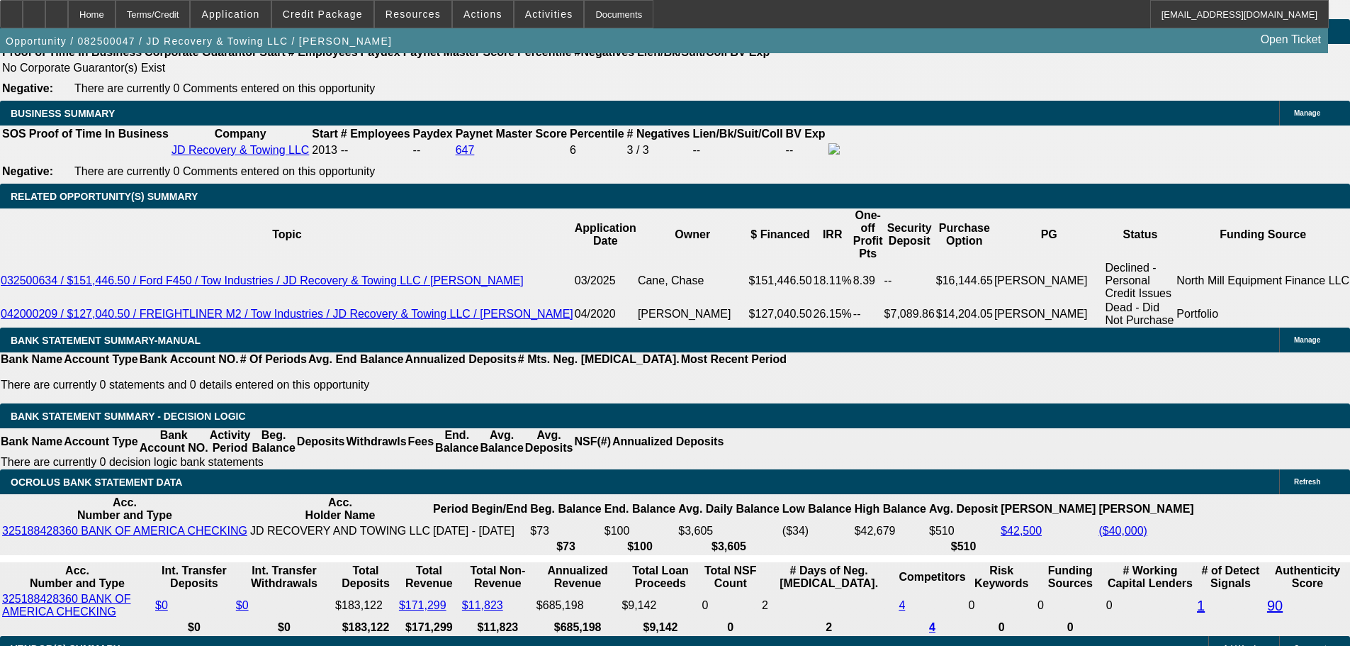
scroll to position [567, 0]
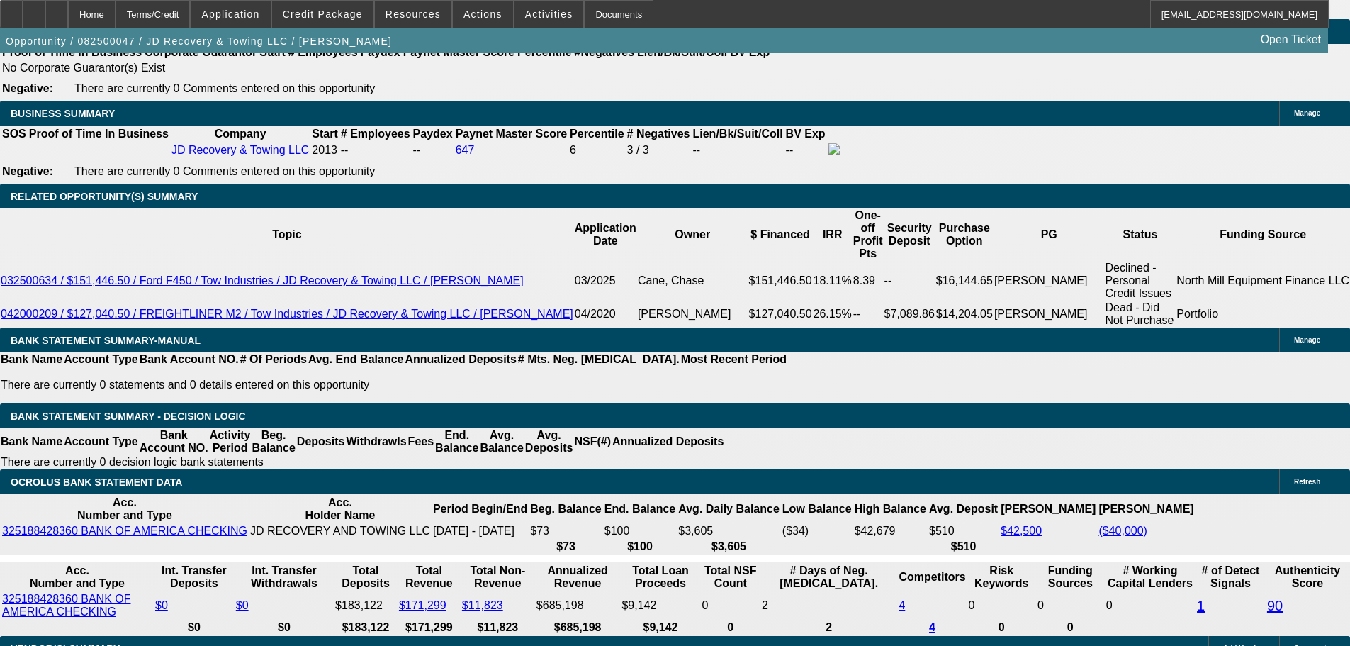
drag, startPoint x: 1045, startPoint y: 178, endPoint x: 1083, endPoint y: 370, distance: 195.8
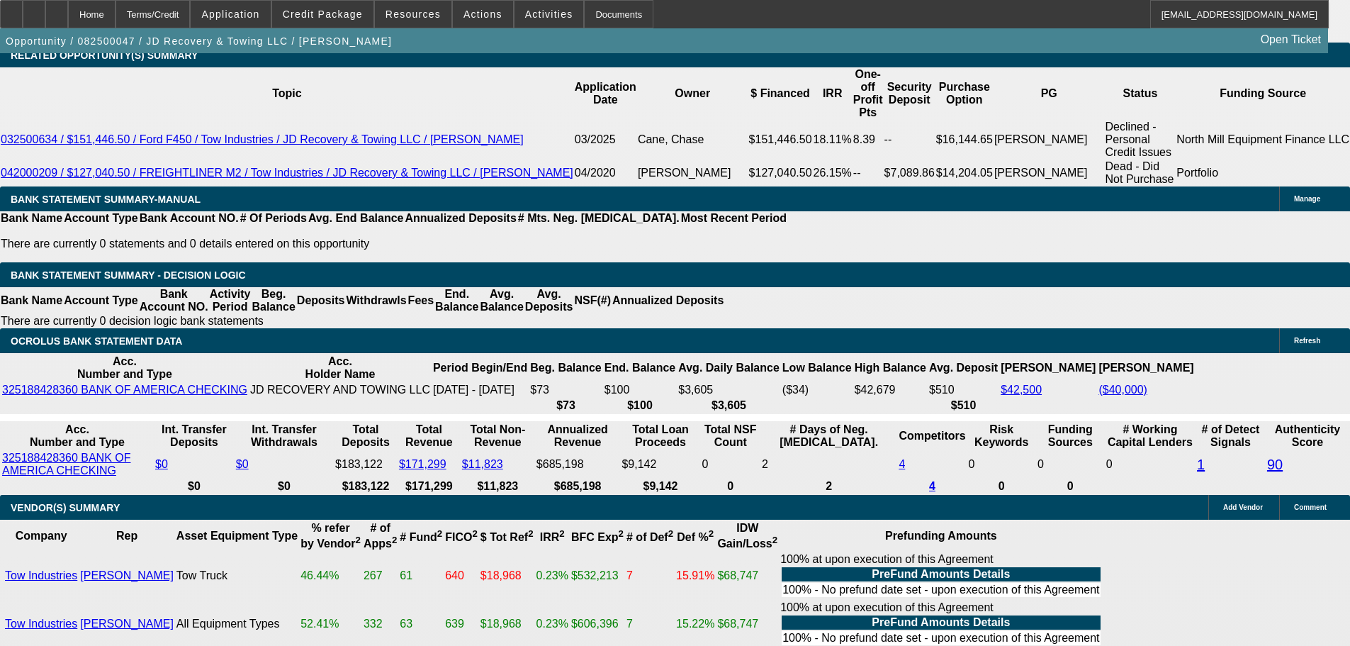
scroll to position [2410, 0]
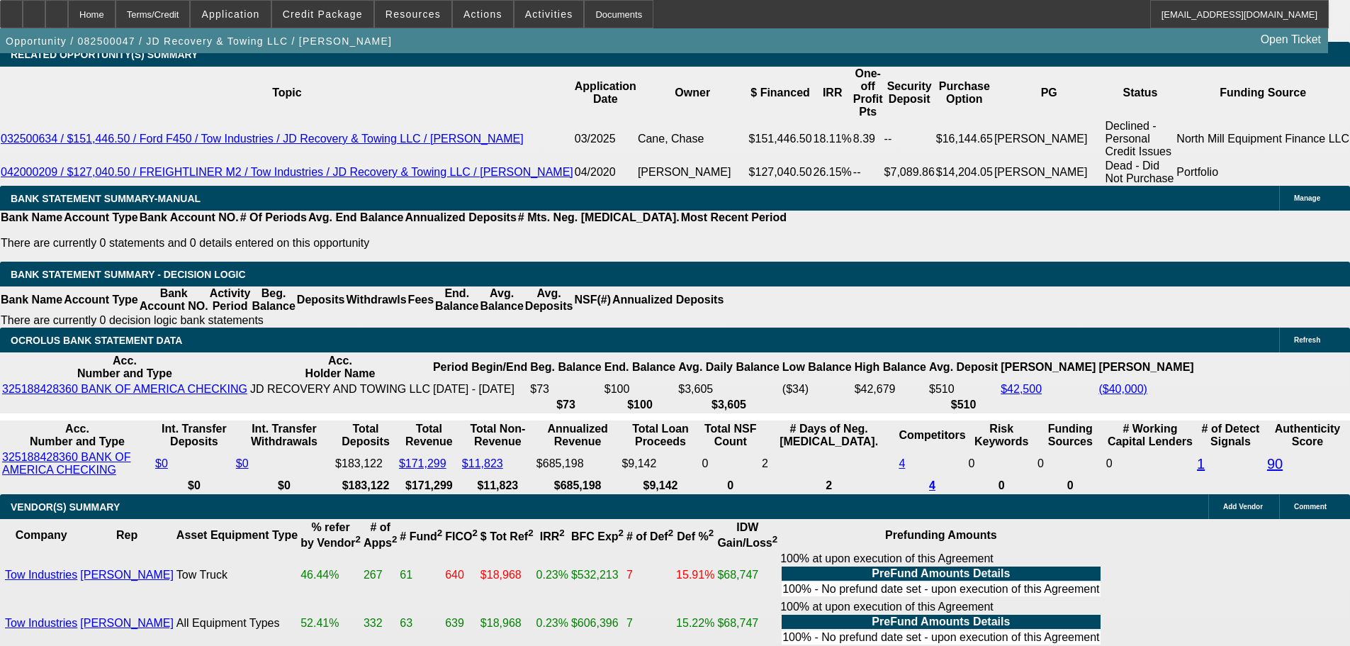
drag, startPoint x: 944, startPoint y: 454, endPoint x: 975, endPoint y: 453, distance: 31.2
drag, startPoint x: 946, startPoint y: 457, endPoint x: 1308, endPoint y: 469, distance: 361.7
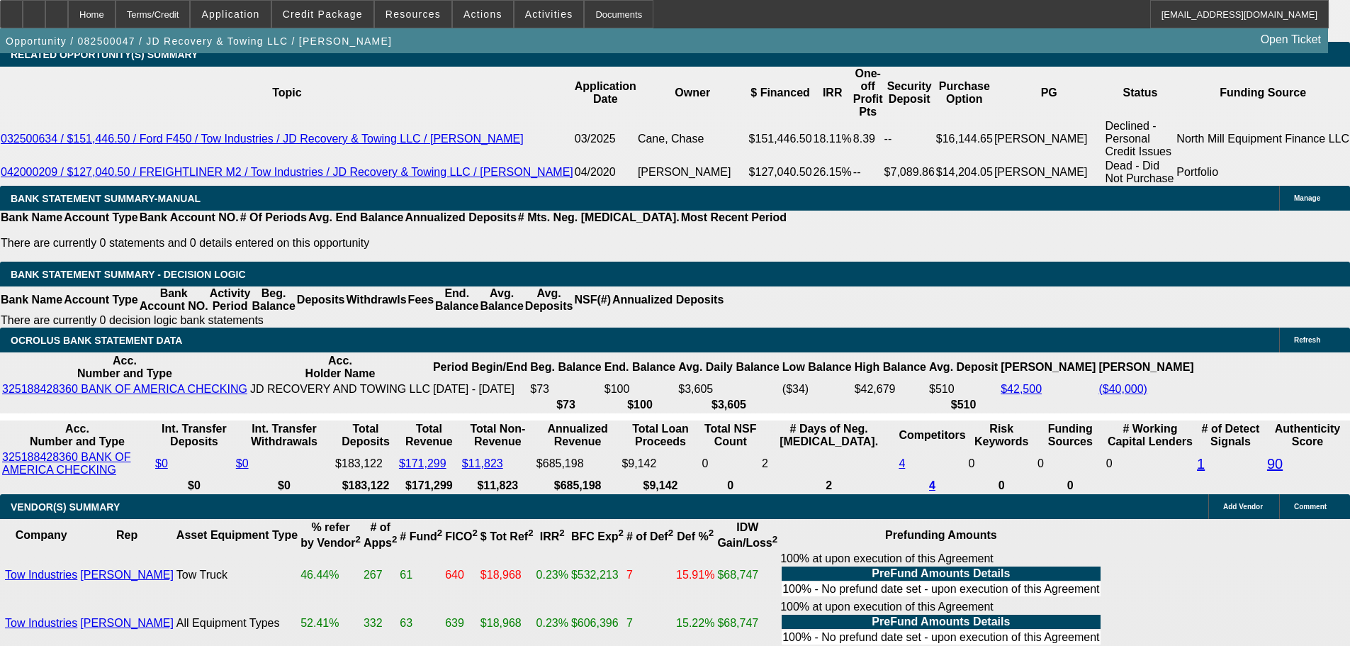
drag, startPoint x: 1270, startPoint y: 467, endPoint x: 946, endPoint y: 462, distance: 323.3
drag, startPoint x: 946, startPoint y: 461, endPoint x: 1268, endPoint y: 466, distance: 321.2
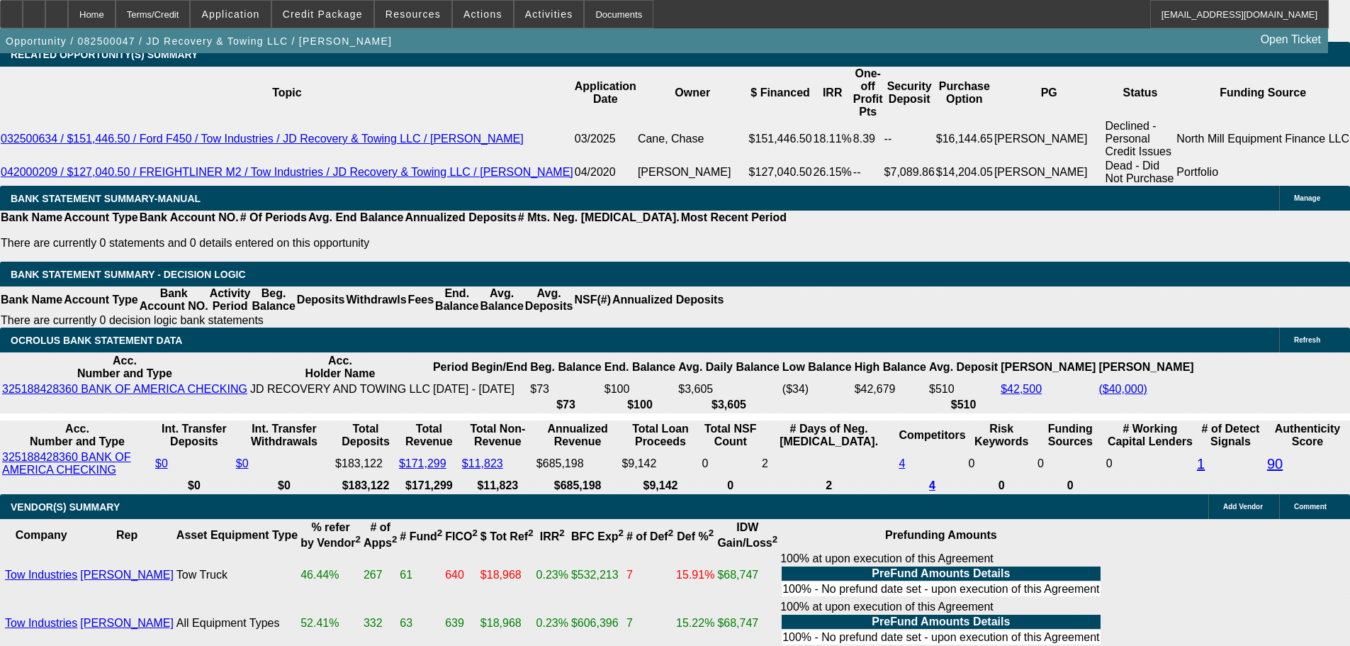
drag, startPoint x: 1269, startPoint y: 469, endPoint x: 950, endPoint y: 460, distance: 319.1
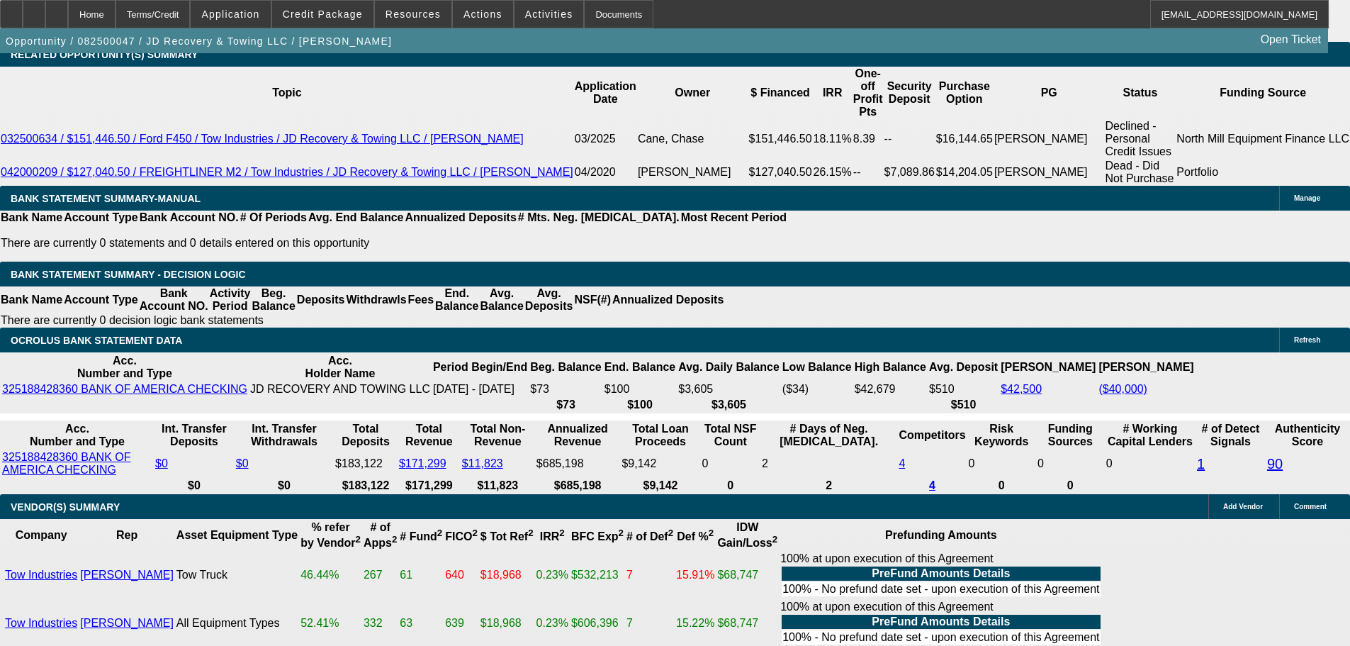
drag, startPoint x: 949, startPoint y: 454, endPoint x: 1264, endPoint y: 462, distance: 315.6
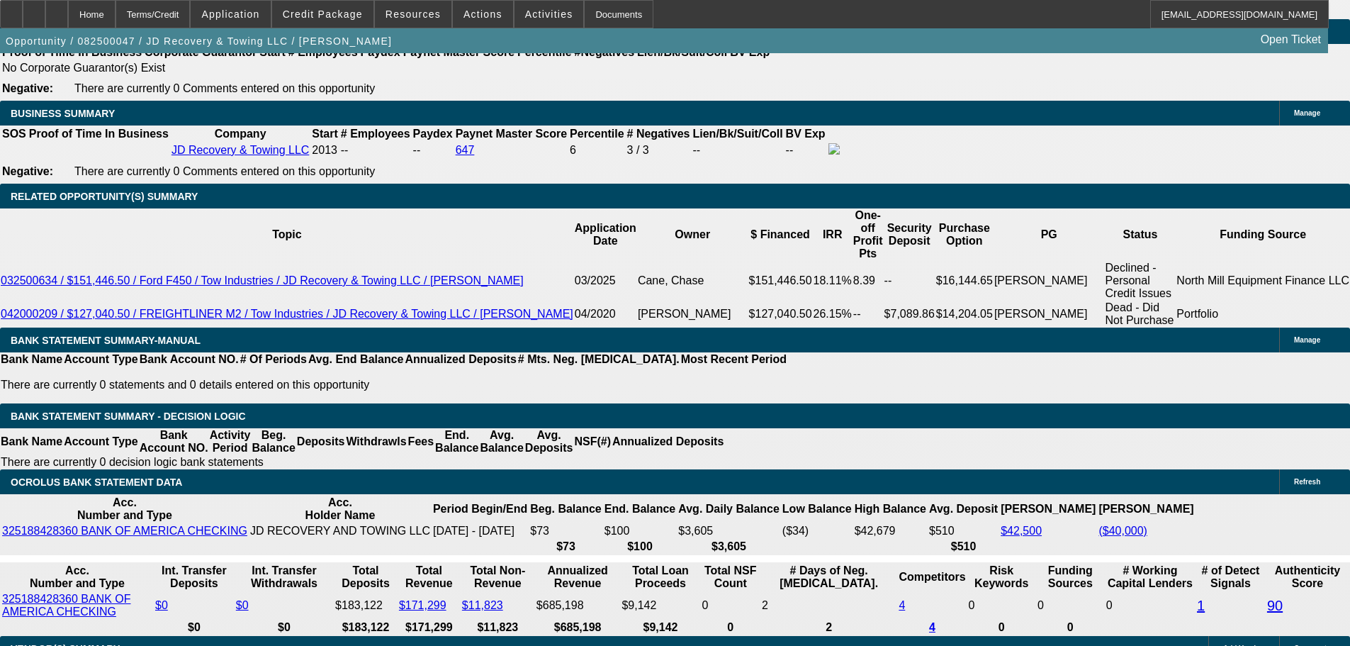
scroll to position [2269, 0]
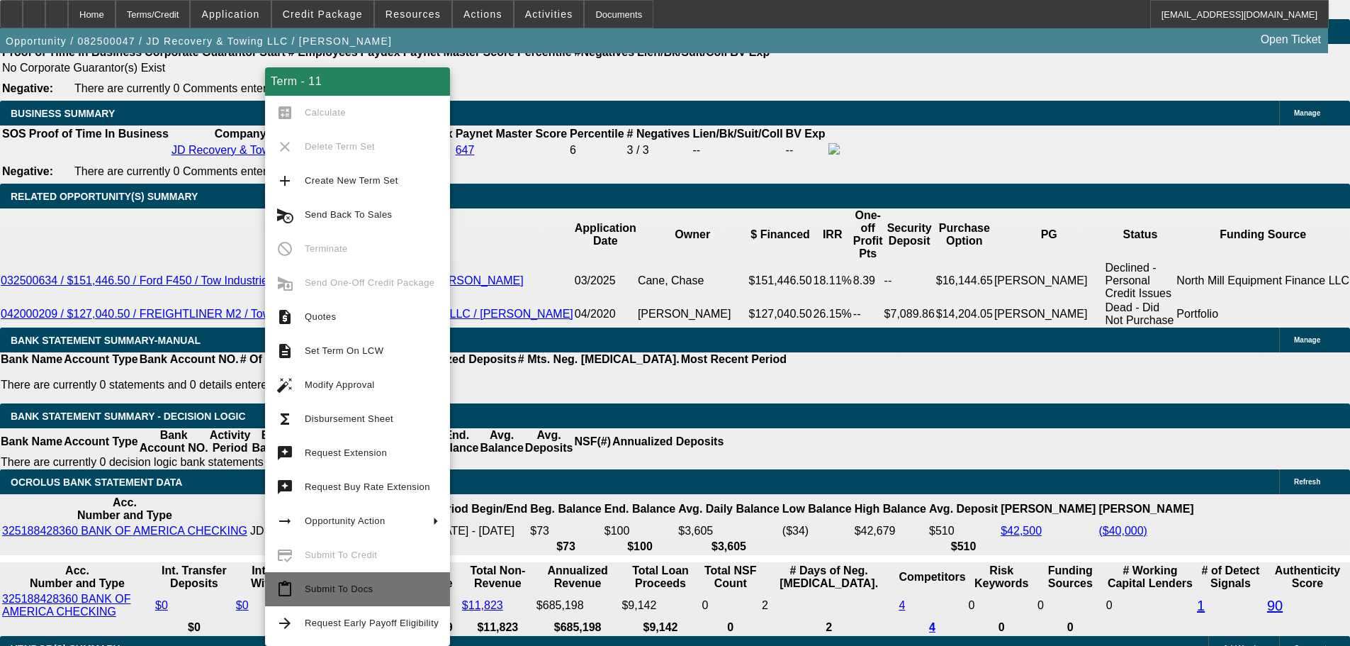
click at [364, 591] on span "Submit To Docs" at bounding box center [339, 588] width 68 height 11
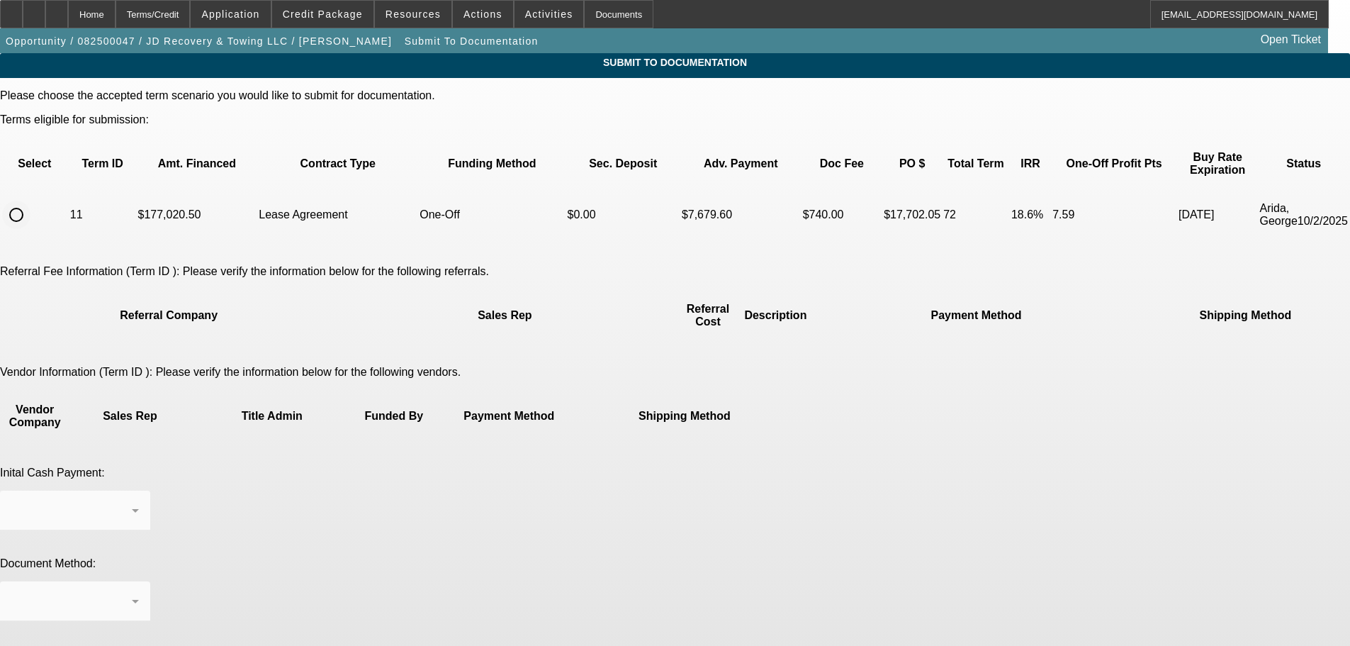
click at [30, 201] on input "radio" at bounding box center [16, 215] width 28 height 28
radio input "true"
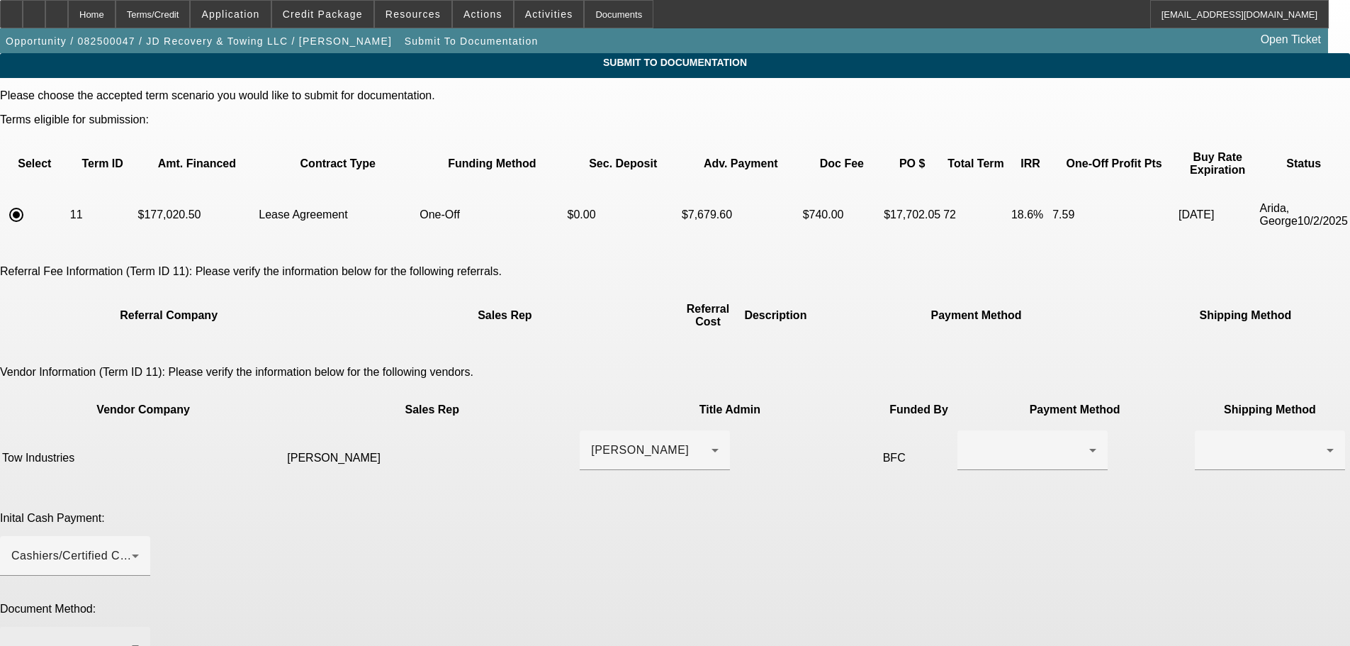
click at [132, 638] on div at bounding box center [71, 646] width 121 height 17
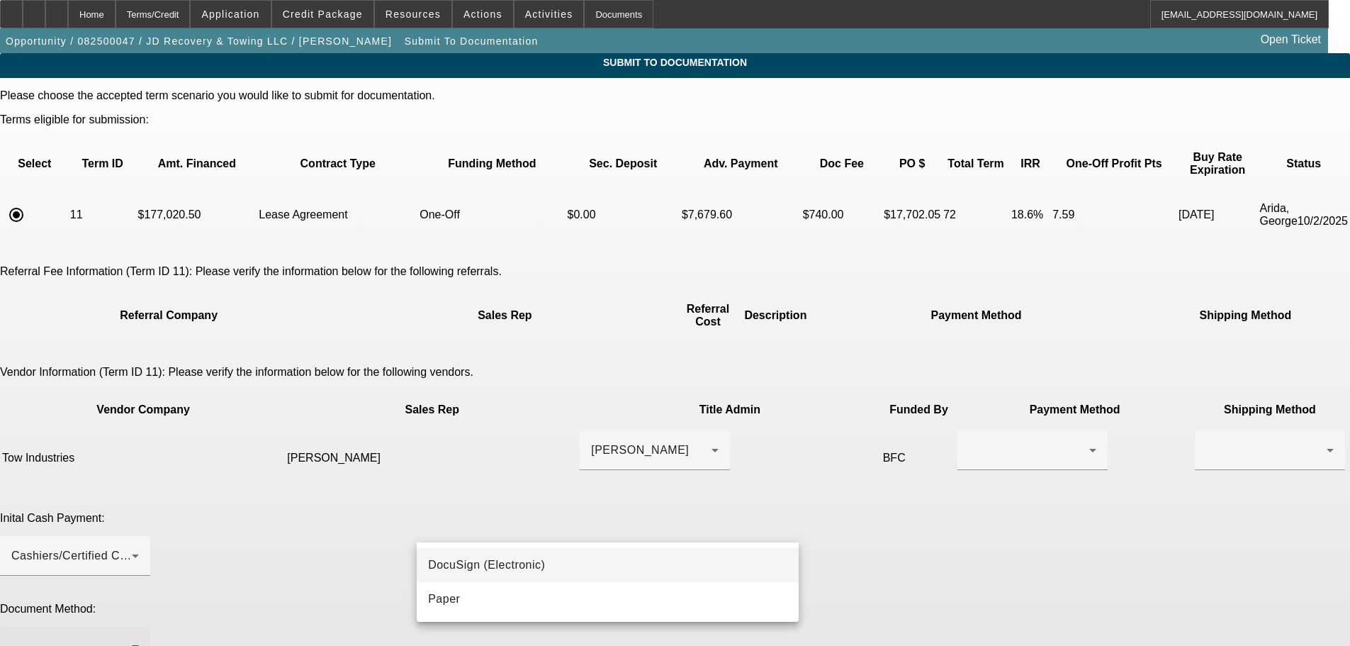
click at [600, 469] on div at bounding box center [675, 323] width 1350 height 646
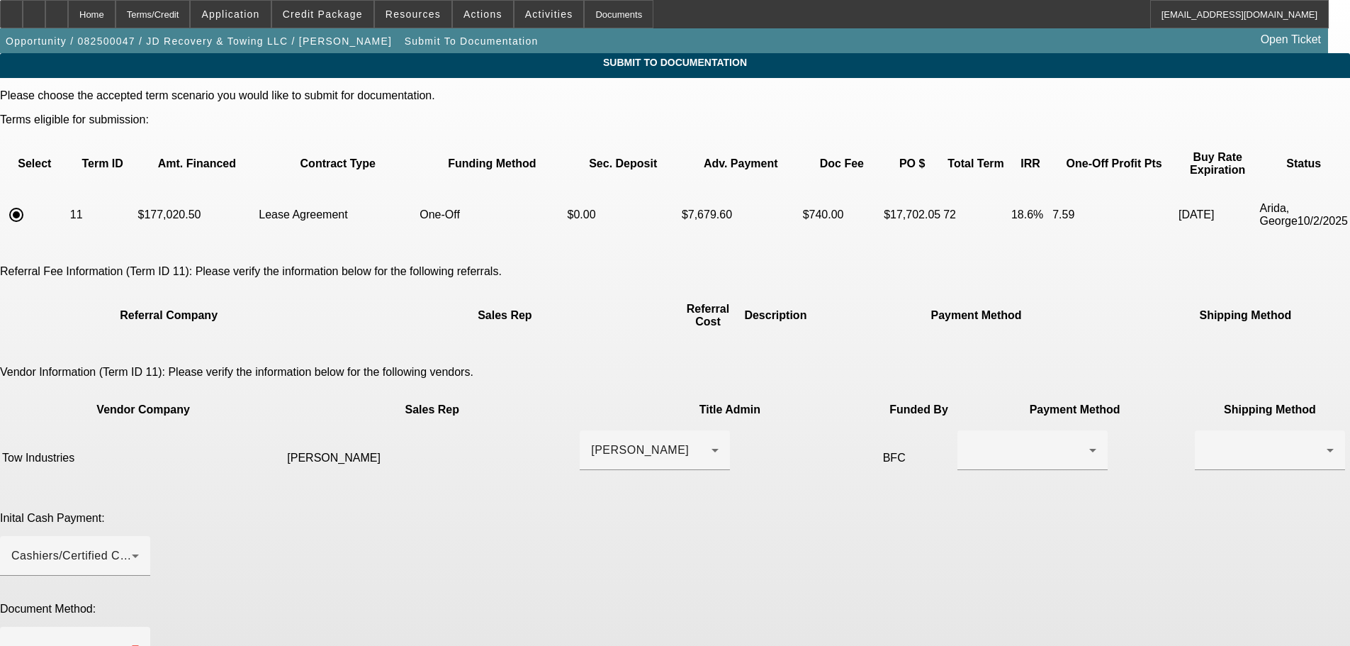
click at [132, 547] on div "Cashiers/Certified Check" at bounding box center [71, 555] width 121 height 17
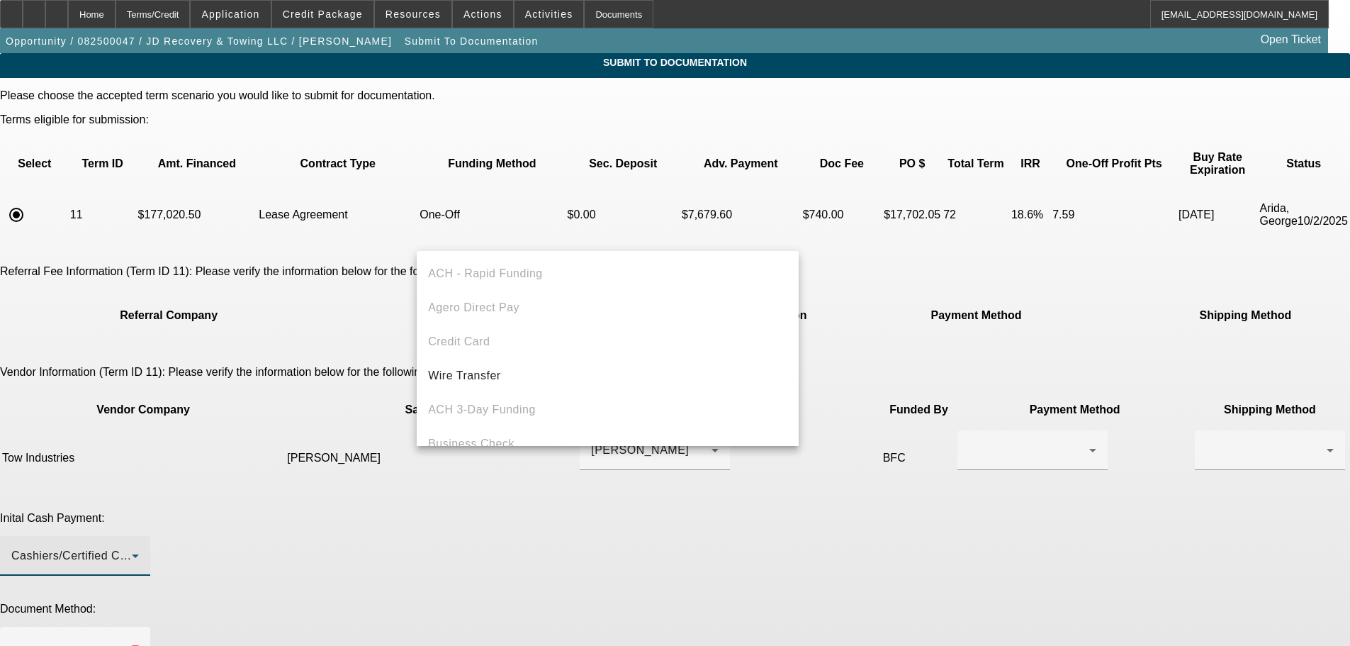
scroll to position [49, 0]
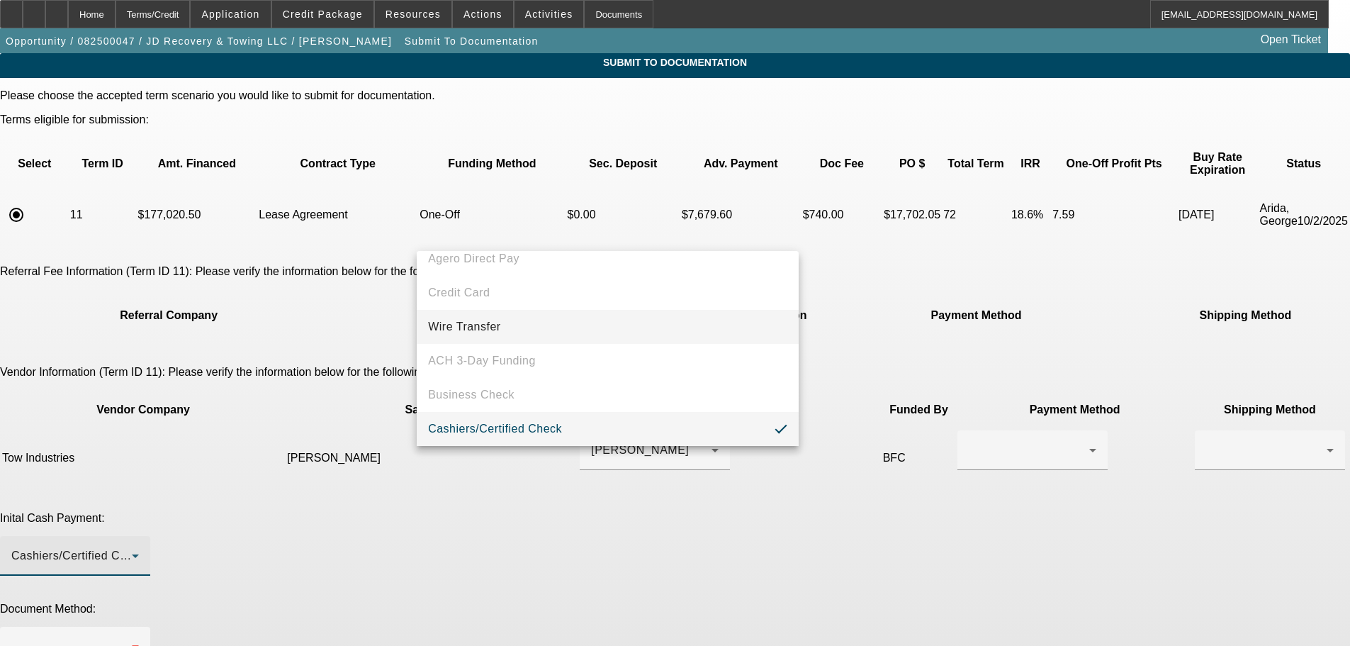
click at [530, 321] on mat-option "Wire Transfer" at bounding box center [608, 327] width 382 height 34
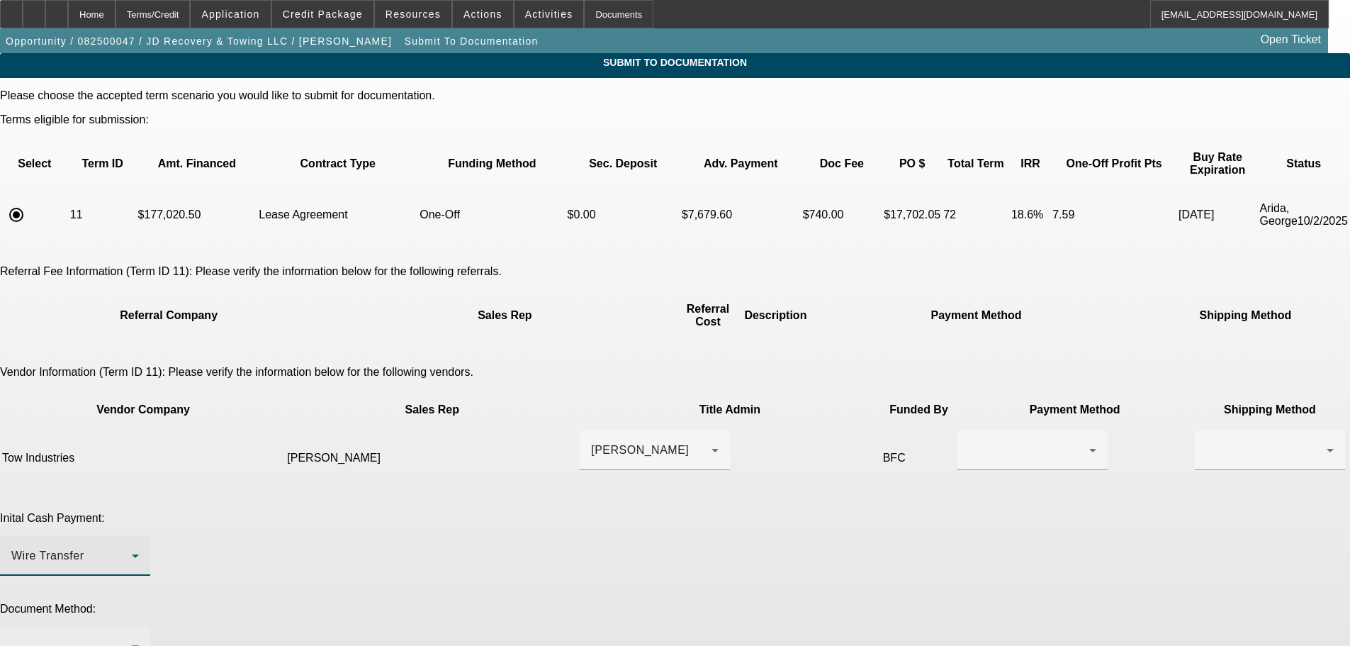
click at [132, 638] on div at bounding box center [71, 646] width 121 height 17
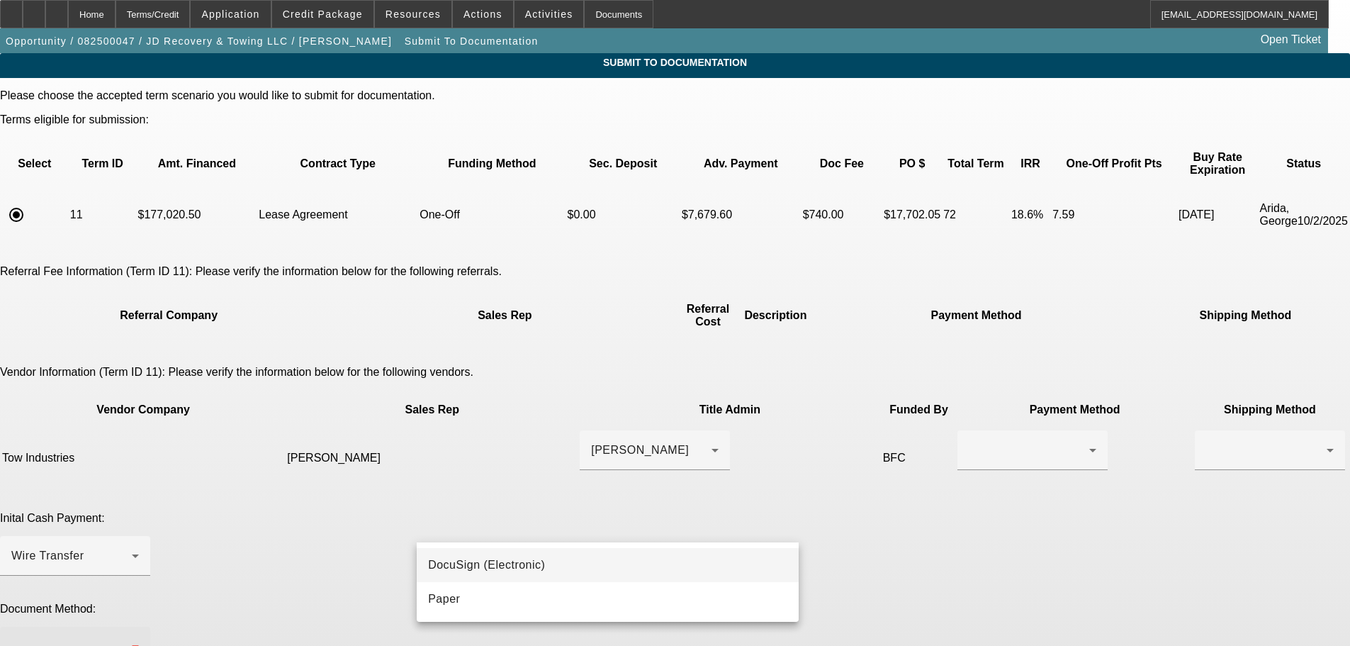
click at [573, 573] on mat-option "DocuSign (Electronic)" at bounding box center [608, 565] width 382 height 34
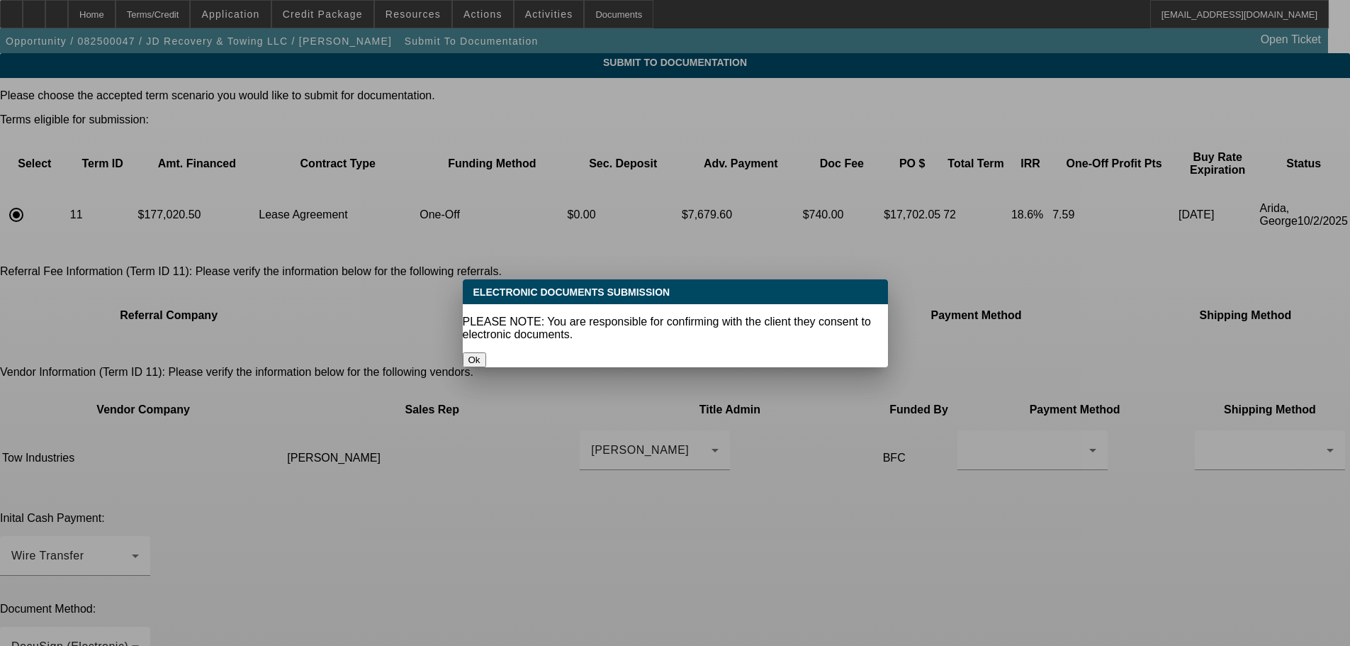
click at [486, 352] on button "Ok" at bounding box center [474, 359] width 23 height 15
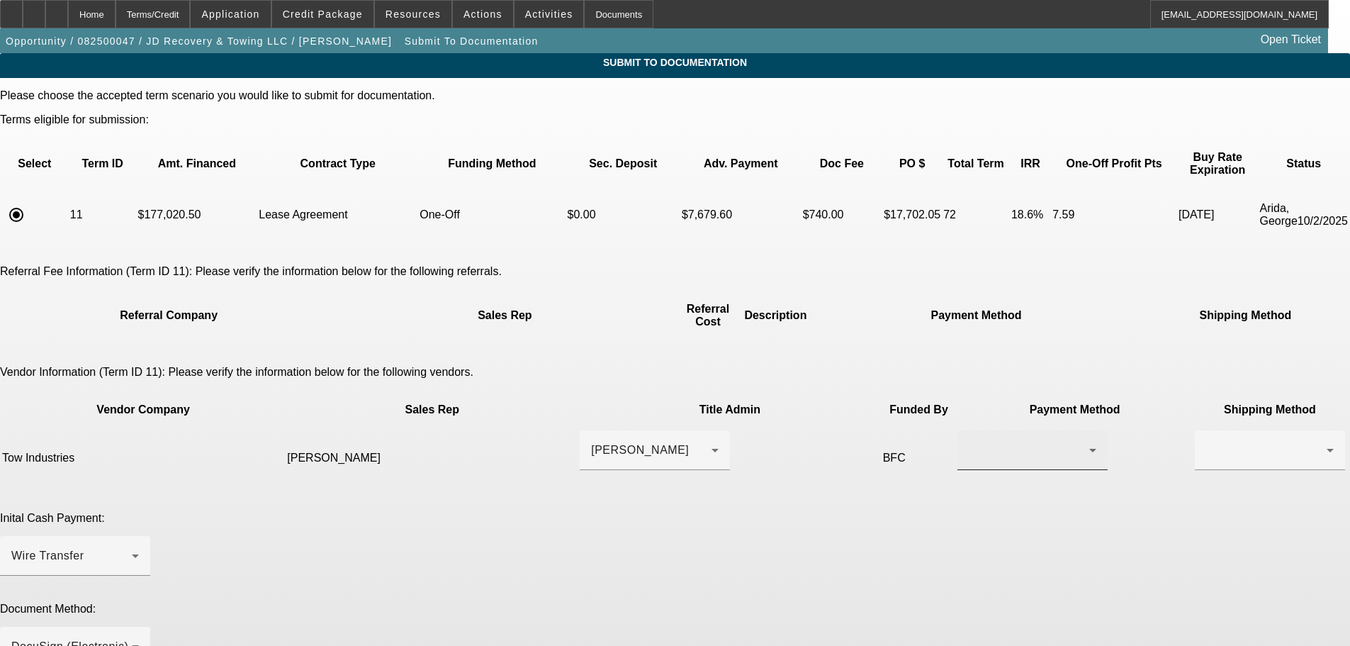
click at [969, 430] on div at bounding box center [1033, 450] width 128 height 40
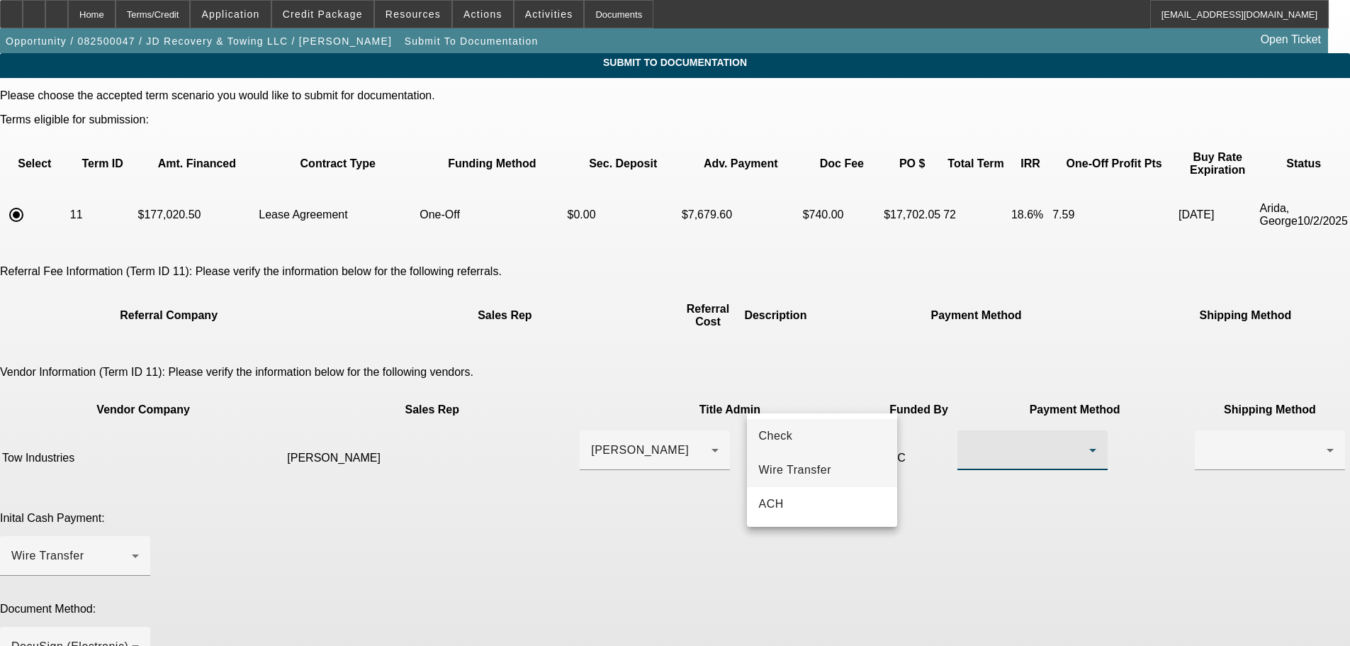
click at [818, 469] on span "Wire Transfer" at bounding box center [795, 470] width 73 height 17
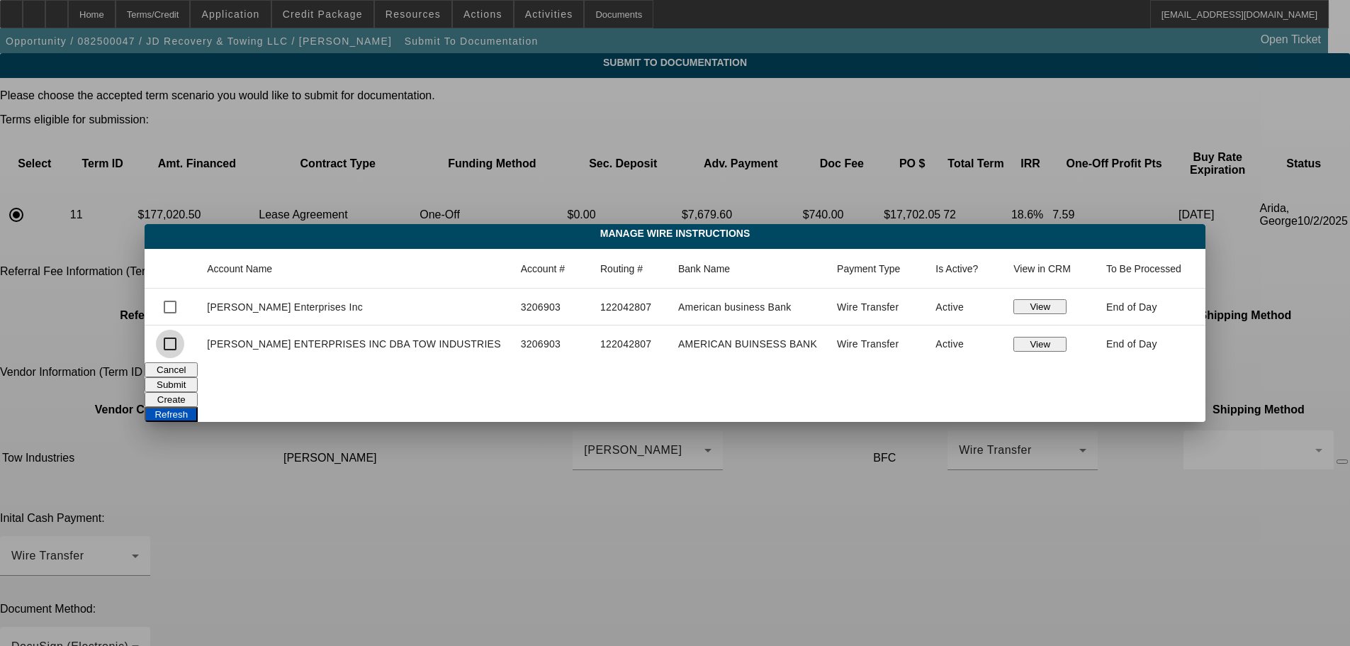
click at [184, 343] on input "checkbox" at bounding box center [170, 344] width 28 height 28
checkbox input "true"
click at [198, 383] on button "Submit" at bounding box center [171, 384] width 53 height 15
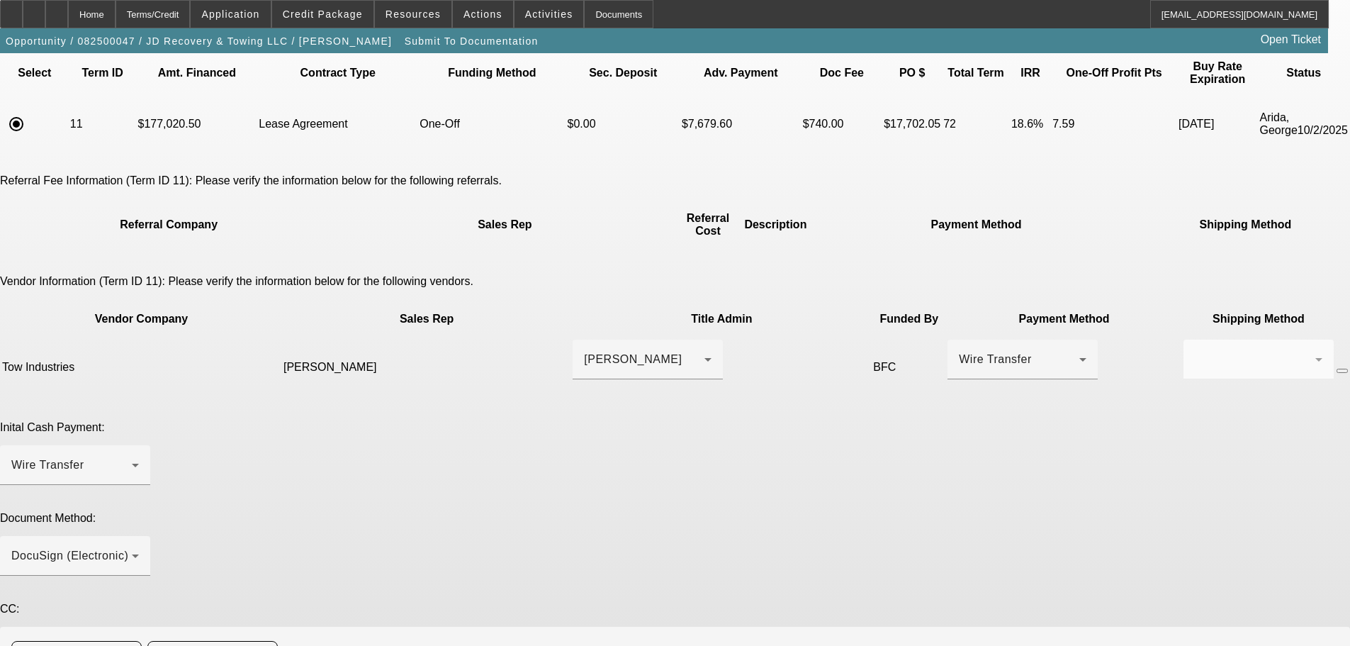
scroll to position [107, 0]
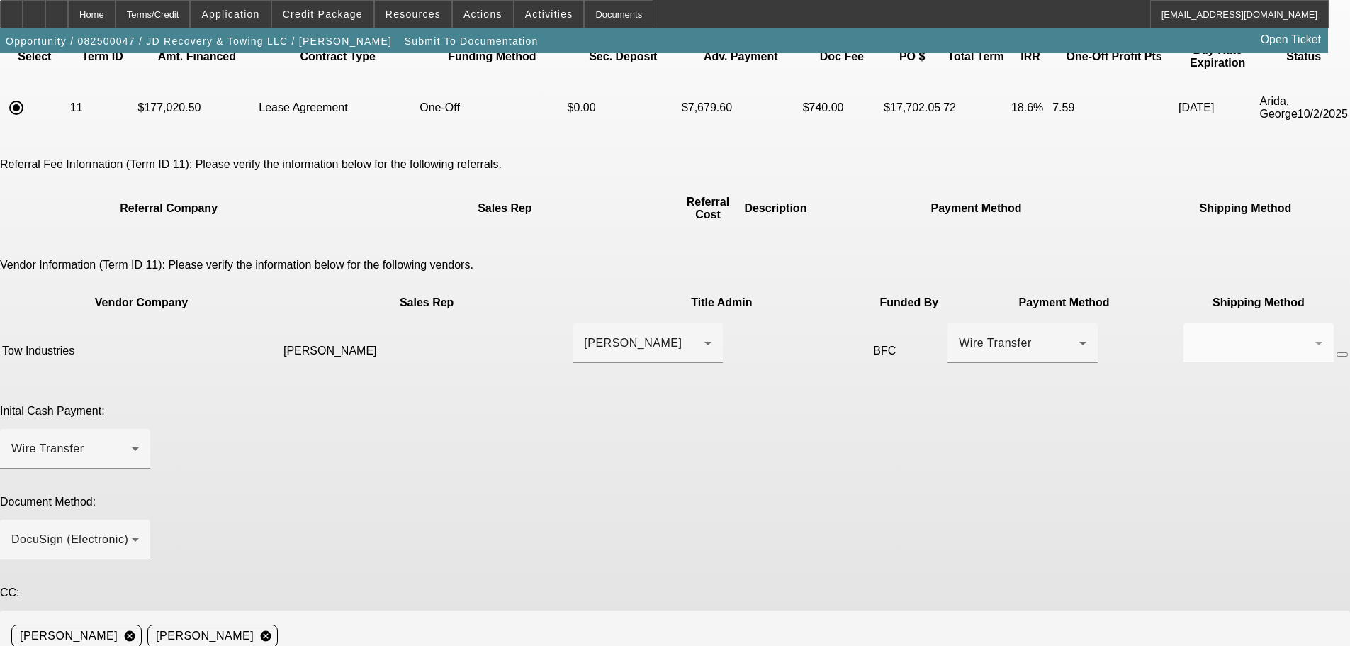
paste textarea "818-720-9159"
drag, startPoint x: 736, startPoint y: 542, endPoint x: 725, endPoint y: 544, distance: 10.8
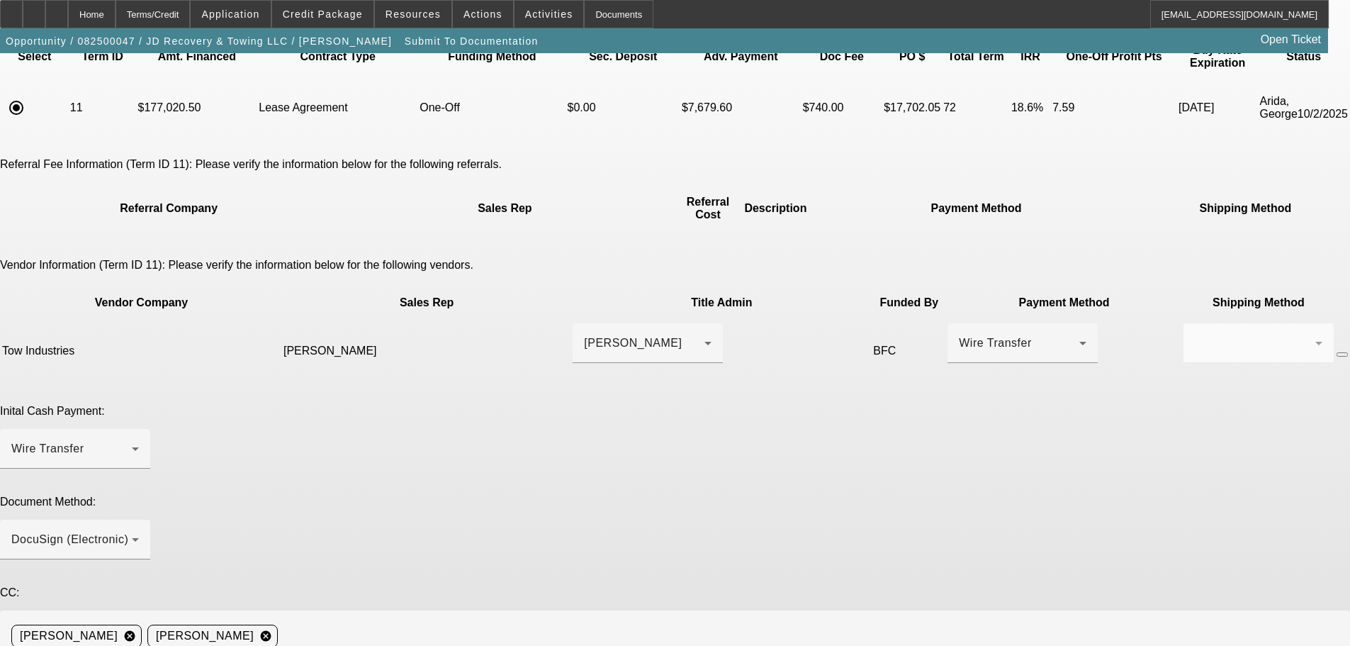
paste textarea "jjrepoman@gmail.com"
drag, startPoint x: 821, startPoint y: 539, endPoint x: 744, endPoint y: 544, distance: 76.7
paste textarea "at vendor is Jessica Trigueros who can be reached at (323) 552-2579 or jessica@…"
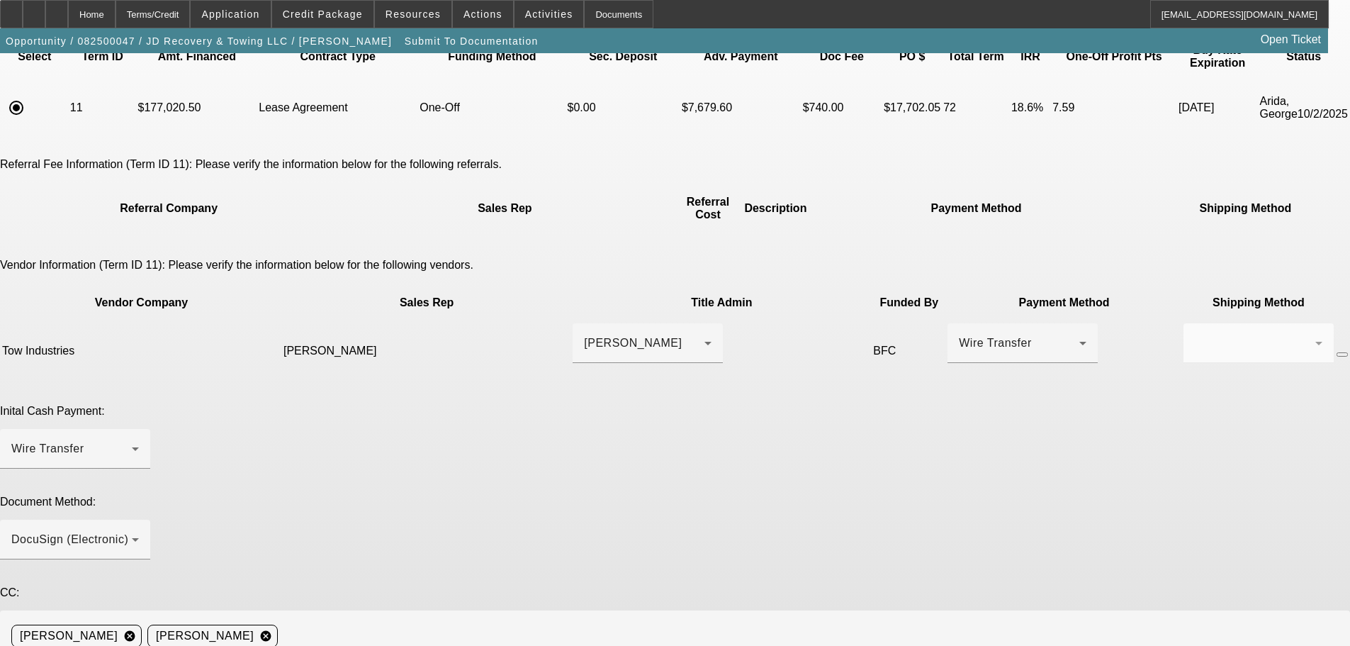
drag, startPoint x: 972, startPoint y: 557, endPoint x: 874, endPoint y: 555, distance: 97.8
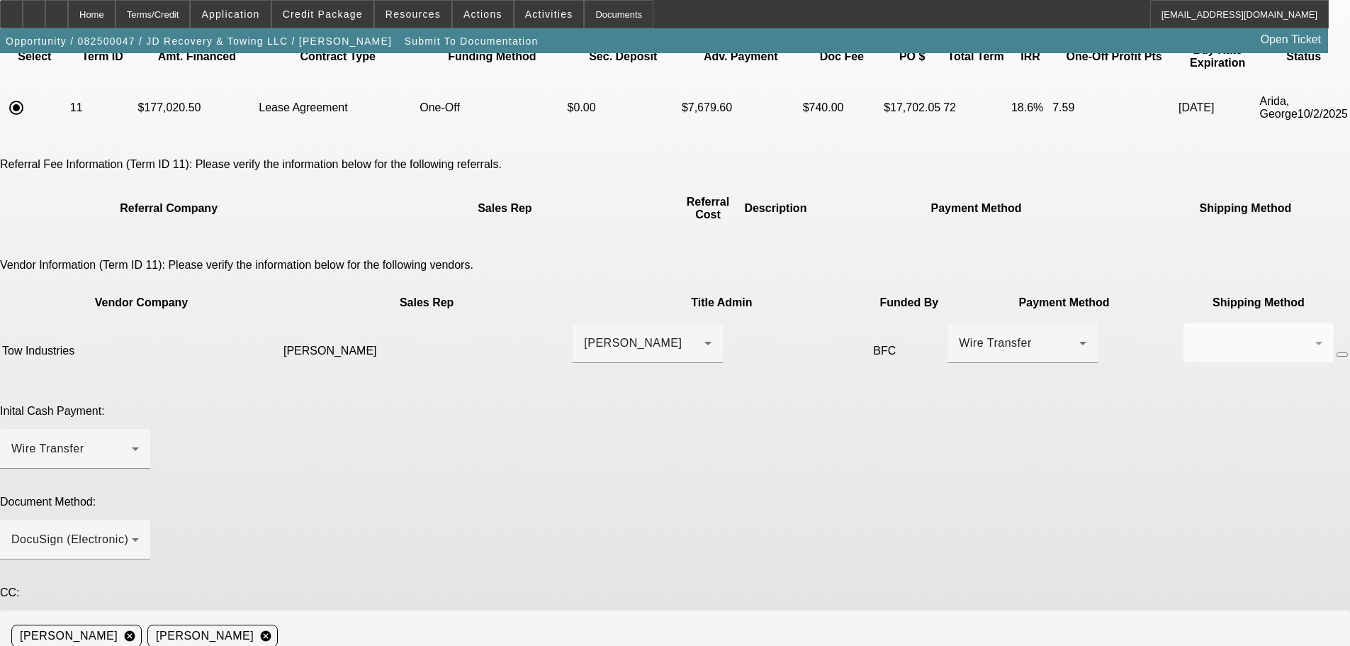
paste textarea "Early payoff approved."
drag, startPoint x: 793, startPoint y: 559, endPoint x: 993, endPoint y: 545, distance: 201.1
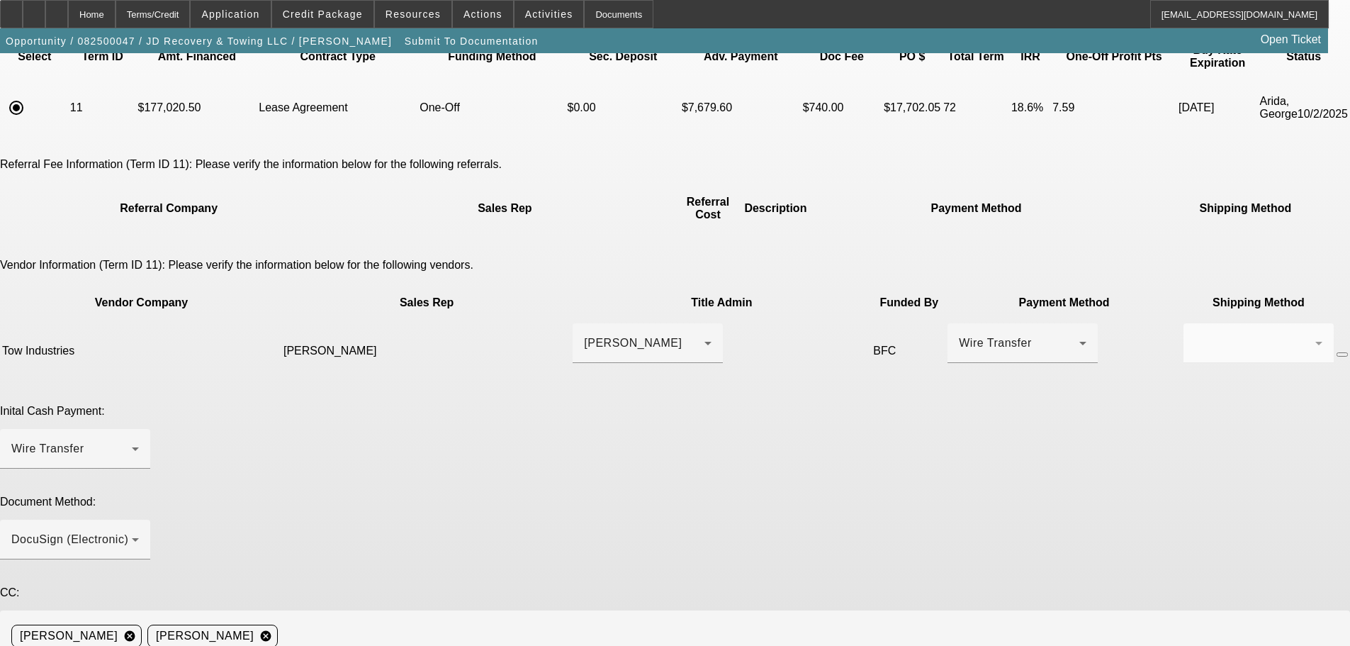
scroll to position [0, 0]
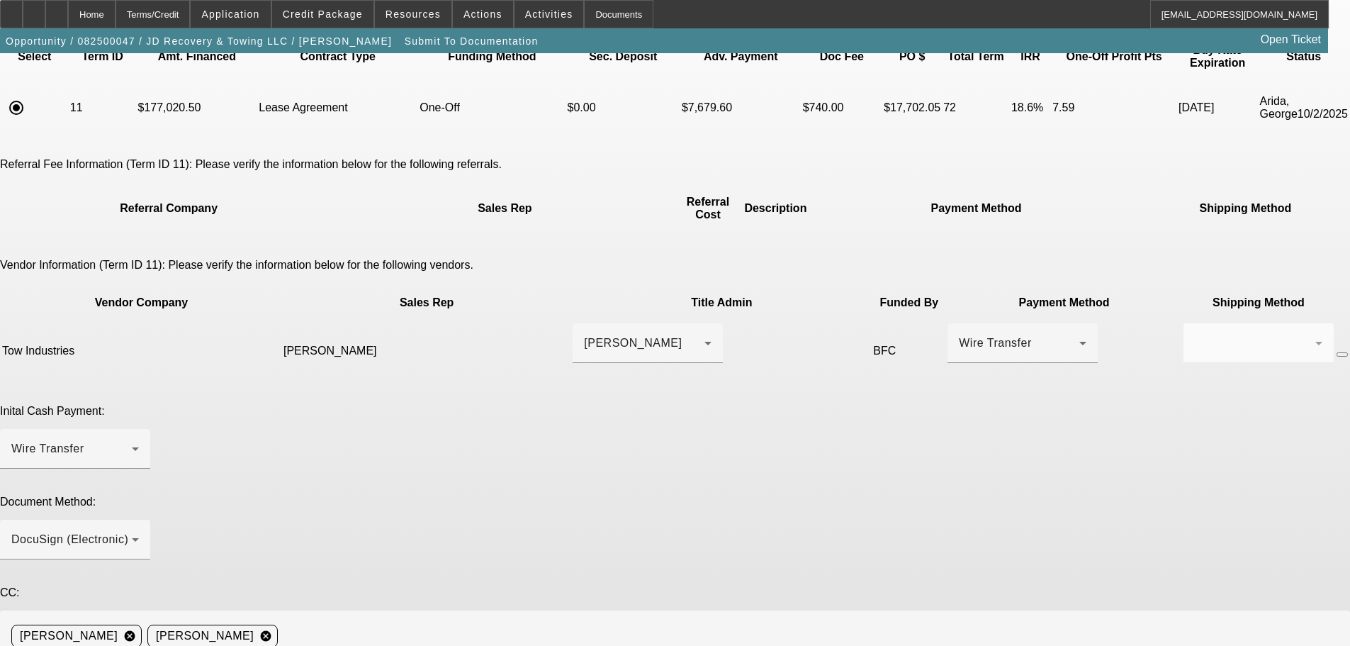
type textarea "PLEASE DO NOT CHARGE DOC FEE UNTIL NEXT MONDAY (10/13). Customer is covering sa…"
drag, startPoint x: 985, startPoint y: 622, endPoint x: 751, endPoint y: 528, distance: 251.3
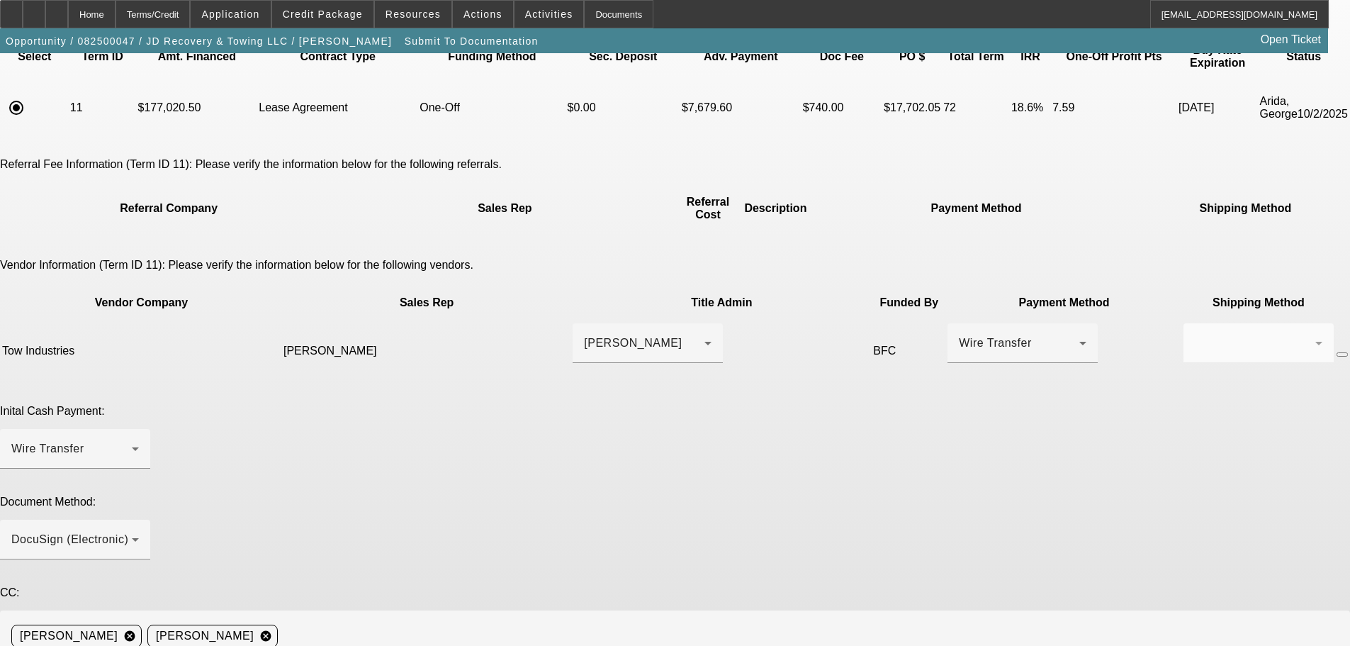
click at [807, 521] on div "Please choose the accepted term scenario you would like to submit for documenta…" at bounding box center [675, 404] width 1350 height 845
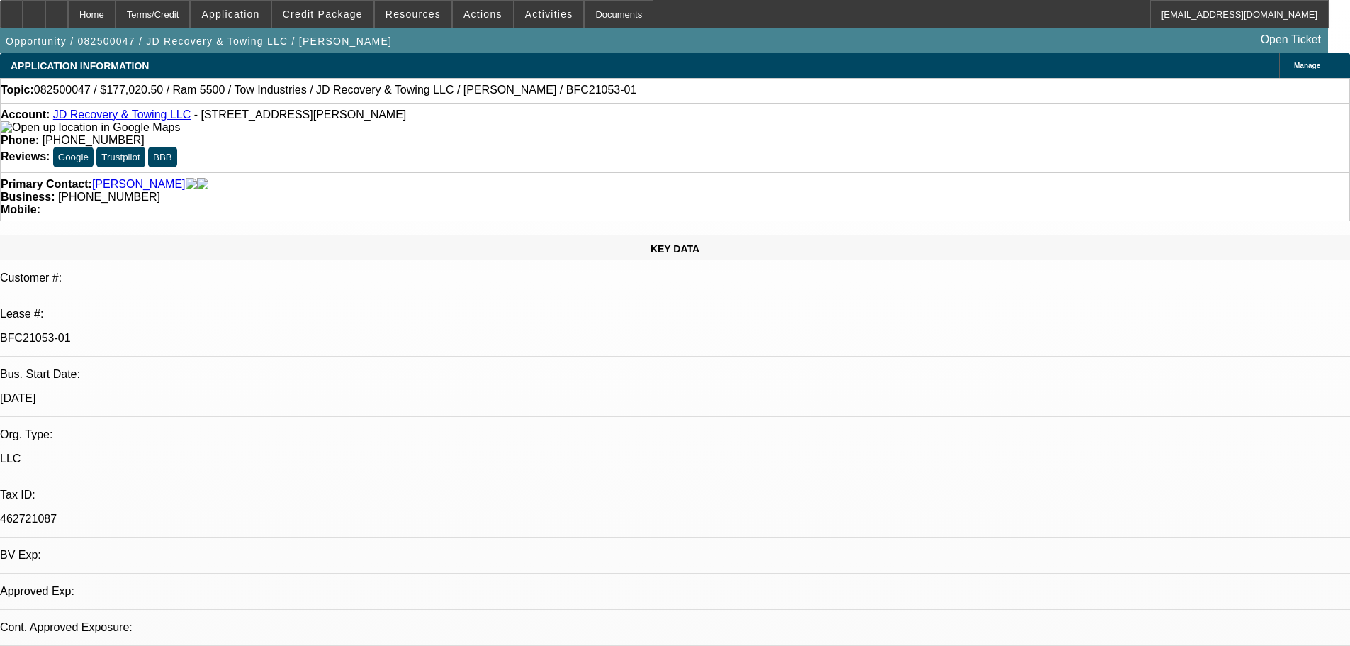
select select "0"
select select "0.1"
select select "5"
select select "0"
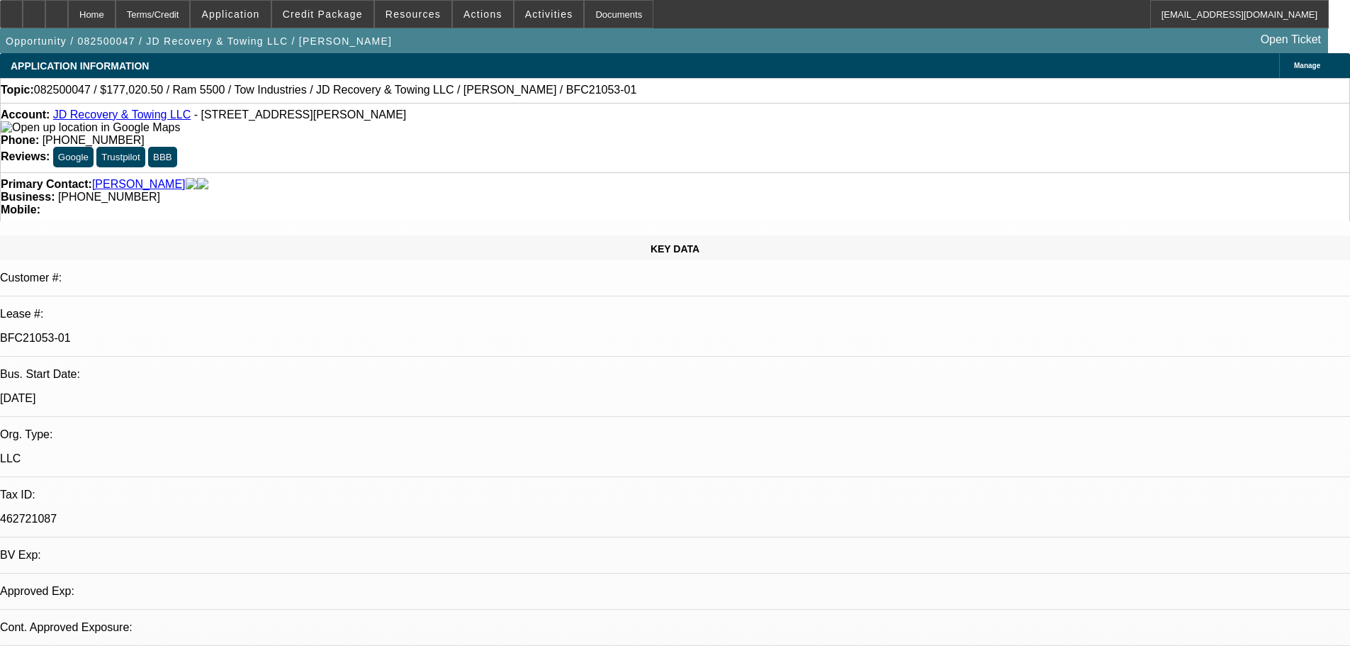
select select "0"
select select "0.1"
select select "5"
select select "0"
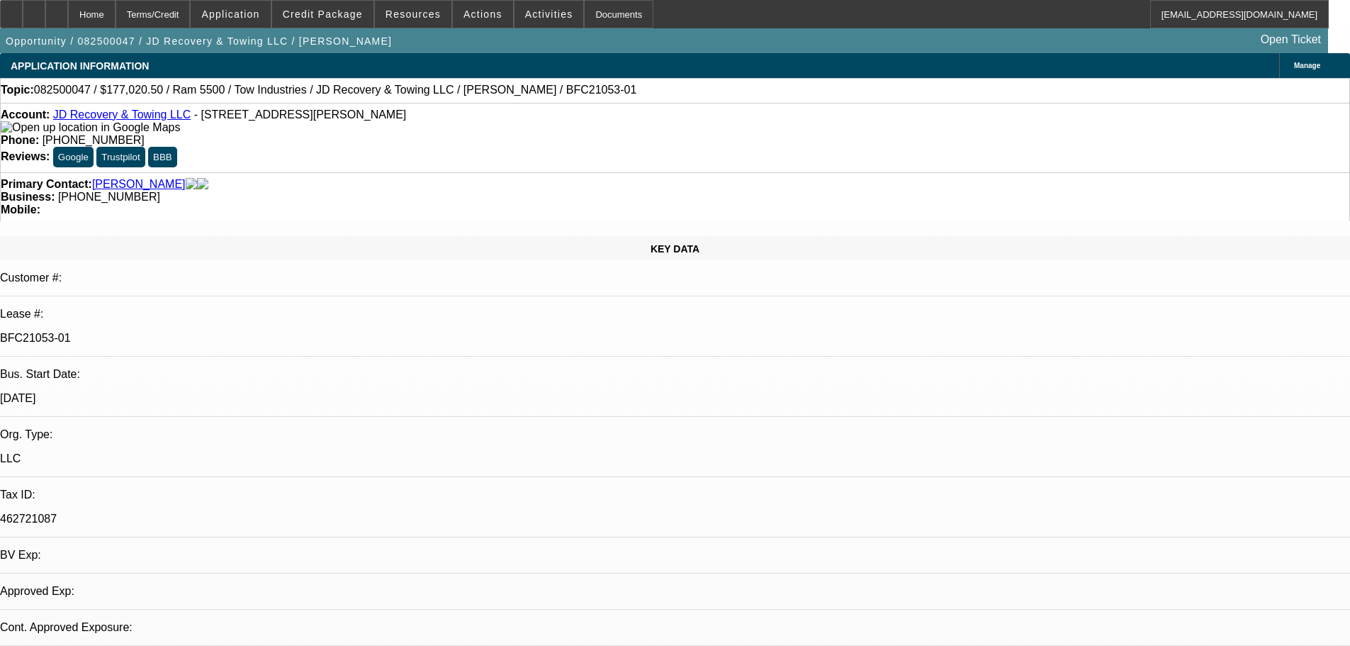
select select "0.1"
select select "4"
select select "0"
select select "0.1"
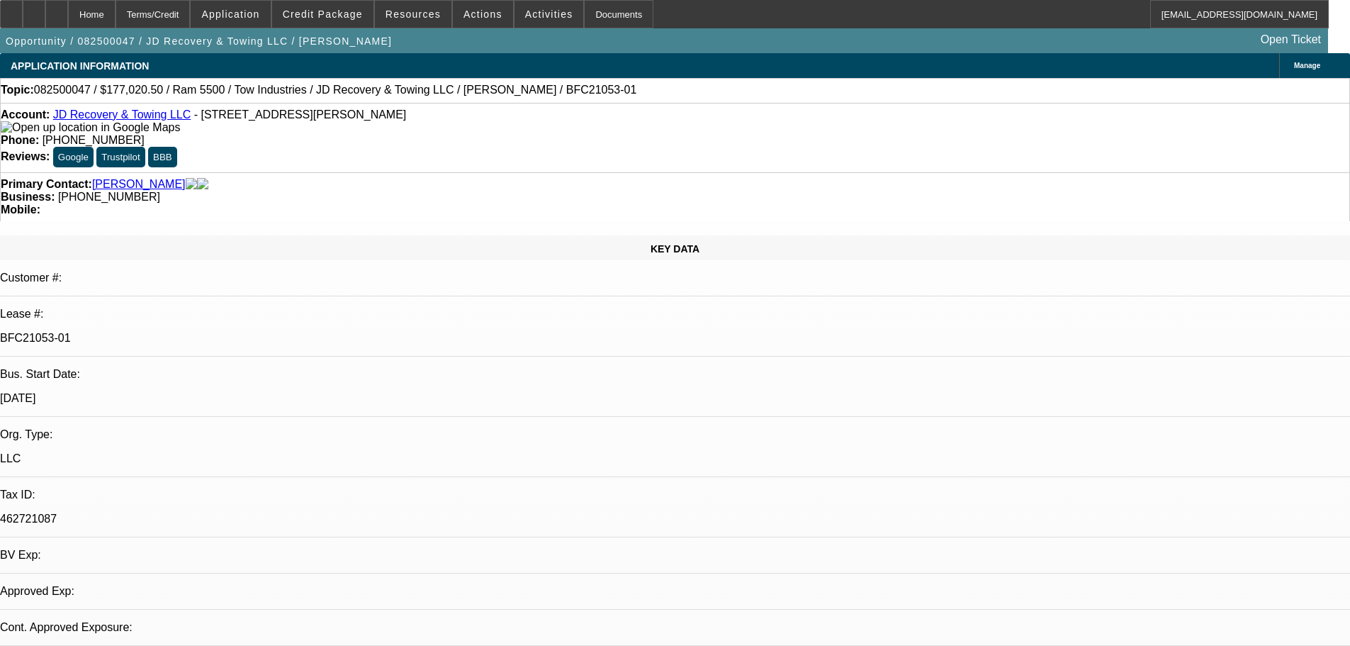
select select "4"
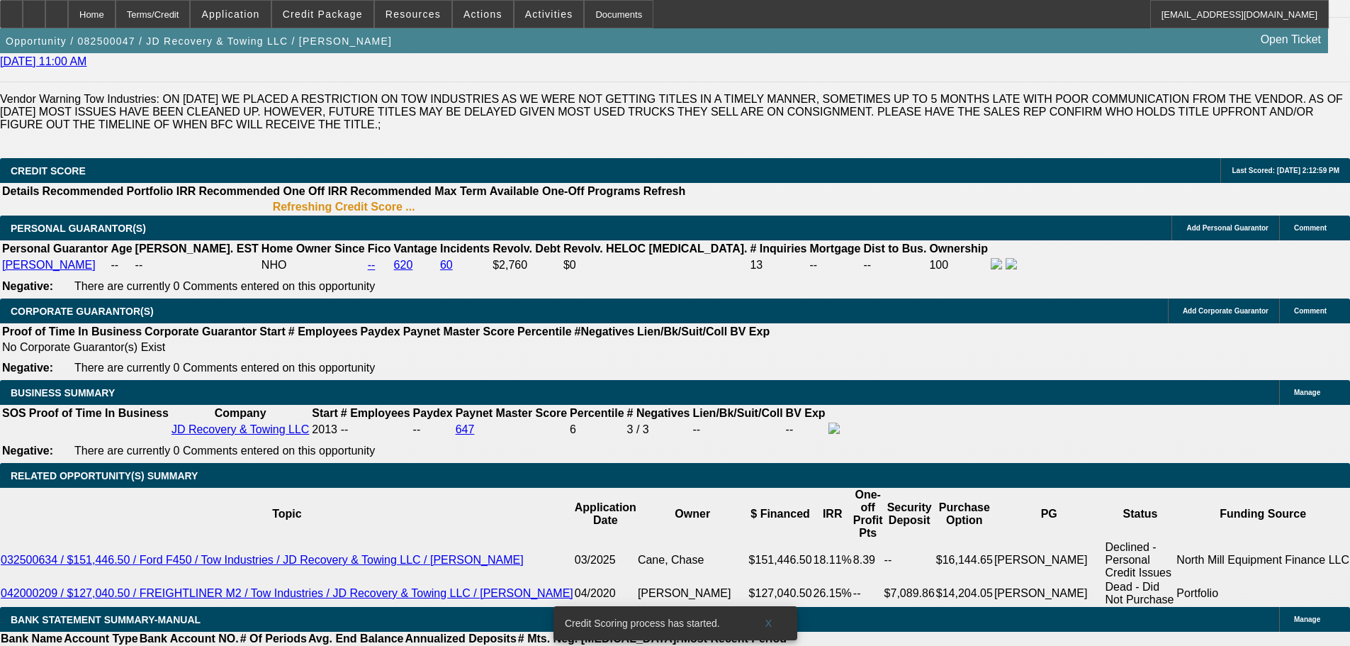
scroll to position [2095, 0]
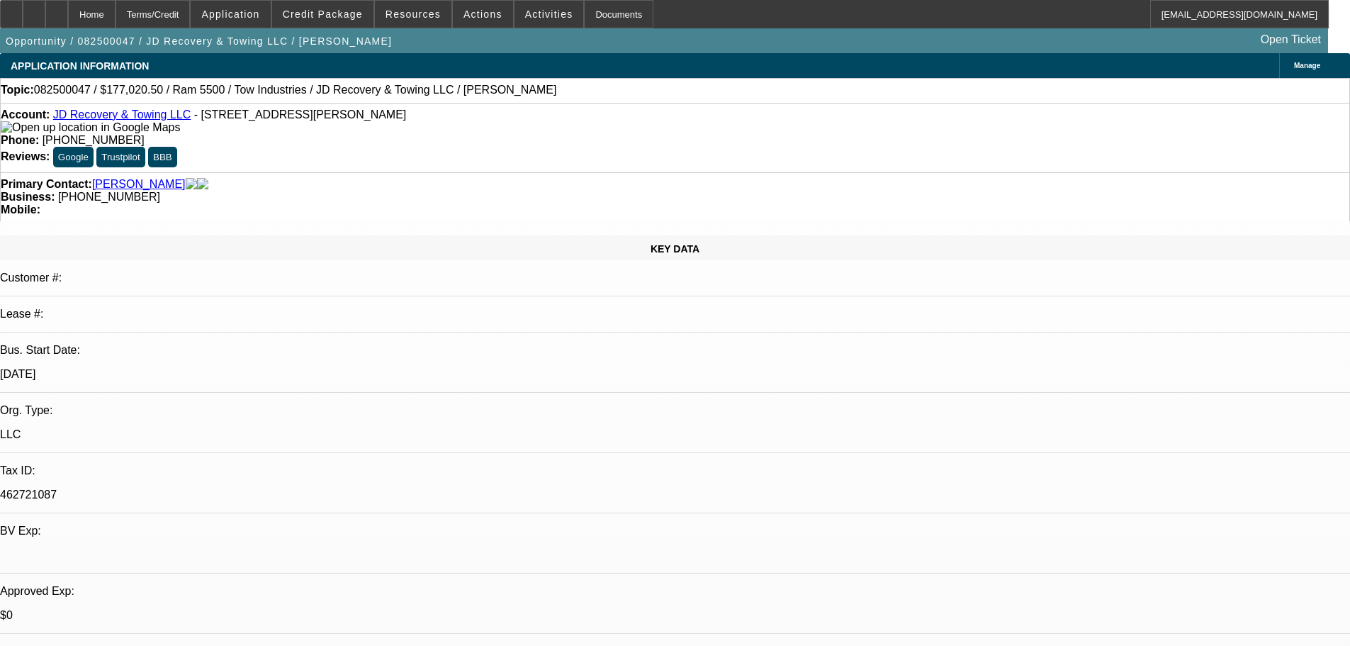
select select "0"
select select "0.1"
select select "5"
select select "0"
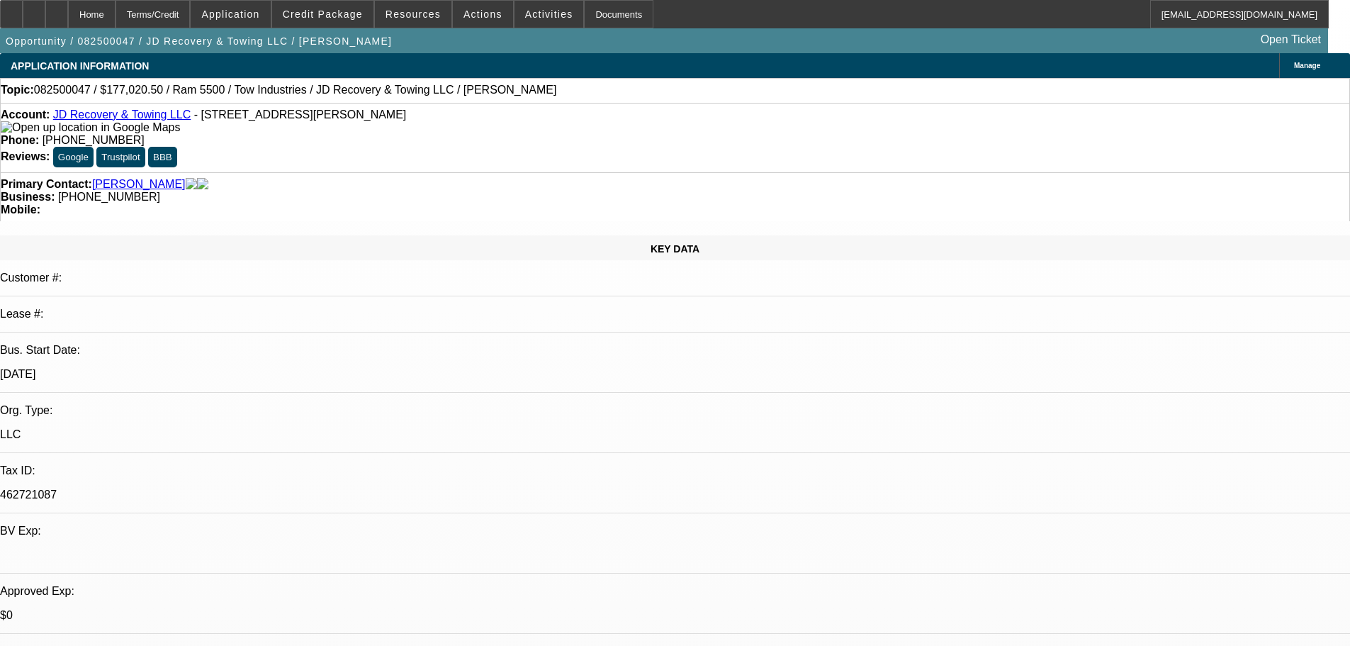
select select "0"
select select "0.1"
select select "5"
select select "0"
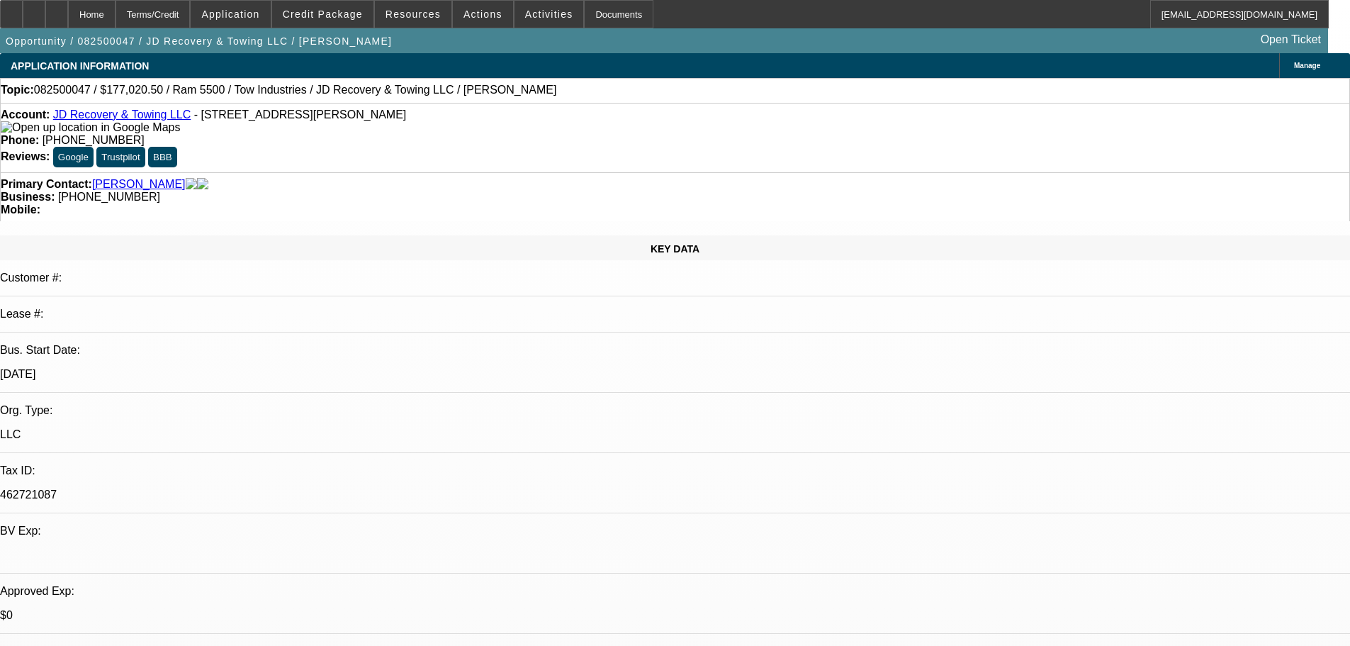
select select "0.1"
select select "4"
select select "0"
select select "0.1"
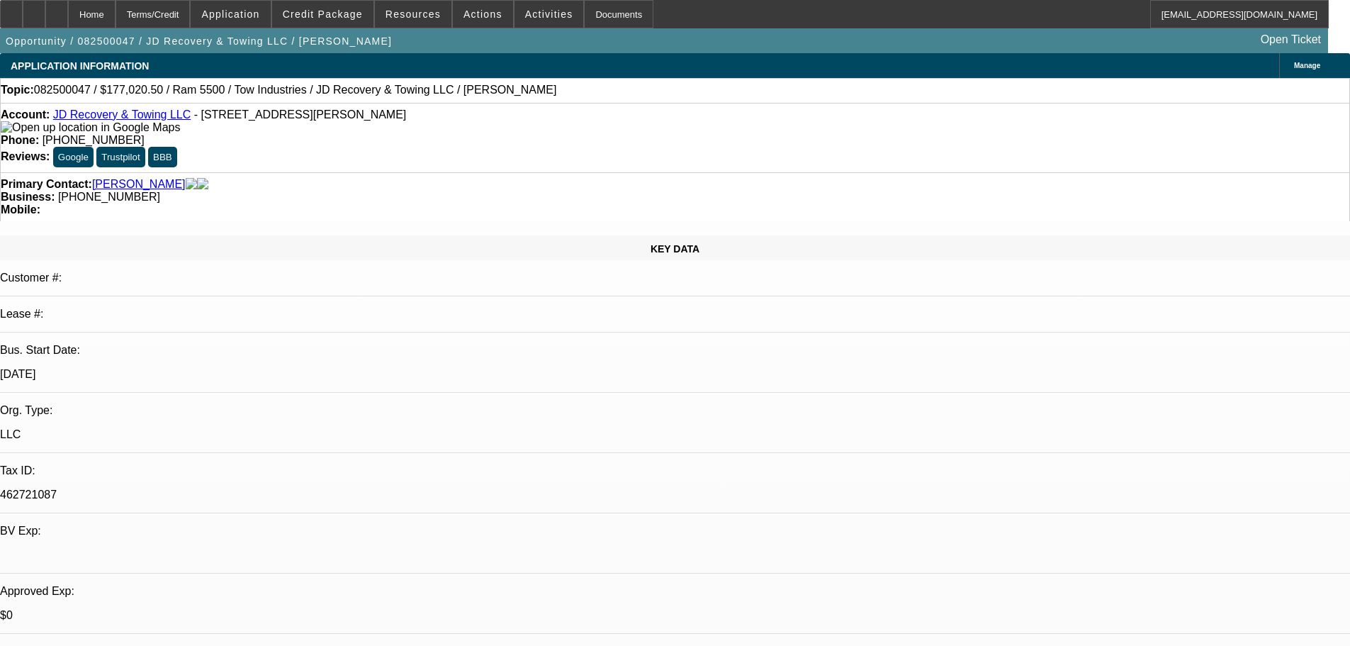
select select "4"
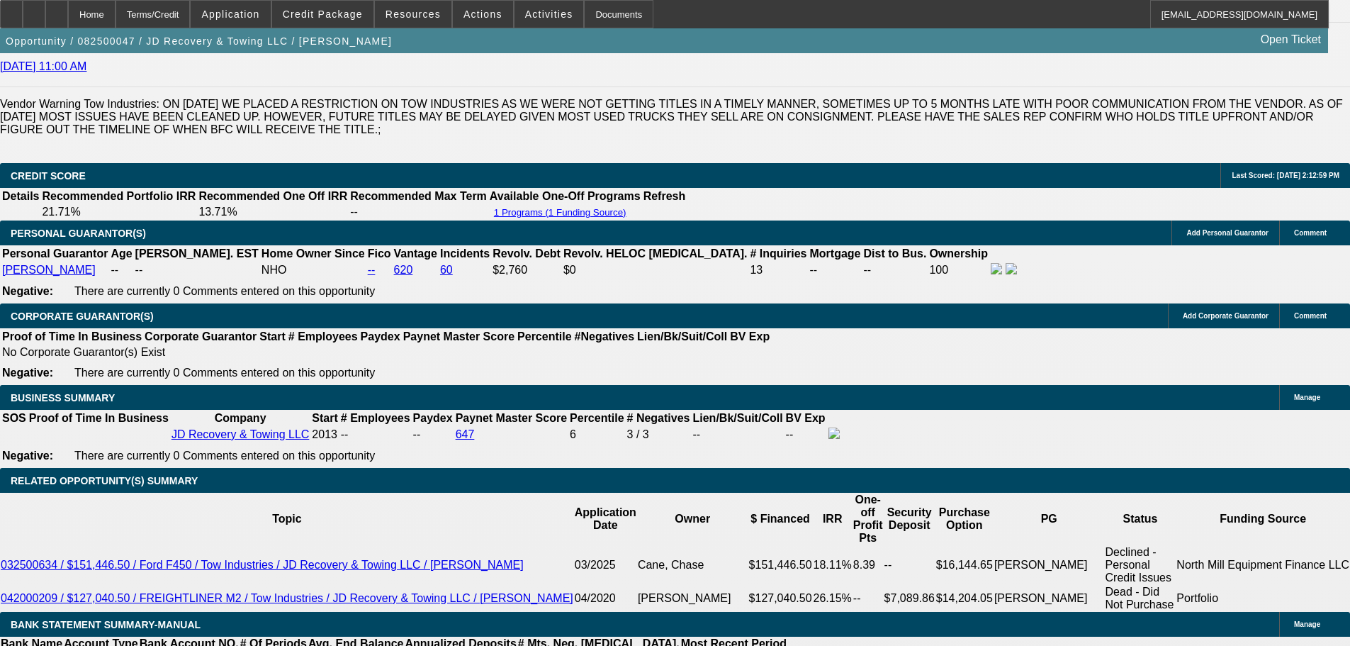
scroll to position [1985, 0]
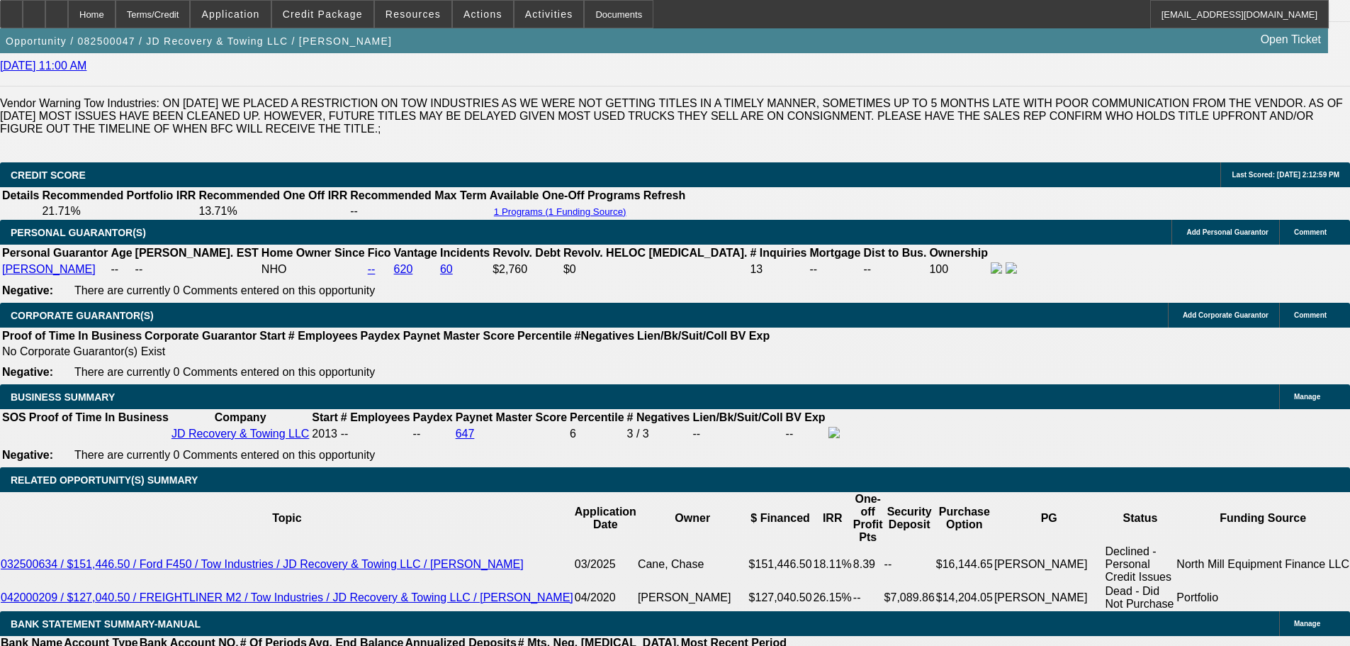
click at [330, 25] on span at bounding box center [322, 14] width 101 height 34
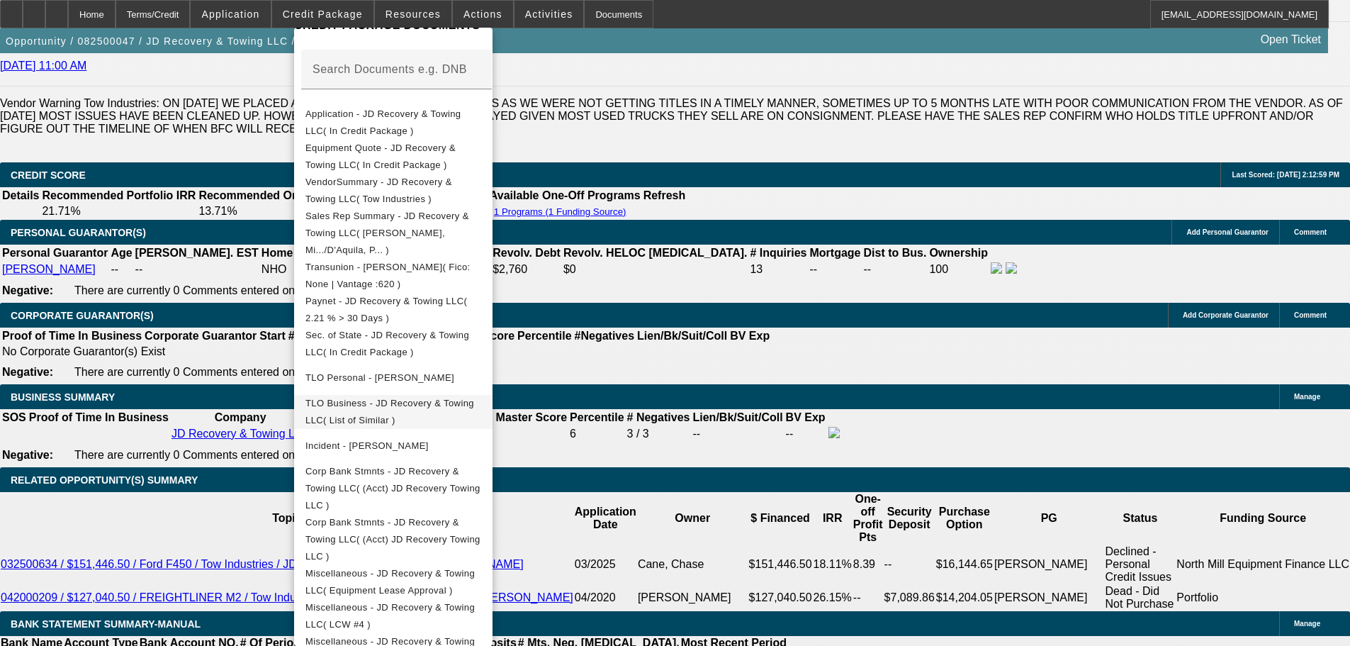
scroll to position [247, 0]
click at [1066, 303] on div at bounding box center [675, 323] width 1350 height 646
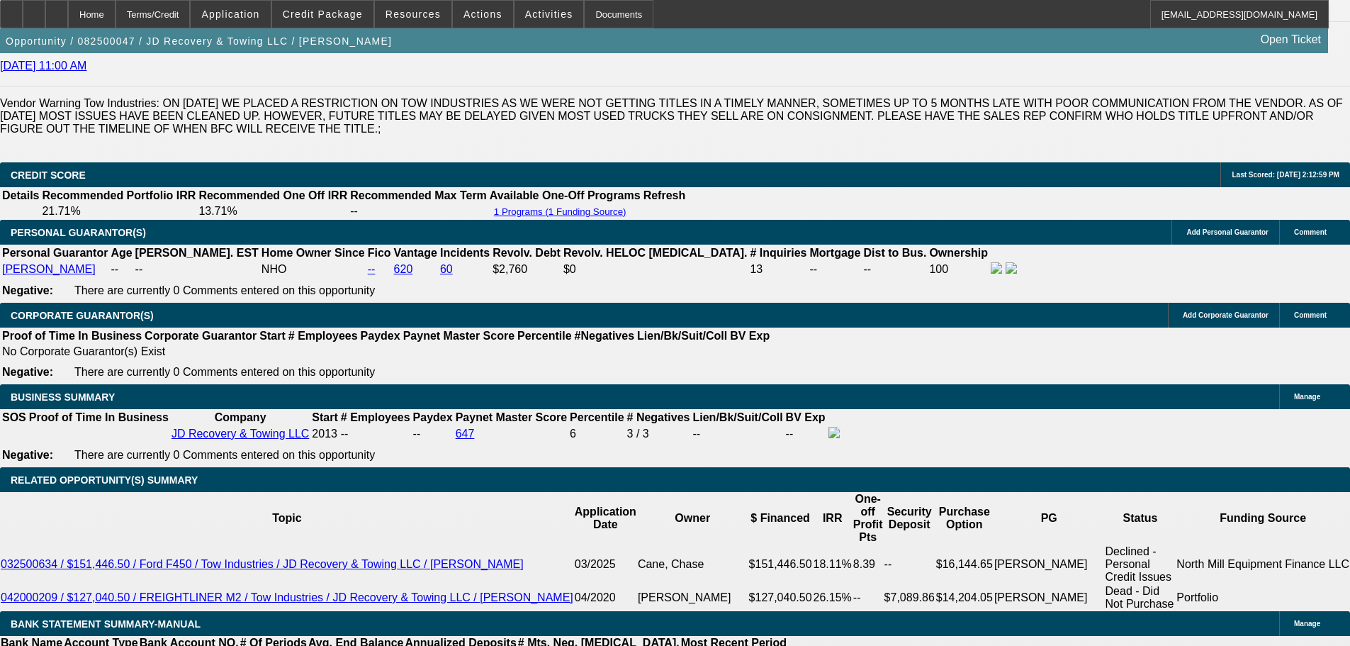
scroll to position [1985, 0]
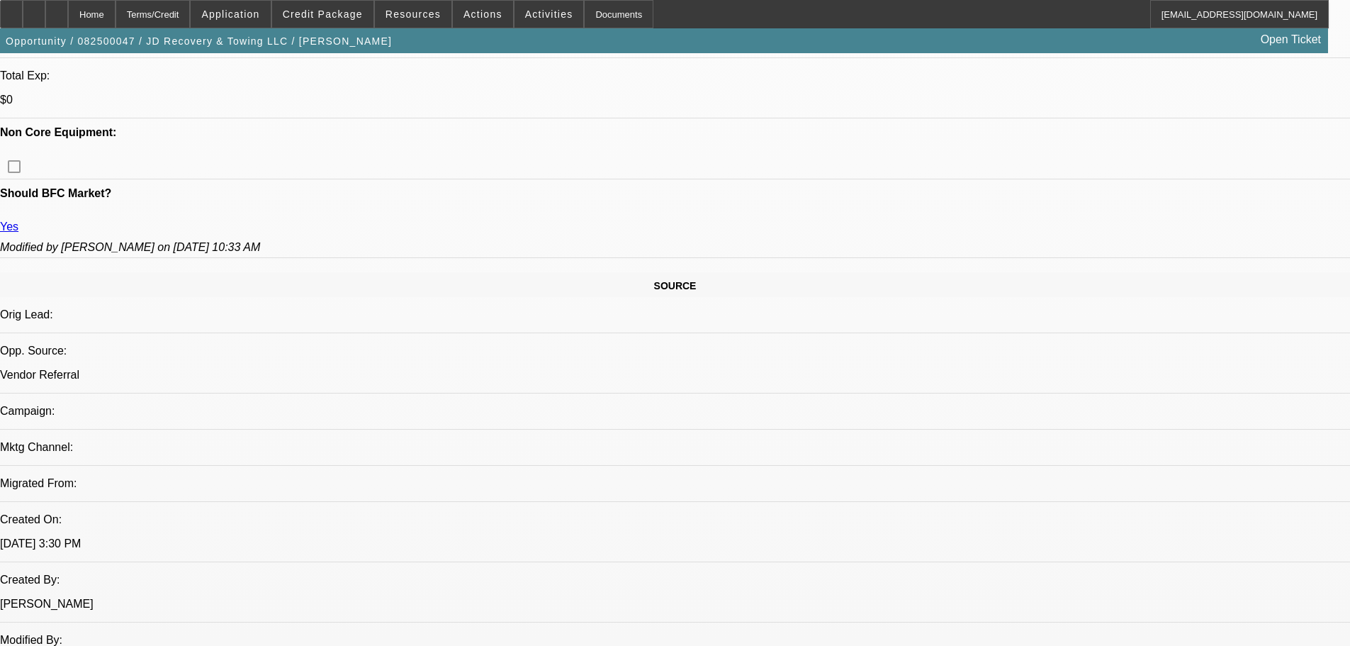
scroll to position [567, 0]
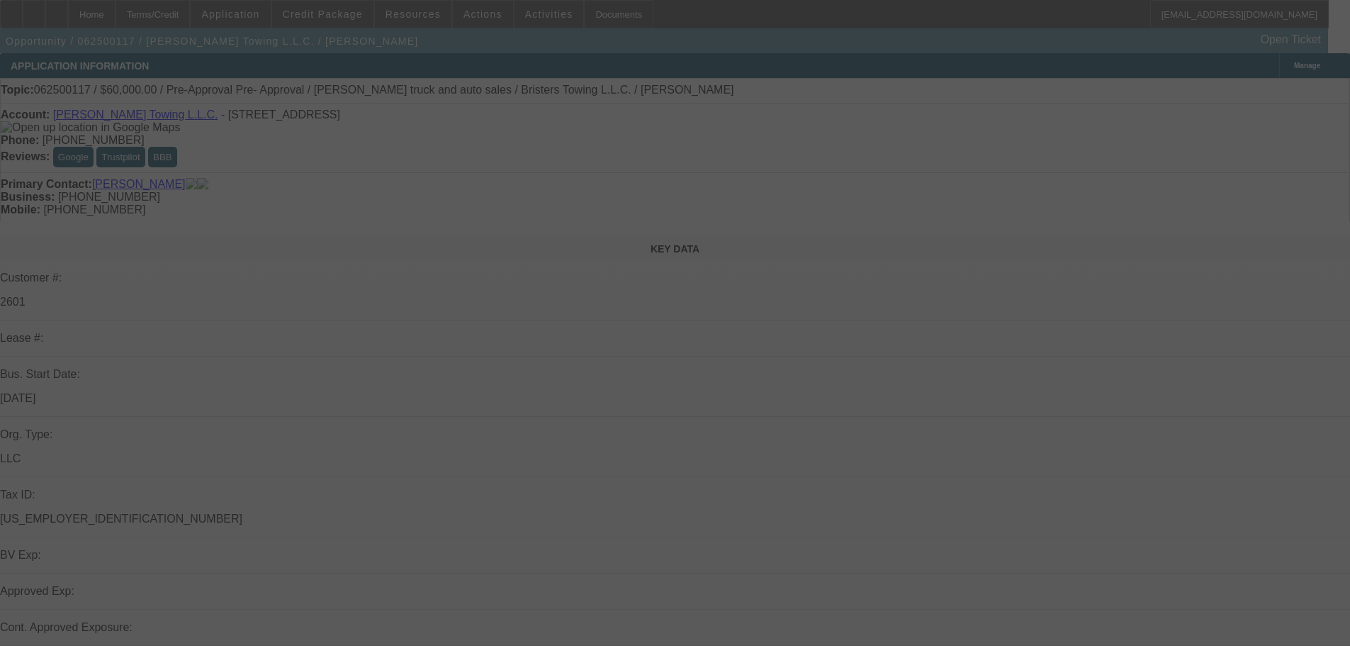
select select "0"
select select "2"
select select "0.1"
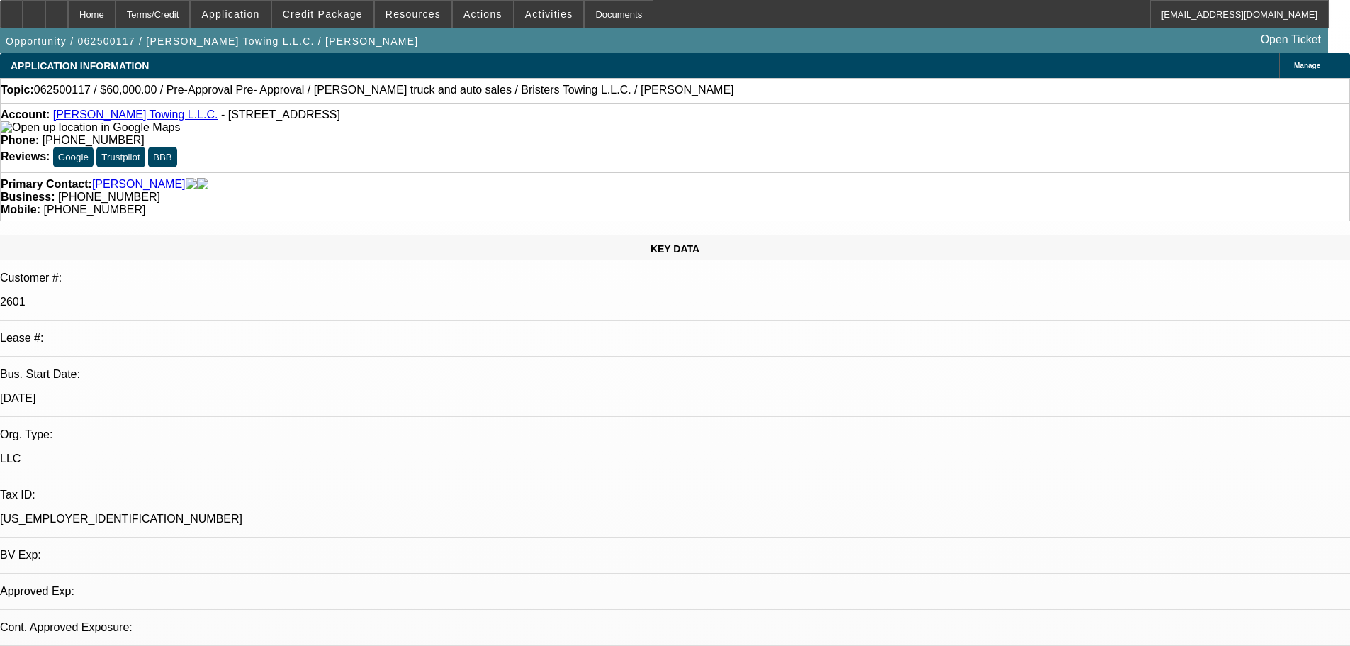
select select "1"
select select "2"
select select "4"
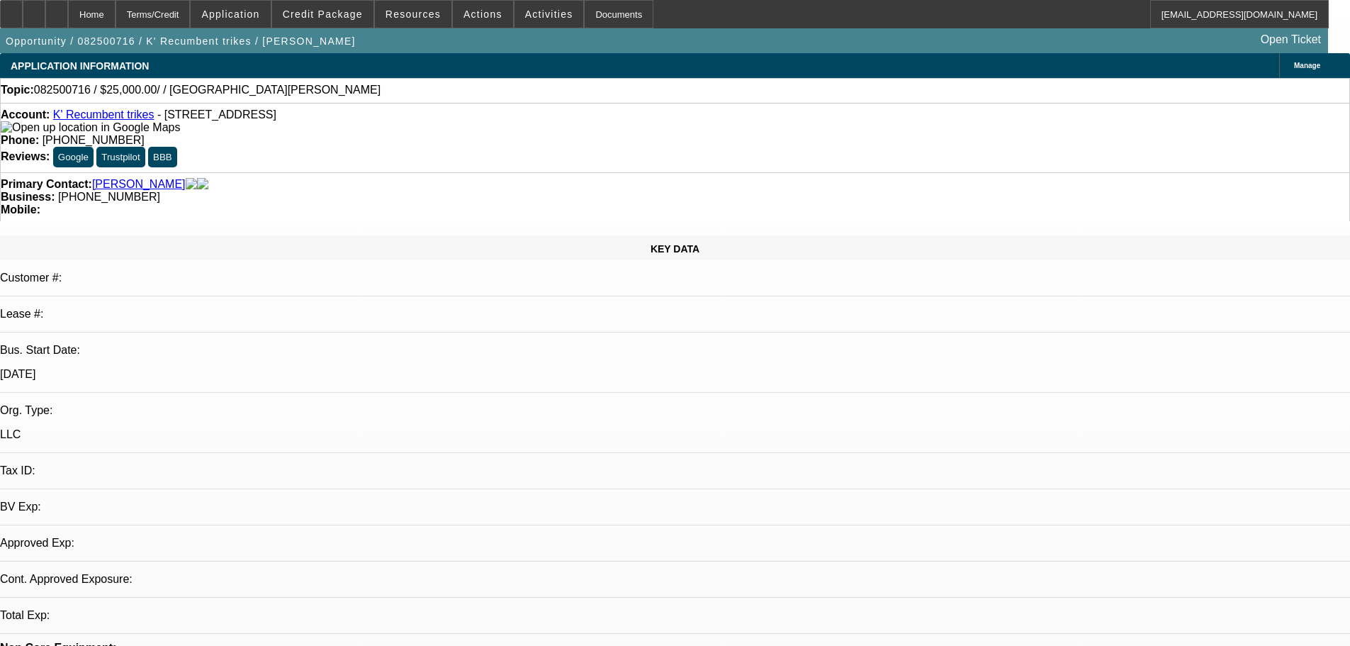
select select "0"
select select "2"
select select "0.1"
select select "4"
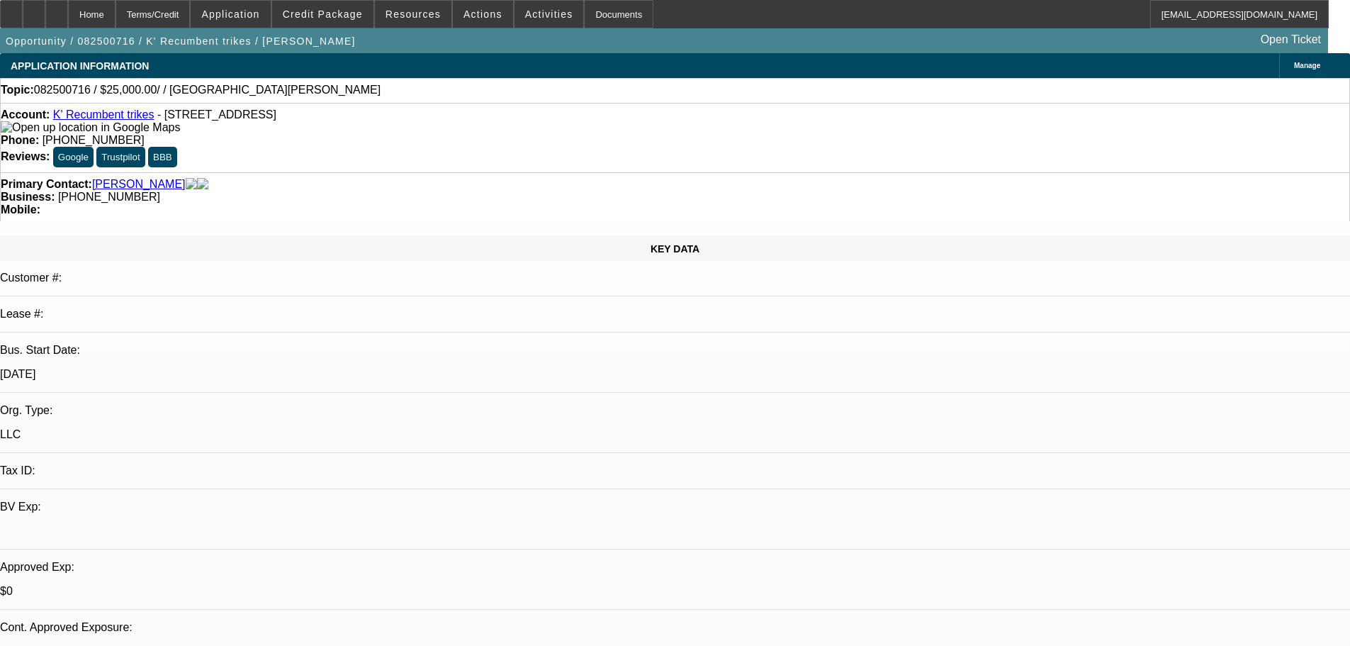
scroll to position [250, 0]
click at [318, 9] on span "Credit Package" at bounding box center [323, 14] width 80 height 11
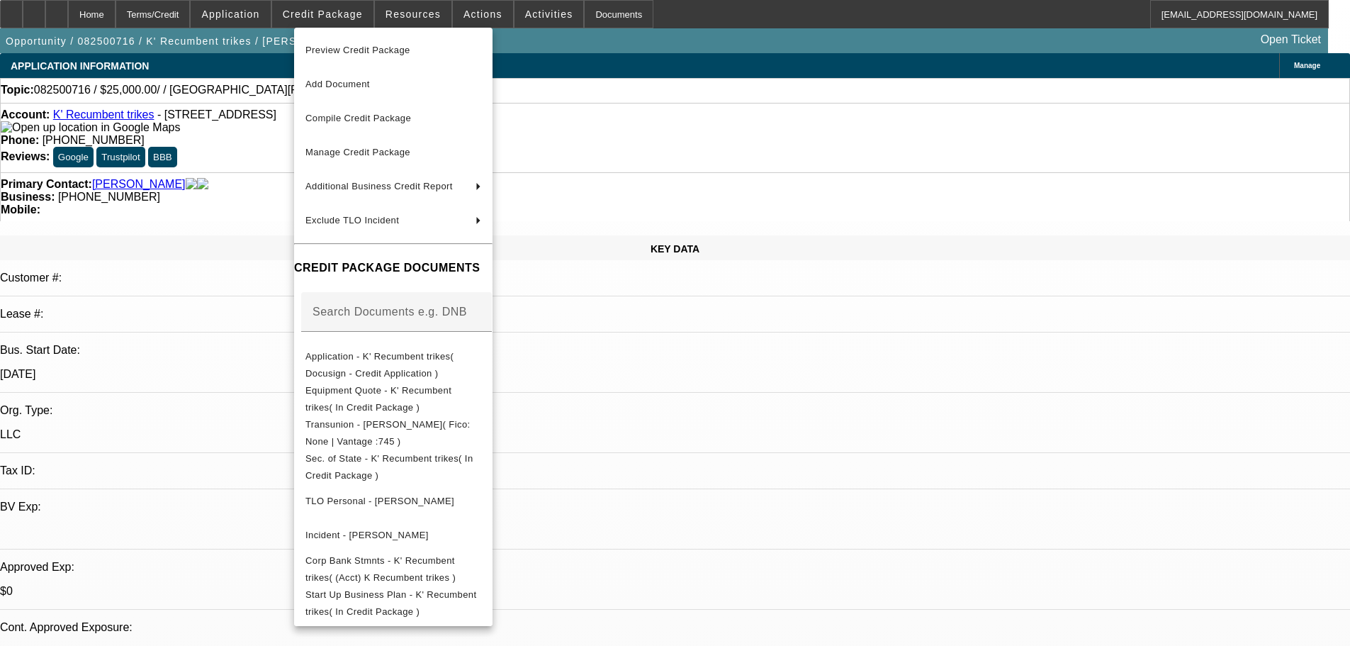
click at [702, 162] on div at bounding box center [675, 323] width 1350 height 646
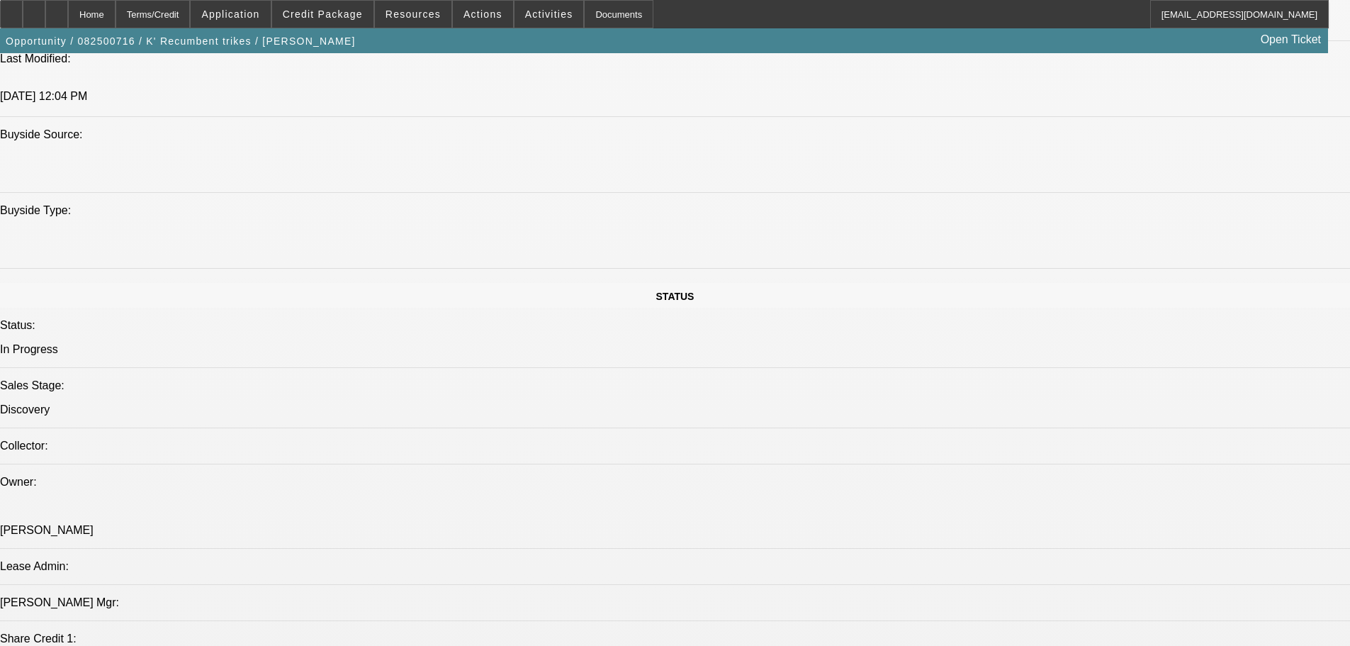
scroll to position [1276, 0]
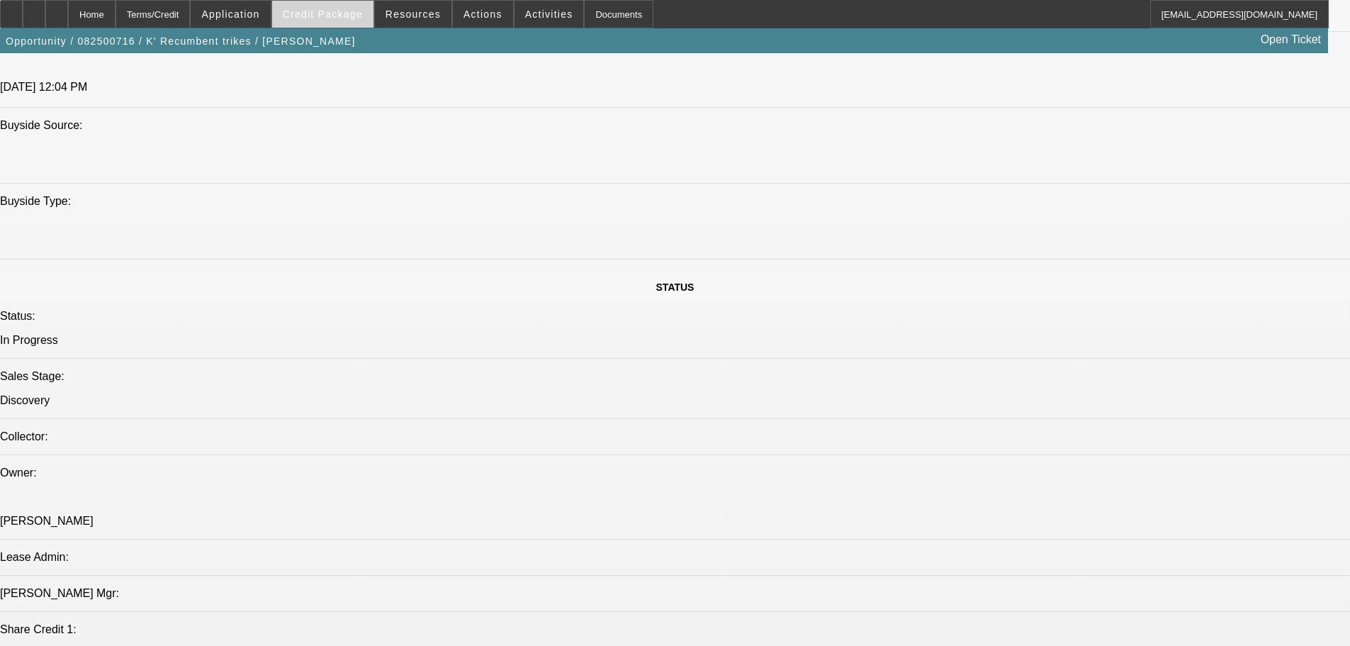
click at [374, 19] on span at bounding box center [322, 14] width 101 height 34
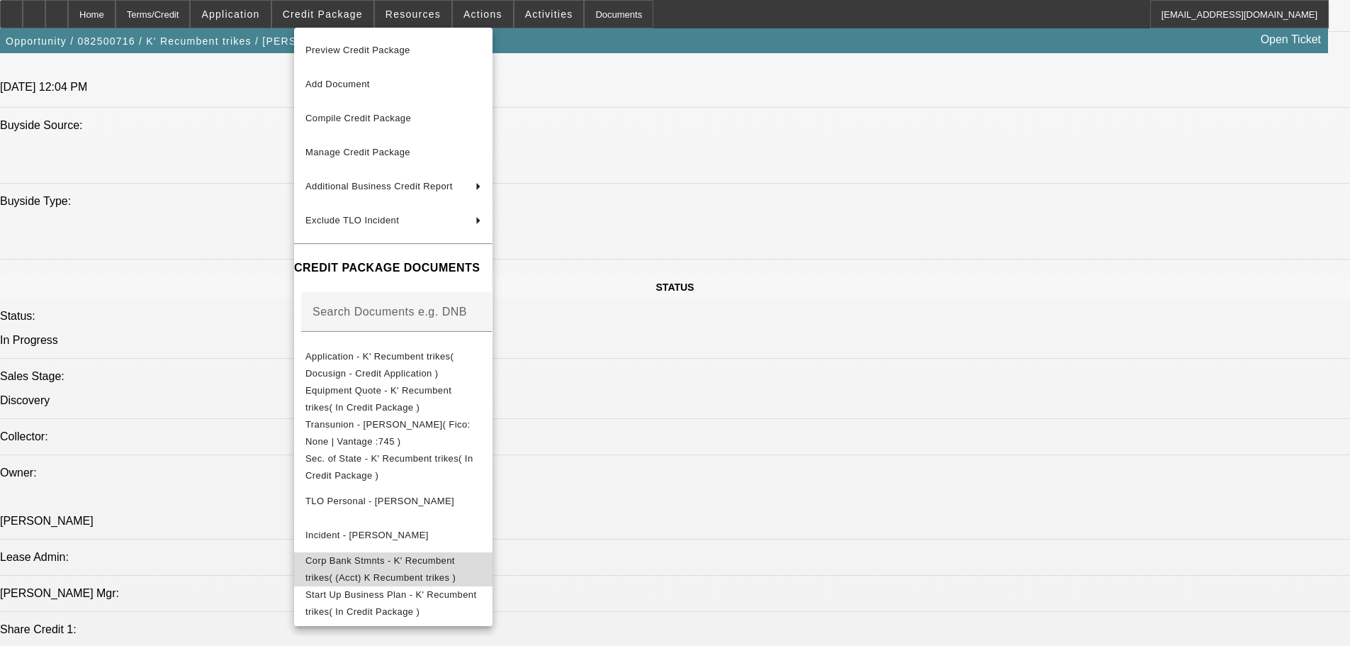
click at [427, 567] on span "Corp Bank Stmnts - K' Recumbent trikes( (Acct) K Recumbent trikes )" at bounding box center [381, 569] width 150 height 28
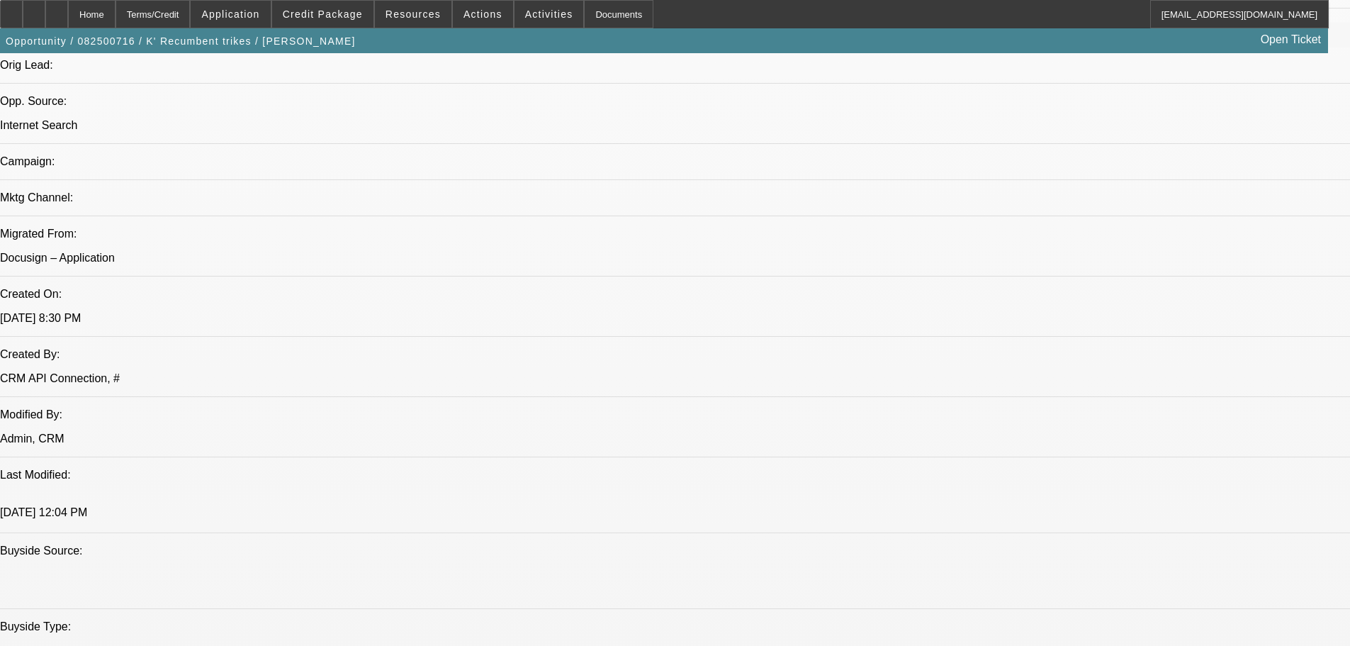
scroll to position [851, 0]
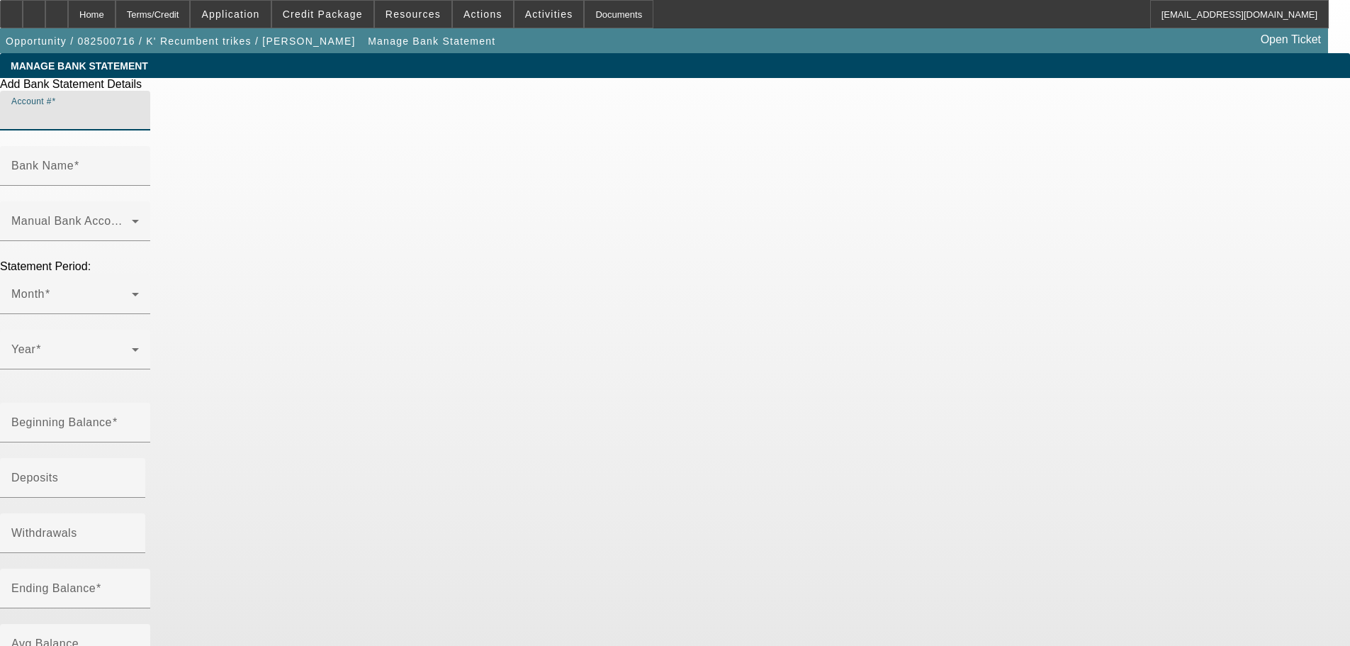
click at [139, 125] on input "Account #" at bounding box center [75, 116] width 128 height 17
paste input "437-8"
drag, startPoint x: 300, startPoint y: 142, endPoint x: 303, endPoint y: 181, distance: 39.1
click at [139, 125] on input "437-8" at bounding box center [75, 116] width 128 height 17
type input "4378"
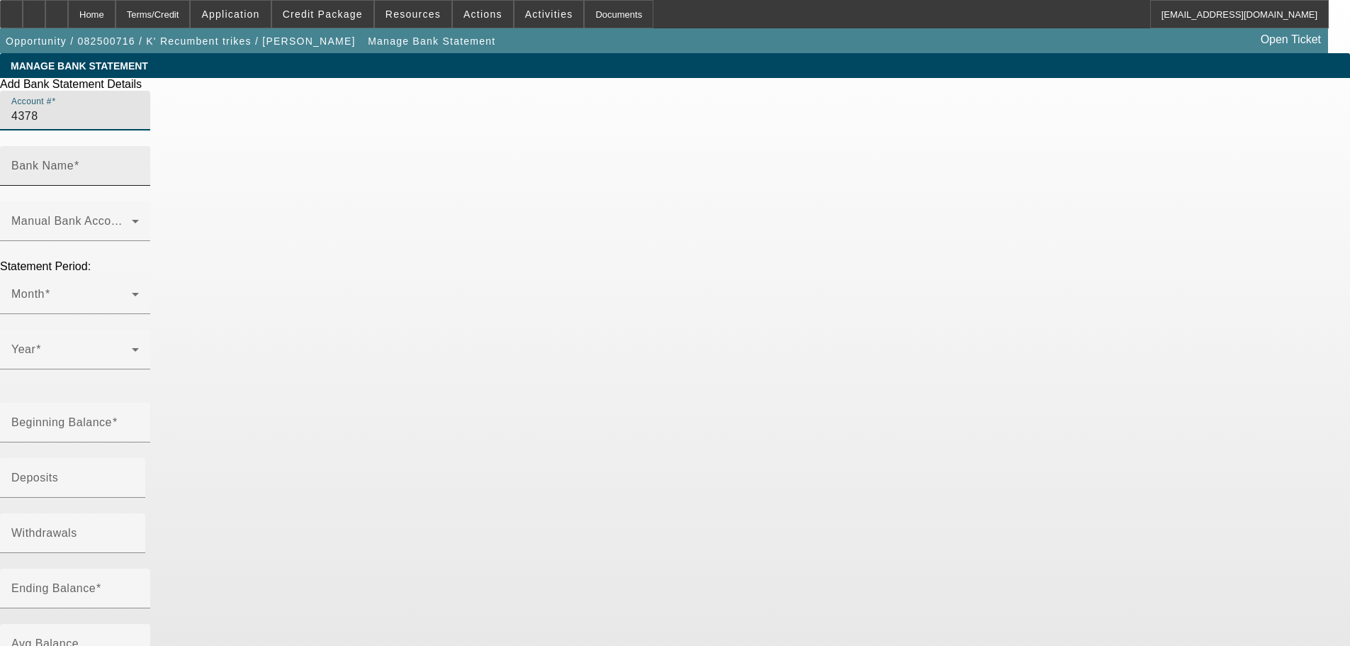
click at [139, 146] on div "Bank Name" at bounding box center [75, 166] width 128 height 40
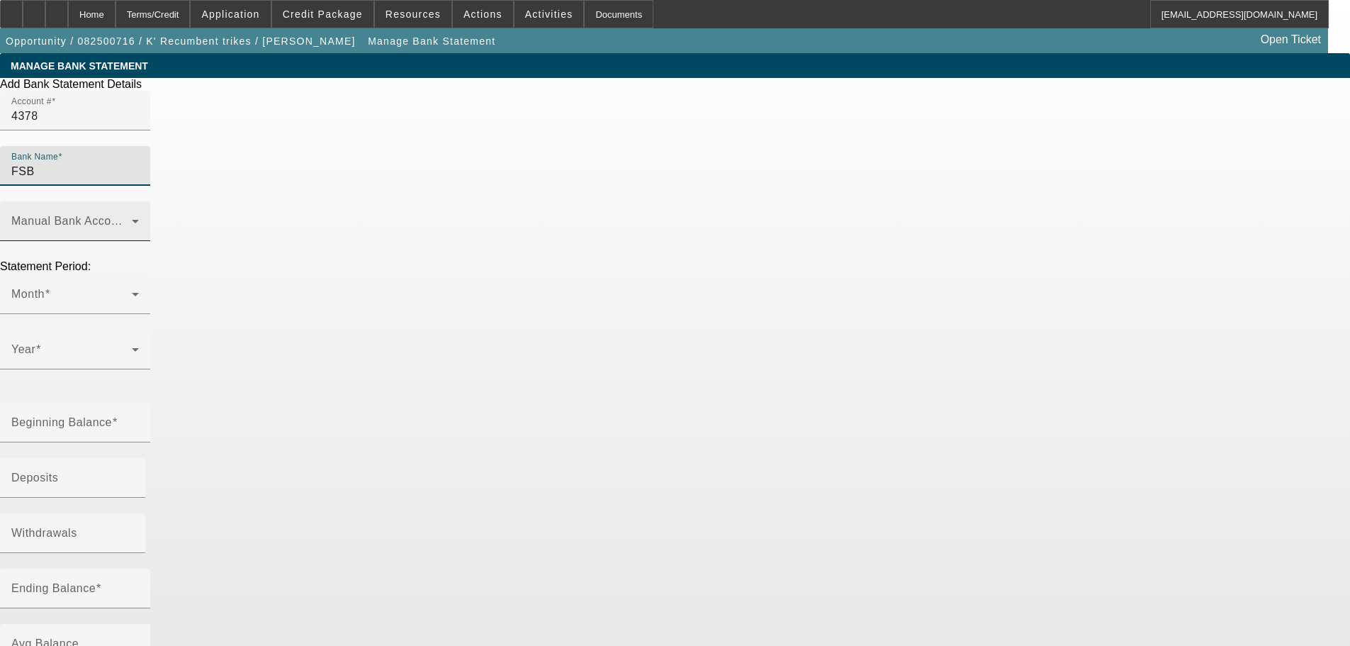
type input "FSB"
click at [139, 201] on div "Manual Bank Account Type" at bounding box center [75, 221] width 128 height 40
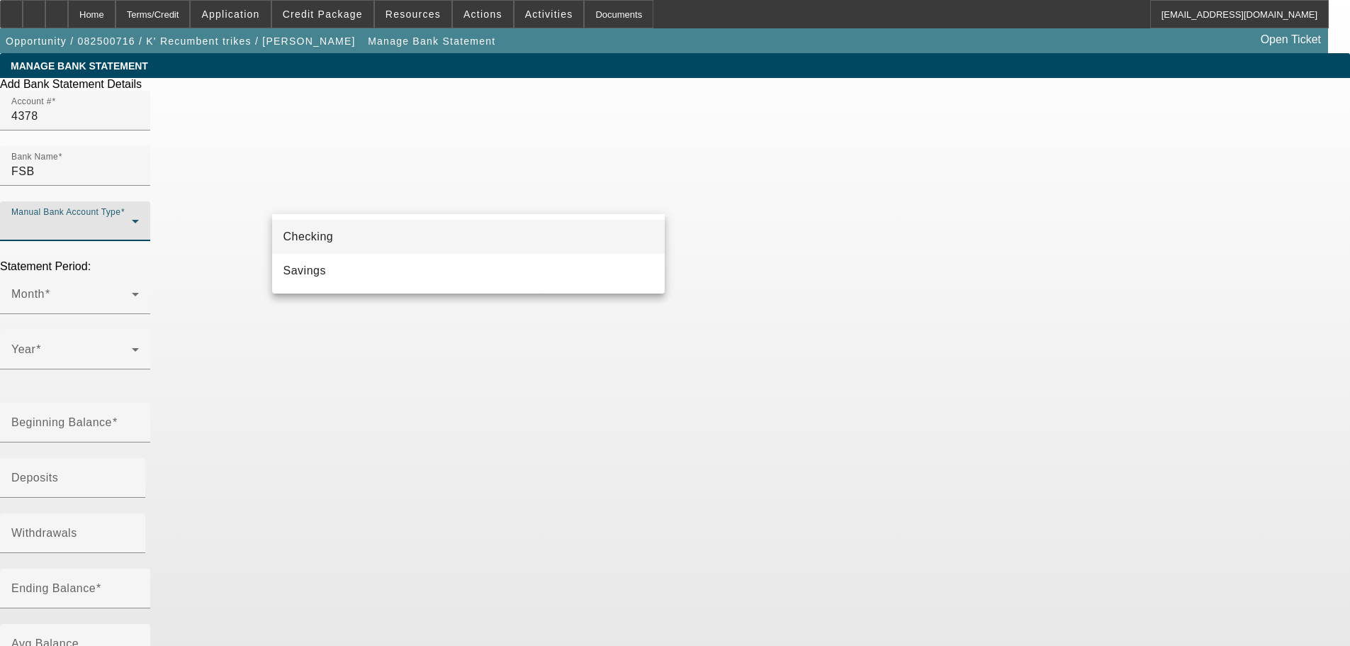
click at [519, 242] on mat-option "Checking" at bounding box center [468, 237] width 393 height 34
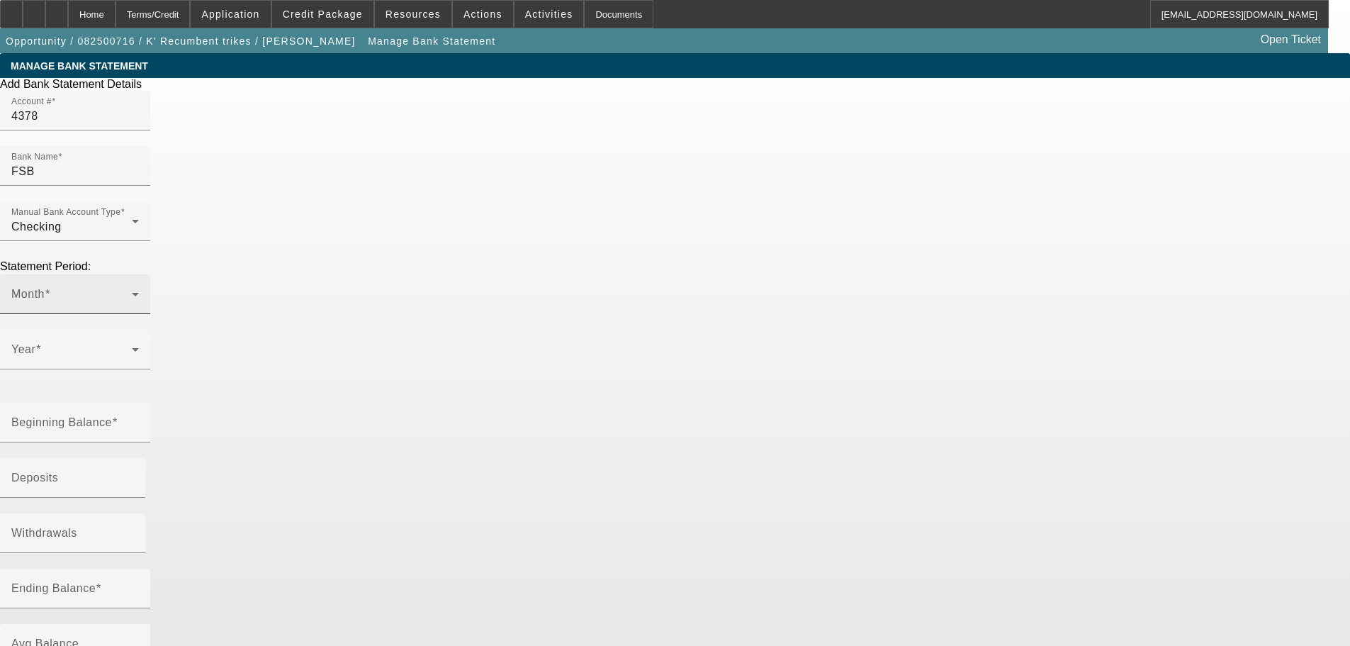
click at [144, 286] on icon at bounding box center [135, 294] width 17 height 17
click at [316, 406] on mat-option "July" at bounding box center [313, 407] width 82 height 34
click at [132, 347] on span at bounding box center [71, 355] width 121 height 17
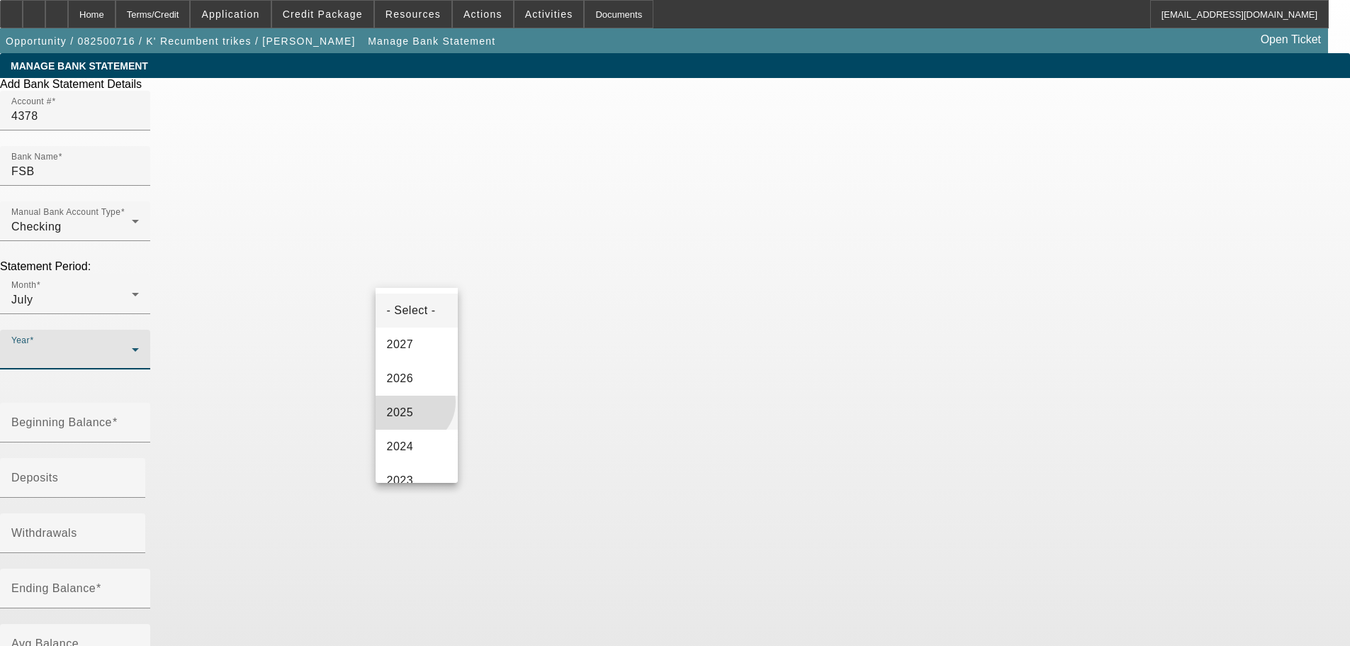
click at [410, 409] on mat-option "2025" at bounding box center [417, 413] width 82 height 34
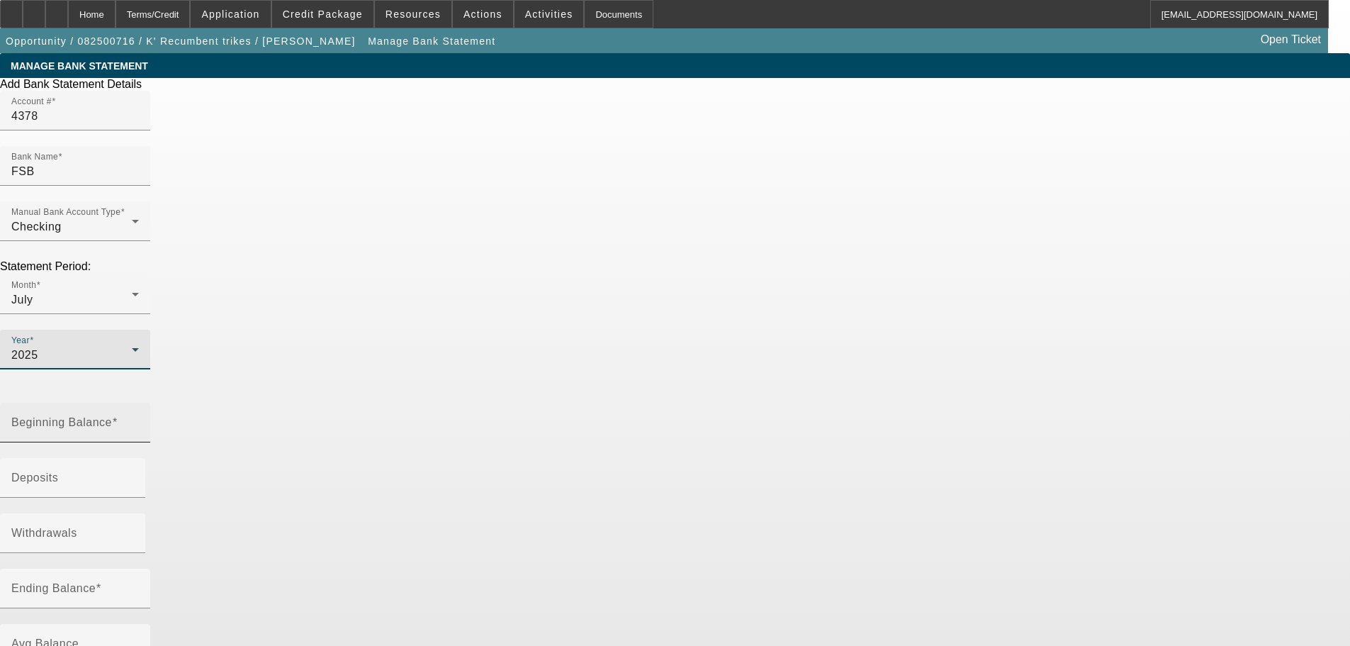
click at [112, 416] on mat-label "Beginning Balance" at bounding box center [61, 422] width 101 height 12
click at [139, 420] on input "Beginning Balance" at bounding box center [75, 428] width 128 height 17
paste input "2,241.02"
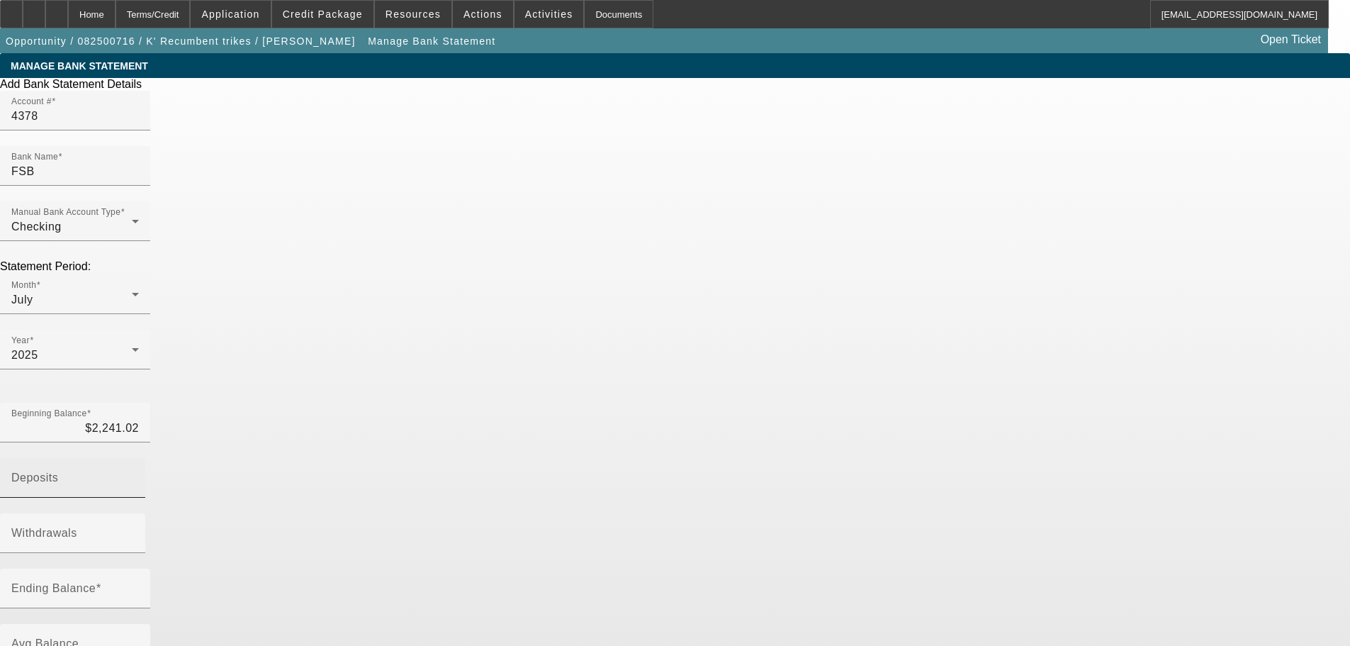
type input "$2,241.02"
click at [139, 475] on input "Deposits" at bounding box center [75, 483] width 128 height 17
paste input "5,767.18"
type input "$5,767.18"
click at [139, 569] on div "Ending Balance" at bounding box center [75, 589] width 128 height 40
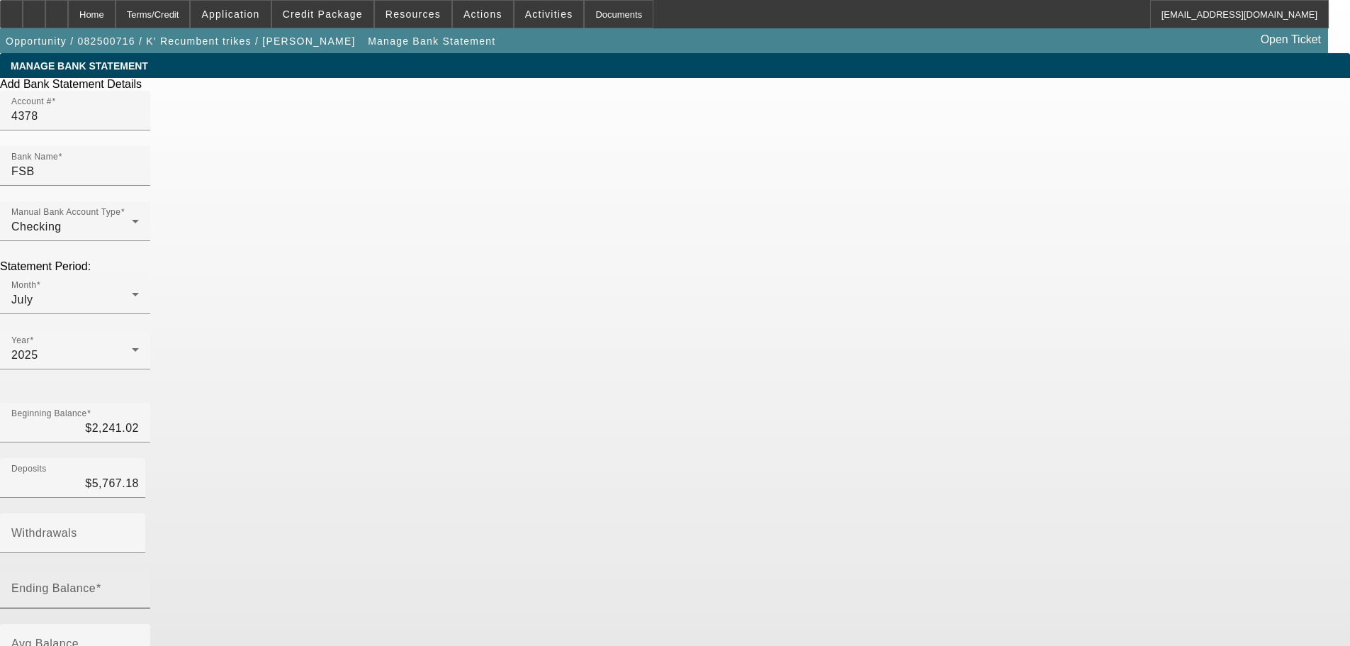
paste input "3,122.14"
type input "3,122.14"
type input "$4,886.06"
type input "$3,122.14"
click at [756, 381] on div "Add Bank Statement Details Account # 4378 Bank Name FSB Manual Bank Account Typ…" at bounding box center [675, 436] width 1350 height 717
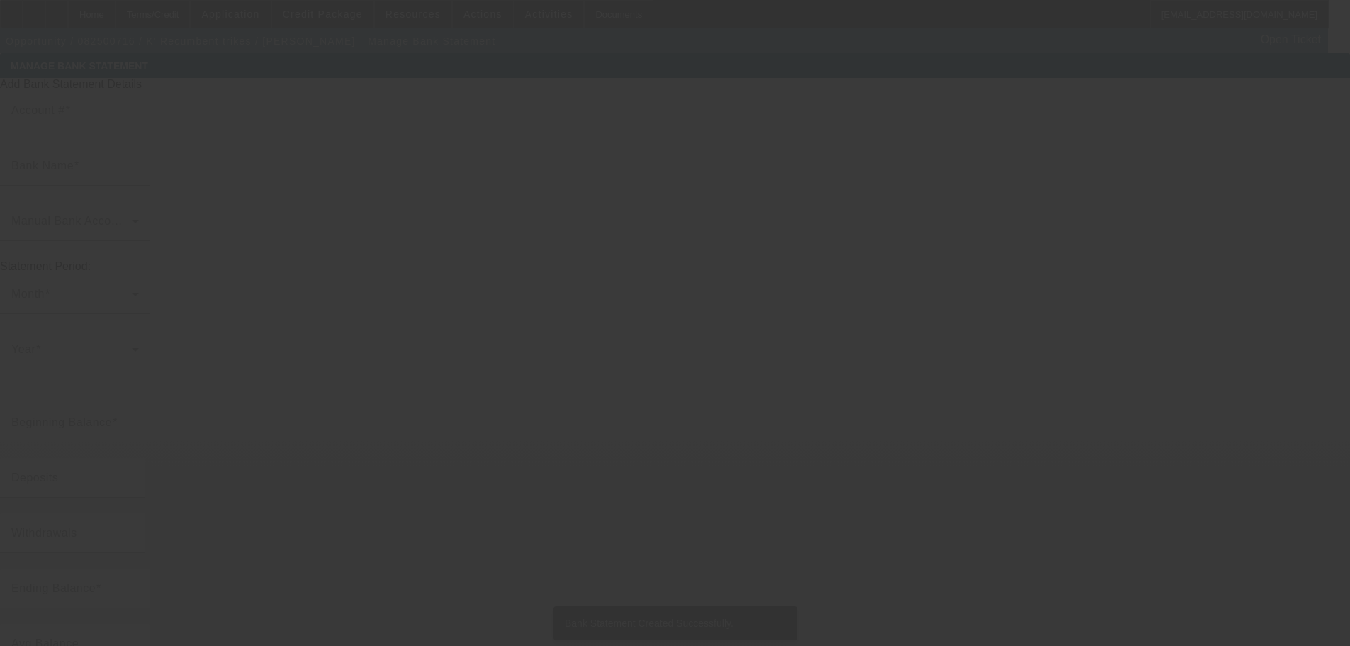
type input "4378"
type input "FSB"
type input "$3,122.14"
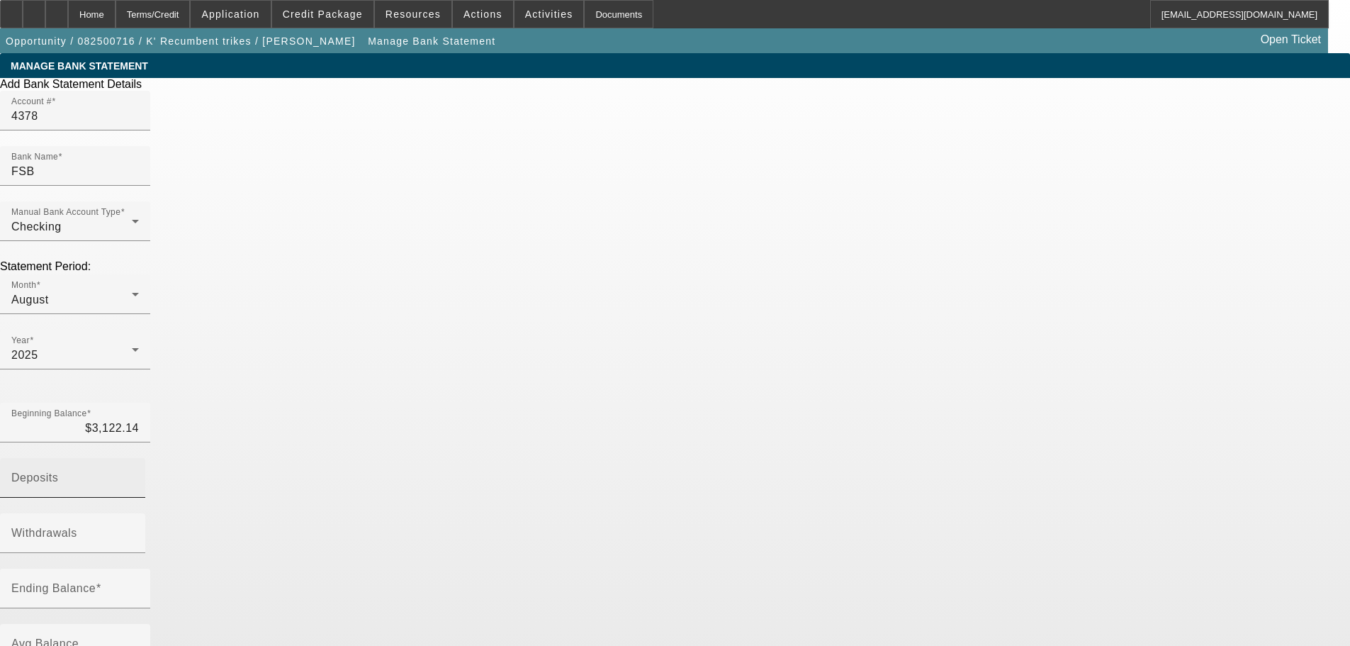
click at [139, 475] on input "Deposits" at bounding box center [75, 483] width 128 height 17
paste input "2,614.43"
type input "$2,614.43"
click at [139, 586] on input "Ending Balance" at bounding box center [75, 594] width 128 height 17
paste input "1,127.10"
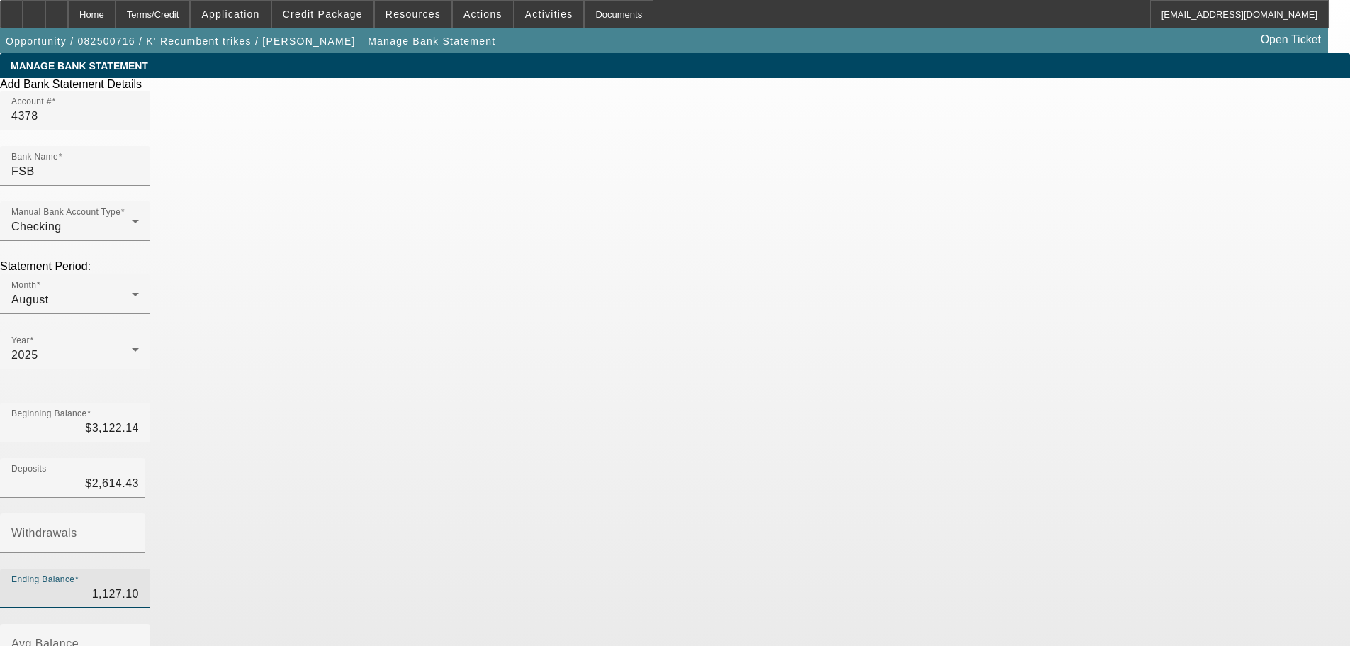
type input "1,127.10"
type input "$4,609.47"
type input "$1,127.10"
click at [890, 432] on div "Add Bank Statement Details Account # 4378 Bank Name FSB Manual Bank Account Typ…" at bounding box center [675, 436] width 1350 height 717
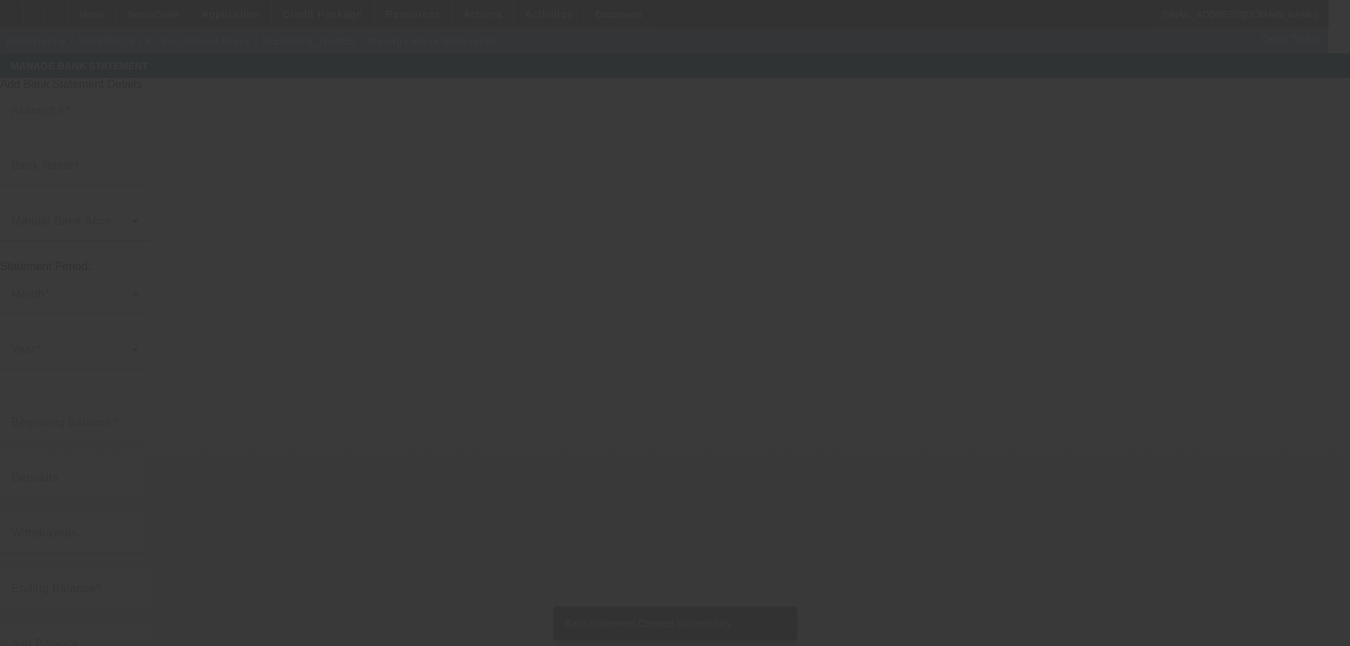
type input "4378"
type input "FSB"
type input "$1,127.10"
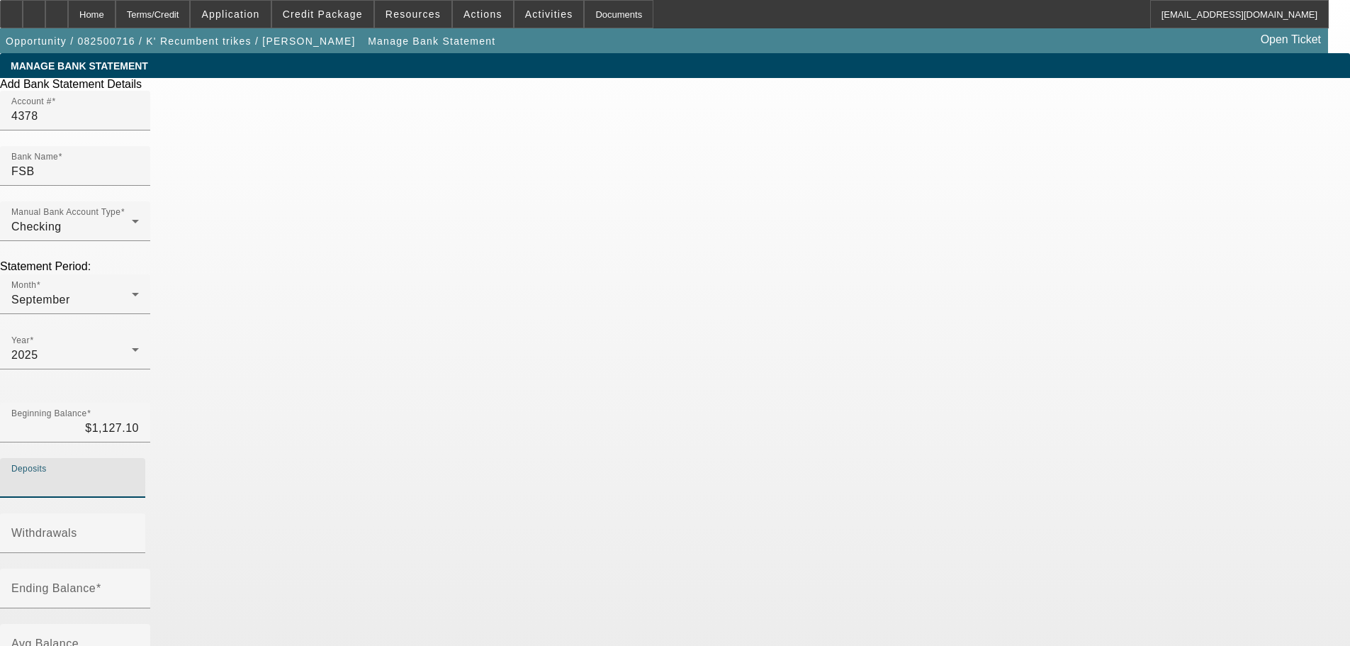
click at [139, 475] on input "Deposits" at bounding box center [75, 483] width 128 height 17
paste input "6,927.99"
type input "$6,927.99"
click at [139, 569] on div "Ending Balance" at bounding box center [75, 589] width 128 height 40
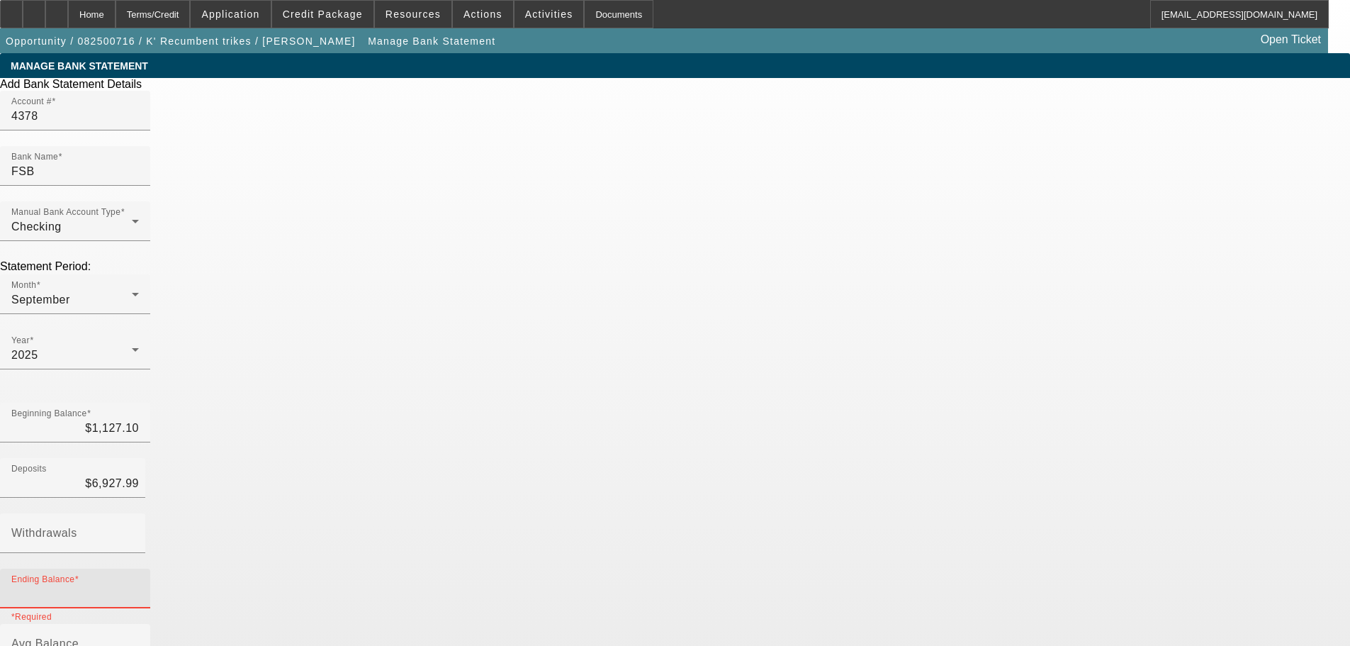
click at [139, 586] on input "Ending Balance" at bounding box center [75, 594] width 128 height 17
paste input "2,966.64"
type input "2,966.64"
type input "$5,088.45"
type input "$2,966.64"
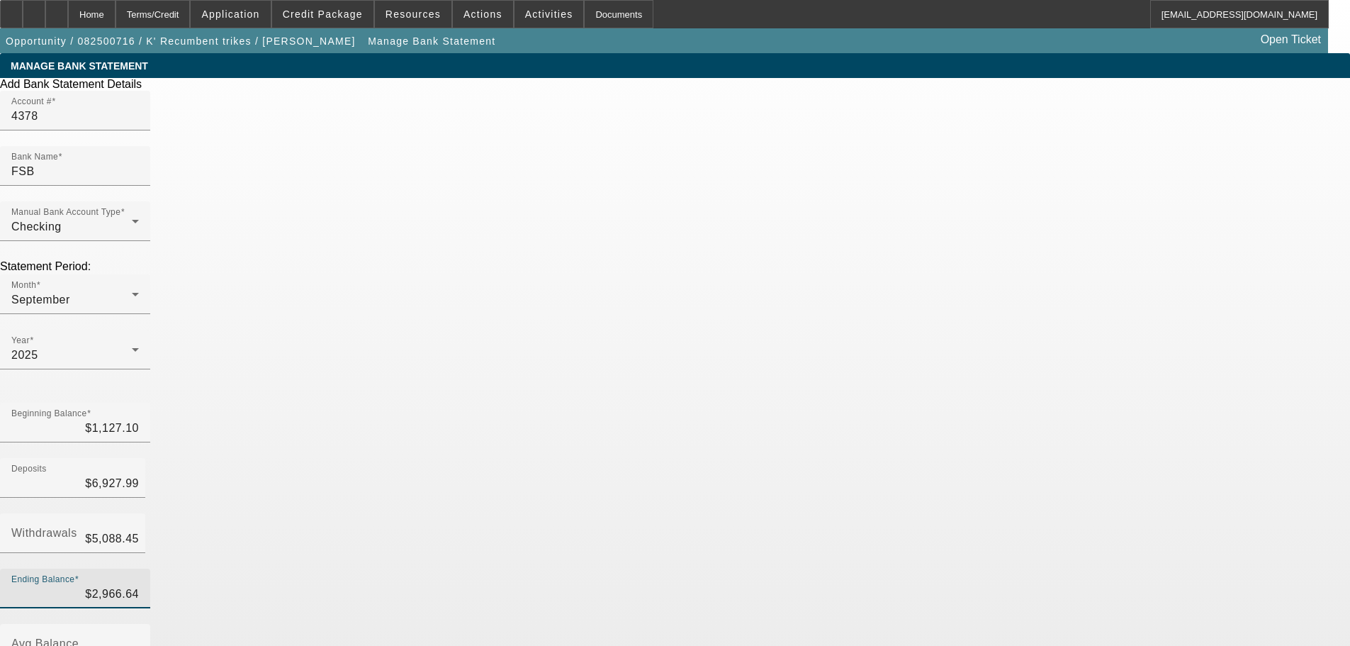
click at [884, 444] on div "Add Bank Statement Details Account # 4378 Bank Name FSB Manual Bank Account Typ…" at bounding box center [675, 436] width 1350 height 717
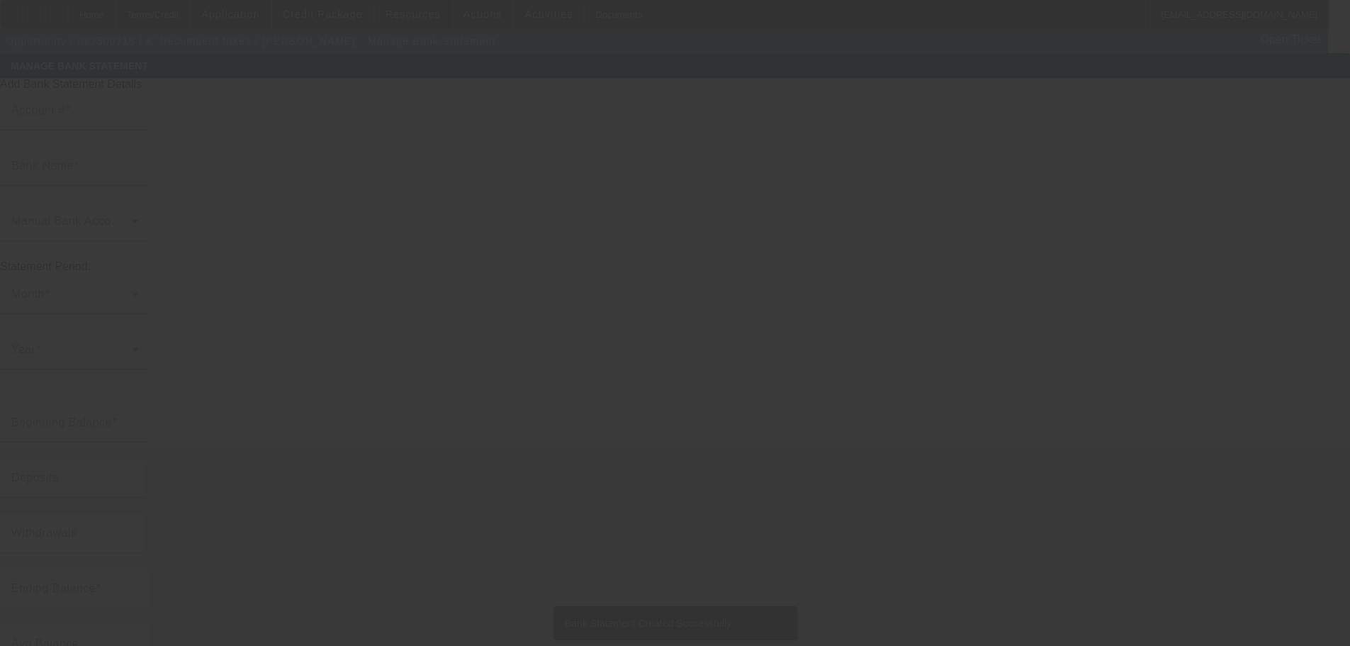
type input "4378"
type input "FSB"
type input "$2,966.64"
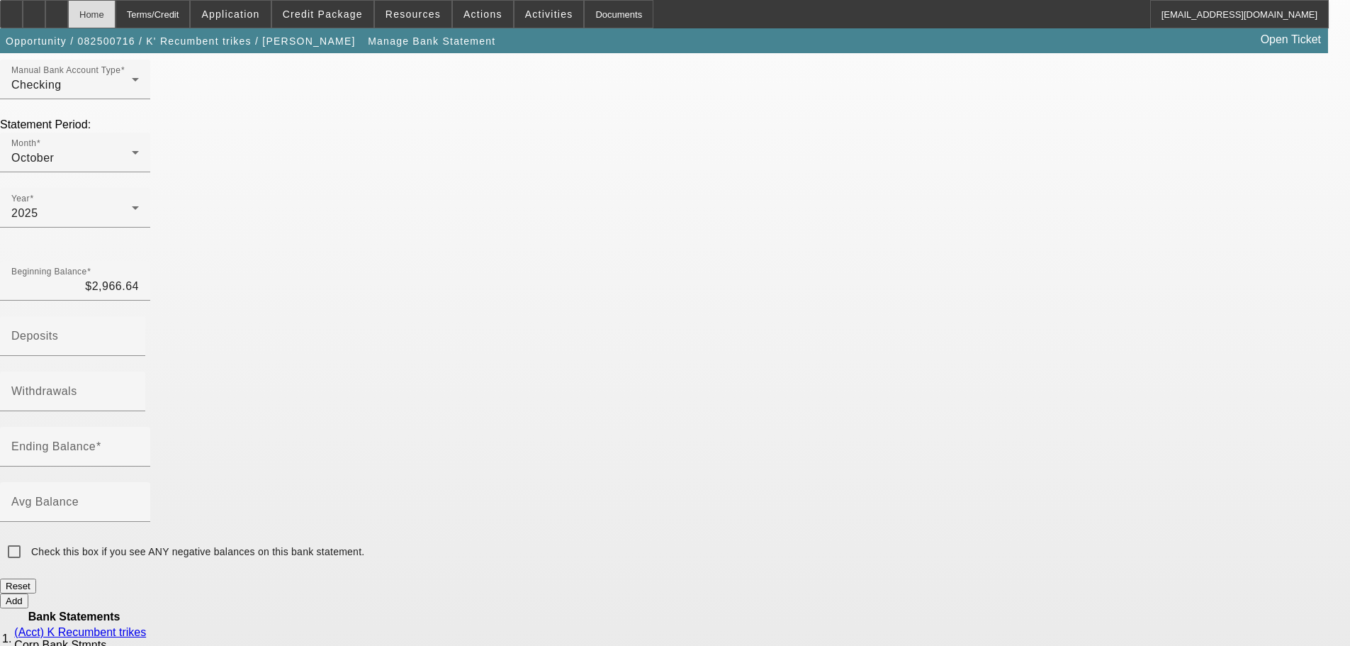
click at [116, 19] on div "Home" at bounding box center [91, 14] width 47 height 28
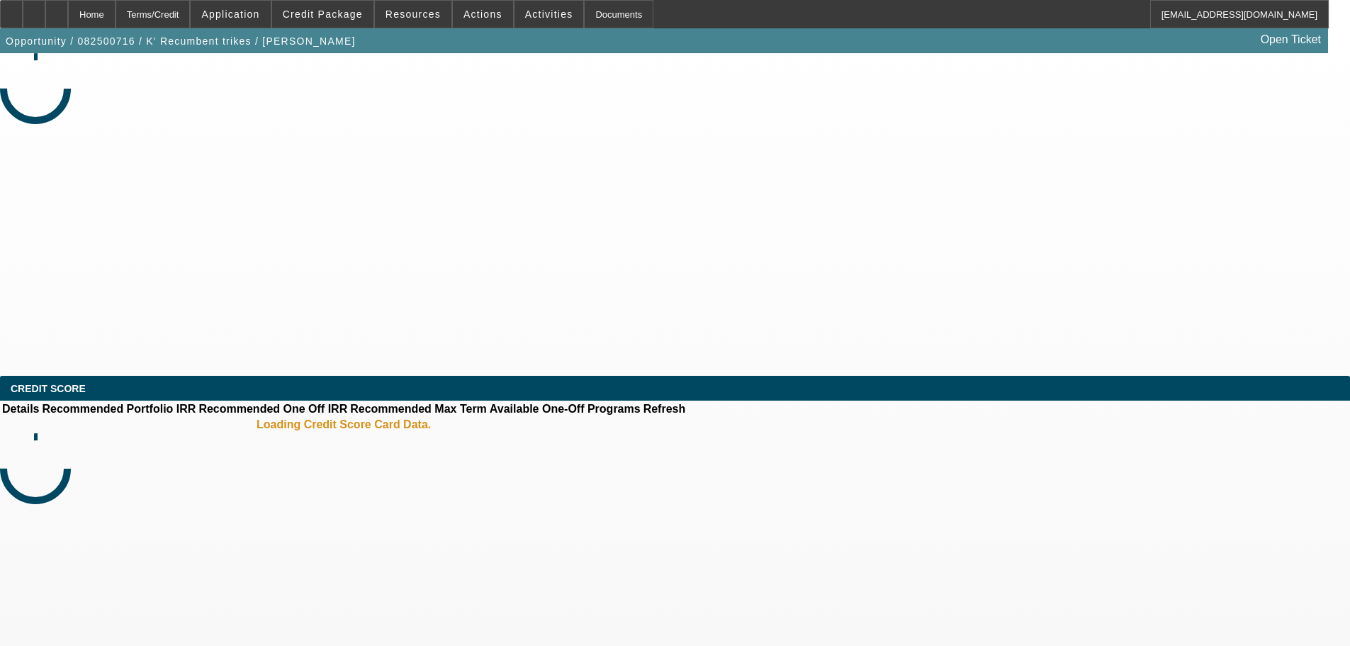
select select "0"
select select "2"
select select "0.1"
select select "4"
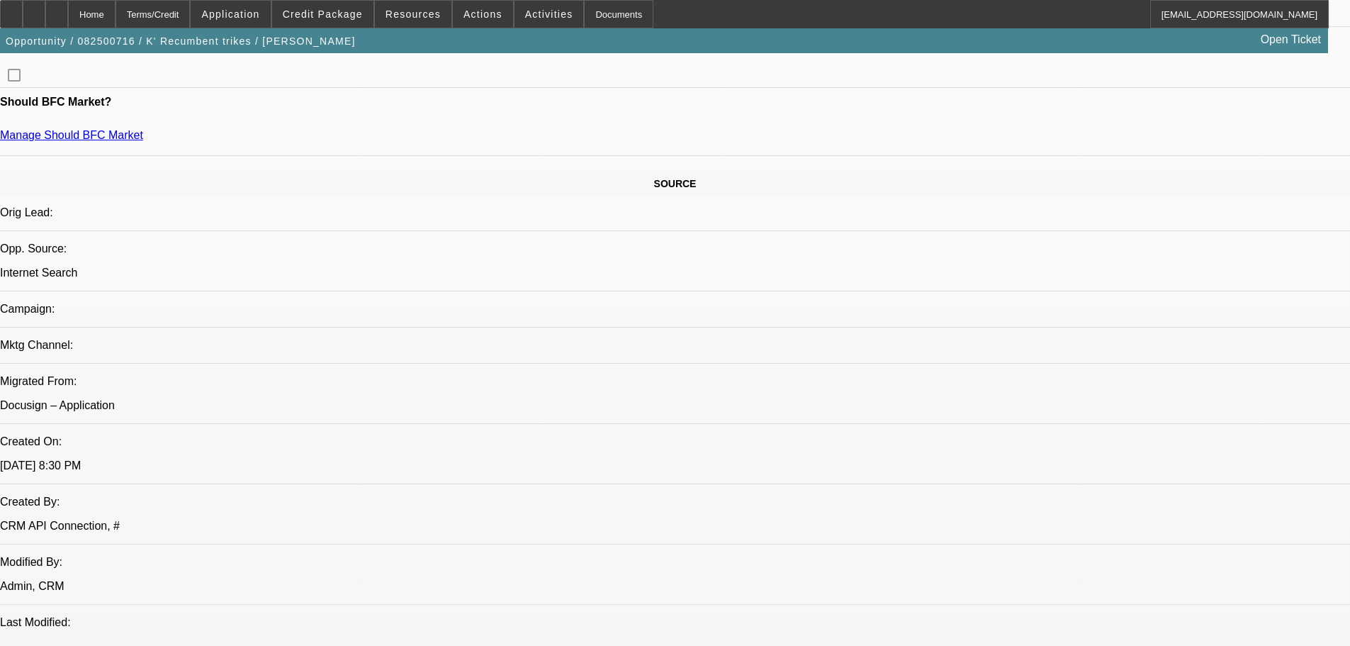
scroll to position [709, 0]
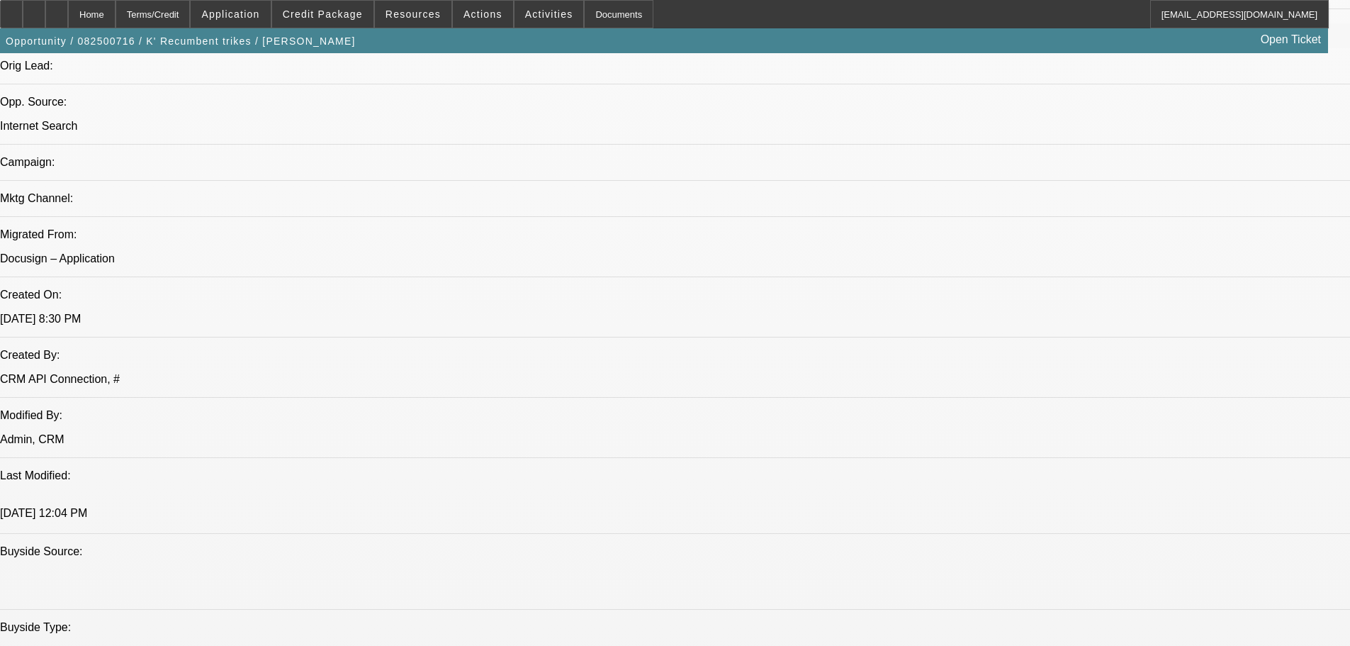
scroll to position [851, 0]
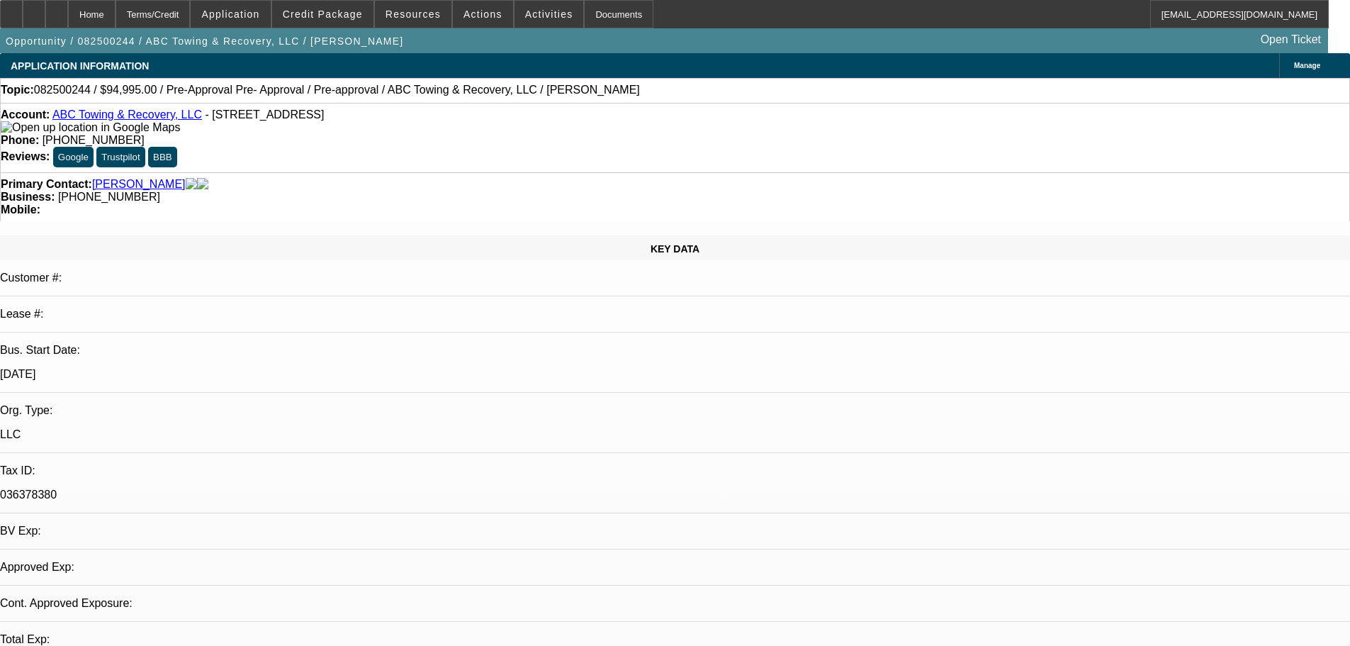
select select "0"
select select "2"
select select "0.1"
select select "4"
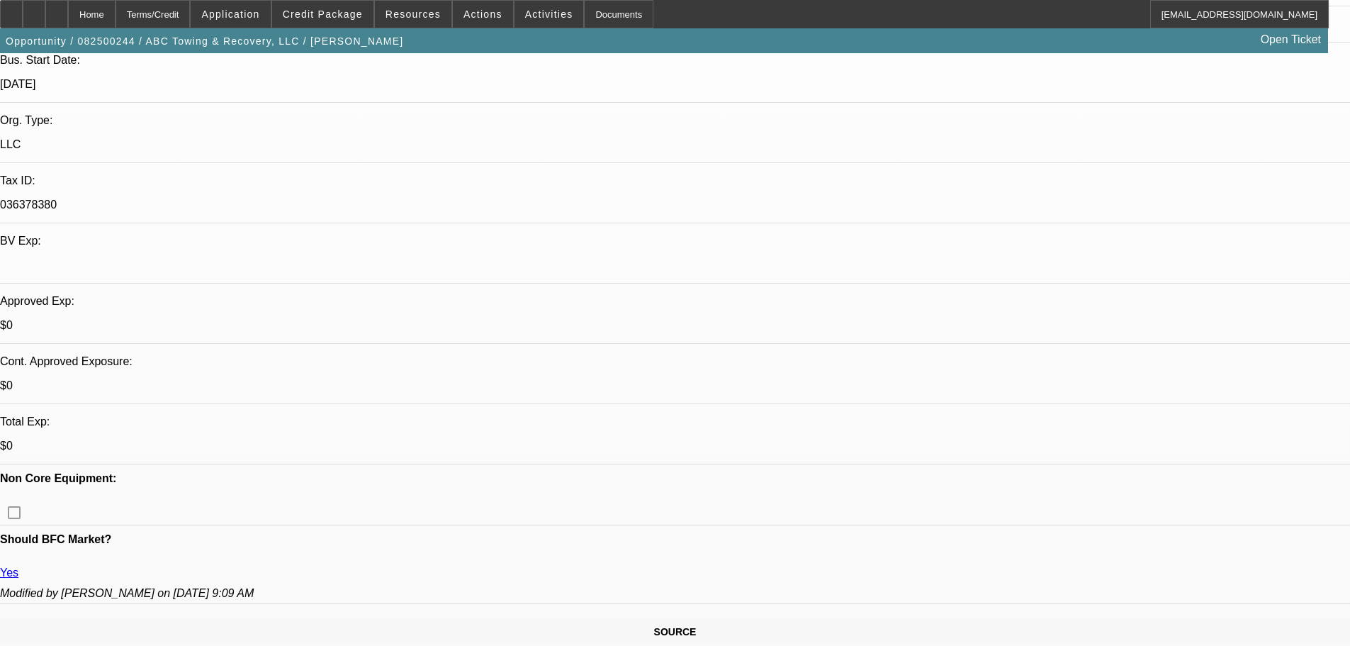
scroll to position [284, 0]
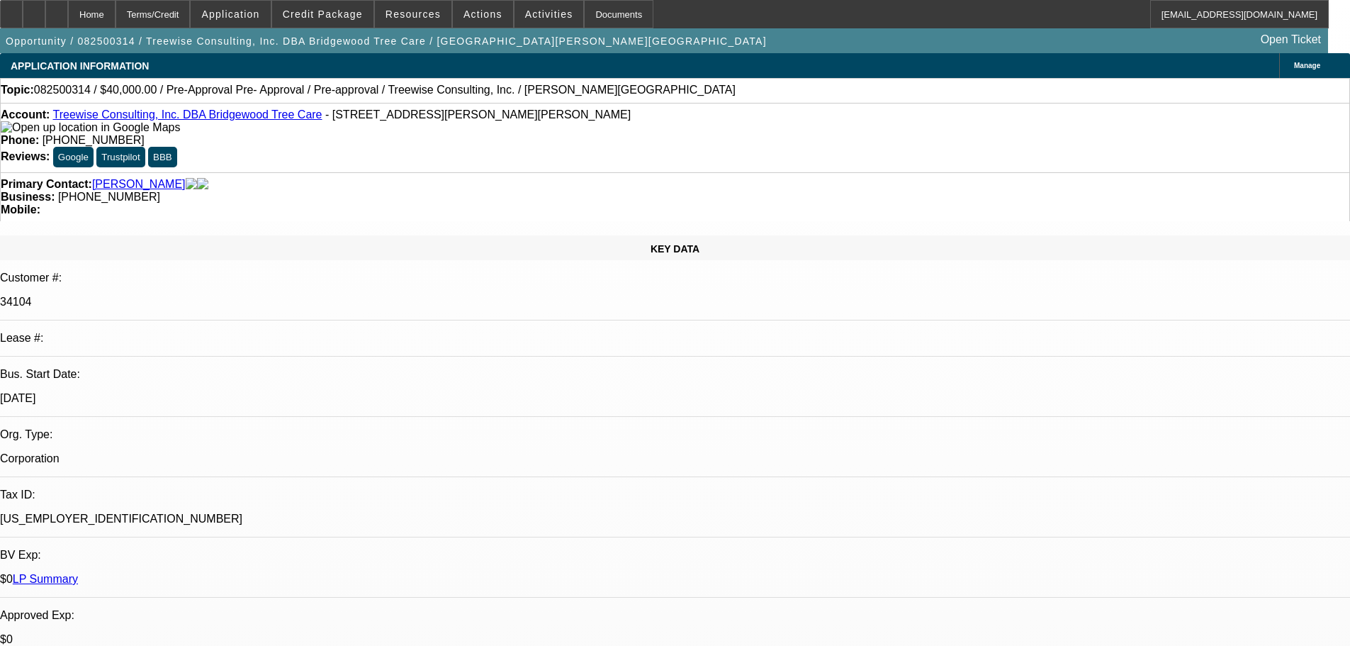
select select "0"
select select "3"
select select "0"
select select "6"
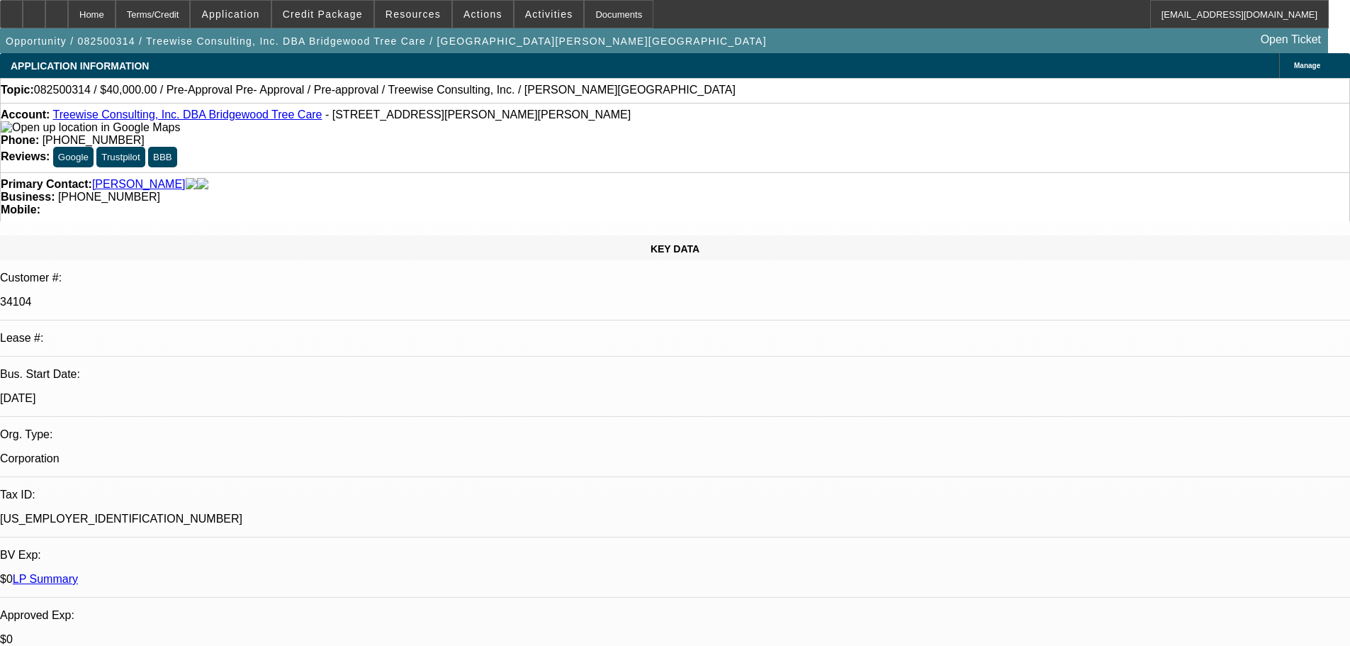
select select "0"
select select "3"
select select "0"
select select "6"
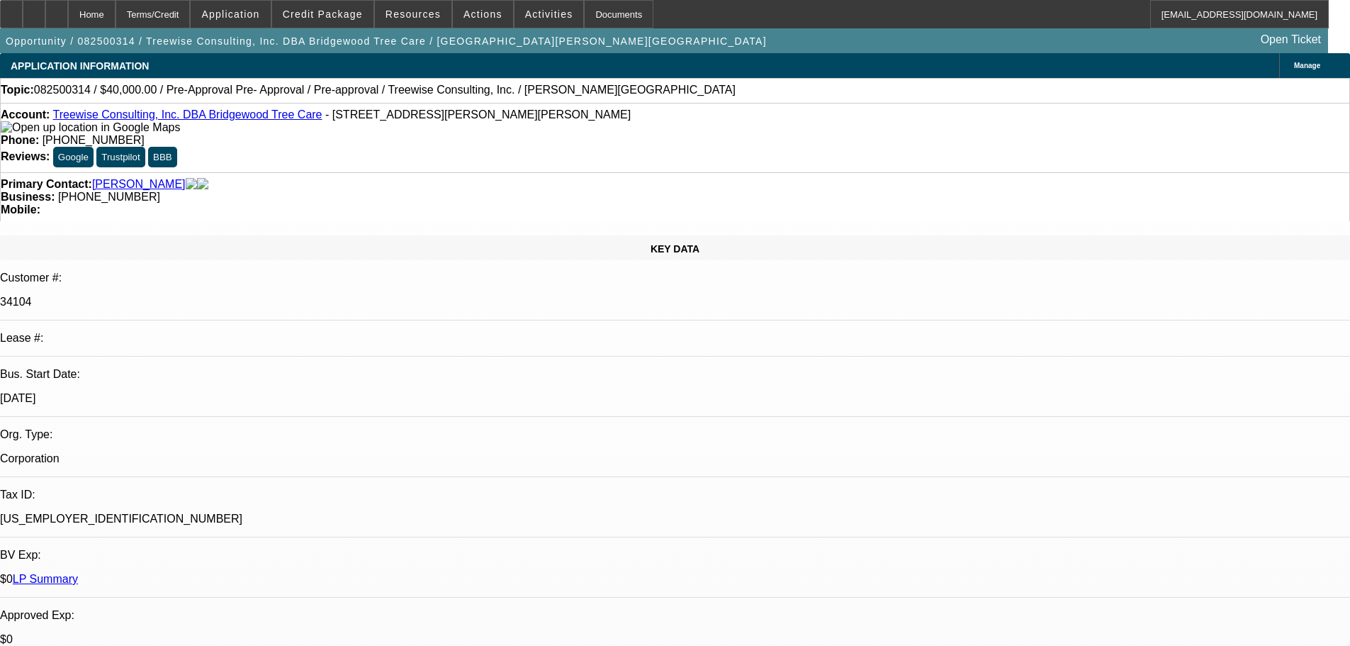
select select "0"
select select "3"
select select "0"
select select "6"
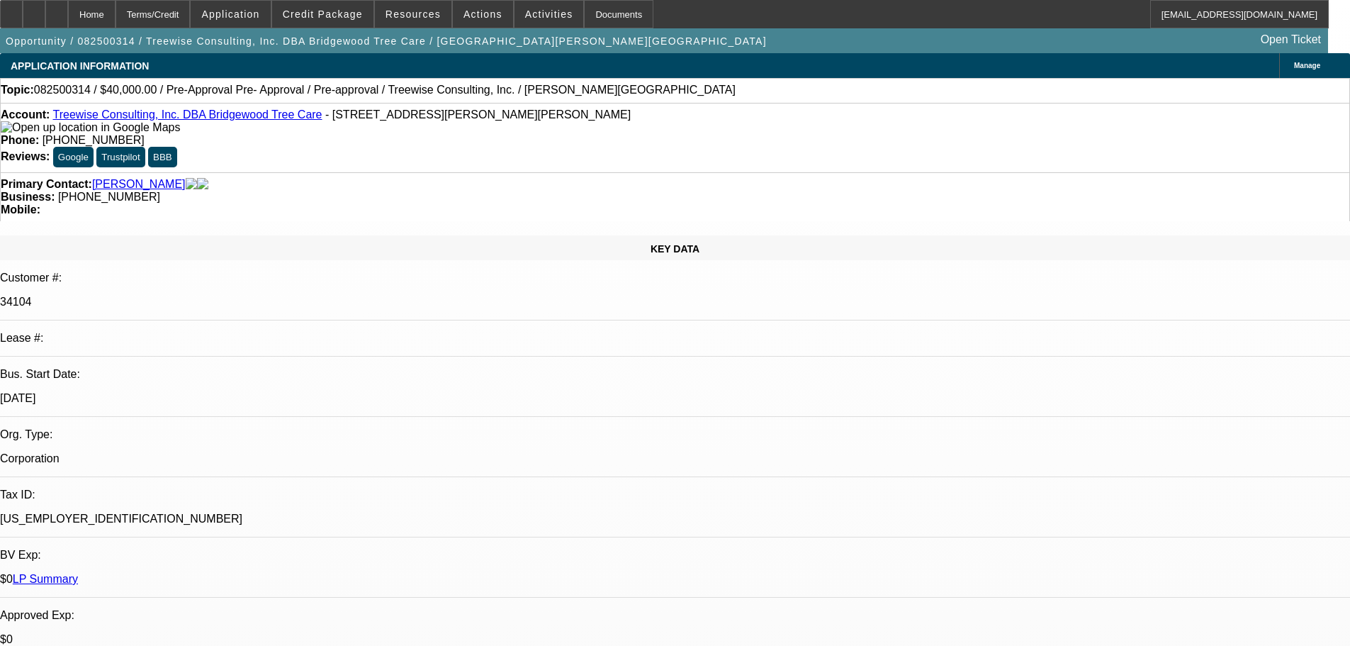
select select "0"
select select "3"
select select "0"
select select "6"
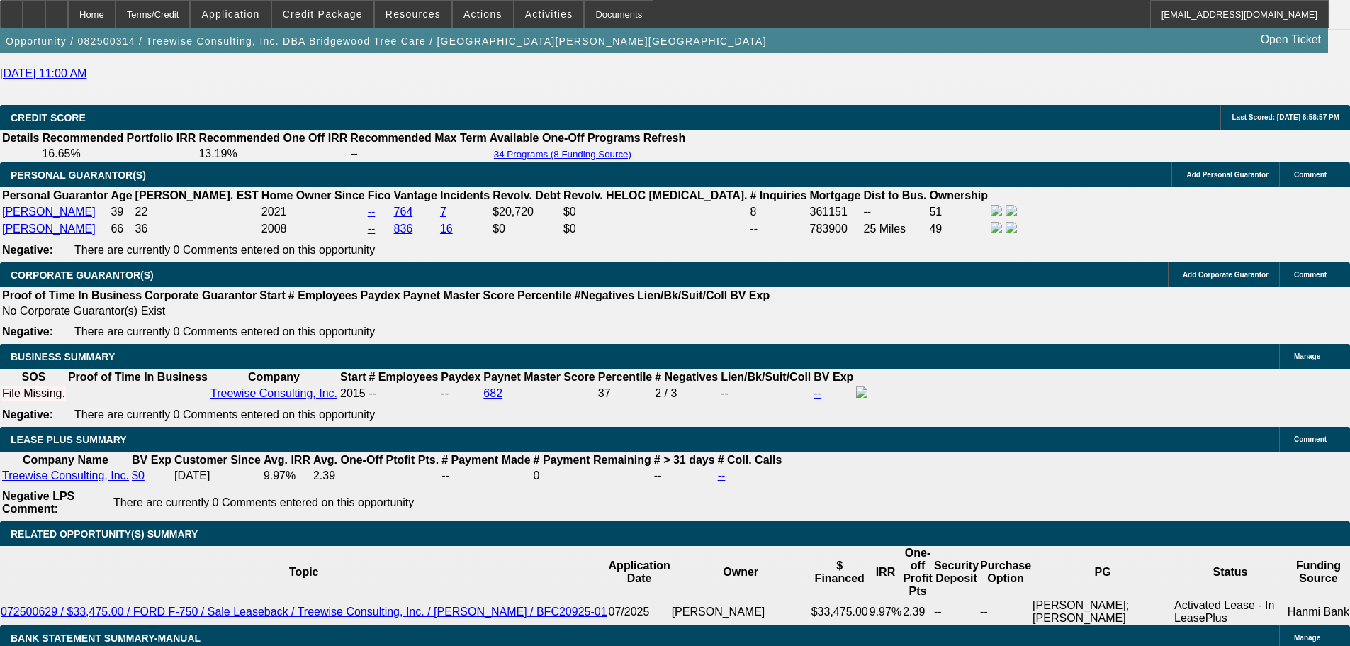
scroll to position [1985, 0]
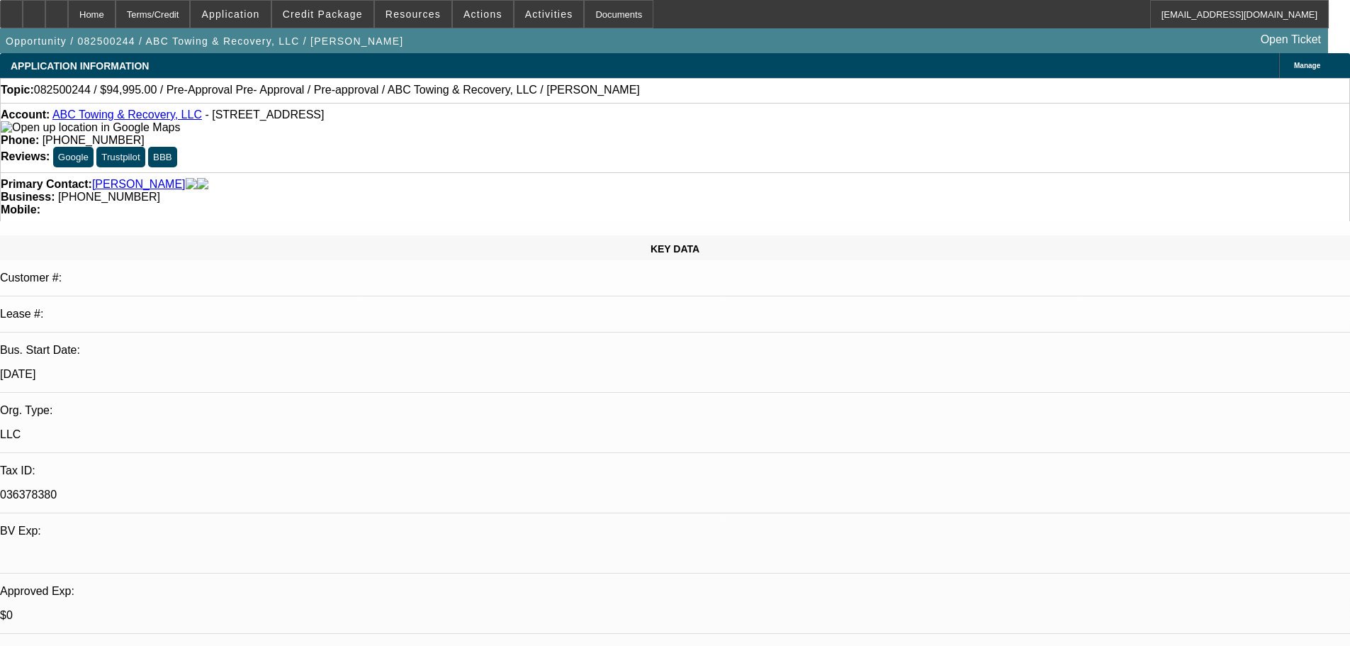
select select "0"
select select "2"
select select "0.1"
select select "4"
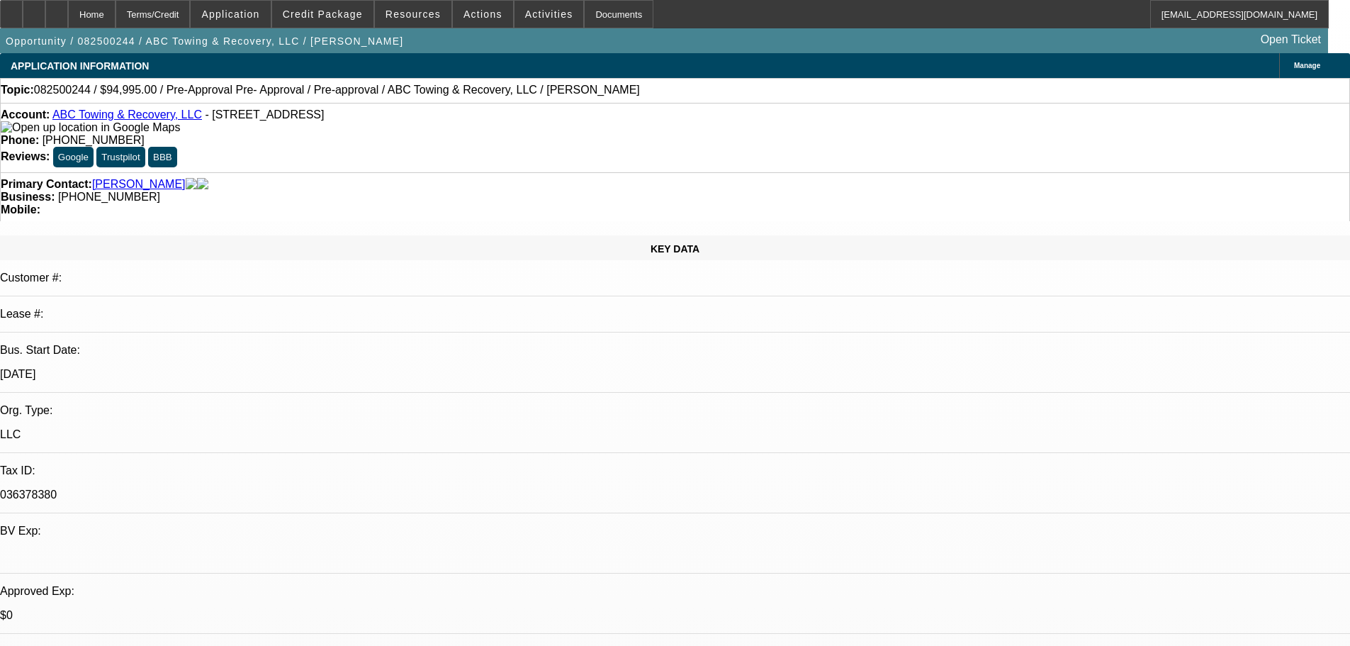
scroll to position [79, 0]
